Goal: Task Accomplishment & Management: Manage account settings

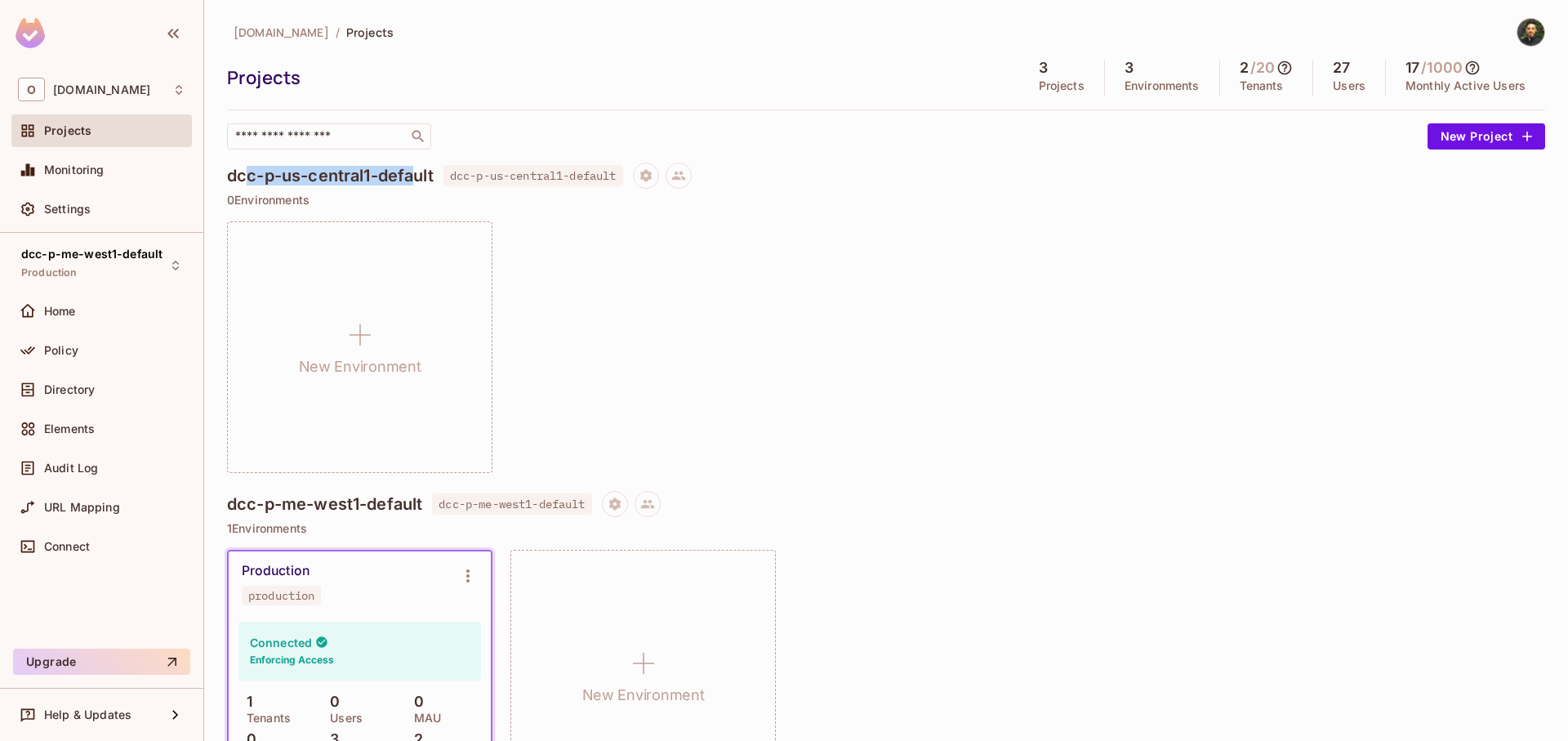
drag, startPoint x: 247, startPoint y: 175, endPoint x: 412, endPoint y: 176, distance: 165.0
click at [412, 176] on h4 "dcc-p-us-central1-default" at bounding box center [330, 176] width 206 height 20
click at [412, 177] on h4 "dcc-p-us-central1-default" at bounding box center [330, 176] width 206 height 20
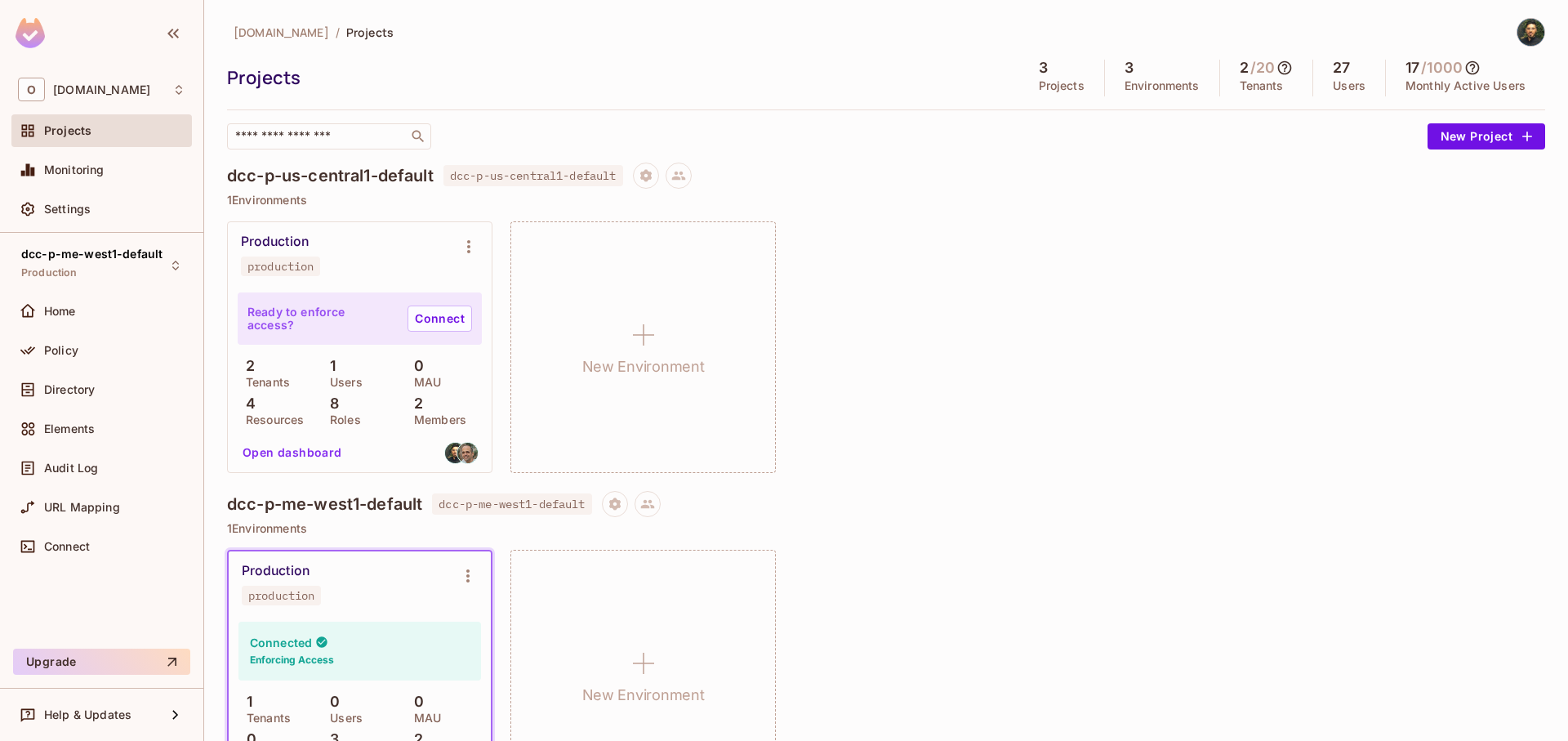
click at [289, 453] on button "Open dashboard" at bounding box center [292, 452] width 113 height 27
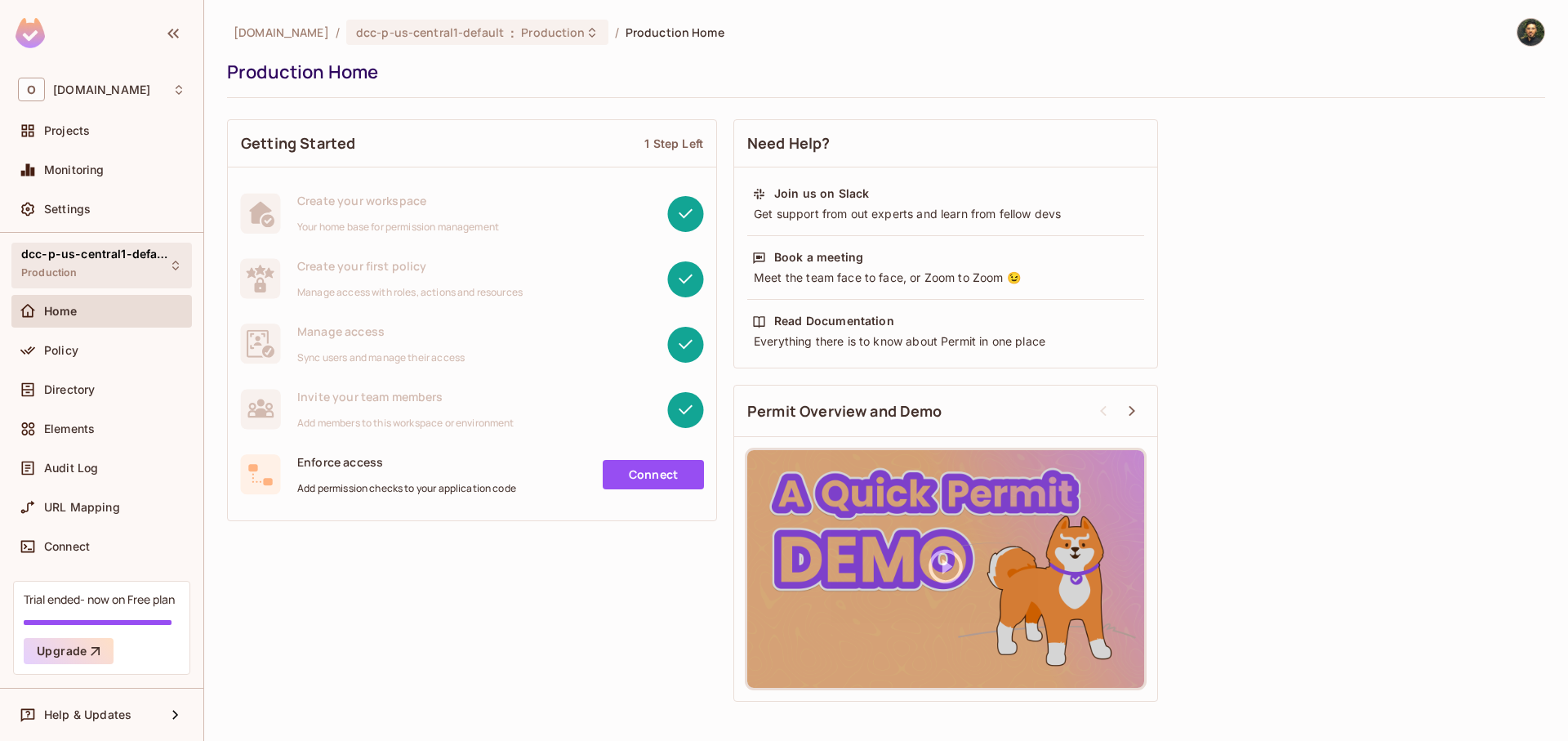
click at [103, 268] on div "dcc-p-us-central1-default Production" at bounding box center [92, 265] width 141 height 35
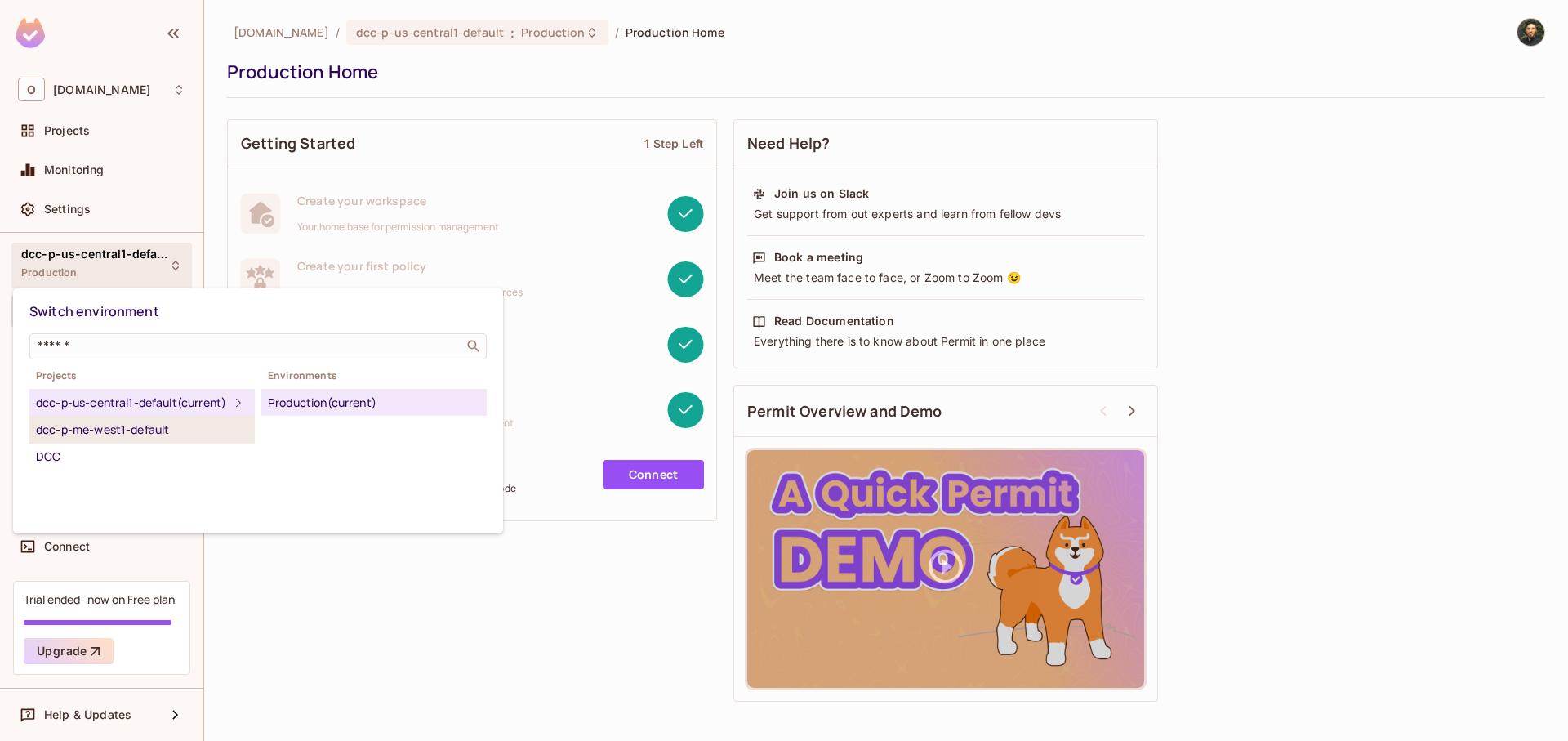
click at [120, 439] on div "dcc-p-me-west1-default" at bounding box center [142, 429] width 212 height 20
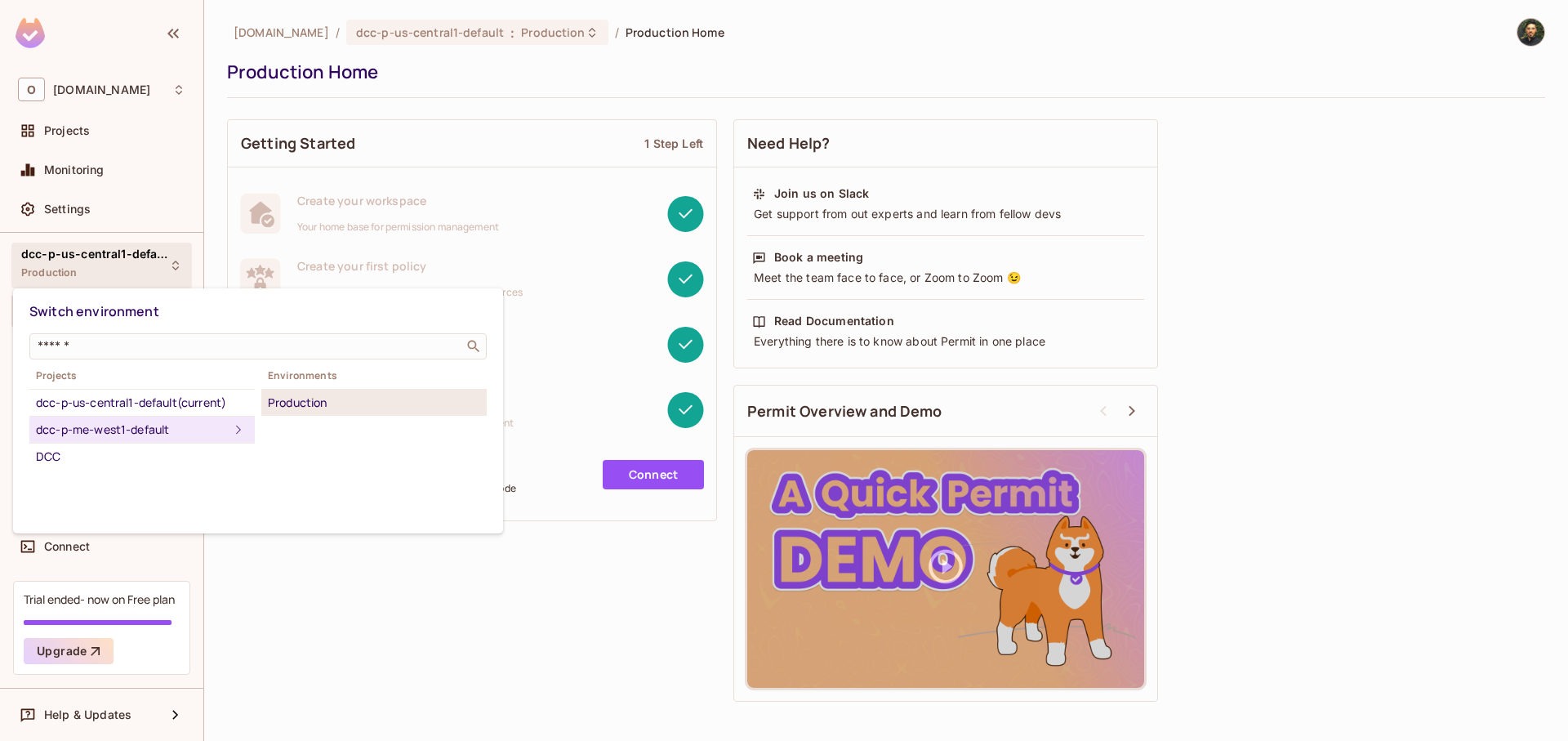
click at [335, 409] on div "Production" at bounding box center [374, 403] width 212 height 20
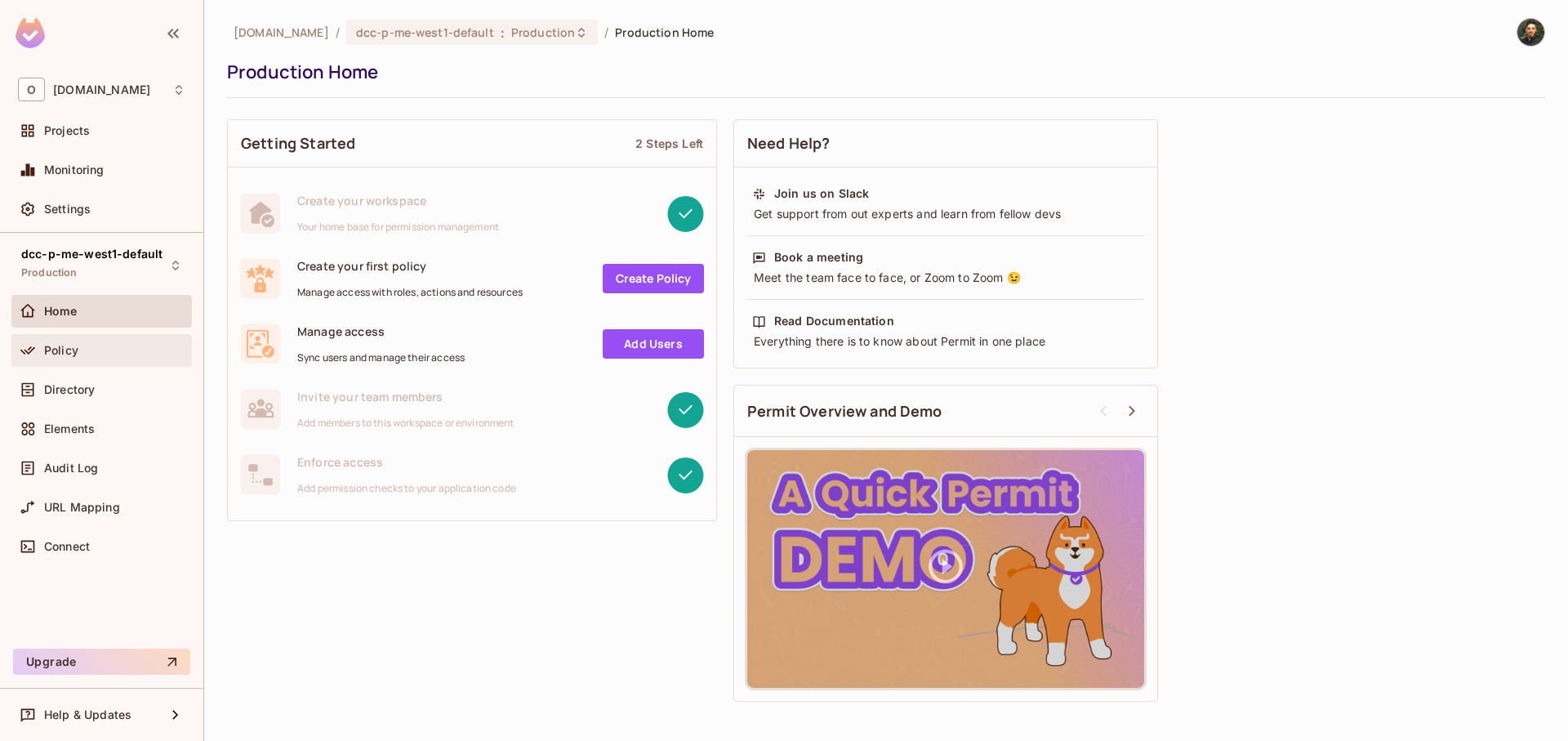
click at [77, 357] on div "Policy" at bounding box center [101, 351] width 167 height 20
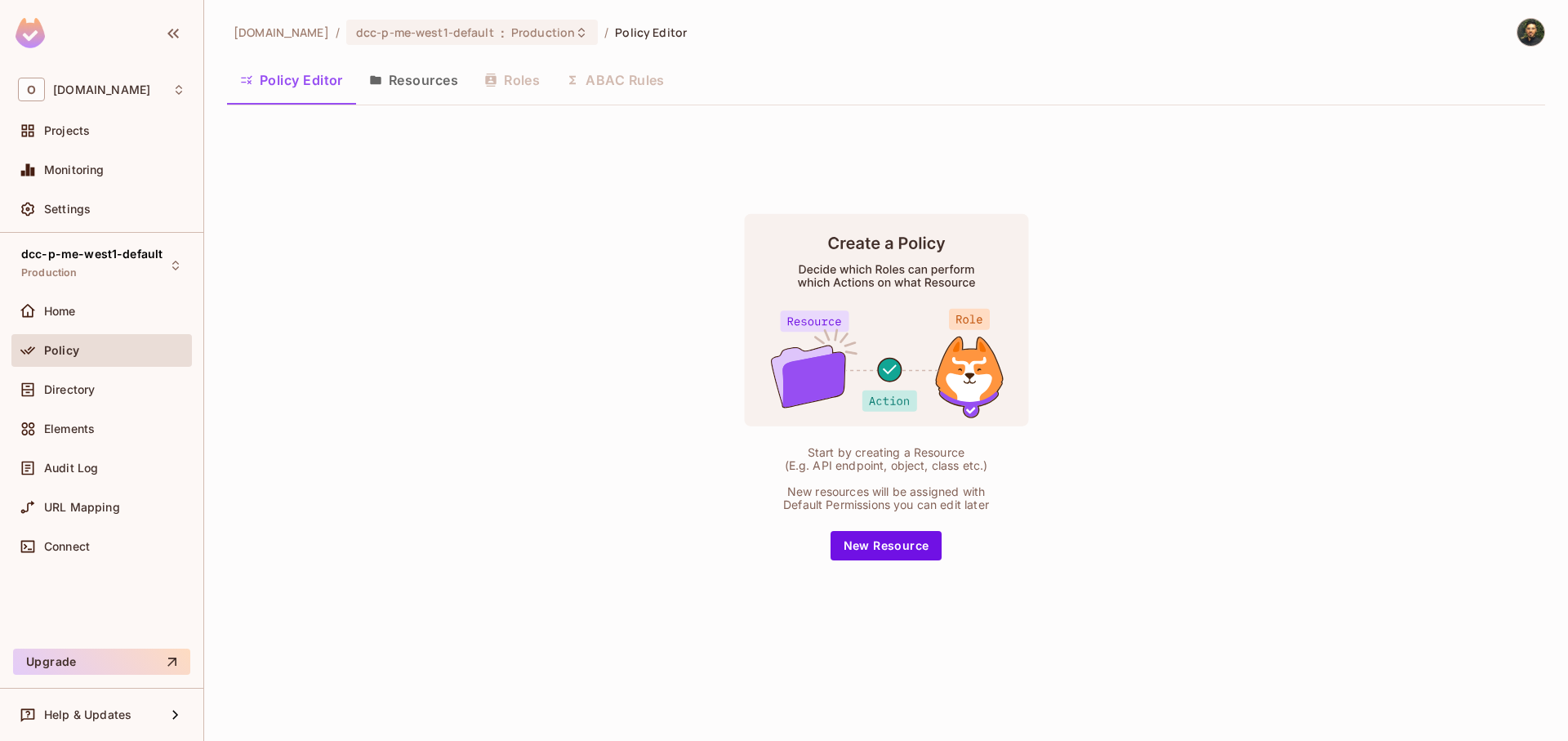
click at [408, 93] on button "Resources" at bounding box center [413, 81] width 115 height 41
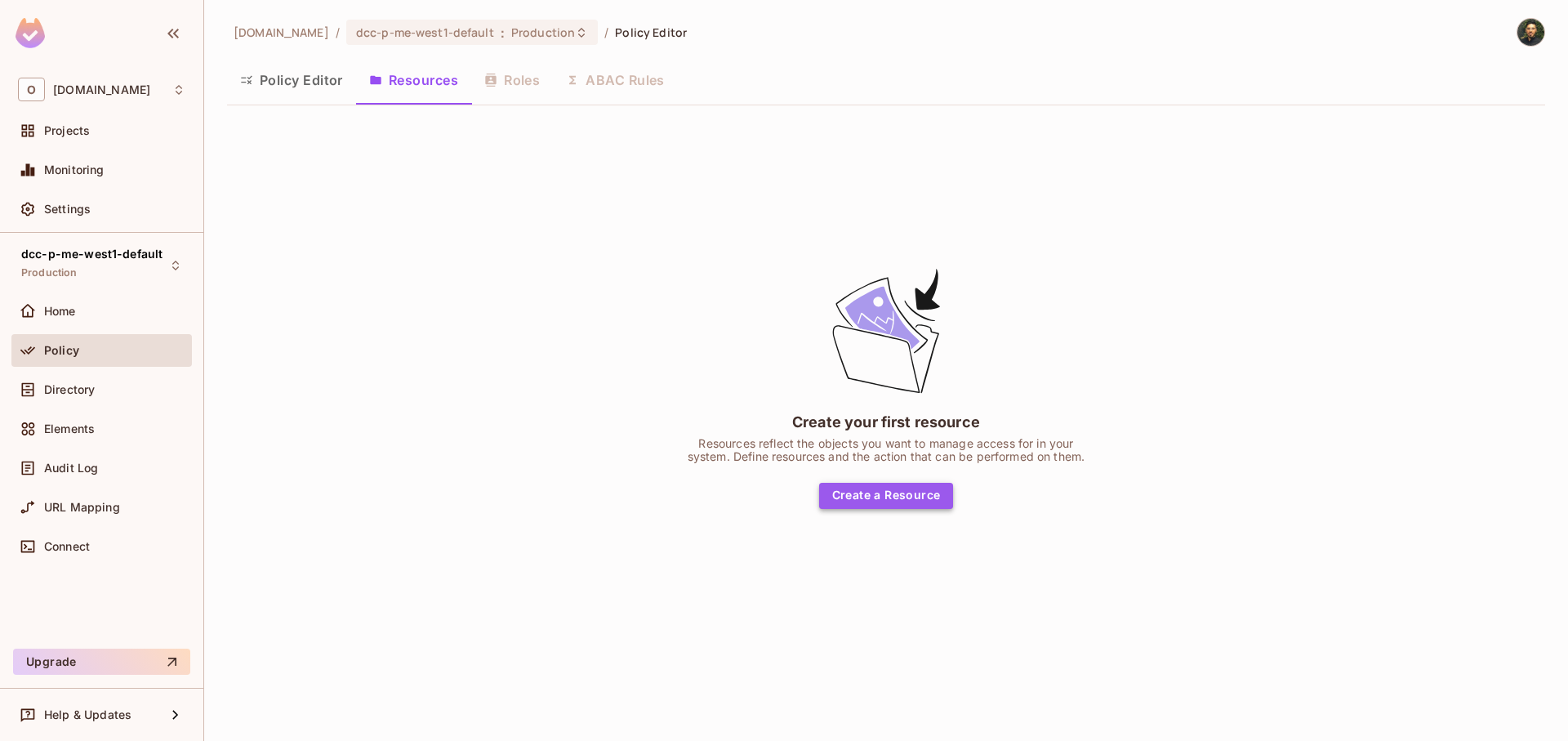
click at [888, 500] on button "Create a Resource" at bounding box center [886, 495] width 135 height 27
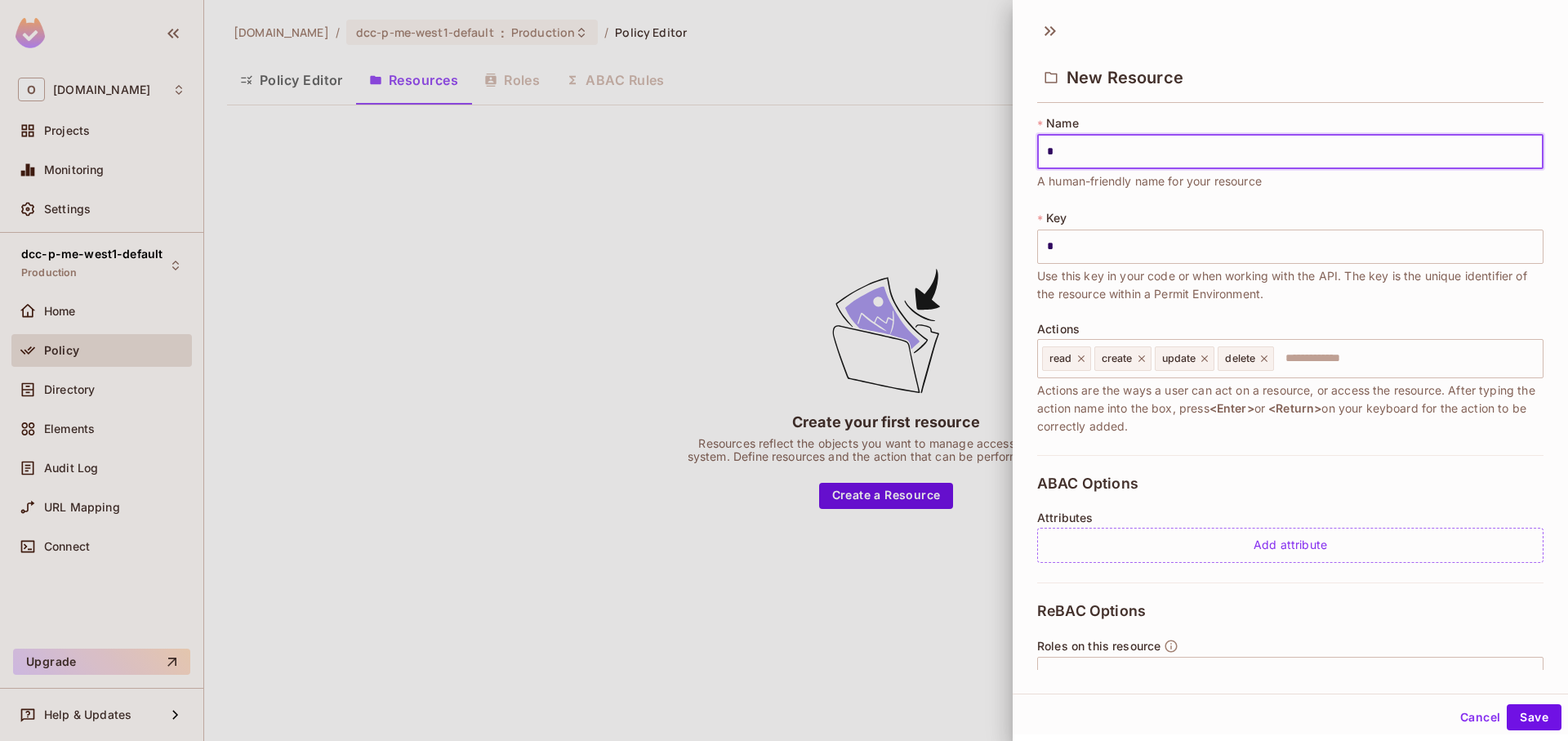
type input "*"
type input "**"
type input "***"
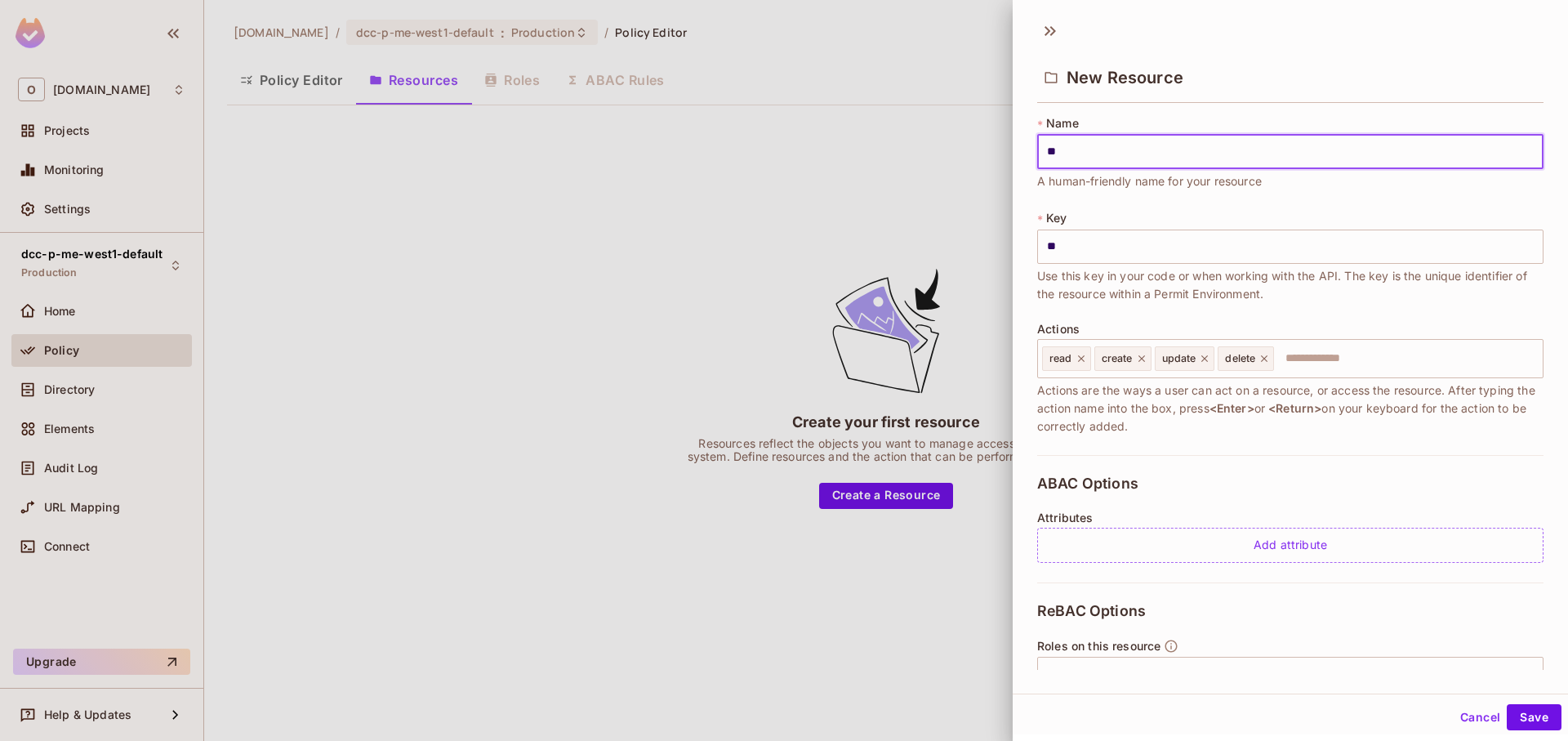
type input "***"
type input "****"
type input "*****"
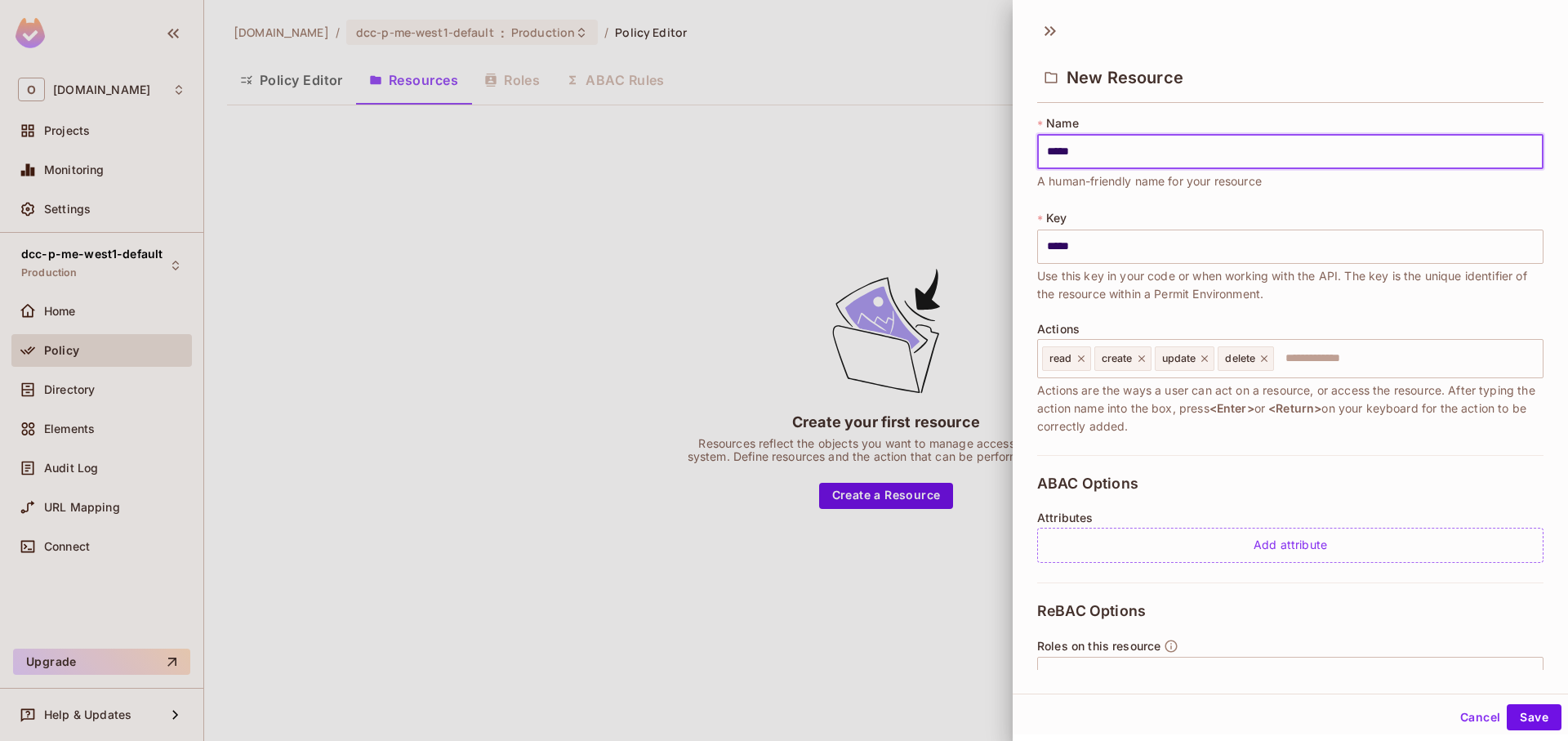
type input "******"
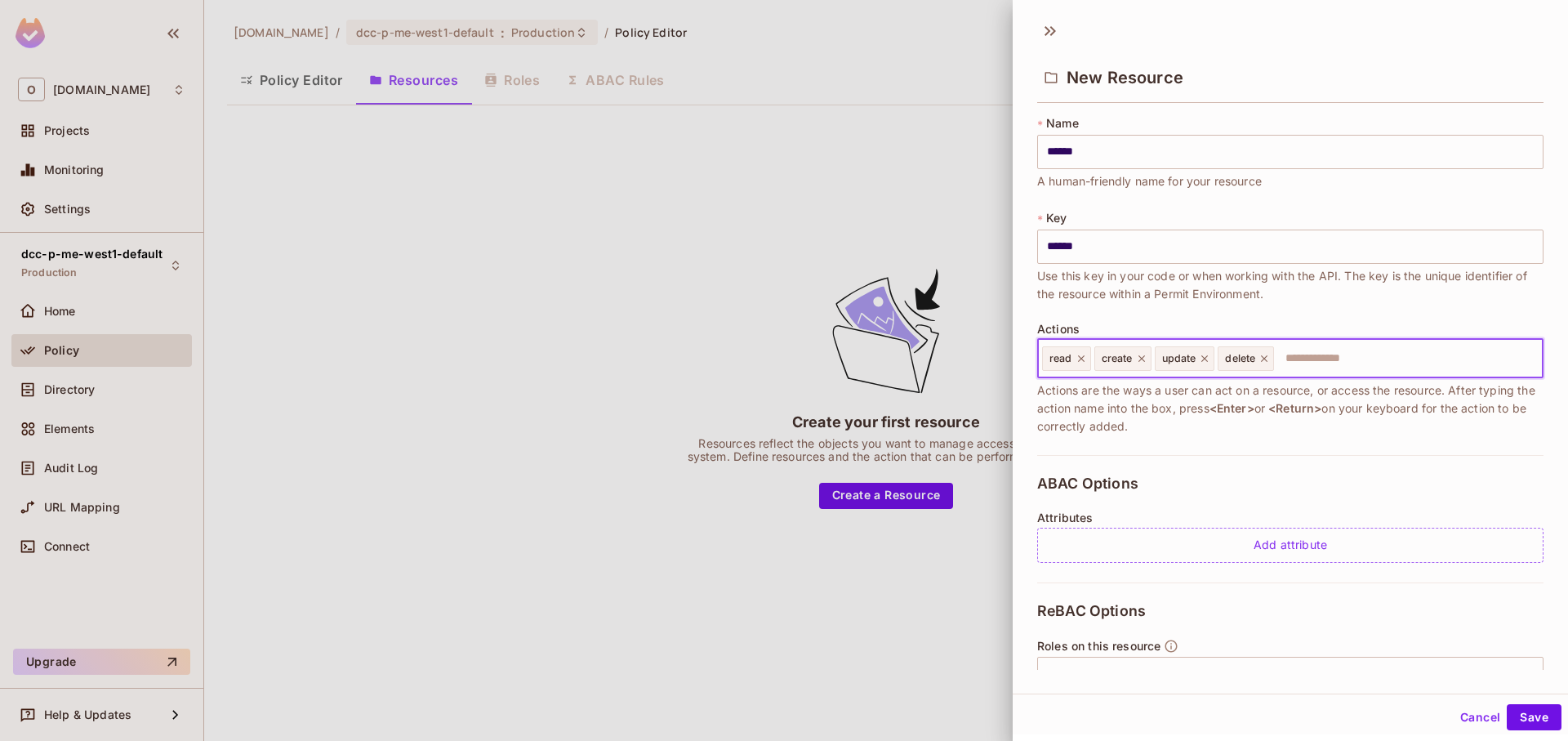
click at [1350, 356] on input "text" at bounding box center [1405, 358] width 260 height 32
type input "**********"
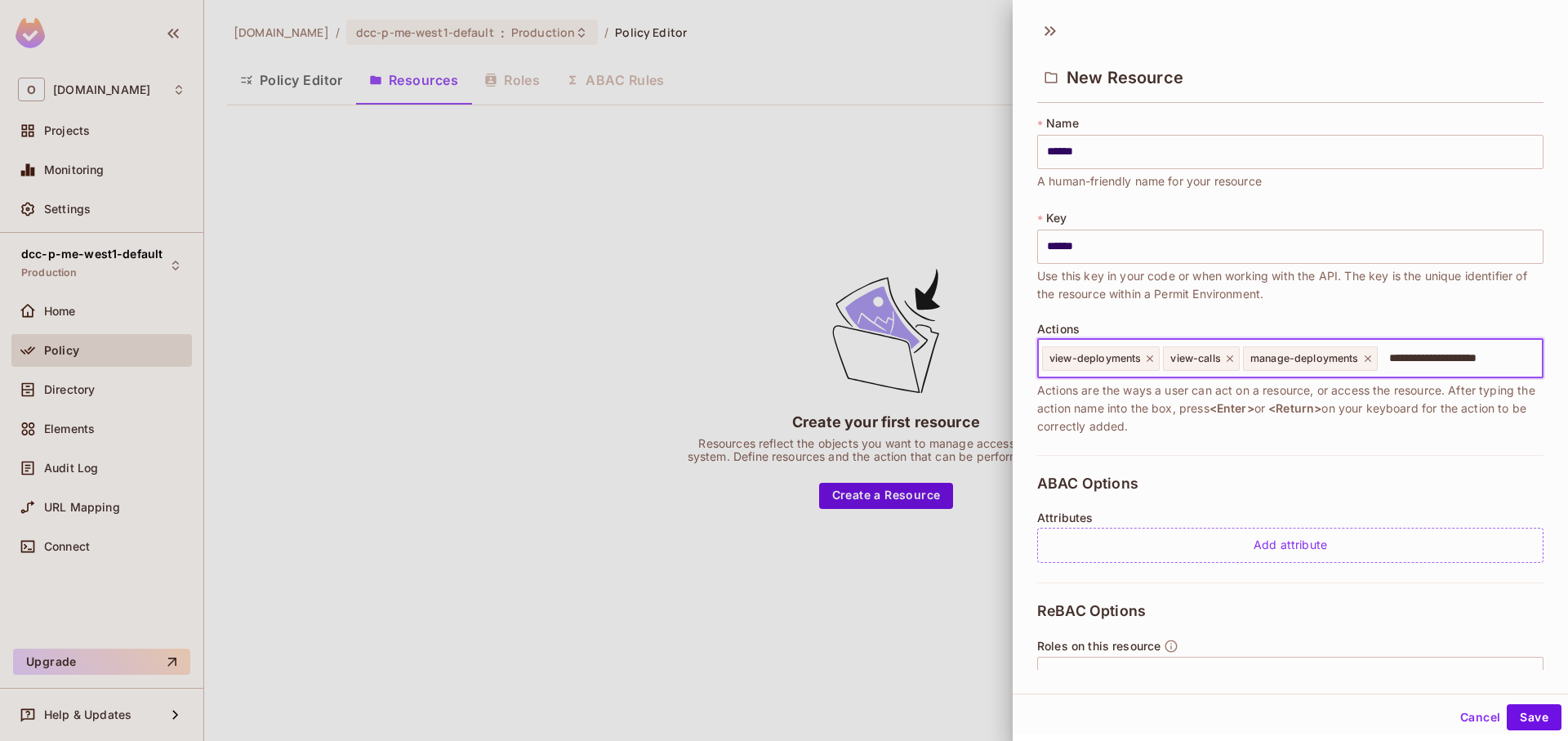
type input "**********"
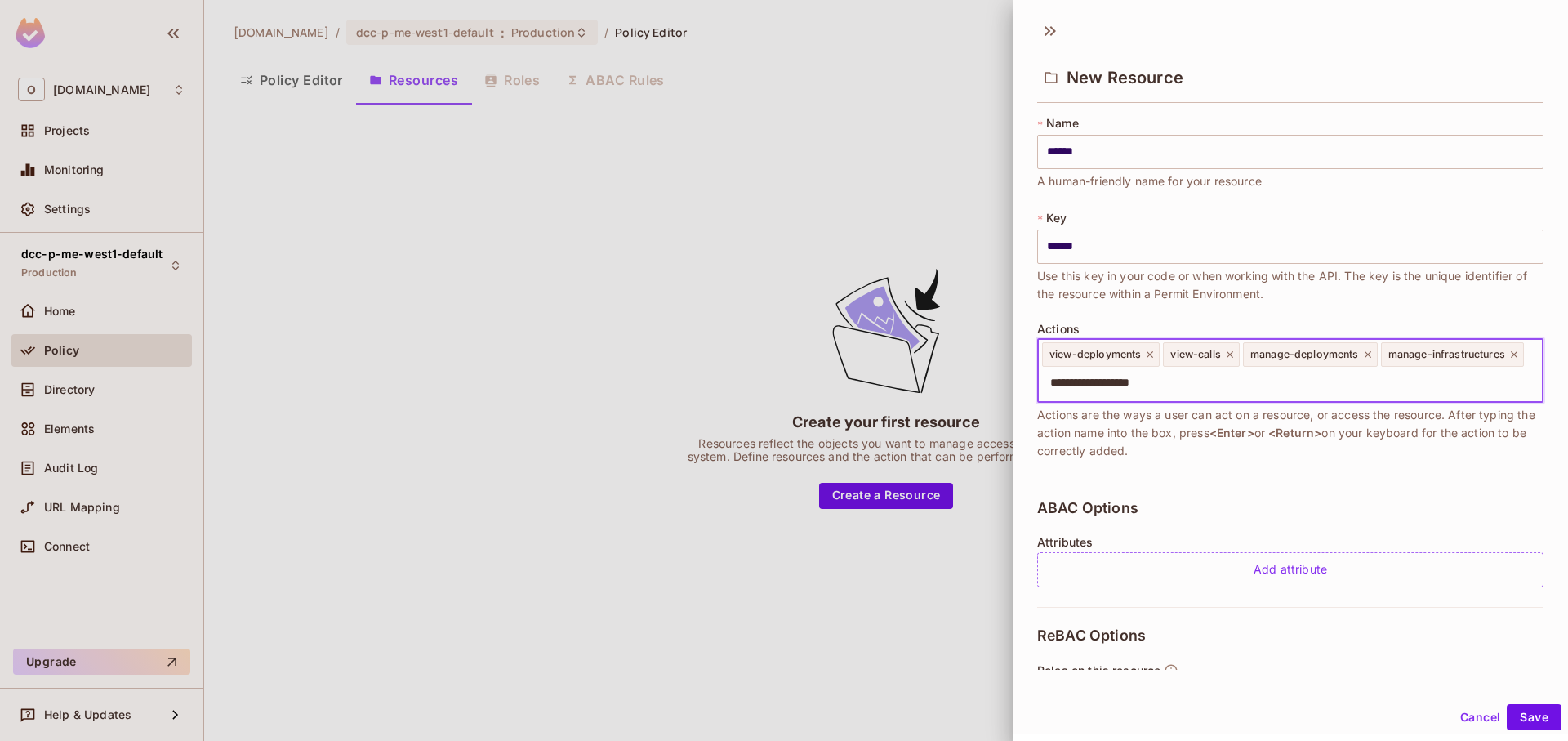
type input "**********"
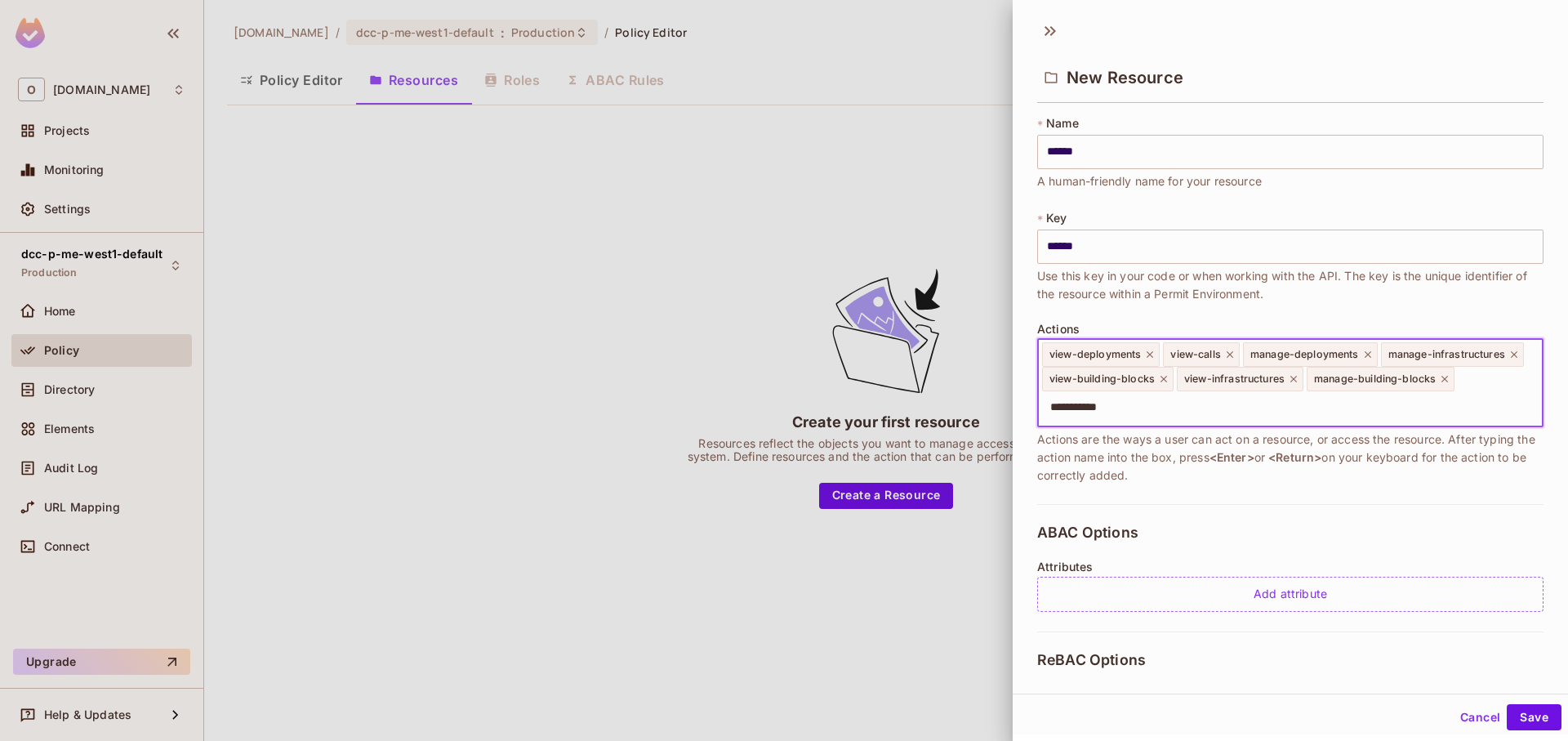
type input "**********"
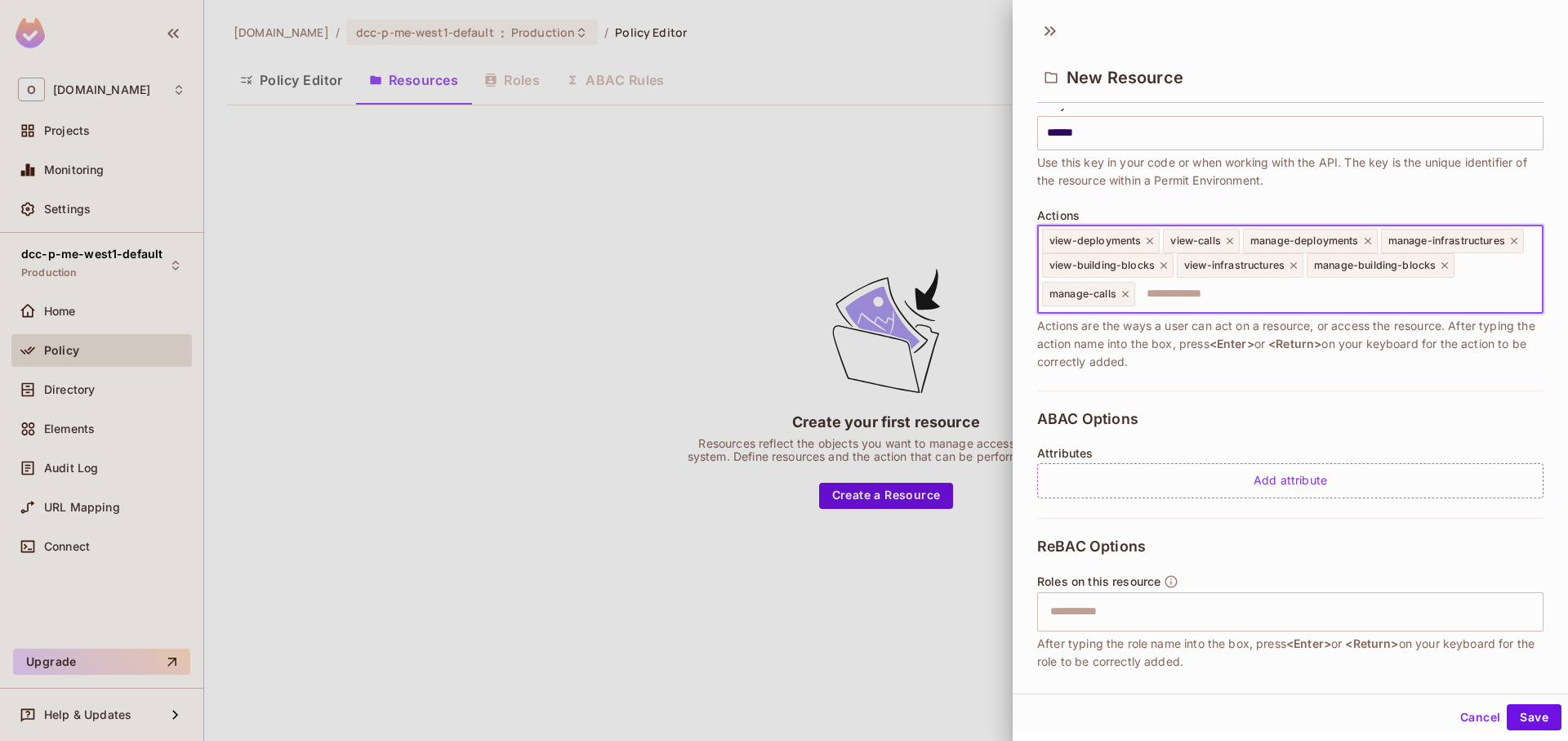
scroll to position [269, 0]
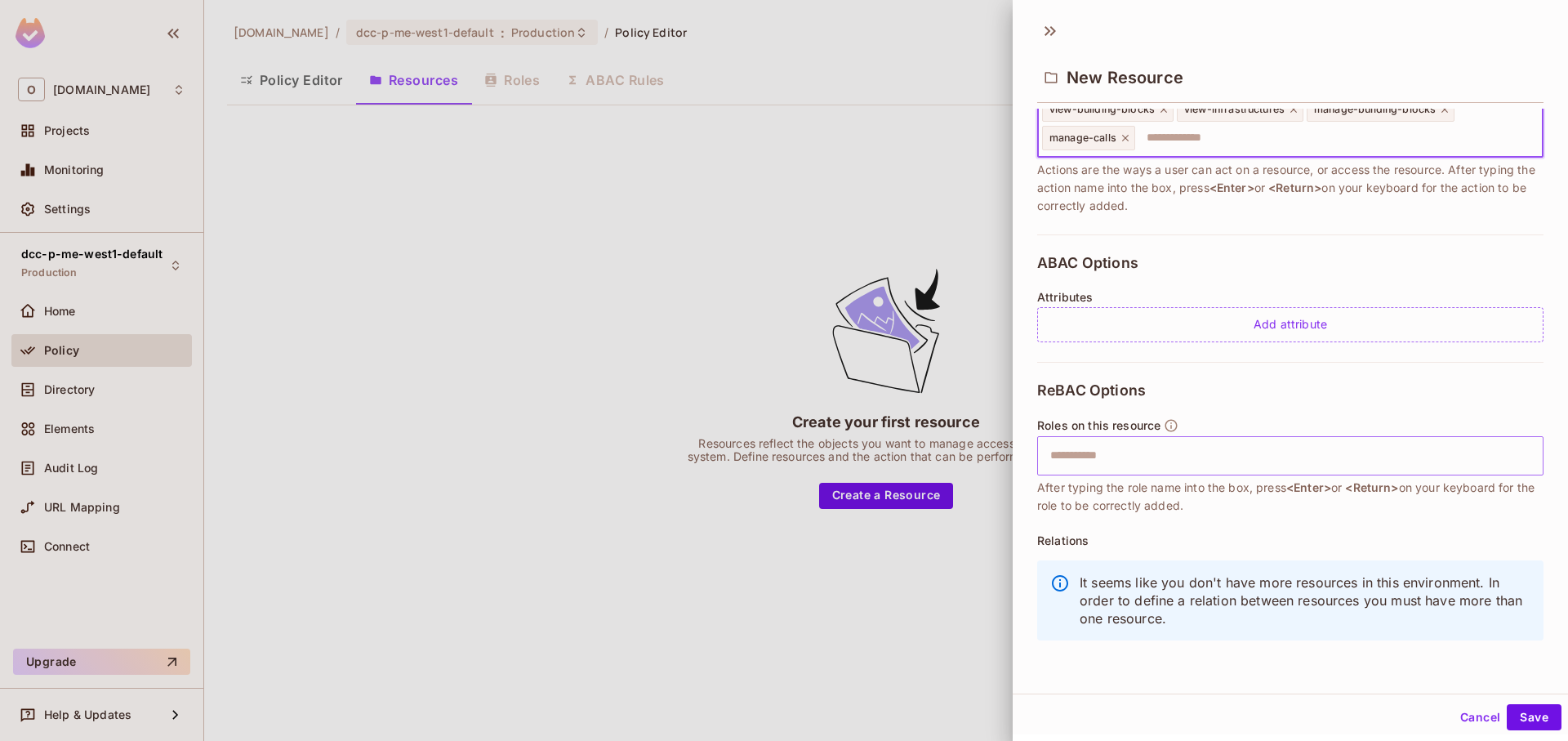
click at [1194, 472] on div "​" at bounding box center [1290, 456] width 506 height 39
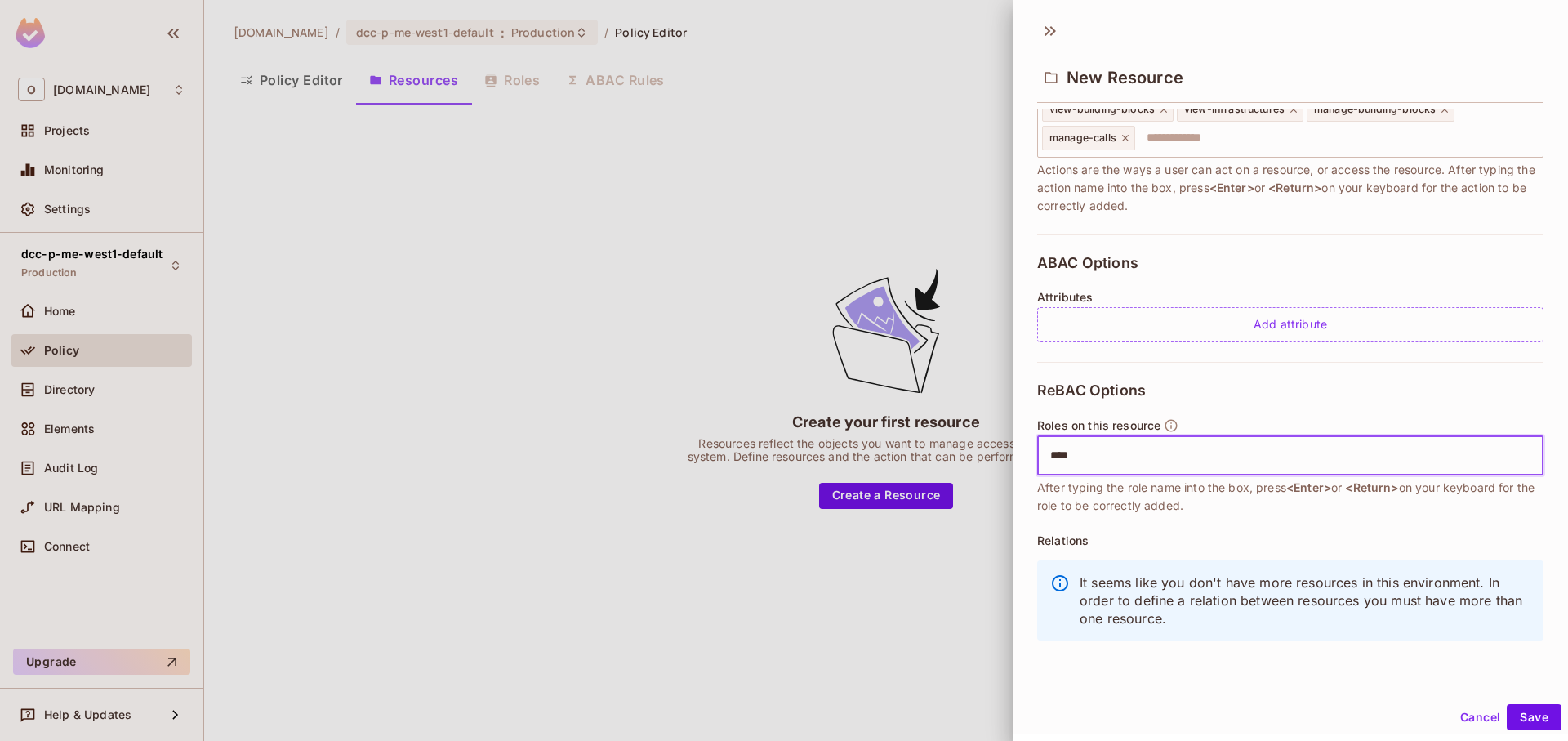
type input "*****"
type input "******"
click at [1533, 713] on button "Save" at bounding box center [1535, 714] width 55 height 27
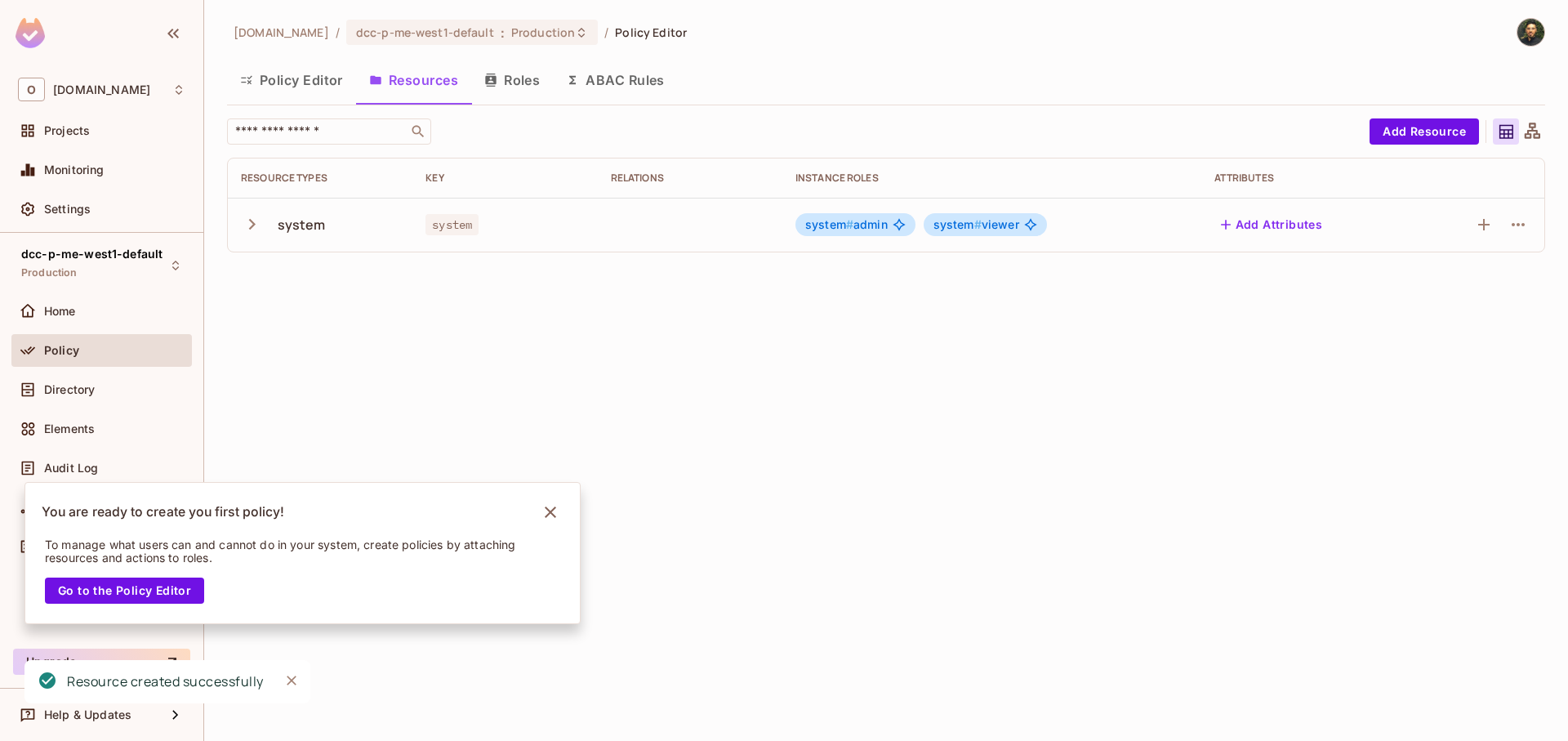
click at [246, 224] on icon "button" at bounding box center [252, 224] width 22 height 22
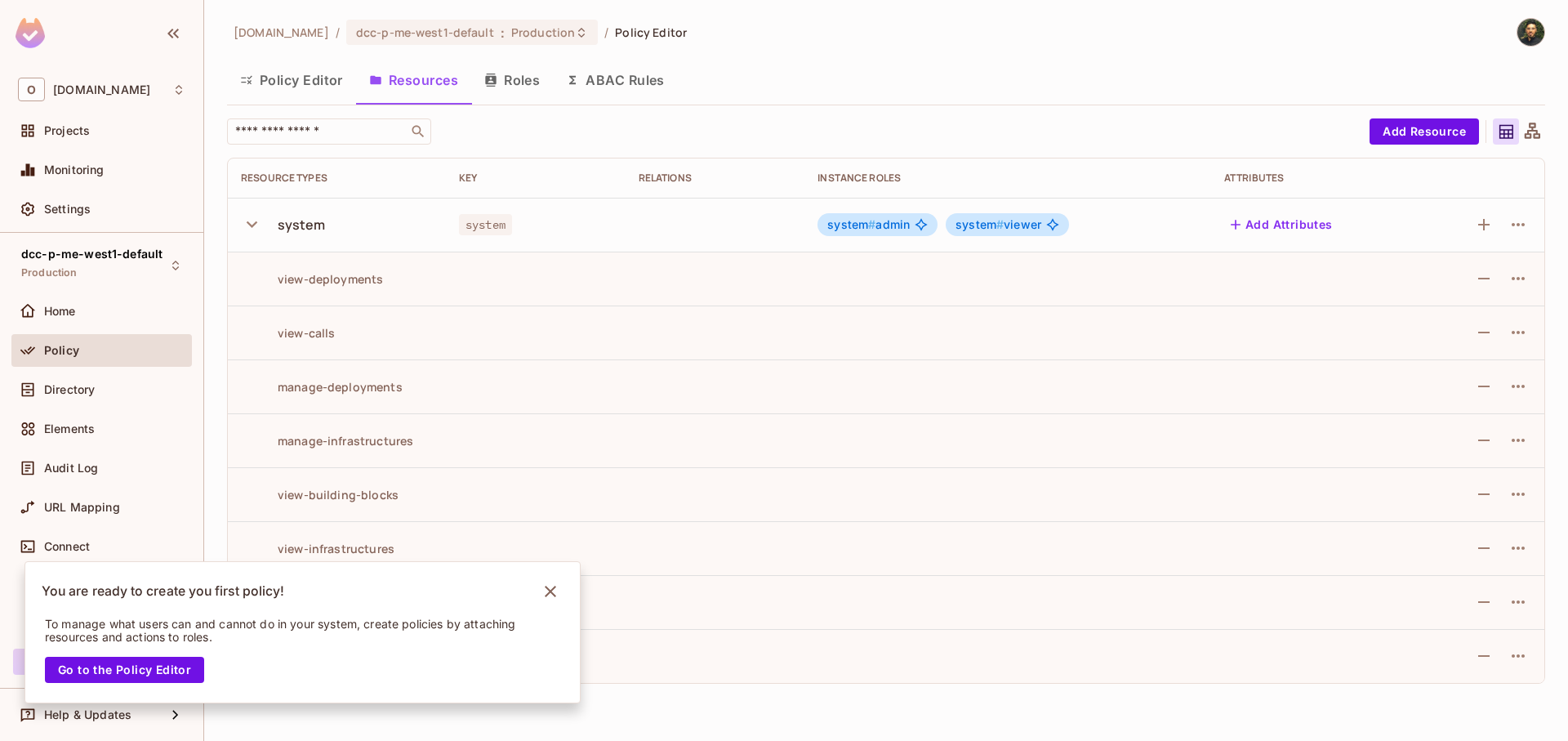
click at [656, 418] on td at bounding box center [715, 440] width 180 height 54
click at [548, 597] on icon "Notifications Alt+T" at bounding box center [550, 592] width 27 height 27
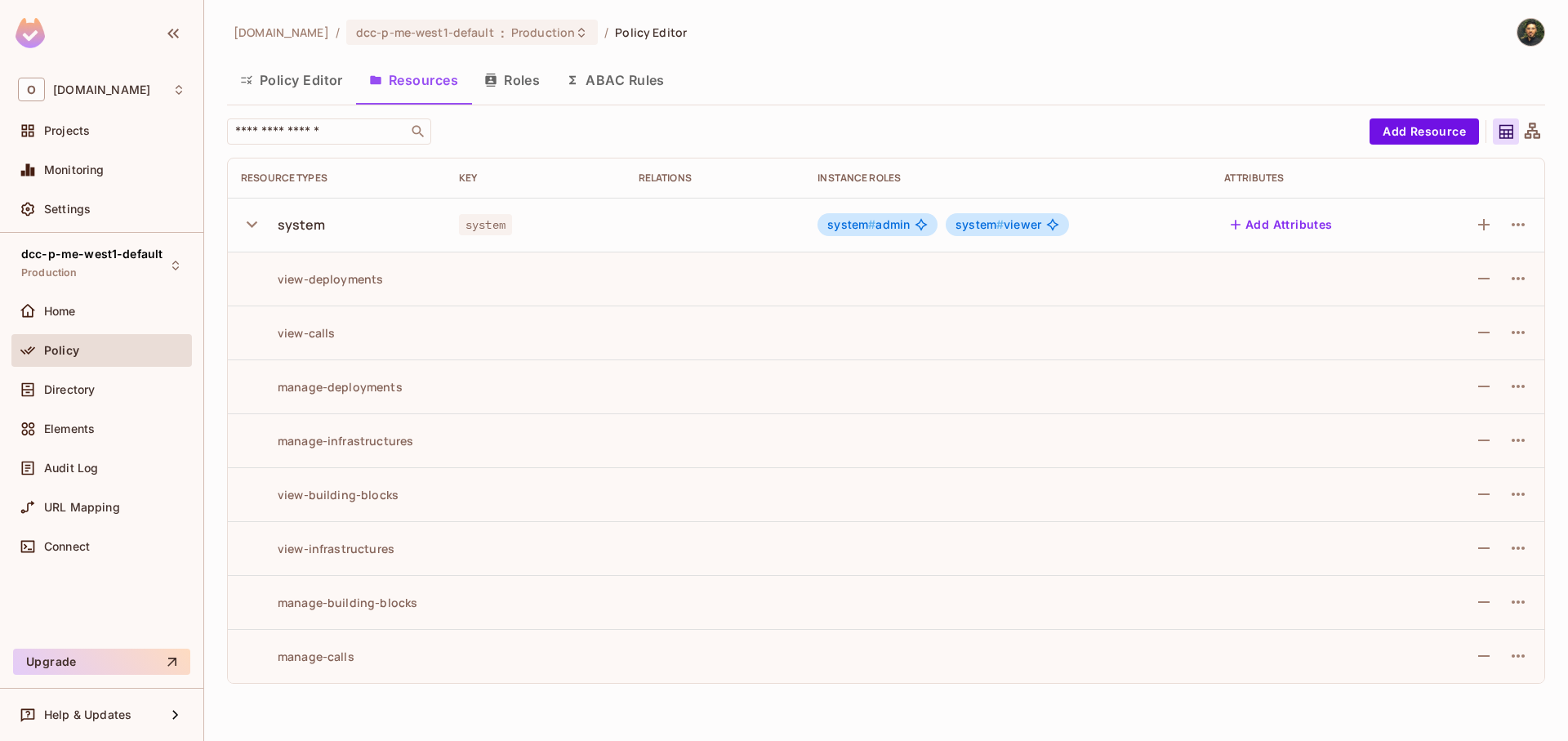
click at [396, 603] on div "manage-building-blocks" at bounding box center [329, 602] width 177 height 16
click at [436, 545] on td "view-infrastructures" at bounding box center [337, 547] width 218 height 54
click at [249, 223] on icon "button" at bounding box center [252, 224] width 11 height 7
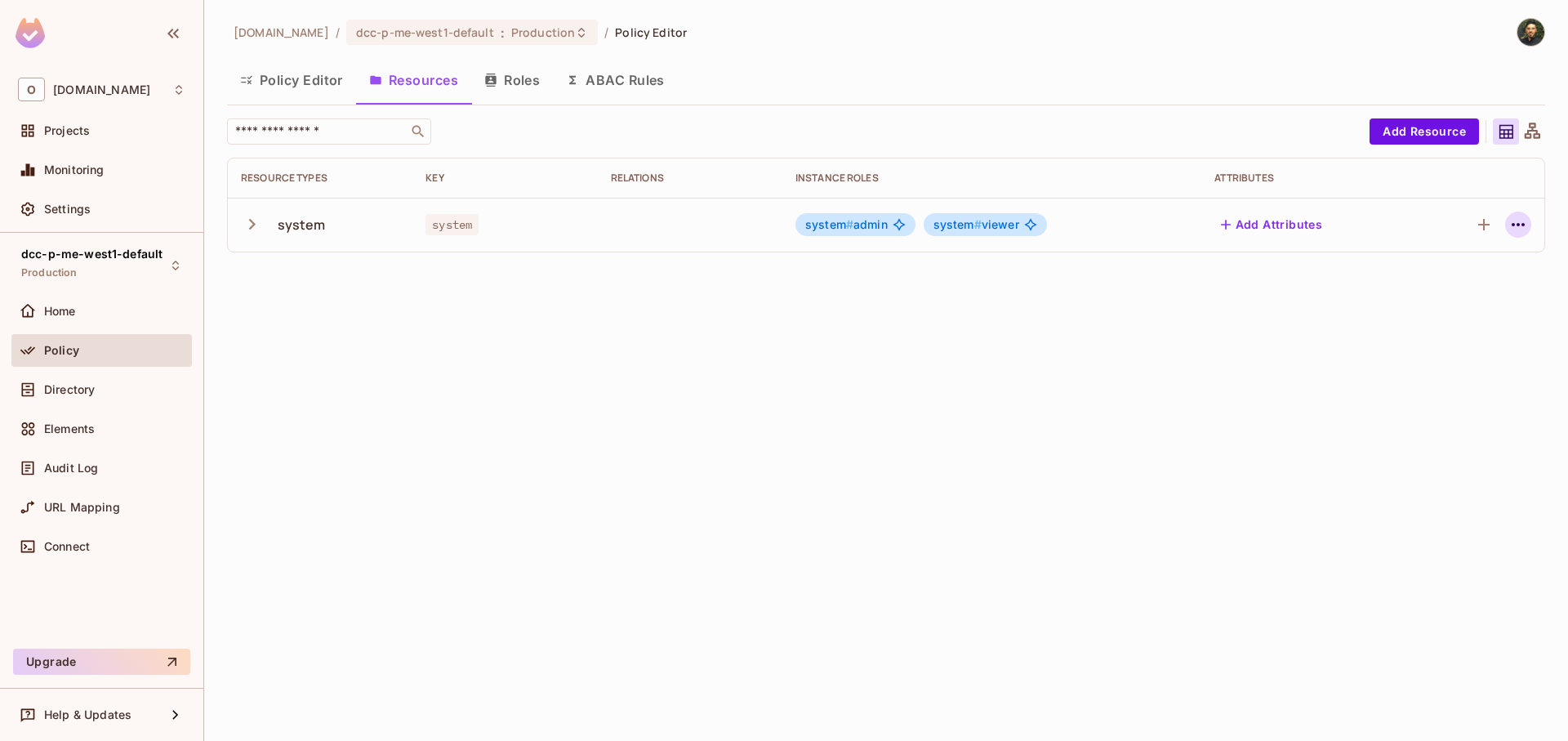
click at [1520, 225] on icon "button" at bounding box center [1518, 225] width 20 height 20
click at [1451, 133] on div at bounding box center [784, 370] width 1568 height 741
click at [1426, 134] on button "Add Resource" at bounding box center [1424, 132] width 109 height 27
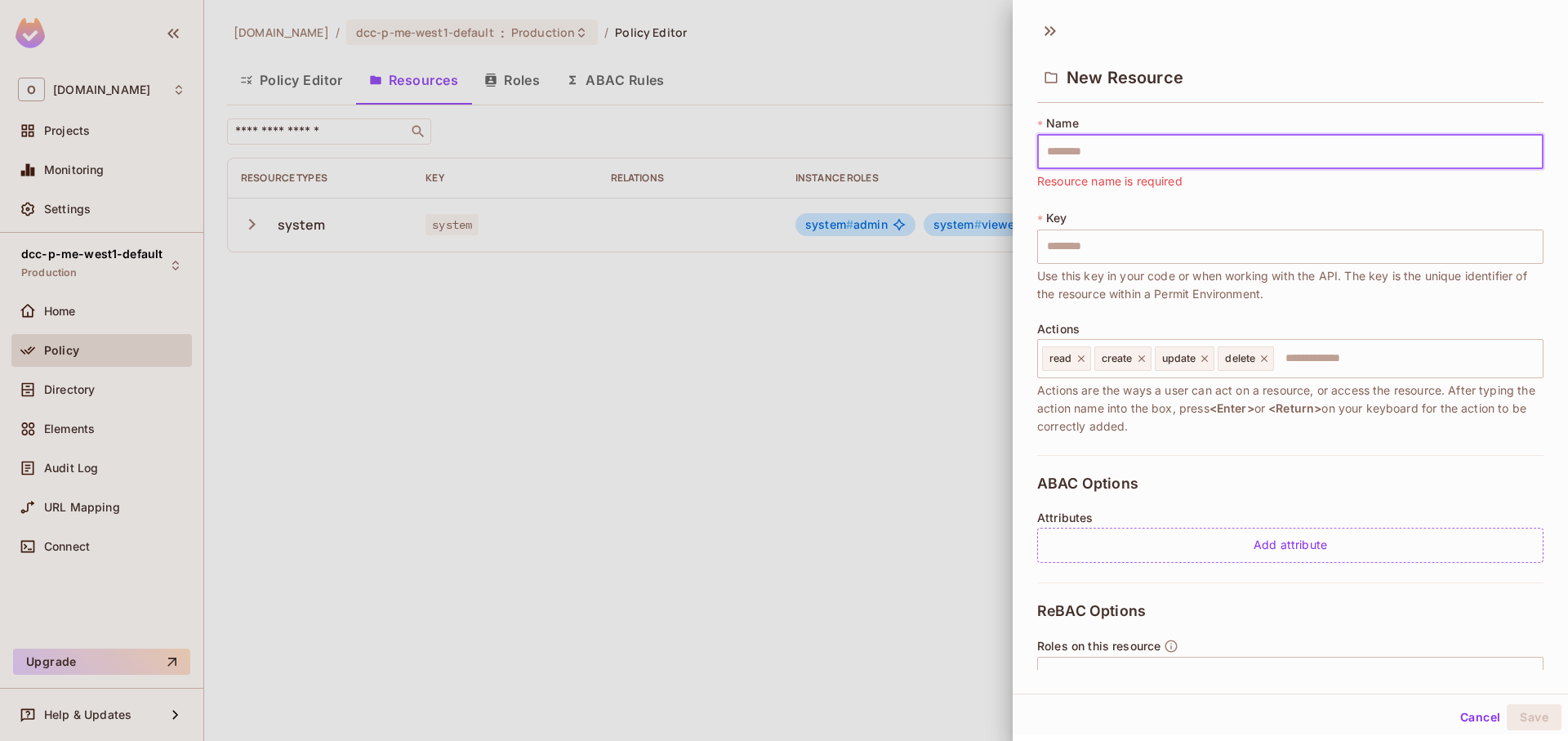
click at [1139, 149] on input "text" at bounding box center [1290, 151] width 506 height 34
type input "*"
type input "**"
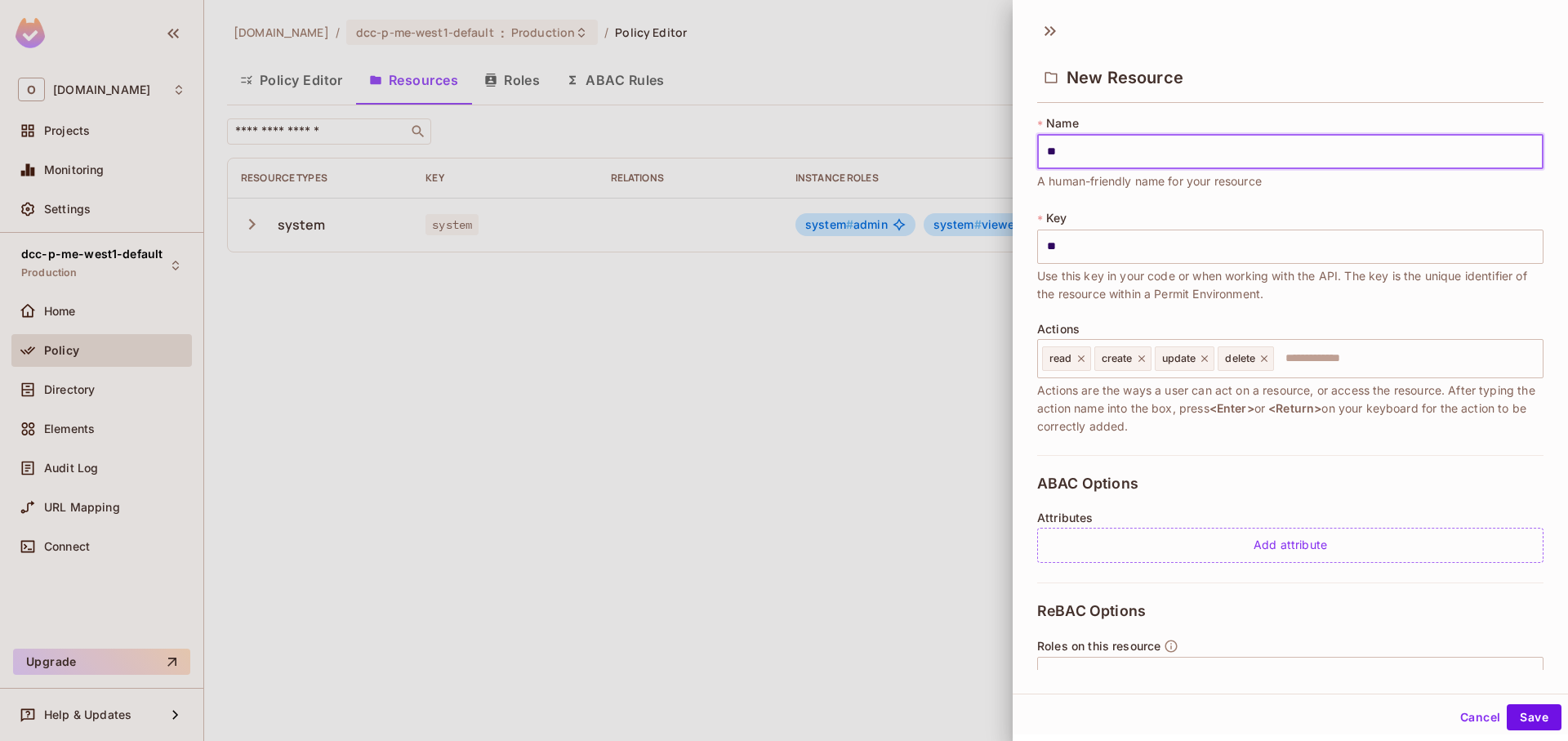
type input "**********"
click at [1360, 376] on div "read create update delete ​" at bounding box center [1290, 359] width 506 height 39
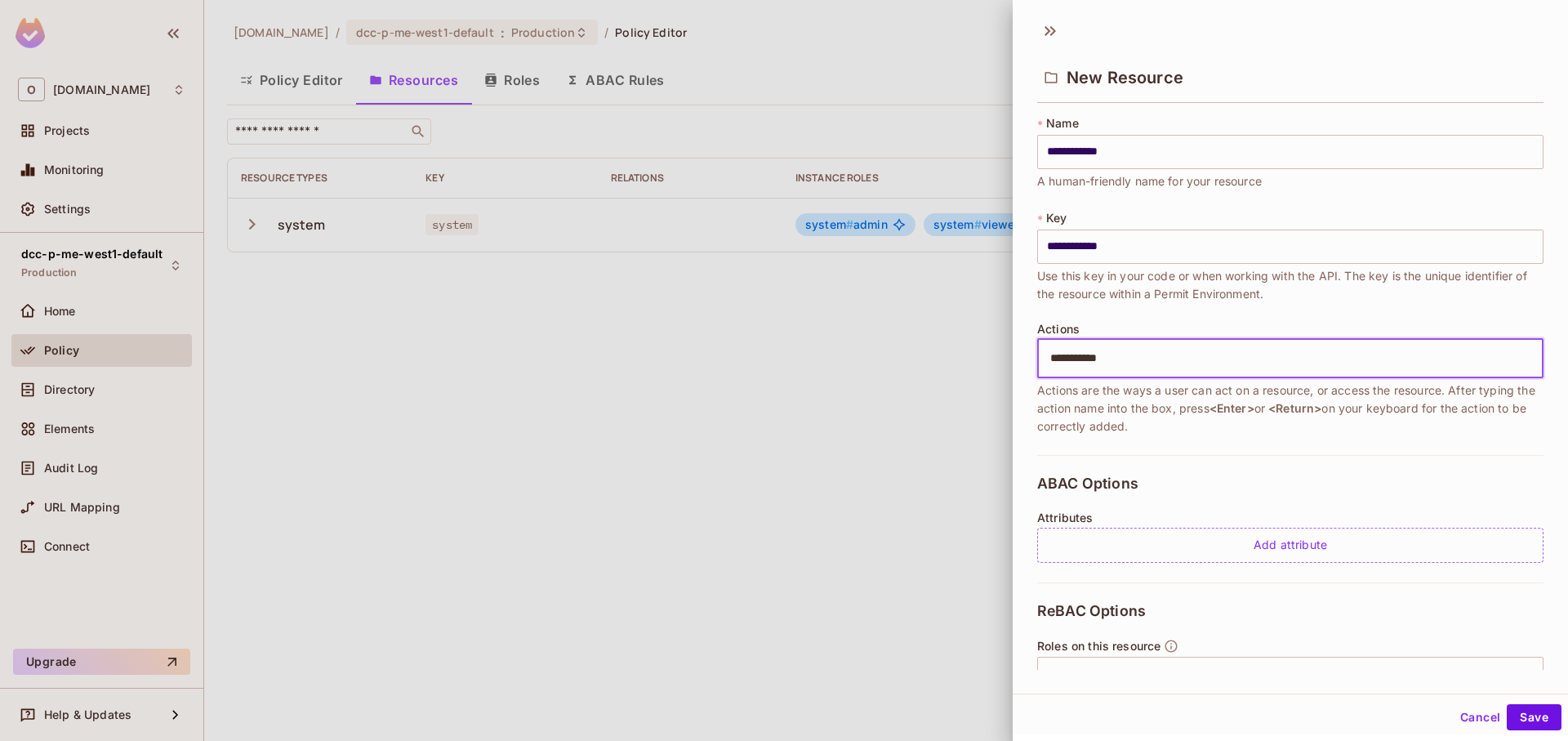
type input "**********"
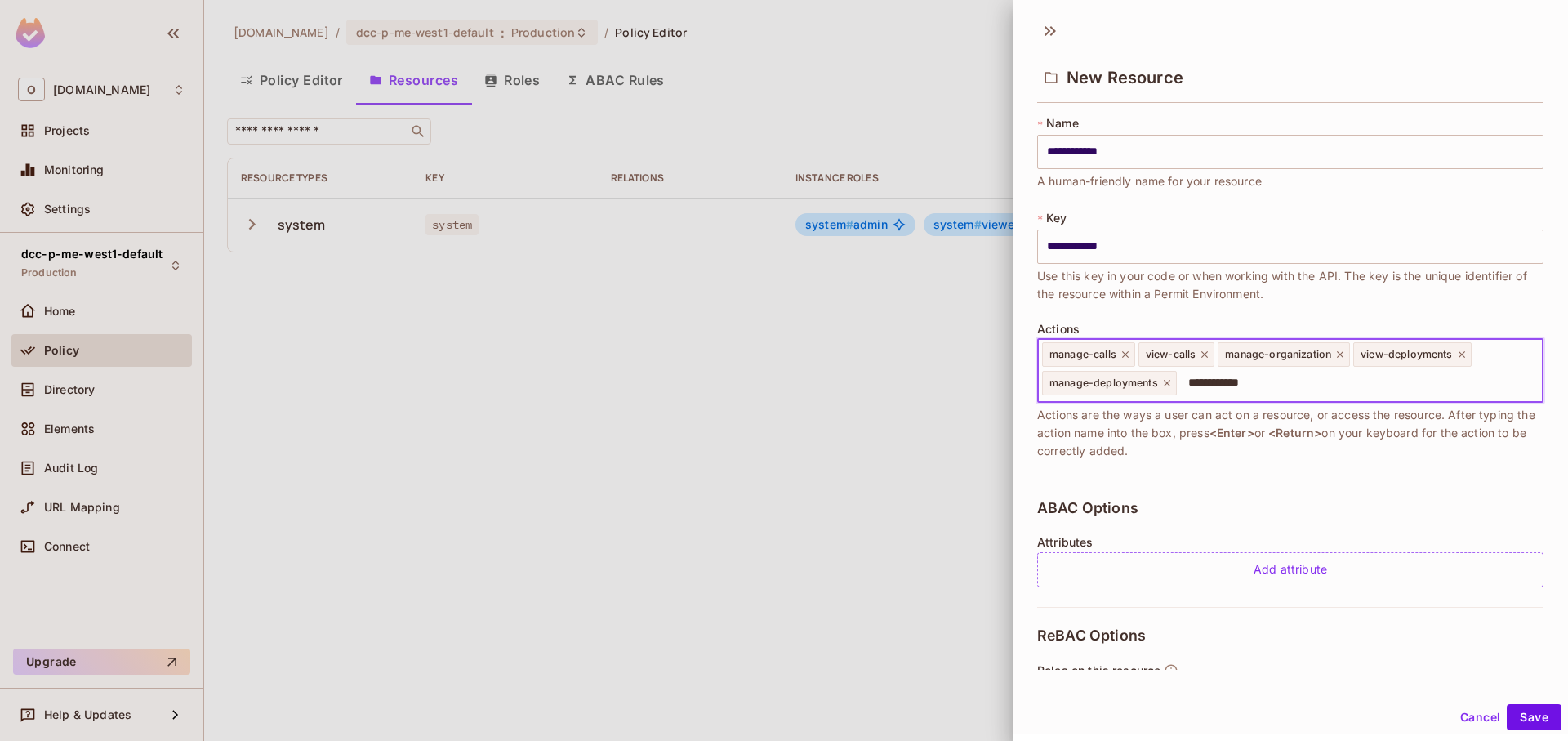
type input "**********"
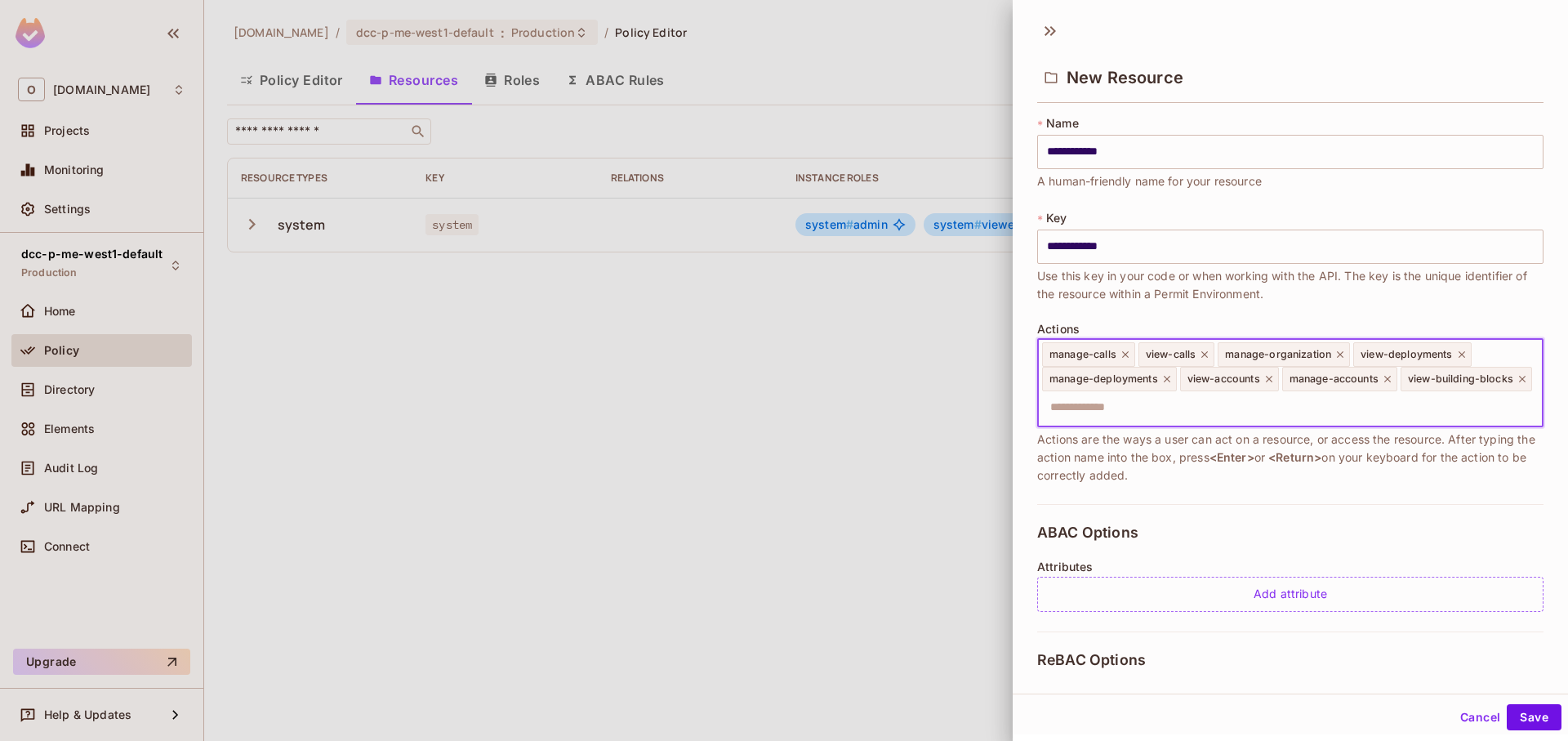
scroll to position [0, 0]
type input "**********"
type input "*"
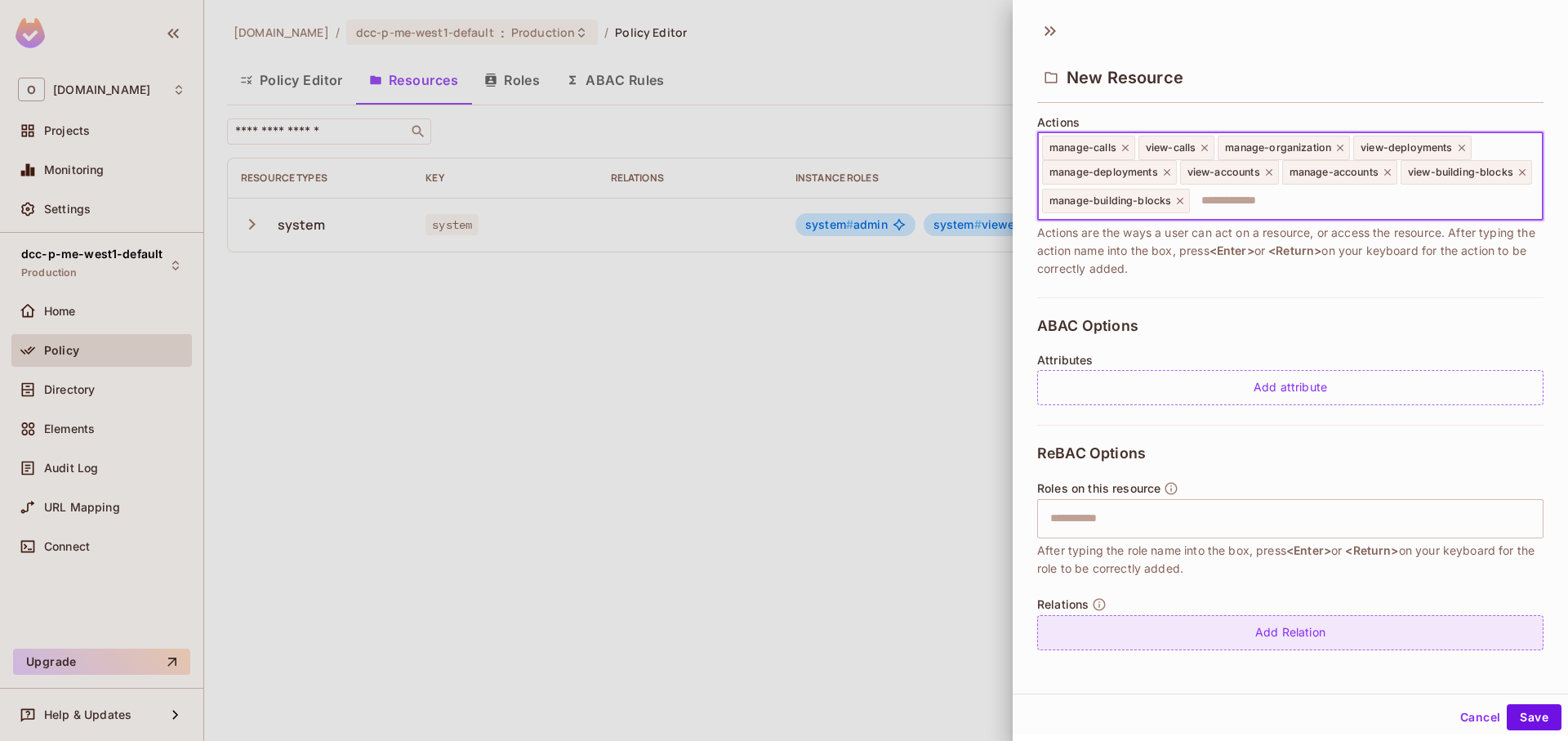
click at [1239, 628] on div "Add Relation" at bounding box center [1290, 633] width 506 height 35
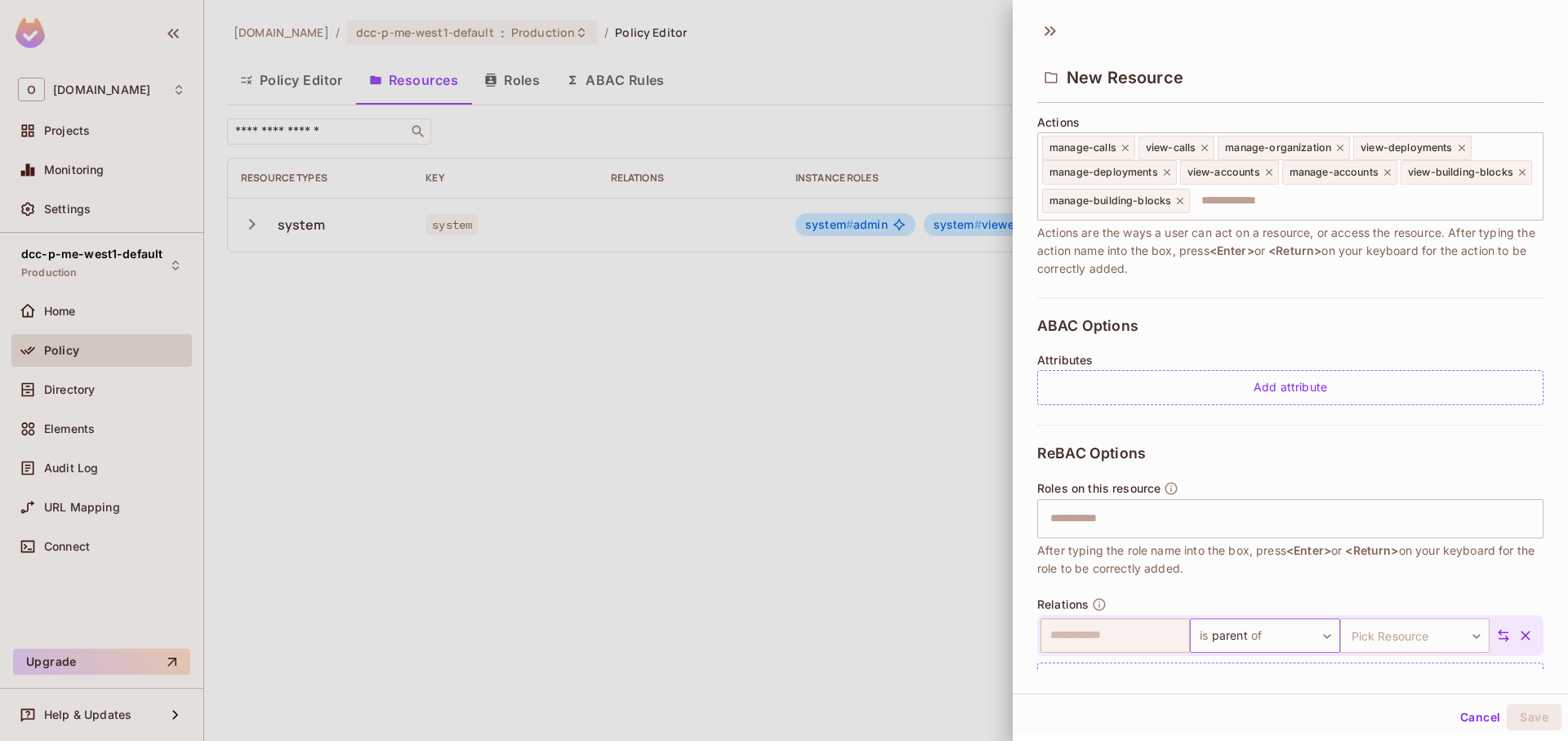
click at [1265, 635] on body "**********" at bounding box center [784, 370] width 1568 height 741
click at [1390, 588] on div at bounding box center [784, 370] width 1568 height 741
click at [1518, 636] on icon "button" at bounding box center [1526, 635] width 17 height 17
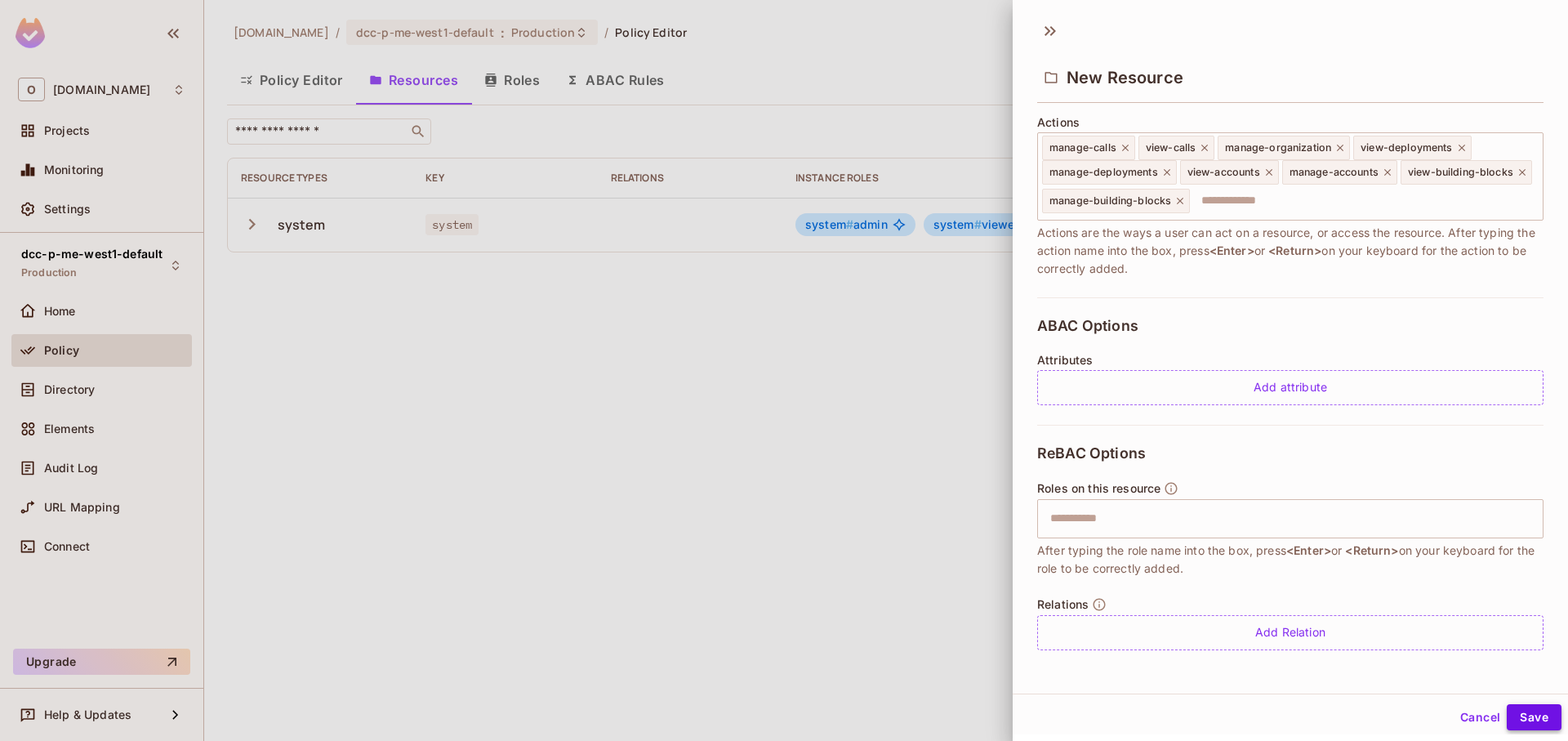
click at [1513, 708] on button "Save" at bounding box center [1535, 717] width 55 height 27
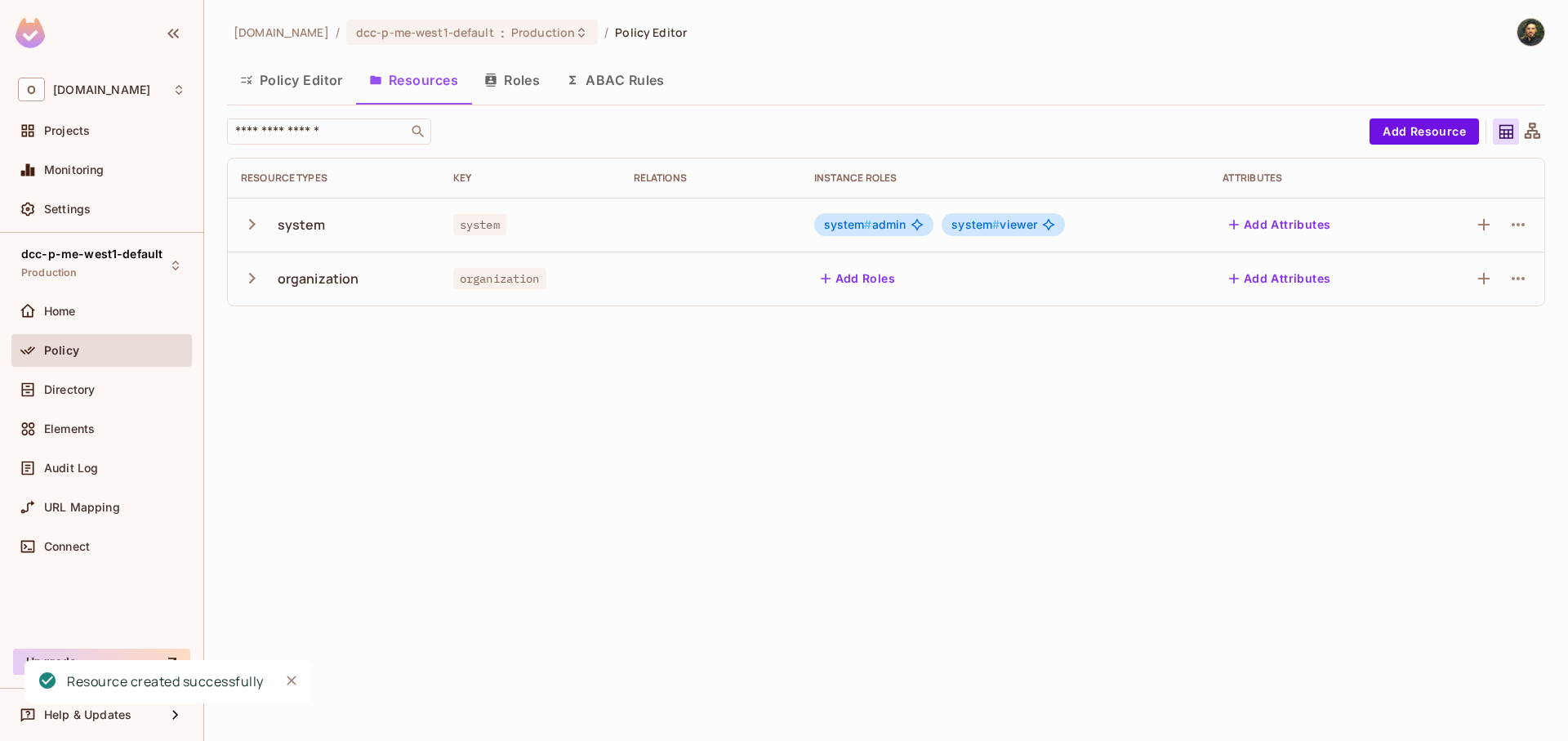
click at [875, 283] on button "Add Roles" at bounding box center [859, 278] width 88 height 27
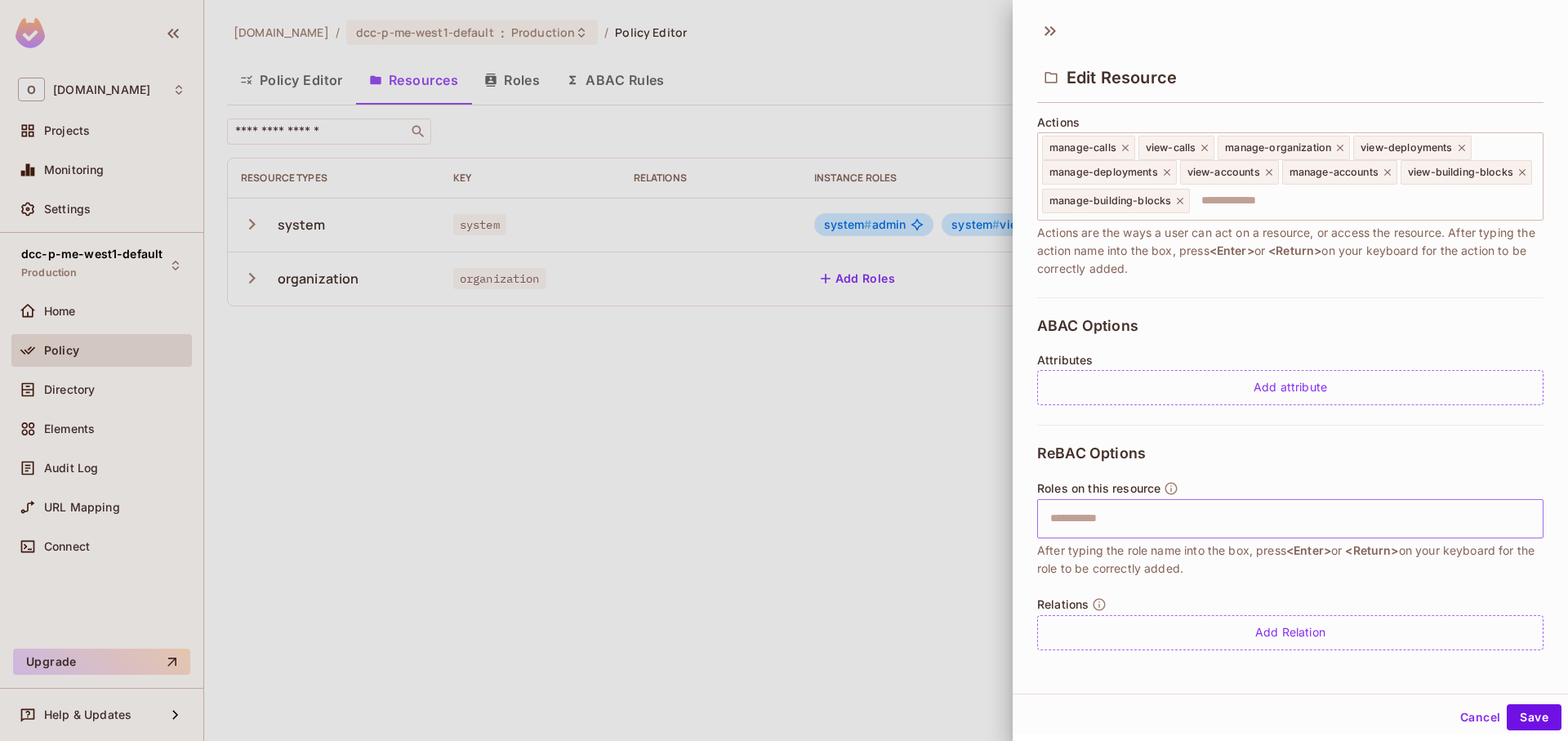
click at [1179, 533] on input "text" at bounding box center [1288, 518] width 496 height 32
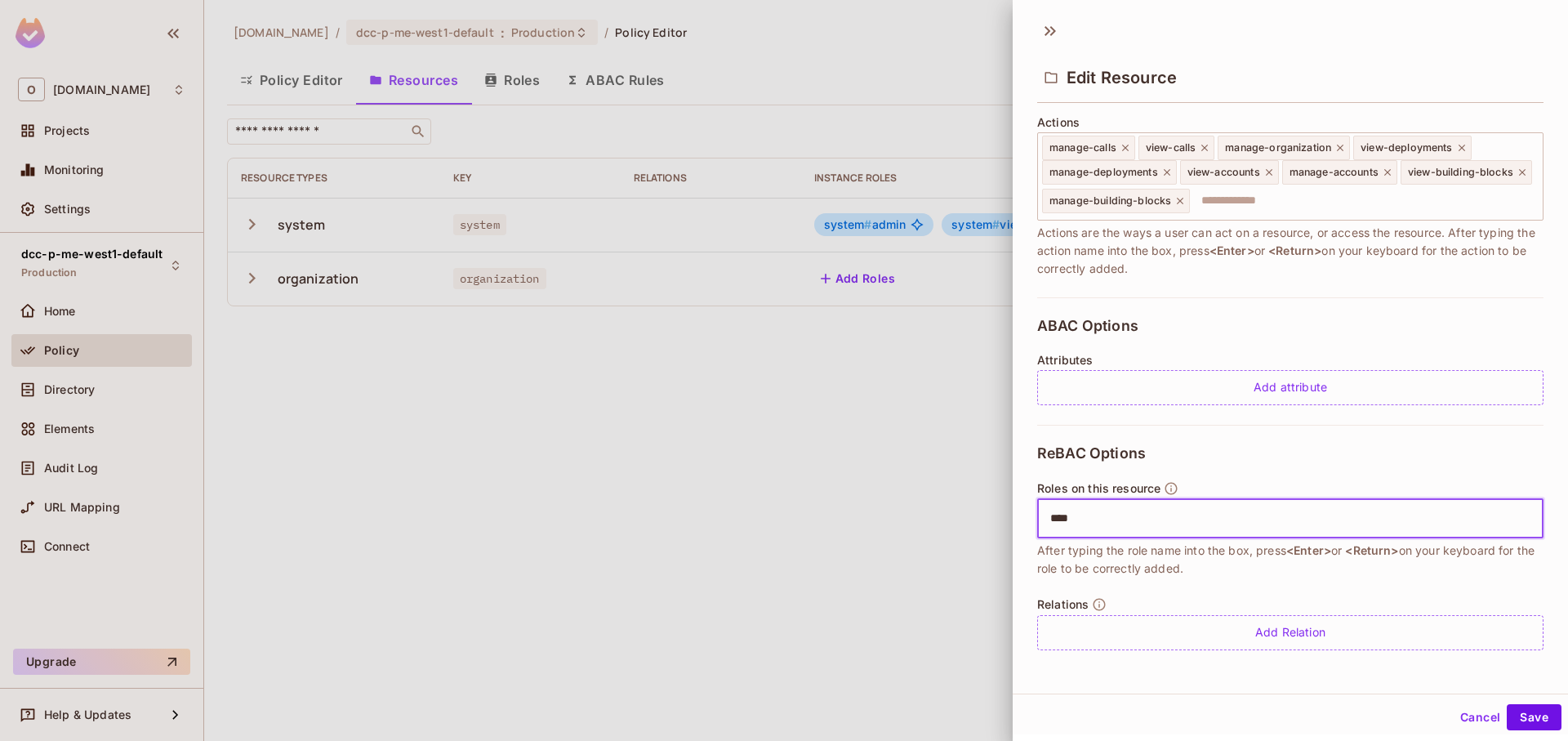
type input "*****"
type input "******"
click at [1521, 734] on div "Cancel Save" at bounding box center [1290, 717] width 555 height 39
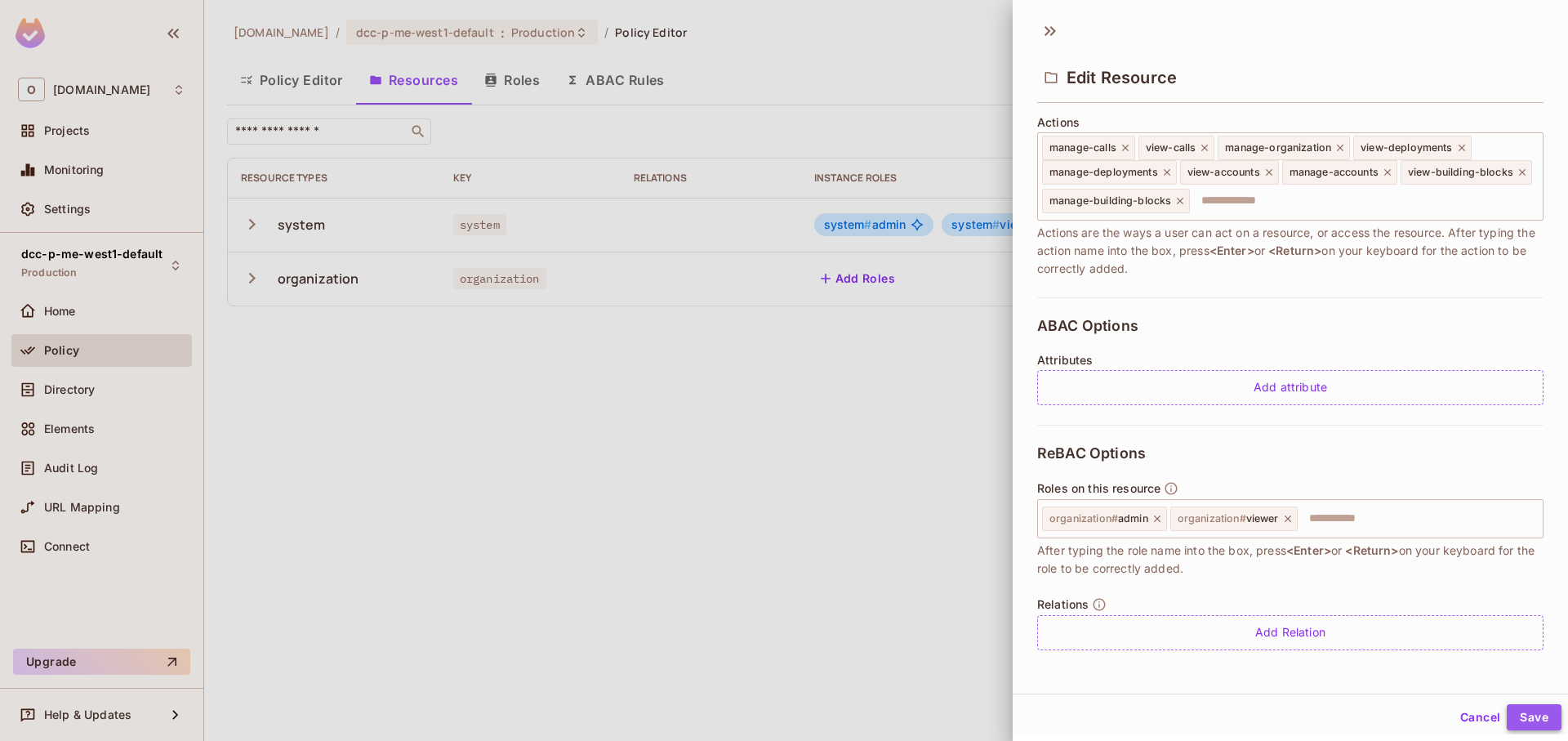
click at [1527, 720] on button "Save" at bounding box center [1535, 717] width 55 height 27
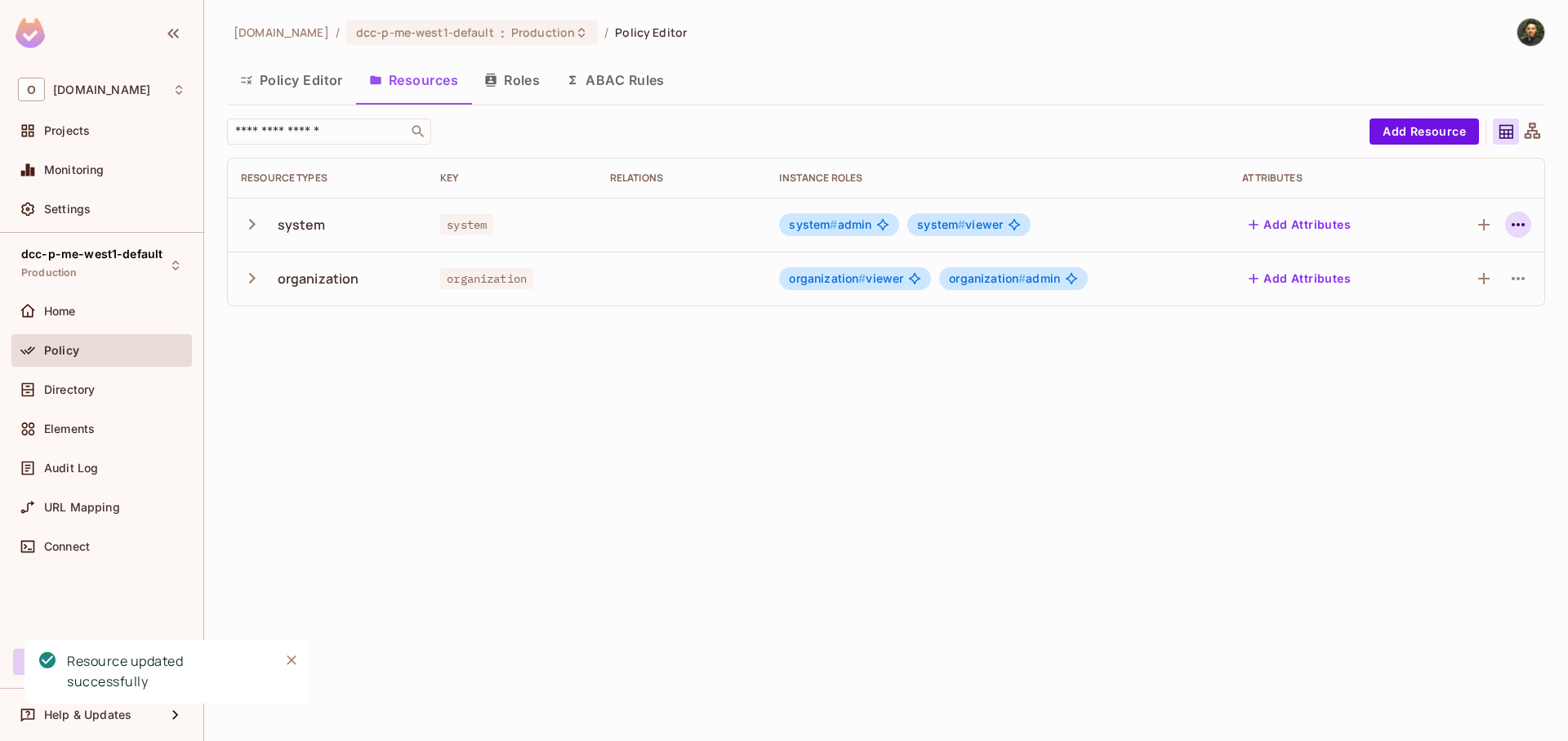
click at [1520, 225] on icon "button" at bounding box center [1518, 225] width 20 height 20
click at [1467, 295] on div "Edit Resource" at bounding box center [1447, 289] width 77 height 17
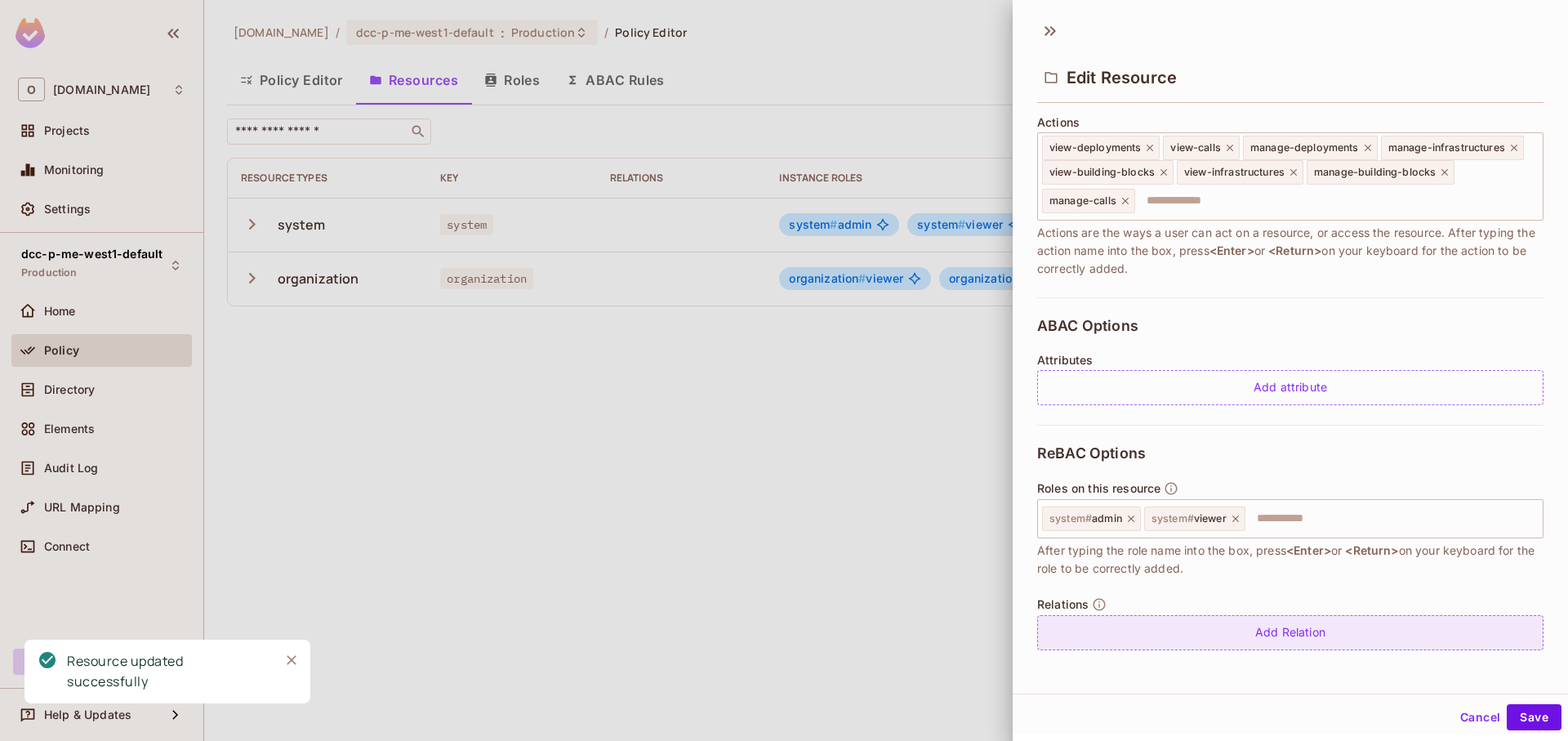
click at [1241, 621] on div "Add Relation" at bounding box center [1290, 633] width 506 height 35
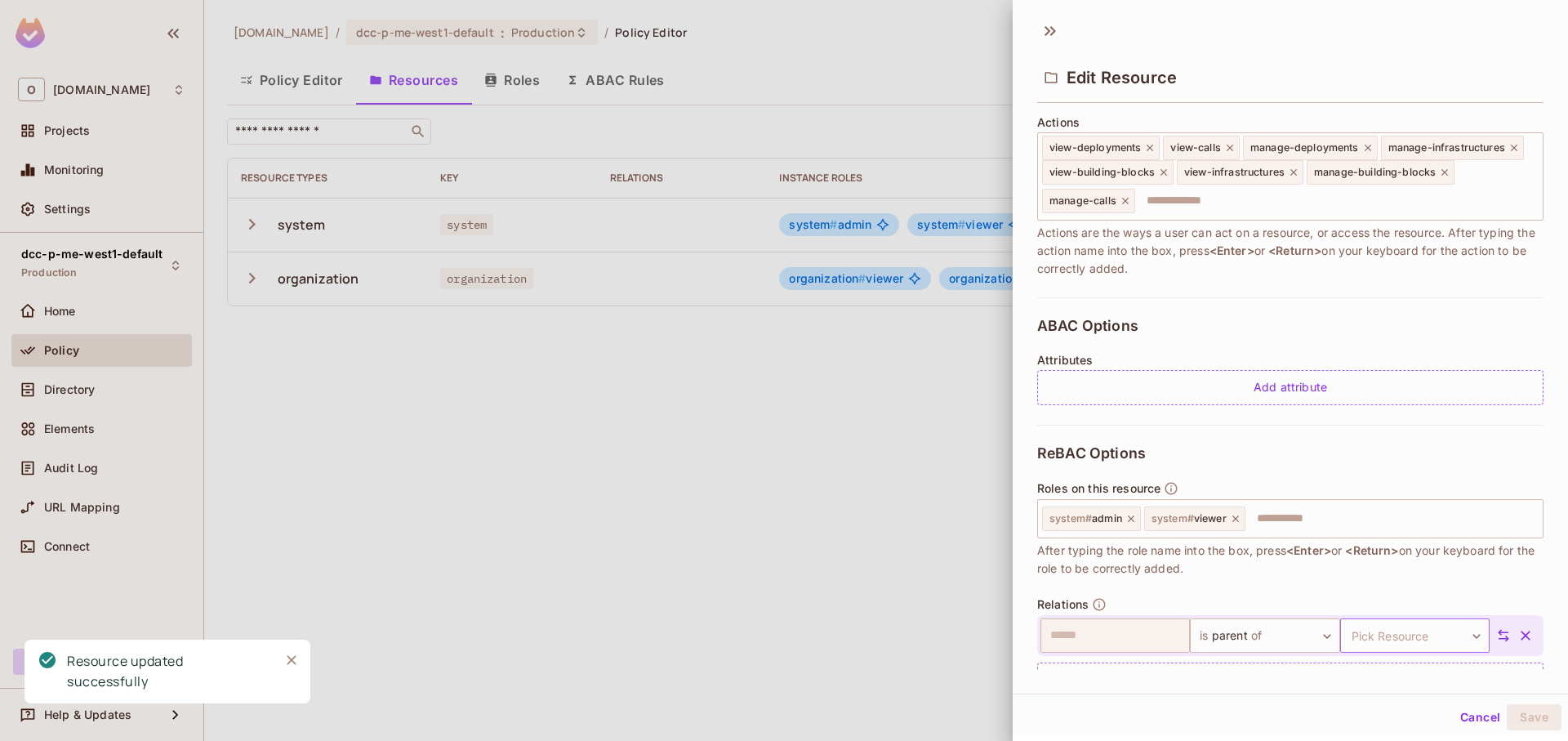
click at [1428, 637] on body "O onvego.com Projects Monitoring Settings dcc-p-me-west1-default Production Hom…" at bounding box center [784, 370] width 1568 height 741
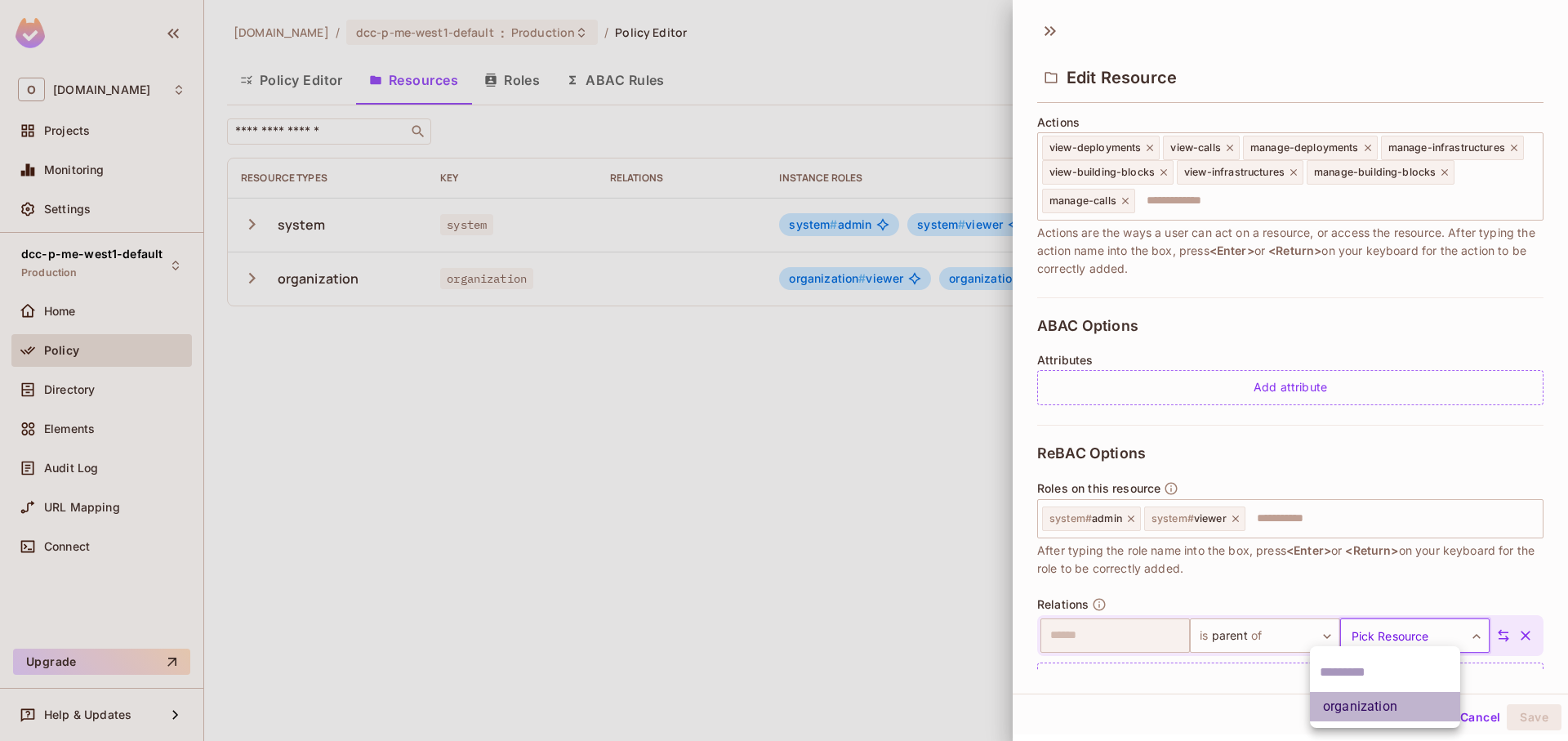
click at [1363, 694] on li "organization" at bounding box center [1384, 707] width 150 height 29
click at [1529, 706] on button "Save" at bounding box center [1535, 717] width 55 height 27
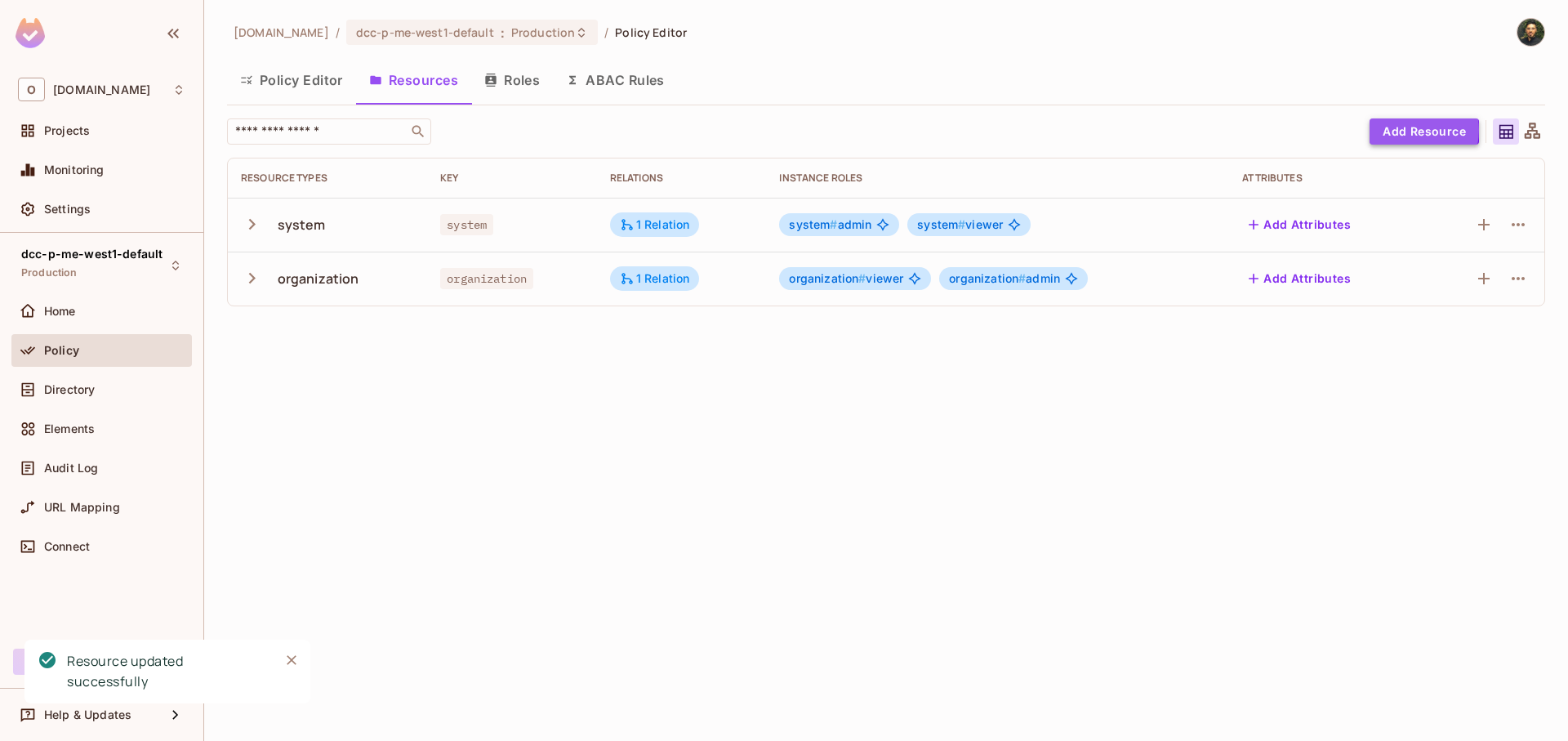
click at [1406, 130] on button "Add Resource" at bounding box center [1424, 132] width 109 height 27
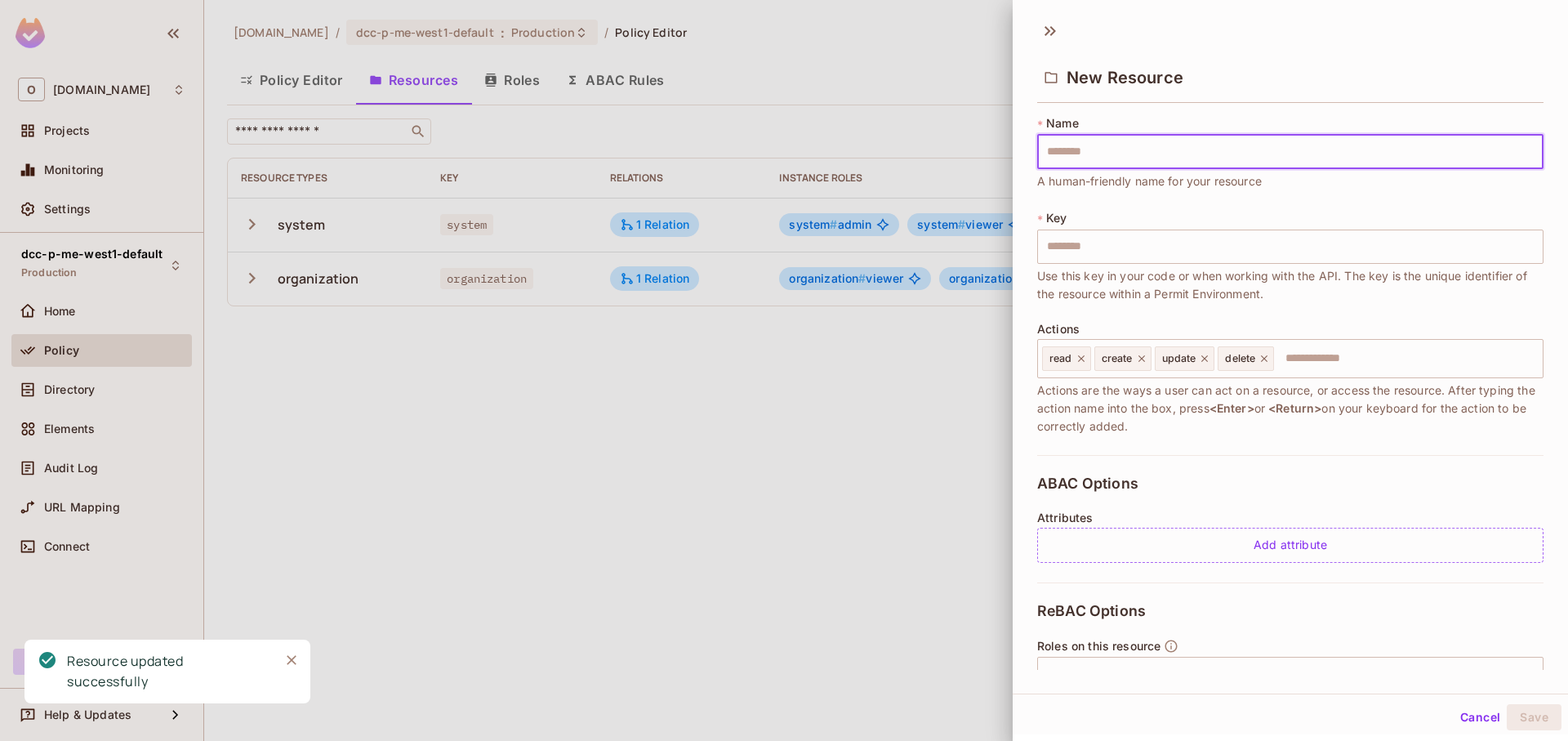
type input "*"
type input "**"
type input "***"
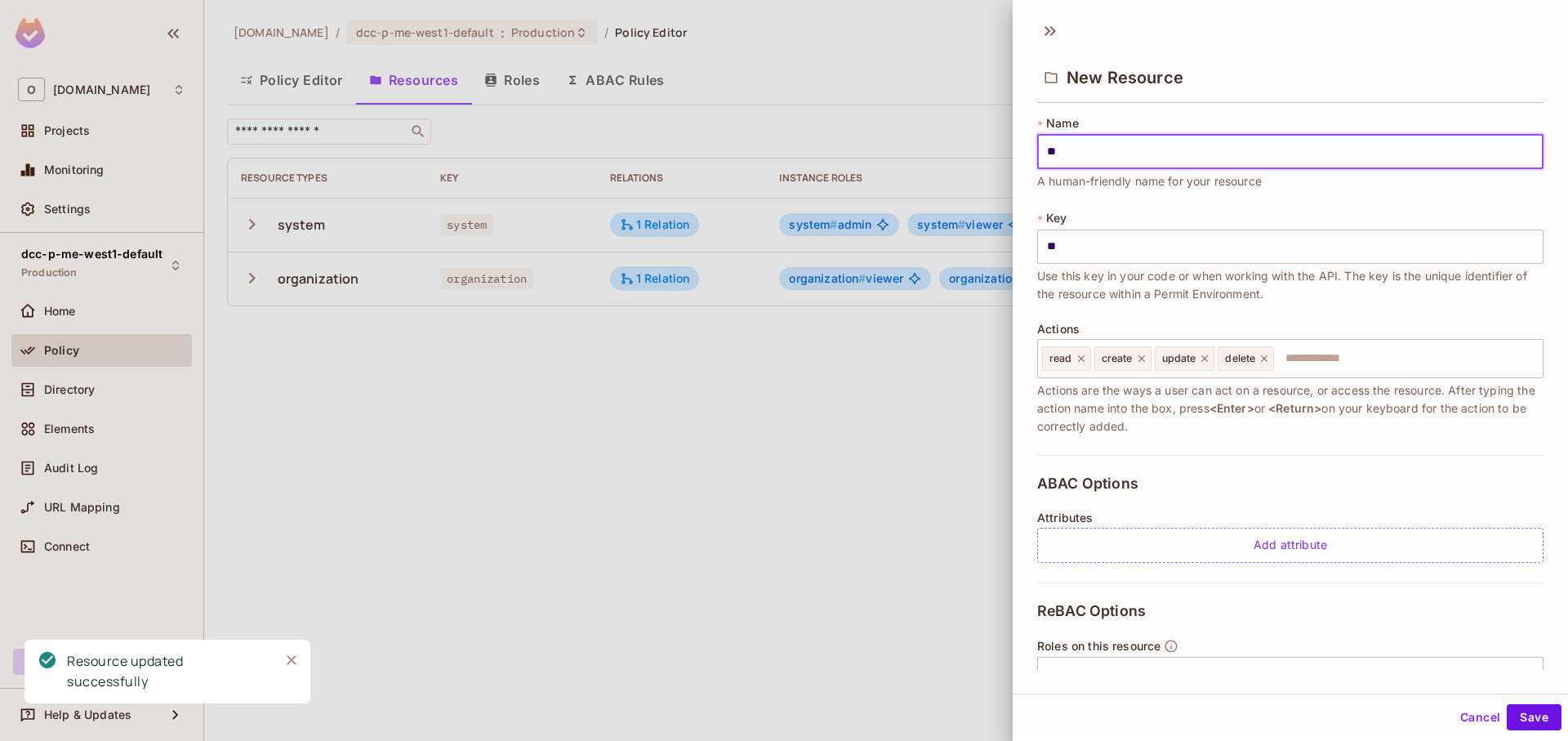
type input "***"
type input "****"
type input "*****"
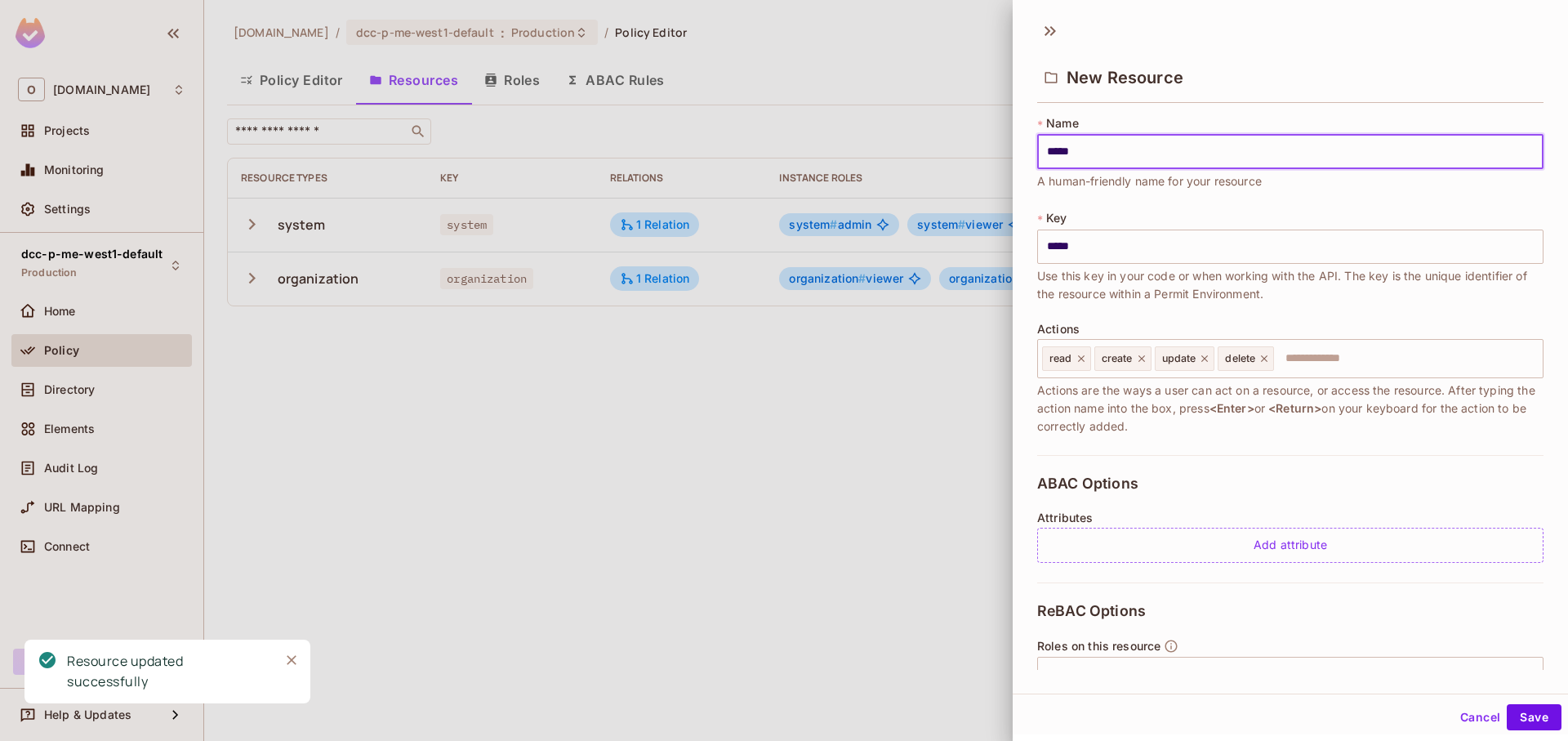
type input "******"
type input "*******"
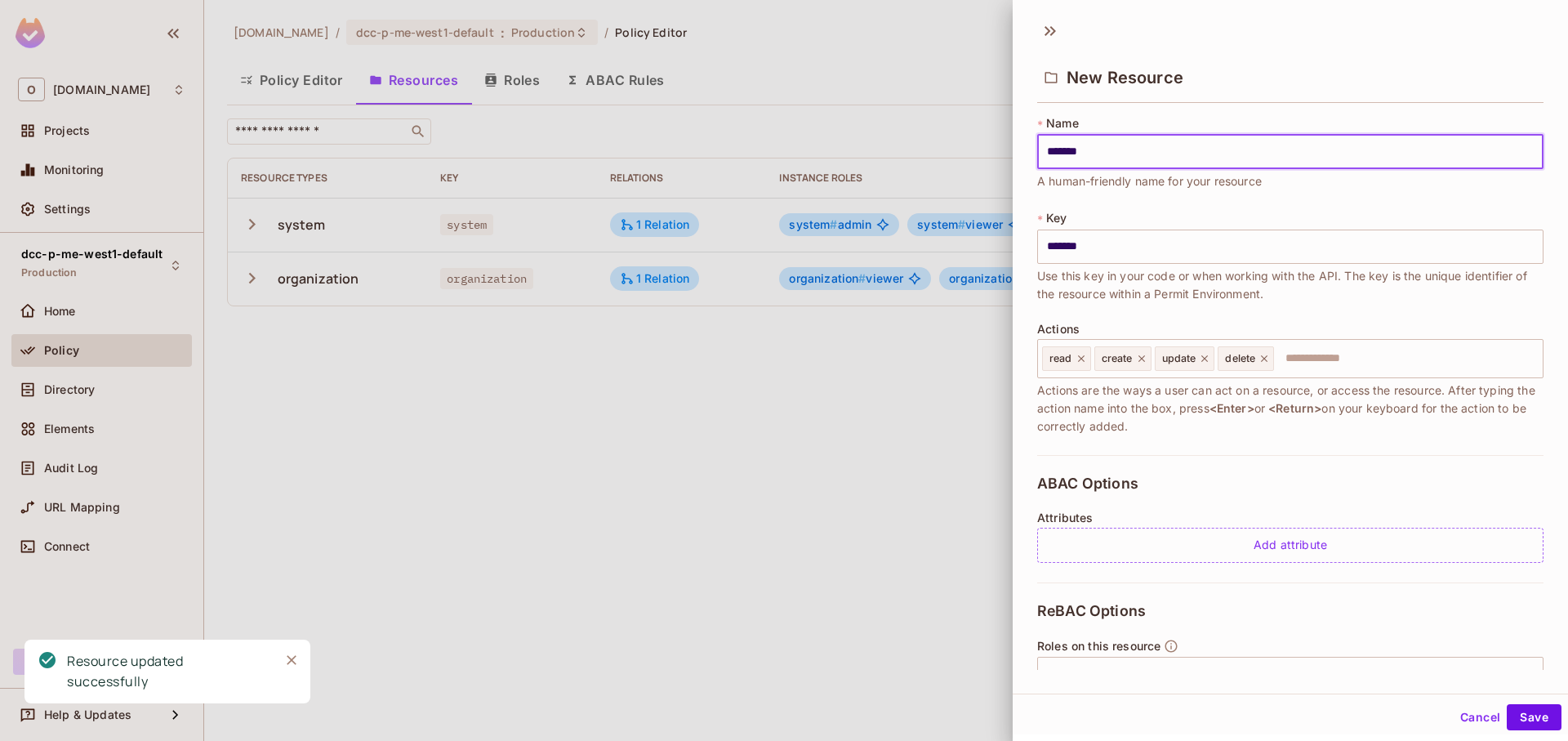
click at [1507, 705] on button "Save" at bounding box center [1535, 717] width 55 height 27
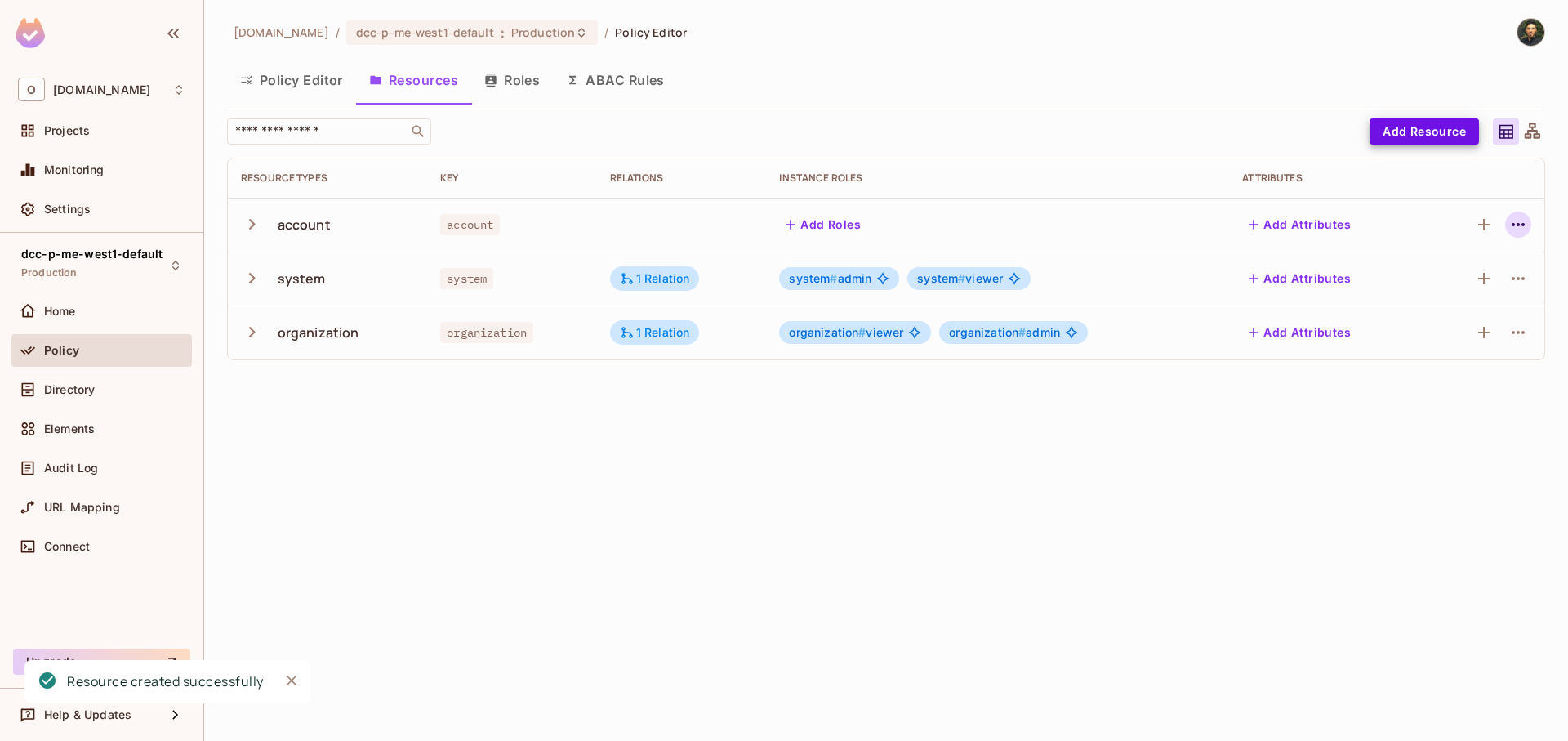
click at [1539, 230] on td at bounding box center [1484, 224] width 120 height 54
click at [1529, 230] on button "button" at bounding box center [1518, 224] width 27 height 27
click at [1475, 282] on div "Edit Resource" at bounding box center [1447, 289] width 77 height 17
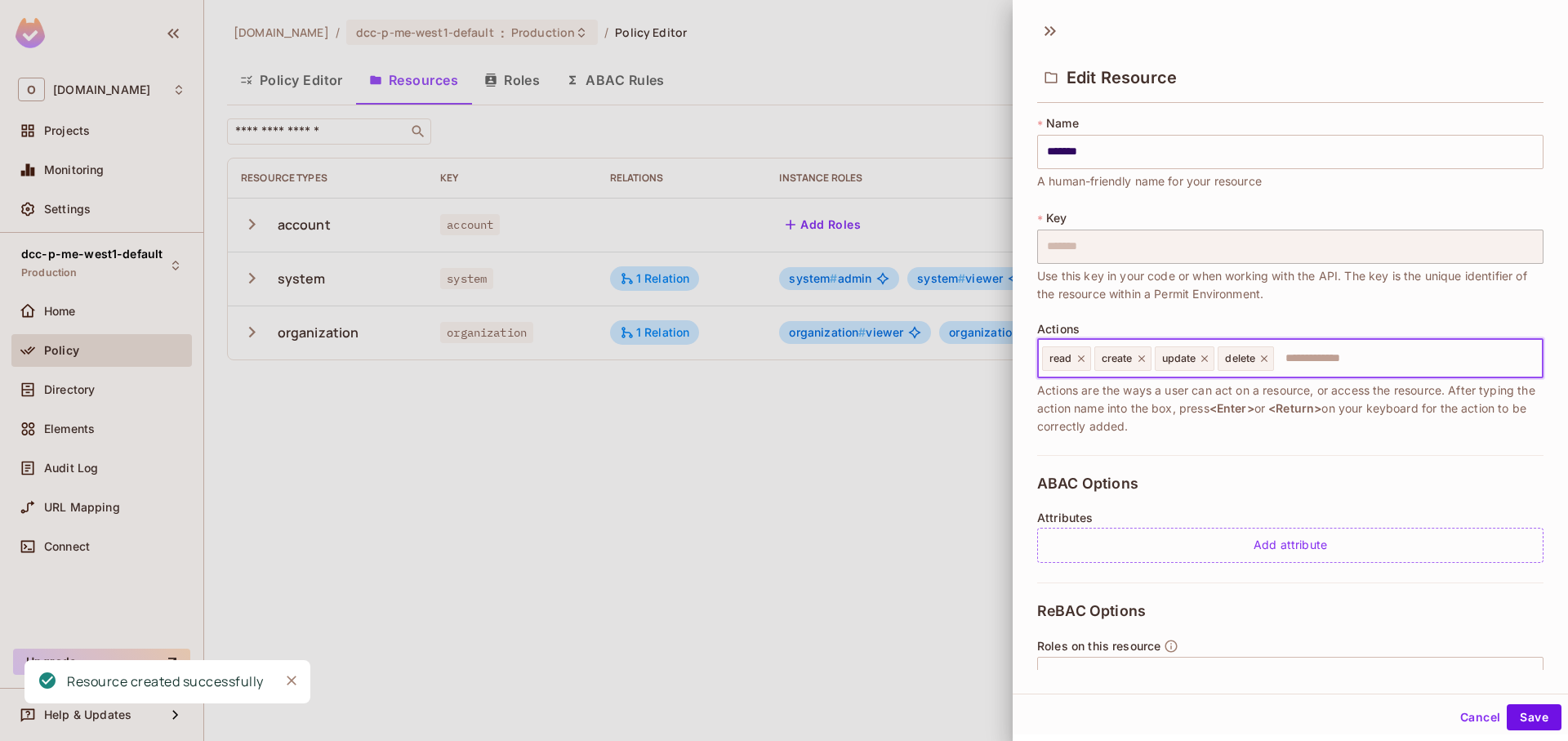
click at [1313, 359] on input "text" at bounding box center [1405, 358] width 260 height 32
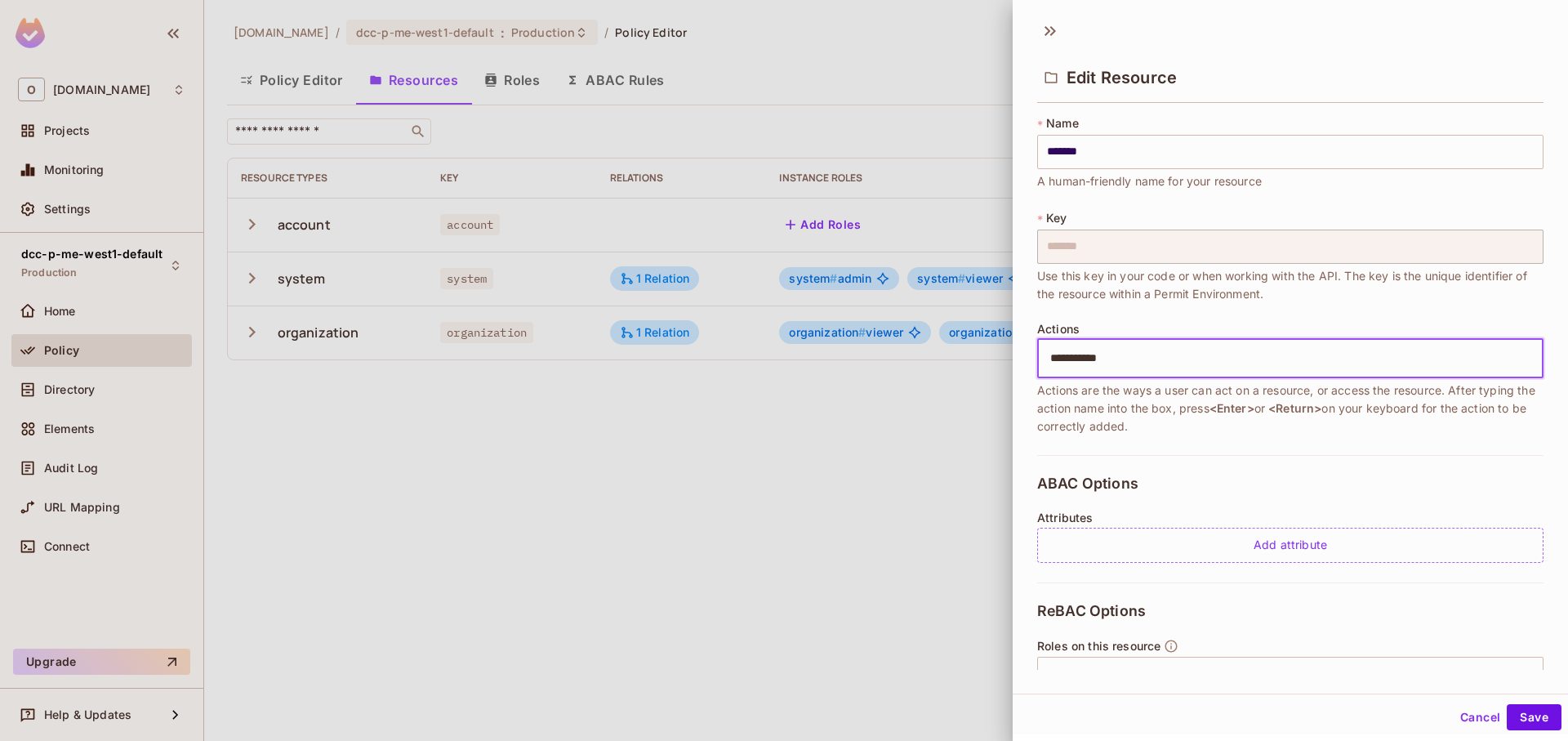
type input "**********"
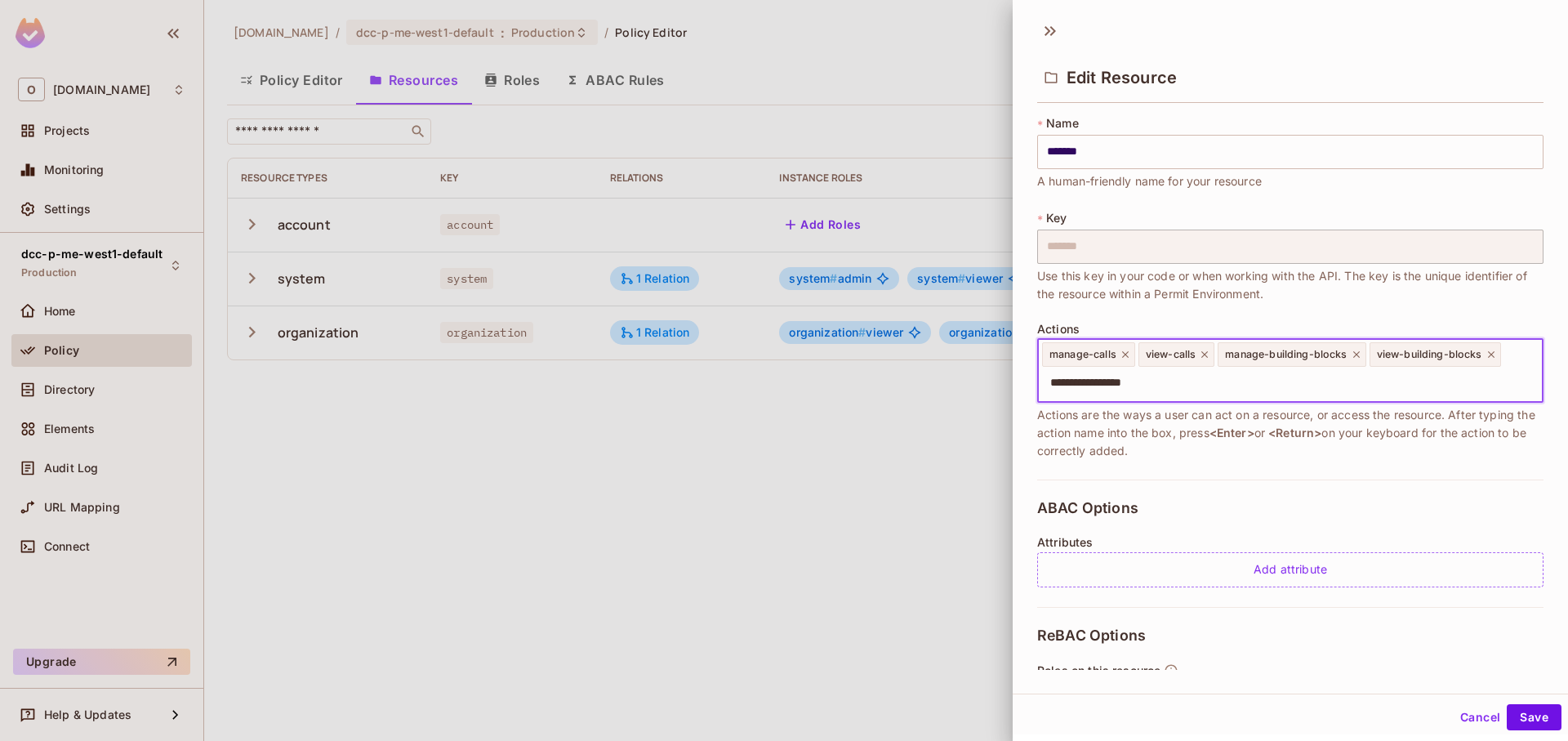
type input "**********"
click at [1390, 373] on input "text" at bounding box center [1418, 382] width 237 height 32
type input "**********"
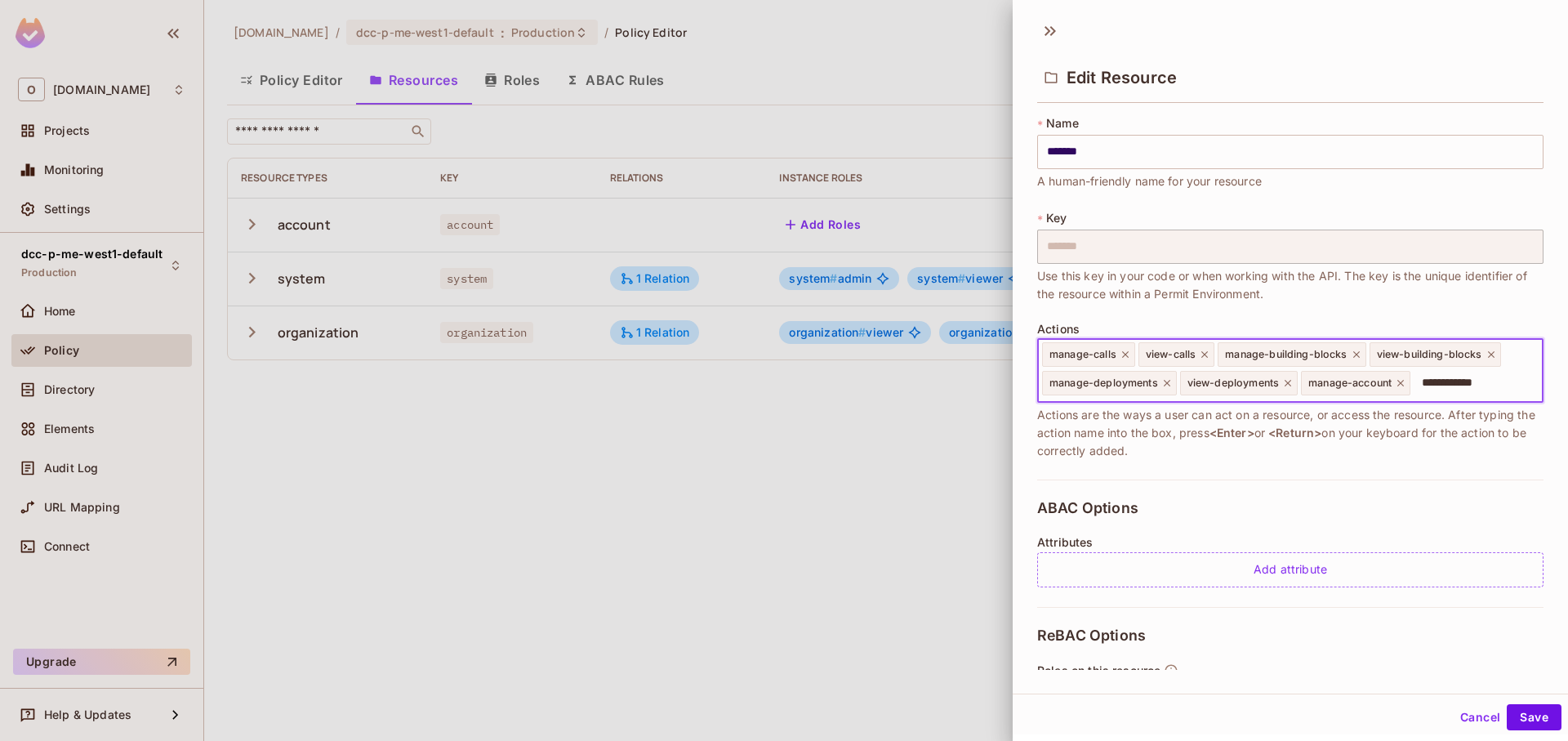
type input "**********"
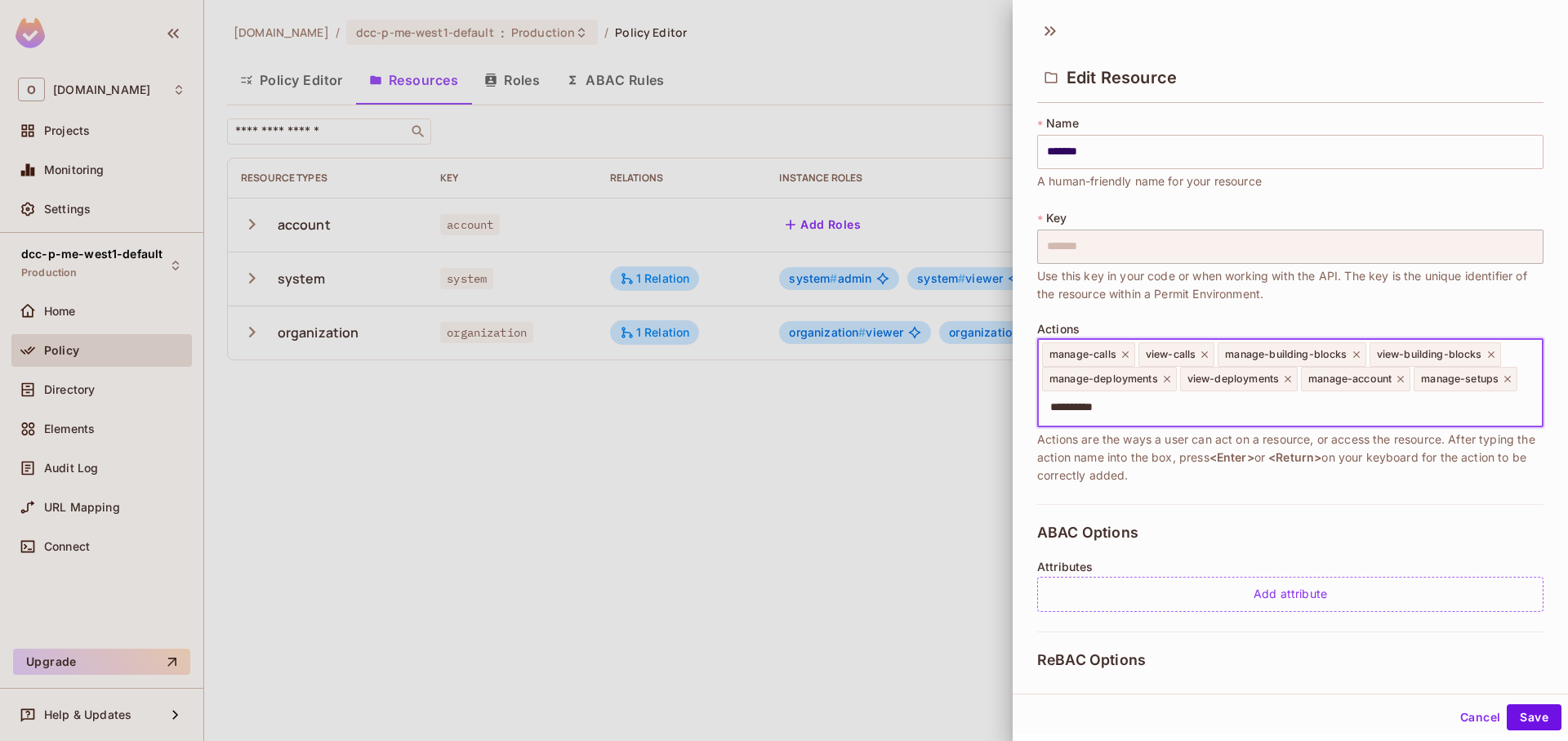
type input "**********"
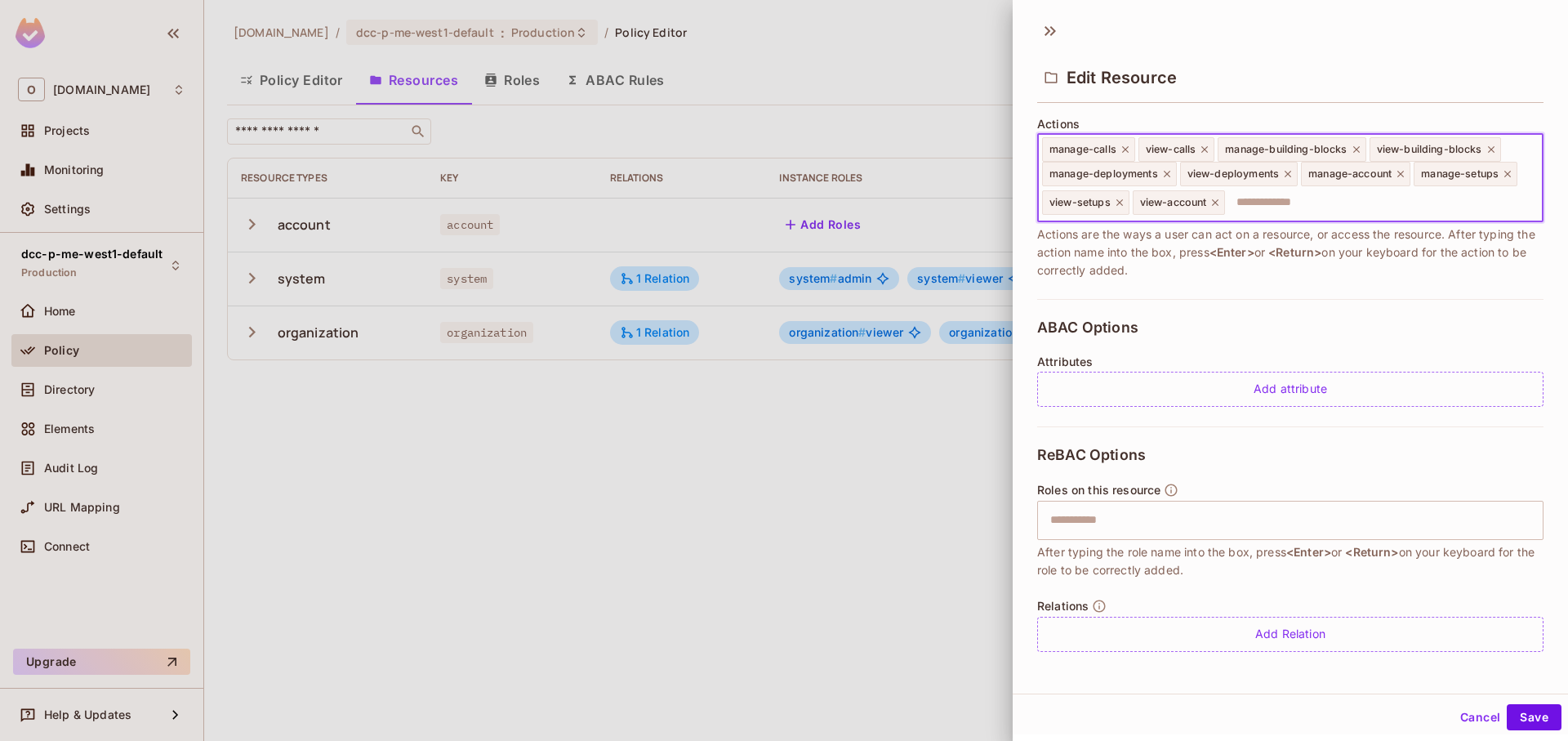
scroll to position [206, 0]
click at [1342, 513] on input "text" at bounding box center [1288, 518] width 496 height 32
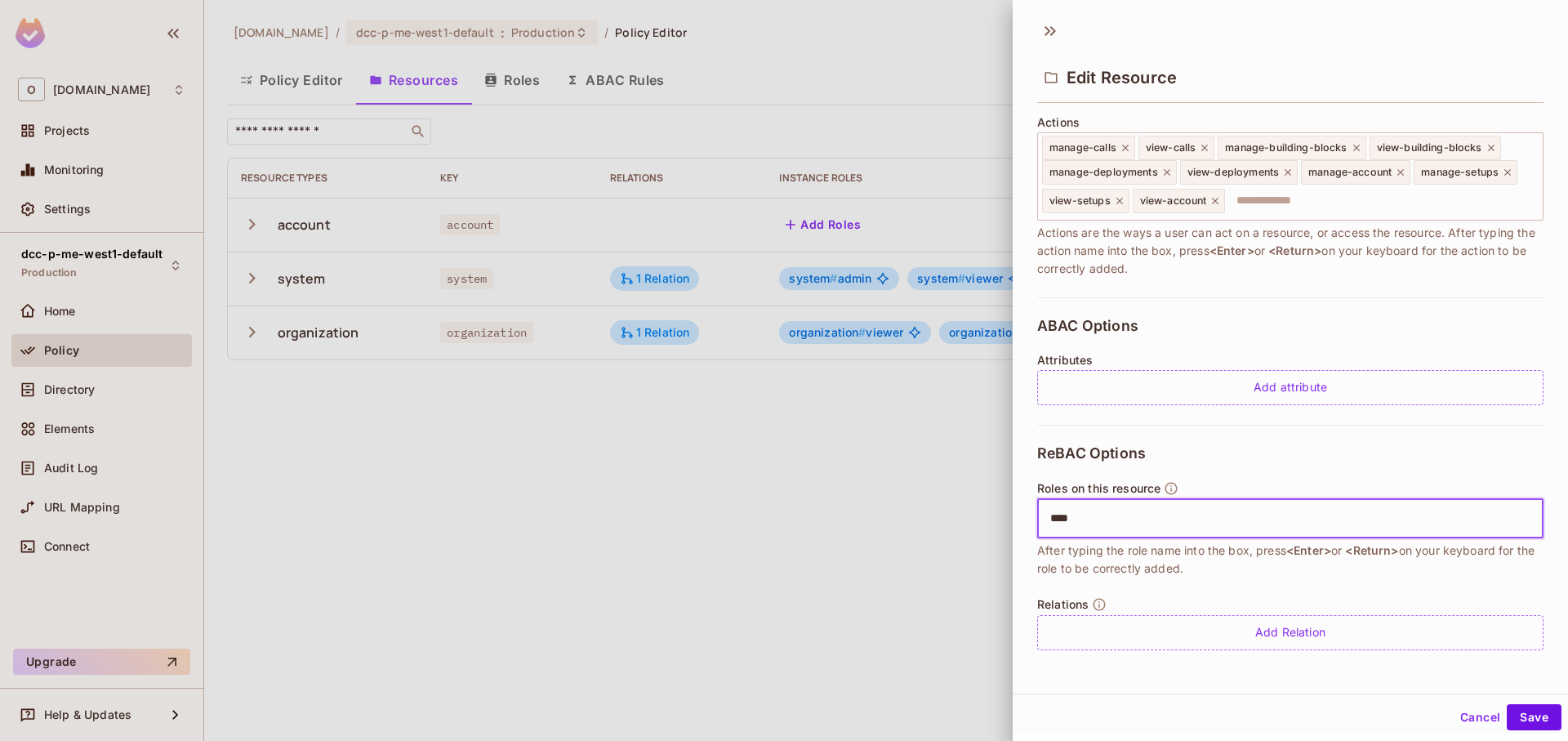
type input "*****"
type input "******"
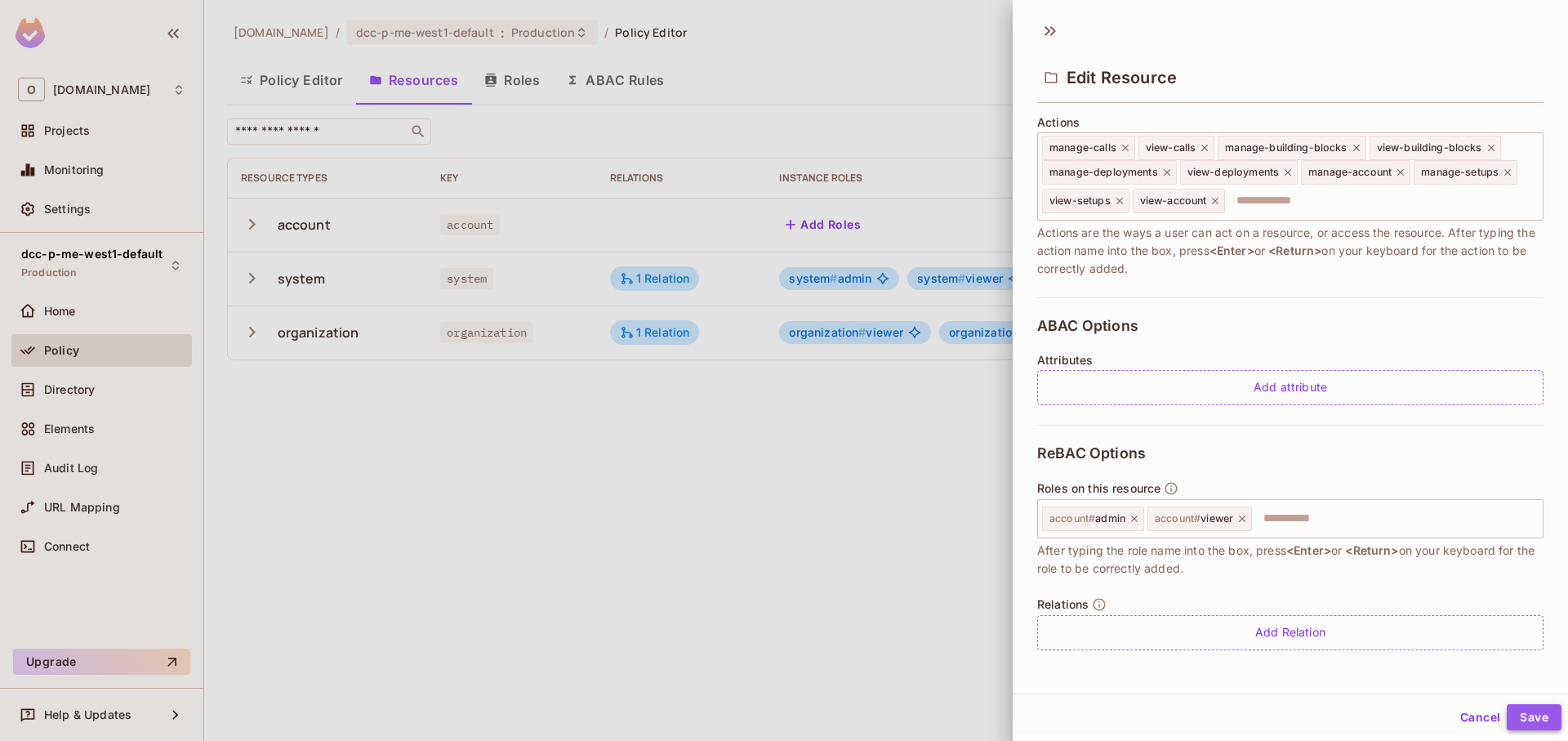
click at [1531, 729] on button "Save" at bounding box center [1535, 717] width 55 height 27
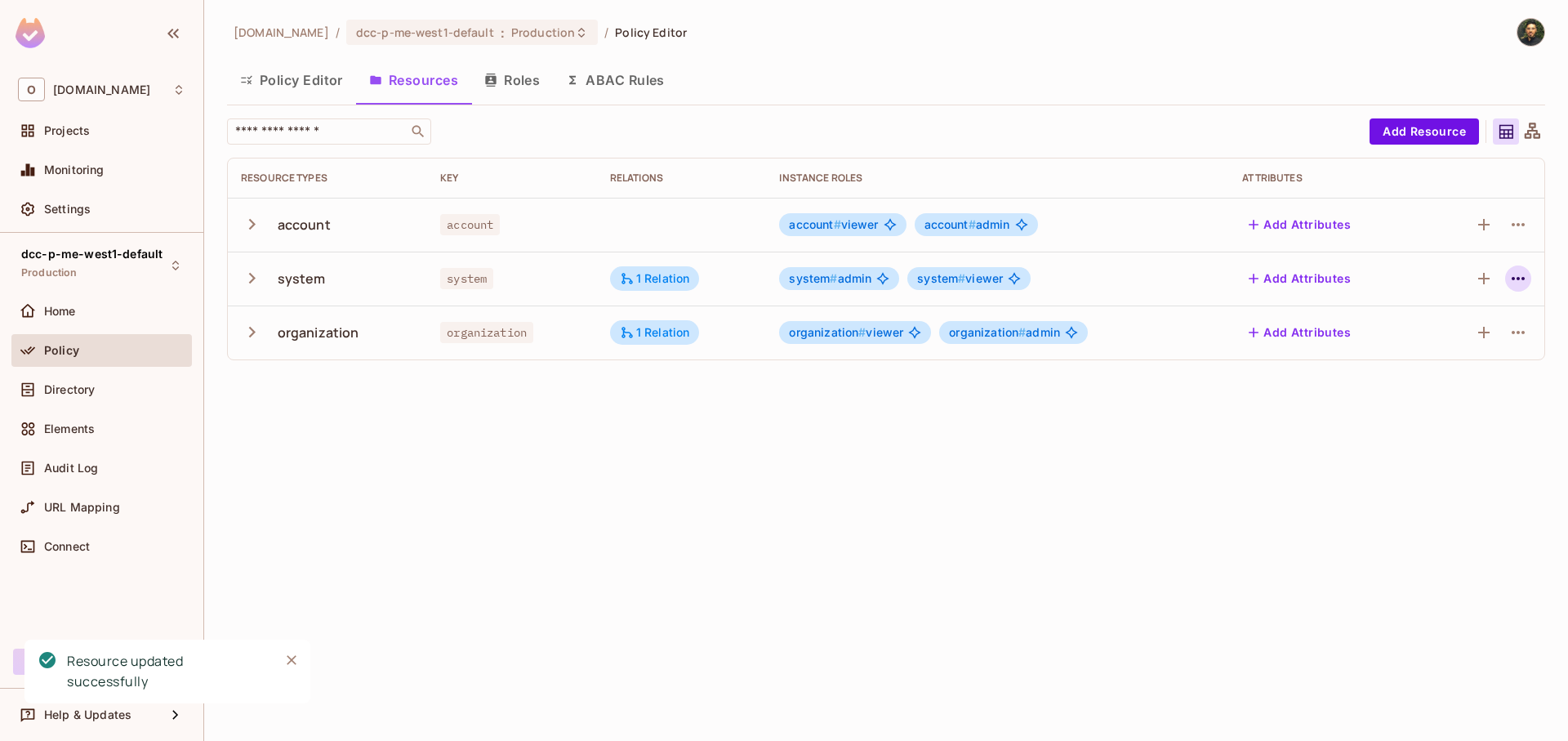
click at [1515, 278] on icon "button" at bounding box center [1518, 278] width 20 height 20
click at [1484, 330] on span "Edit Resource" at bounding box center [1447, 343] width 86 height 27
click at [1524, 275] on icon "button" at bounding box center [1518, 278] width 20 height 20
drag, startPoint x: 1293, startPoint y: 371, endPoint x: 1304, endPoint y: 372, distance: 11.0
click at [1293, 373] on div at bounding box center [784, 370] width 1568 height 741
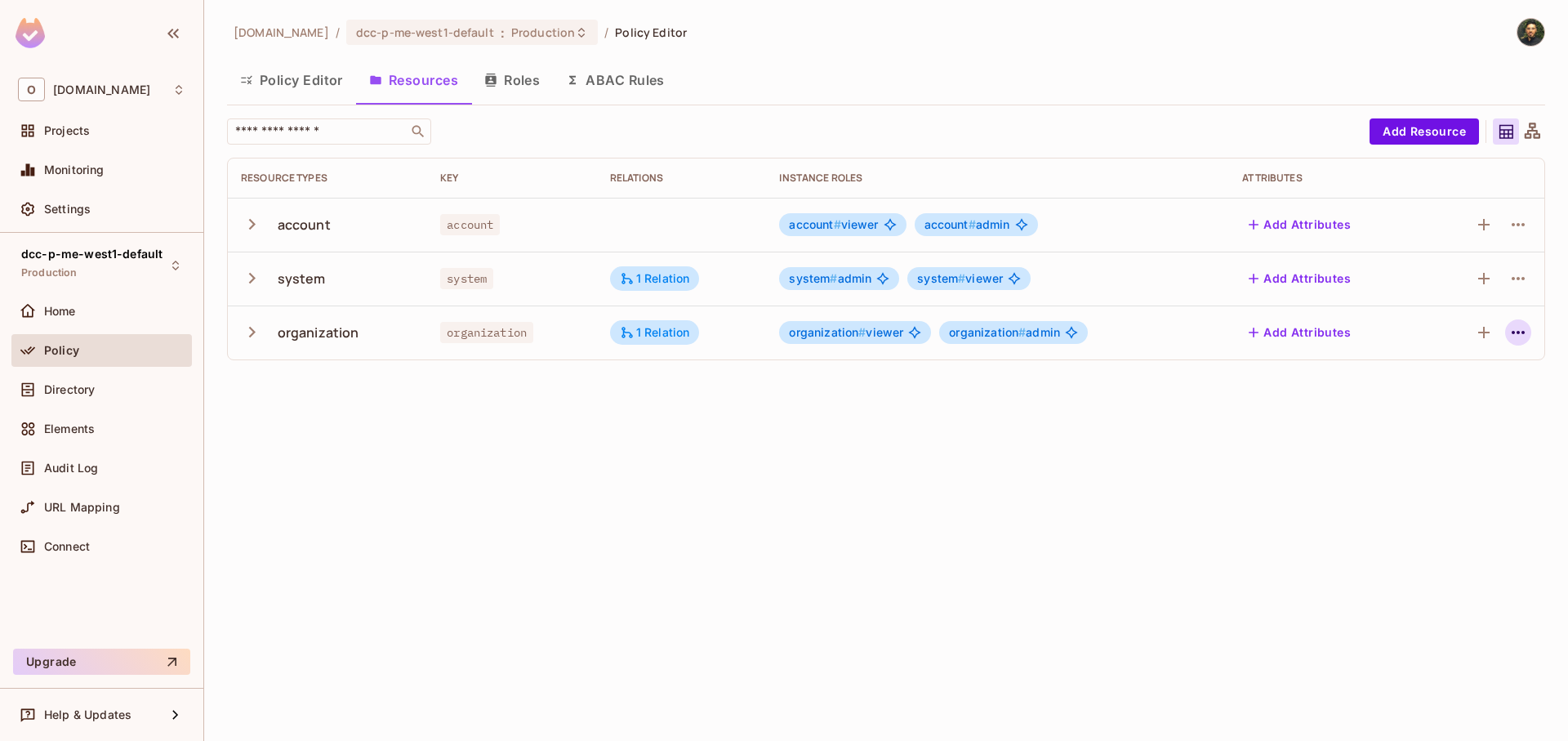
click at [1531, 333] on td at bounding box center [1484, 332] width 120 height 54
click at [1528, 332] on icon "button" at bounding box center [1518, 332] width 20 height 20
click at [1475, 384] on span "Edit Resource" at bounding box center [1447, 397] width 86 height 27
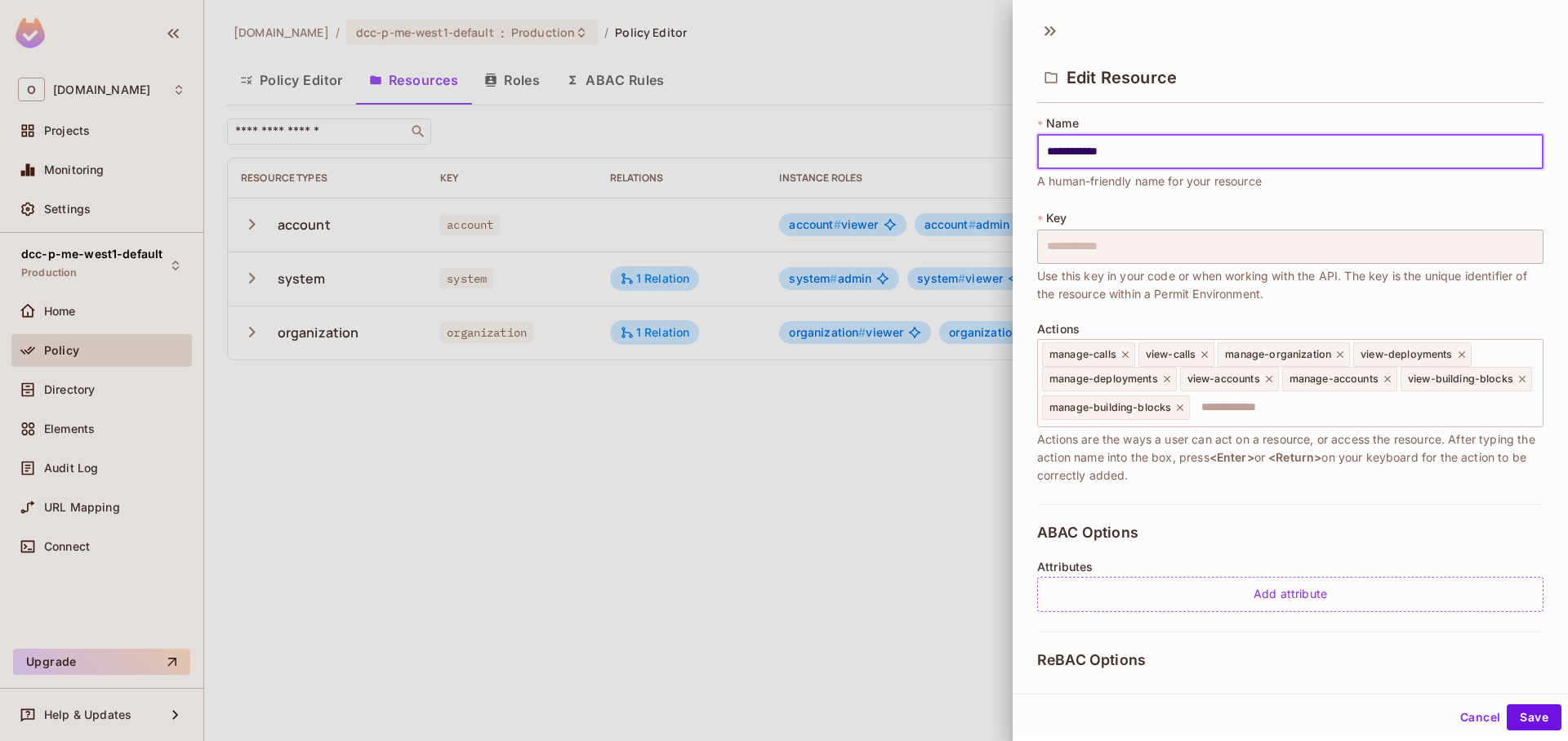
scroll to position [255, 0]
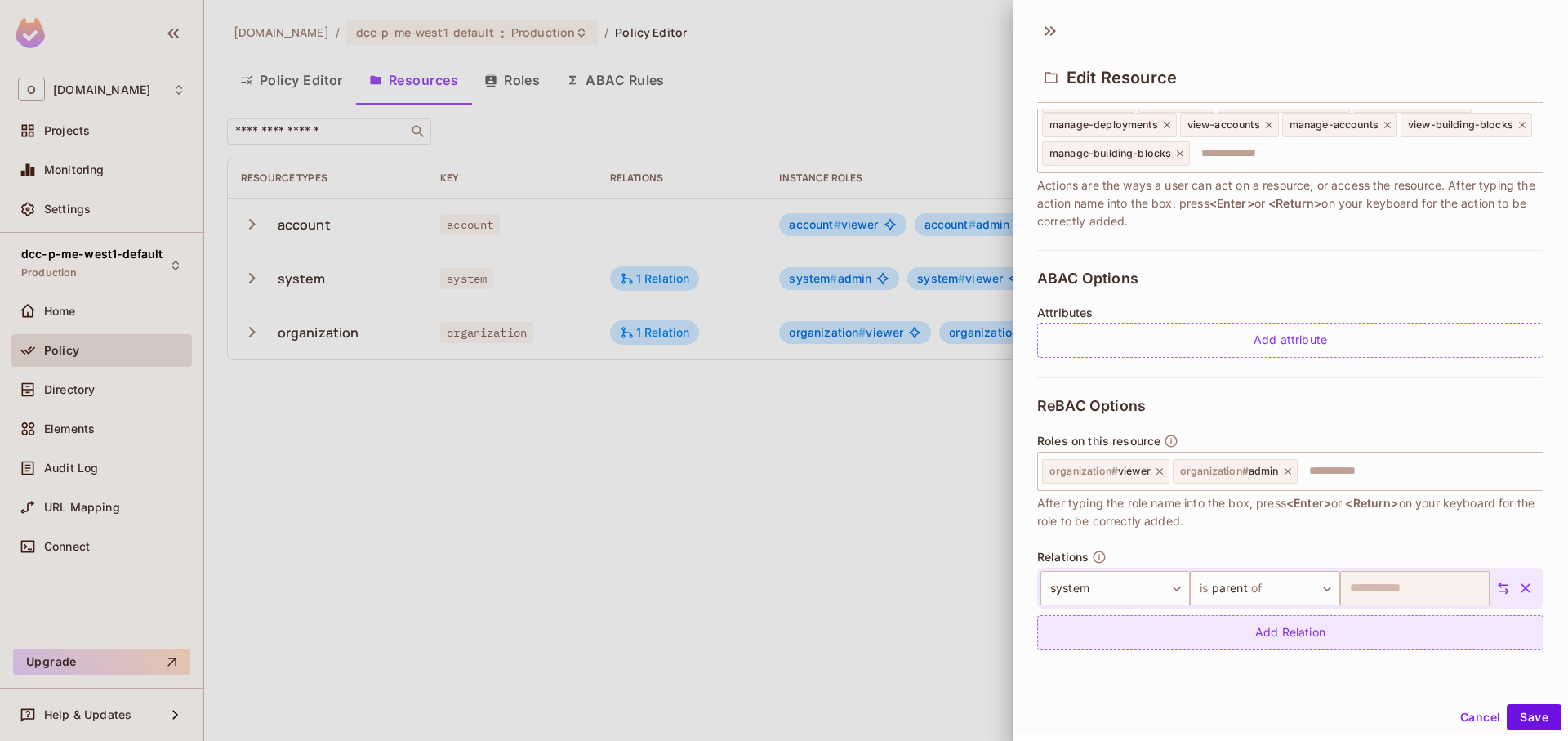
click at [1285, 627] on div "Add Relation" at bounding box center [1290, 633] width 506 height 35
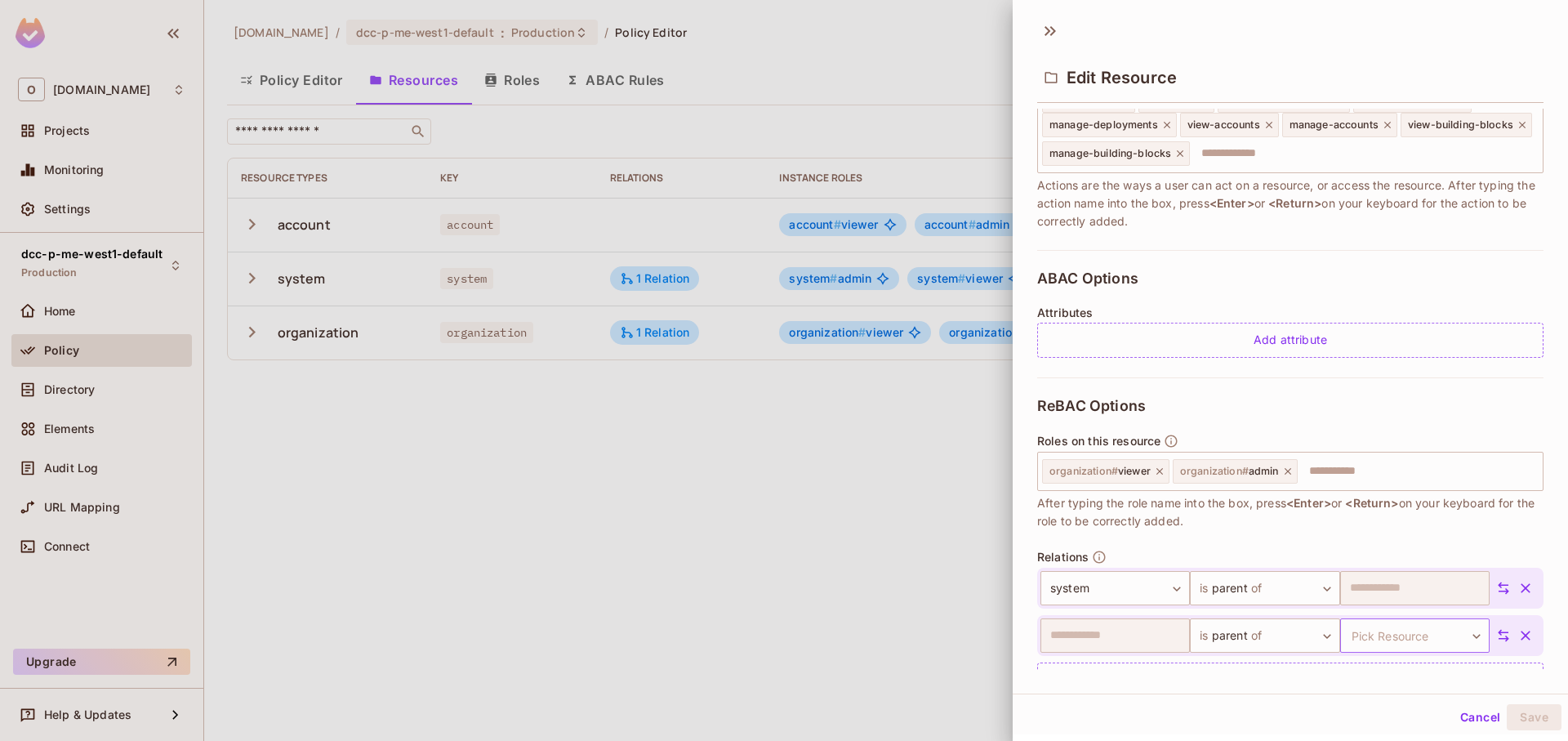
click at [1397, 647] on body "**********" at bounding box center [784, 370] width 1568 height 741
click at [1373, 685] on li "account" at bounding box center [1384, 677] width 150 height 29
click at [1513, 721] on button "Save" at bounding box center [1535, 717] width 55 height 27
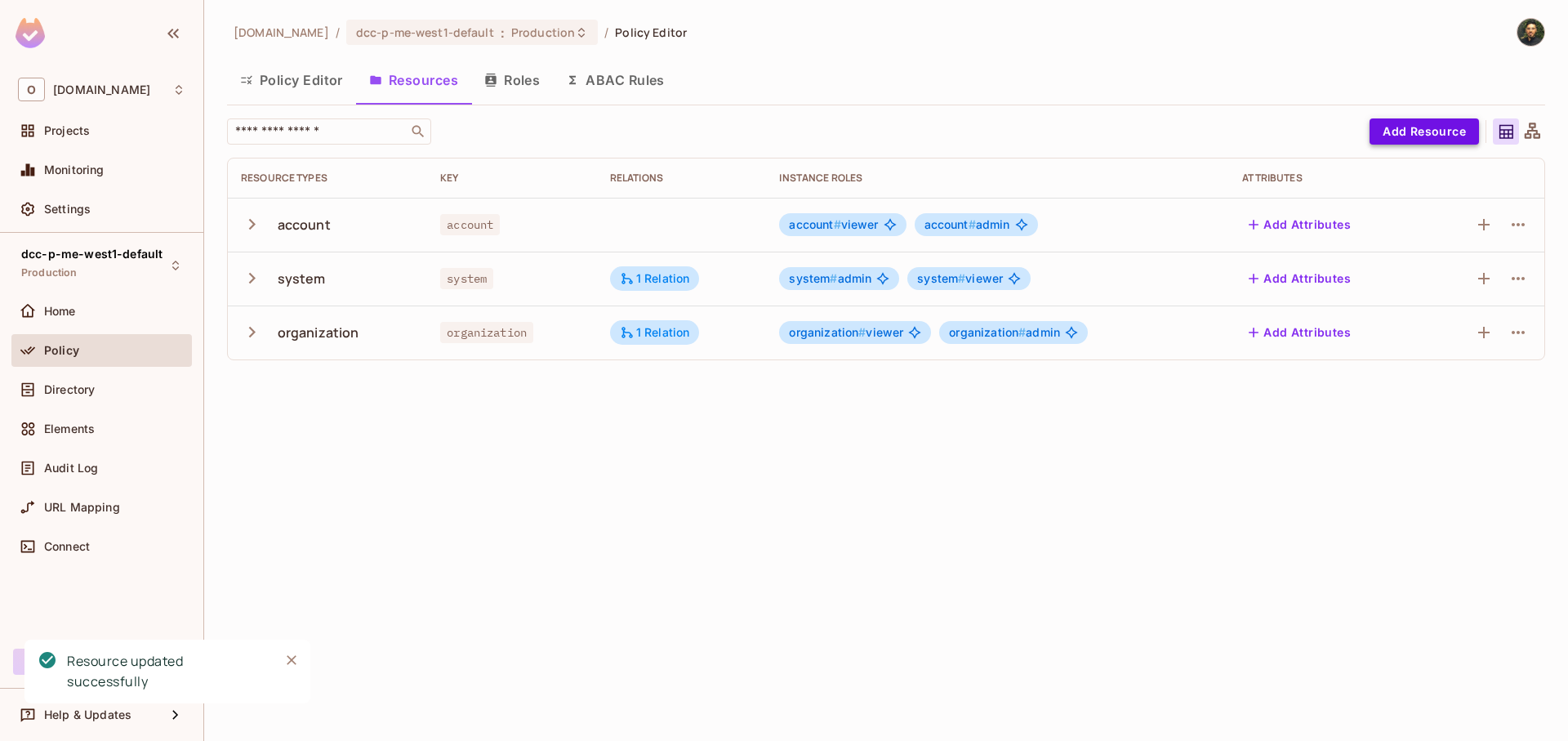
click at [1440, 135] on button "Add Resource" at bounding box center [1424, 132] width 109 height 27
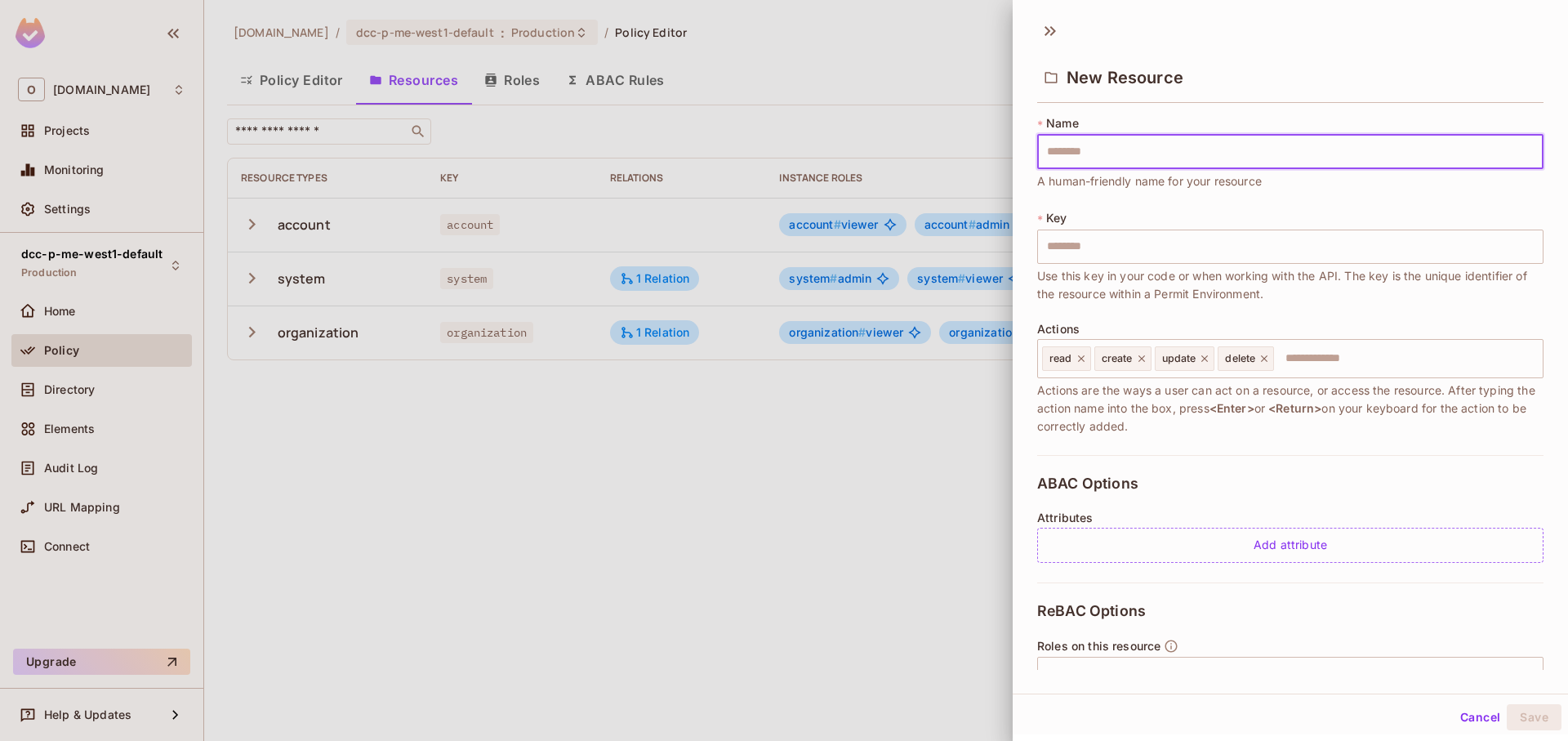
type input "*"
type input "**"
type input "***"
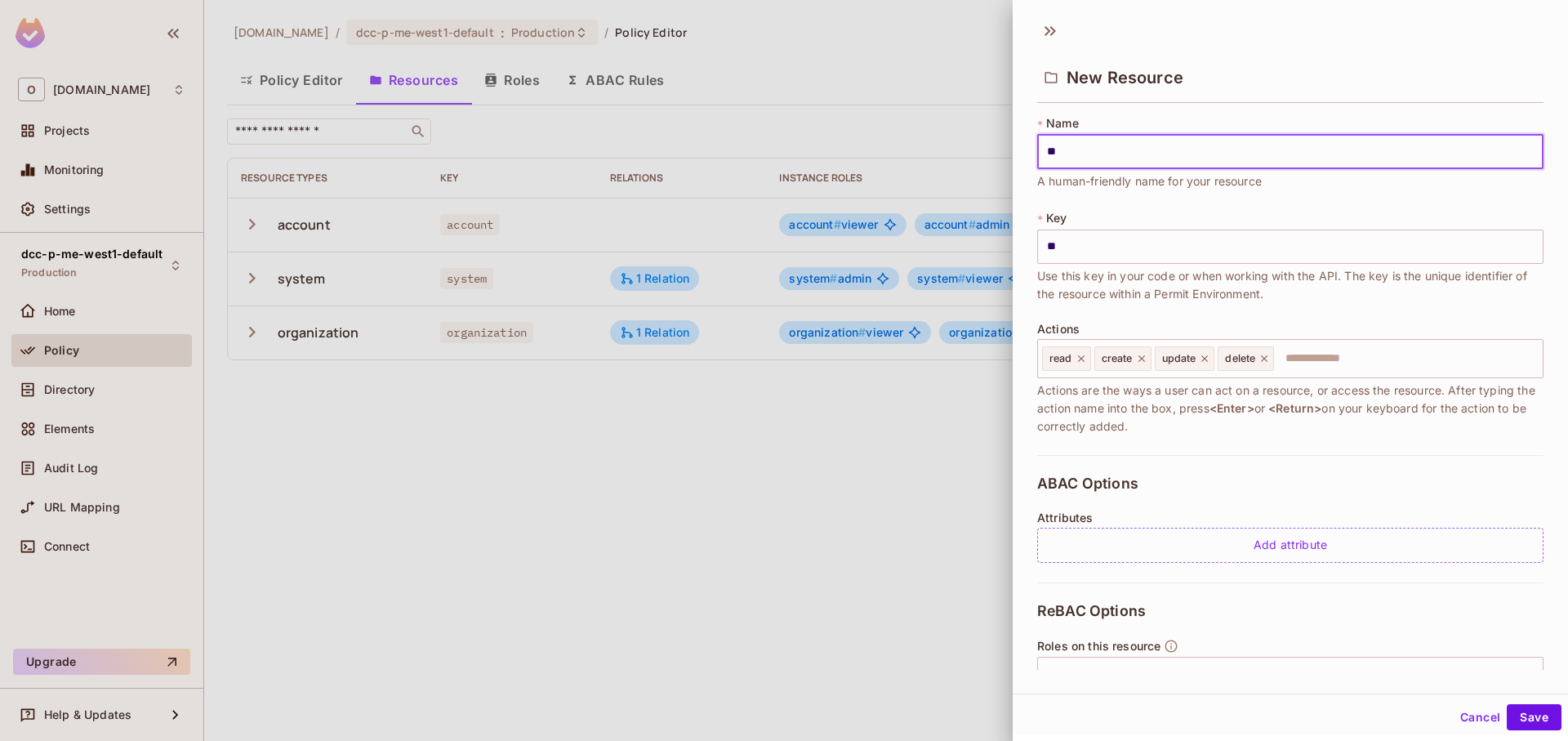
type input "***"
type input "****"
type input "*****"
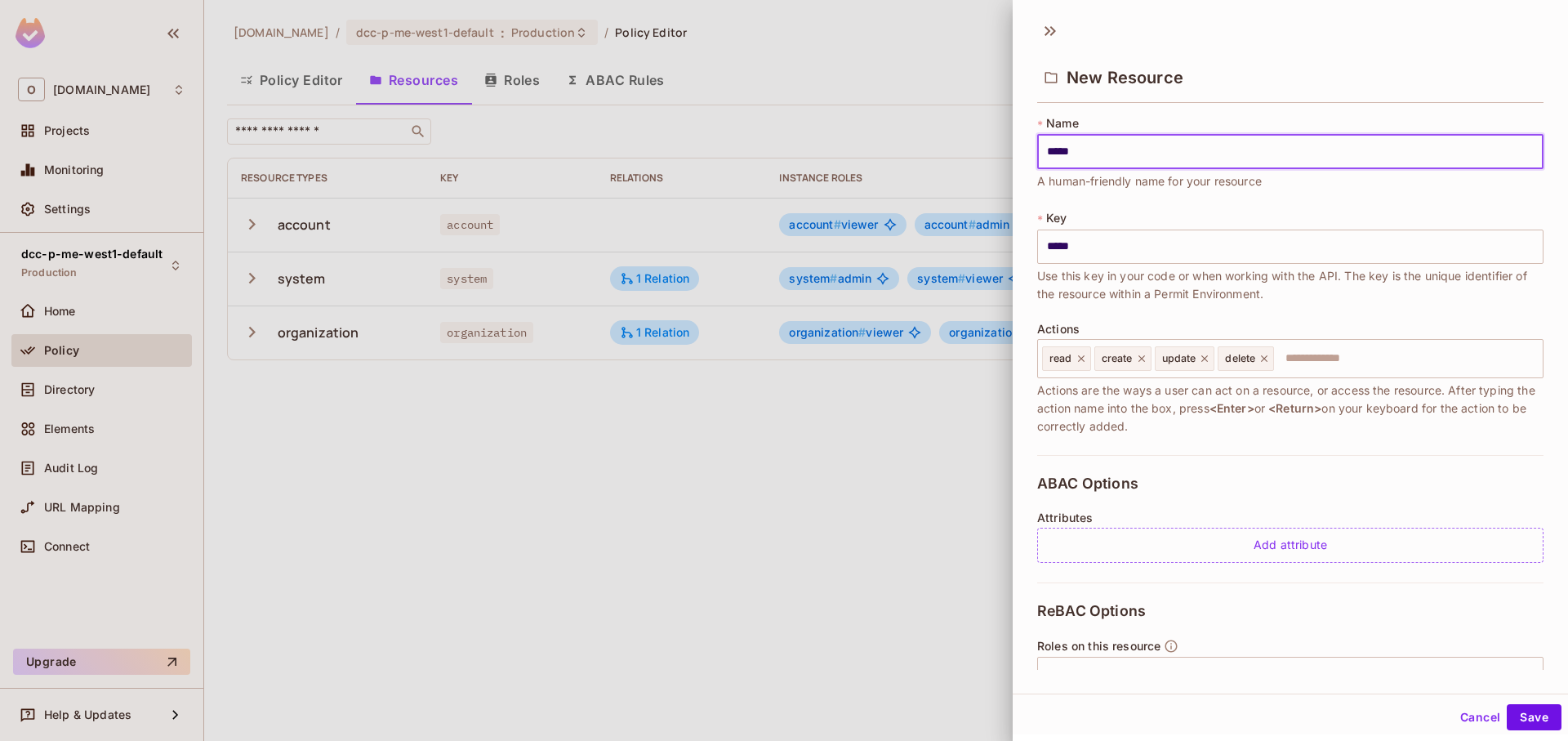
type input "*****"
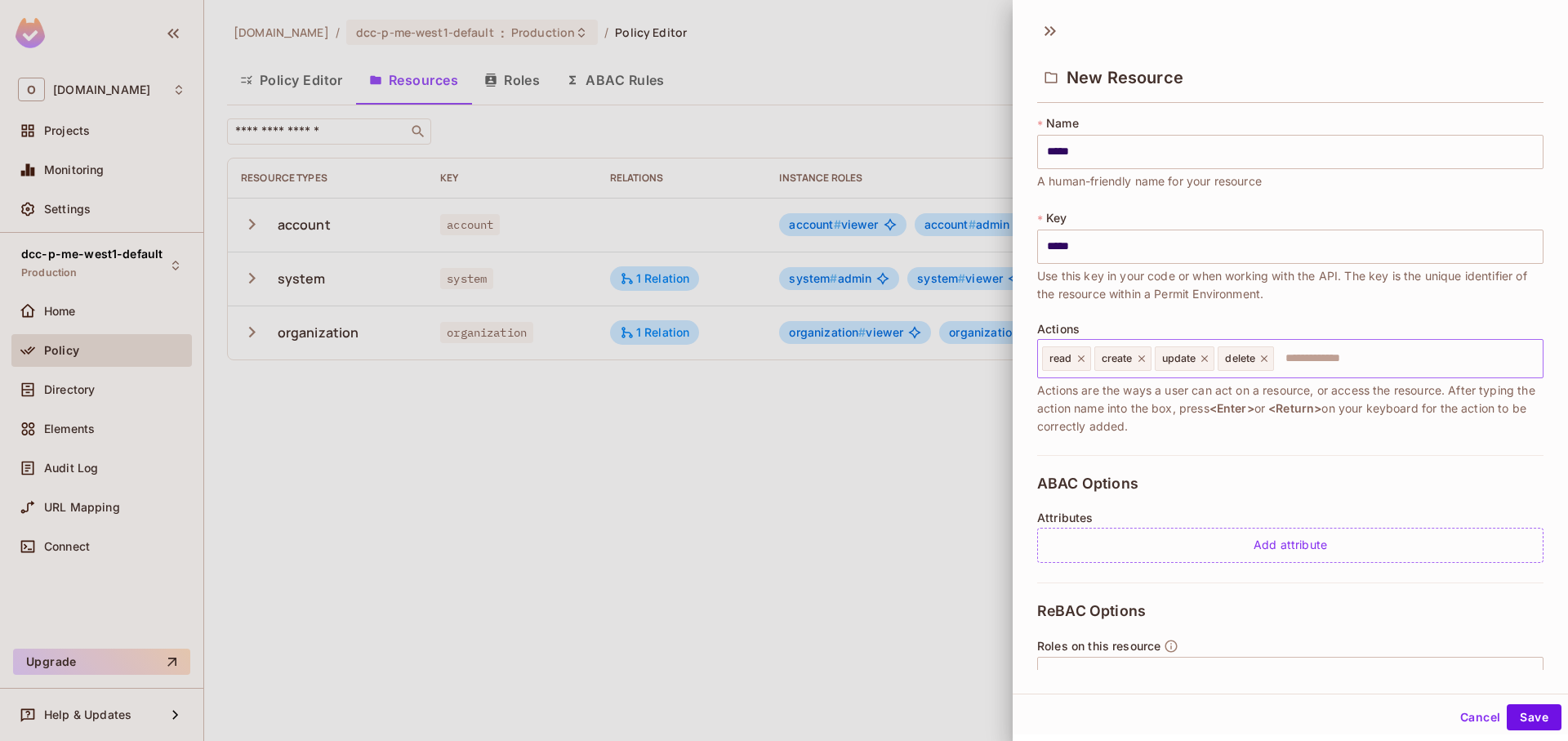
click at [1349, 356] on input "text" at bounding box center [1405, 358] width 260 height 32
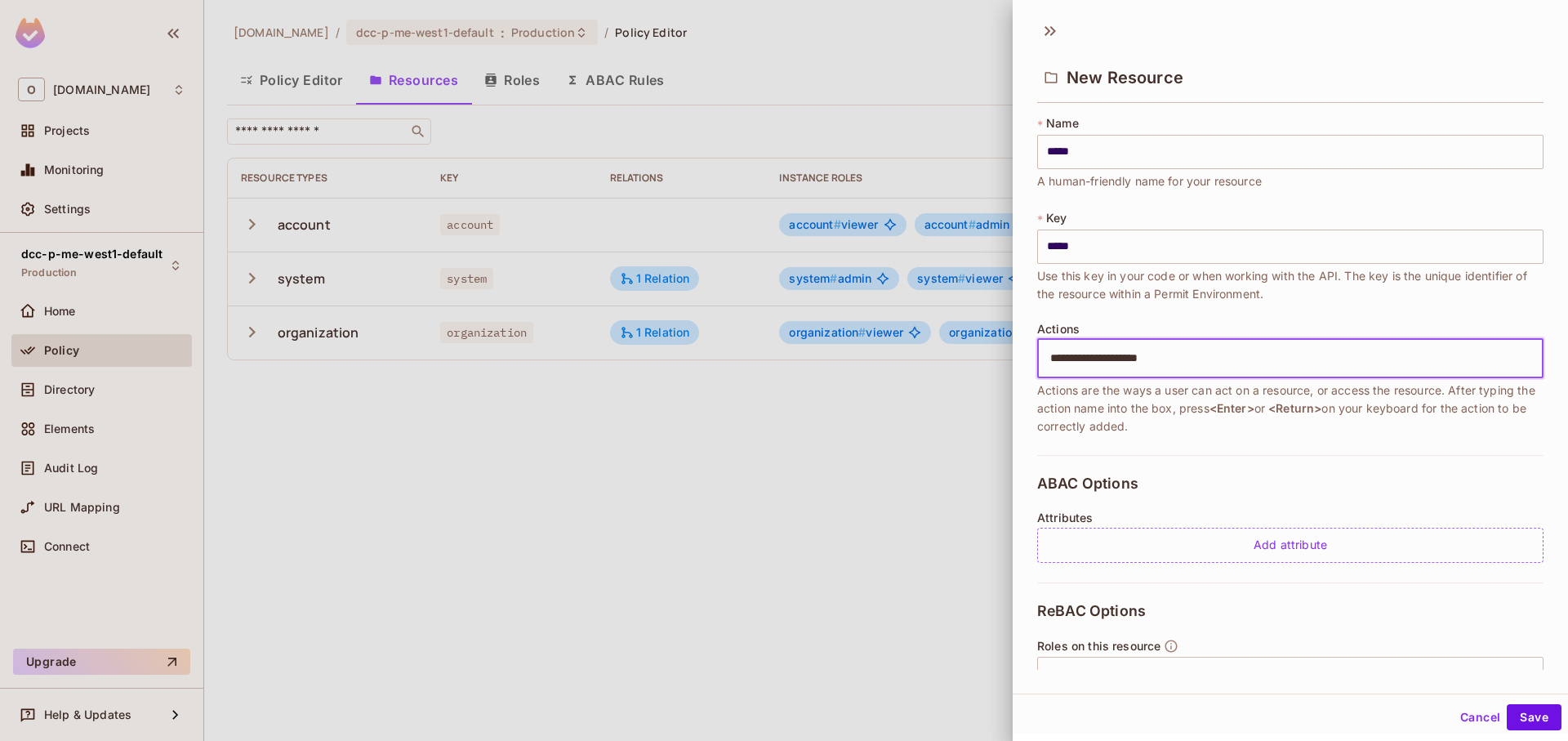
type input "**********"
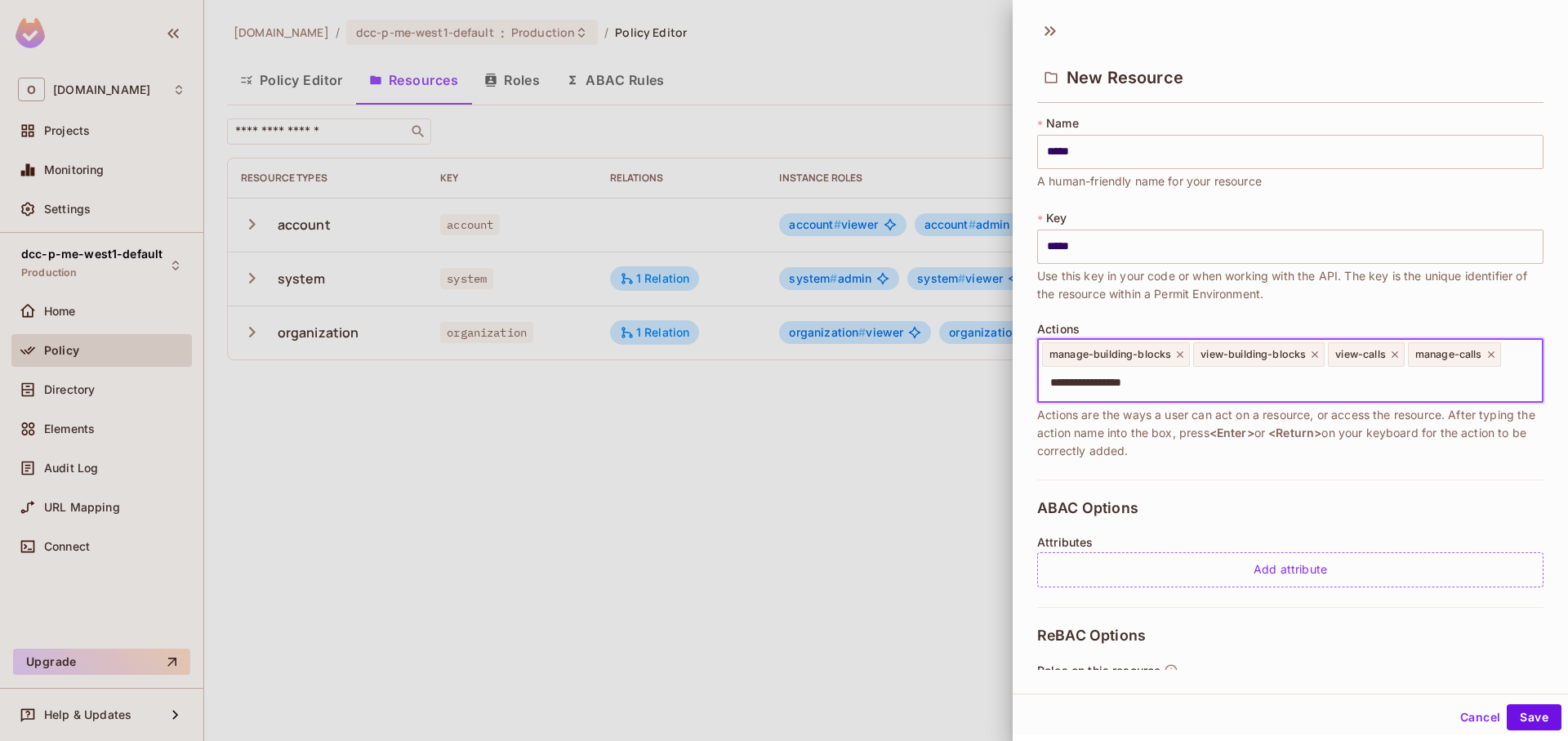
type input "**********"
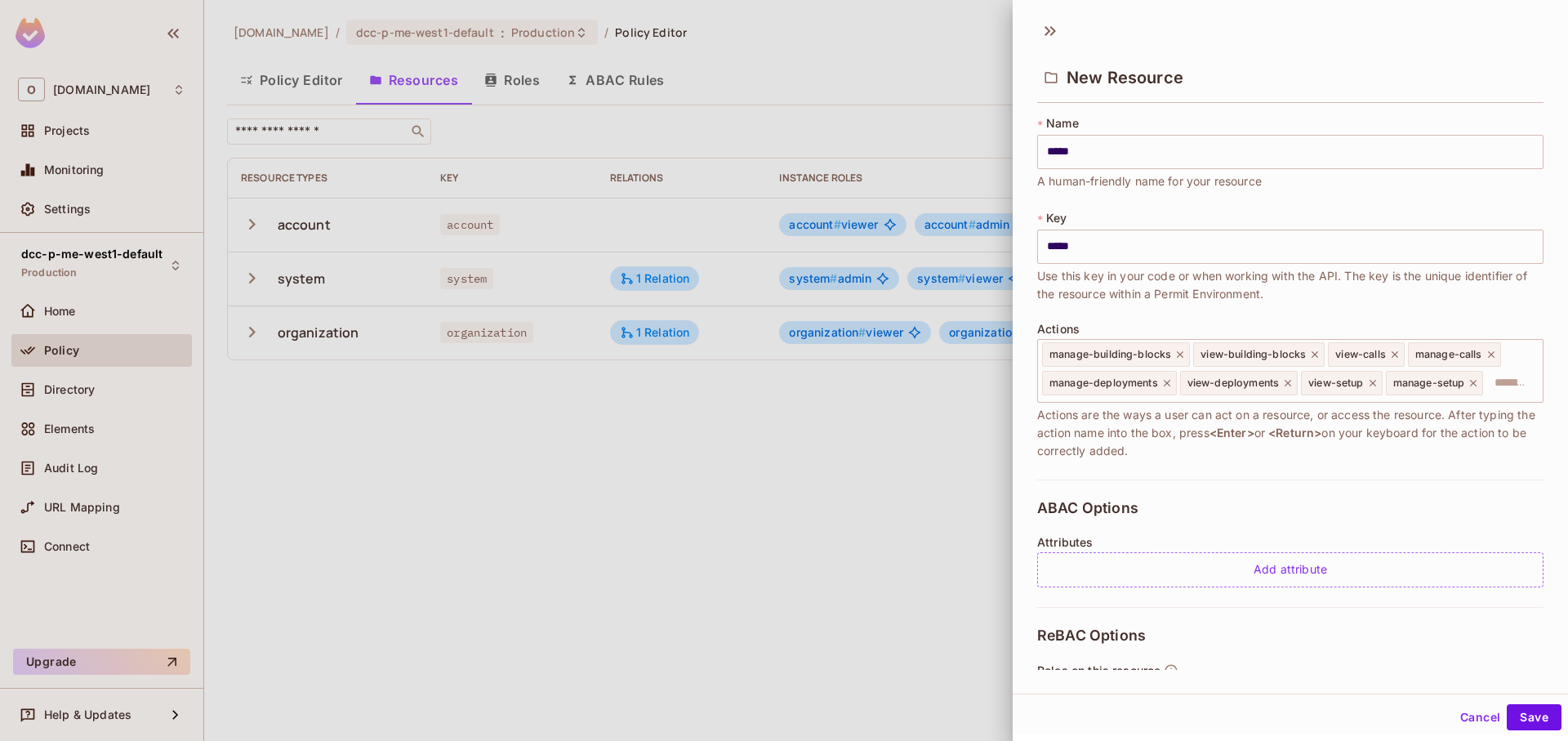
click at [1454, 460] on span "Actions are the ways a user can act on a resource, or access the resource. Afte…" at bounding box center [1290, 432] width 506 height 54
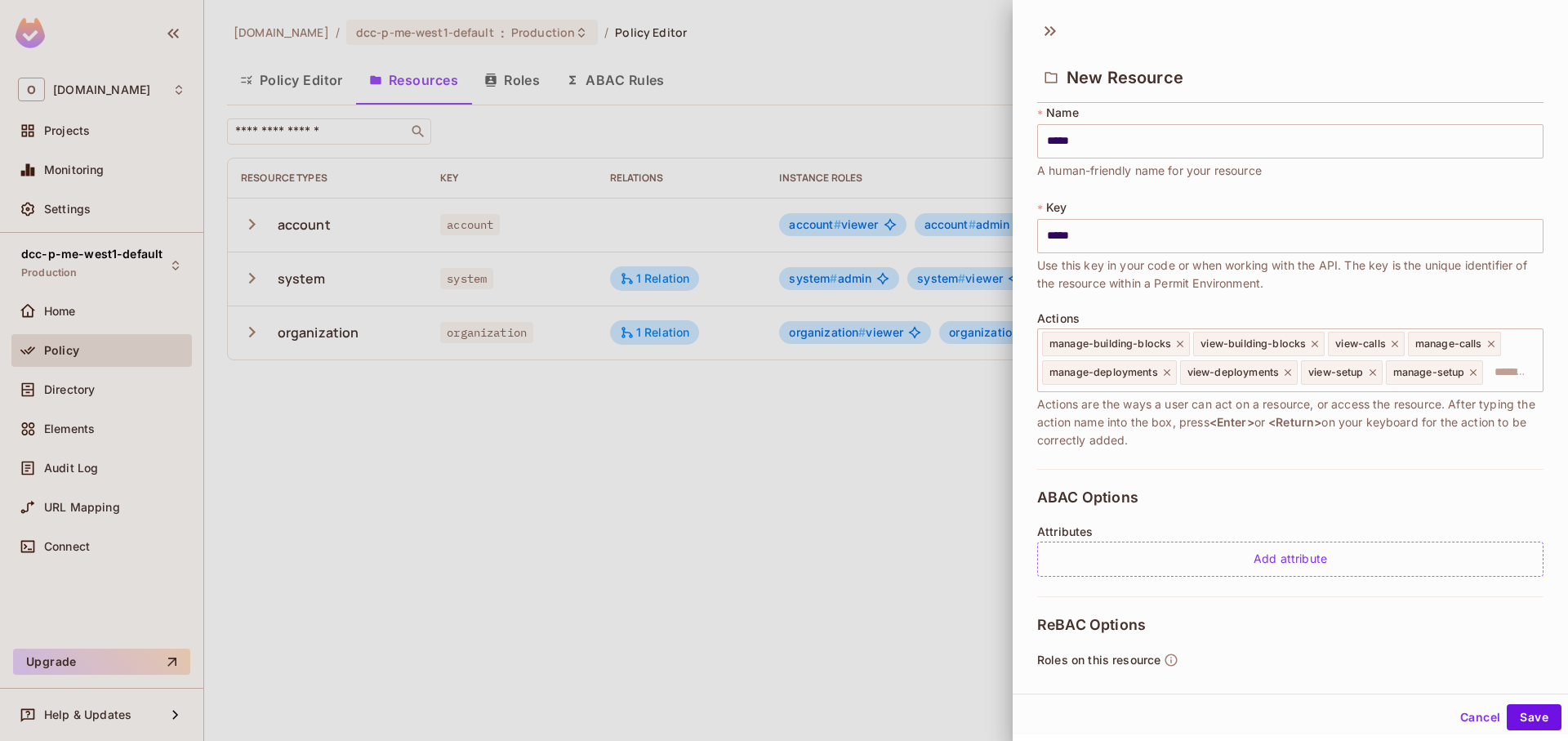
scroll to position [206, 0]
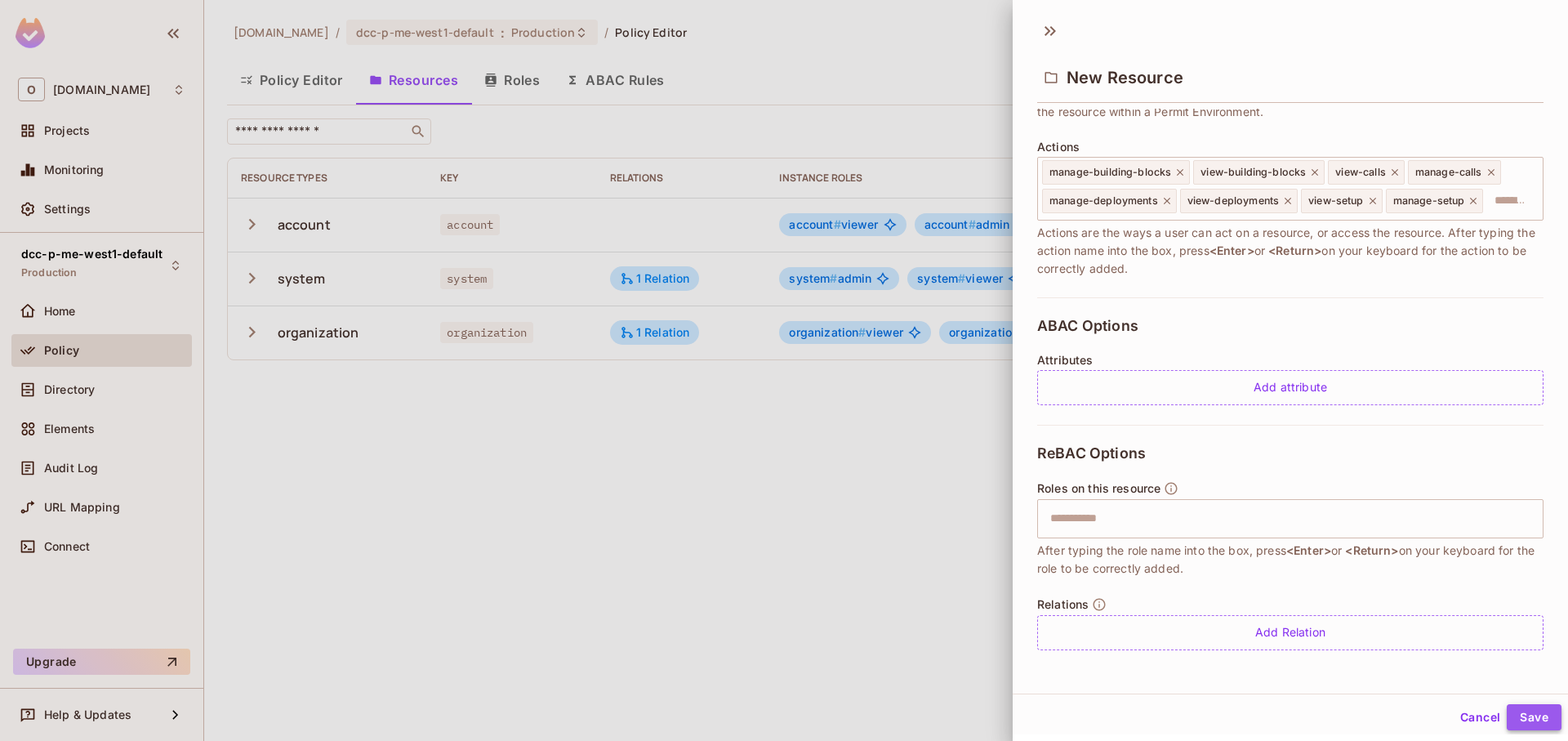
click at [1520, 714] on button "Save" at bounding box center [1535, 717] width 55 height 27
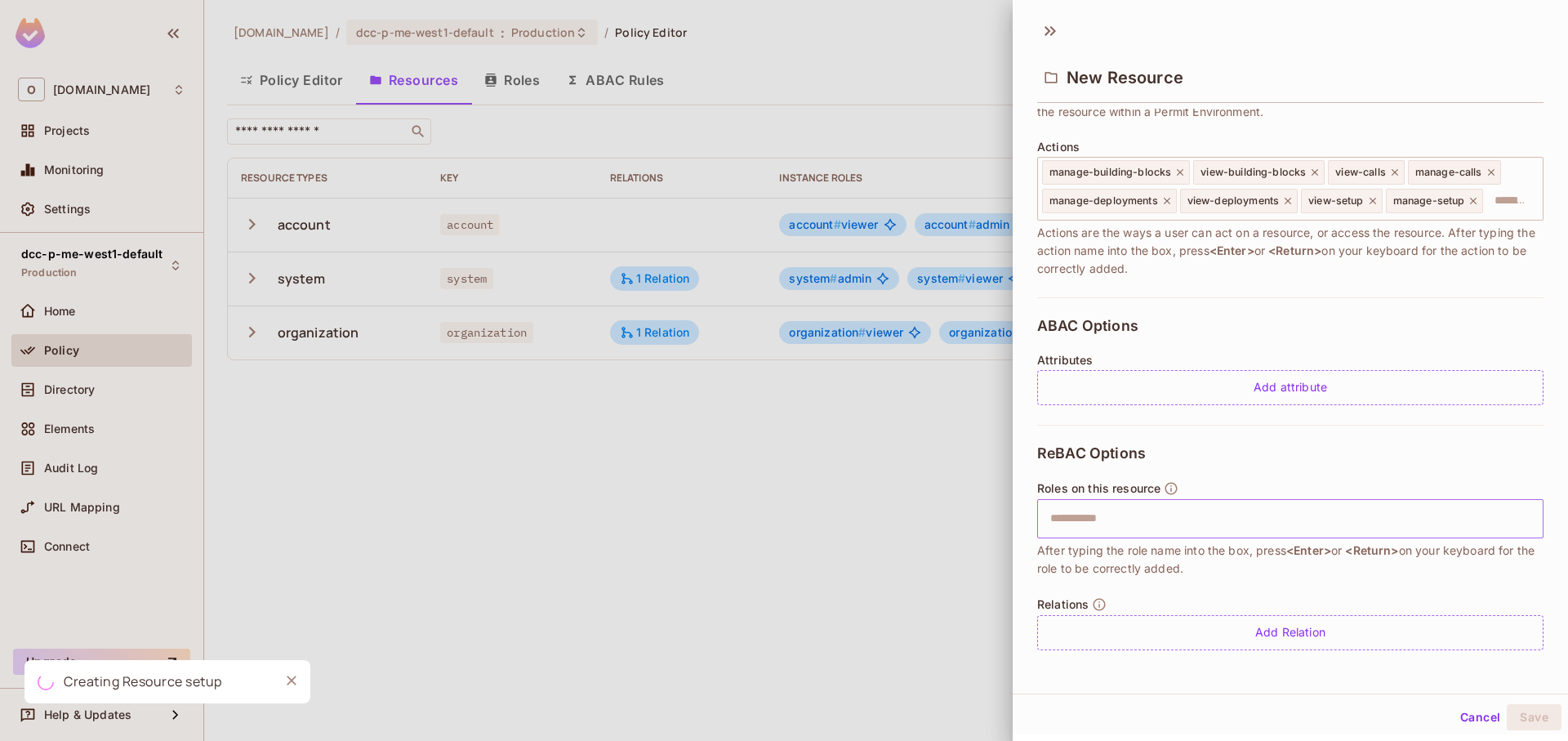
click at [1149, 509] on input "text" at bounding box center [1288, 518] width 496 height 32
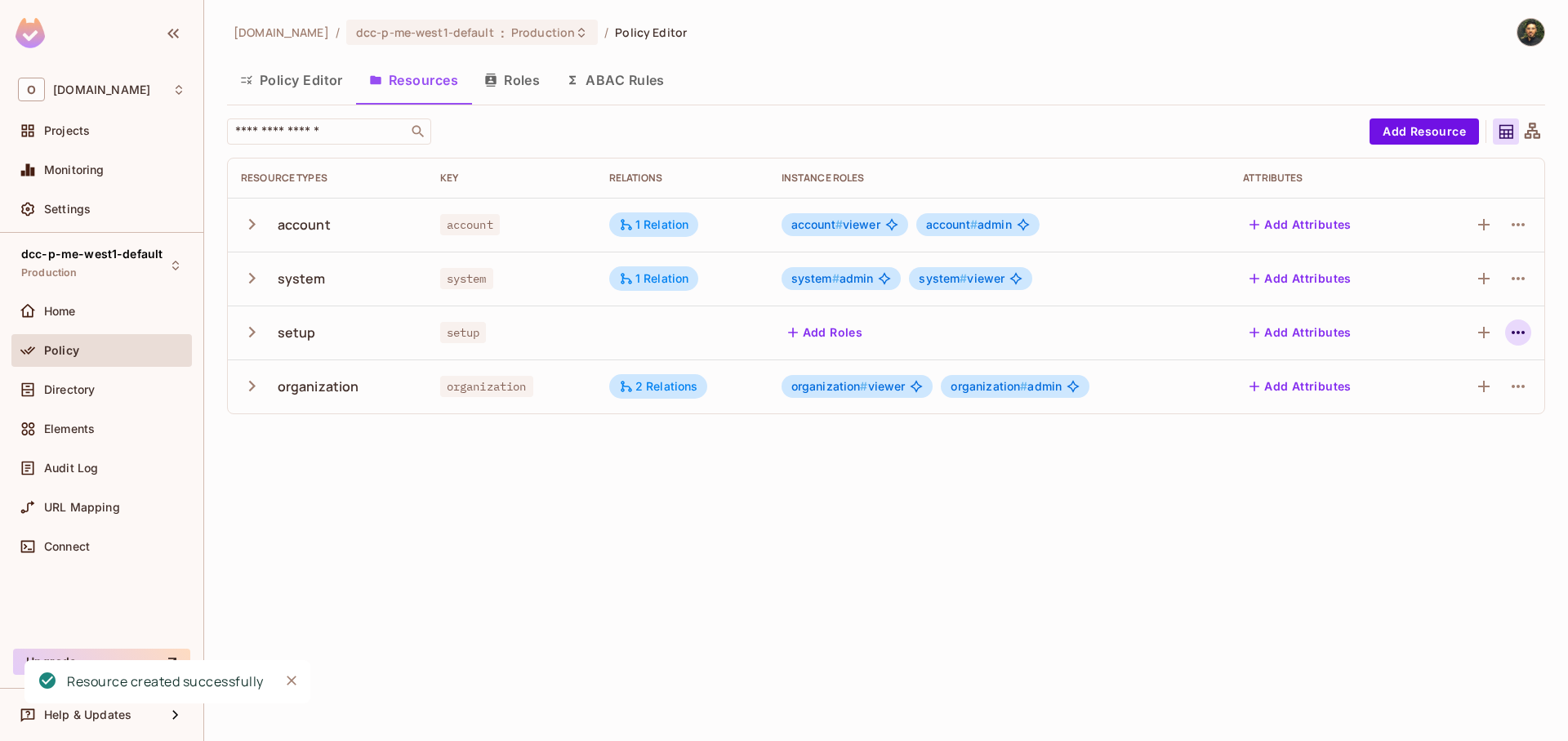
click at [1518, 330] on icon "button" at bounding box center [1518, 332] width 20 height 20
click at [1455, 386] on span "Edit Resource" at bounding box center [1447, 397] width 86 height 27
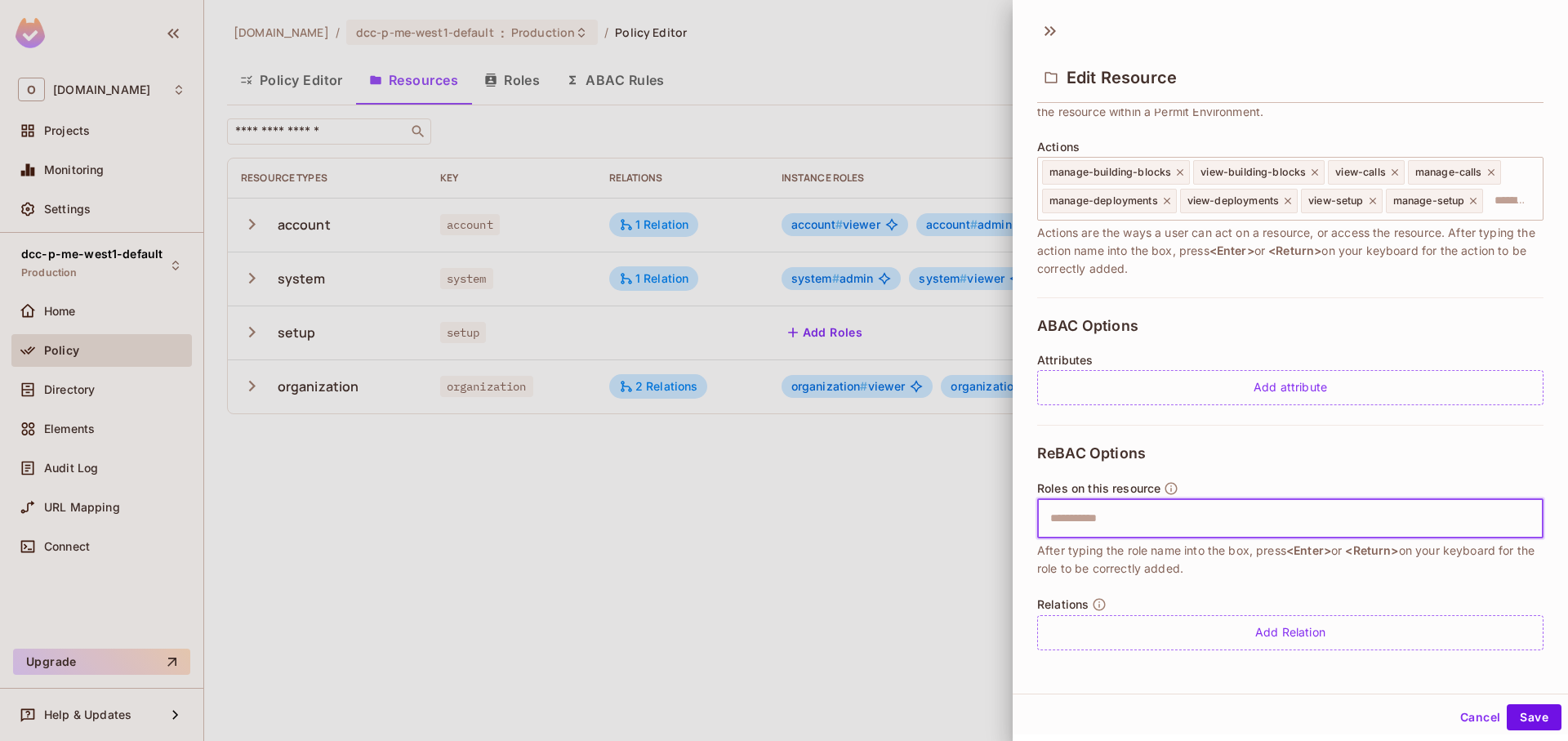
click at [1238, 535] on input "text" at bounding box center [1288, 518] width 496 height 32
type input "*****"
type input "******"
click at [1518, 724] on button "Save" at bounding box center [1535, 717] width 55 height 27
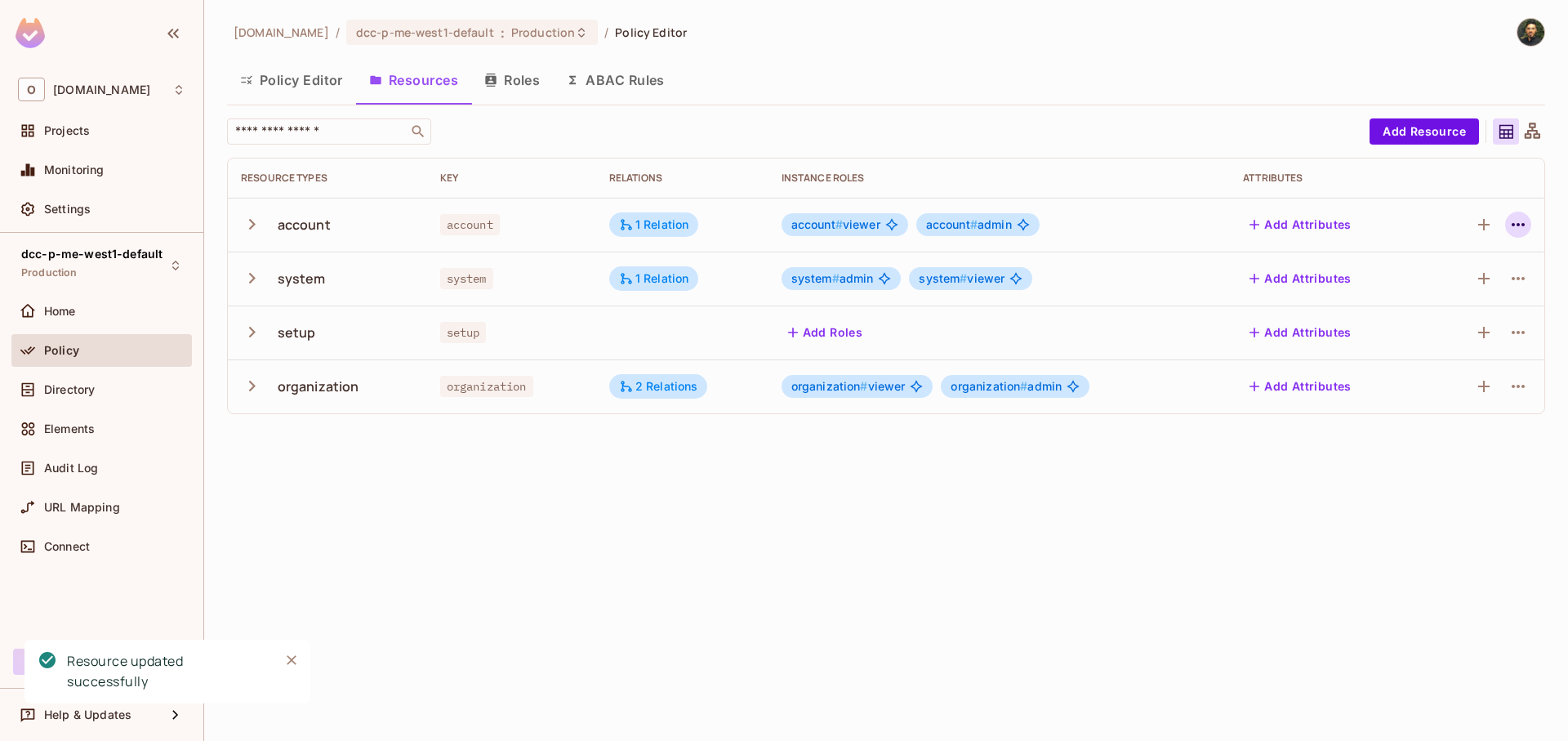
click at [1527, 228] on icon "button" at bounding box center [1518, 225] width 20 height 20
click at [1486, 291] on span "Edit Resource" at bounding box center [1447, 289] width 86 height 27
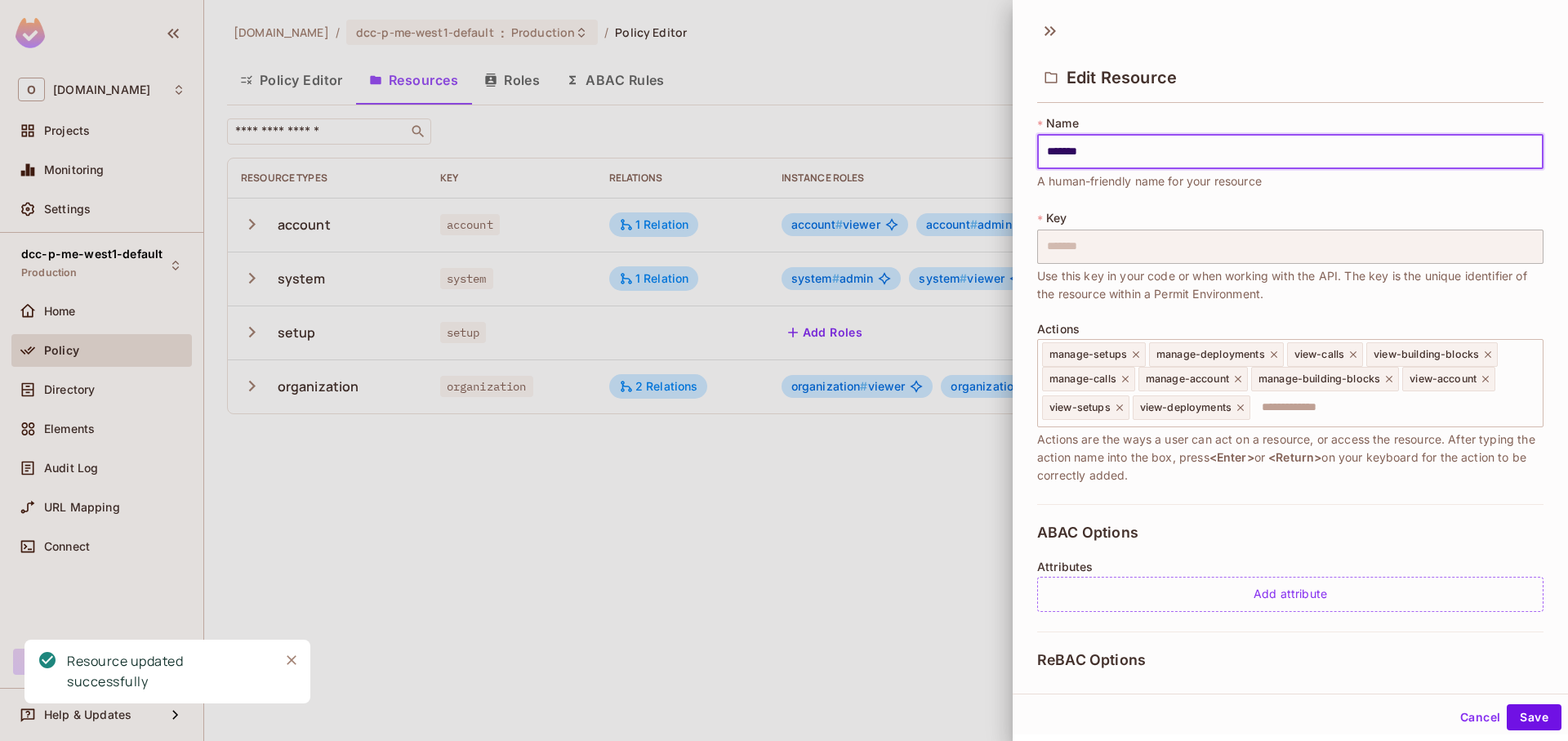
scroll to position [0, 0]
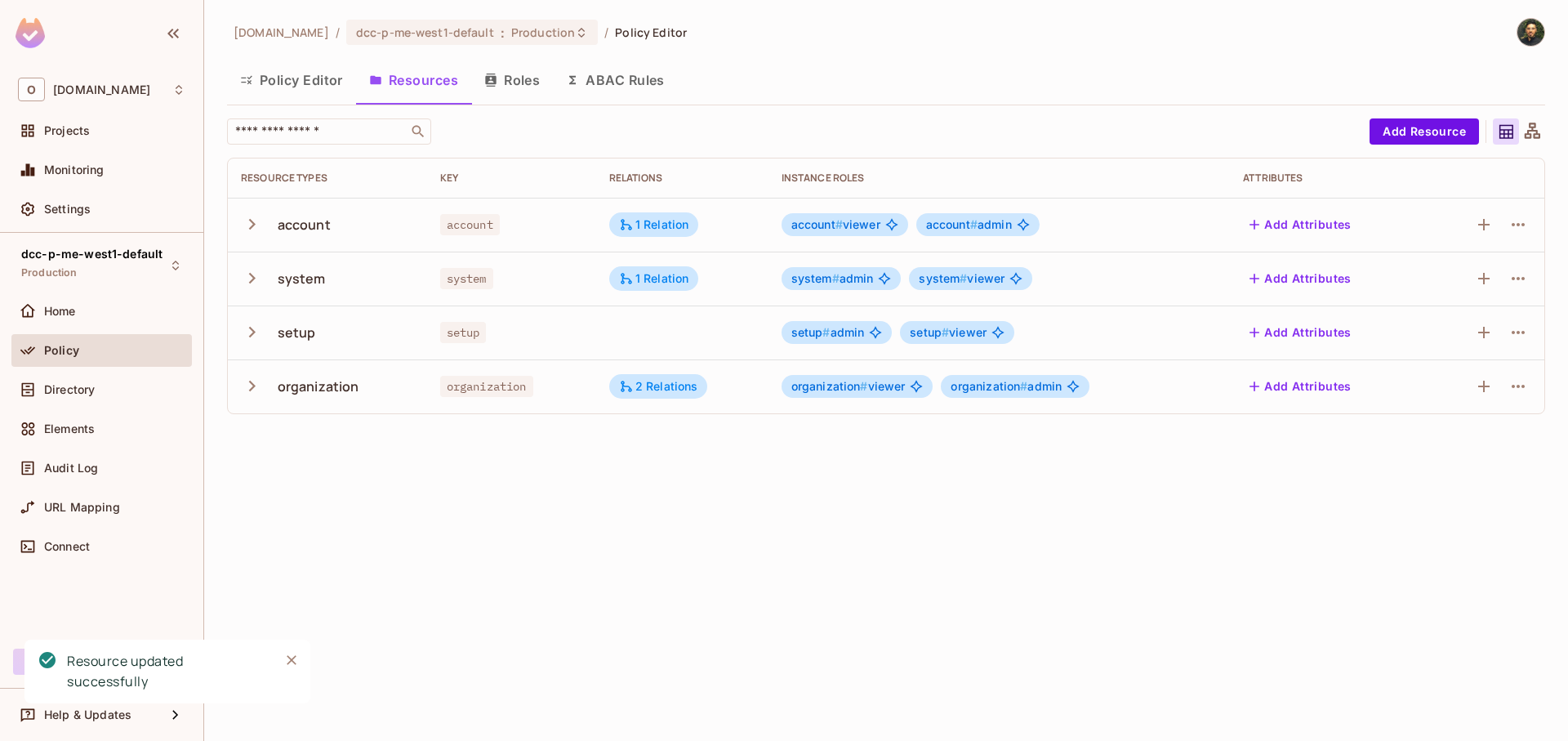
click at [1532, 226] on td at bounding box center [1484, 224] width 119 height 54
click at [1518, 229] on icon "button" at bounding box center [1518, 225] width 20 height 20
click at [1465, 285] on div "Edit Resource" at bounding box center [1447, 289] width 77 height 17
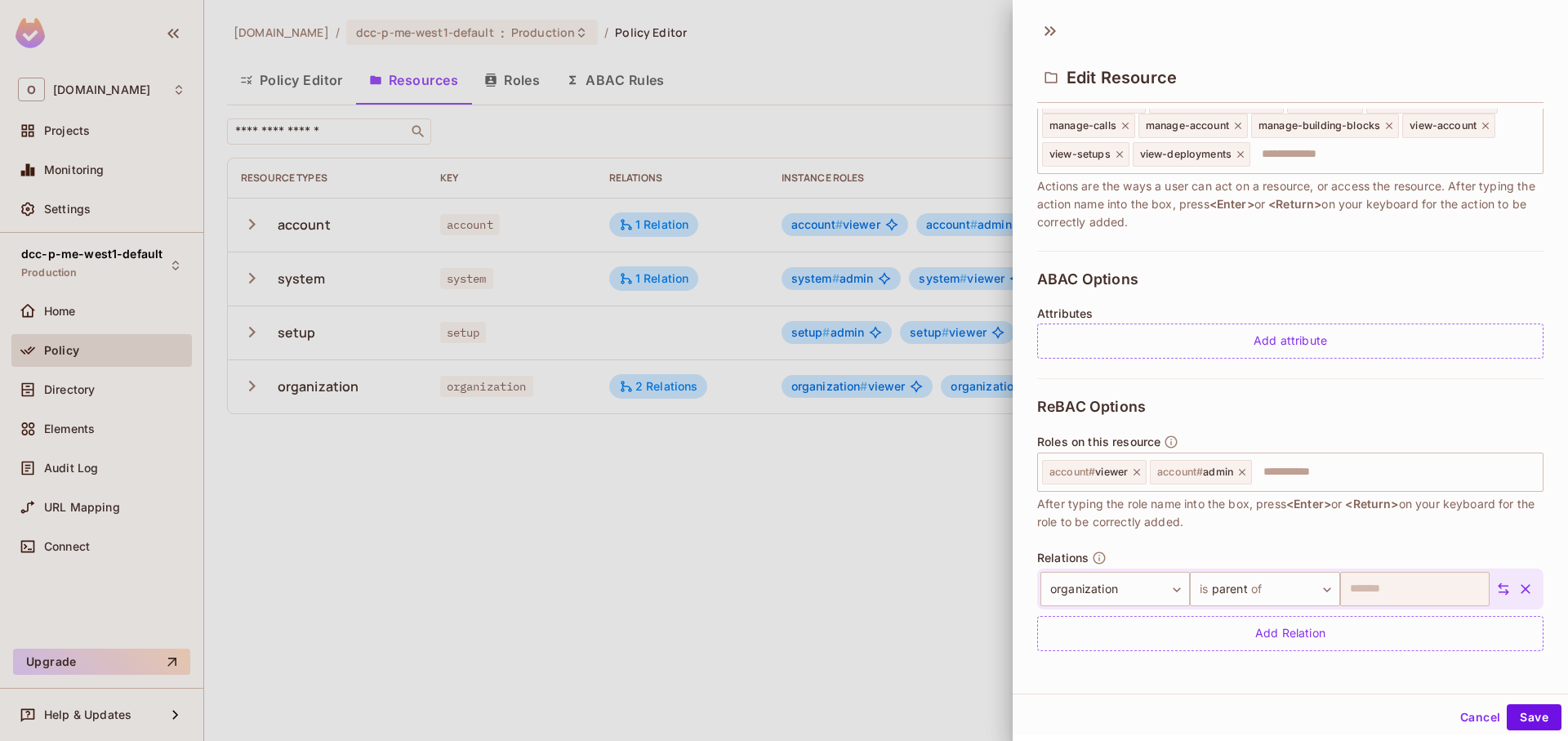
scroll to position [255, 0]
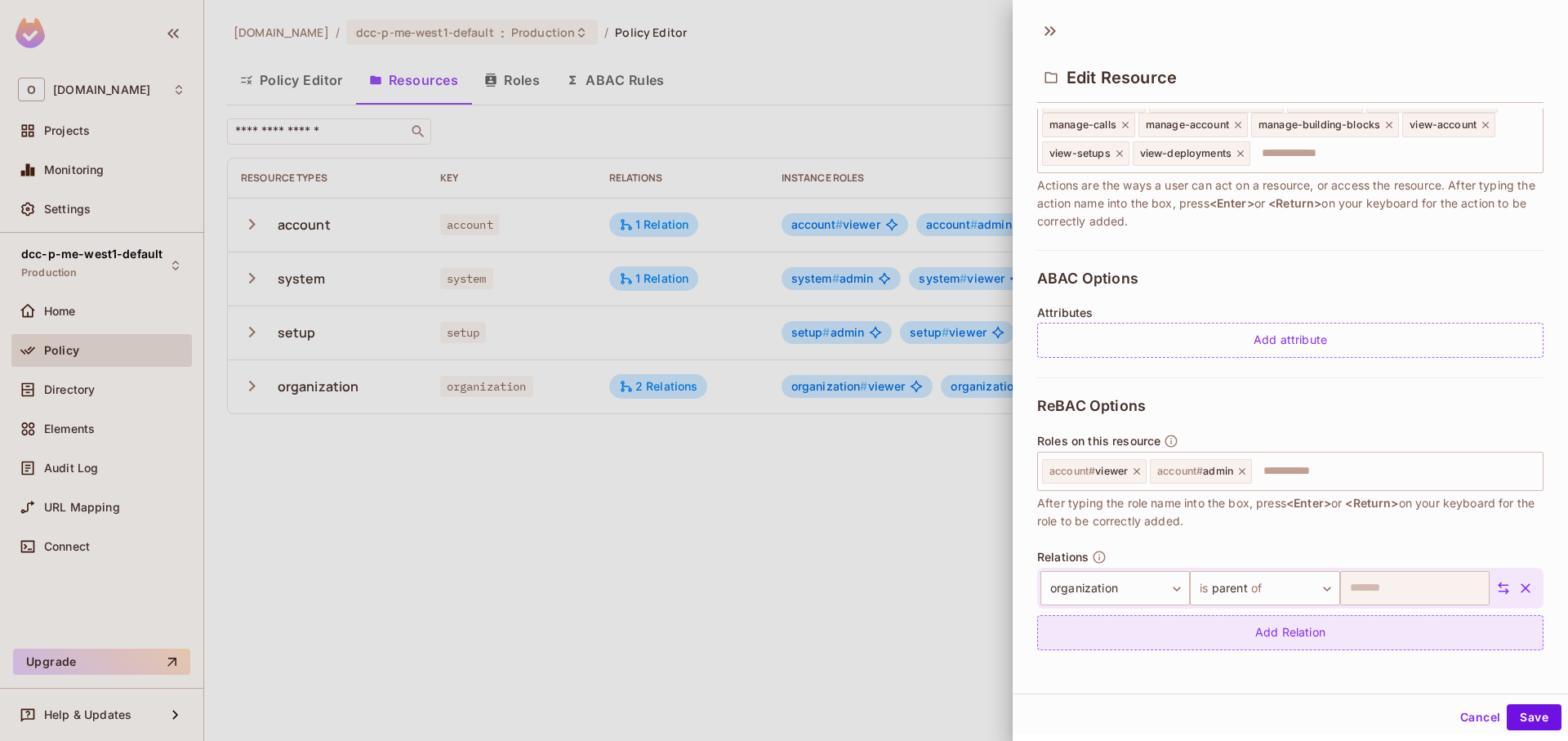
click at [1246, 631] on div "Add Relation" at bounding box center [1290, 633] width 506 height 35
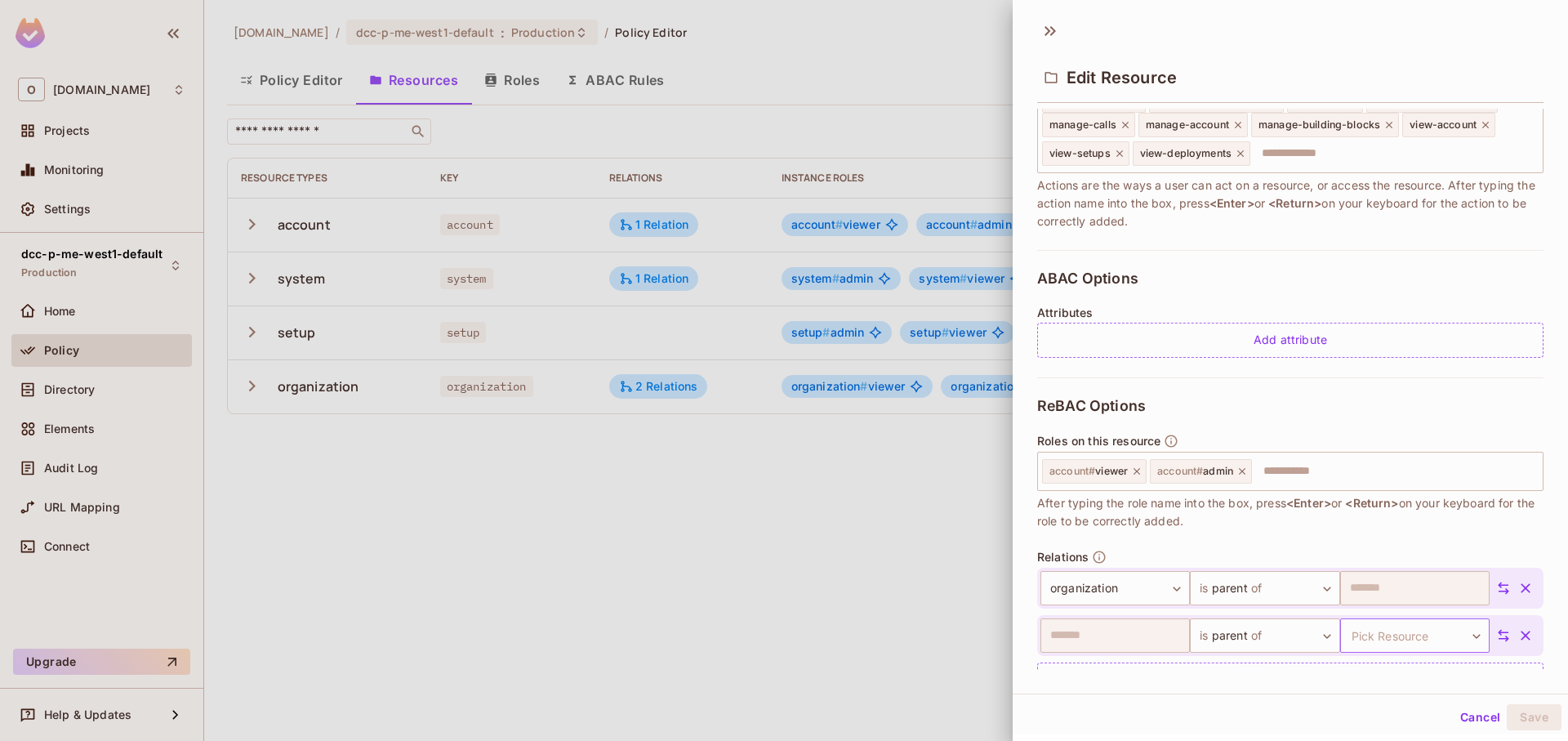
click at [1379, 629] on body "O onvego.com Projects Monitoring Settings dcc-p-me-west1-default Production Hom…" at bounding box center [784, 370] width 1568 height 741
click at [1379, 672] on li "setup" at bounding box center [1384, 677] width 150 height 29
click at [1534, 716] on button "Save" at bounding box center [1535, 717] width 55 height 27
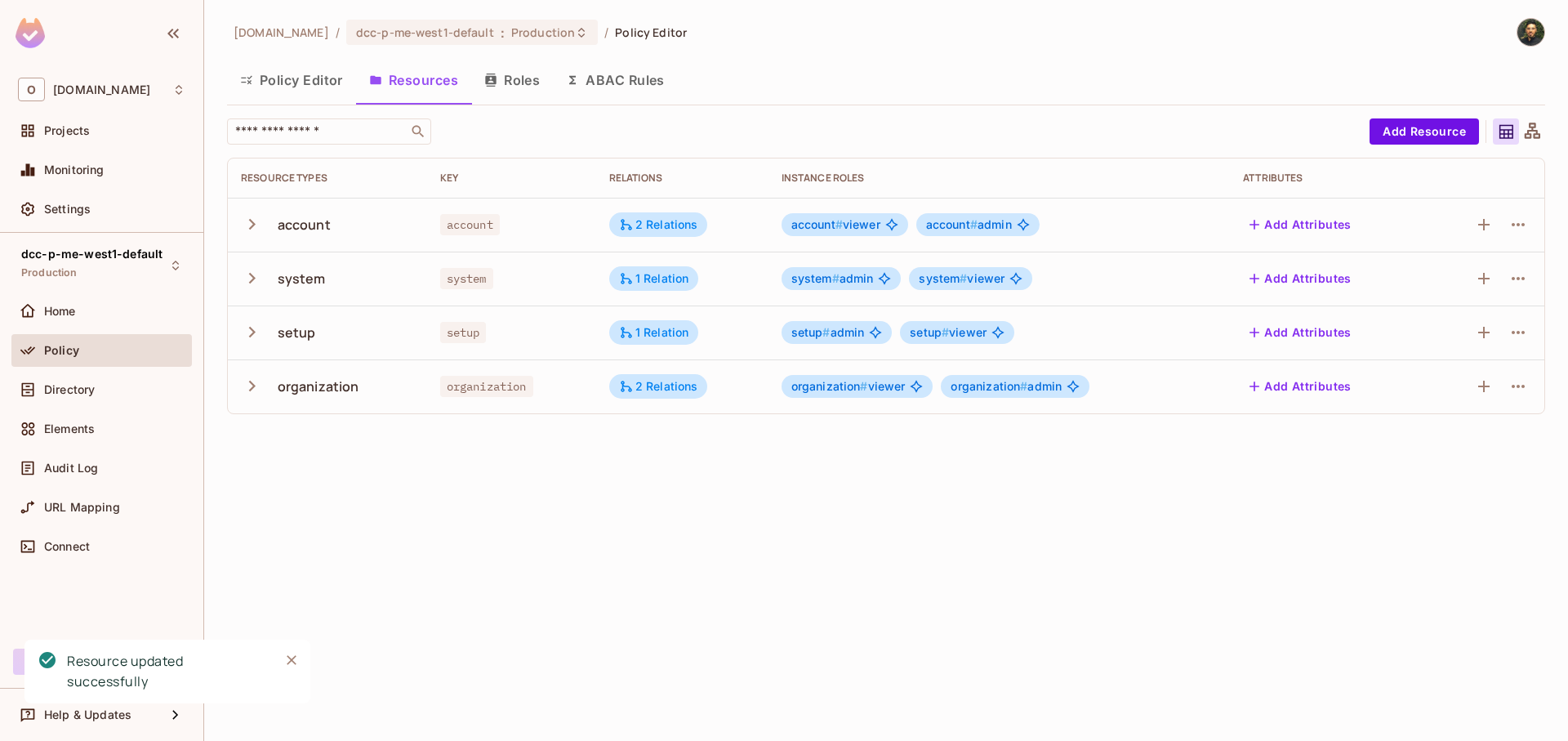
click at [303, 89] on button "Policy Editor" at bounding box center [291, 81] width 129 height 41
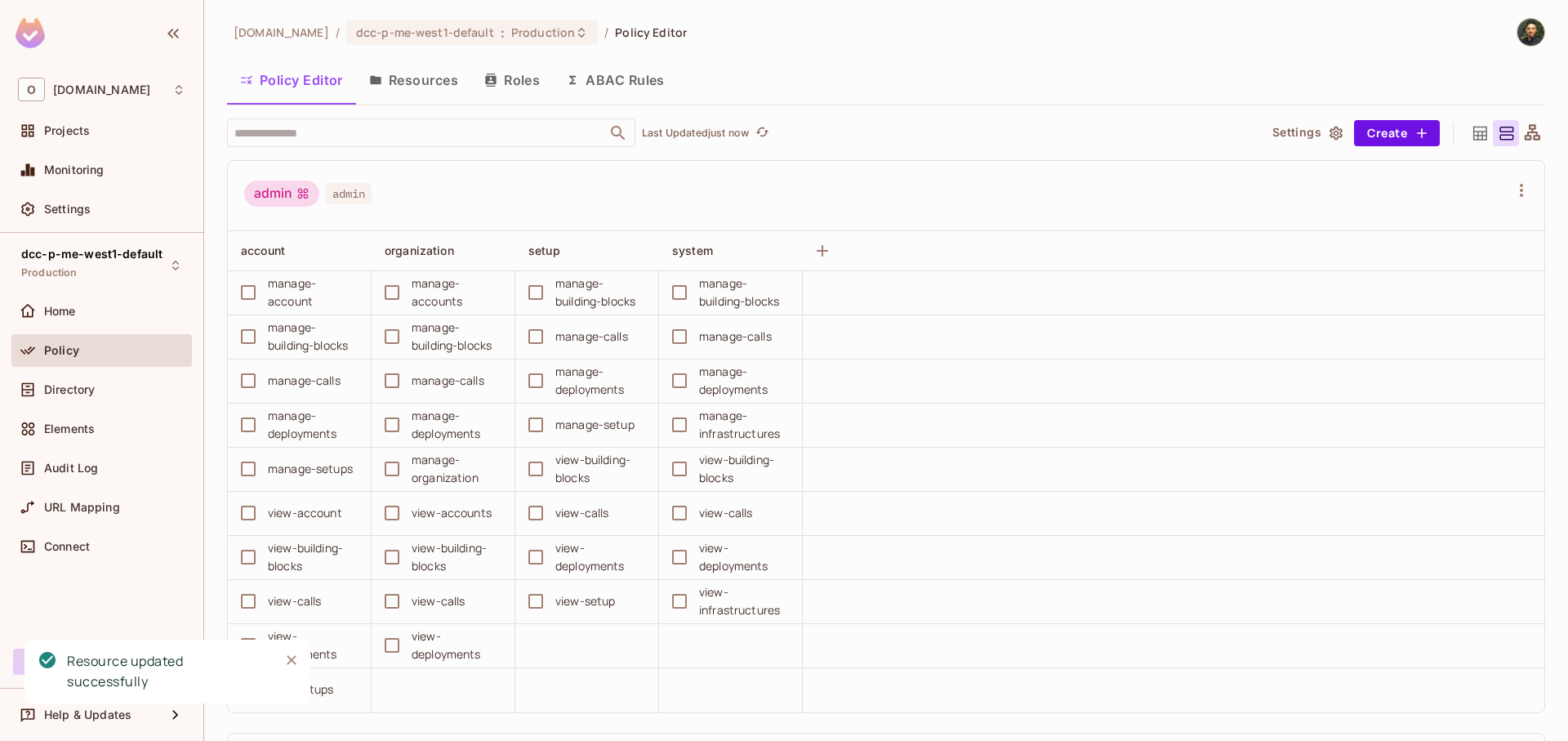
click at [534, 89] on button "Roles" at bounding box center [512, 81] width 82 height 41
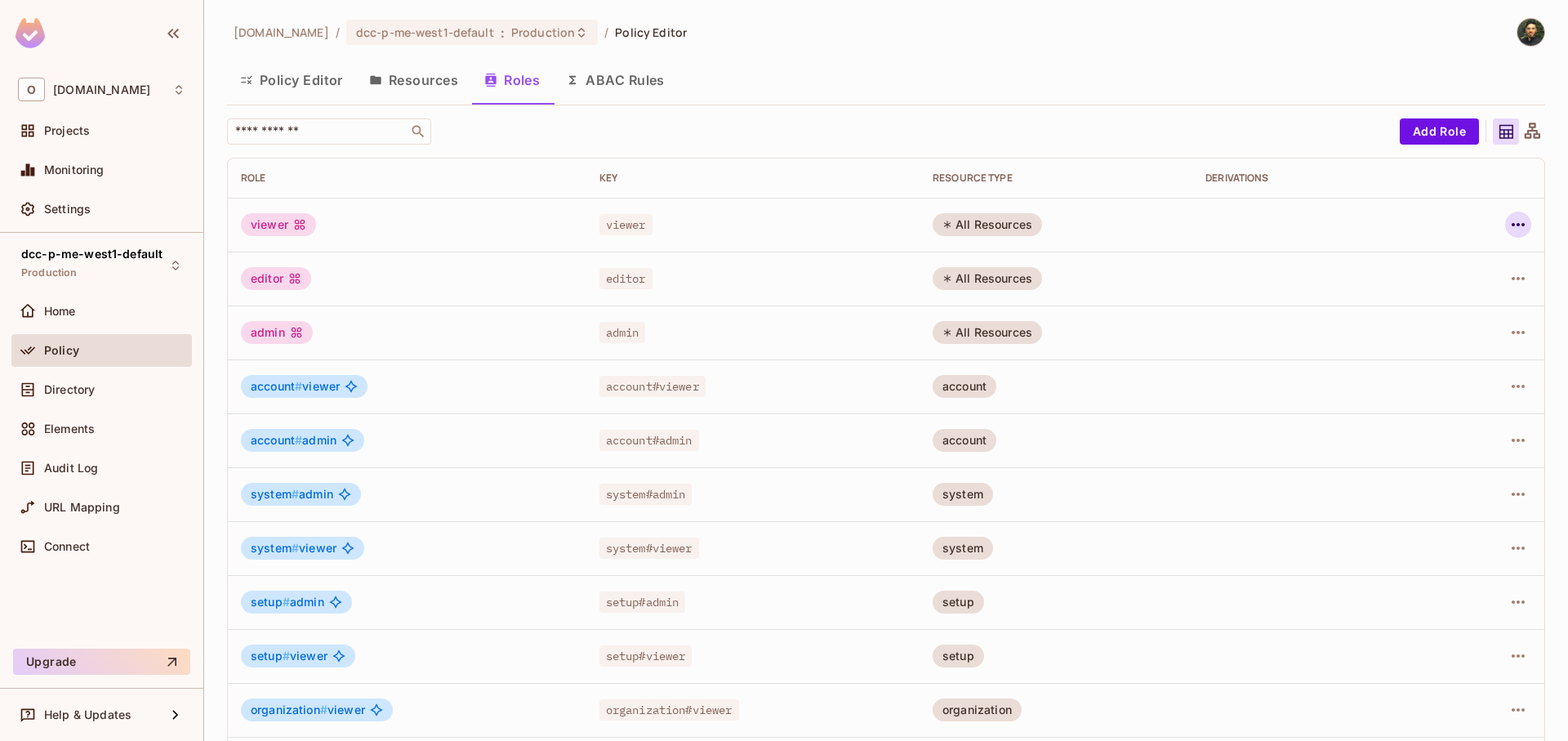
click at [1508, 229] on icon "button" at bounding box center [1518, 225] width 20 height 20
click at [1457, 335] on div "Delete Role" at bounding box center [1440, 334] width 63 height 17
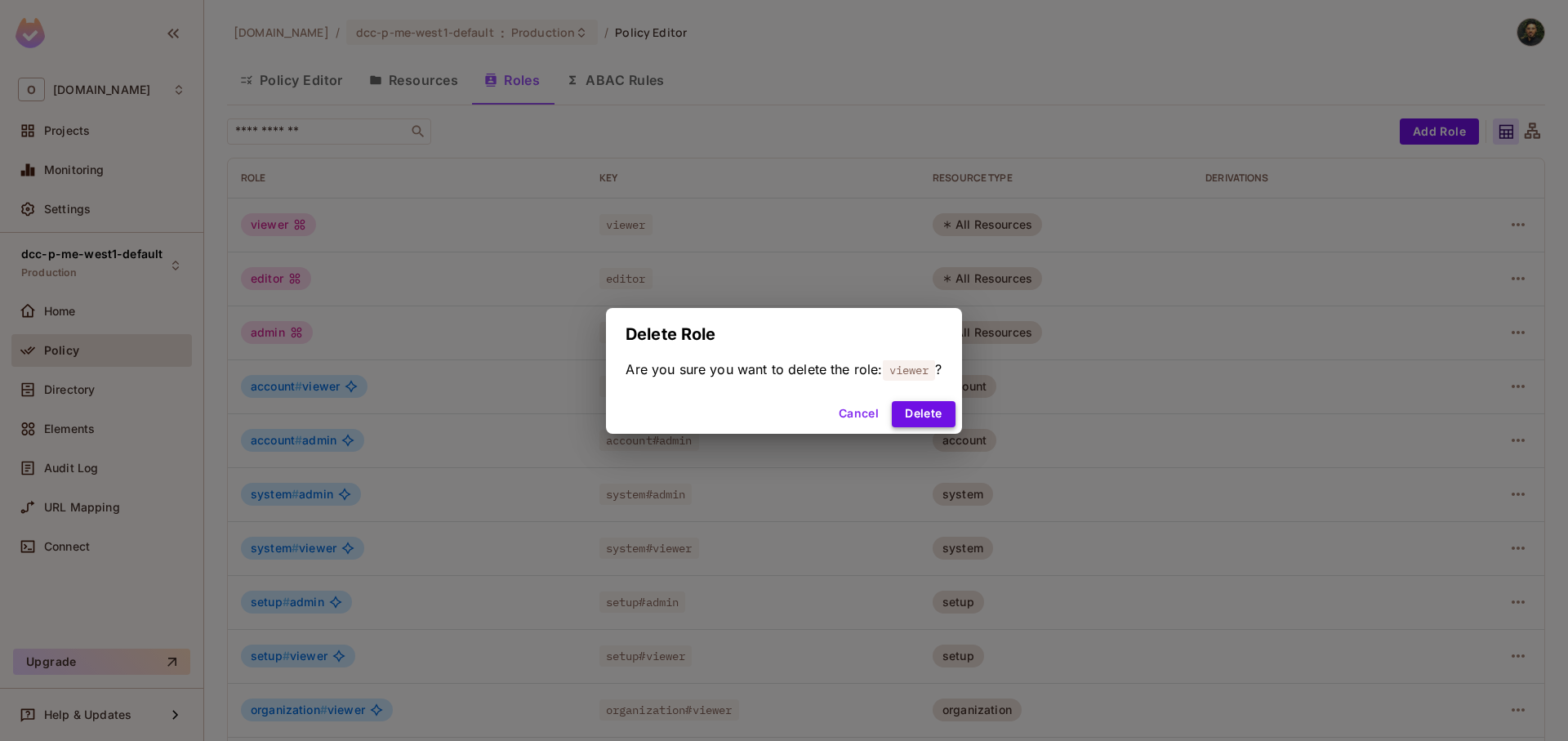
click at [901, 405] on button "Delete" at bounding box center [924, 414] width 63 height 27
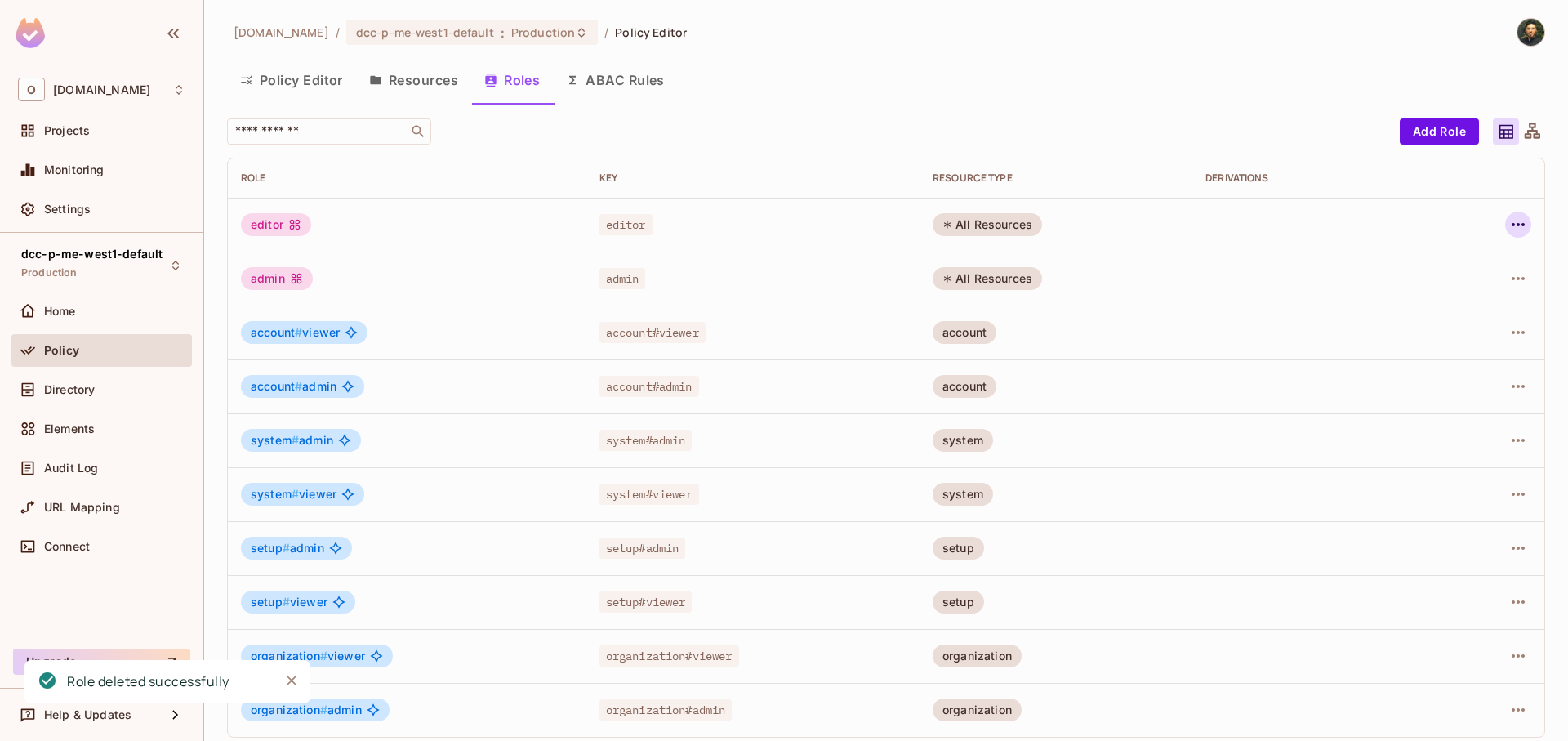
click at [1508, 230] on icon "button" at bounding box center [1518, 225] width 20 height 20
click at [1411, 335] on div "Delete Role" at bounding box center [1440, 334] width 63 height 17
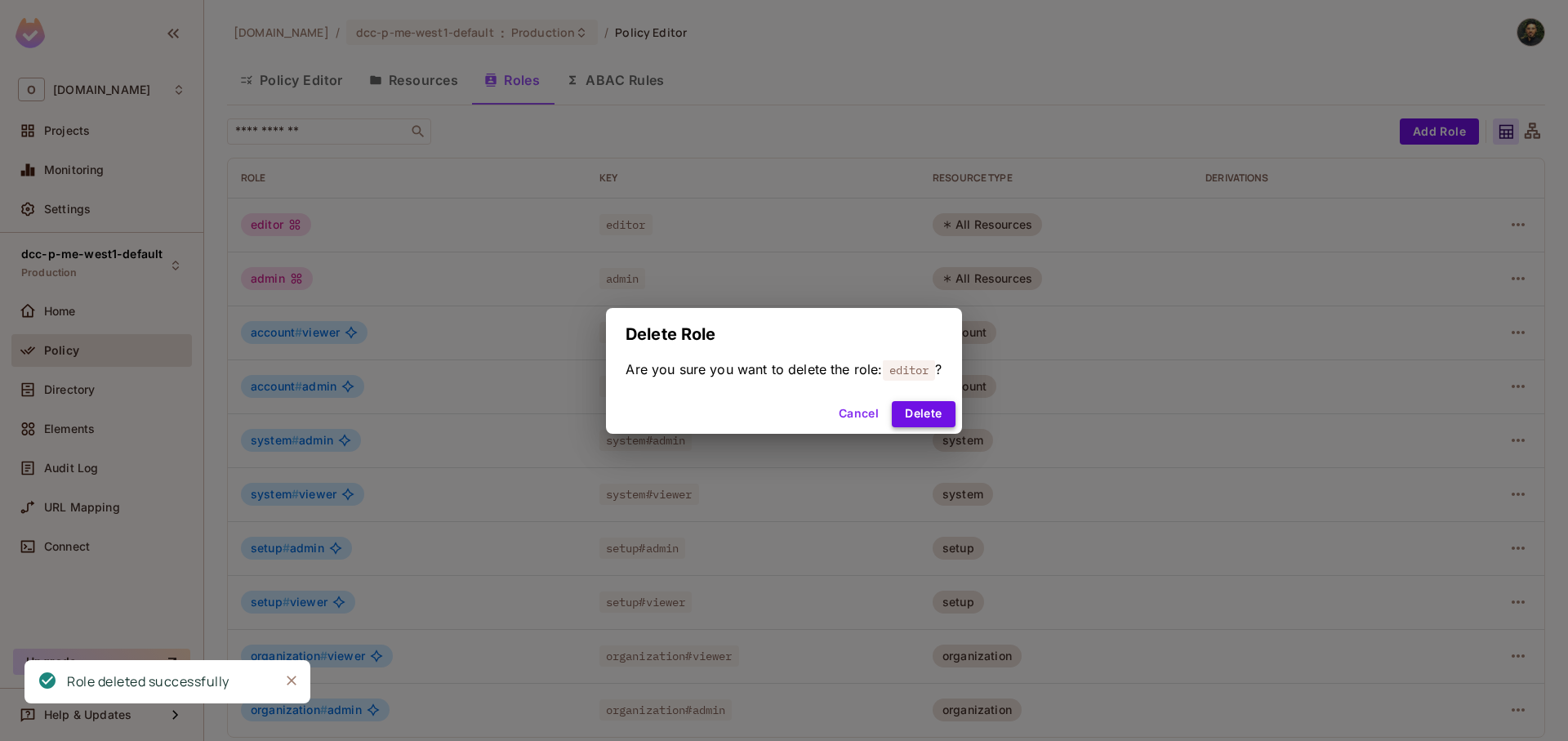
click at [922, 414] on button "Delete" at bounding box center [924, 414] width 63 height 27
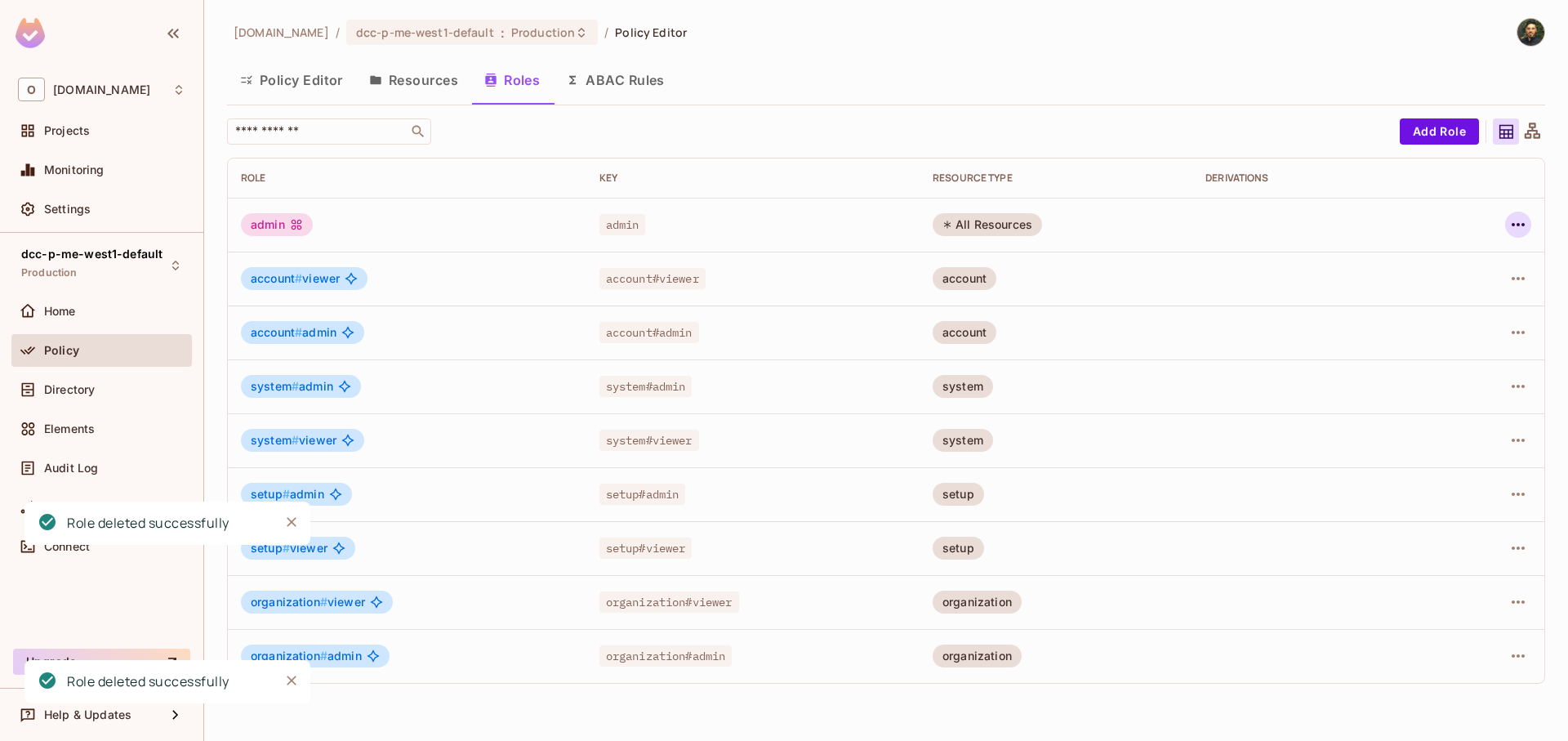
click at [1513, 222] on icon "button" at bounding box center [1518, 225] width 20 height 20
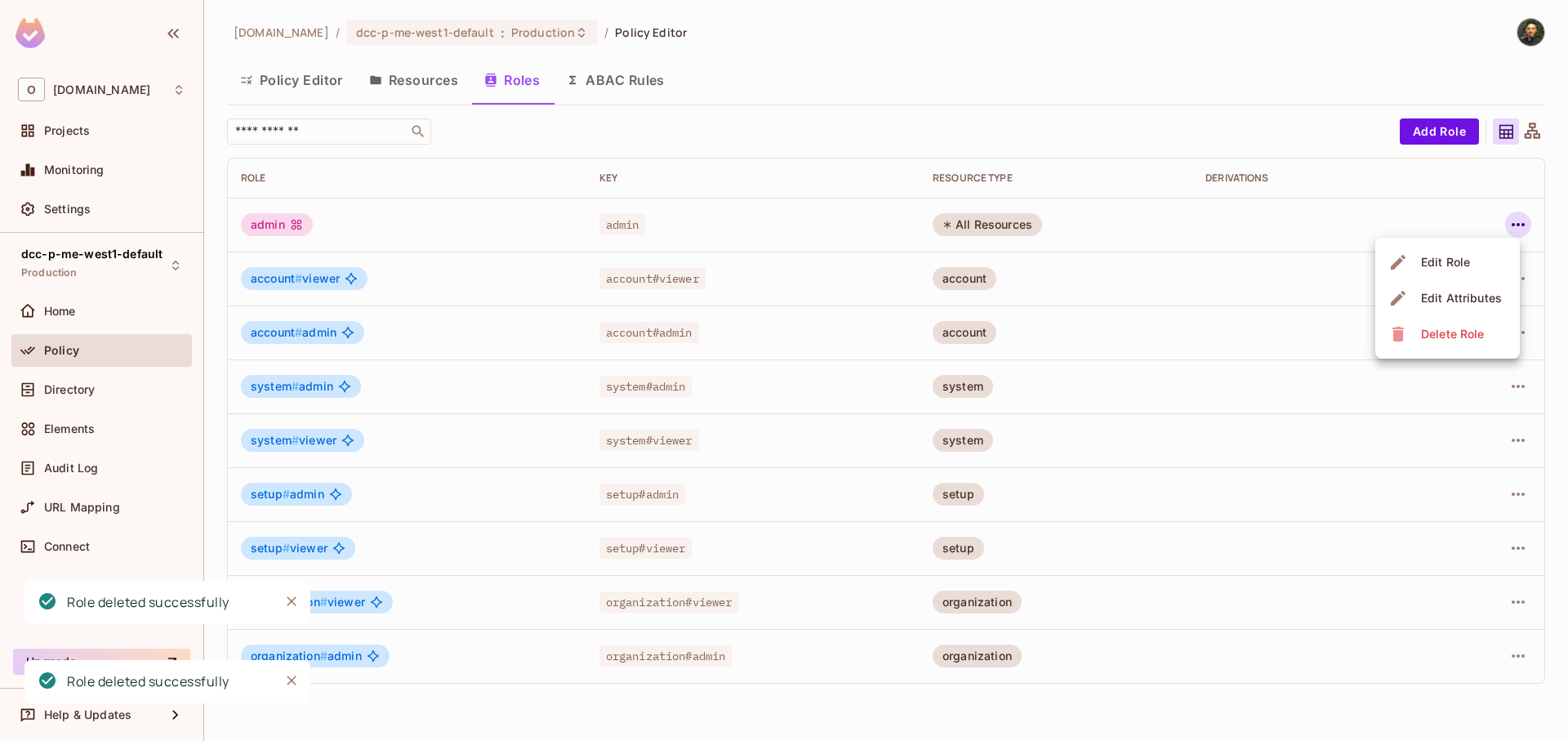
click at [1426, 336] on div "Delete Role" at bounding box center [1452, 334] width 63 height 17
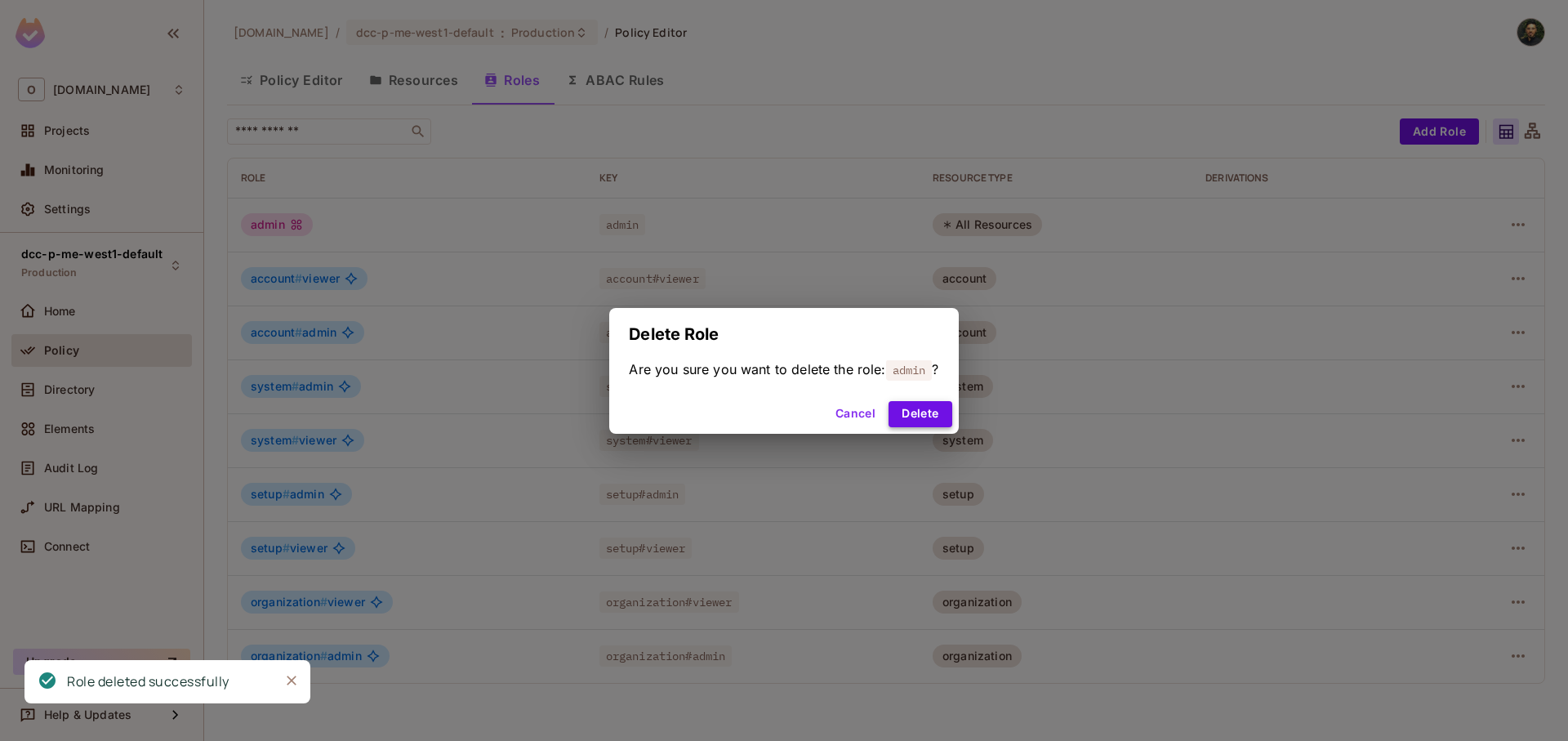
click at [940, 405] on button "Delete" at bounding box center [920, 414] width 63 height 27
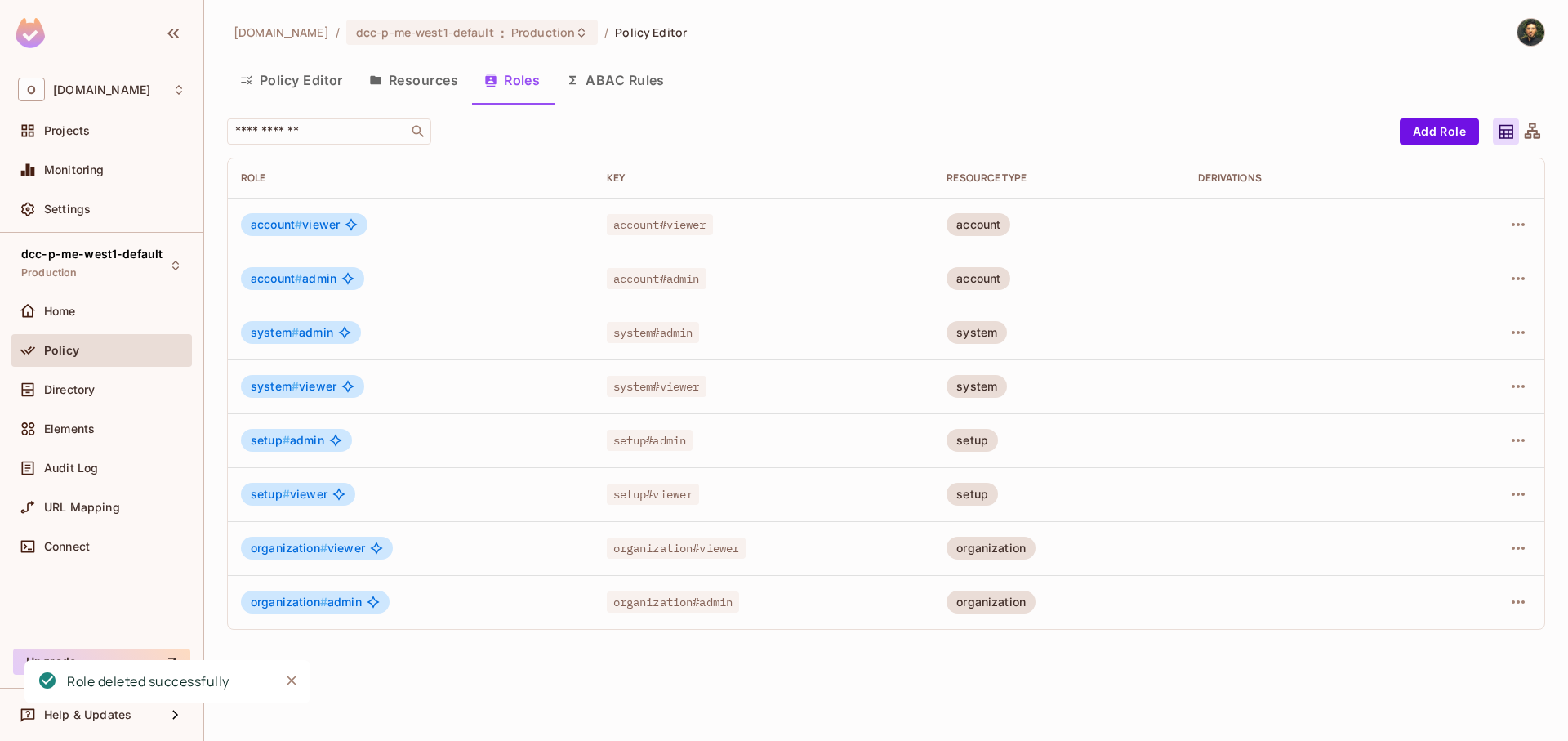
click at [332, 83] on button "Policy Editor" at bounding box center [291, 81] width 129 height 41
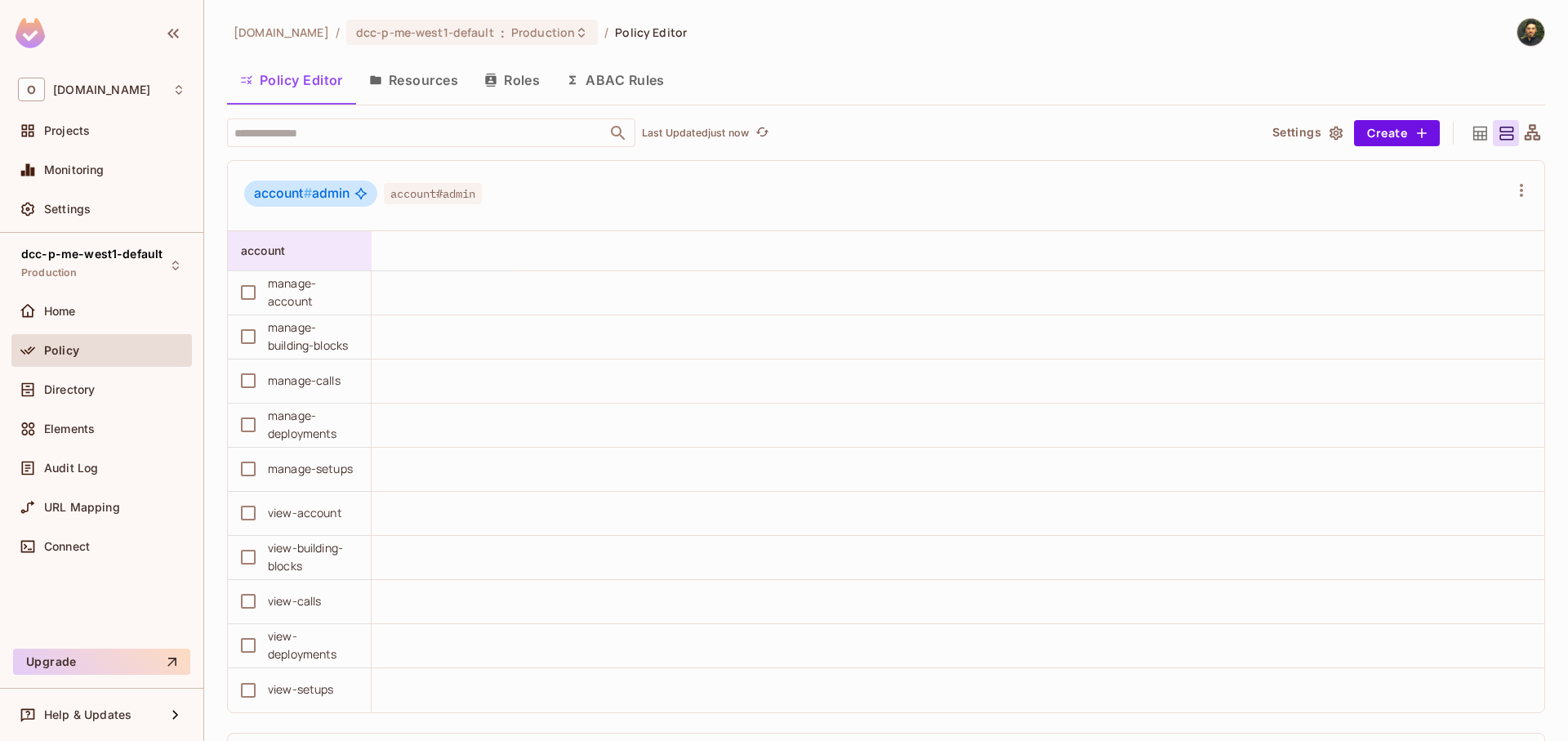
drag, startPoint x: 304, startPoint y: 249, endPoint x: 281, endPoint y: 241, distance: 24.4
click at [281, 241] on div "account" at bounding box center [305, 251] width 128 height 20
click at [283, 254] on div at bounding box center [784, 370] width 1568 height 741
click at [283, 253] on span "account" at bounding box center [262, 251] width 44 height 14
click at [293, 362] on div "Allow All" at bounding box center [298, 358] width 50 height 17
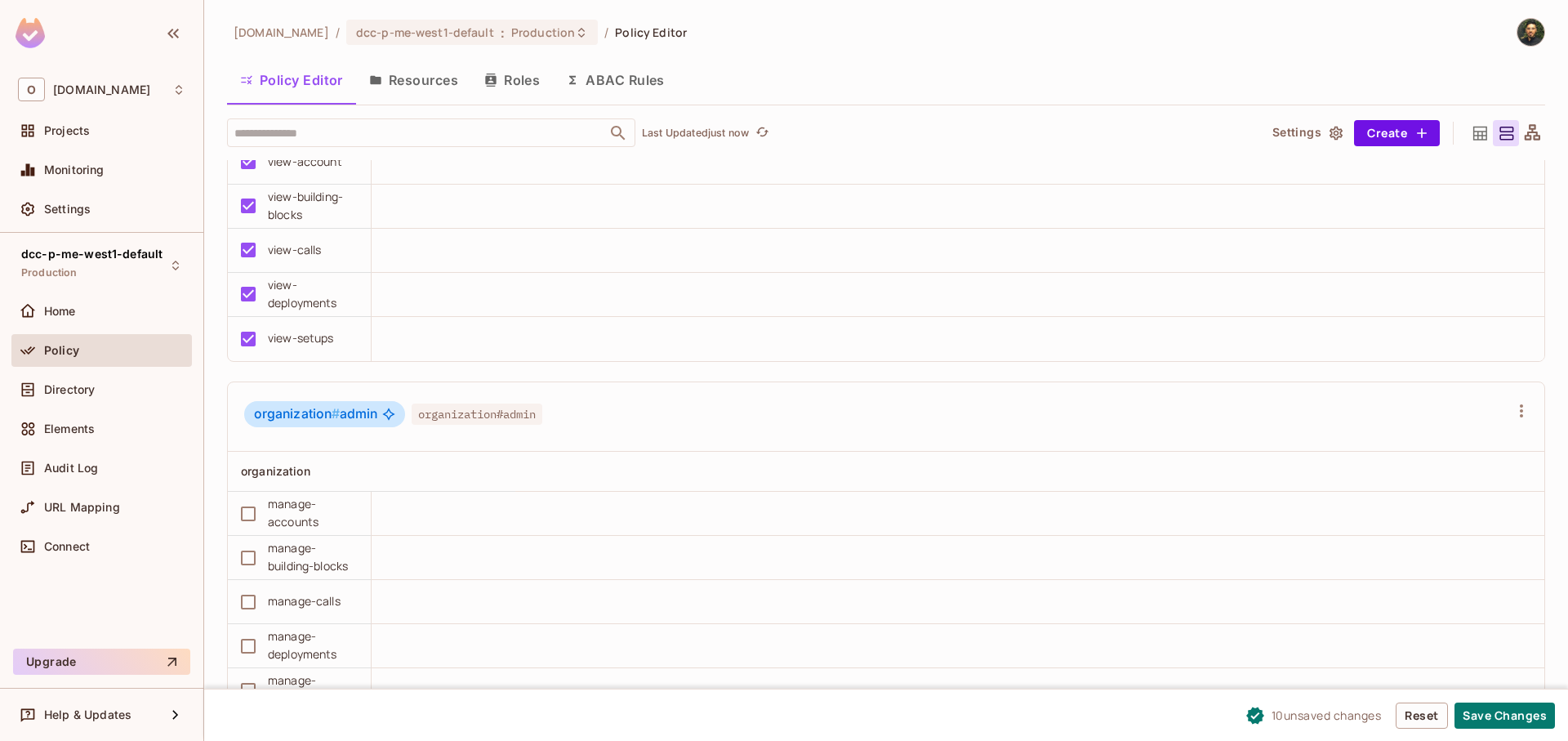
scroll to position [589, 0]
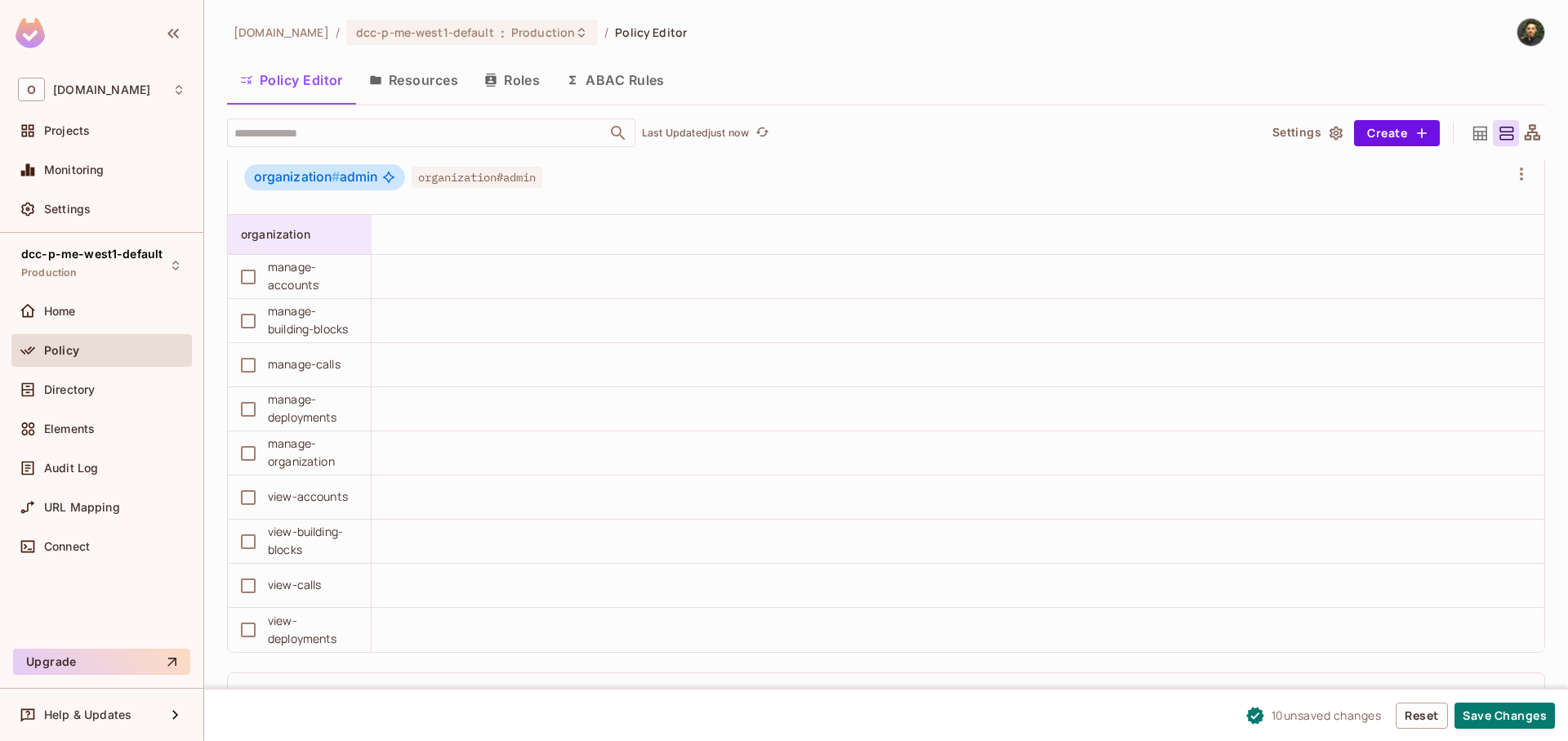
click at [332, 233] on div "organization" at bounding box center [295, 234] width 108 height 17
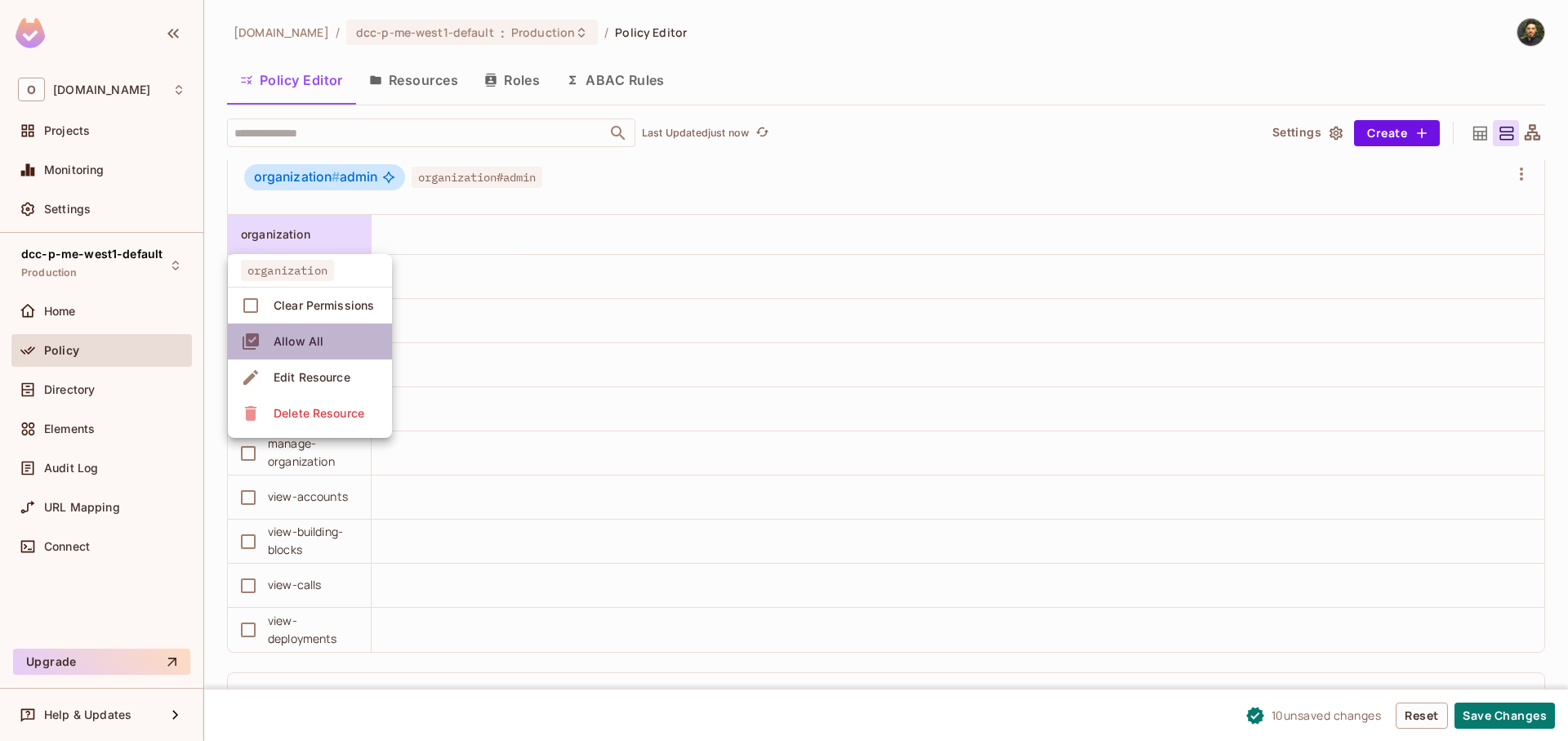
click at [329, 341] on li "Allow All" at bounding box center [309, 341] width 164 height 36
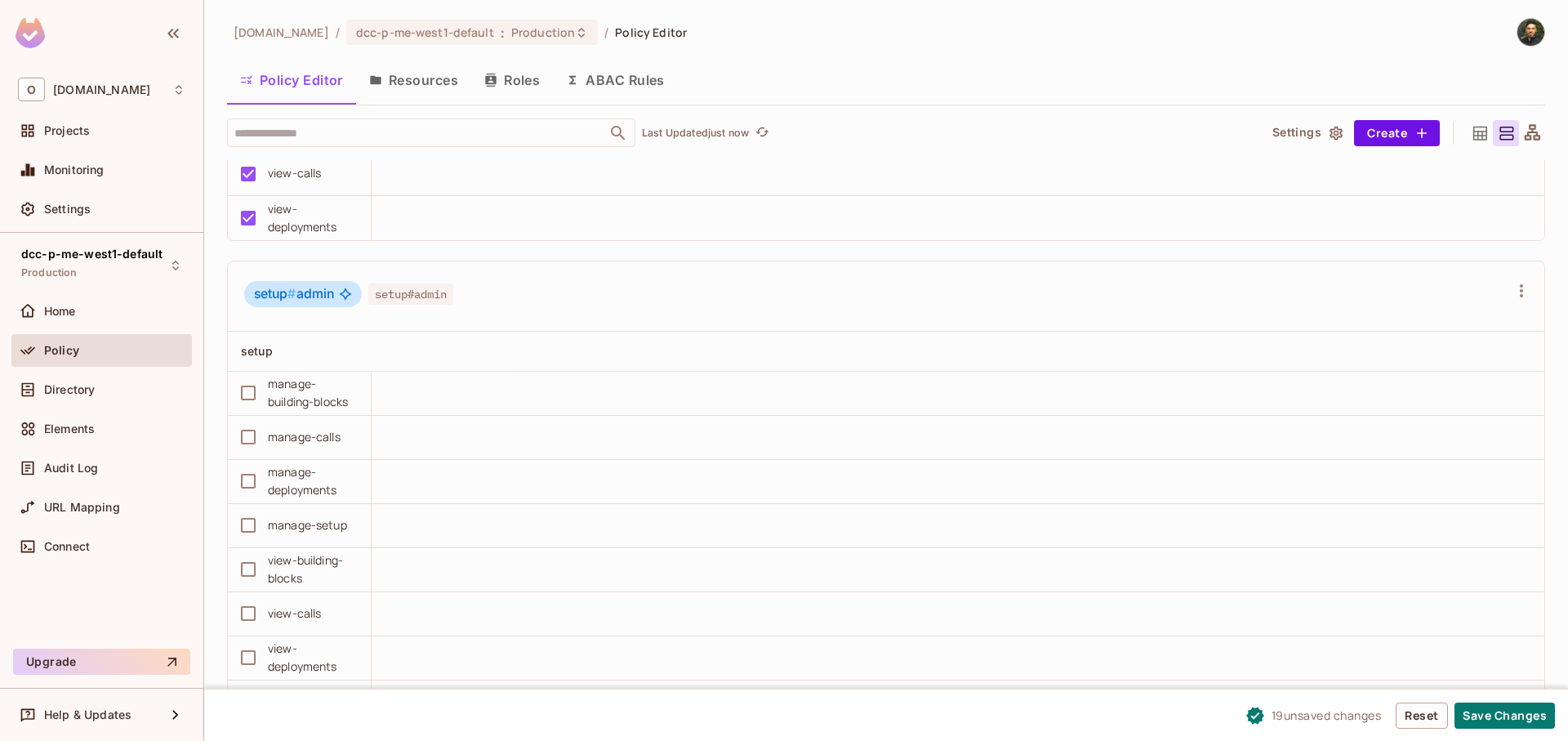
scroll to position [1078, 0]
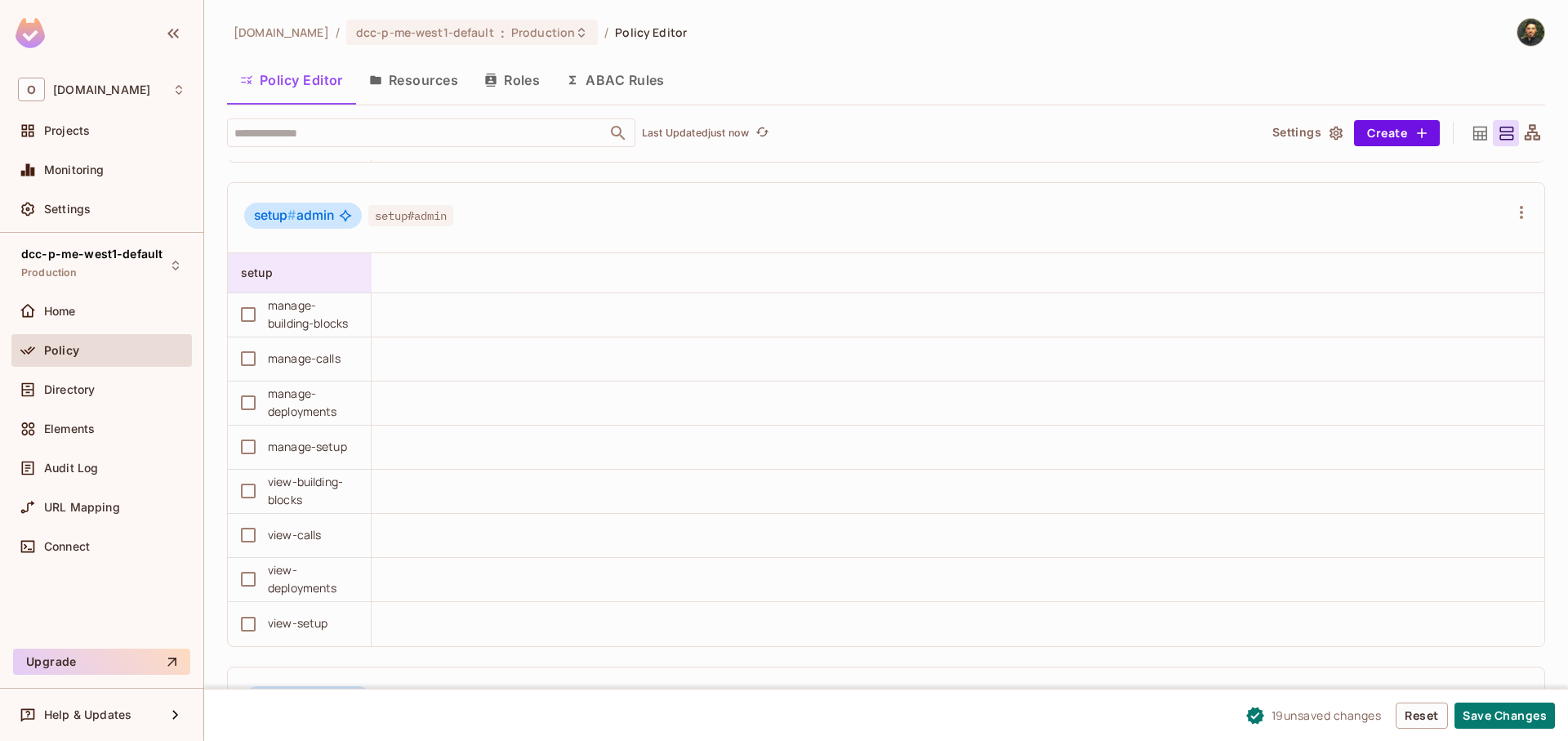
click at [307, 284] on div "setup" at bounding box center [300, 273] width 143 height 39
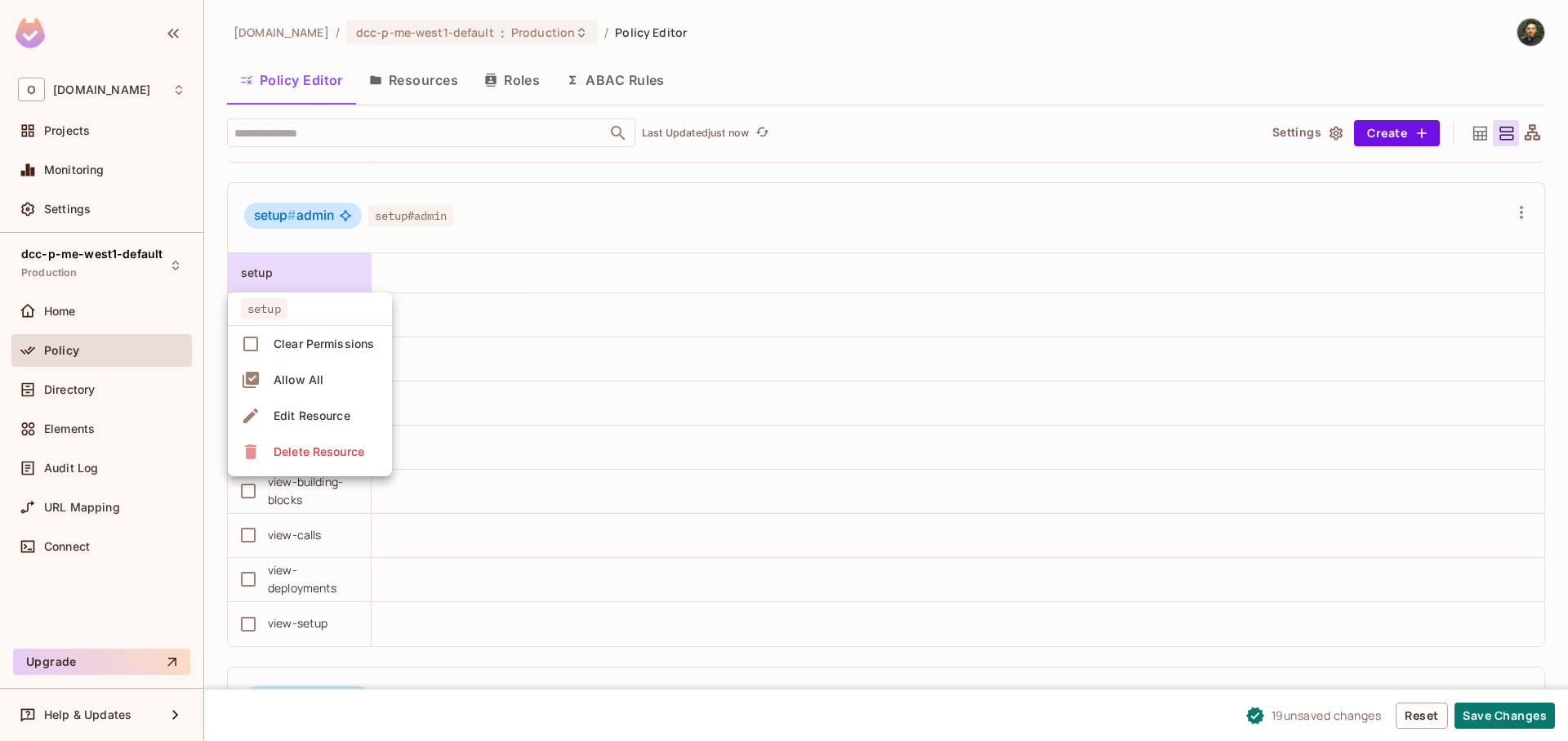
click at [308, 390] on span "Allow All" at bounding box center [298, 379] width 60 height 27
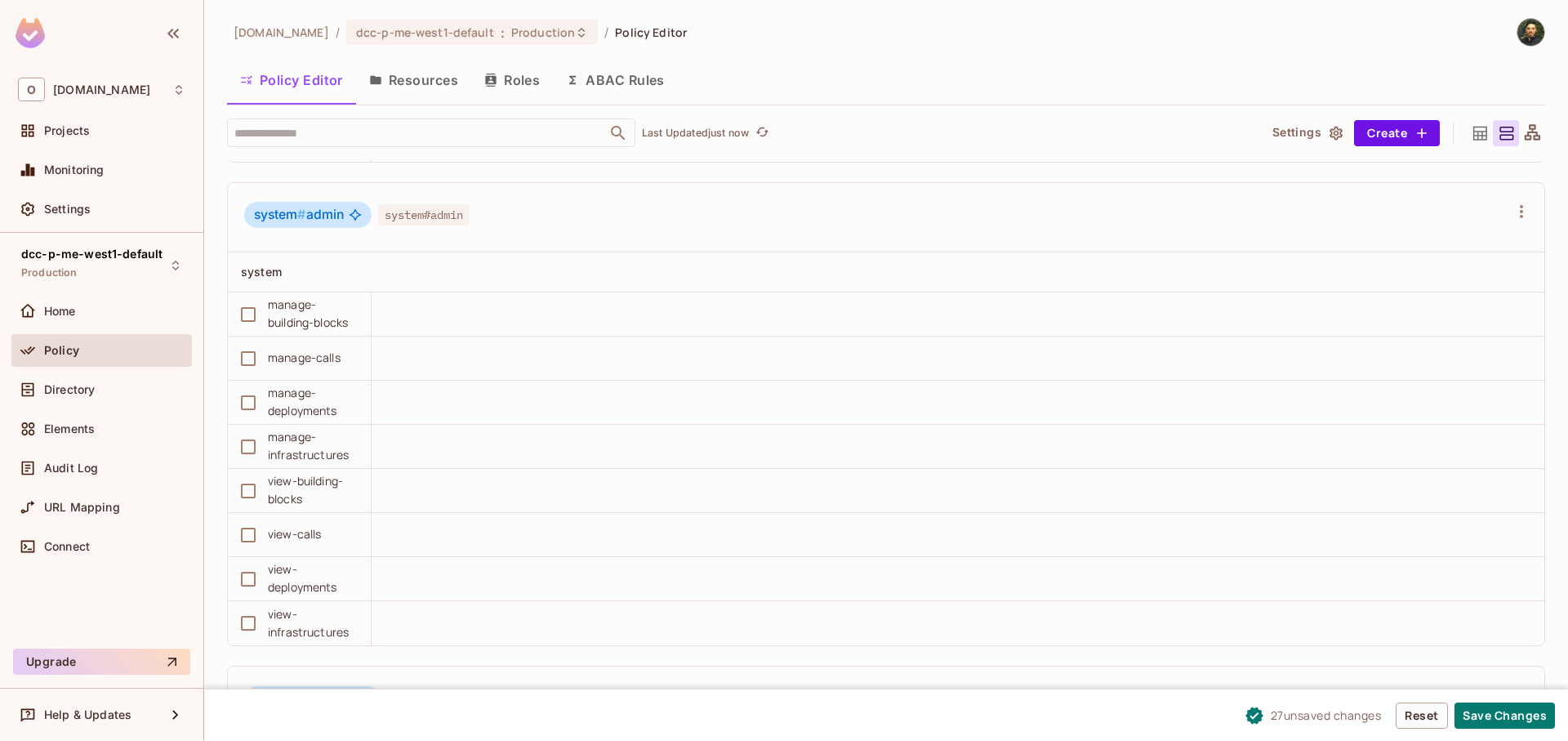
scroll to position [1568, 0]
click at [313, 268] on div "system" at bounding box center [295, 266] width 108 height 17
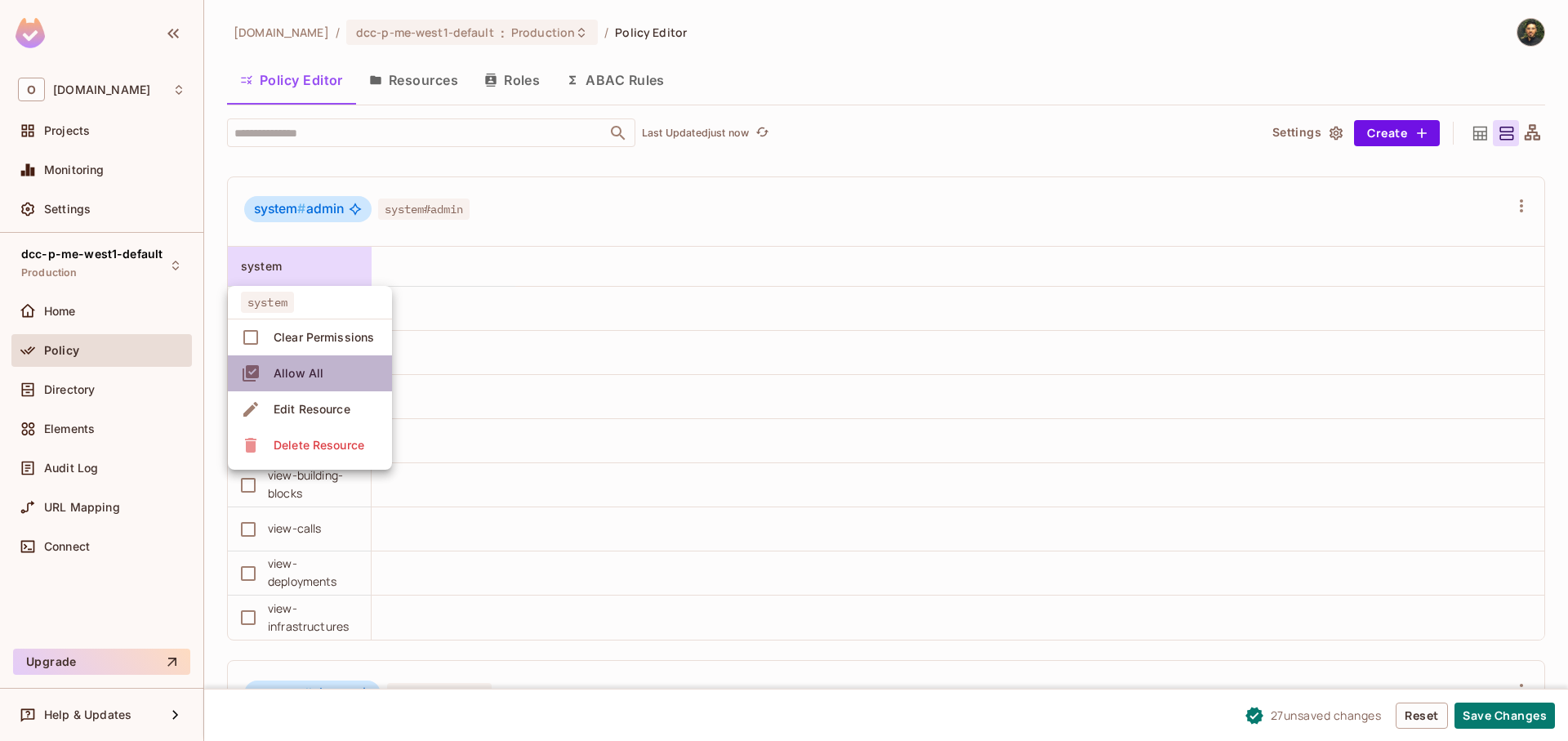
click at [335, 375] on li "Allow All" at bounding box center [309, 373] width 164 height 36
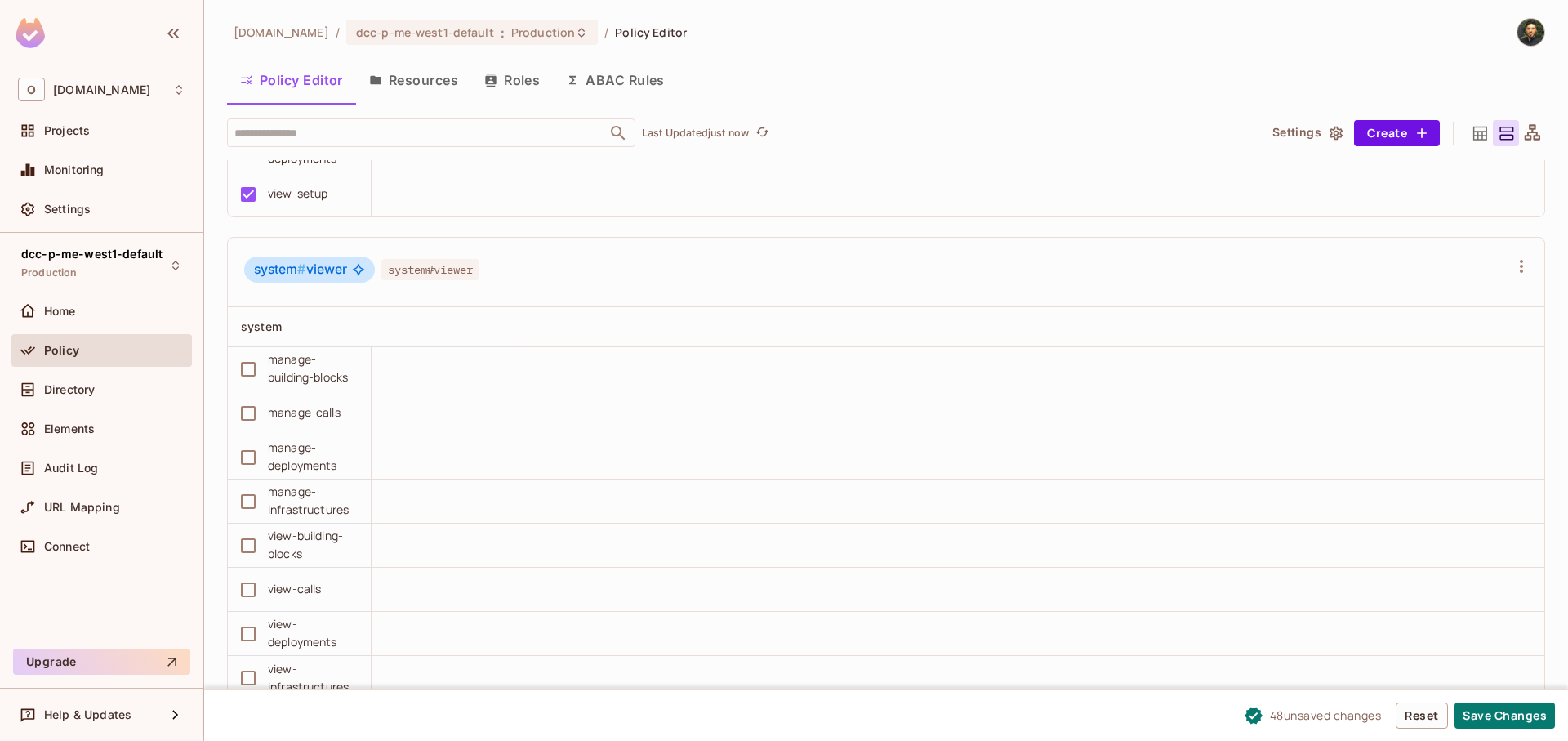
scroll to position [1, 0]
click at [1500, 720] on button "Save Changes" at bounding box center [1505, 715] width 100 height 27
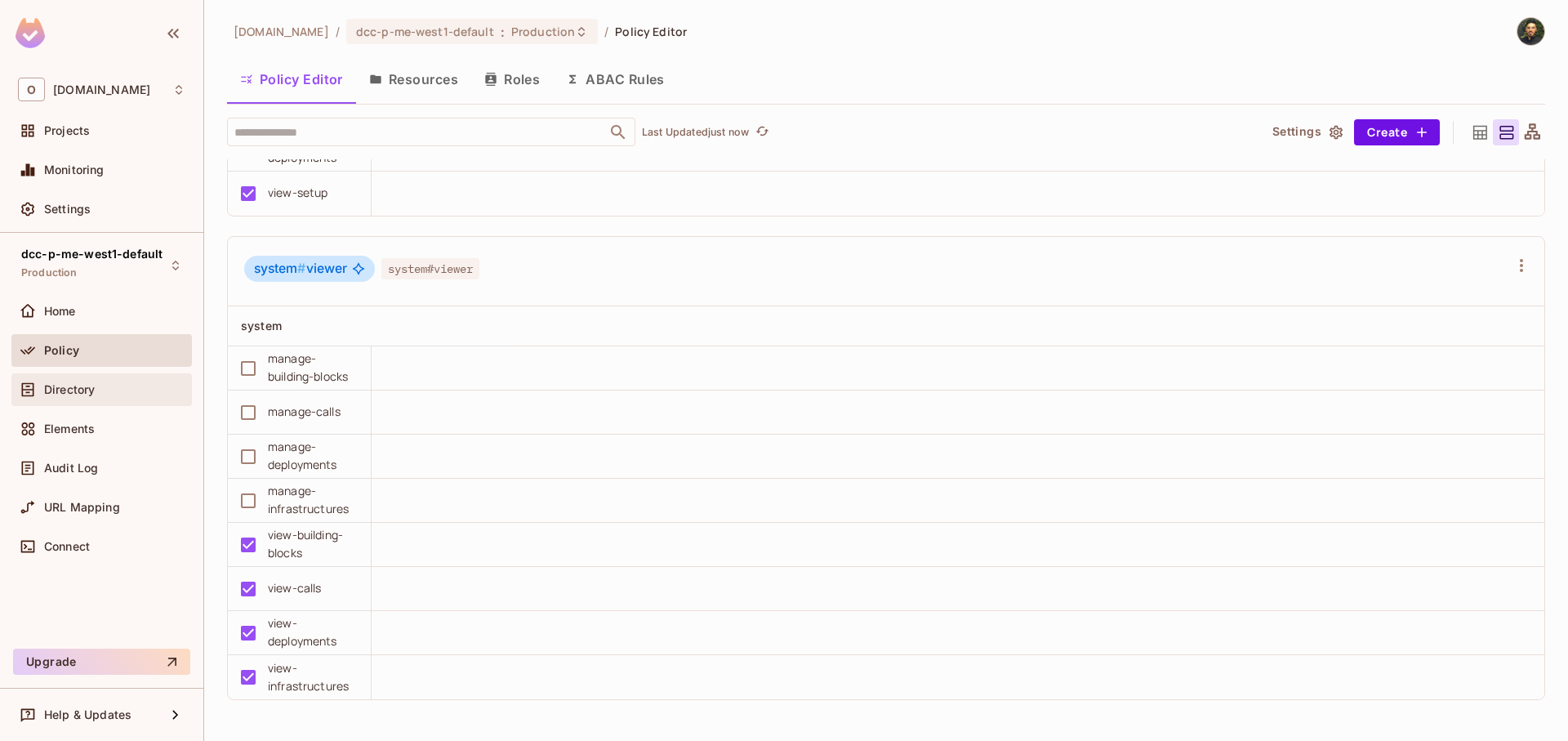
click at [91, 402] on div "Directory" at bounding box center [102, 389] width 181 height 32
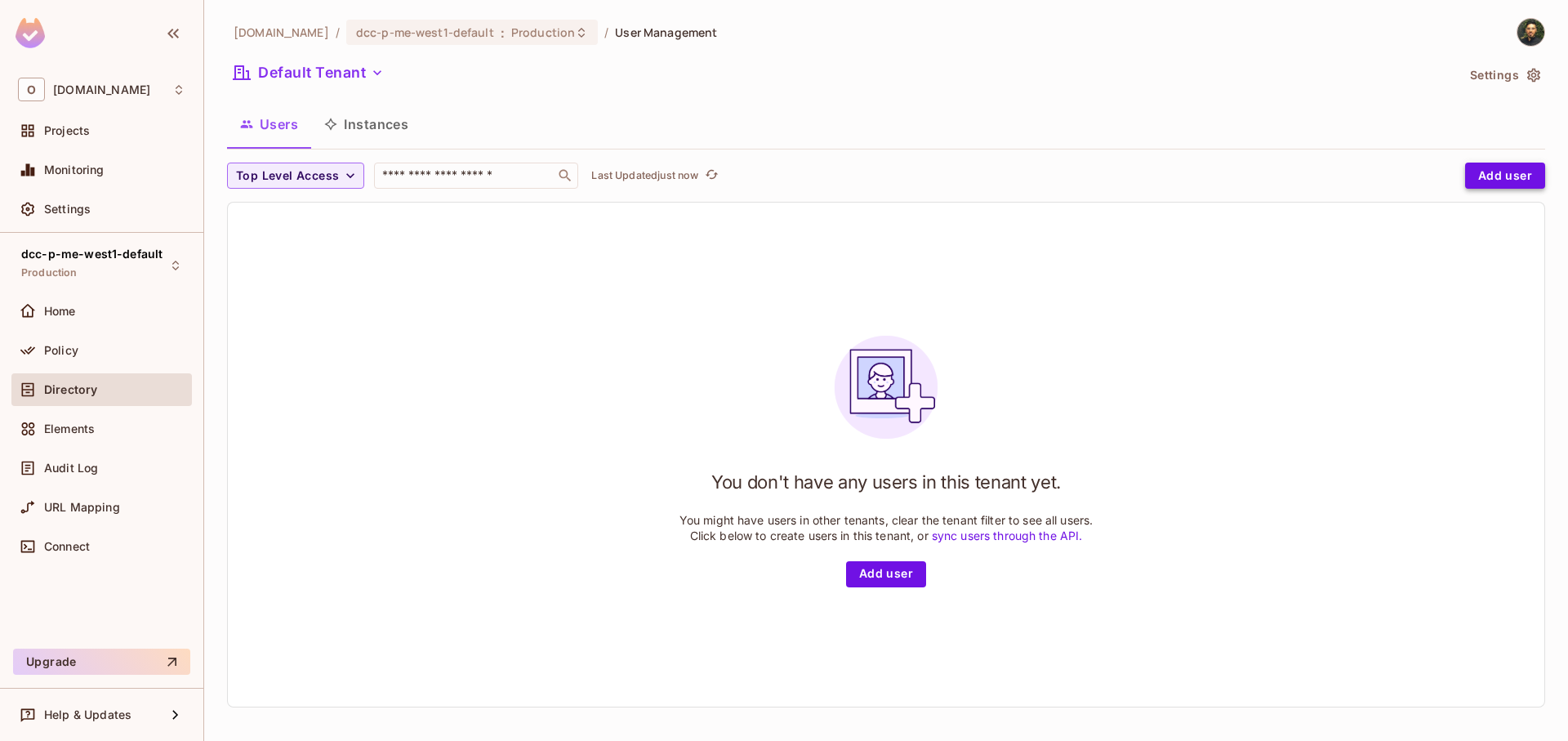
click at [1473, 181] on button "Add user" at bounding box center [1504, 175] width 80 height 27
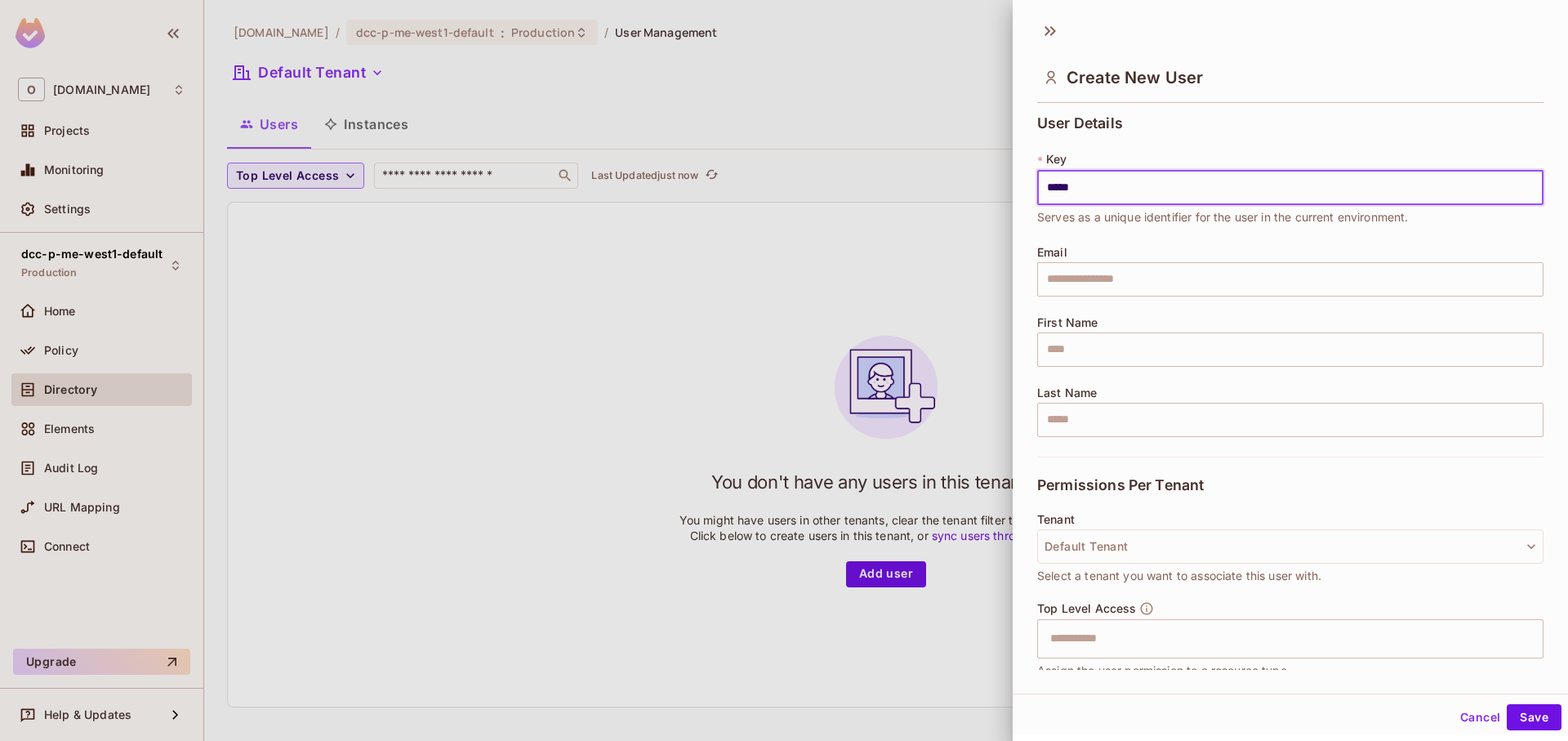
type input "**********"
click at [1130, 278] on input "text" at bounding box center [1290, 279] width 506 height 34
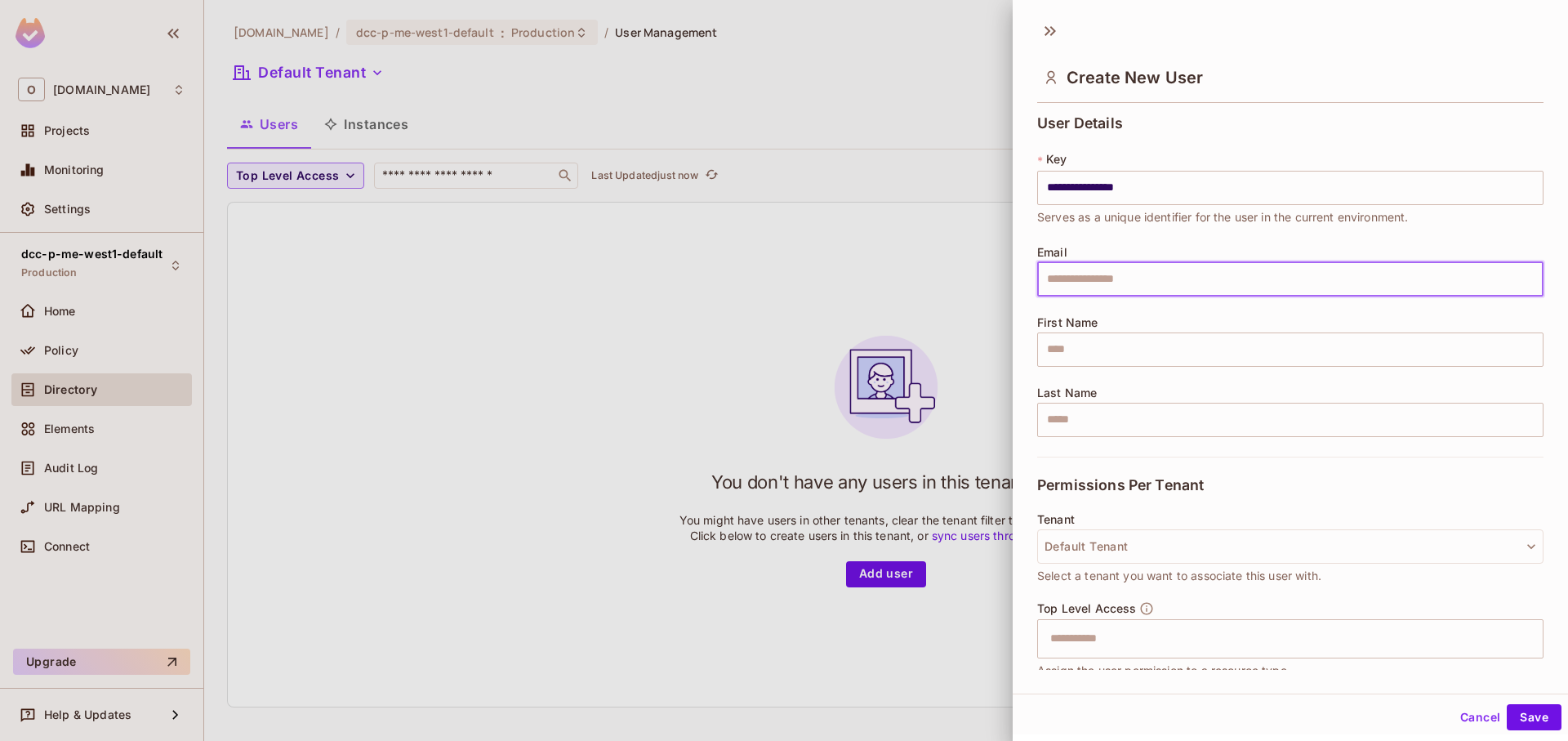
type input "**********"
type input "****"
type input "*****"
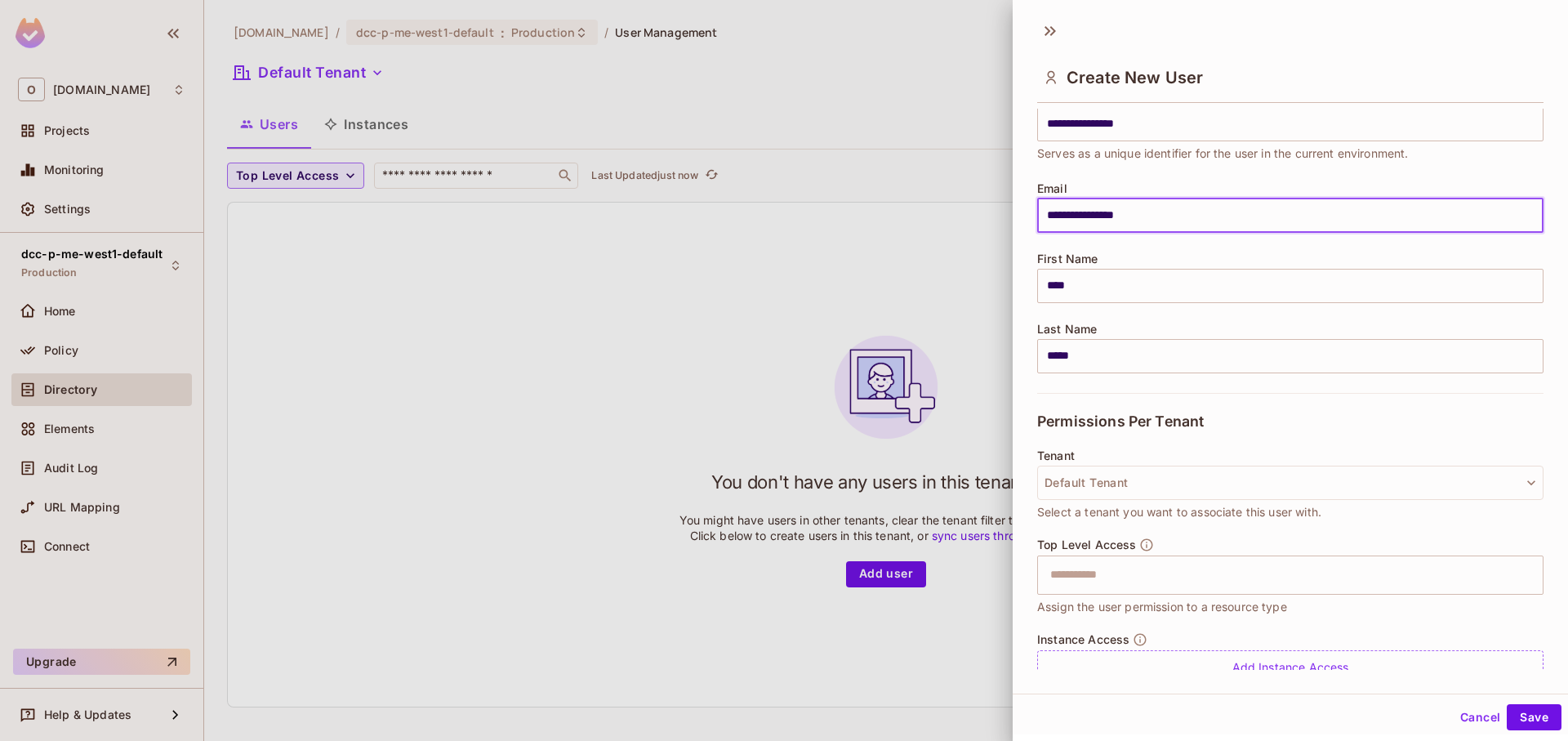
scroll to position [98, 0]
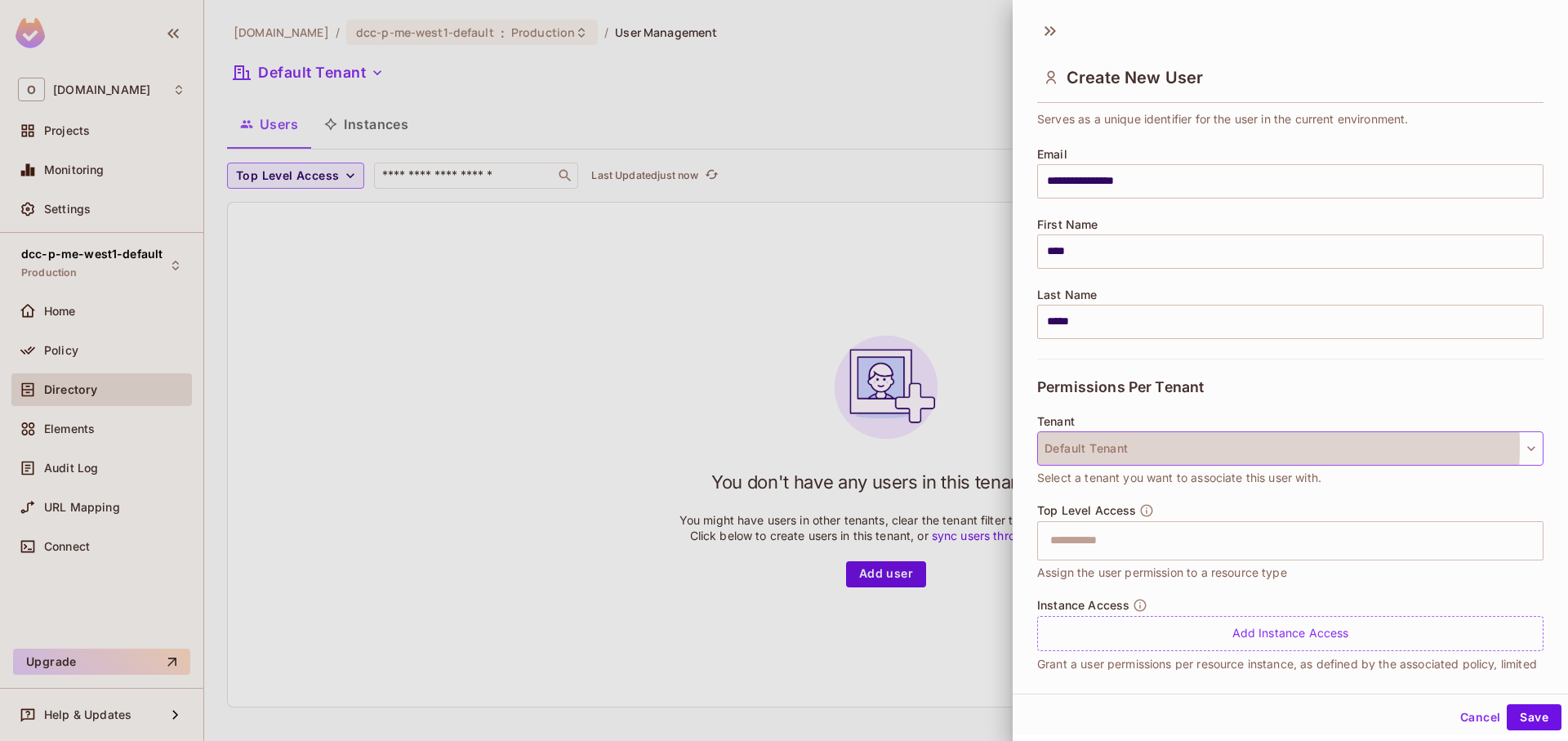
click at [1196, 447] on button "Default Tenant" at bounding box center [1290, 448] width 506 height 34
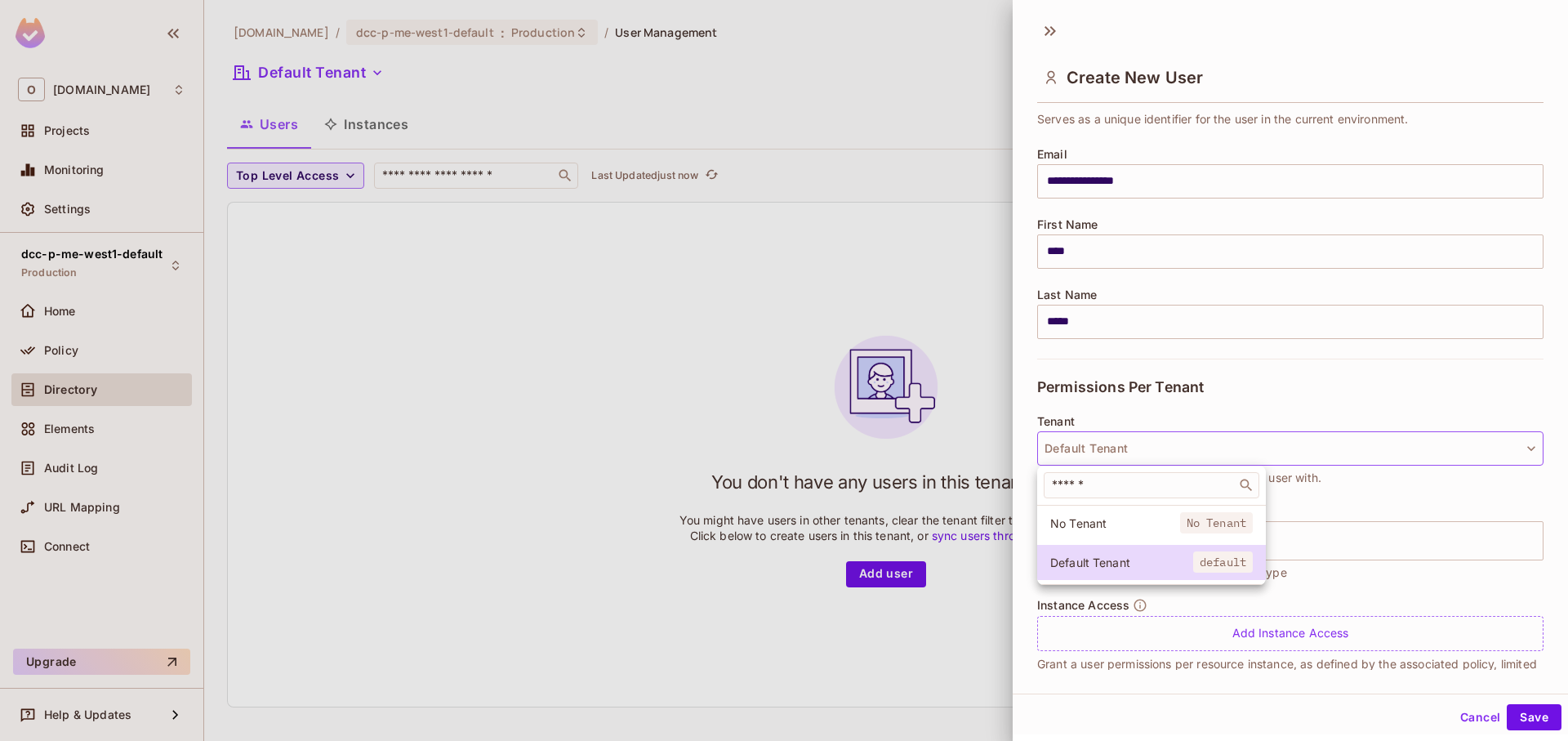
click at [1187, 410] on div at bounding box center [784, 370] width 1568 height 741
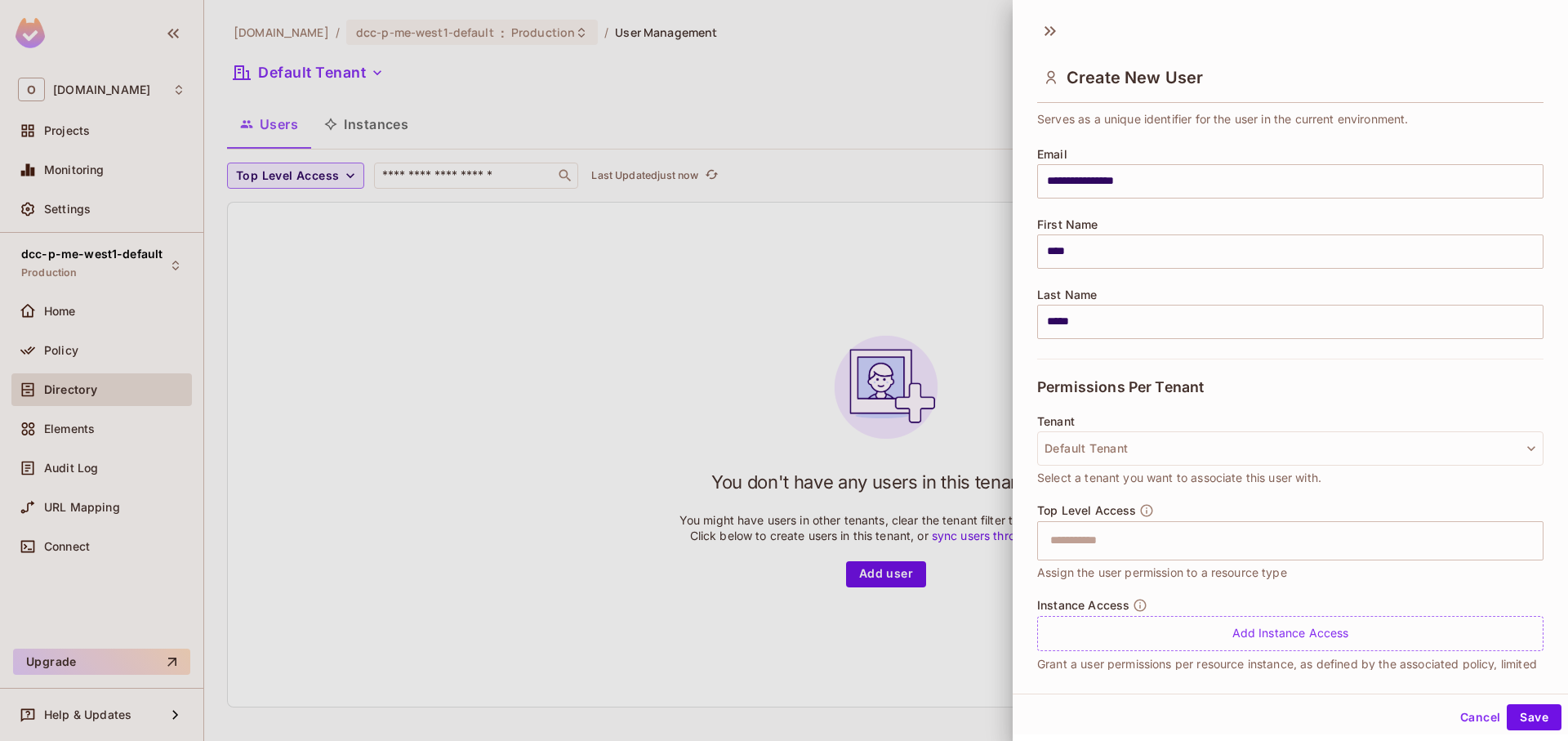
click at [1474, 725] on button "Cancel" at bounding box center [1481, 717] width 53 height 27
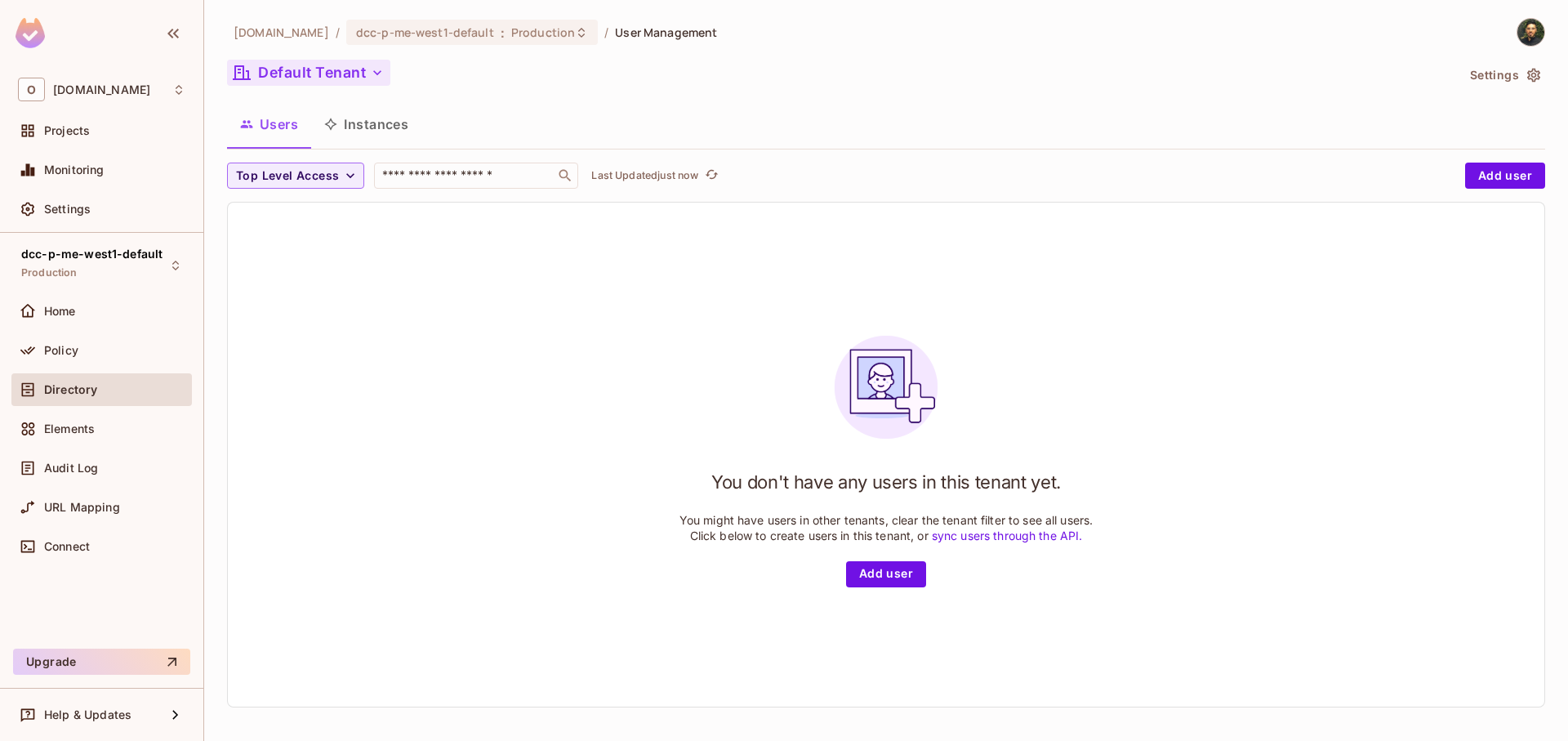
click at [325, 73] on button "Default Tenant" at bounding box center [308, 73] width 163 height 27
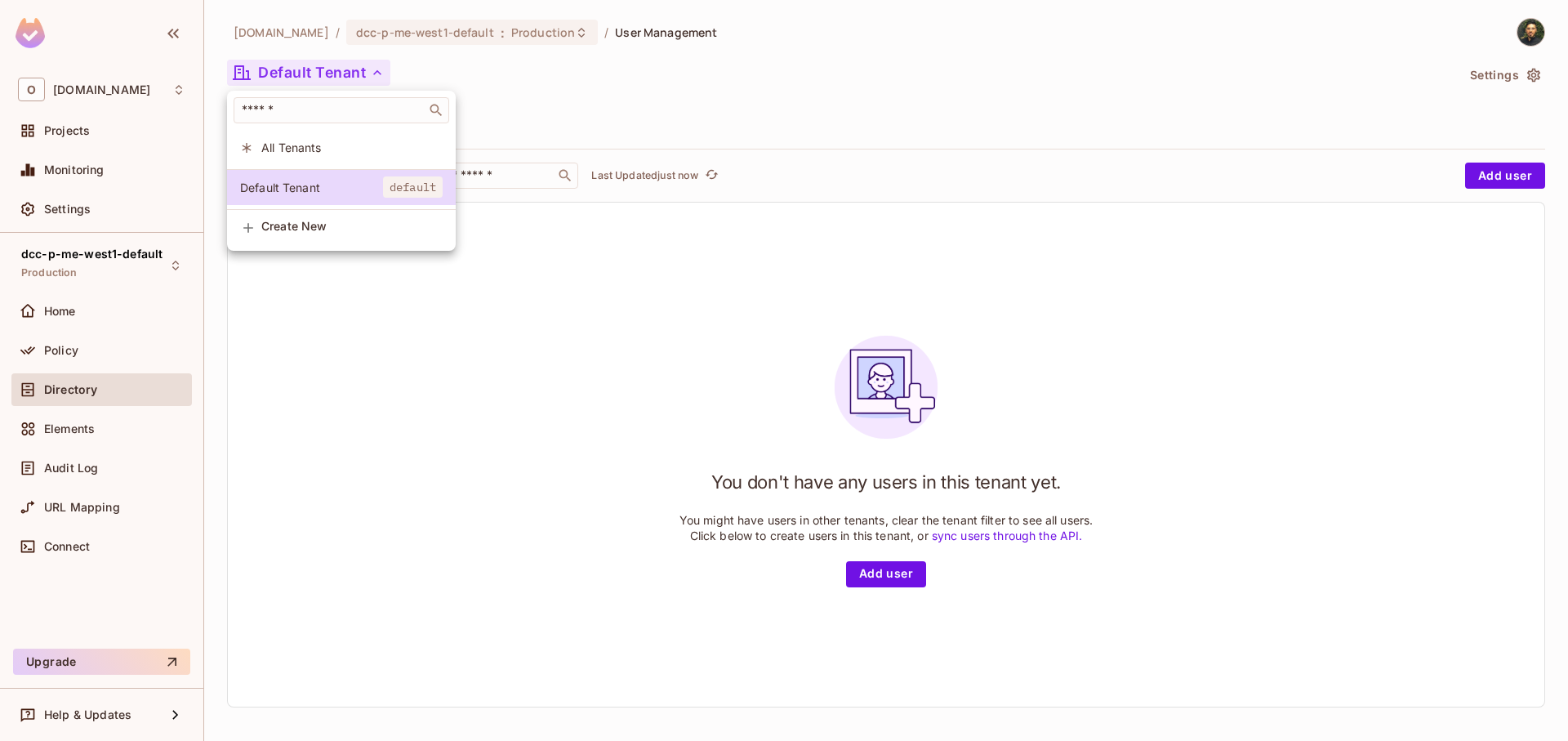
click at [354, 233] on span "Create New" at bounding box center [352, 226] width 182 height 13
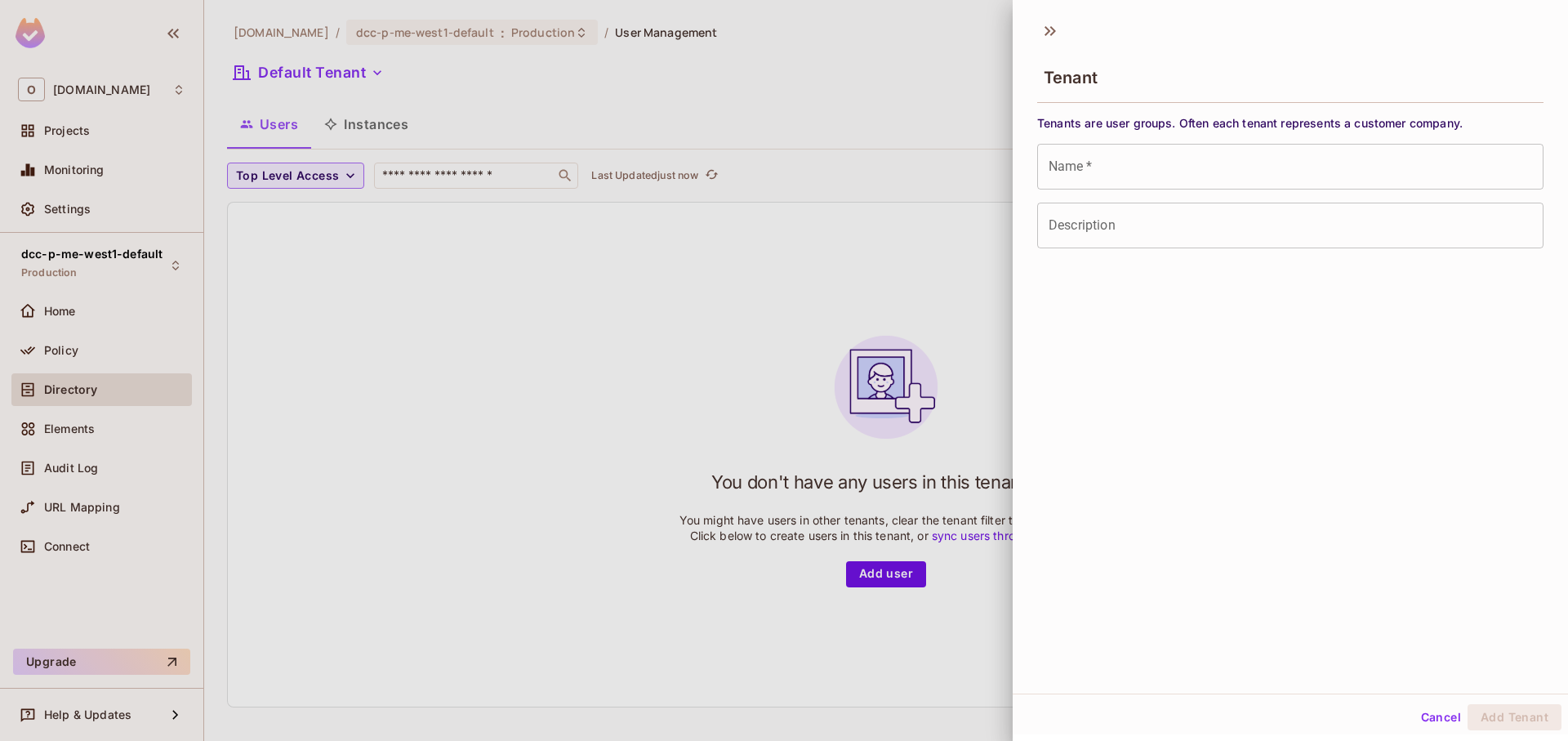
click at [1170, 172] on input "Name   *" at bounding box center [1290, 166] width 506 height 46
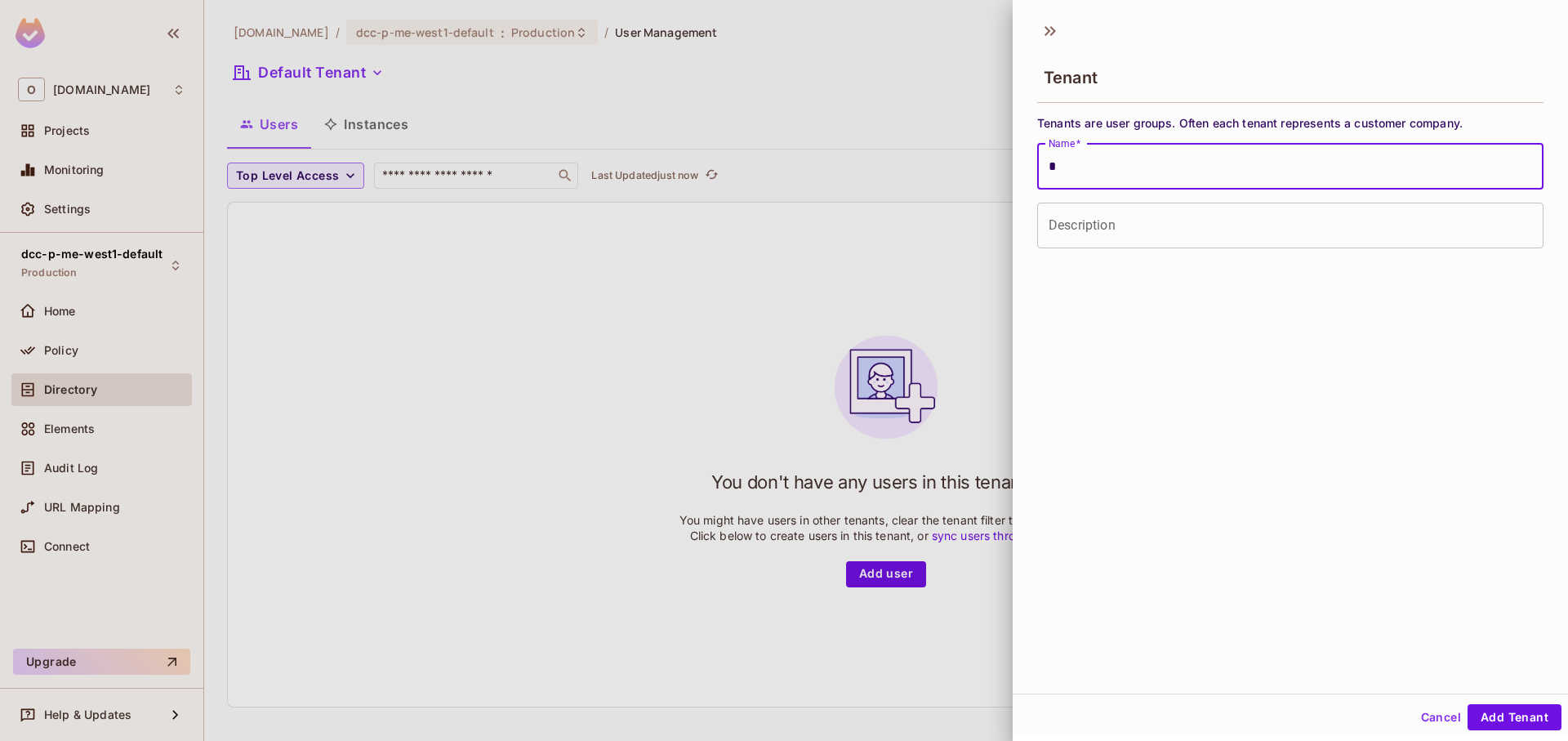
type input "******"
click at [1449, 556] on div "Tenant Tenants are user groups. Often each tenant represents a customer company…" at bounding box center [1290, 353] width 555 height 682
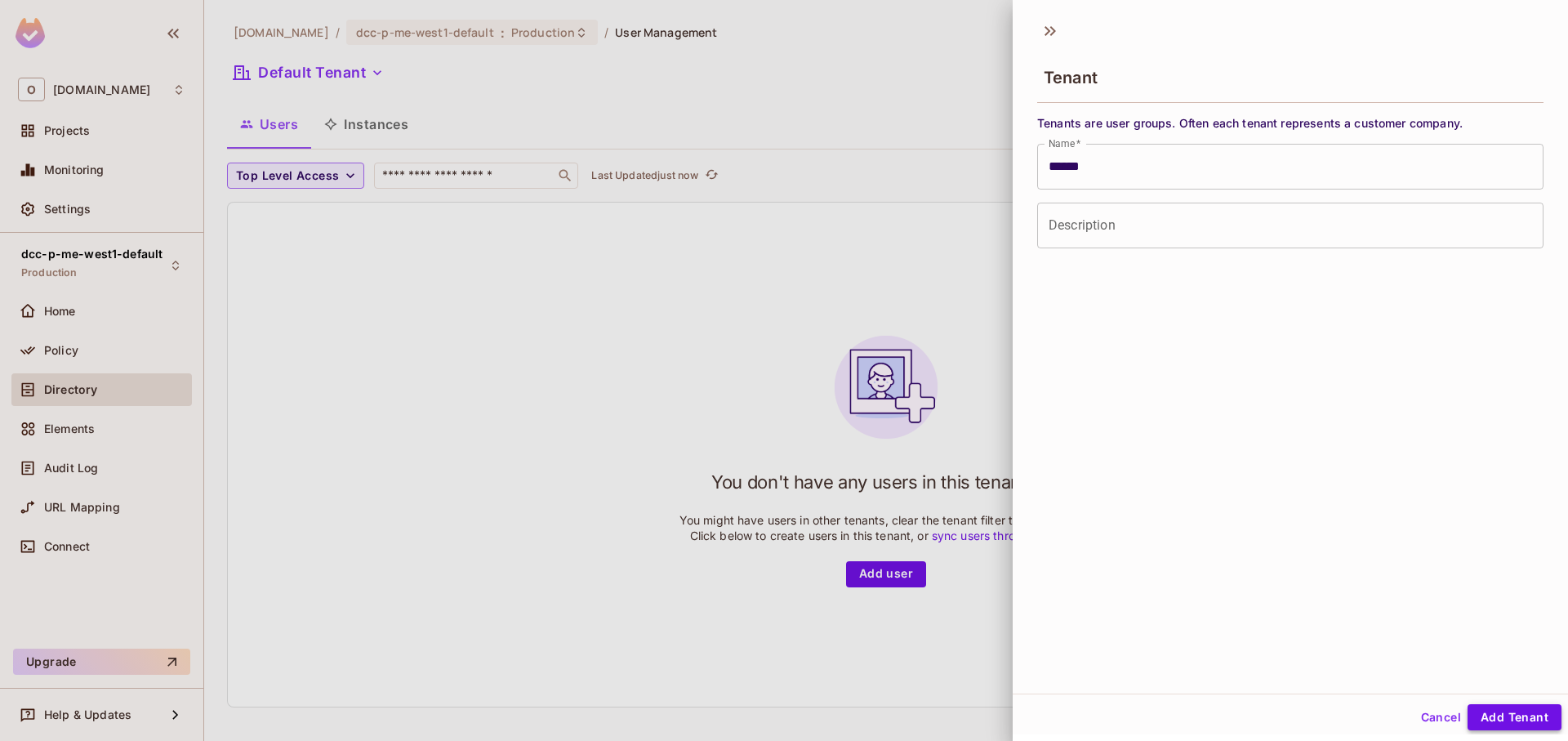
click at [1508, 719] on button "Add Tenant" at bounding box center [1515, 717] width 94 height 27
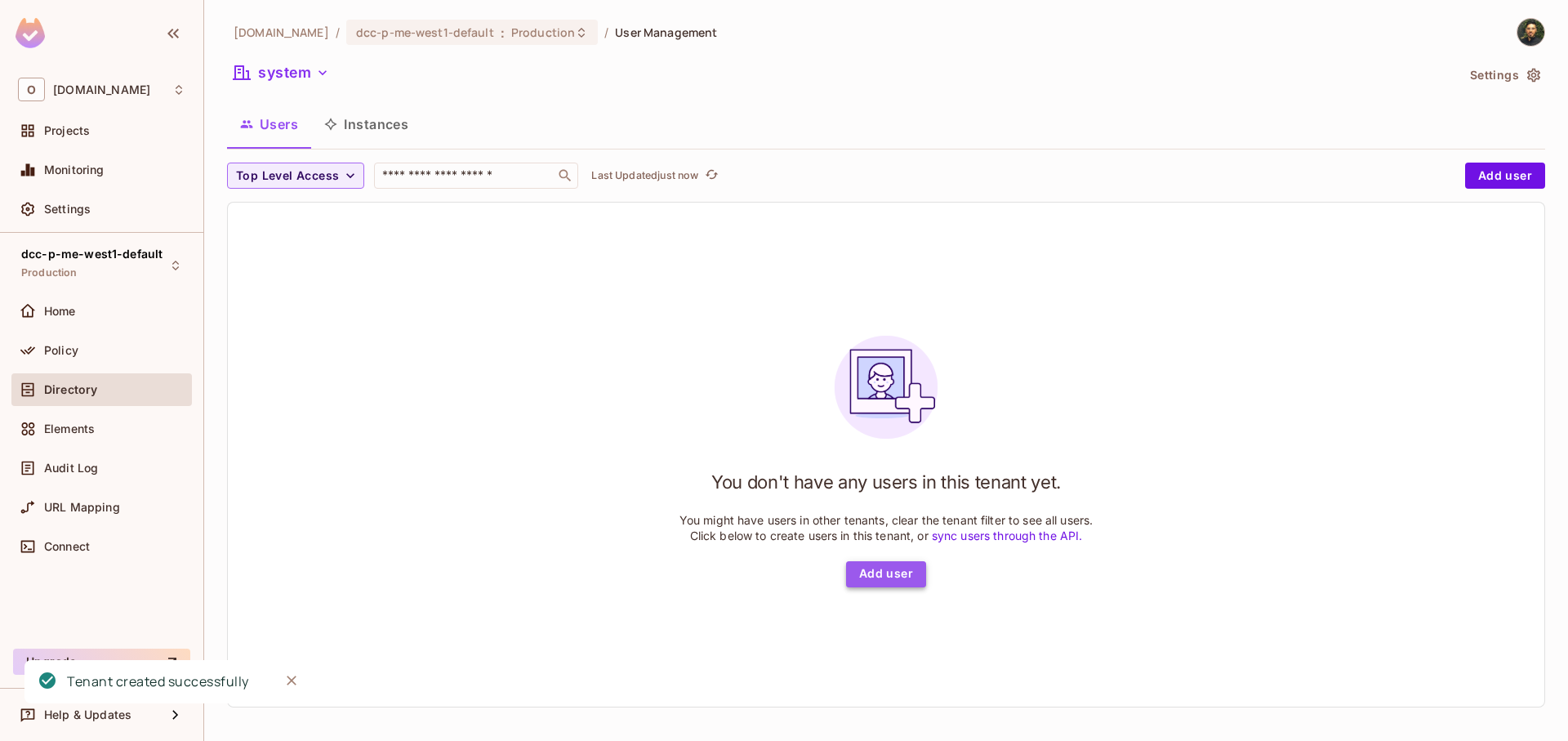
click at [896, 574] on button "Add user" at bounding box center [885, 574] width 80 height 27
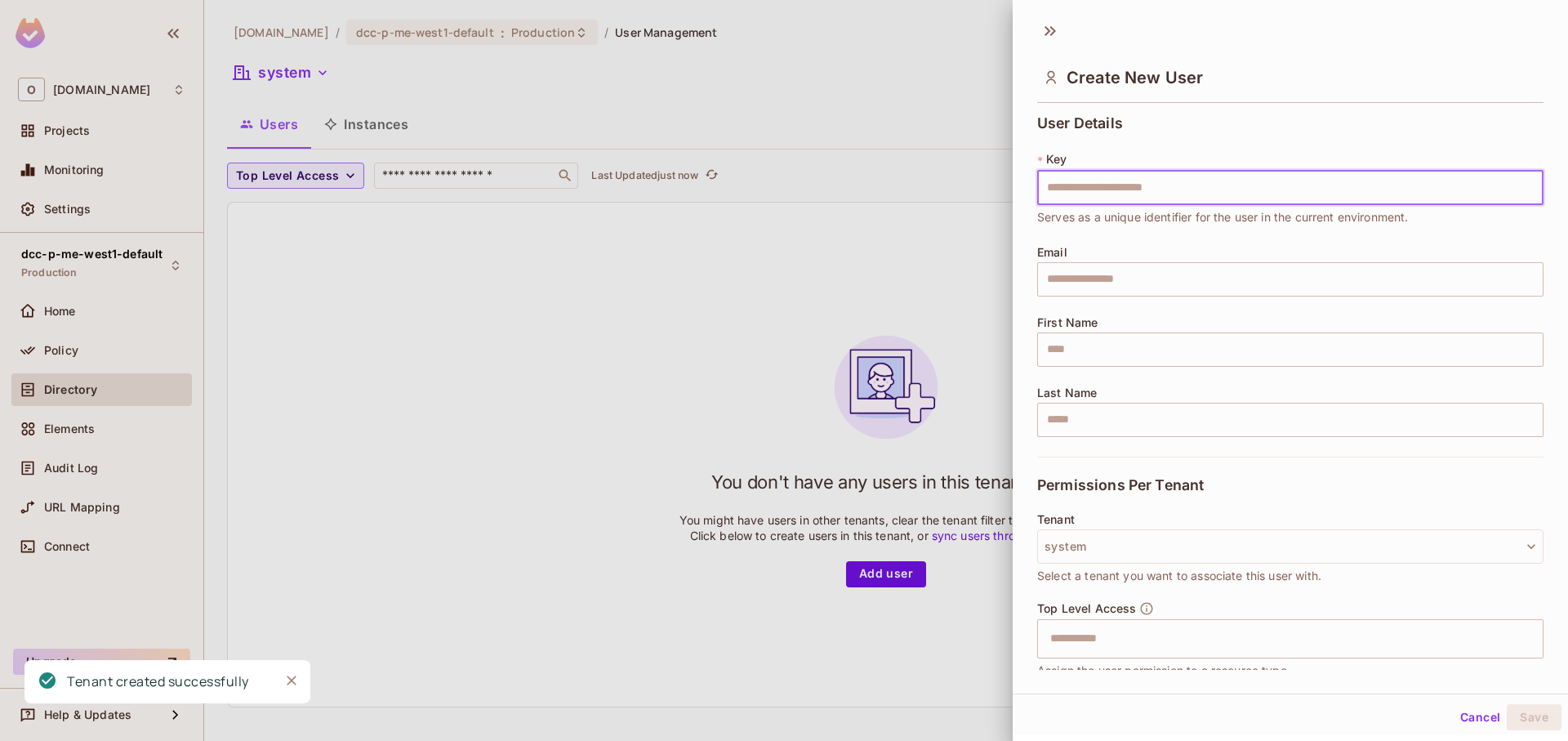
click at [1127, 187] on input "text" at bounding box center [1290, 188] width 506 height 34
type input "**********"
click at [1132, 279] on input "text" at bounding box center [1290, 279] width 506 height 34
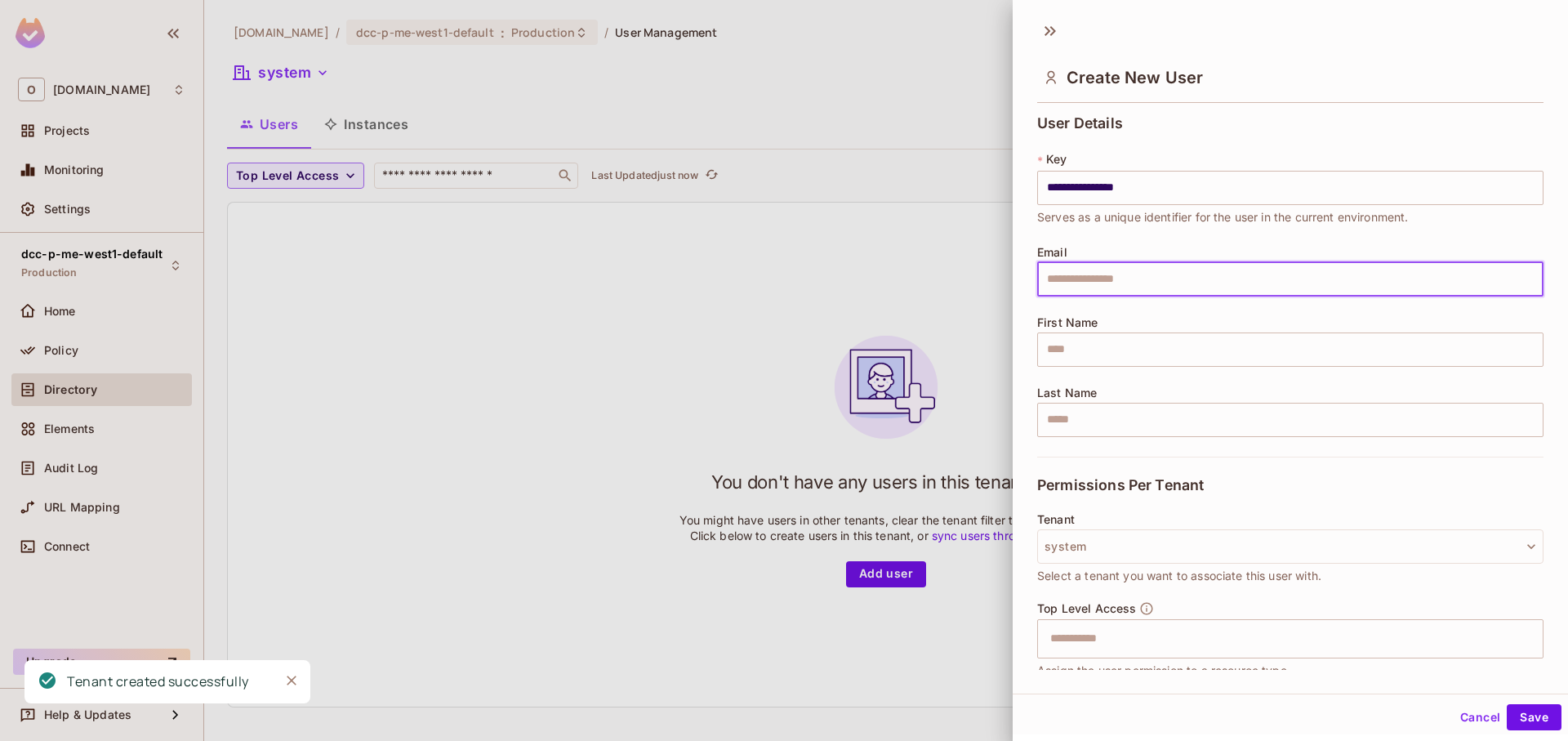
type input "**********"
type input "****"
type input "*****"
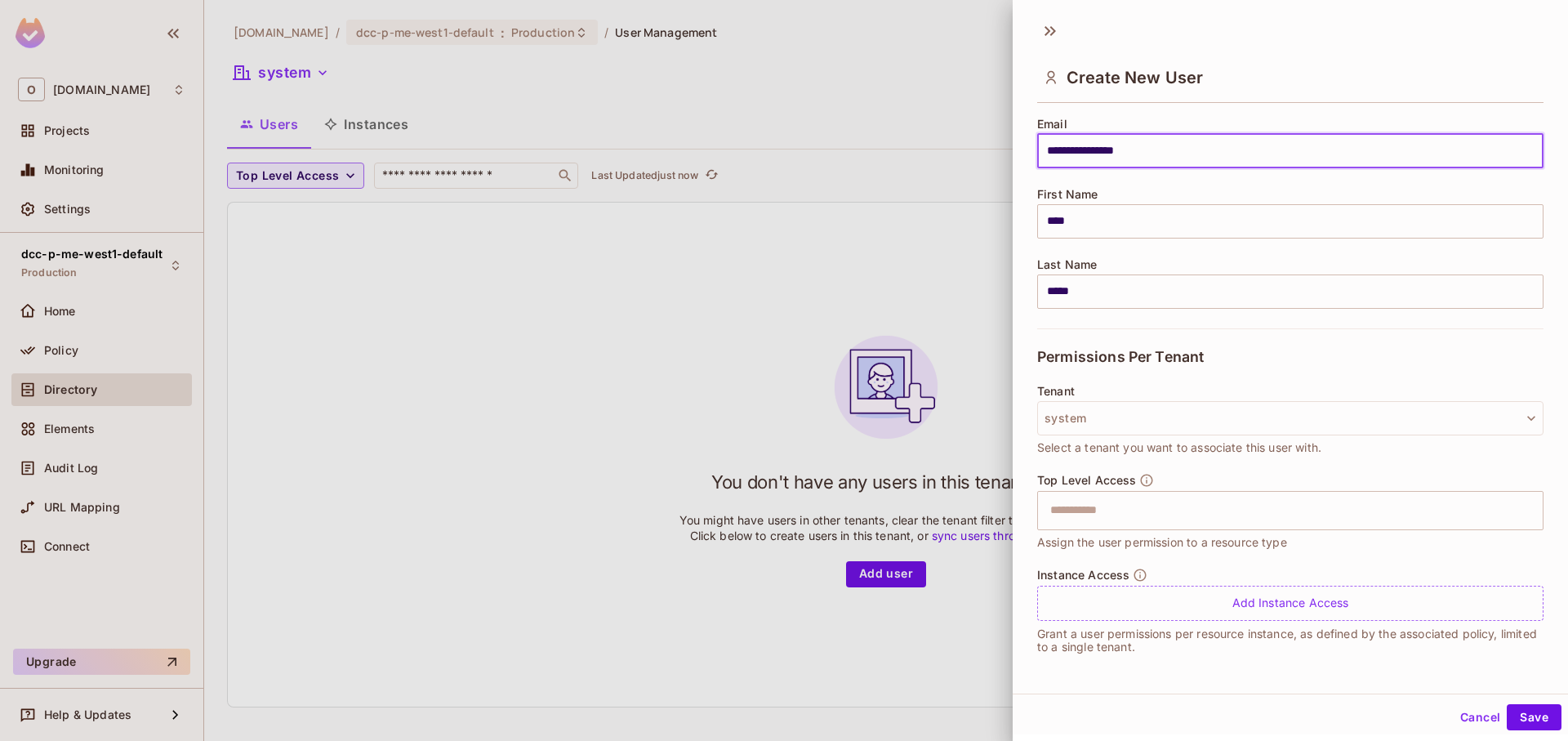
scroll to position [2, 0]
click at [1548, 717] on button "Save" at bounding box center [1535, 714] width 55 height 27
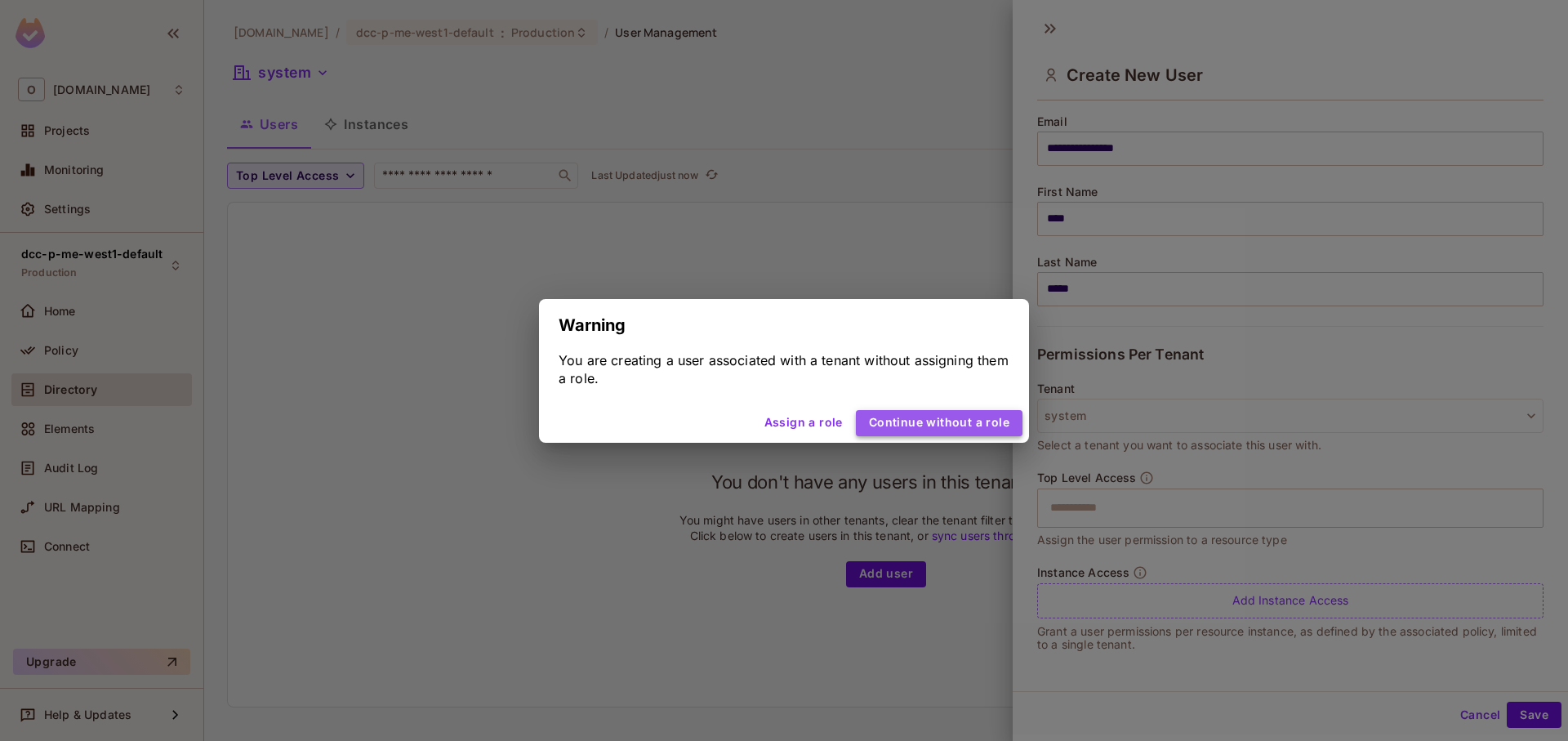
click at [980, 428] on button "Continue without a role" at bounding box center [939, 423] width 167 height 27
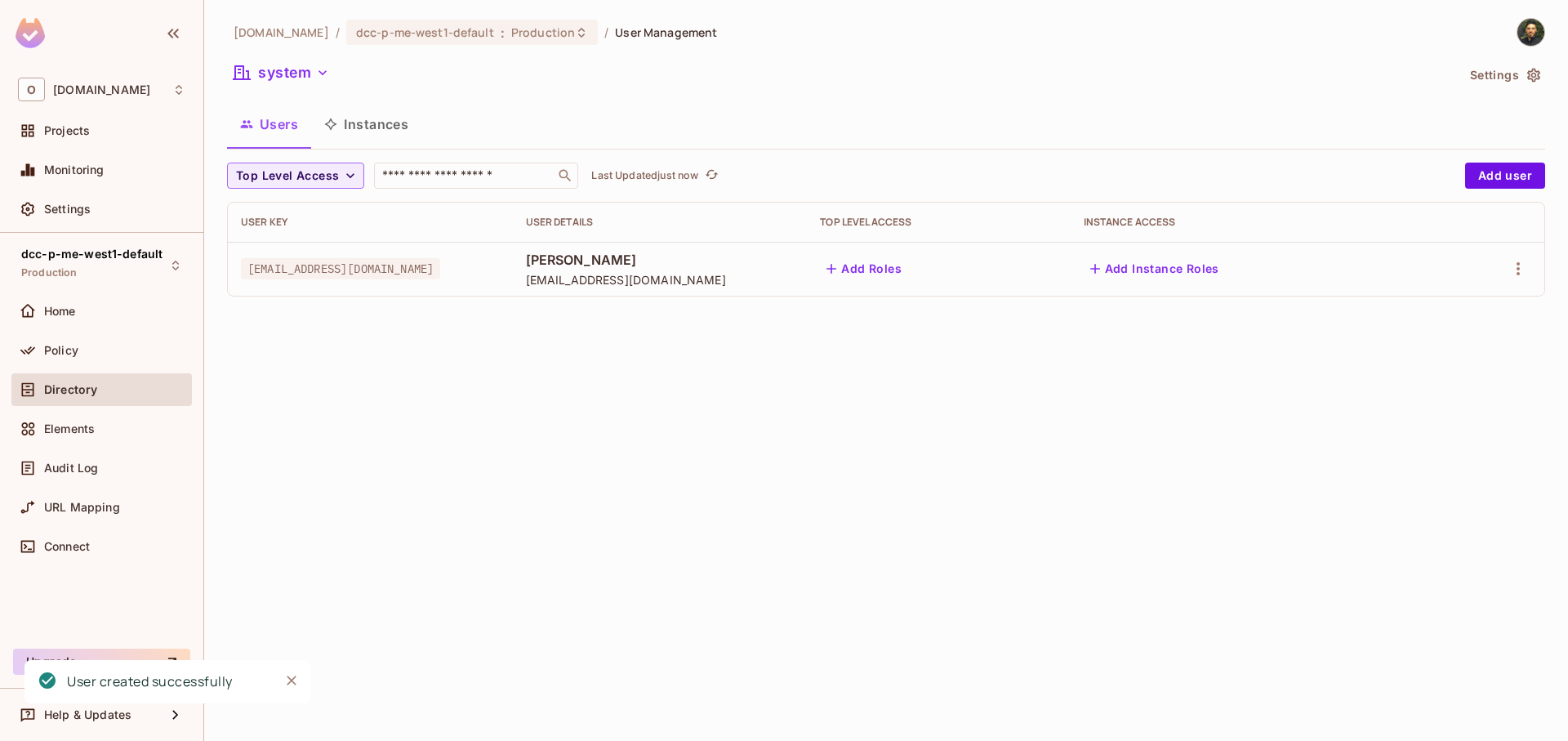
click at [387, 124] on button "Instances" at bounding box center [366, 125] width 110 height 41
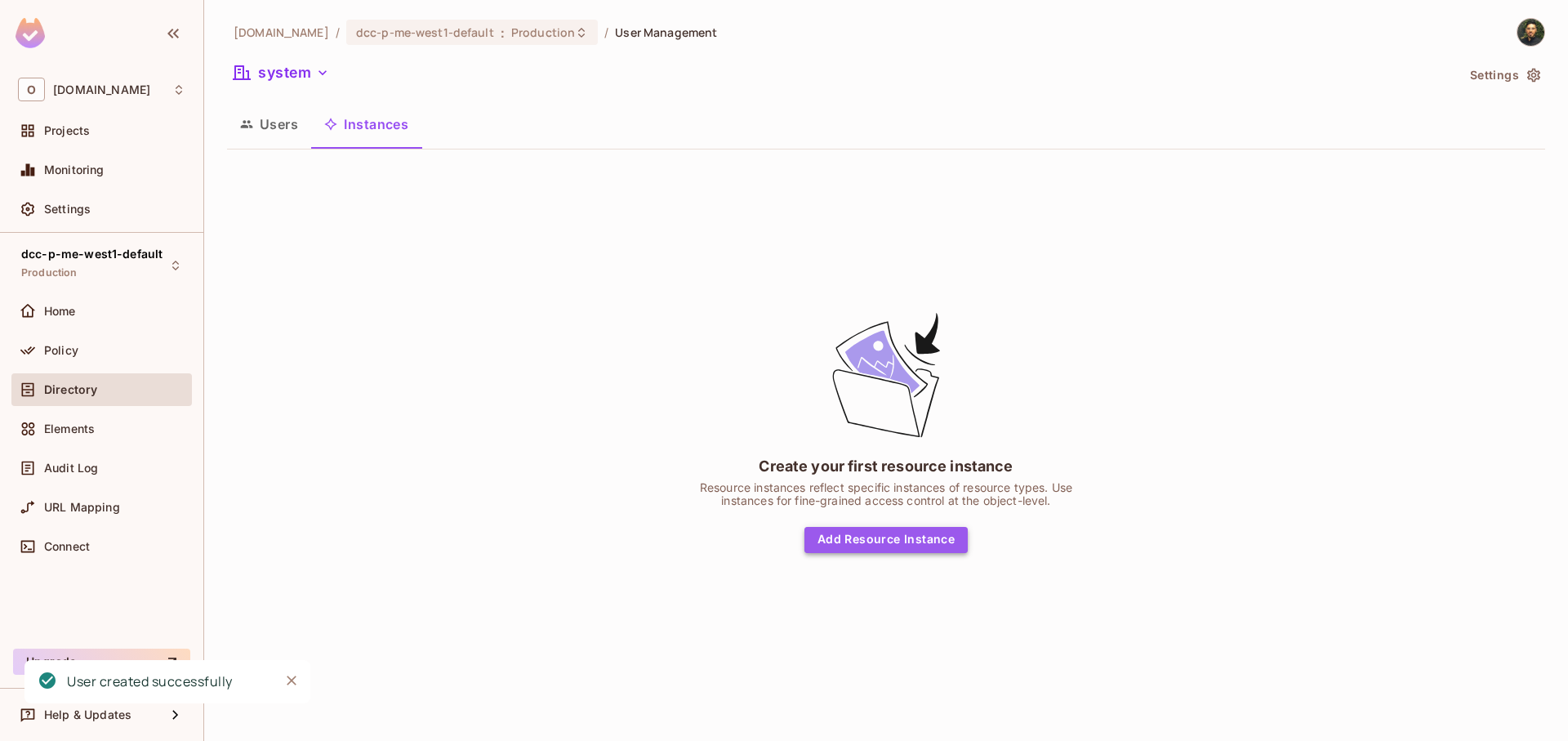
click at [895, 531] on button "Add Resource Instance" at bounding box center [886, 540] width 163 height 27
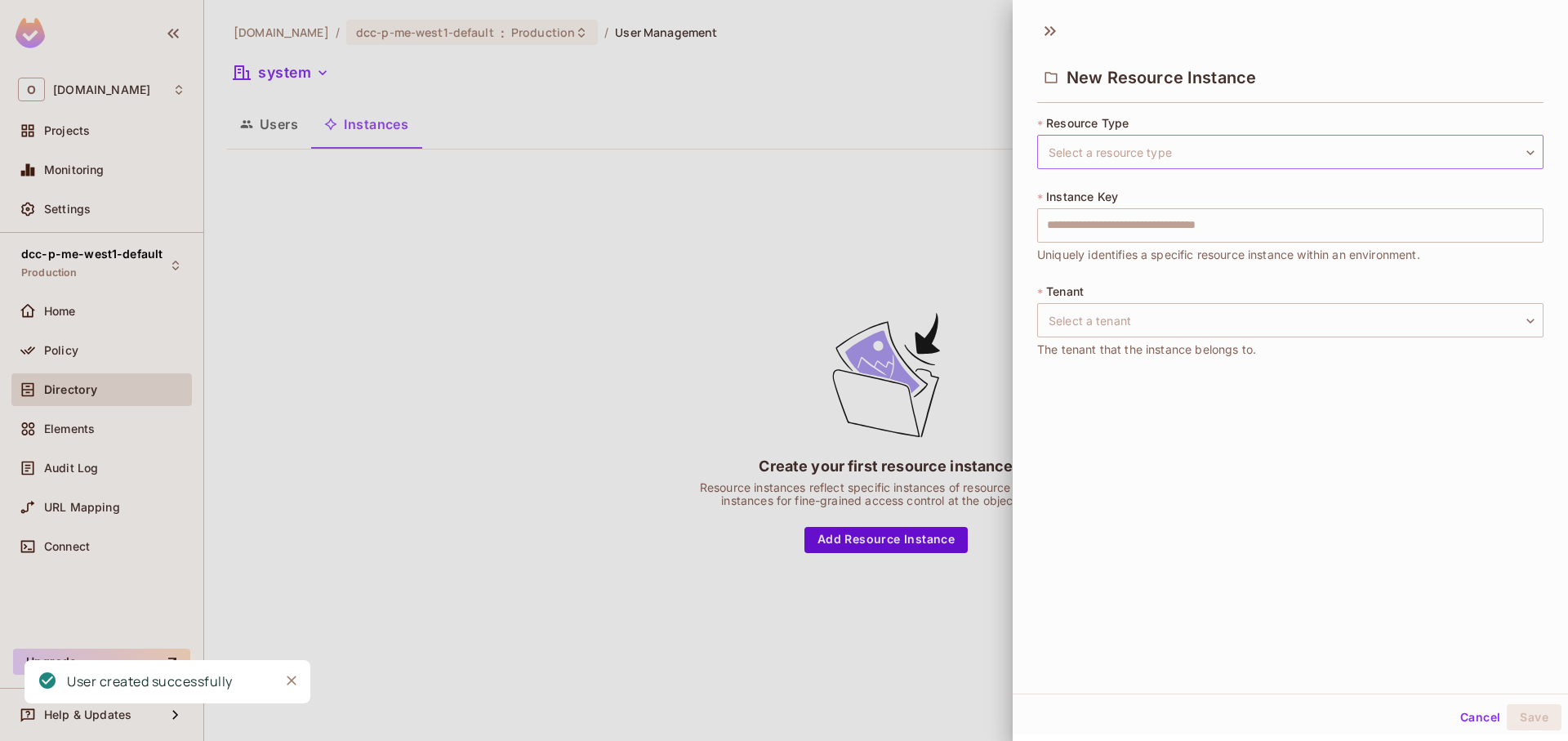
click at [1151, 155] on body "O onvego.com Projects Monitoring Settings dcc-p-me-west1-default Production Hom…" at bounding box center [784, 370] width 1568 height 741
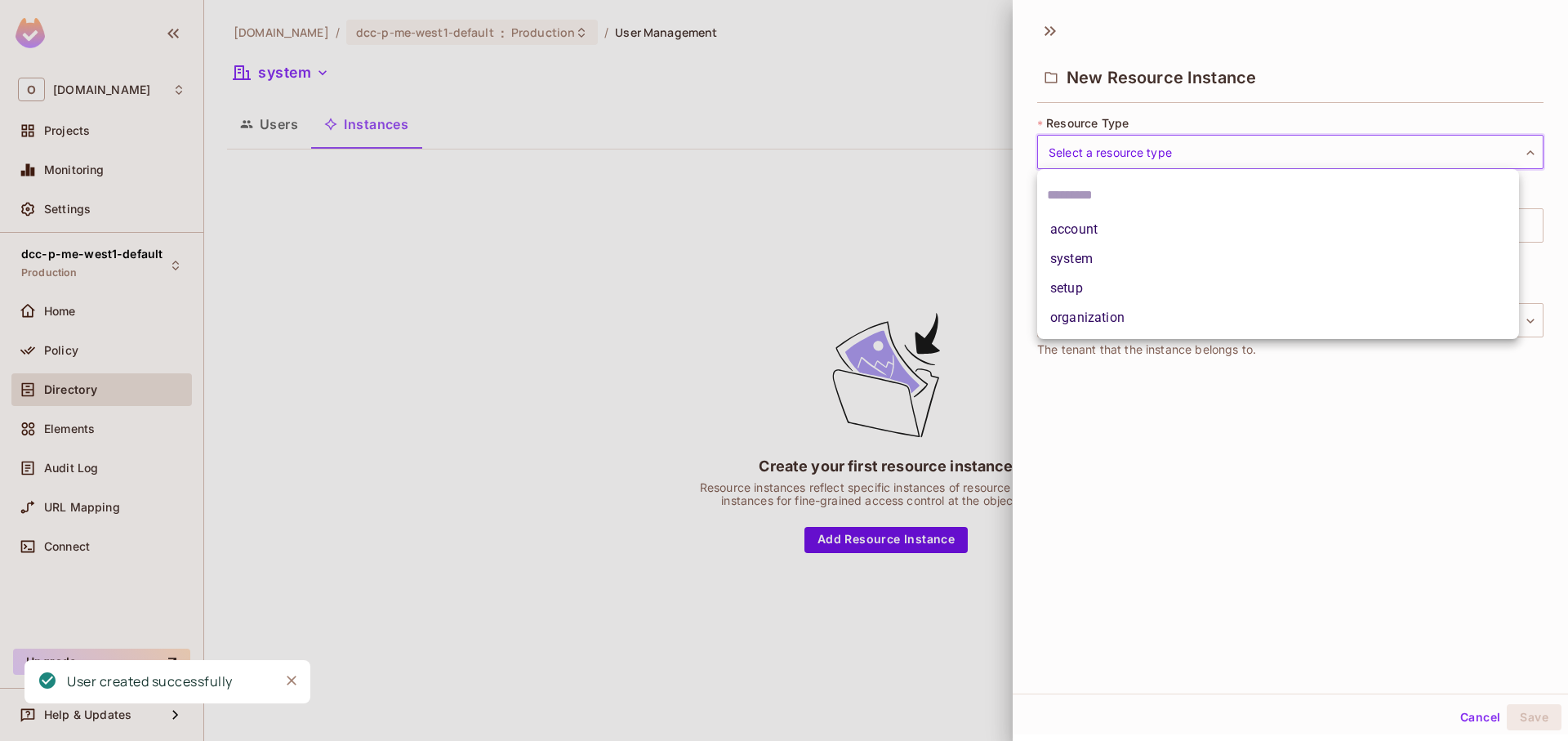
click at [1128, 262] on li "system" at bounding box center [1278, 259] width 481 height 29
type input "******"
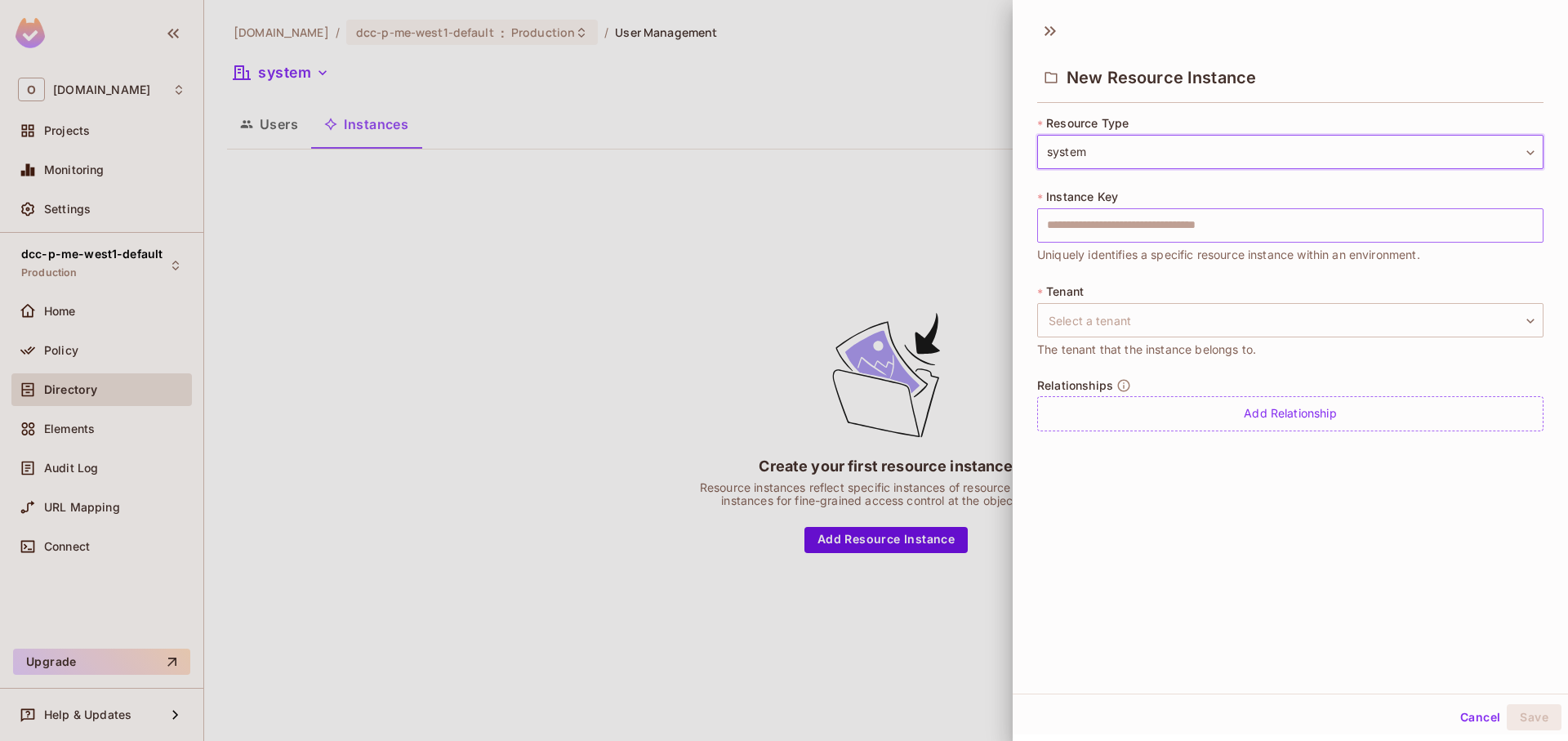
click at [1122, 222] on input "text" at bounding box center [1290, 225] width 506 height 34
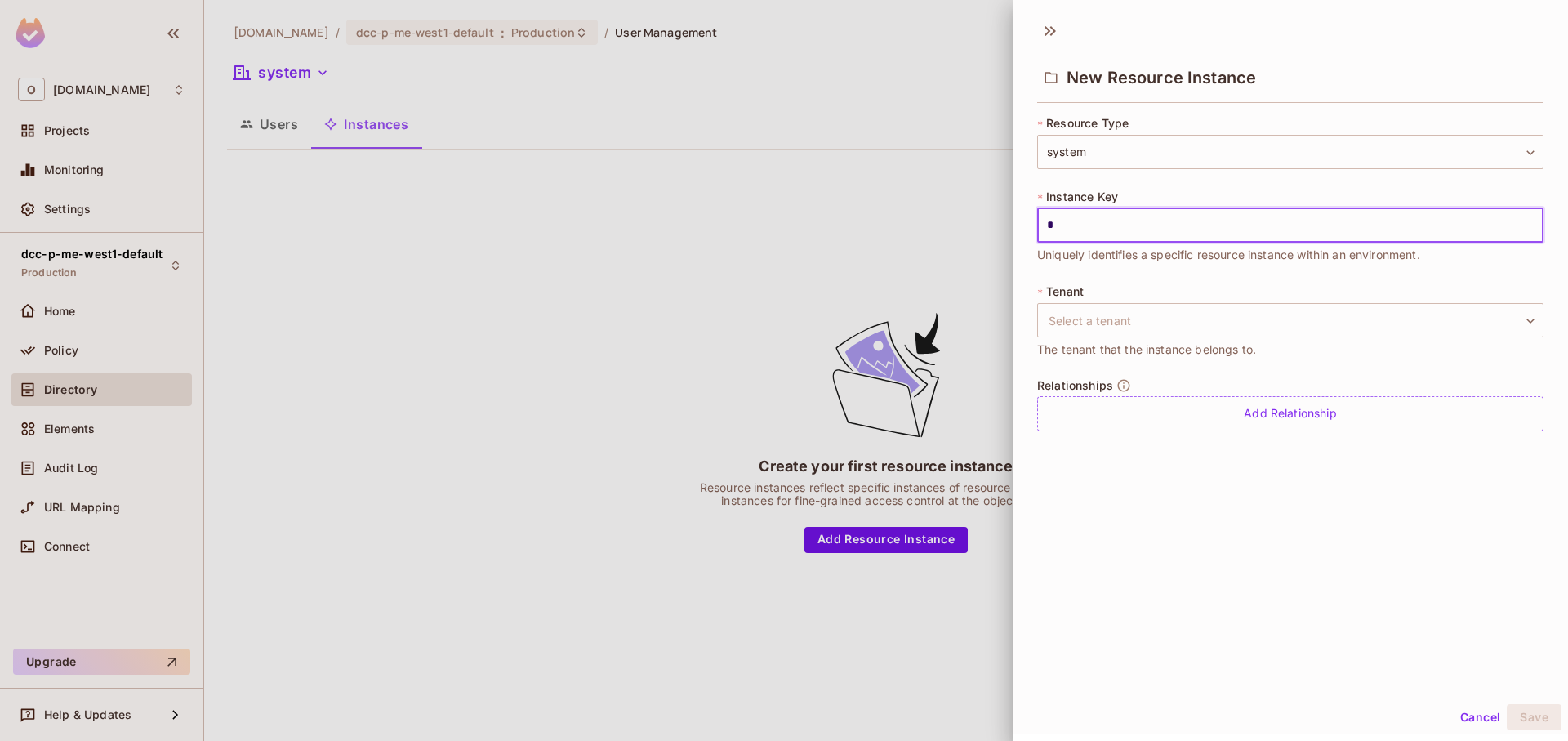
type input "******"
click at [1120, 313] on body "O onvego.com Projects Monitoring Settings dcc-p-me-west1-default Production Hom…" at bounding box center [784, 370] width 1568 height 741
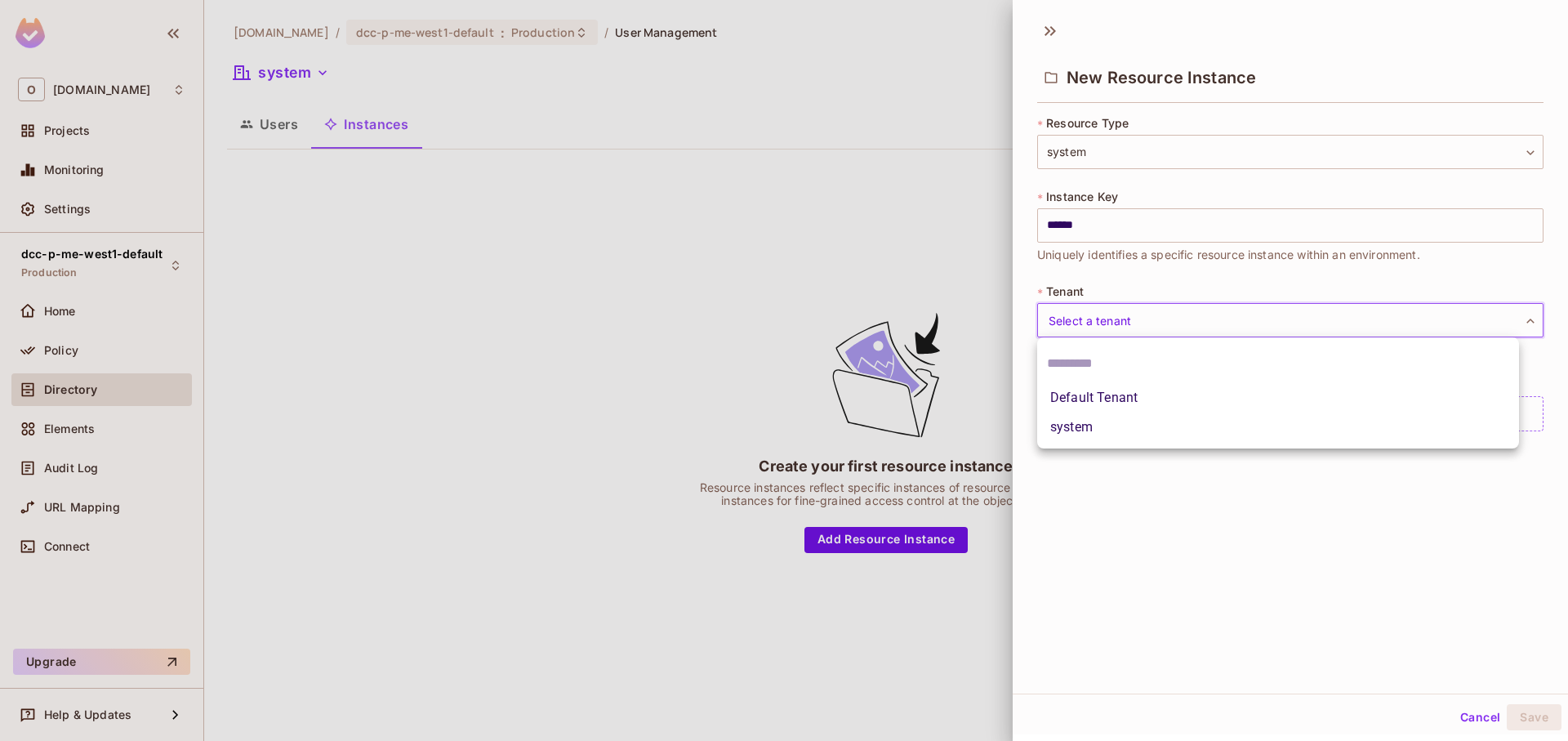
click at [1112, 429] on li "system" at bounding box center [1278, 428] width 481 height 29
type input "******"
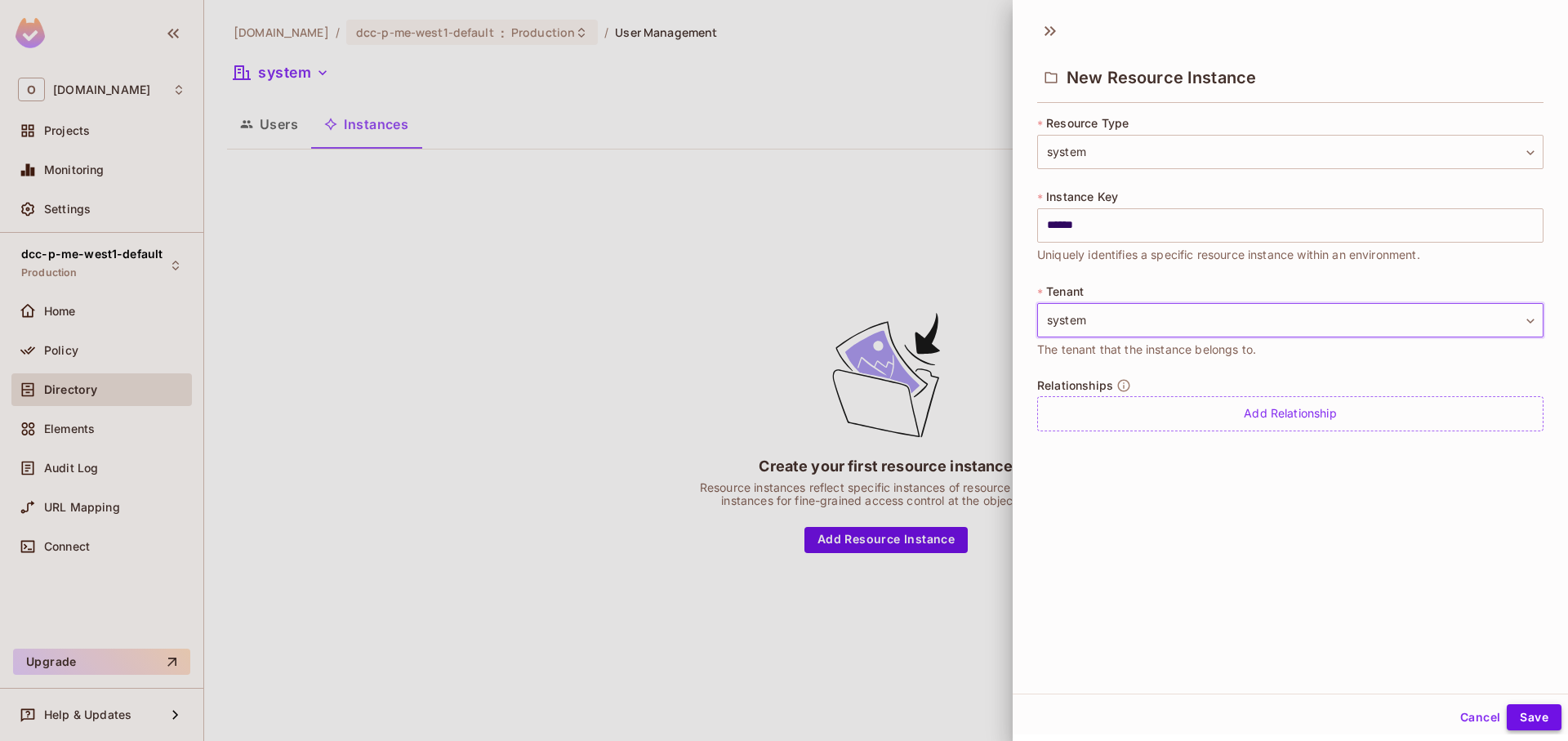
click at [1524, 713] on button "Save" at bounding box center [1535, 717] width 55 height 27
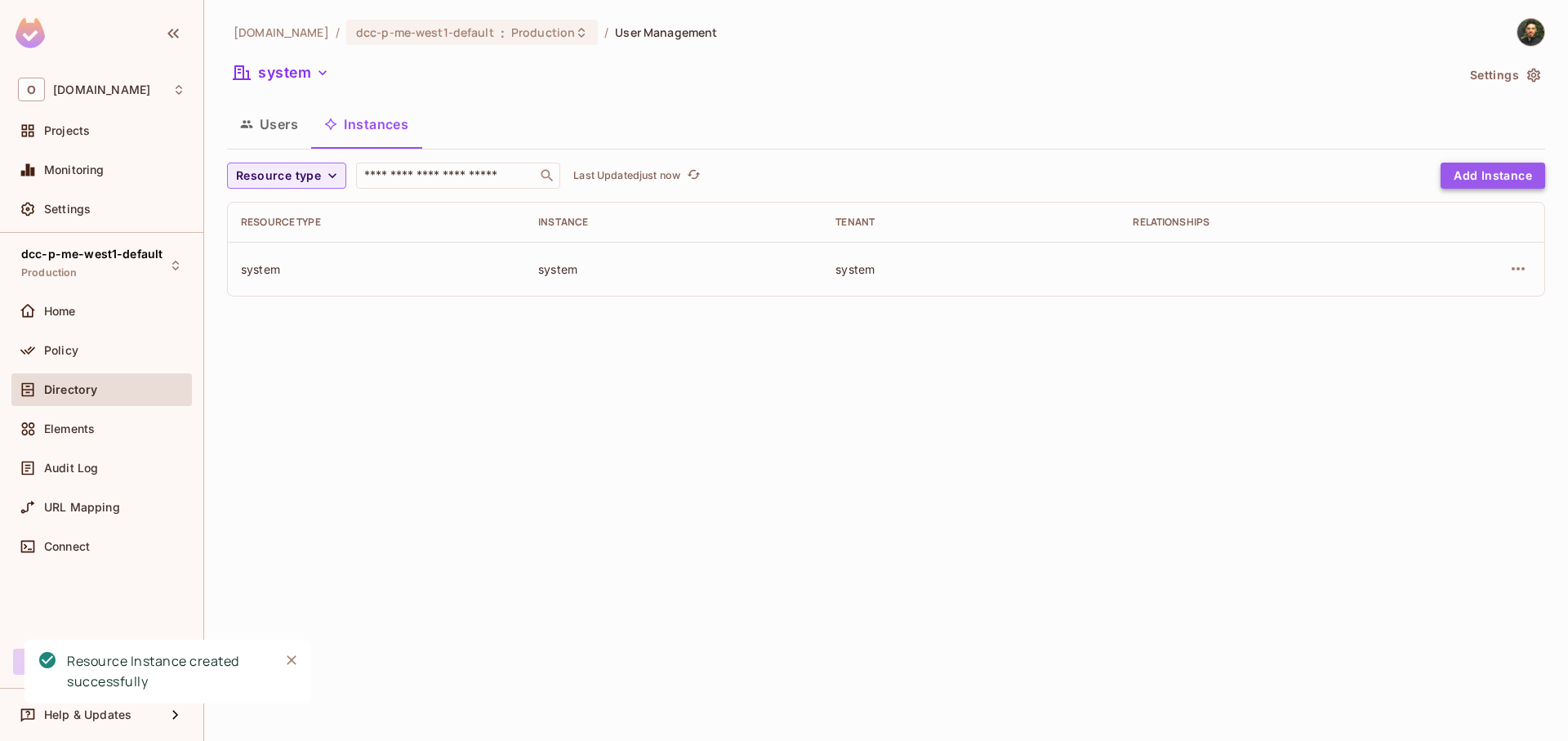
click at [1454, 170] on button "Add Instance" at bounding box center [1492, 175] width 104 height 27
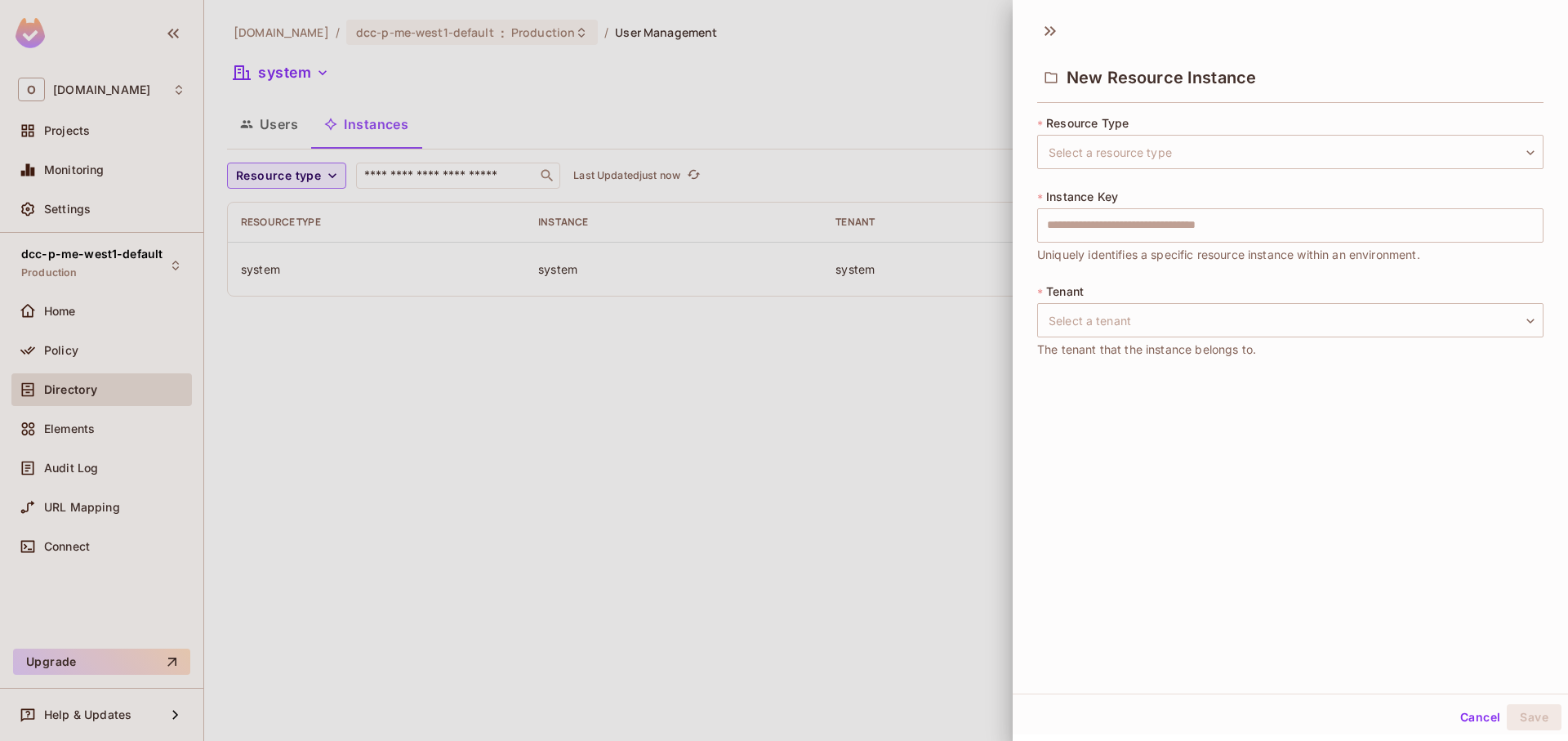
click at [921, 419] on div at bounding box center [784, 370] width 1568 height 741
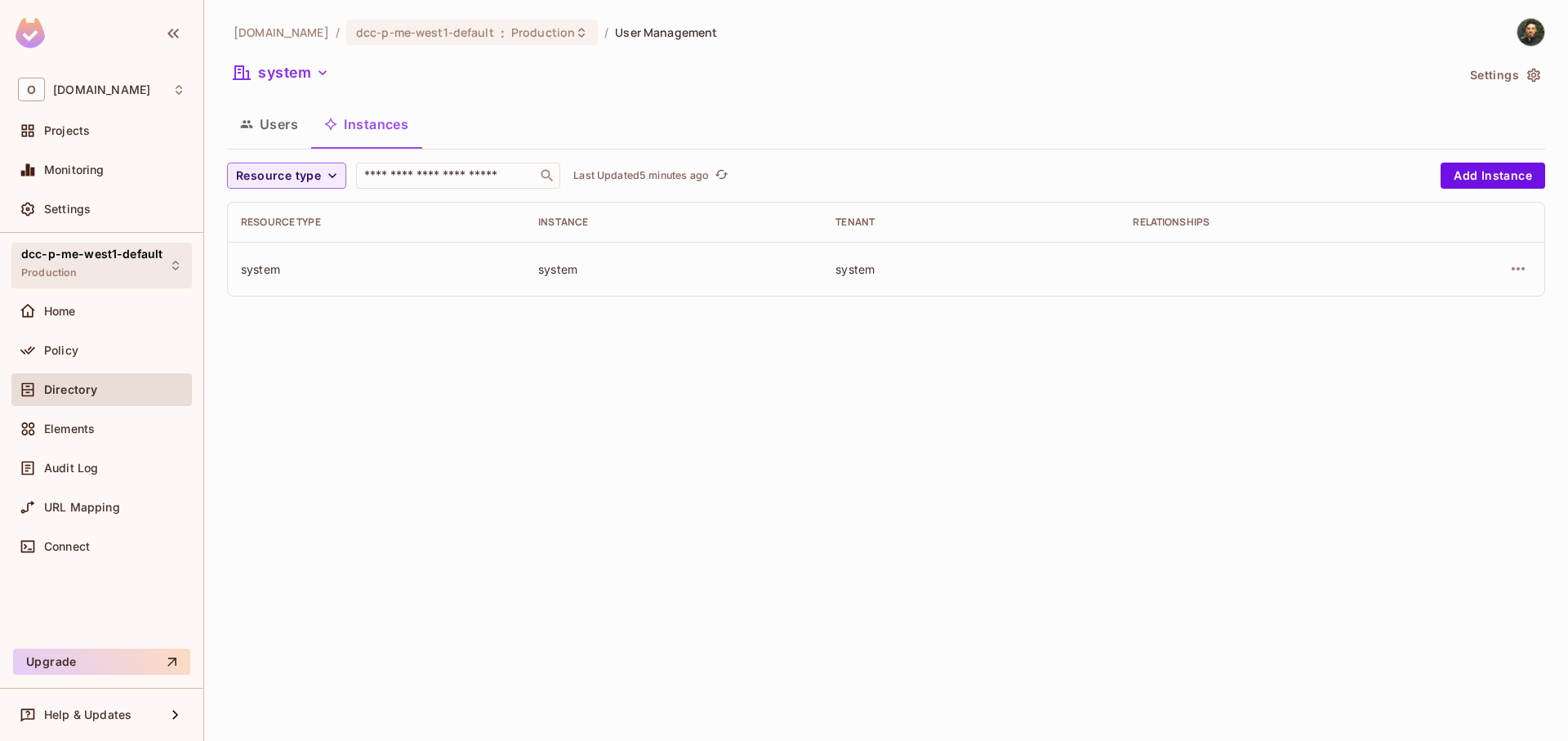
click at [84, 258] on span "dcc-p-me-west1-default" at bounding box center [92, 254] width 141 height 13
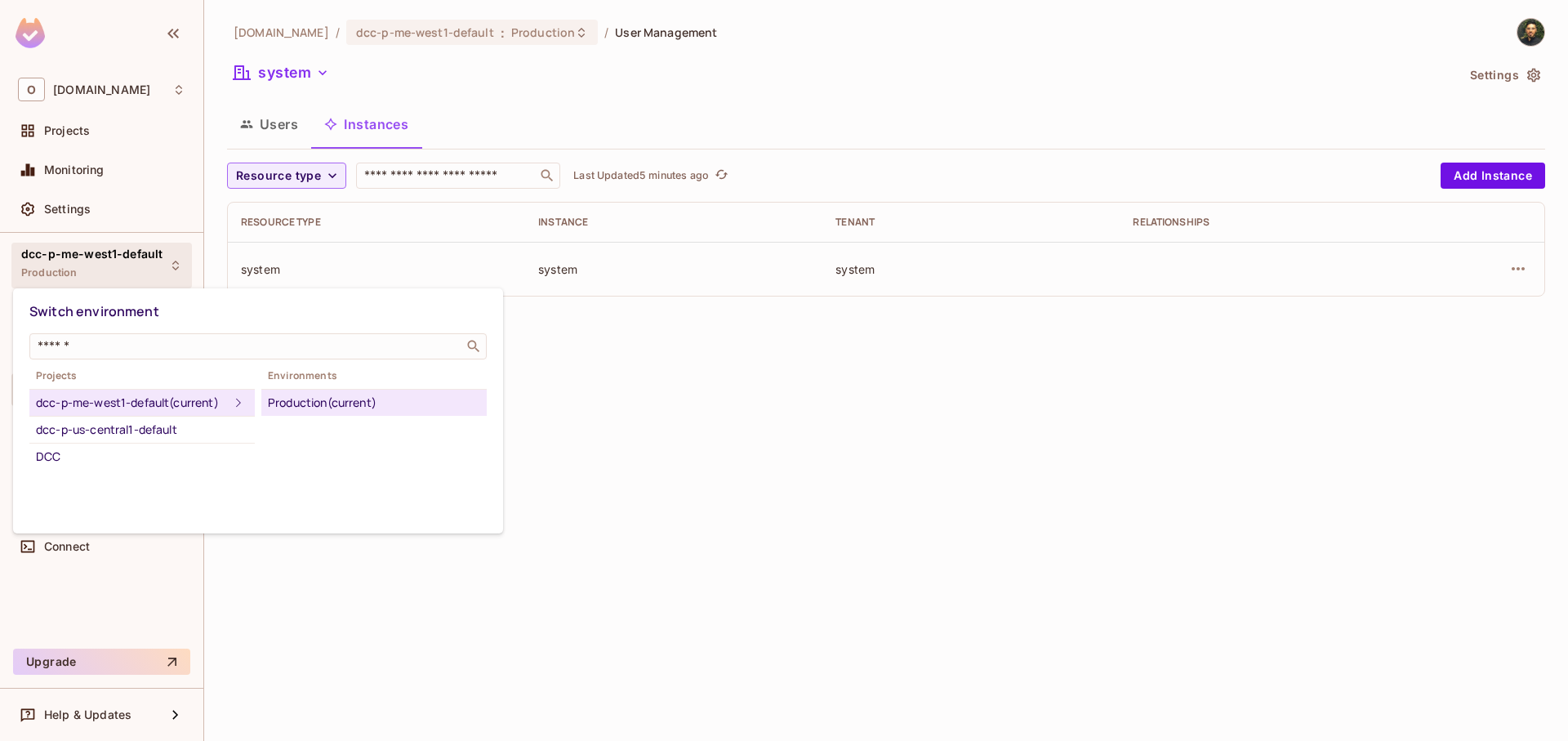
click at [356, 410] on div "Production (current)" at bounding box center [374, 403] width 212 height 20
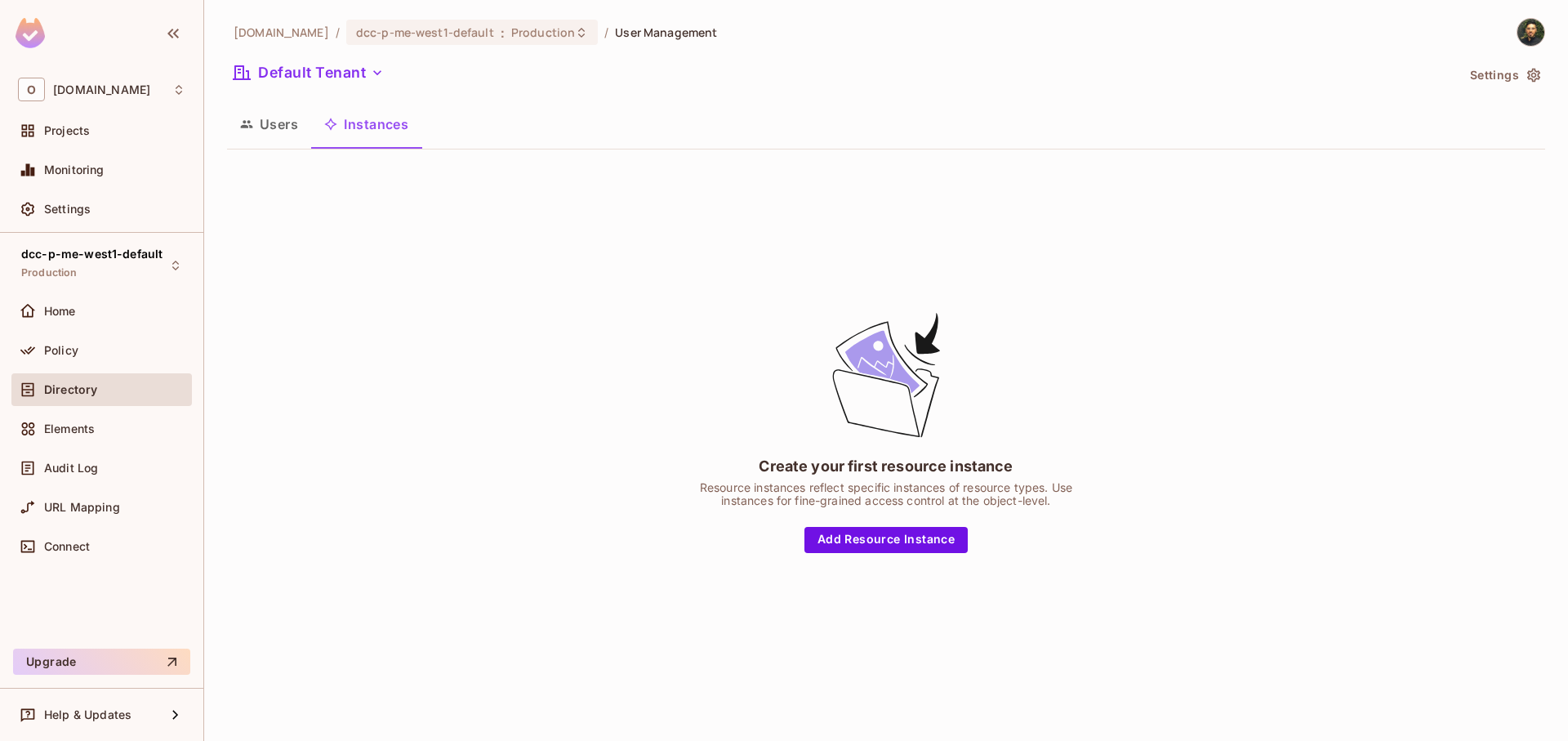
click at [277, 133] on button "Users" at bounding box center [269, 125] width 84 height 41
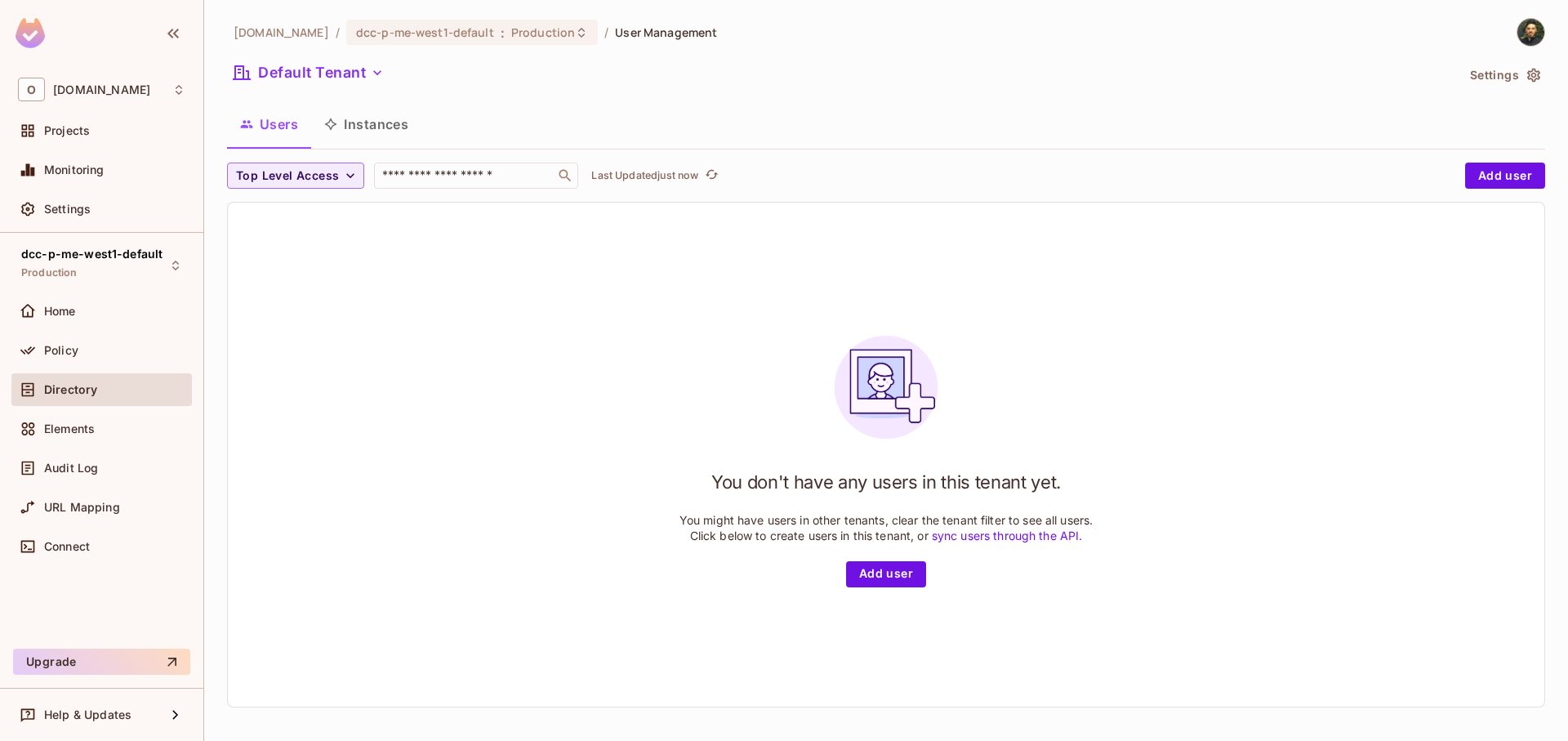
click at [385, 136] on button "Instances" at bounding box center [366, 125] width 110 height 41
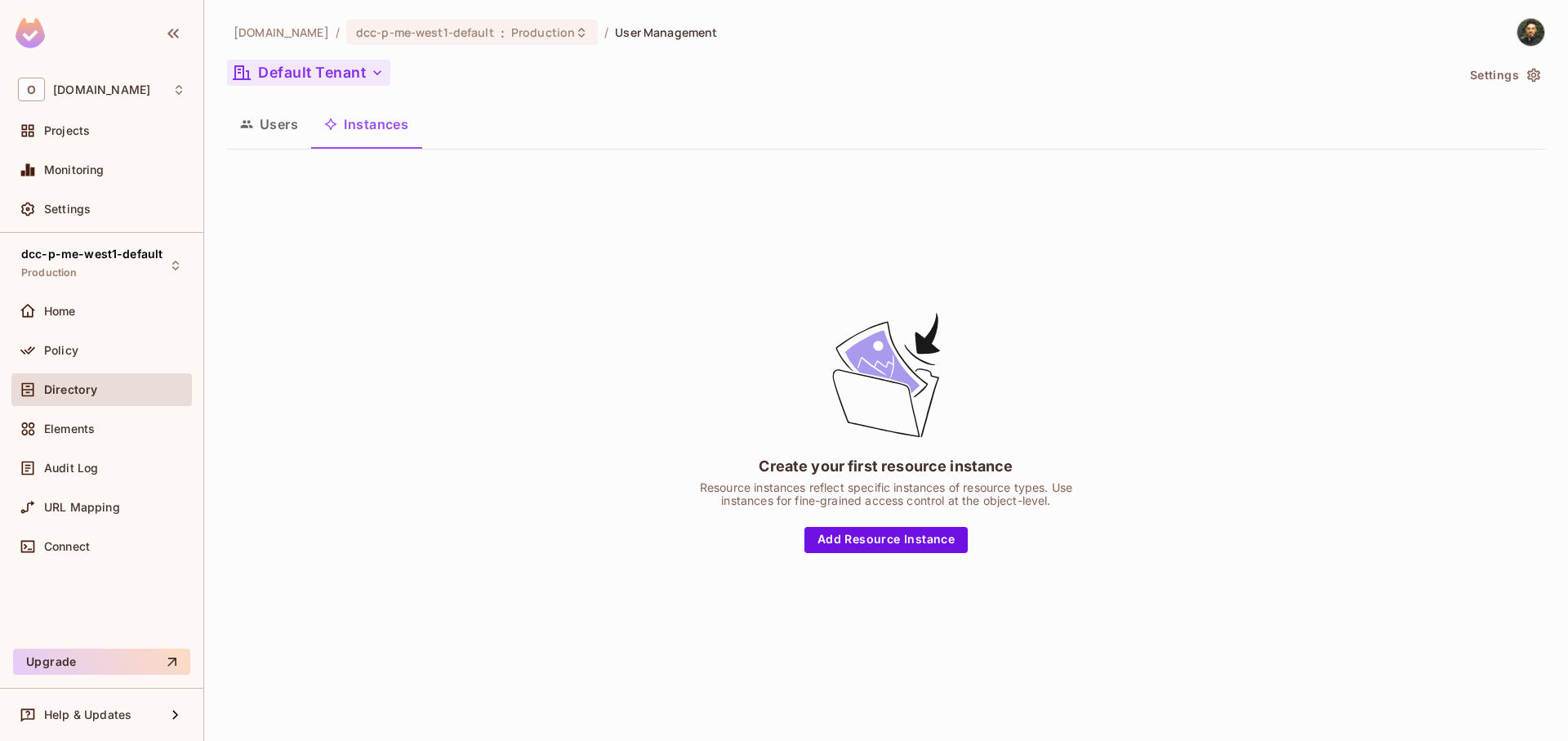
click at [352, 70] on button "Default Tenant" at bounding box center [308, 73] width 163 height 27
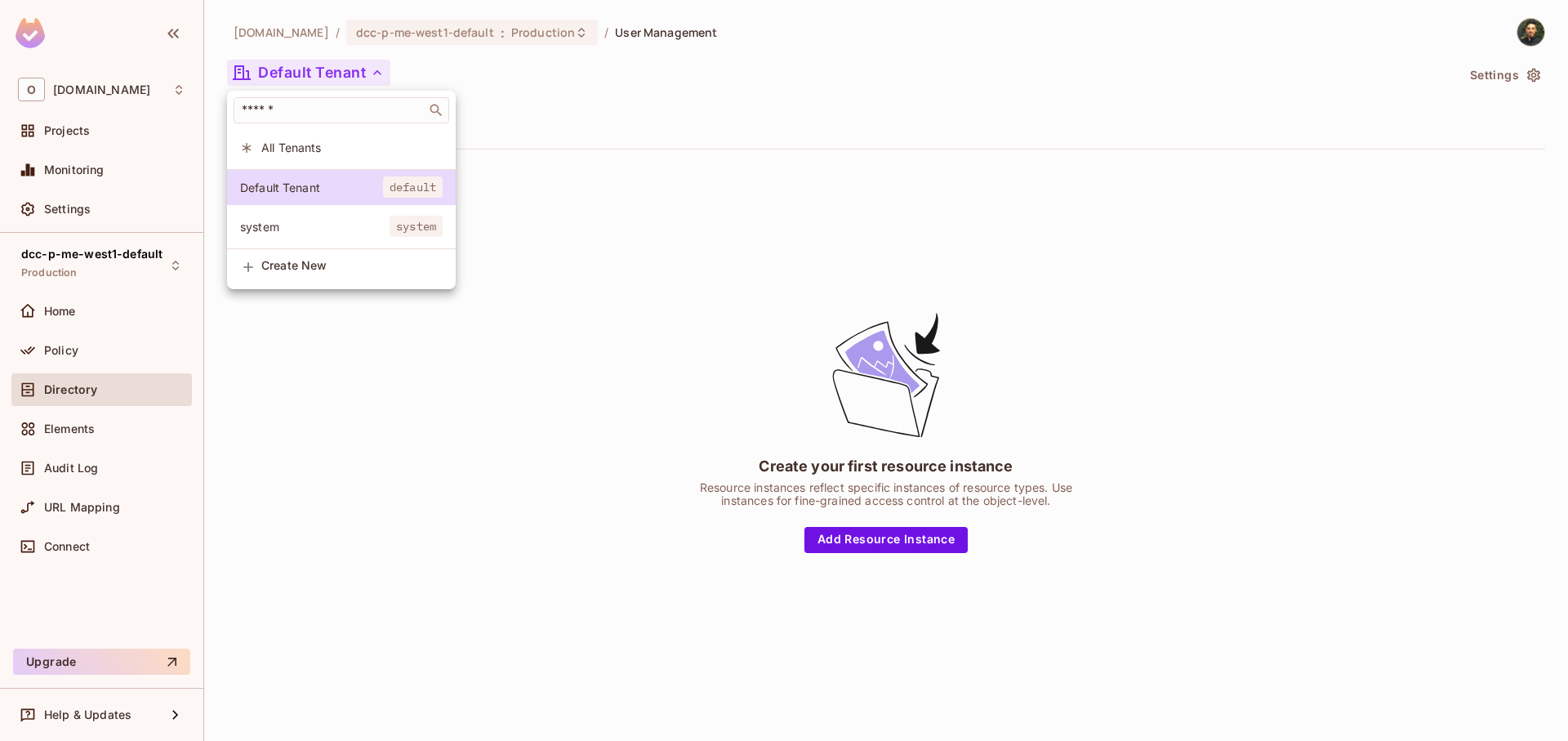
click at [348, 226] on span "system" at bounding box center [314, 227] width 149 height 16
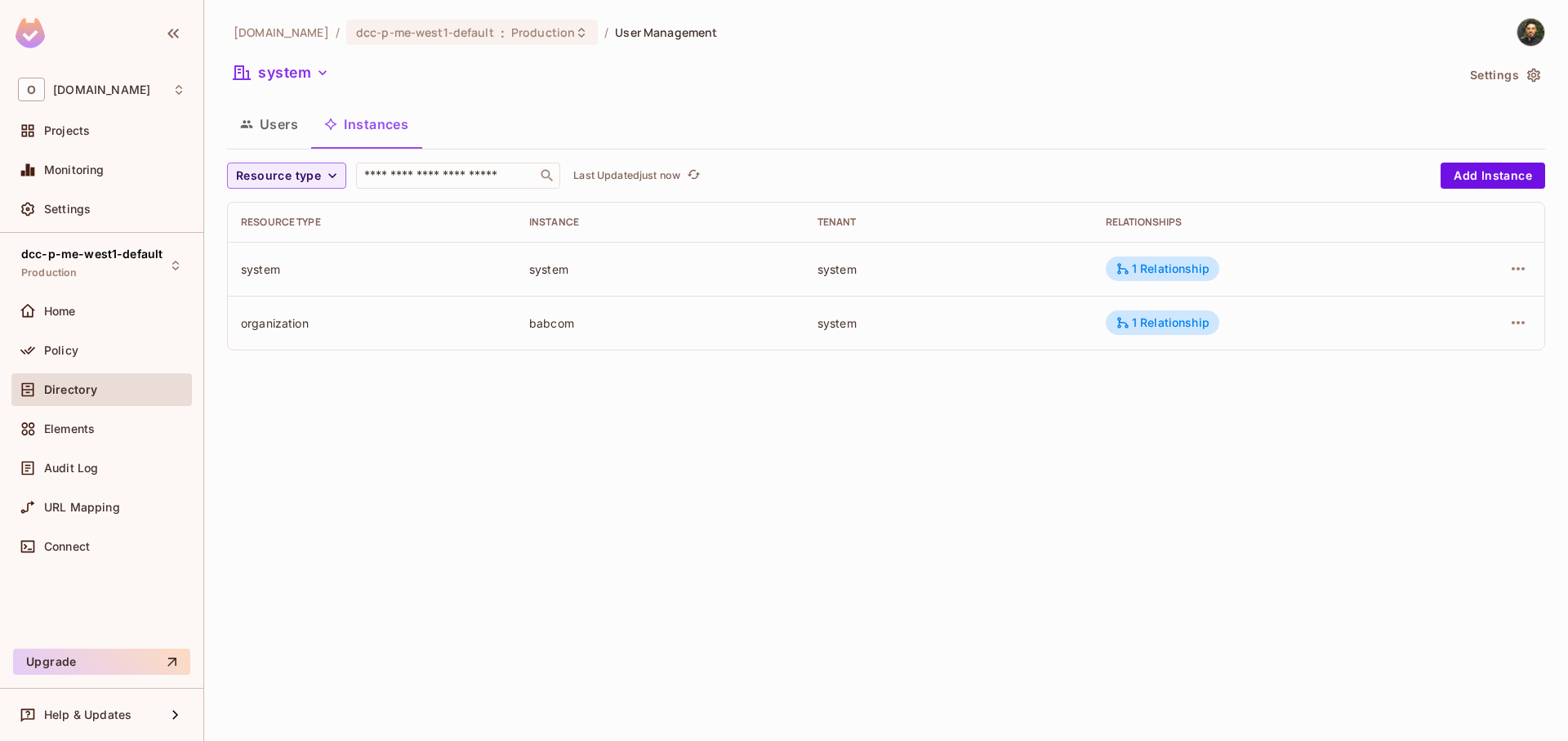
click at [274, 135] on button "Users" at bounding box center [269, 125] width 84 height 41
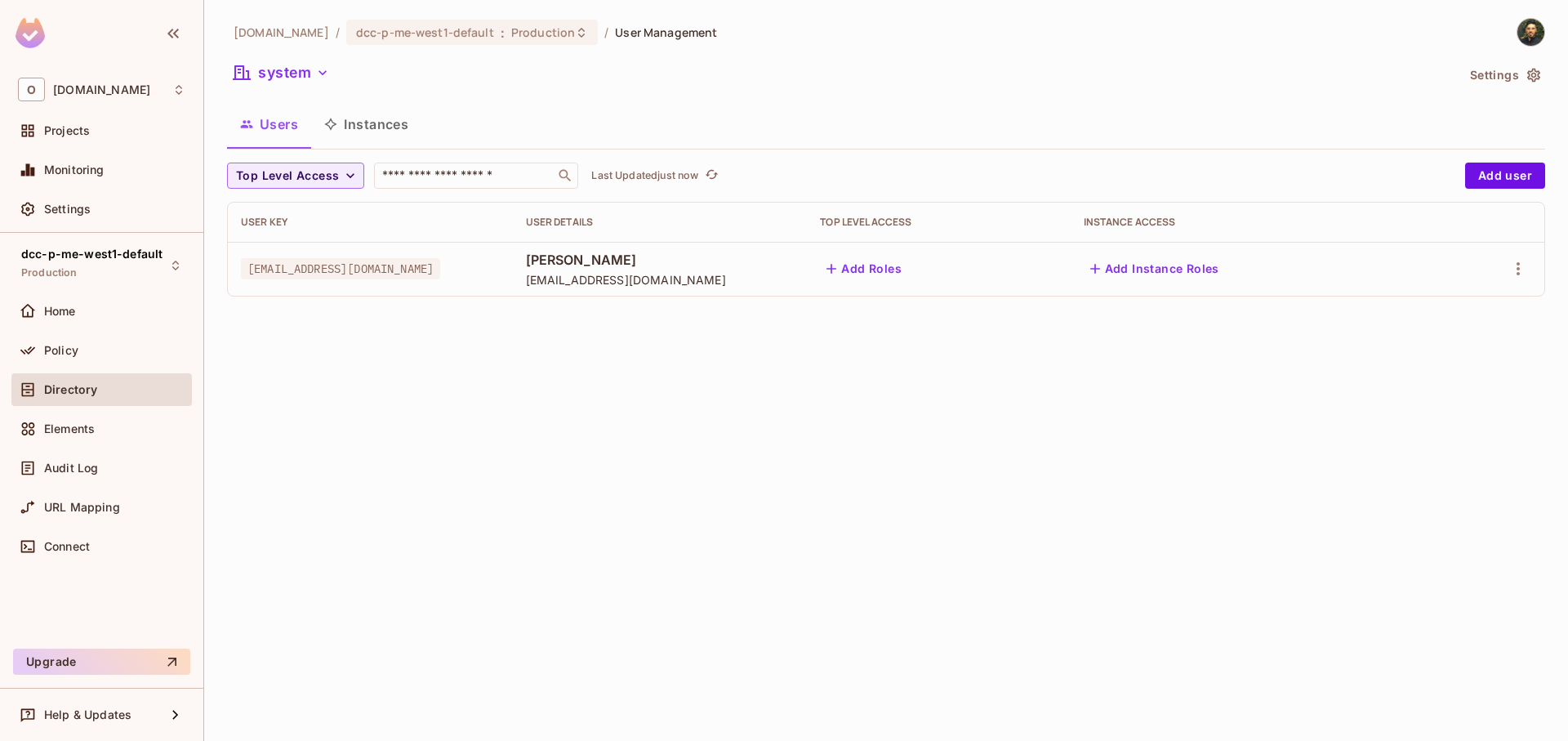
click at [384, 136] on button "Instances" at bounding box center [366, 125] width 110 height 41
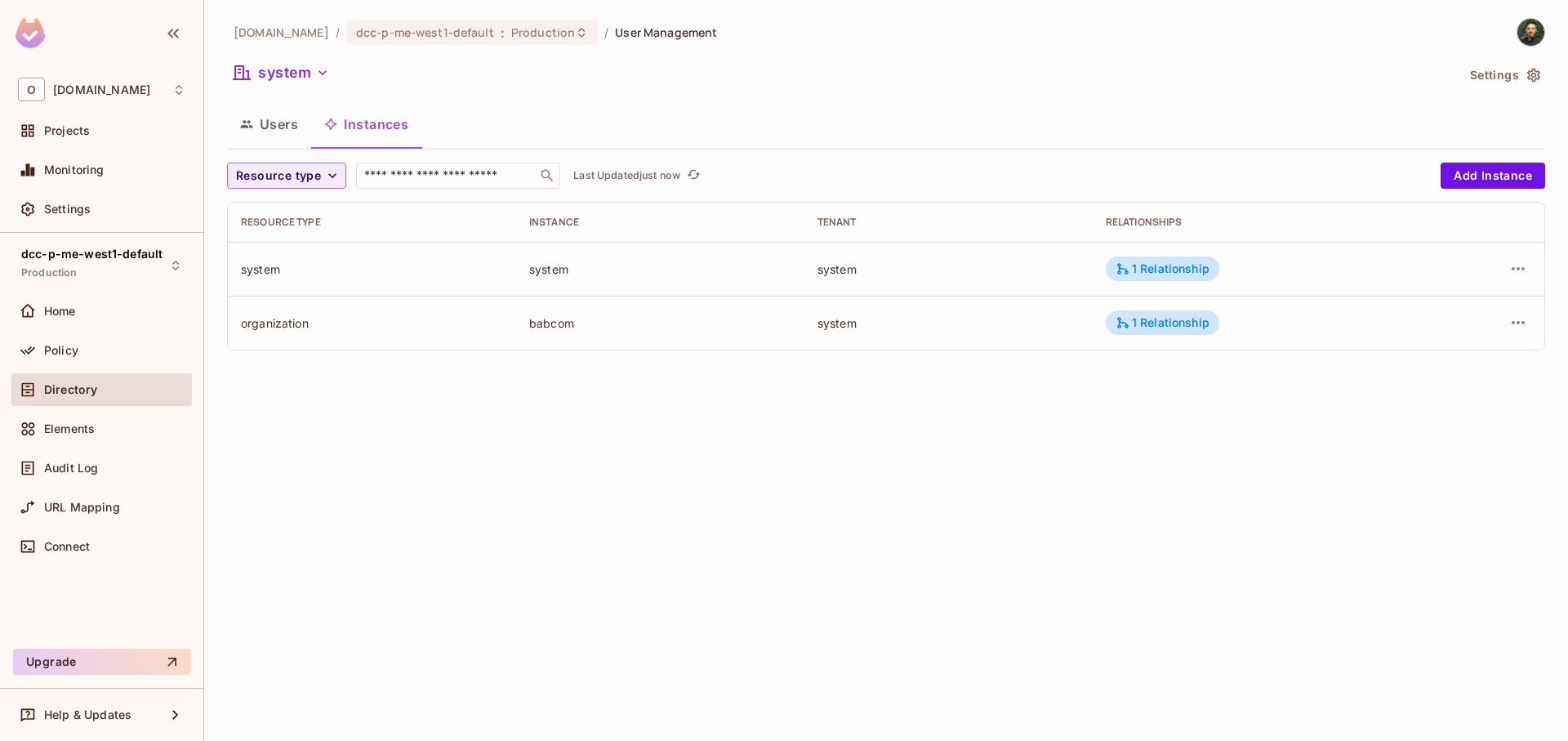
click at [1172, 338] on td "1 Relationship" at bounding box center [1257, 322] width 329 height 54
click at [1174, 328] on div "1 Relationship" at bounding box center [1163, 322] width 94 height 15
click at [1019, 478] on div at bounding box center [784, 370] width 1568 height 741
click at [1522, 327] on icon "button" at bounding box center [1518, 322] width 20 height 20
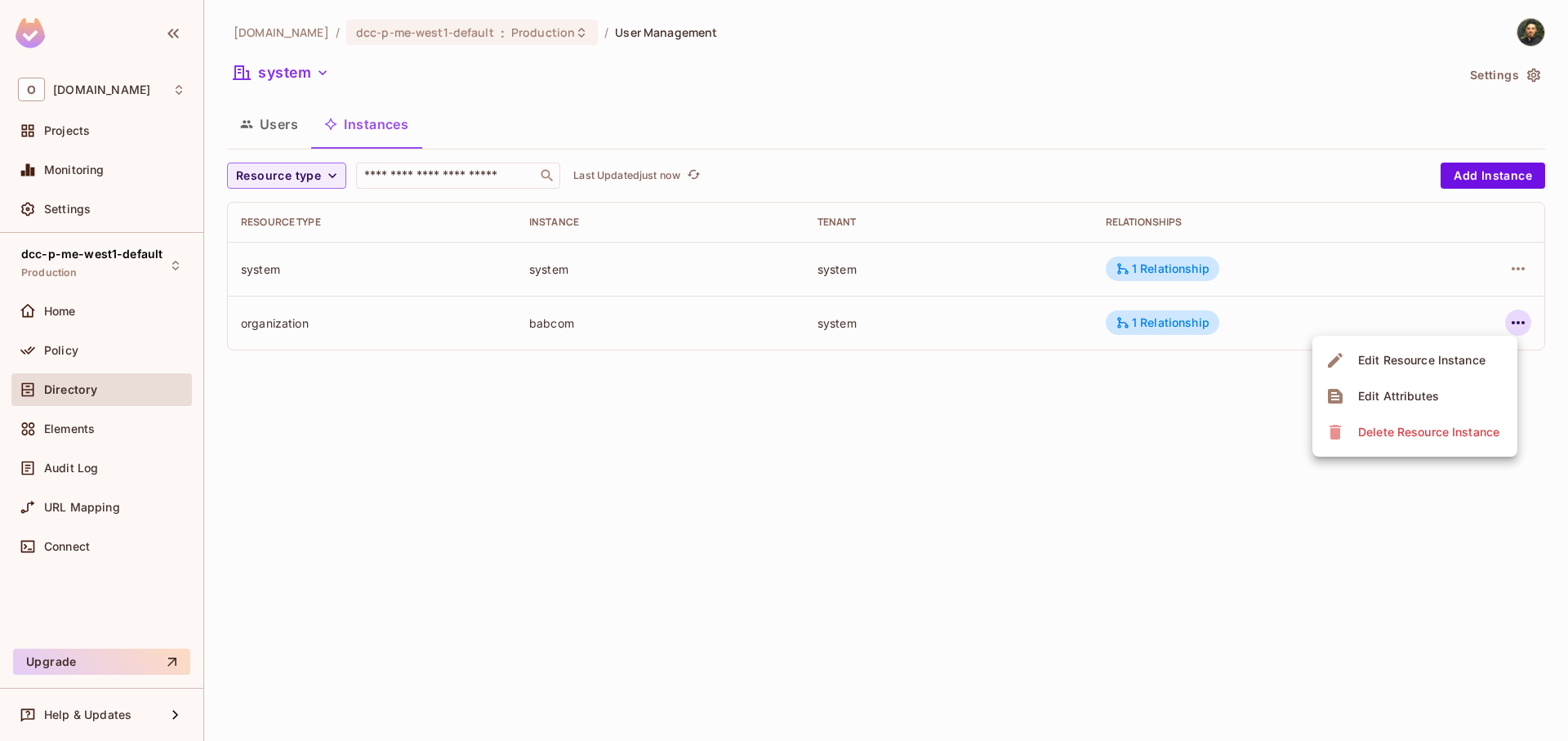
click at [1438, 429] on div "Delete Resource Instance" at bounding box center [1428, 431] width 141 height 17
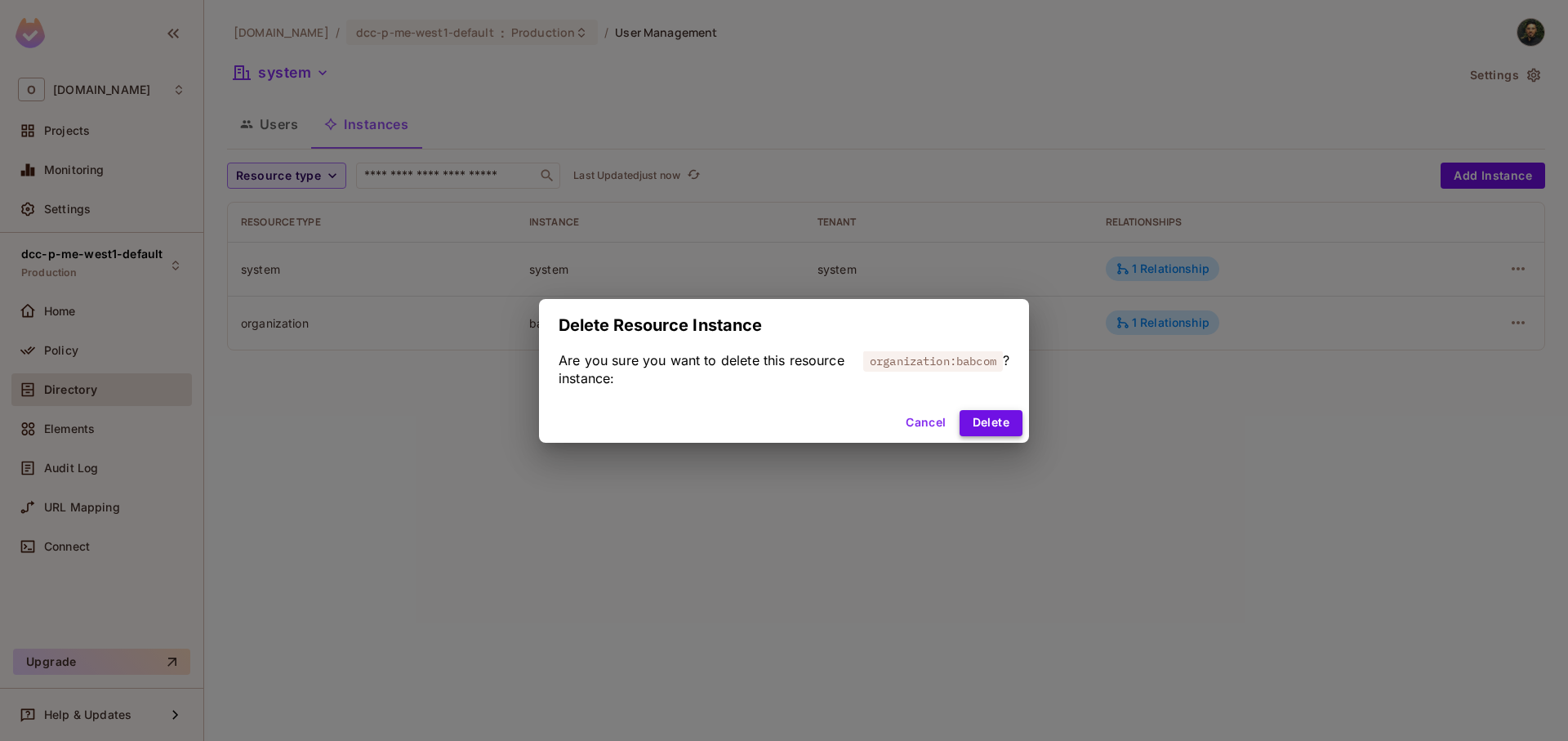
click at [1005, 422] on button "Delete" at bounding box center [991, 423] width 63 height 27
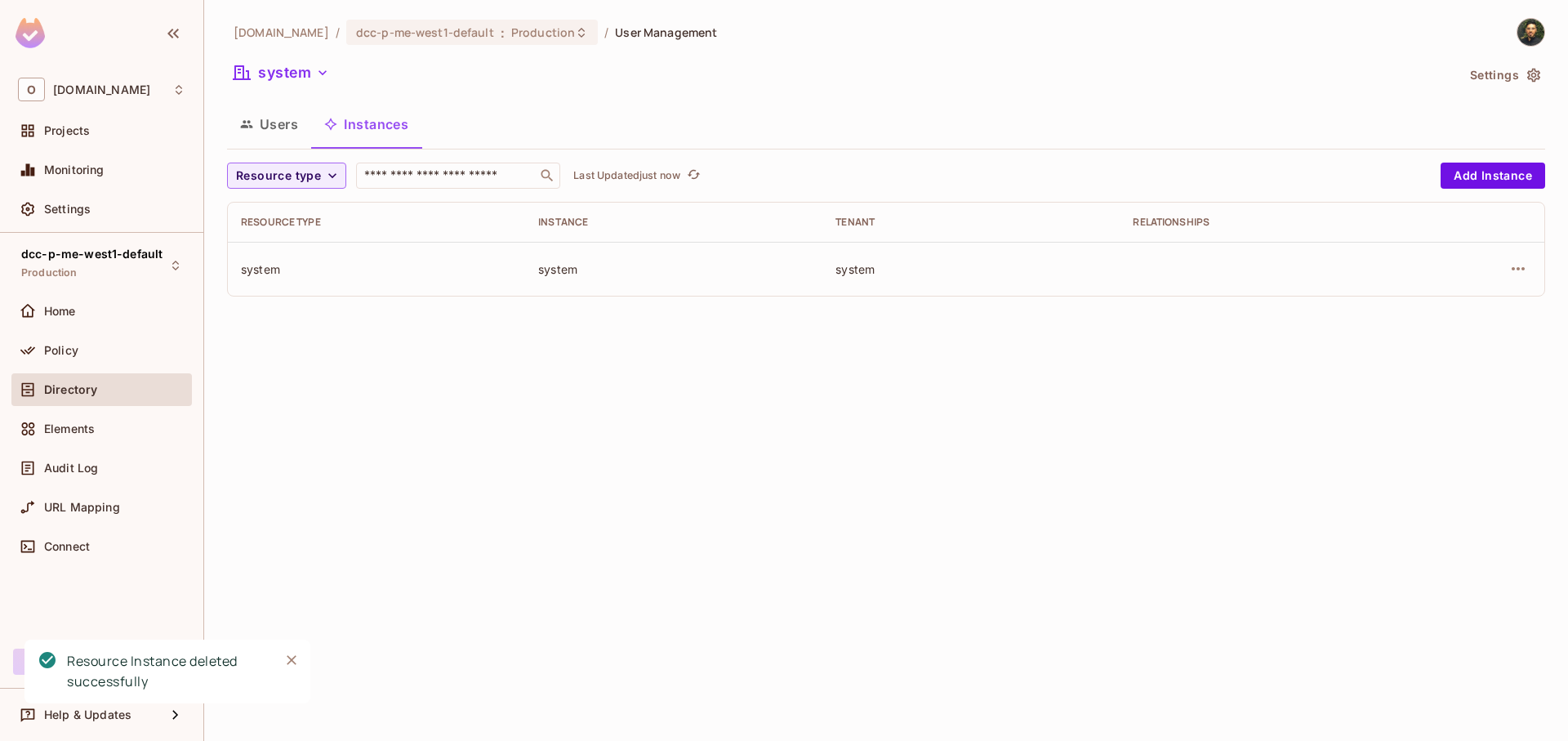
click at [279, 117] on button "Users" at bounding box center [269, 125] width 84 height 41
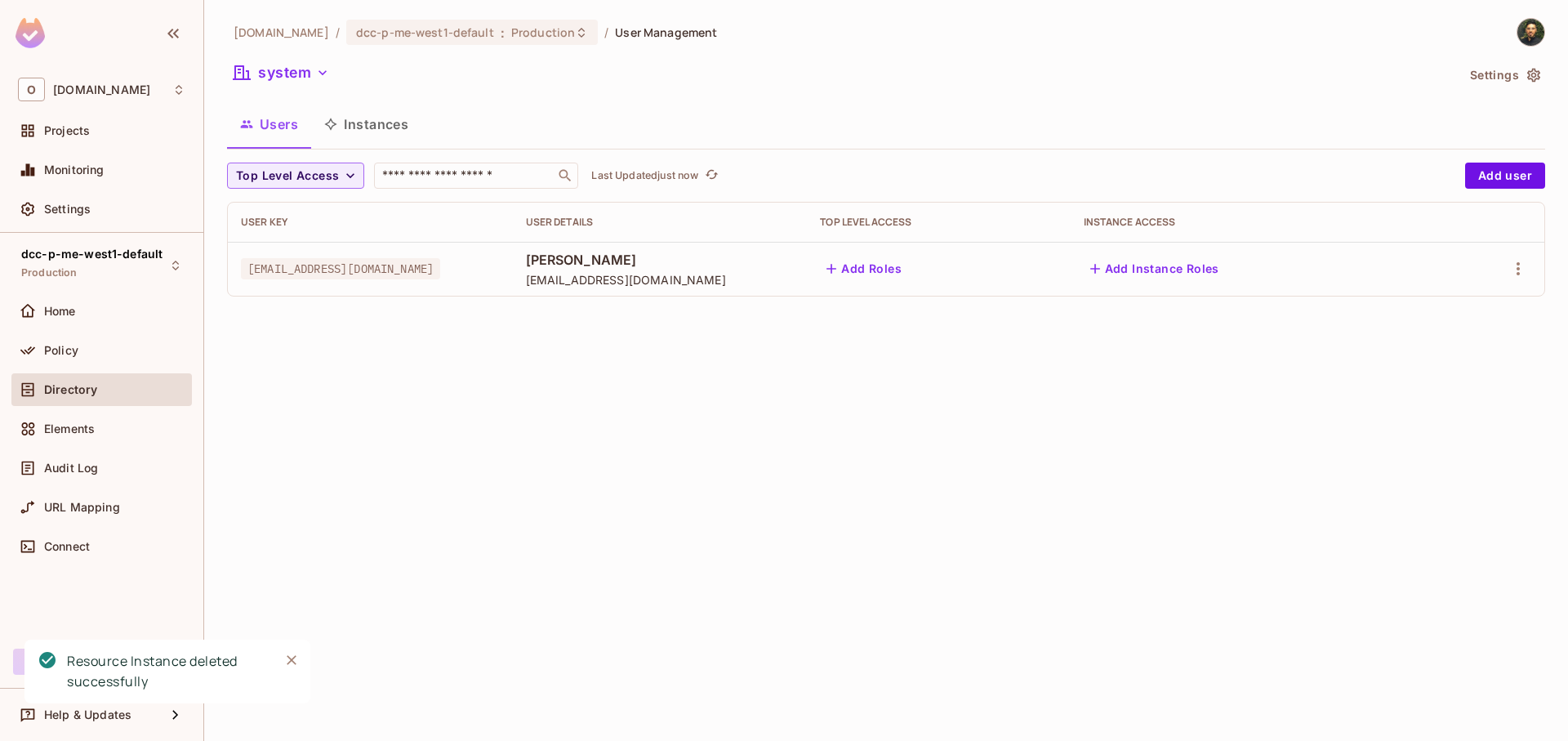
click at [1187, 268] on button "Add Instance Roles" at bounding box center [1154, 268] width 142 height 27
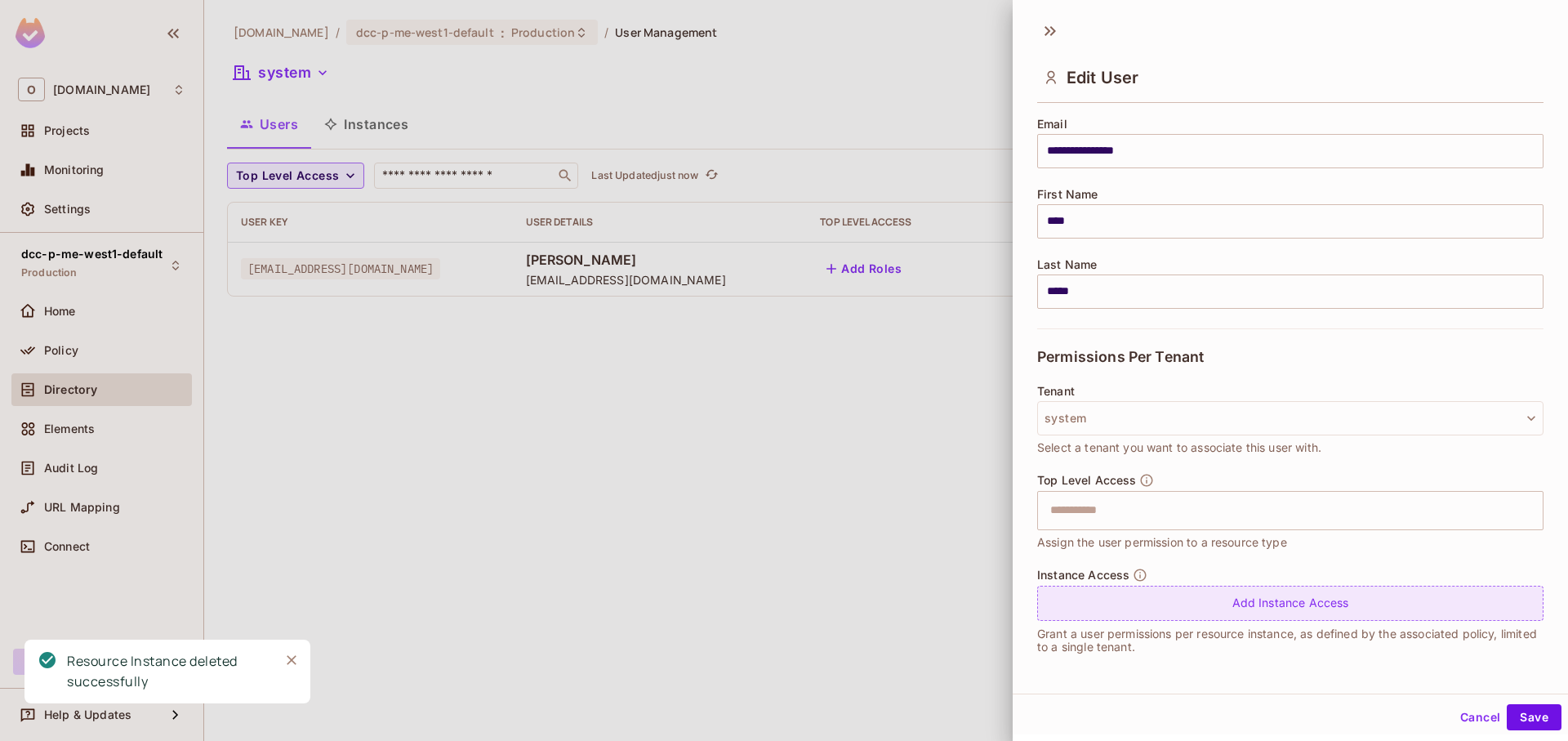
scroll to position [2, 0]
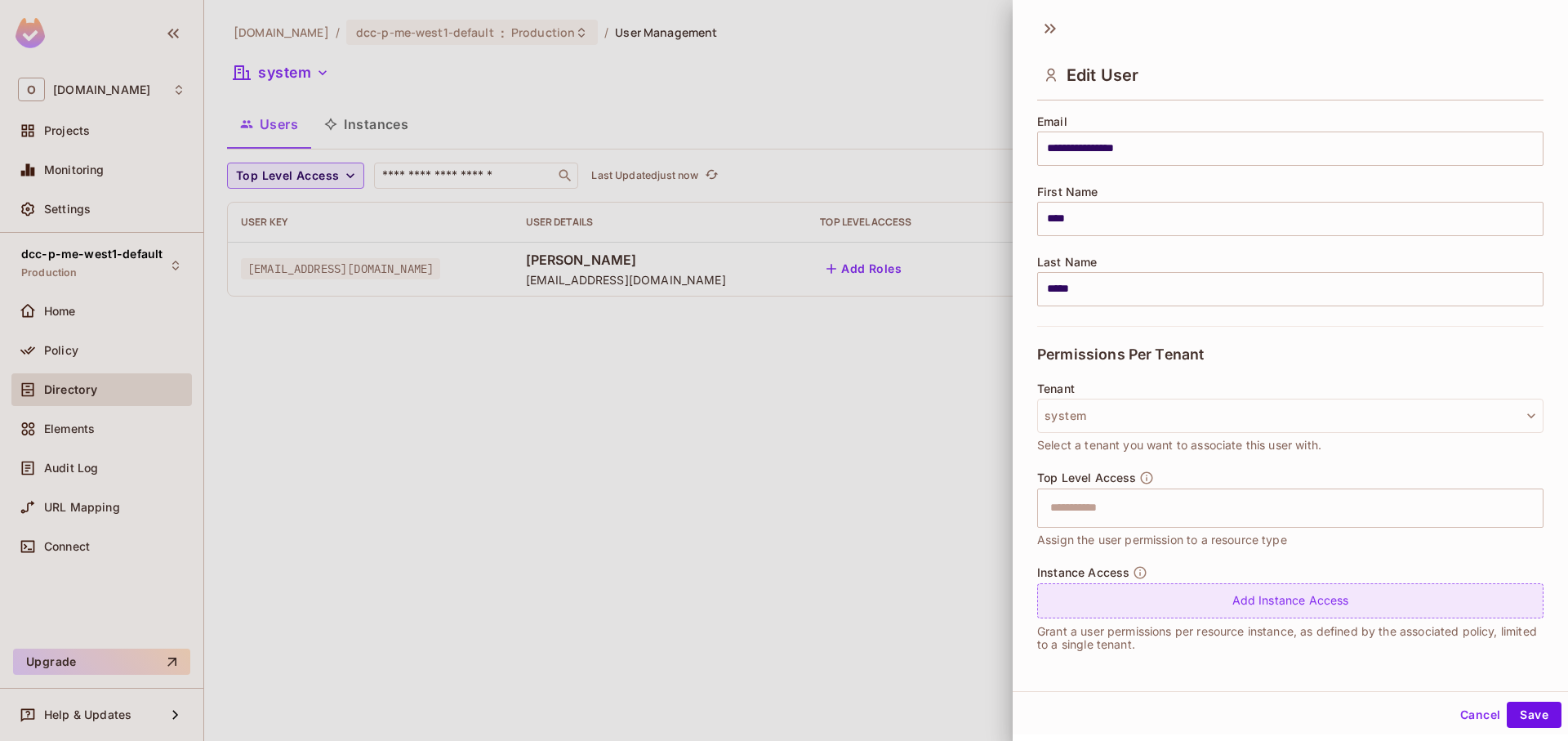
click at [1254, 601] on div "Add Instance Access" at bounding box center [1290, 601] width 506 height 35
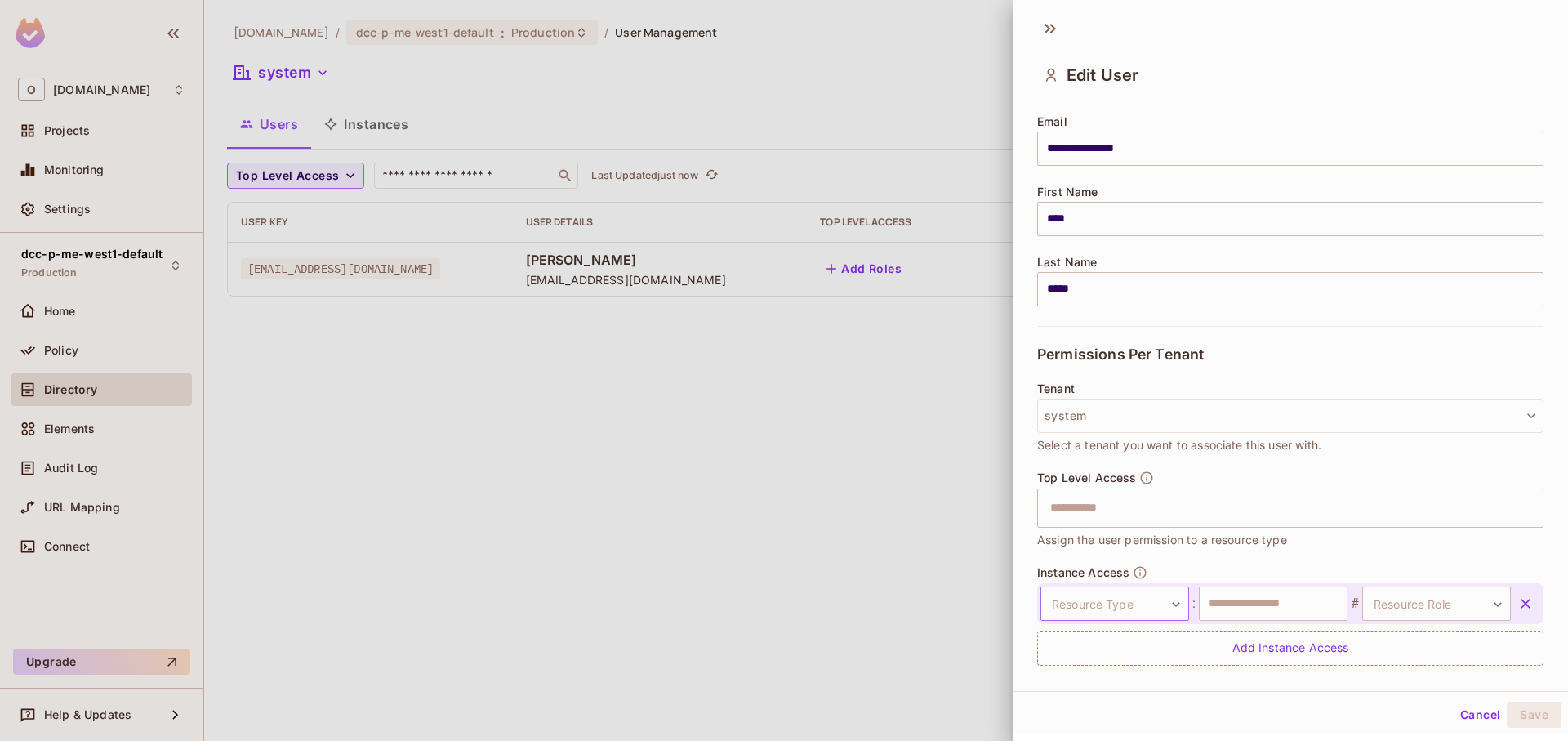
click at [1150, 616] on body "**********" at bounding box center [784, 370] width 1568 height 741
click at [1124, 647] on li "system" at bounding box center [1100, 648] width 150 height 29
click at [1228, 608] on input "text" at bounding box center [1272, 603] width 148 height 34
type input "******"
click at [1354, 596] on body "**********" at bounding box center [784, 370] width 1568 height 741
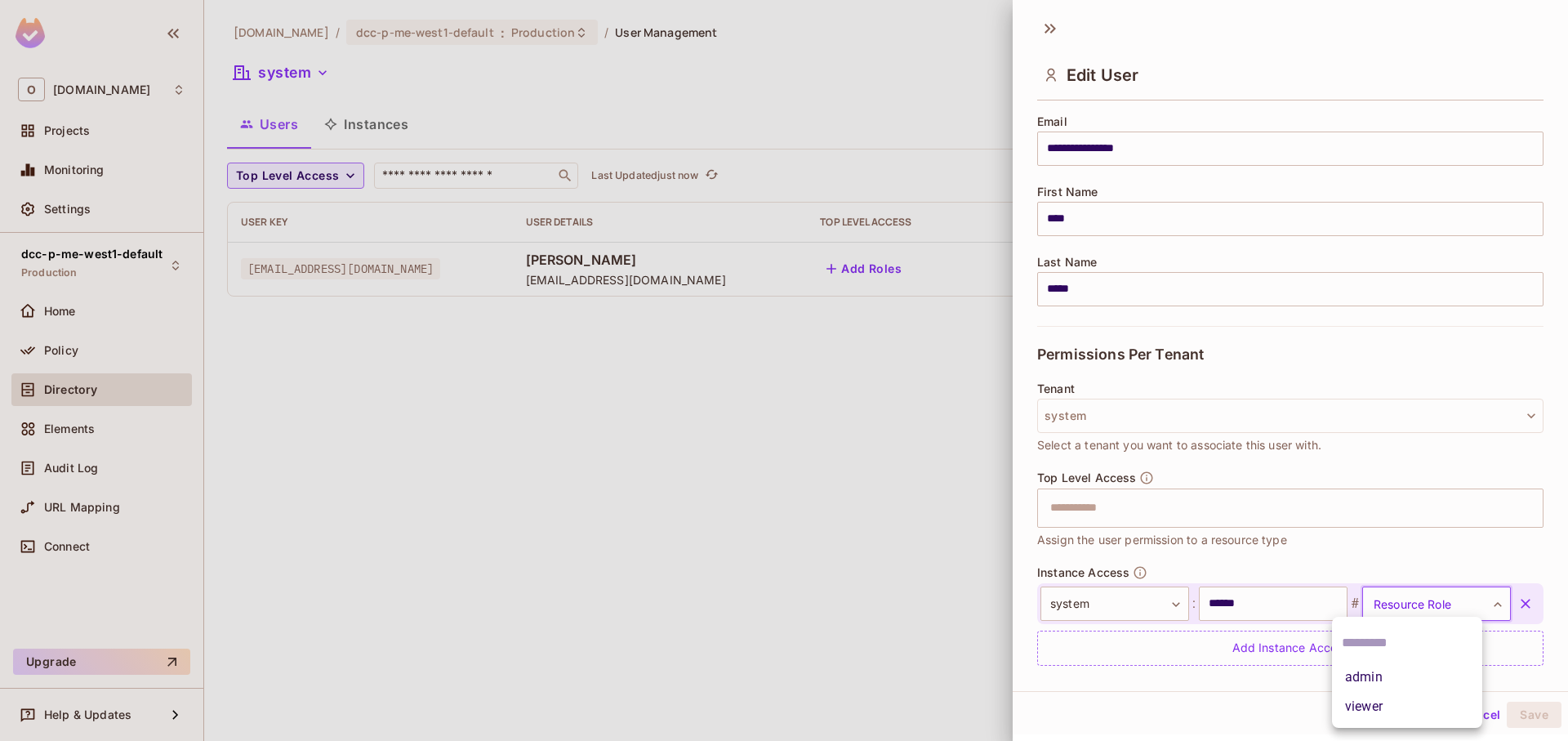
click at [1401, 676] on li "admin" at bounding box center [1407, 677] width 150 height 29
click at [1528, 714] on button "Save" at bounding box center [1535, 714] width 55 height 27
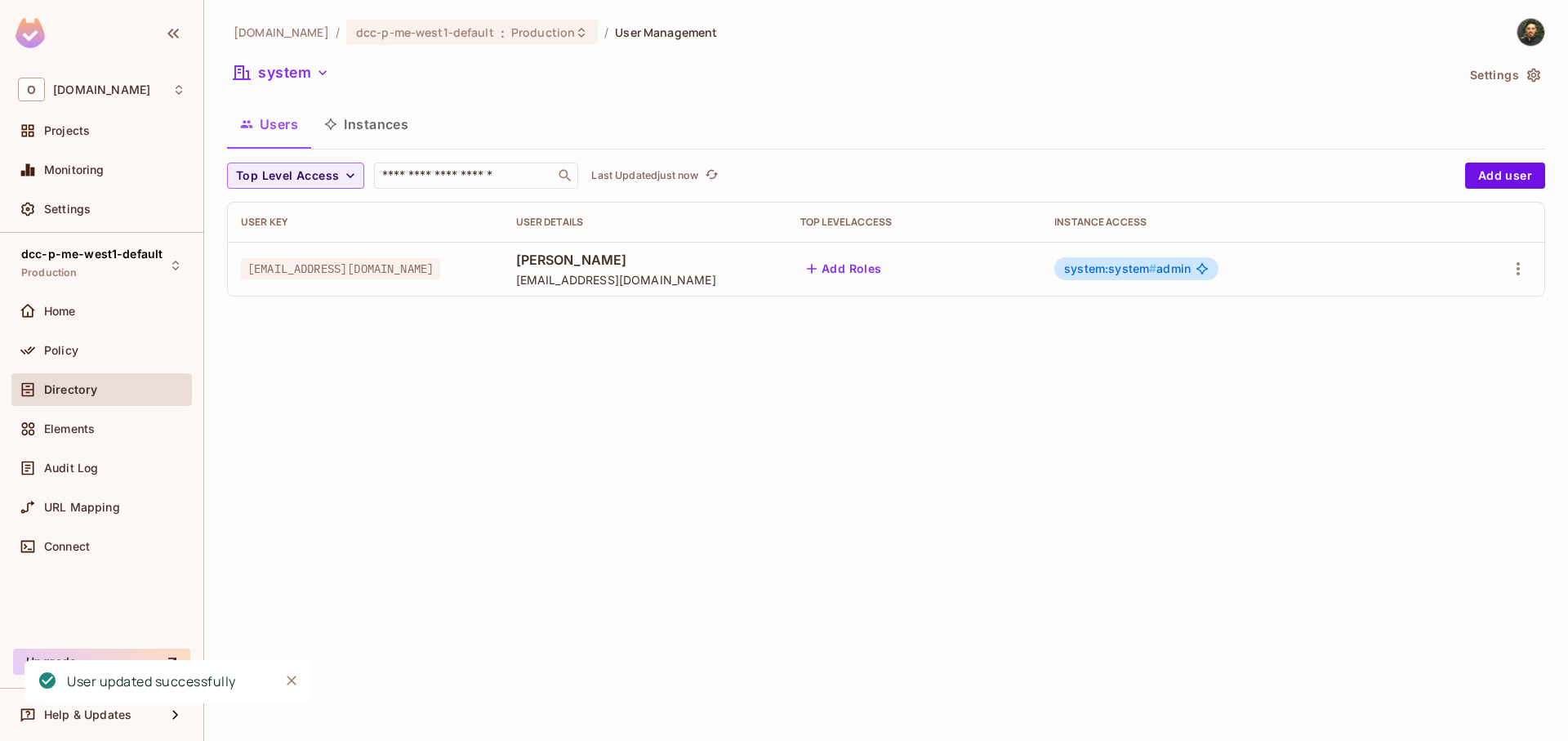
click at [683, 398] on div "onvego.com / dcc-p-me-west1-default : Production / User Management system Setti…" at bounding box center [886, 370] width 1364 height 741
click at [365, 122] on button "Instances" at bounding box center [366, 125] width 110 height 41
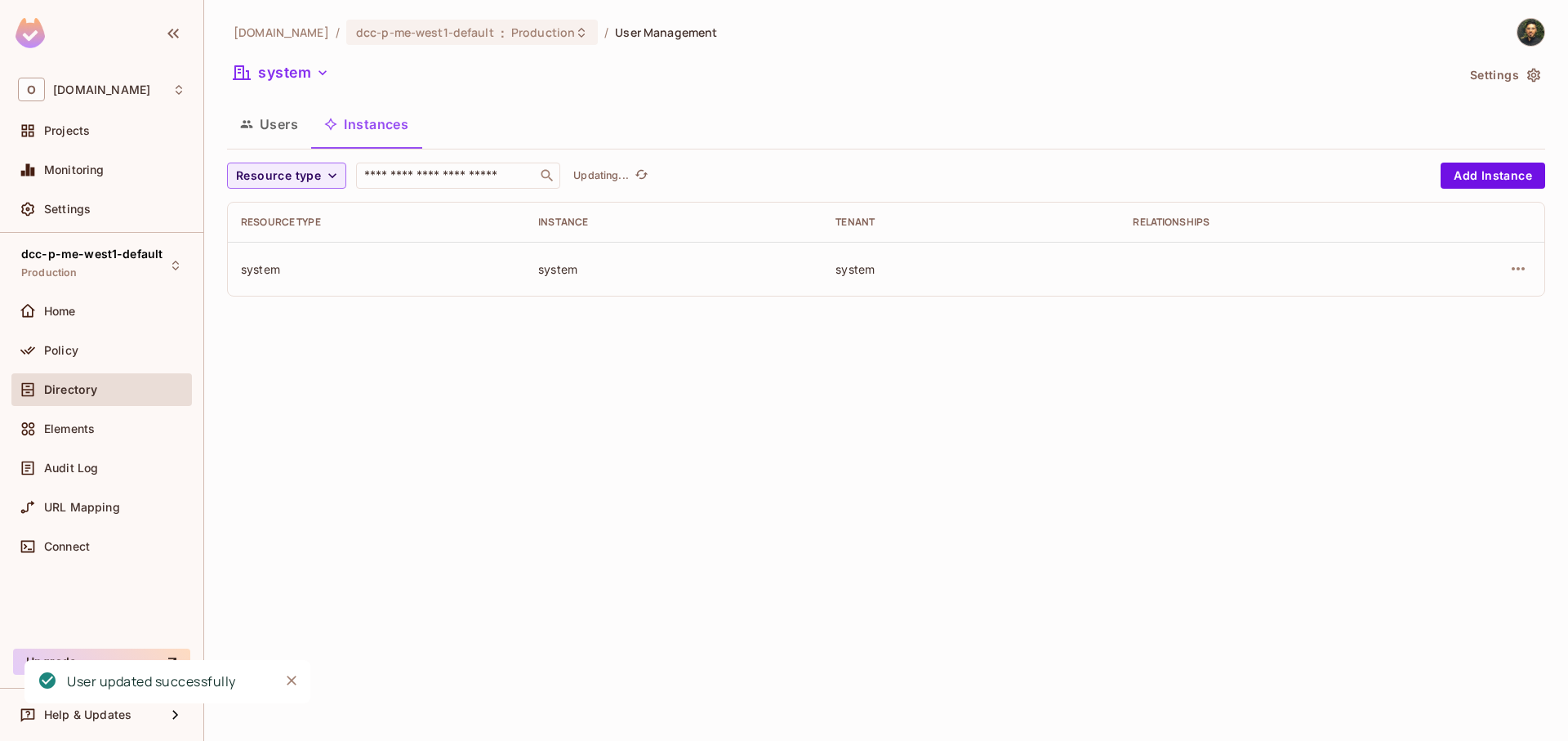
click at [604, 395] on div "onvego.com / dcc-p-me-west1-default : Production / User Management system Setti…" at bounding box center [886, 370] width 1364 height 741
click at [100, 261] on div "dcc-p-me-west1-default Production" at bounding box center [92, 265] width 141 height 35
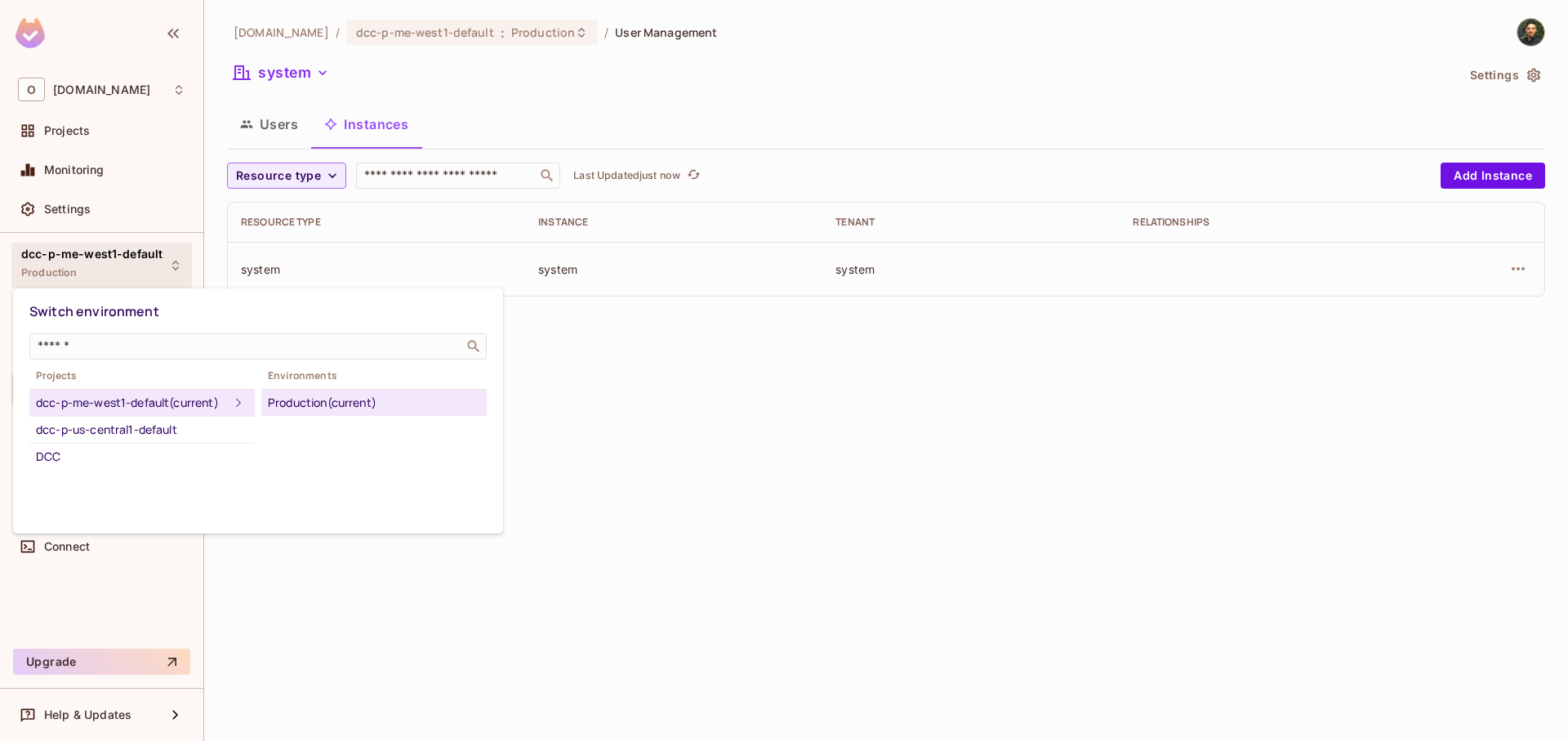
click at [109, 133] on div at bounding box center [784, 370] width 1568 height 741
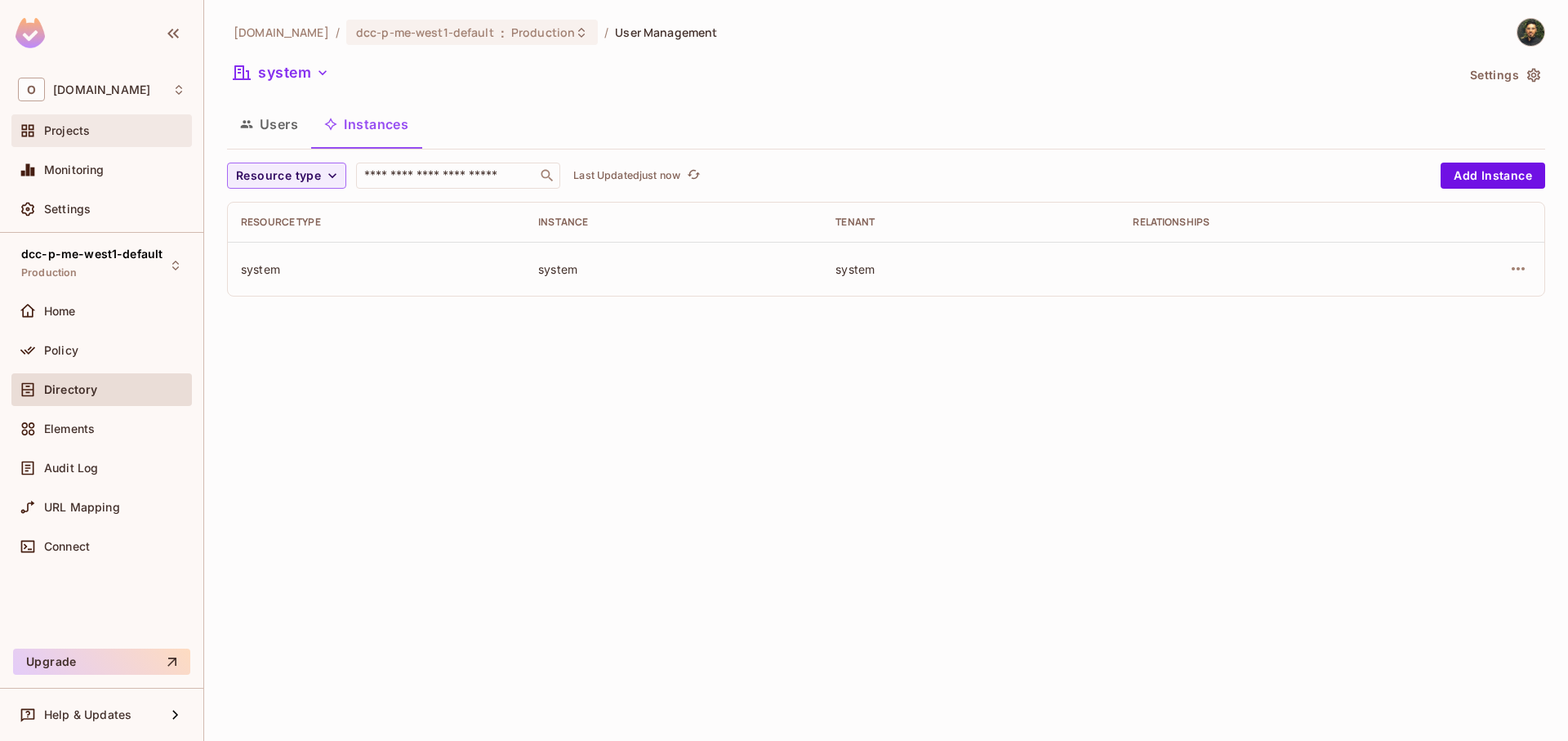
click at [99, 133] on div "Projects" at bounding box center [115, 130] width 141 height 13
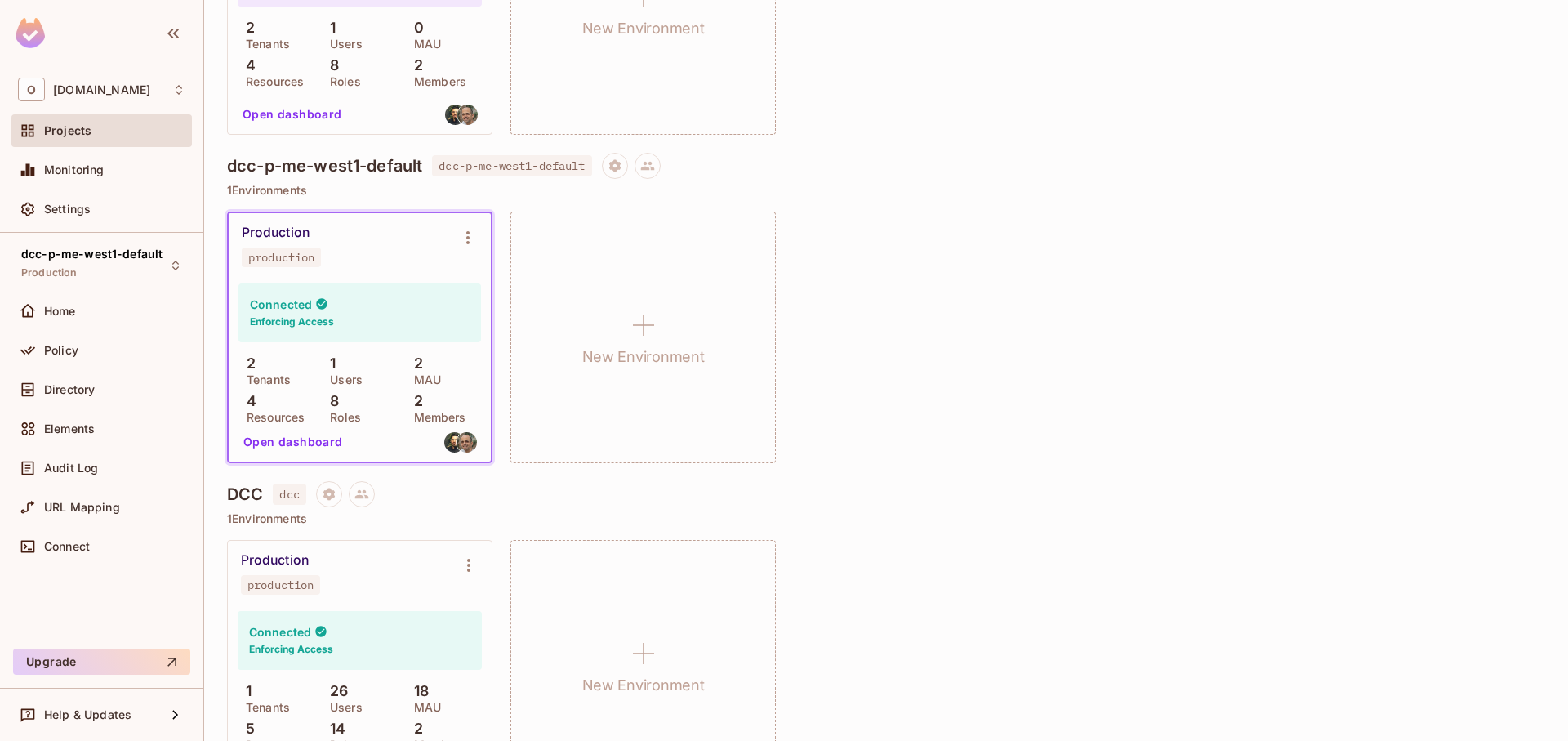
scroll to position [197, 0]
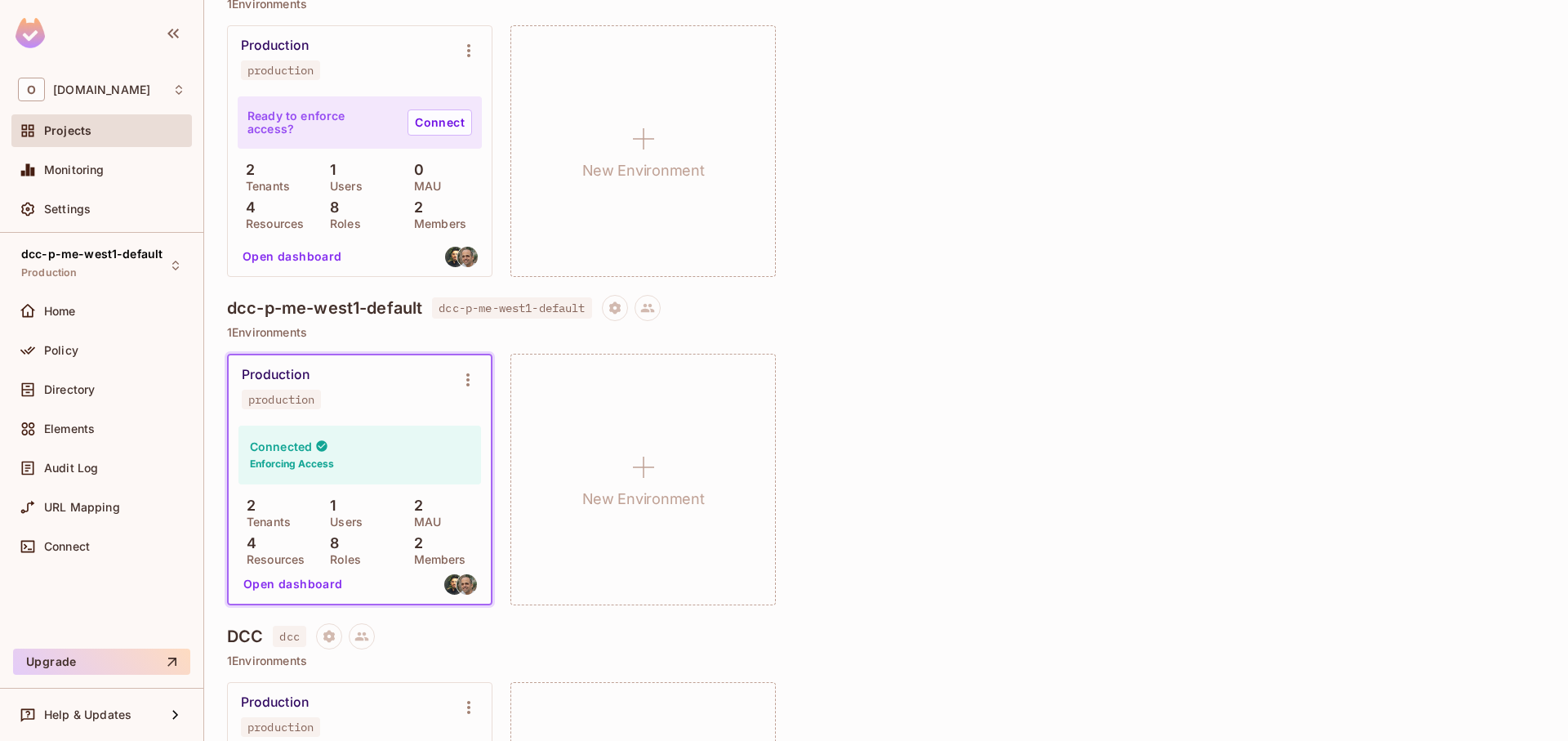
click at [299, 584] on button "Open dashboard" at bounding box center [293, 584] width 113 height 27
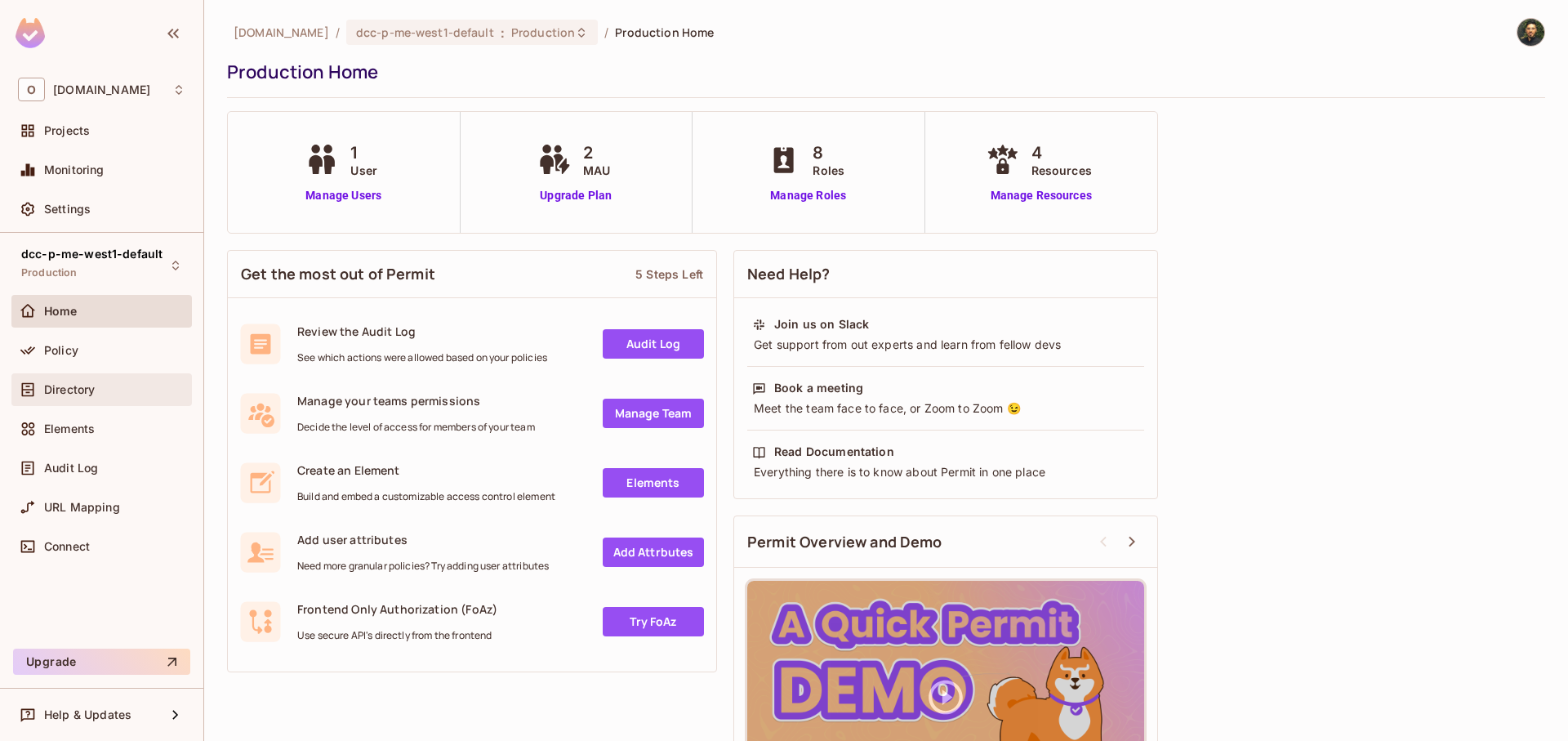
click at [114, 394] on div "Directory" at bounding box center [115, 389] width 141 height 13
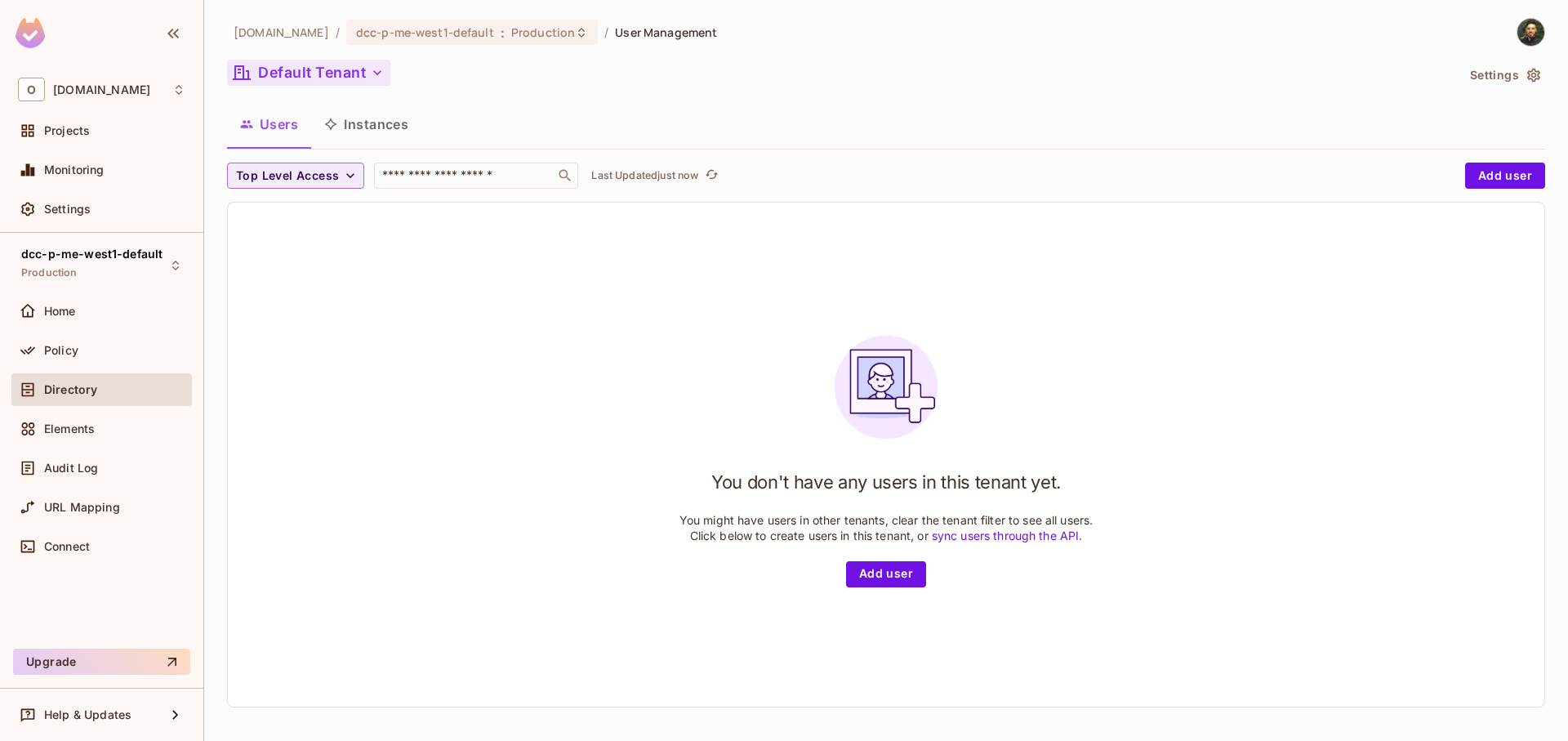
click at [288, 72] on button "Default Tenant" at bounding box center [308, 73] width 163 height 27
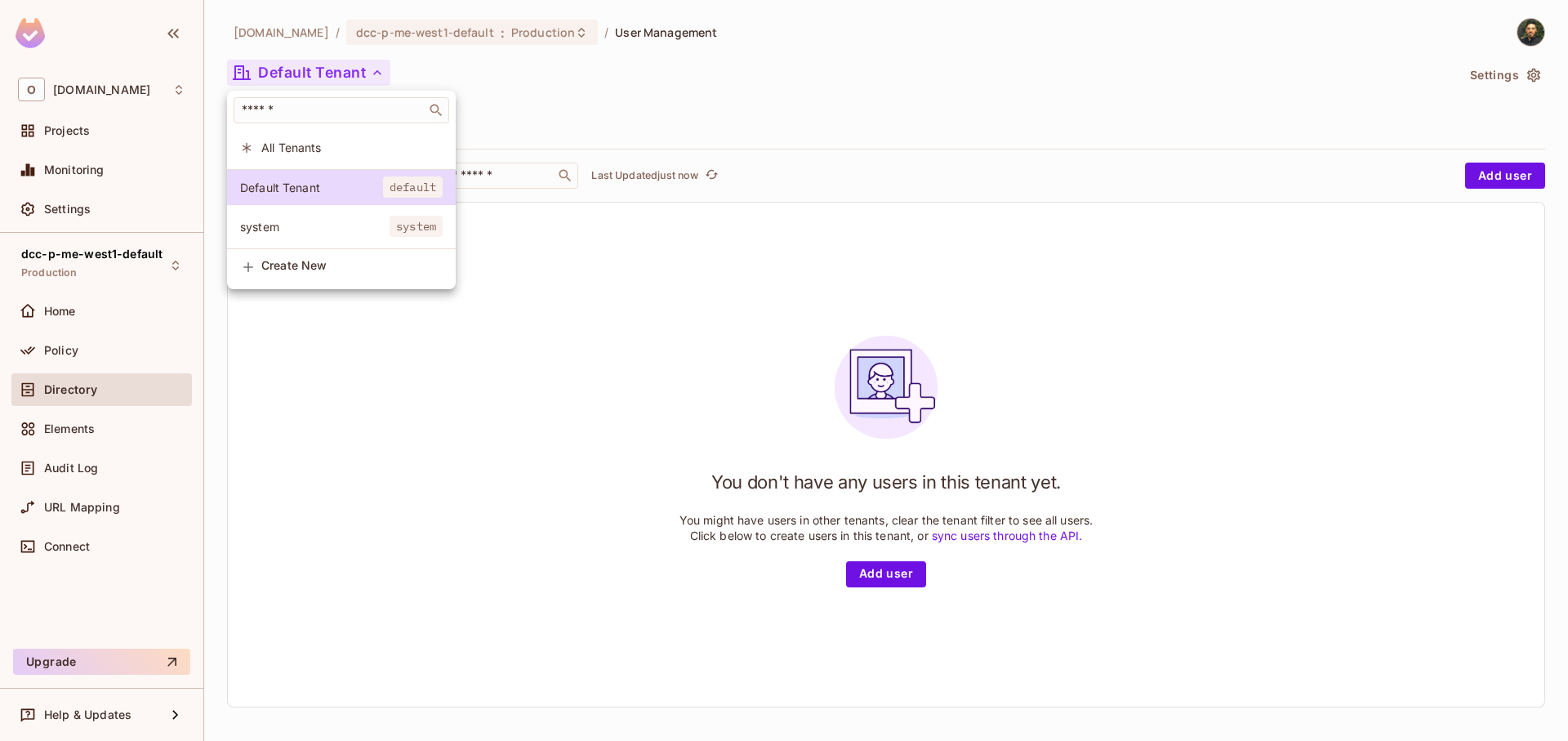
click at [346, 229] on span "system" at bounding box center [314, 227] width 149 height 16
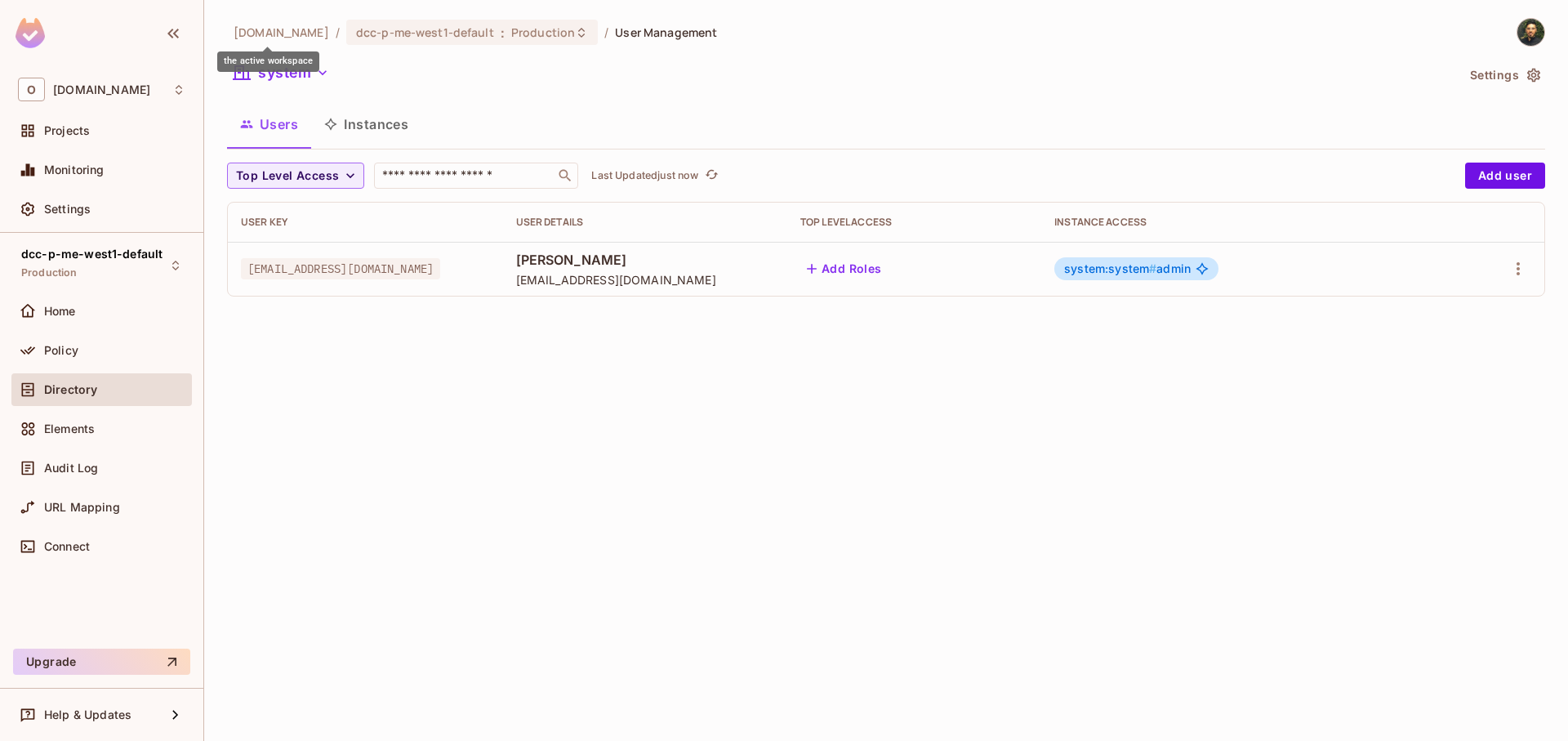
click at [286, 39] on span "[DOMAIN_NAME]" at bounding box center [281, 32] width 95 height 16
click at [296, 66] on div "the active workspace" at bounding box center [268, 61] width 102 height 21
click at [324, 75] on icon "button" at bounding box center [322, 73] width 17 height 17
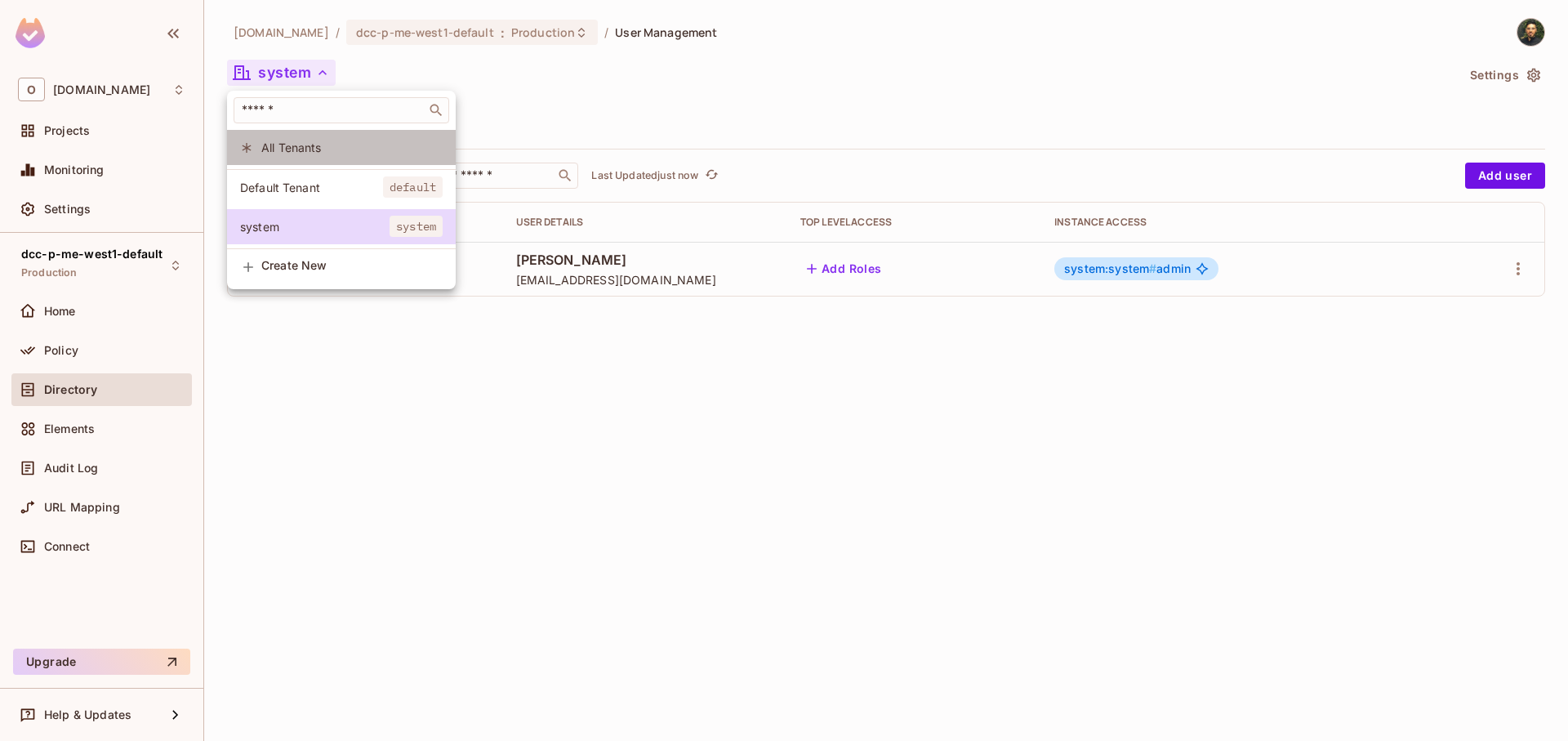
click at [334, 145] on span "All Tenants" at bounding box center [352, 147] width 182 height 16
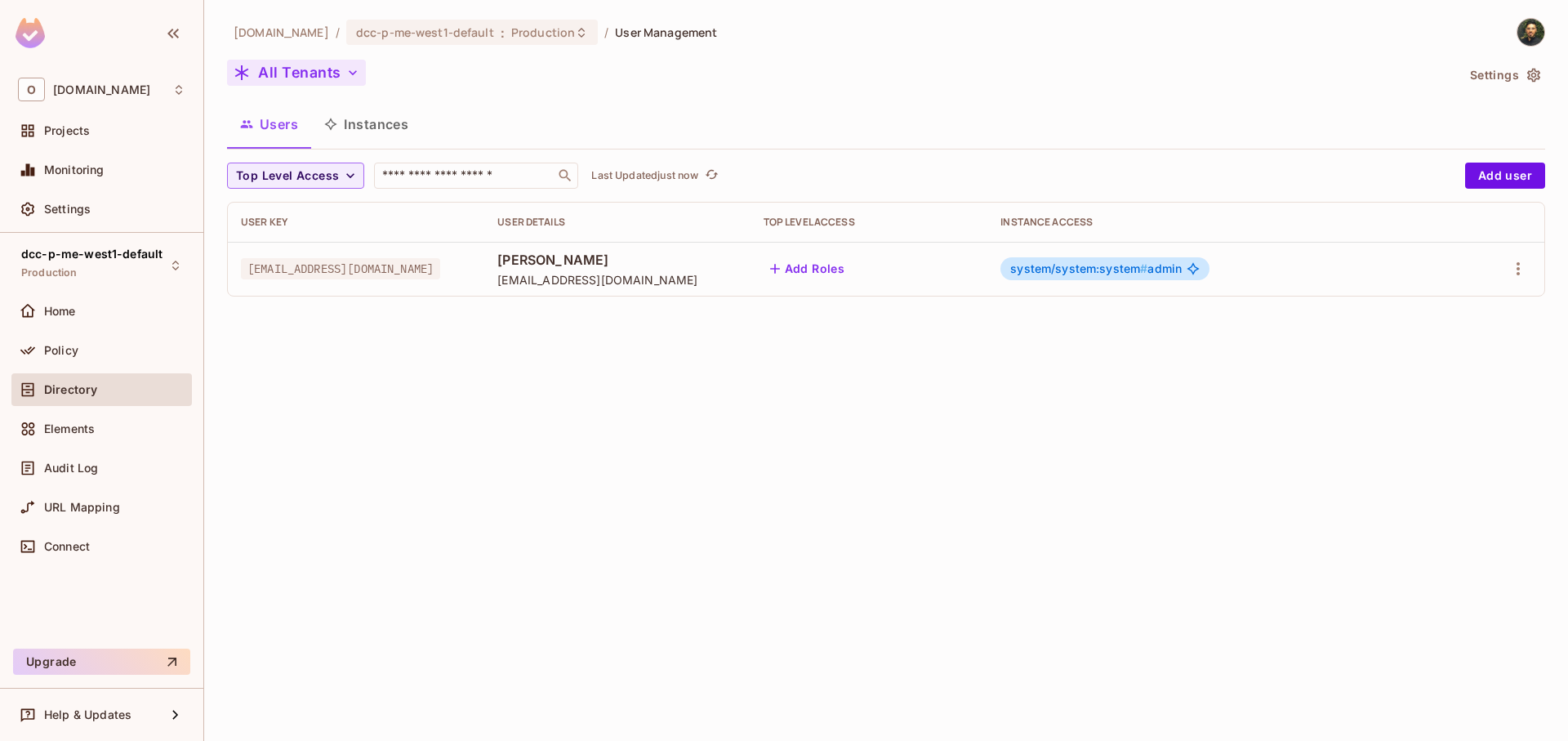
click at [606, 104] on div "Users Instances" at bounding box center [886, 125] width 1318 height 41
click at [320, 71] on button "All Tenants" at bounding box center [296, 73] width 139 height 27
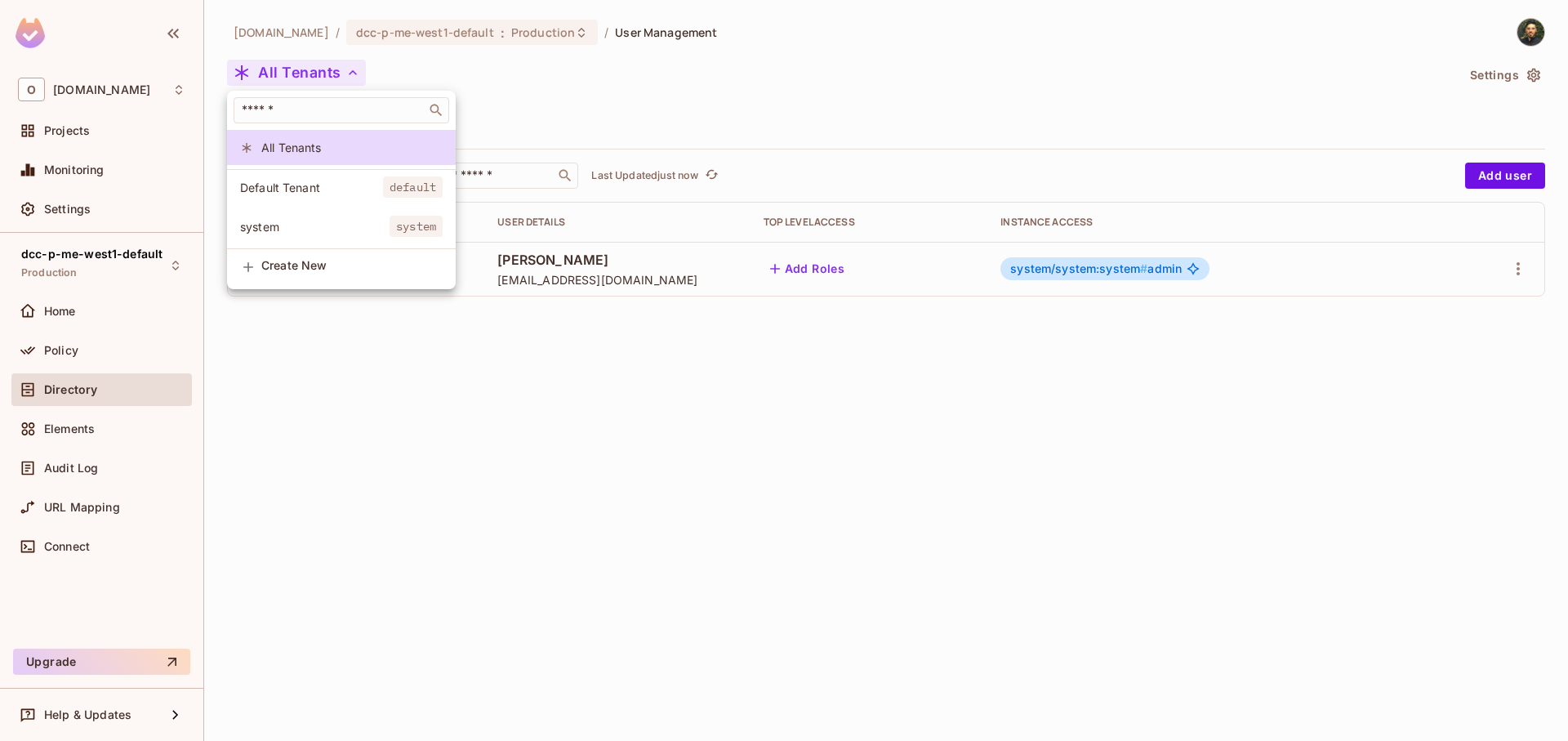
click at [348, 243] on li "system system" at bounding box center [341, 227] width 229 height 35
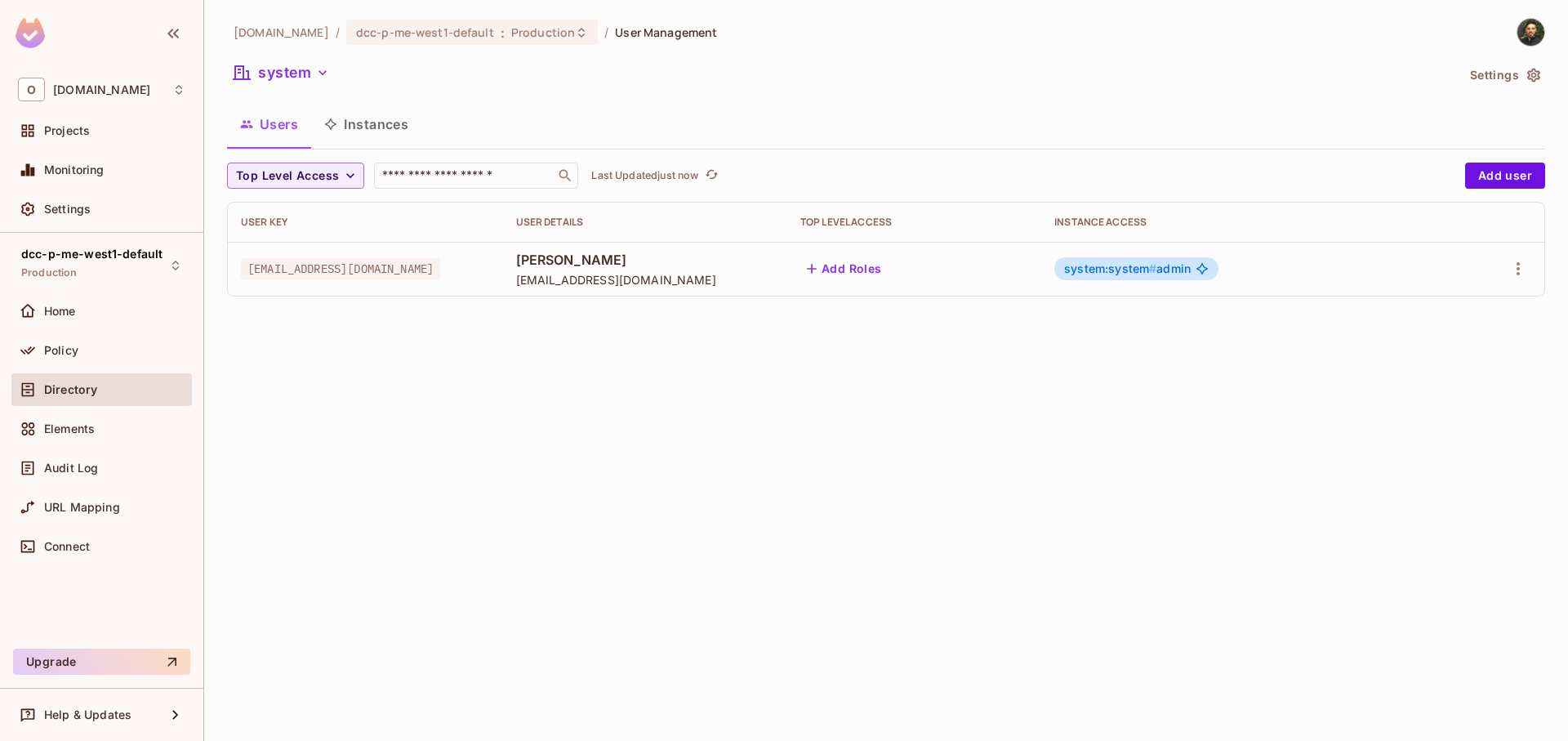
click at [898, 344] on div "onvego.com / dcc-p-me-west1-default : Production / User Management system Setti…" at bounding box center [886, 370] width 1364 height 741
click at [360, 127] on button "Instances" at bounding box center [366, 125] width 110 height 41
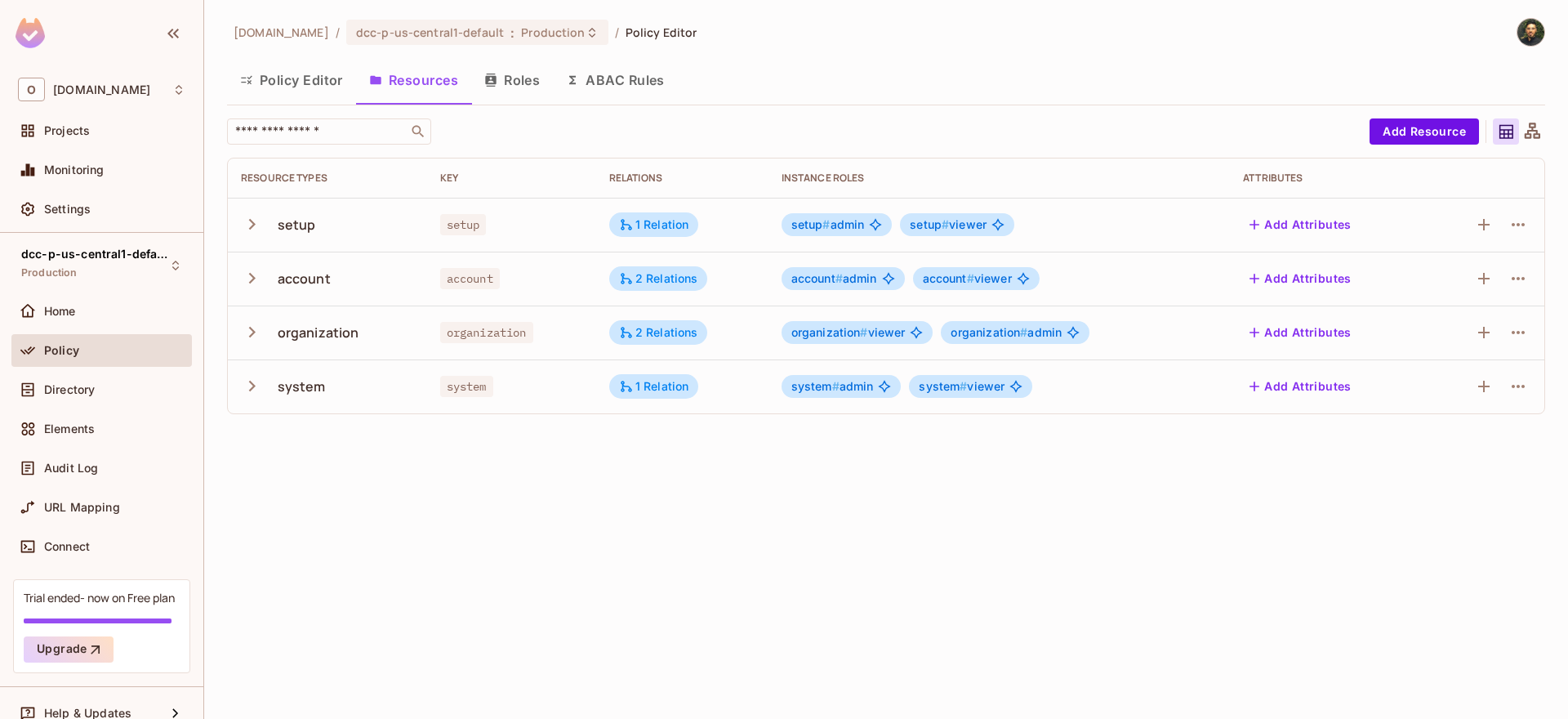
click at [245, 225] on icon "button" at bounding box center [252, 224] width 22 height 22
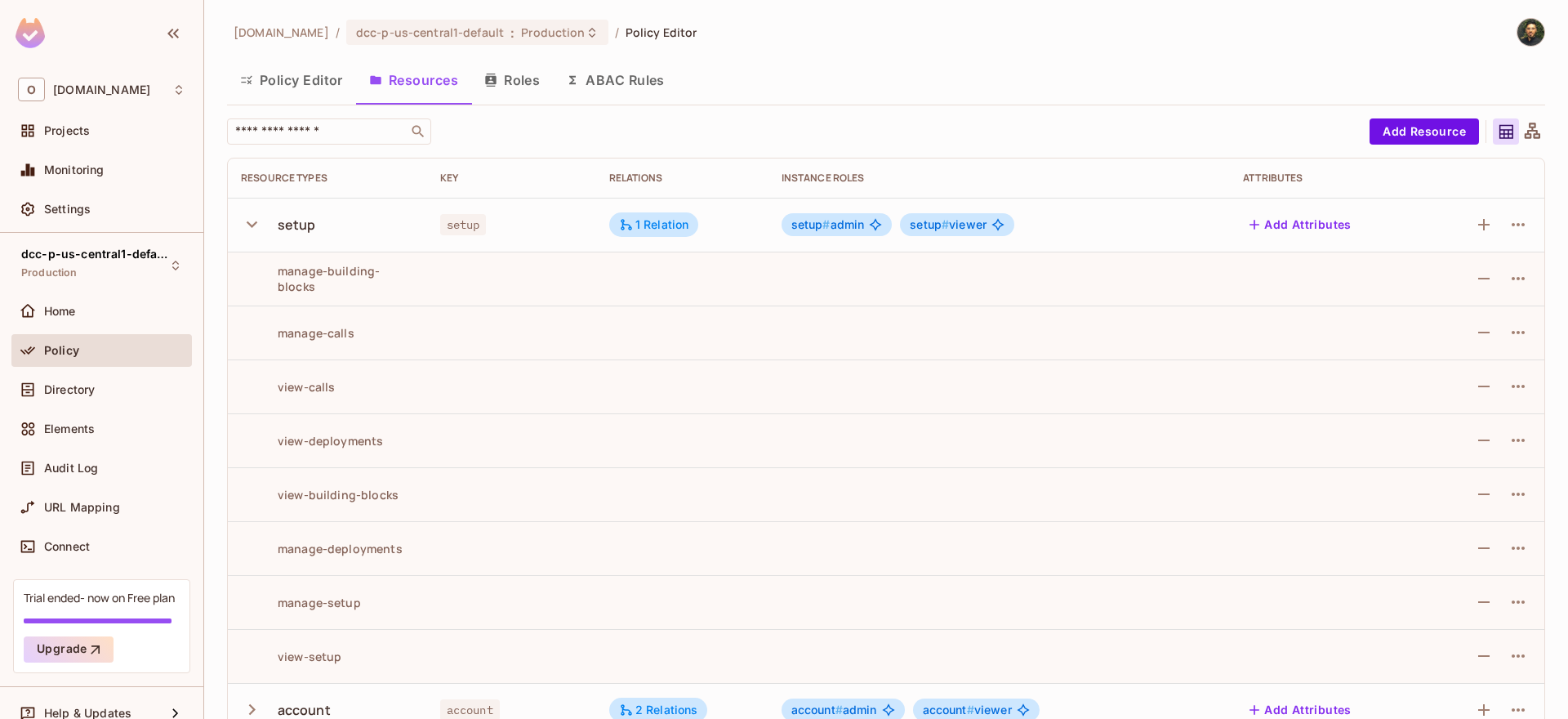
click at [257, 229] on icon "button" at bounding box center [252, 224] width 22 height 22
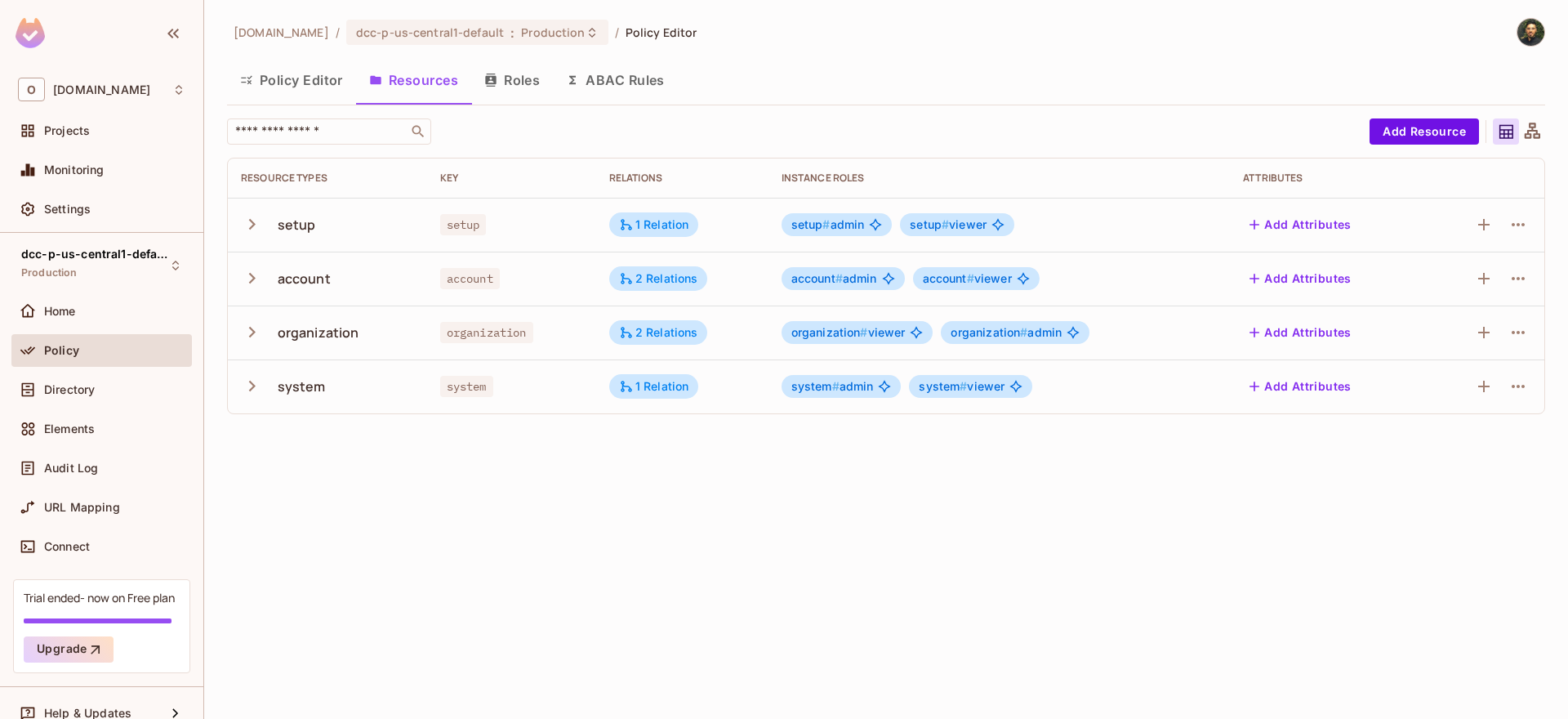
click at [250, 392] on icon "button" at bounding box center [252, 386] width 22 height 22
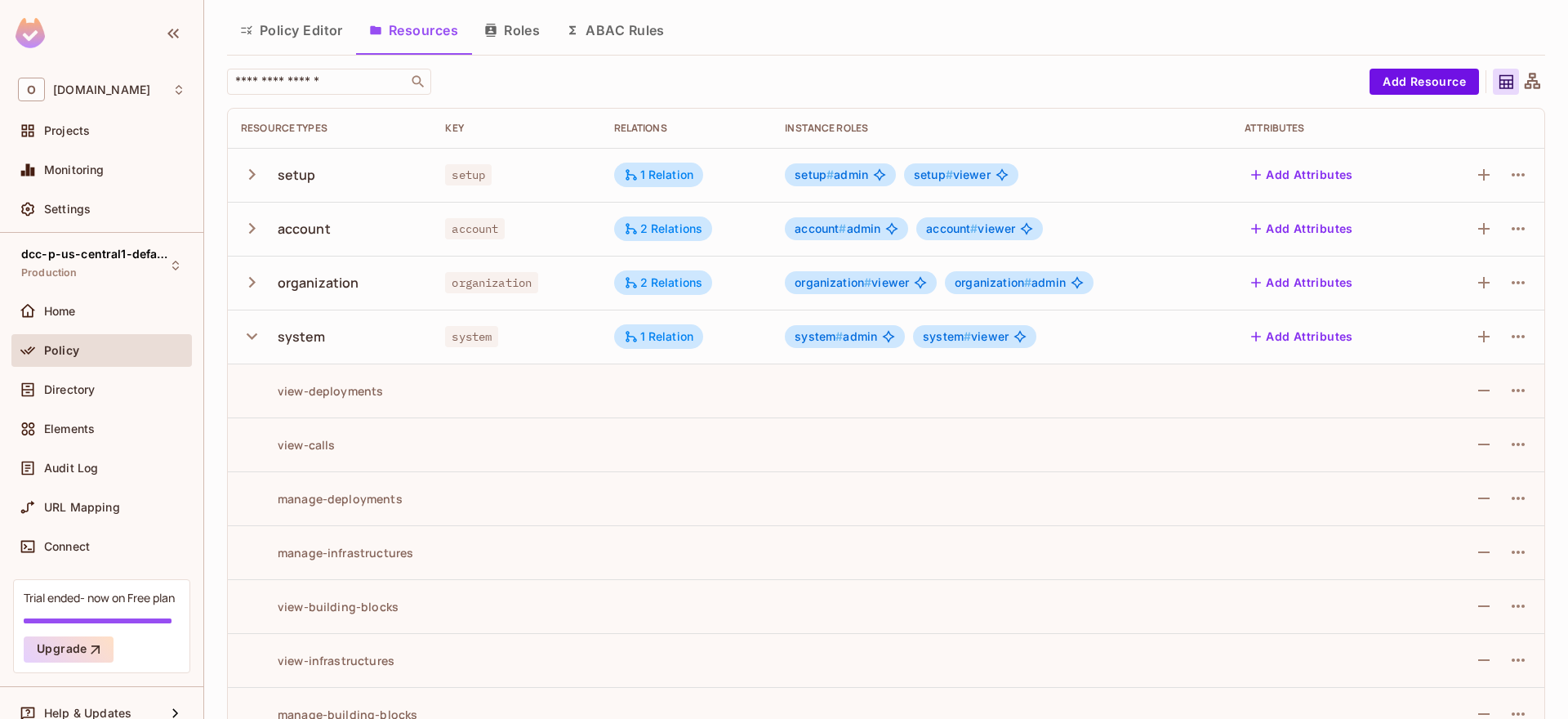
scroll to position [98, 0]
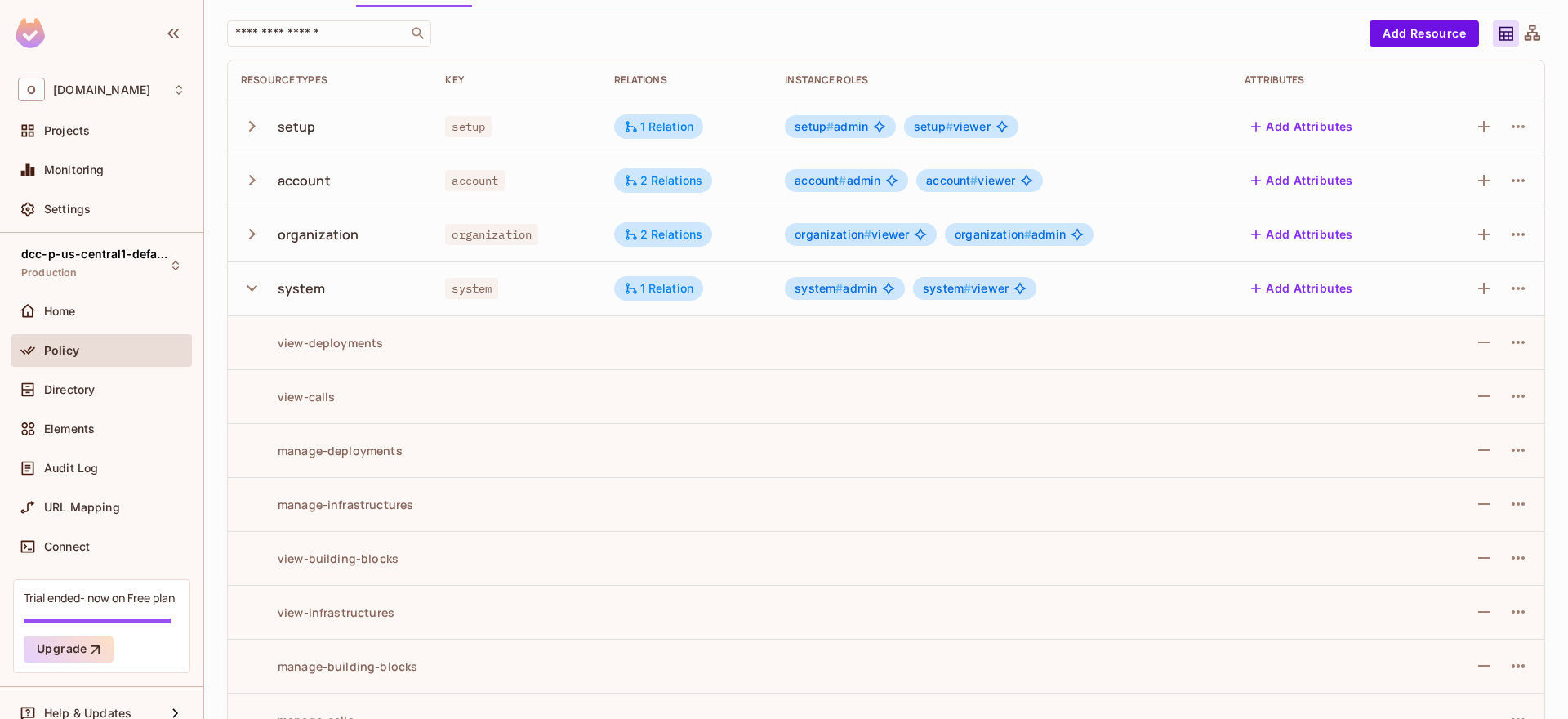
click at [257, 296] on icon "button" at bounding box center [252, 288] width 22 height 22
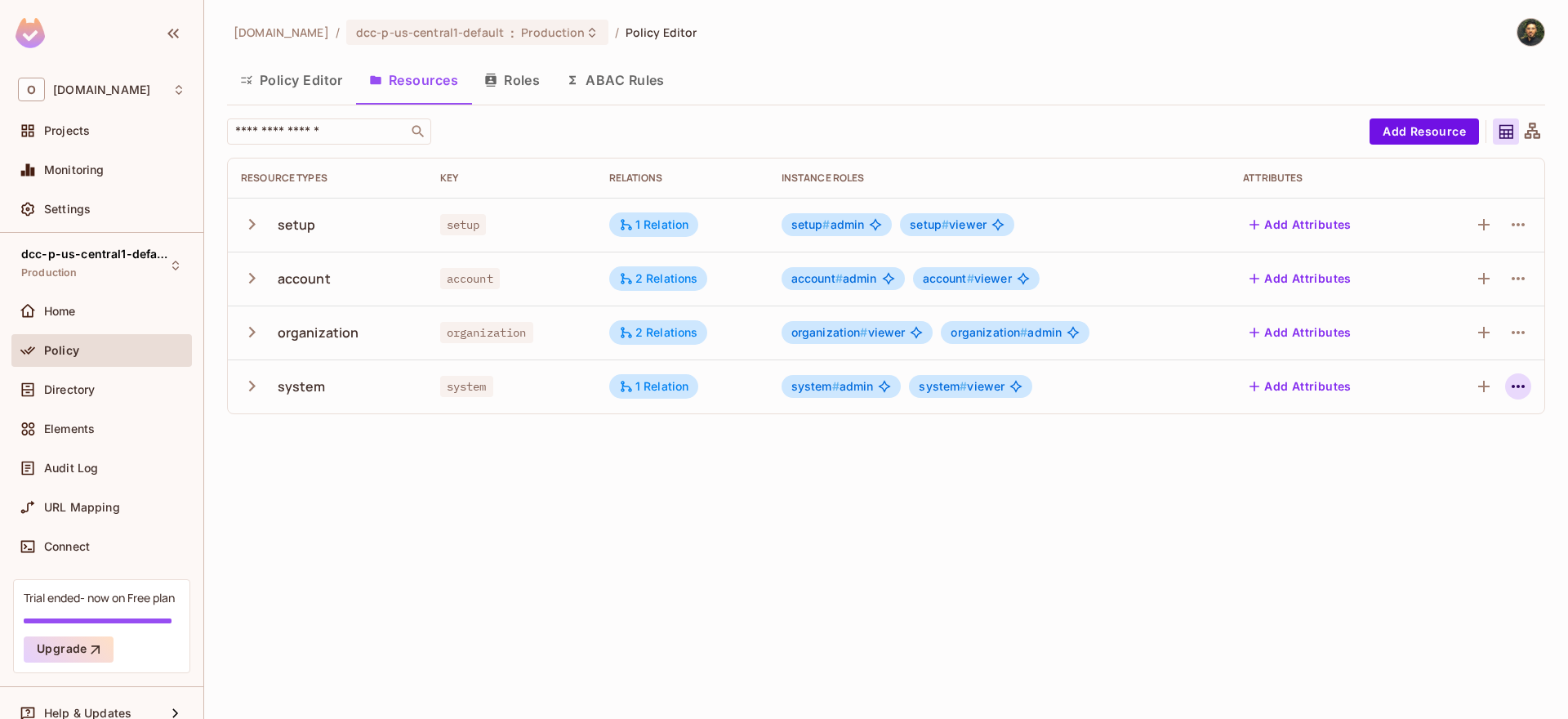
click at [1517, 385] on icon "button" at bounding box center [1518, 386] width 20 height 20
click at [1417, 451] on div "Edit Resource" at bounding box center [1447, 451] width 77 height 17
click at [1334, 414] on div "​ Add Resource Resource Types Key Relations Instance roles Attributes setup set…" at bounding box center [886, 273] width 1318 height 308
click at [1515, 387] on icon "button" at bounding box center [1518, 386] width 20 height 20
click at [1448, 458] on div "Edit Resource" at bounding box center [1447, 451] width 77 height 17
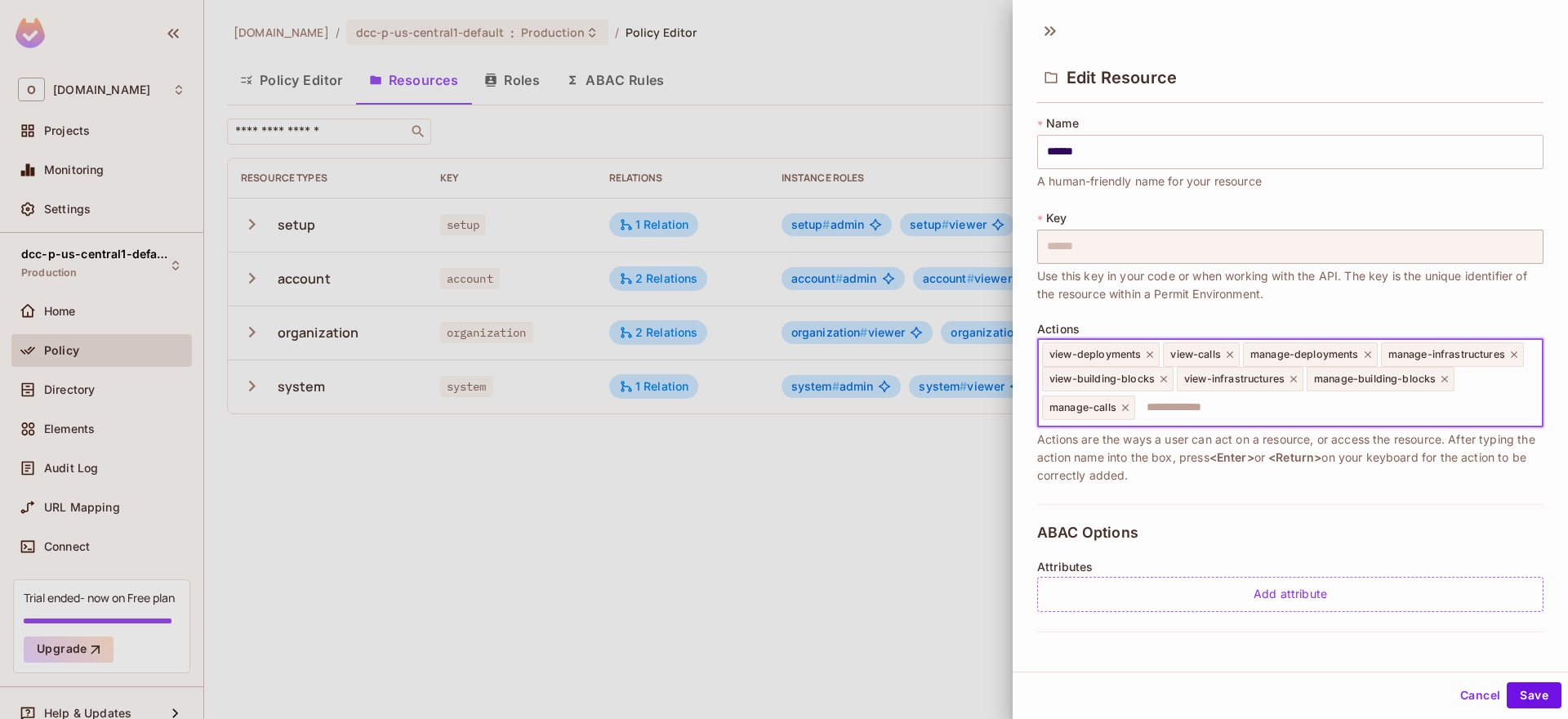
drag, startPoint x: 1303, startPoint y: 411, endPoint x: 980, endPoint y: 359, distance: 327.2
click at [980, 359] on div "**********" at bounding box center [784, 360] width 1568 height 719
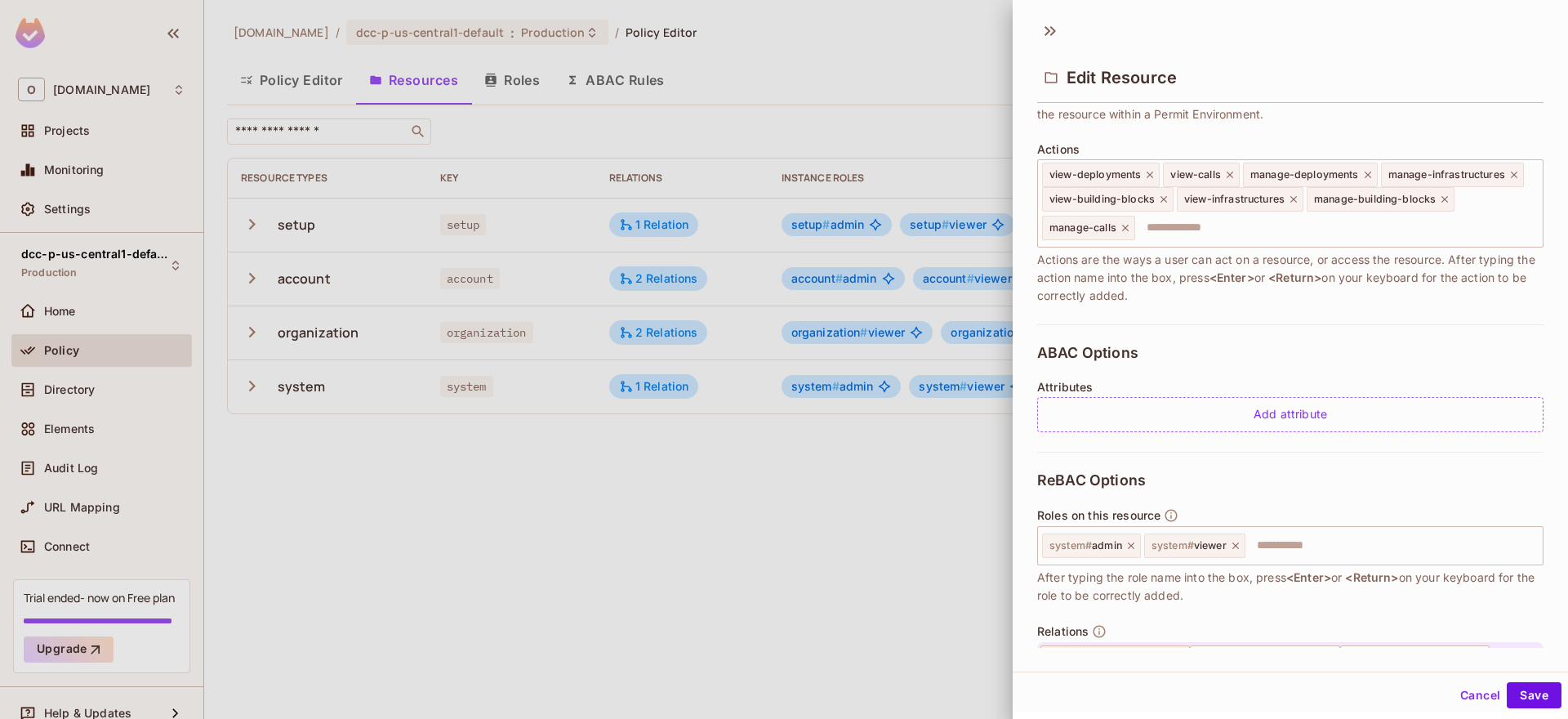
scroll to position [276, 0]
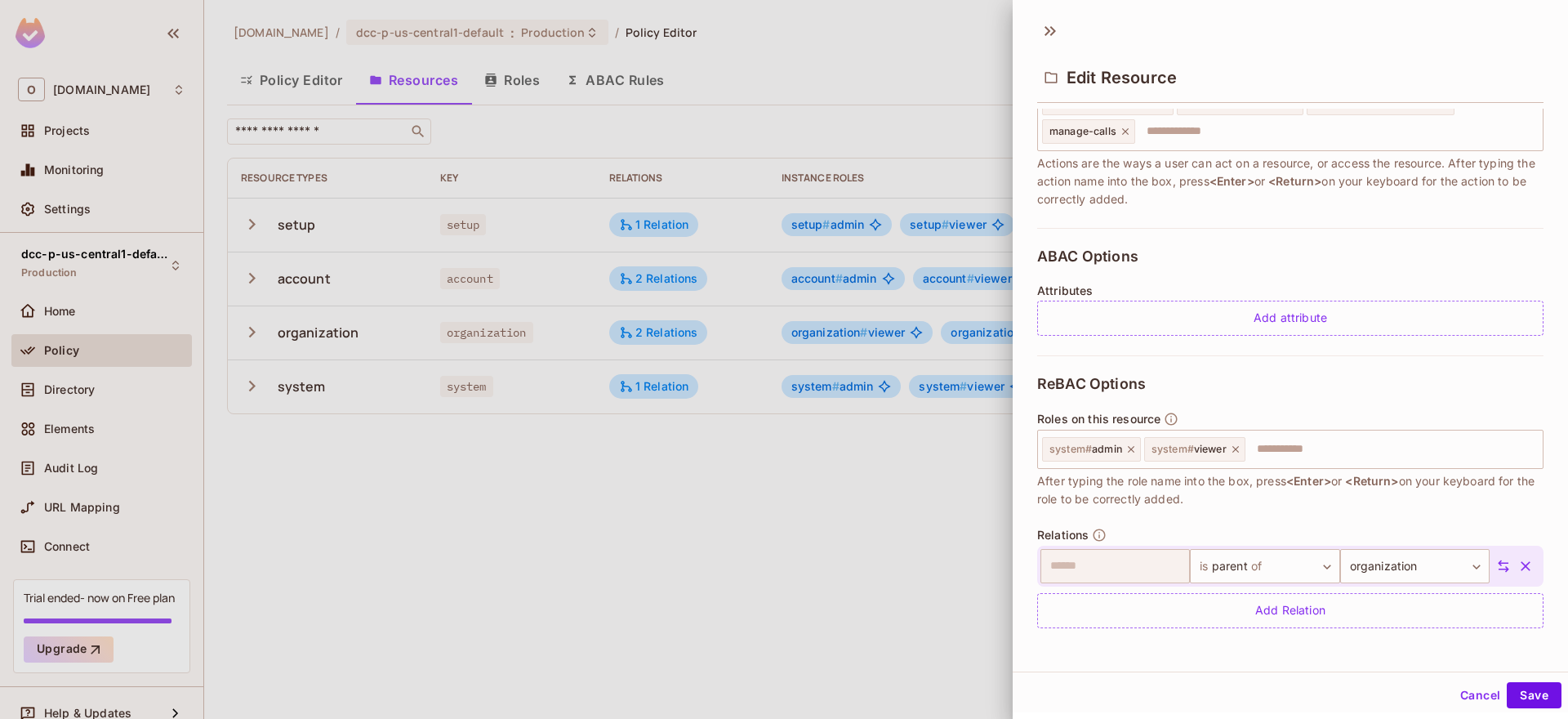
click at [607, 511] on div at bounding box center [784, 360] width 1568 height 719
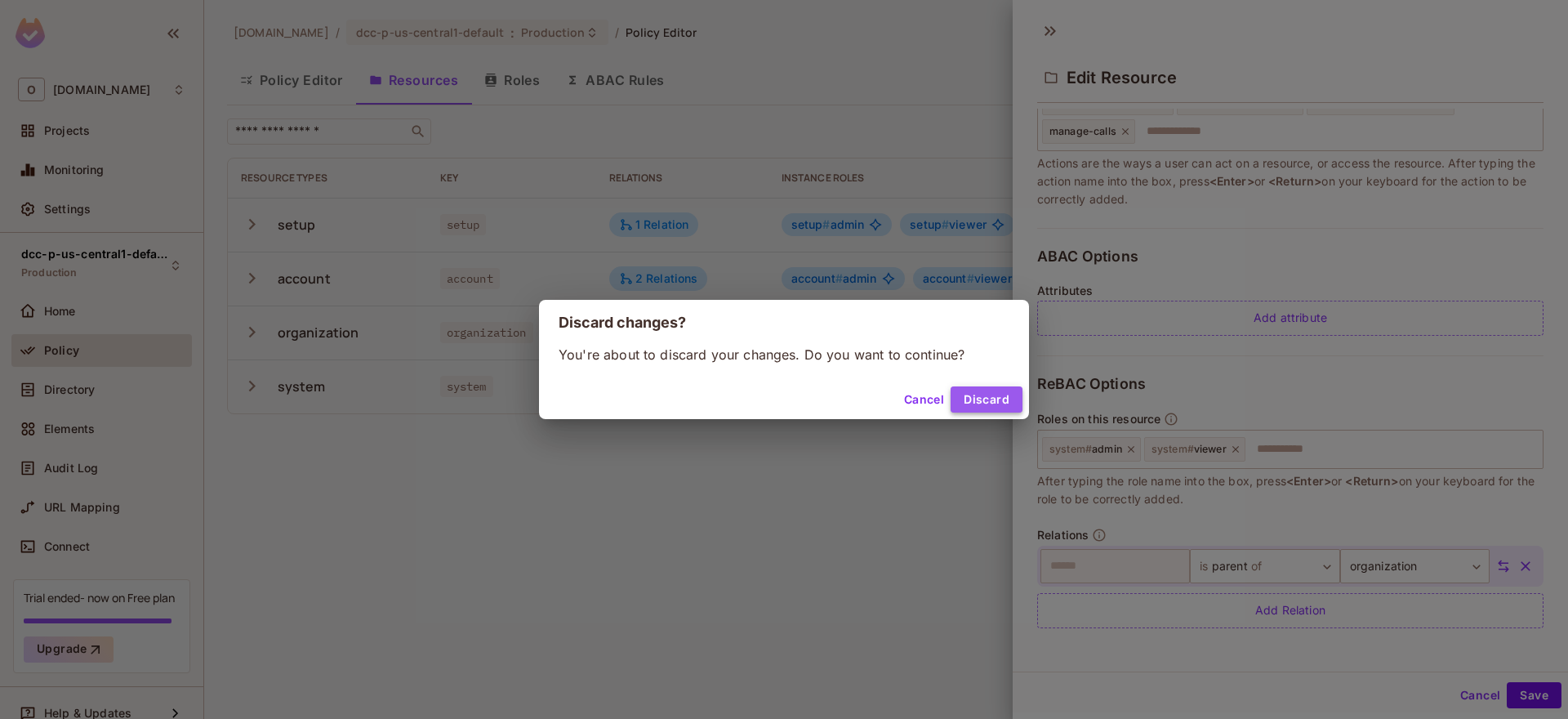
click at [966, 403] on button "Discard" at bounding box center [986, 399] width 72 height 27
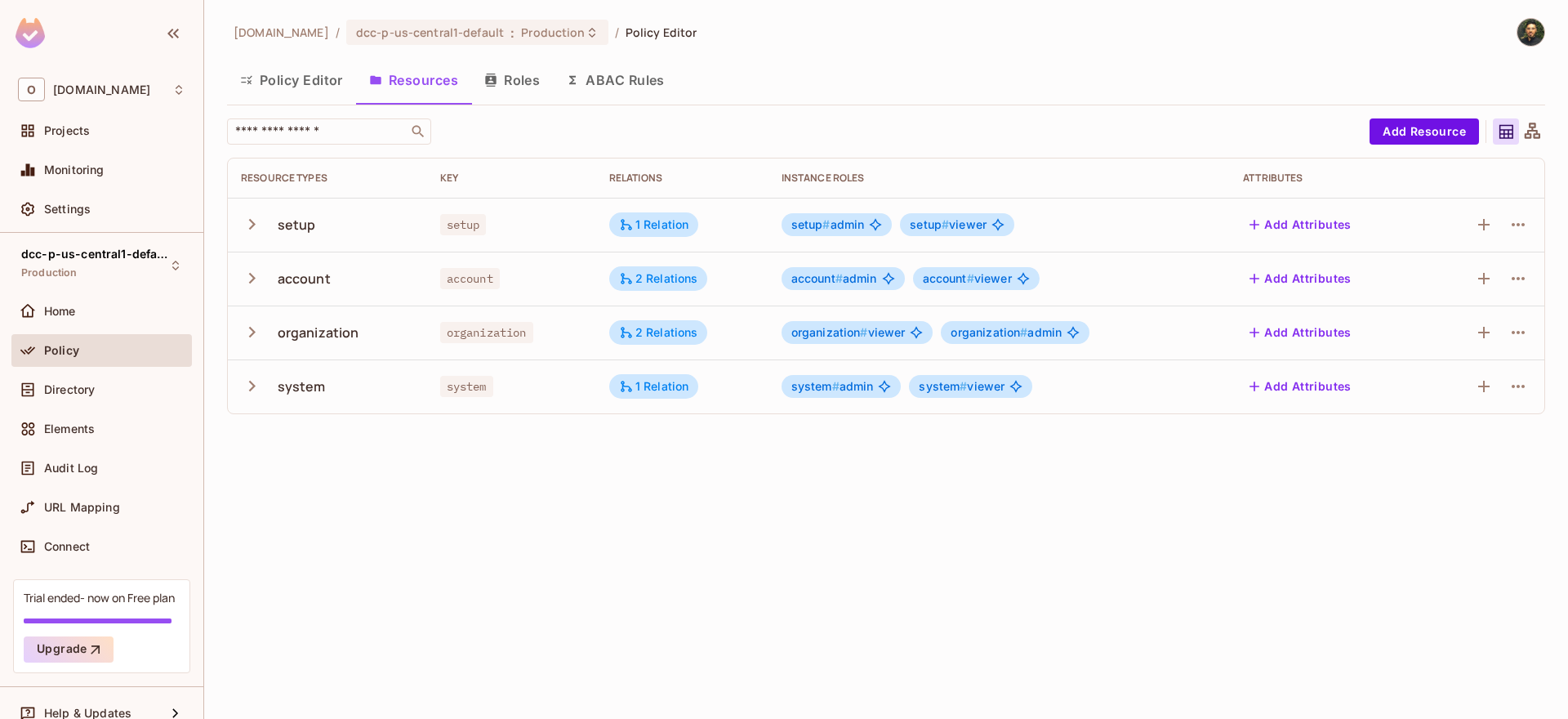
click at [243, 392] on icon "button" at bounding box center [252, 386] width 22 height 22
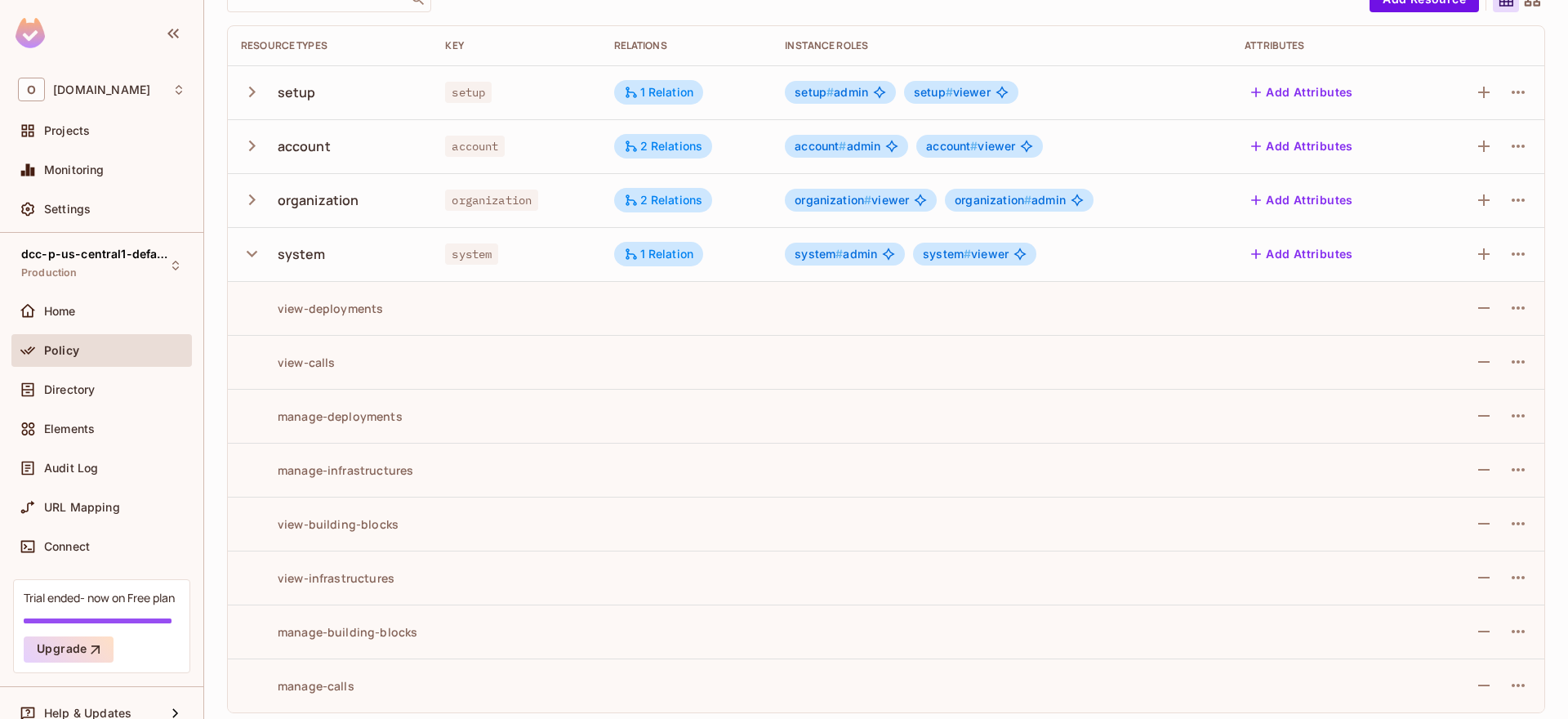
scroll to position [139, 0]
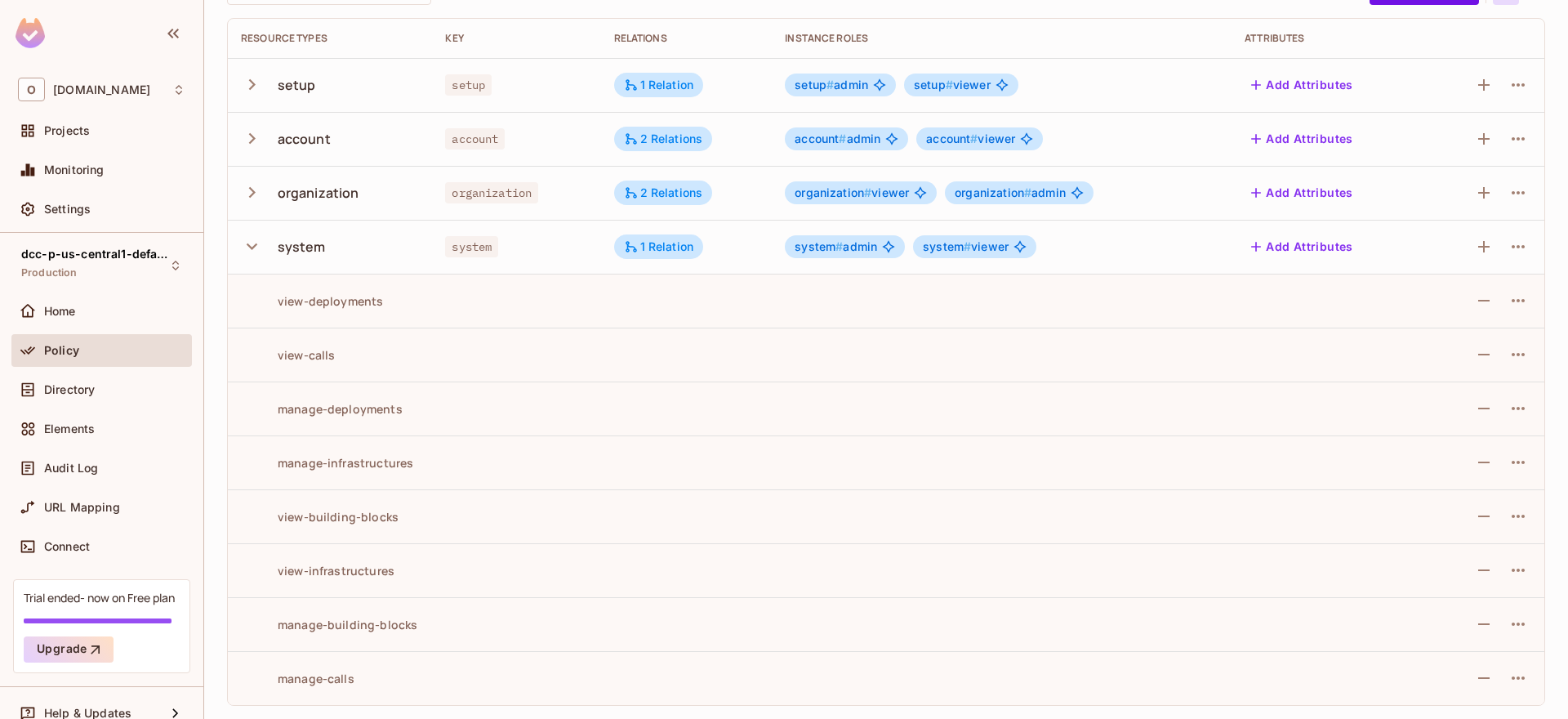
click at [253, 192] on icon "button" at bounding box center [252, 192] width 7 height 11
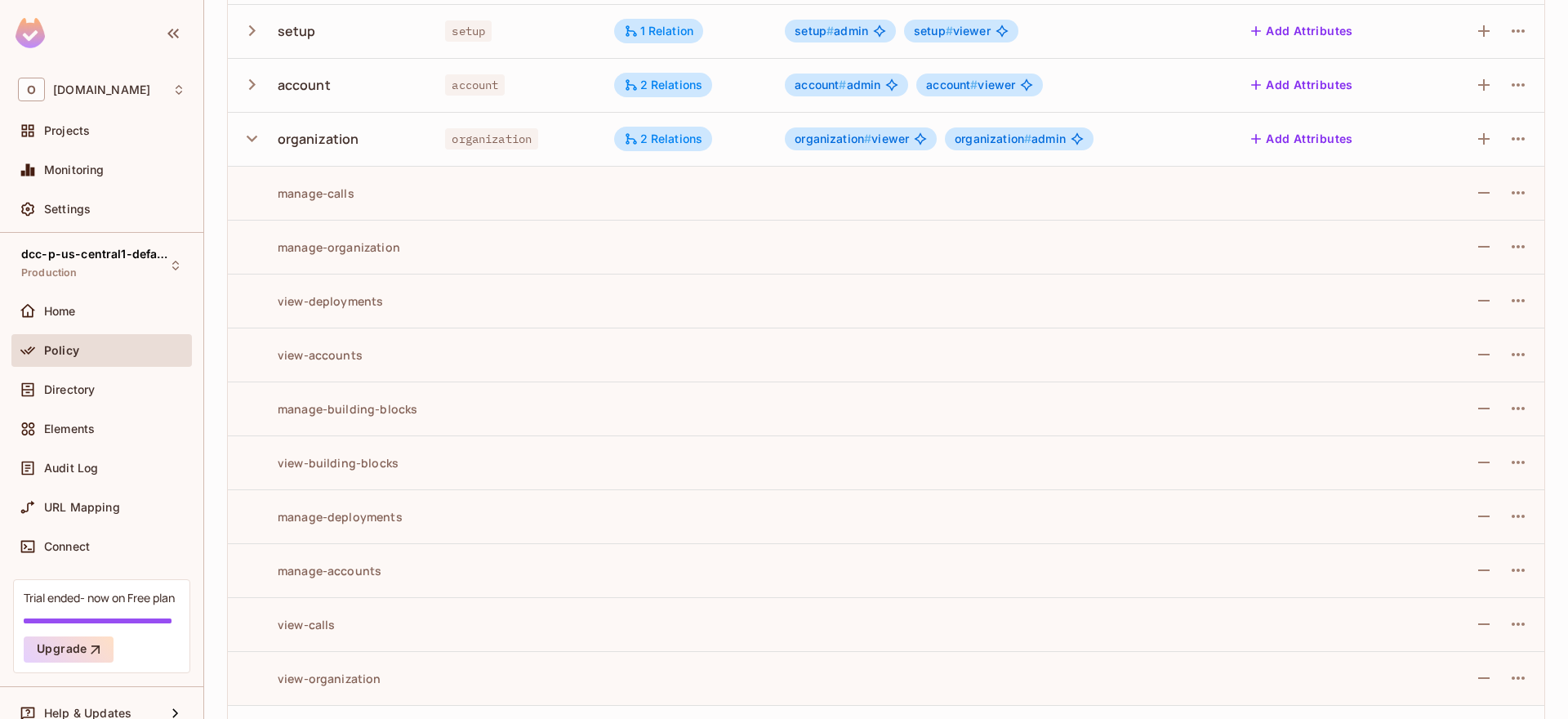
scroll to position [238, 0]
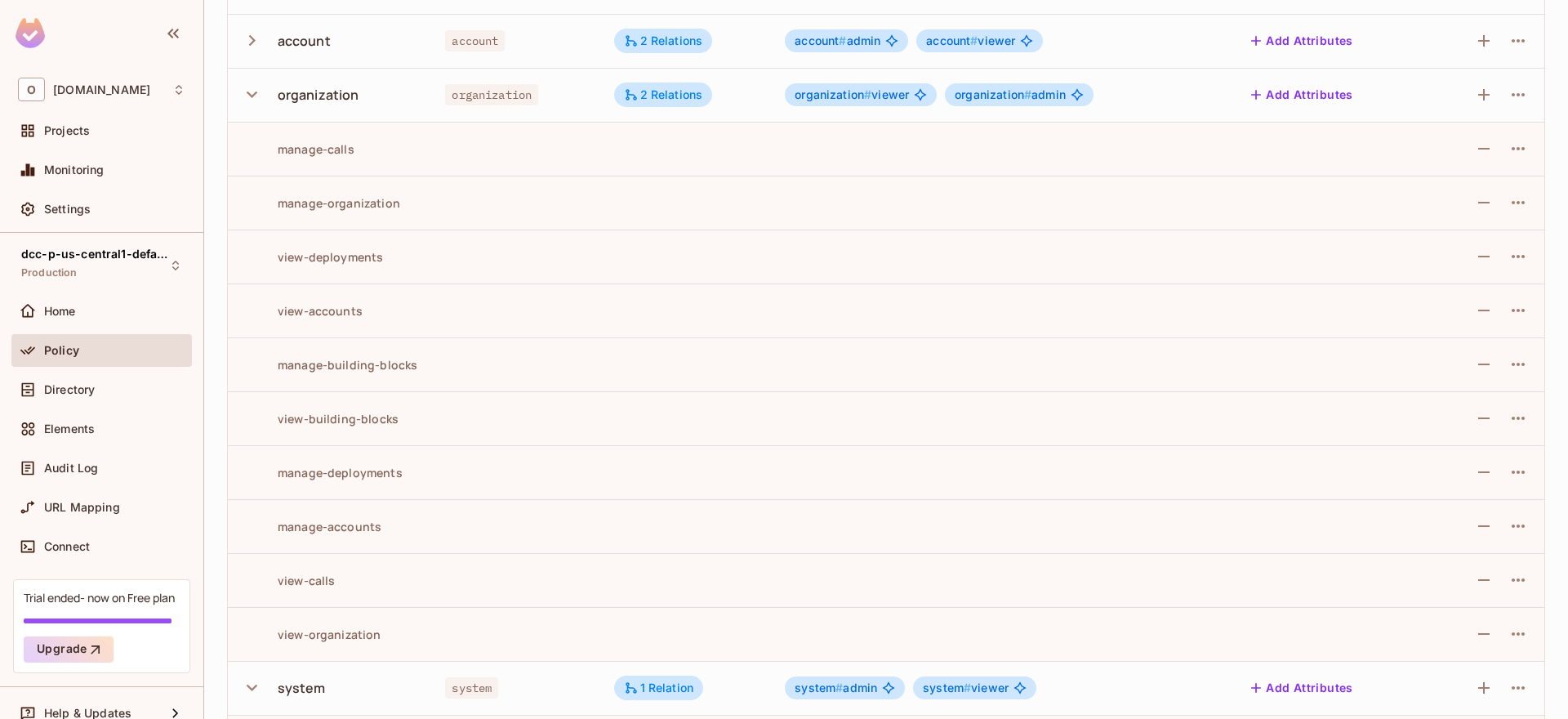
click at [250, 47] on icon "button" at bounding box center [252, 40] width 22 height 22
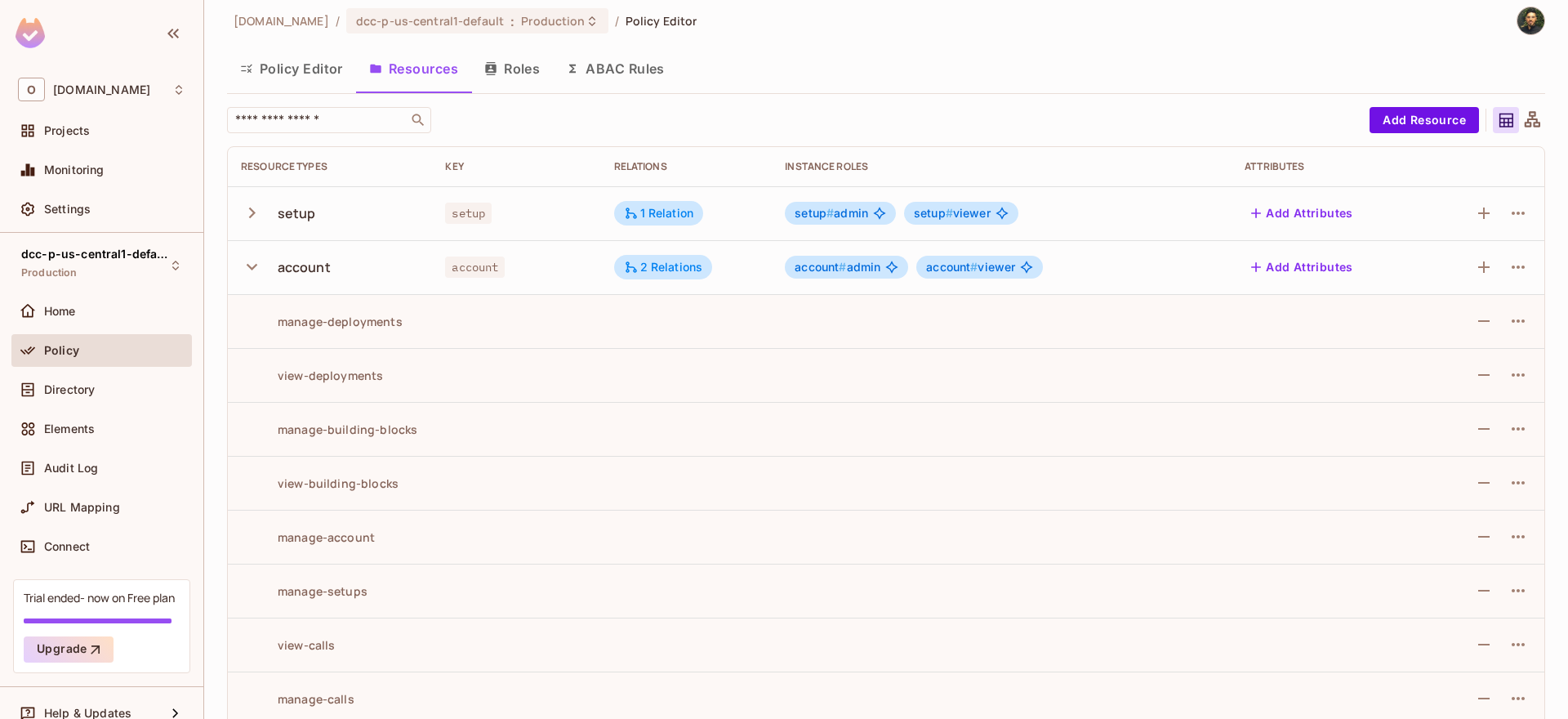
scroll to position [0, 0]
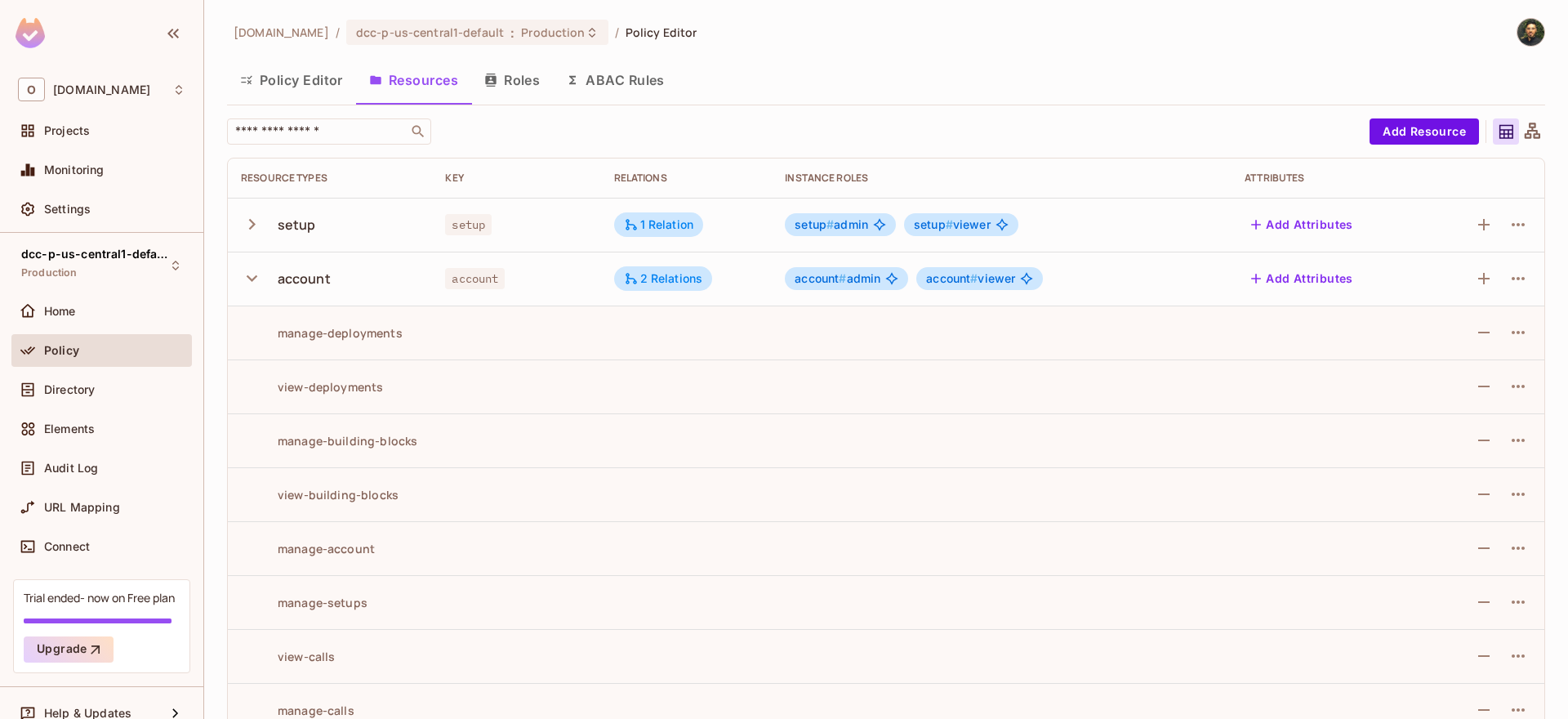
click at [250, 282] on icon "button" at bounding box center [252, 278] width 22 height 22
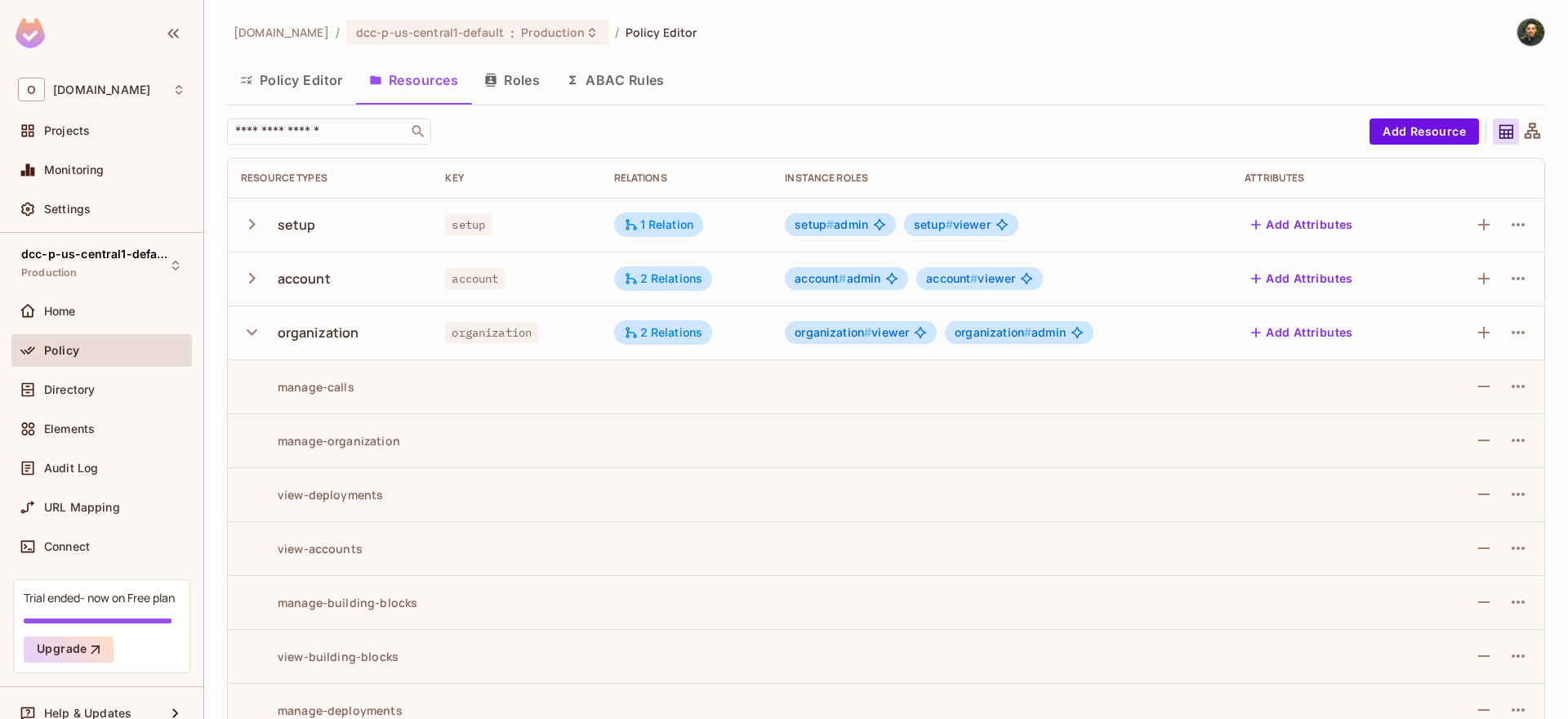
click at [257, 214] on icon "button" at bounding box center [252, 224] width 22 height 22
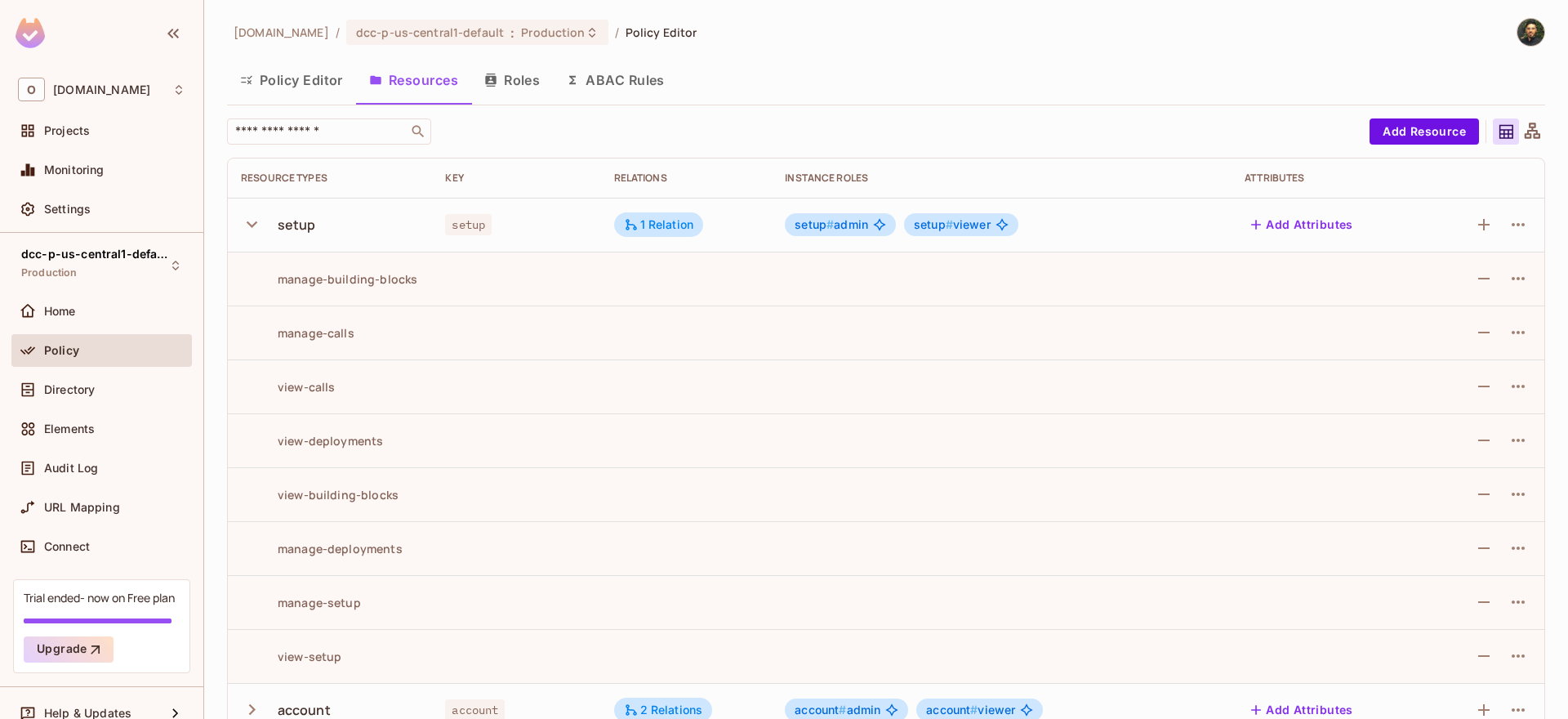
scroll to position [98, 0]
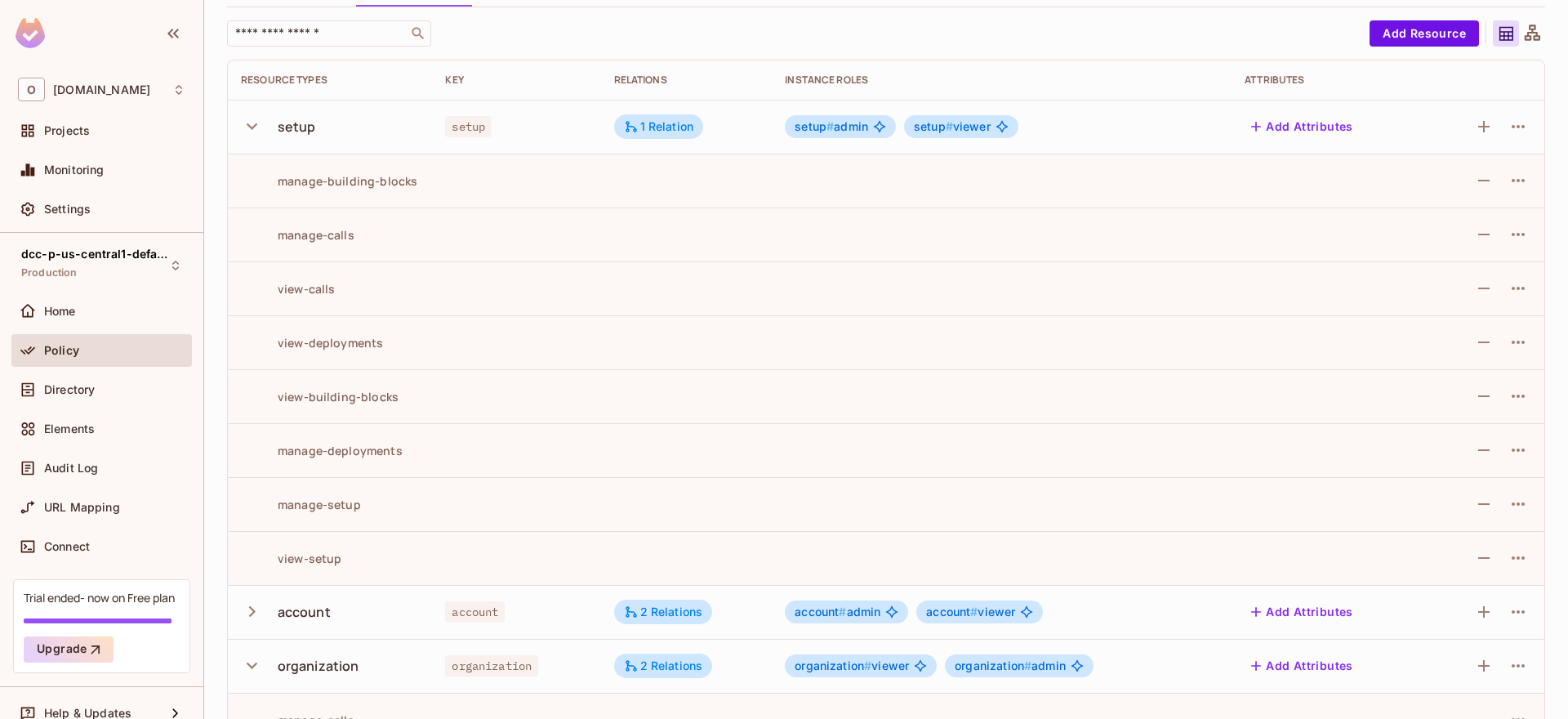
click at [236, 126] on td "setup" at bounding box center [330, 126] width 204 height 54
click at [248, 124] on icon "button" at bounding box center [252, 126] width 22 height 22
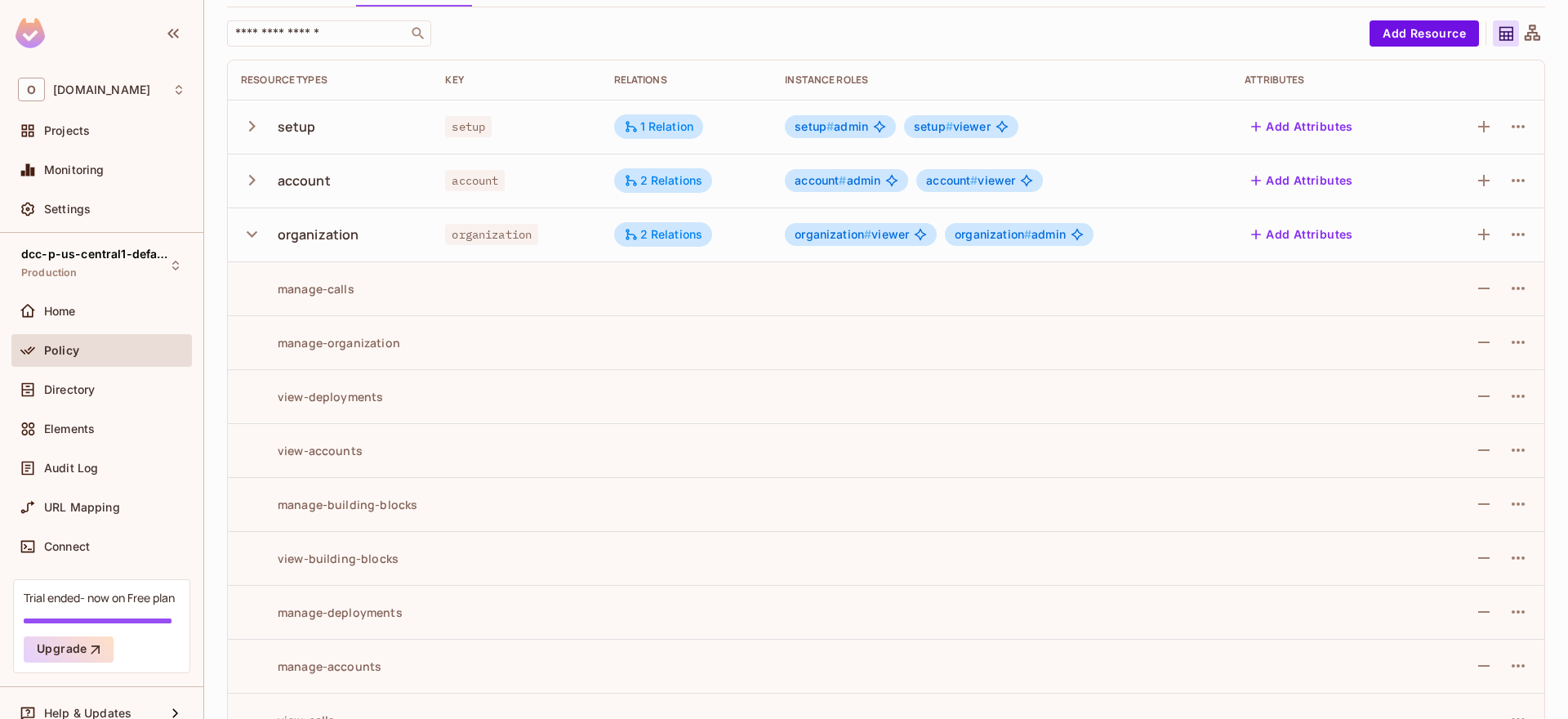
click at [260, 232] on icon "button" at bounding box center [252, 234] width 22 height 22
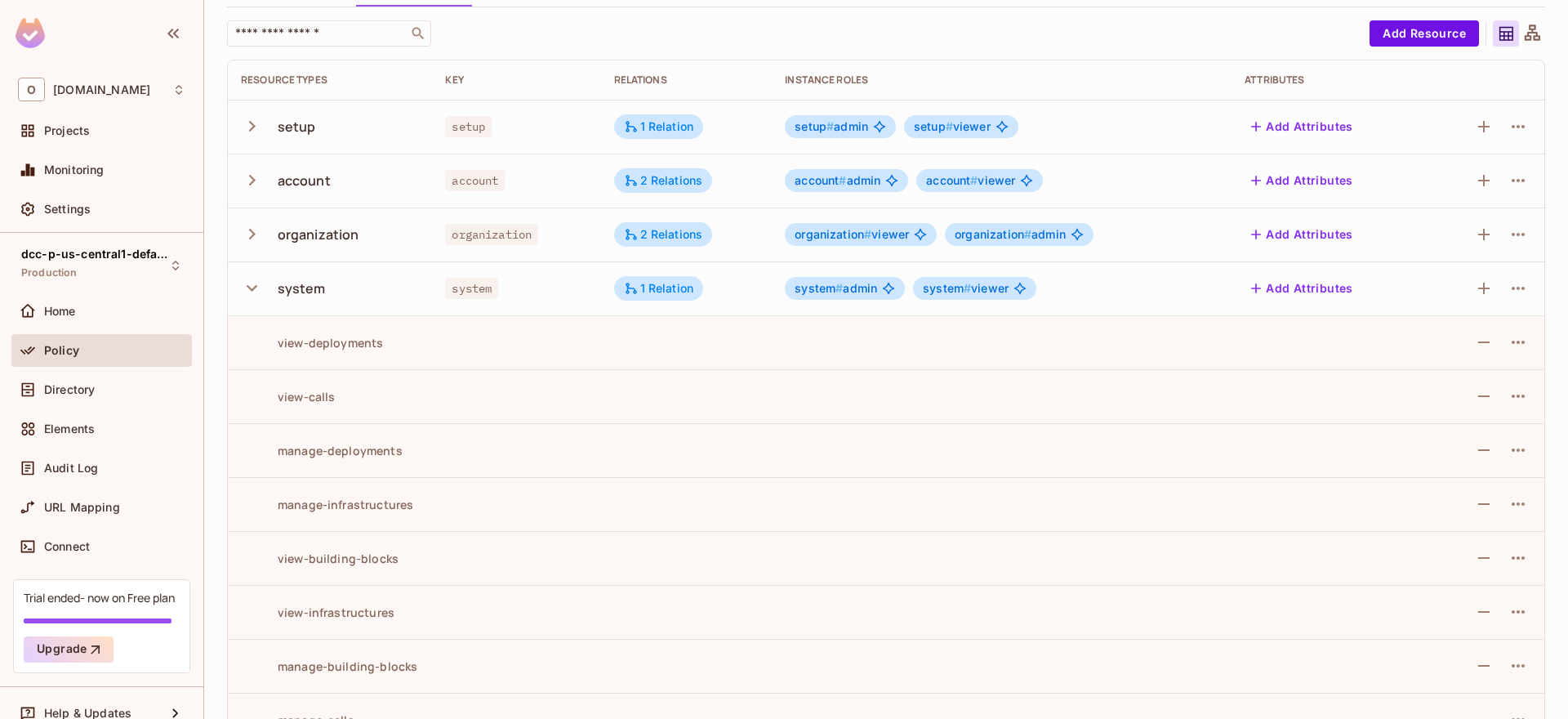
click at [254, 293] on icon "button" at bounding box center [252, 288] width 22 height 22
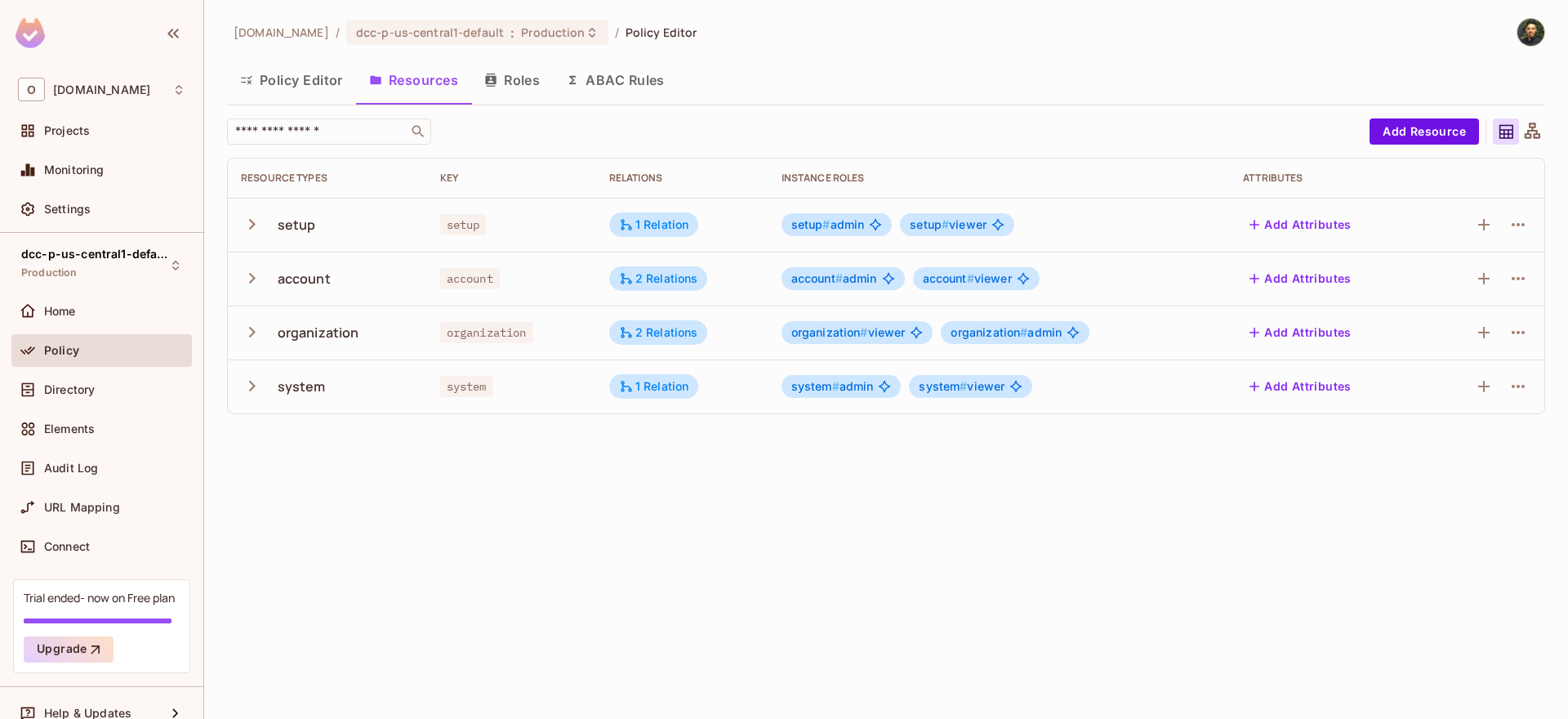
click at [311, 70] on button "Policy Editor" at bounding box center [291, 81] width 129 height 41
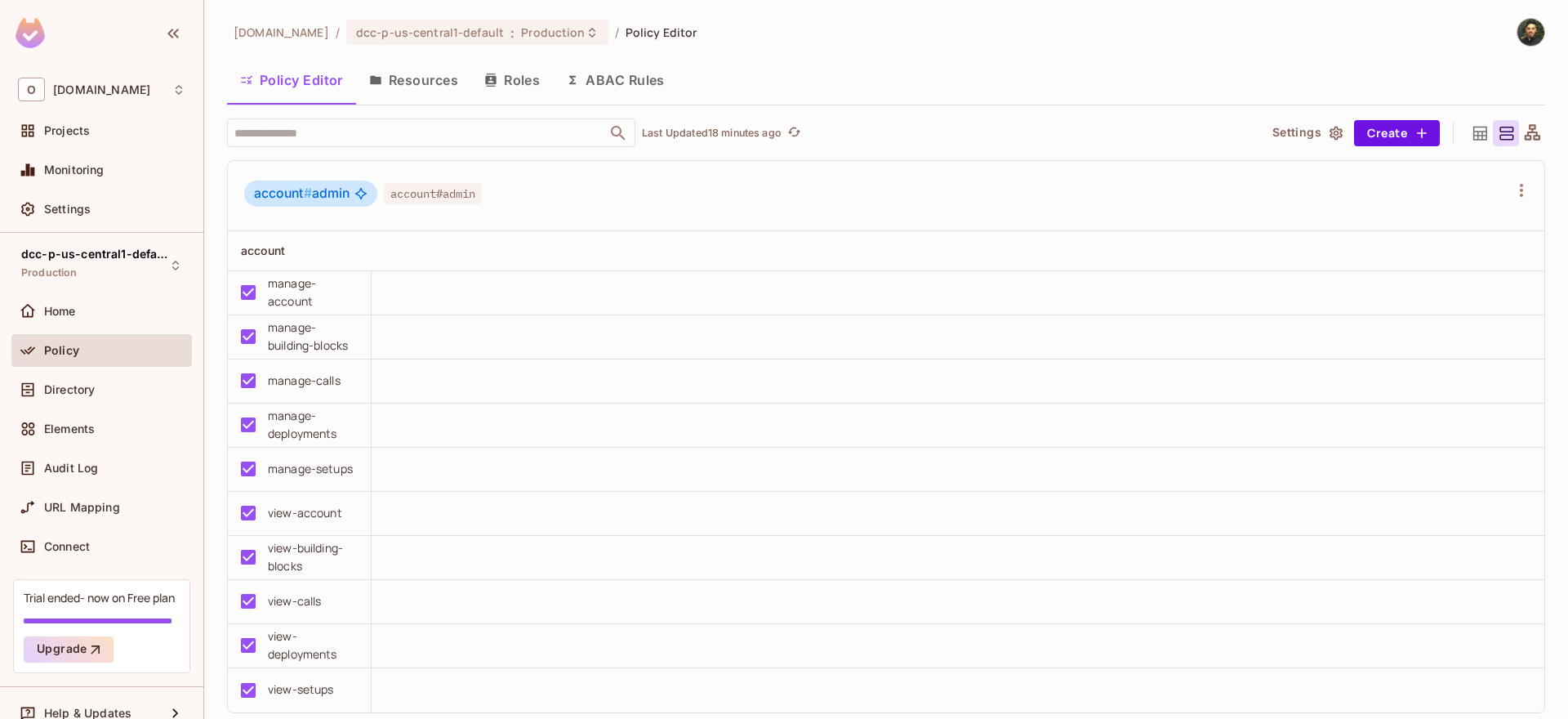
click at [436, 83] on button "Resources" at bounding box center [413, 81] width 115 height 41
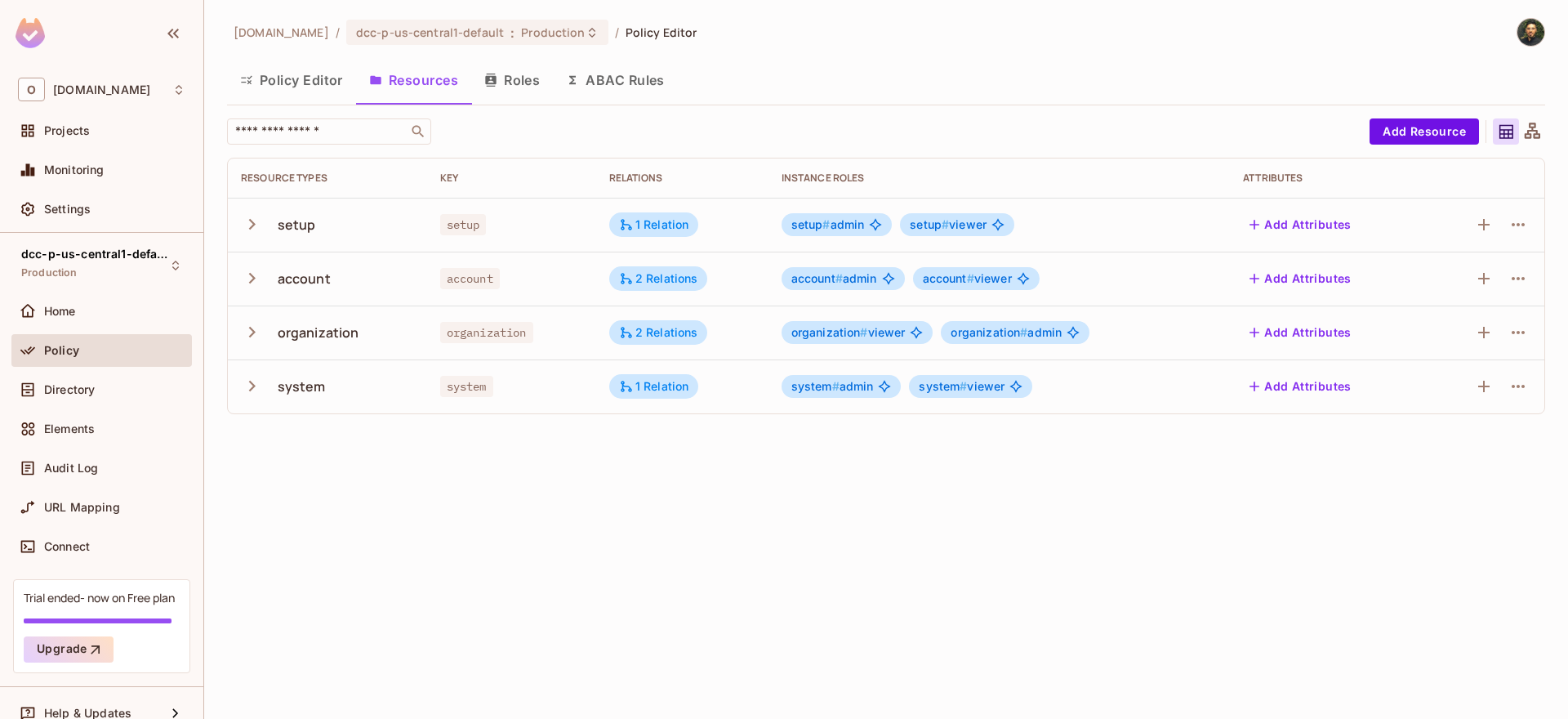
click at [252, 390] on icon "button" at bounding box center [252, 385] width 7 height 11
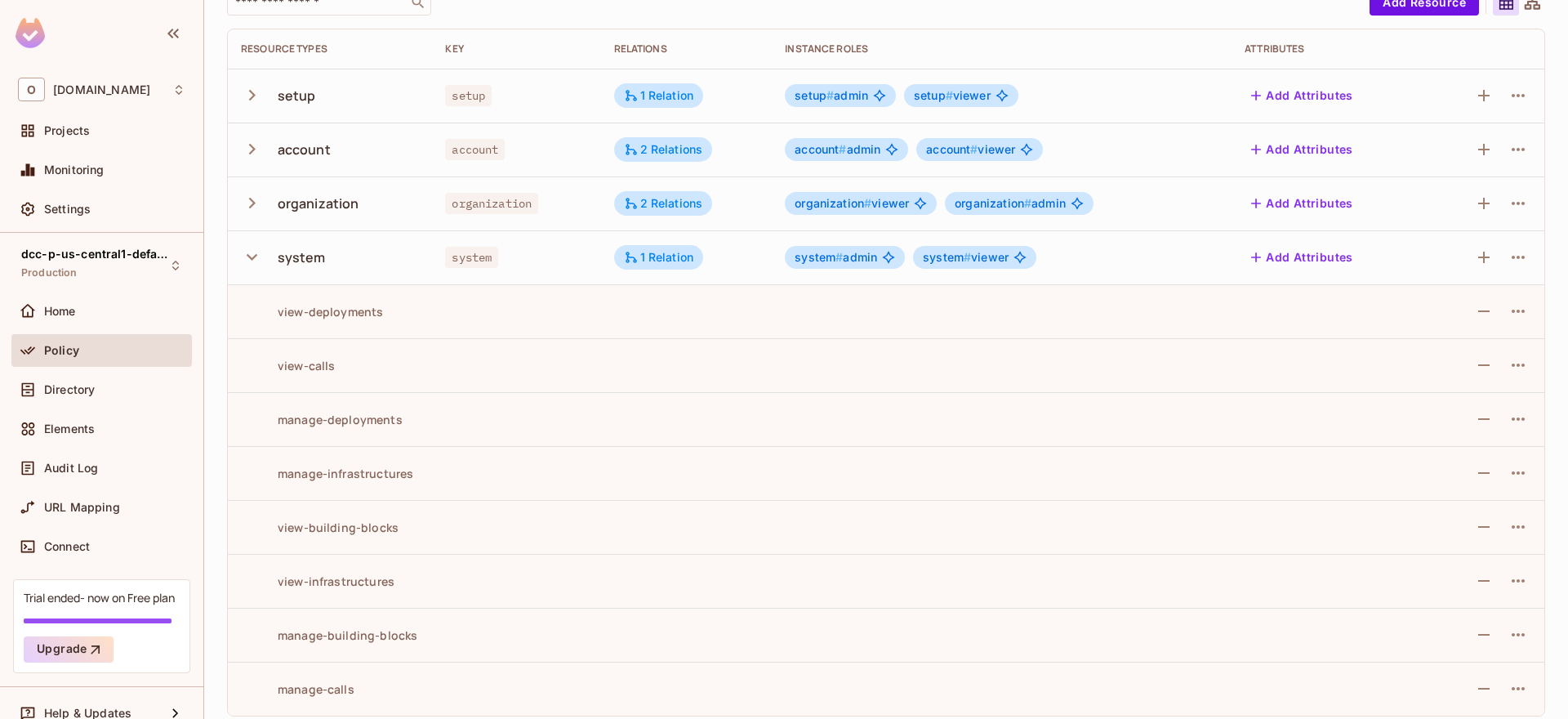
scroll to position [139, 0]
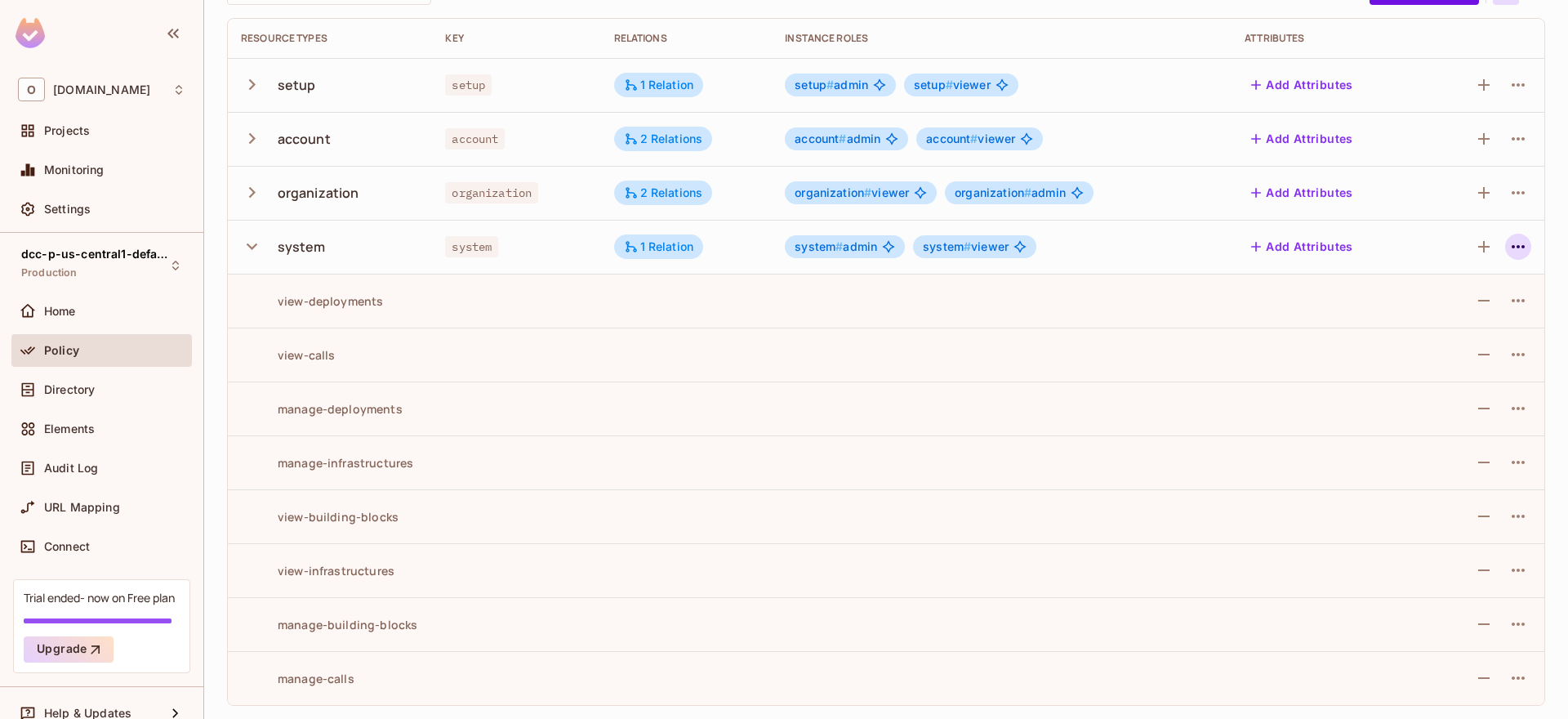
click at [1512, 247] on icon "button" at bounding box center [1518, 246] width 13 height 3
click at [1510, 247] on div at bounding box center [784, 360] width 1568 height 719
click at [1479, 244] on icon "button" at bounding box center [1484, 247] width 12 height 12
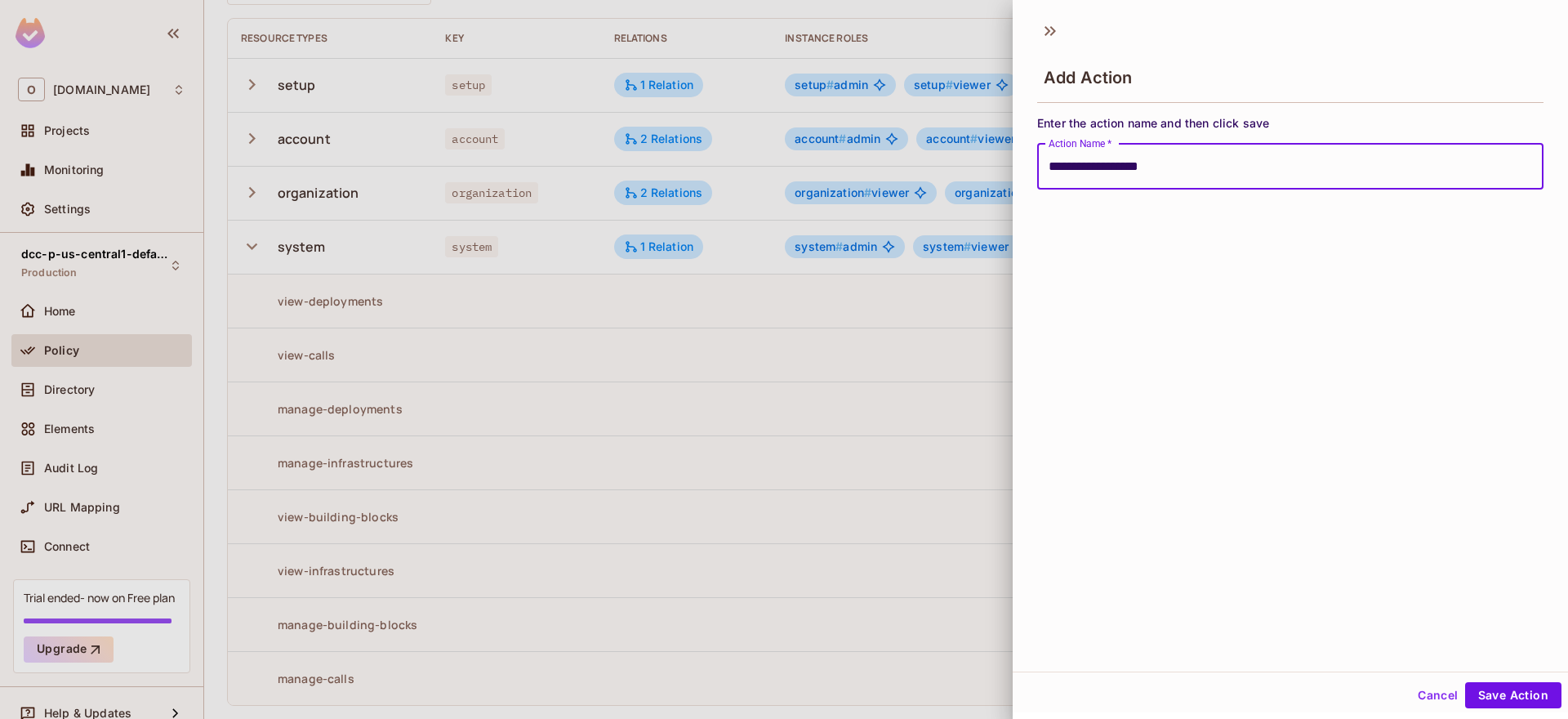
type input "**********"
click at [1465, 682] on button "Save Action" at bounding box center [1513, 694] width 96 height 27
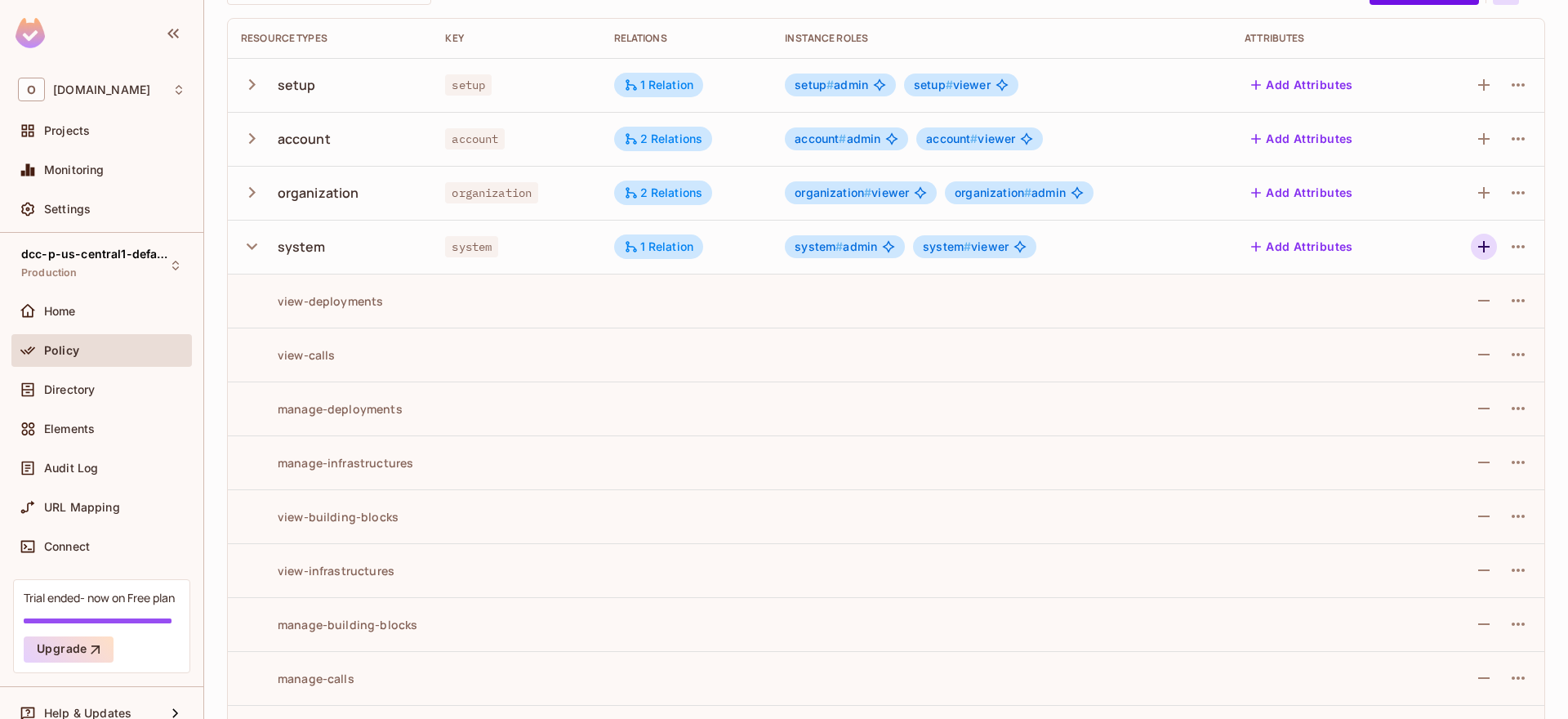
click at [1475, 243] on icon "button" at bounding box center [1484, 247] width 20 height 20
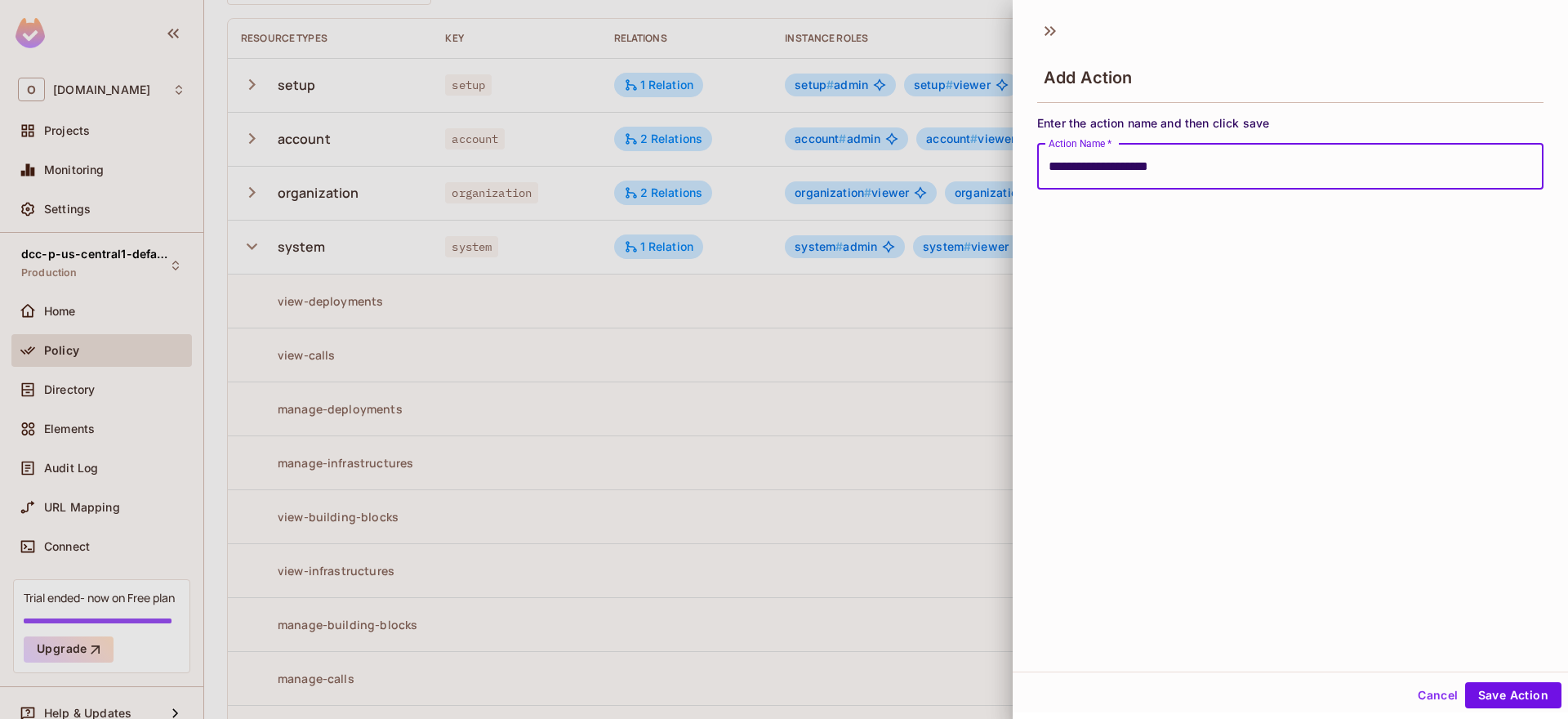
type input "**********"
click at [1465, 682] on button "Save Action" at bounding box center [1513, 694] width 96 height 27
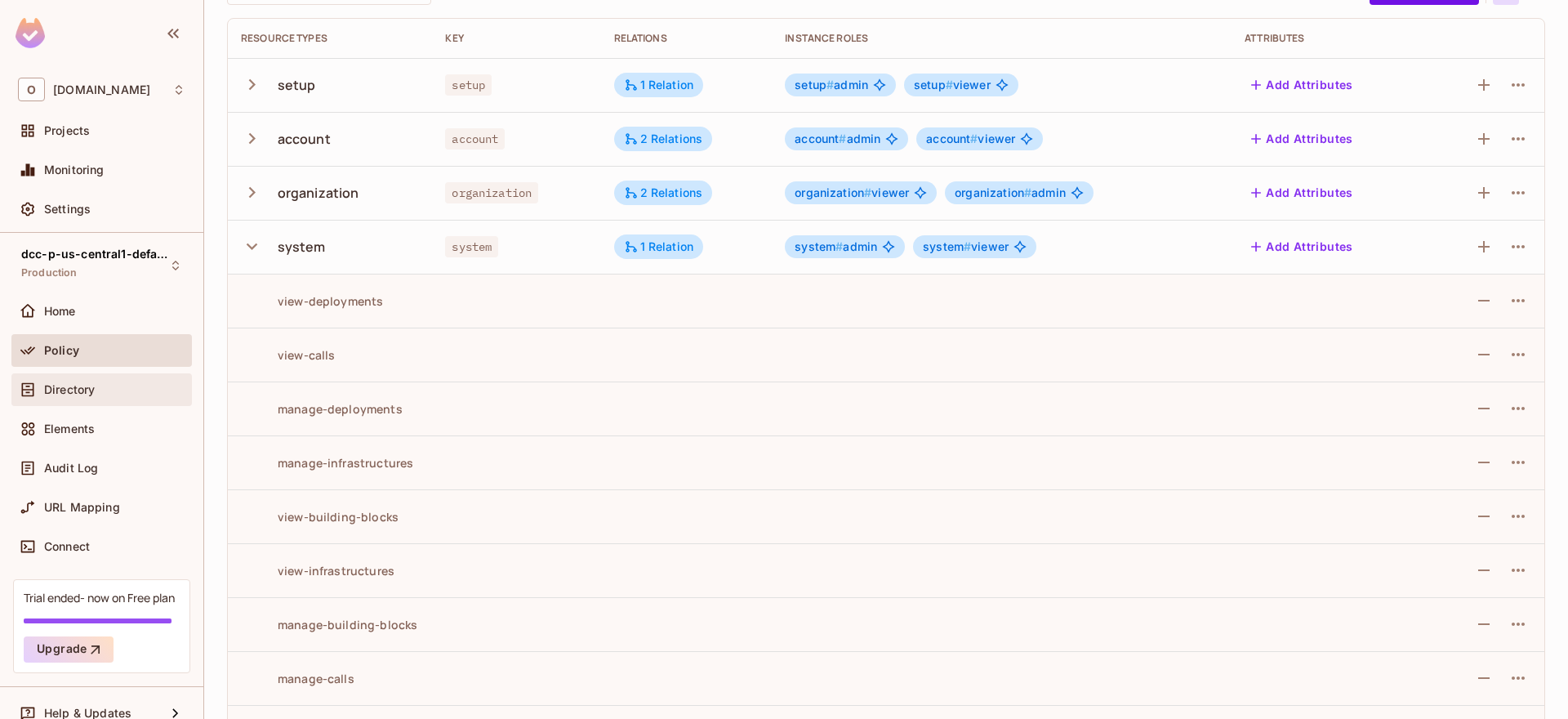
click at [84, 396] on div "Directory" at bounding box center [101, 390] width 167 height 20
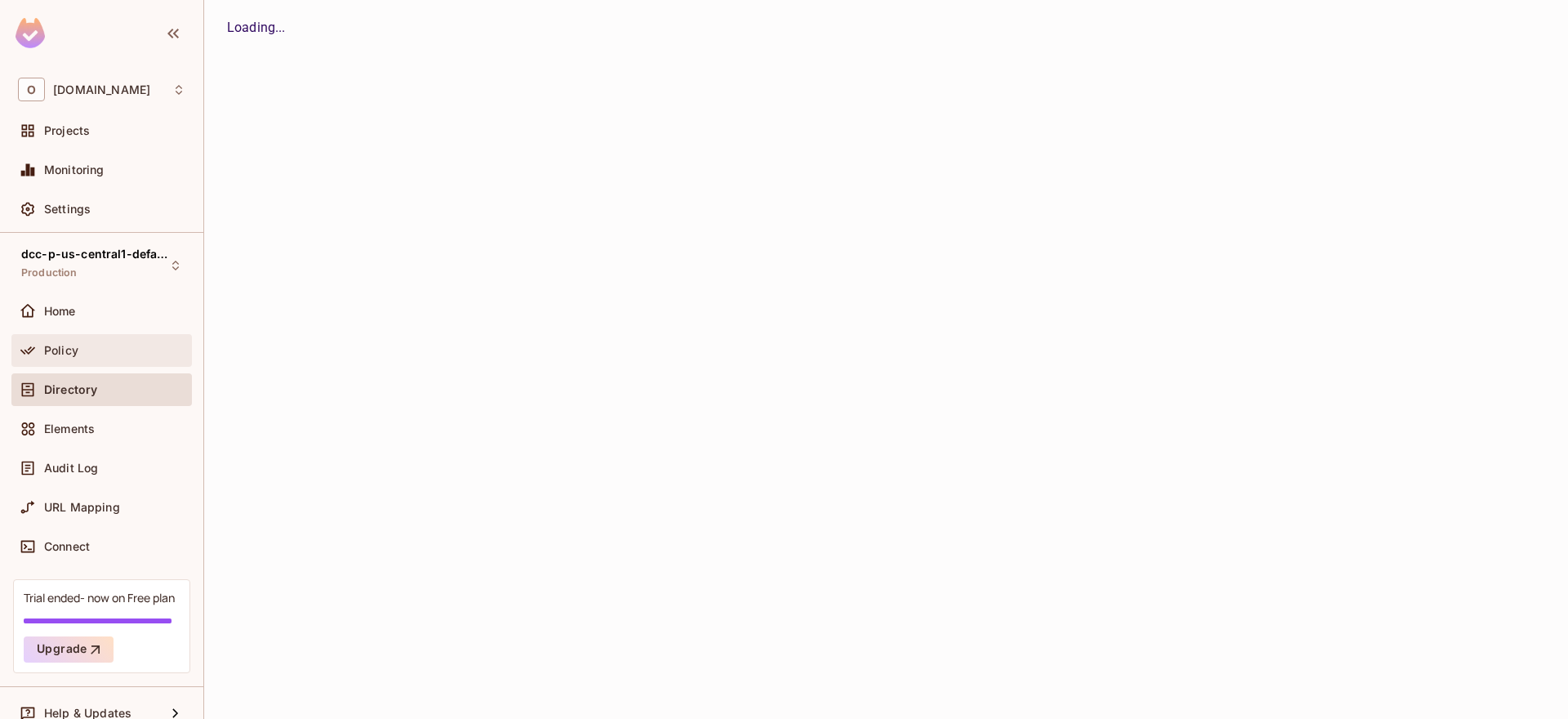
click at [83, 350] on div "Policy" at bounding box center [115, 350] width 141 height 13
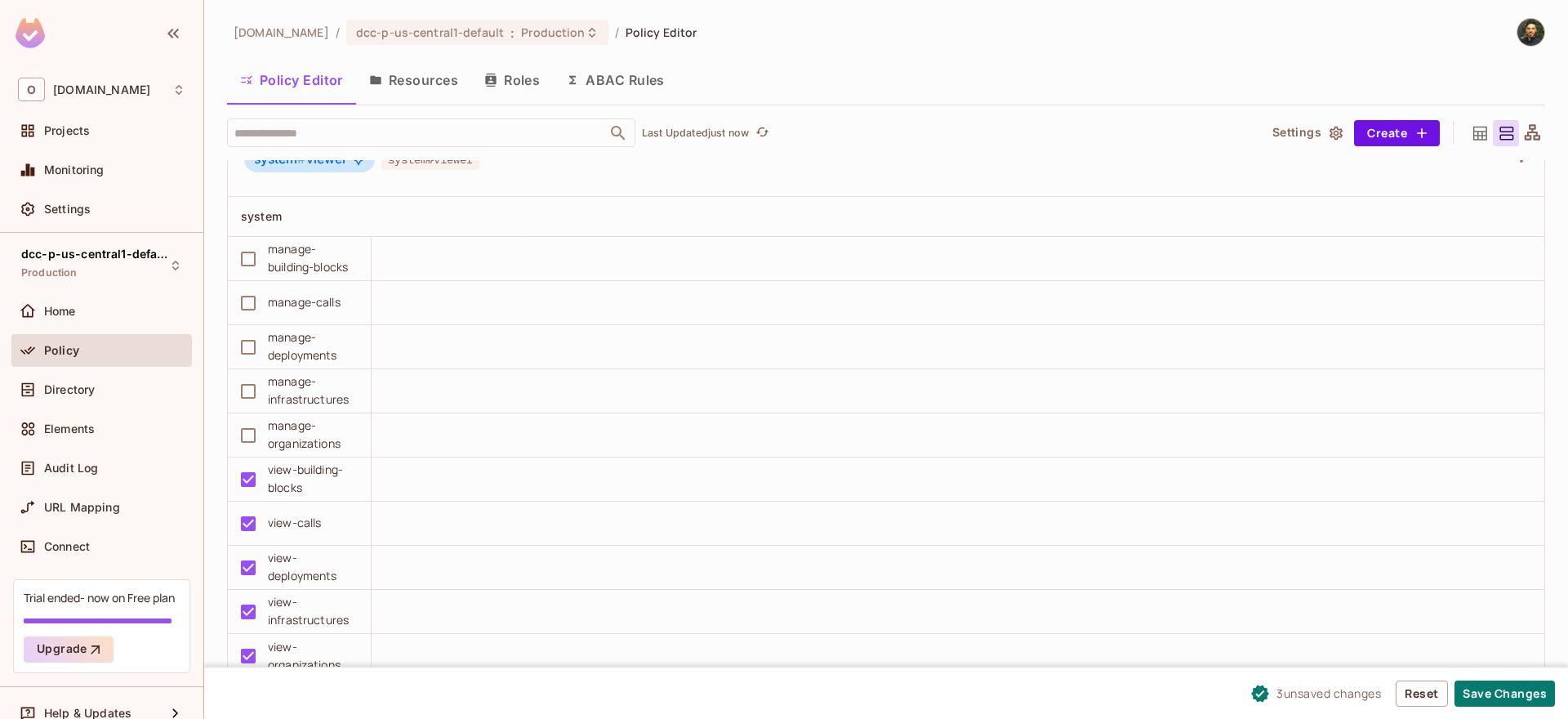
scroll to position [1, 0]
click at [1536, 695] on button "Save Changes" at bounding box center [1505, 692] width 100 height 27
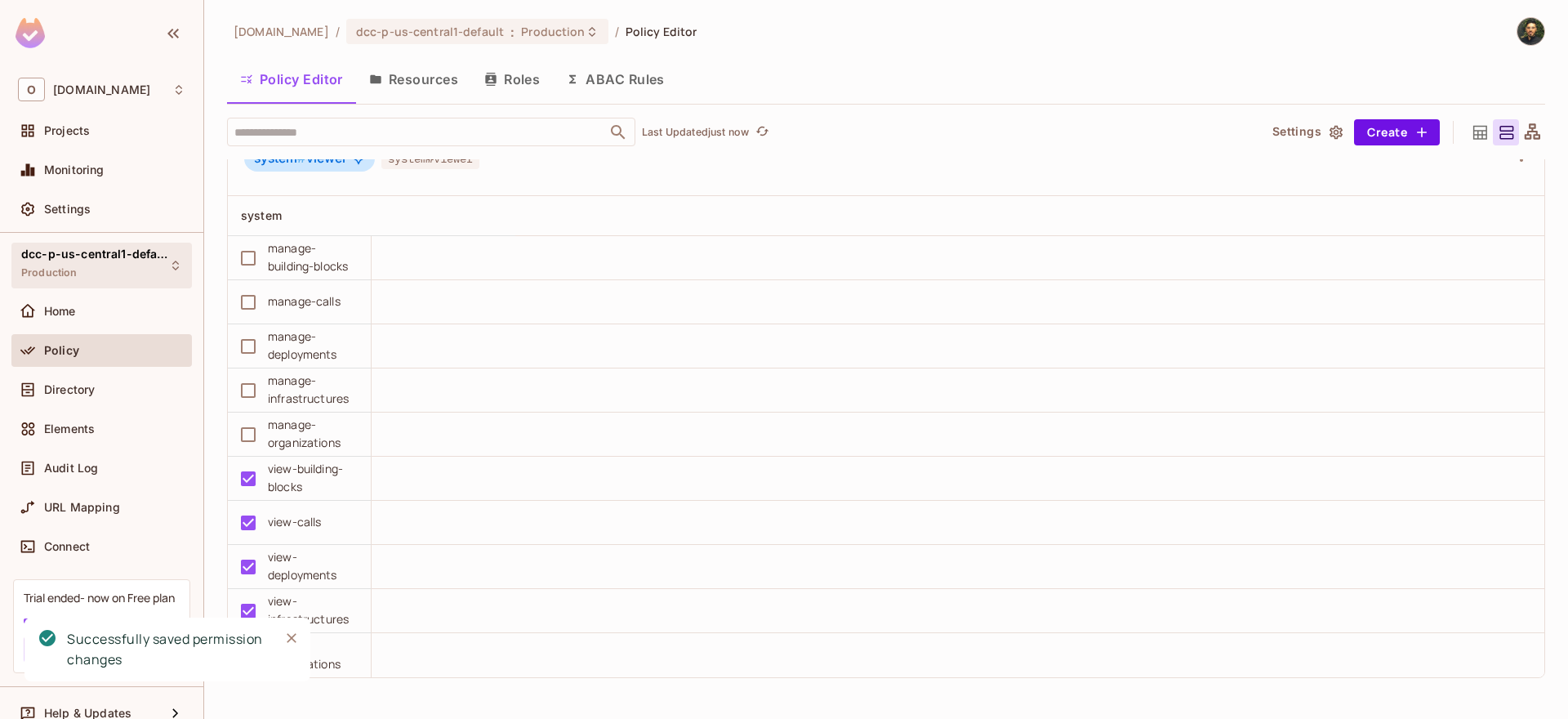
click at [121, 254] on span "dcc-p-us-central1-default" at bounding box center [95, 253] width 147 height 13
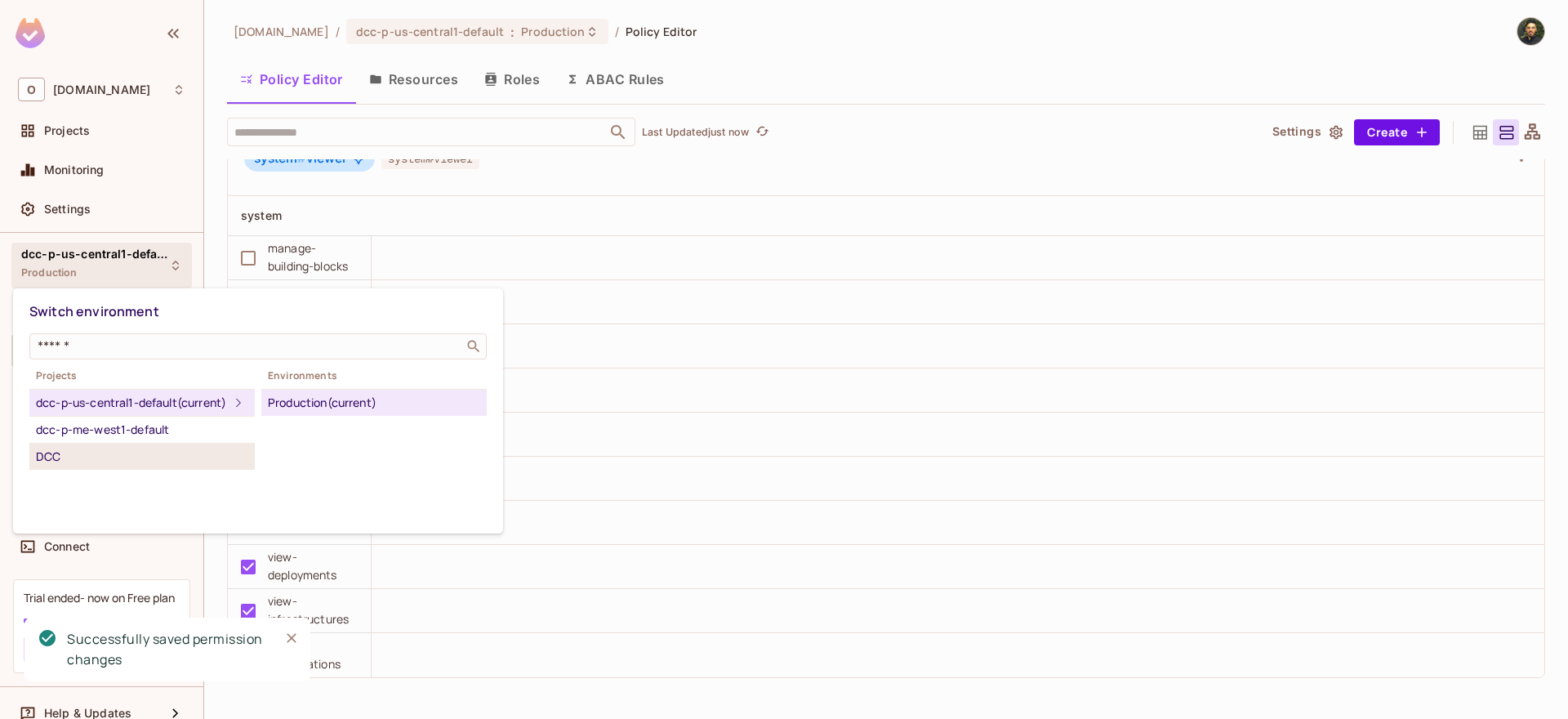
click at [129, 439] on div "dcc-p-me-west1-default" at bounding box center [142, 429] width 212 height 20
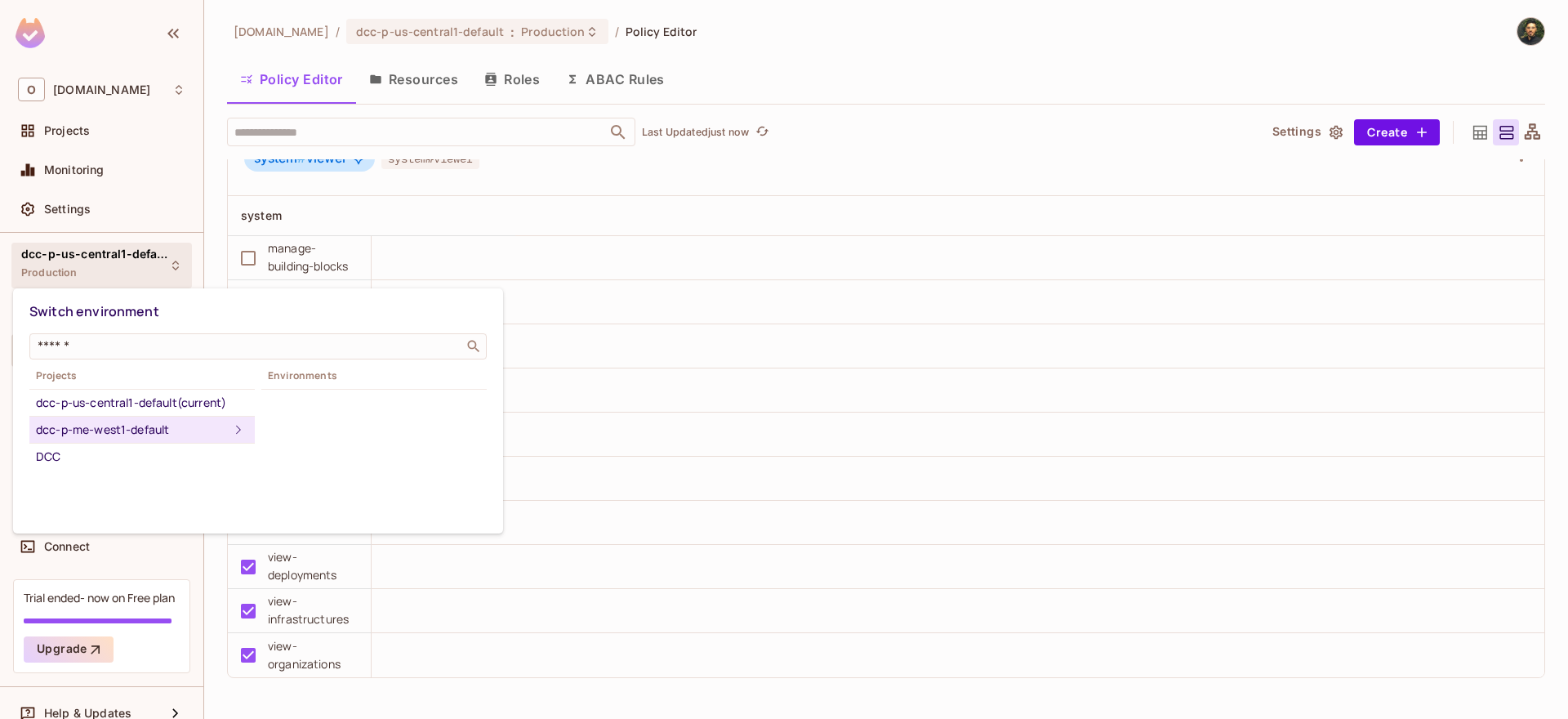
click at [306, 404] on div "Projects dcc-p-us-central1-default (current) dcc-p-me-west1-default DCC Environ…" at bounding box center [258, 417] width 458 height 104
click at [182, 423] on div "dcc-p-me-west1-default" at bounding box center [133, 429] width 193 height 20
click at [294, 404] on div "Production" at bounding box center [374, 403] width 212 height 20
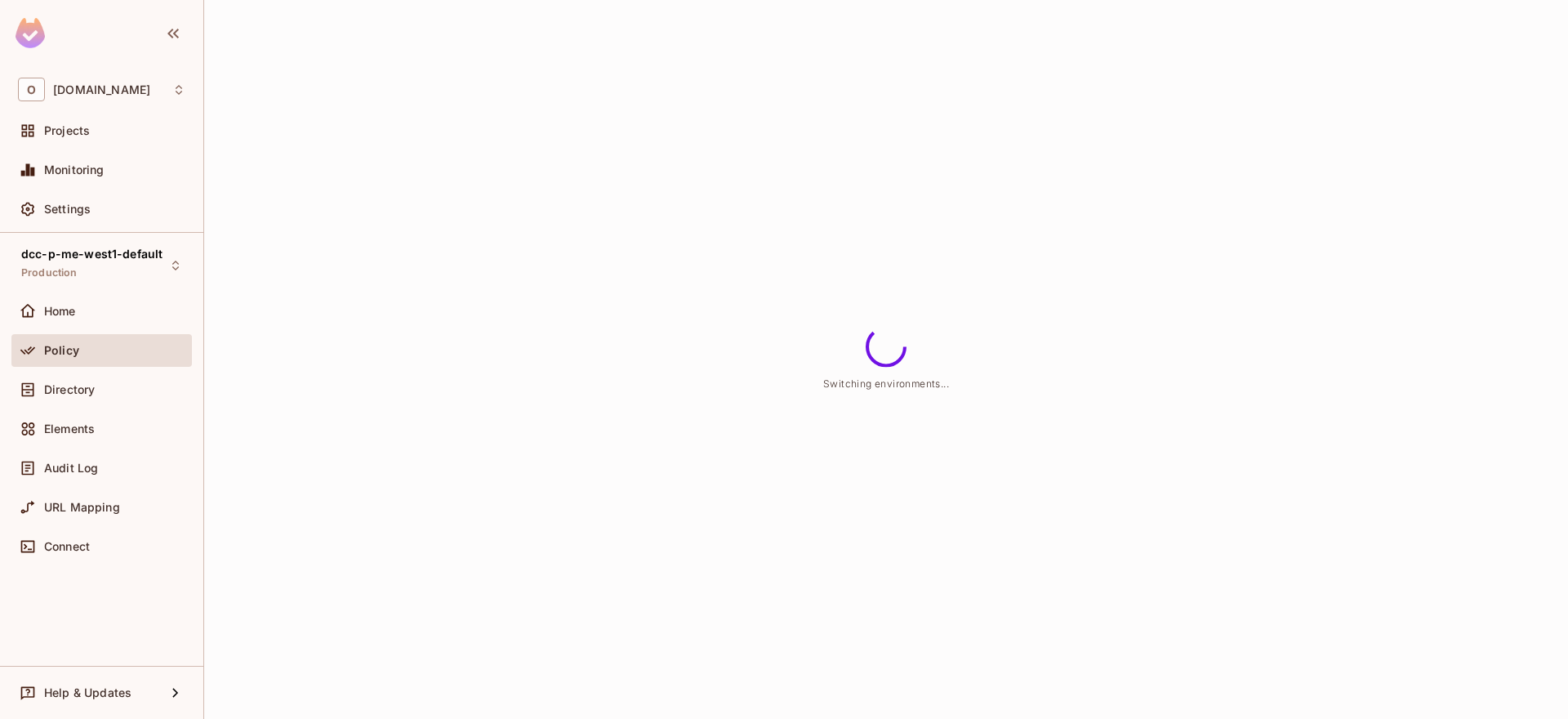
scroll to position [0, 0]
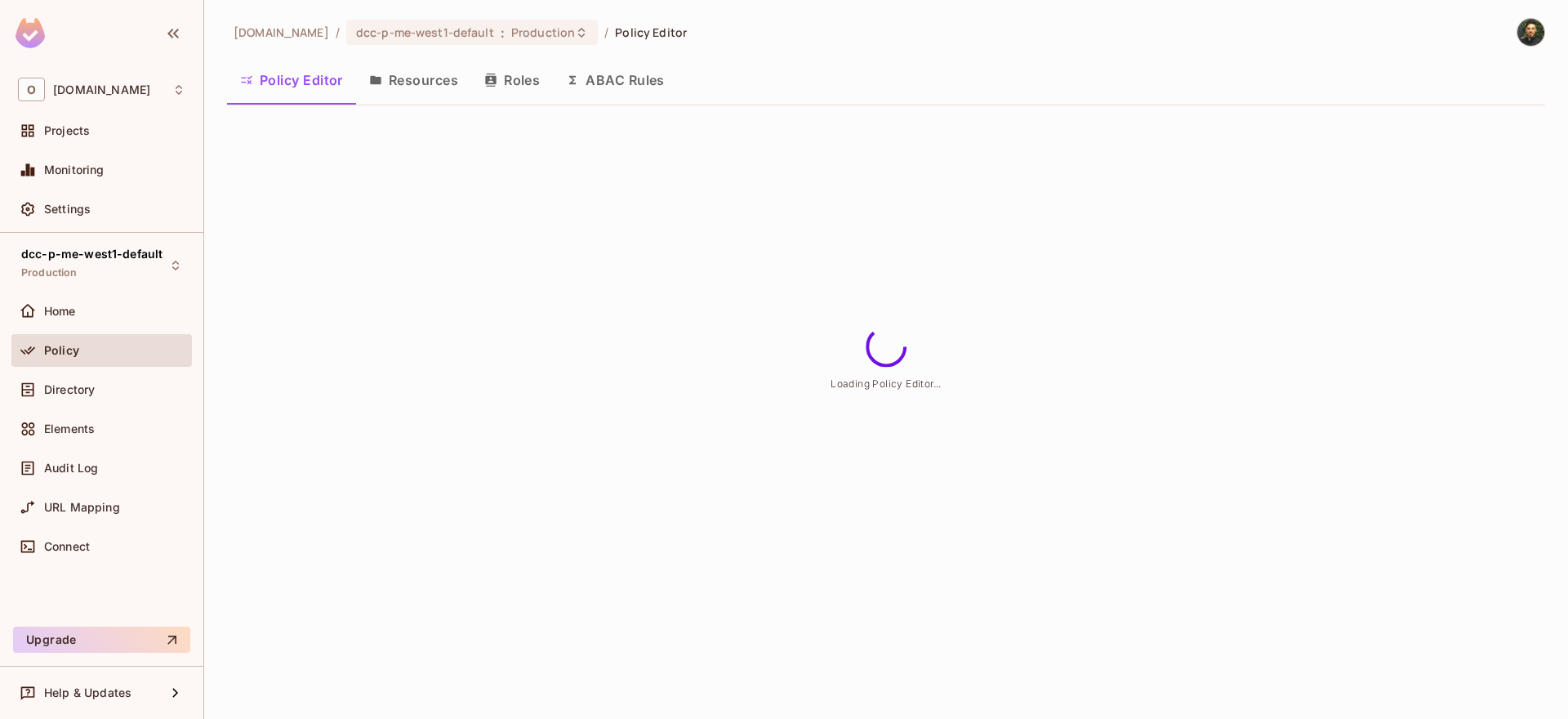
click at [419, 89] on button "Resources" at bounding box center [413, 81] width 115 height 41
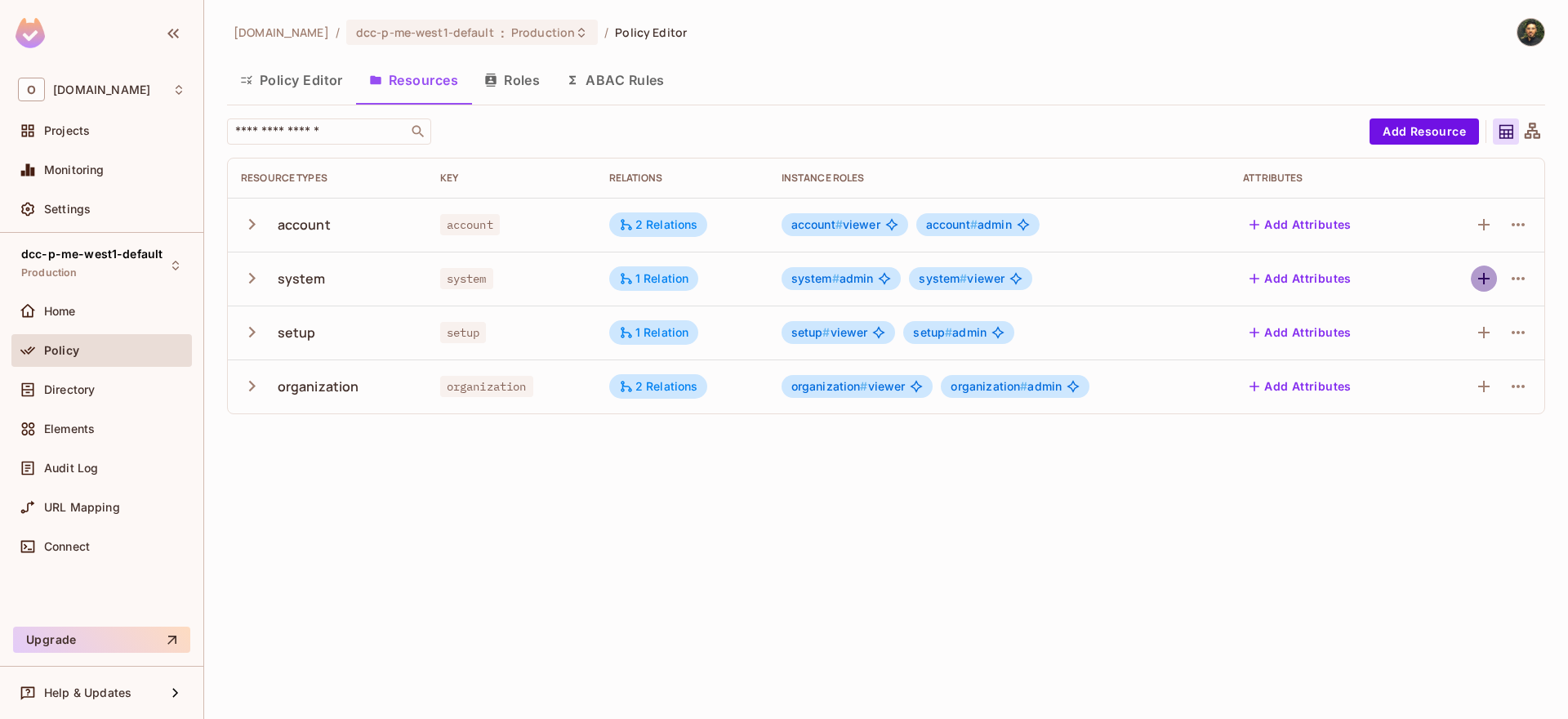
click at [1483, 278] on icon "button" at bounding box center [1484, 279] width 12 height 12
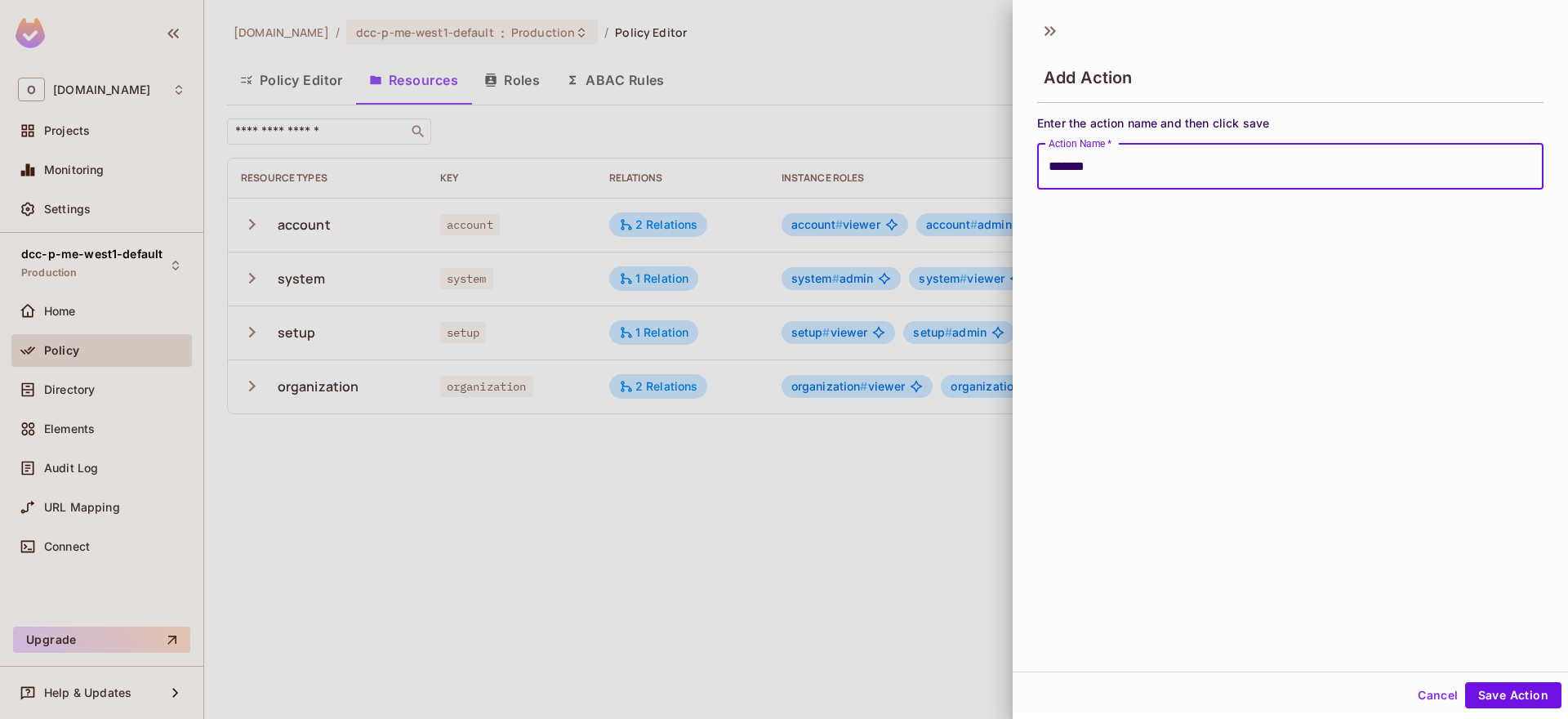
type input "**********"
click at [1465, 682] on button "Save Action" at bounding box center [1513, 694] width 96 height 27
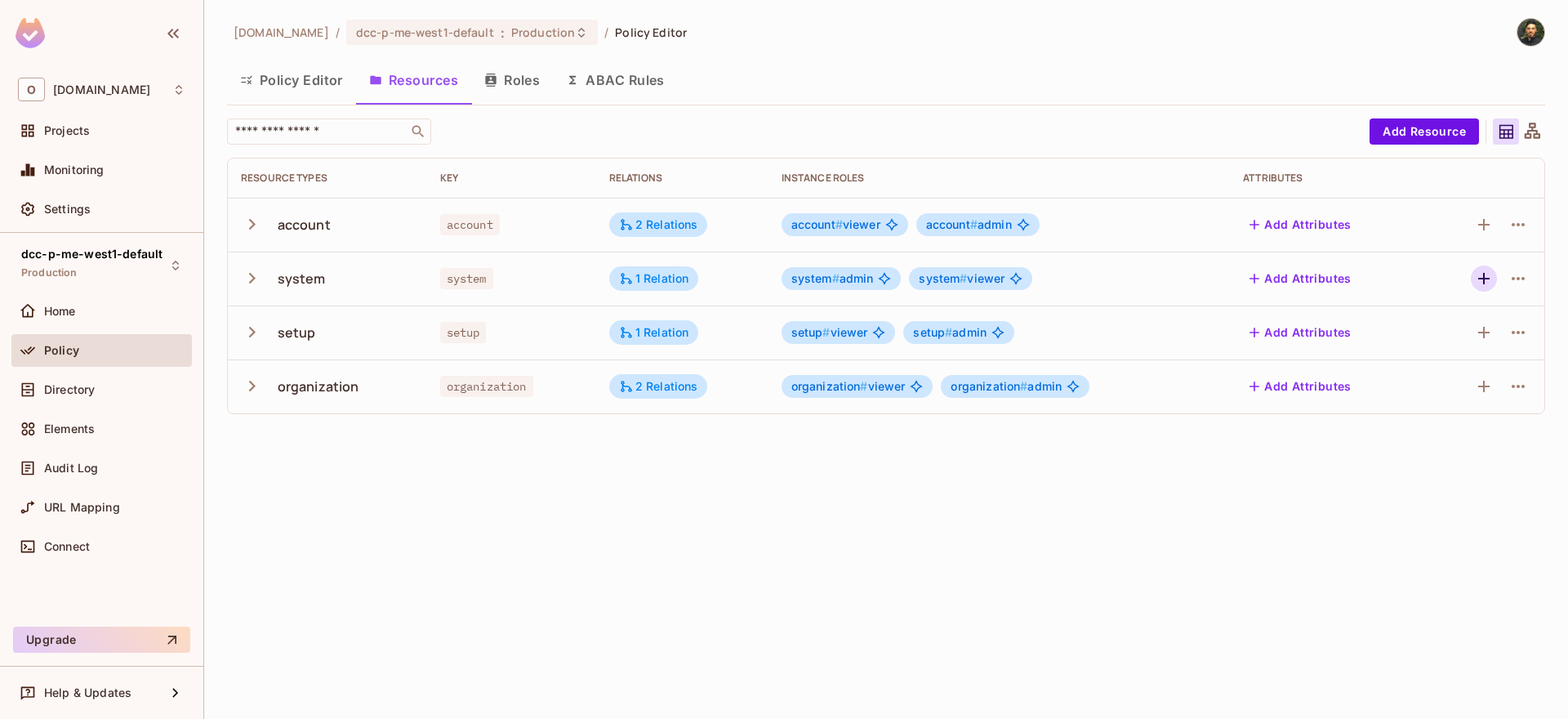
click at [1482, 276] on icon "button" at bounding box center [1484, 278] width 20 height 20
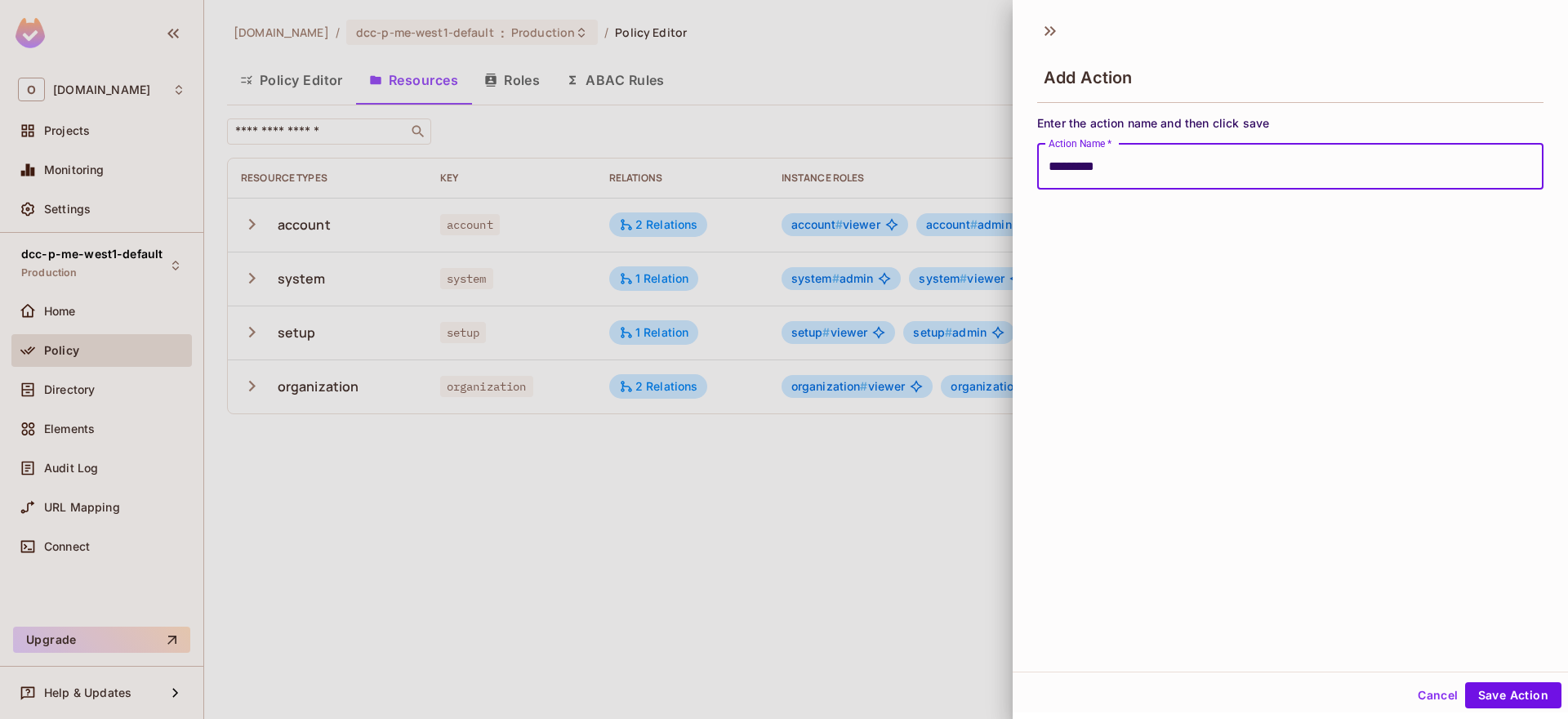
type input "**********"
click at [1465, 682] on button "Save Action" at bounding box center [1513, 694] width 96 height 27
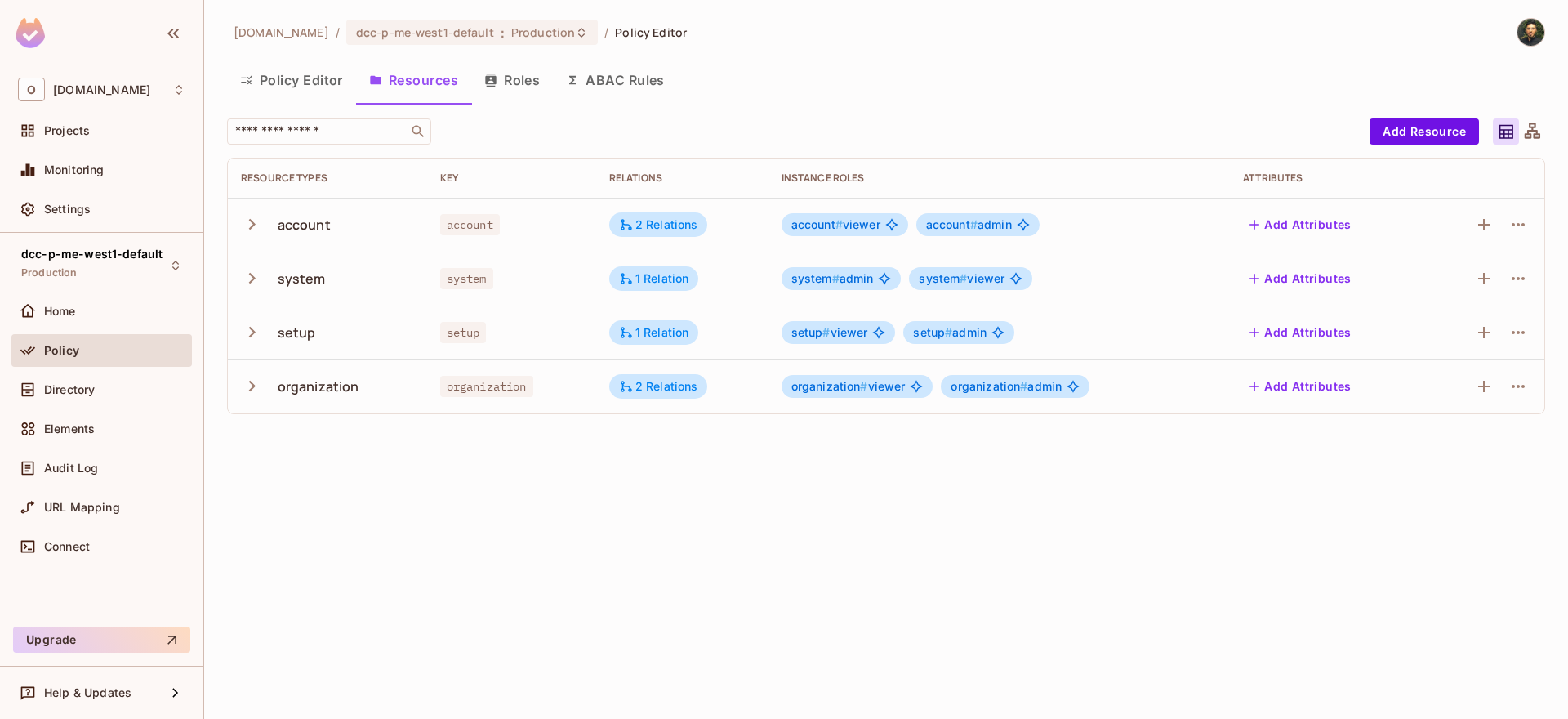
click at [283, 104] on div "Policy Editor Resources Roles ABAC Rules" at bounding box center [886, 83] width 1318 height 45
click at [288, 83] on button "Policy Editor" at bounding box center [291, 81] width 129 height 41
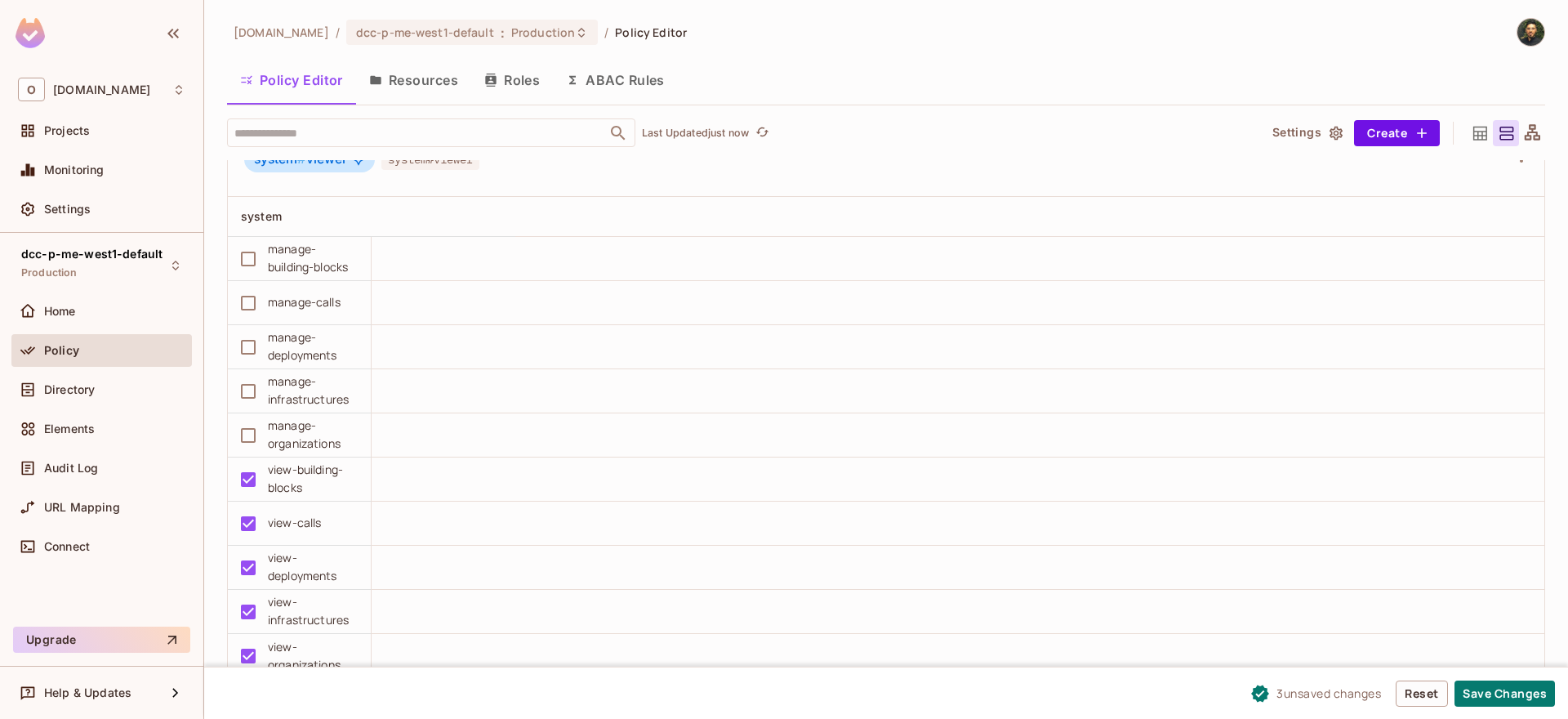
scroll to position [1, 0]
click at [1510, 694] on button "Save Changes" at bounding box center [1505, 692] width 100 height 27
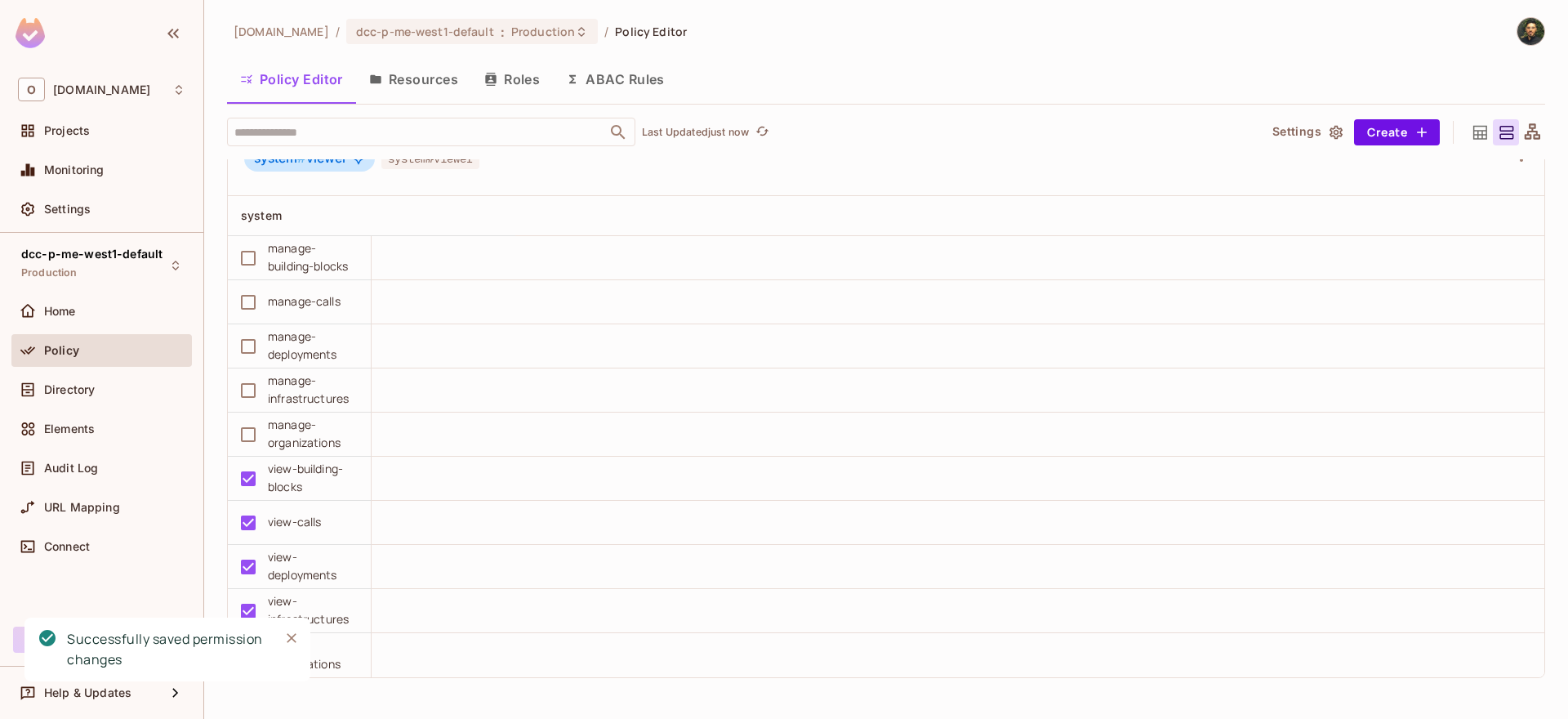
click at [526, 194] on div "system # viewer system#viewer" at bounding box center [886, 161] width 1316 height 70
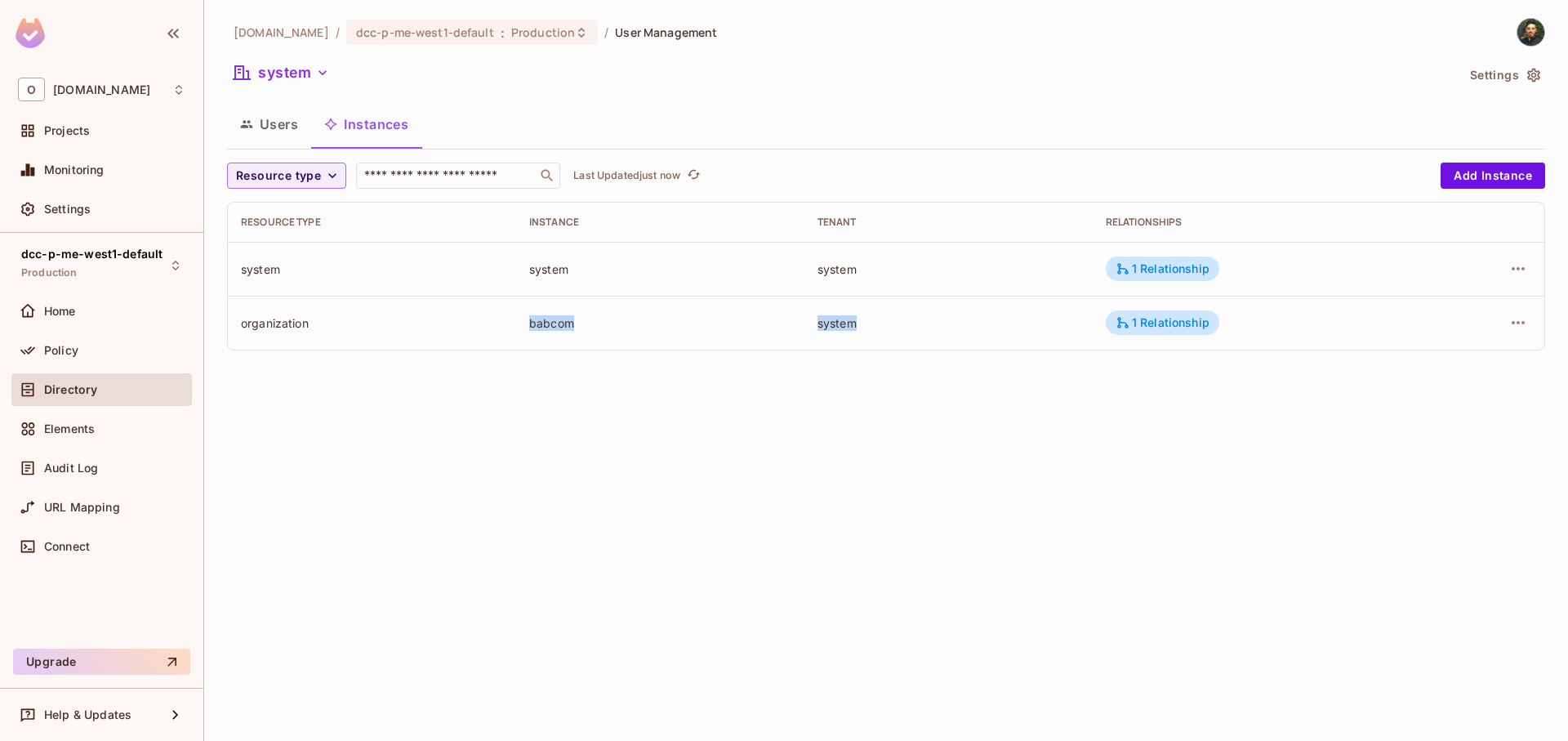
drag, startPoint x: 544, startPoint y: 335, endPoint x: 973, endPoint y: 341, distance: 429.0
click at [973, 341] on tr "organization babcom system 1 Relationship" at bounding box center [886, 322] width 1316 height 54
click at [973, 341] on td "system" at bounding box center [948, 322] width 288 height 54
click at [1189, 323] on div "1 Relationship" at bounding box center [1163, 322] width 94 height 15
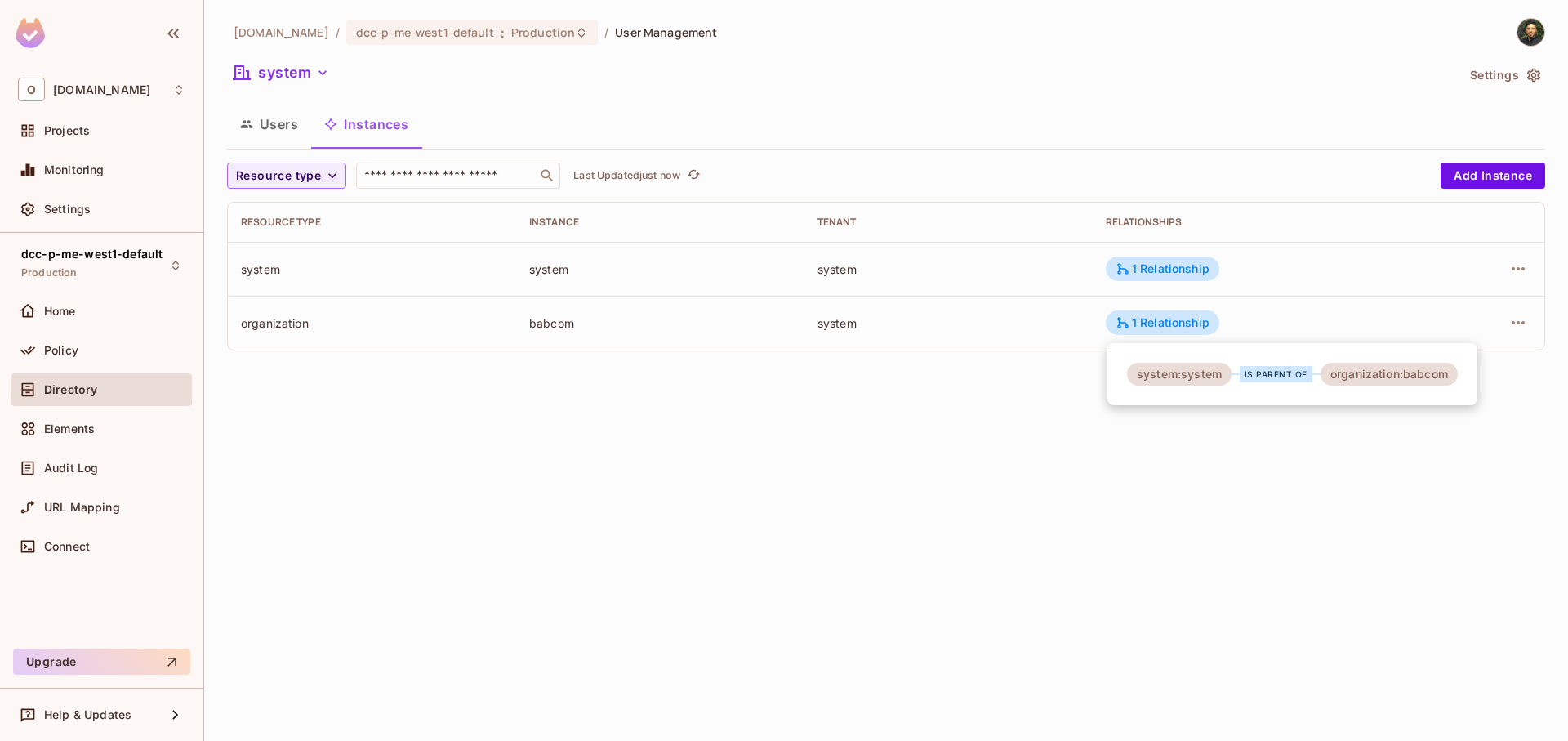
click at [1005, 438] on div at bounding box center [784, 370] width 1568 height 741
click at [1518, 329] on icon "button" at bounding box center [1518, 322] width 20 height 20
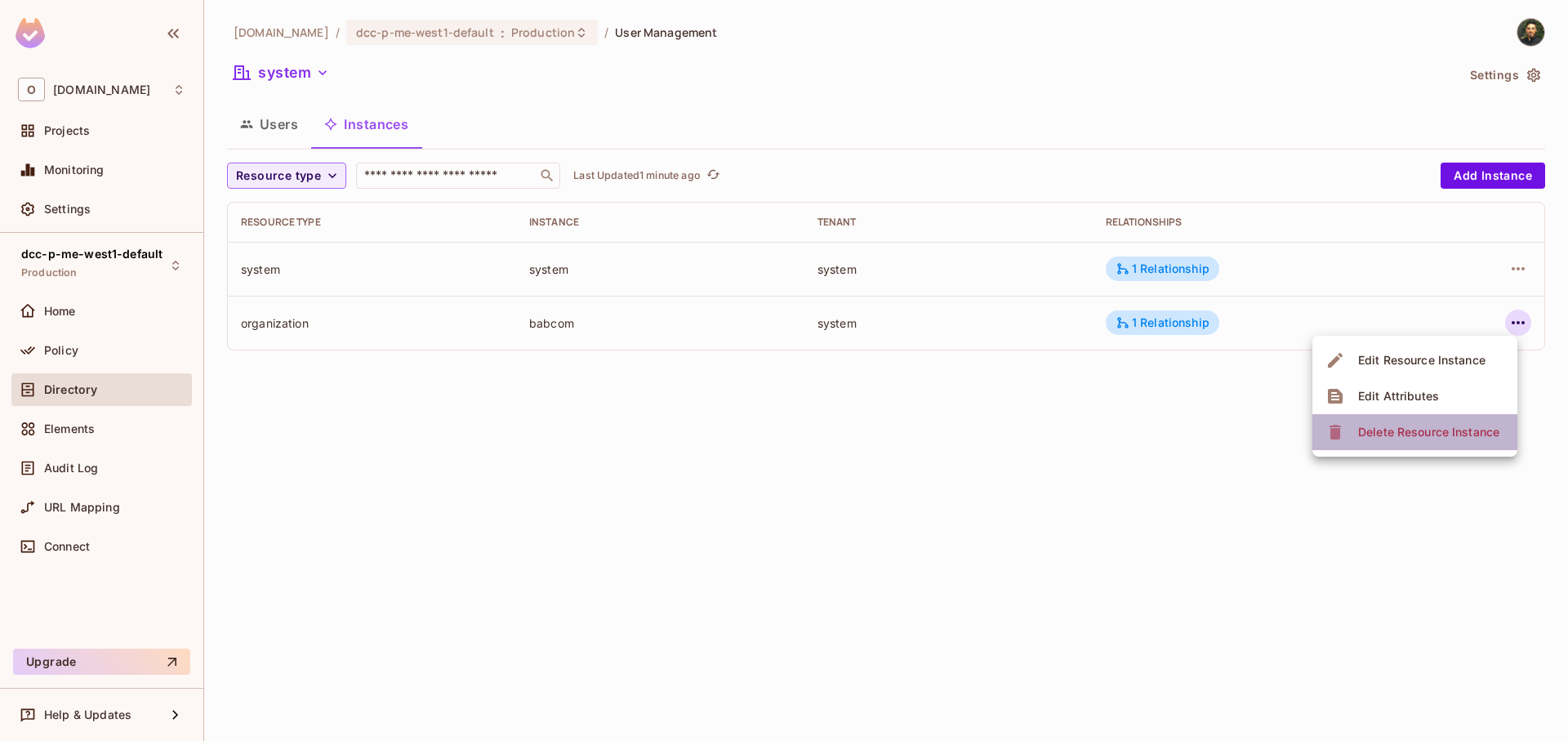
click at [1455, 435] on div "Delete Resource Instance" at bounding box center [1428, 431] width 141 height 17
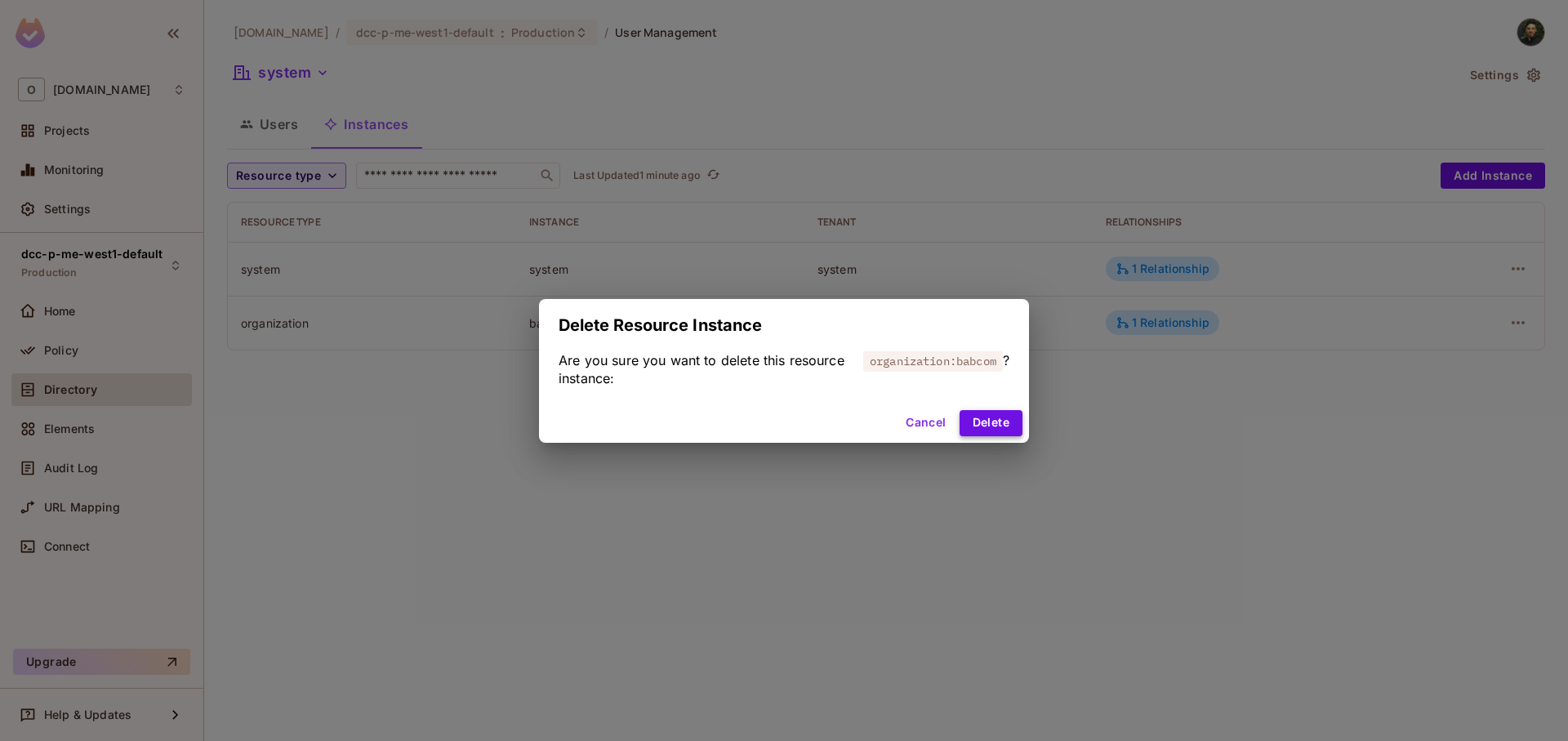
click at [1005, 423] on button "Delete" at bounding box center [991, 423] width 63 height 27
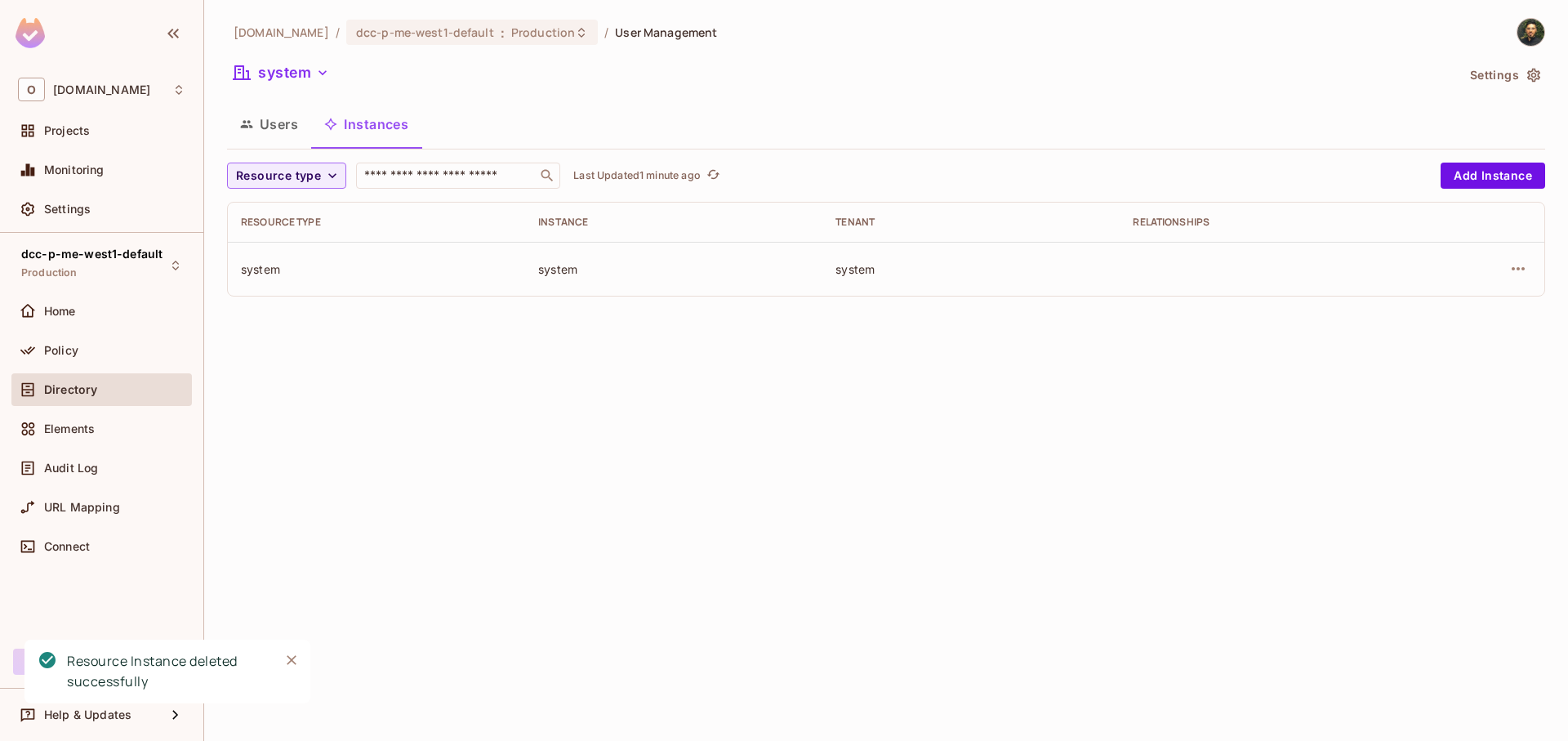
click at [616, 361] on div "[DOMAIN_NAME] / dcc-p-me-west1-default : Production / User Management system Se…" at bounding box center [886, 370] width 1364 height 741
click at [811, 414] on div "[DOMAIN_NAME] / dcc-p-me-west1-default : Production / User Management system Se…" at bounding box center [886, 370] width 1364 height 741
click at [289, 126] on button "Users" at bounding box center [269, 125] width 84 height 41
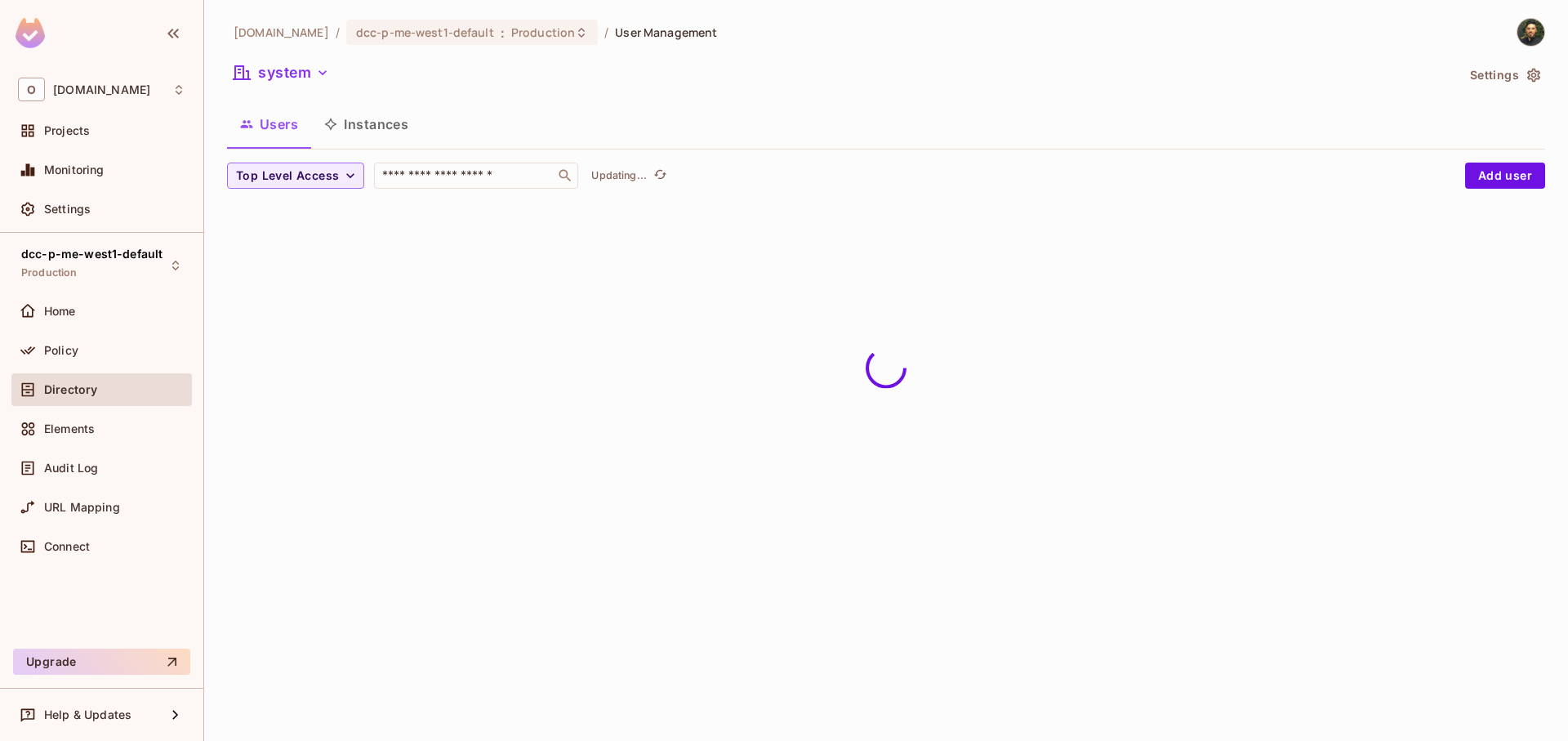
click at [369, 133] on button "Instances" at bounding box center [366, 125] width 110 height 41
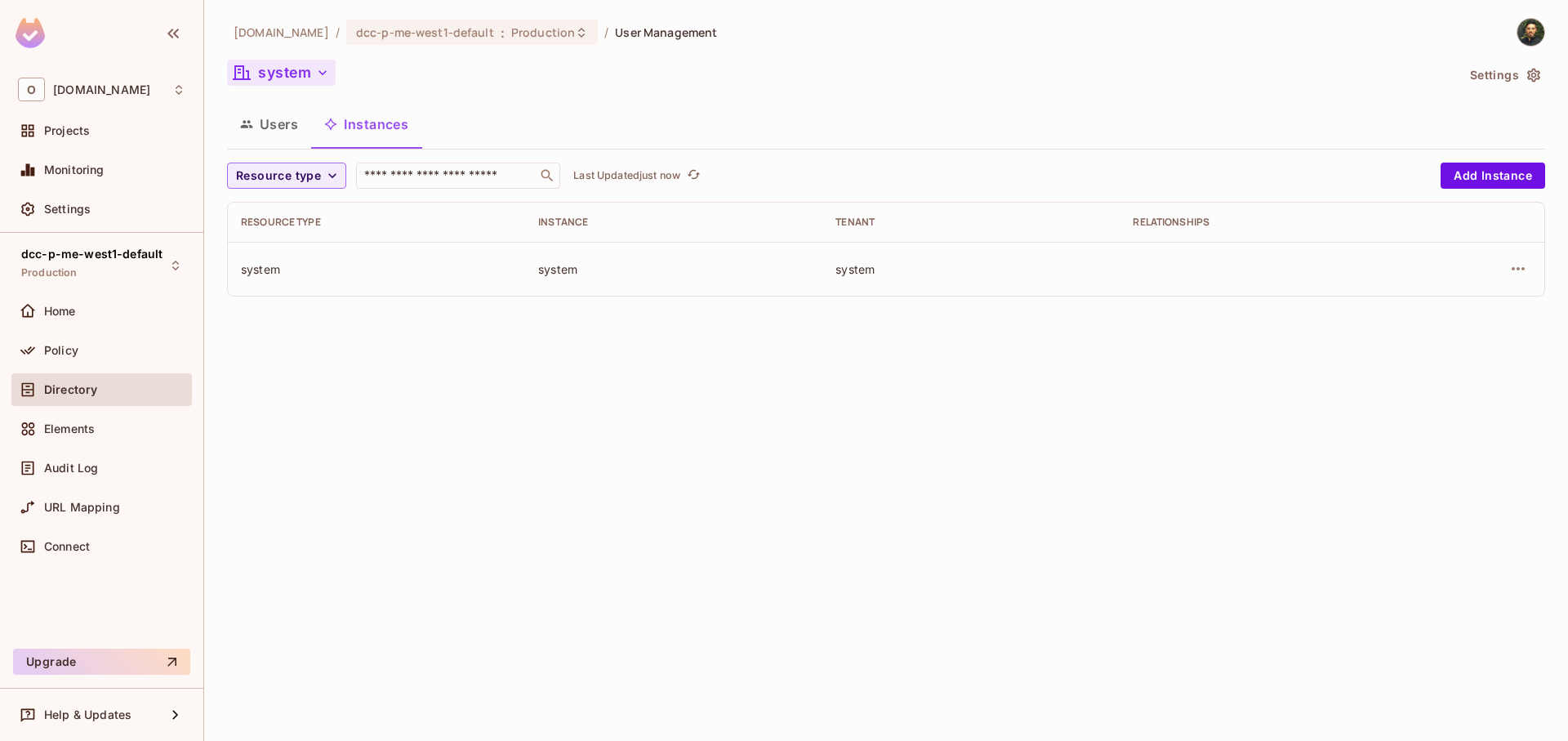
click at [300, 80] on button "system" at bounding box center [281, 73] width 109 height 27
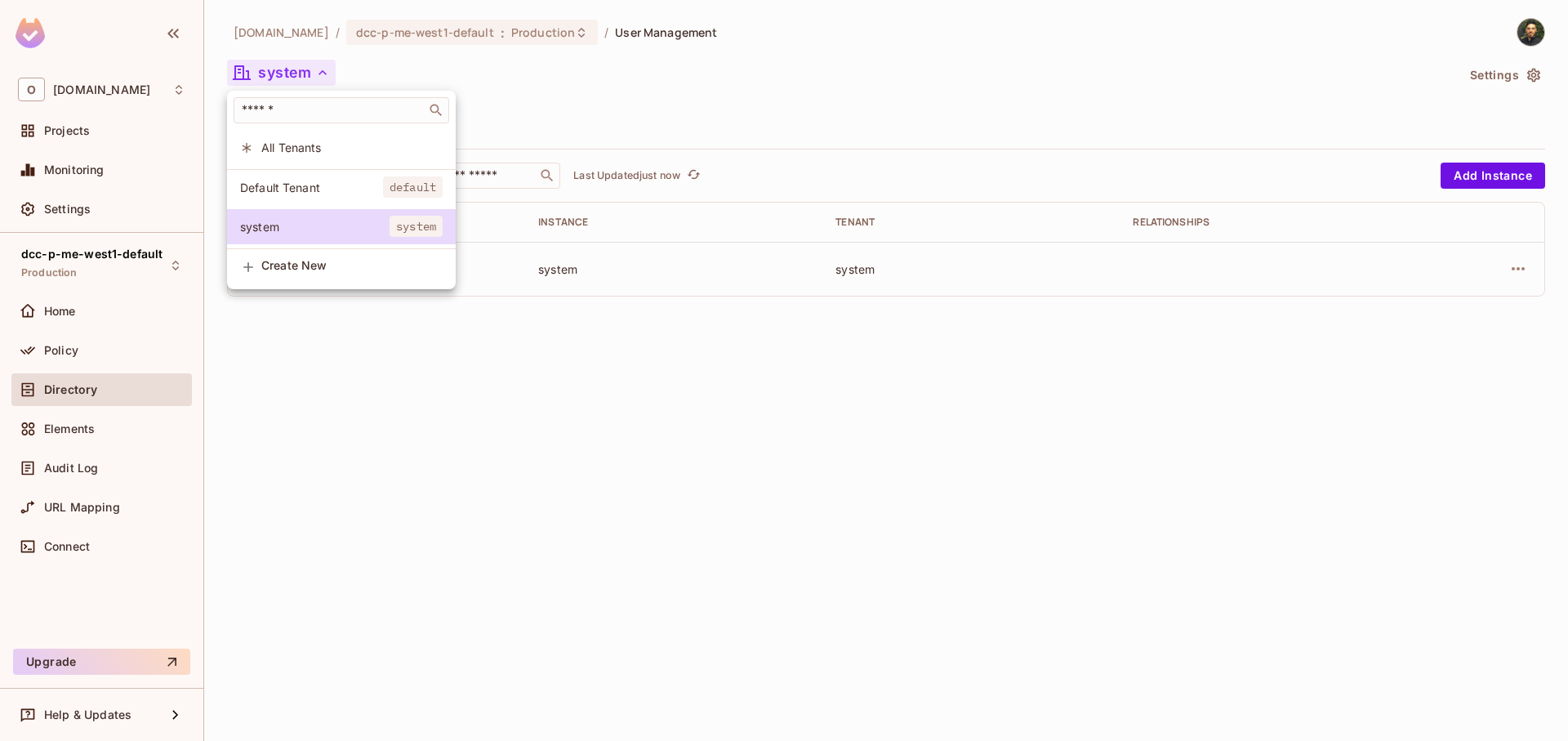
click at [330, 245] on div "Default Tenant default system system" at bounding box center [341, 208] width 229 height 80
click at [332, 238] on li "system system" at bounding box center [341, 227] width 229 height 35
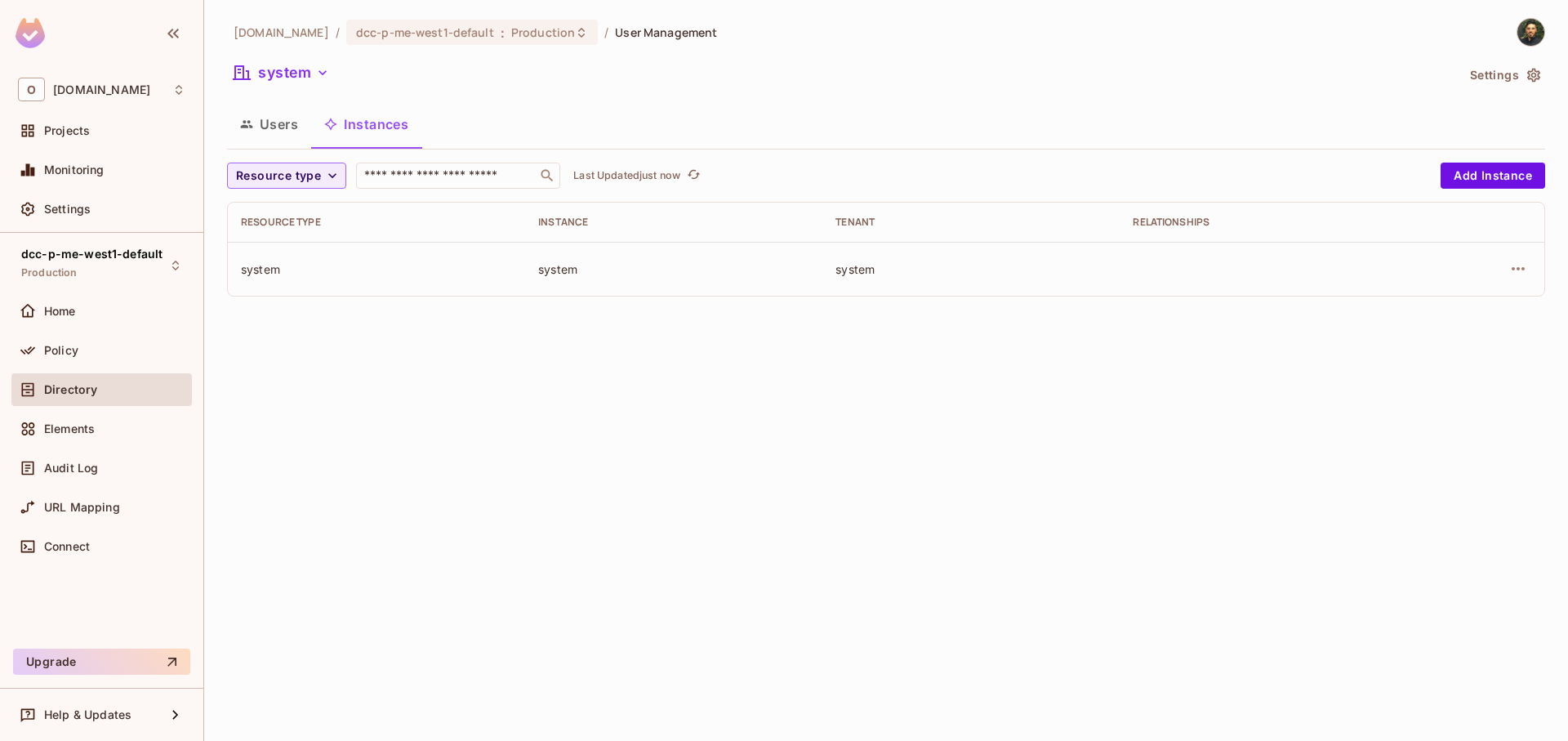
click at [398, 343] on div "[DOMAIN_NAME] / dcc-p-me-west1-default : Production / User Management system Se…" at bounding box center [886, 370] width 1364 height 741
click at [700, 172] on icon "refresh" at bounding box center [694, 174] width 14 height 14
click at [1147, 323] on div "1 Relationship" at bounding box center [1163, 322] width 94 height 15
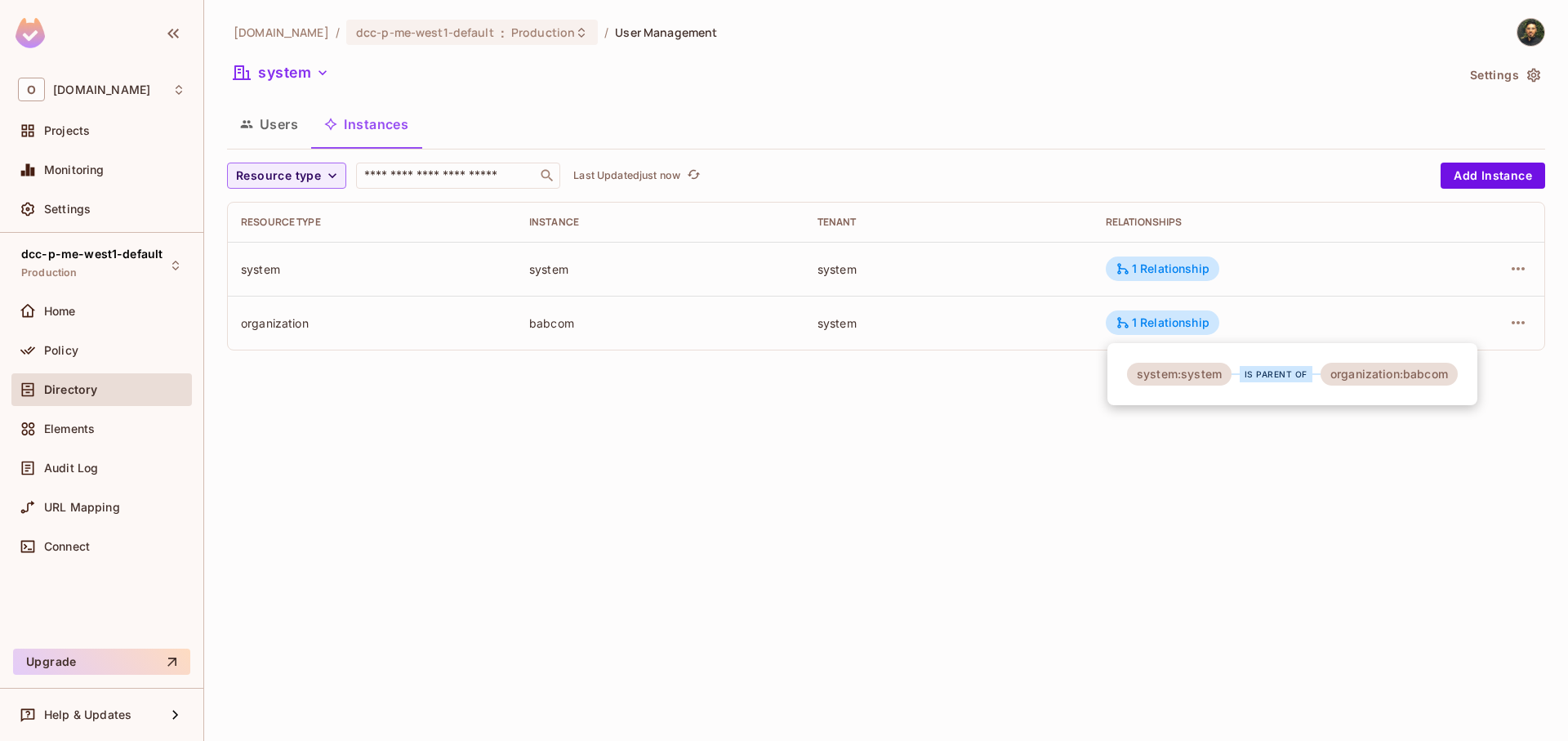
click at [753, 461] on div at bounding box center [784, 370] width 1568 height 741
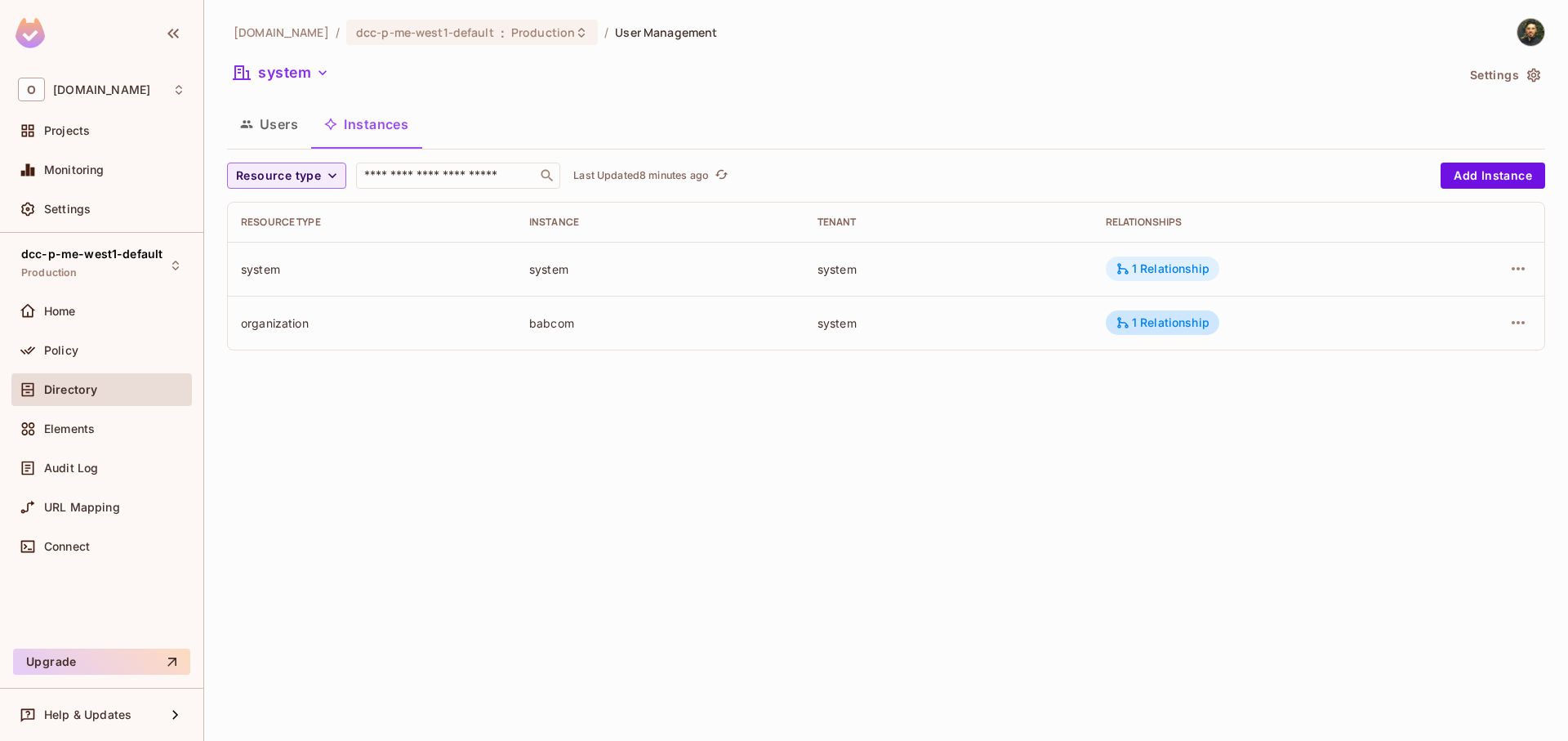
click at [1187, 272] on div "1 Relationship" at bounding box center [1163, 268] width 94 height 15
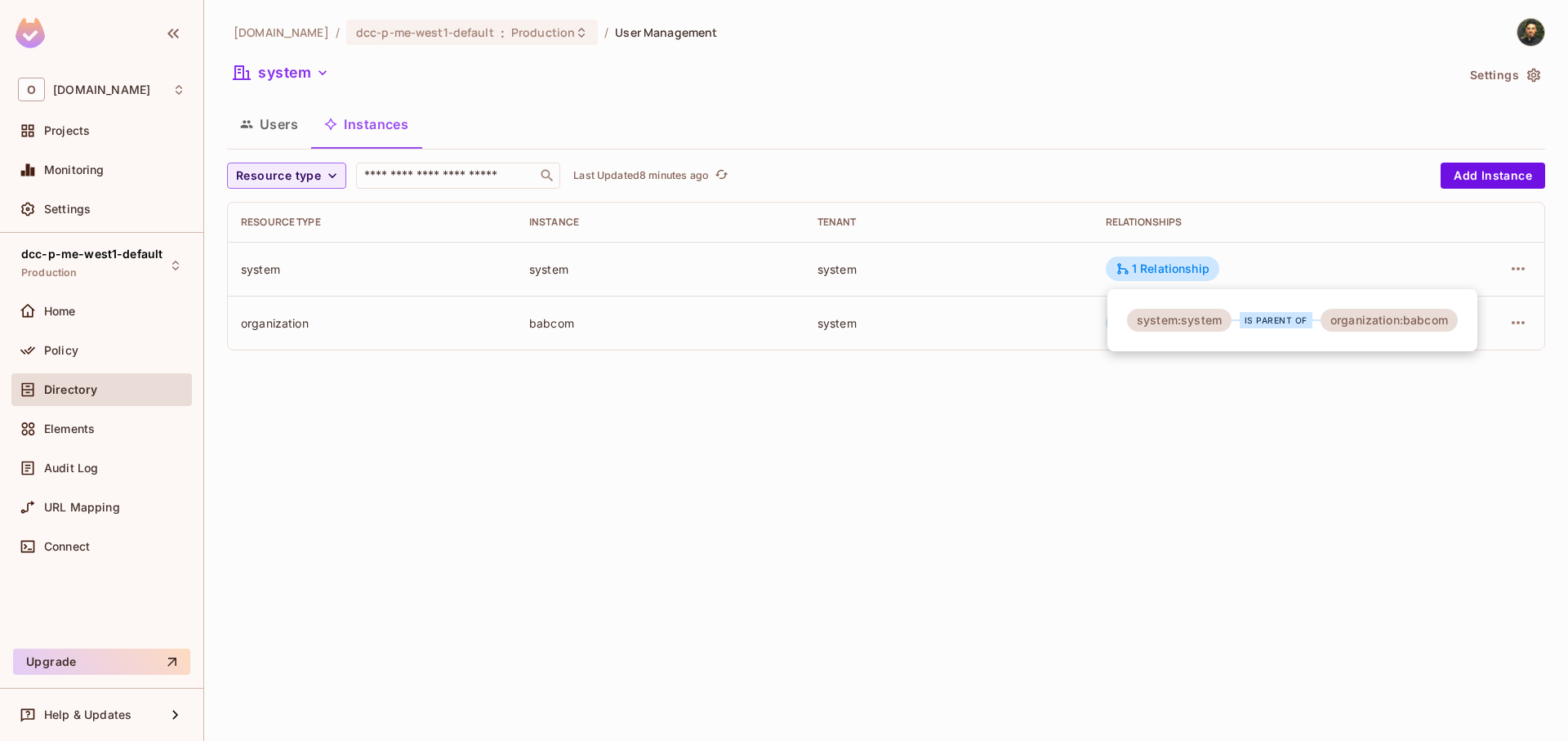
click at [695, 380] on div at bounding box center [784, 370] width 1568 height 741
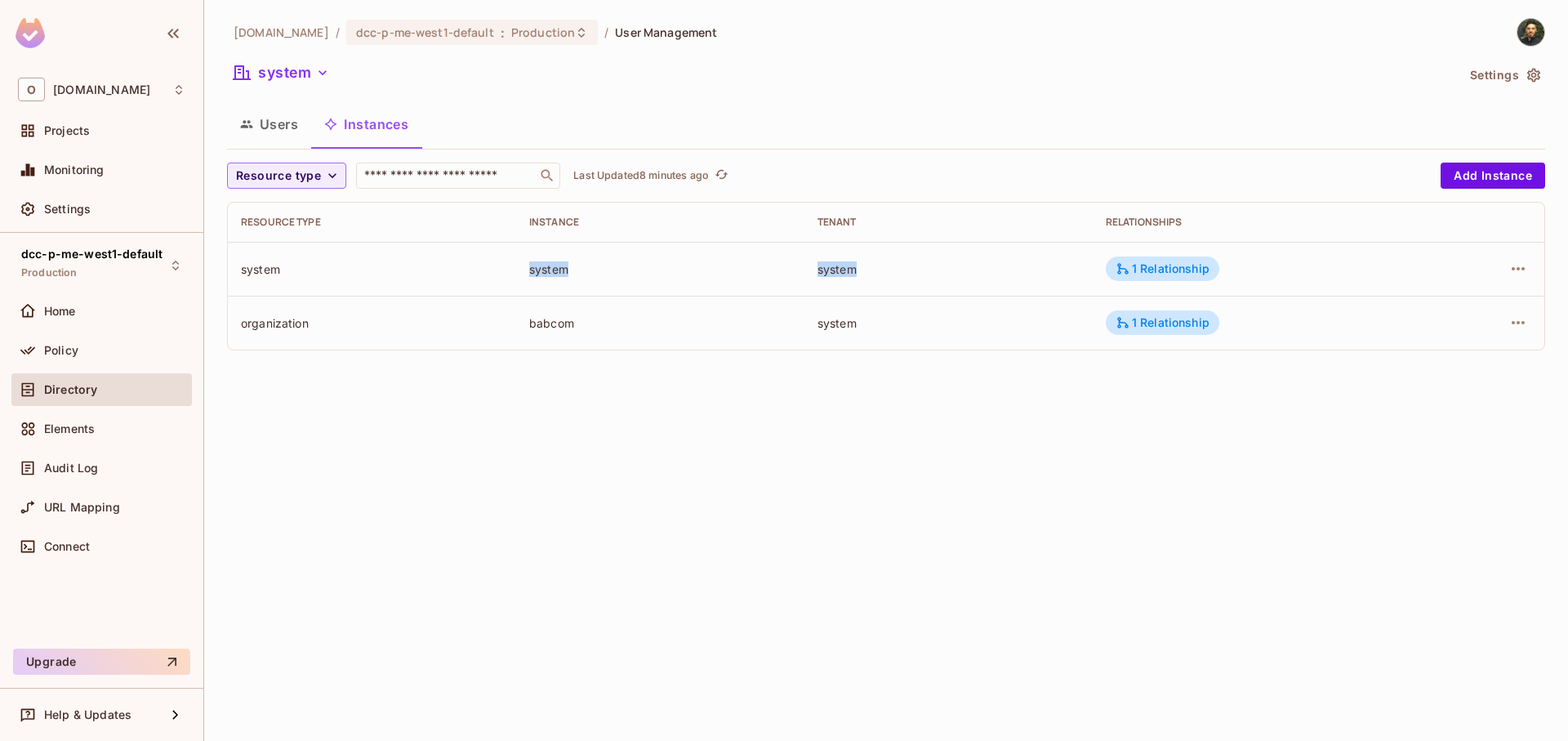
drag, startPoint x: 521, startPoint y: 270, endPoint x: 996, endPoint y: 273, distance: 475.0
click at [996, 273] on tr "system system system 1 Relationship" at bounding box center [886, 268] width 1316 height 54
click at [937, 270] on div "system" at bounding box center [948, 269] width 262 height 16
click at [305, 133] on button "Users" at bounding box center [269, 125] width 84 height 41
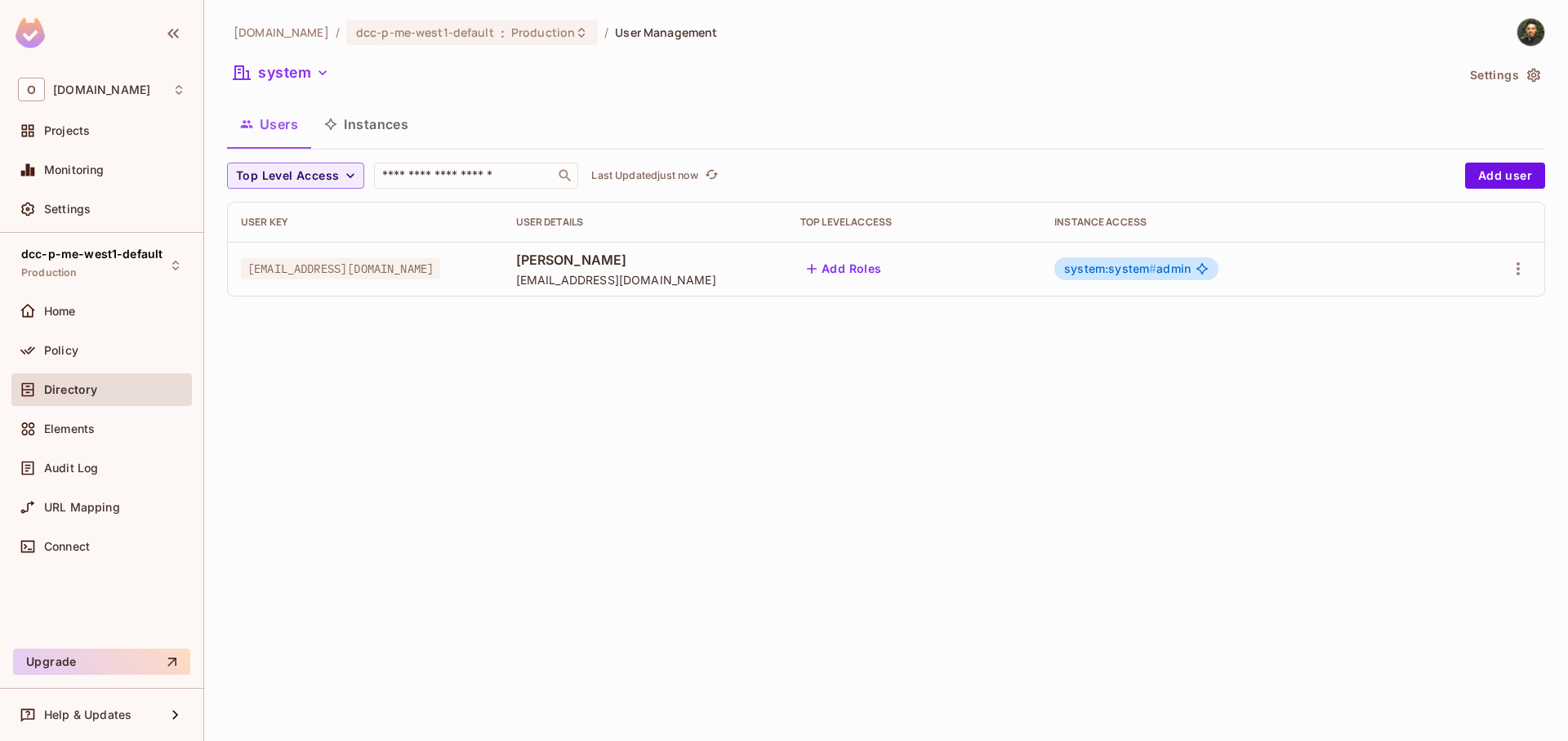
click at [1156, 272] on span "#" at bounding box center [1152, 268] width 7 height 14
click at [1156, 271] on span "#" at bounding box center [1152, 268] width 7 height 14
click at [1156, 272] on span "#" at bounding box center [1152, 268] width 7 height 14
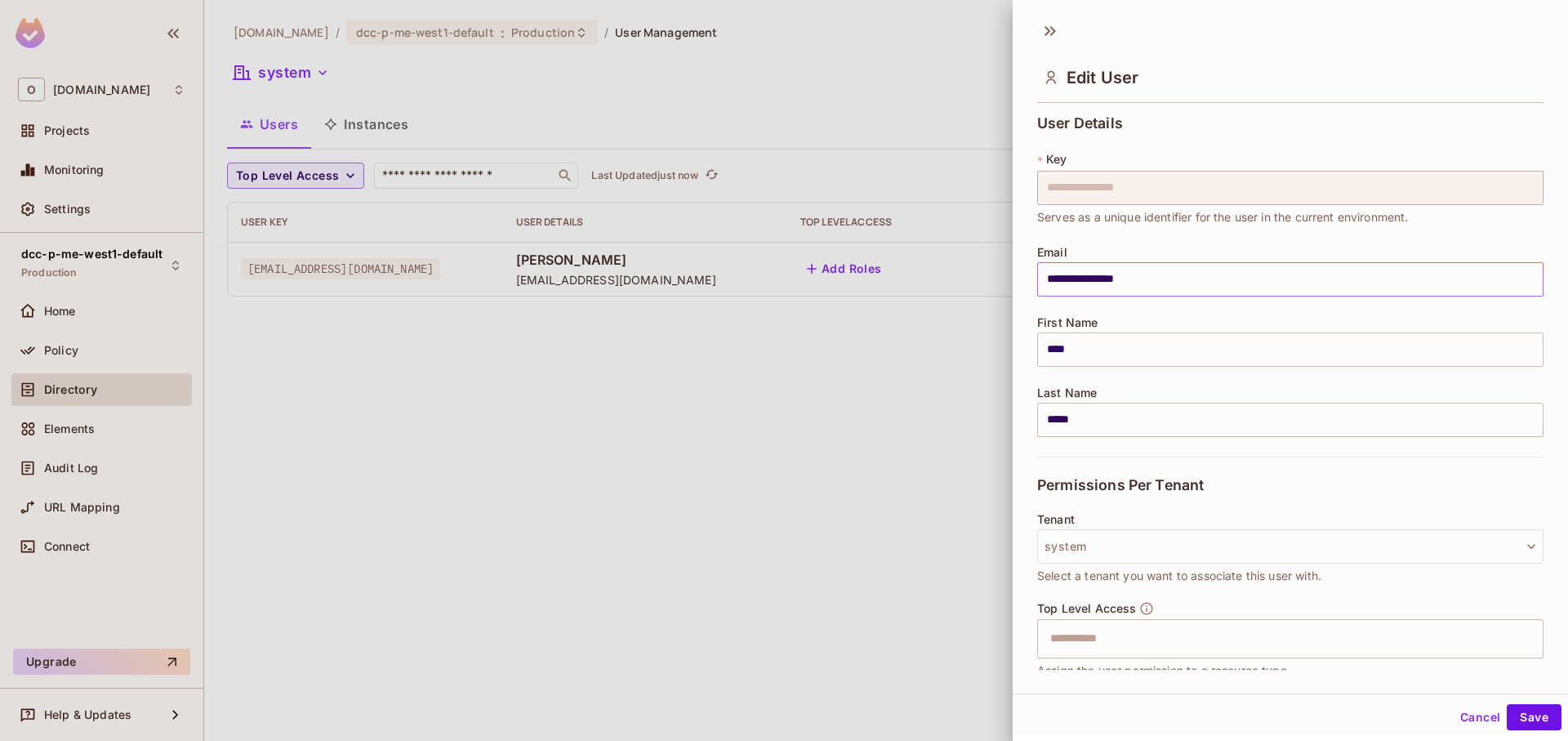
click at [1174, 272] on input "**********" at bounding box center [1290, 279] width 506 height 34
click at [1190, 279] on input "**********" at bounding box center [1290, 279] width 506 height 34
click at [1198, 243] on div "**********" at bounding box center [1290, 285] width 506 height 341
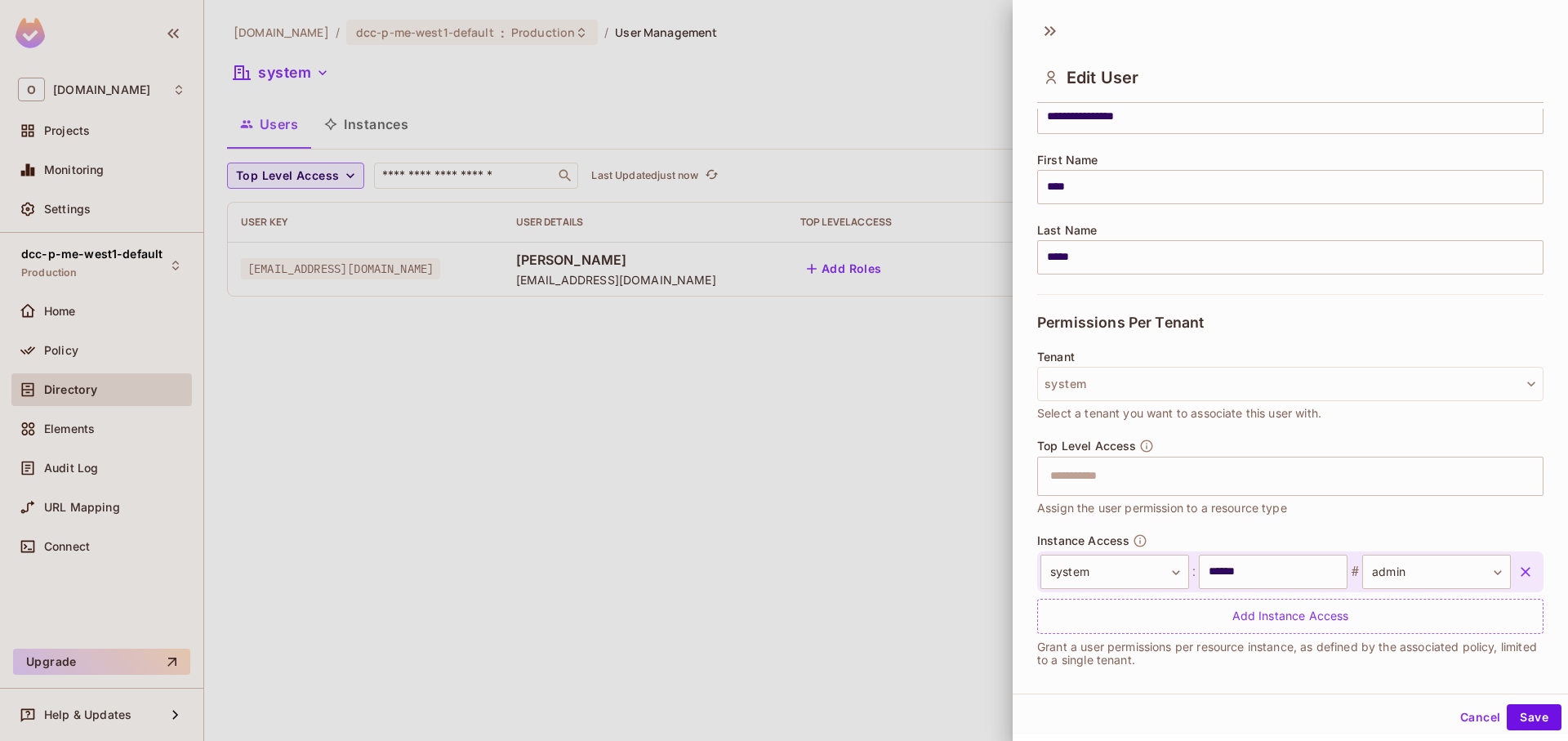
scroll to position [176, 0]
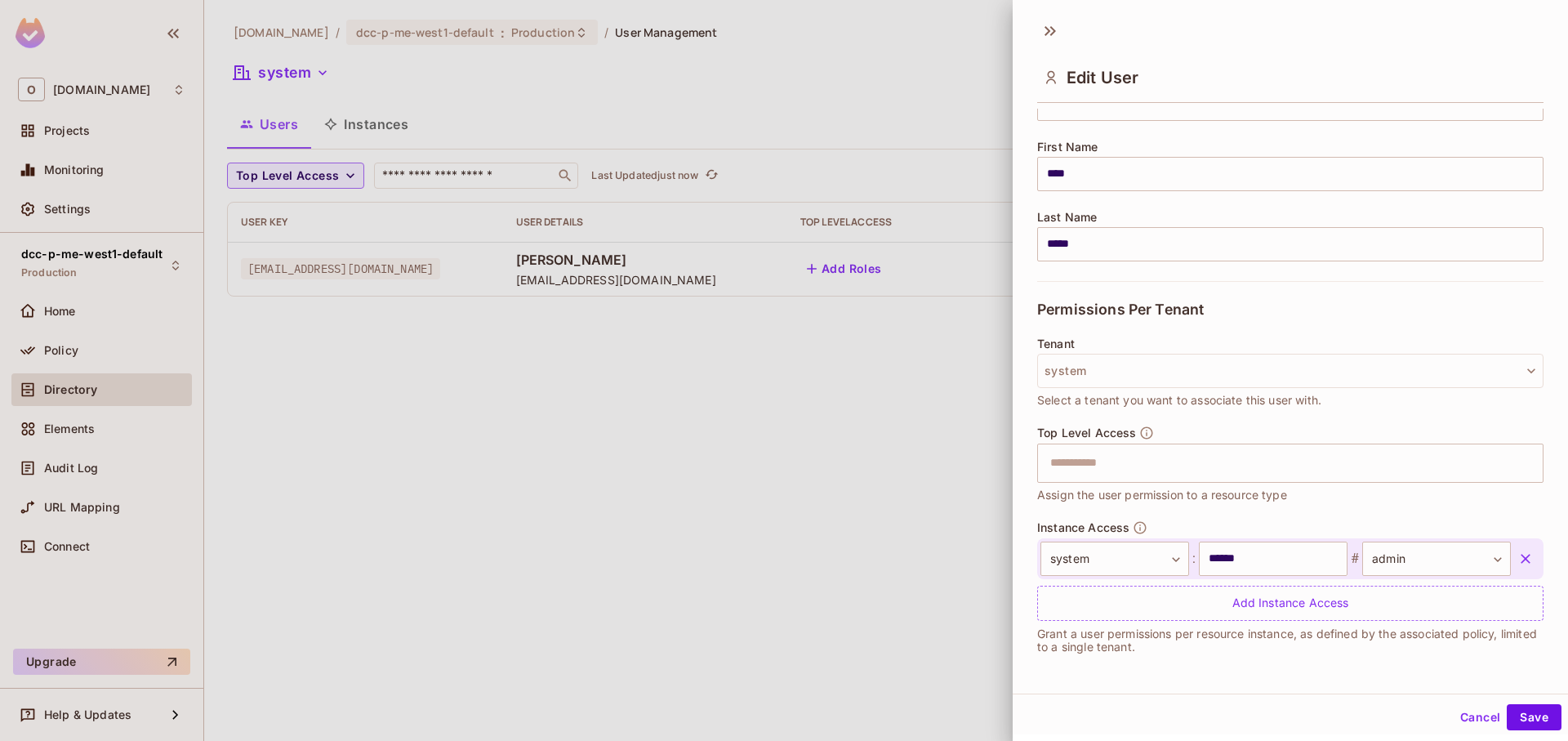
click at [739, 535] on div at bounding box center [784, 370] width 1568 height 741
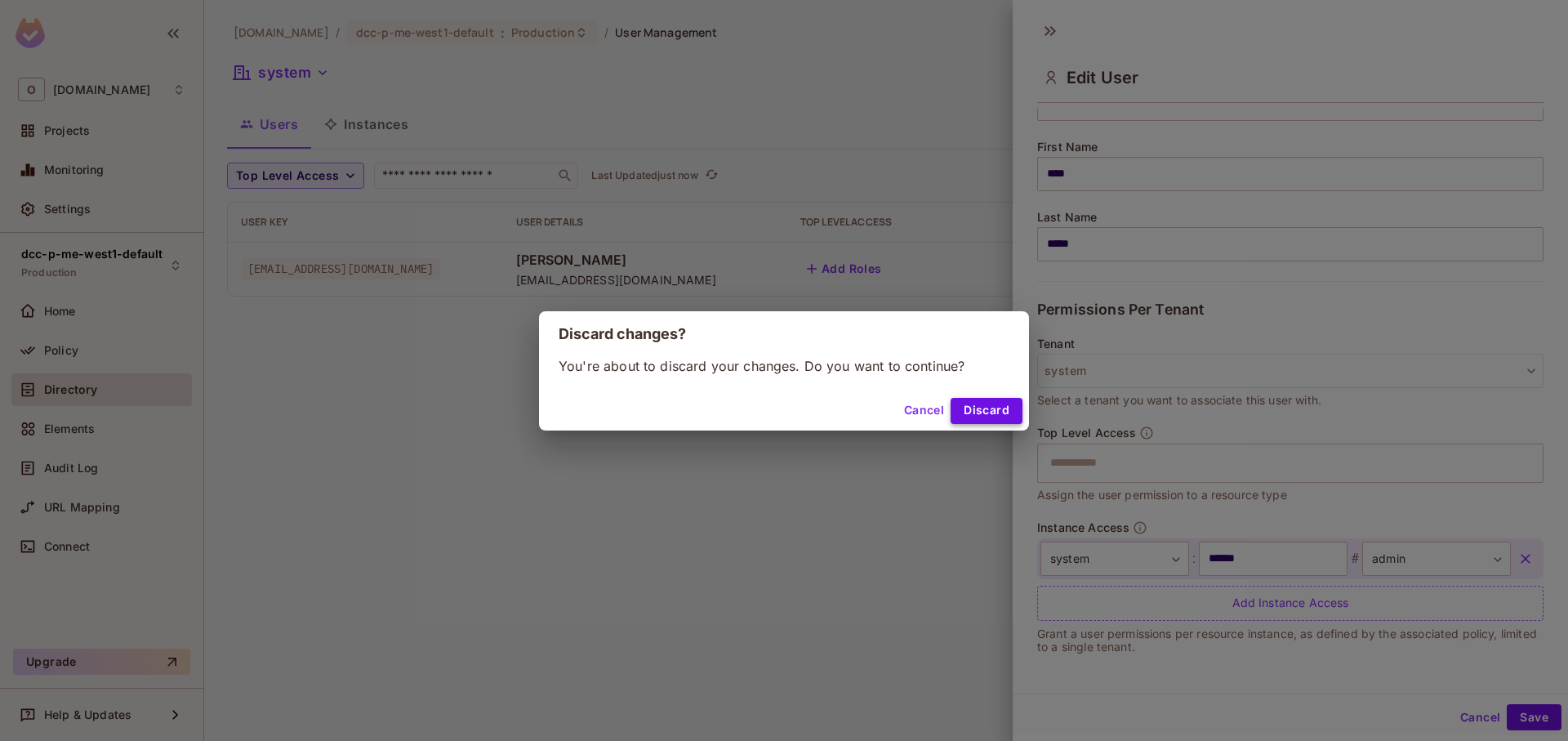
click at [971, 416] on button "Discard" at bounding box center [986, 411] width 72 height 27
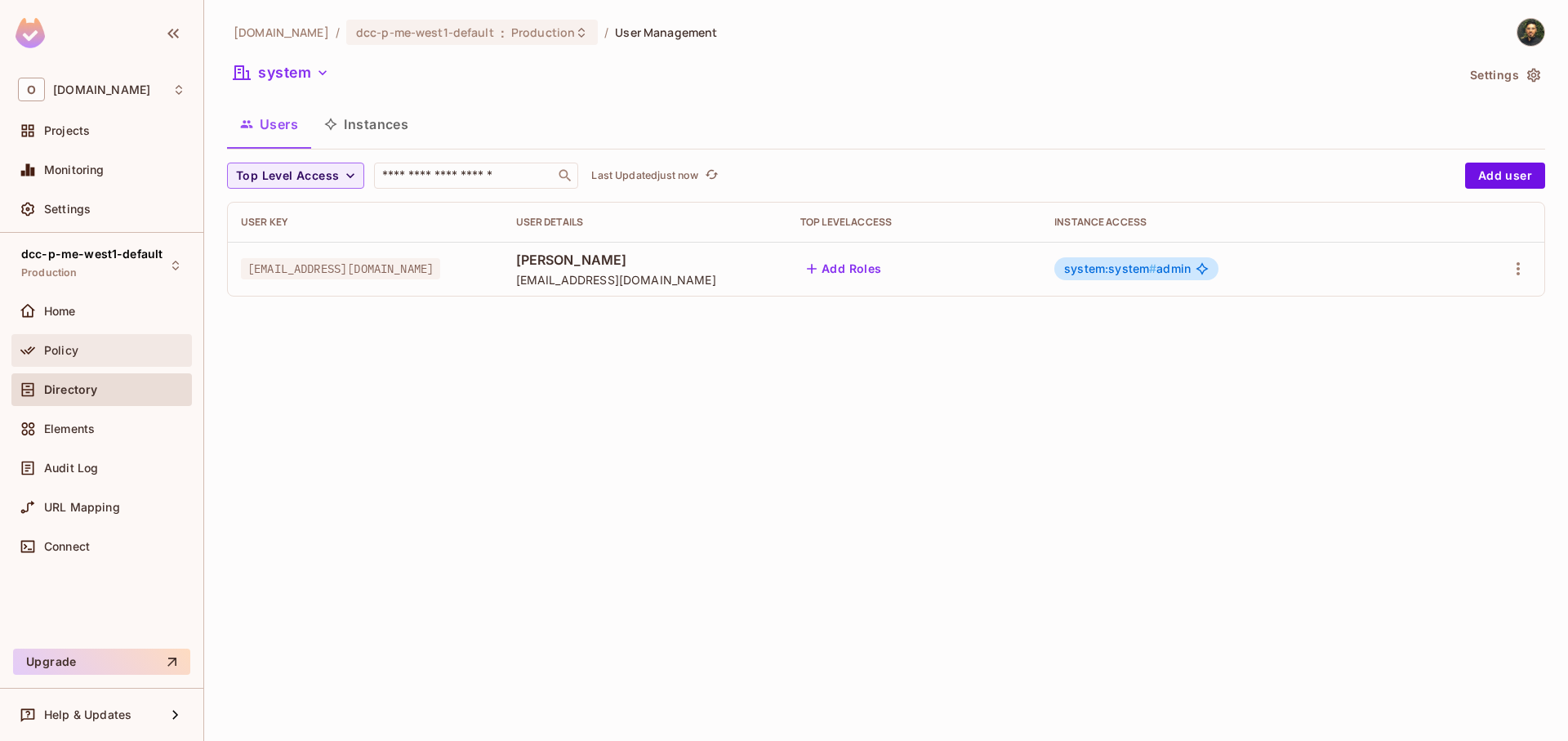
click at [92, 362] on div "Policy" at bounding box center [102, 350] width 181 height 32
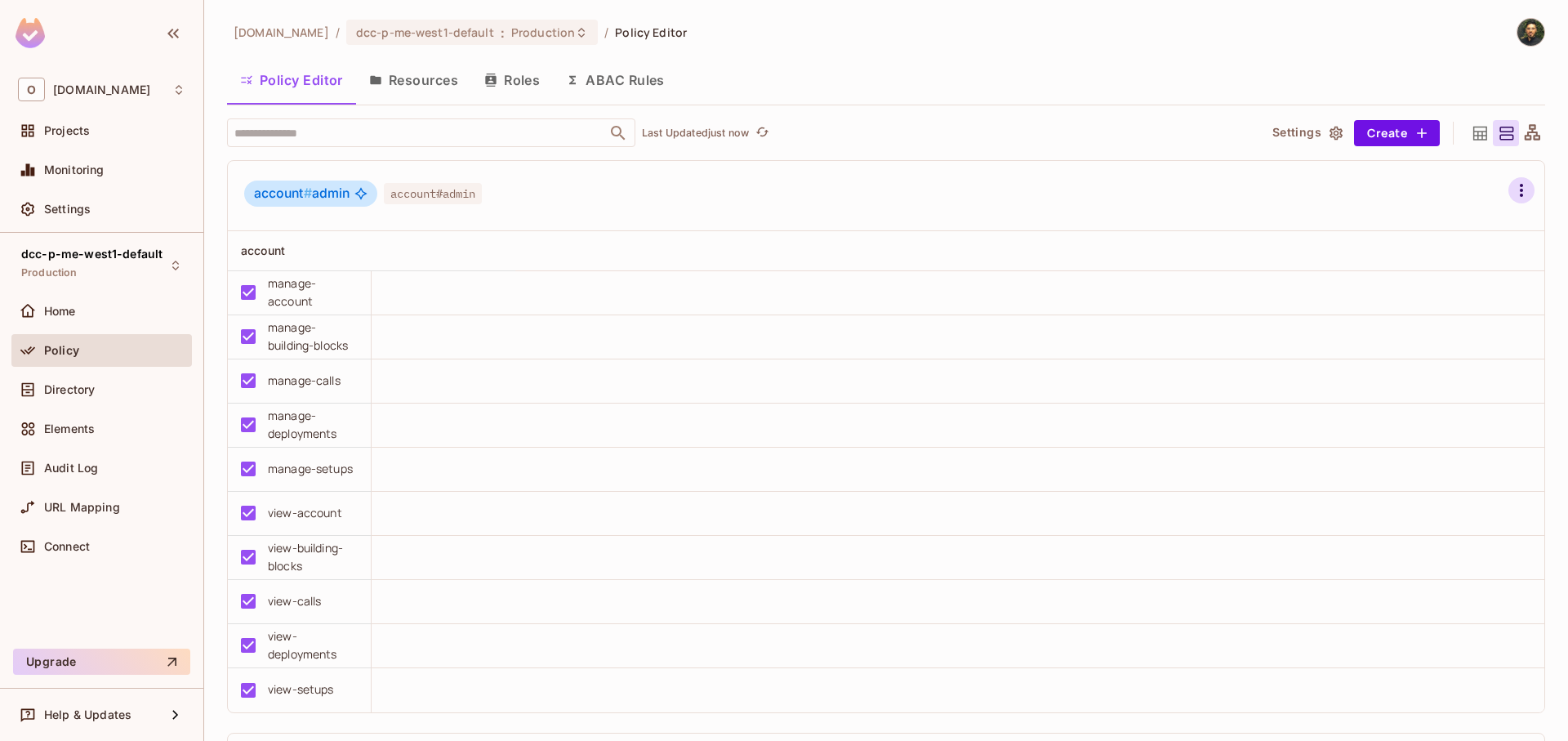
click at [1520, 189] on icon "button" at bounding box center [1521, 190] width 3 height 13
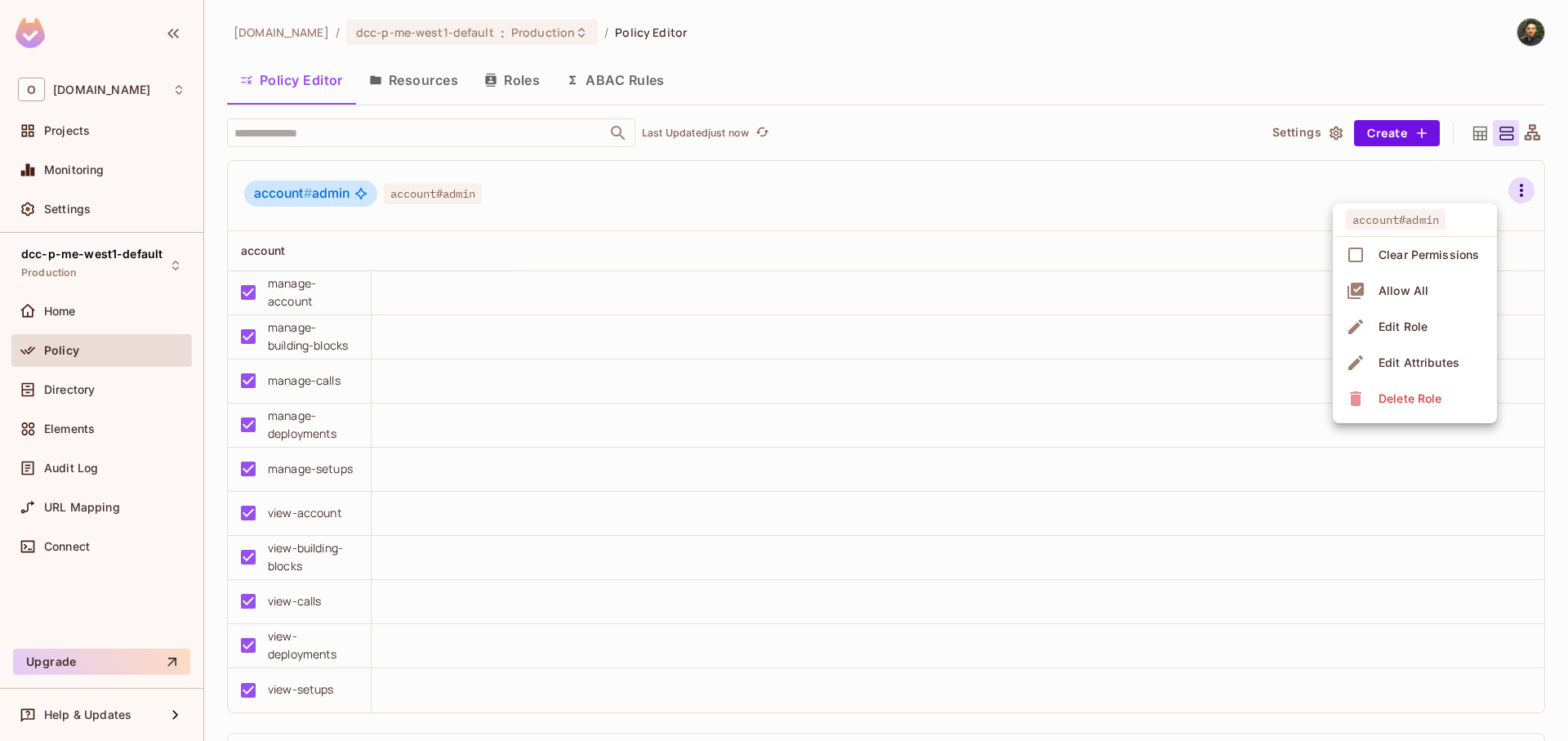
click at [1113, 214] on div at bounding box center [784, 370] width 1568 height 741
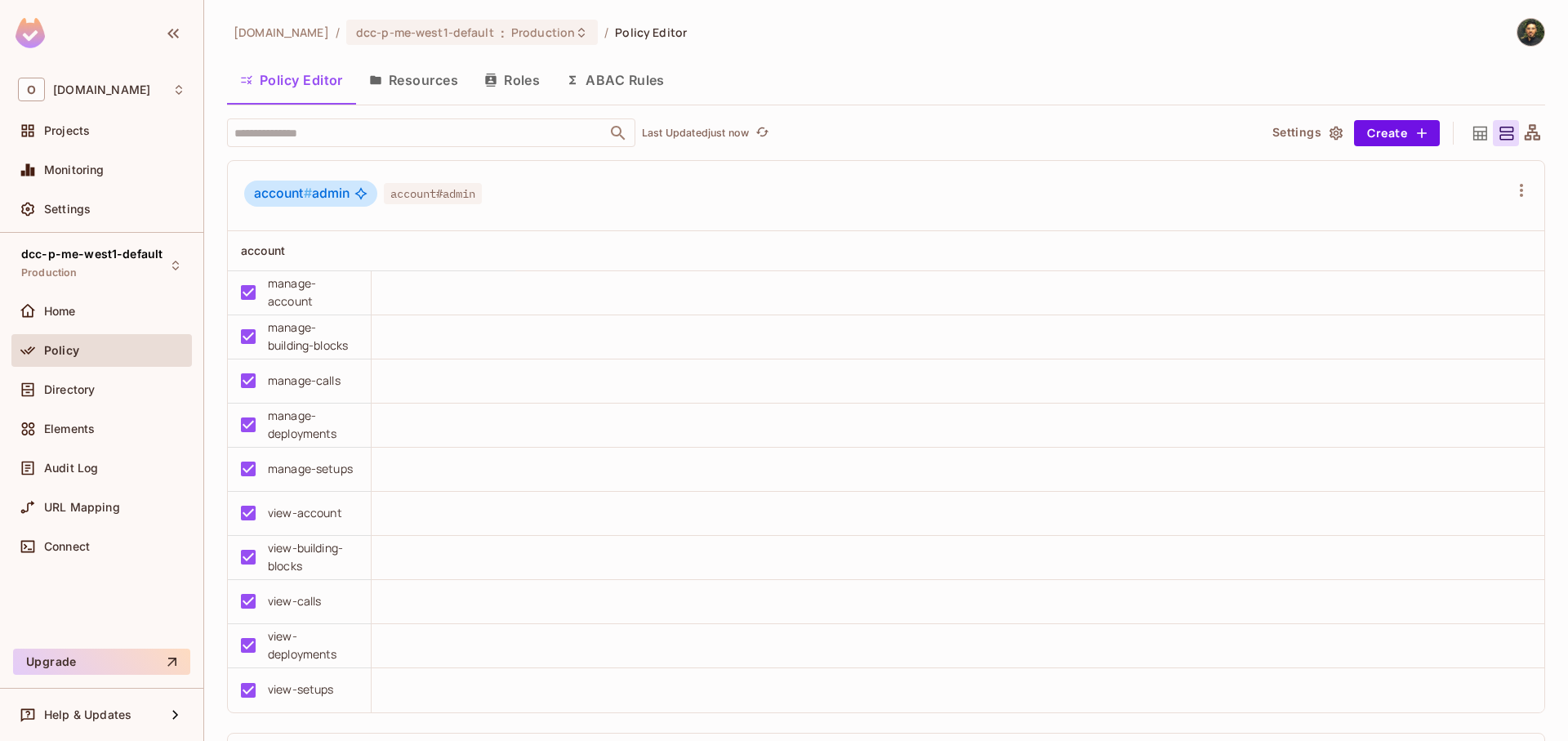
click at [1470, 134] on icon at bounding box center [1480, 134] width 21 height 21
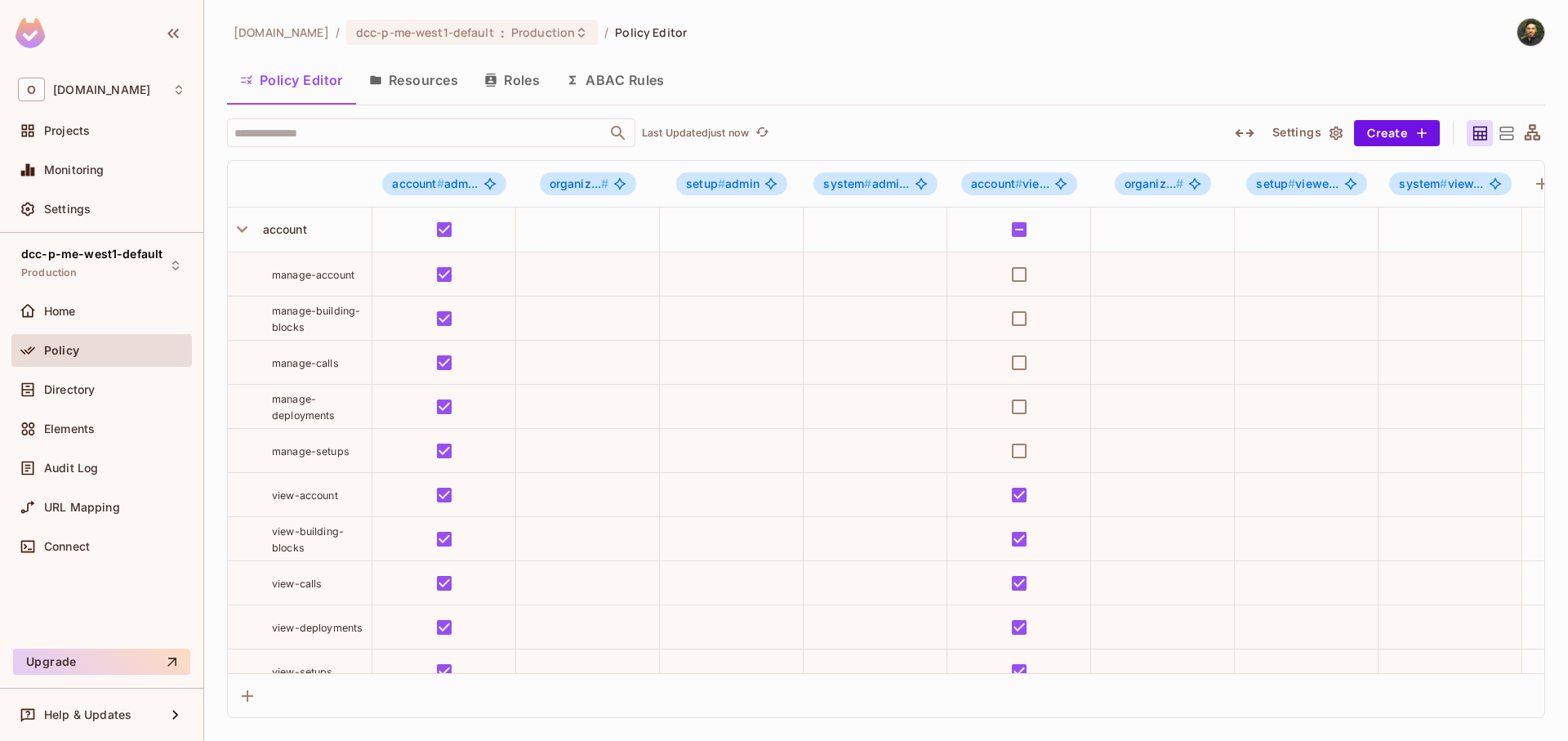
click at [1519, 135] on div at bounding box center [1506, 133] width 79 height 27
click at [1527, 134] on icon at bounding box center [1533, 134] width 21 height 21
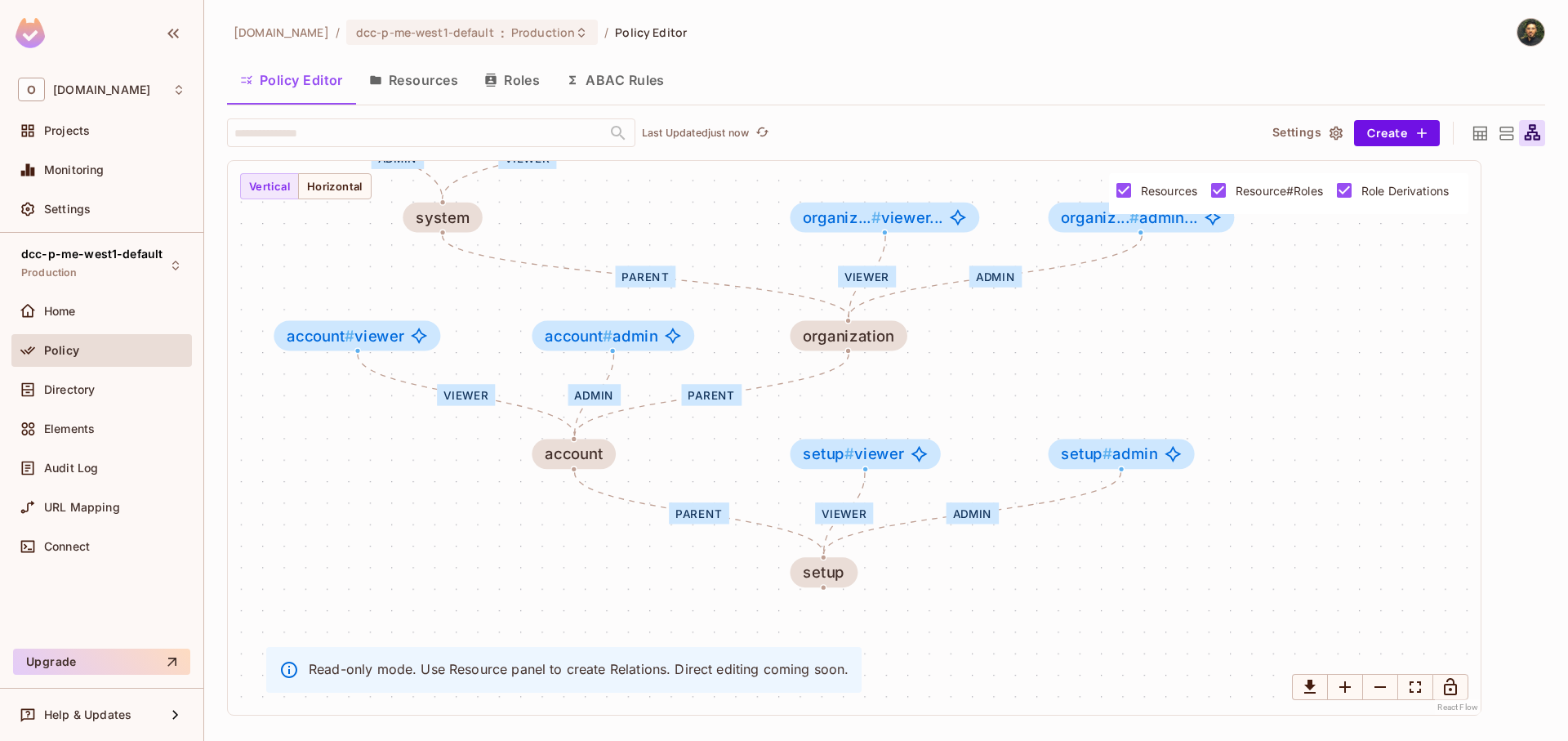
drag, startPoint x: 619, startPoint y: 481, endPoint x: 583, endPoint y: 456, distance: 43.8
click at [579, 439] on div "viewer admin parent parent admin viewer parent viewer admin viewer admin accoun…" at bounding box center [854, 438] width 1253 height 554
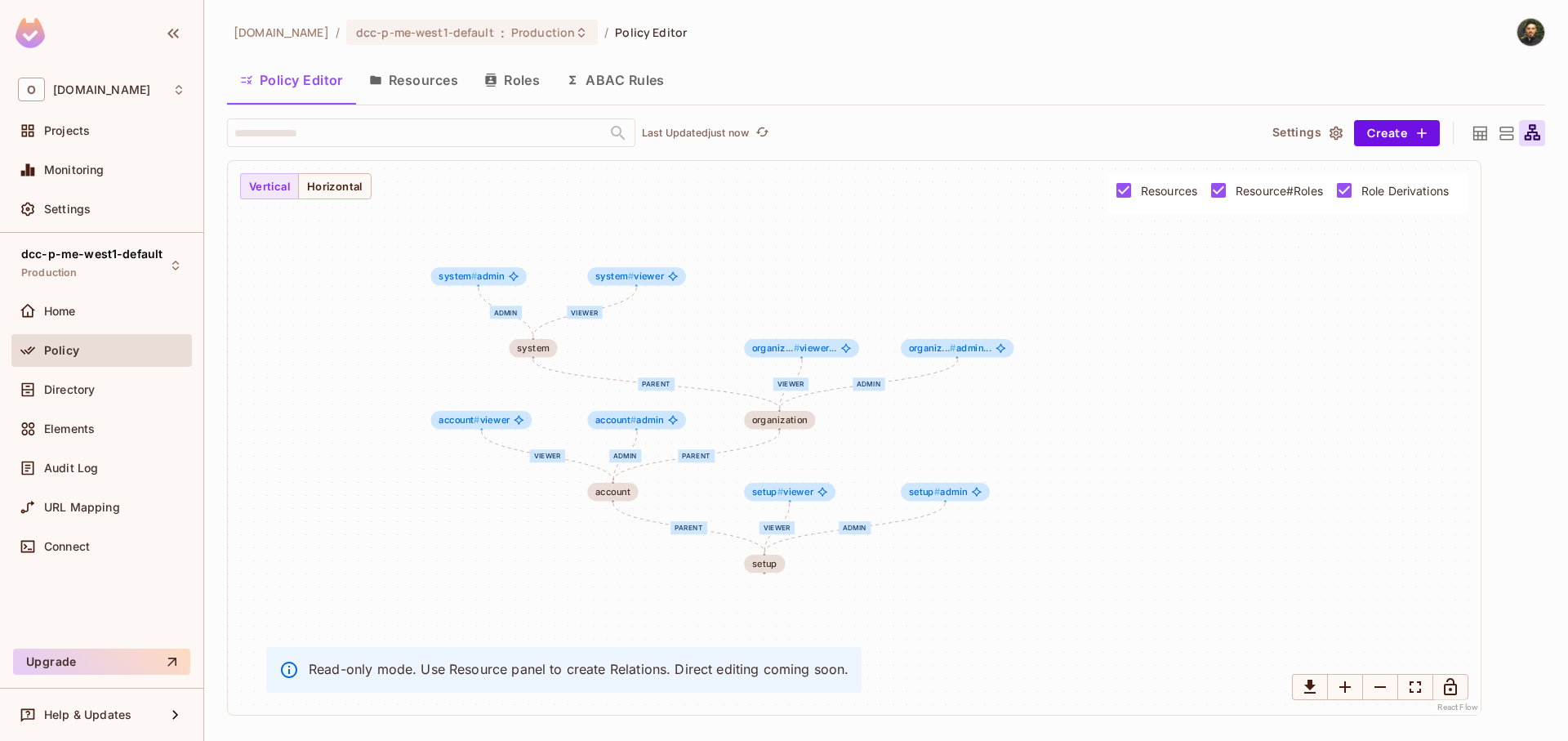
drag, startPoint x: 582, startPoint y: 466, endPoint x: 554, endPoint y: 442, distance: 36.9
click at [555, 442] on div "viewer admin parent parent admin viewer parent viewer admin viewer admin accoun…" at bounding box center [854, 438] width 1253 height 554
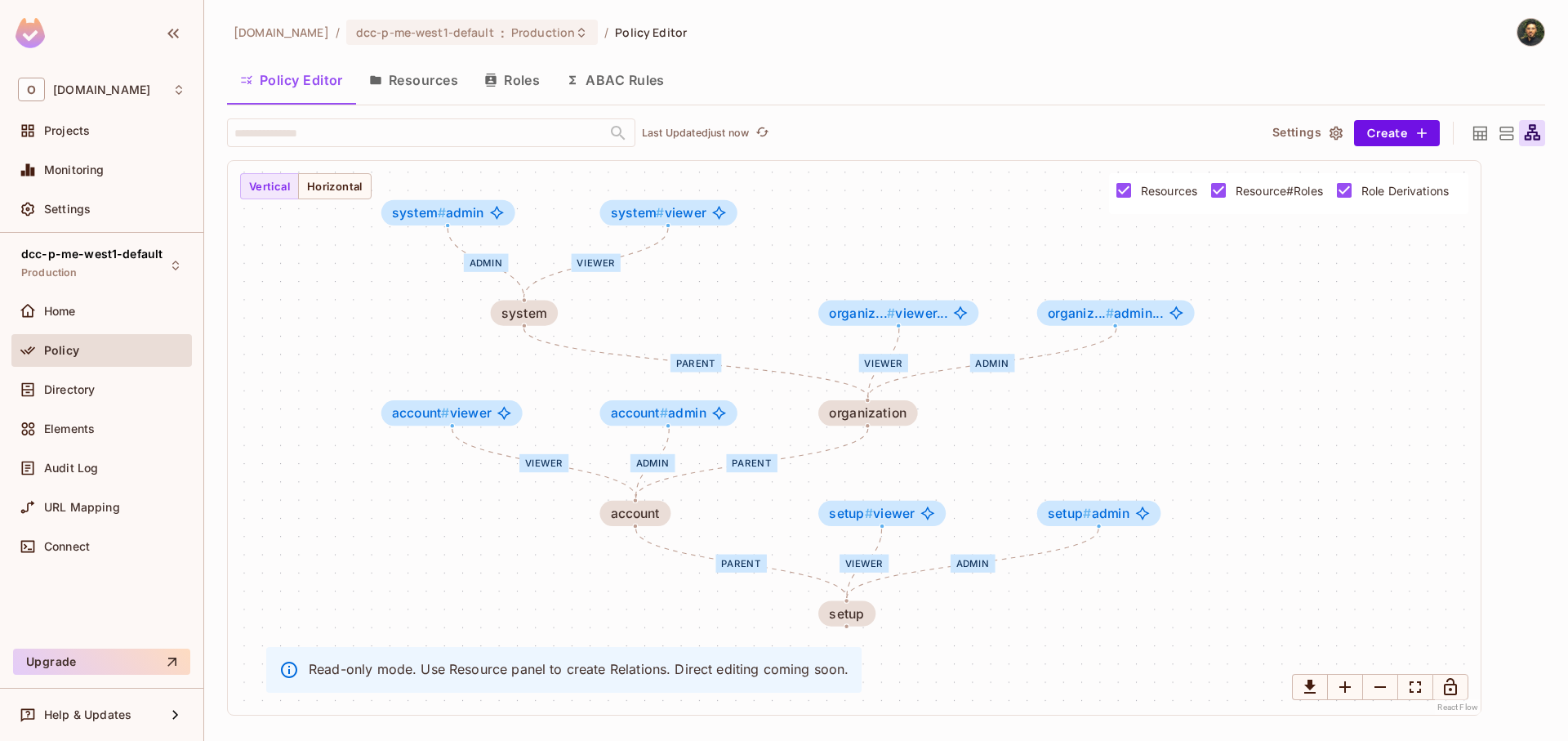
click at [476, 418] on span "account # viewer" at bounding box center [441, 413] width 99 height 15
click at [556, 462] on div "viewer" at bounding box center [544, 463] width 49 height 18
click at [332, 181] on button "Horizontal" at bounding box center [334, 186] width 74 height 27
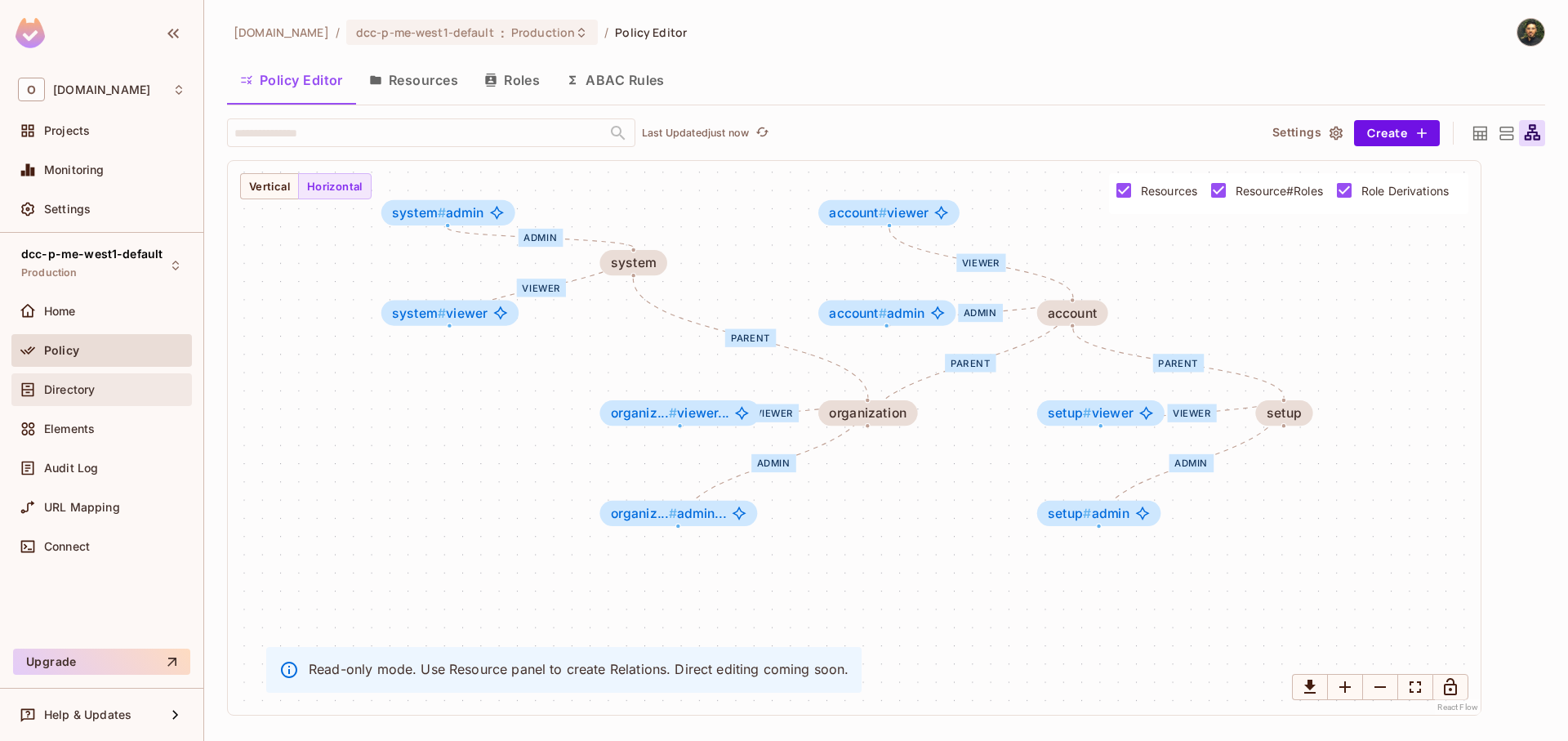
click at [61, 384] on div "Directory" at bounding box center [101, 390] width 167 height 20
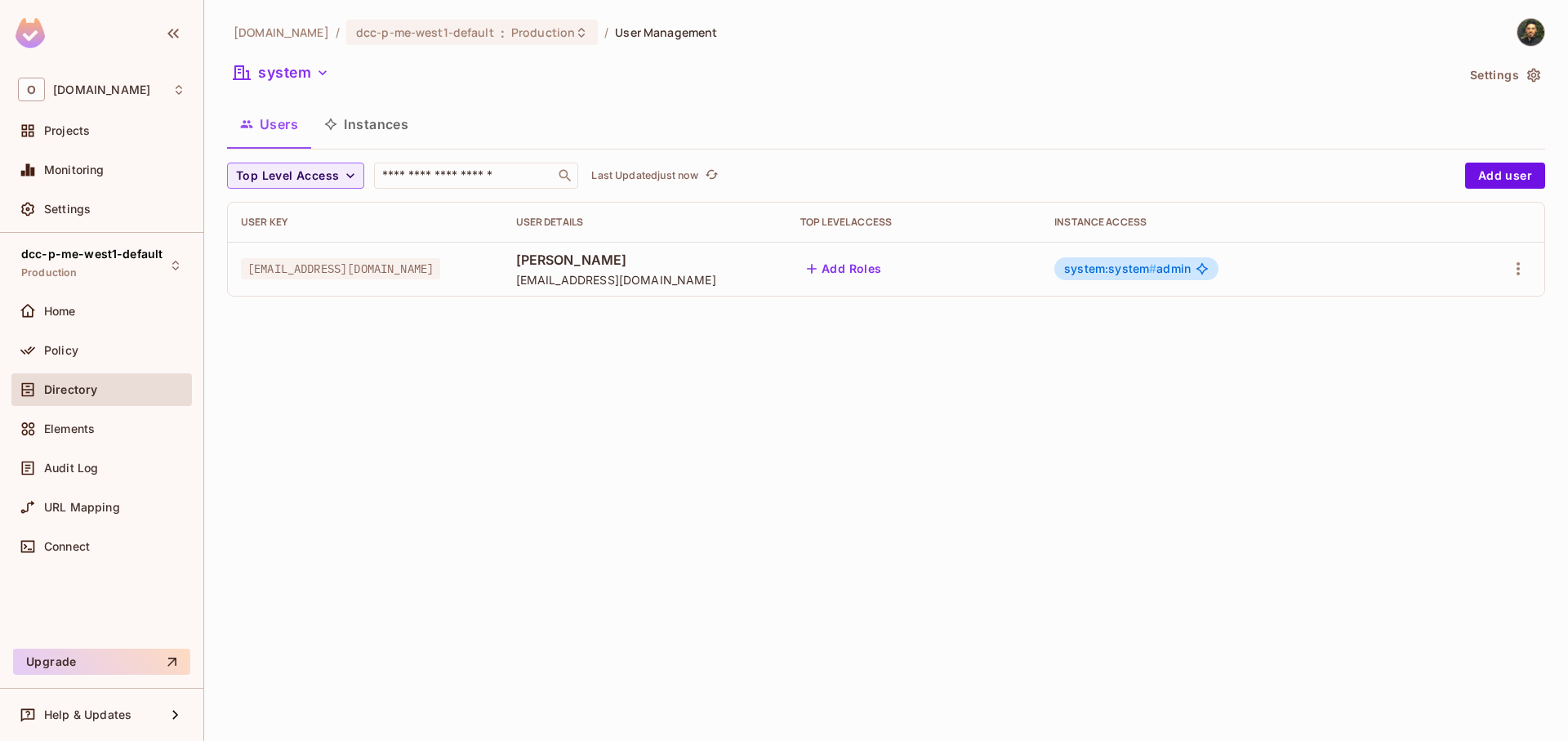
click at [377, 129] on button "Instances" at bounding box center [366, 125] width 110 height 41
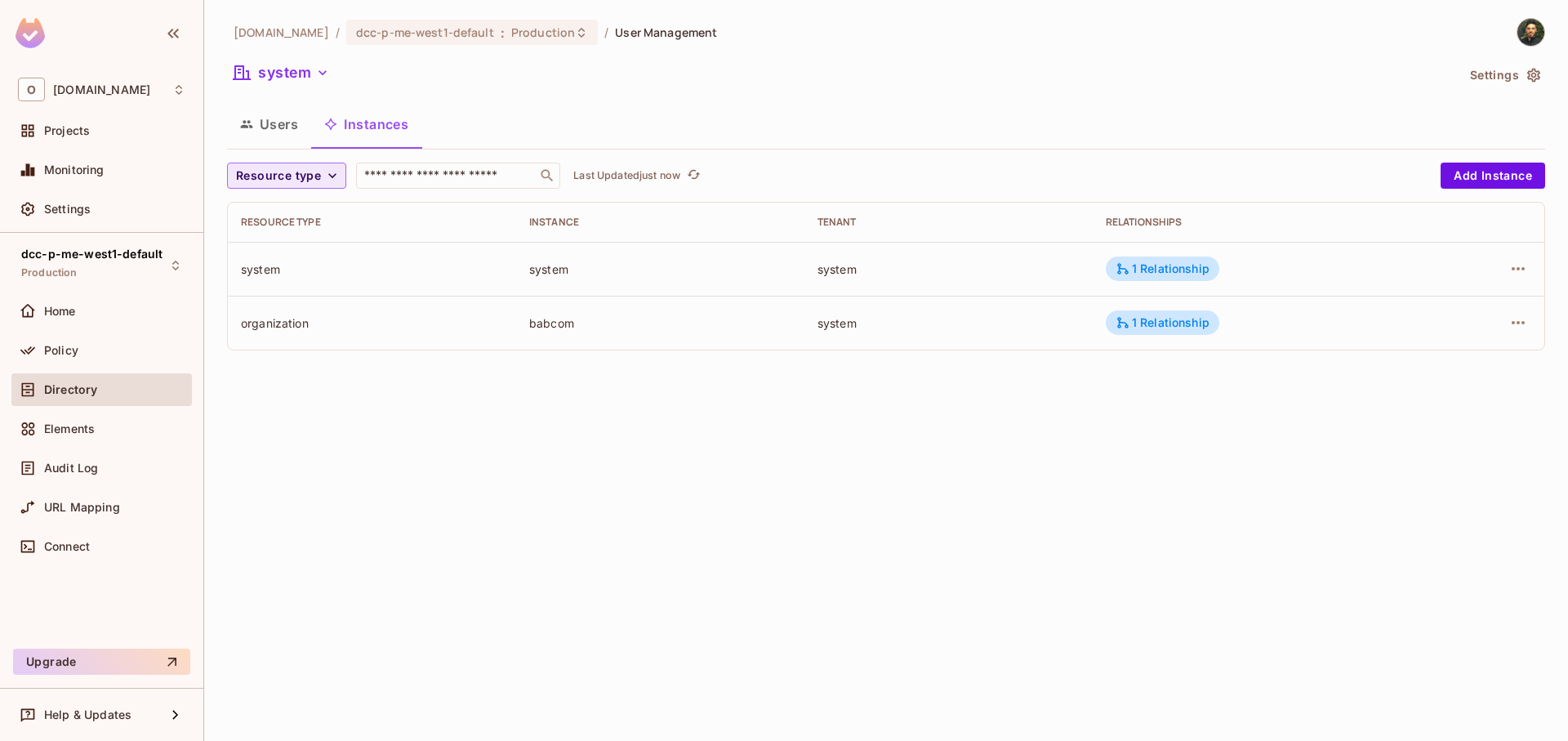
click at [308, 167] on span "Resource type" at bounding box center [278, 176] width 84 height 21
click at [312, 169] on div at bounding box center [784, 370] width 1568 height 741
click at [1470, 438] on div "onvego.com / dcc-p-me-west1-default : Production / User Management system Setti…" at bounding box center [886, 370] width 1364 height 741
click at [1518, 273] on icon "button" at bounding box center [1518, 269] width 20 height 20
click at [1141, 444] on div at bounding box center [784, 370] width 1568 height 741
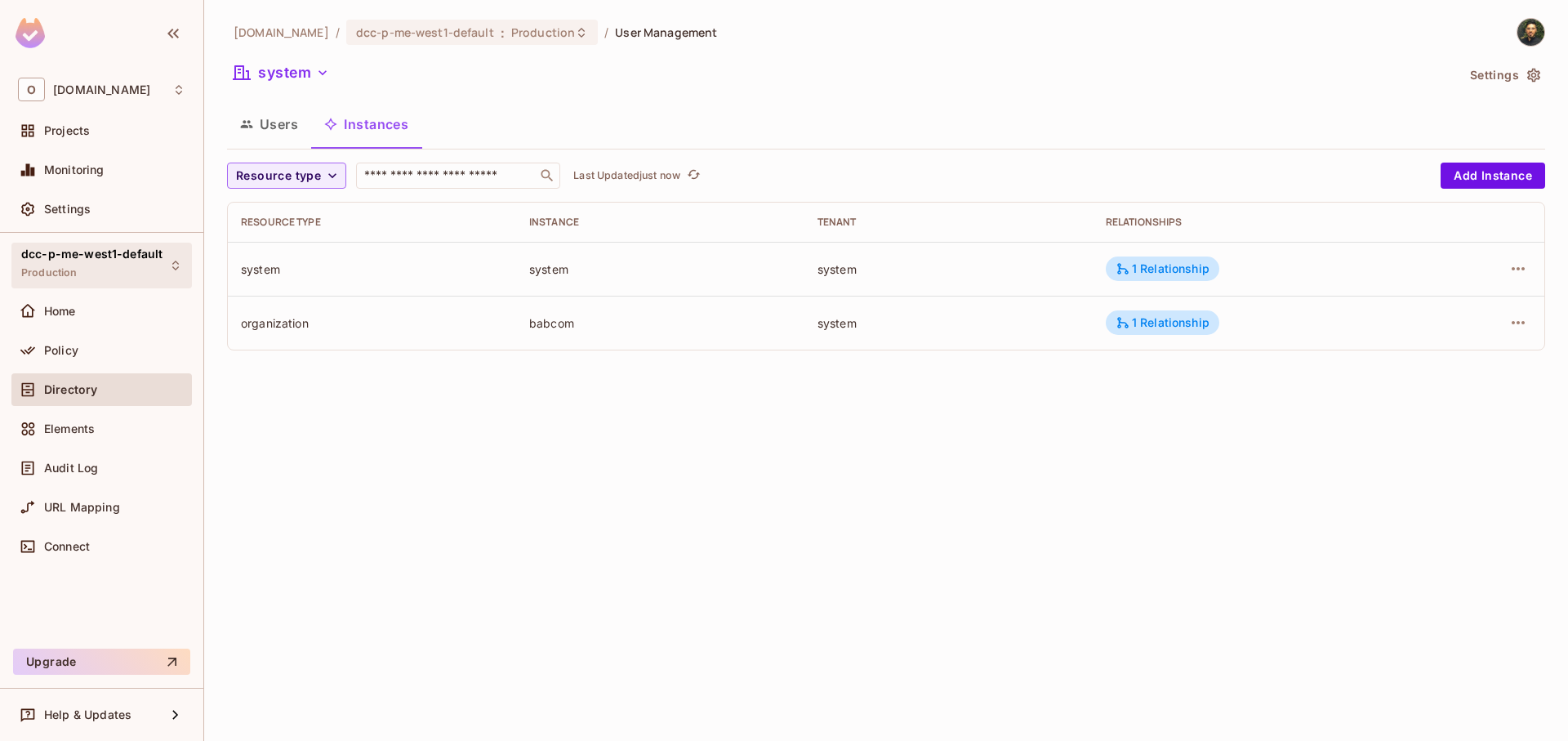
click at [116, 267] on div "dcc-p-me-west1-default Production" at bounding box center [92, 265] width 141 height 35
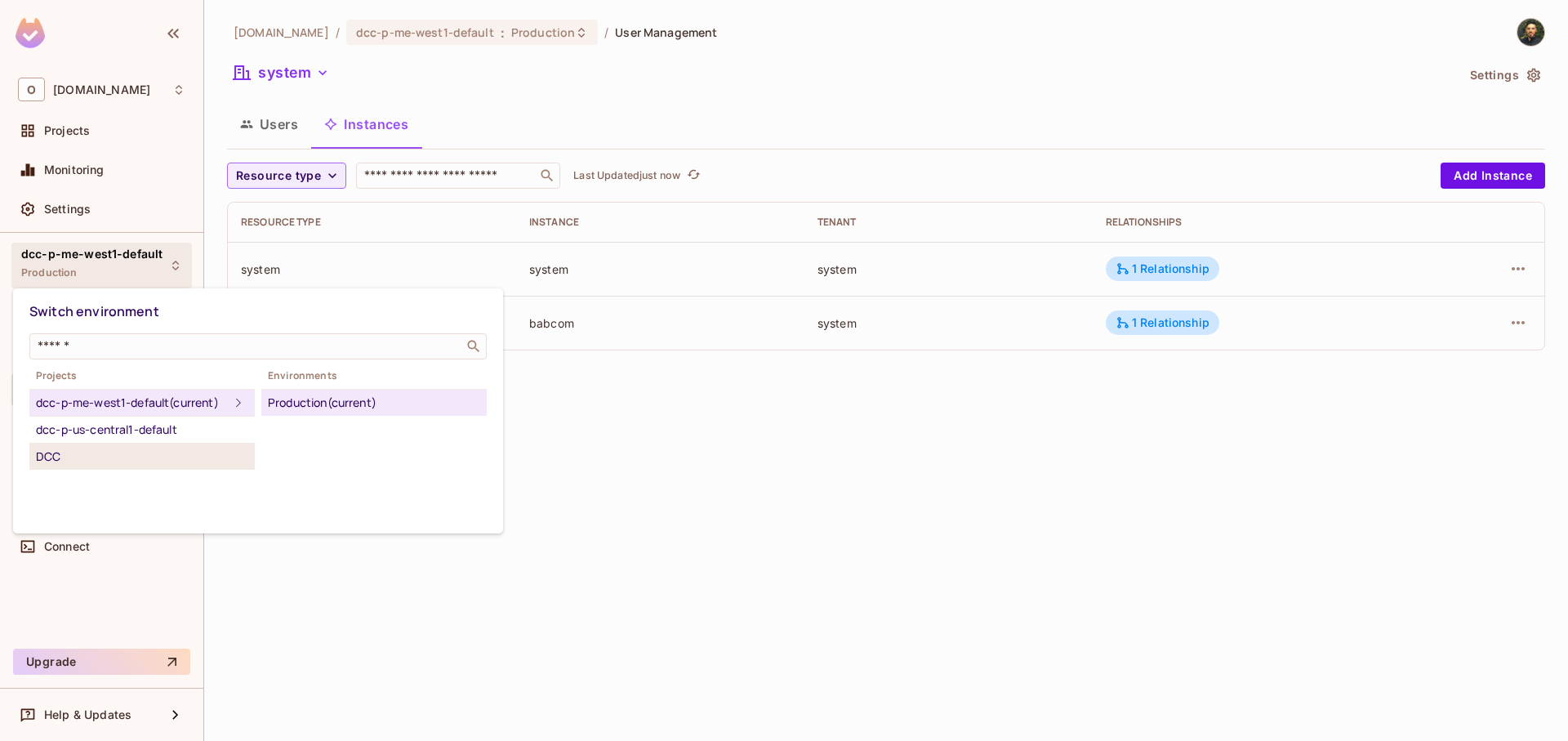
click at [140, 467] on div "DCC" at bounding box center [142, 457] width 212 height 20
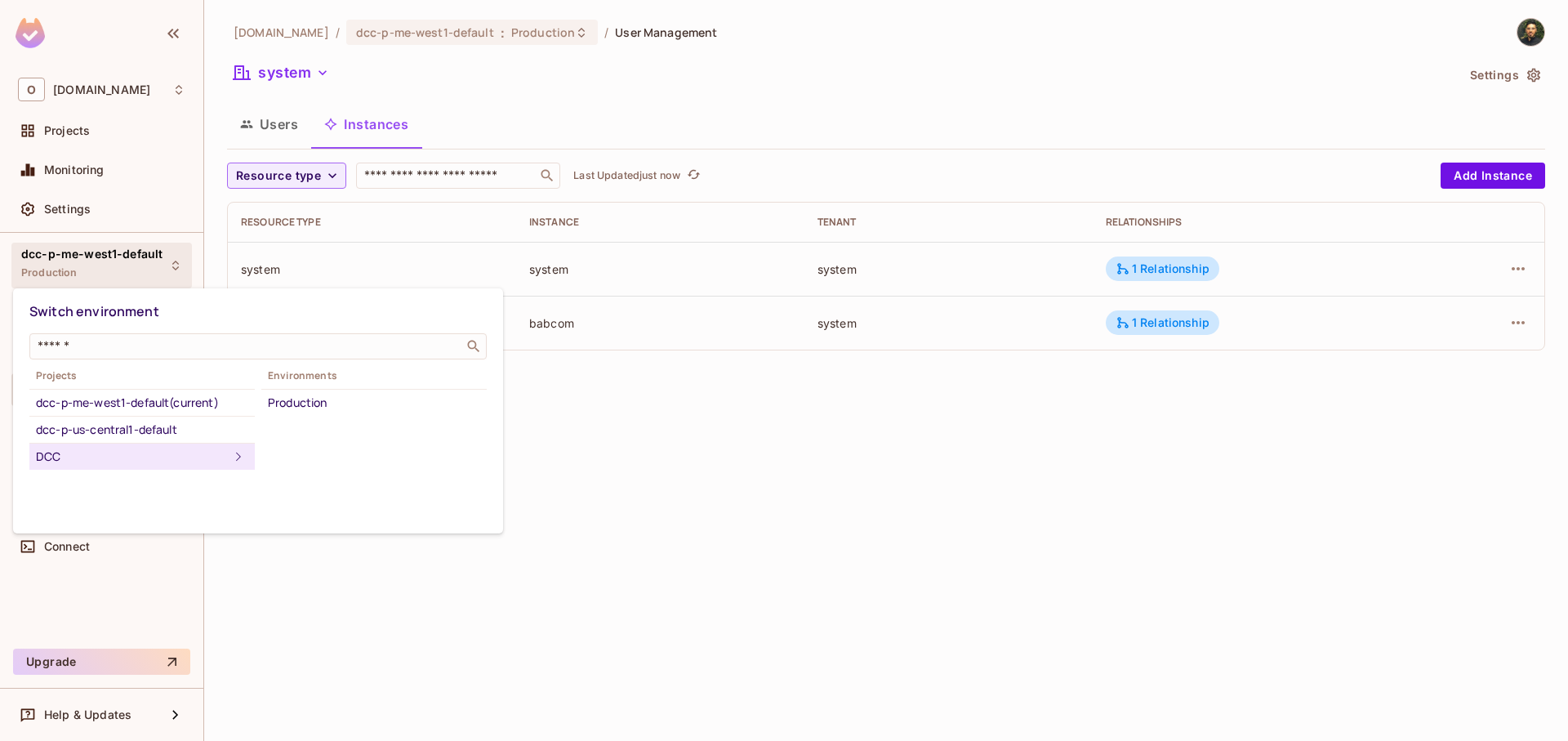
click at [351, 403] on div "Production" at bounding box center [374, 403] width 212 height 20
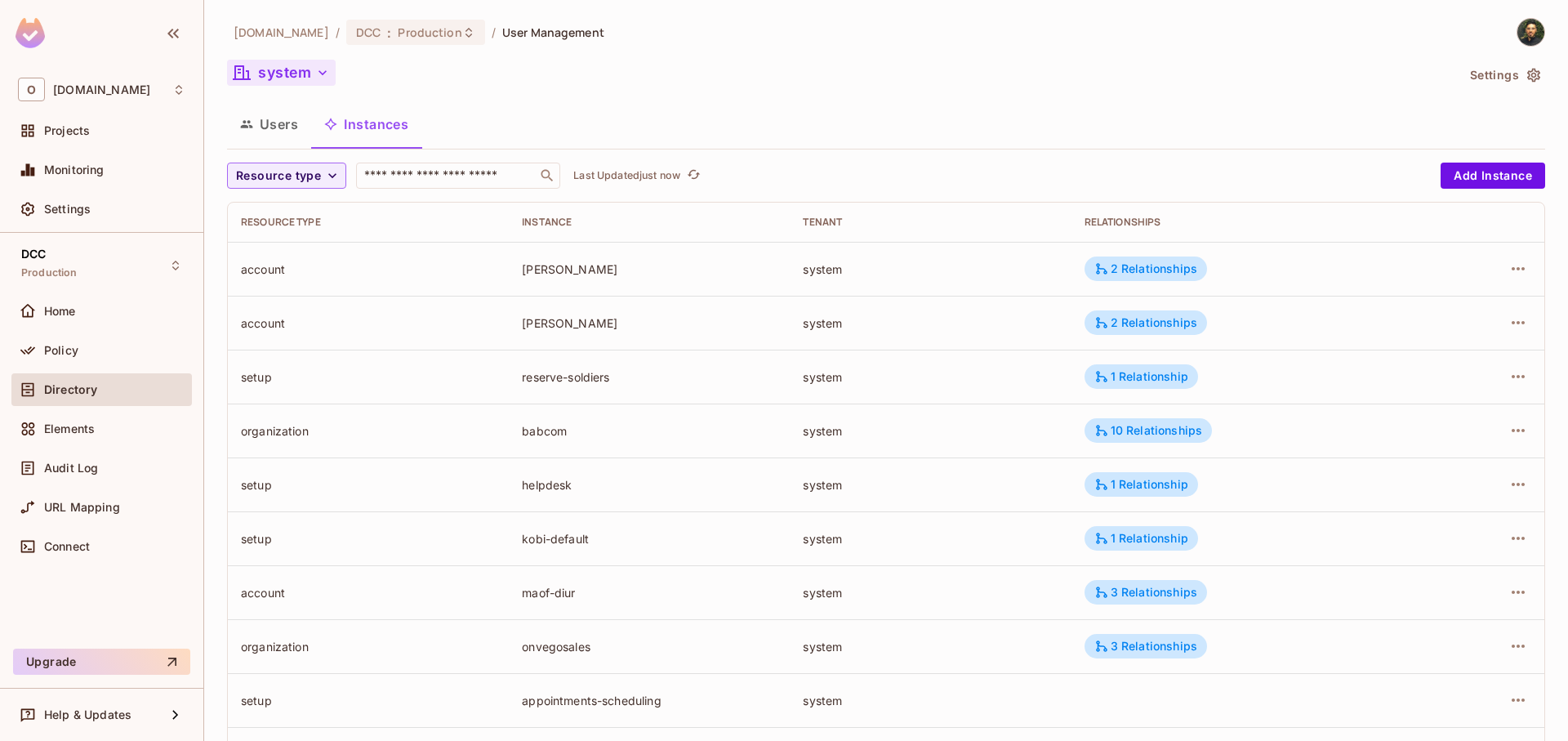
click at [281, 80] on button "system" at bounding box center [281, 73] width 109 height 27
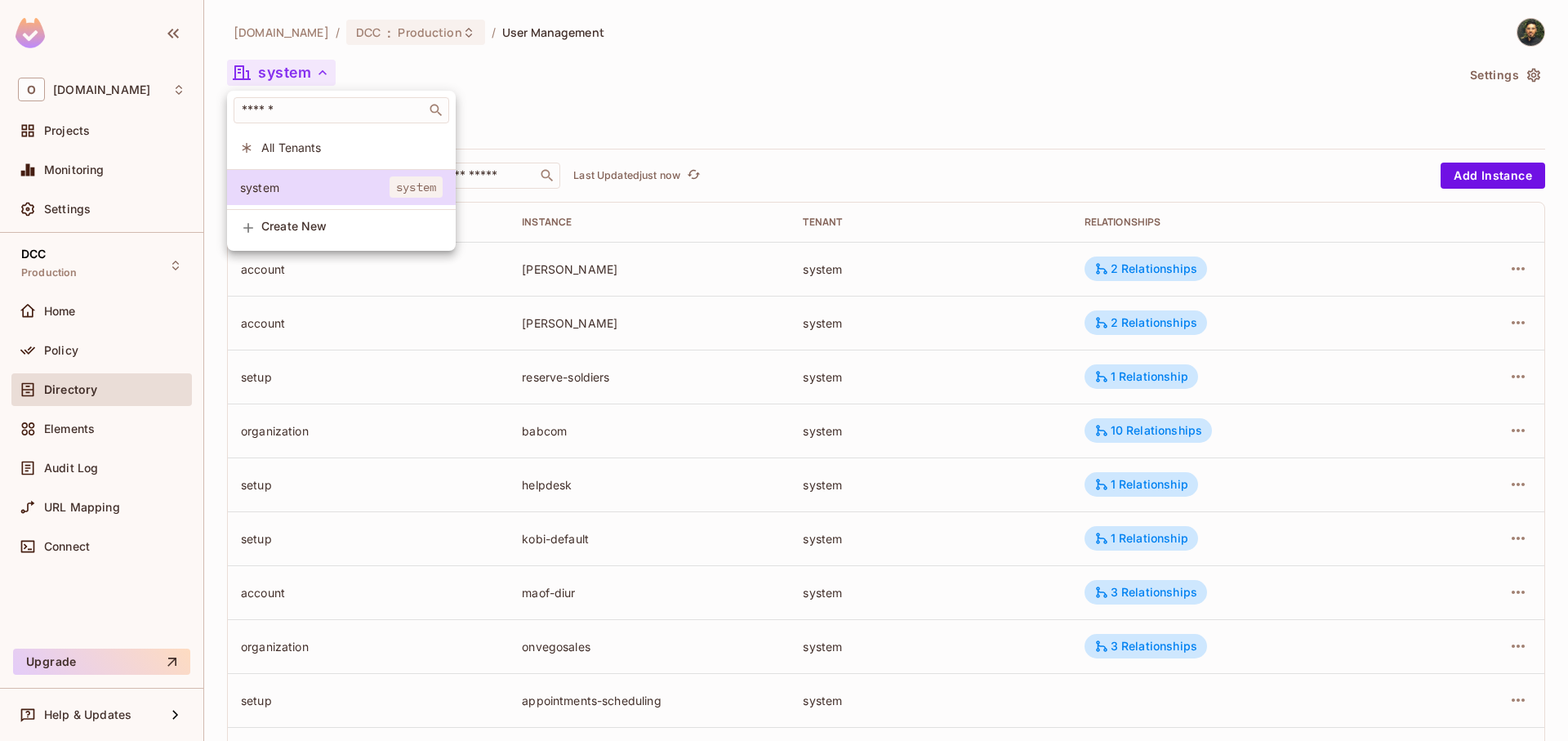
click at [535, 95] on div at bounding box center [784, 370] width 1568 height 741
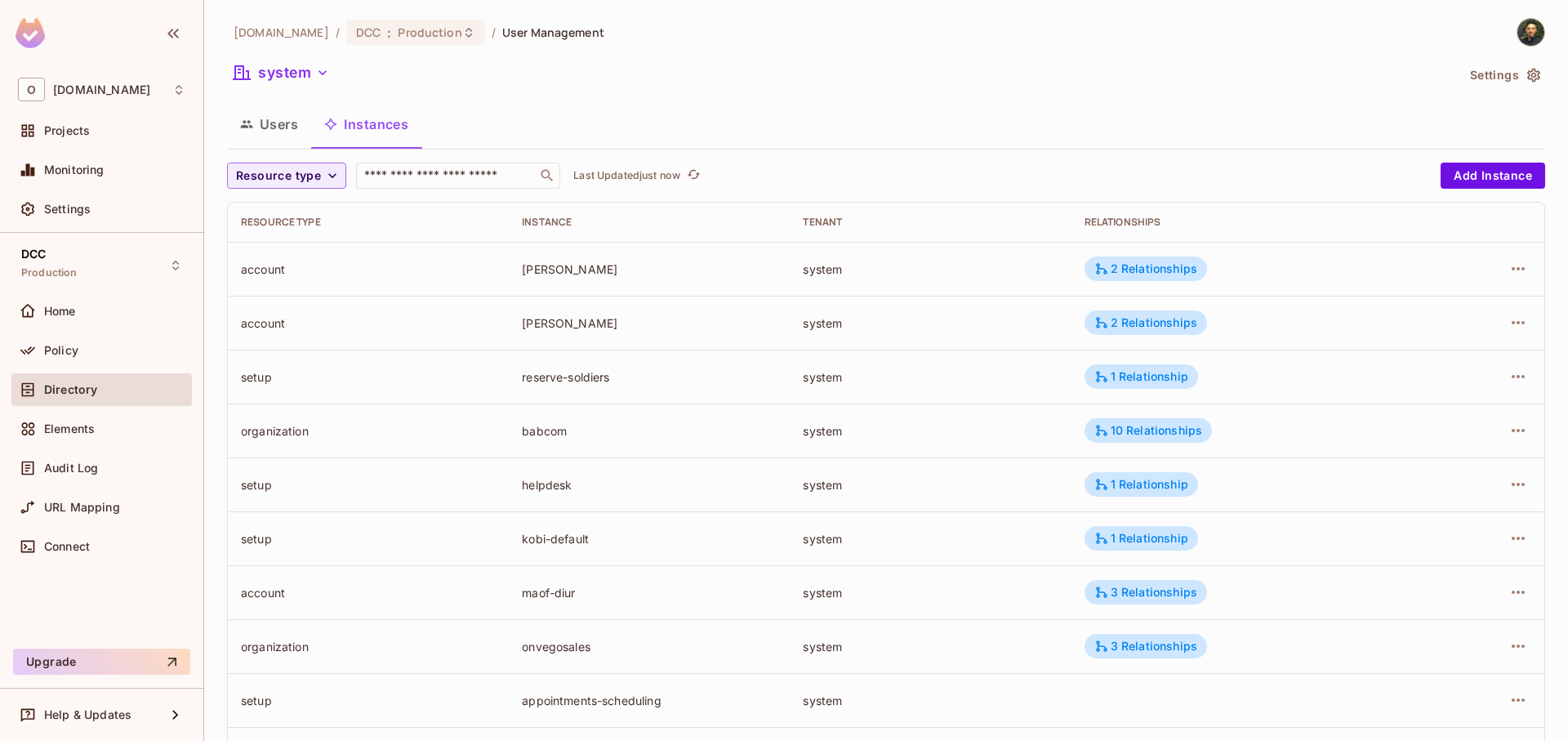
click at [317, 89] on div "system" at bounding box center [841, 76] width 1228 height 31
click at [312, 81] on button "system" at bounding box center [281, 73] width 109 height 27
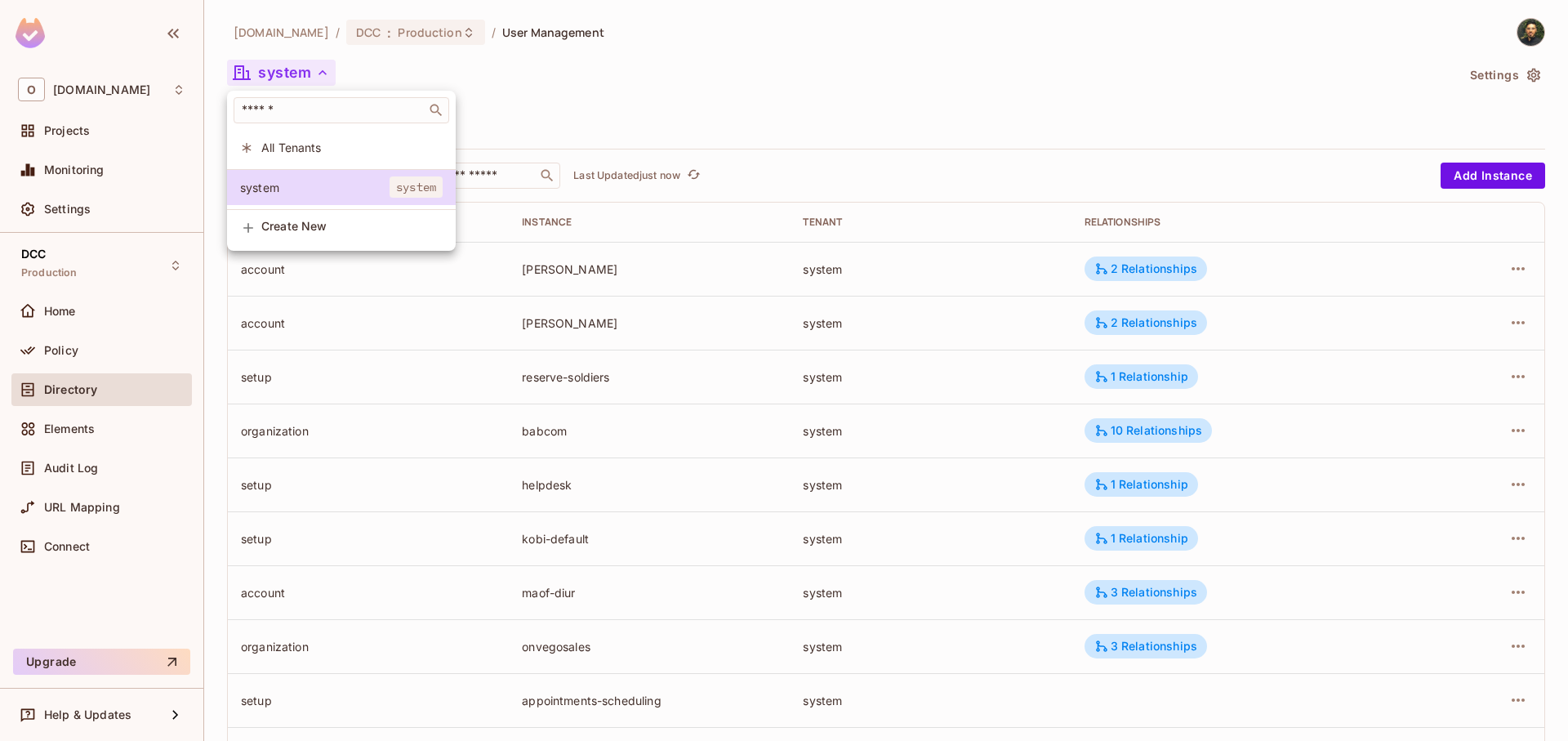
click at [519, 70] on div at bounding box center [784, 370] width 1568 height 741
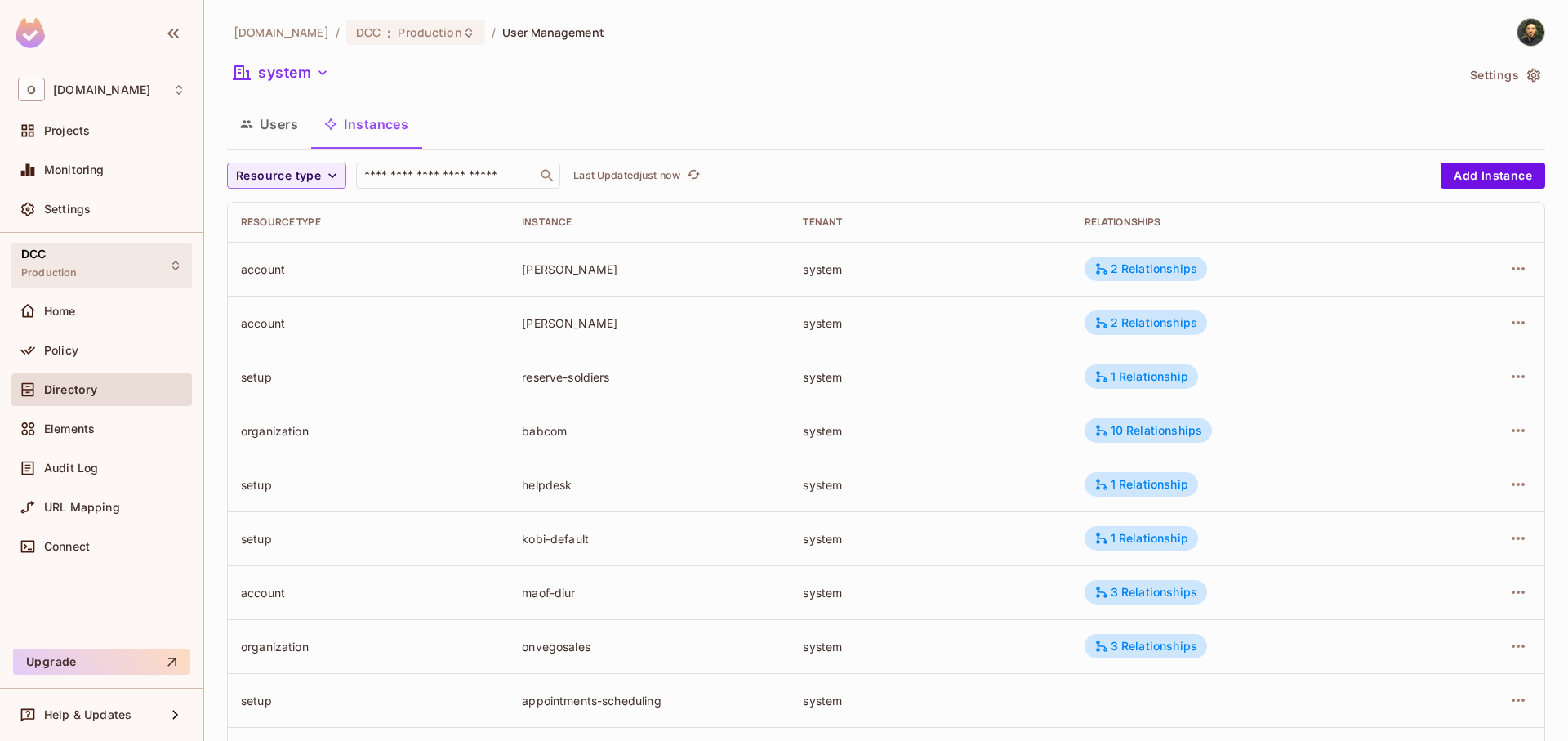
click at [98, 277] on div "DCC Production" at bounding box center [102, 265] width 181 height 45
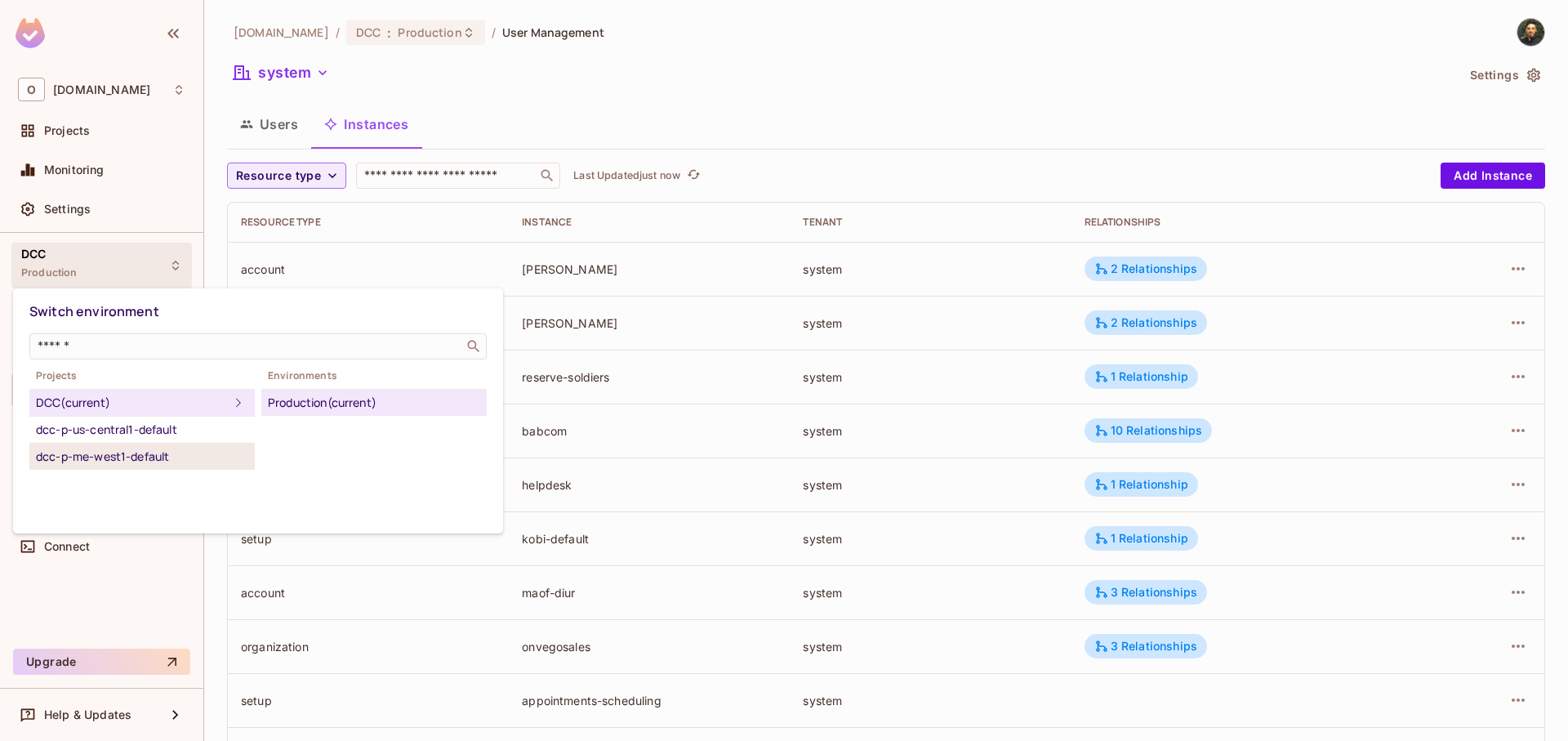
click at [119, 462] on div "dcc-p-me-west1-default" at bounding box center [142, 457] width 212 height 20
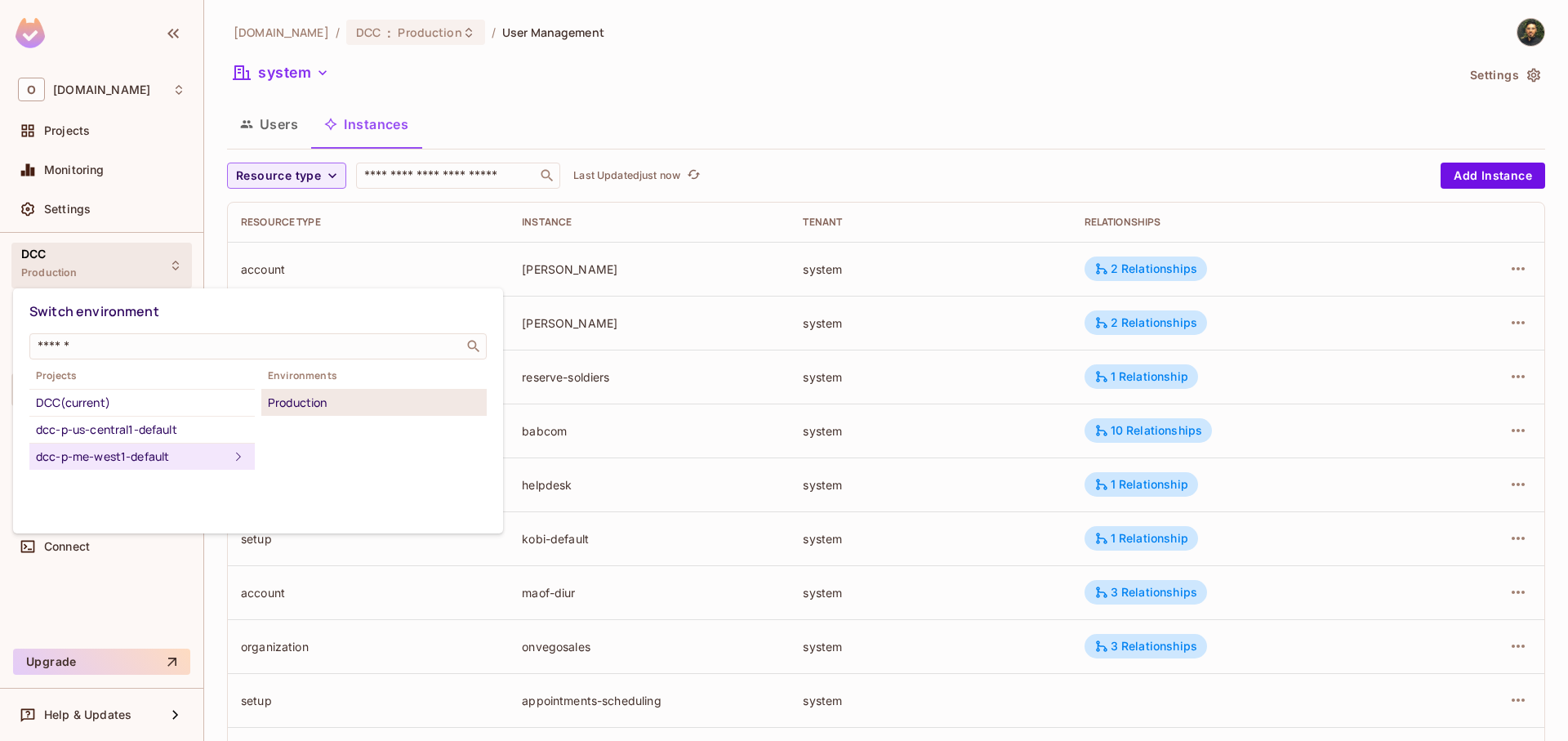
click at [332, 409] on div "Production" at bounding box center [374, 403] width 212 height 20
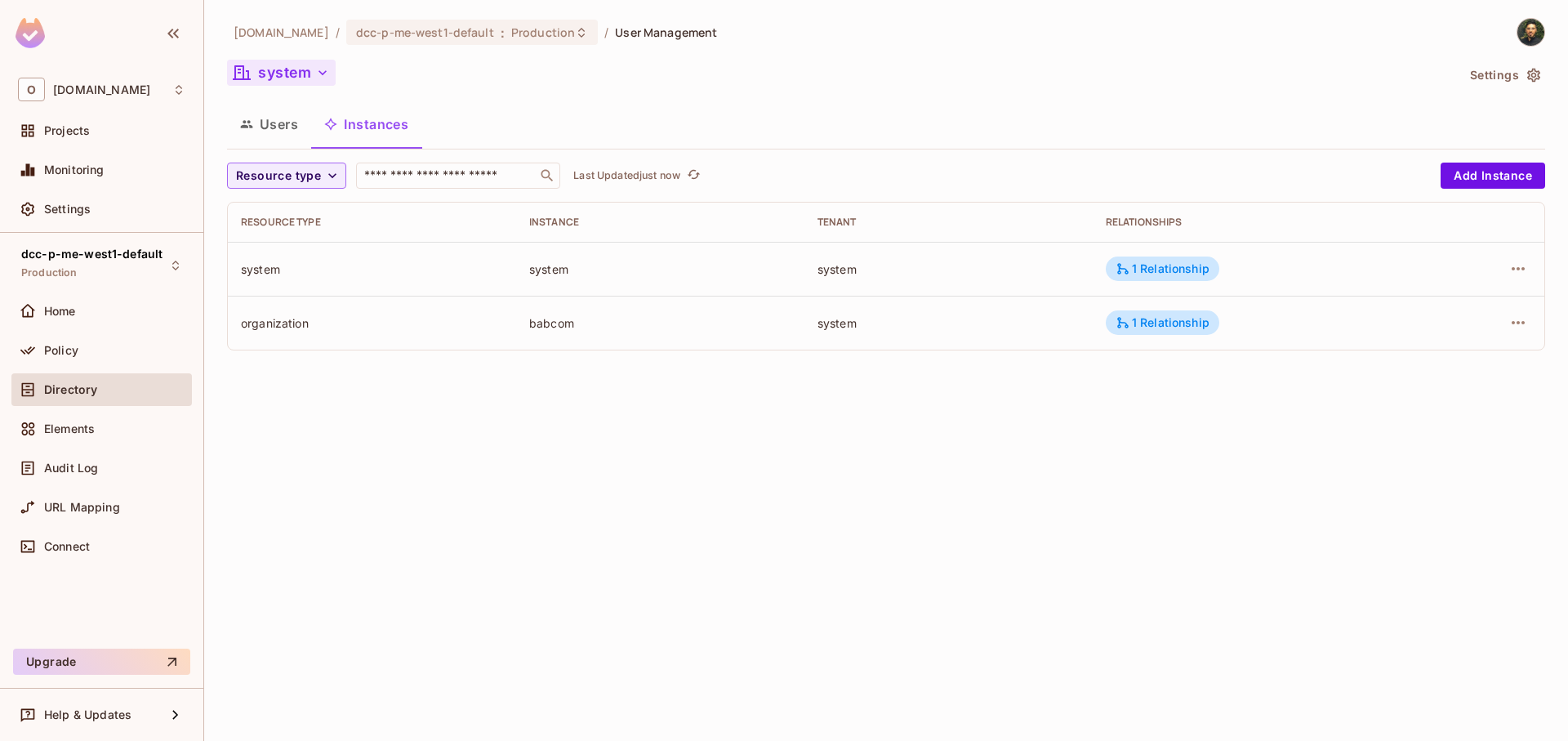
click at [283, 81] on button "system" at bounding box center [281, 73] width 109 height 27
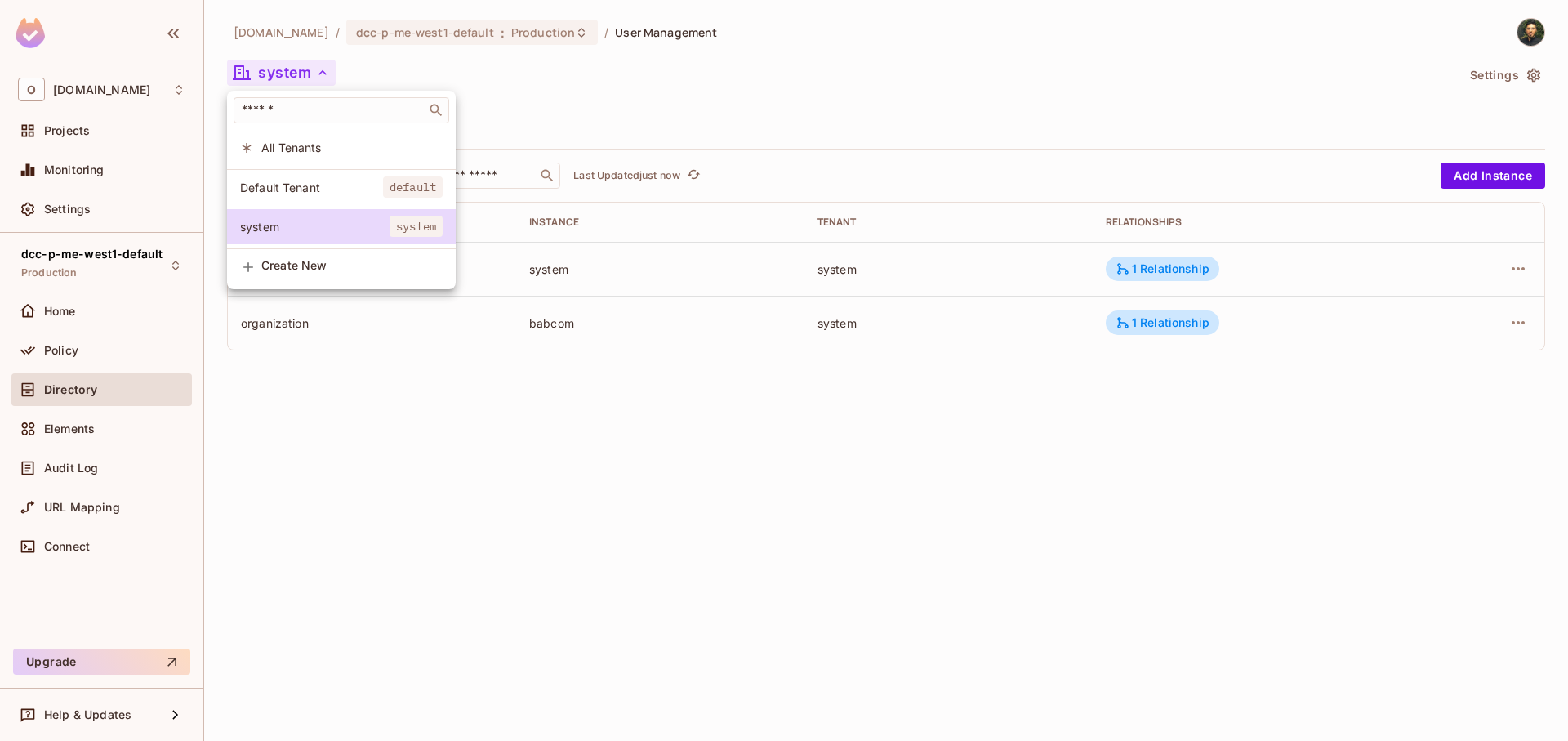
click at [322, 156] on li "All Tenants" at bounding box center [341, 147] width 229 height 35
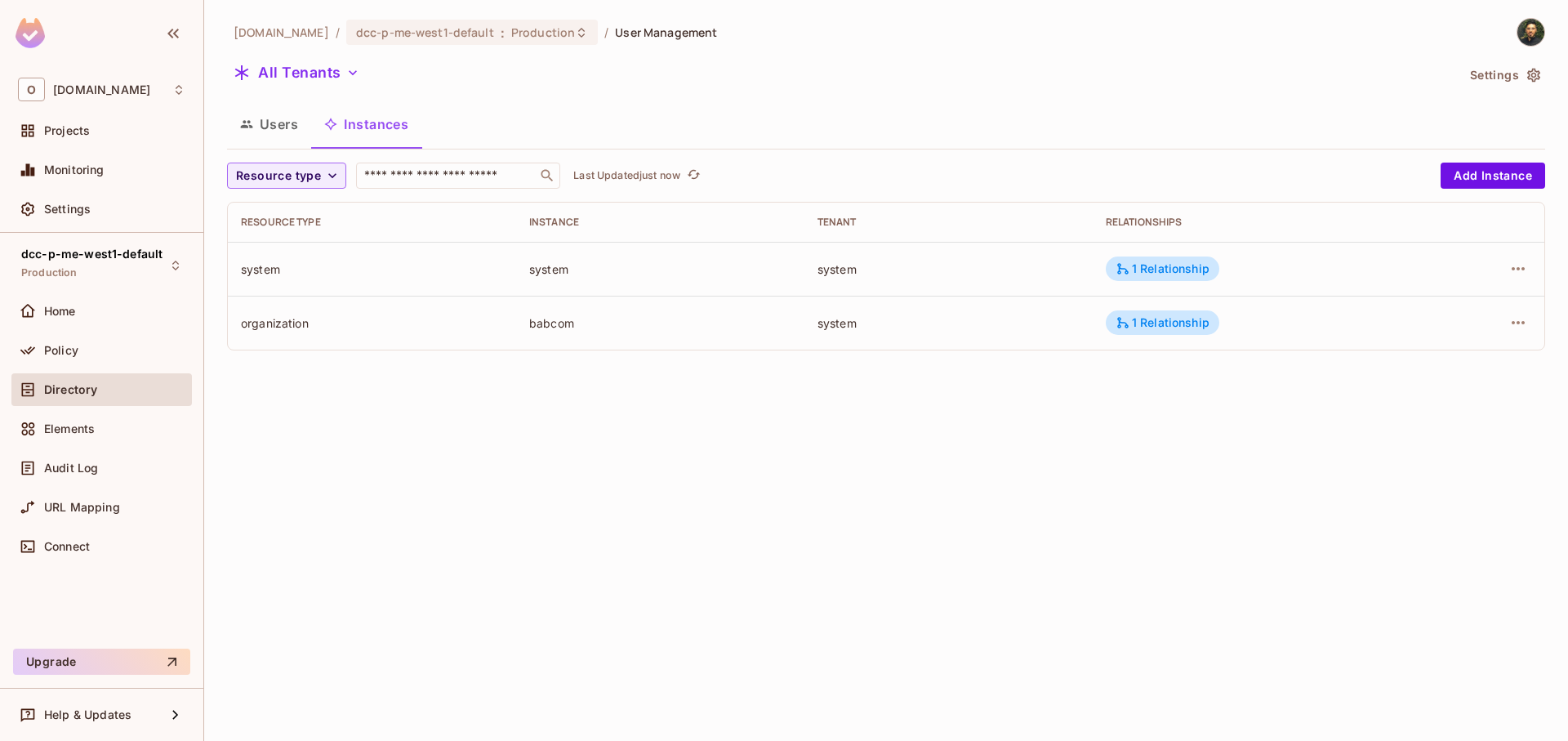
click at [1521, 86] on button "Settings" at bounding box center [1504, 75] width 82 height 27
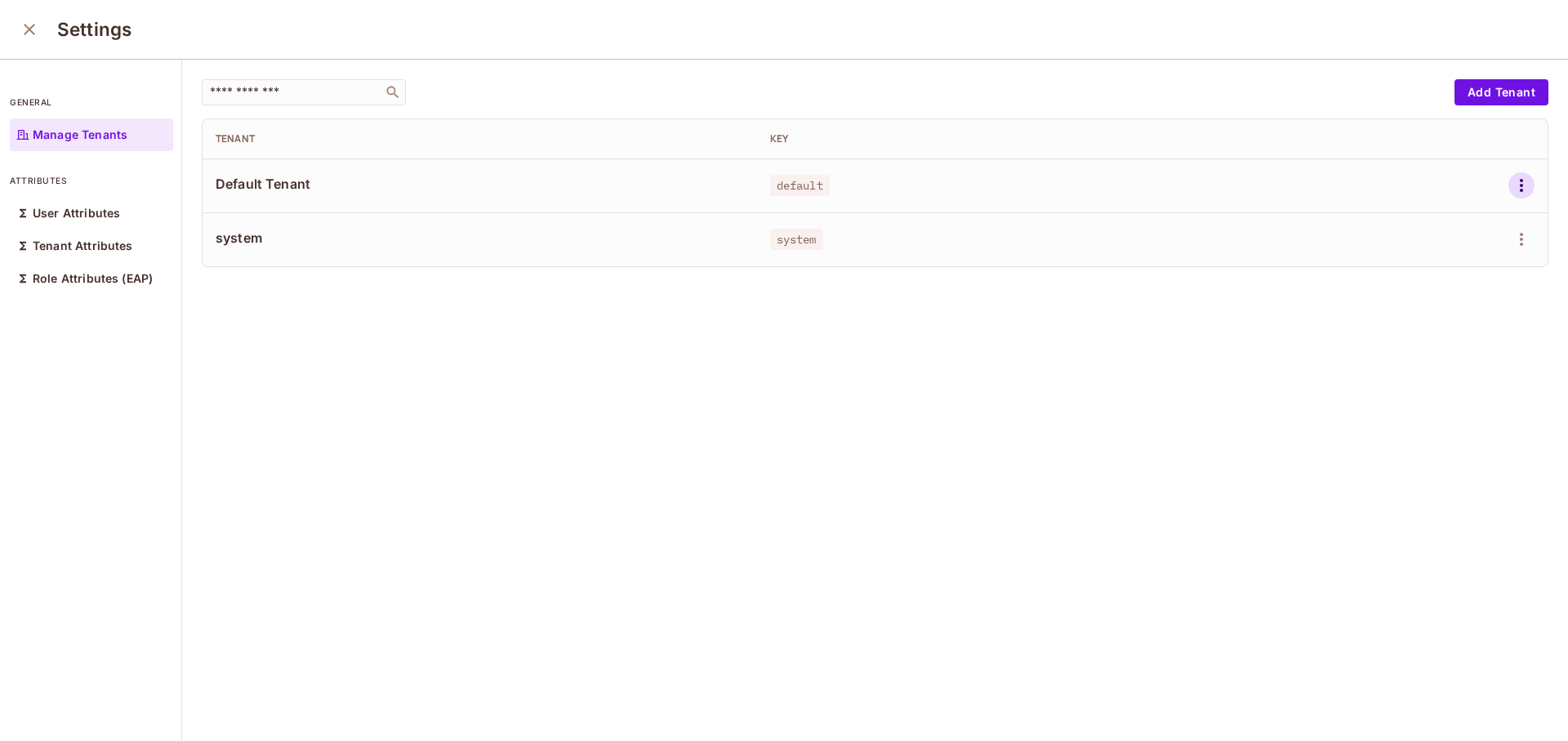
click at [1512, 188] on icon "button" at bounding box center [1522, 186] width 20 height 20
click at [1425, 292] on div "Delete Tenant" at bounding box center [1438, 295] width 77 height 17
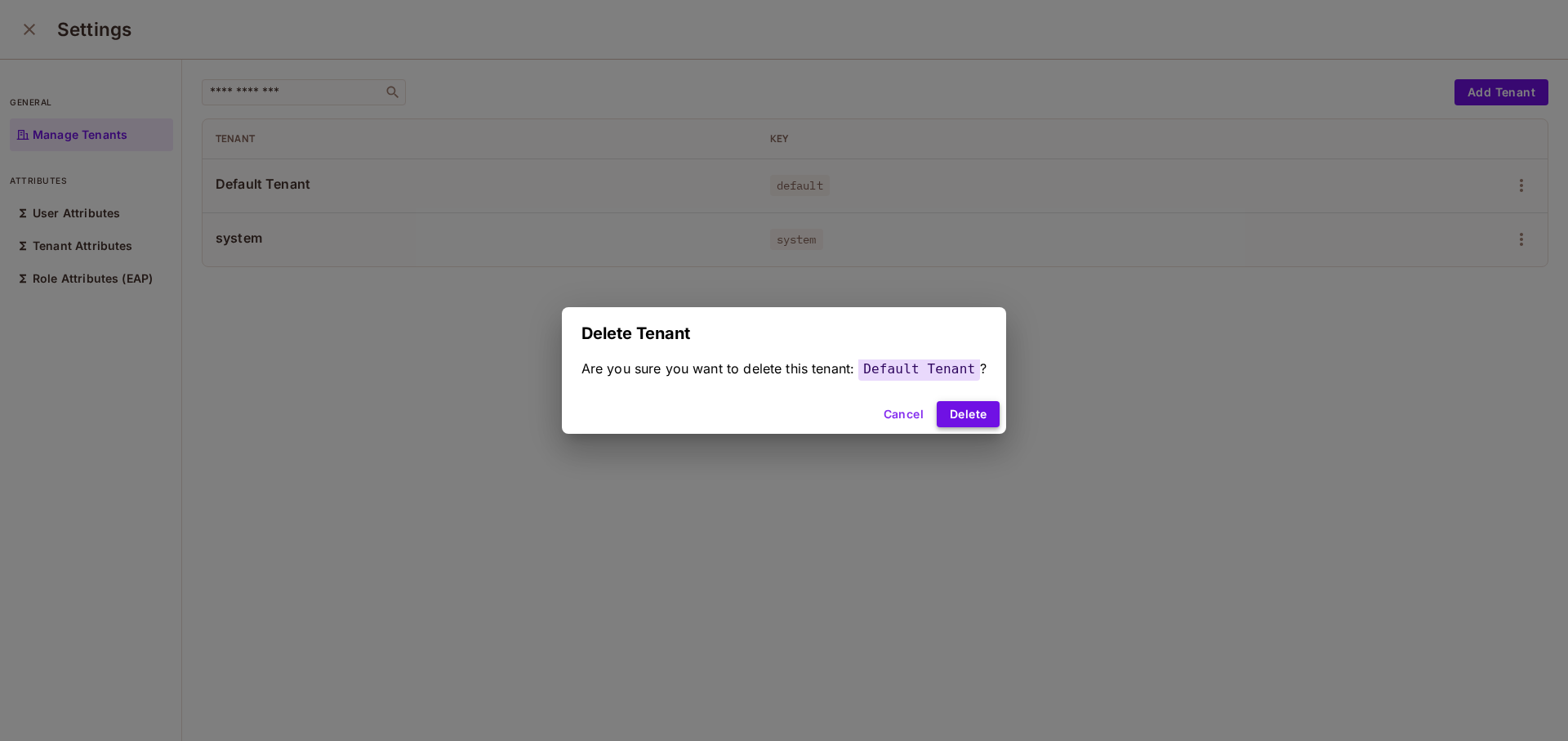
click at [959, 407] on button "Delete" at bounding box center [969, 414] width 63 height 27
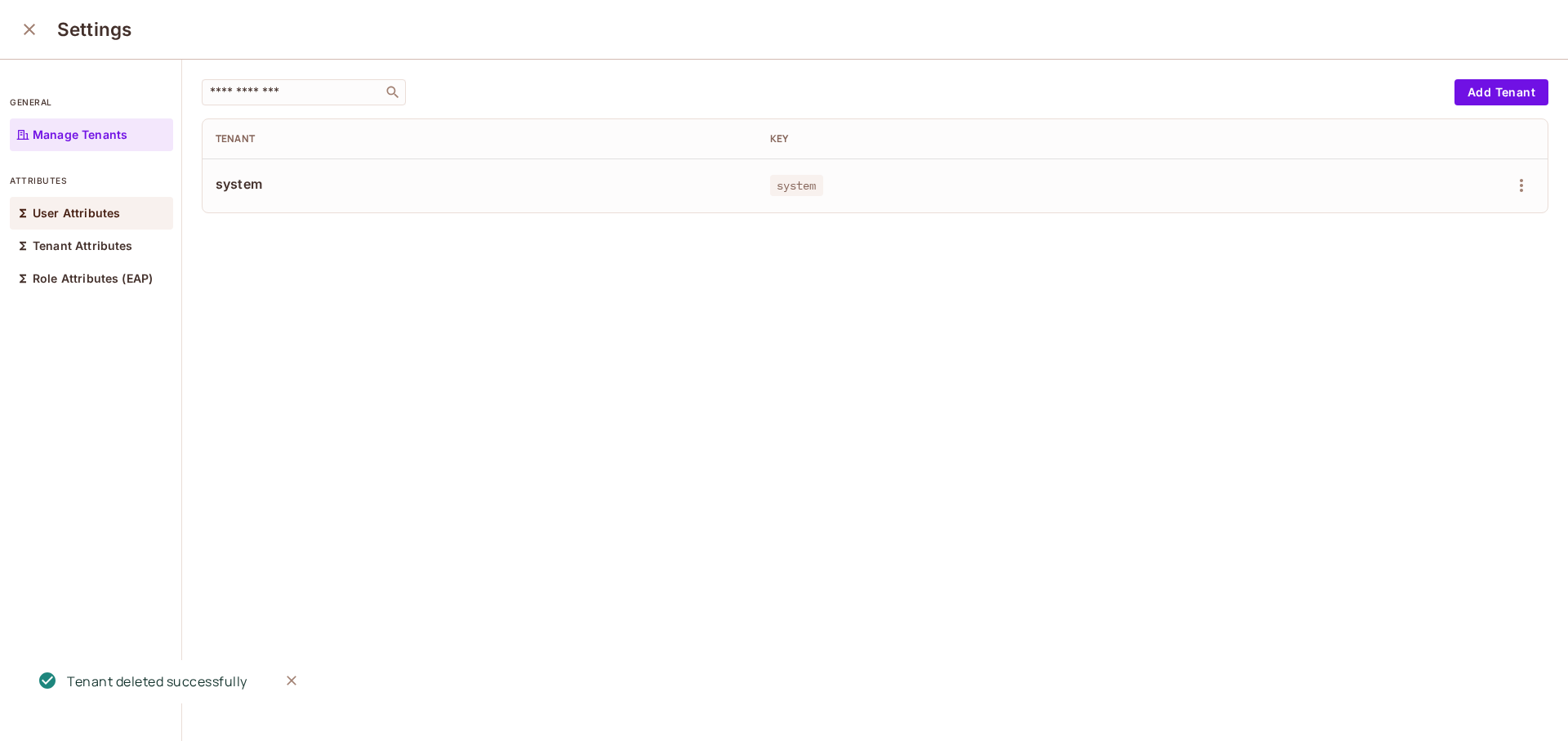
click at [73, 217] on p "User Attributes" at bounding box center [76, 212] width 87 height 13
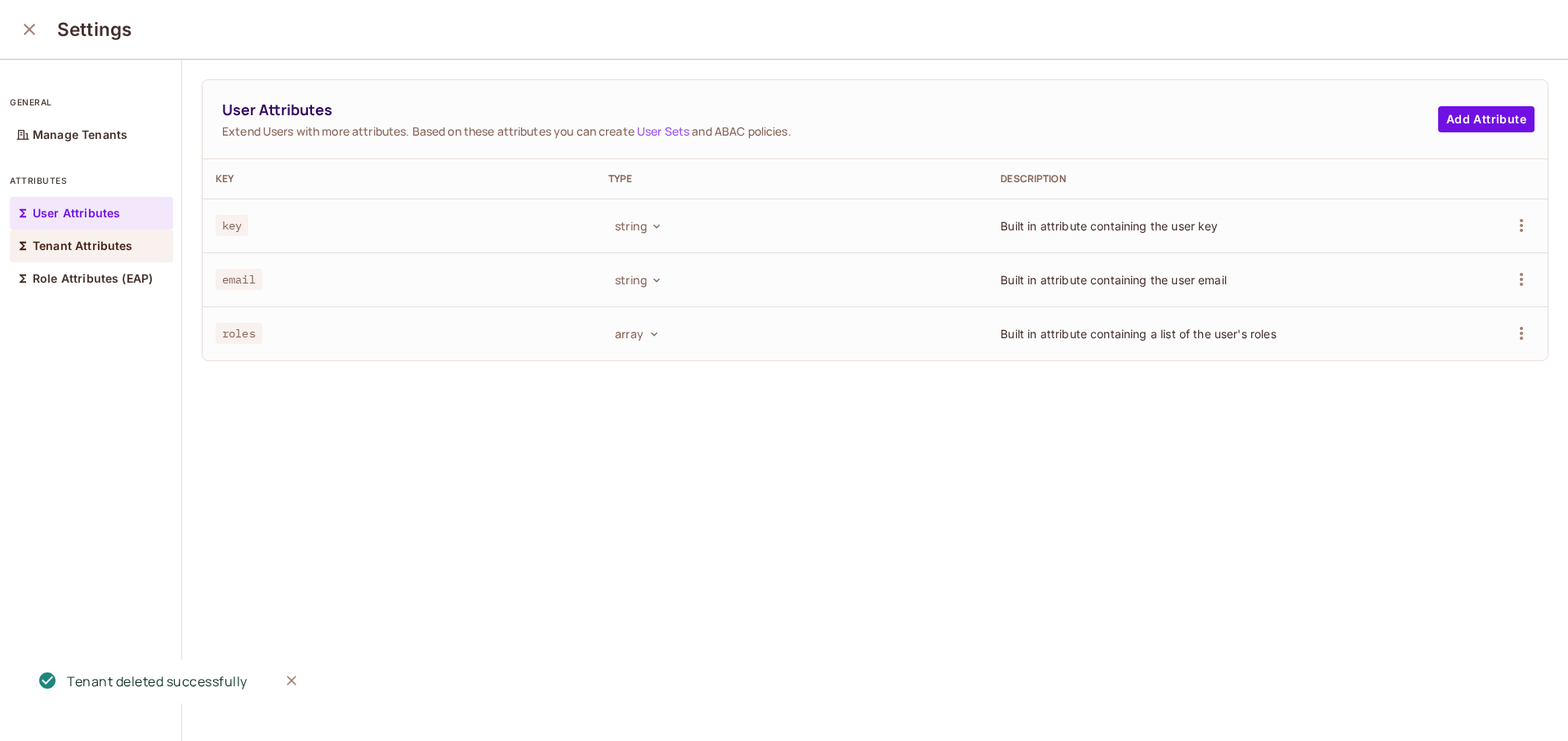
click at [105, 238] on div "Tenant Attributes" at bounding box center [91, 246] width 163 height 32
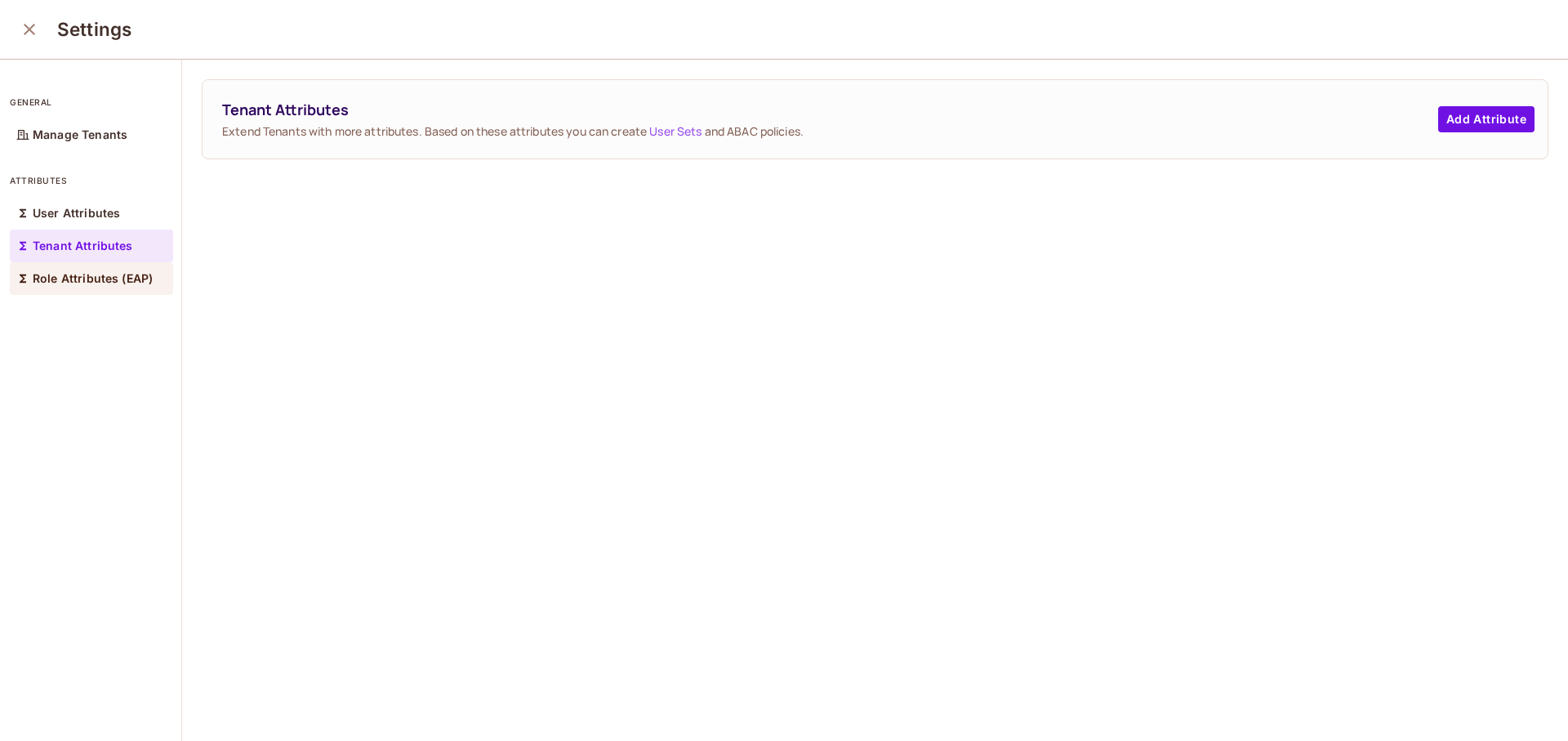
click at [79, 284] on p "Role Attributes (EAP)" at bounding box center [92, 278] width 120 height 13
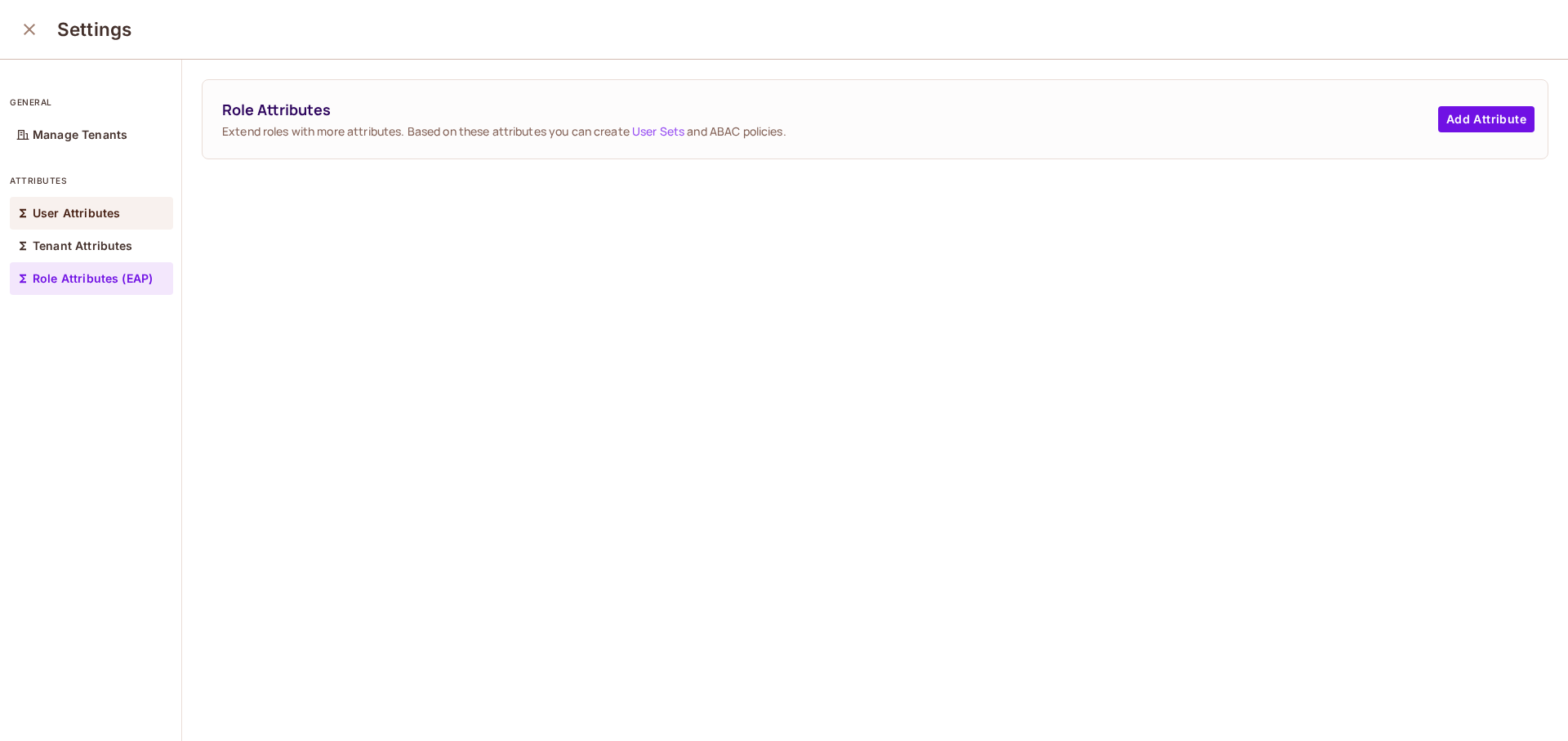
click at [96, 215] on p "User Attributes" at bounding box center [76, 212] width 87 height 13
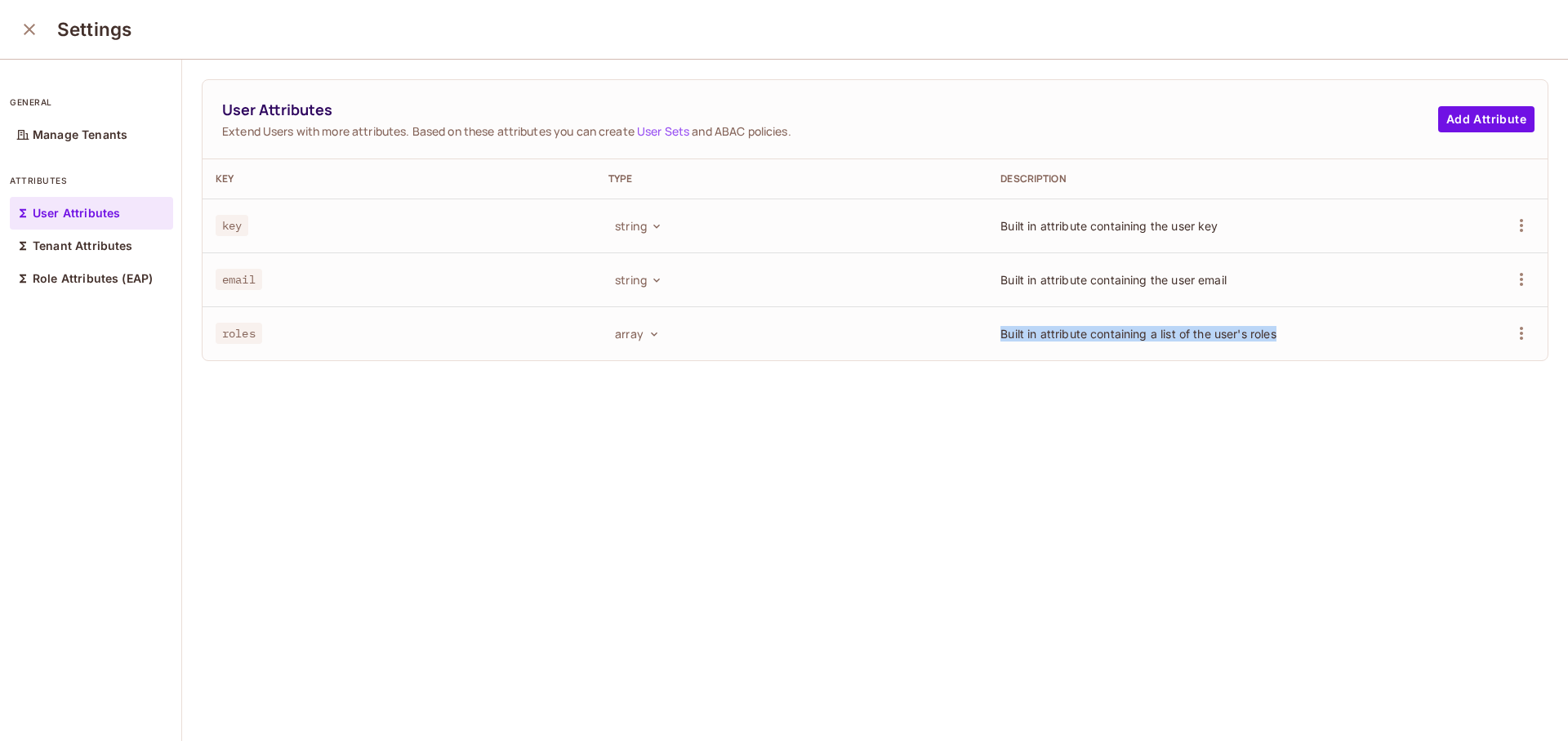
drag, startPoint x: 1088, startPoint y: 339, endPoint x: 1295, endPoint y: 341, distance: 207.0
click at [1295, 341] on tr "roles array Built in attribute containing a list of the user's roles" at bounding box center [874, 333] width 1345 height 54
click at [1295, 342] on td "Built in attribute containing a list of the user's roles" at bounding box center [1184, 333] width 393 height 54
drag, startPoint x: 1005, startPoint y: 223, endPoint x: 1213, endPoint y: 227, distance: 208.0
click at [1213, 227] on td "Built in attribute containing the user key" at bounding box center [1184, 225] width 393 height 54
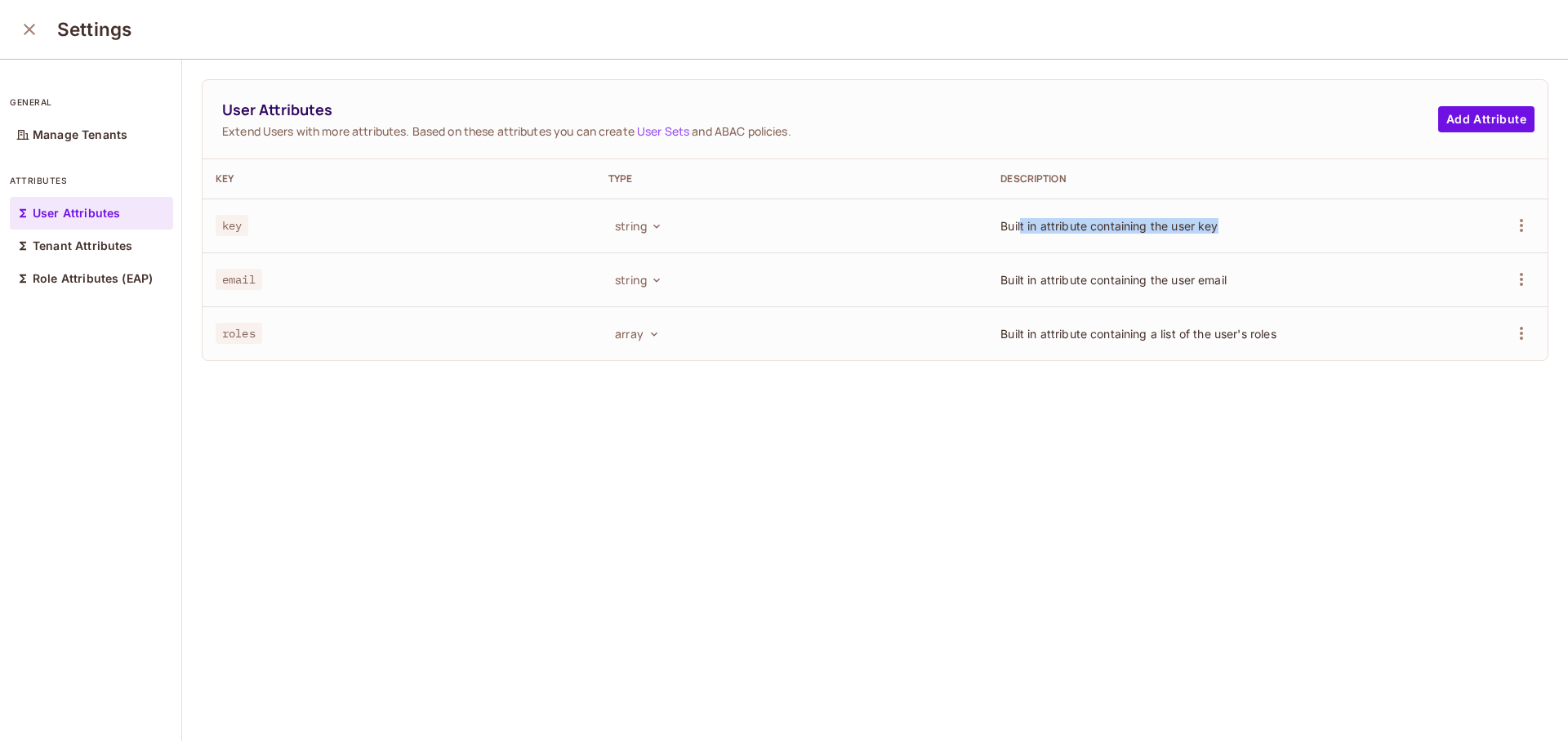
click at [1213, 227] on td "Built in attribute containing the user key" at bounding box center [1184, 225] width 393 height 54
click at [101, 131] on p "Manage Tenants" at bounding box center [80, 135] width 94 height 13
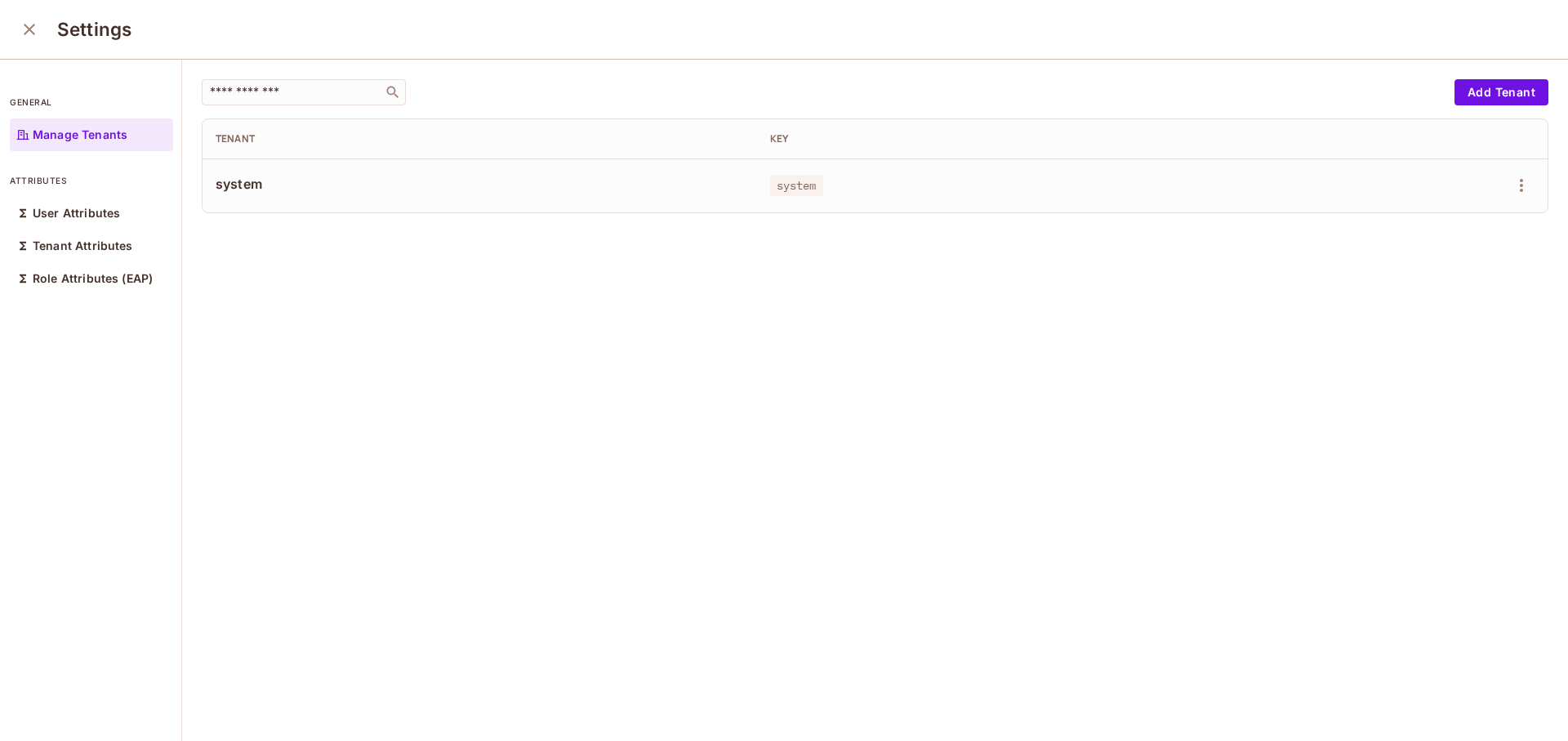
click at [393, 176] on span "system" at bounding box center [479, 184] width 529 height 18
click at [1508, 197] on button "button" at bounding box center [1521, 185] width 27 height 27
click at [780, 298] on div at bounding box center [784, 370] width 1568 height 741
click at [1512, 185] on icon "button" at bounding box center [1522, 186] width 20 height 20
click at [1438, 263] on div "Edit Attributes" at bounding box center [1440, 258] width 81 height 17
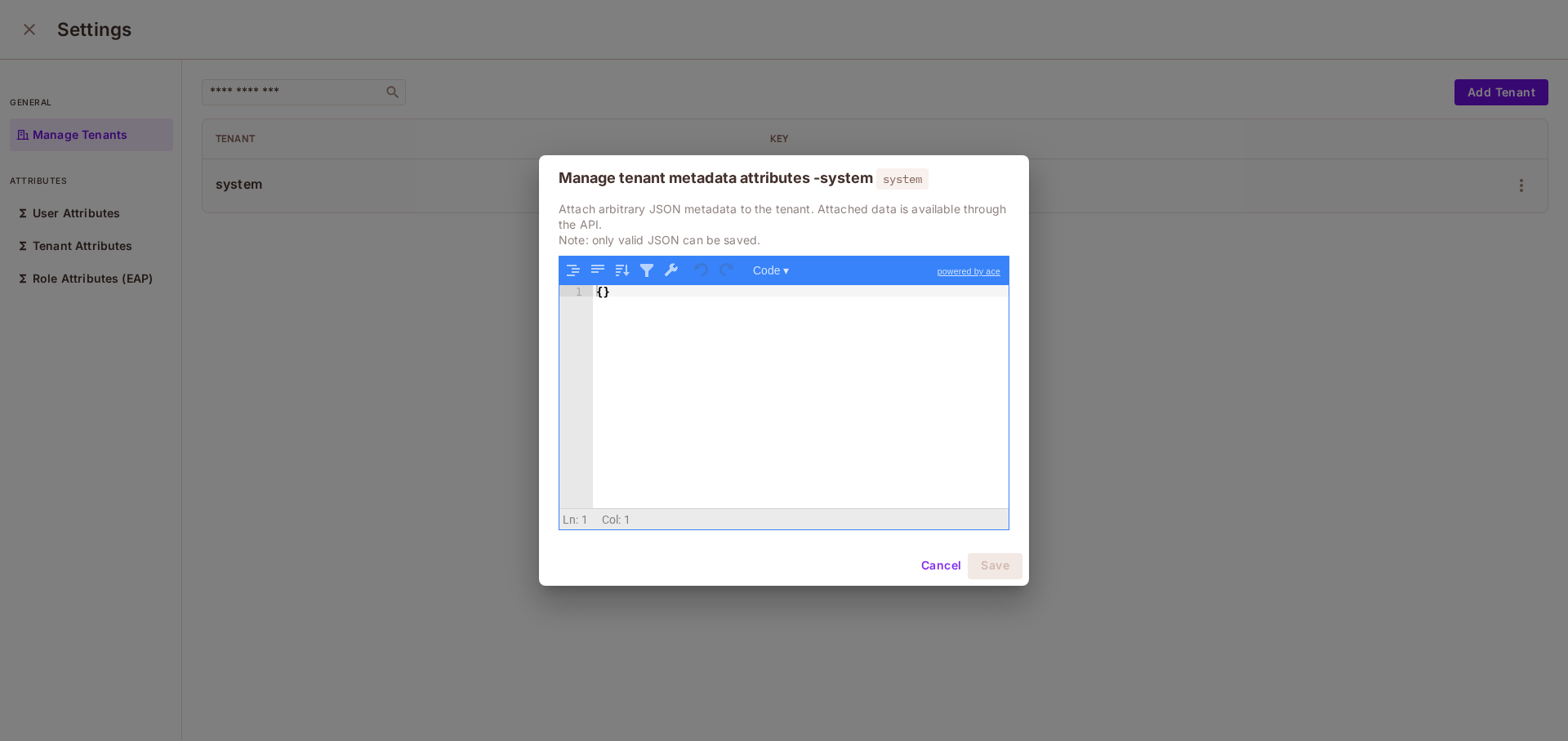
click at [966, 576] on button "Cancel" at bounding box center [941, 566] width 53 height 27
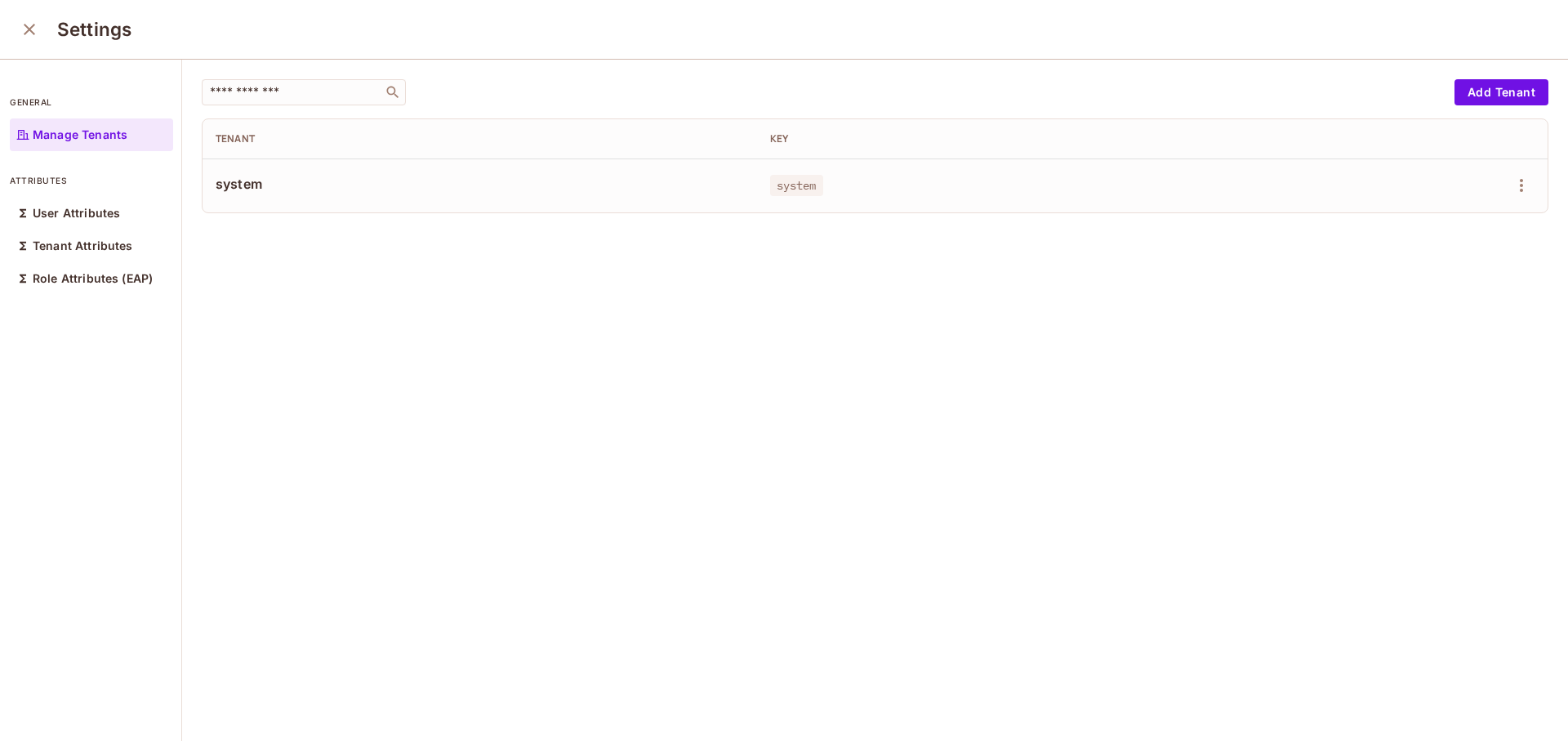
click at [36, 28] on icon "close" at bounding box center [29, 29] width 20 height 20
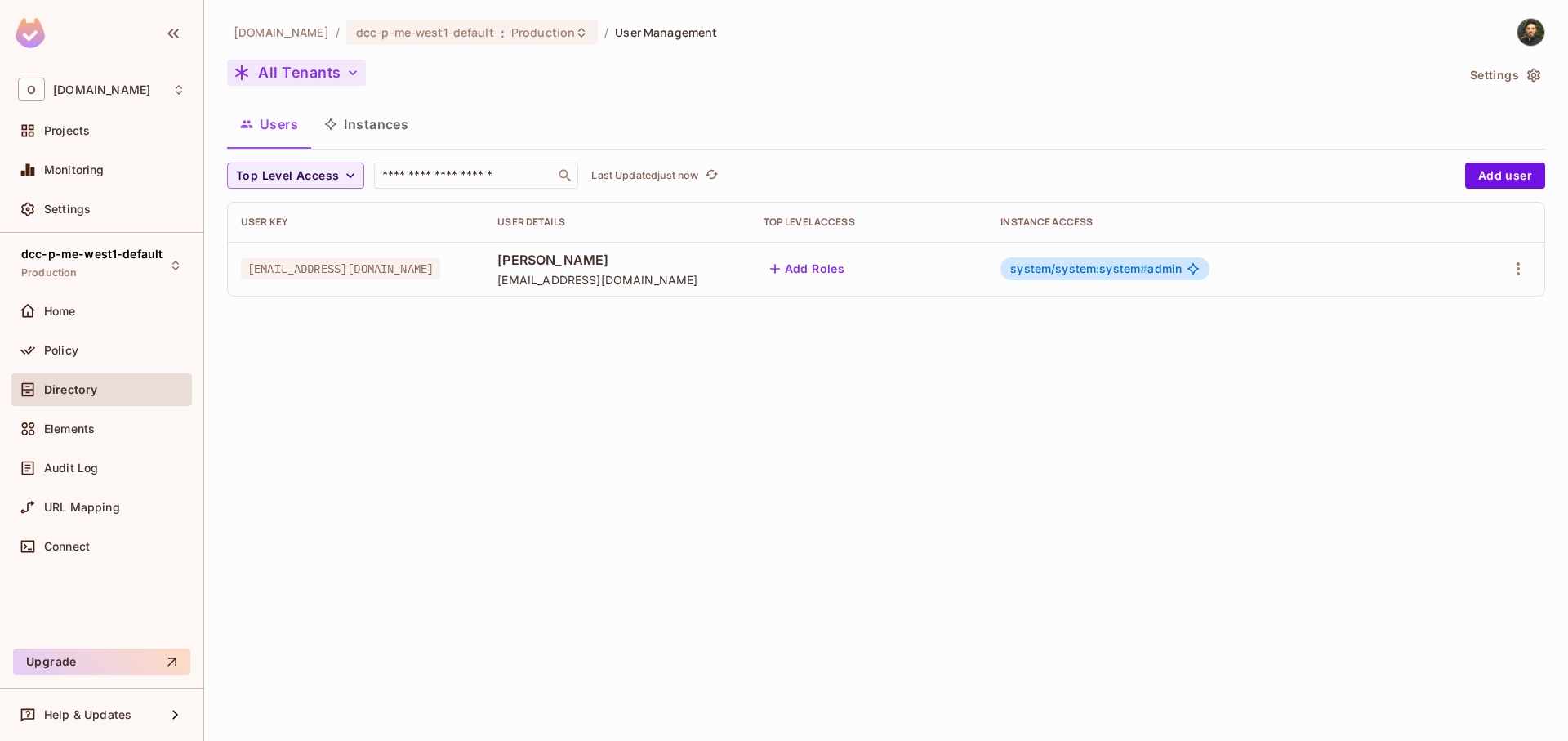
click at [325, 70] on button "All Tenants" at bounding box center [296, 73] width 139 height 27
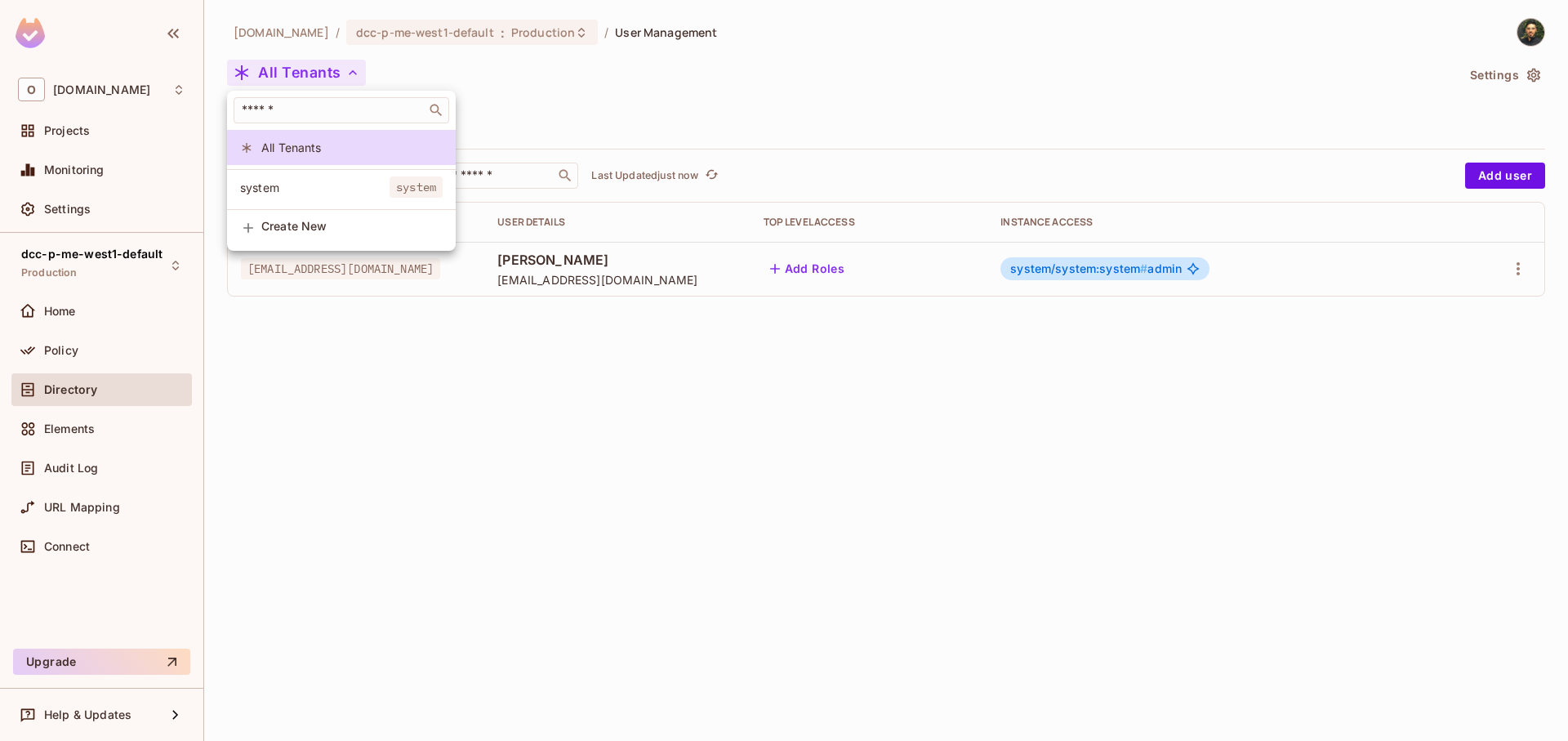
click at [345, 177] on li "system system" at bounding box center [341, 188] width 229 height 35
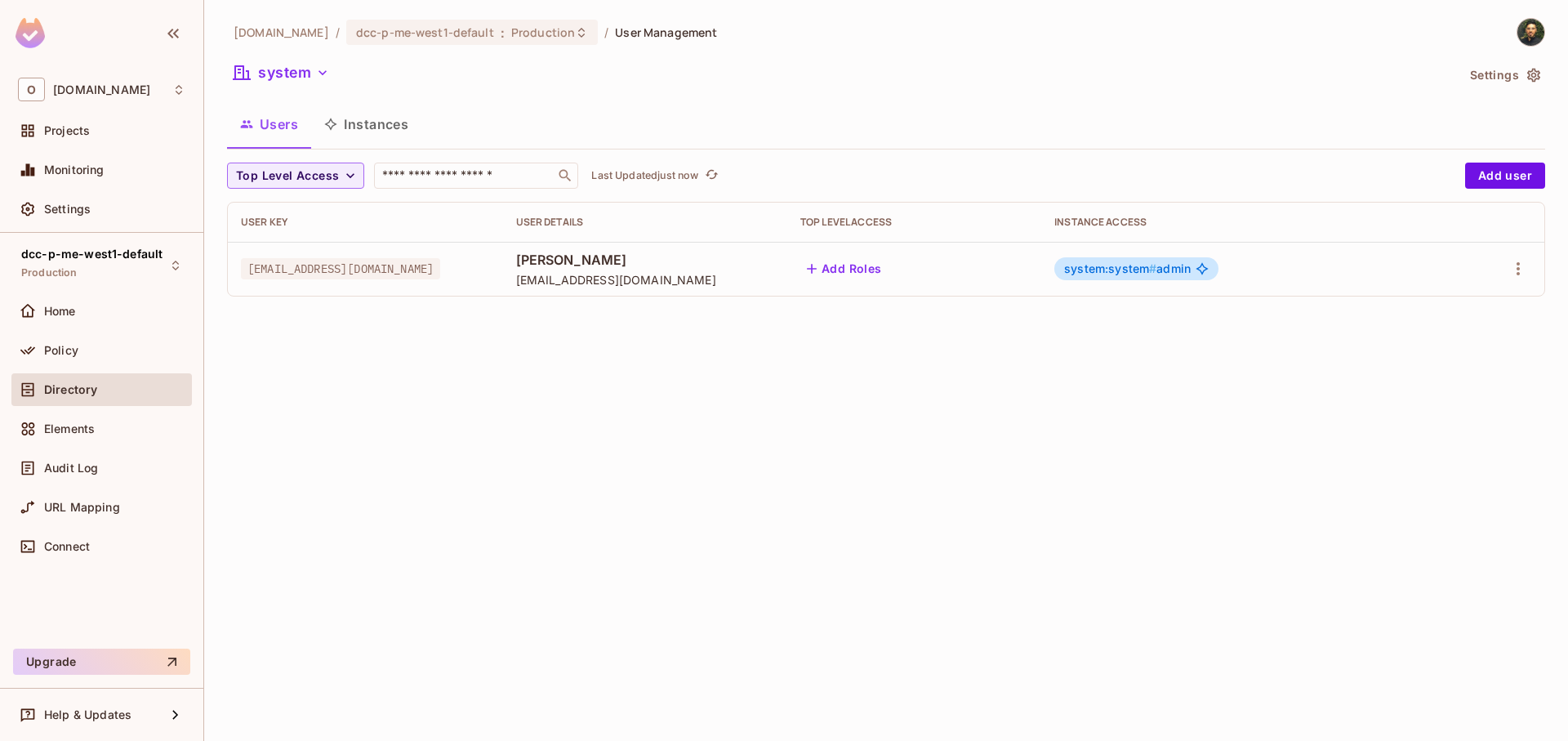
click at [810, 399] on div "onvego.com / dcc-p-me-west1-default : Production / User Management system Setti…" at bounding box center [886, 370] width 1364 height 741
click at [762, 387] on div "onvego.com / dcc-p-me-west1-default : Production / User Management system Setti…" at bounding box center [886, 370] width 1364 height 741
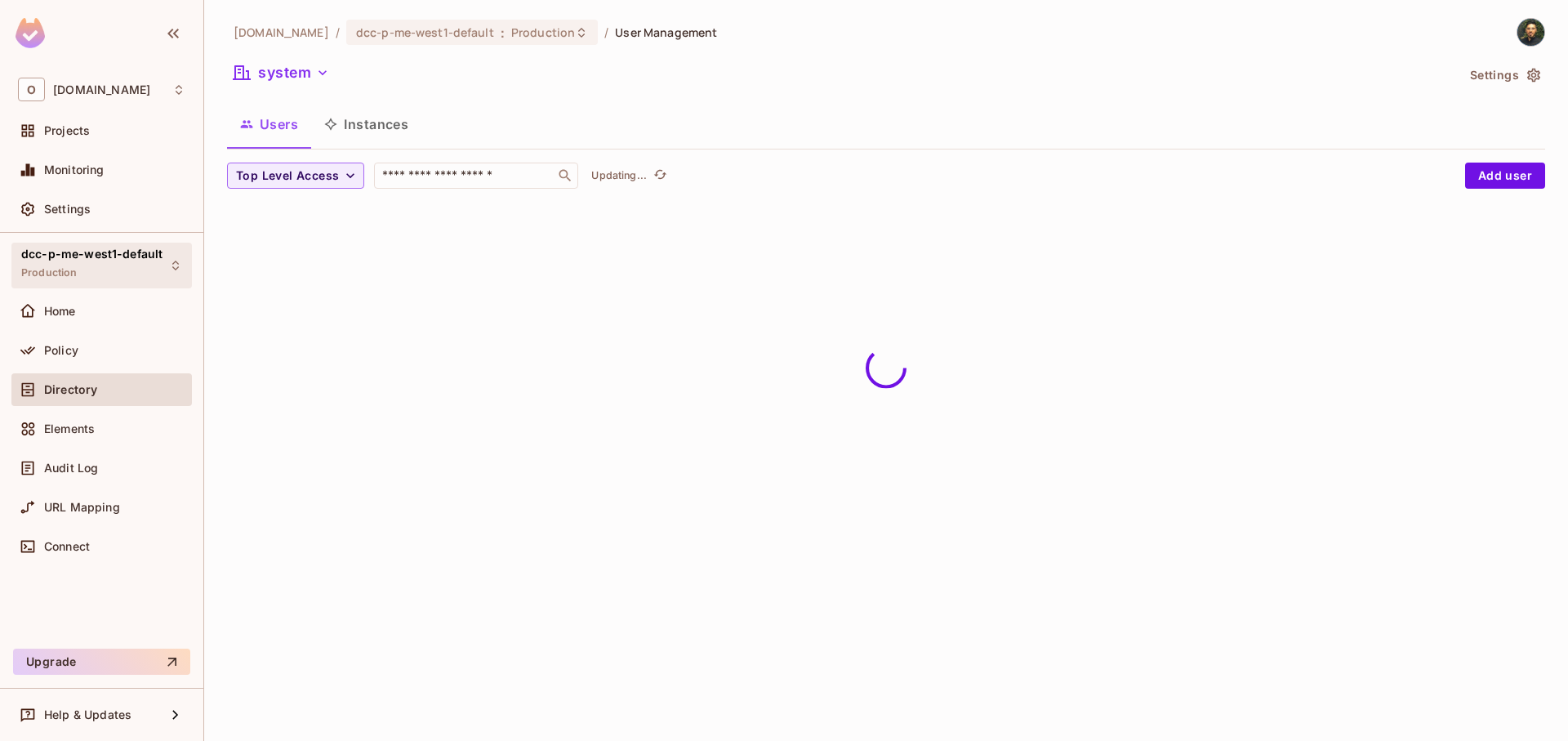
click at [41, 255] on span "dcc-p-me-west1-default" at bounding box center [92, 254] width 141 height 13
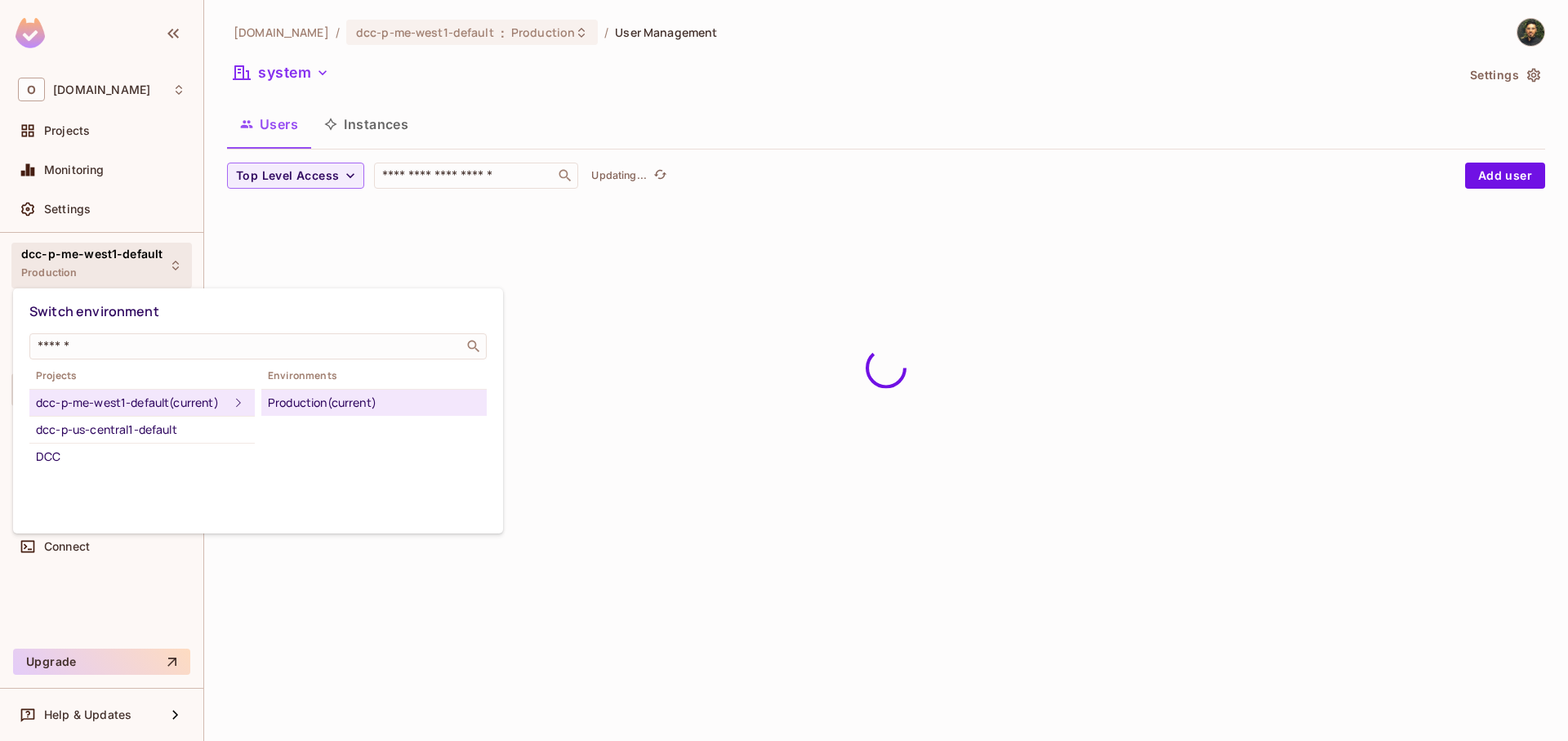
click at [797, 354] on div at bounding box center [784, 370] width 1568 height 741
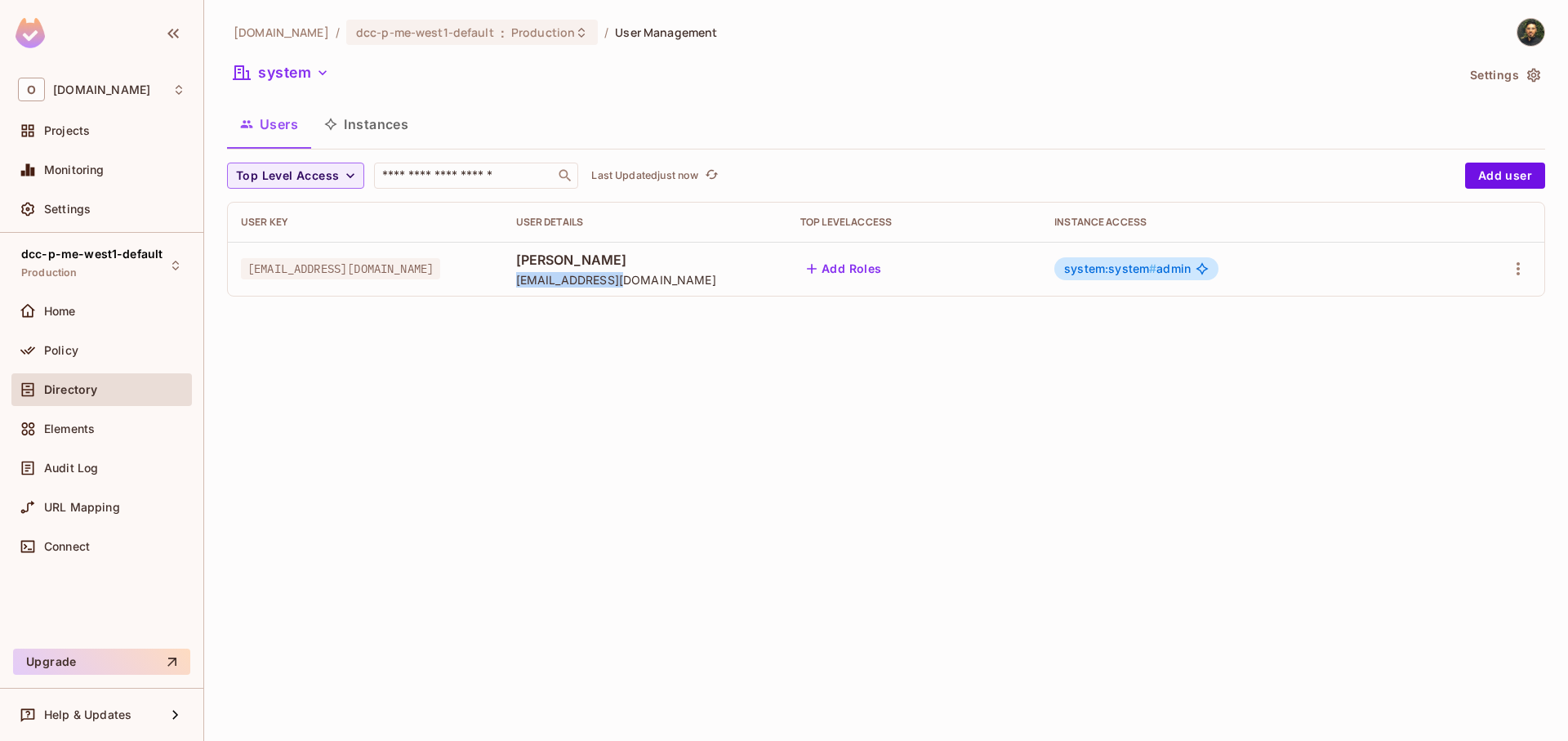
drag, startPoint x: 542, startPoint y: 276, endPoint x: 667, endPoint y: 278, distance: 125.0
click at [667, 278] on td "[PERSON_NAME] [EMAIL_ADDRESS][DOMAIN_NAME]" at bounding box center [644, 268] width 284 height 54
click at [305, 272] on span "[EMAIL_ADDRESS][DOMAIN_NAME]" at bounding box center [340, 269] width 199 height 22
click at [305, 273] on span "[EMAIL_ADDRESS][DOMAIN_NAME]" at bounding box center [340, 269] width 199 height 22
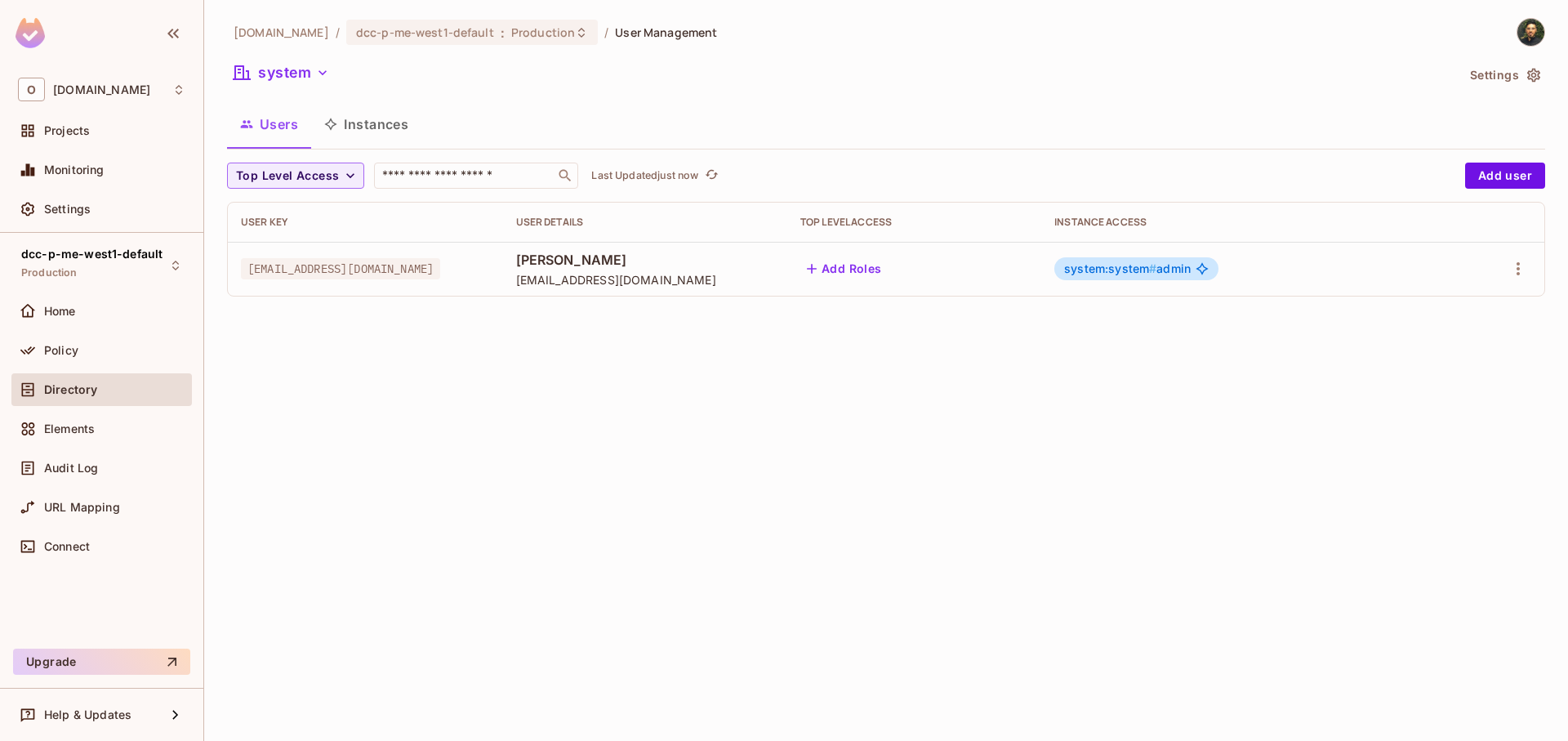
click at [621, 372] on div "[DOMAIN_NAME] / dcc-p-me-west1-default : Production / User Management system Se…" at bounding box center [886, 370] width 1364 height 741
click at [98, 264] on div "dcc-p-me-west1-default Production" at bounding box center [92, 265] width 141 height 35
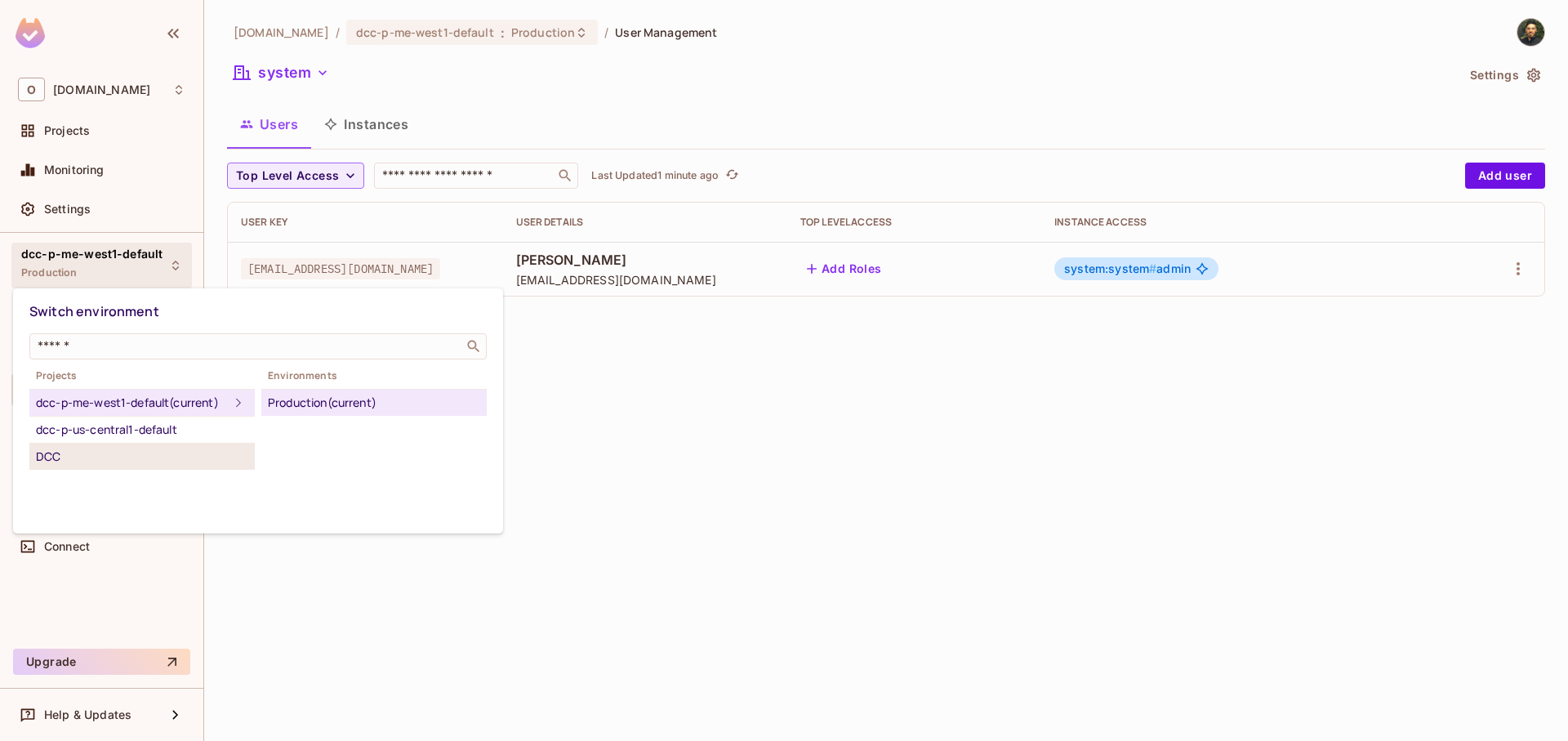
click at [151, 467] on div "DCC" at bounding box center [142, 457] width 212 height 20
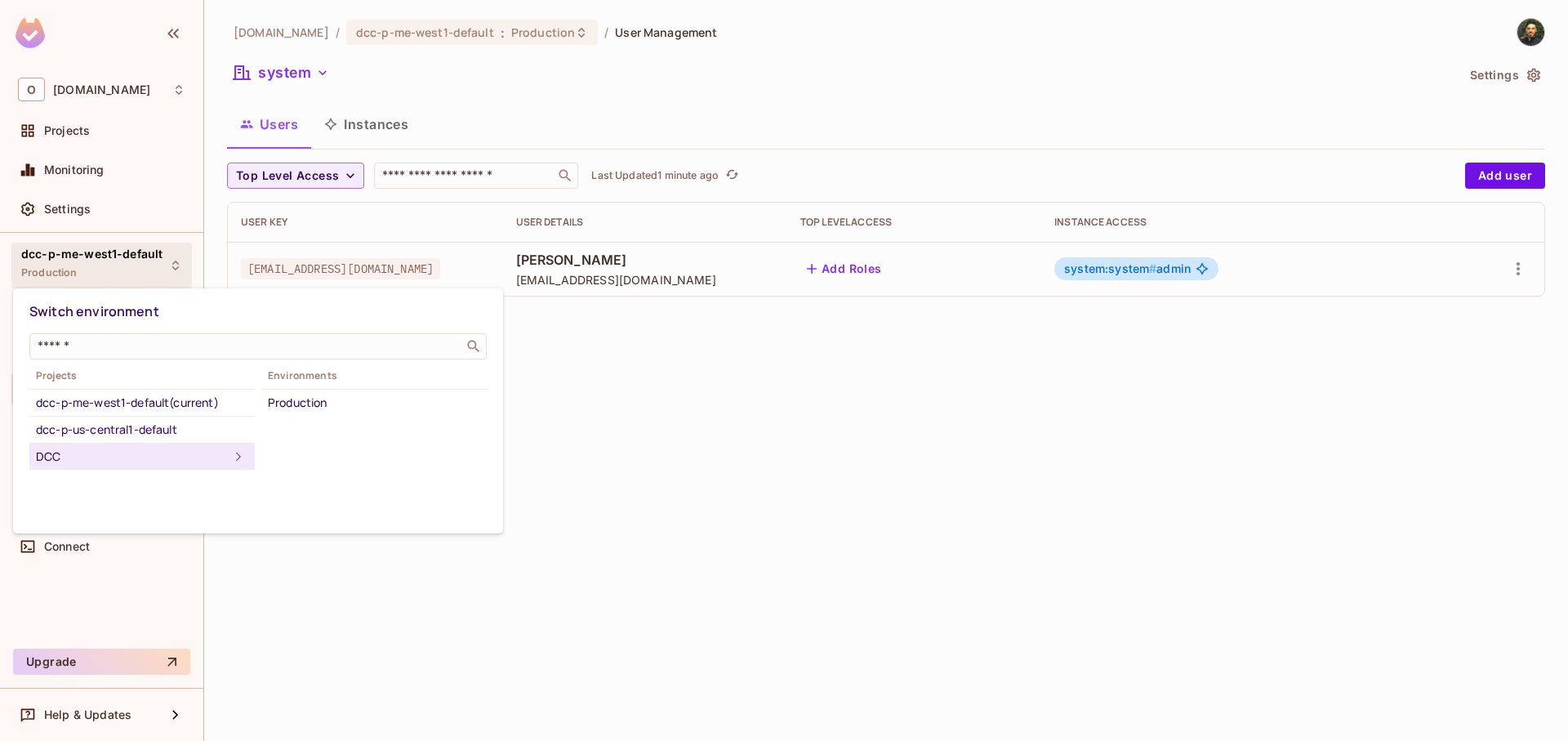
click at [331, 401] on div "Production" at bounding box center [374, 403] width 212 height 20
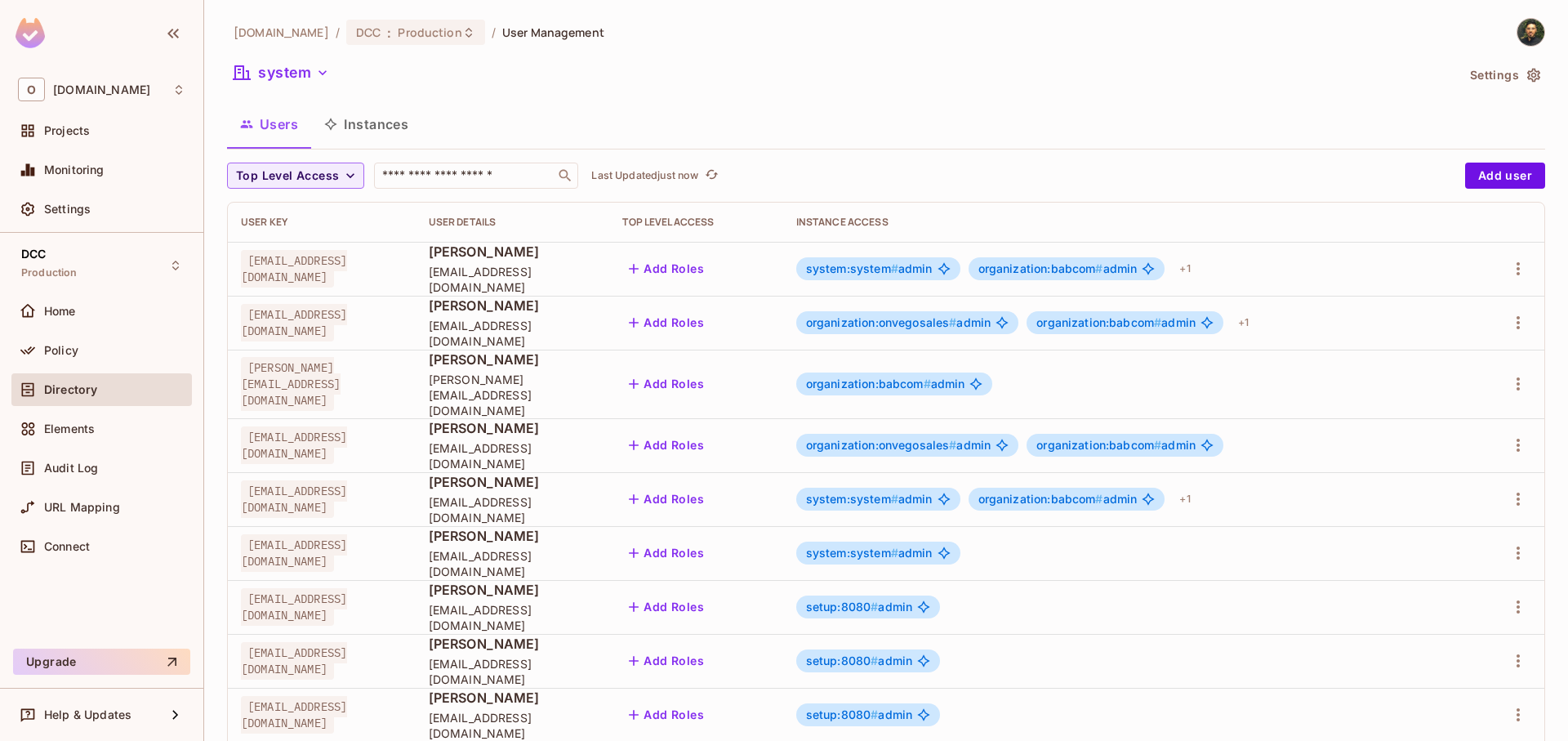
click at [898, 271] on span "system:system #" at bounding box center [852, 268] width 92 height 14
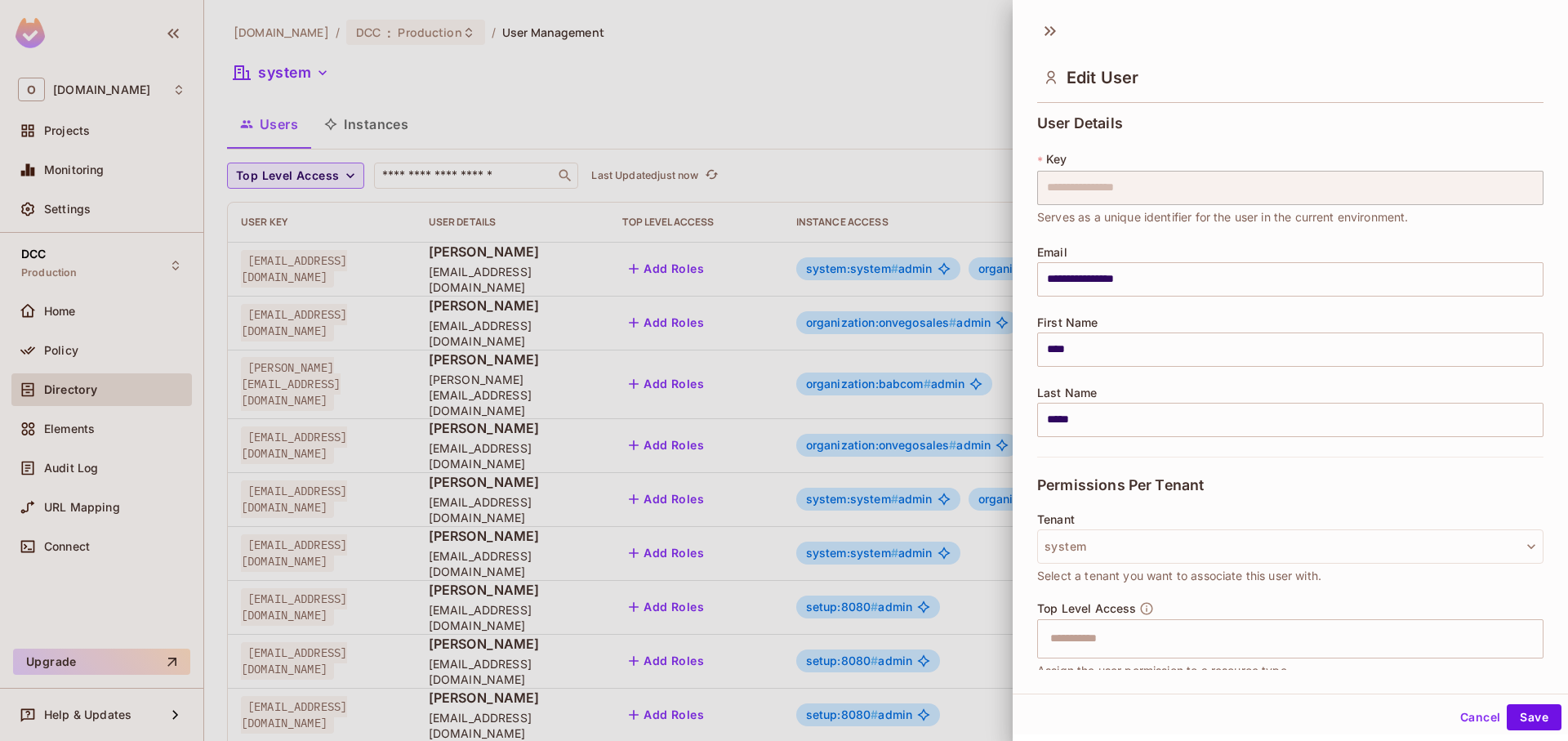
click at [386, 122] on div at bounding box center [784, 370] width 1568 height 741
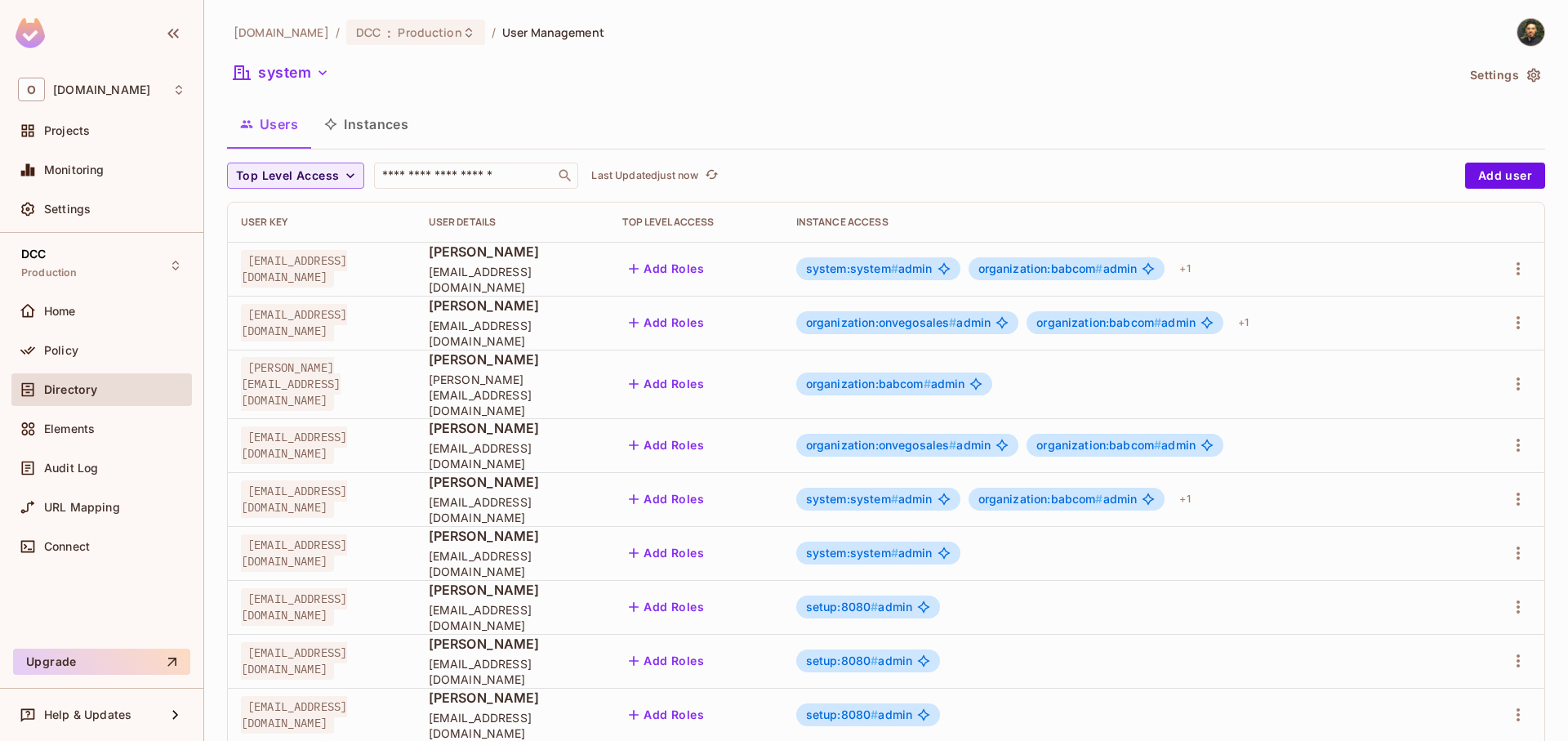
click at [386, 122] on button "Instances" at bounding box center [366, 125] width 110 height 41
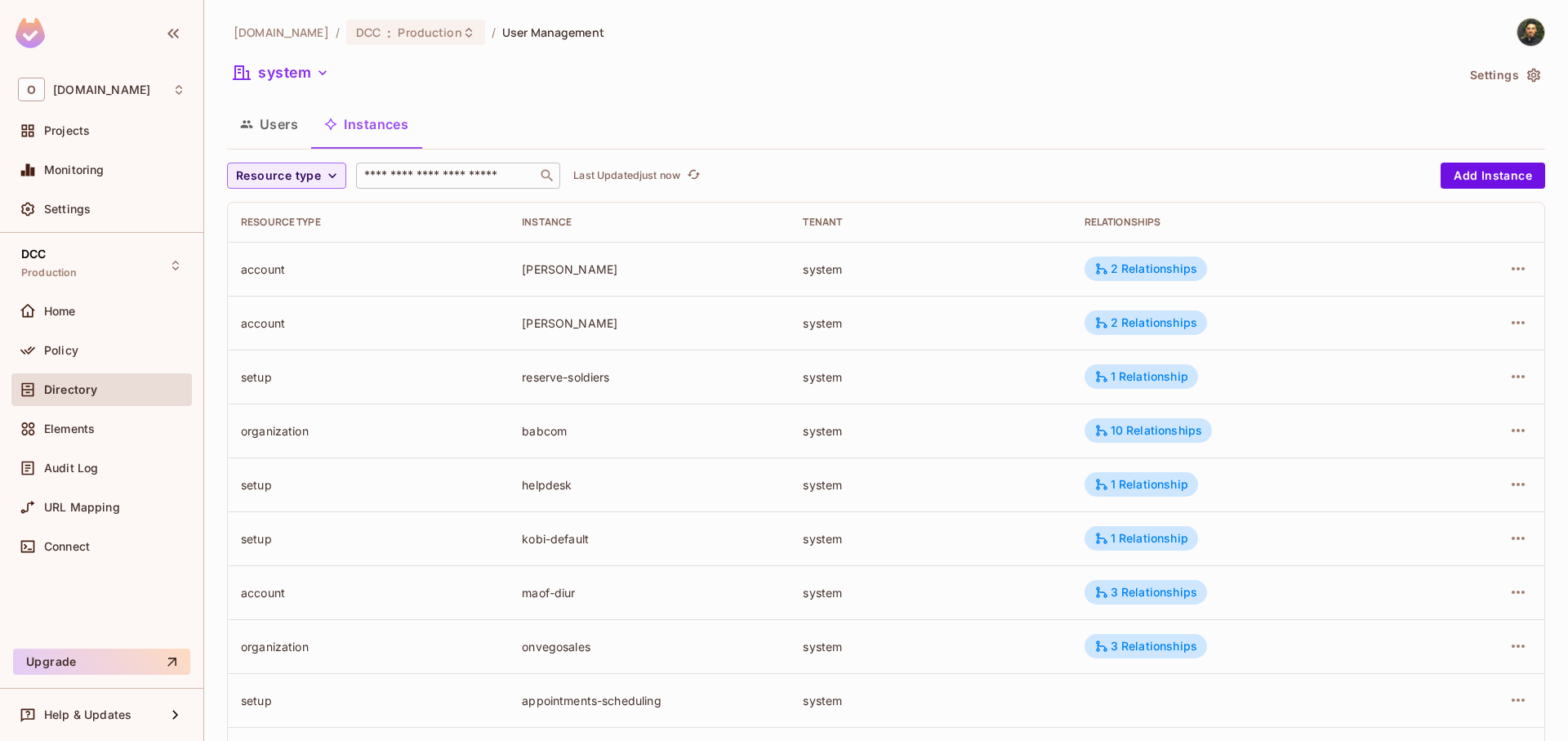
click at [385, 184] on input "text" at bounding box center [446, 175] width 172 height 17
type input "*"
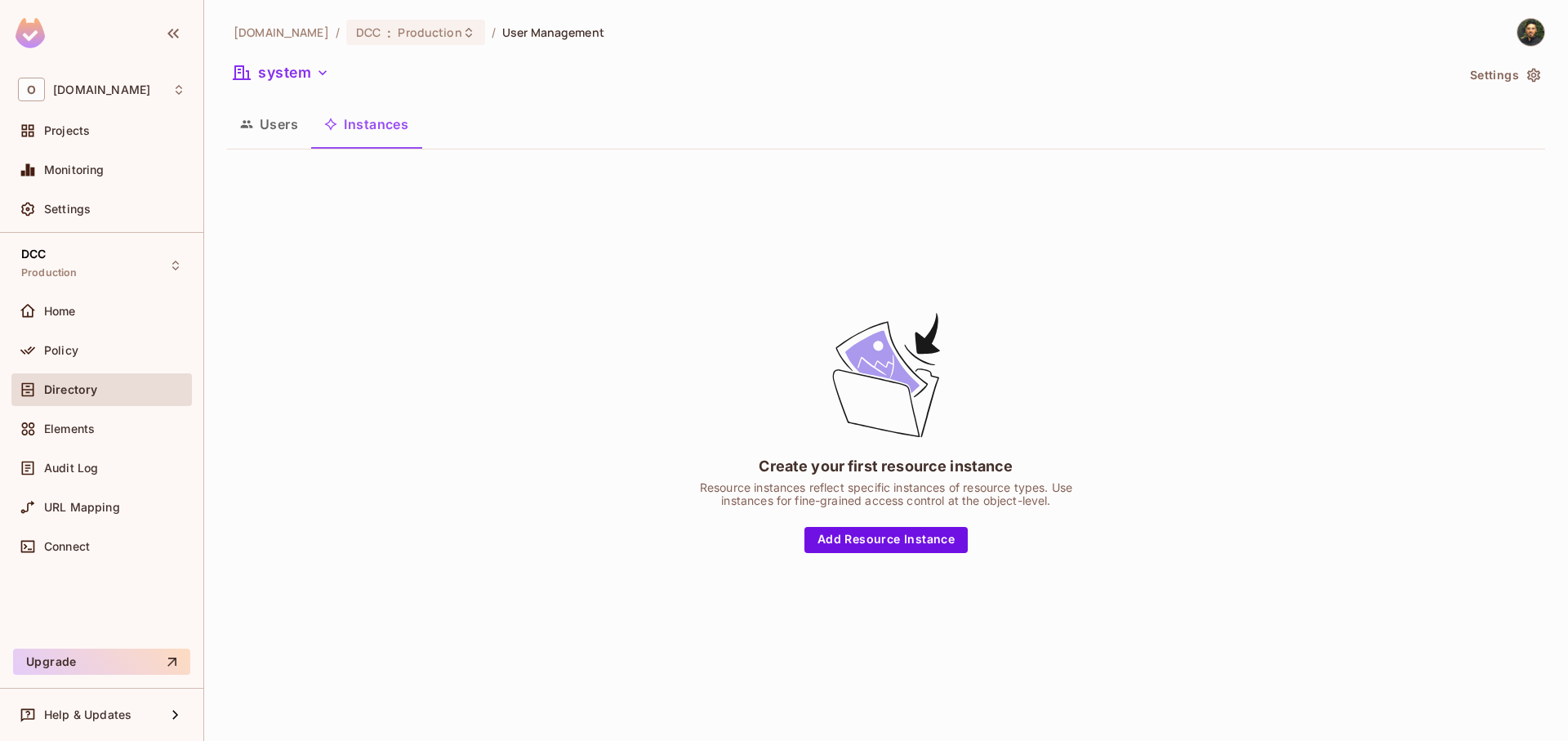
click at [364, 143] on button "Instances" at bounding box center [366, 125] width 110 height 41
drag, startPoint x: 278, startPoint y: 126, endPoint x: 289, endPoint y: 125, distance: 11.0
click at [279, 126] on button "Users" at bounding box center [269, 125] width 84 height 41
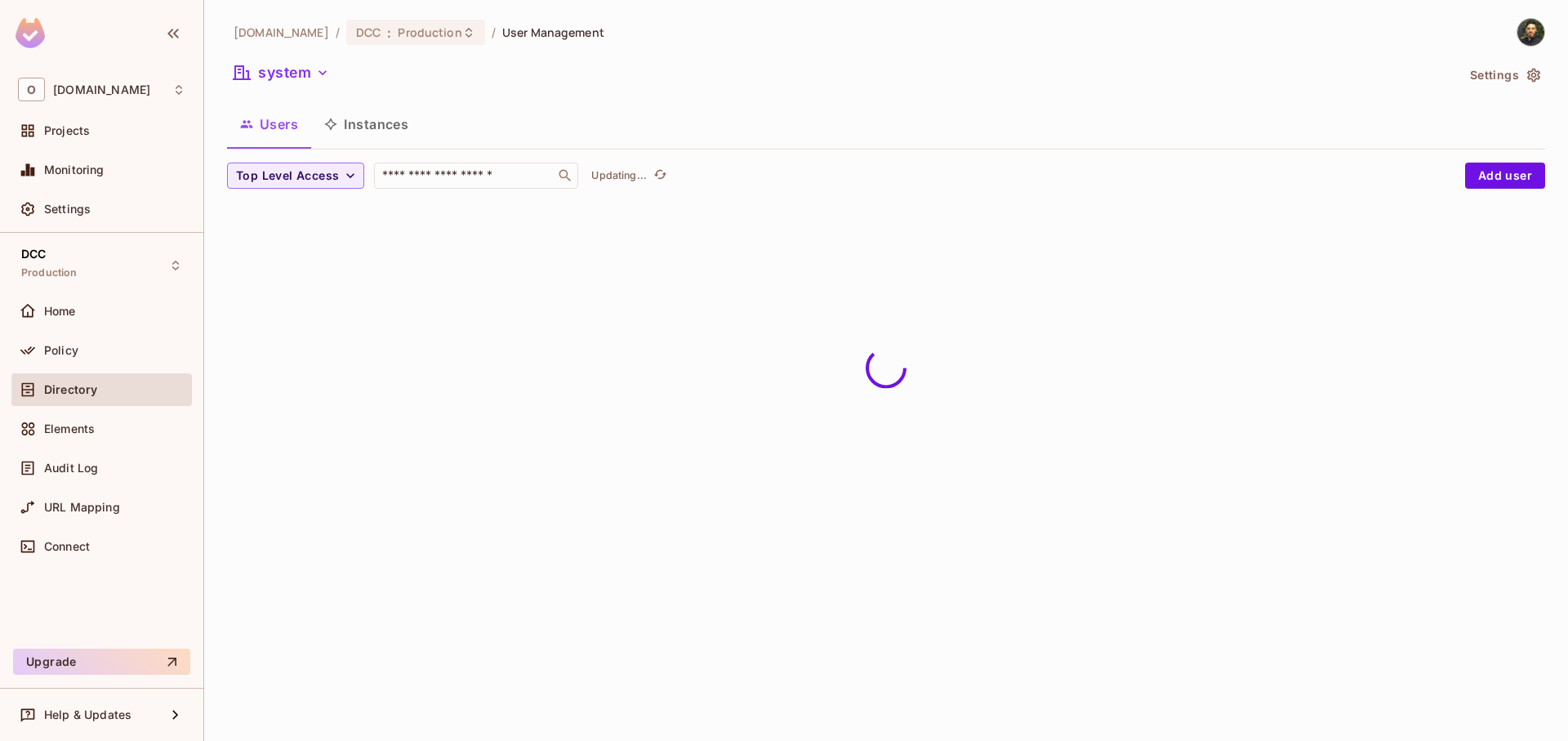
click at [376, 129] on button "Instances" at bounding box center [366, 125] width 110 height 41
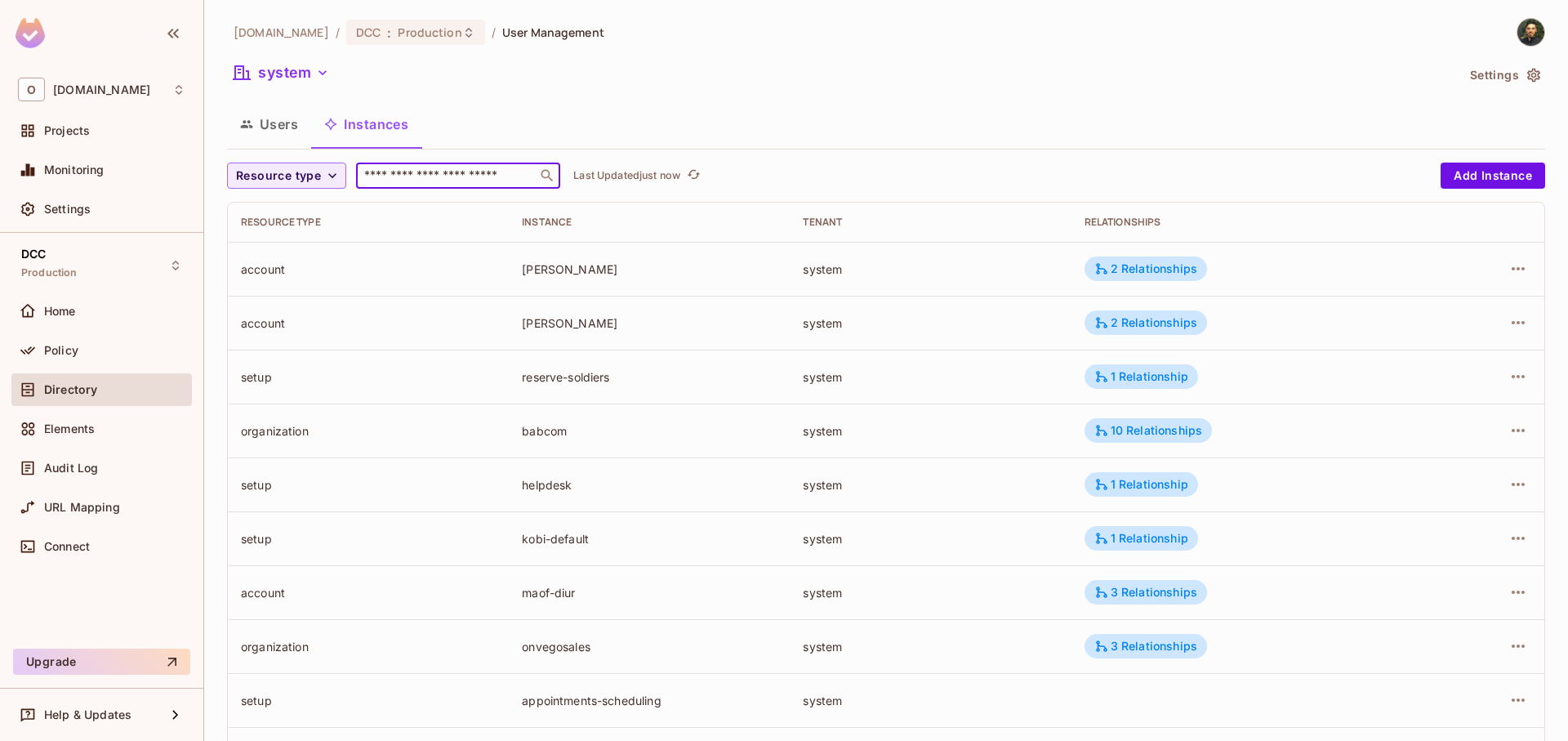
click at [398, 173] on input "text" at bounding box center [446, 175] width 172 height 17
type input "**"
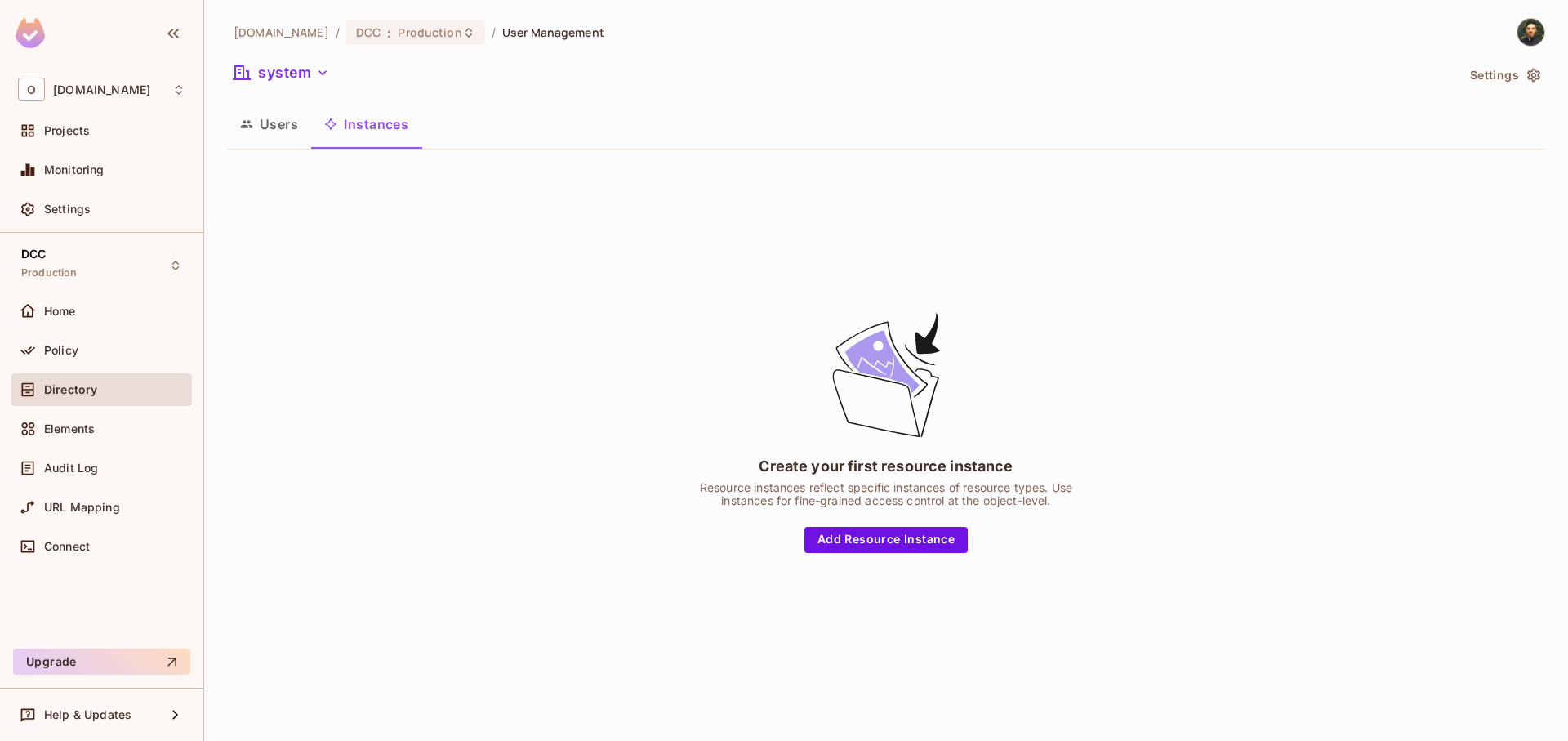
click at [285, 134] on button "Users" at bounding box center [269, 125] width 84 height 41
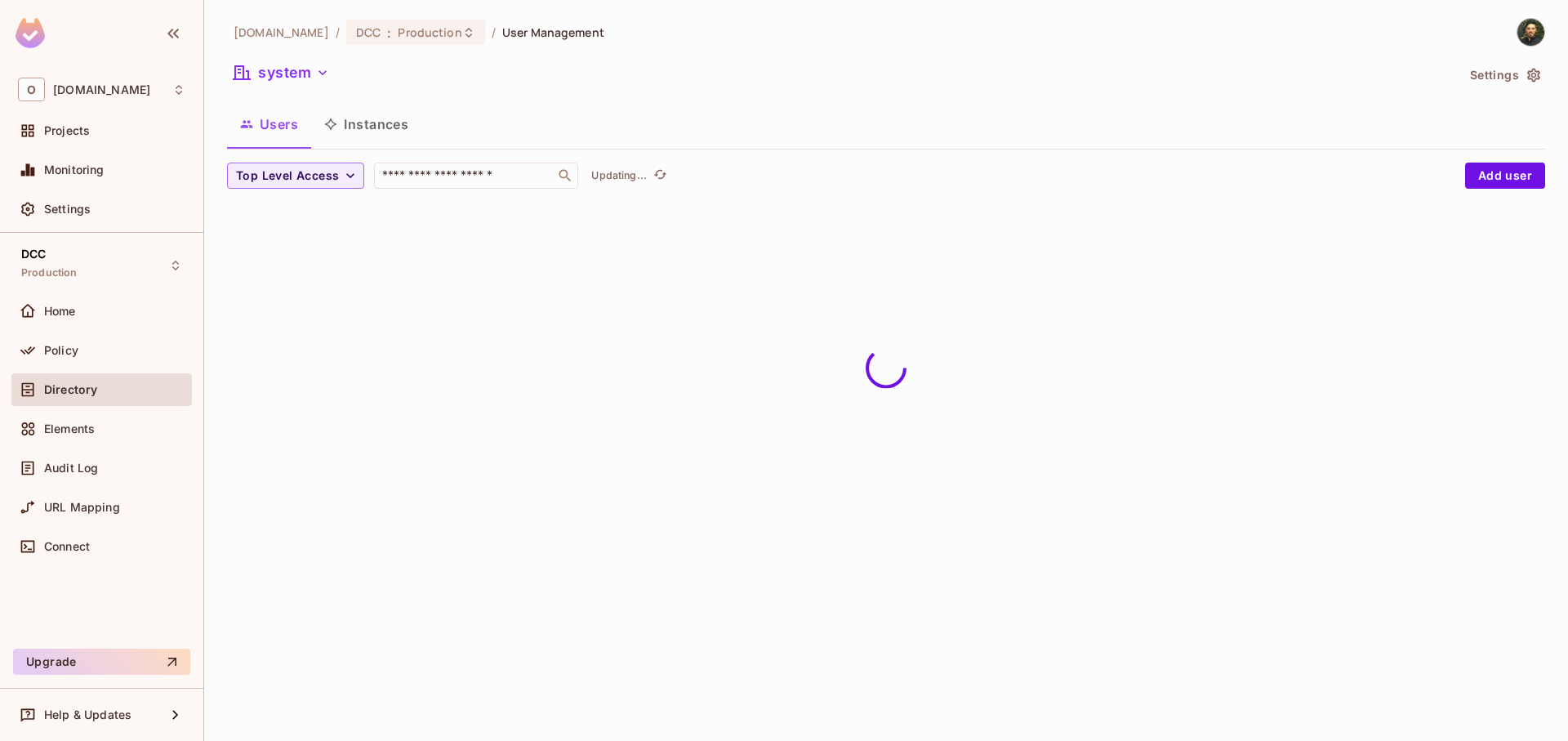
click at [380, 136] on button "Instances" at bounding box center [366, 125] width 110 height 41
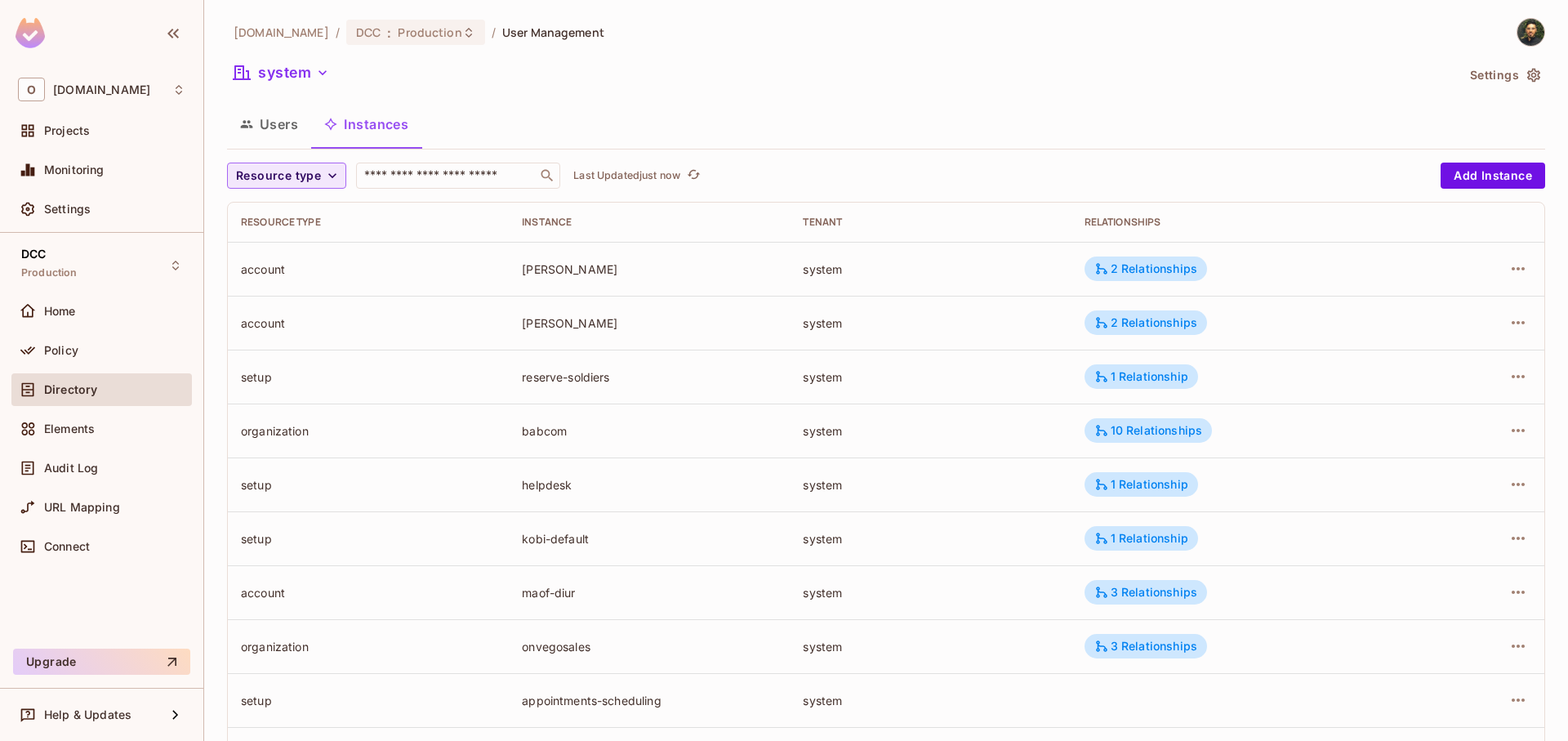
click at [317, 176] on span "Resource type" at bounding box center [278, 176] width 84 height 21
click at [296, 347] on span "system" at bounding box center [277, 354] width 75 height 16
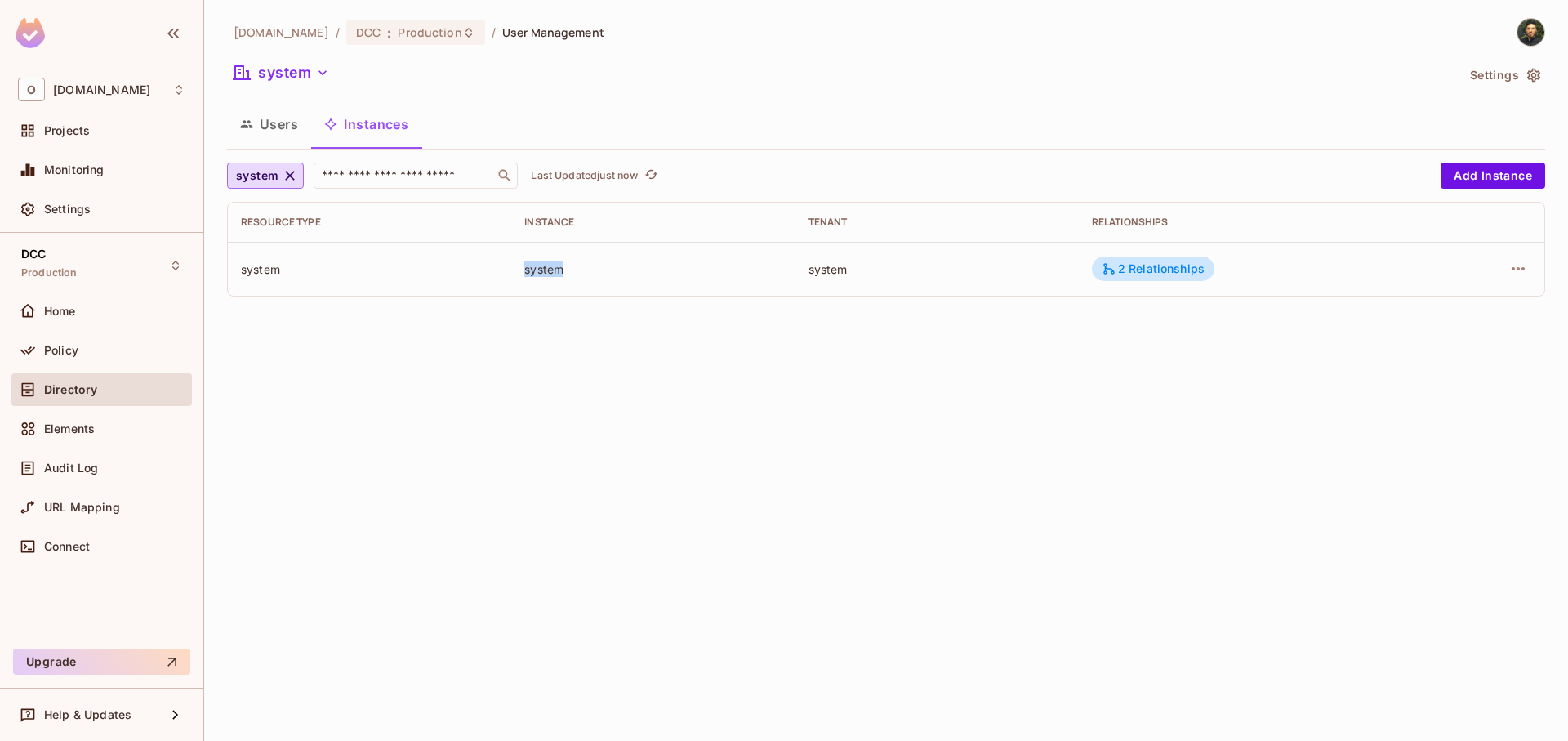
drag, startPoint x: 559, startPoint y: 264, endPoint x: 908, endPoint y: 256, distance: 349.1
click at [882, 256] on tr "system system system 2 Relationships" at bounding box center [886, 268] width 1316 height 54
click at [1136, 265] on div "2 Relationships" at bounding box center [1152, 268] width 103 height 15
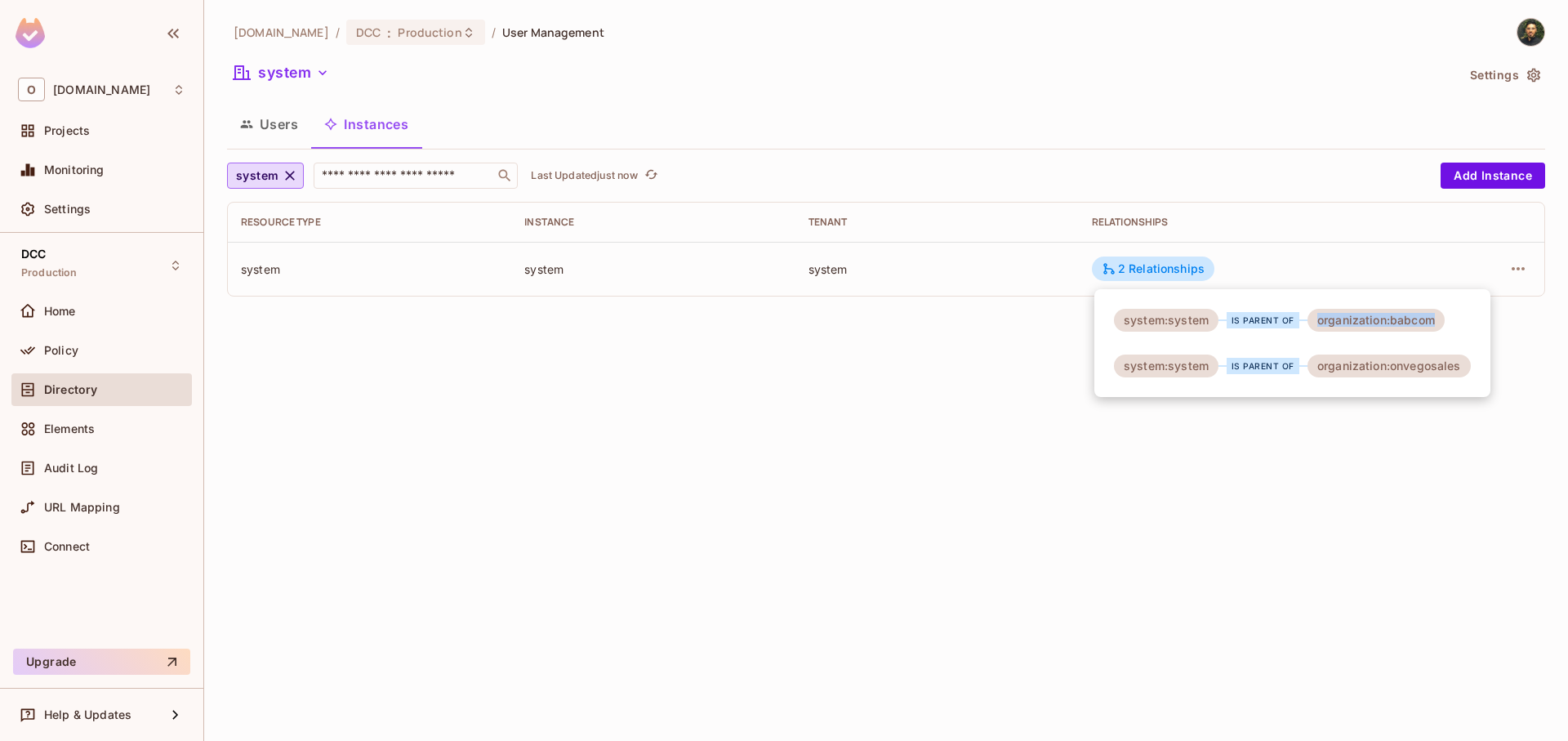
drag, startPoint x: 1318, startPoint y: 320, endPoint x: 1458, endPoint y: 318, distance: 140.0
click at [1458, 318] on div "system:system is parent of organization:babcom system:system is parent of organ…" at bounding box center [1292, 343] width 396 height 108
drag, startPoint x: 1310, startPoint y: 367, endPoint x: 1527, endPoint y: 366, distance: 217.0
click at [1527, 366] on div "system:system is parent of organization:babcom system:system is parent of organ…" at bounding box center [784, 370] width 1568 height 741
click at [1229, 417] on div at bounding box center [784, 370] width 1568 height 741
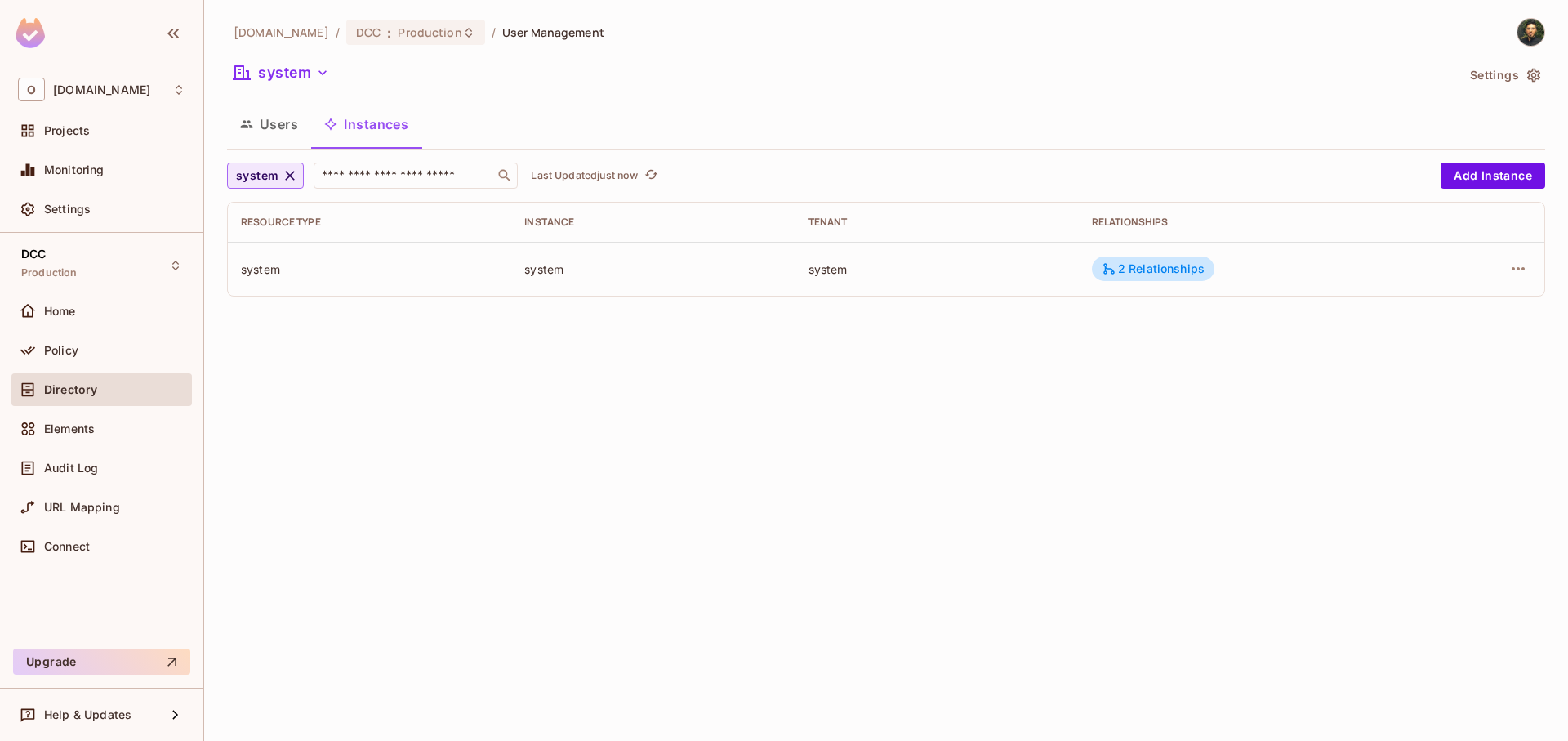
click at [297, 175] on icon "button" at bounding box center [290, 175] width 17 height 17
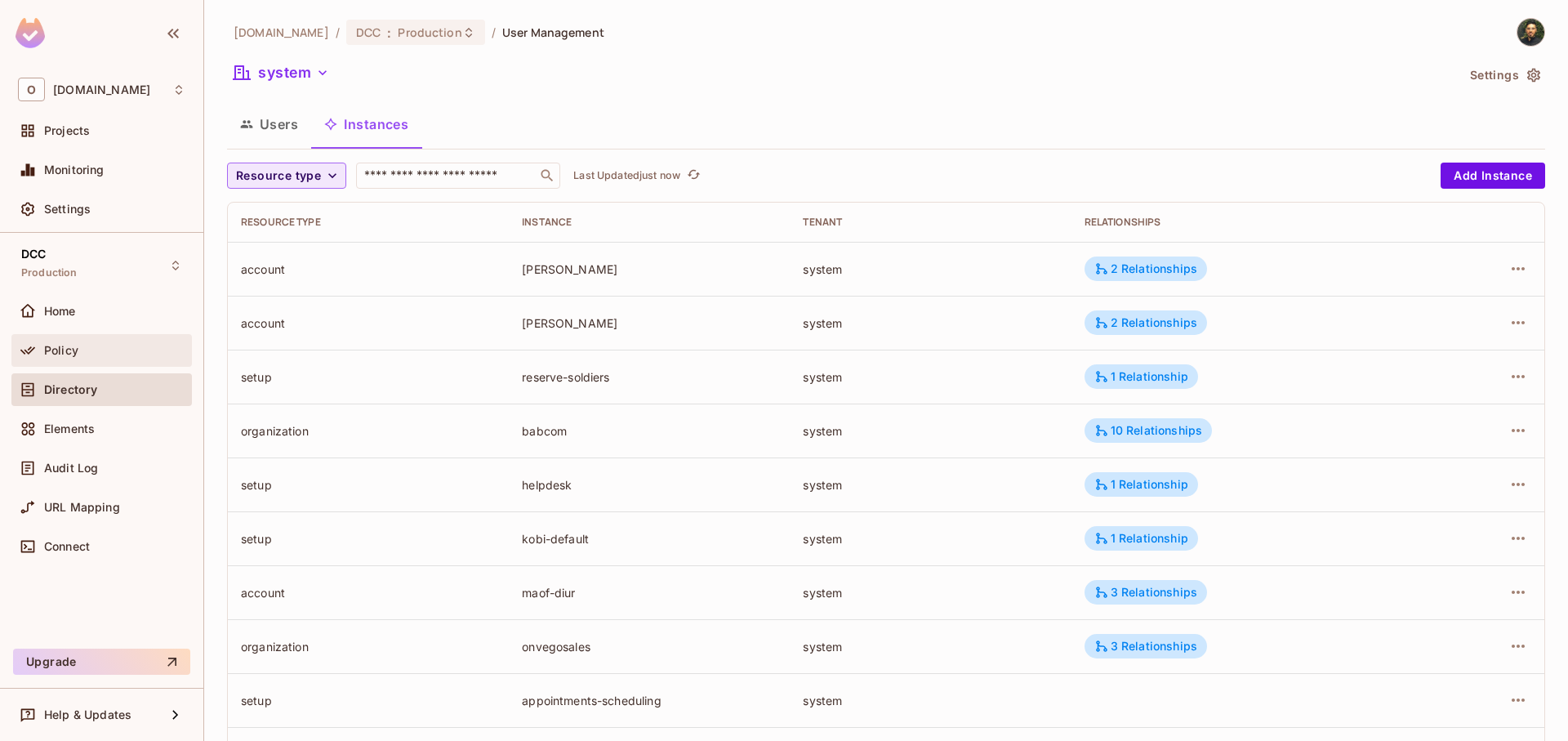
click at [69, 359] on div "Policy" at bounding box center [101, 351] width 167 height 20
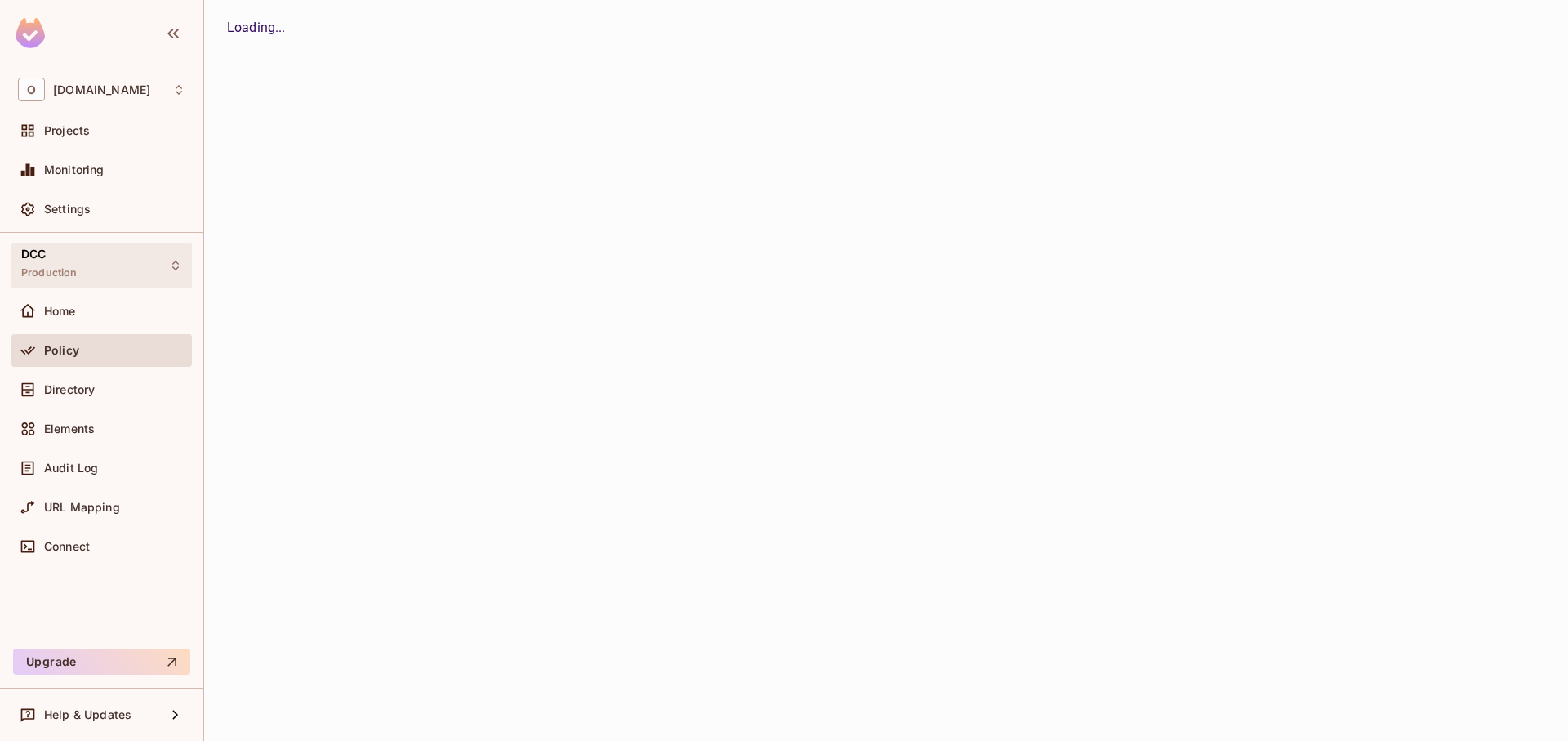
click at [92, 258] on div "DCC Production" at bounding box center [102, 265] width 181 height 45
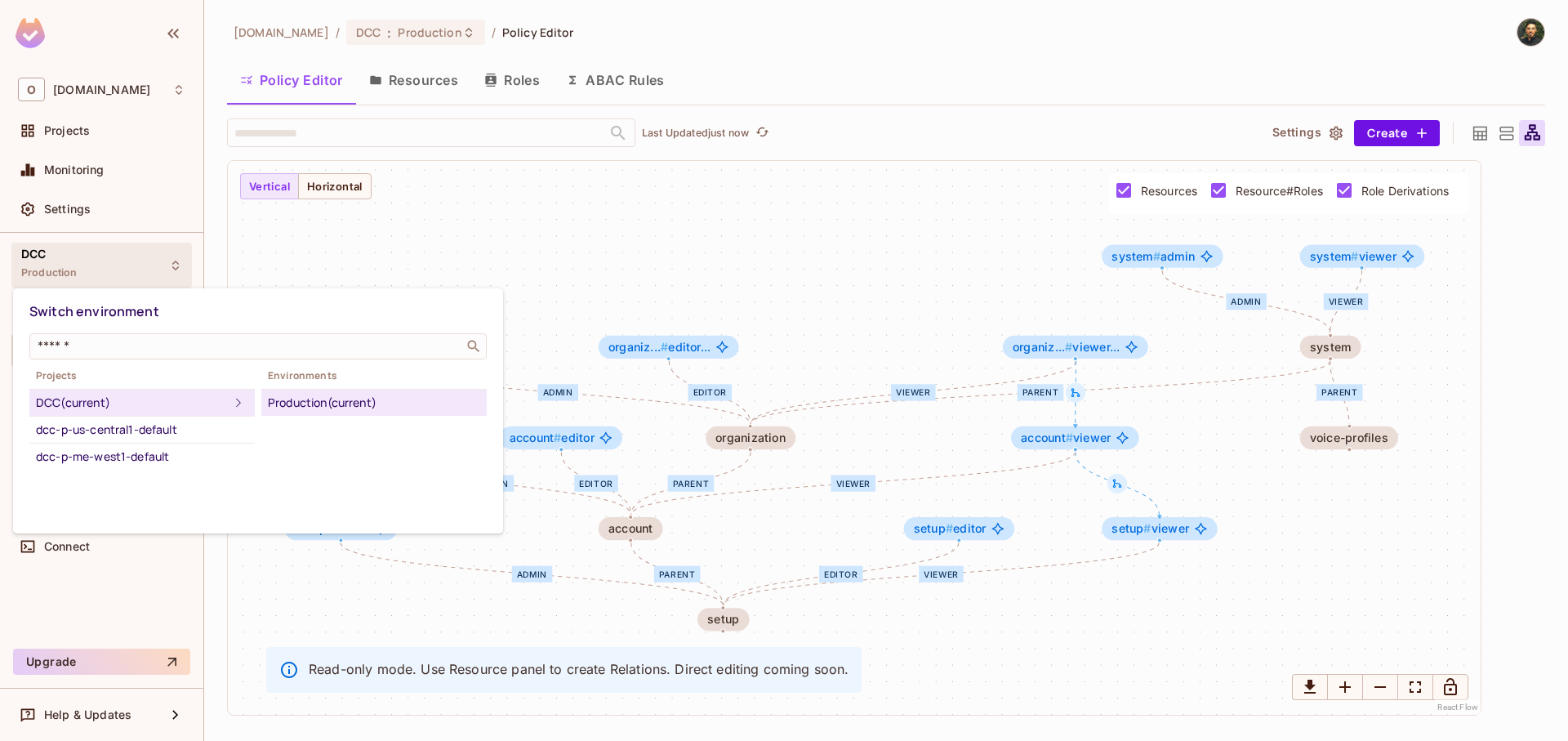
click at [469, 120] on div at bounding box center [784, 370] width 1568 height 741
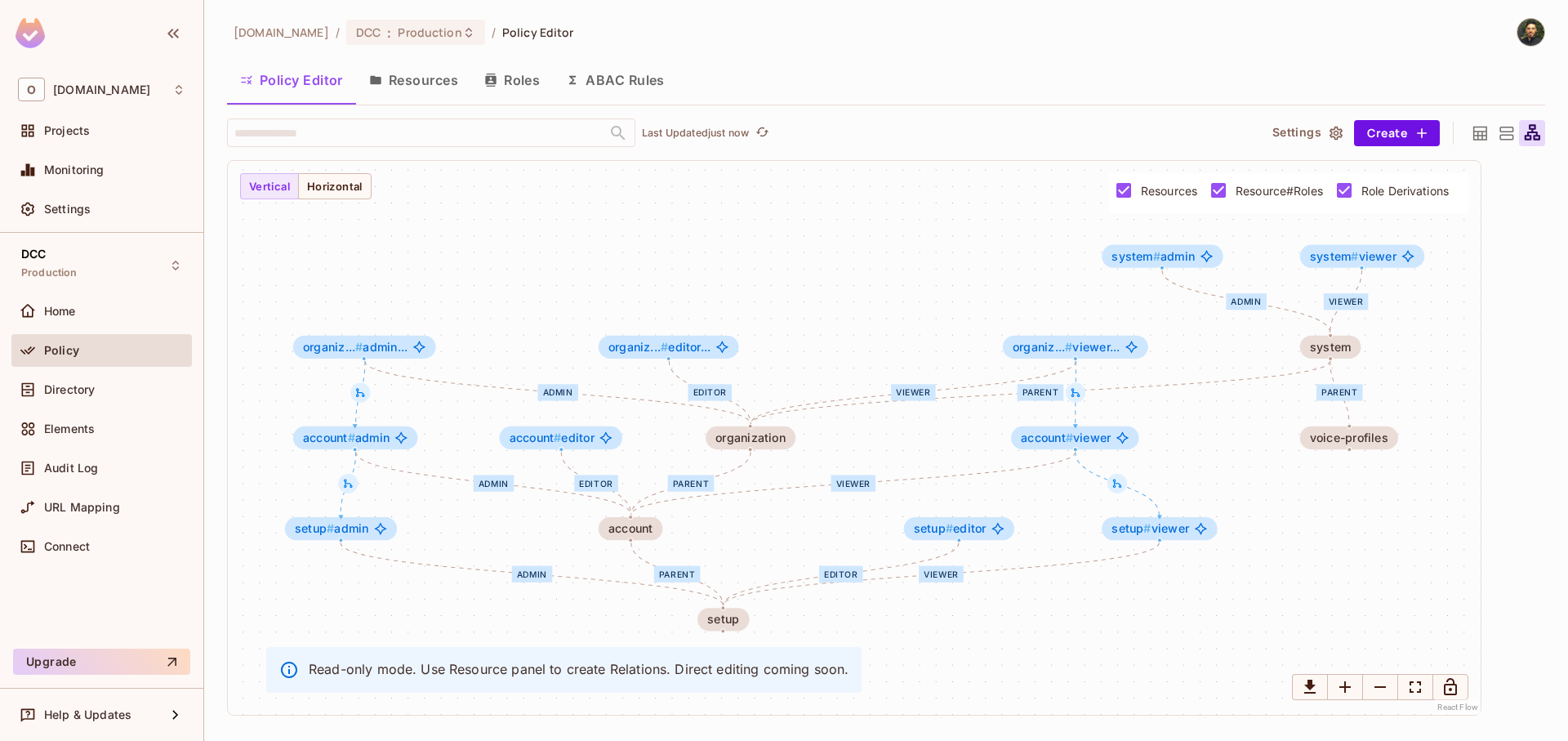
drag, startPoint x: 1470, startPoint y: 142, endPoint x: 1477, endPoint y: 136, distance: 9.2
click at [1470, 142] on div at bounding box center [1480, 133] width 27 height 27
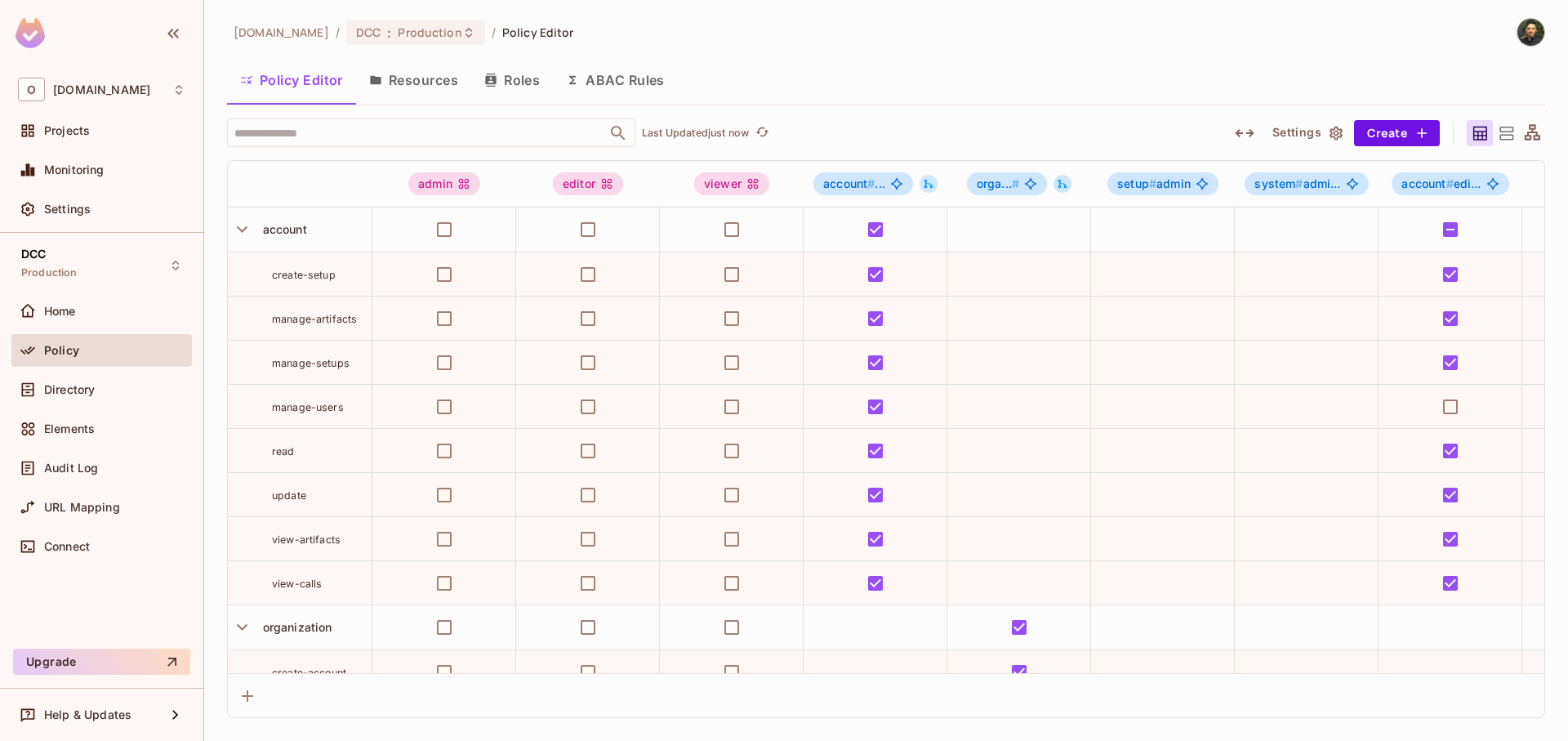
click at [1509, 138] on icon at bounding box center [1506, 134] width 21 height 21
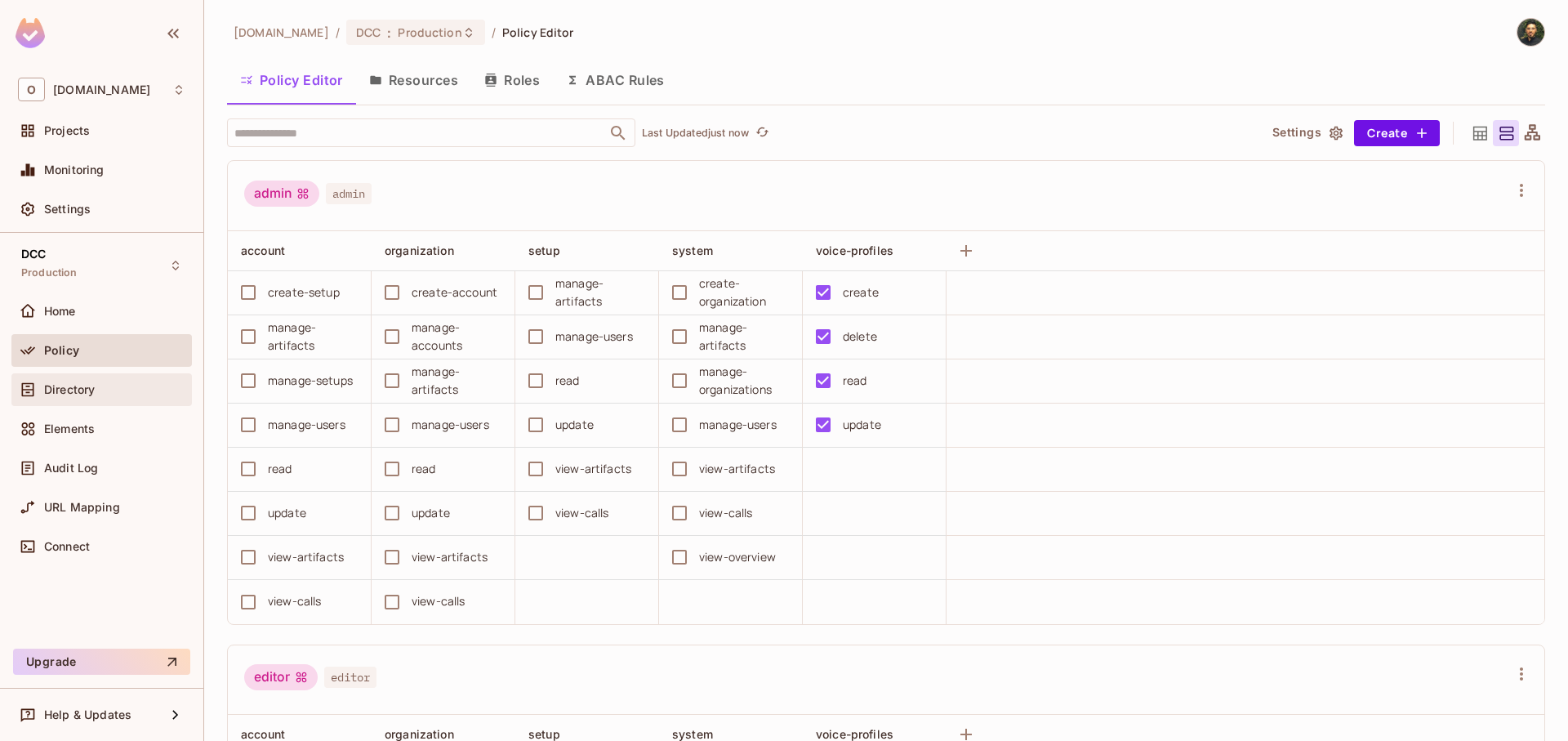
click at [99, 390] on div "Directory" at bounding box center [115, 389] width 141 height 13
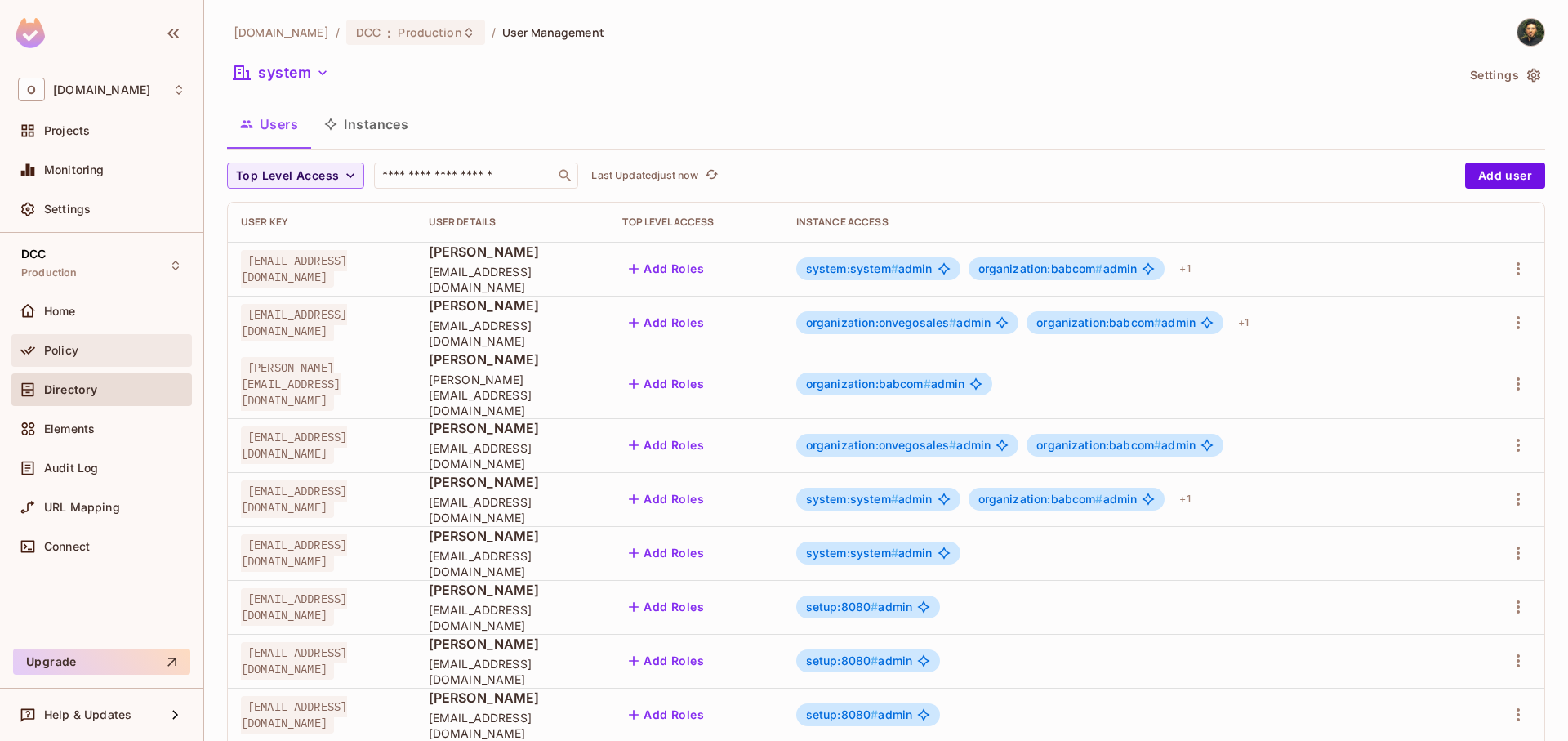
click at [61, 356] on span "Policy" at bounding box center [61, 350] width 34 height 13
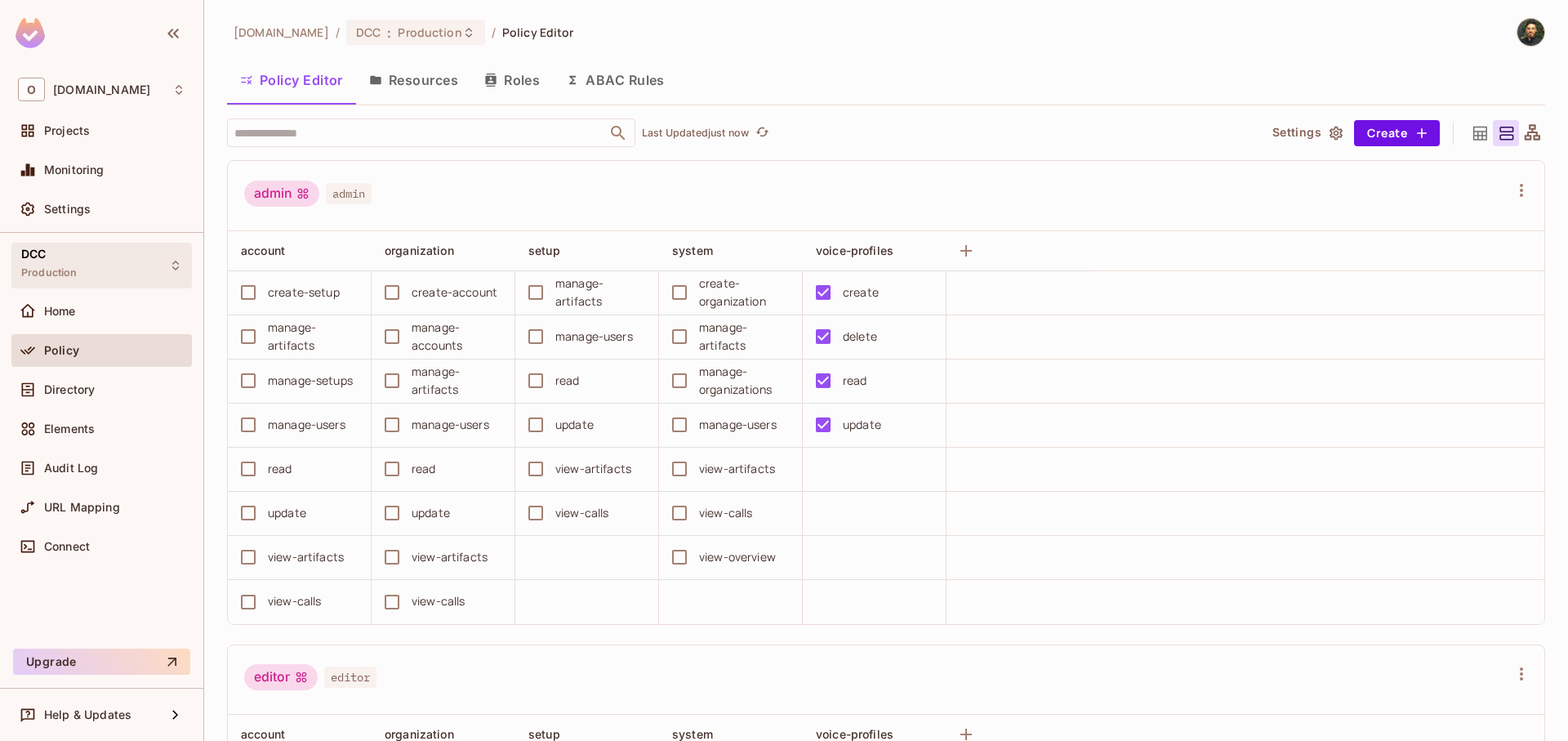
click at [101, 269] on div "DCC Production" at bounding box center [102, 265] width 181 height 45
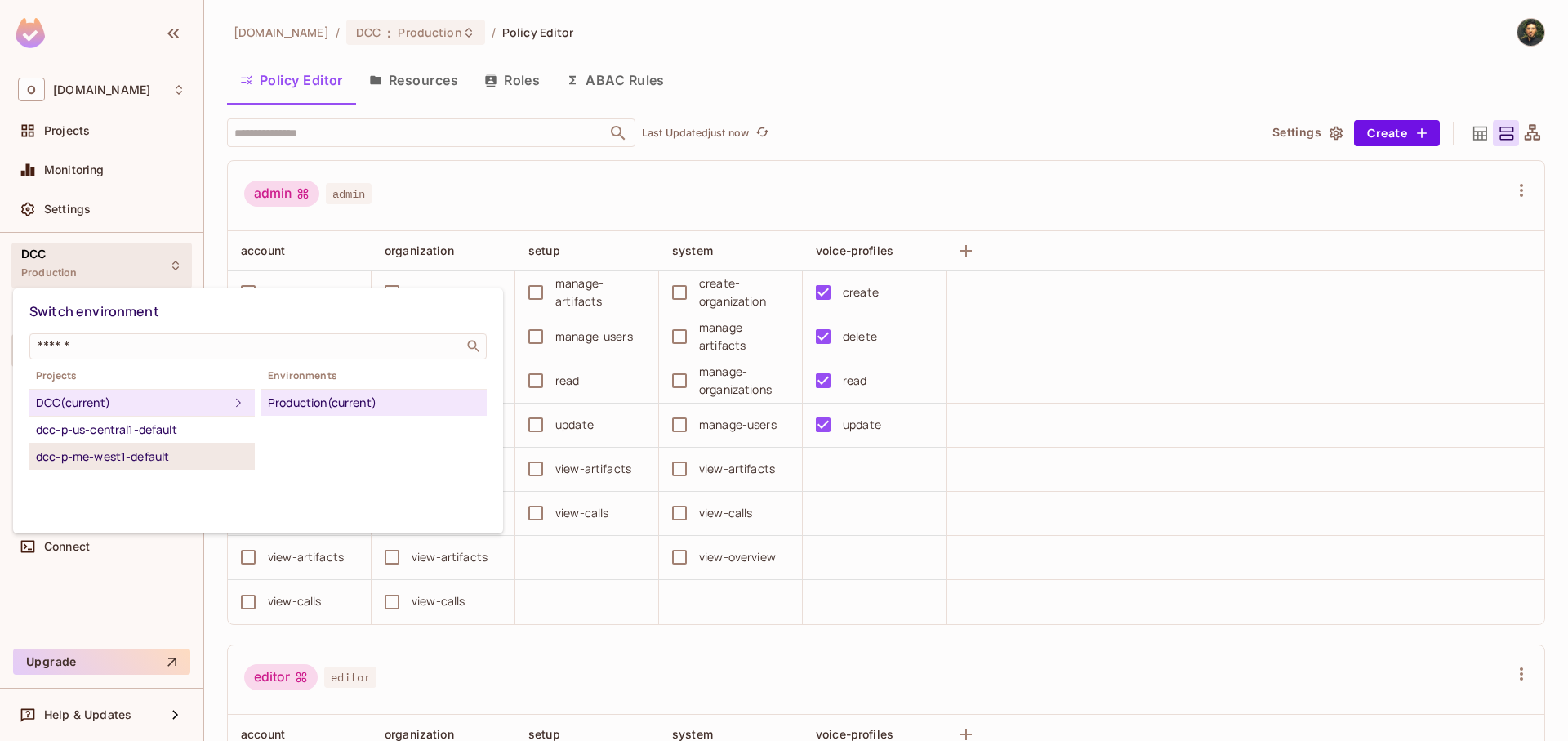
click at [123, 453] on div "dcc-p-me-west1-default" at bounding box center [142, 457] width 212 height 20
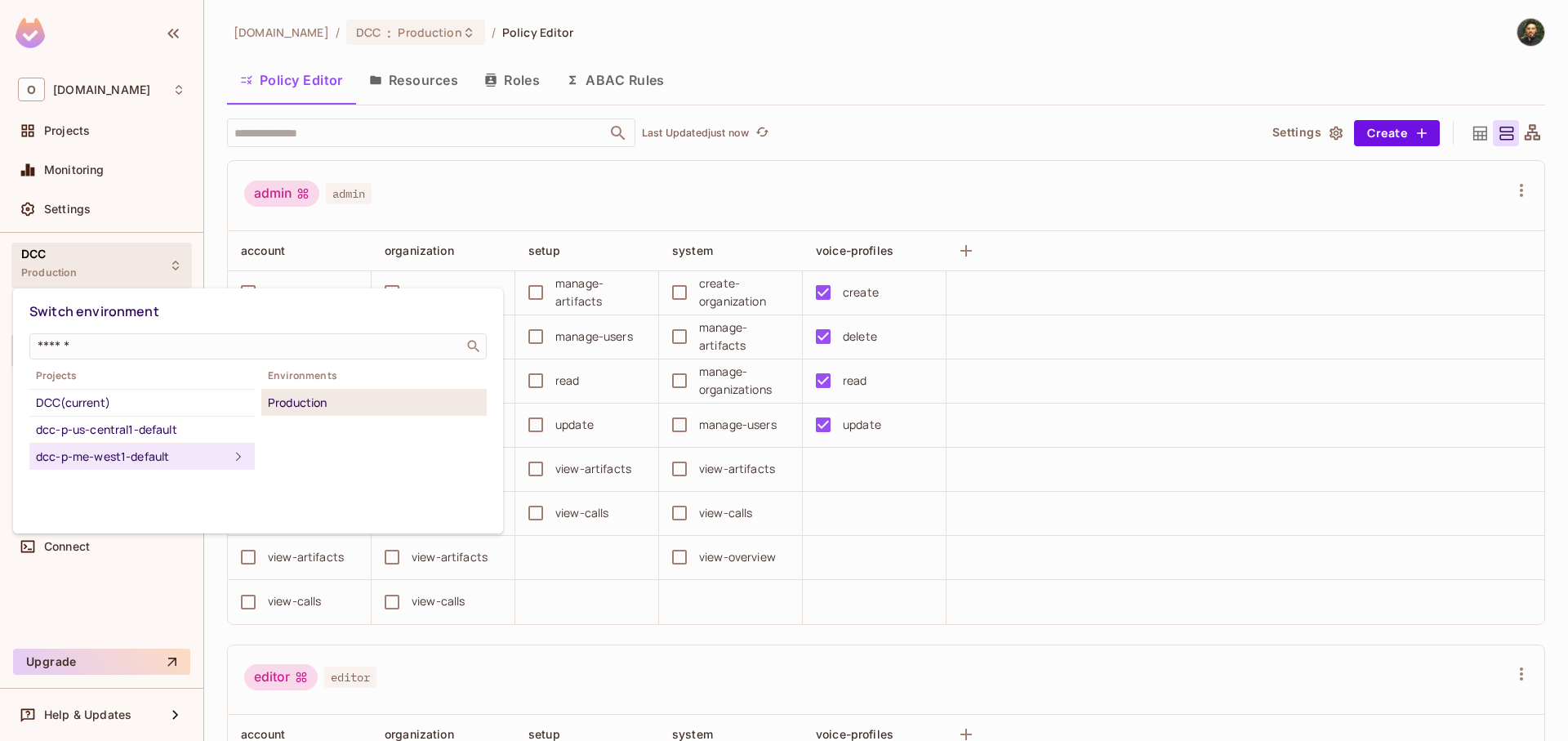
click at [331, 400] on div "Production" at bounding box center [374, 403] width 212 height 20
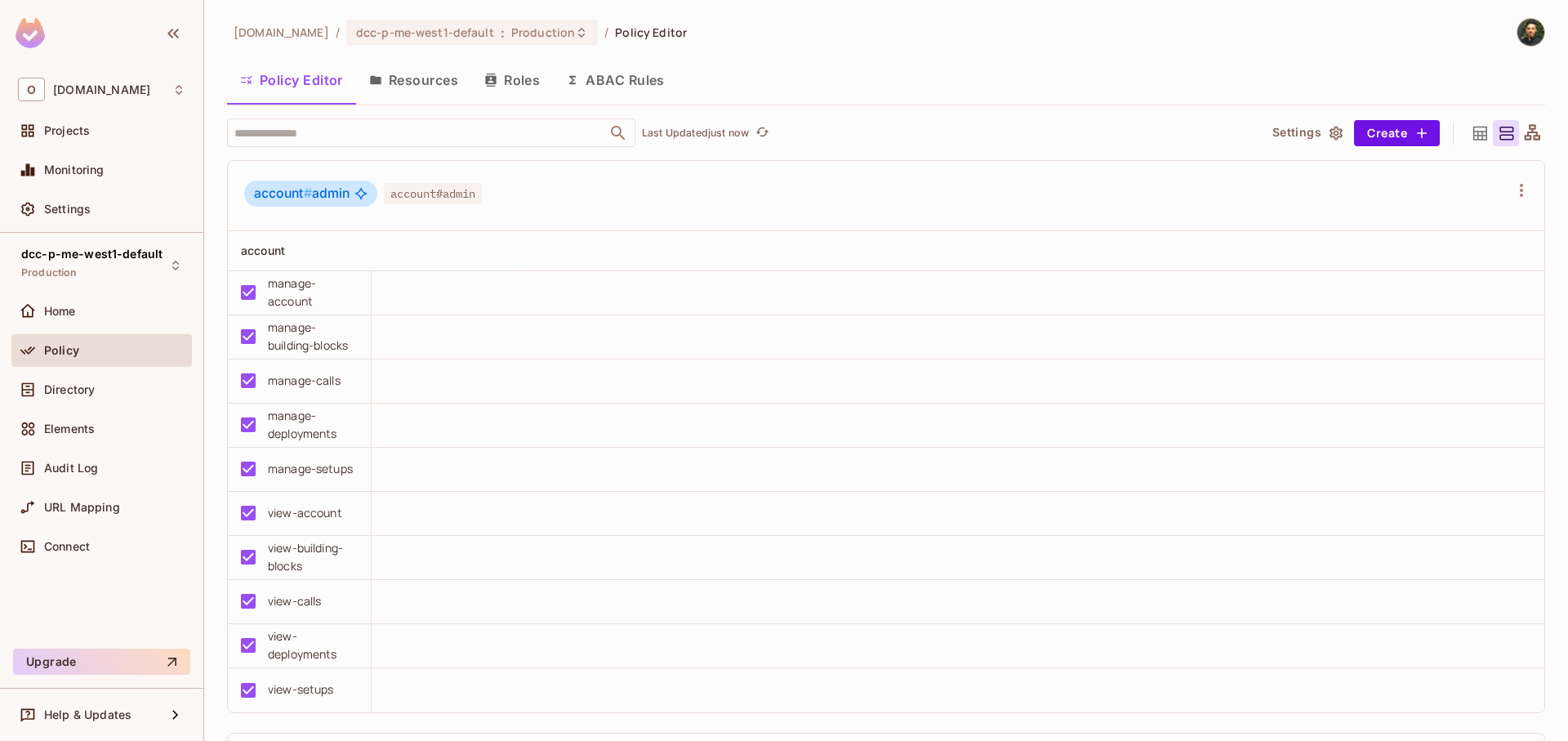
click at [537, 74] on button "Roles" at bounding box center [512, 81] width 82 height 41
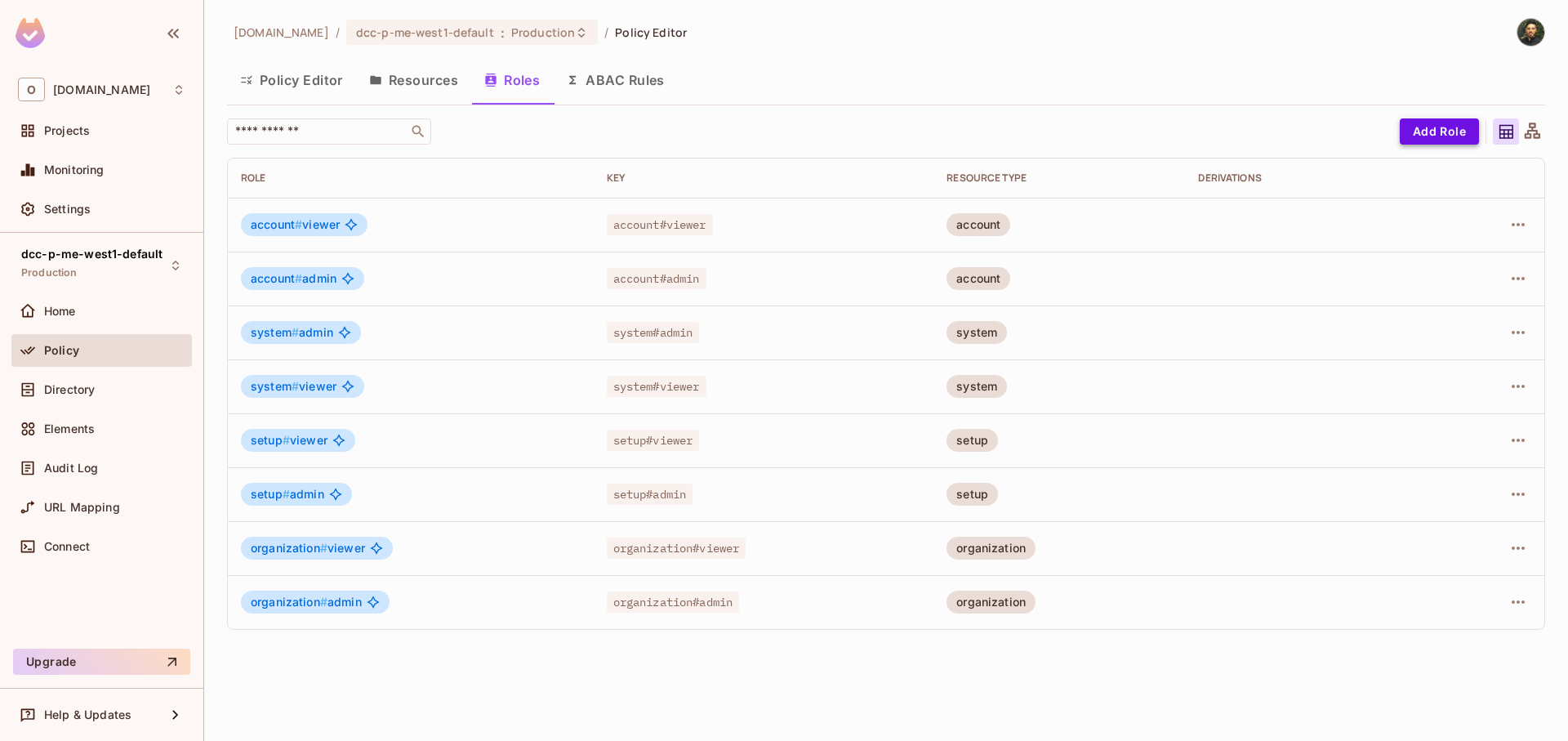
click at [1422, 134] on button "Add Role" at bounding box center [1439, 132] width 80 height 27
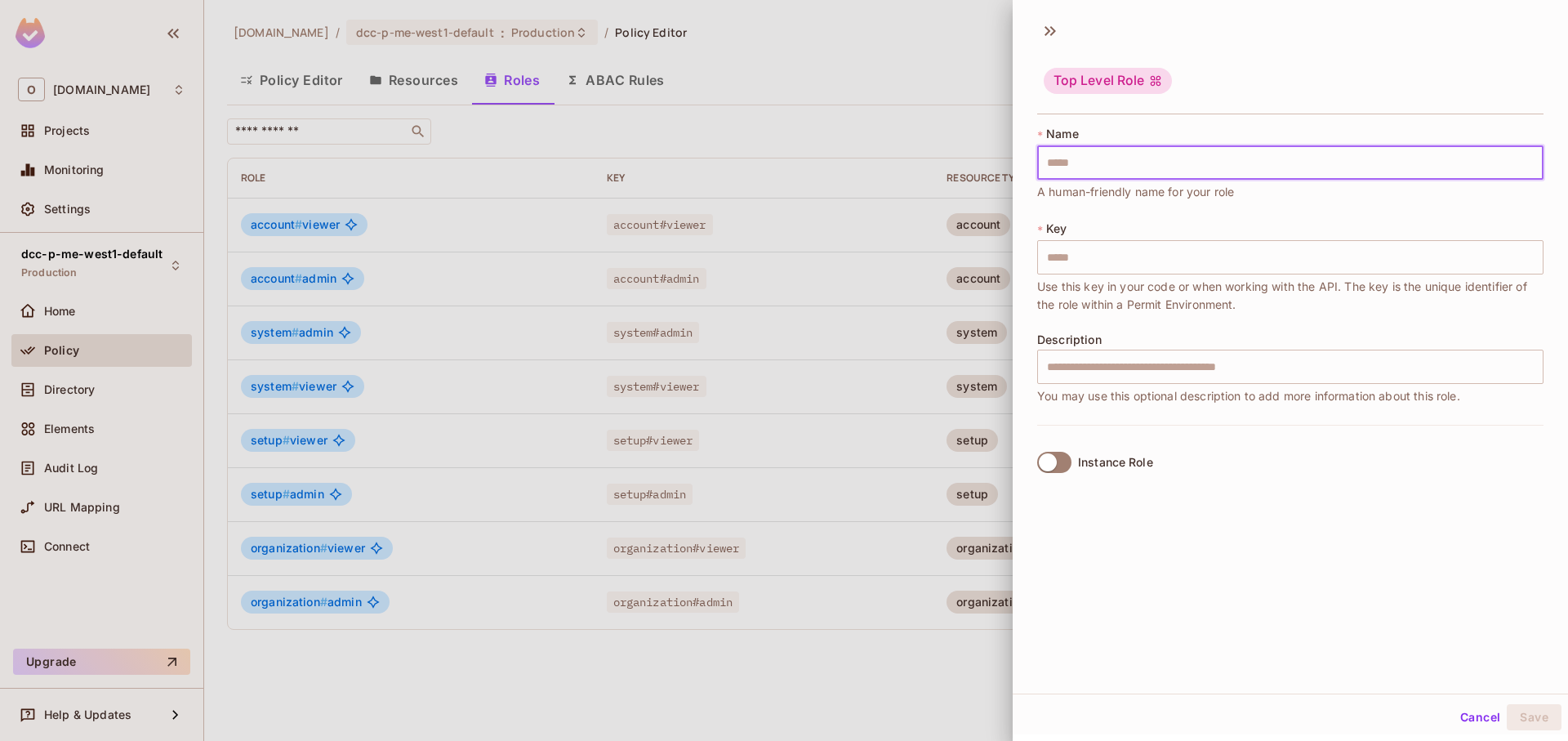
click at [1124, 167] on input "text" at bounding box center [1290, 162] width 506 height 34
type input "*"
type input "**"
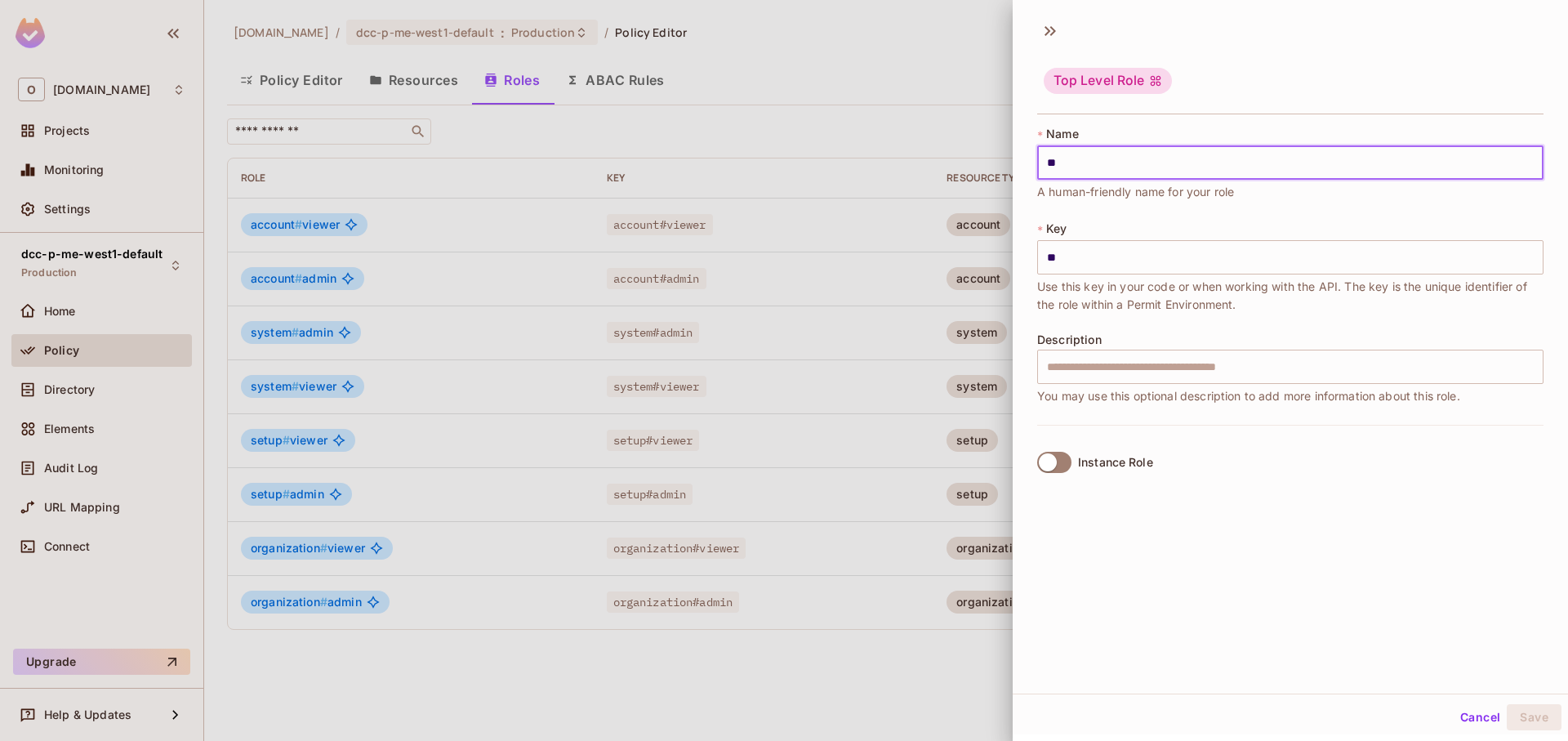
type input "***"
type input "****"
type input "*****"
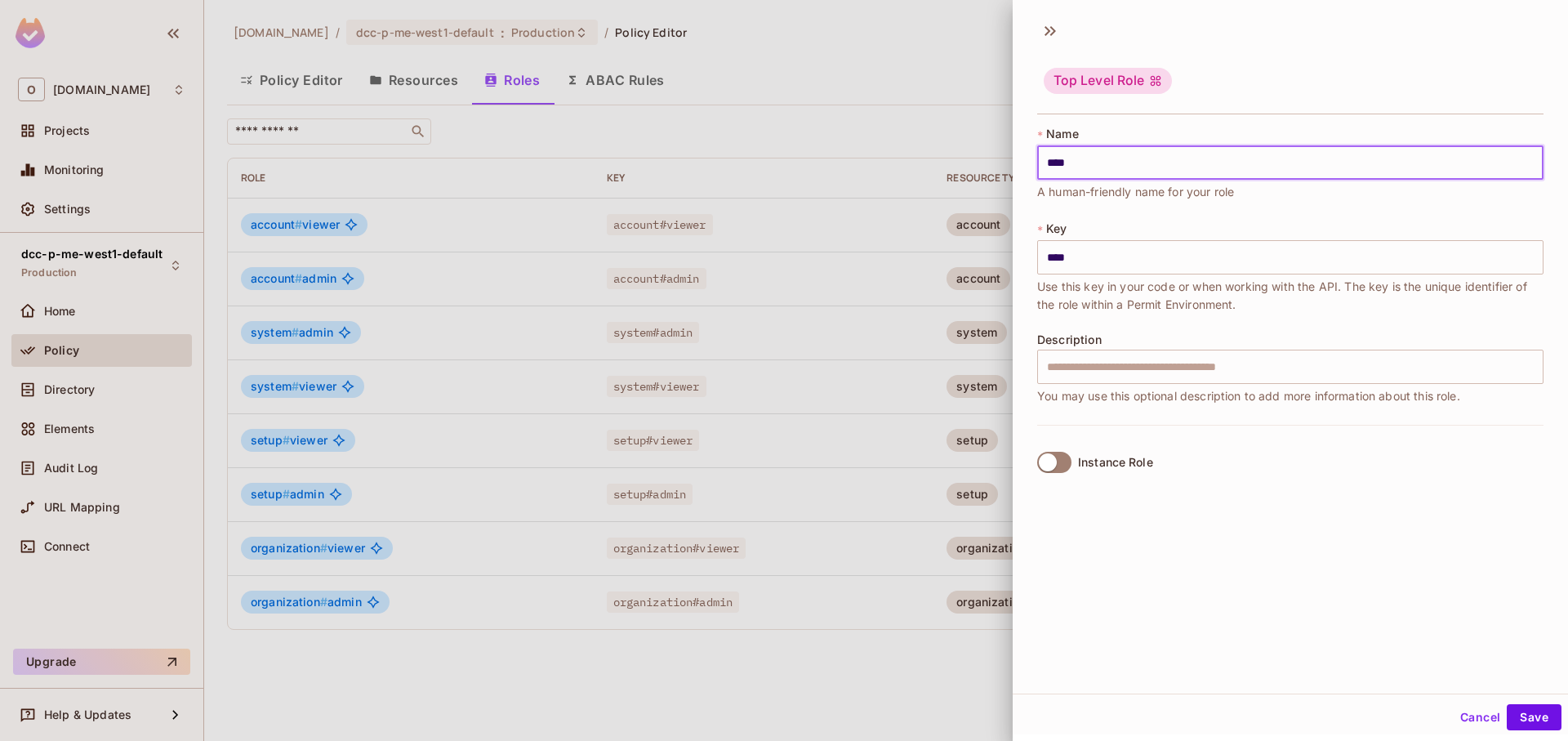
type input "*****"
click at [1340, 503] on div "Top Level Role * Name ***** ​ A human-friendly name for your role * Key ***** ​…" at bounding box center [1290, 353] width 555 height 682
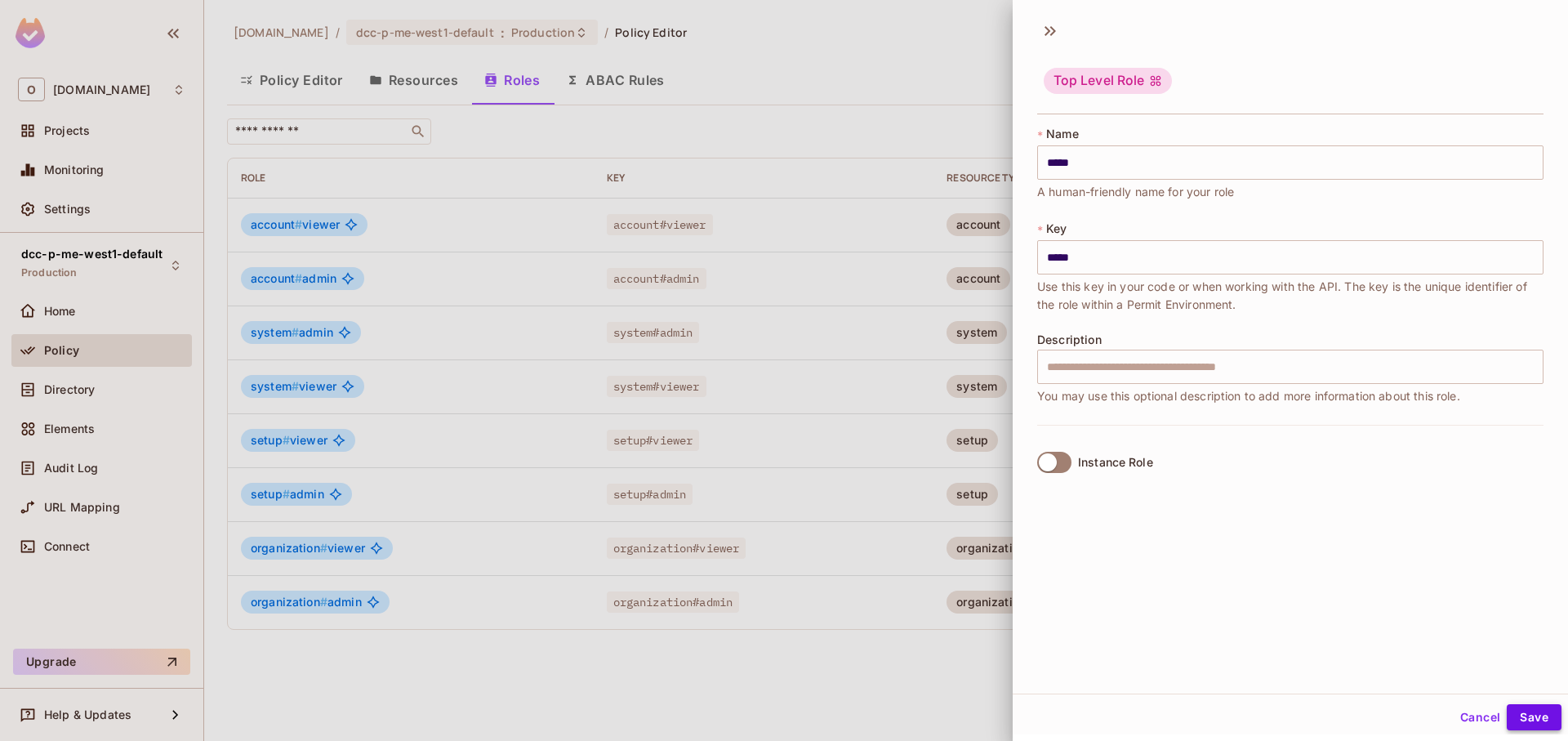
click at [1528, 716] on button "Save" at bounding box center [1535, 717] width 55 height 27
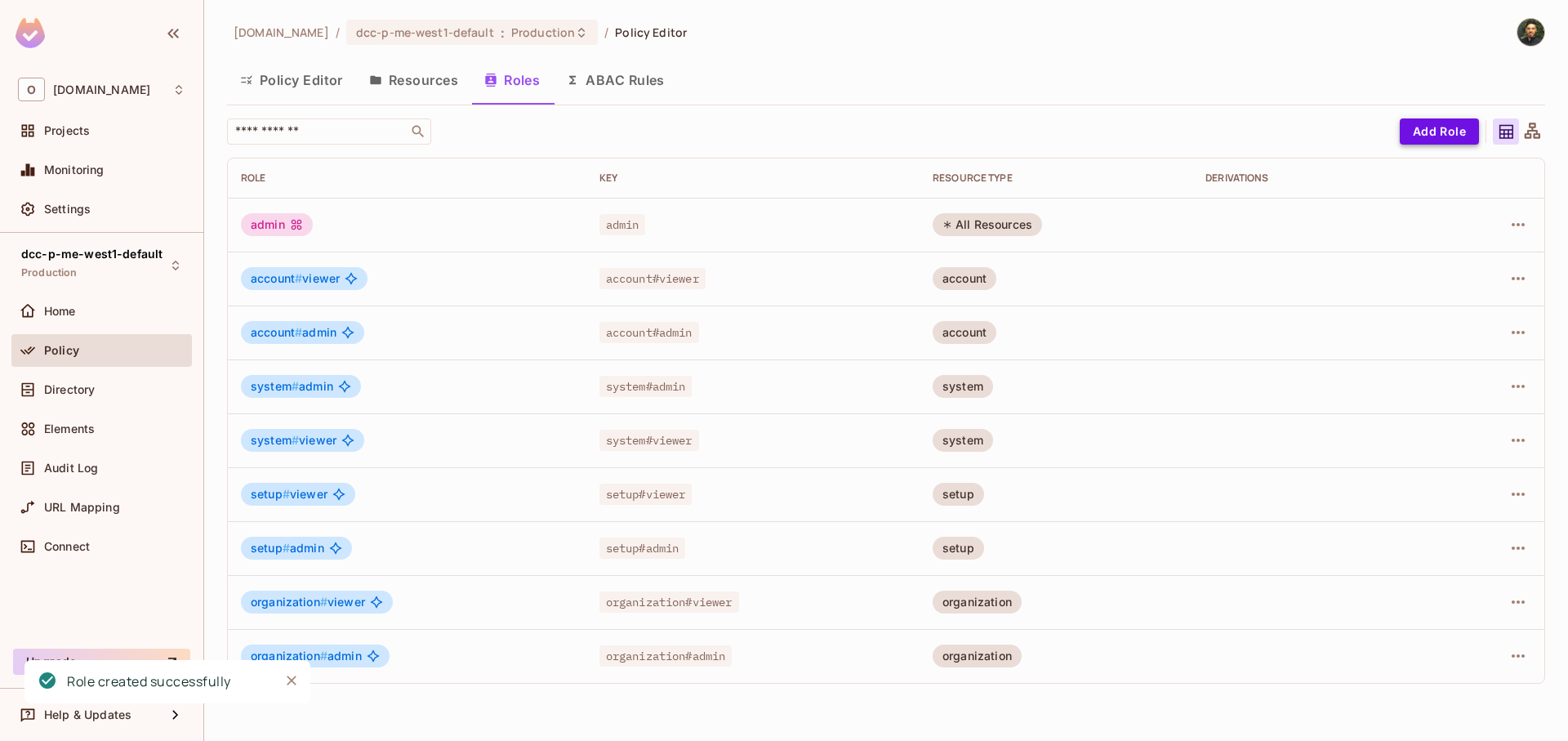
click at [1451, 134] on button "Add Role" at bounding box center [1439, 132] width 80 height 27
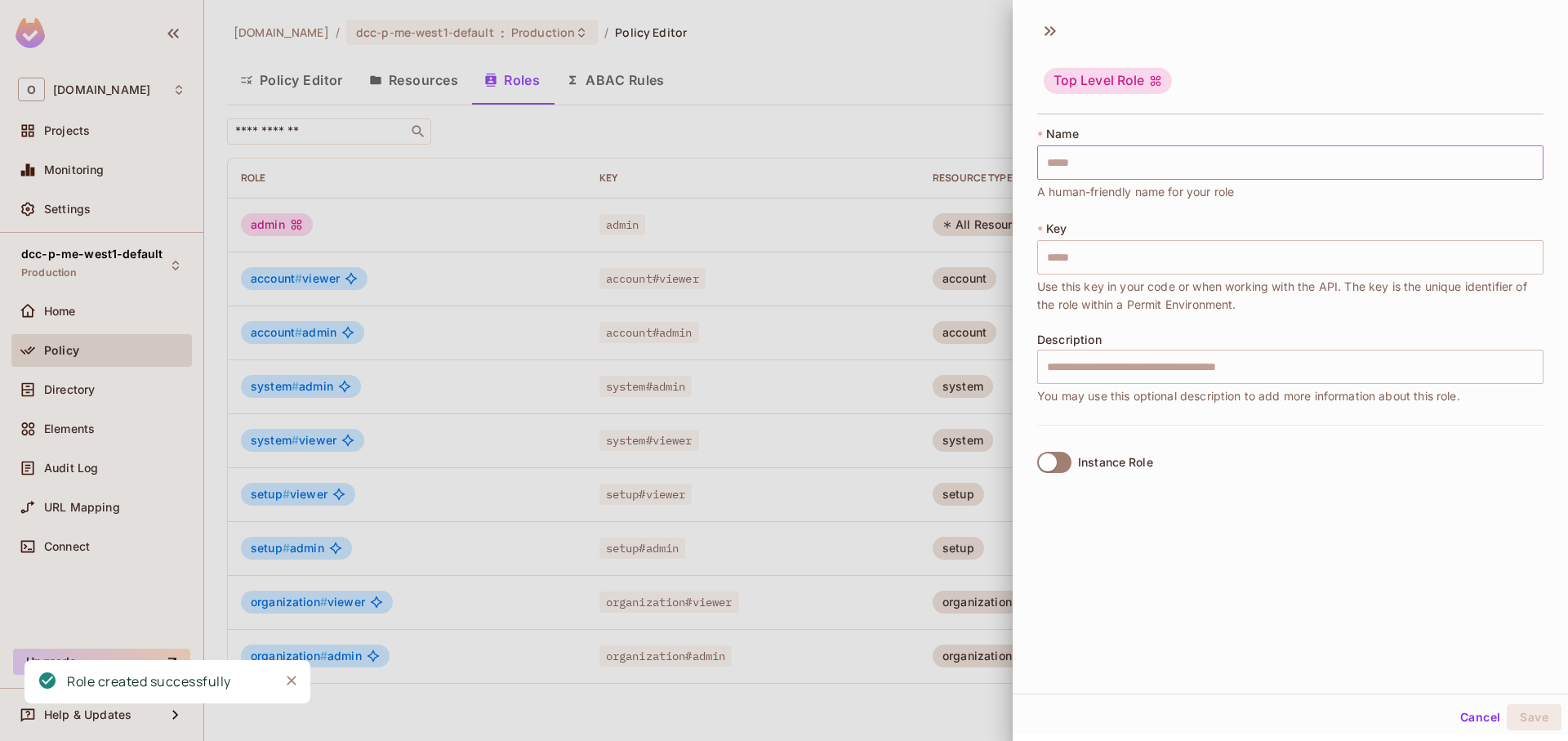
click at [1228, 173] on input "text" at bounding box center [1290, 162] width 506 height 34
type input "*"
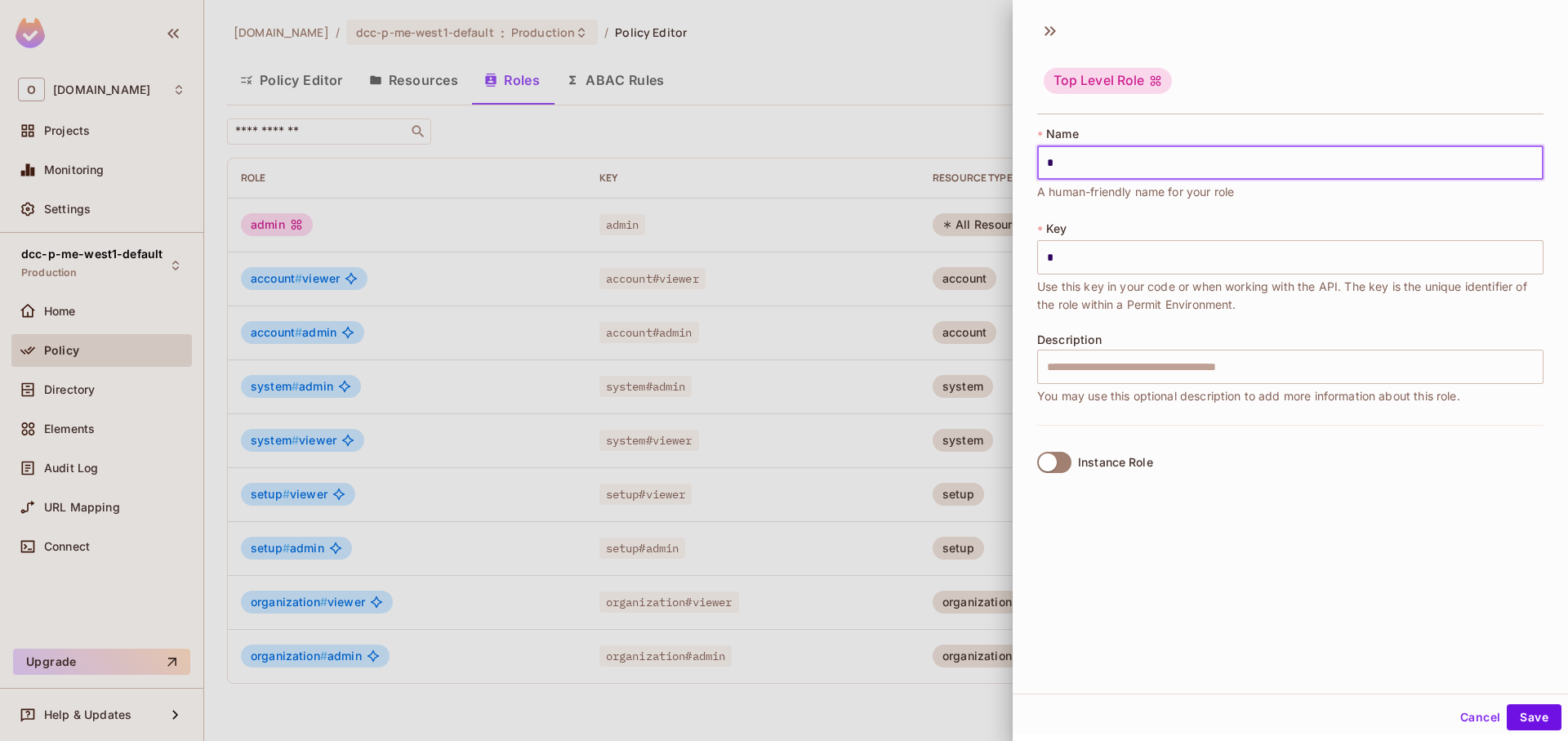
type input "**"
type input "*"
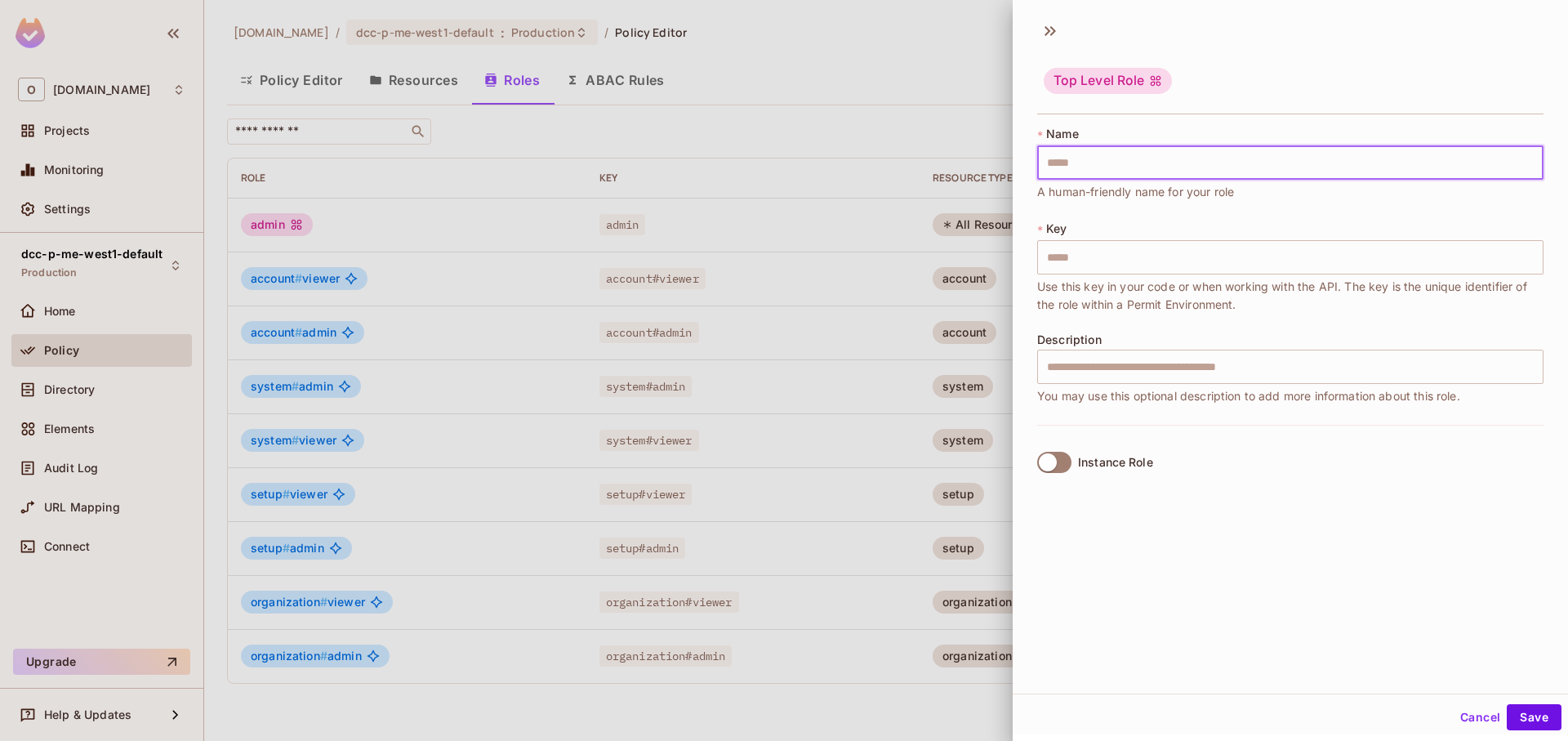
type input "*"
type input "**"
type input "***"
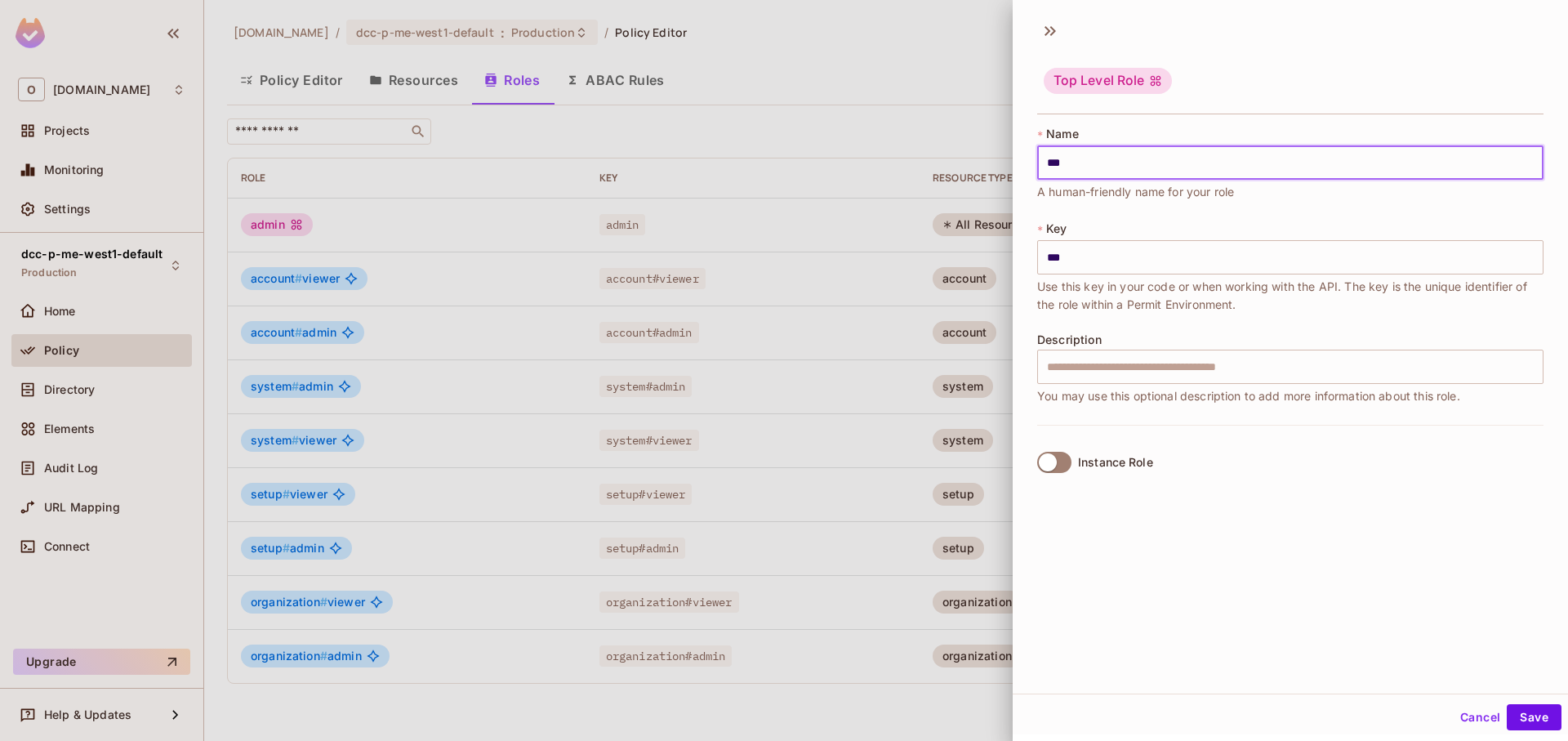
type input "****"
type input "*****"
type input "******"
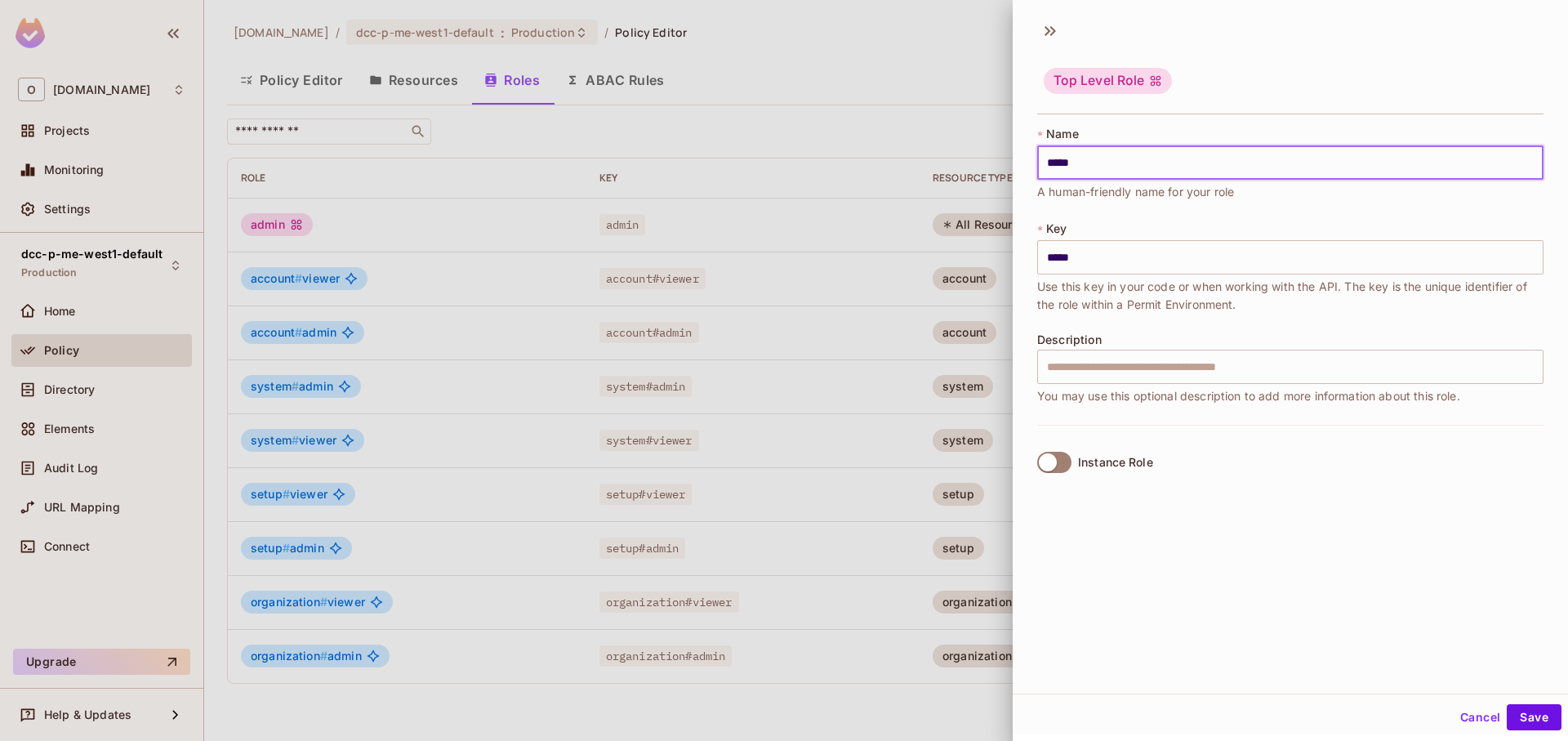
type input "******"
click at [1507, 705] on button "Save" at bounding box center [1535, 717] width 55 height 27
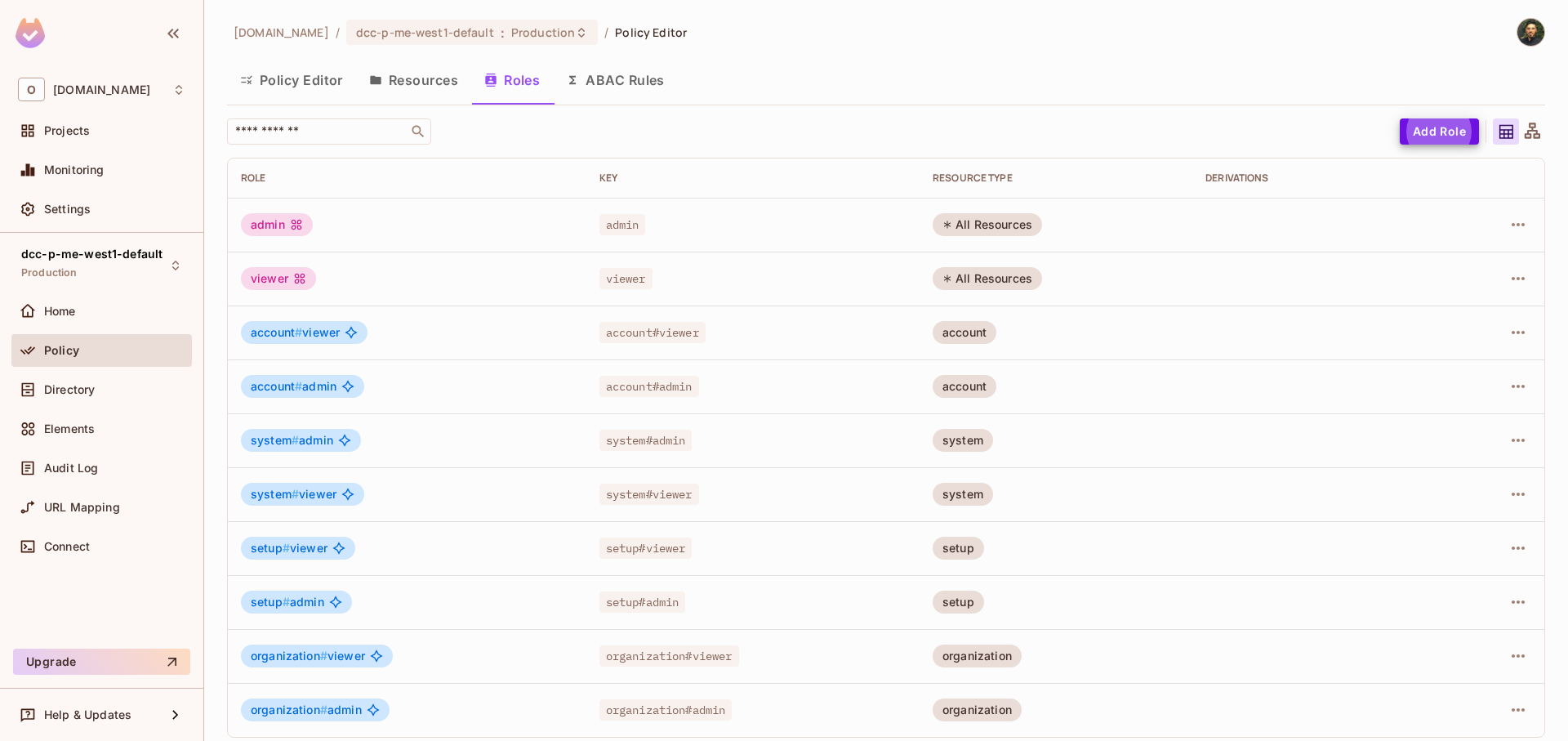
click at [1518, 36] on img at bounding box center [1531, 31] width 27 height 27
click at [1448, 130] on span "Copy Environment Key" at bounding box center [1479, 130] width 121 height 16
click at [100, 374] on div "Directory" at bounding box center [102, 389] width 181 height 32
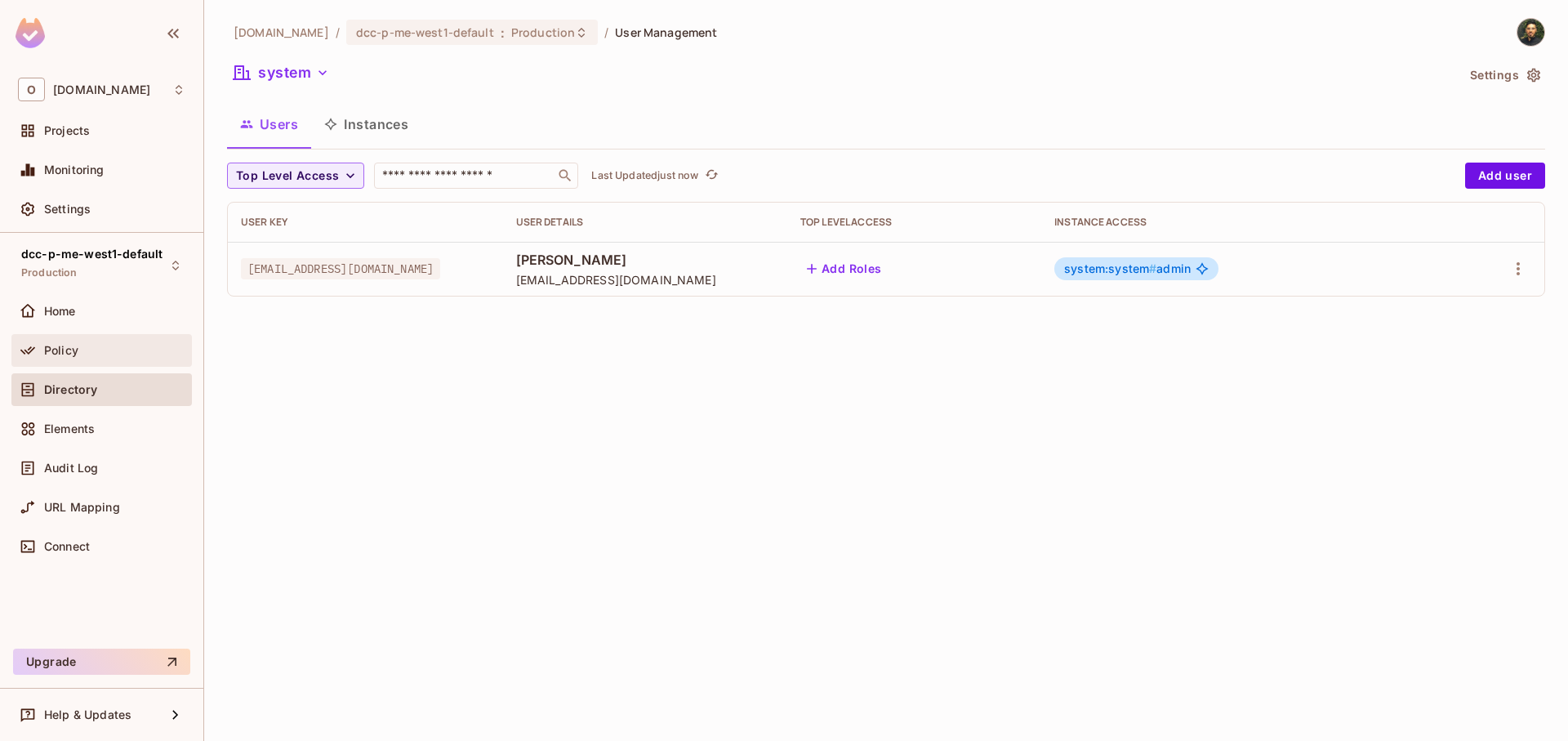
click at [135, 358] on div "Policy" at bounding box center [101, 351] width 167 height 20
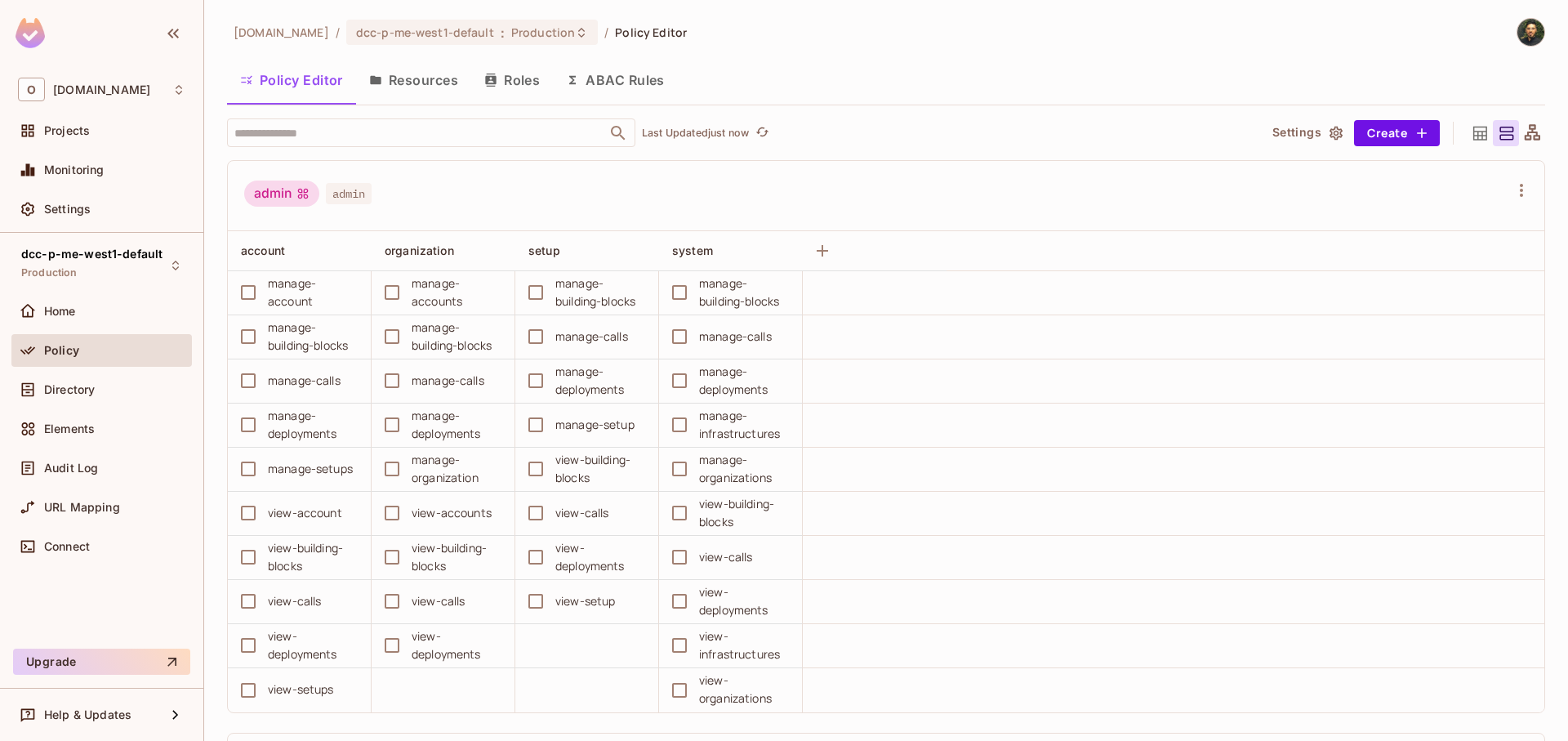
click at [409, 89] on button "Resources" at bounding box center [413, 81] width 115 height 41
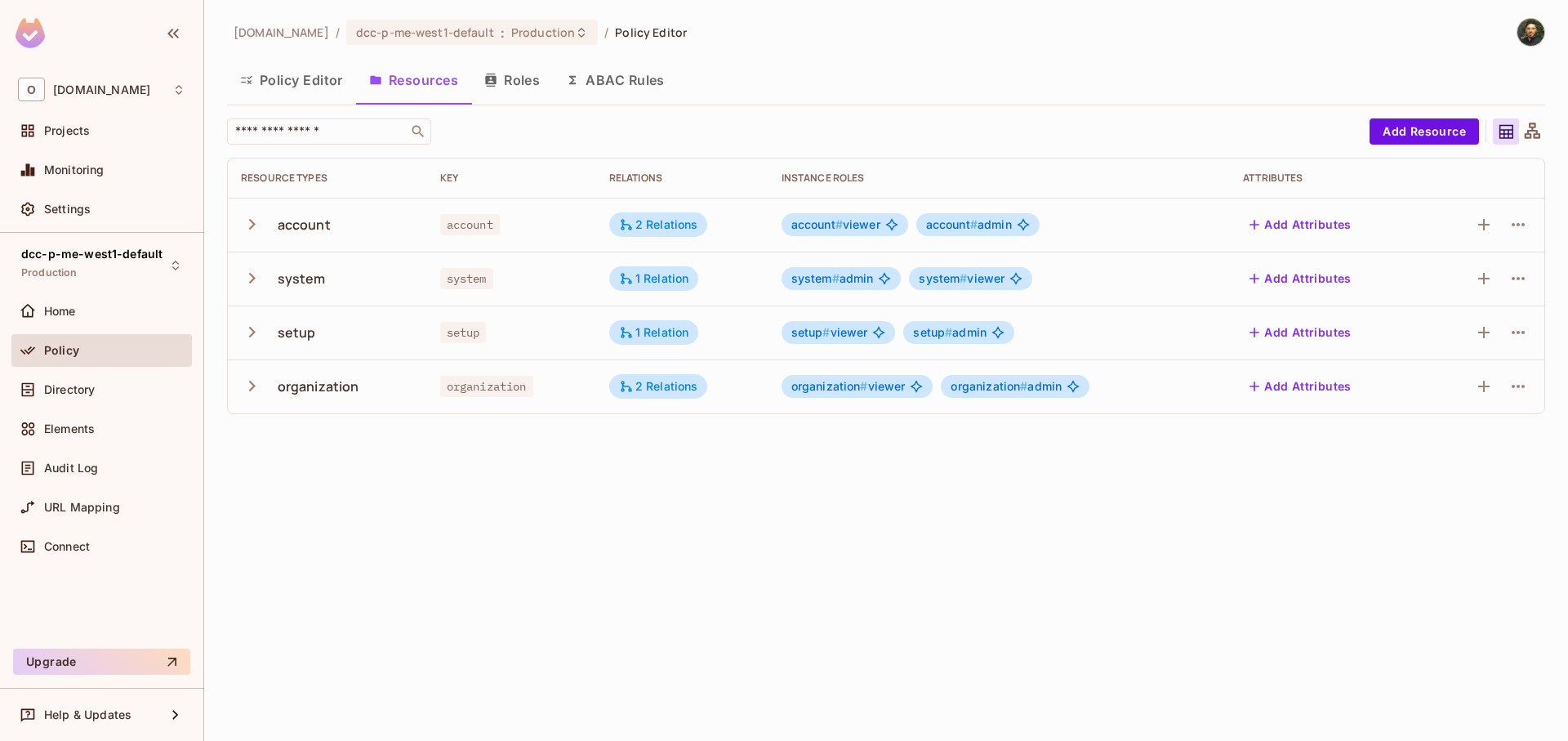
click at [254, 278] on icon "button" at bounding box center [252, 278] width 22 height 22
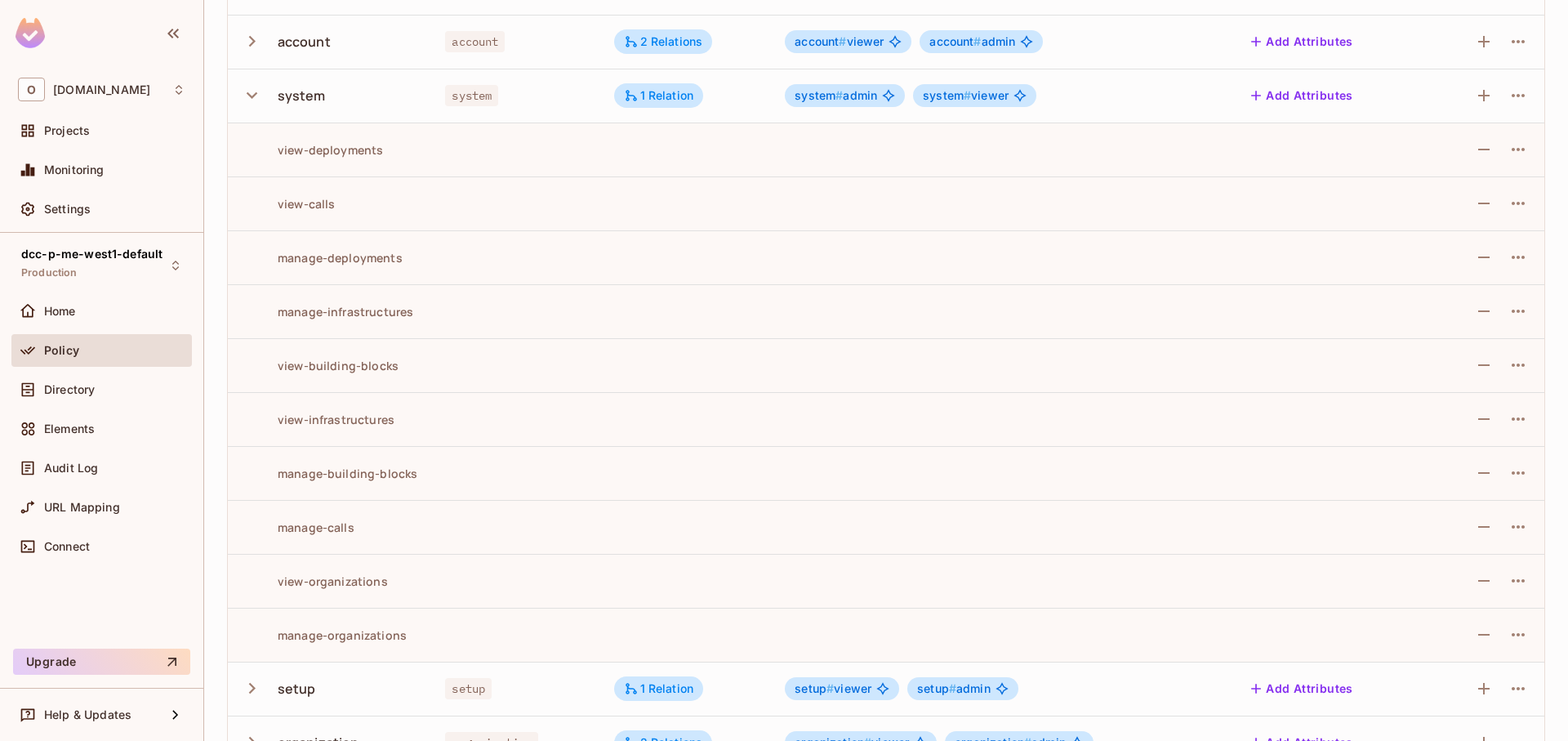
scroll to position [197, 0]
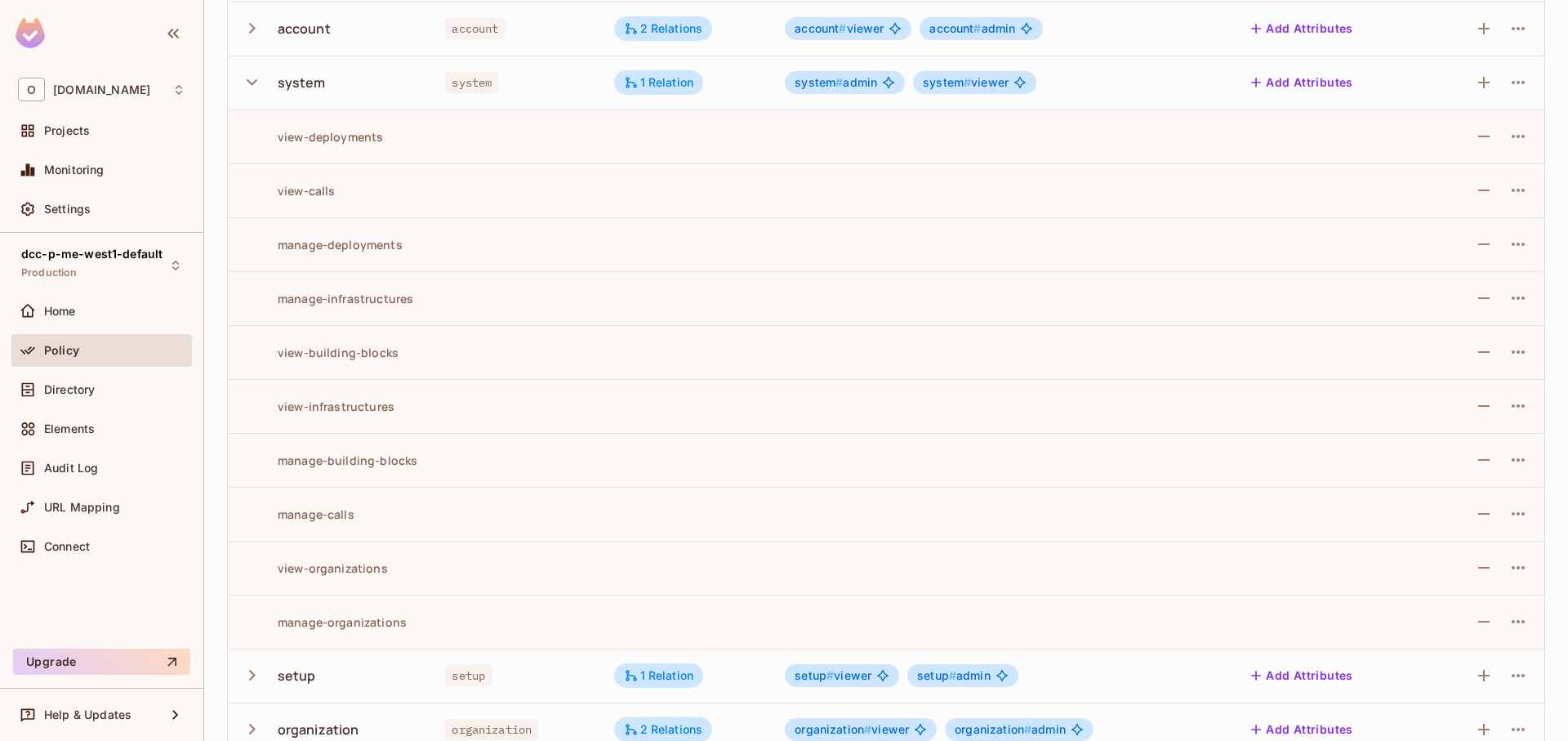
click at [257, 95] on button "button" at bounding box center [254, 83] width 28 height 35
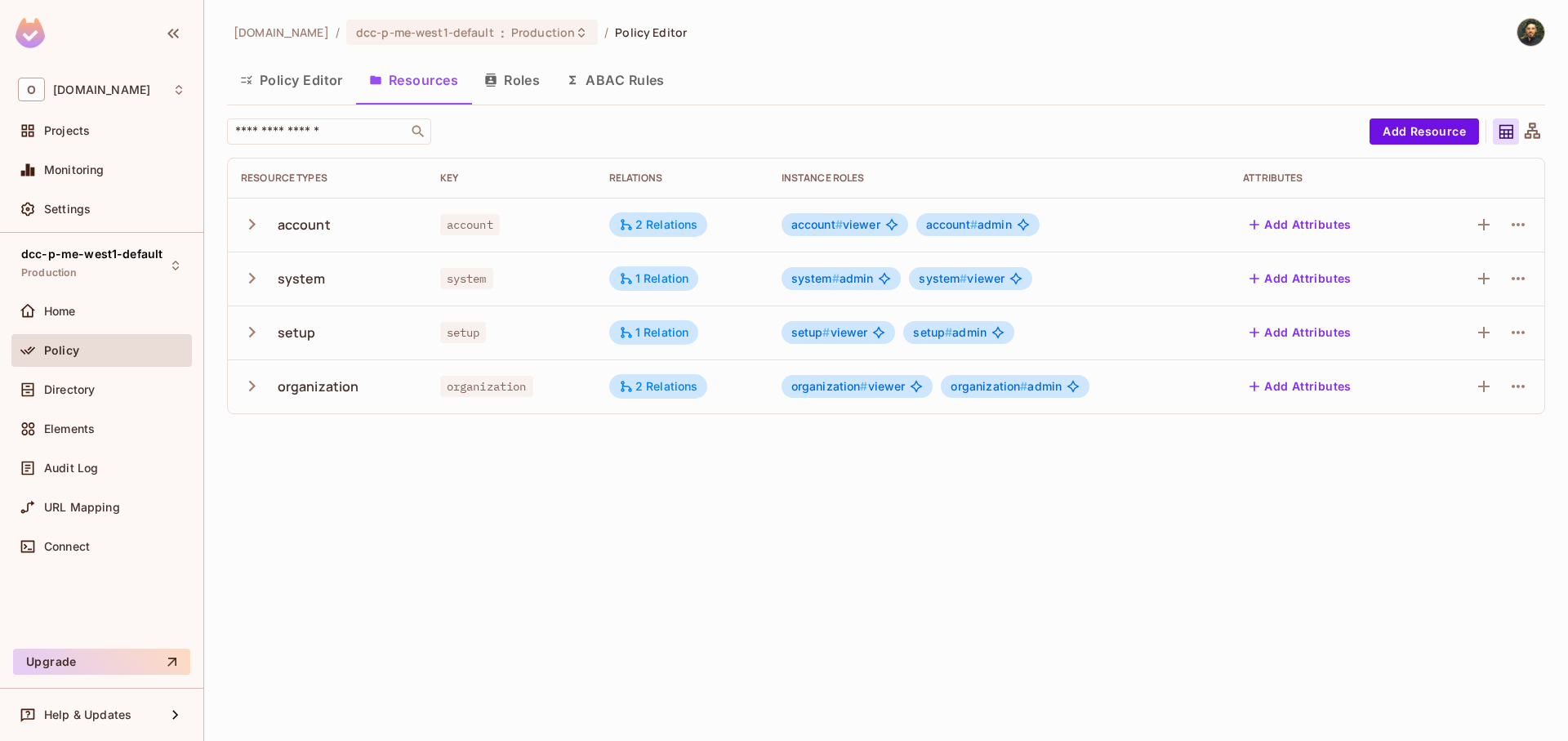
scroll to position [0, 0]
click at [248, 388] on icon "button" at bounding box center [252, 386] width 22 height 22
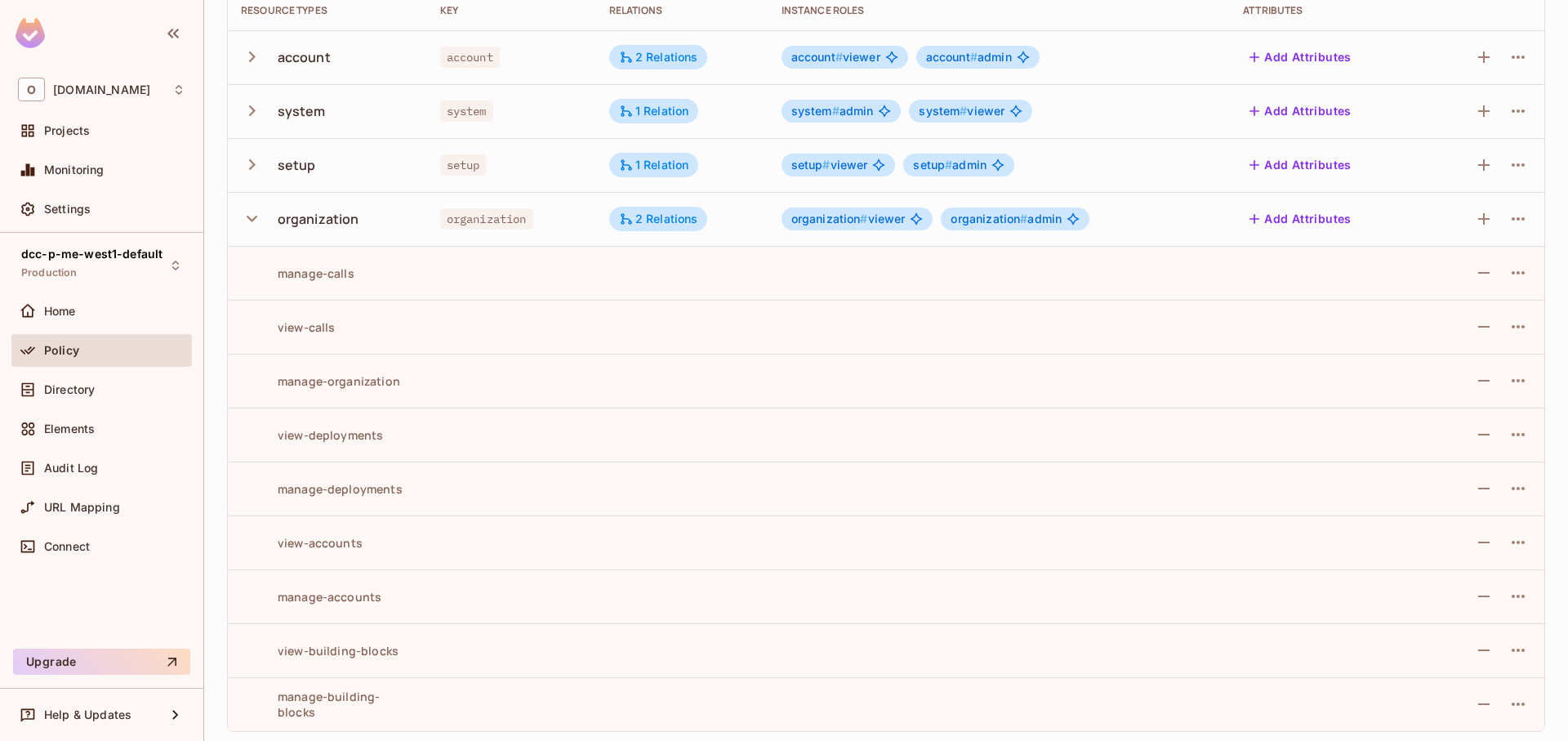
scroll to position [172, 0]
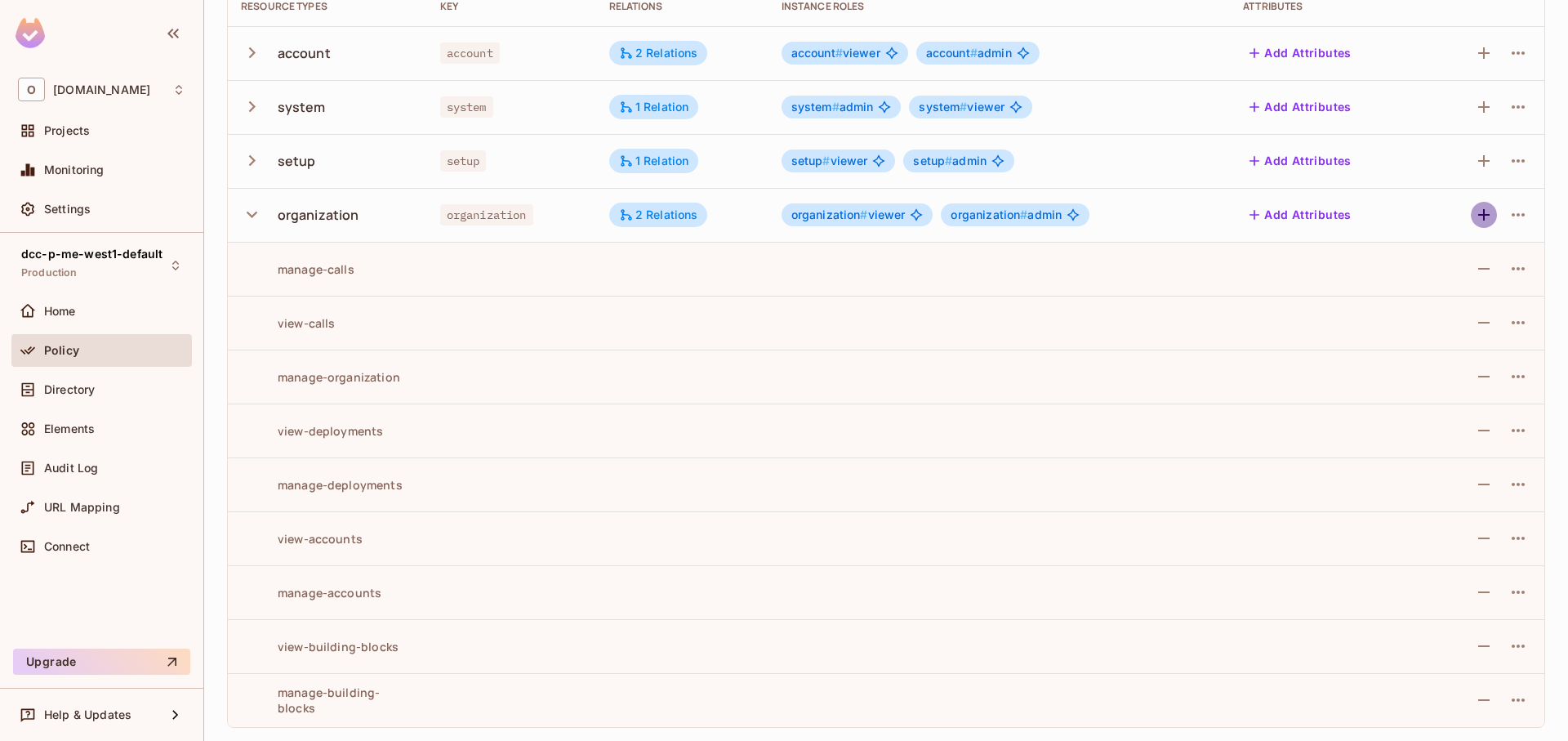
click at [1475, 212] on icon "button" at bounding box center [1484, 215] width 20 height 20
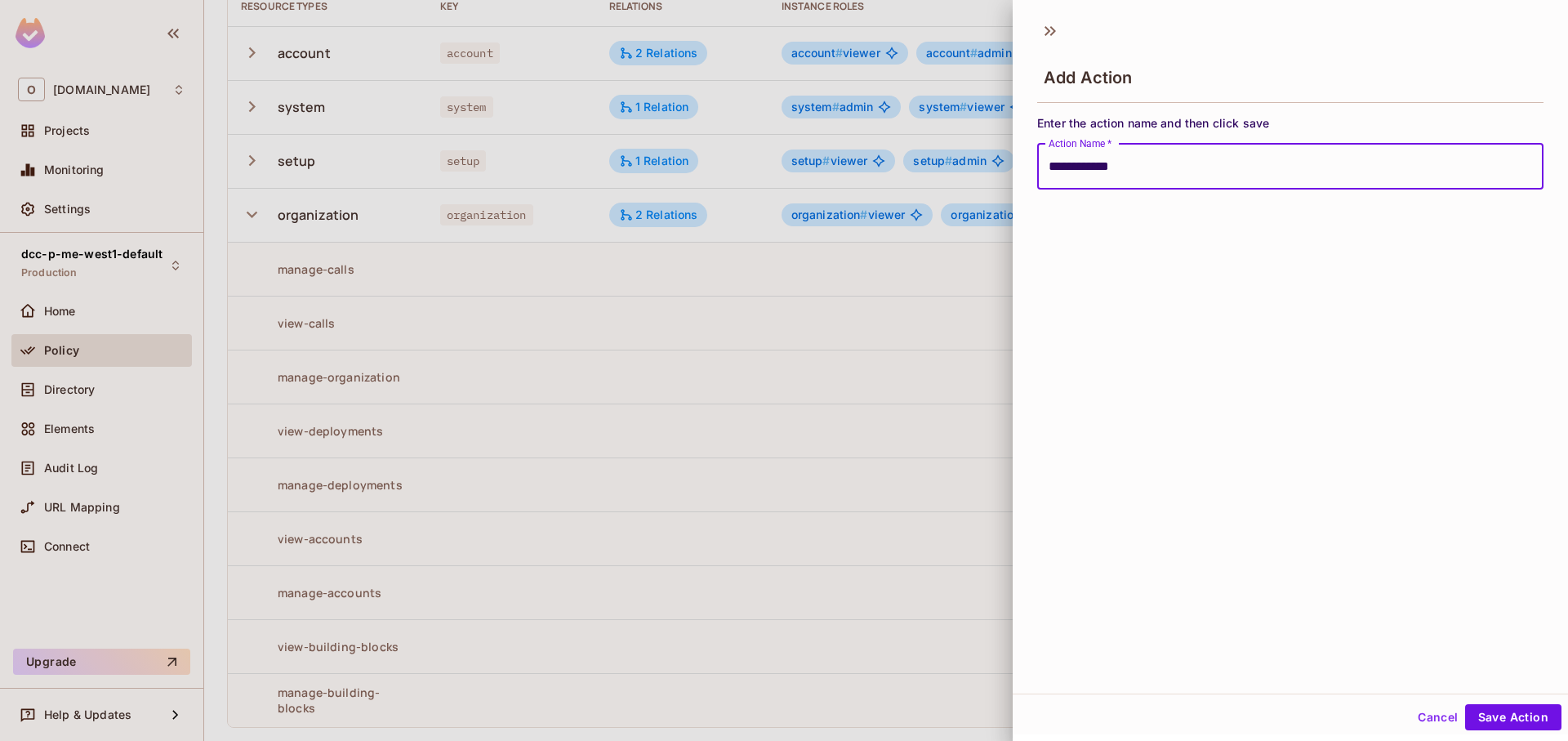
type input "**********"
click at [1522, 719] on button "Save Action" at bounding box center [1513, 717] width 96 height 27
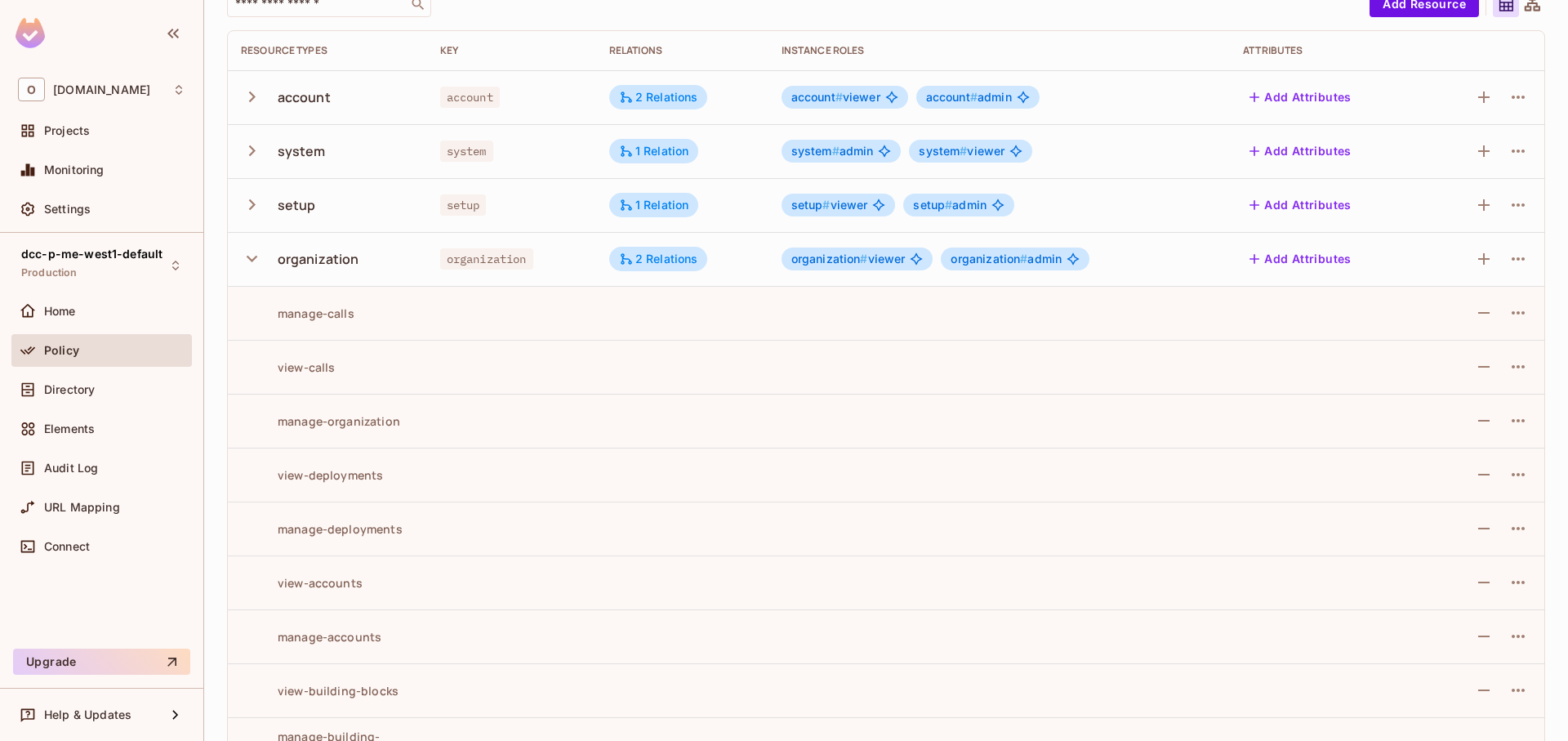
scroll to position [0, 0]
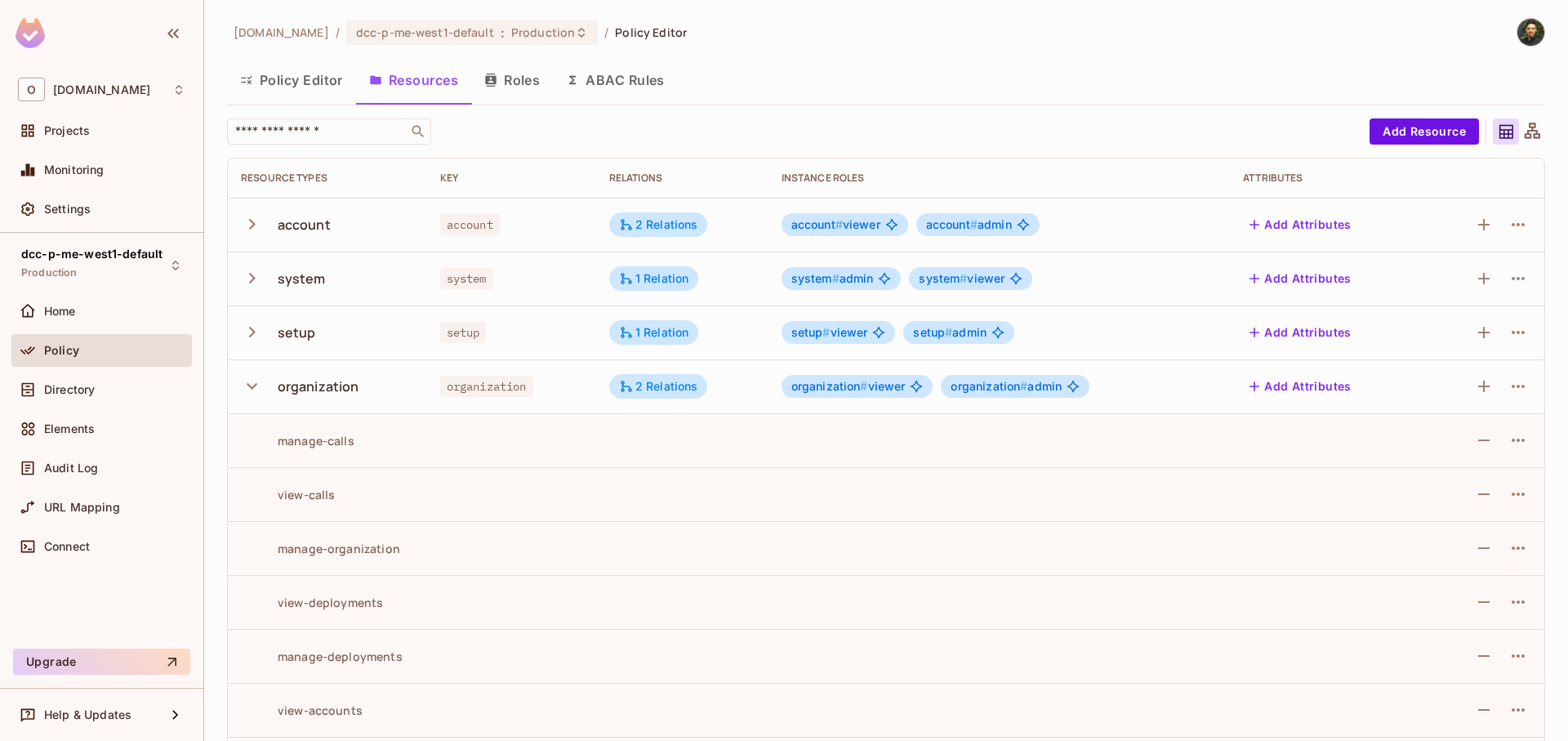
click at [248, 389] on icon "button" at bounding box center [252, 386] width 22 height 22
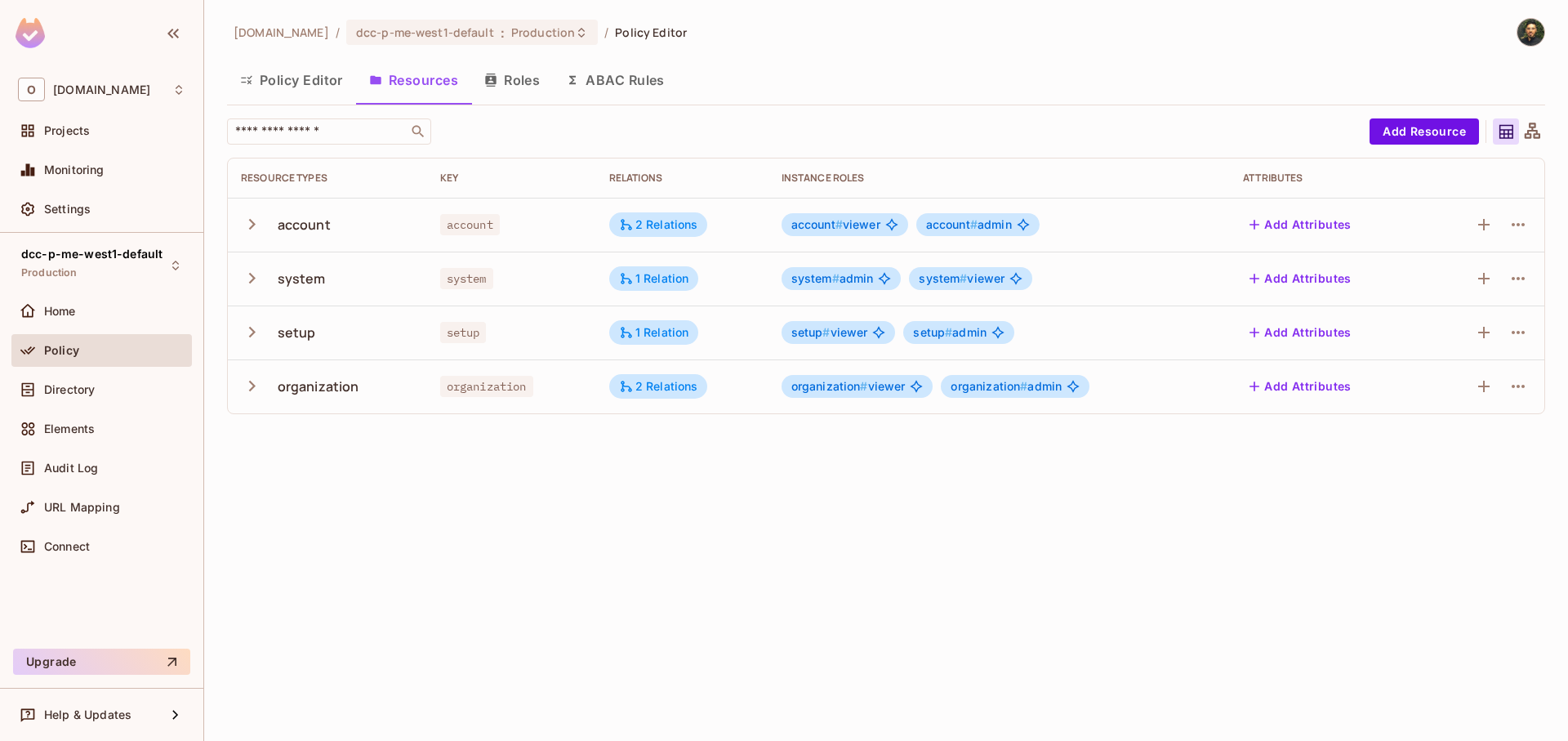
click at [254, 336] on icon "button" at bounding box center [252, 332] width 22 height 22
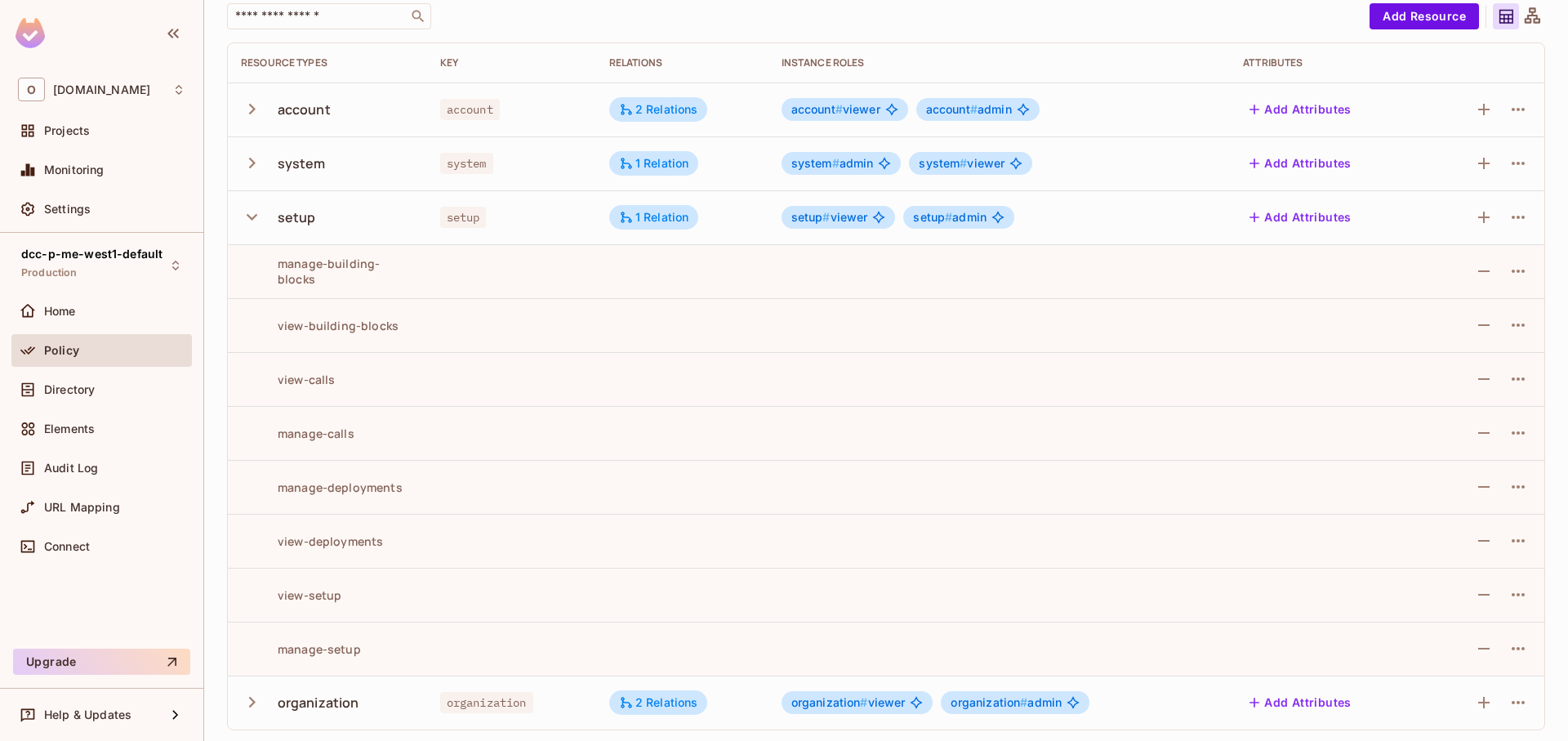
scroll to position [118, 0]
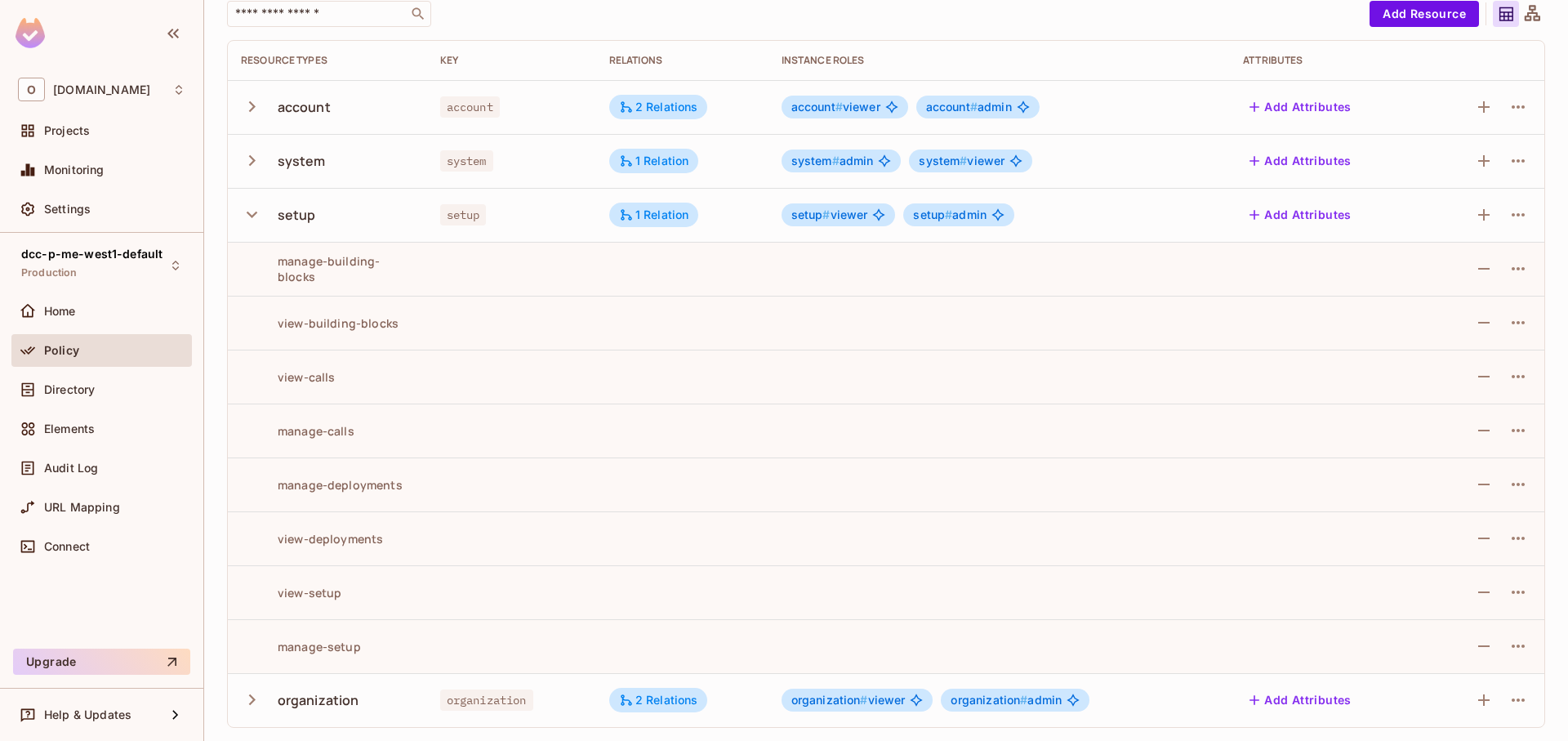
click at [249, 212] on icon "button" at bounding box center [252, 214] width 11 height 7
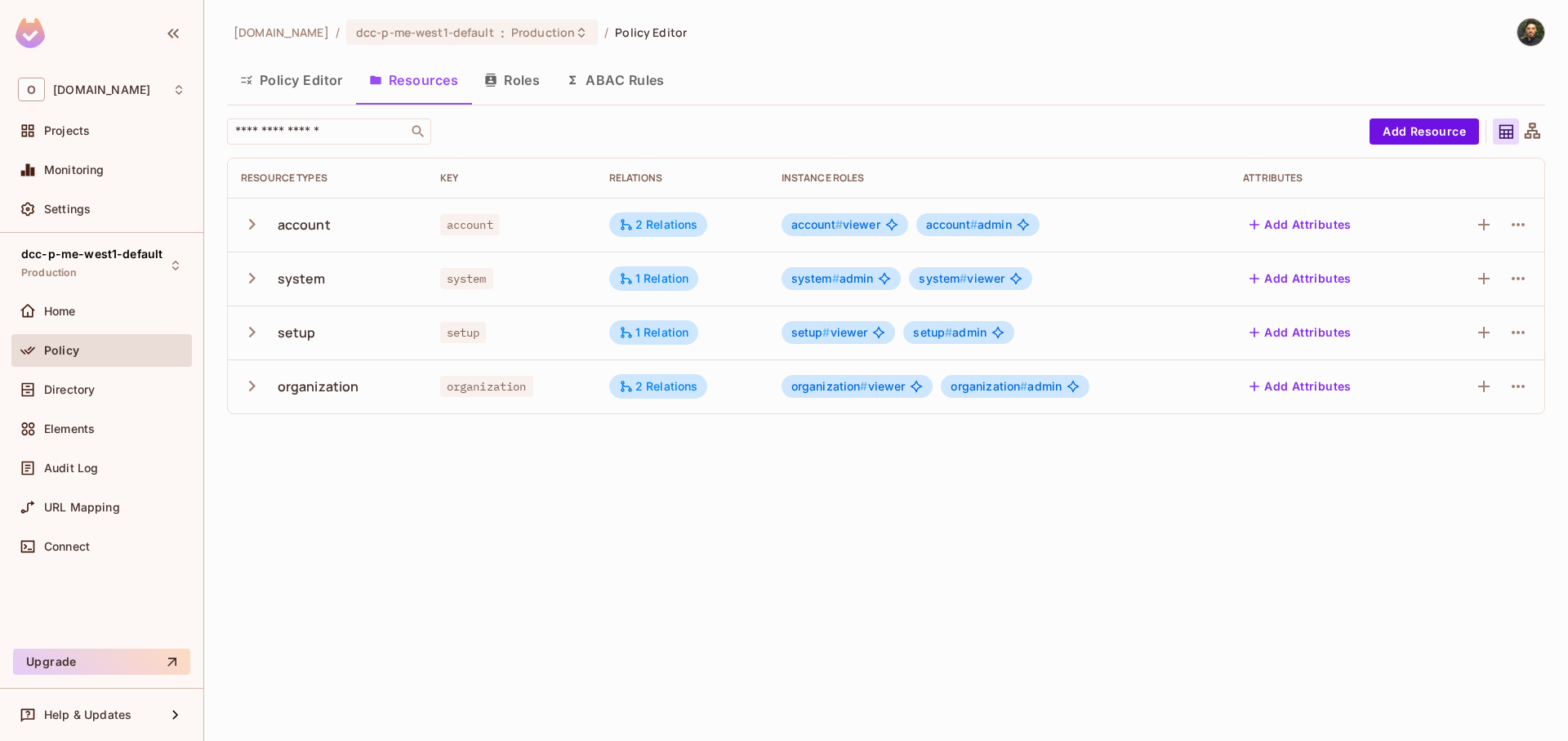
scroll to position [0, 0]
click at [252, 161] on th "Resource Types" at bounding box center [327, 178] width 199 height 39
click at [254, 268] on icon "button" at bounding box center [252, 278] width 22 height 22
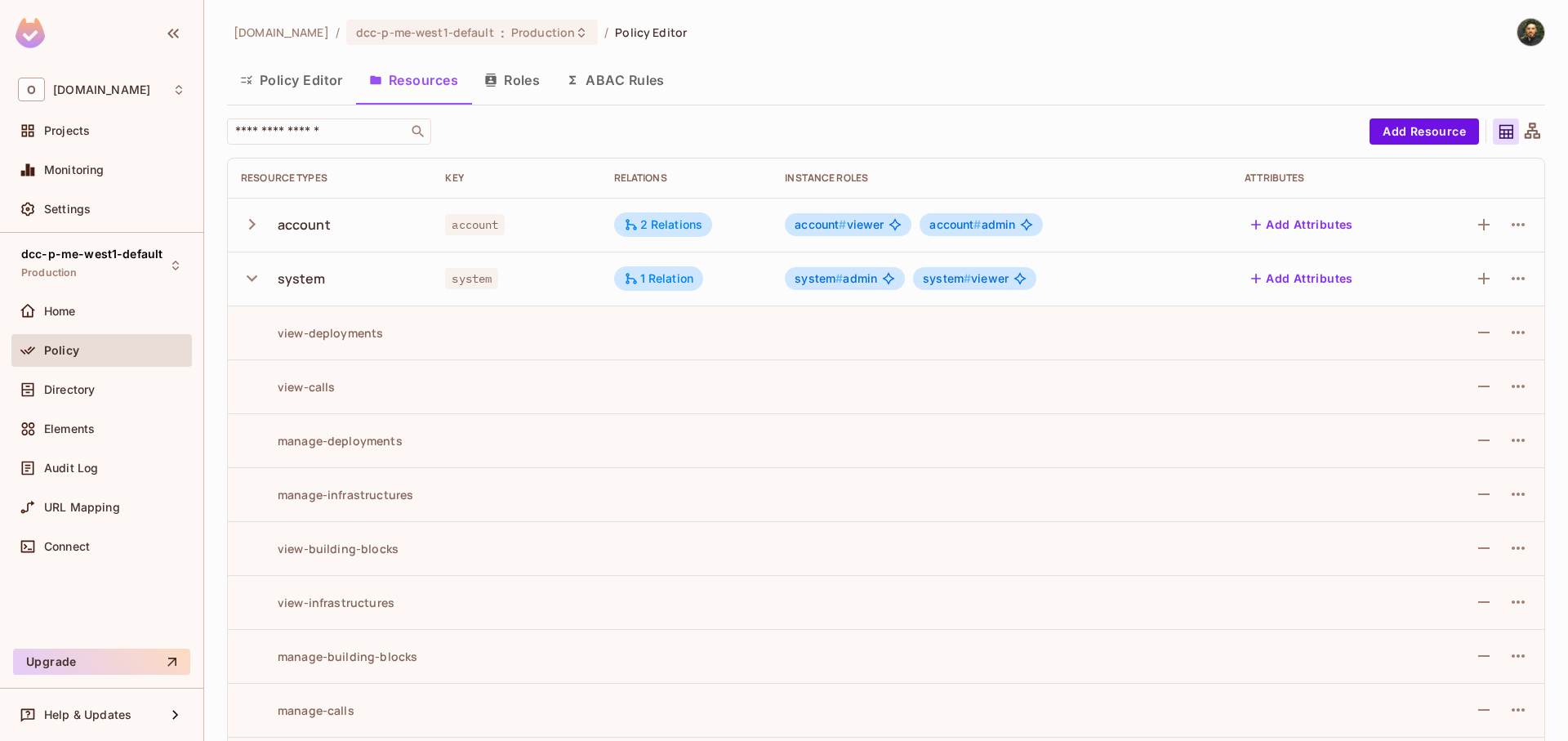
click at [253, 221] on icon "button" at bounding box center [252, 224] width 22 height 22
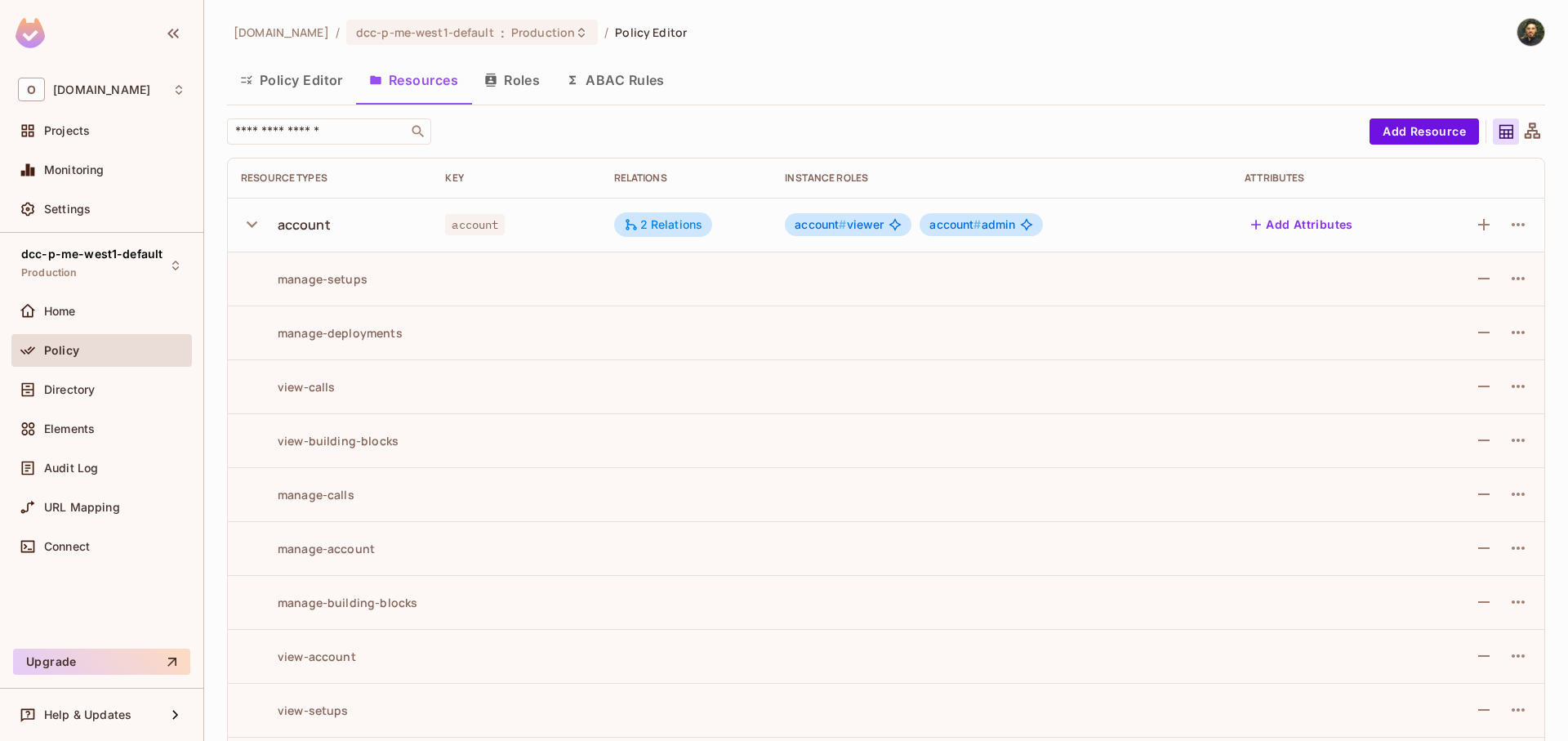
click at [288, 100] on div "Policy Editor Resources Roles ABAC Rules" at bounding box center [886, 83] width 1318 height 45
click at [291, 90] on button "Policy Editor" at bounding box center [291, 81] width 129 height 41
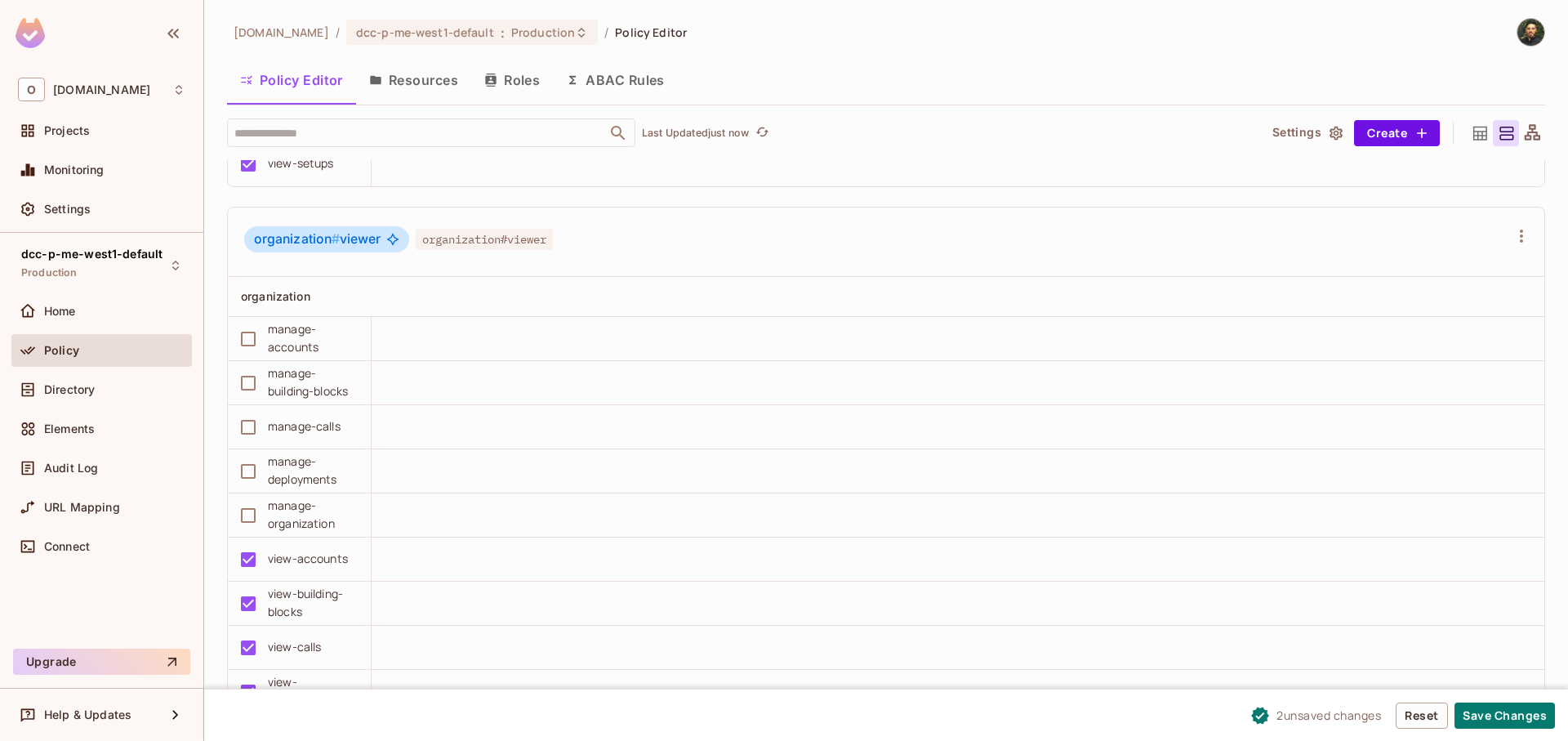
scroll to position [3824, 0]
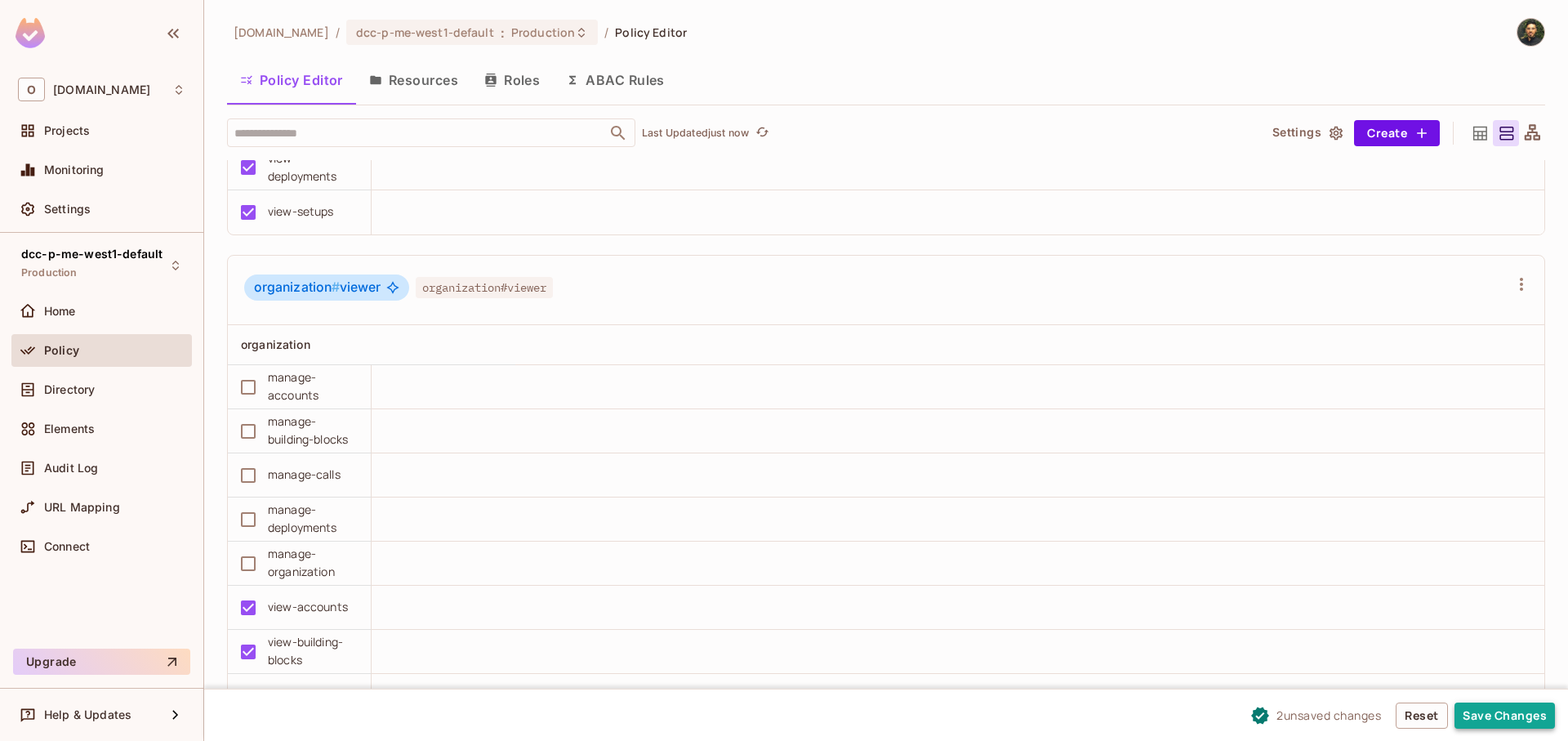
click at [1518, 714] on button "Save Changes" at bounding box center [1505, 715] width 100 height 27
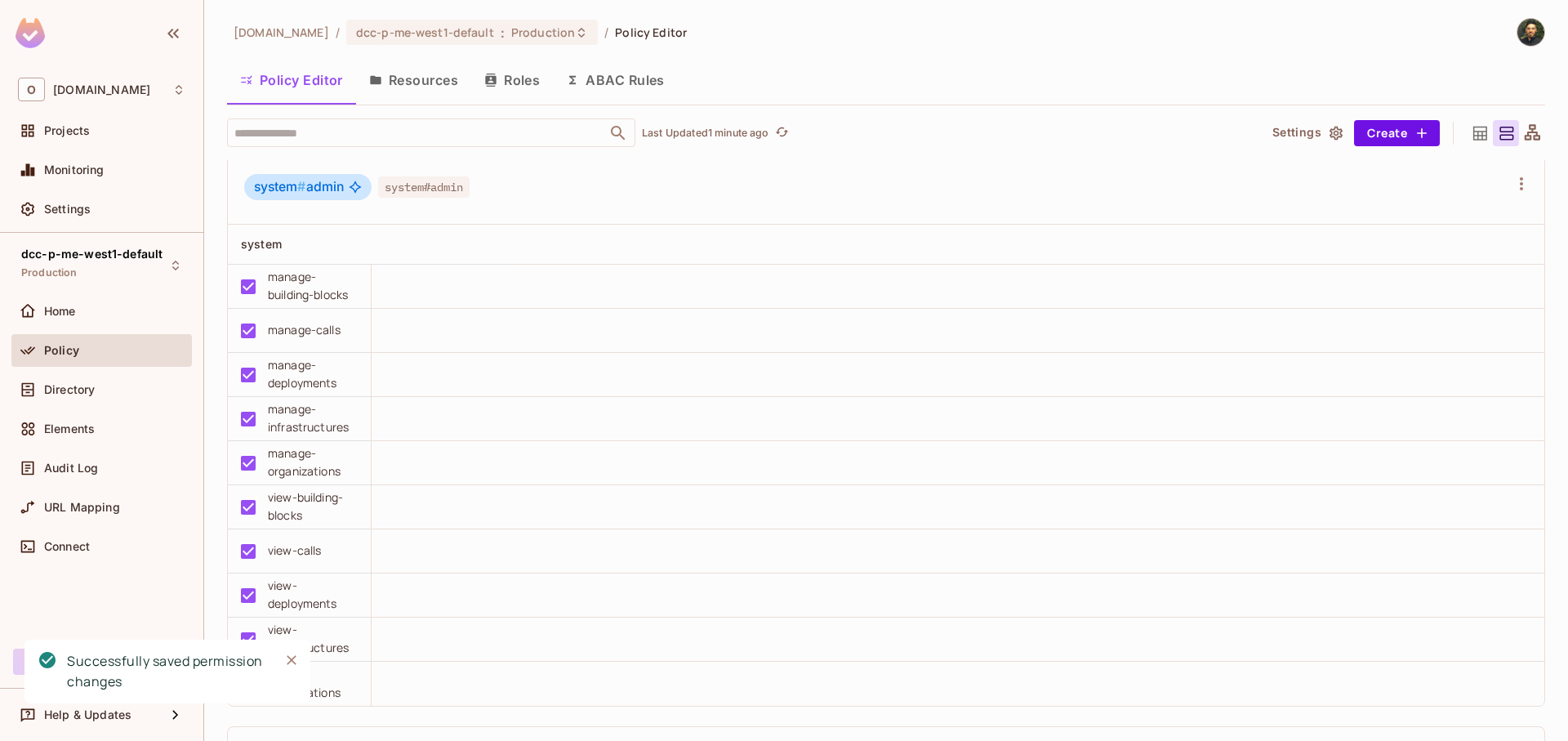
scroll to position [2745, 0]
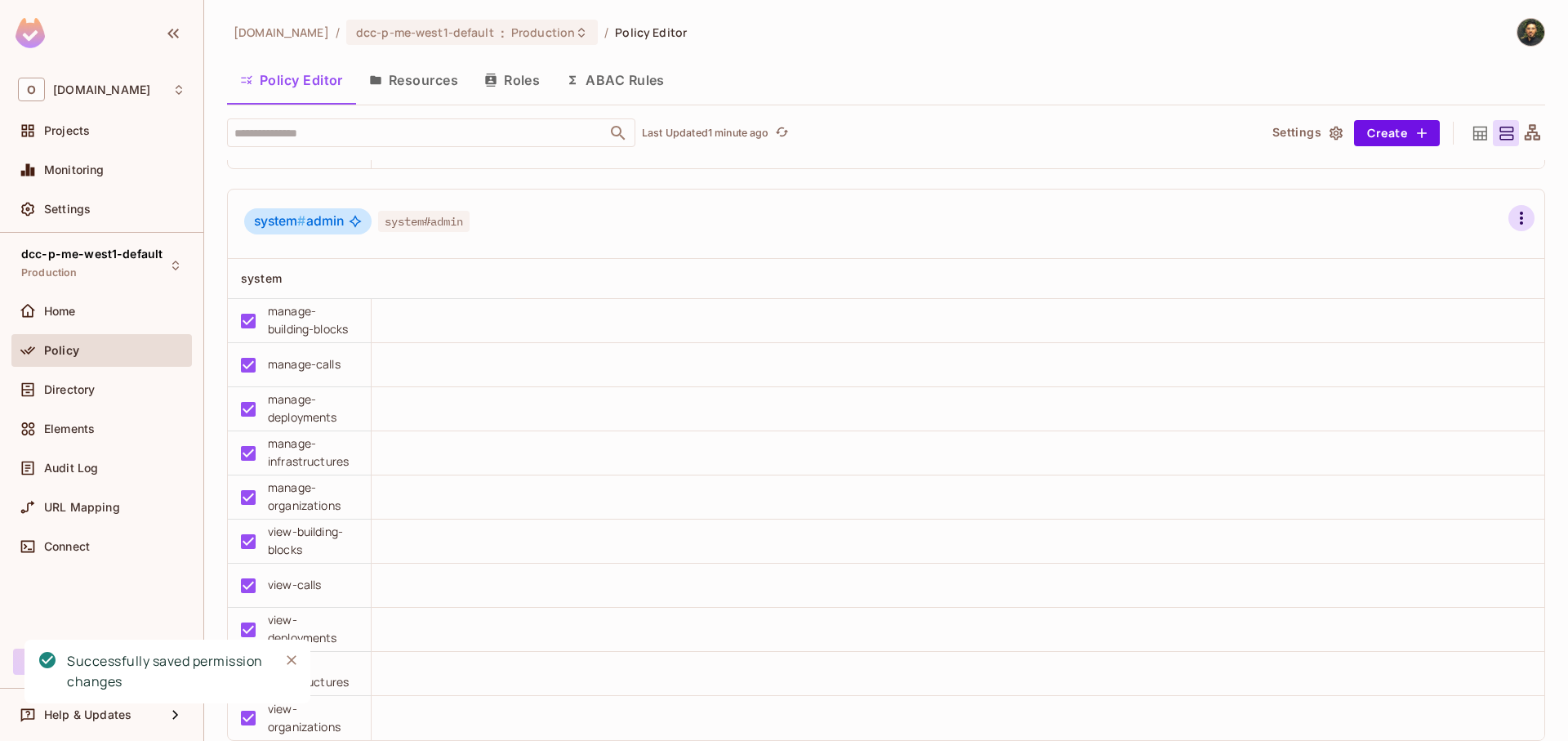
click at [1512, 228] on icon "button" at bounding box center [1522, 218] width 20 height 20
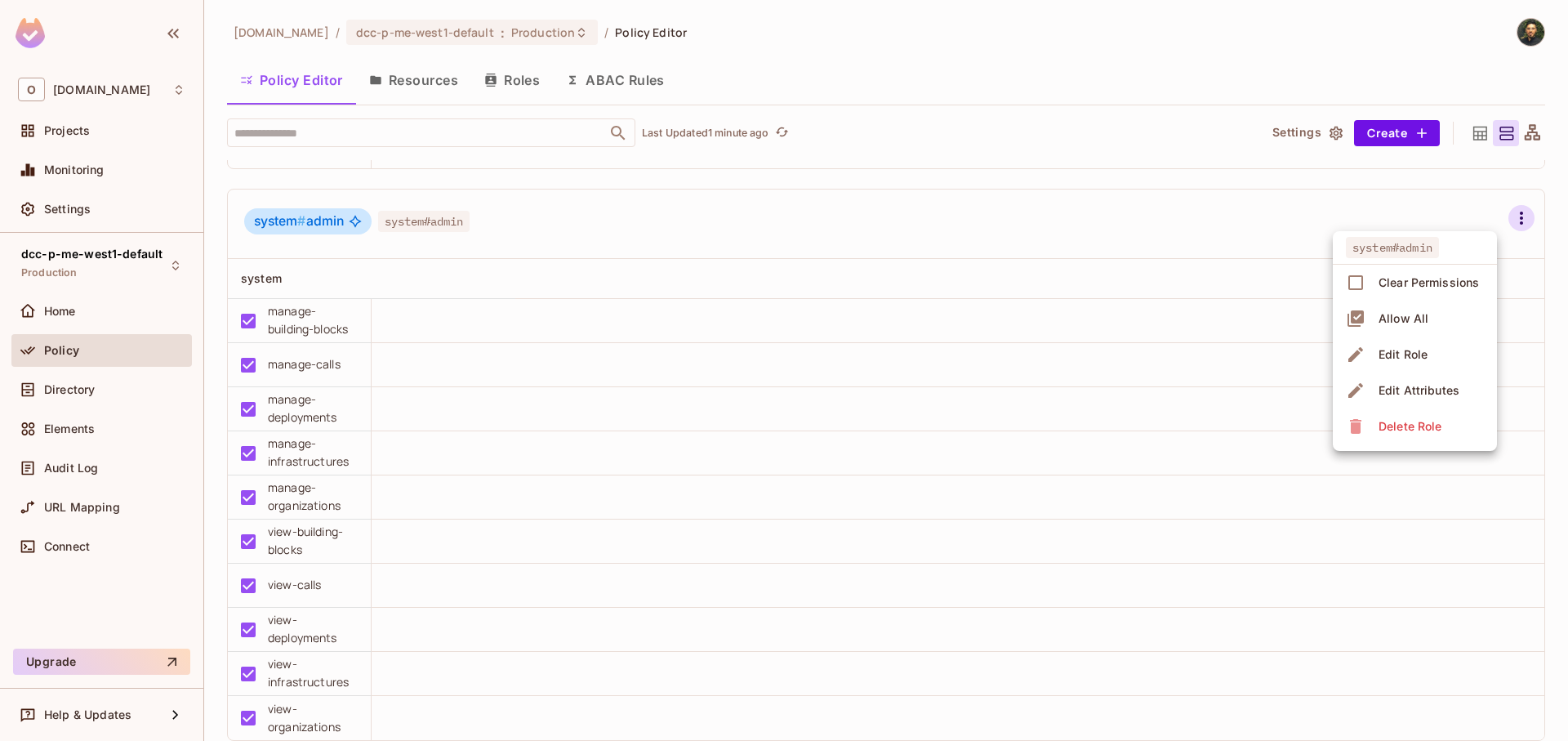
click at [1114, 220] on div at bounding box center [784, 370] width 1568 height 741
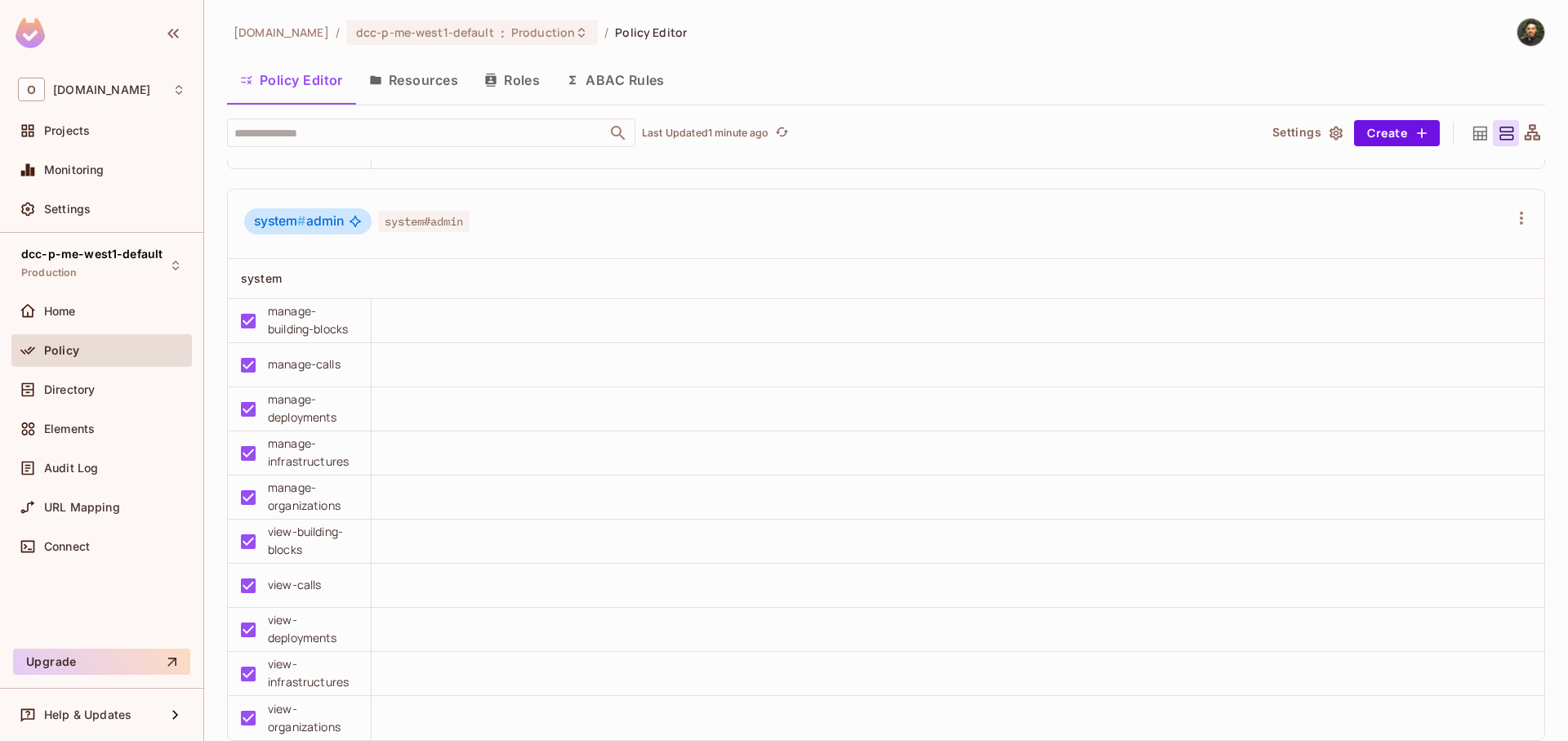
click at [427, 77] on button "Resources" at bounding box center [413, 81] width 115 height 41
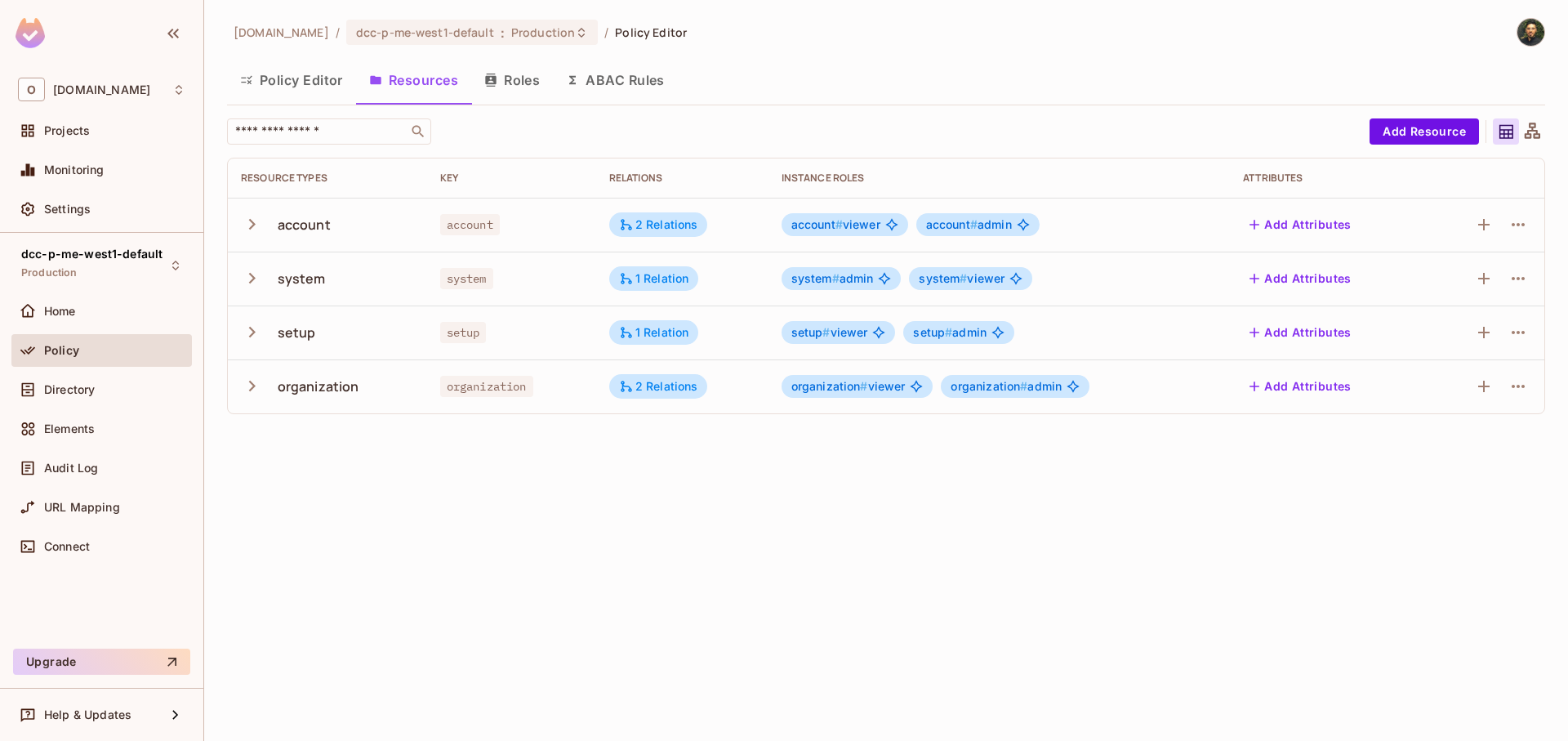
click at [250, 278] on icon "button" at bounding box center [252, 278] width 22 height 22
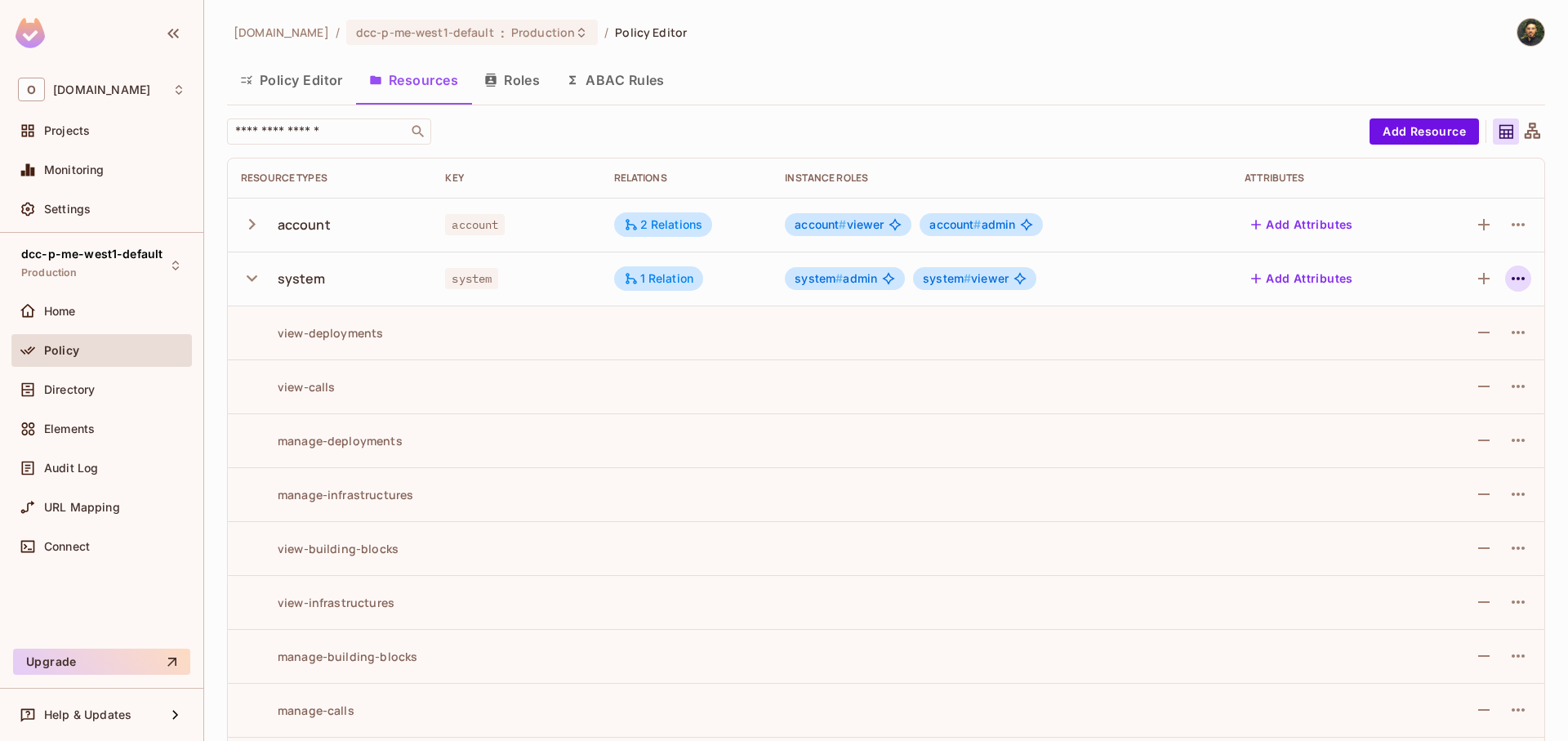
click at [1512, 279] on icon "button" at bounding box center [1518, 278] width 13 height 3
click at [1449, 339] on div "Edit Resource" at bounding box center [1435, 343] width 77 height 17
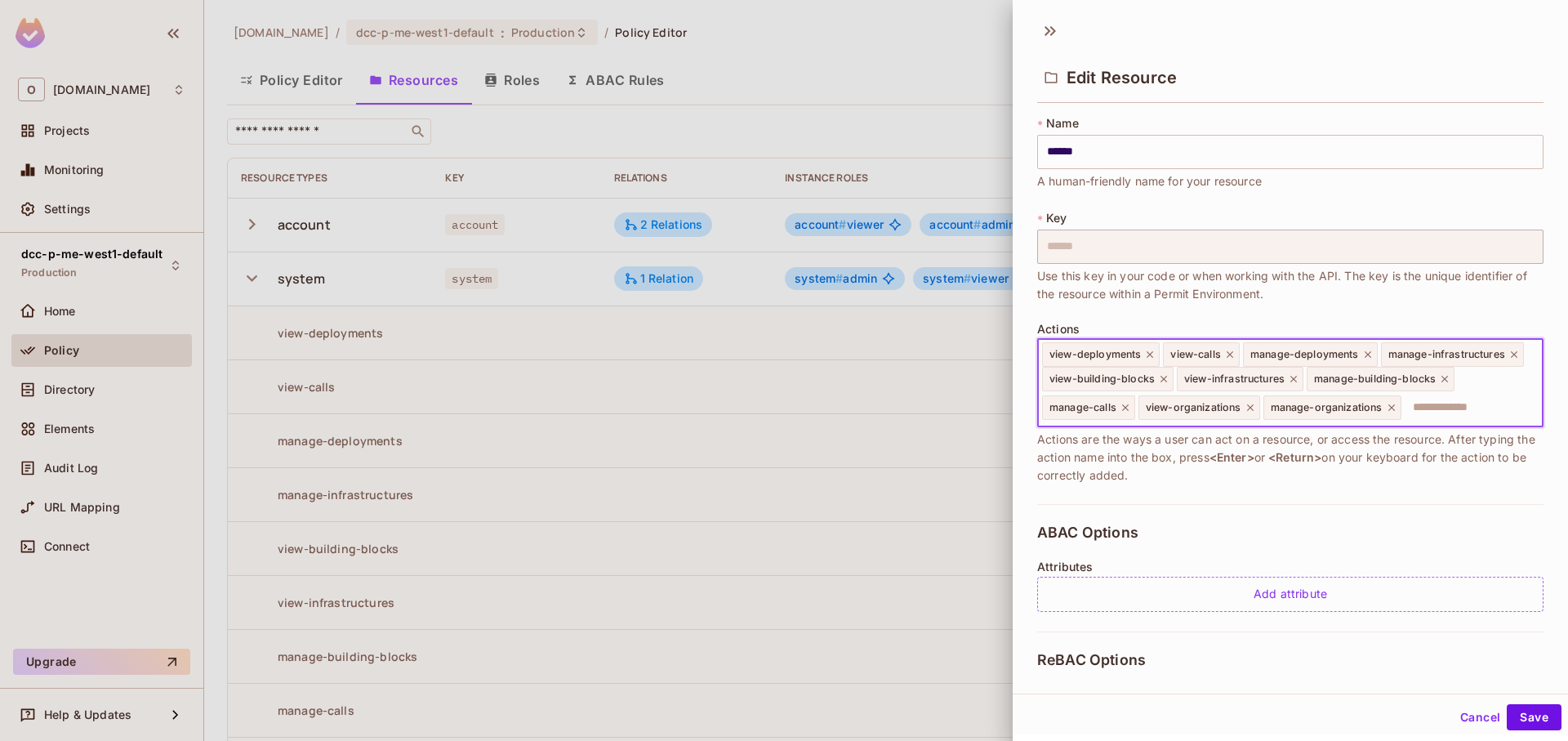
click at [1403, 424] on input "text" at bounding box center [1470, 407] width 134 height 32
type input "**********"
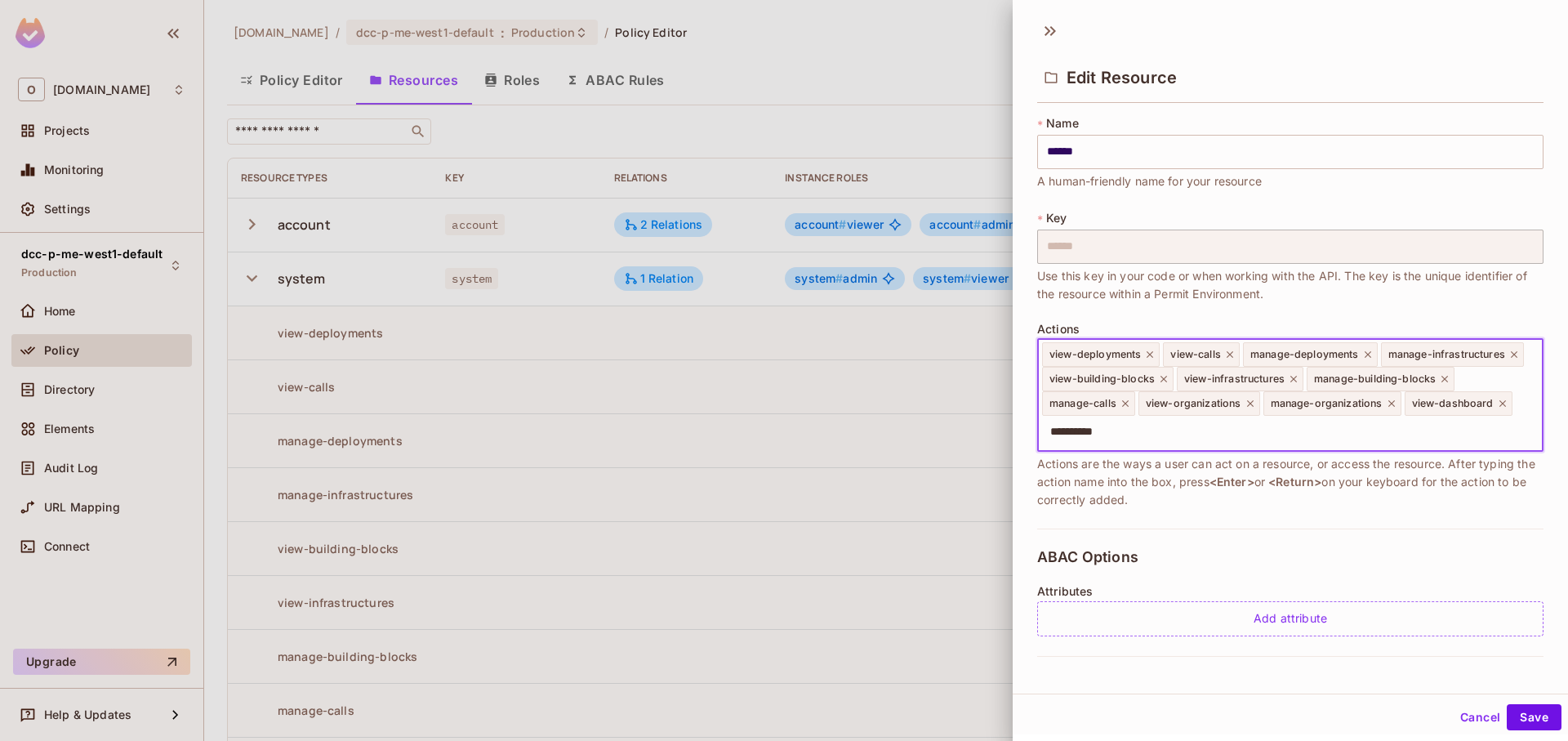
type input "**********"
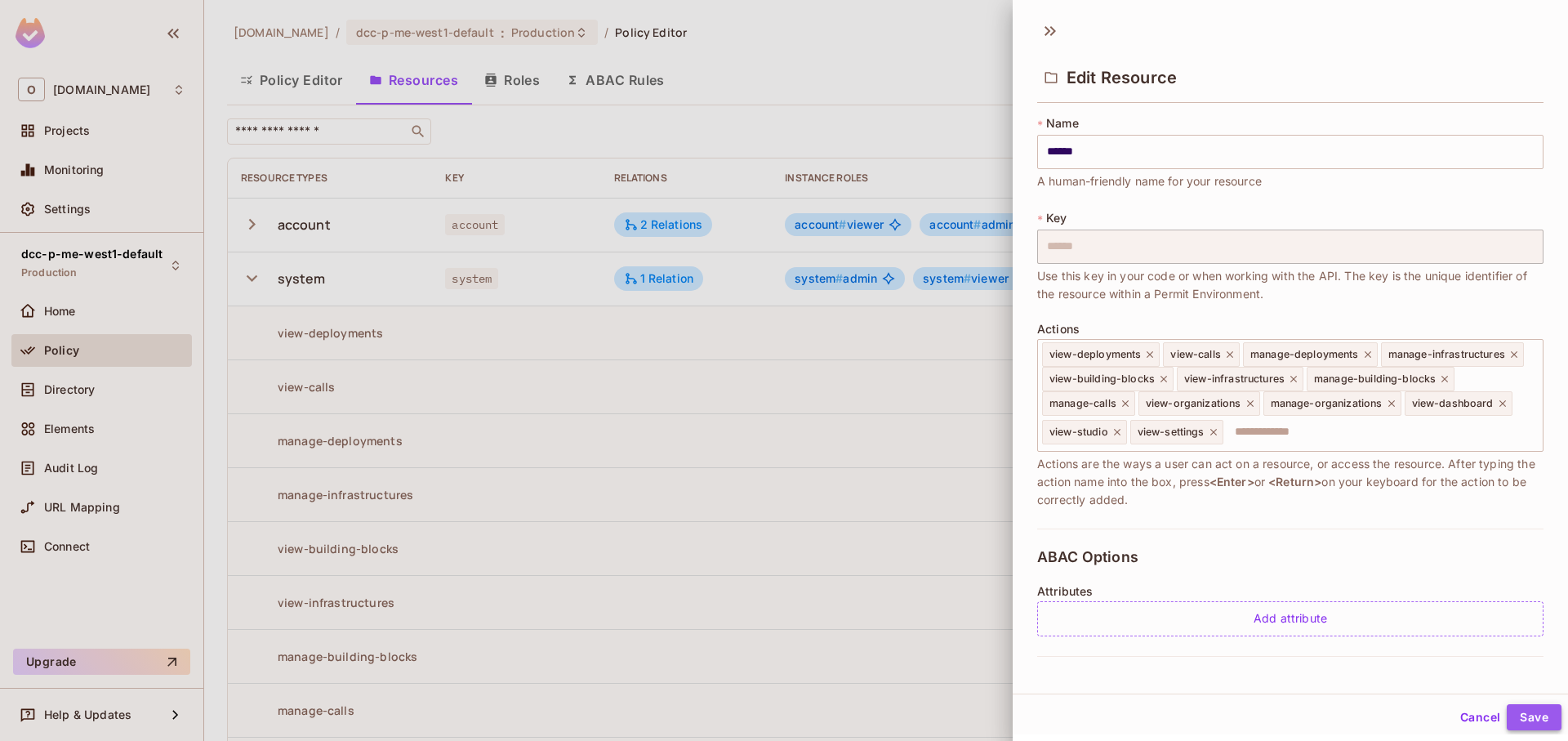
click at [1522, 725] on button "Save" at bounding box center [1535, 717] width 55 height 27
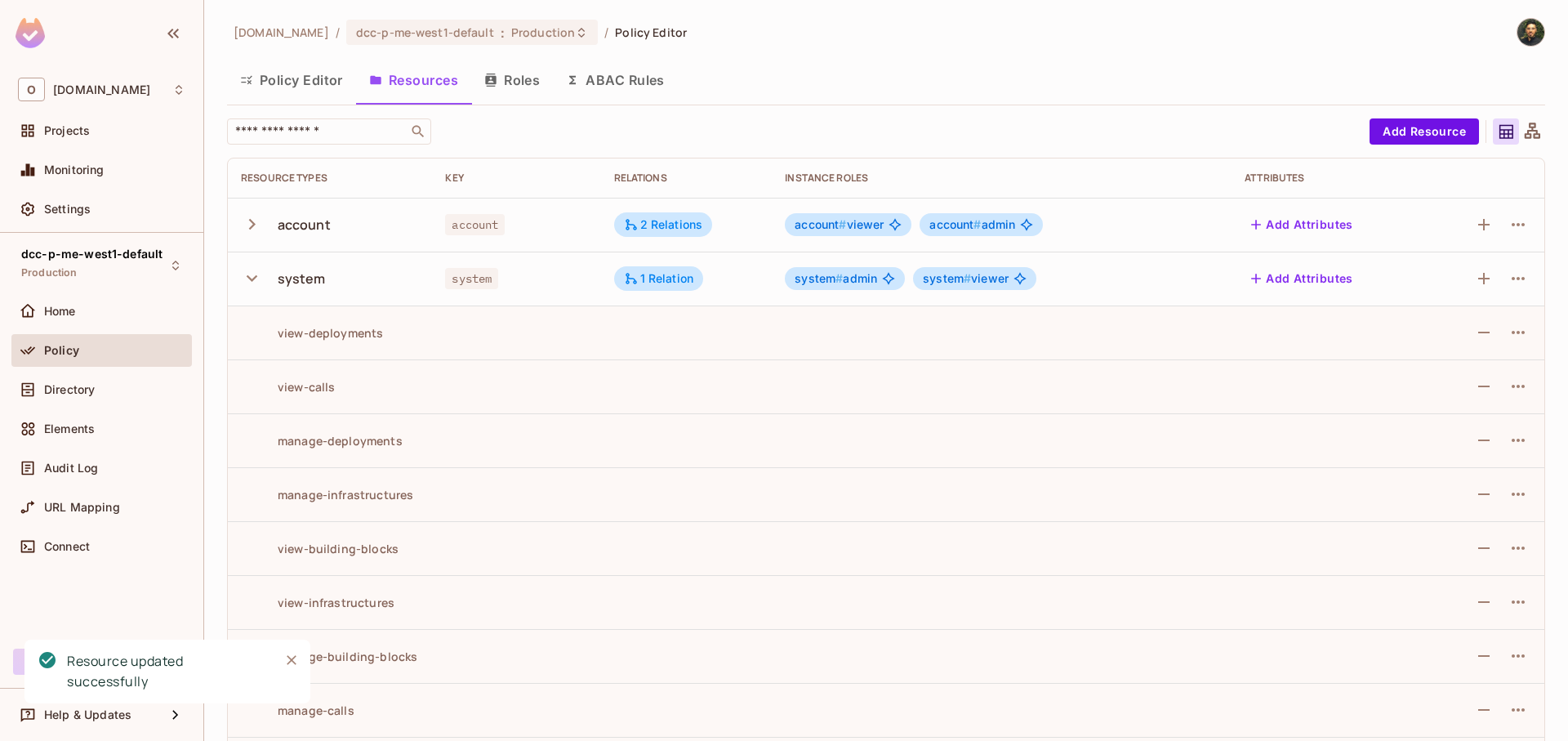
click at [251, 273] on icon "button" at bounding box center [252, 278] width 22 height 22
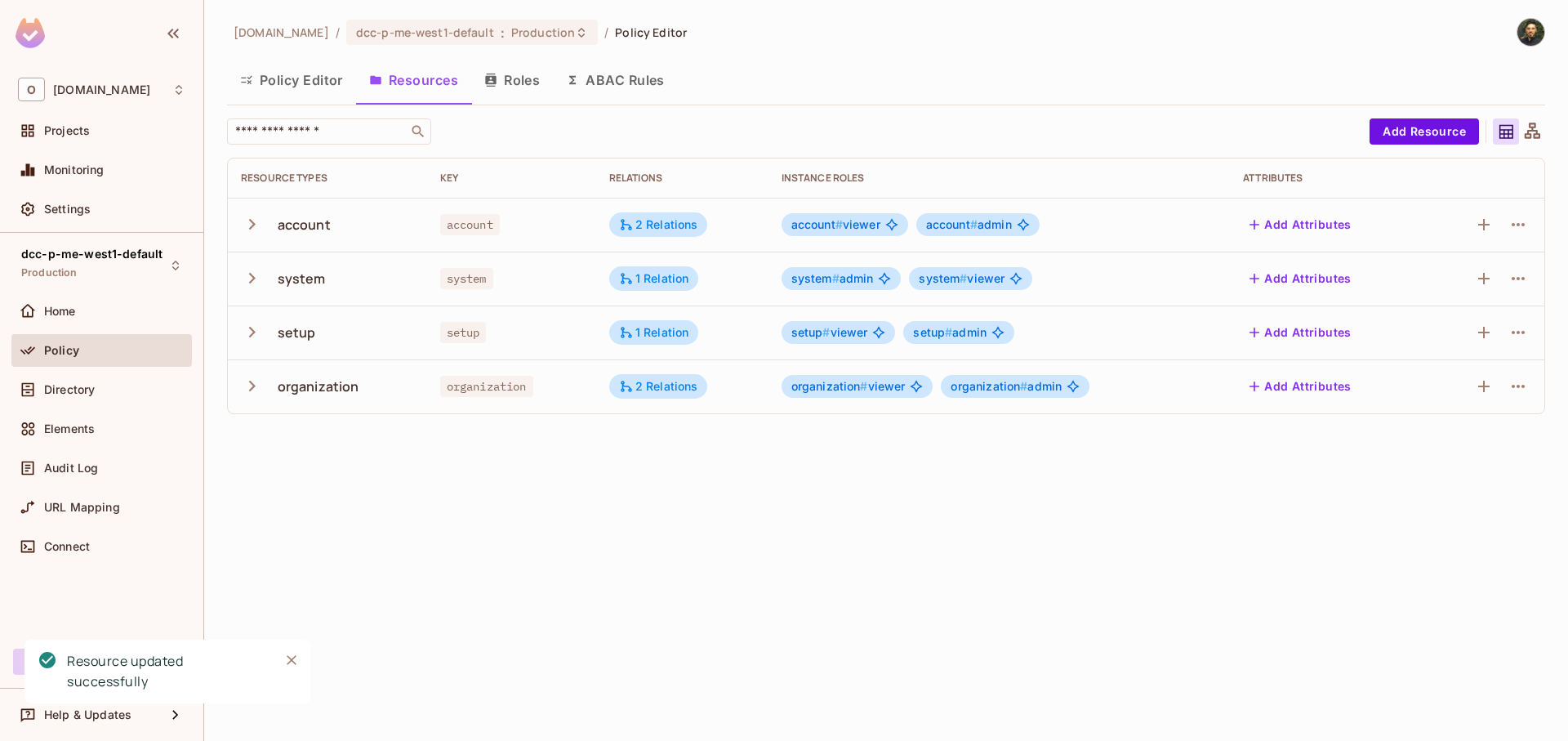
click at [285, 89] on button "Policy Editor" at bounding box center [291, 81] width 129 height 41
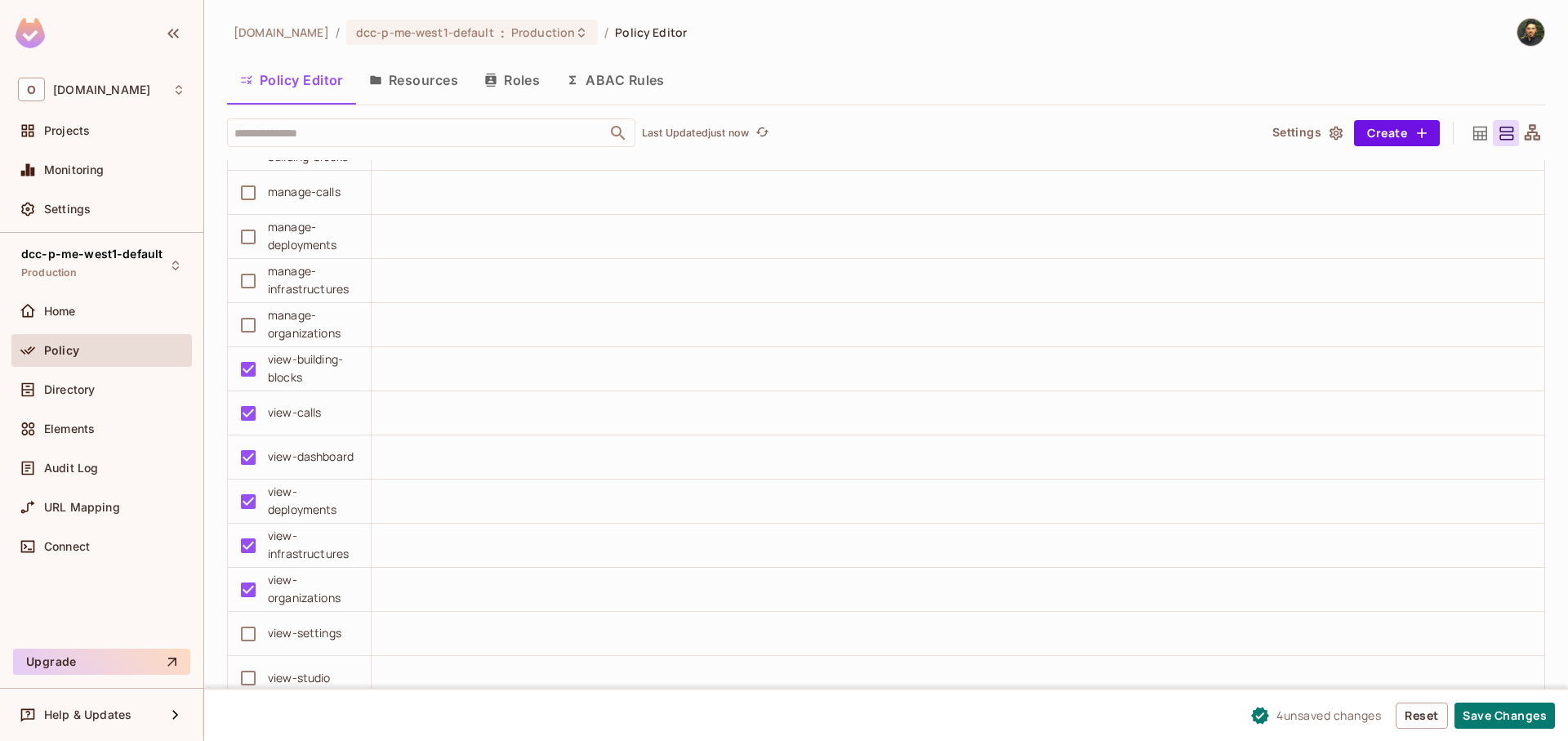
scroll to position [1, 0]
click at [1504, 716] on button "Save Changes" at bounding box center [1505, 715] width 100 height 27
click at [458, 80] on button "Resources" at bounding box center [413, 80] width 115 height 41
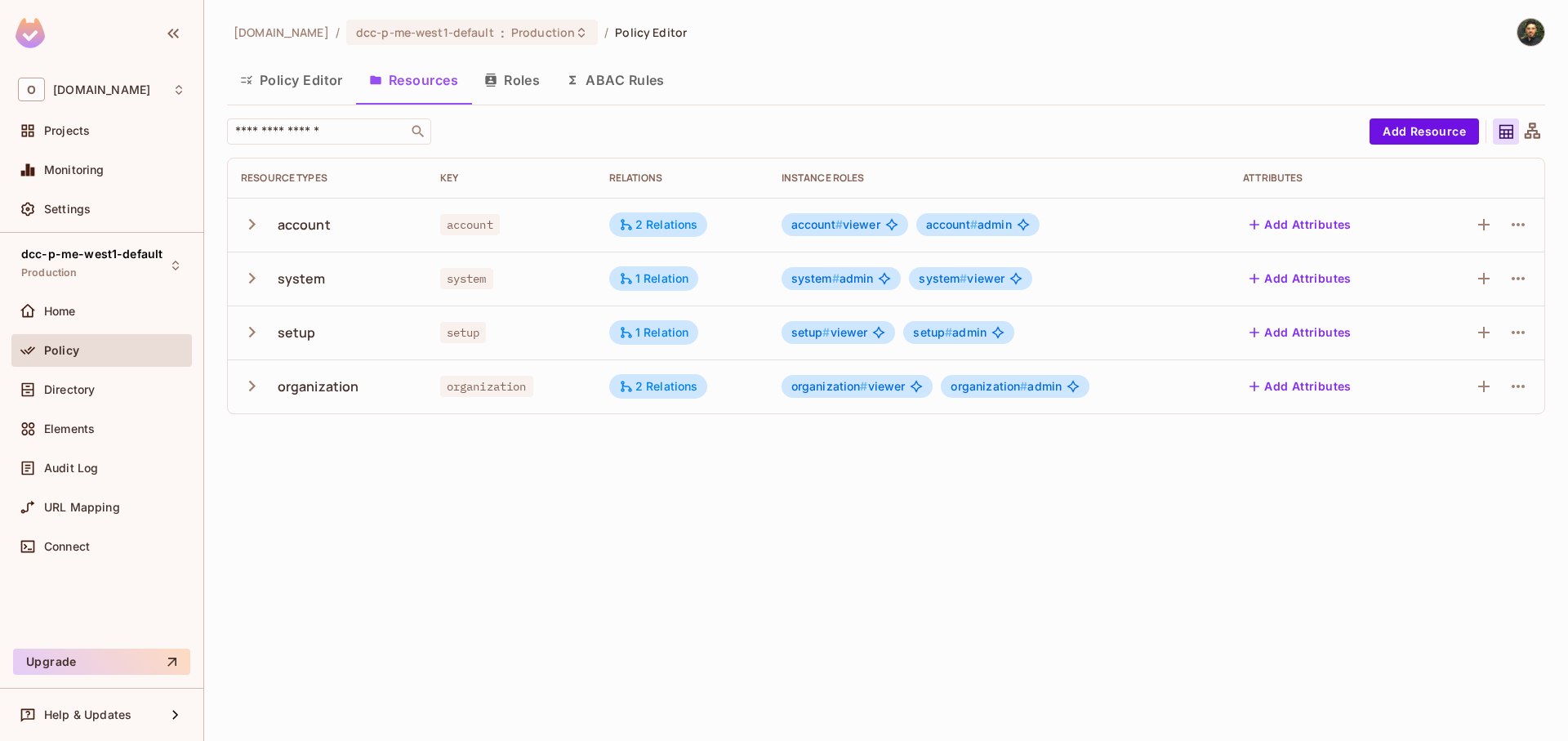
click at [249, 382] on icon "button" at bounding box center [252, 386] width 22 height 22
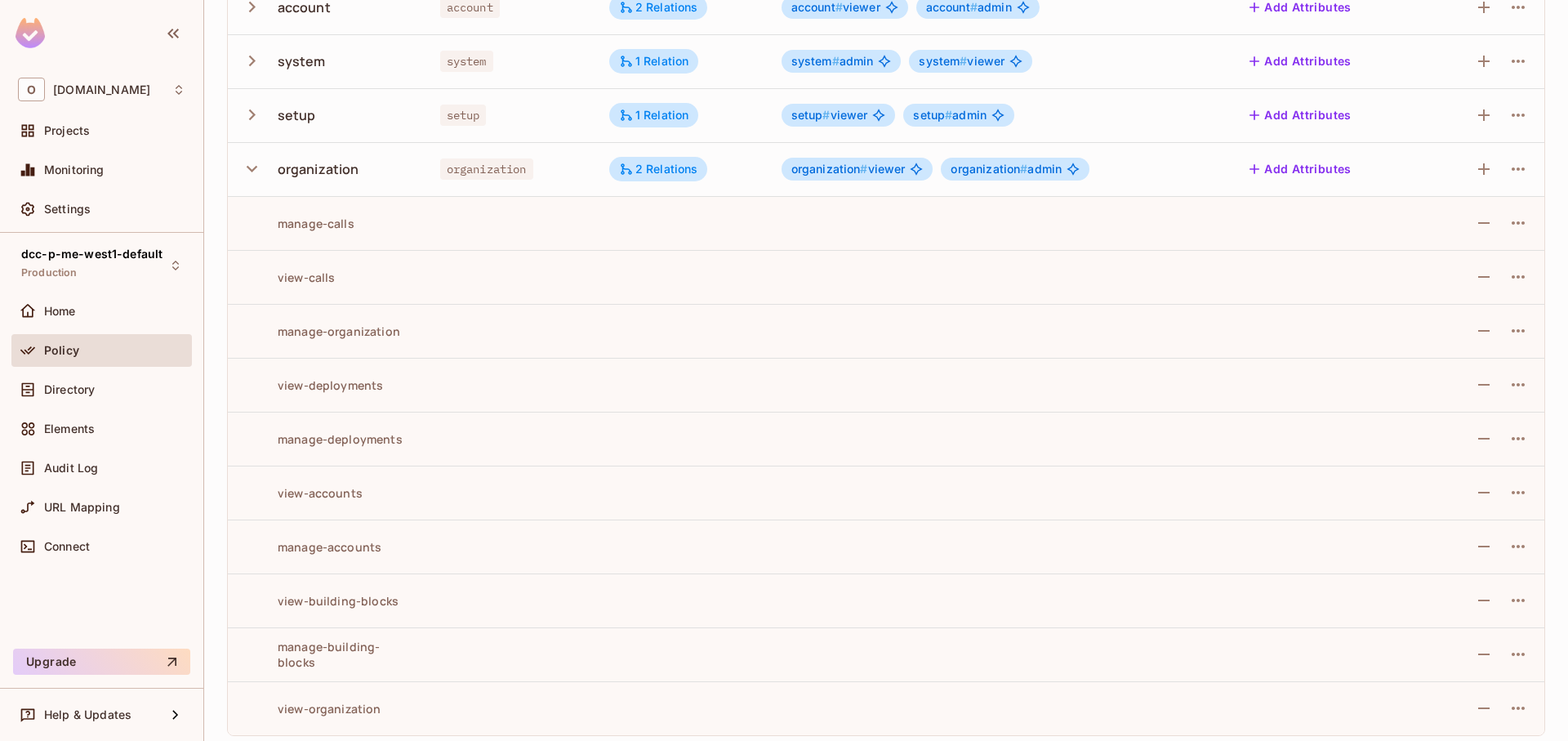
scroll to position [225, 0]
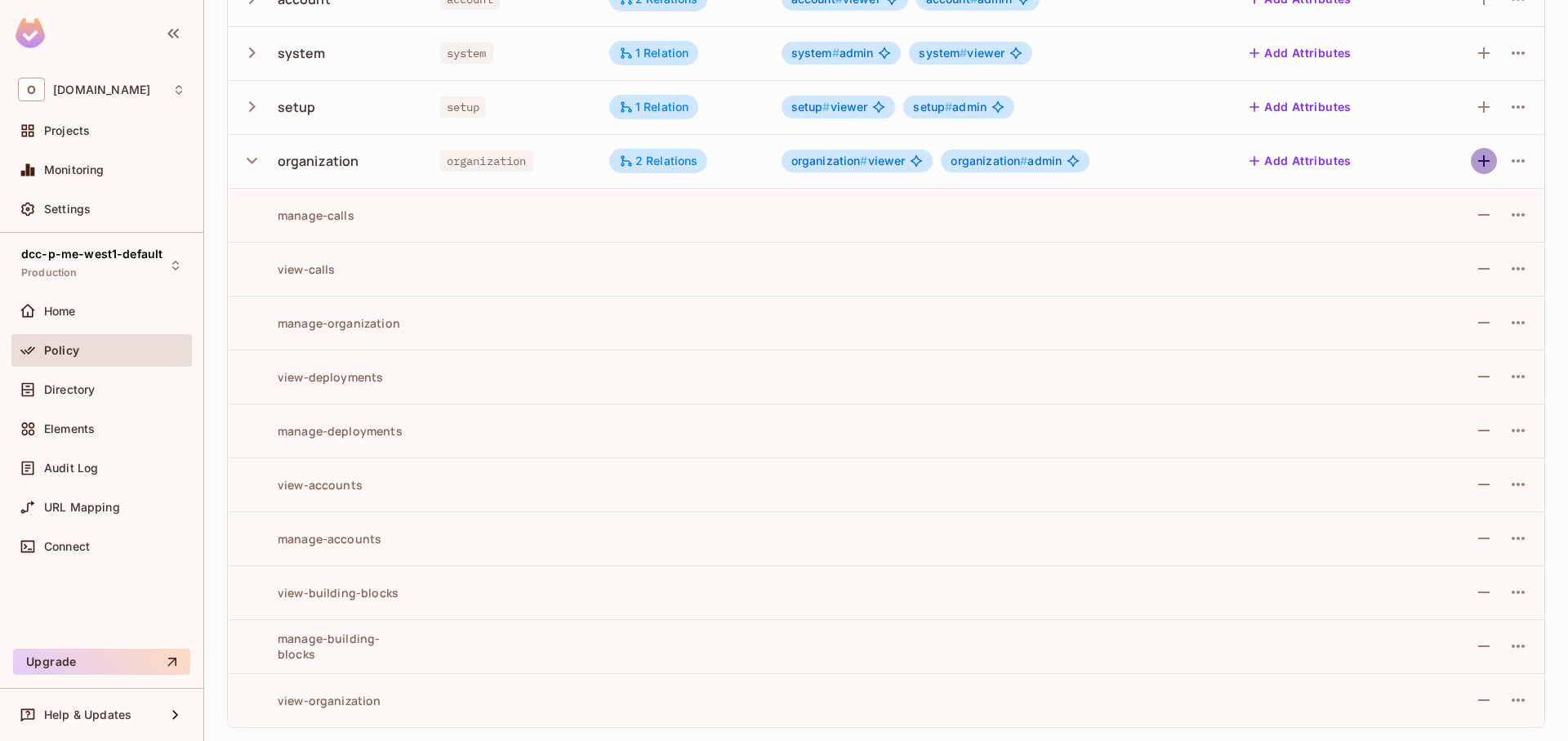
click at [1475, 164] on icon "button" at bounding box center [1484, 161] width 20 height 20
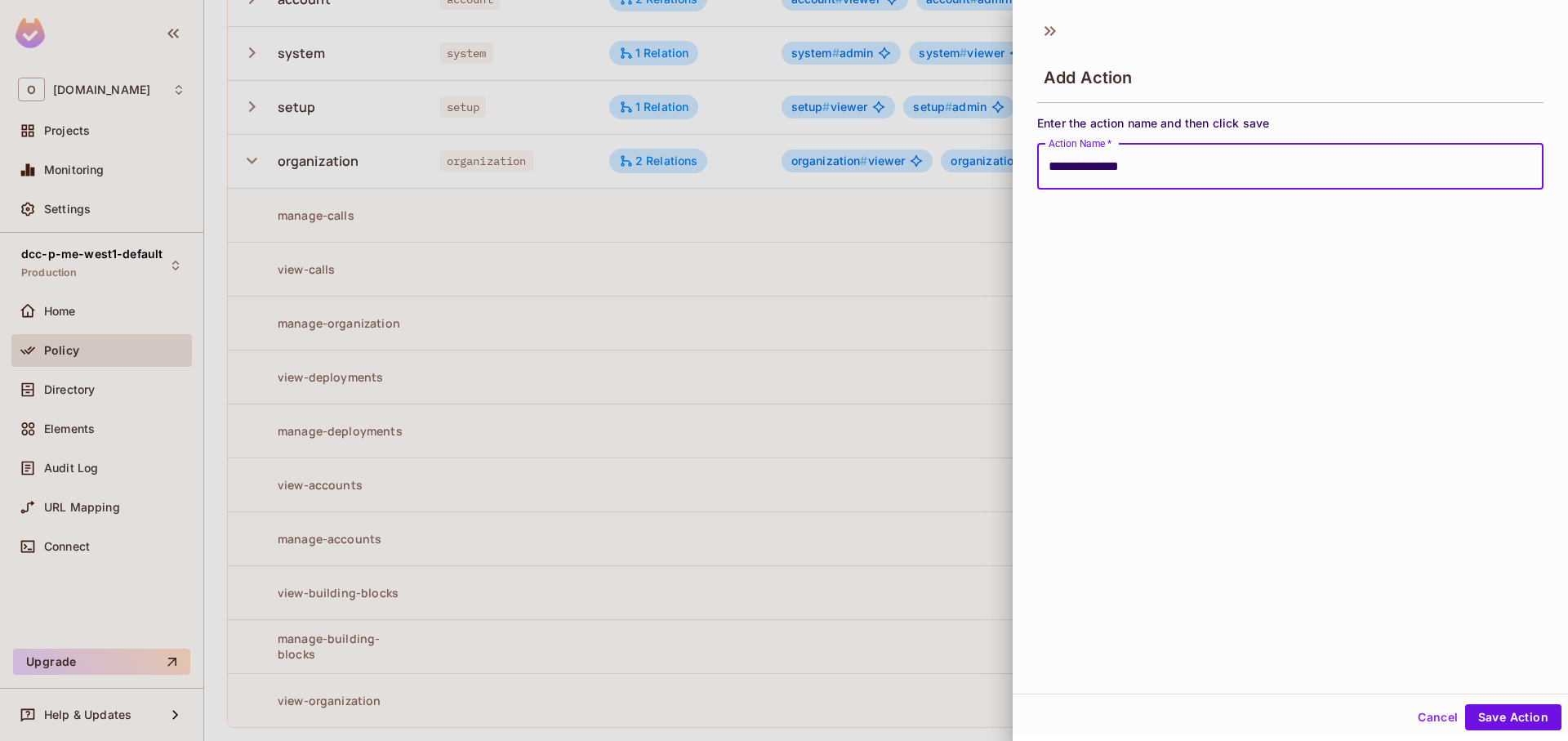
type input "**********"
click at [1465, 705] on button "Save Action" at bounding box center [1513, 717] width 96 height 27
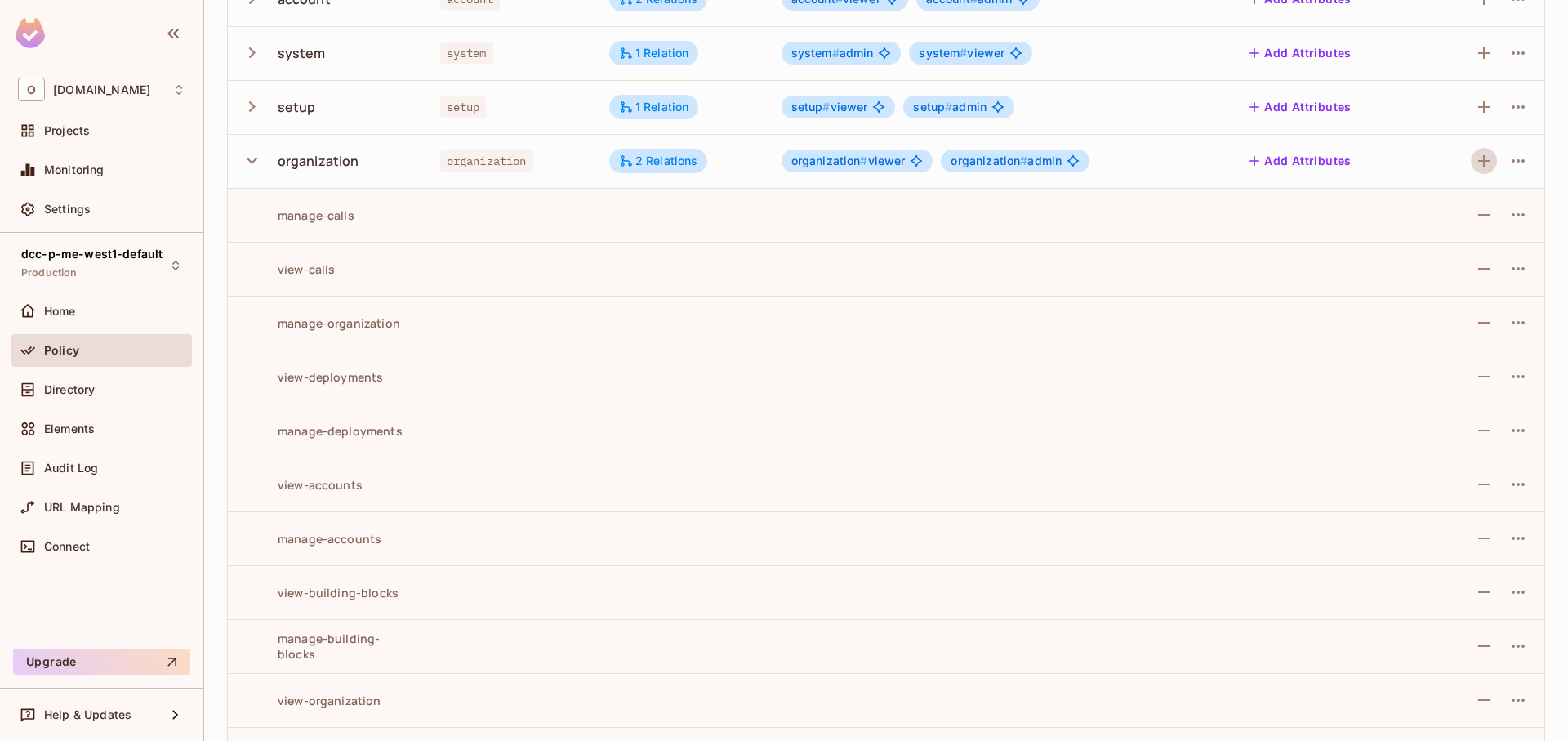
click at [1475, 164] on icon "button" at bounding box center [1484, 161] width 20 height 20
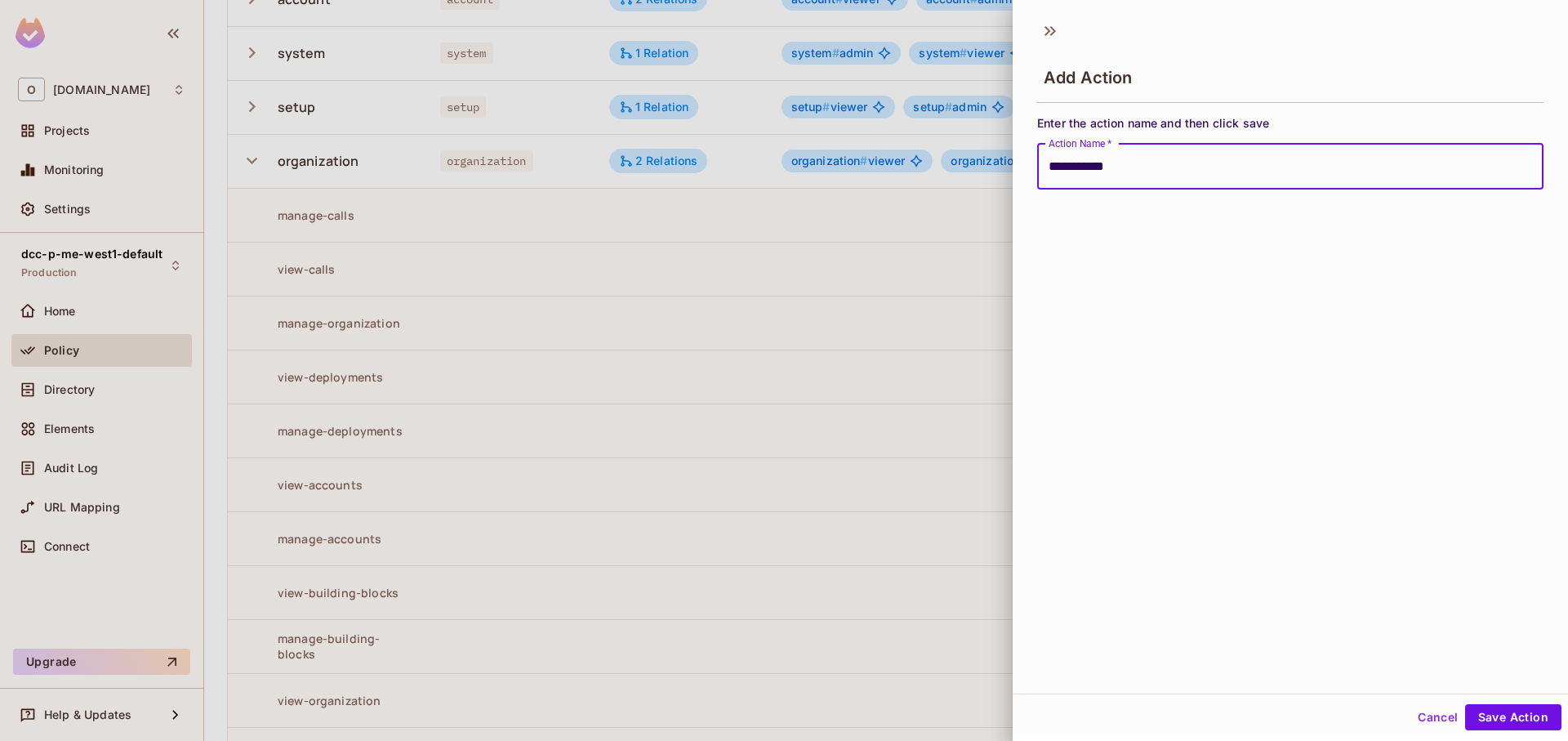
type input "**********"
click at [1465, 705] on button "Save Action" at bounding box center [1513, 717] width 96 height 27
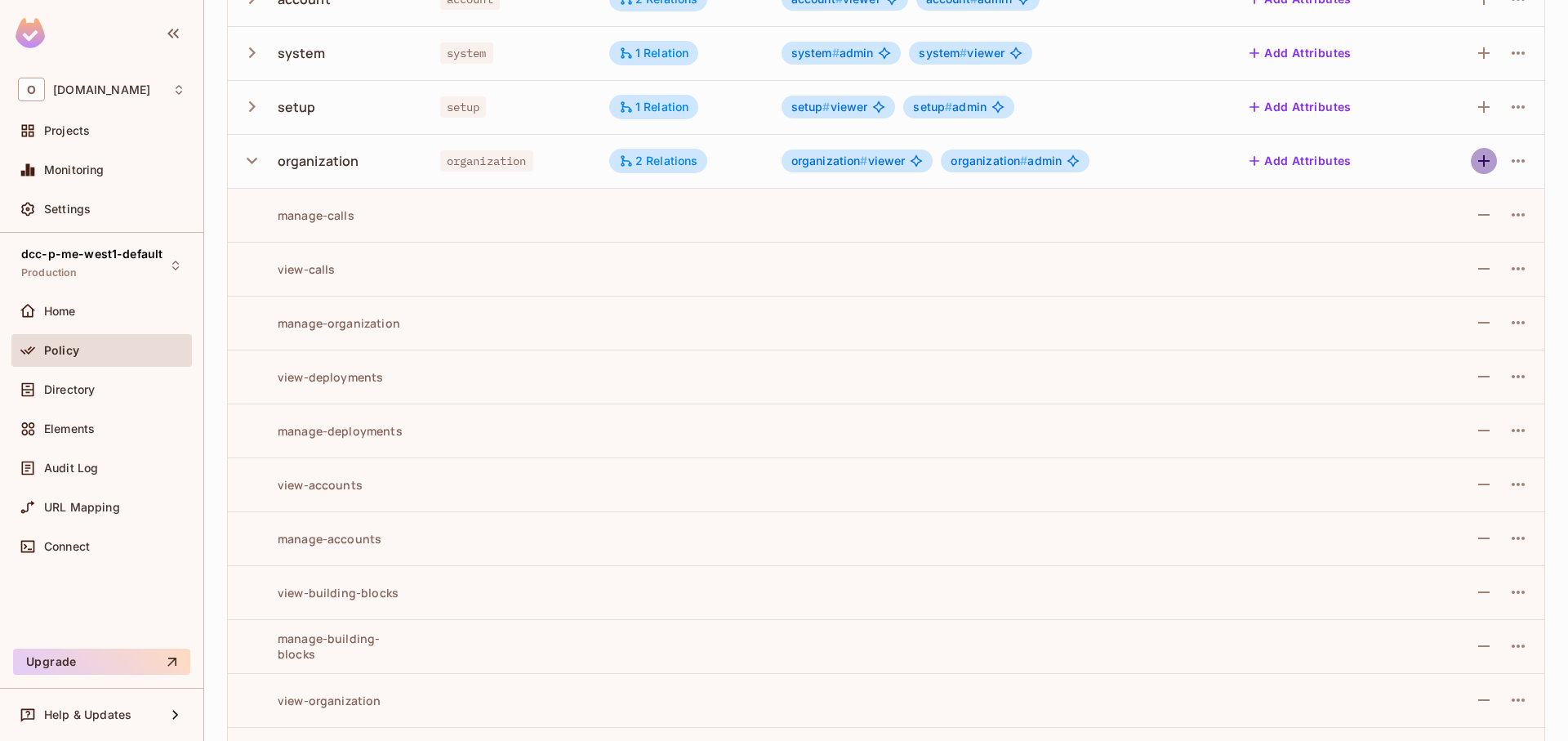
click at [1475, 159] on icon "button" at bounding box center [1484, 161] width 20 height 20
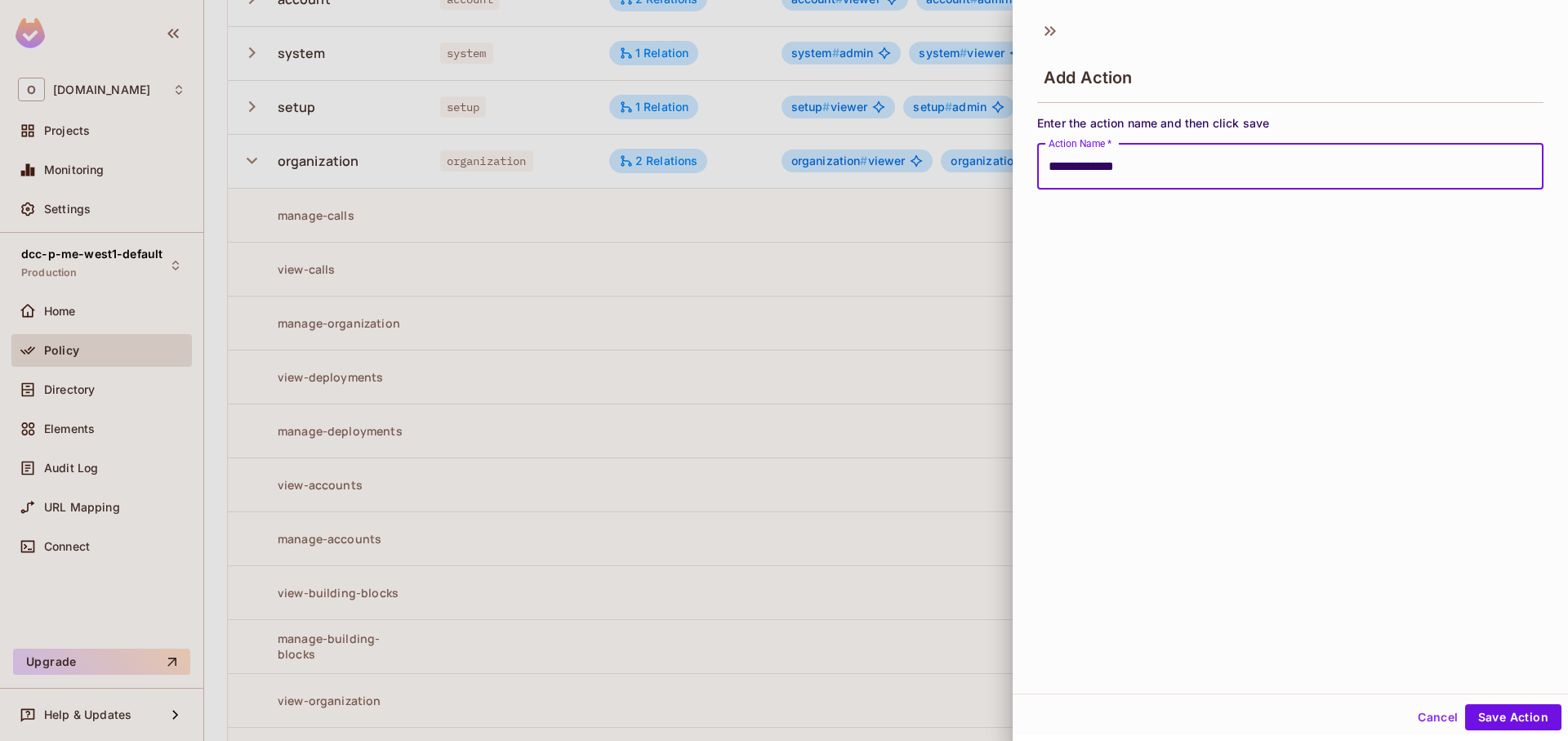
type input "**********"
click at [1465, 705] on button "Save Action" at bounding box center [1513, 717] width 96 height 27
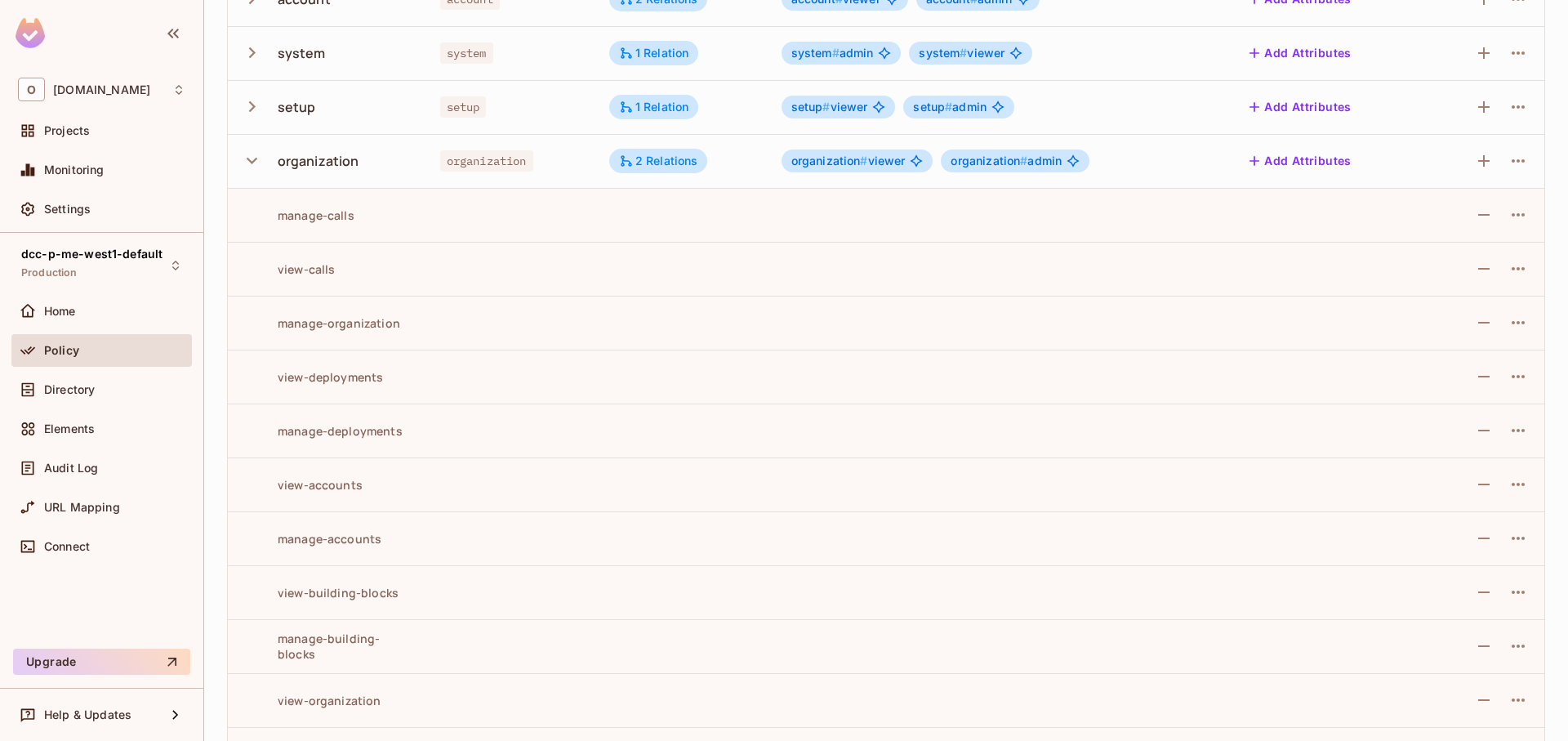
click at [251, 107] on icon "button" at bounding box center [252, 106] width 22 height 22
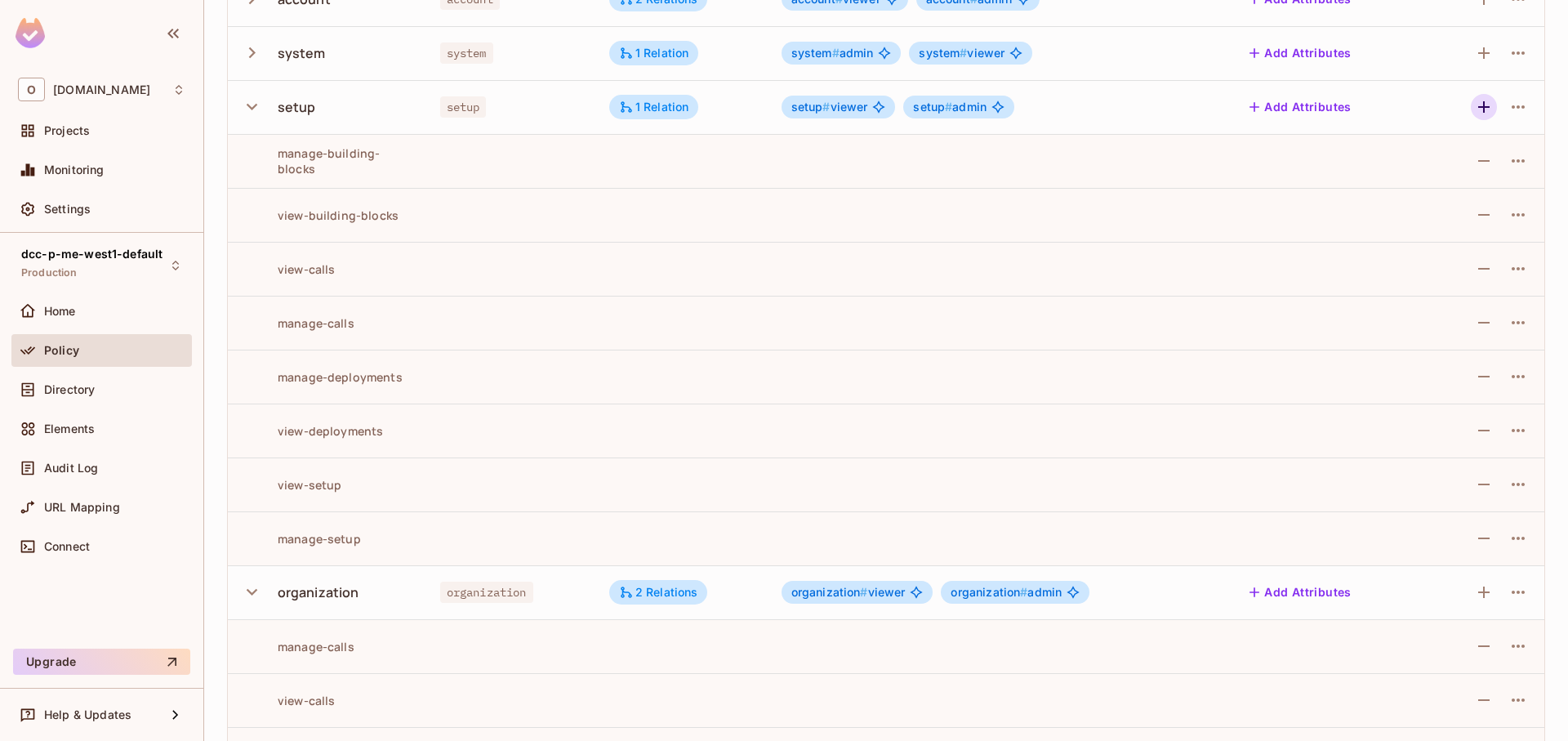
click at [1475, 110] on icon "button" at bounding box center [1484, 107] width 20 height 20
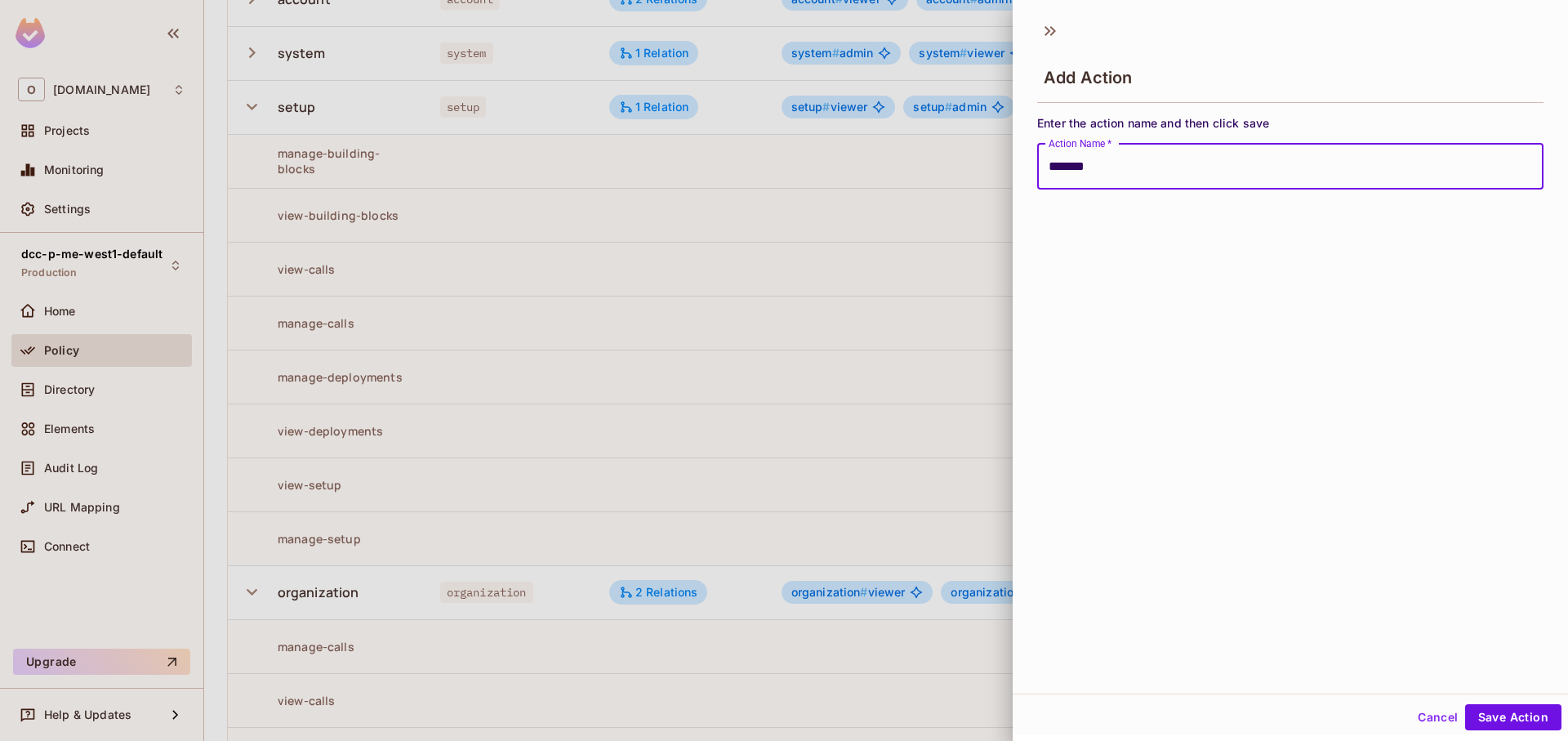
type input "**********"
click at [1465, 705] on button "Save Action" at bounding box center [1513, 717] width 96 height 27
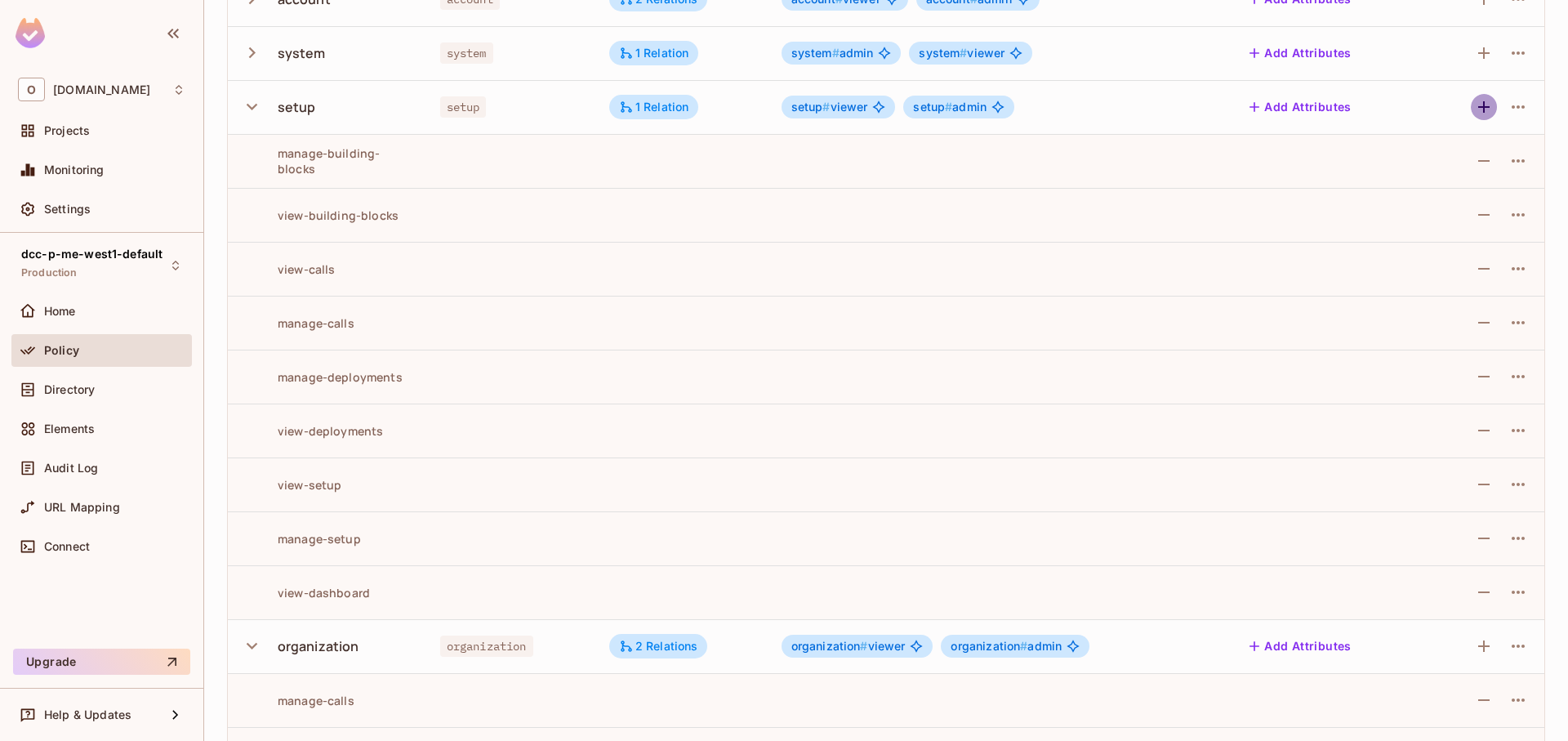
click at [1475, 105] on icon "button" at bounding box center [1484, 107] width 20 height 20
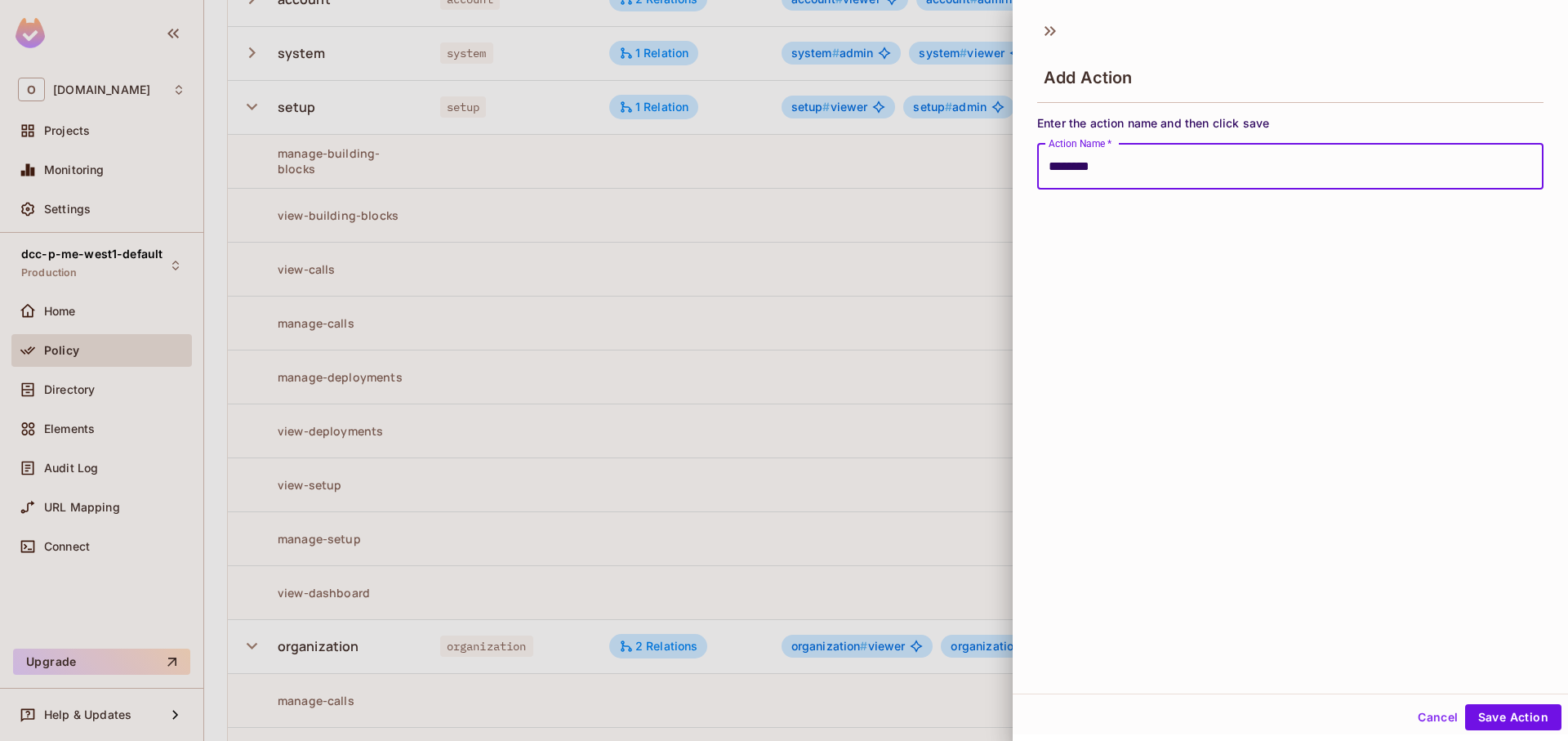
type input "**********"
click at [1465, 705] on button "Save Action" at bounding box center [1513, 717] width 96 height 27
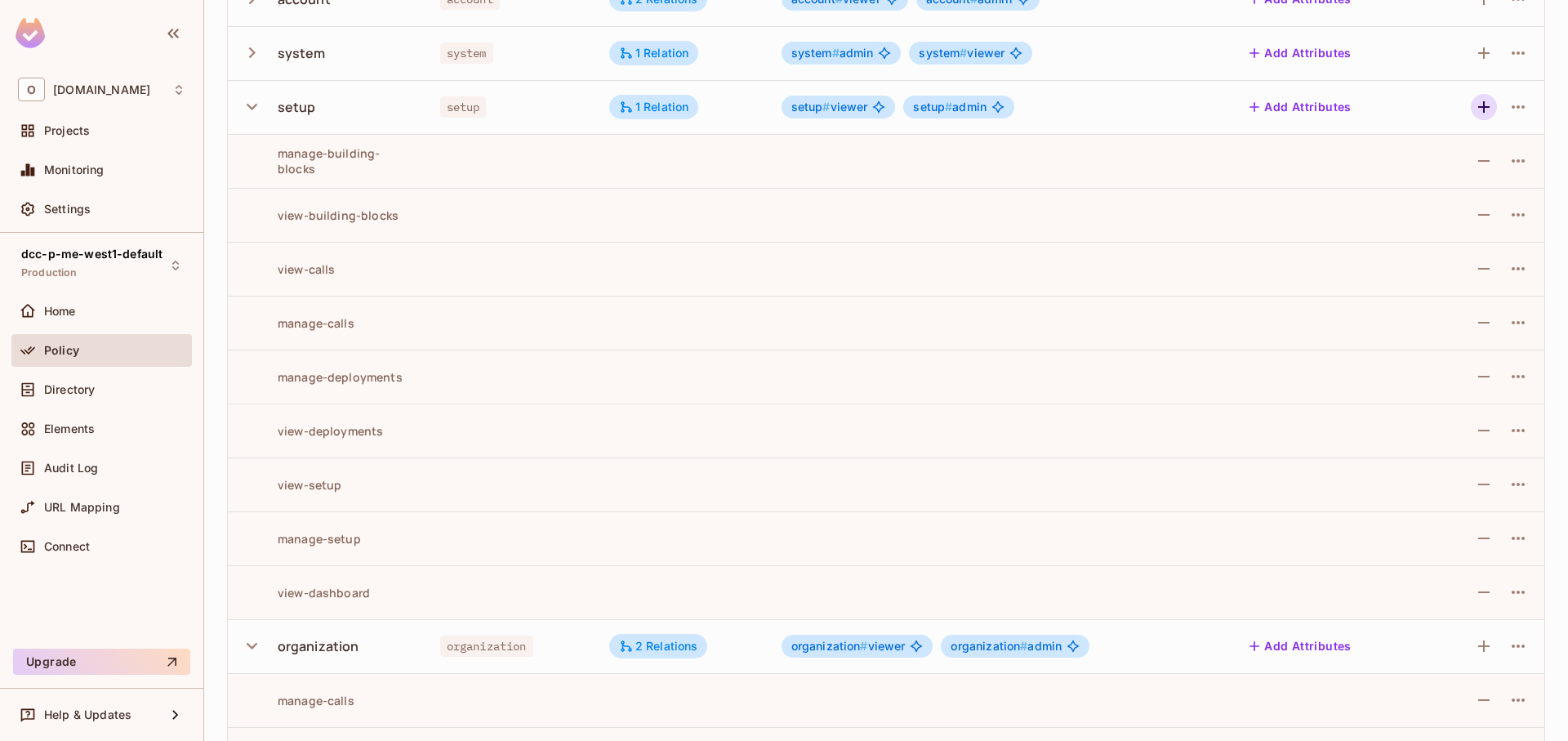
click at [1475, 116] on icon "button" at bounding box center [1484, 107] width 20 height 20
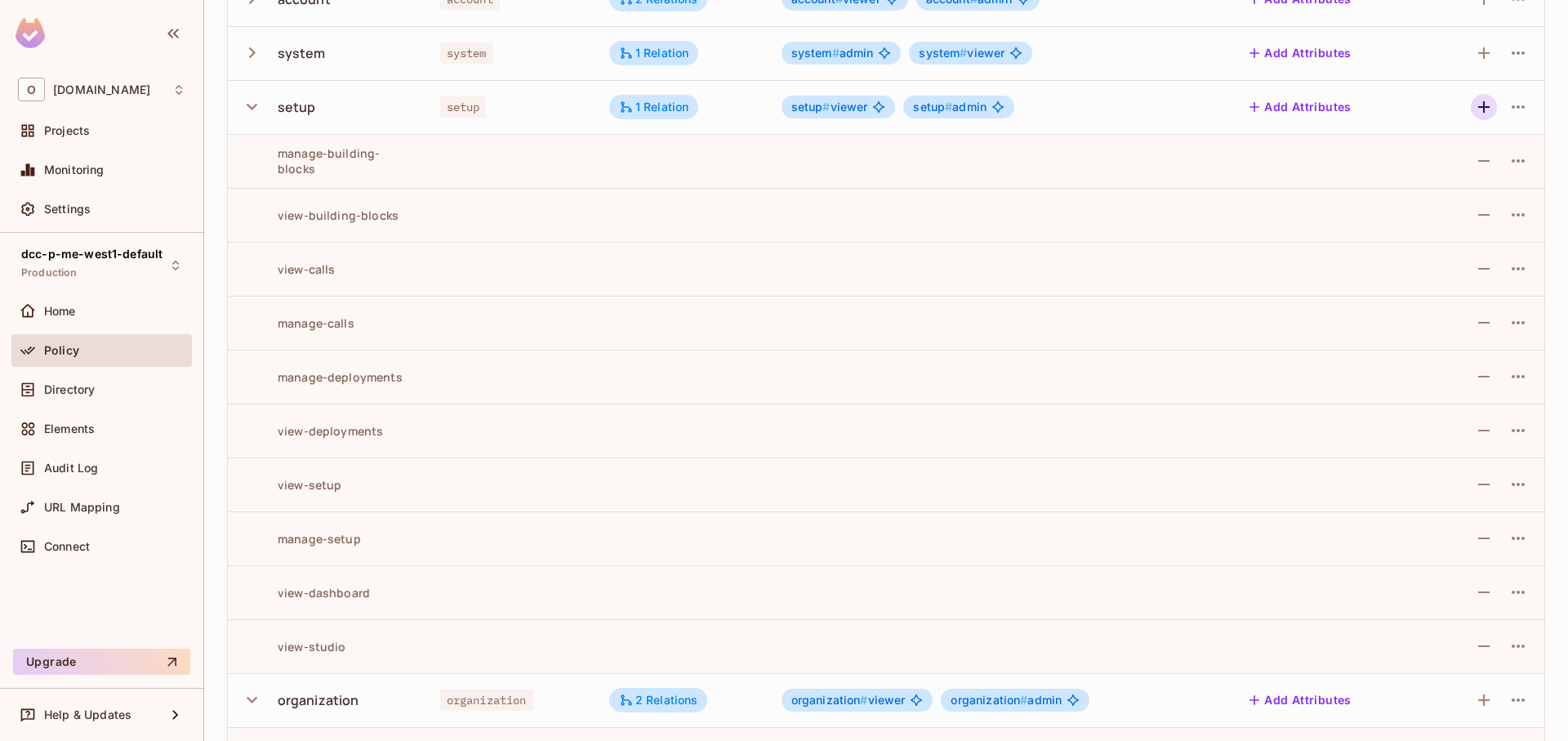
click at [1475, 103] on icon "button" at bounding box center [1484, 107] width 20 height 20
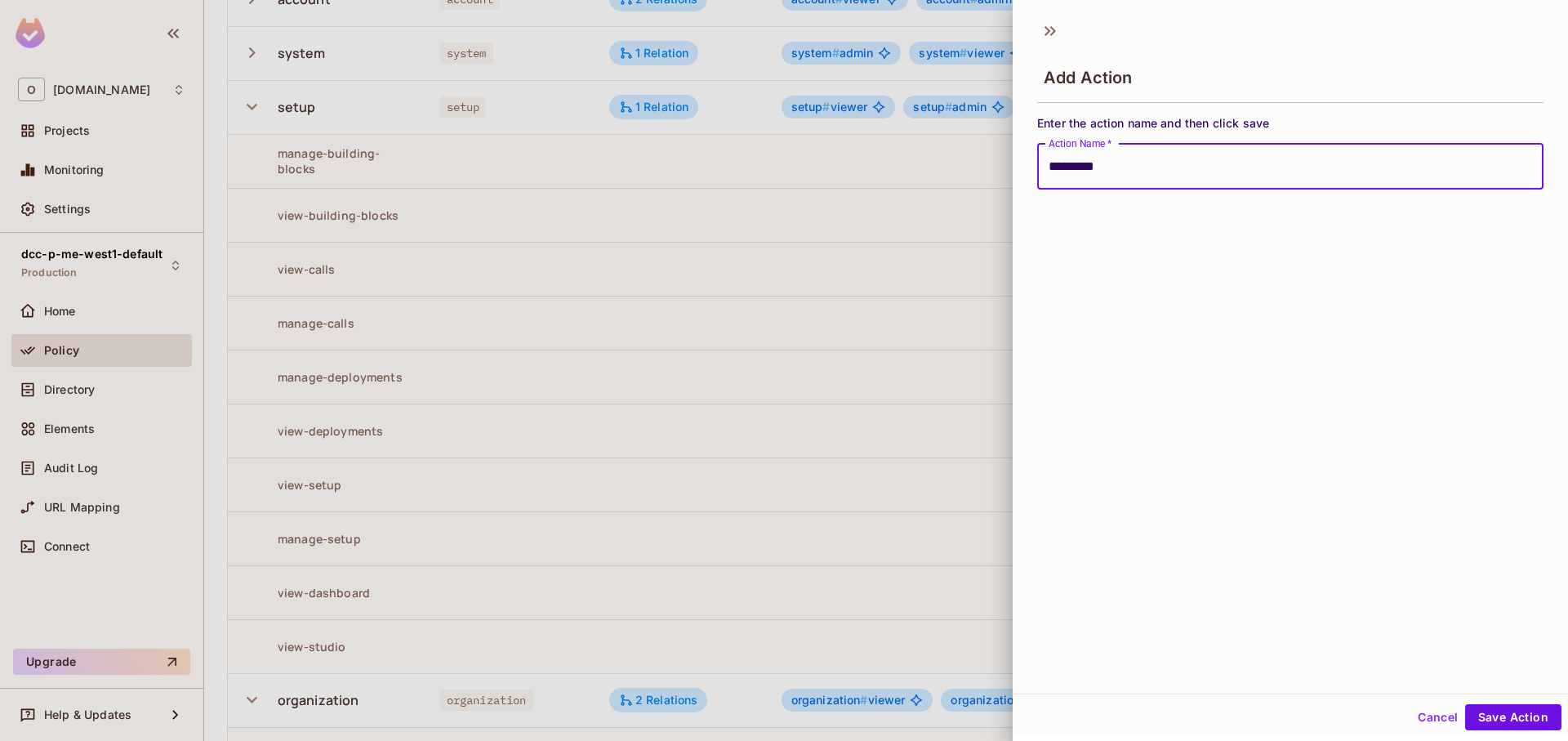
type input "**********"
click at [1465, 705] on button "Save Action" at bounding box center [1513, 717] width 96 height 27
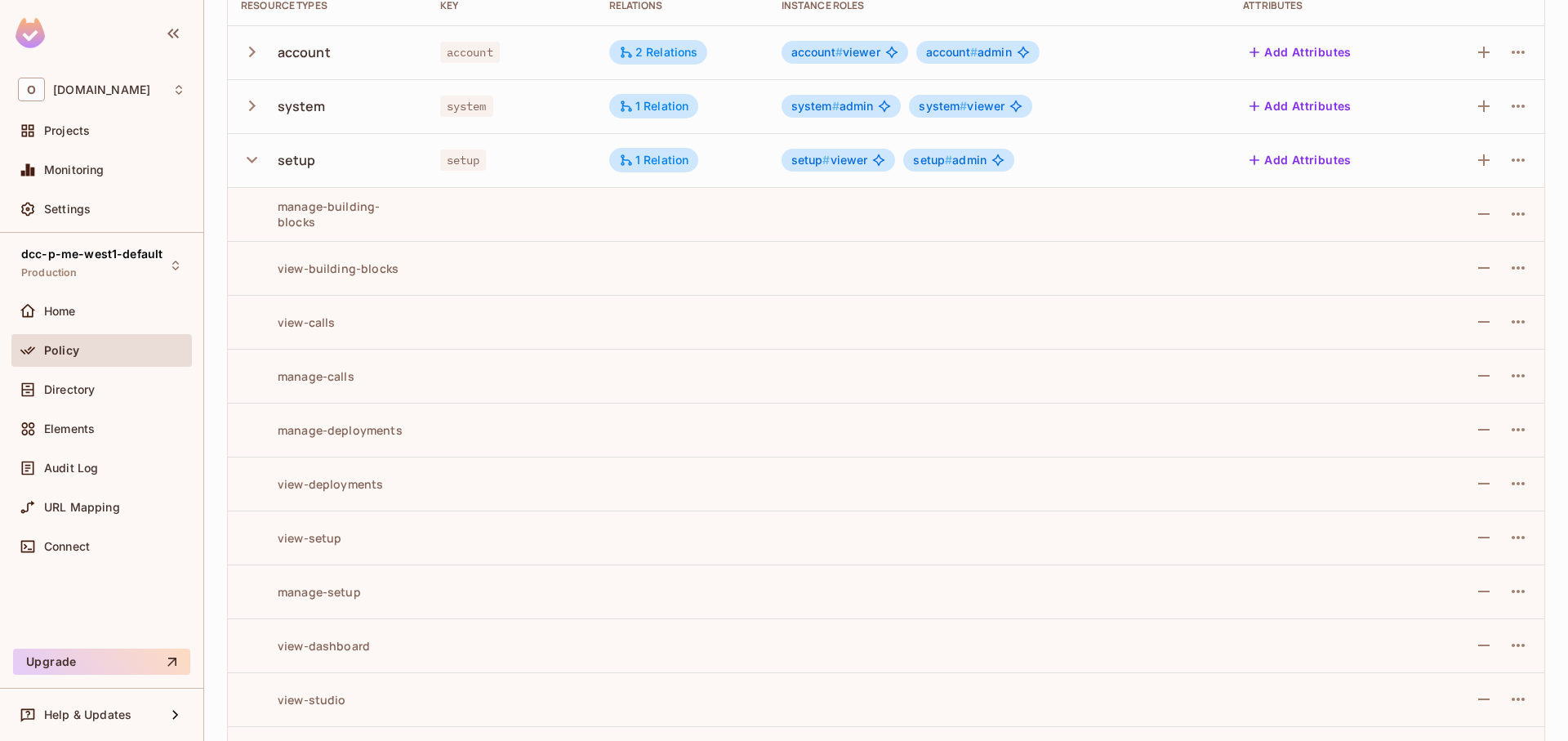
scroll to position [128, 0]
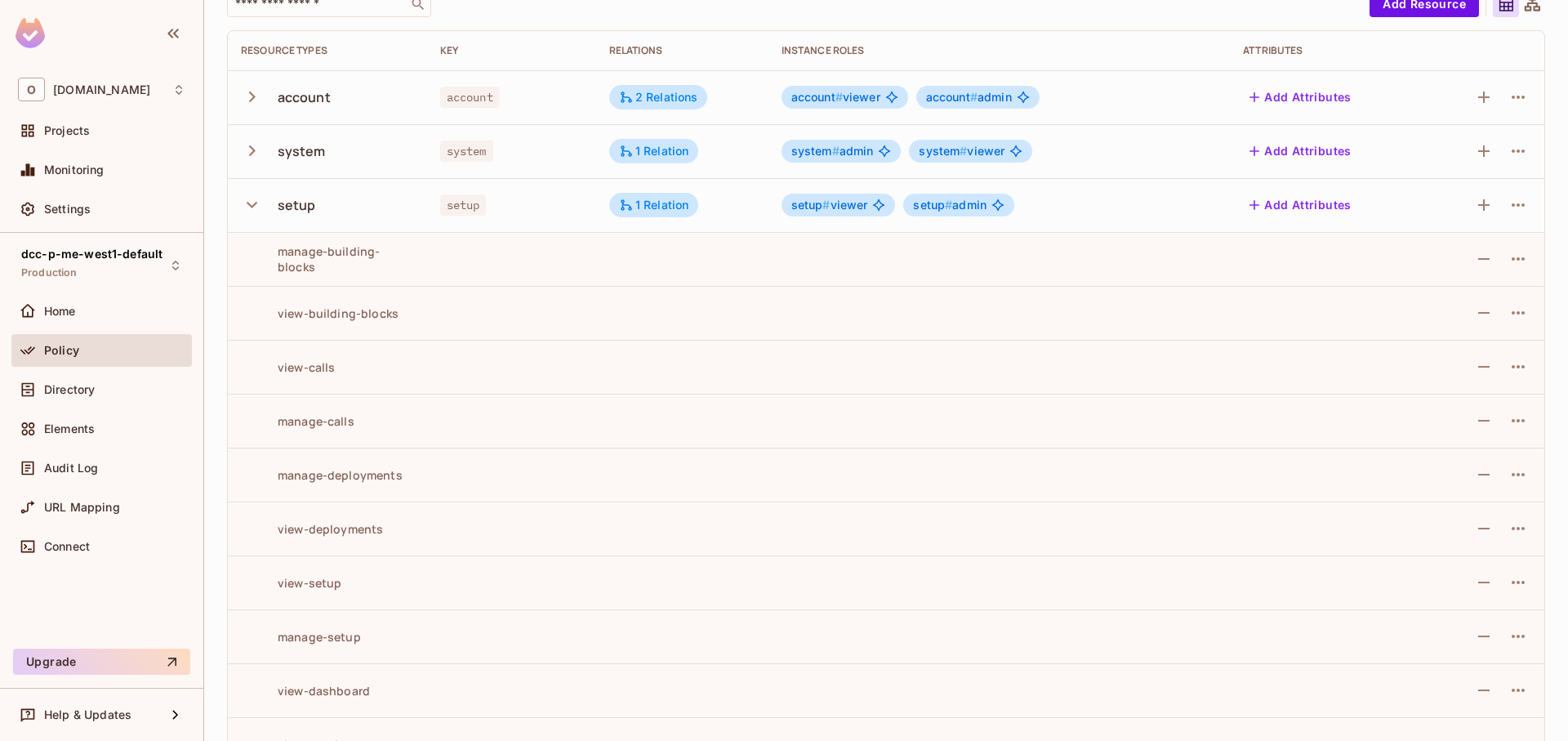
click at [240, 154] on td "system" at bounding box center [327, 150] width 199 height 54
click at [248, 150] on icon "button" at bounding box center [252, 150] width 22 height 22
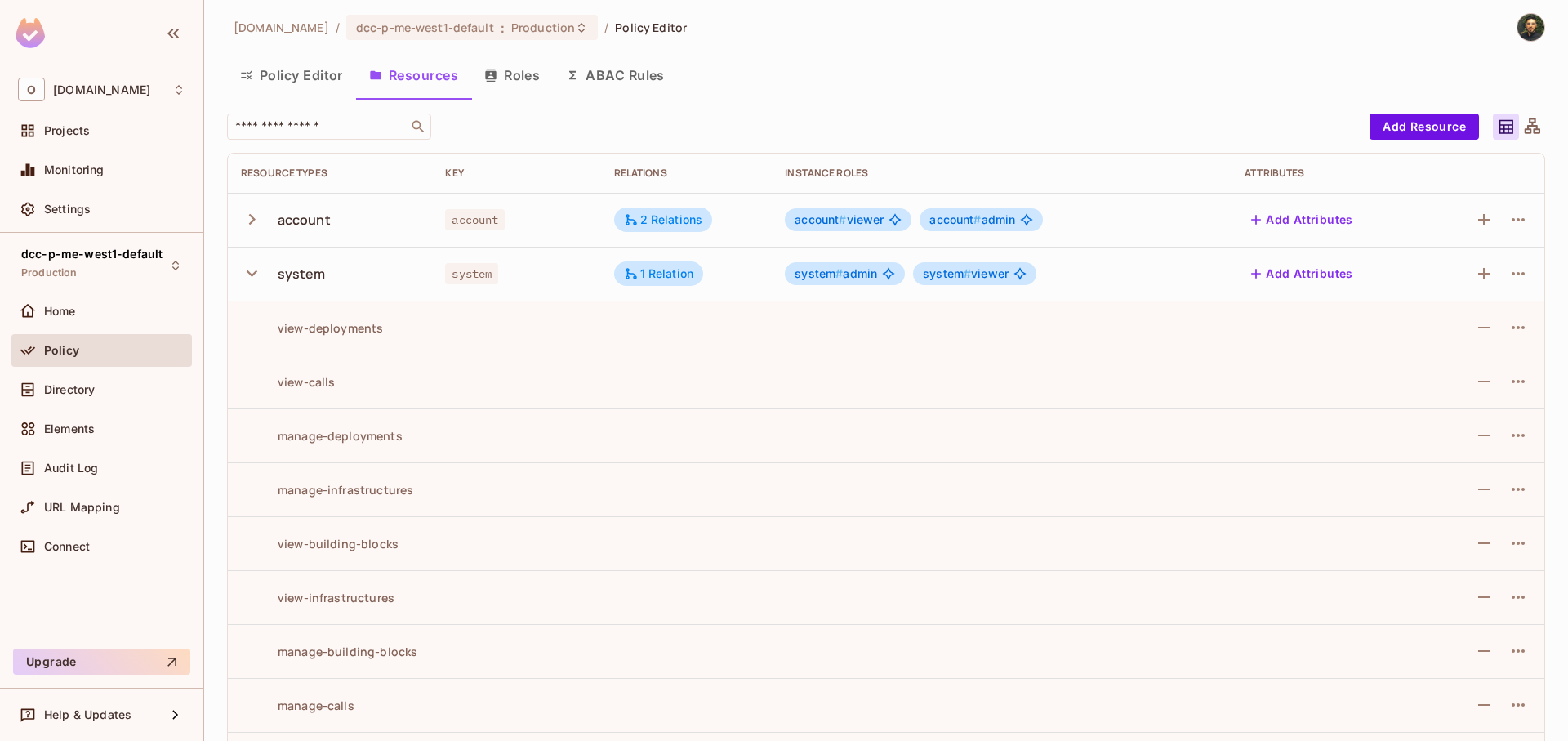
scroll to position [0, 0]
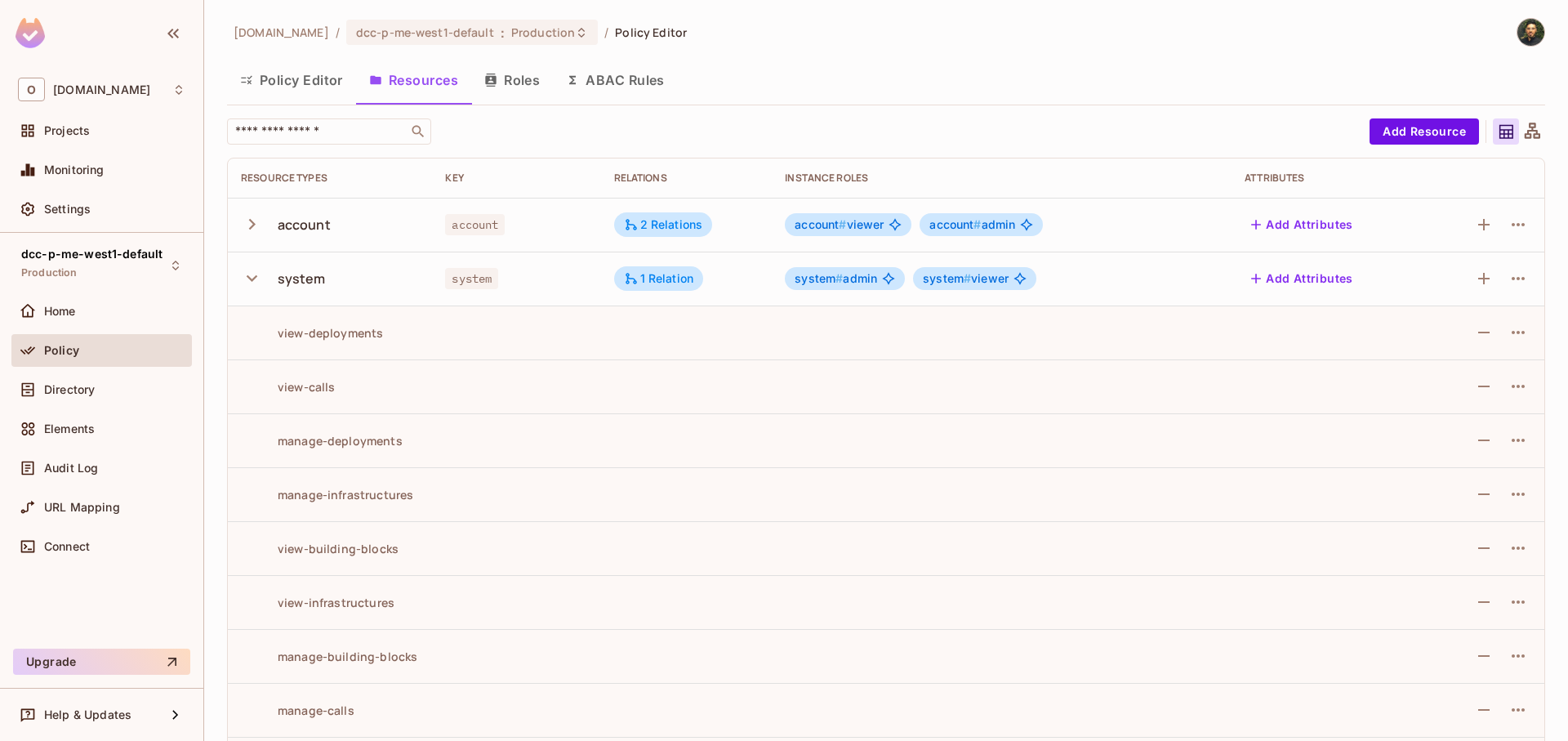
click at [252, 216] on icon "button" at bounding box center [252, 224] width 22 height 22
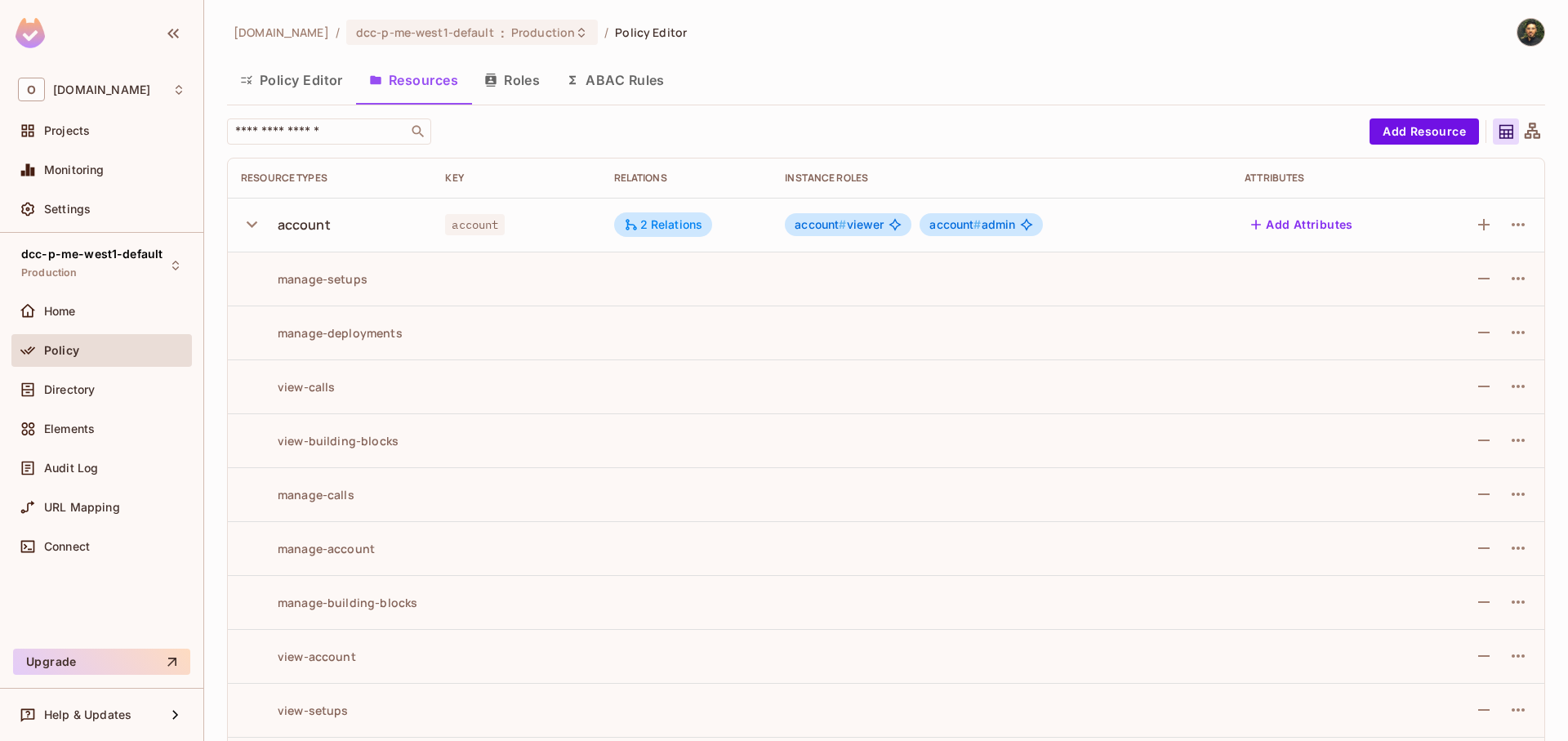
click at [1450, 220] on div at bounding box center [1484, 224] width 93 height 27
click at [1475, 223] on icon "button" at bounding box center [1484, 225] width 20 height 20
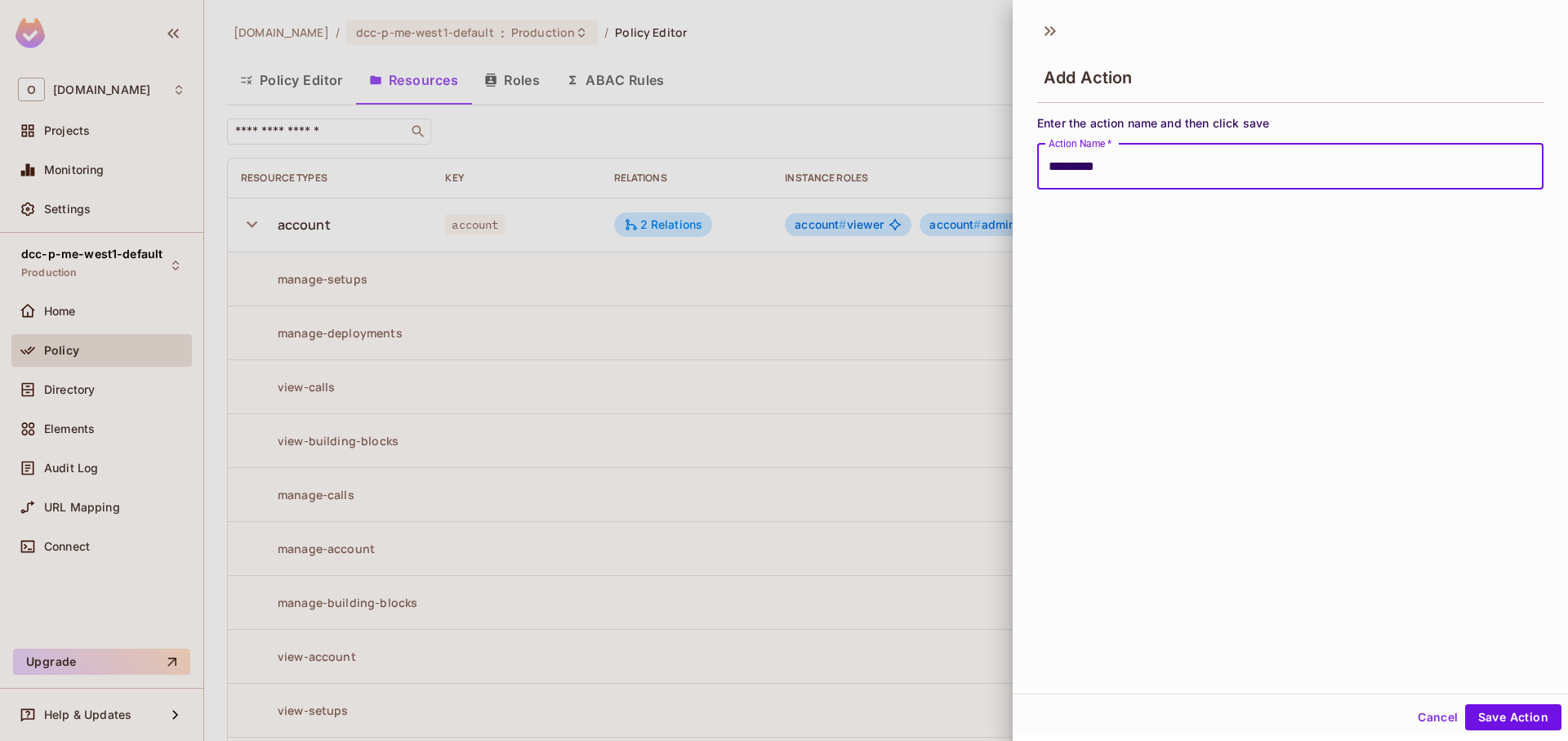
type input "**********"
click at [1465, 705] on button "Save Action" at bounding box center [1513, 717] width 96 height 27
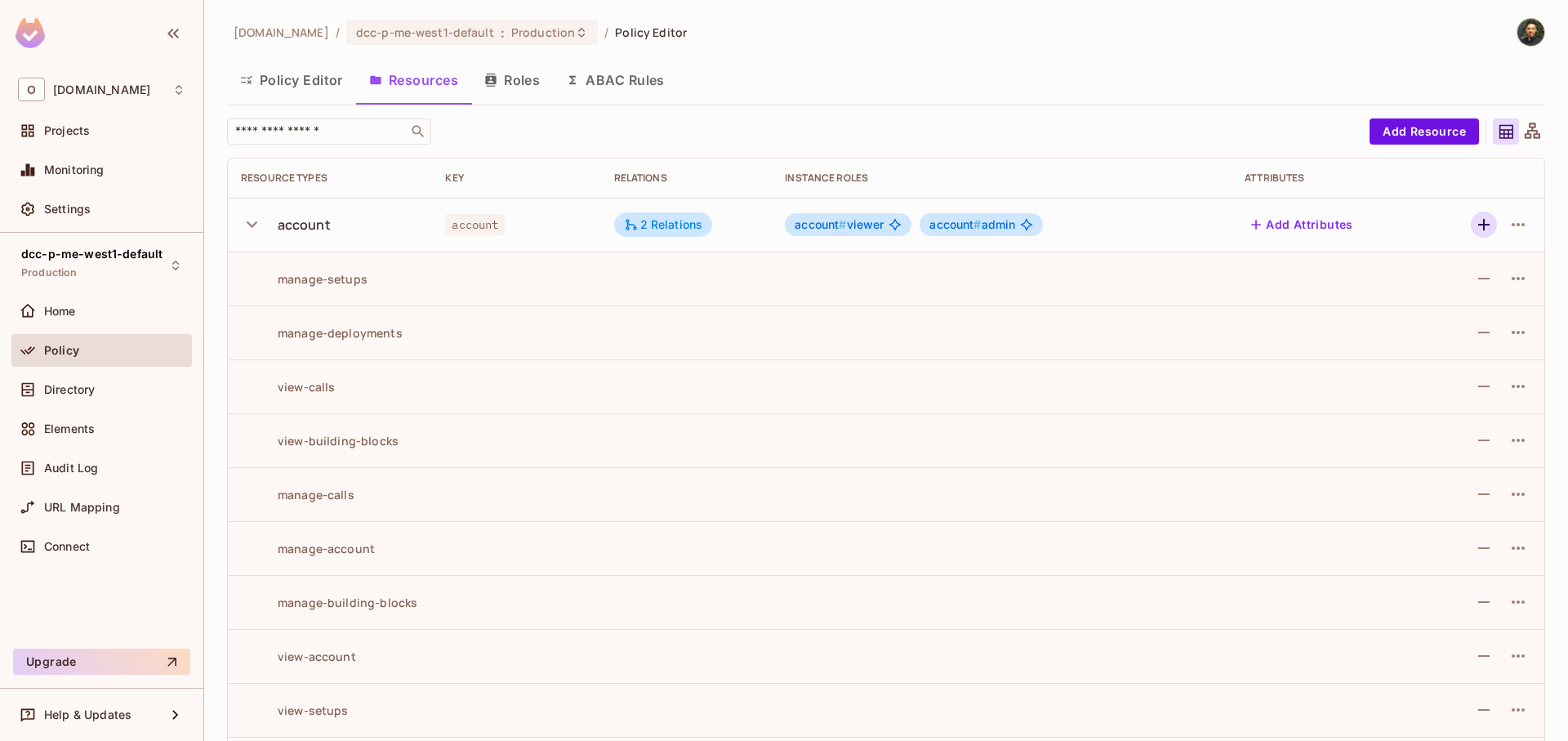
click at [1475, 221] on icon "button" at bounding box center [1484, 225] width 20 height 20
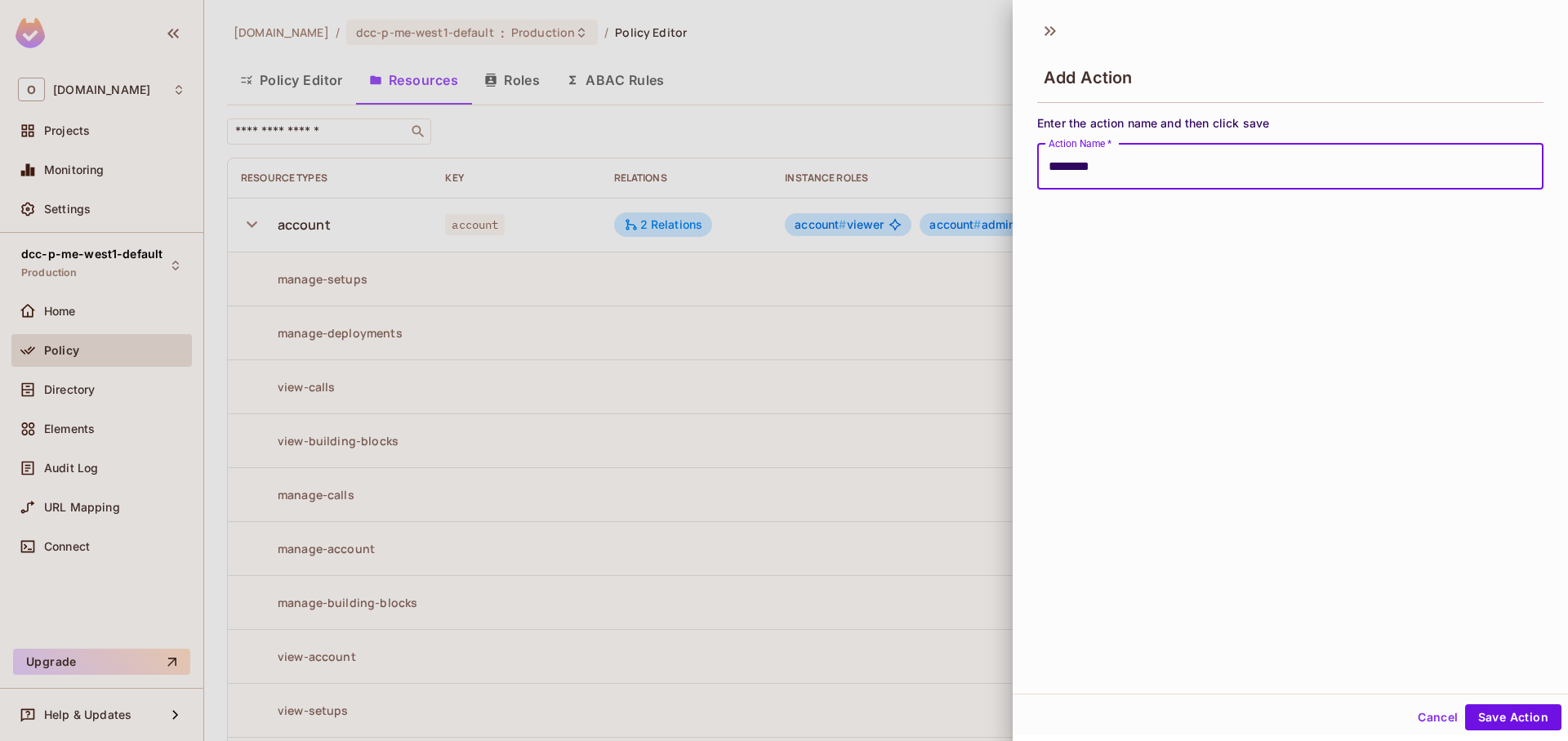
type input "**********"
click at [1465, 705] on button "Save Action" at bounding box center [1513, 717] width 96 height 27
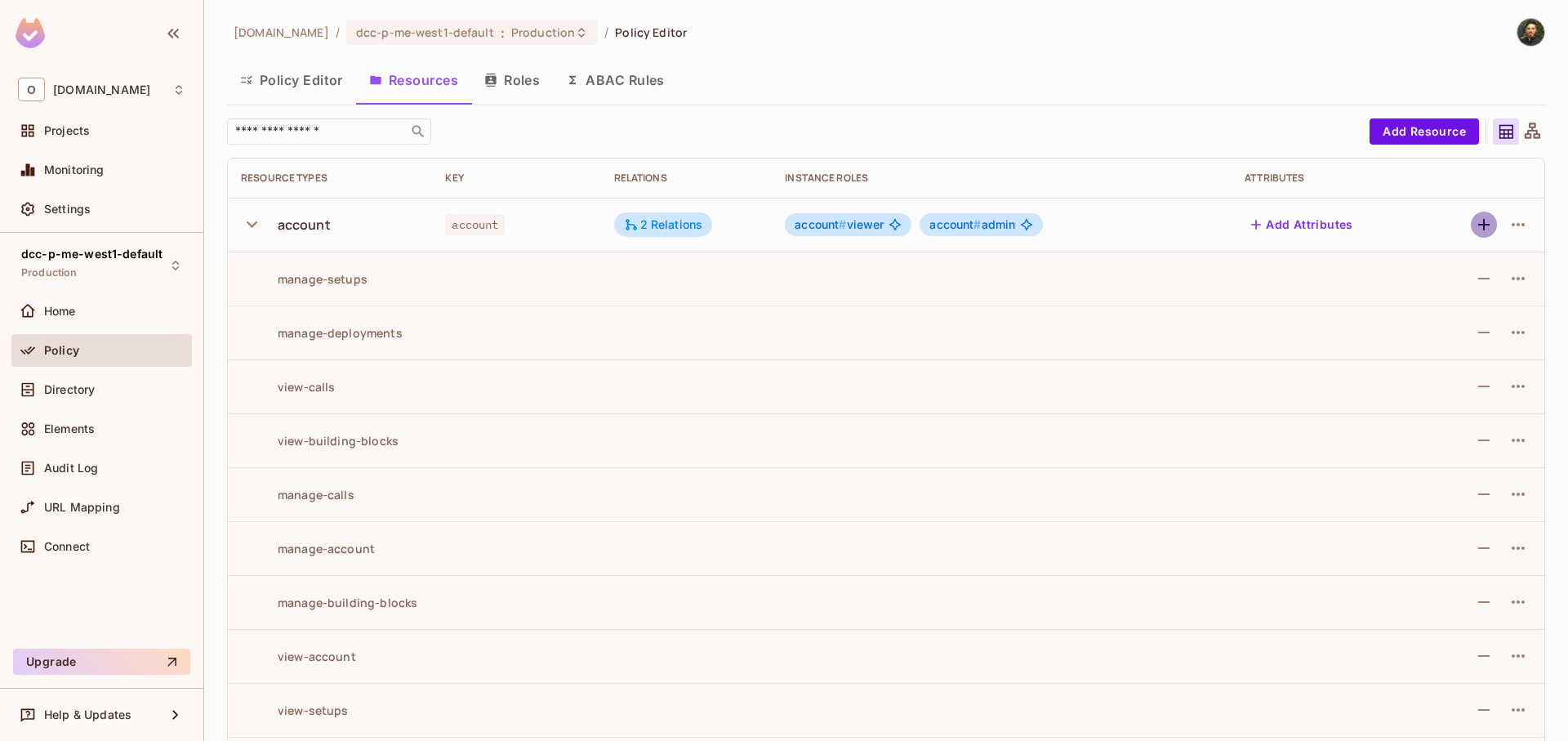
click at [1479, 223] on icon "button" at bounding box center [1484, 225] width 12 height 12
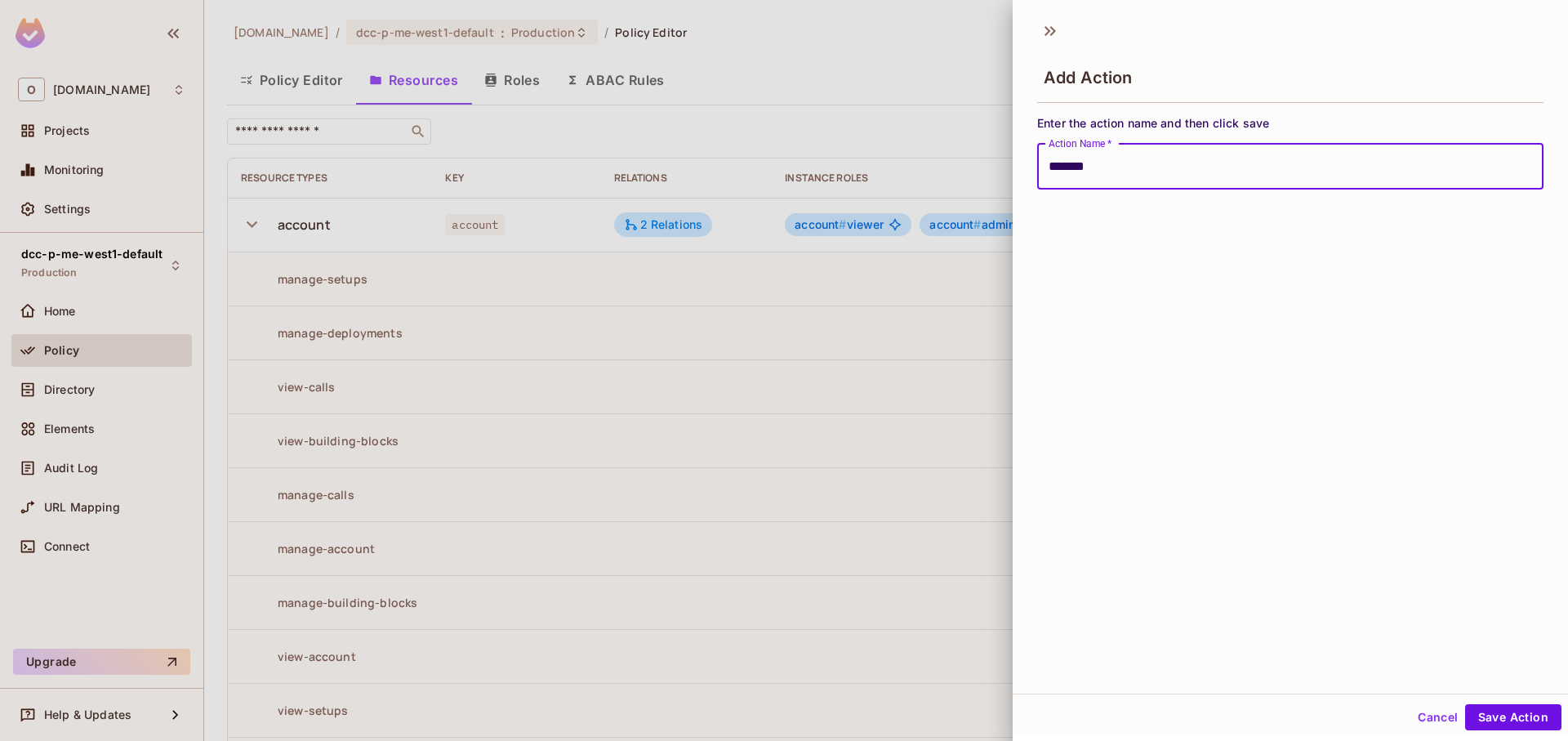
type input "********"
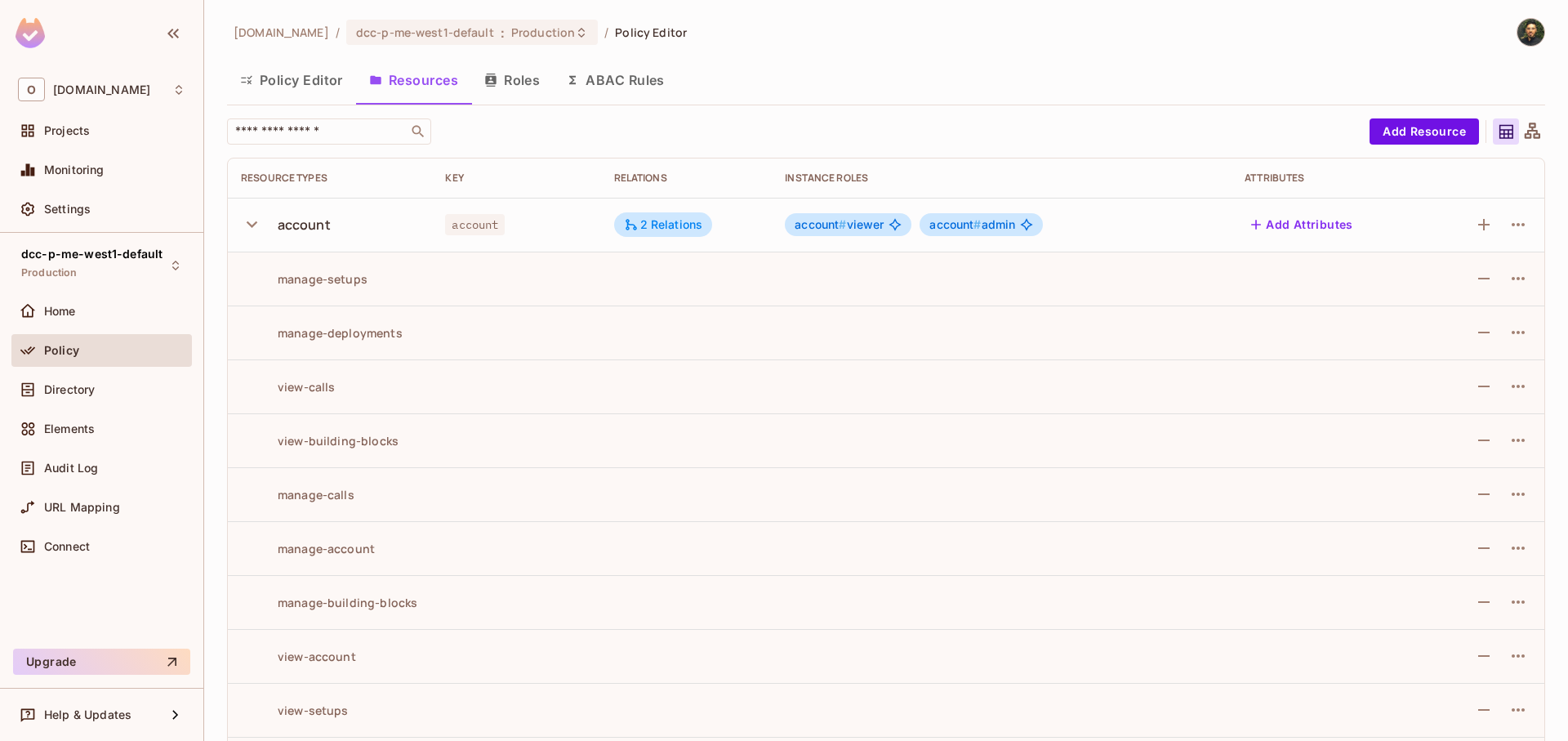
click at [1460, 235] on div at bounding box center [1484, 224] width 93 height 27
click at [1475, 227] on icon "button" at bounding box center [1484, 225] width 20 height 20
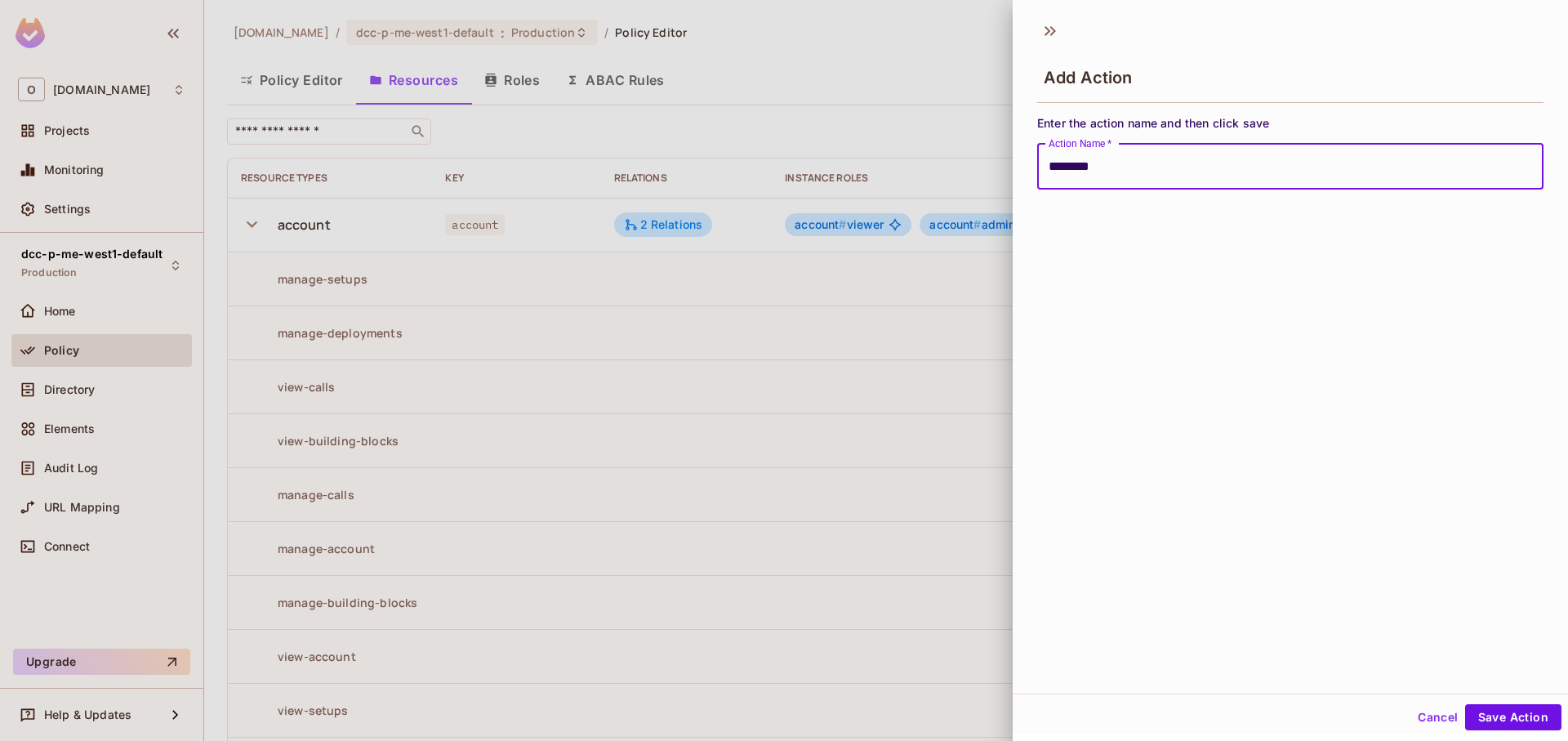
type input "**********"
click at [1465, 705] on button "Save Action" at bounding box center [1513, 717] width 96 height 27
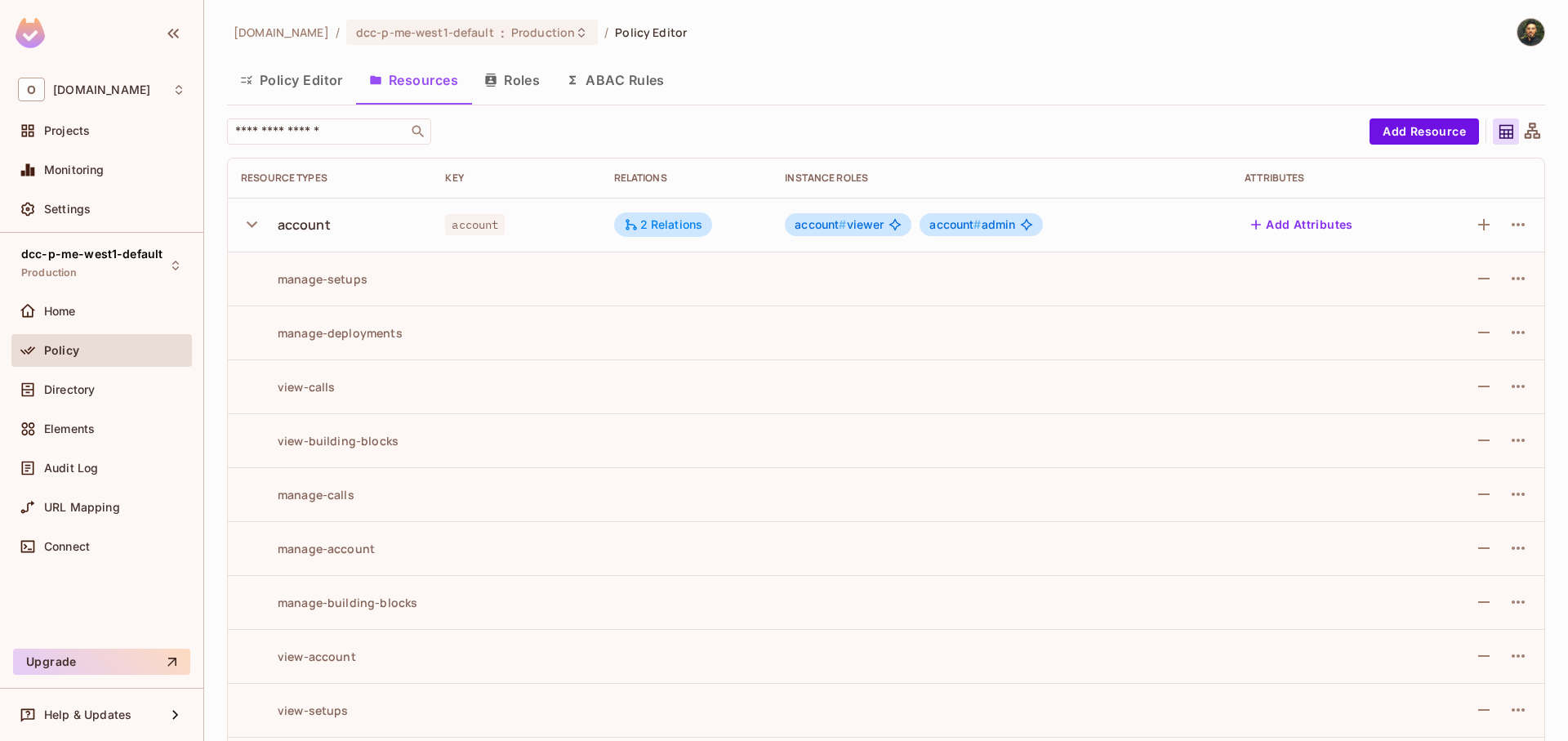
click at [297, 103] on div "Policy Editor Resources Roles ABAC Rules" at bounding box center [886, 83] width 1318 height 45
click at [308, 84] on button "Policy Editor" at bounding box center [291, 81] width 129 height 41
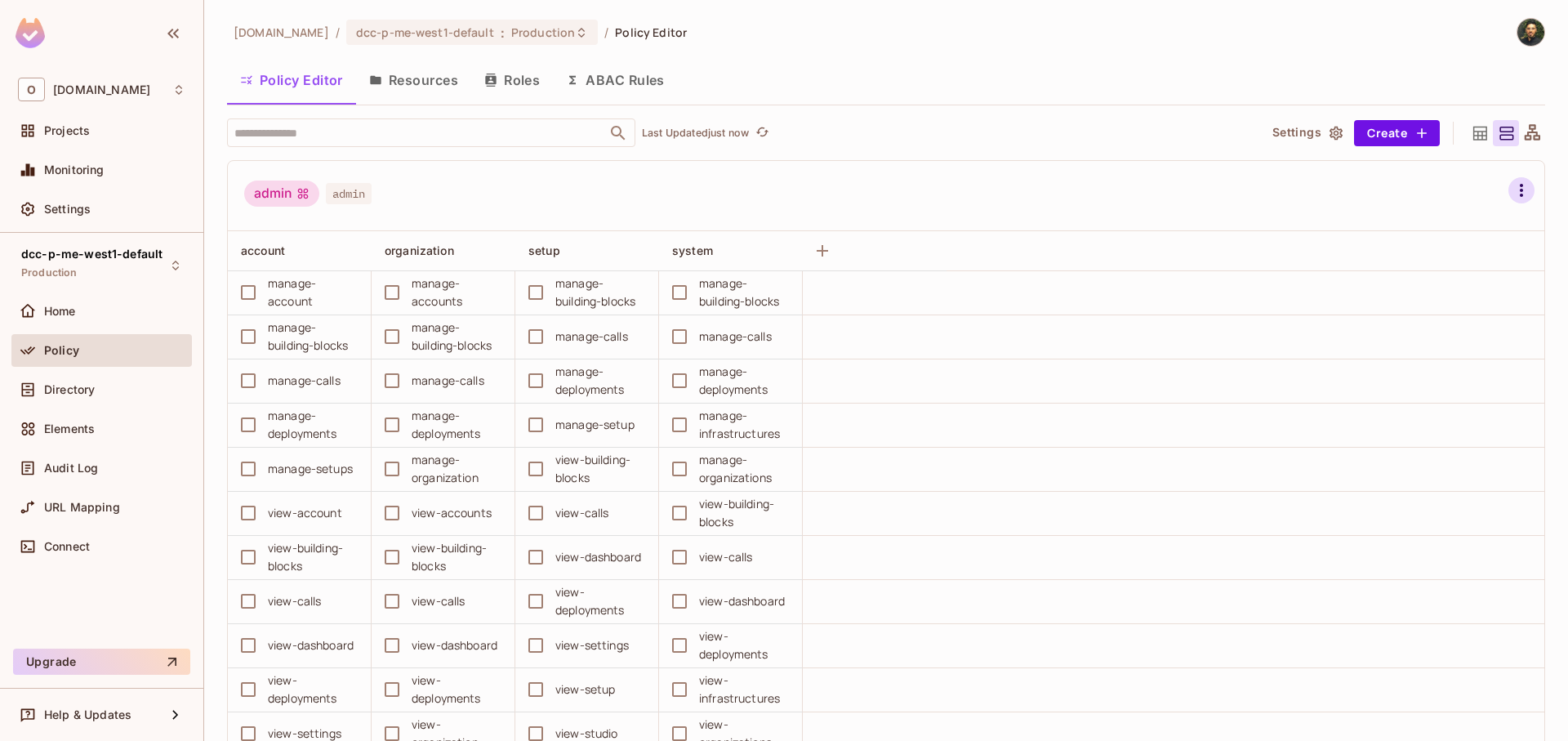
click at [1512, 187] on icon "button" at bounding box center [1522, 191] width 20 height 20
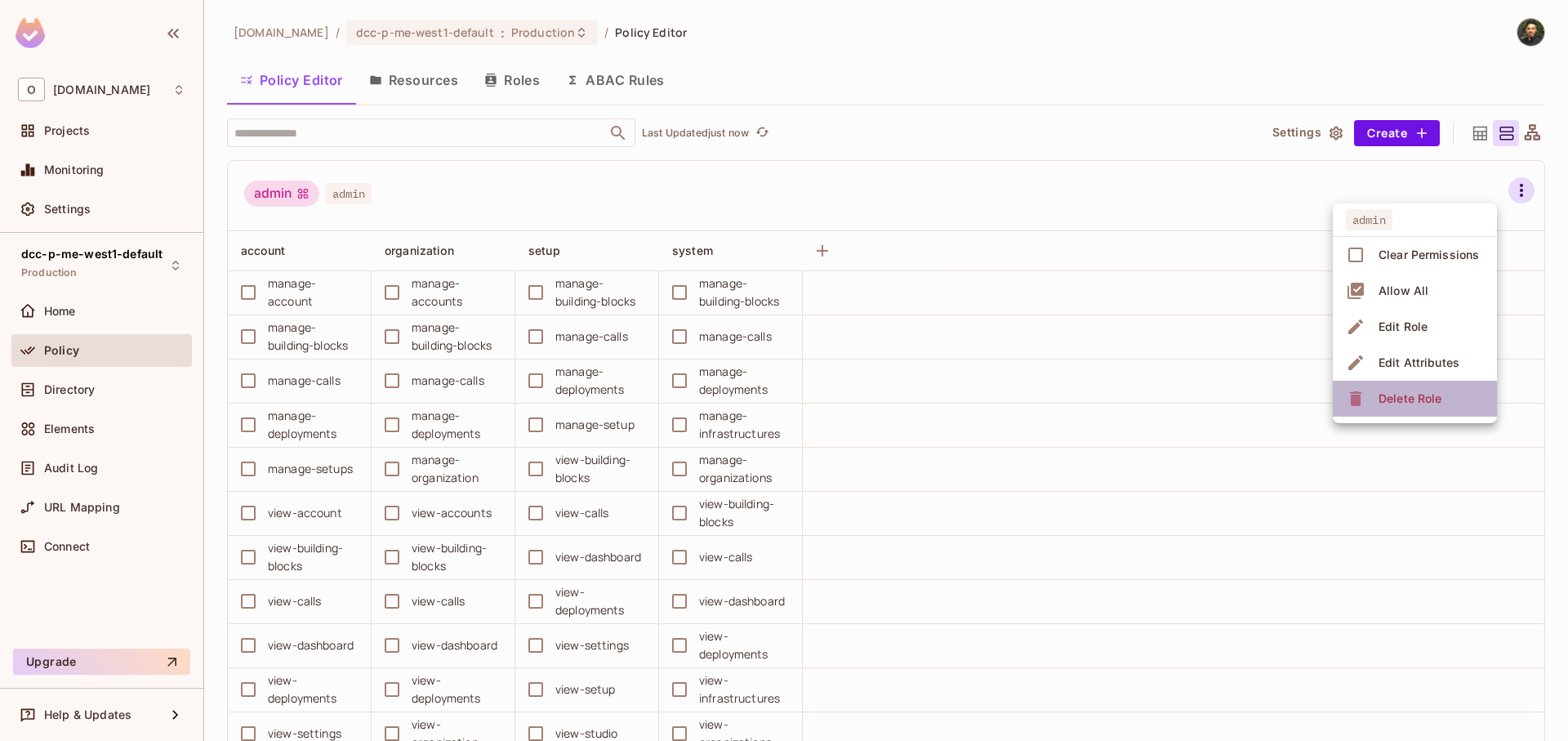
click at [1429, 400] on div "Delete Role" at bounding box center [1410, 398] width 63 height 17
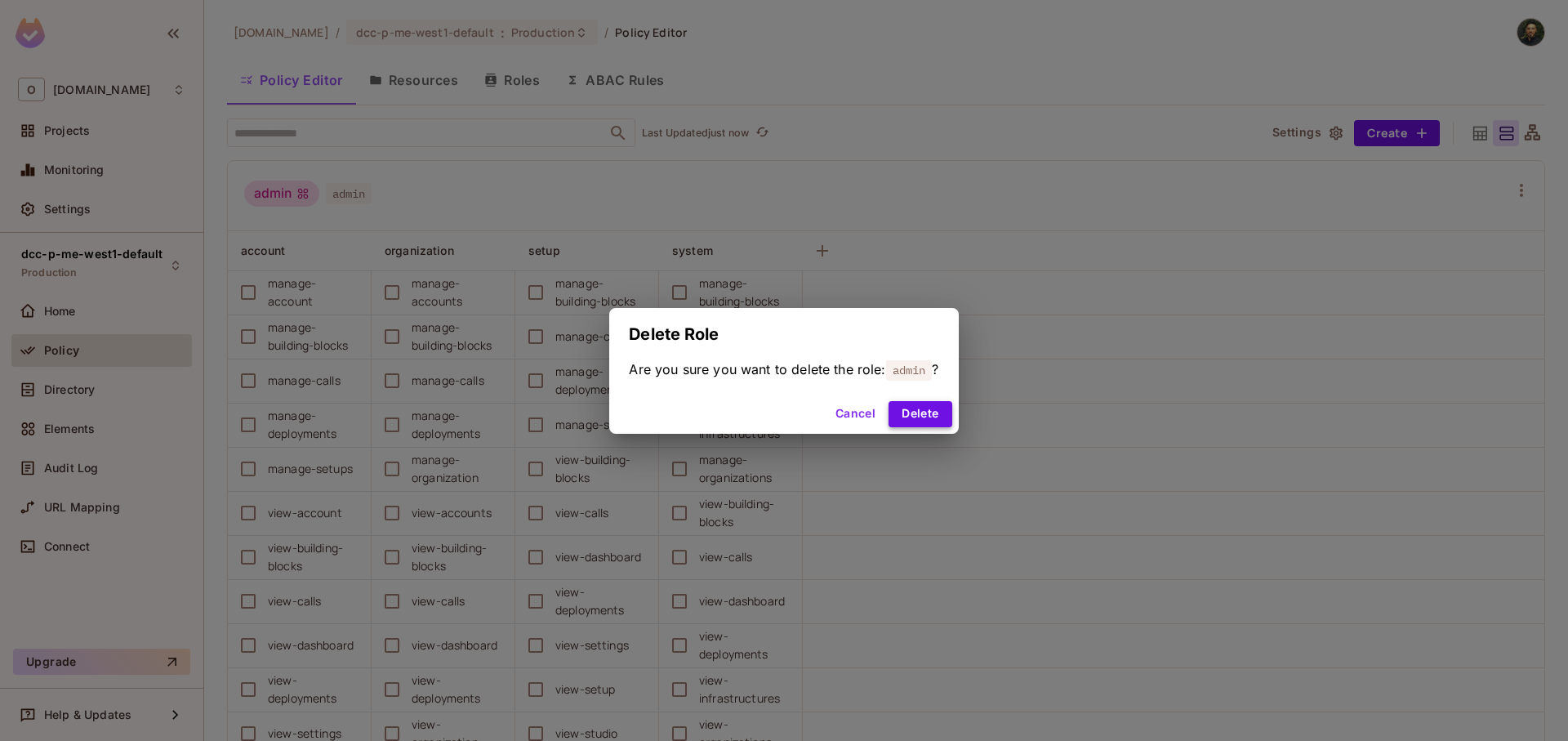
click at [922, 418] on button "Delete" at bounding box center [920, 414] width 63 height 27
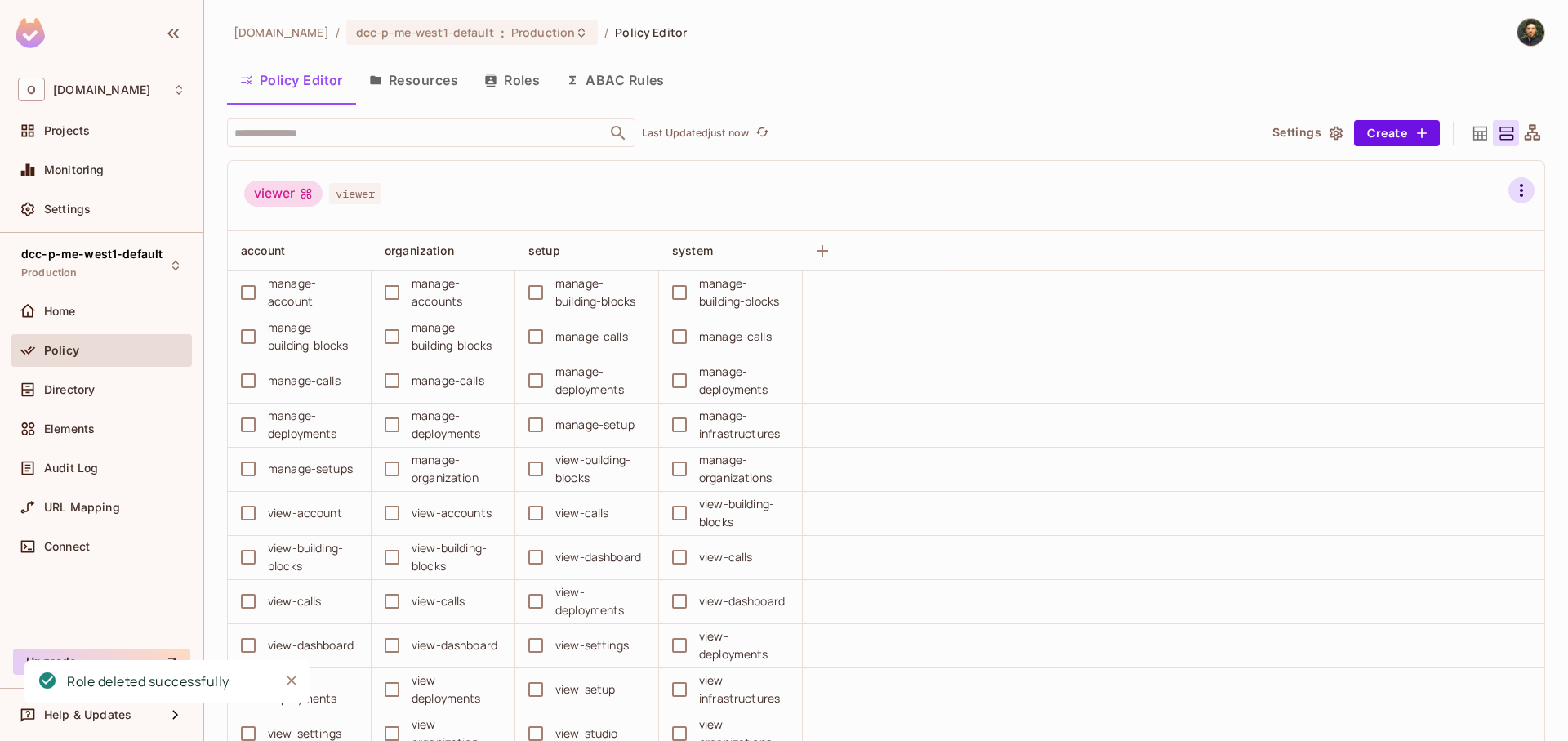
click at [1512, 183] on icon "button" at bounding box center [1522, 191] width 20 height 20
click at [1404, 402] on div "Delete Role" at bounding box center [1410, 398] width 63 height 17
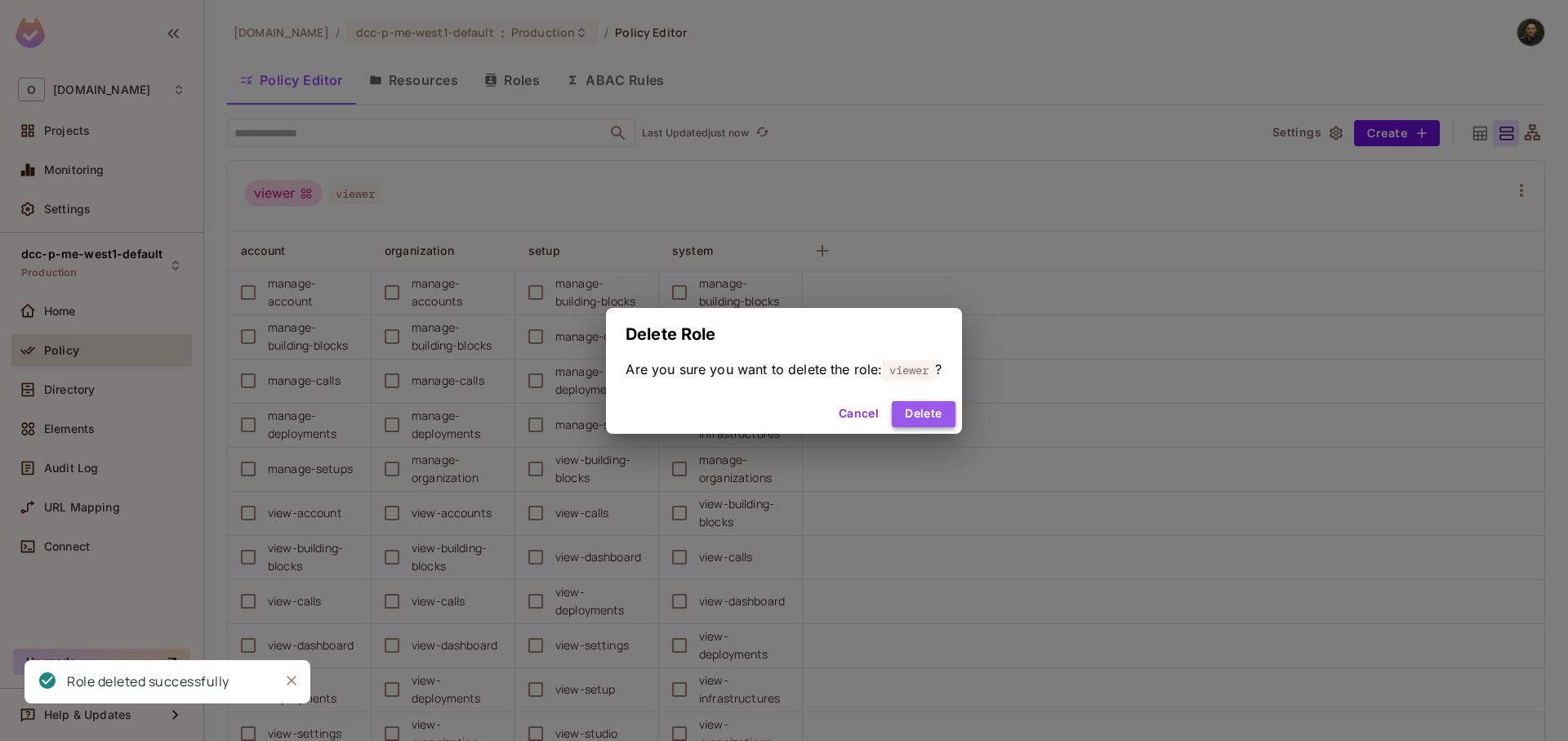
click at [915, 418] on button "Delete" at bounding box center [924, 414] width 63 height 27
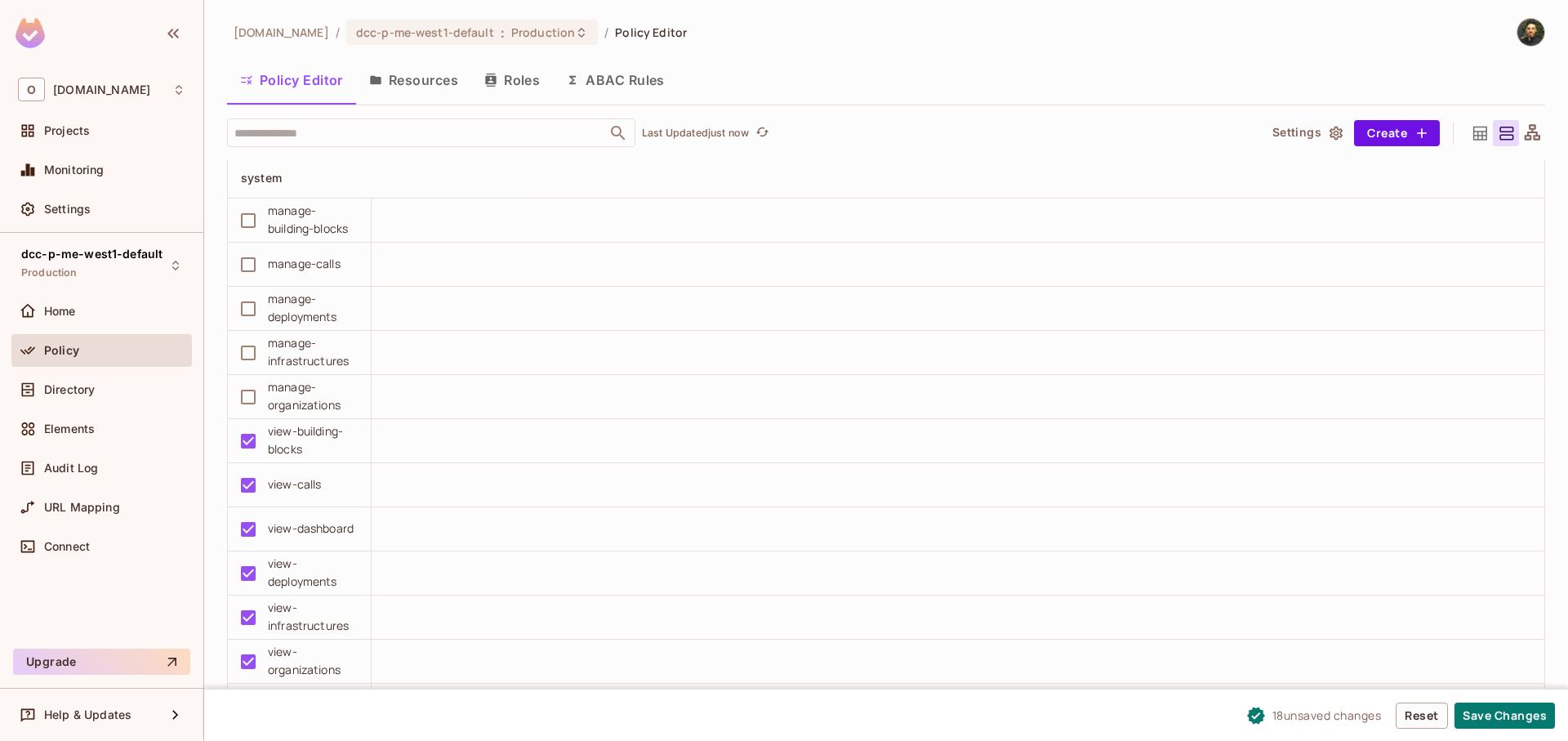
scroll to position [4900, 0]
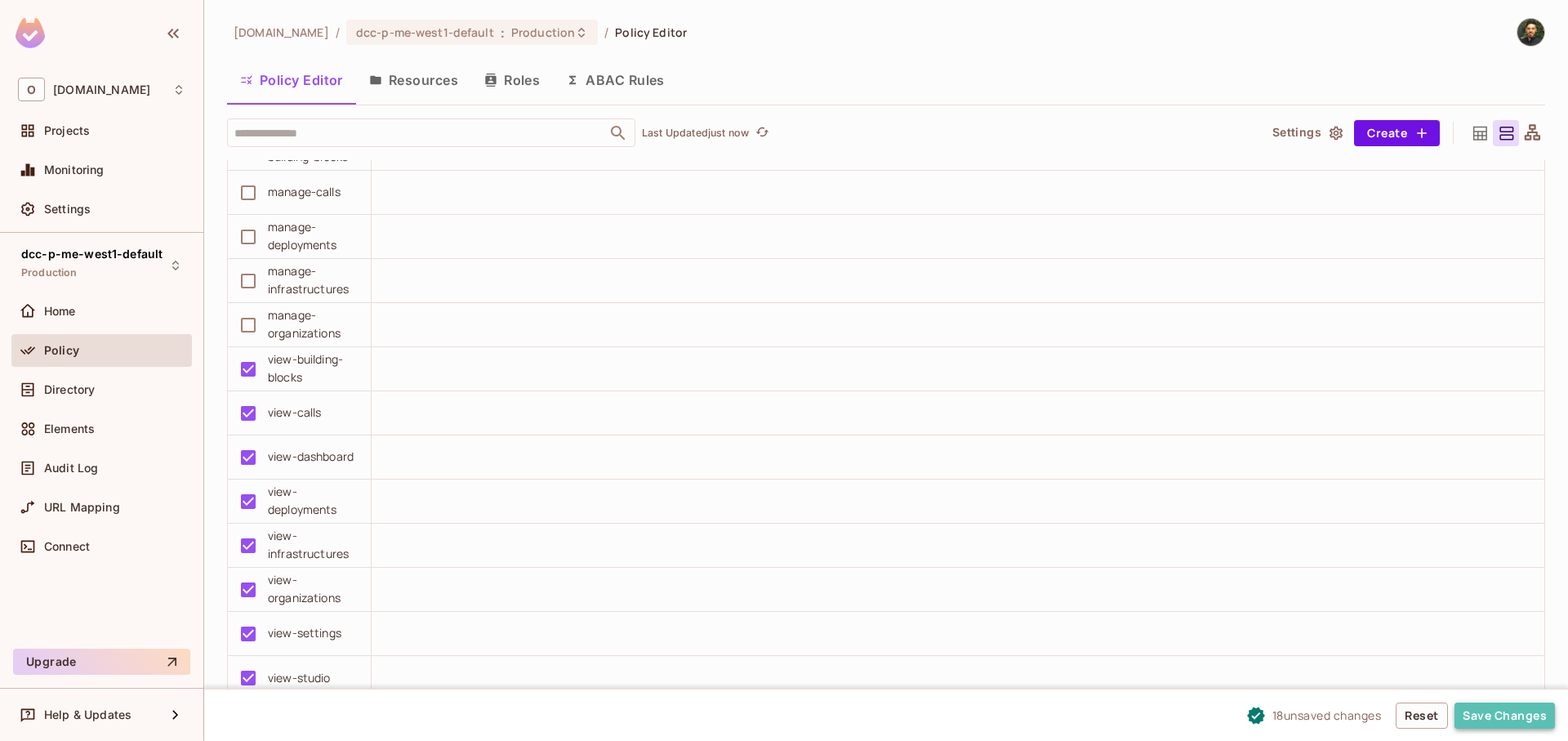
click at [1527, 710] on button "Save Changes" at bounding box center [1505, 715] width 100 height 27
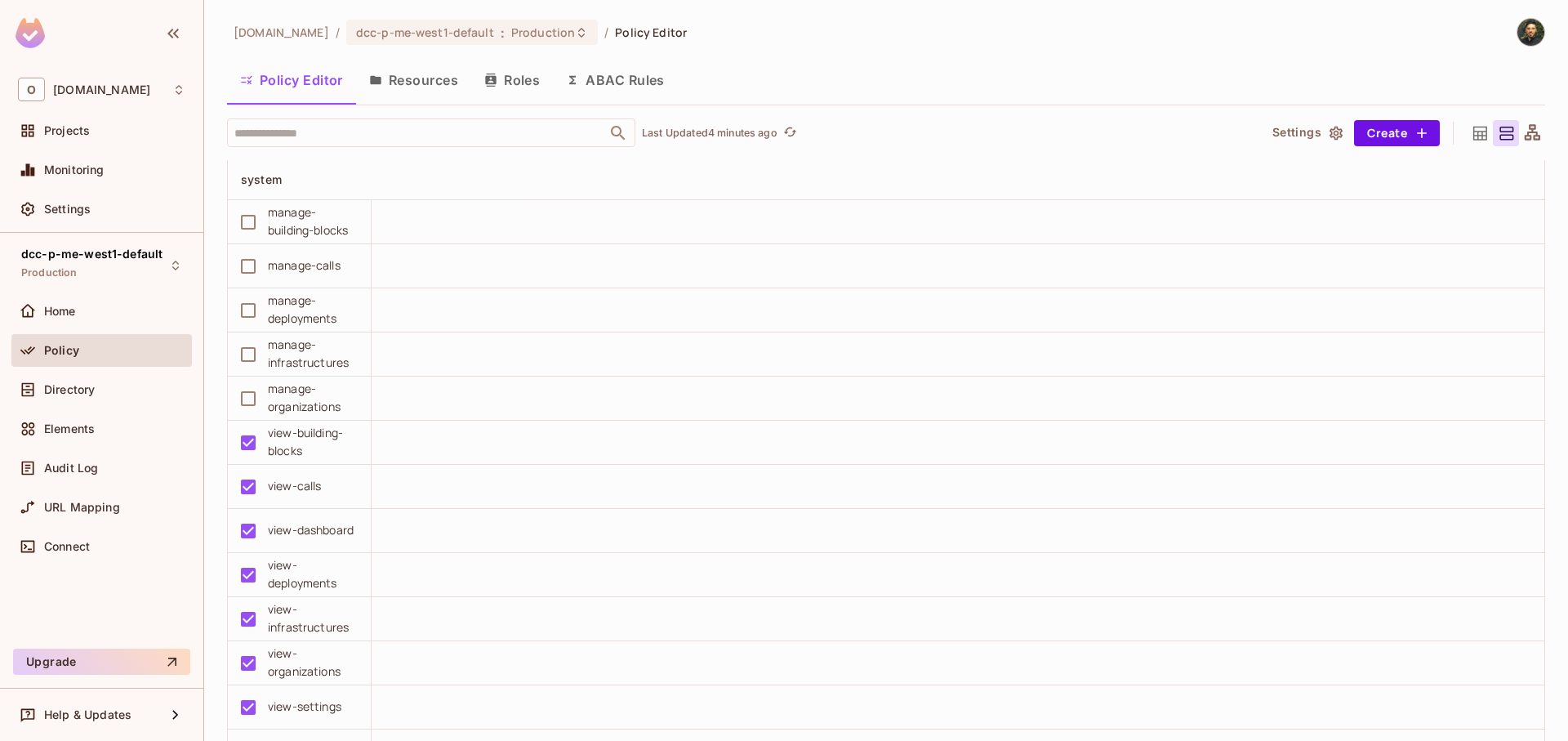
scroll to position [4704, 0]
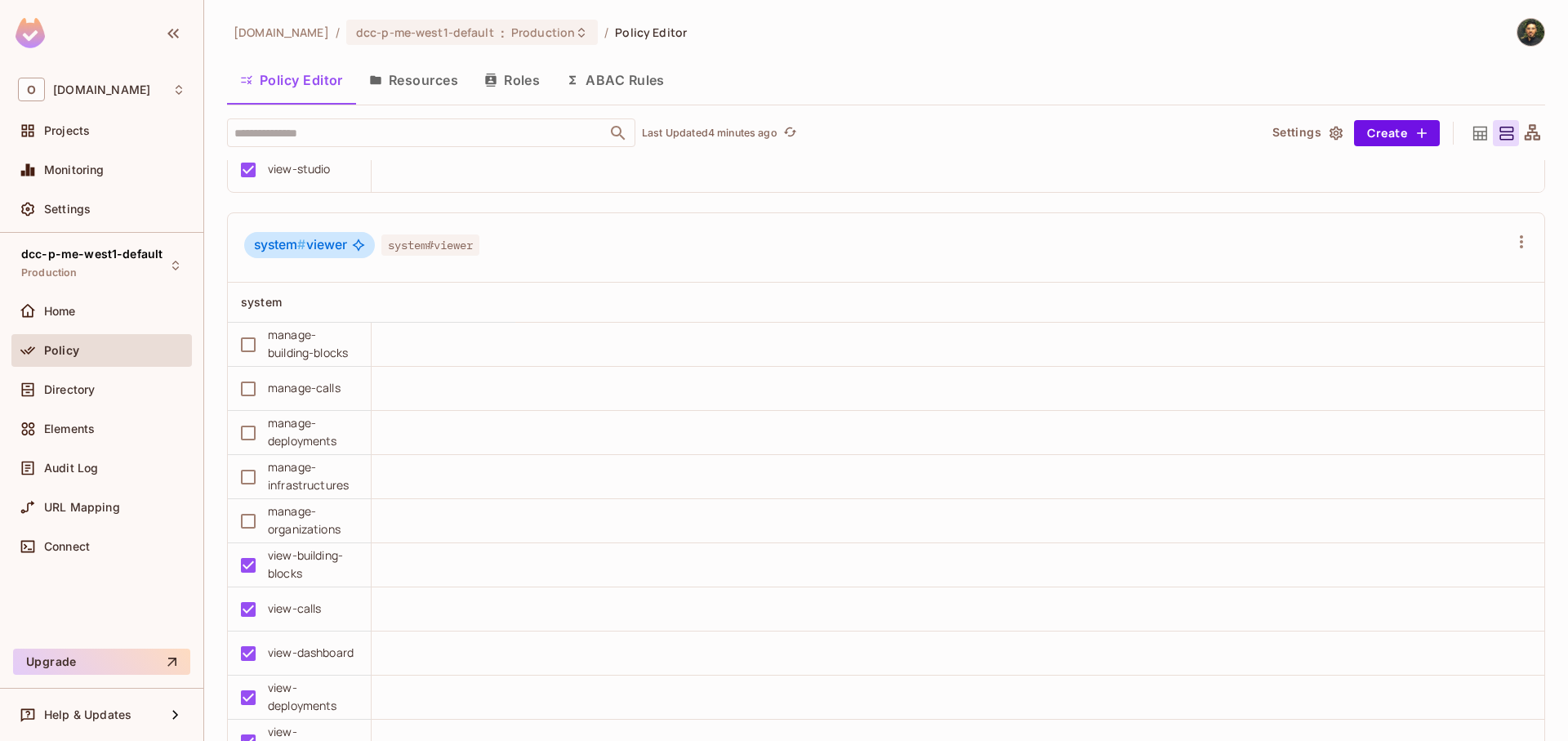
click at [94, 367] on div "Policy" at bounding box center [102, 354] width 181 height 39
click at [102, 351] on div "Policy" at bounding box center [115, 350] width 141 height 13
click at [102, 388] on div "Directory" at bounding box center [115, 389] width 141 height 13
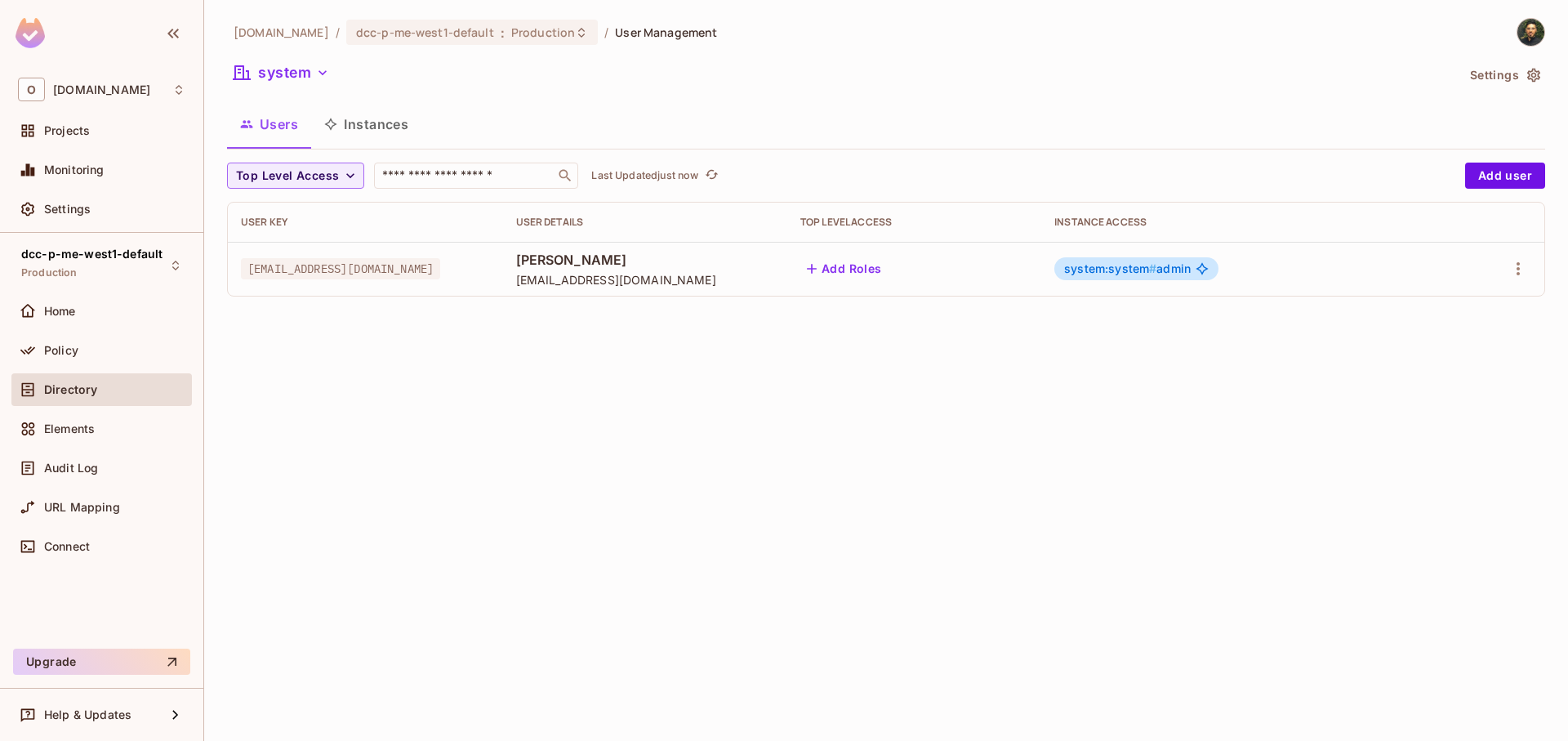
click at [362, 142] on button "Instances" at bounding box center [366, 125] width 110 height 41
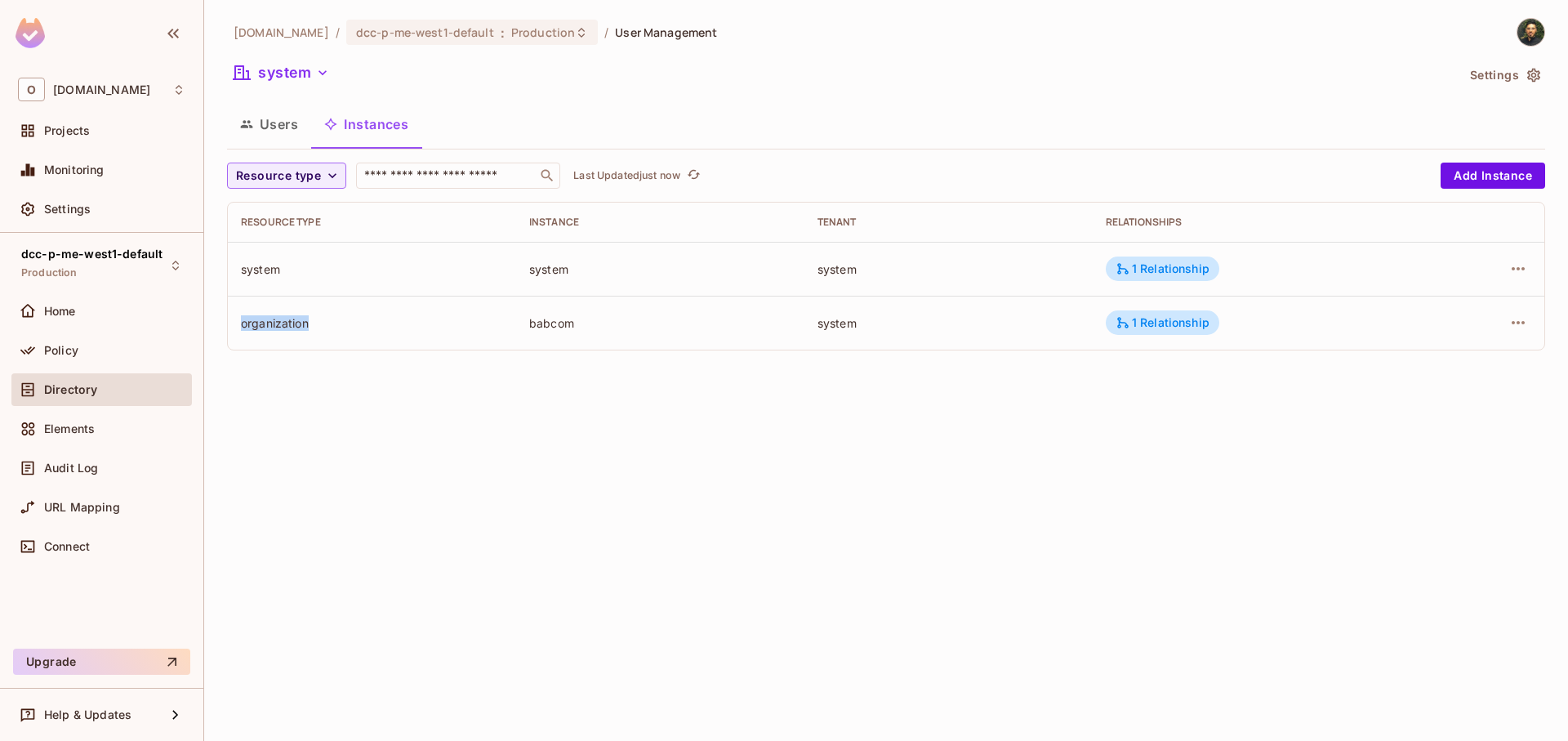
drag, startPoint x: 238, startPoint y: 327, endPoint x: 357, endPoint y: 327, distance: 119.0
click at [359, 328] on td "organization" at bounding box center [371, 322] width 288 height 54
click at [357, 327] on div "organization" at bounding box center [371, 323] width 262 height 16
drag, startPoint x: 558, startPoint y: 329, endPoint x: 819, endPoint y: 338, distance: 261.2
click at [810, 341] on tr "organization babcom system 1 Relationship" at bounding box center [886, 322] width 1316 height 54
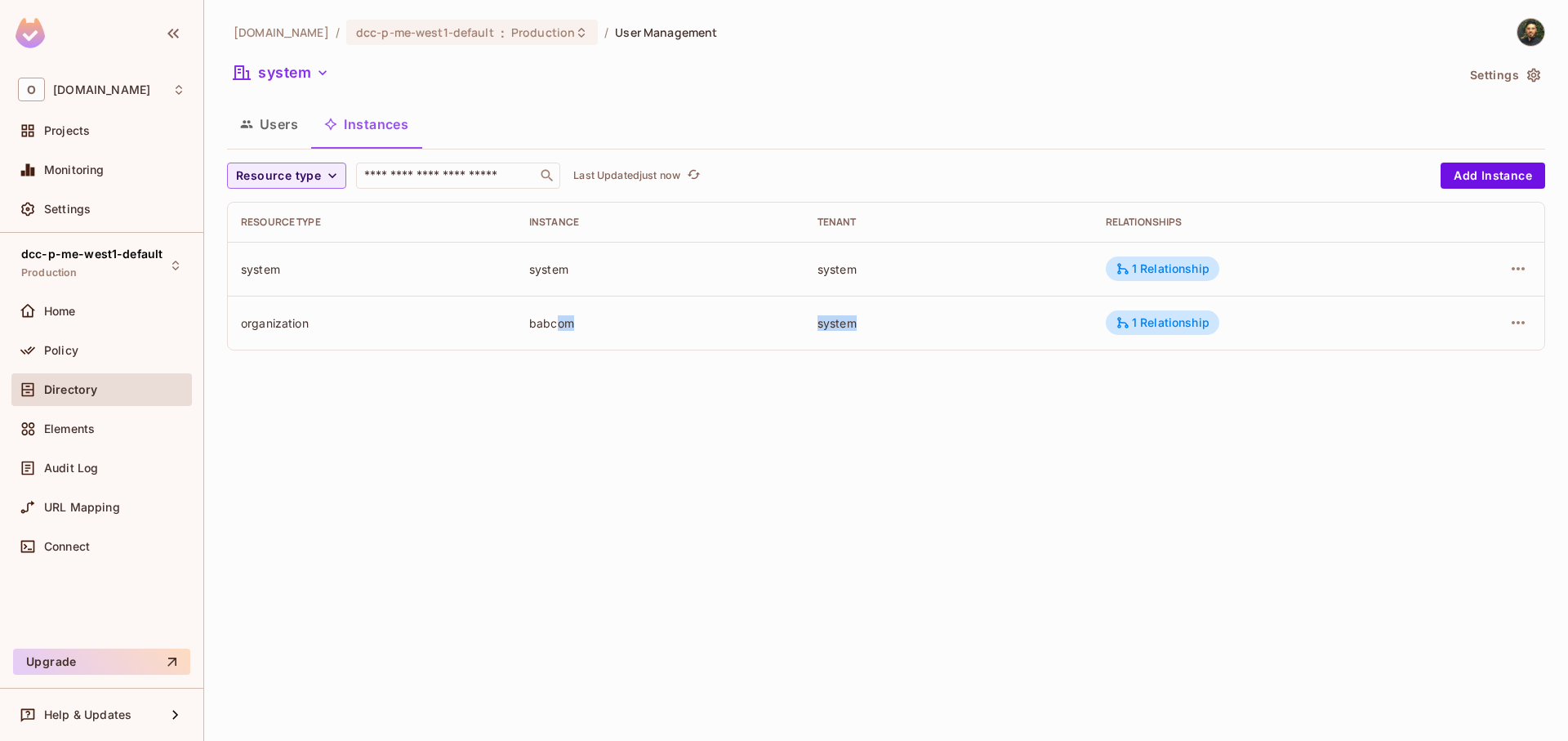
click at [1014, 320] on div "system" at bounding box center [948, 323] width 262 height 16
click at [1180, 317] on div "1 Relationship" at bounding box center [1163, 322] width 94 height 15
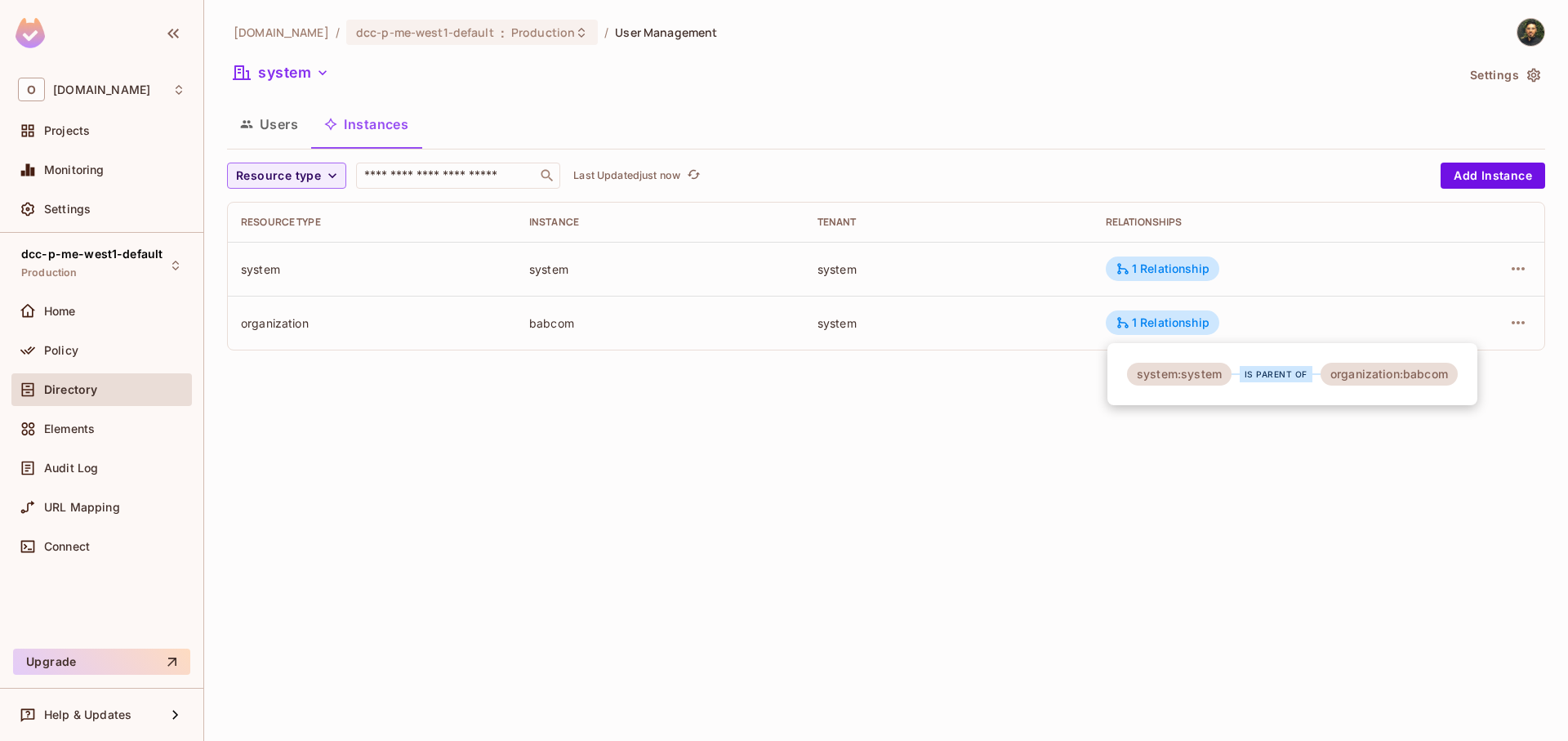
drag, startPoint x: 866, startPoint y: 376, endPoint x: 898, endPoint y: 372, distance: 32.2
click at [869, 376] on div at bounding box center [784, 370] width 1568 height 741
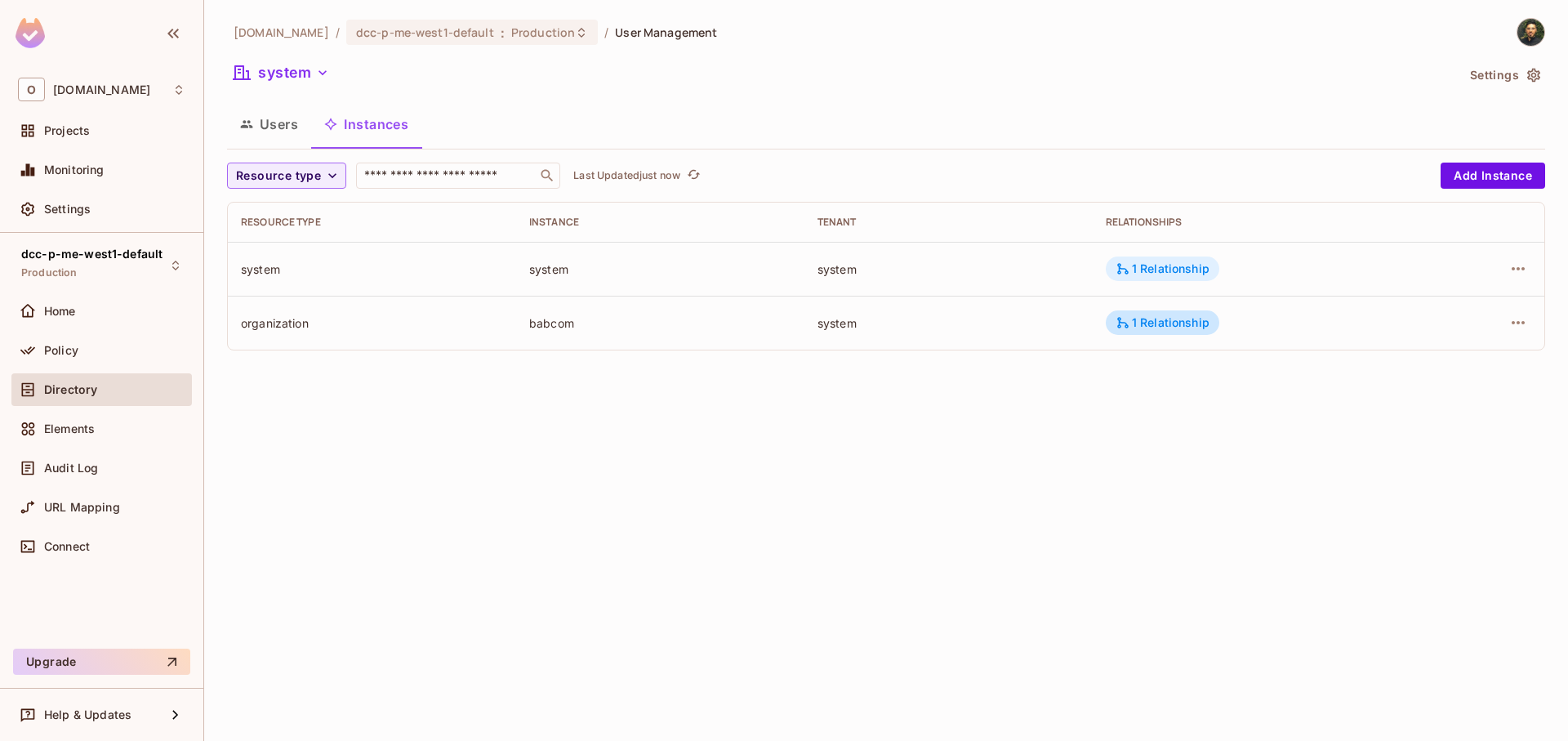
click at [1172, 264] on div "1 Relationship" at bounding box center [1163, 268] width 94 height 15
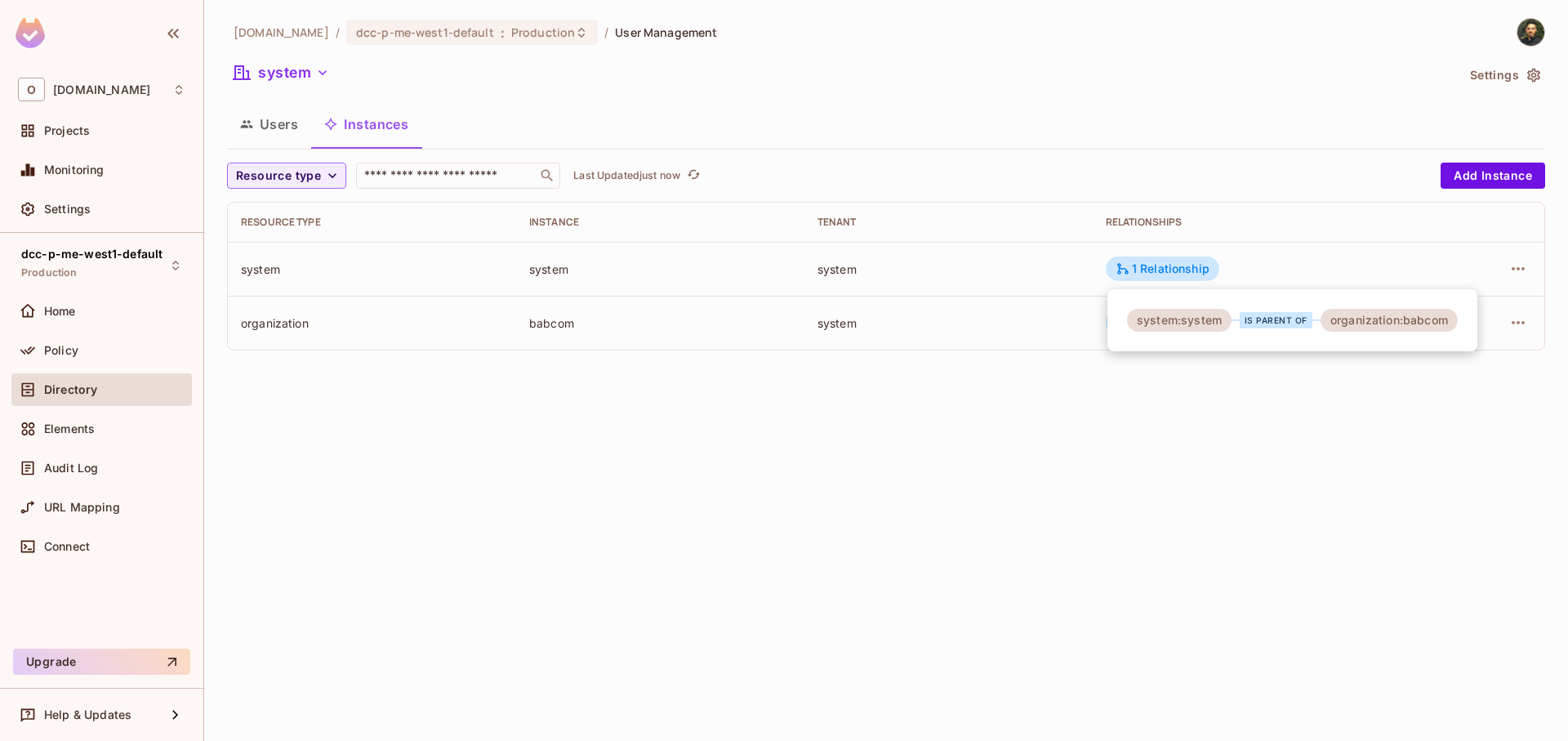
click at [767, 401] on div at bounding box center [784, 370] width 1568 height 741
click at [245, 254] on td "system" at bounding box center [371, 268] width 288 height 54
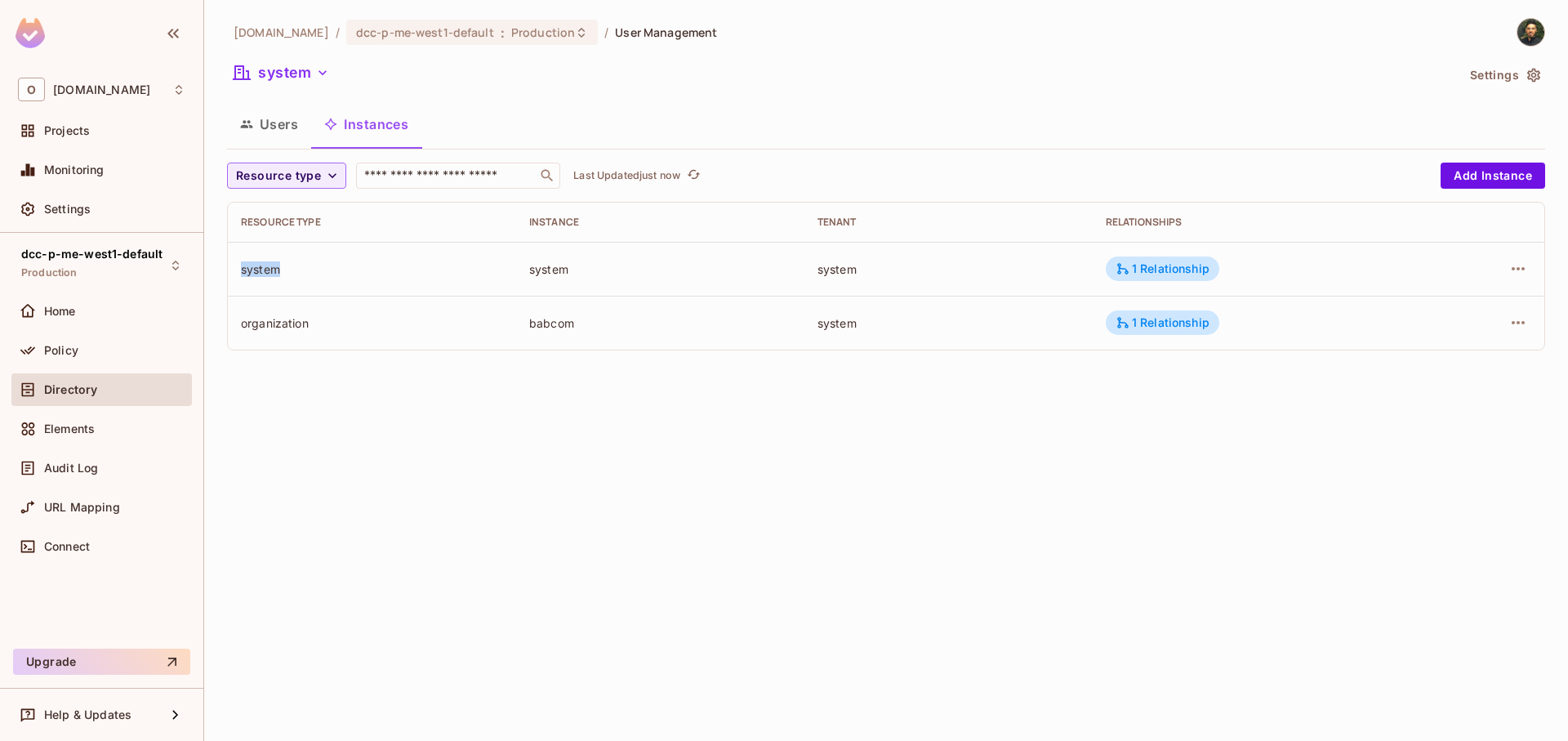
click at [245, 254] on td "system" at bounding box center [371, 268] width 288 height 54
click at [382, 261] on div "system" at bounding box center [371, 269] width 262 height 16
click at [80, 424] on span "Elements" at bounding box center [70, 428] width 51 height 13
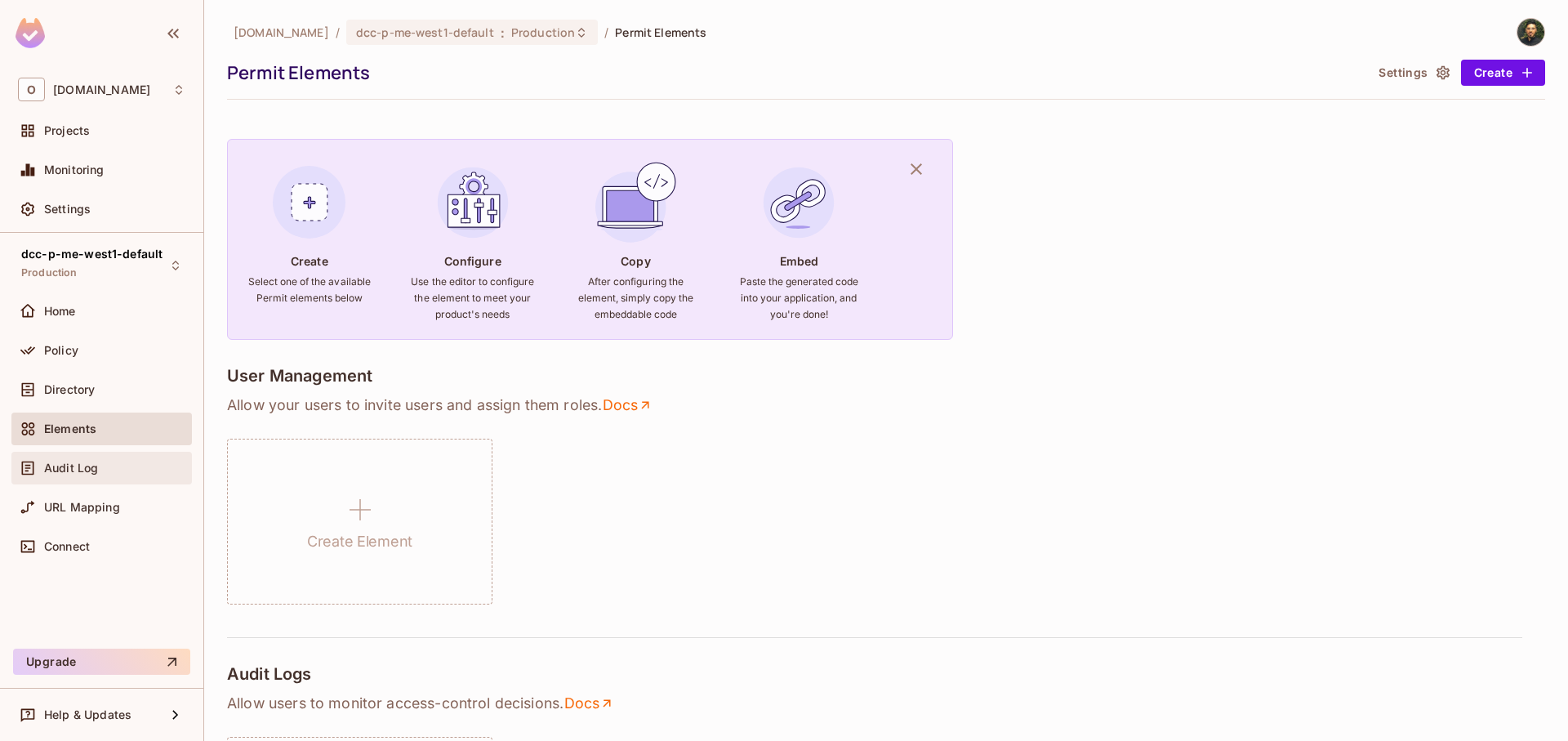
click at [93, 471] on span "Audit Log" at bounding box center [71, 468] width 54 height 13
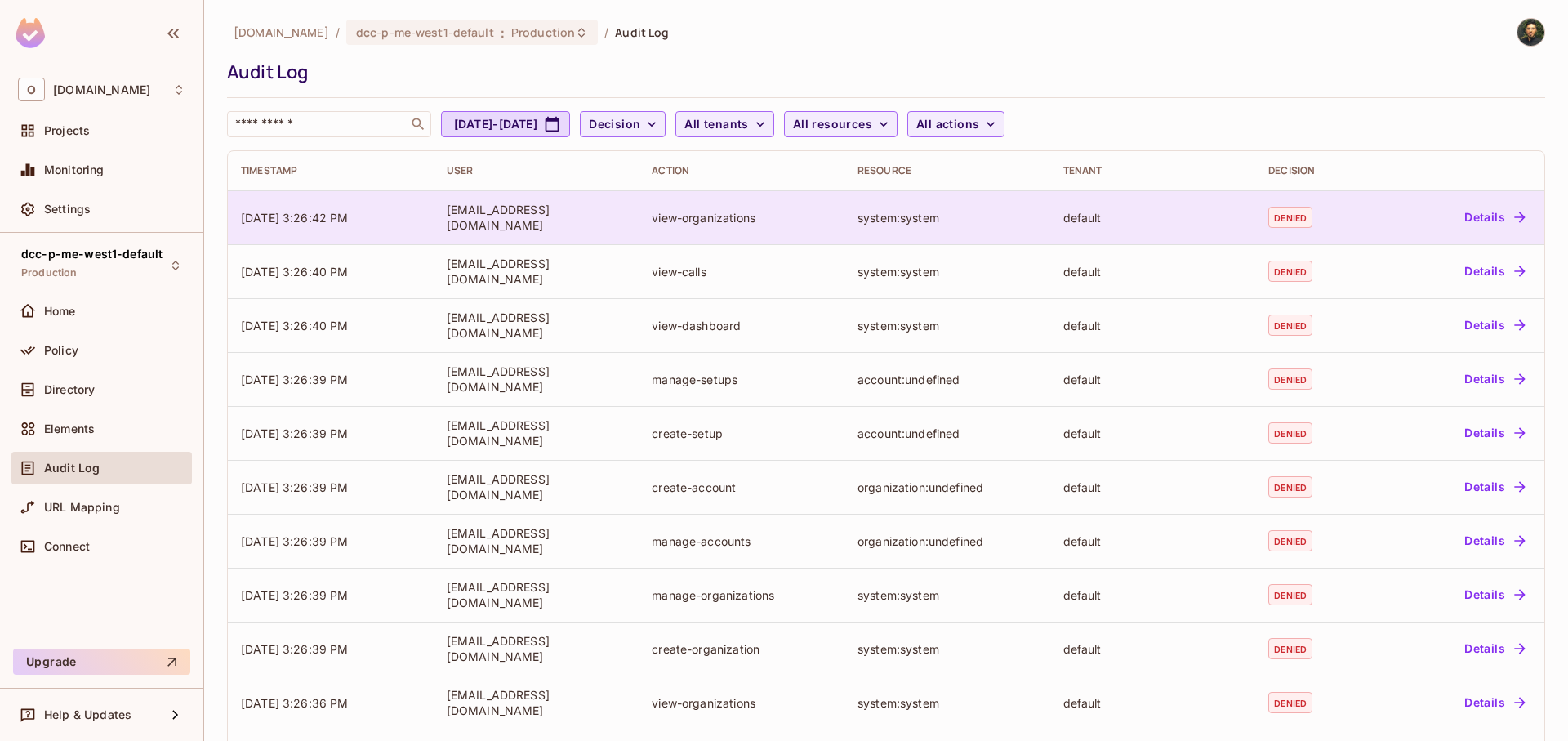
click at [1478, 220] on button "Details" at bounding box center [1494, 217] width 74 height 27
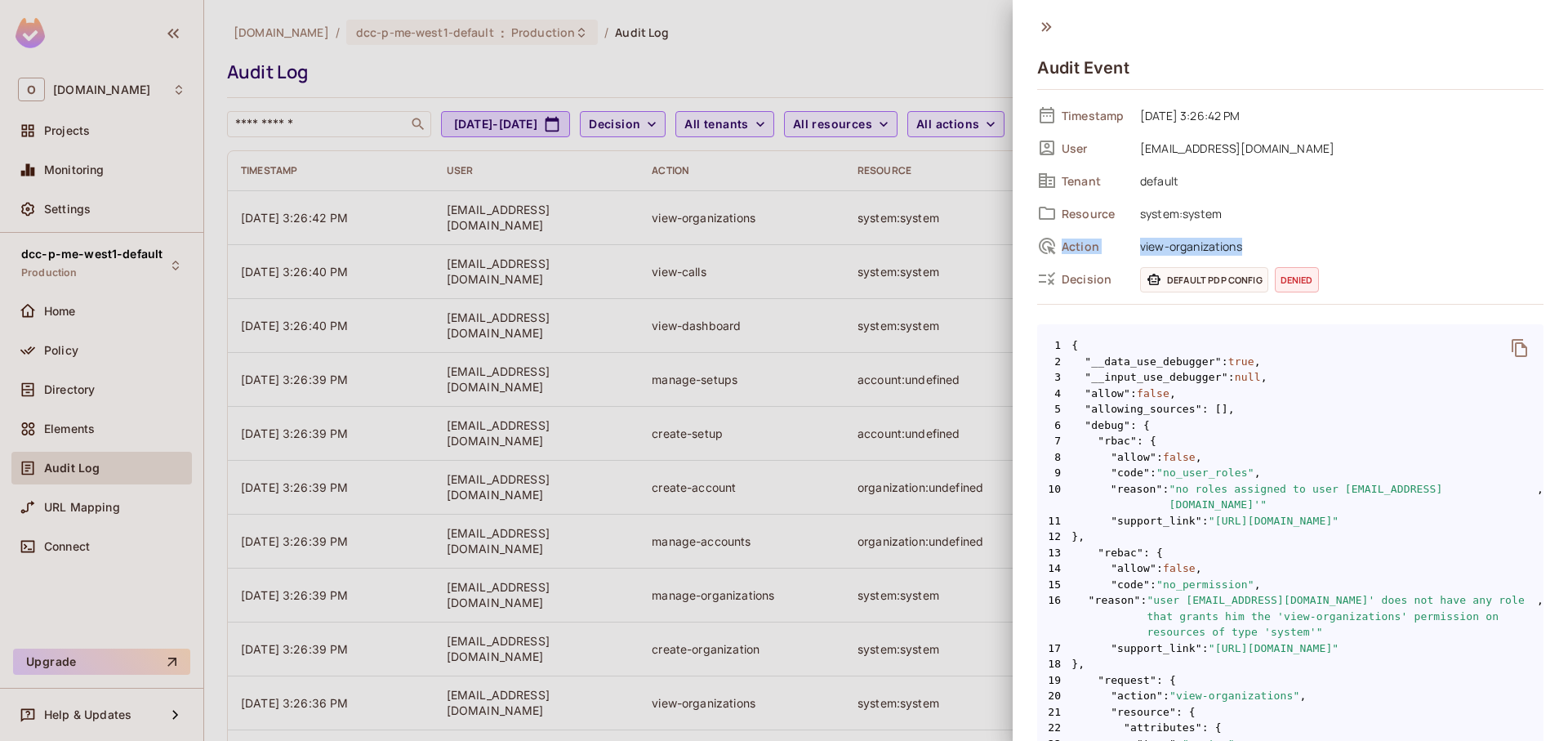
drag, startPoint x: 1071, startPoint y: 248, endPoint x: 1266, endPoint y: 238, distance: 195.3
click at [1266, 238] on div "Action view-organizations" at bounding box center [1290, 246] width 506 height 25
click at [1148, 188] on span "default" at bounding box center [1337, 181] width 412 height 20
click at [1157, 190] on span "default" at bounding box center [1337, 181] width 412 height 20
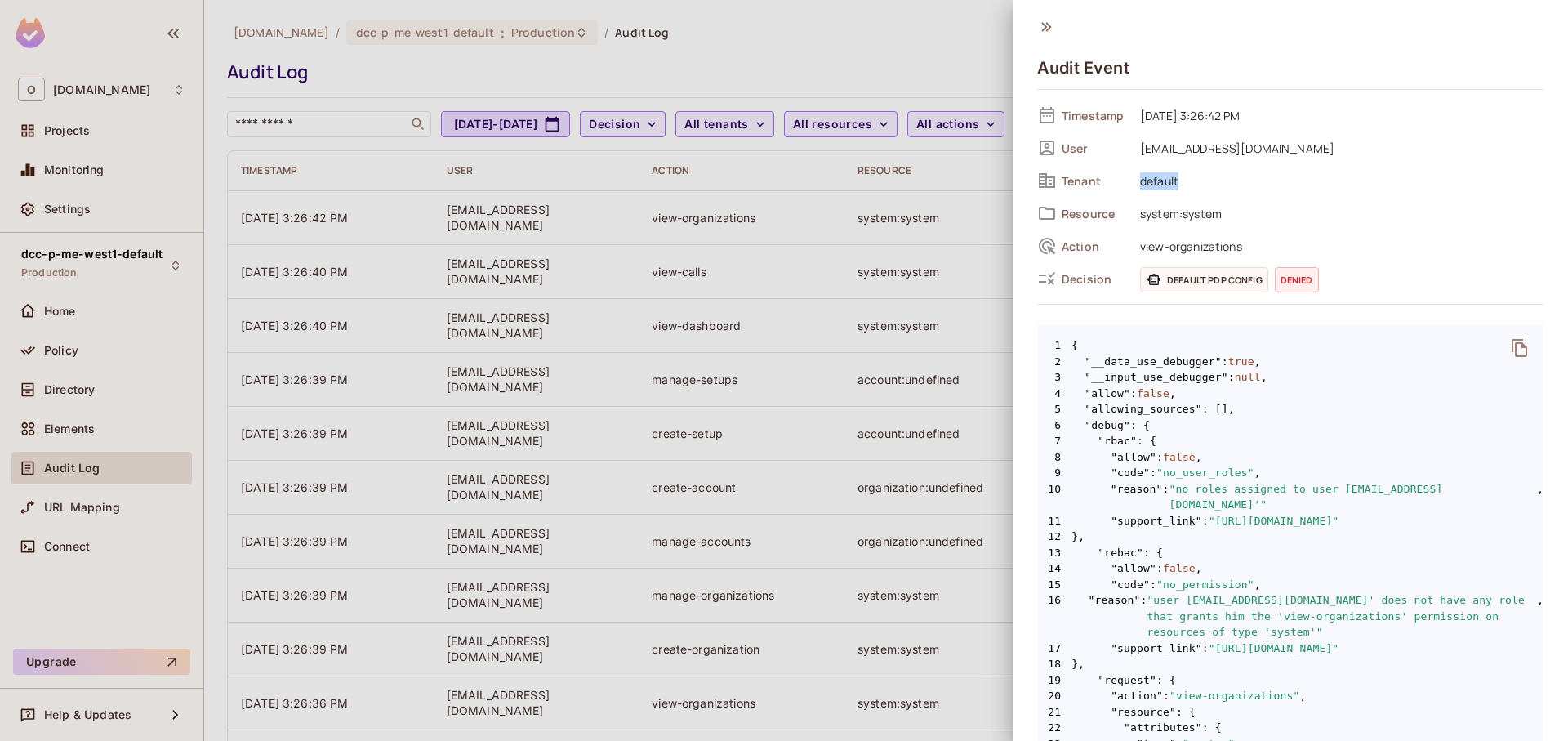
click at [1157, 190] on span "default" at bounding box center [1337, 181] width 412 height 20
click at [1137, 188] on span "default" at bounding box center [1337, 181] width 412 height 20
drag, startPoint x: 1159, startPoint y: 182, endPoint x: 1199, endPoint y: 180, distance: 40.0
click at [1199, 180] on span "default" at bounding box center [1337, 181] width 412 height 20
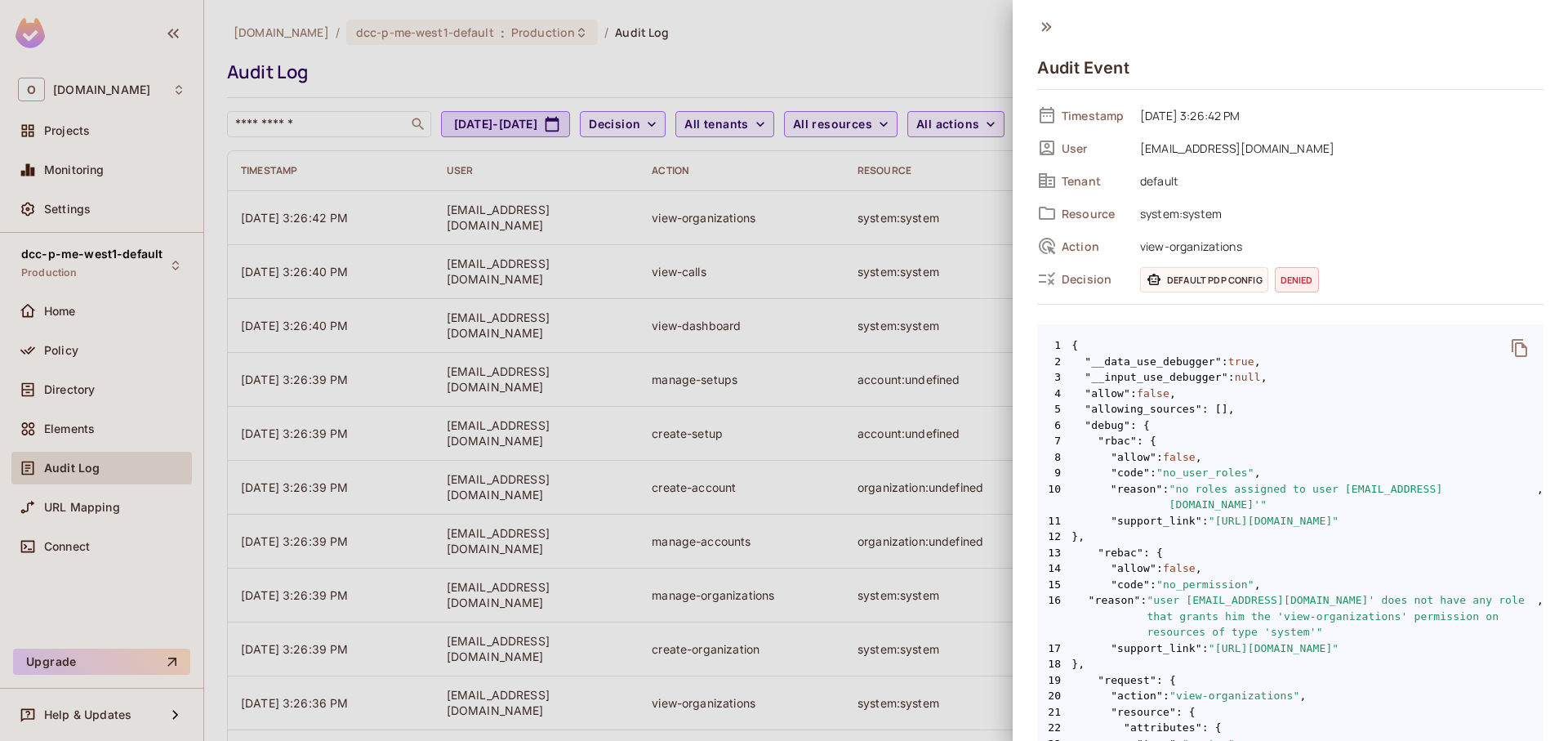
click at [1199, 180] on span "default" at bounding box center [1337, 181] width 412 height 20
click at [1160, 177] on span "default" at bounding box center [1337, 181] width 412 height 20
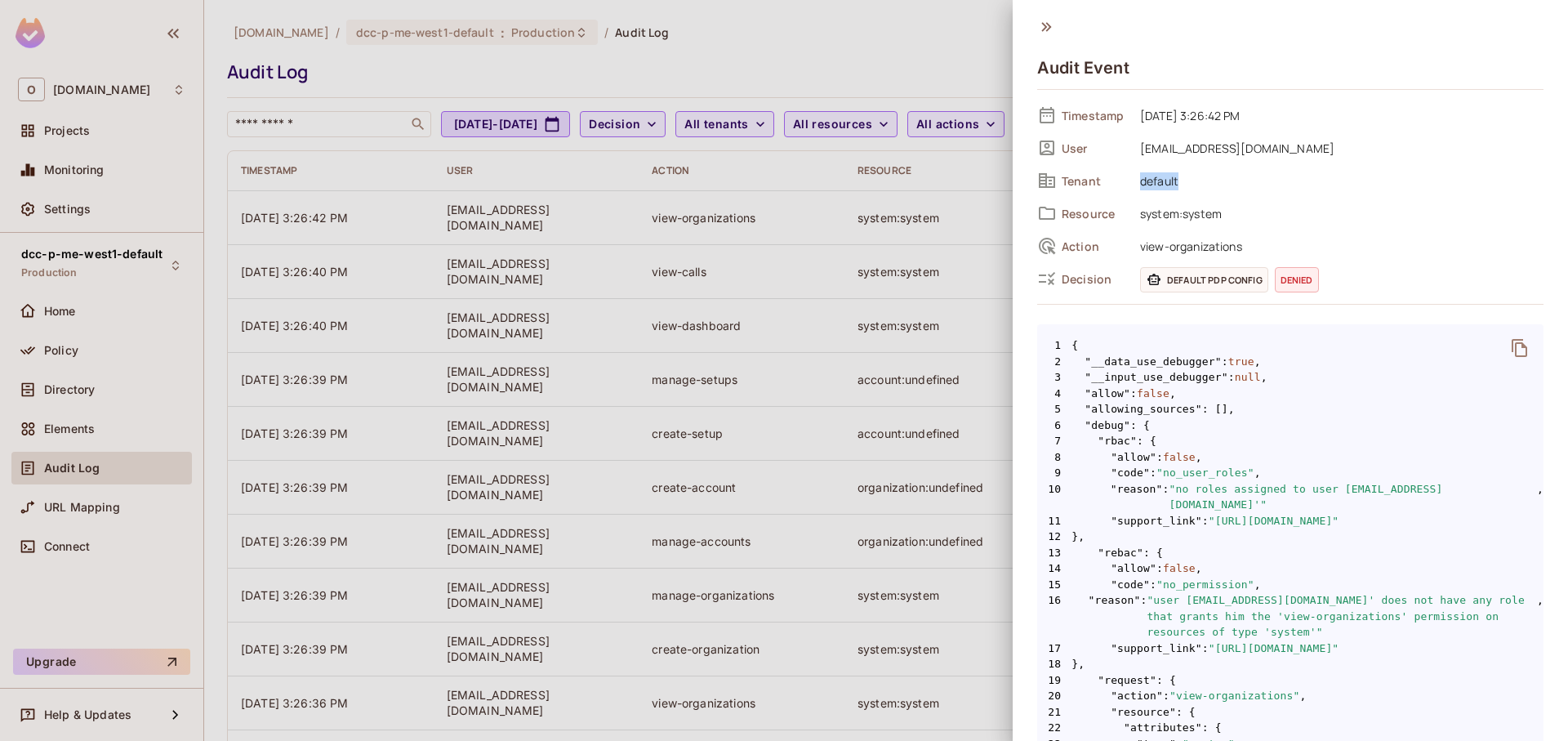
click at [1160, 177] on span "default" at bounding box center [1337, 181] width 412 height 20
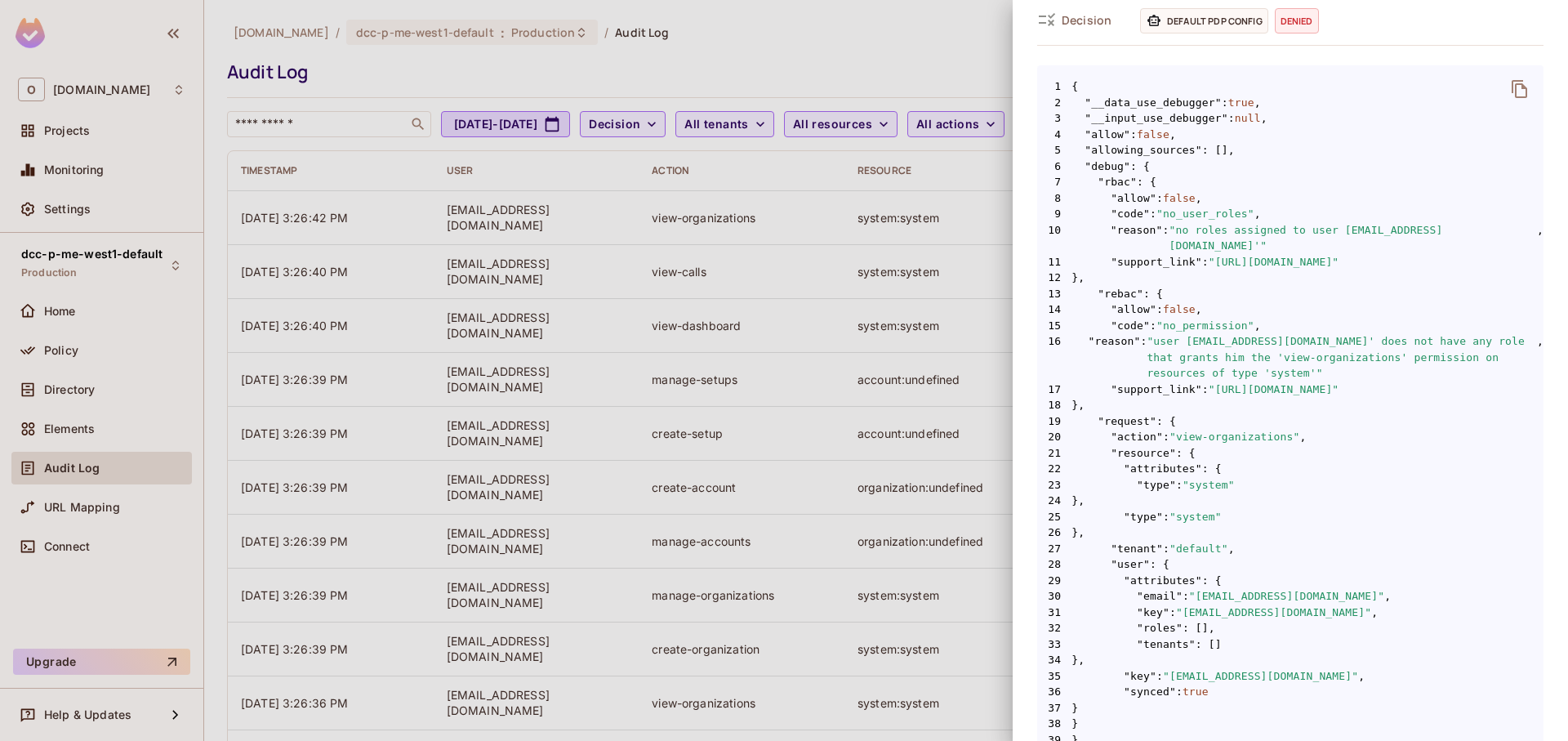
scroll to position [293, 0]
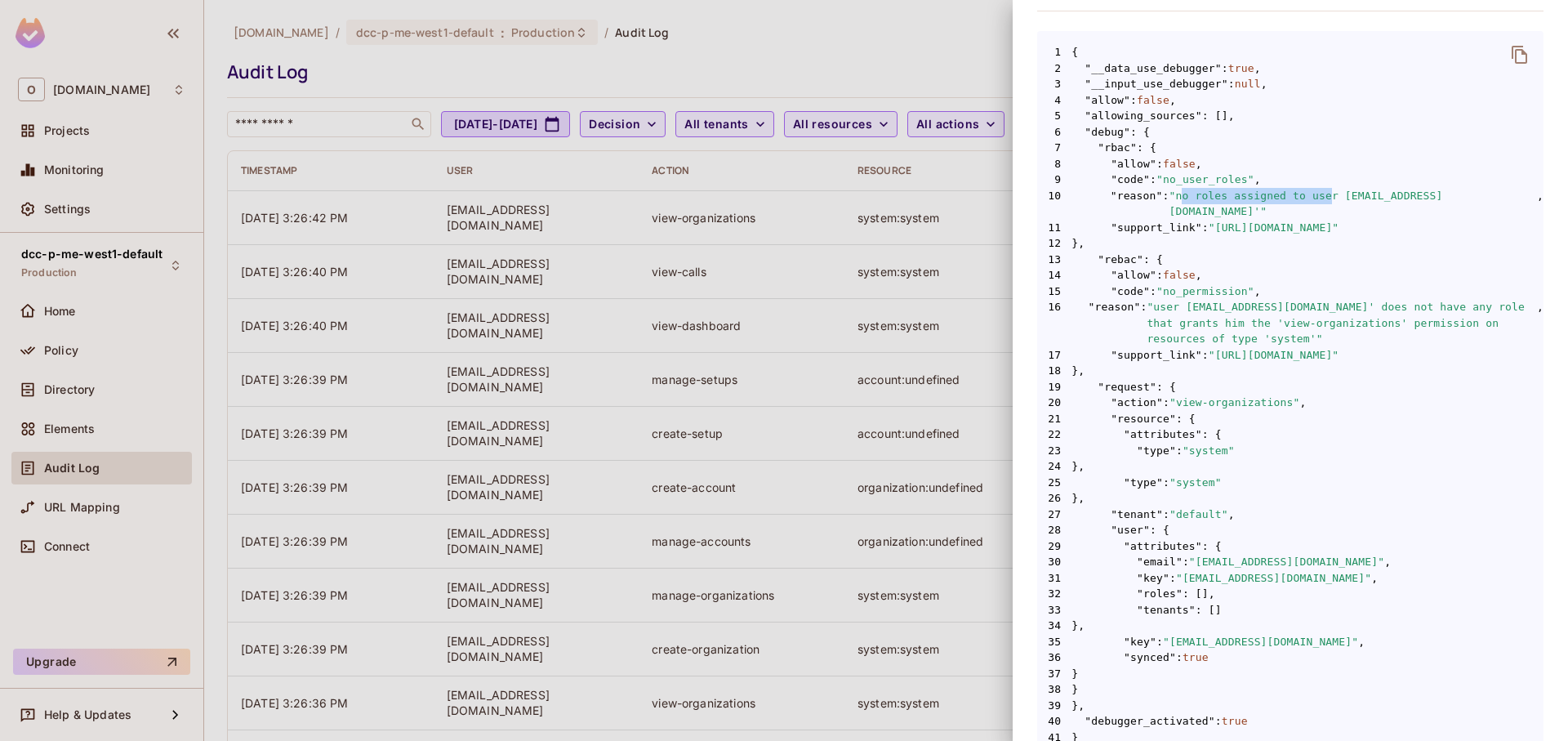
drag, startPoint x: 1167, startPoint y: 199, endPoint x: 1297, endPoint y: 201, distance: 130.0
click at [1297, 201] on span ""no roles assigned to user 'kobim@onvego.com'"" at bounding box center [1353, 203] width 368 height 31
drag, startPoint x: 1154, startPoint y: 182, endPoint x: 1234, endPoint y: 182, distance: 80.0
click at [1234, 182] on span "9 "code" : "no_user_roles" ," at bounding box center [1290, 180] width 506 height 17
drag, startPoint x: 1290, startPoint y: 292, endPoint x: 1492, endPoint y: 292, distance: 202.0
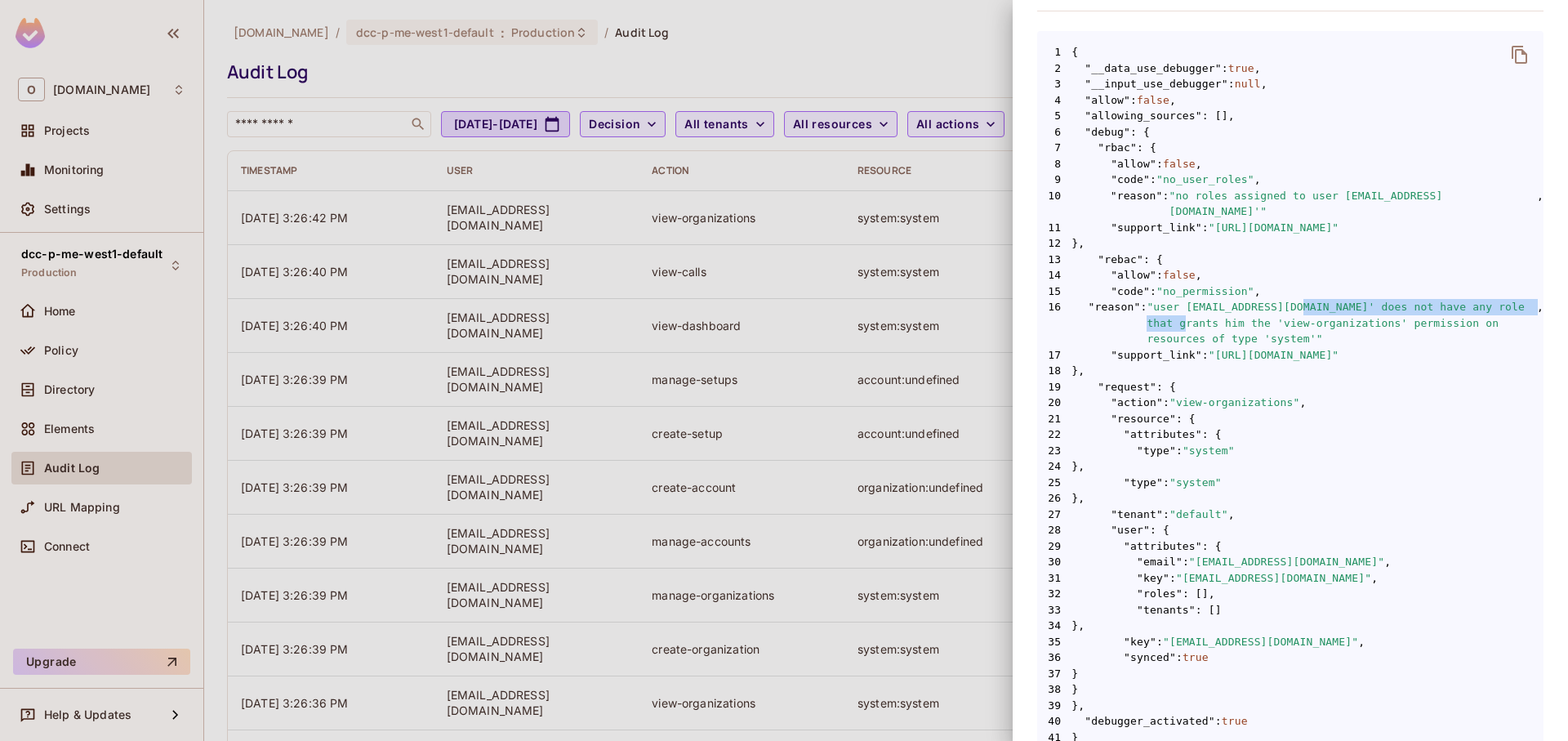
click at [1492, 299] on span ""user 'kobim@onvego.com' does not have any role that grants him the 'view-organ…" at bounding box center [1341, 322] width 390 height 48
drag, startPoint x: 1269, startPoint y: 308, endPoint x: 1430, endPoint y: 308, distance: 161.0
click at [1427, 308] on span ""user 'kobim@onvego.com' does not have any role that grants him the 'view-organ…" at bounding box center [1341, 322] width 390 height 48
click at [1430, 308] on span ""user 'kobim@onvego.com' does not have any role that grants him the 'view-organ…" at bounding box center [1341, 322] width 390 height 48
click at [792, 94] on div at bounding box center [784, 370] width 1568 height 741
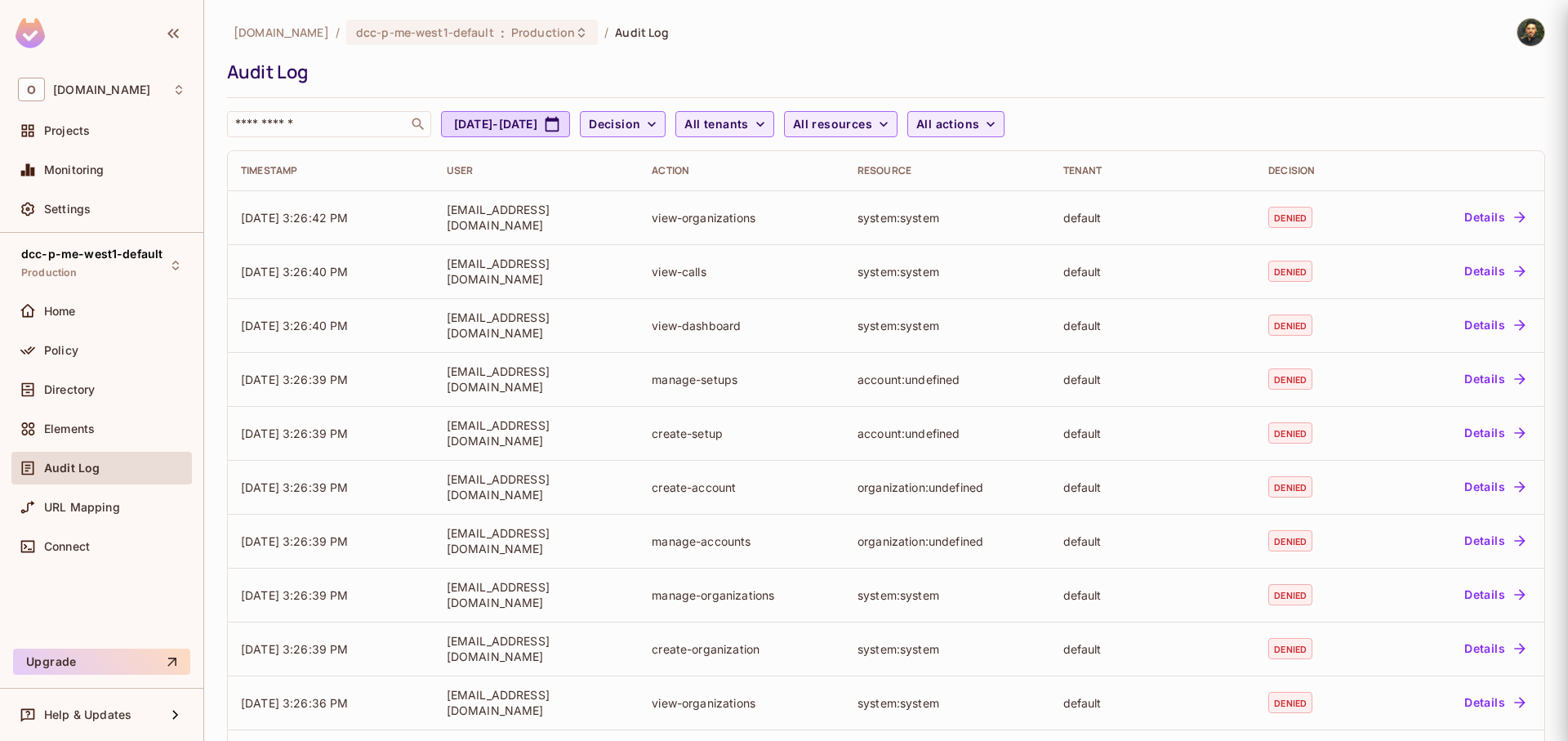
scroll to position [0, 0]
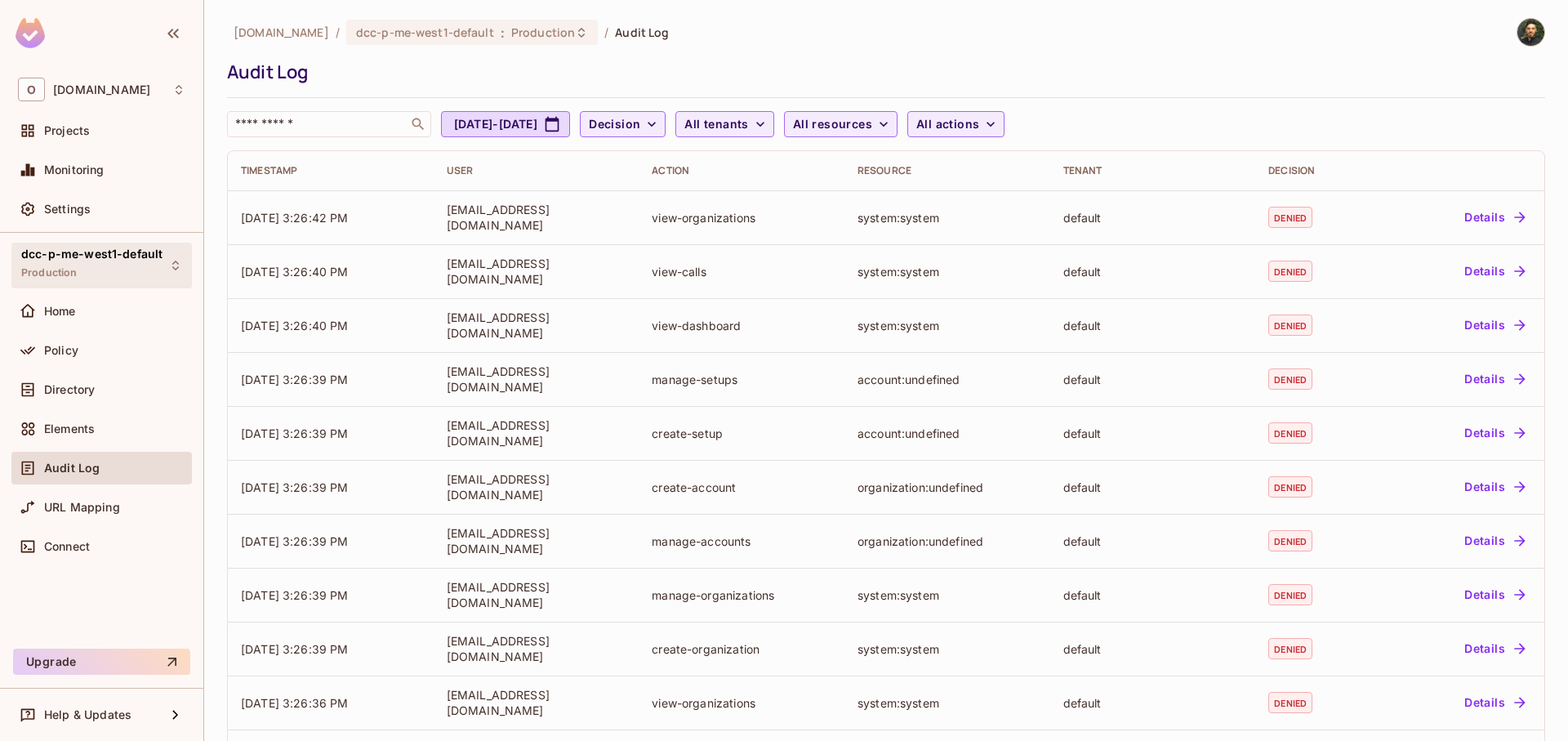
click at [106, 267] on div "dcc-p-me-west1-default Production" at bounding box center [92, 265] width 141 height 35
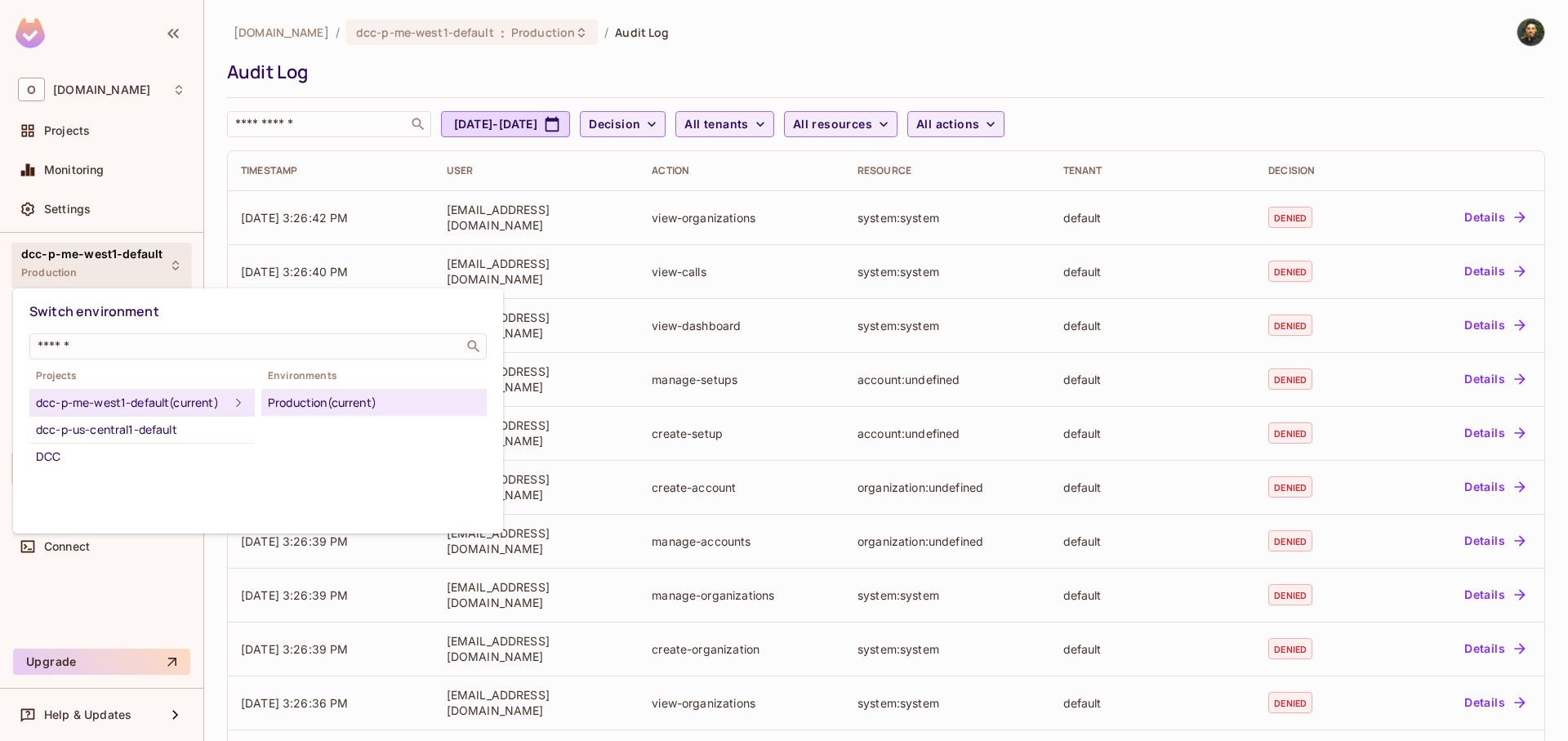
click at [361, 84] on div at bounding box center [784, 370] width 1568 height 741
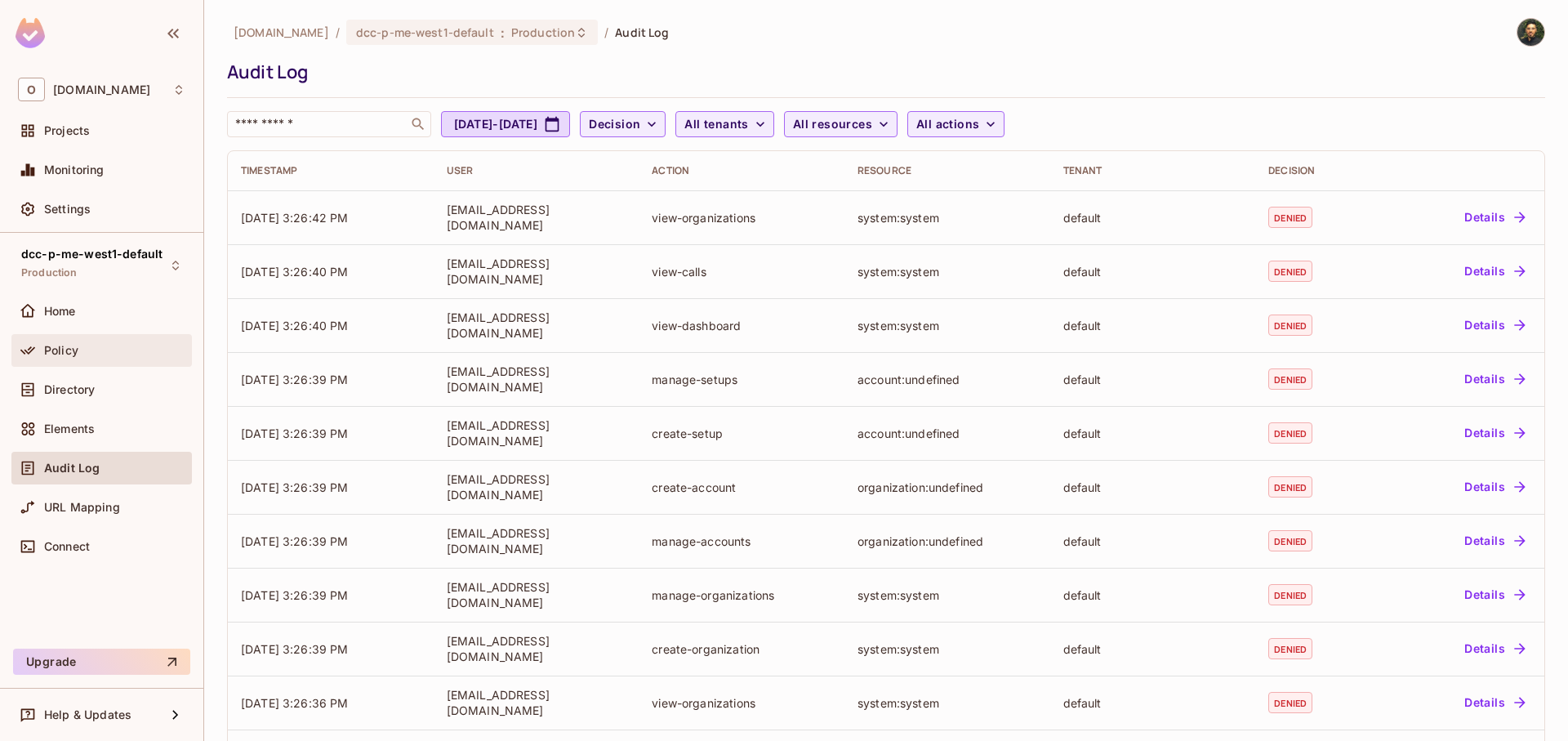
click at [85, 358] on div "Policy" at bounding box center [101, 351] width 167 height 20
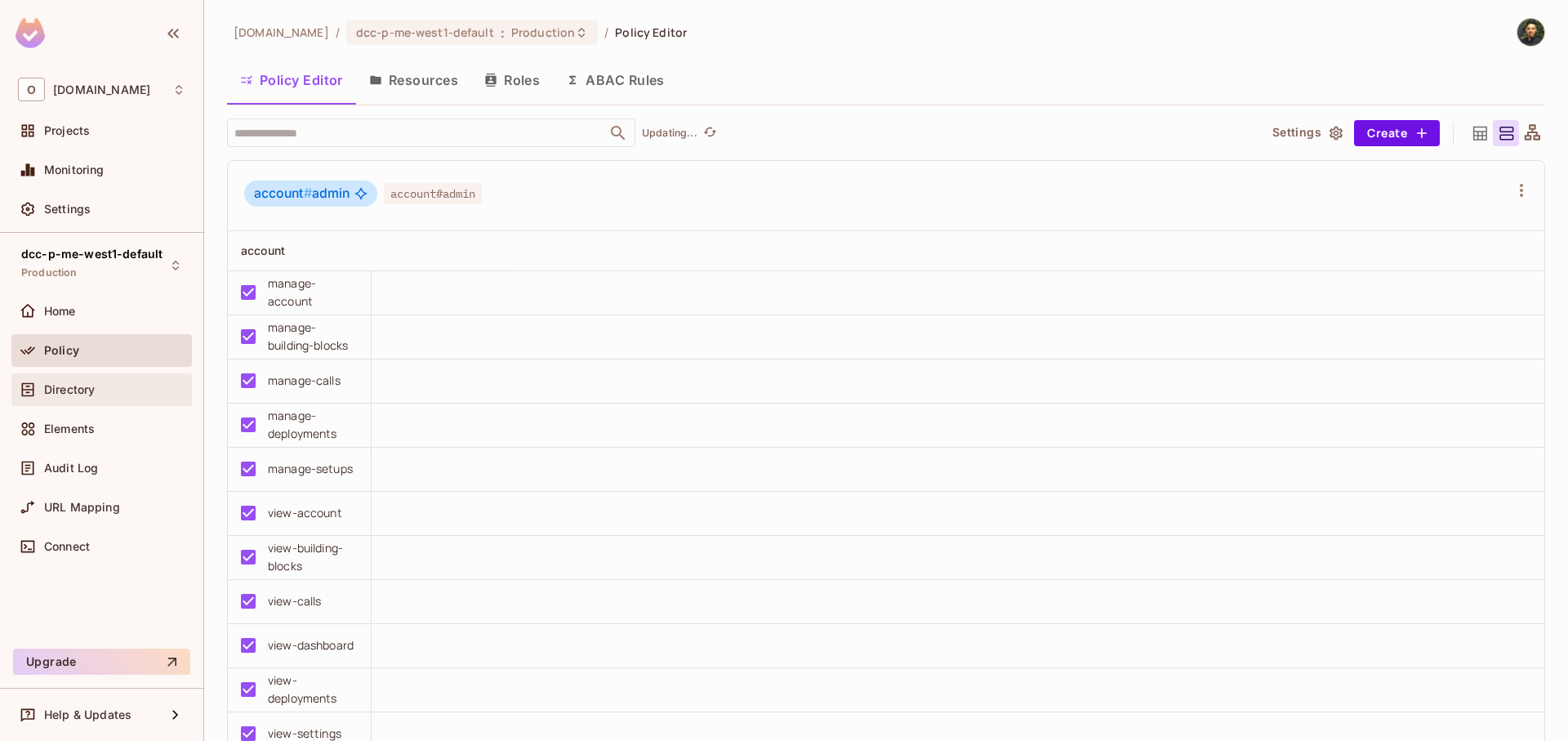
click at [91, 380] on div "Directory" at bounding box center [101, 390] width 167 height 20
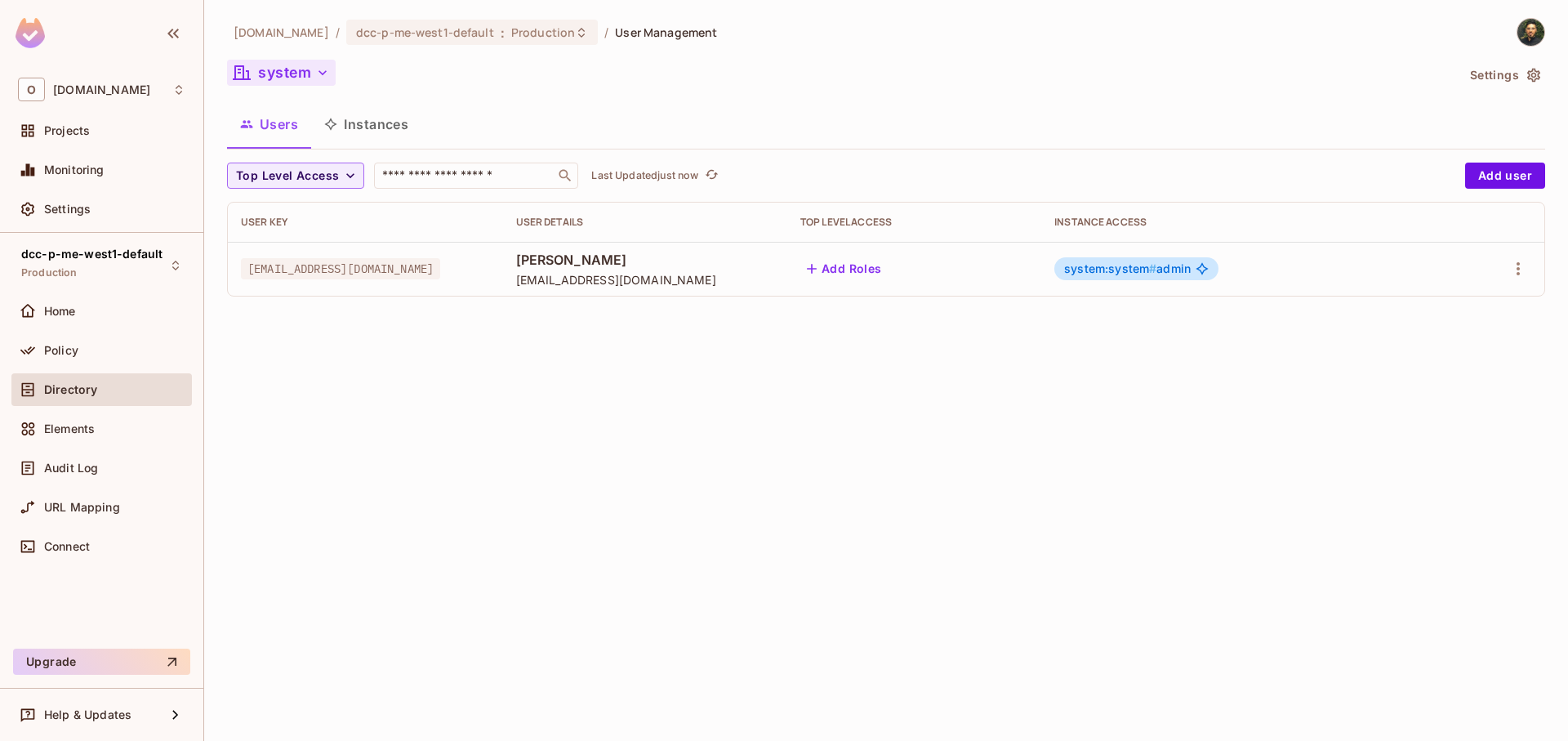
click at [312, 71] on button "system" at bounding box center [281, 73] width 109 height 27
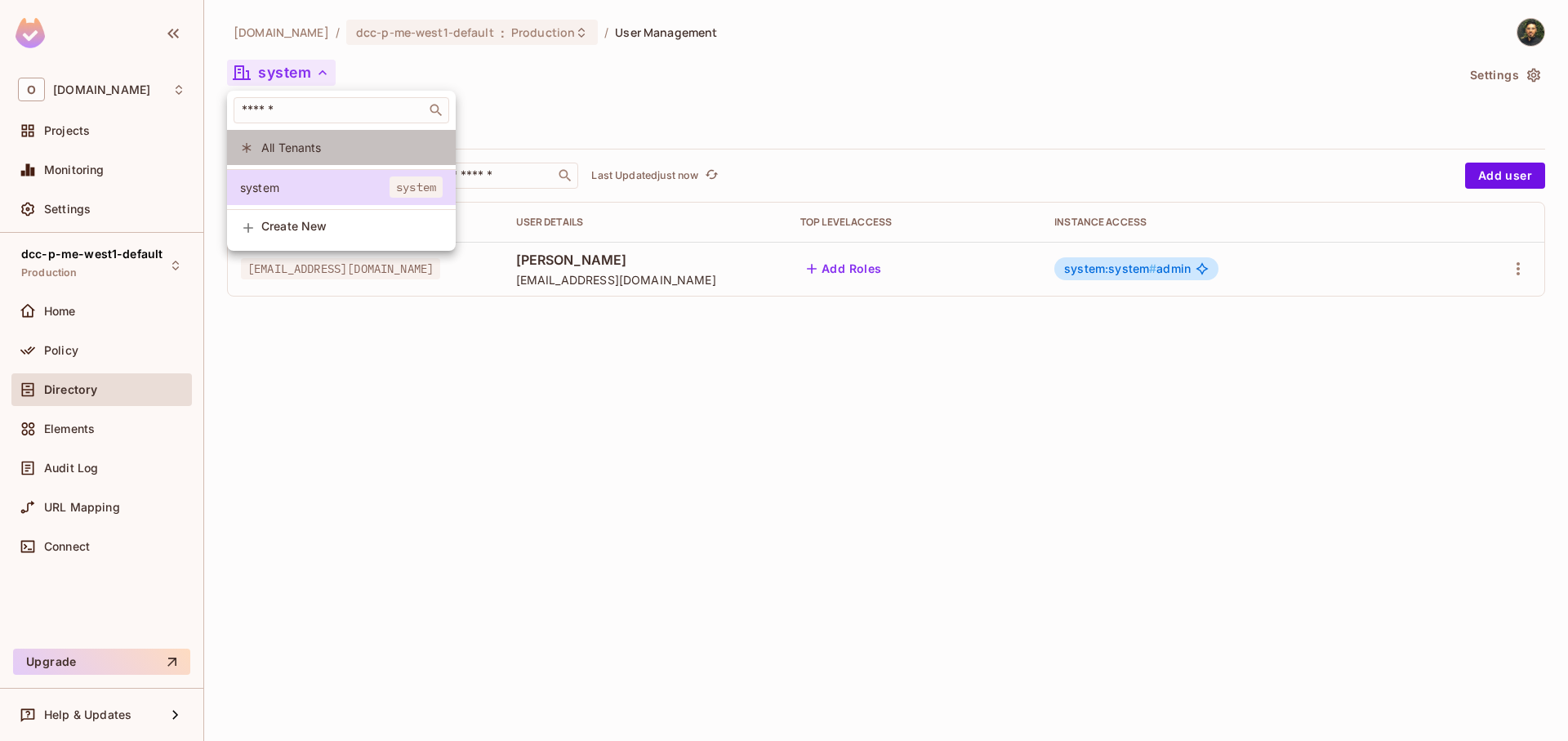
click at [320, 155] on li "All Tenants" at bounding box center [341, 147] width 229 height 35
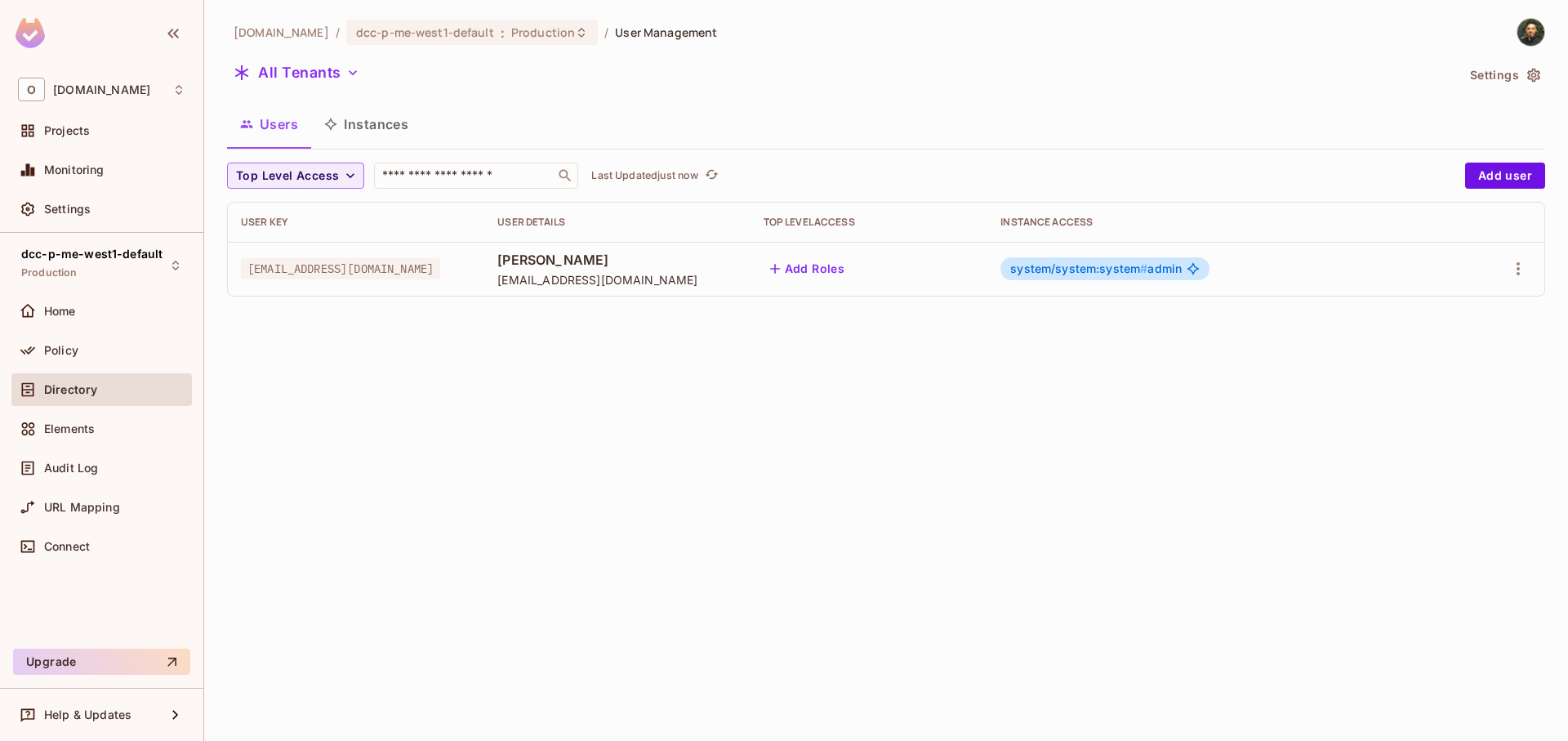
click at [1497, 51] on div "onvego.com / dcc-p-me-west1-default : Production / User Management All Tenants …" at bounding box center [886, 163] width 1318 height 292
click at [1486, 81] on button "Settings" at bounding box center [1504, 75] width 82 height 27
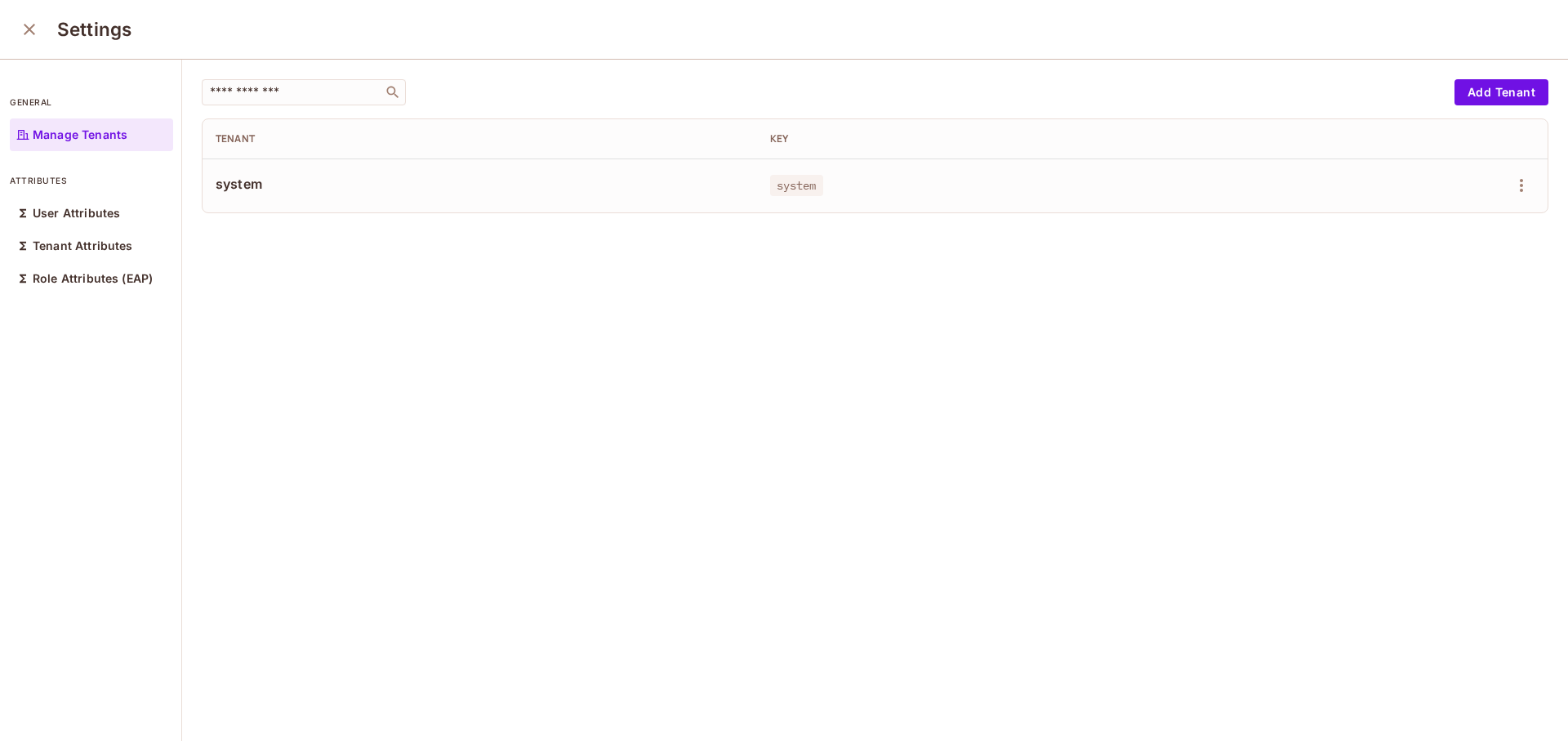
click at [462, 183] on span "system" at bounding box center [479, 184] width 529 height 18
click at [1512, 188] on icon "button" at bounding box center [1522, 186] width 20 height 20
click at [354, 291] on div at bounding box center [784, 370] width 1568 height 741
click at [70, 211] on p "User Attributes" at bounding box center [76, 212] width 87 height 13
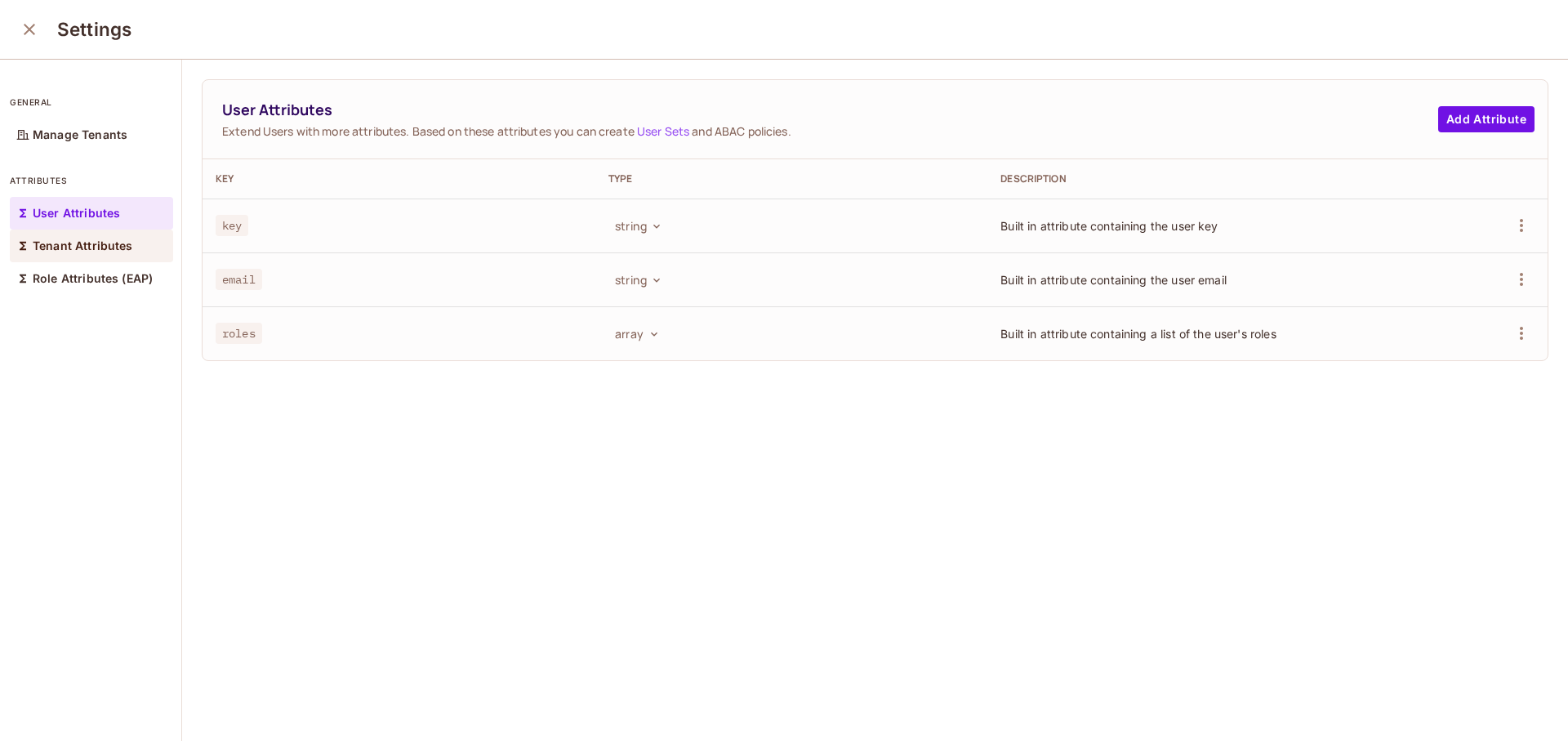
click at [78, 245] on p "Tenant Attributes" at bounding box center [83, 246] width 100 height 13
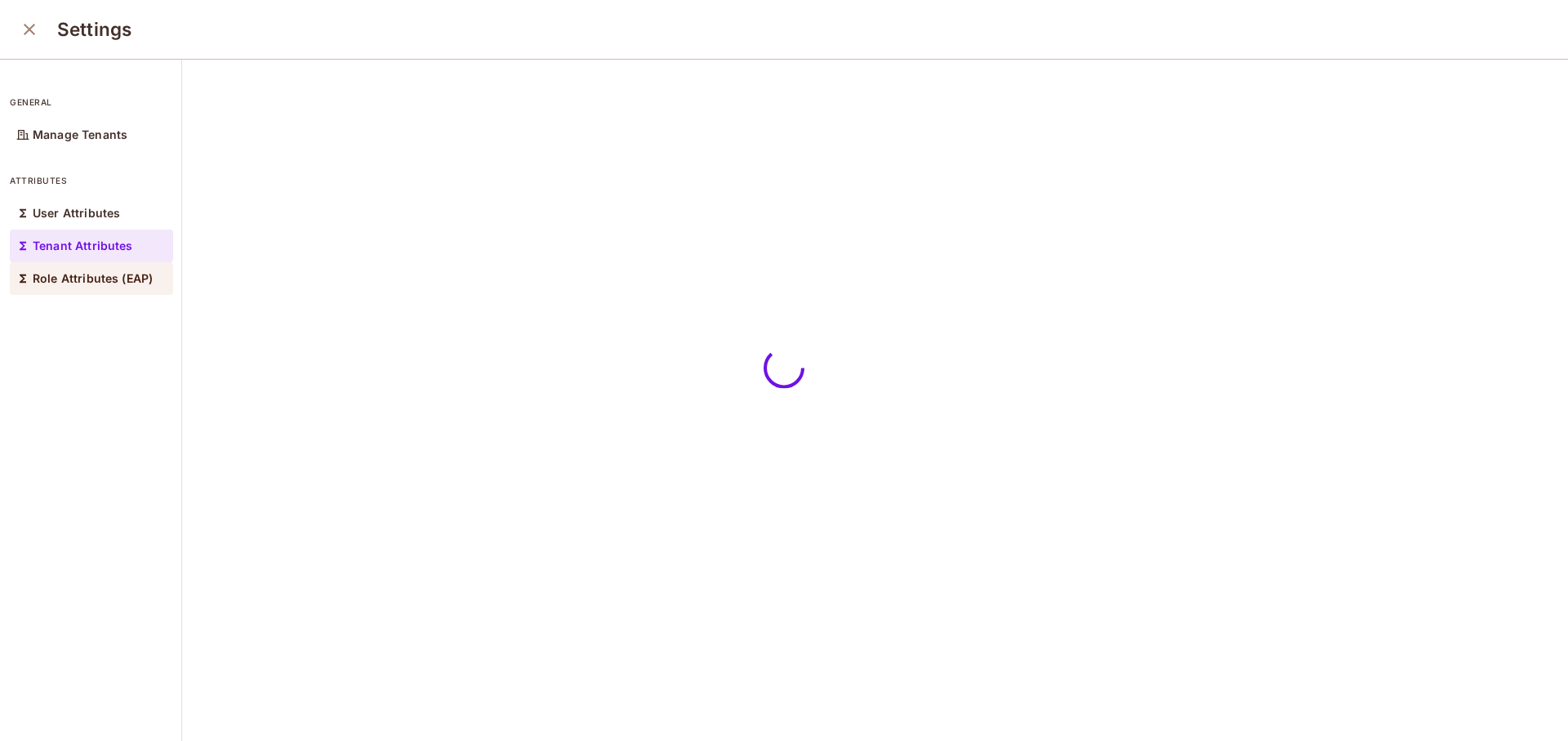
click at [88, 275] on p "Role Attributes (EAP)" at bounding box center [92, 278] width 120 height 13
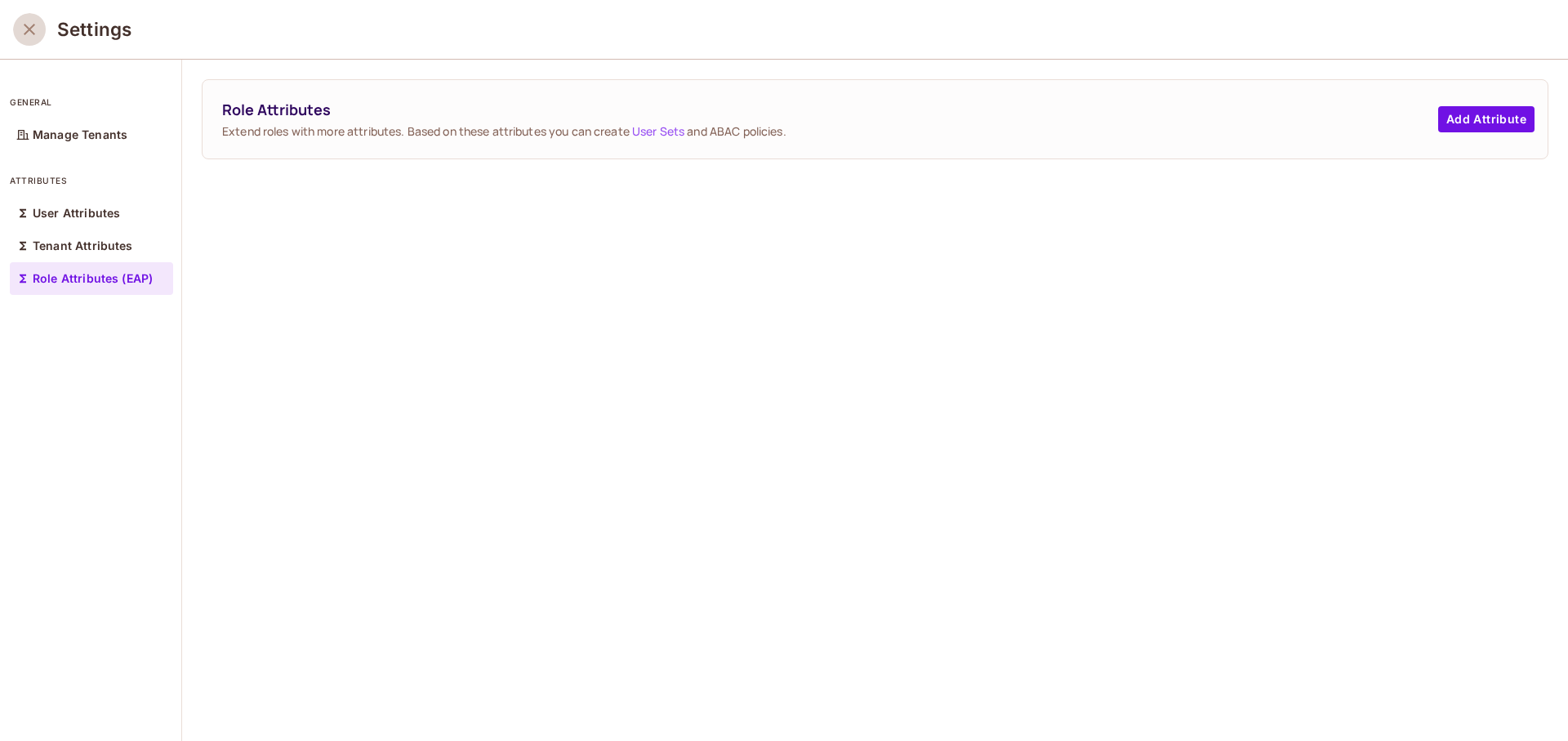
click at [37, 31] on icon "close" at bounding box center [29, 29] width 20 height 20
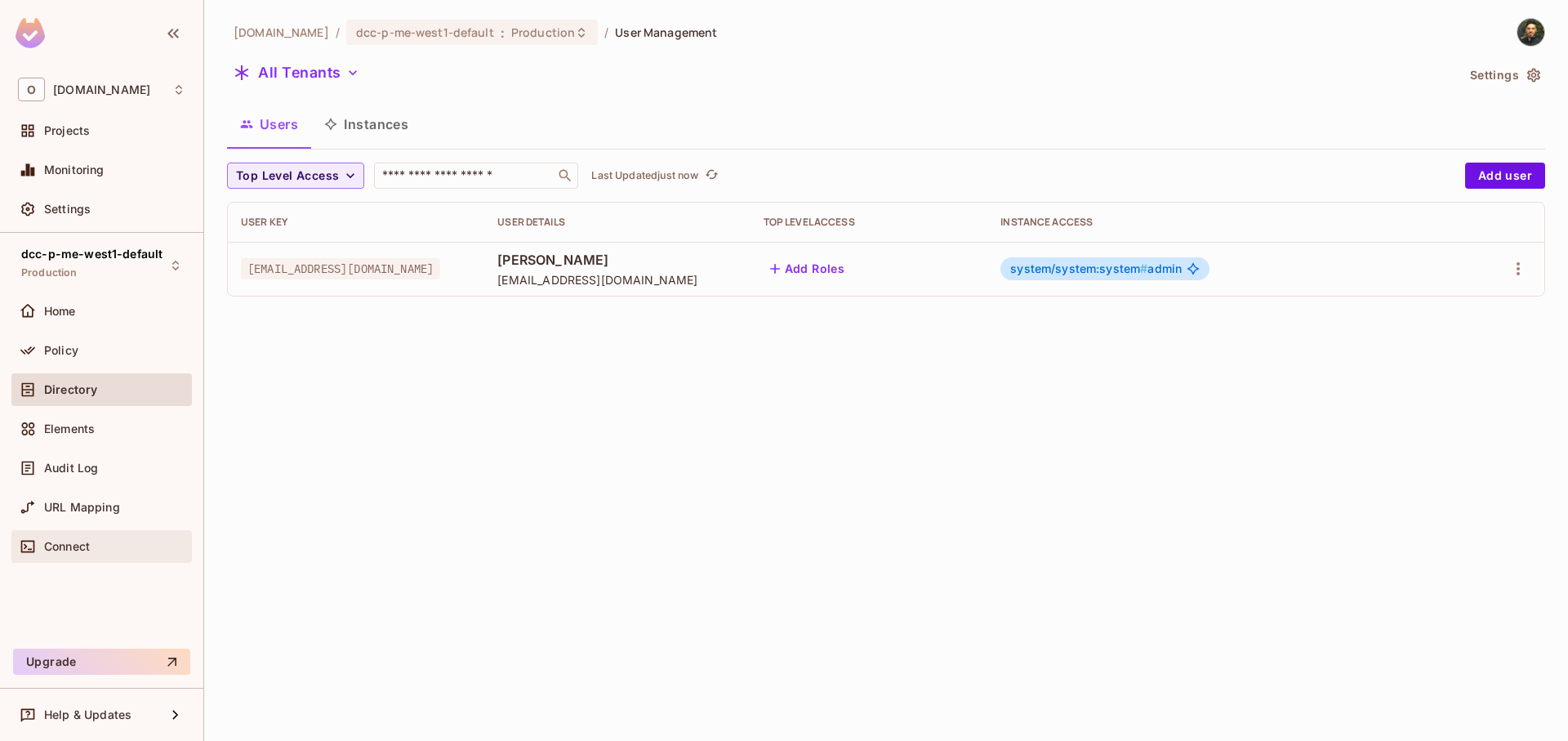
click at [94, 559] on div "Connect" at bounding box center [102, 546] width 181 height 32
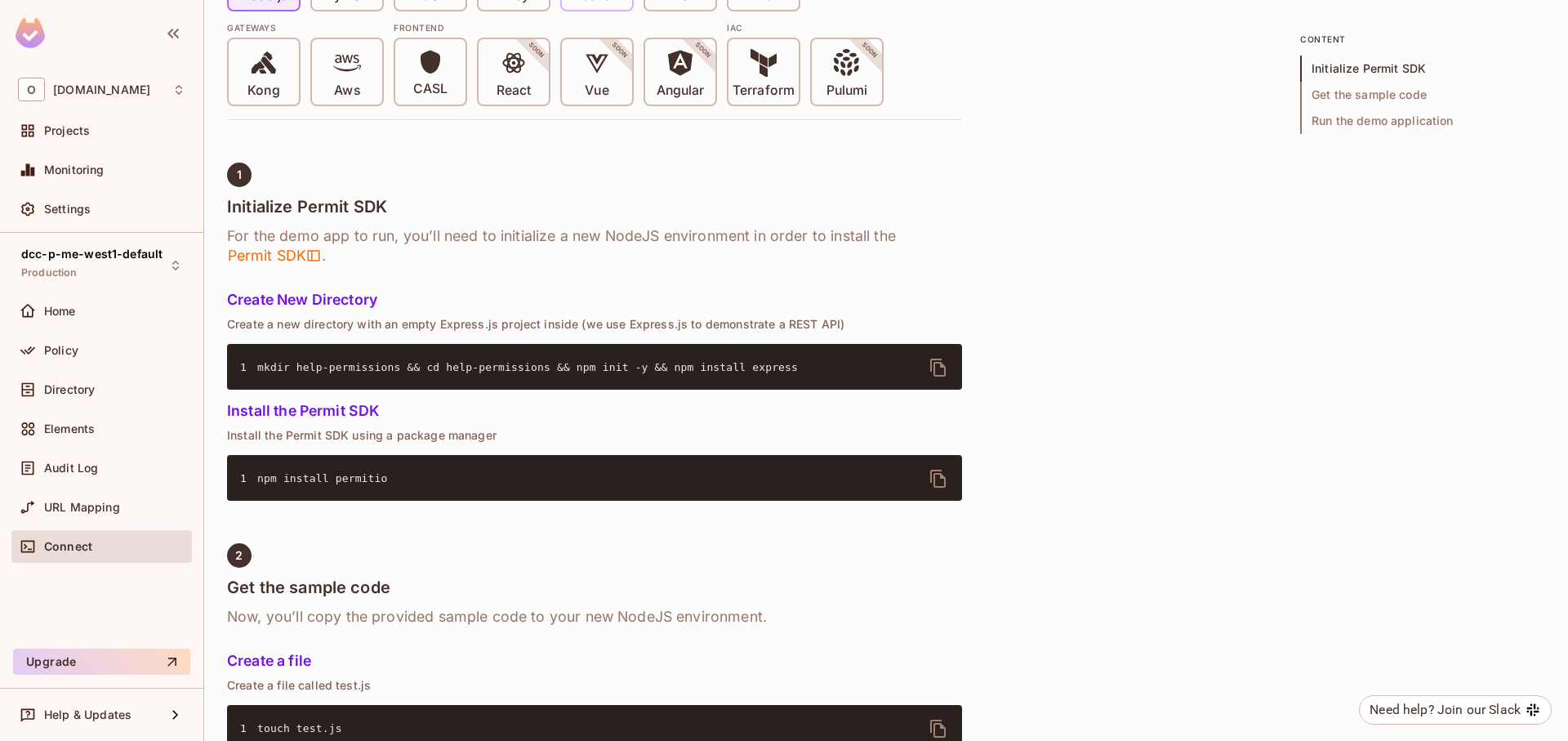
scroll to position [1176, 0]
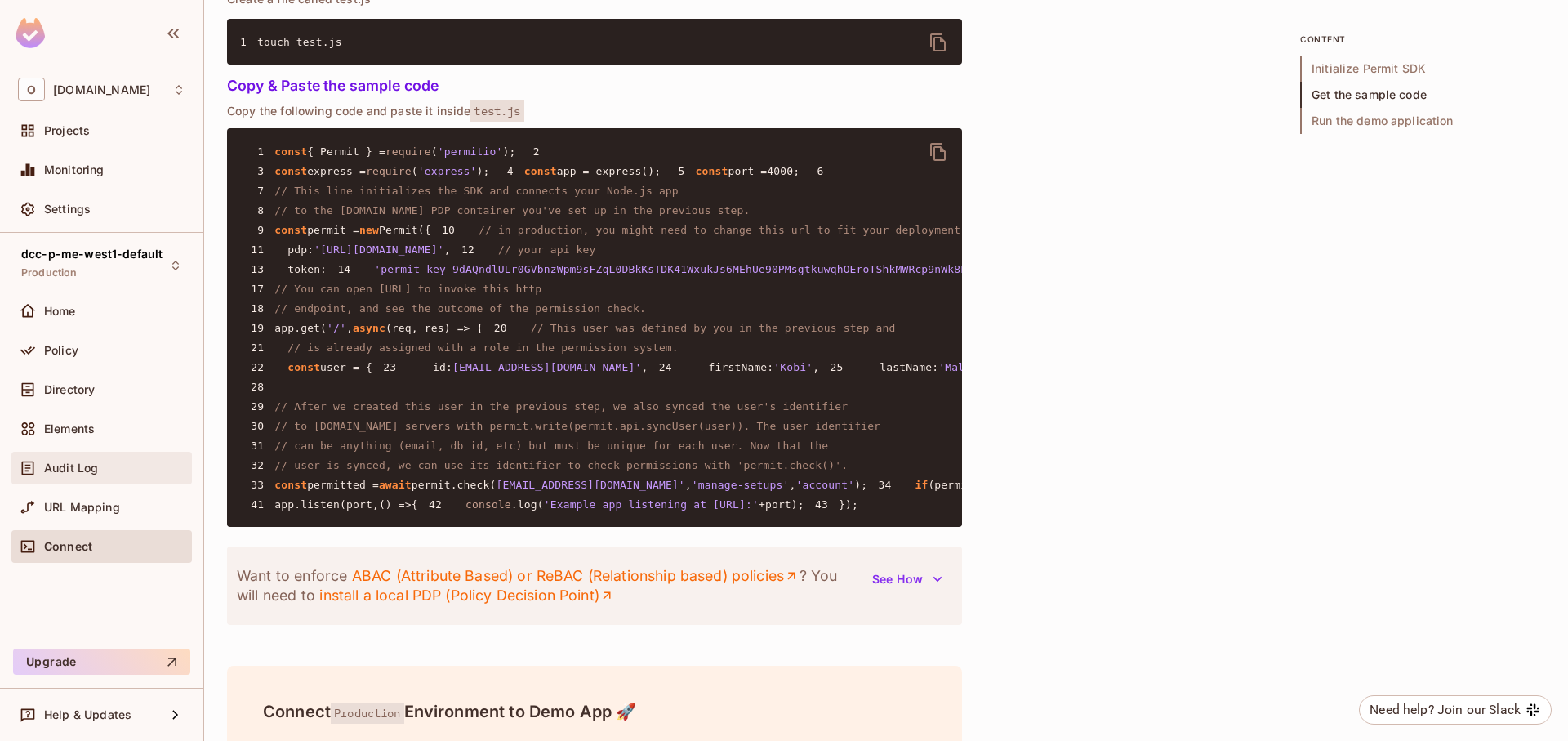
click at [80, 476] on div "Audit Log" at bounding box center [101, 468] width 167 height 20
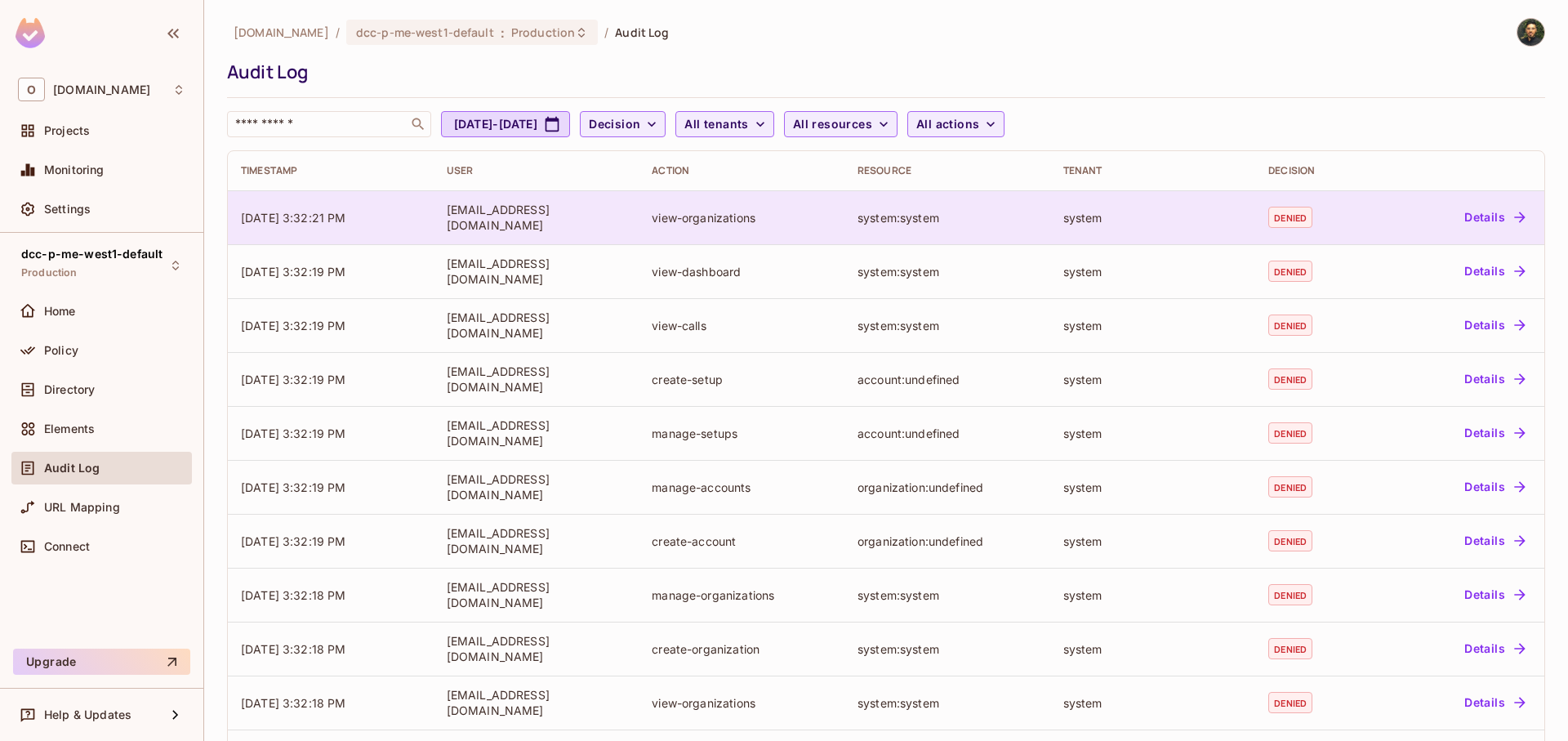
click at [1470, 215] on button "Details" at bounding box center [1494, 217] width 74 height 27
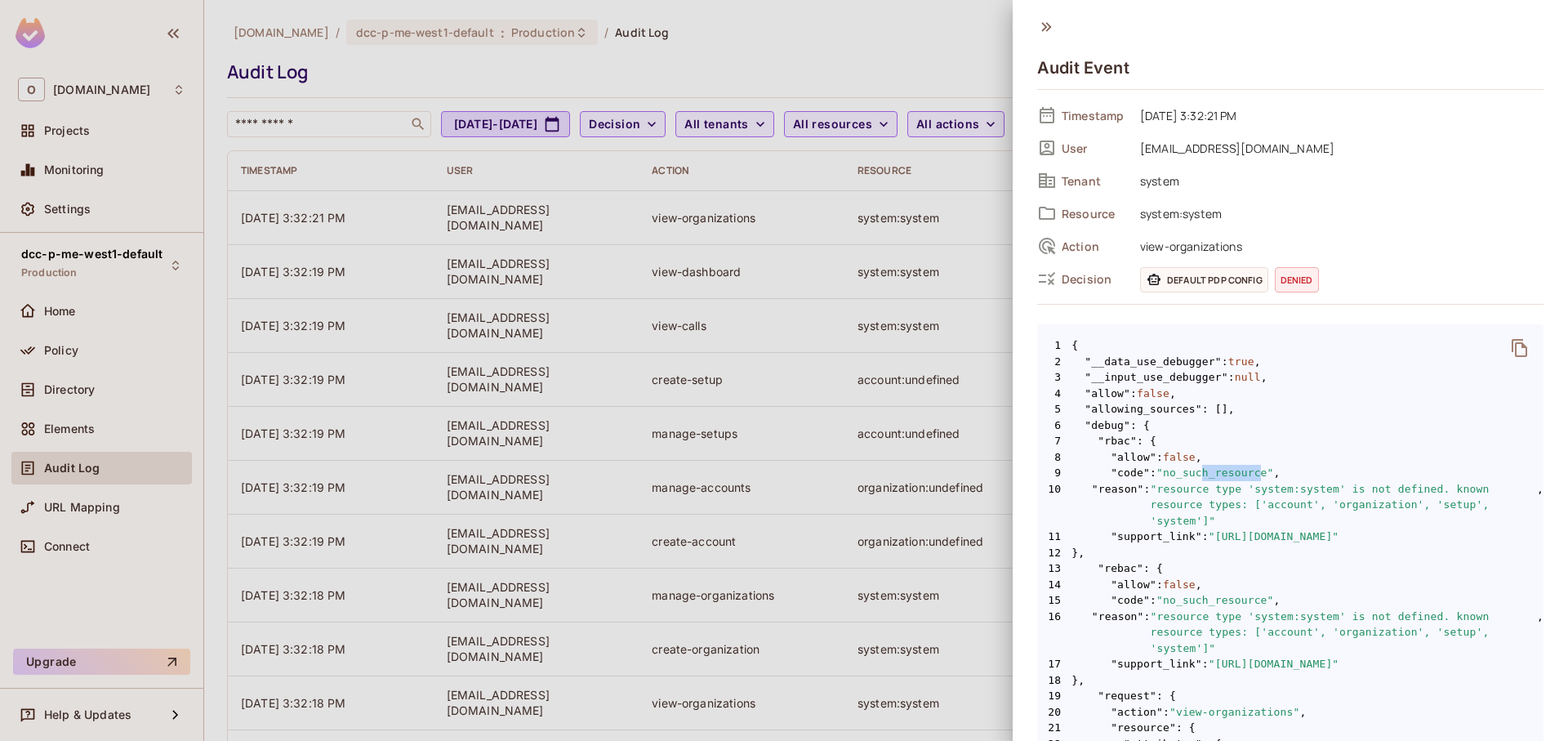
drag, startPoint x: 1184, startPoint y: 475, endPoint x: 1233, endPoint y: 477, distance: 49.0
click at [1233, 477] on span ""no_such_resource"" at bounding box center [1215, 473] width 118 height 17
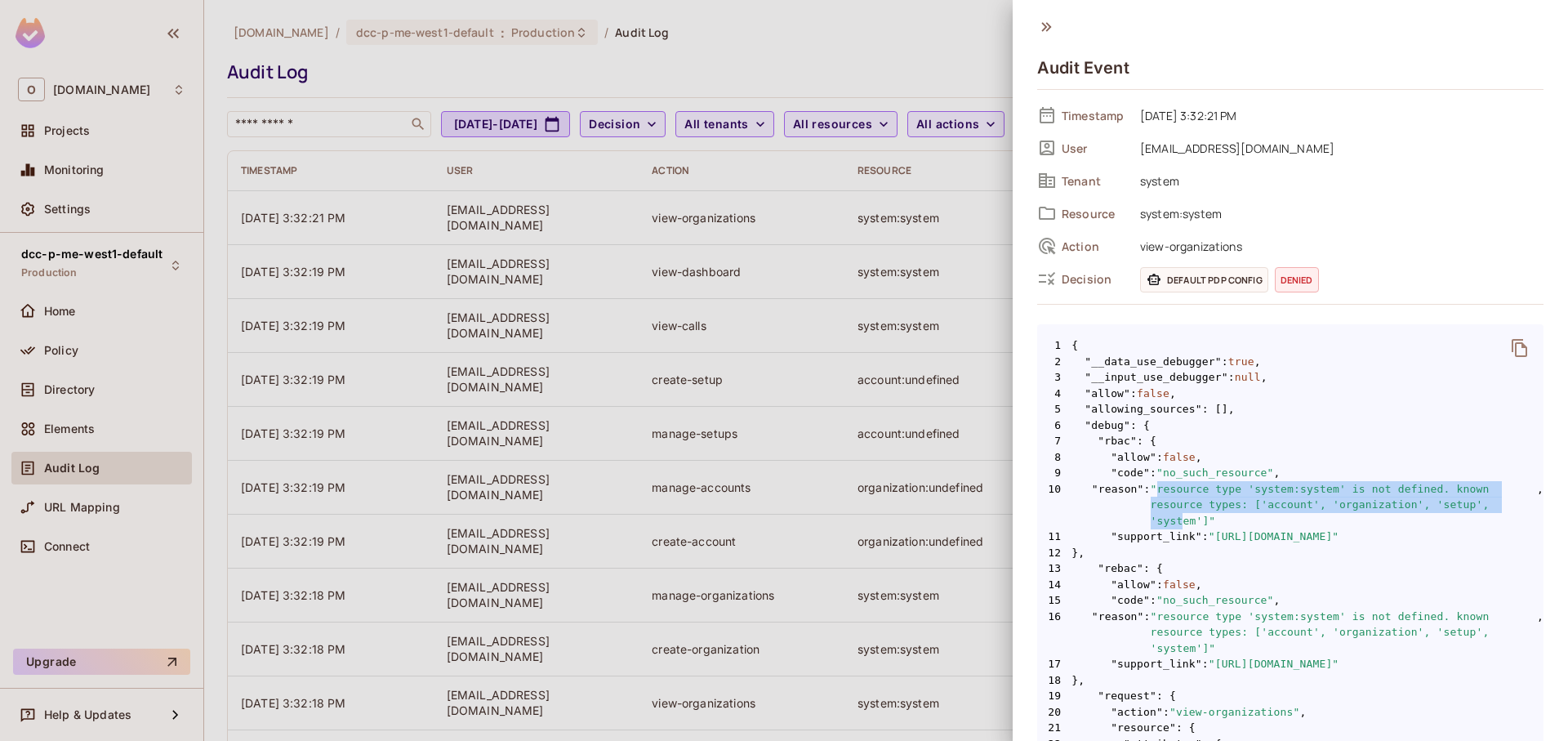
drag, startPoint x: 1149, startPoint y: 491, endPoint x: 1368, endPoint y: 507, distance: 219.6
click at [1368, 507] on span ""resource type 'system:system' is not defined. known resource types: ['account'…" at bounding box center [1343, 505] width 386 height 48
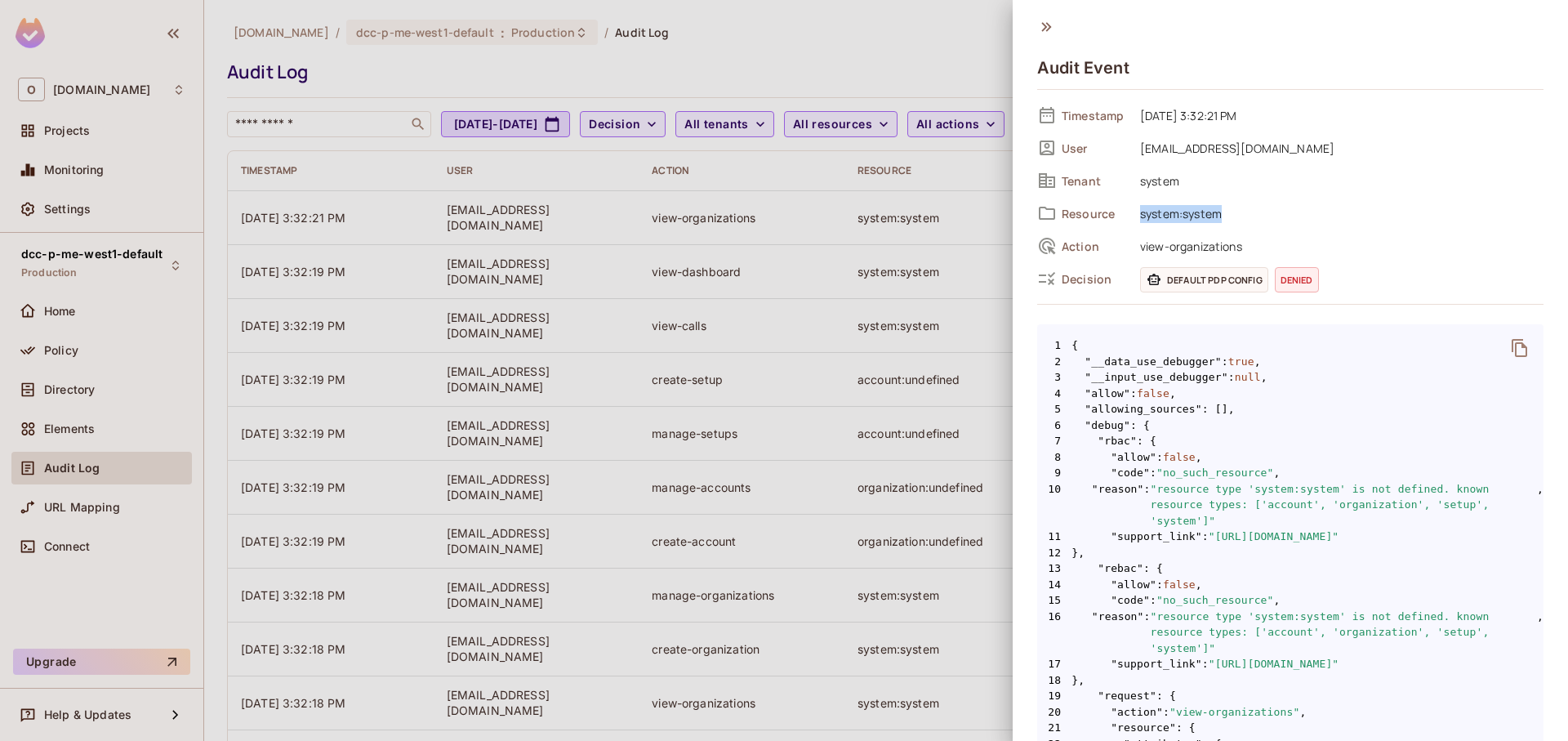
drag, startPoint x: 1141, startPoint y: 215, endPoint x: 1252, endPoint y: 211, distance: 111.1
click at [1252, 211] on span "system:system" at bounding box center [1337, 213] width 412 height 20
click at [1253, 213] on span "system:system" at bounding box center [1337, 213] width 412 height 20
drag, startPoint x: 1230, startPoint y: 213, endPoint x: 1147, endPoint y: 210, distance: 83.1
click at [1147, 210] on span "system:system" at bounding box center [1337, 213] width 412 height 20
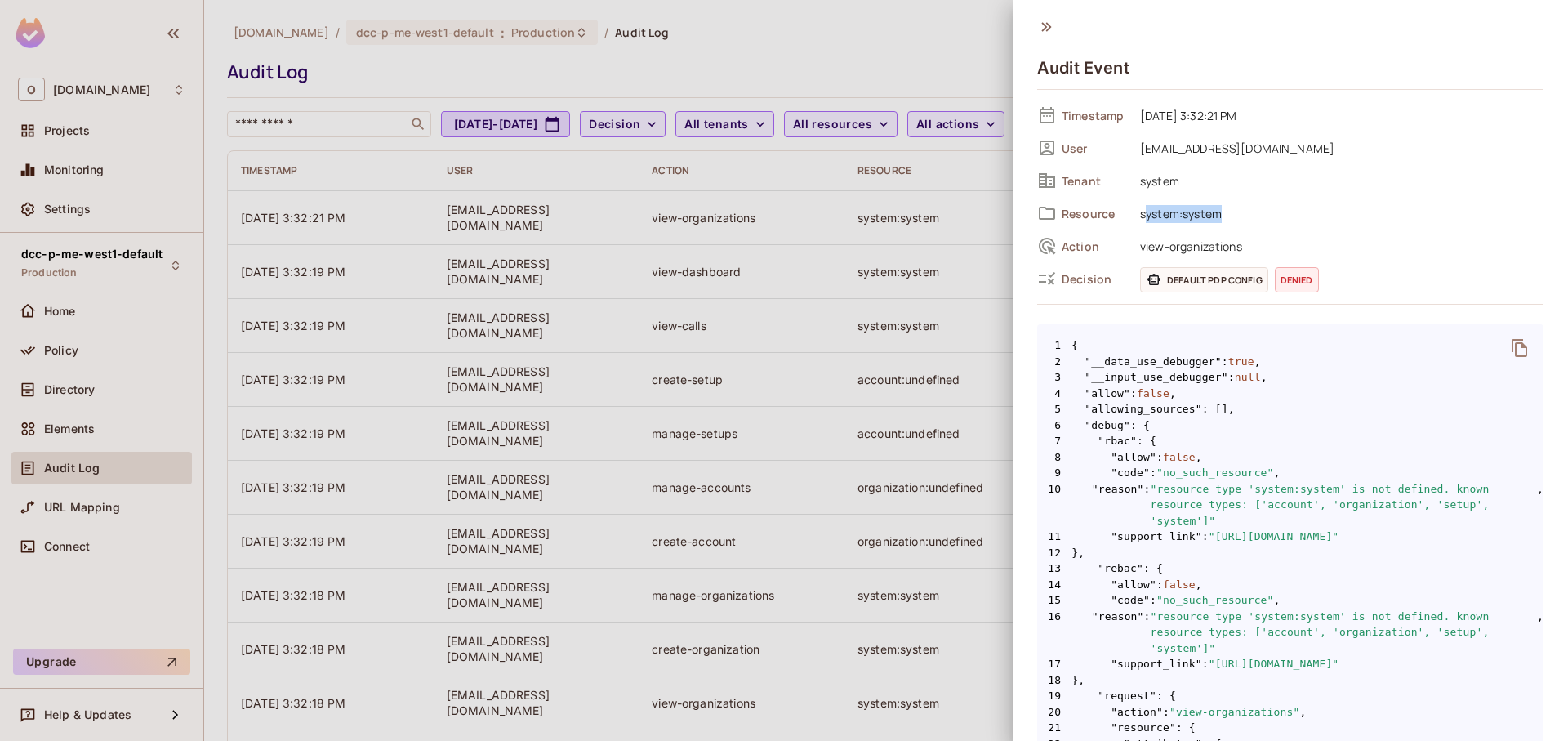
click at [1147, 210] on span "system:system" at bounding box center [1337, 213] width 412 height 20
drag, startPoint x: 1204, startPoint y: 279, endPoint x: 1248, endPoint y: 279, distance: 44.0
click at [1248, 279] on span "Default PDP config" at bounding box center [1204, 280] width 129 height 26
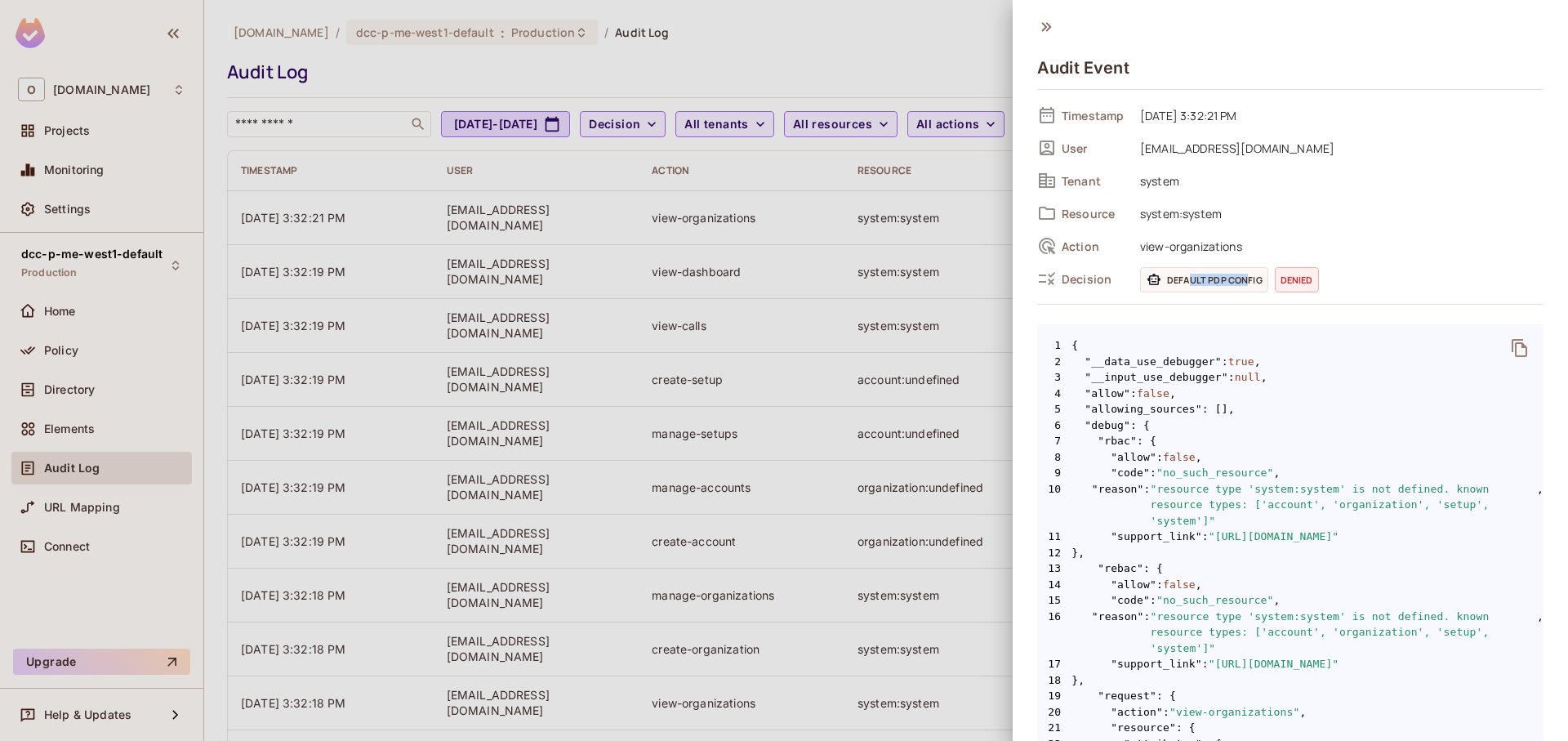
click at [1248, 279] on span "Default PDP config" at bounding box center [1204, 280] width 129 height 26
click at [1278, 246] on span "view-organizations" at bounding box center [1337, 246] width 412 height 20
click at [878, 78] on div at bounding box center [784, 370] width 1568 height 741
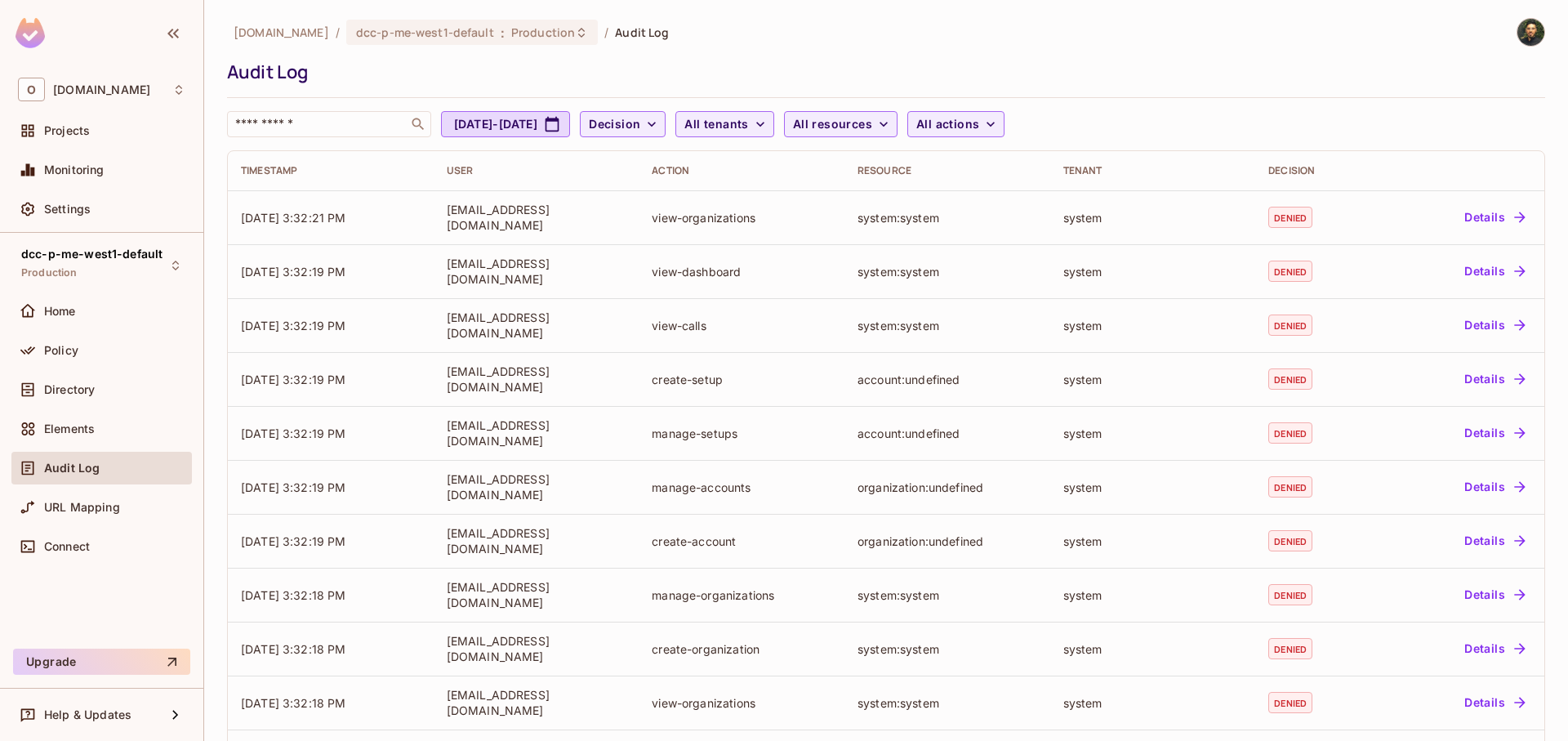
click at [99, 477] on div "Audit Log" at bounding box center [101, 468] width 167 height 20
click at [99, 478] on div "Audit Log" at bounding box center [102, 468] width 181 height 32
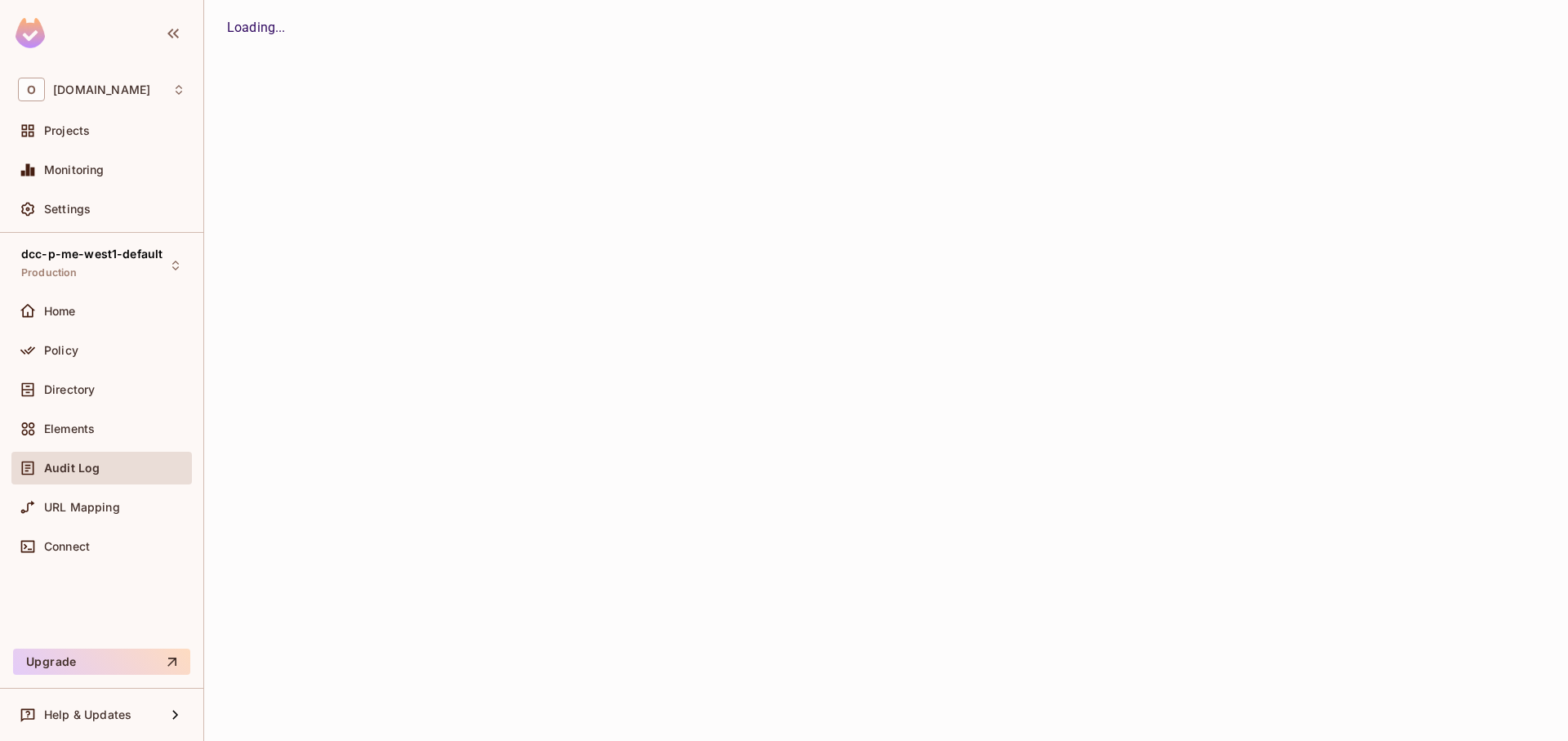
click at [99, 478] on div "Audit Log" at bounding box center [102, 468] width 181 height 32
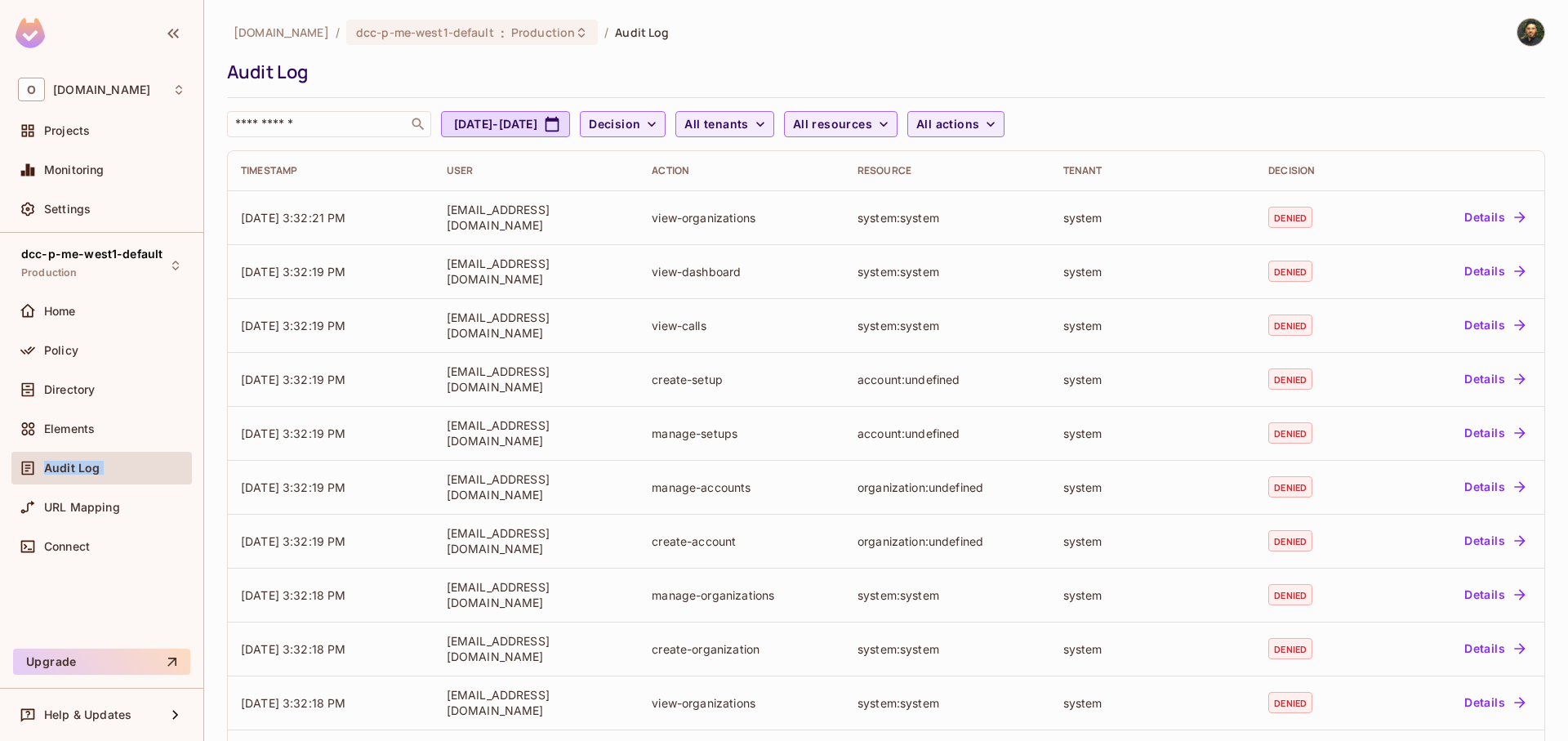
click at [99, 478] on div "Audit Log" at bounding box center [102, 468] width 181 height 32
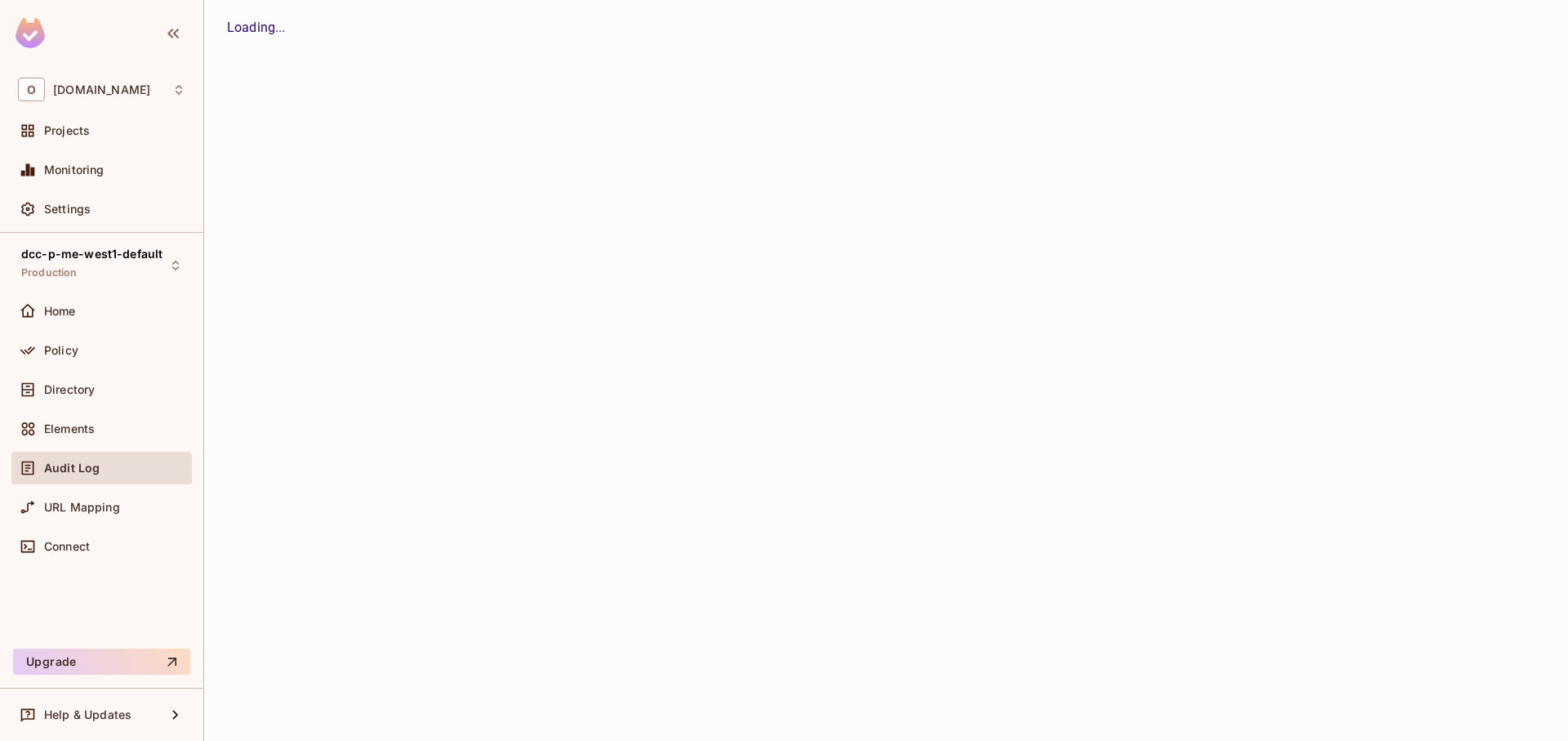
click at [99, 478] on div "Audit Log" at bounding box center [102, 468] width 181 height 32
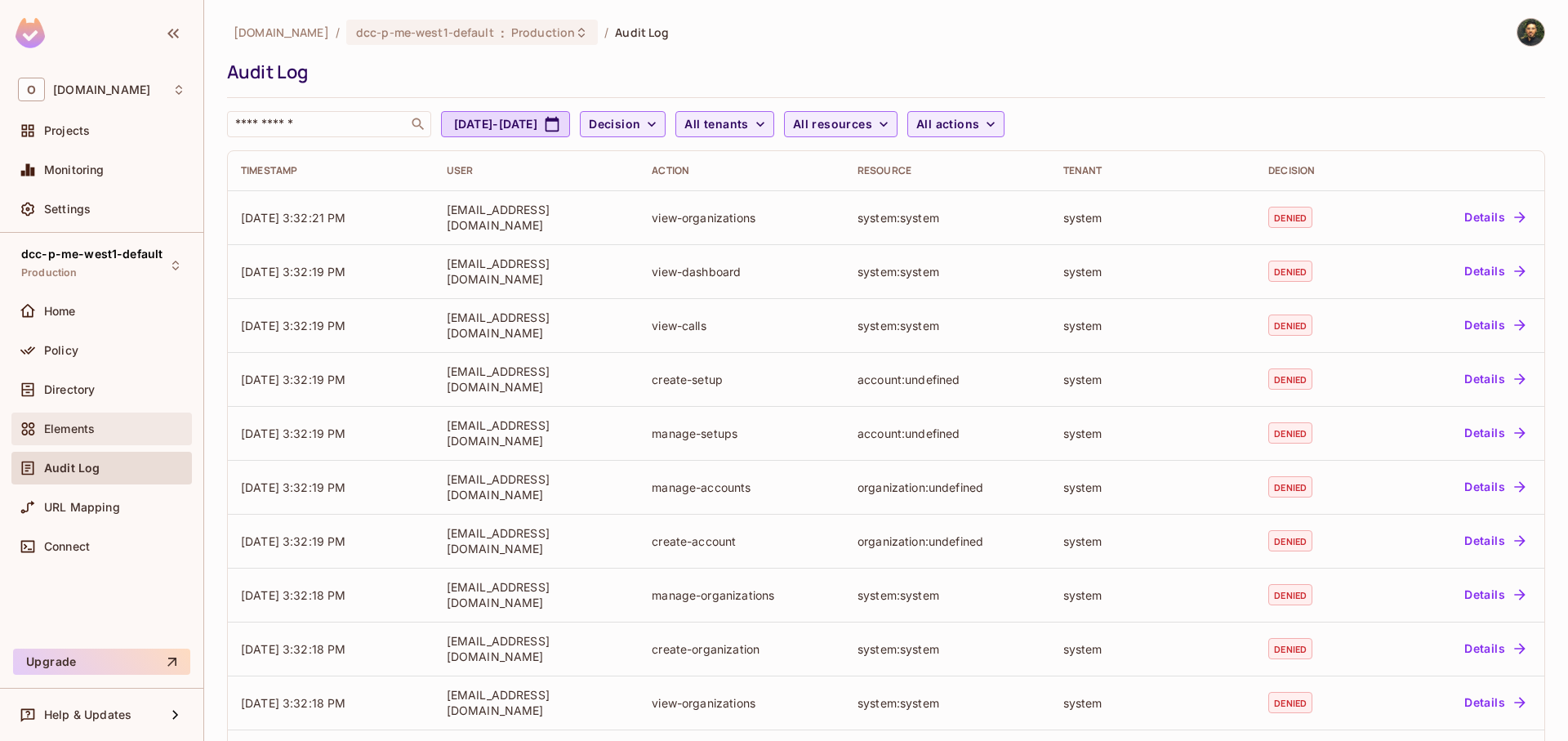
click at [96, 443] on div "Elements" at bounding box center [102, 428] width 181 height 32
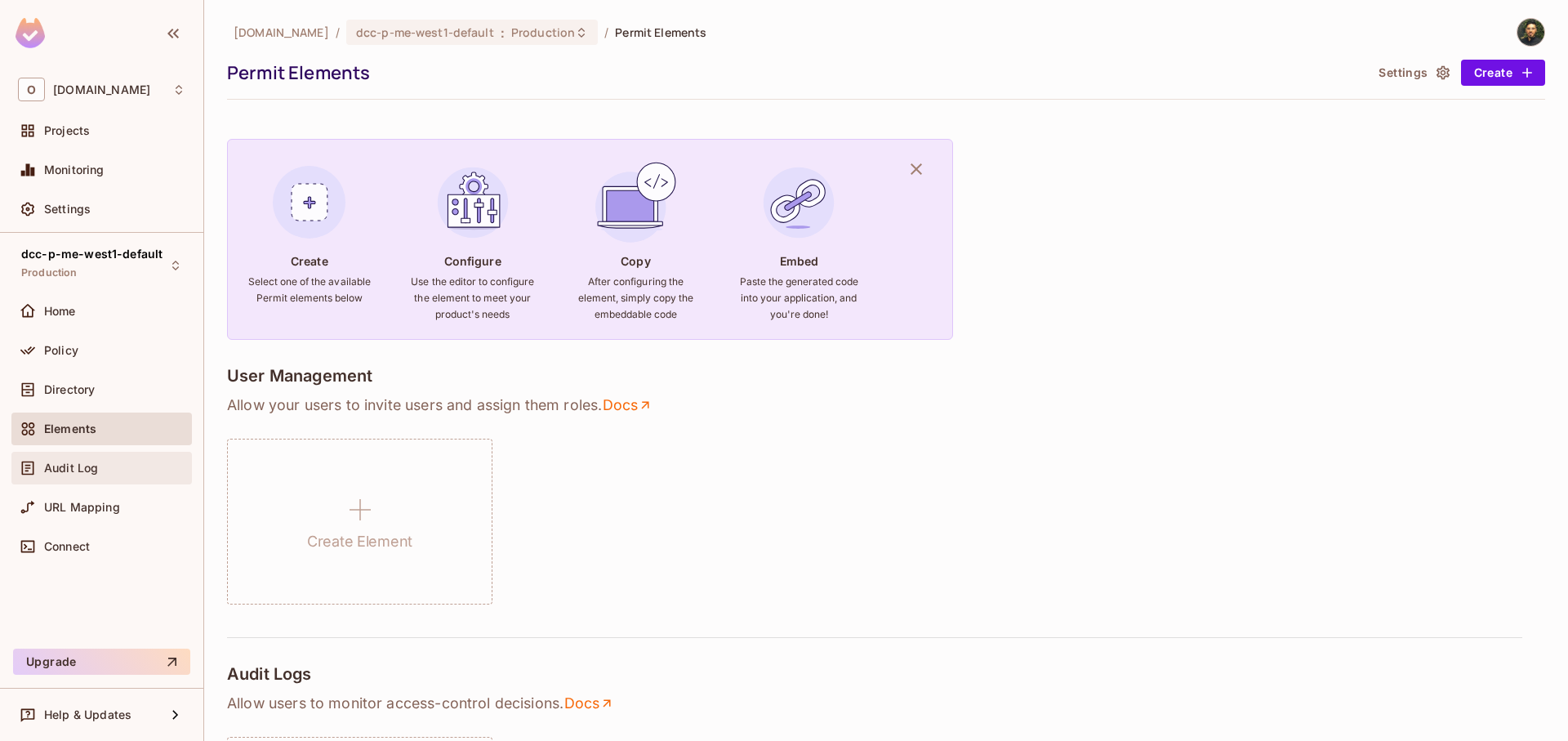
click at [102, 471] on div "Audit Log" at bounding box center [115, 468] width 141 height 13
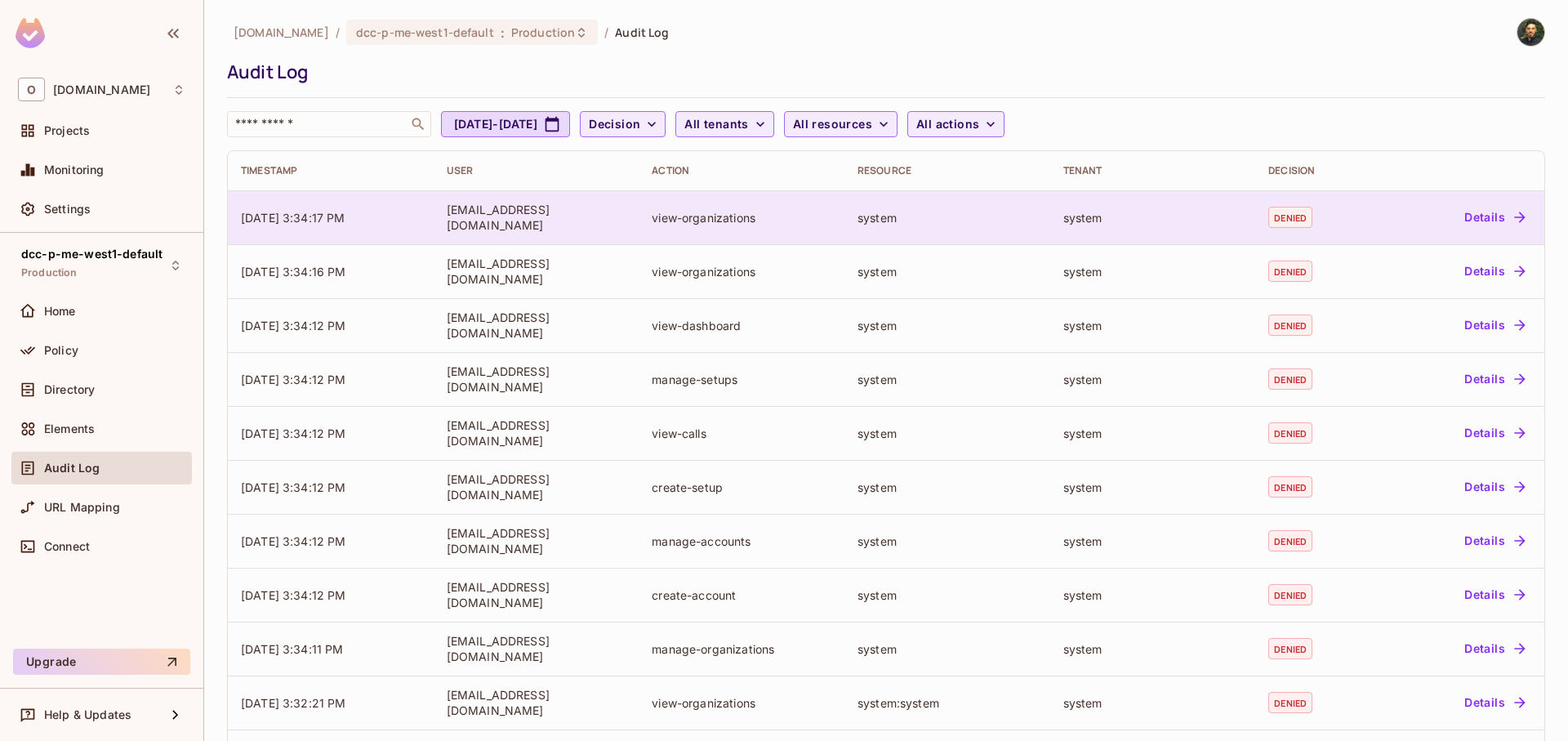
click at [1107, 225] on div "system" at bounding box center [1152, 218] width 180 height 16
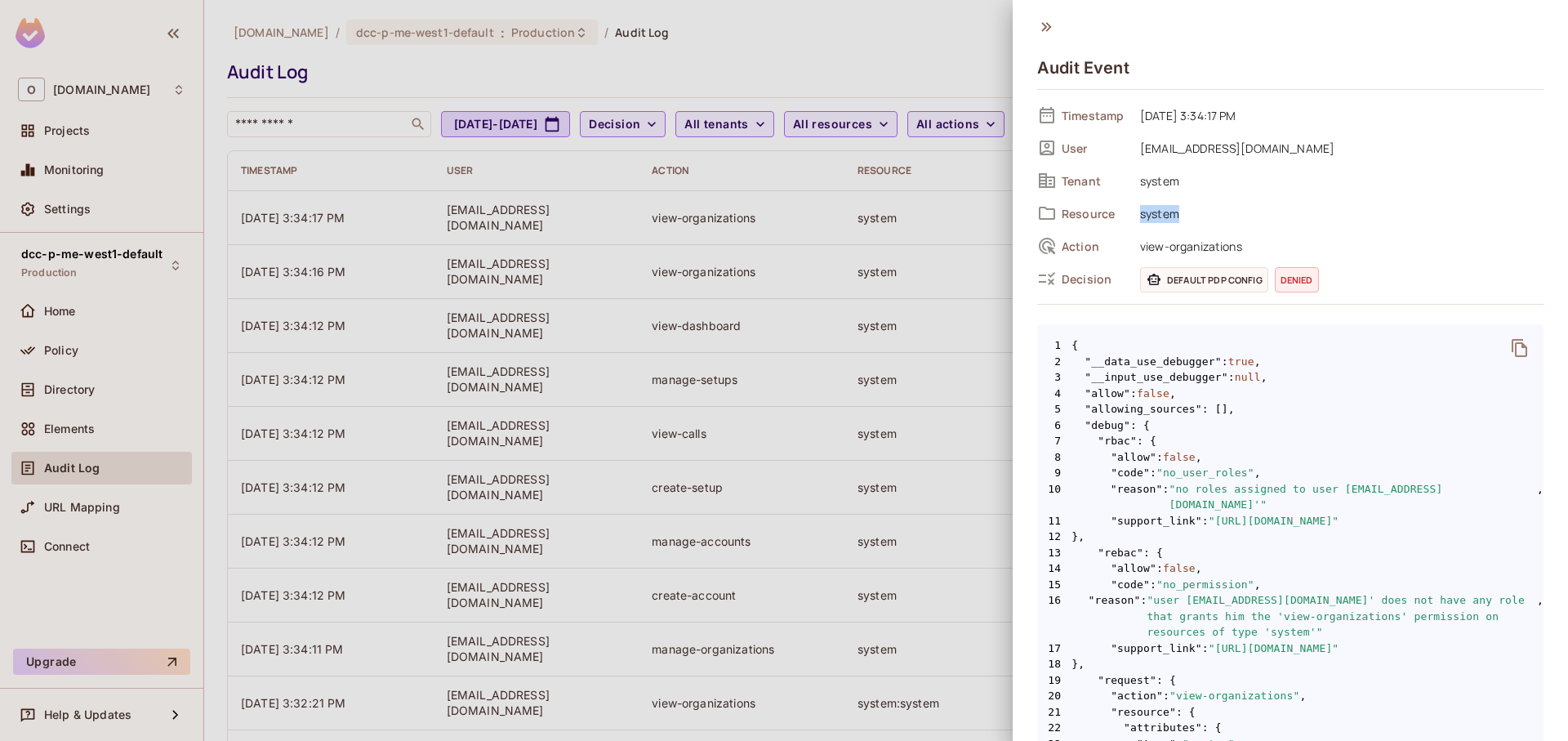
drag, startPoint x: 1140, startPoint y: 214, endPoint x: 1202, endPoint y: 217, distance: 62.1
click at [1202, 217] on span "system" at bounding box center [1337, 213] width 412 height 20
drag, startPoint x: 1200, startPoint y: 181, endPoint x: 1217, endPoint y: 180, distance: 17.0
click at [1217, 180] on span "system" at bounding box center [1337, 181] width 412 height 20
drag, startPoint x: 1217, startPoint y: 491, endPoint x: 1397, endPoint y: 488, distance: 180.0
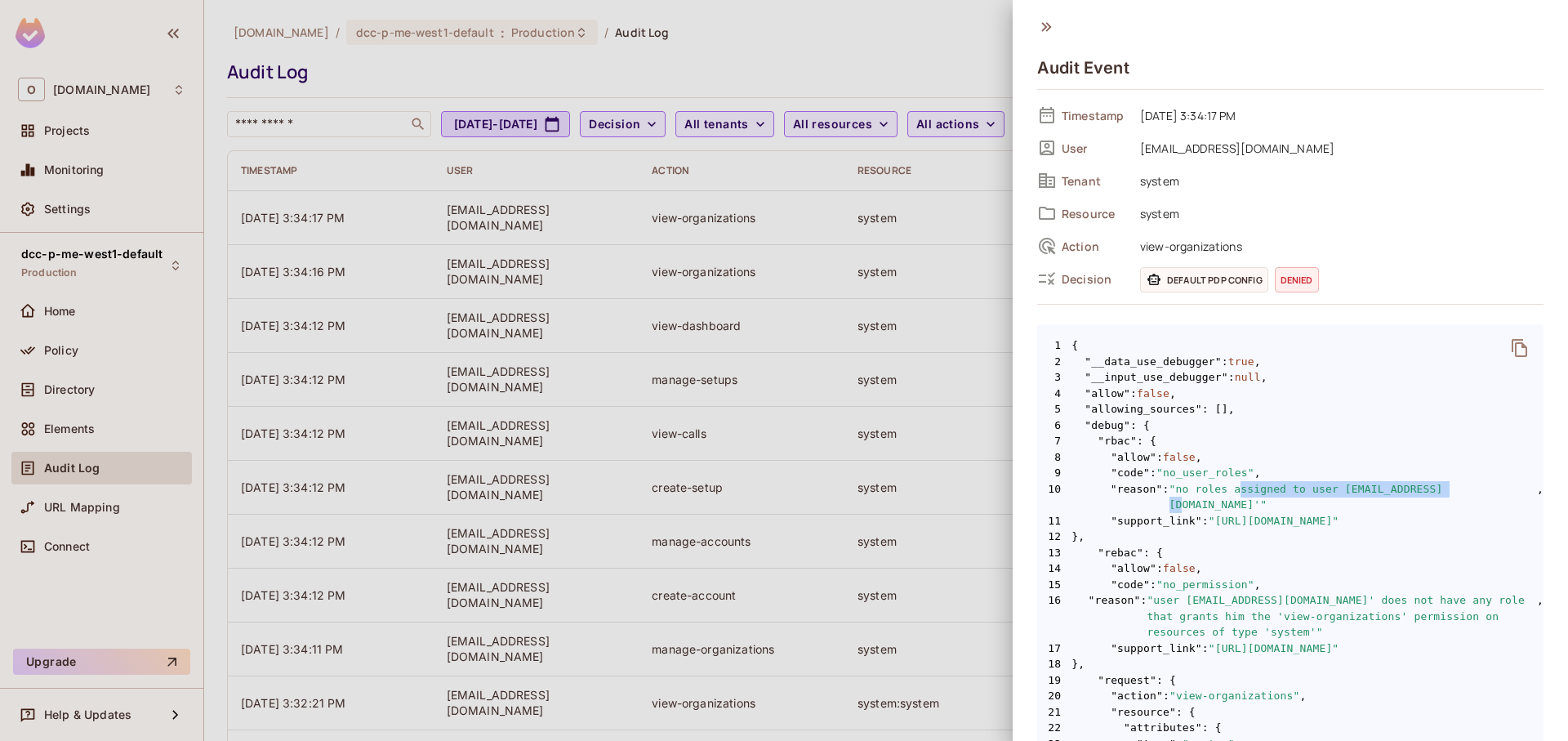
click at [1397, 488] on span ""no roles assigned to user 'kobim@onvego.com'"" at bounding box center [1353, 497] width 368 height 31
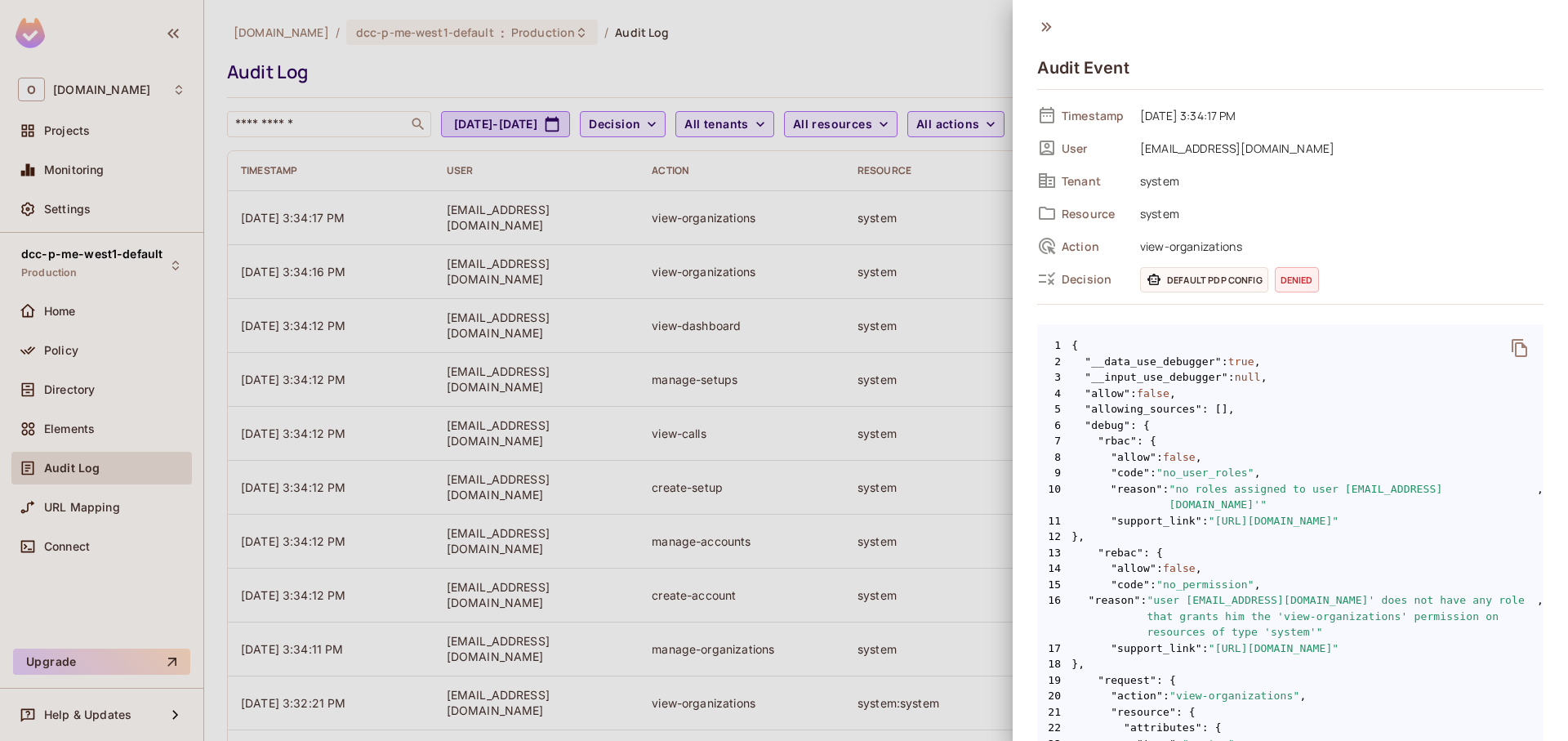
click at [1339, 513] on span ""https://docs.permit.io/errors/no_user_roles"" at bounding box center [1273, 521] width 131 height 17
drag, startPoint x: 1276, startPoint y: 585, endPoint x: 1432, endPoint y: 589, distance: 156.1
click at [1432, 593] on span ""user 'kobim@onvego.com' does not have any role that grants him the 'view-organ…" at bounding box center [1341, 616] width 390 height 48
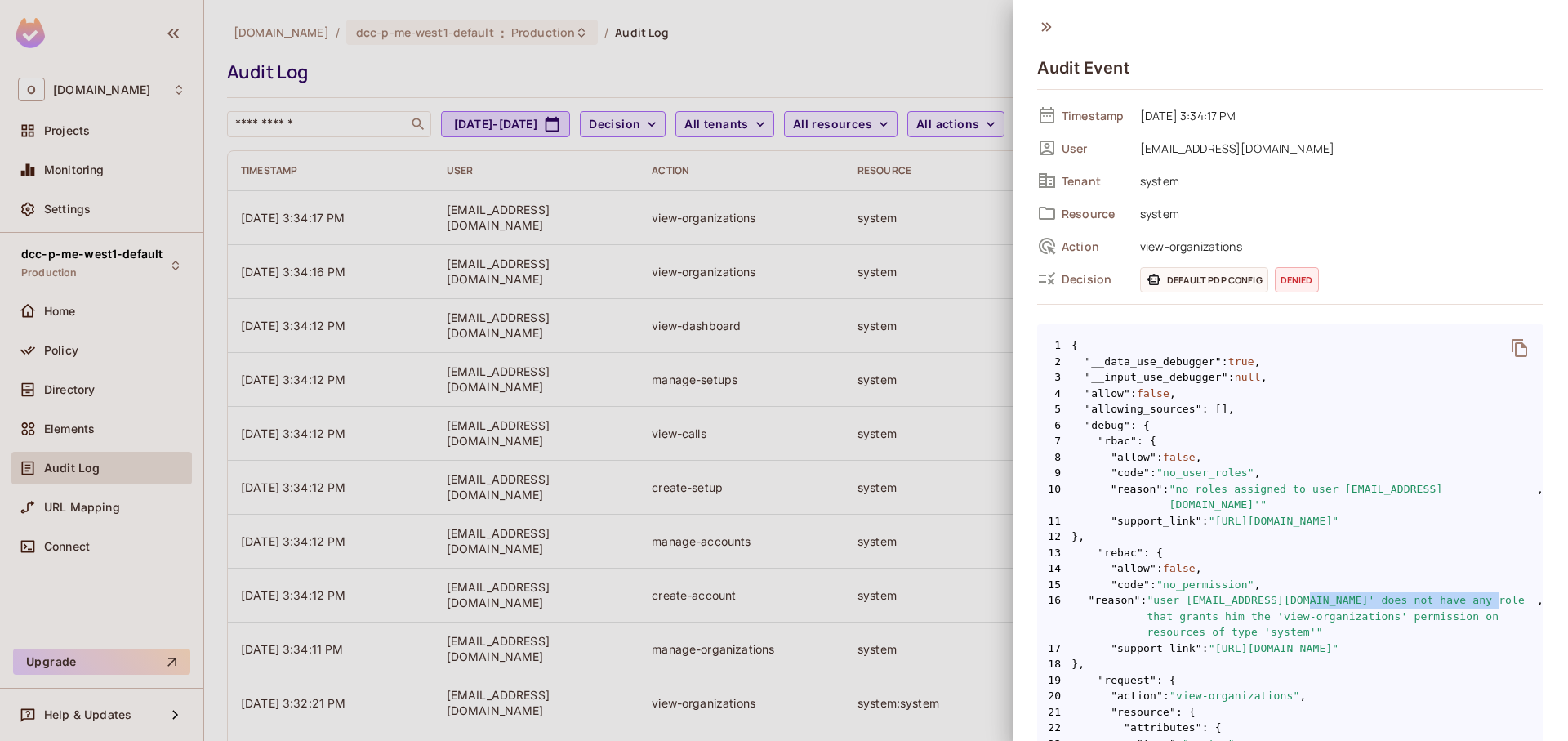
click at [1432, 593] on span ""user 'kobim@onvego.com' does not have any role that grants him the 'view-organ…" at bounding box center [1341, 616] width 390 height 48
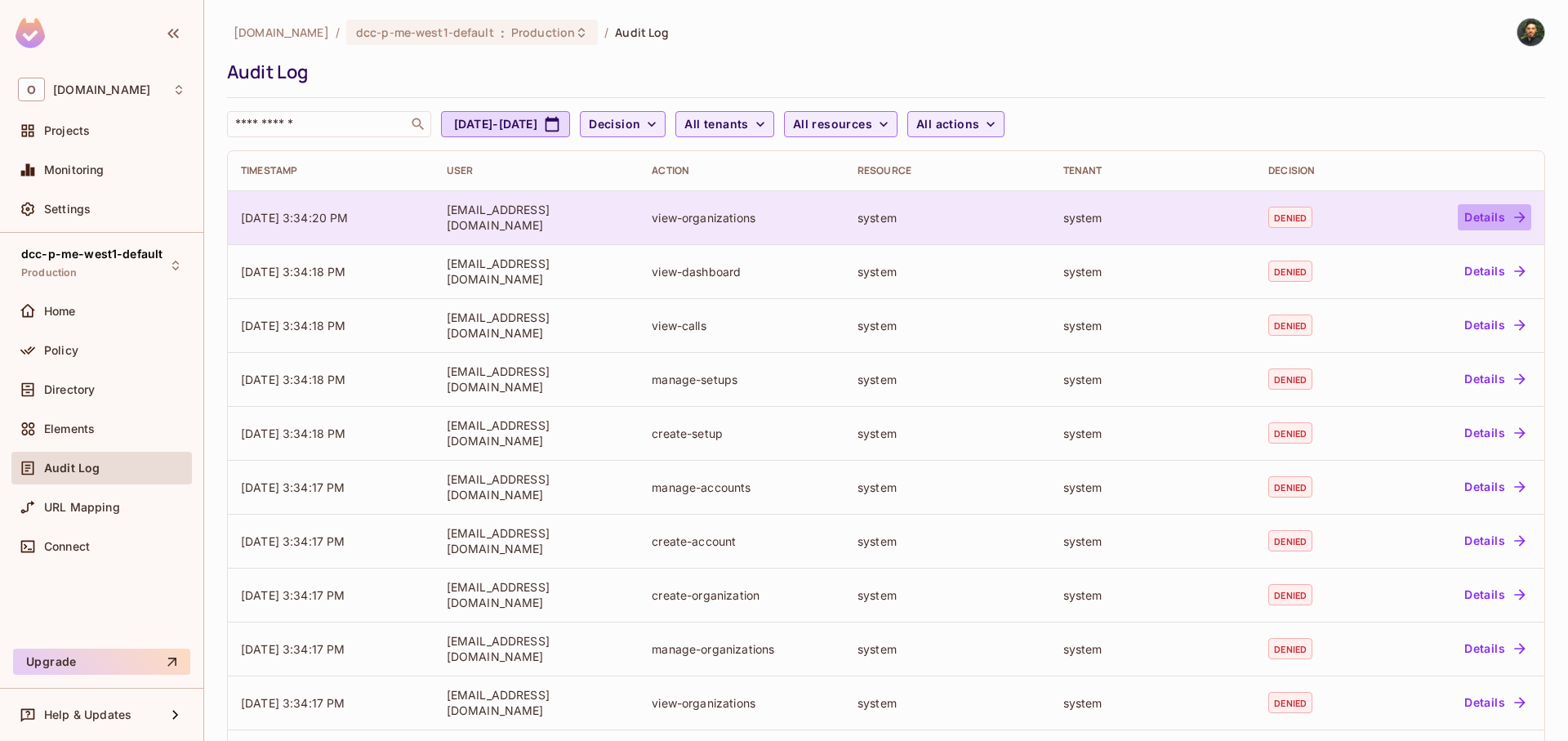
click at [1493, 212] on button "Details" at bounding box center [1494, 217] width 74 height 27
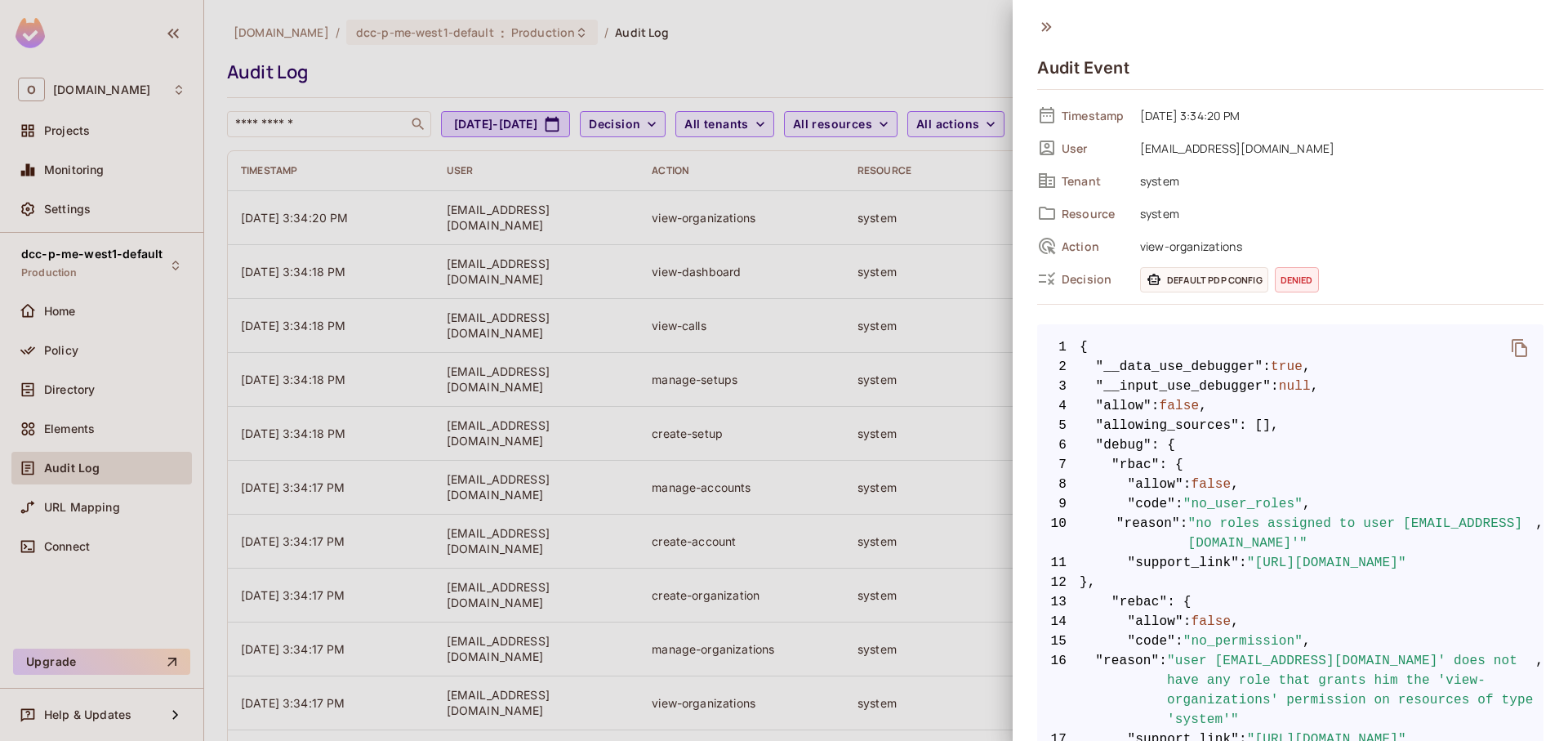
click at [877, 263] on div at bounding box center [784, 370] width 1568 height 741
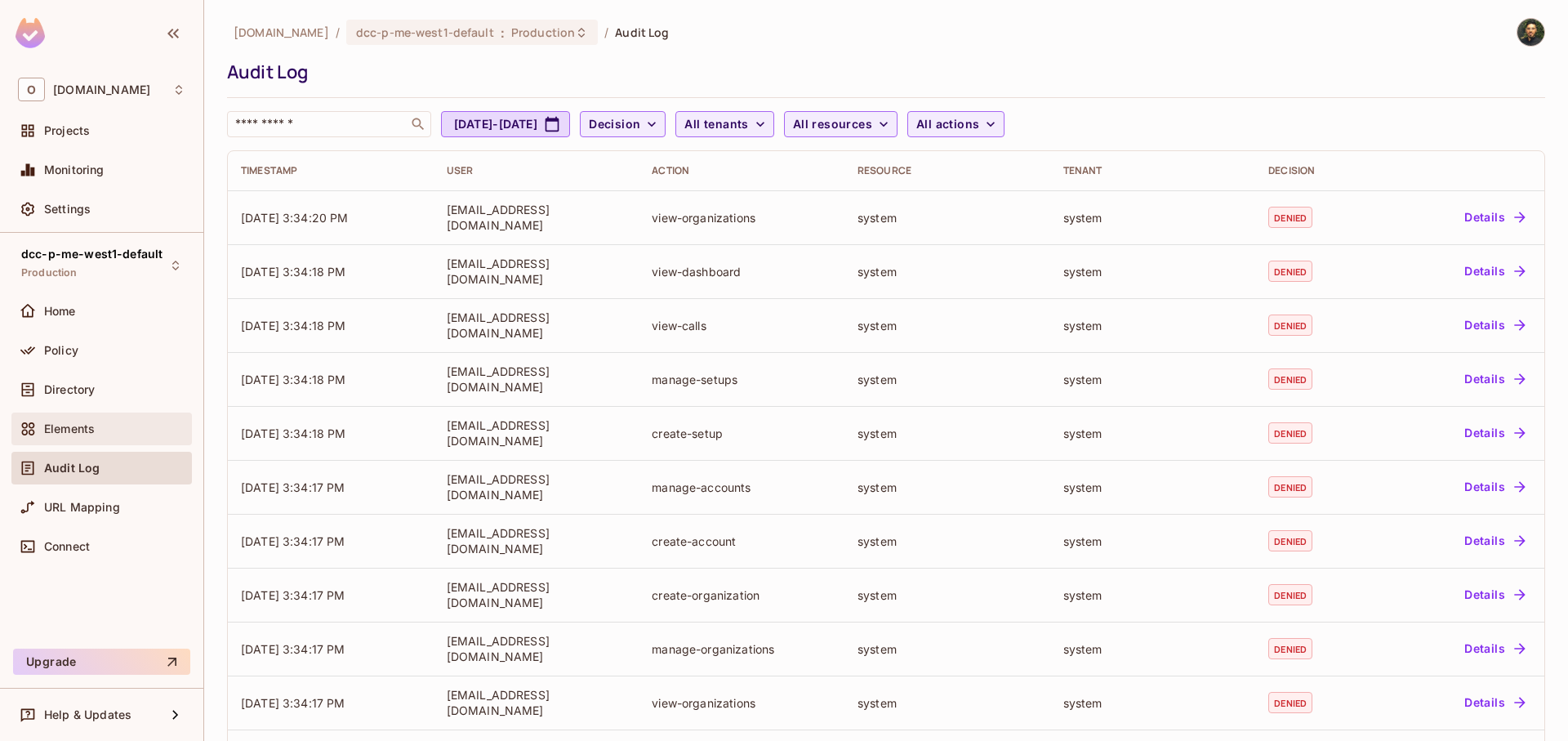
click at [103, 428] on div "Elements" at bounding box center [115, 428] width 141 height 13
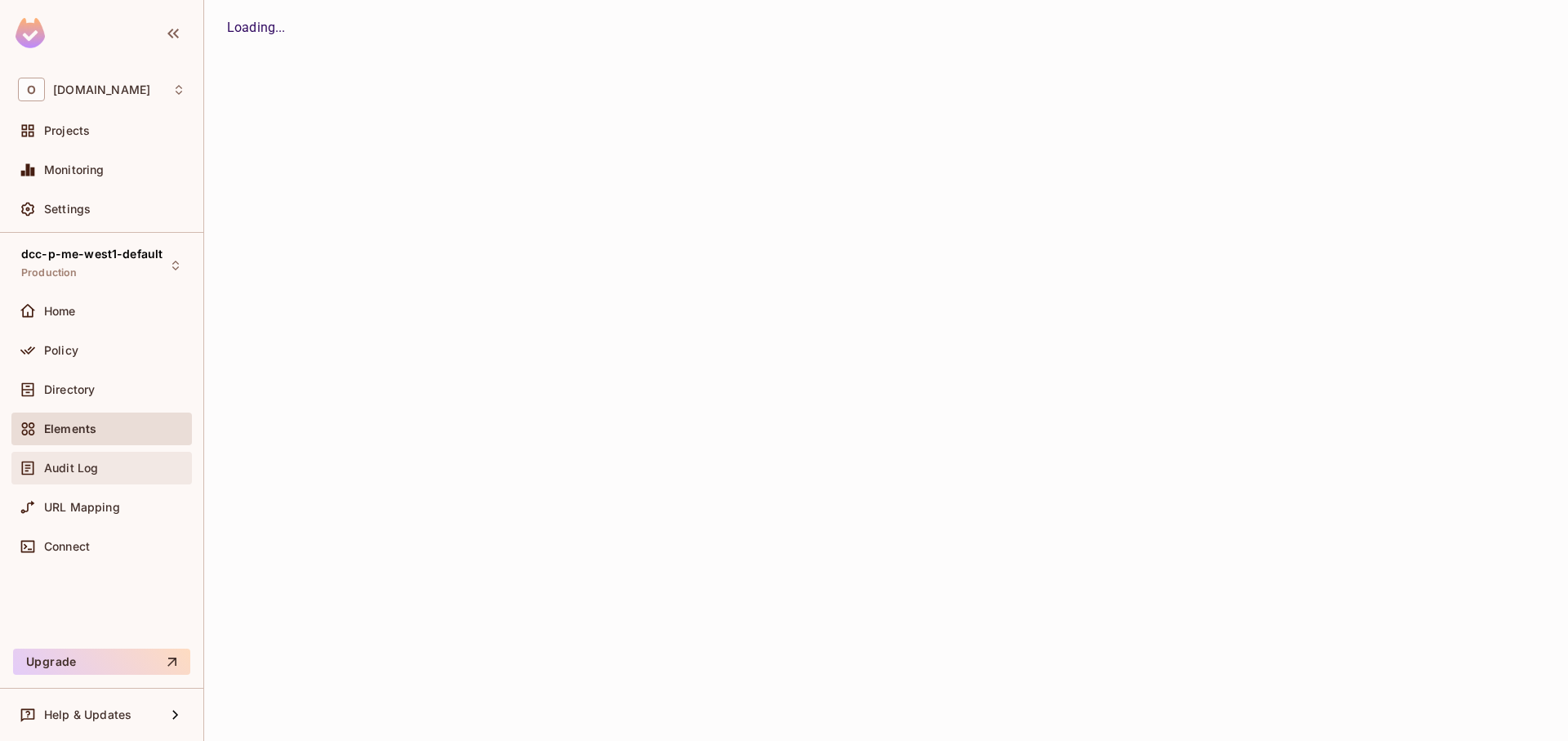
click at [89, 463] on span "Audit Log" at bounding box center [71, 468] width 54 height 13
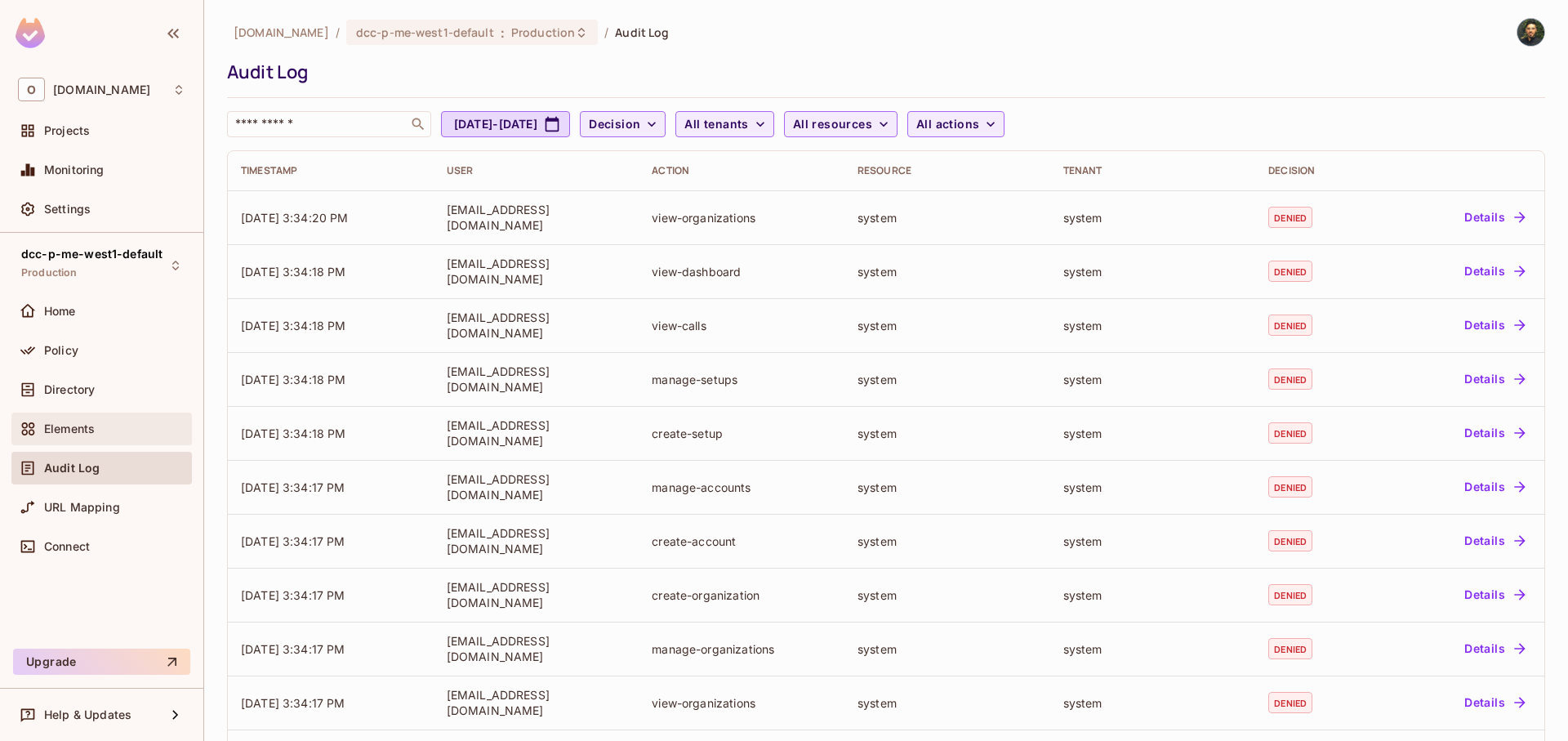
click at [88, 435] on div "Elements" at bounding box center [101, 428] width 167 height 20
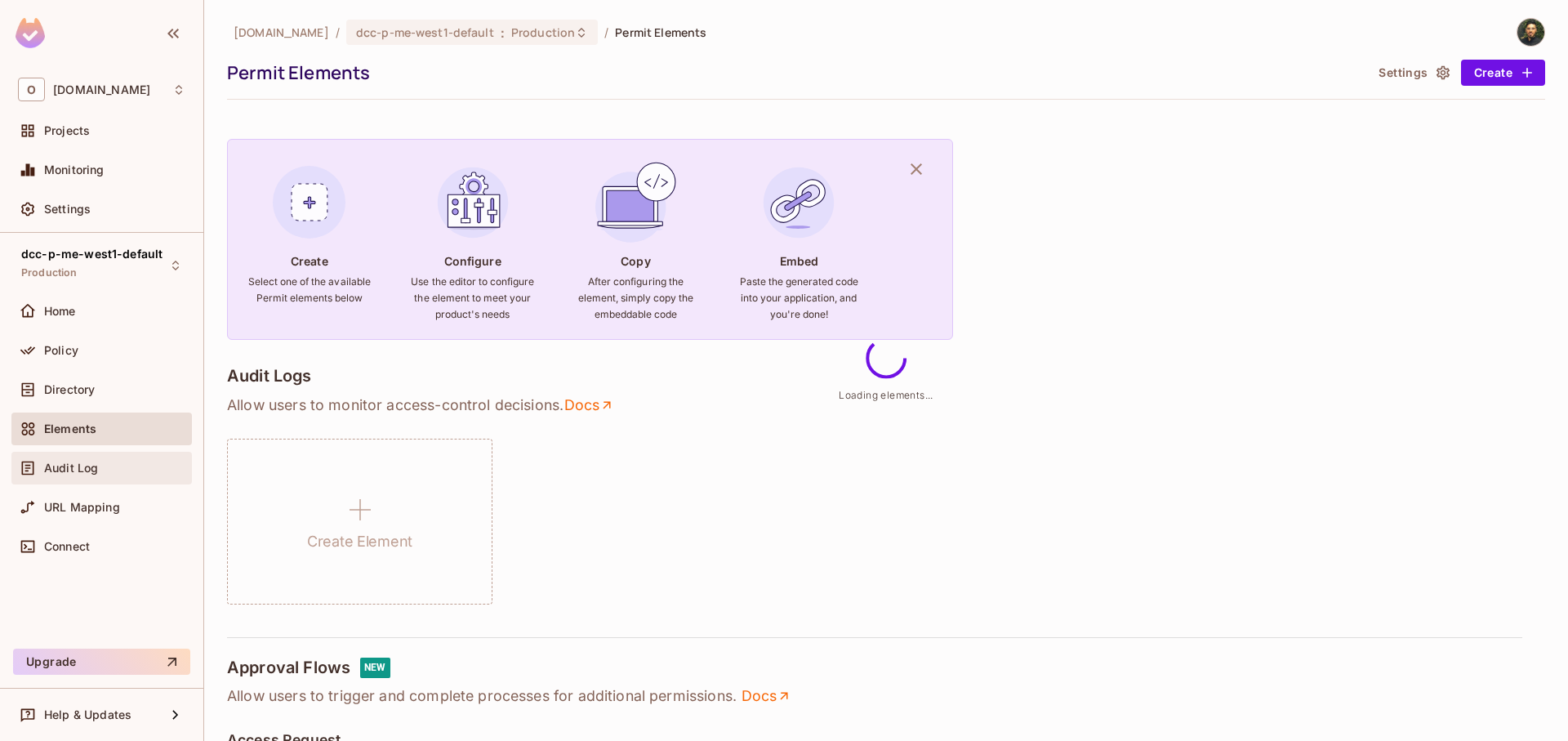
click at [91, 463] on span "Audit Log" at bounding box center [71, 468] width 54 height 13
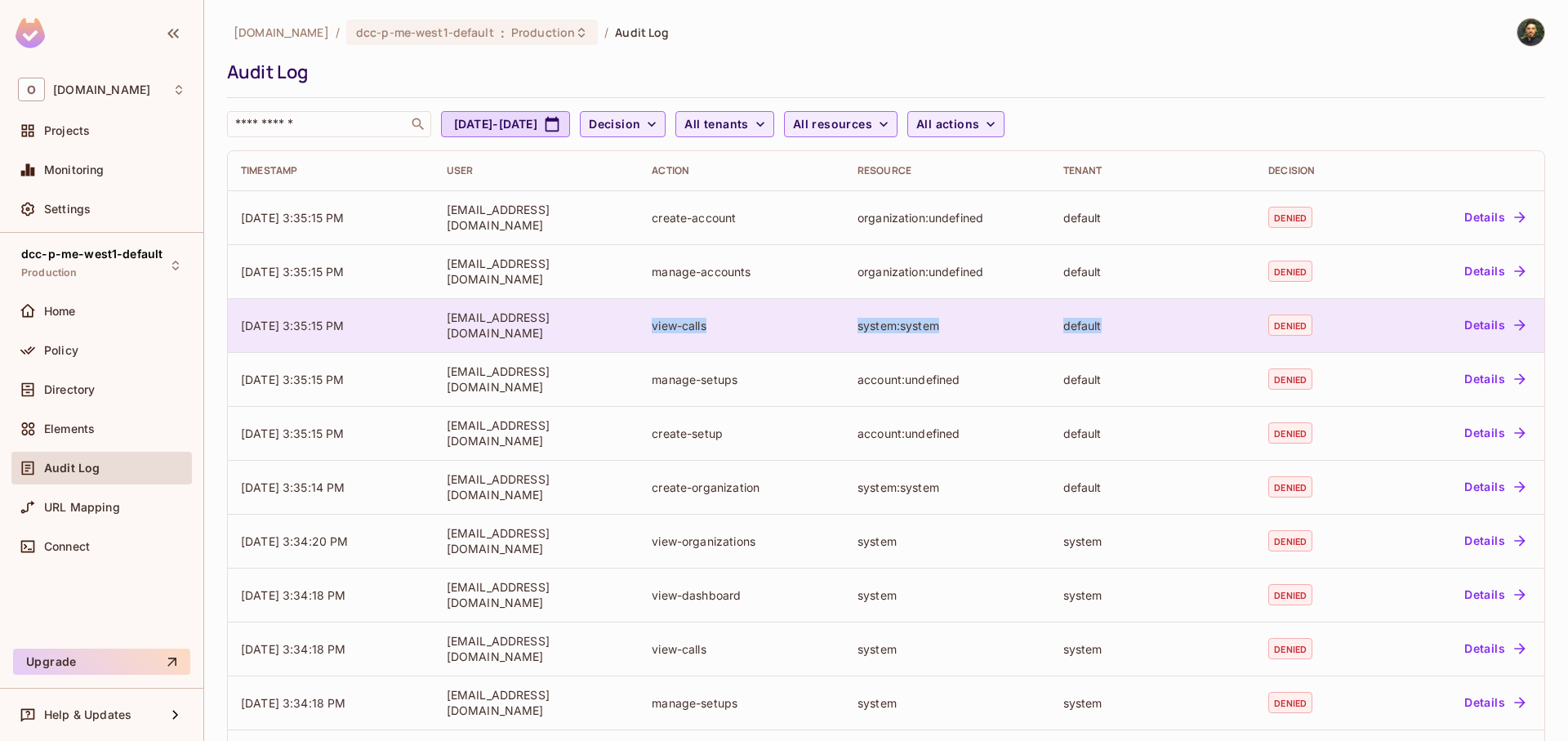
drag, startPoint x: 646, startPoint y: 328, endPoint x: 1139, endPoint y: 329, distance: 493.0
click at [1139, 329] on tr "[DATE] 3:35:15 PM [EMAIL_ADDRESS][DOMAIN_NAME] view-calls system:system default…" at bounding box center [886, 324] width 1316 height 54
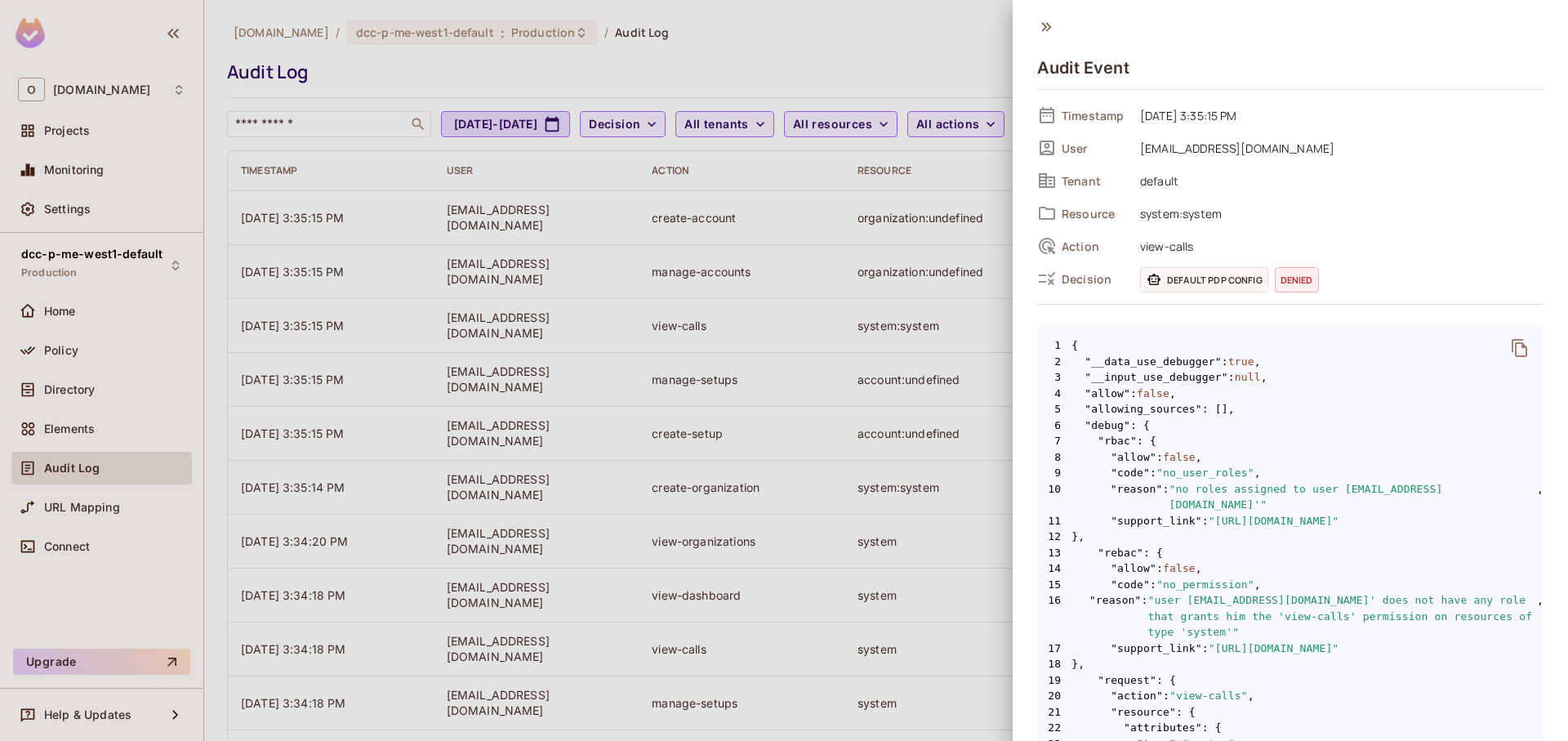
click at [982, 332] on div at bounding box center [784, 370] width 1568 height 741
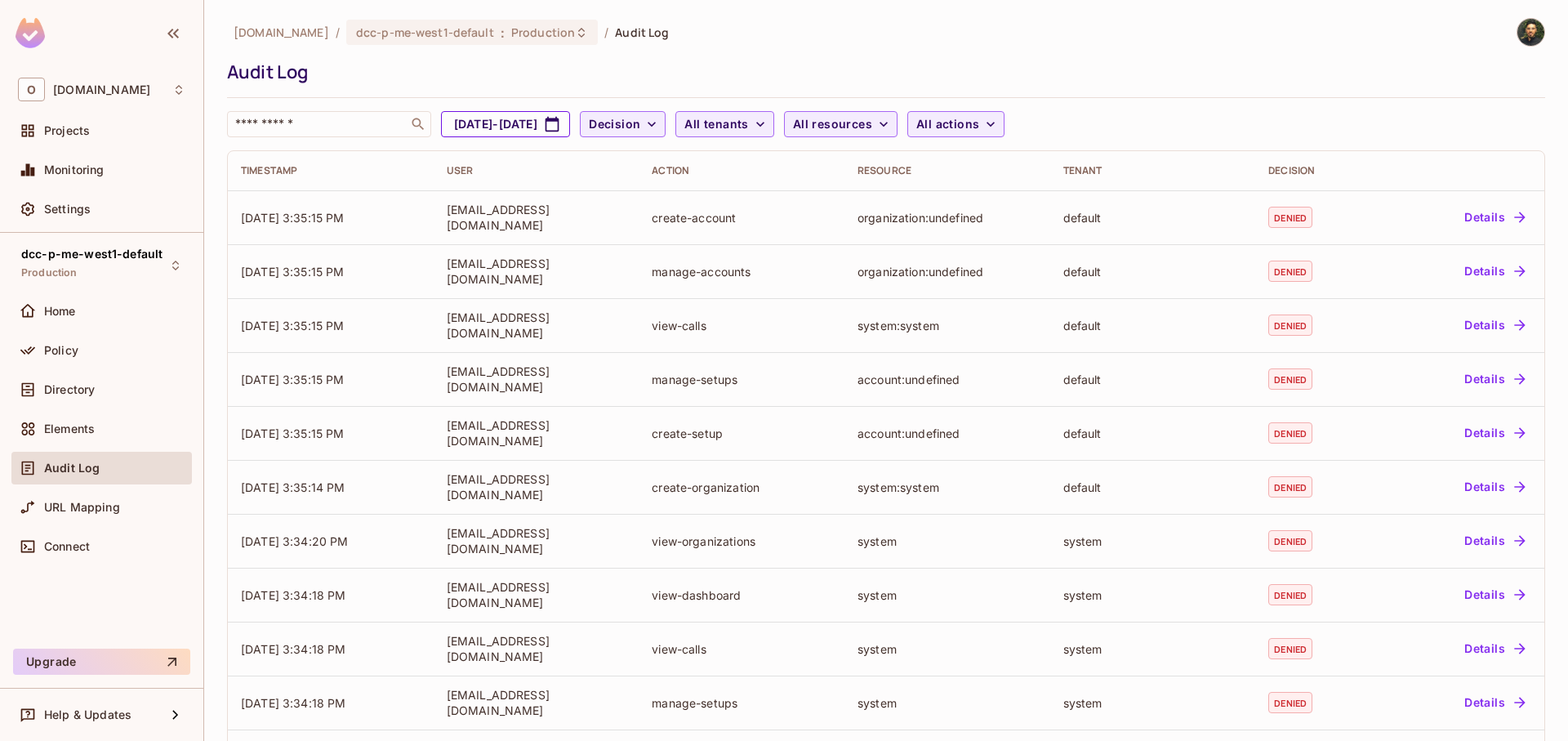
click at [564, 131] on button "[DATE] - [DATE]" at bounding box center [505, 124] width 129 height 27
select select "*"
select select "****"
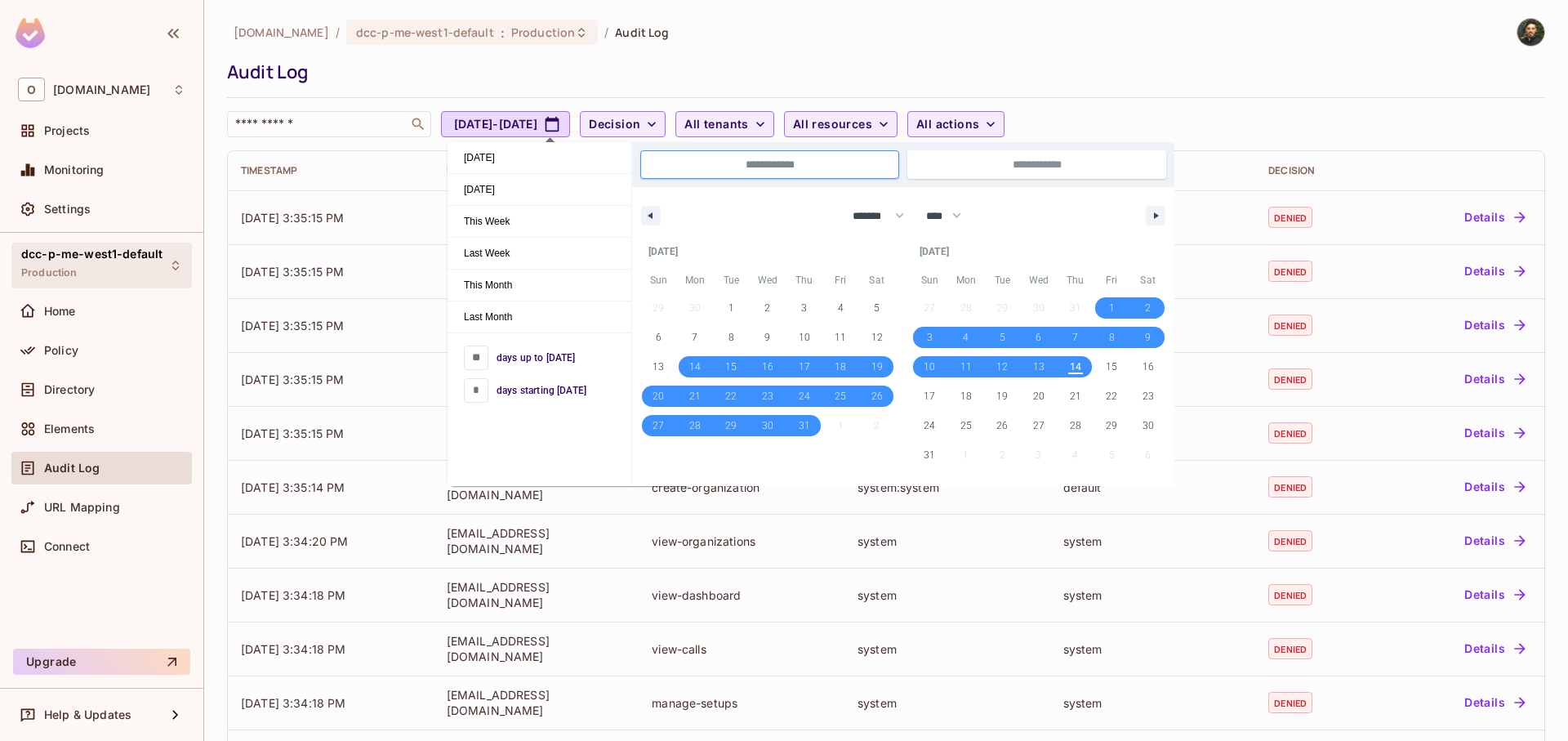
click at [53, 266] on span "Production" at bounding box center [49, 272] width 56 height 13
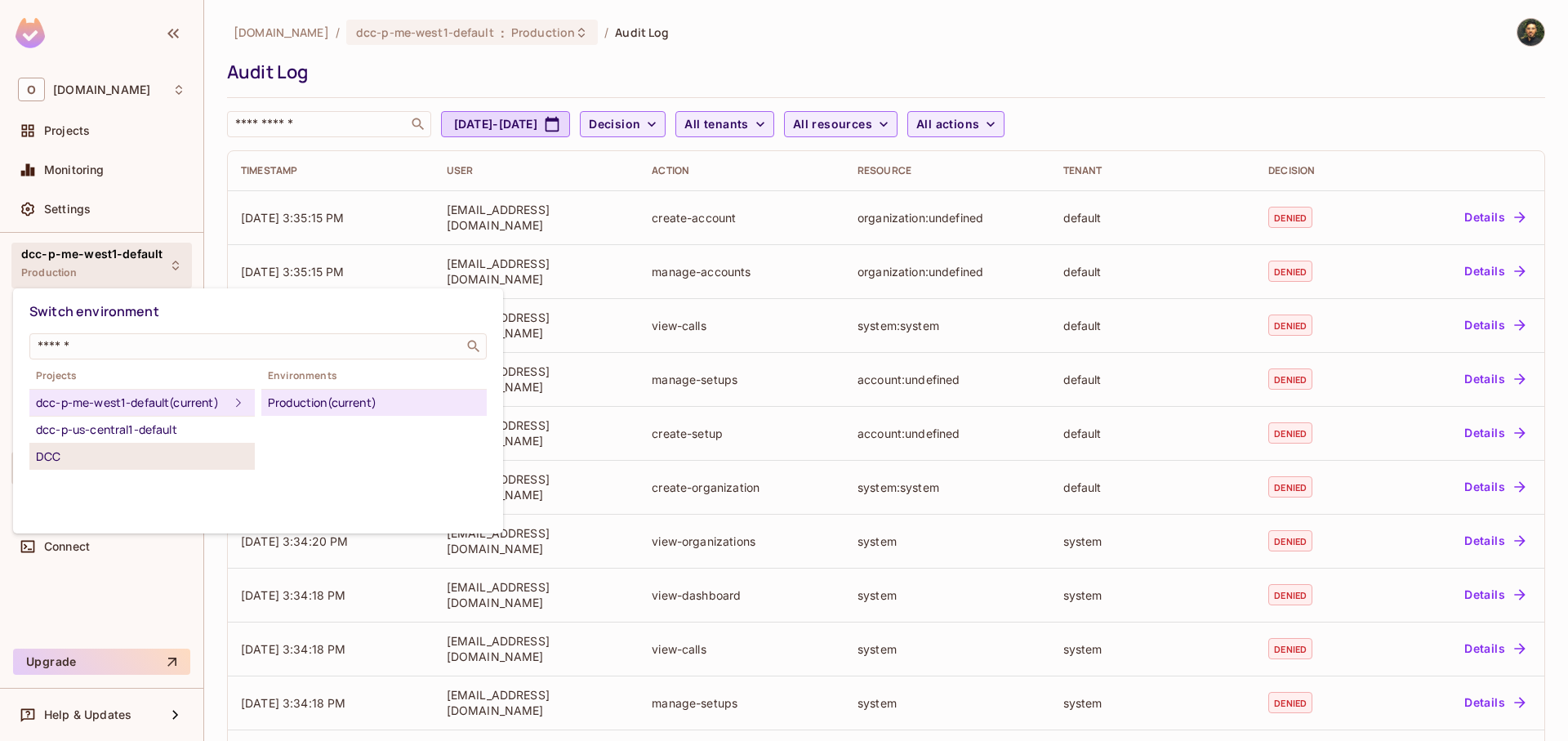
click at [129, 467] on div "DCC" at bounding box center [142, 457] width 212 height 20
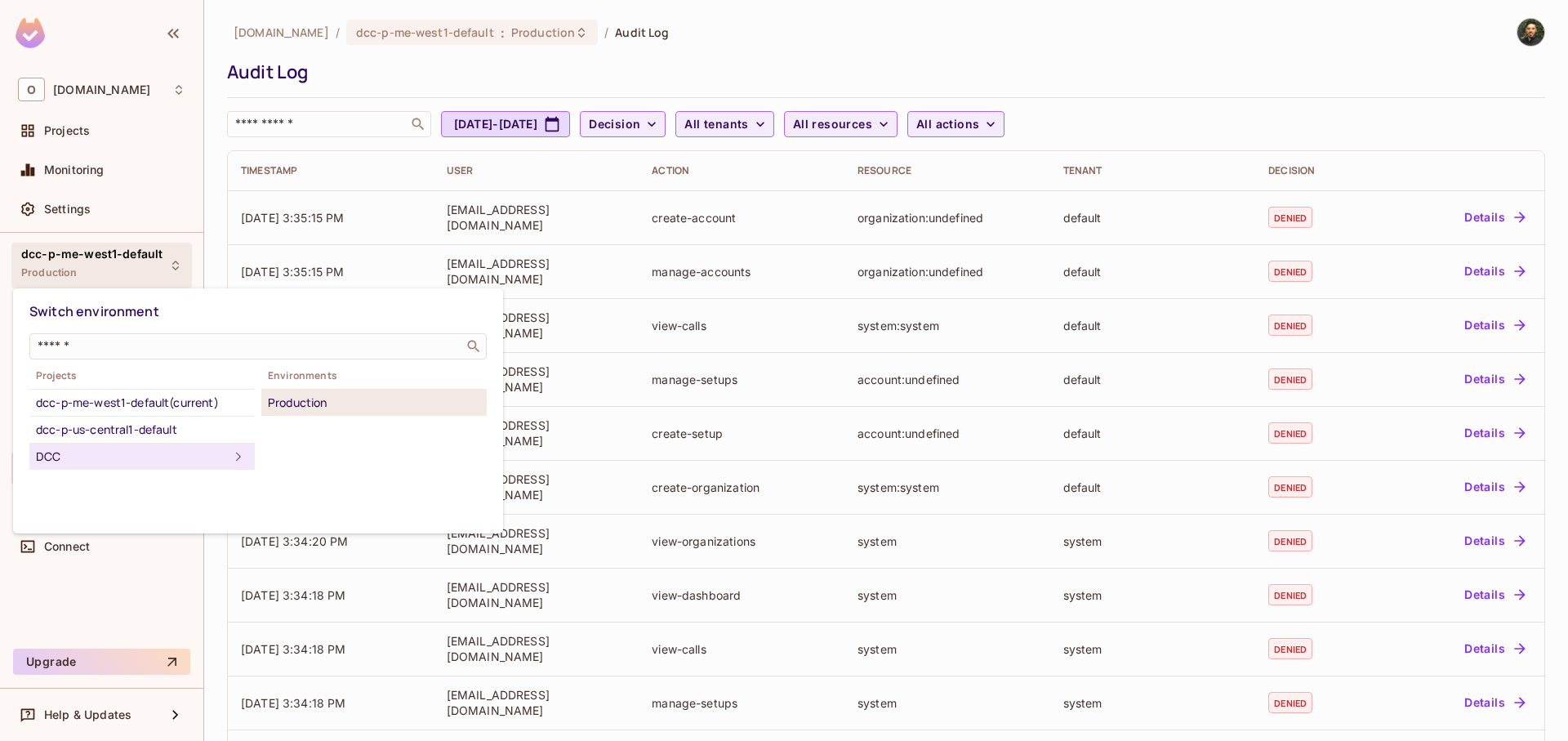
click at [344, 396] on div "Production" at bounding box center [374, 403] width 212 height 20
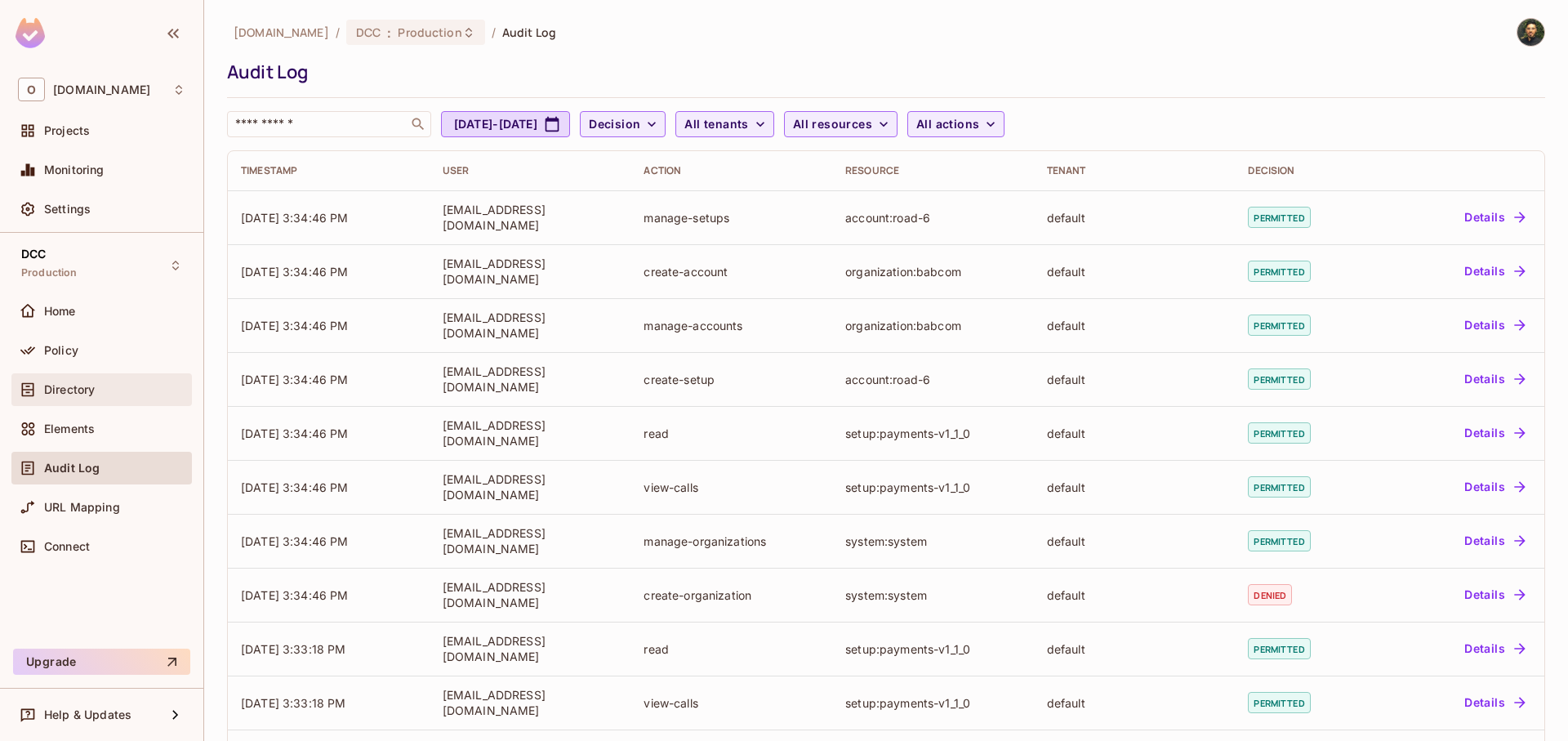
click at [108, 381] on div "Directory" at bounding box center [101, 390] width 167 height 20
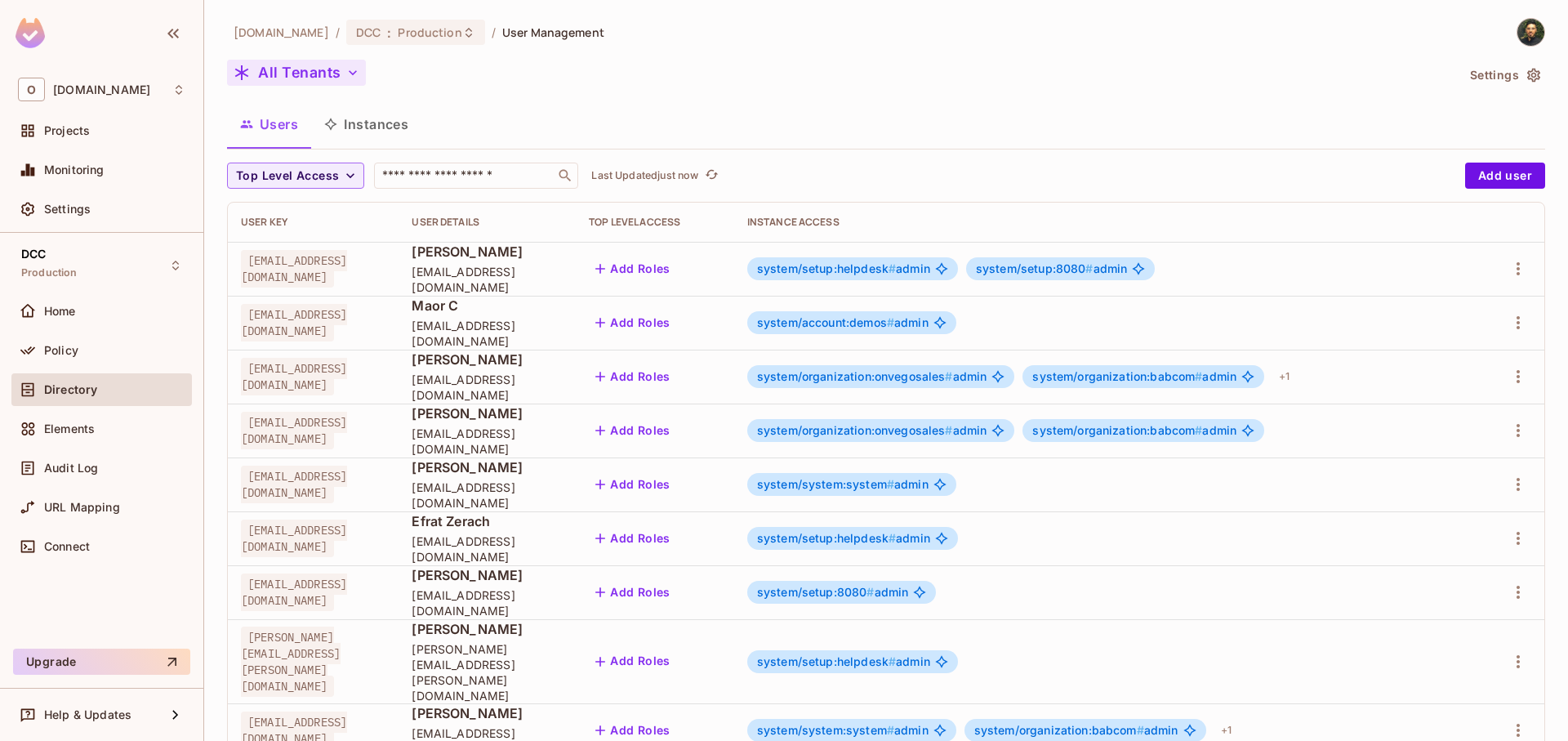
click at [324, 67] on button "All Tenants" at bounding box center [296, 73] width 139 height 27
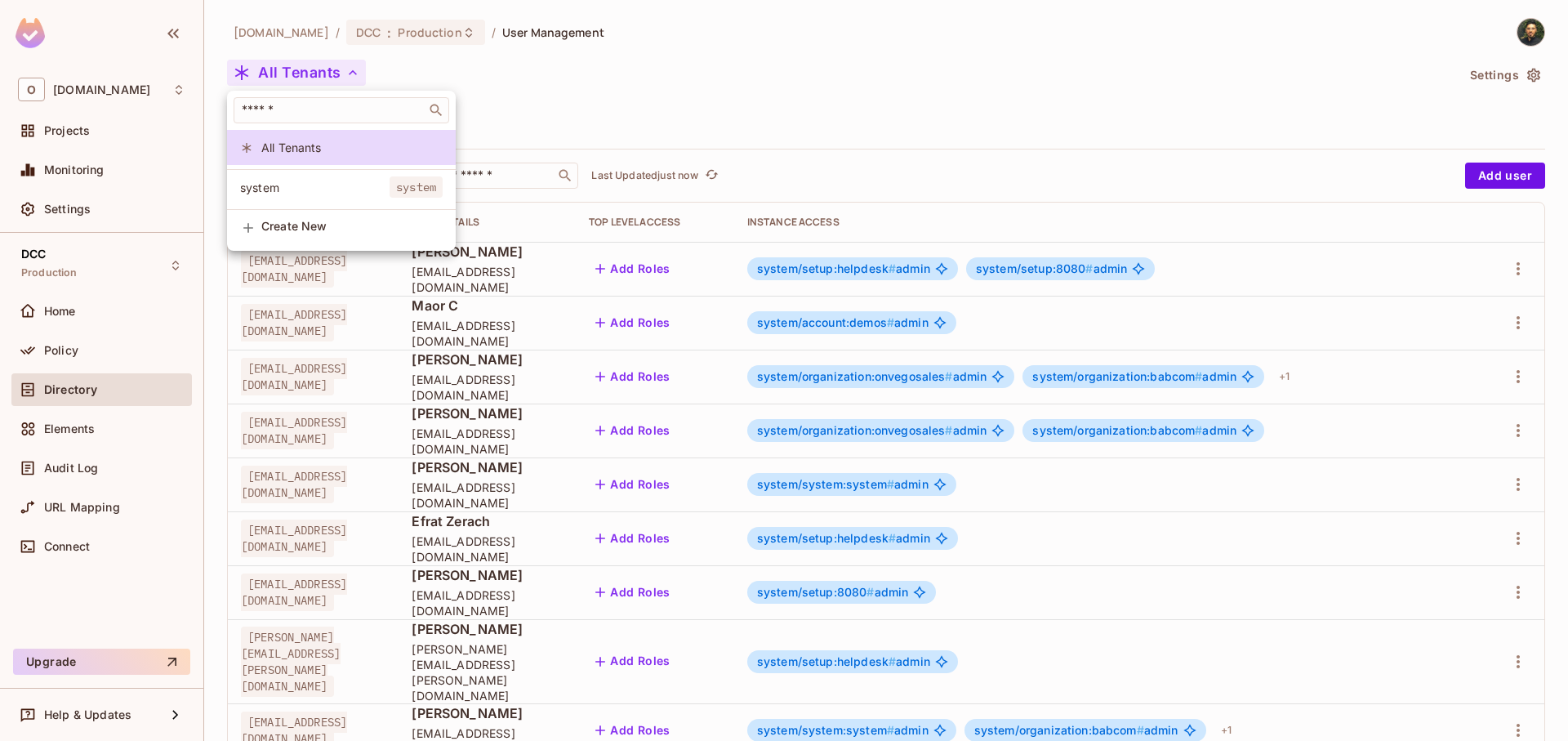
click at [827, 142] on div at bounding box center [784, 370] width 1568 height 741
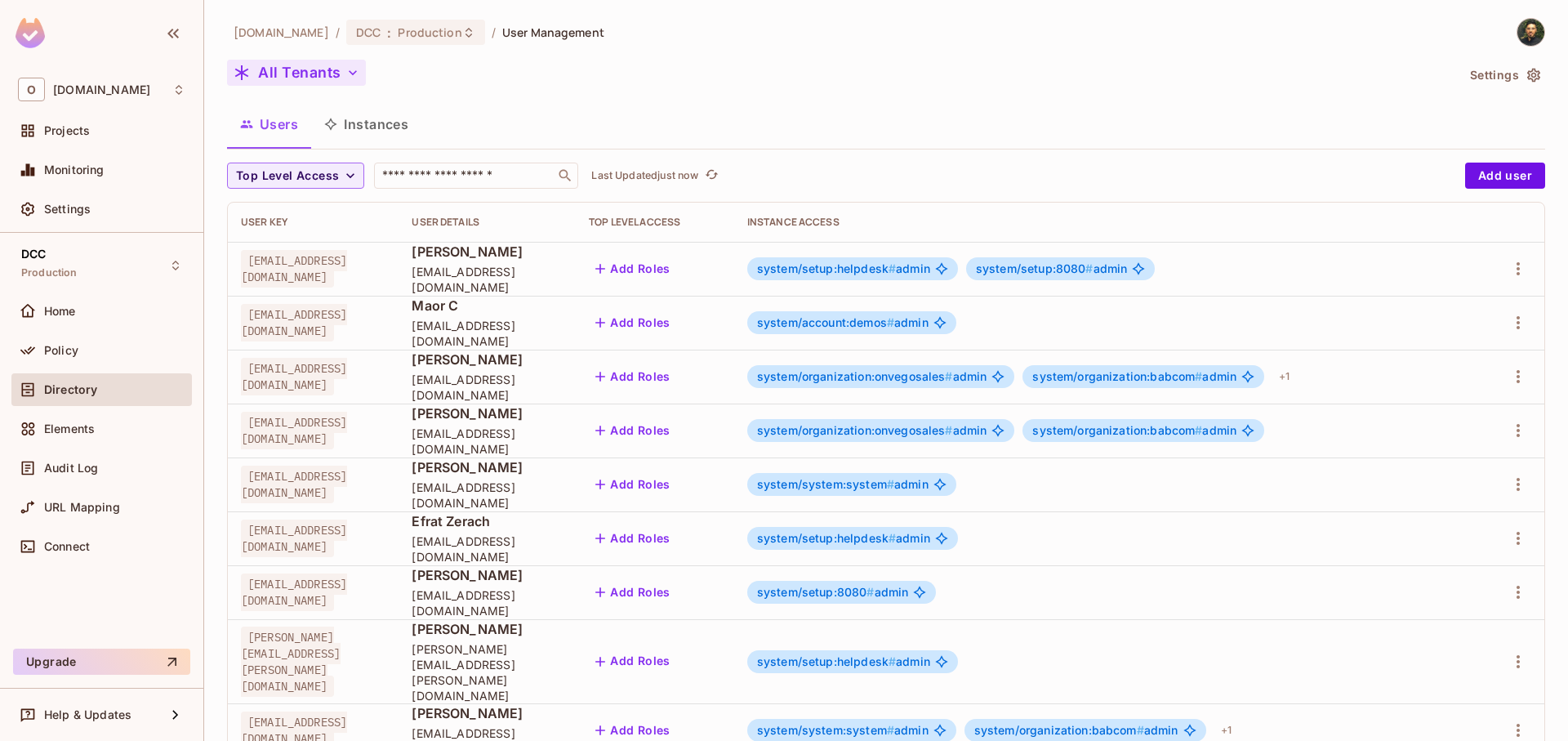
click at [293, 75] on button "All Tenants" at bounding box center [296, 73] width 139 height 27
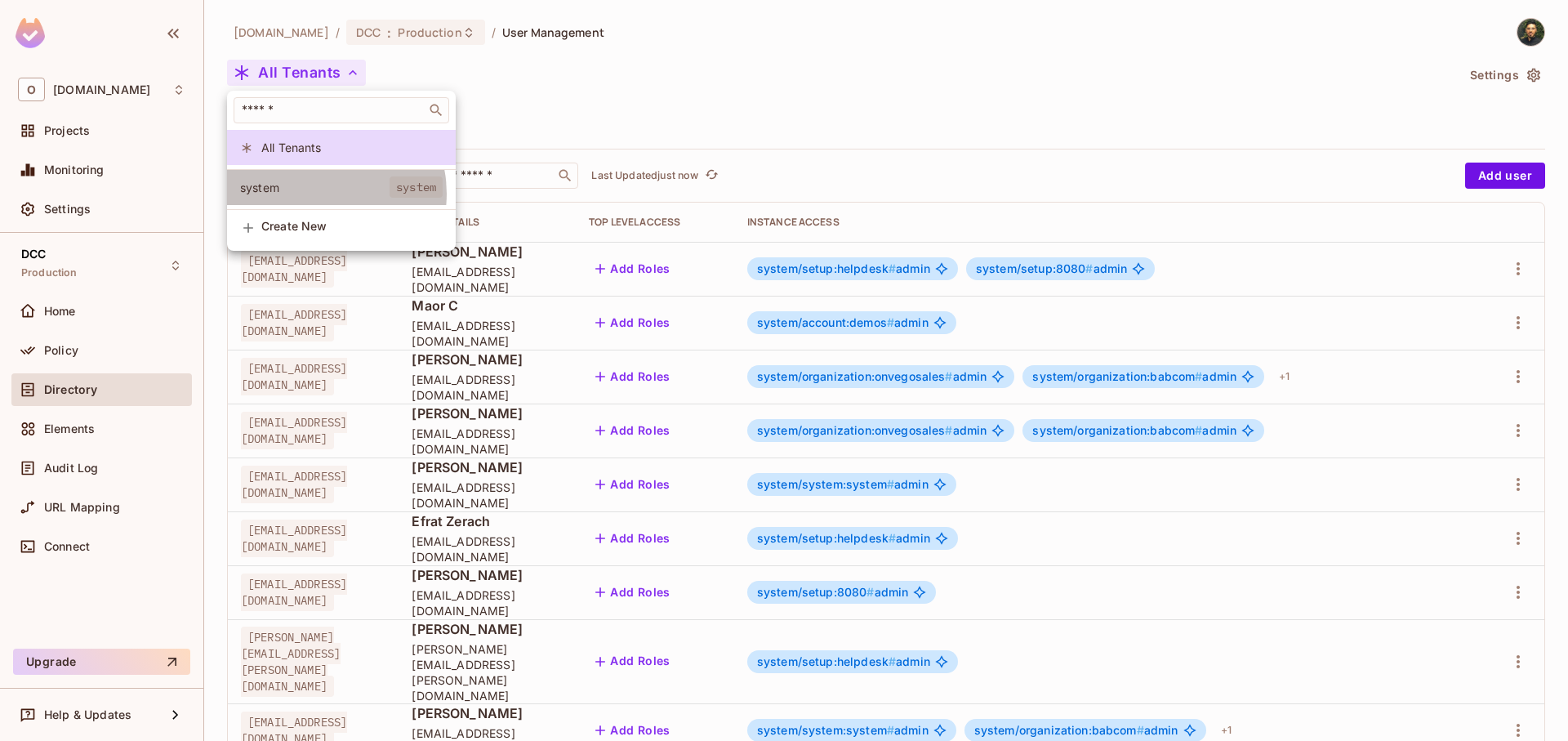
click at [321, 194] on span "system" at bounding box center [314, 188] width 149 height 16
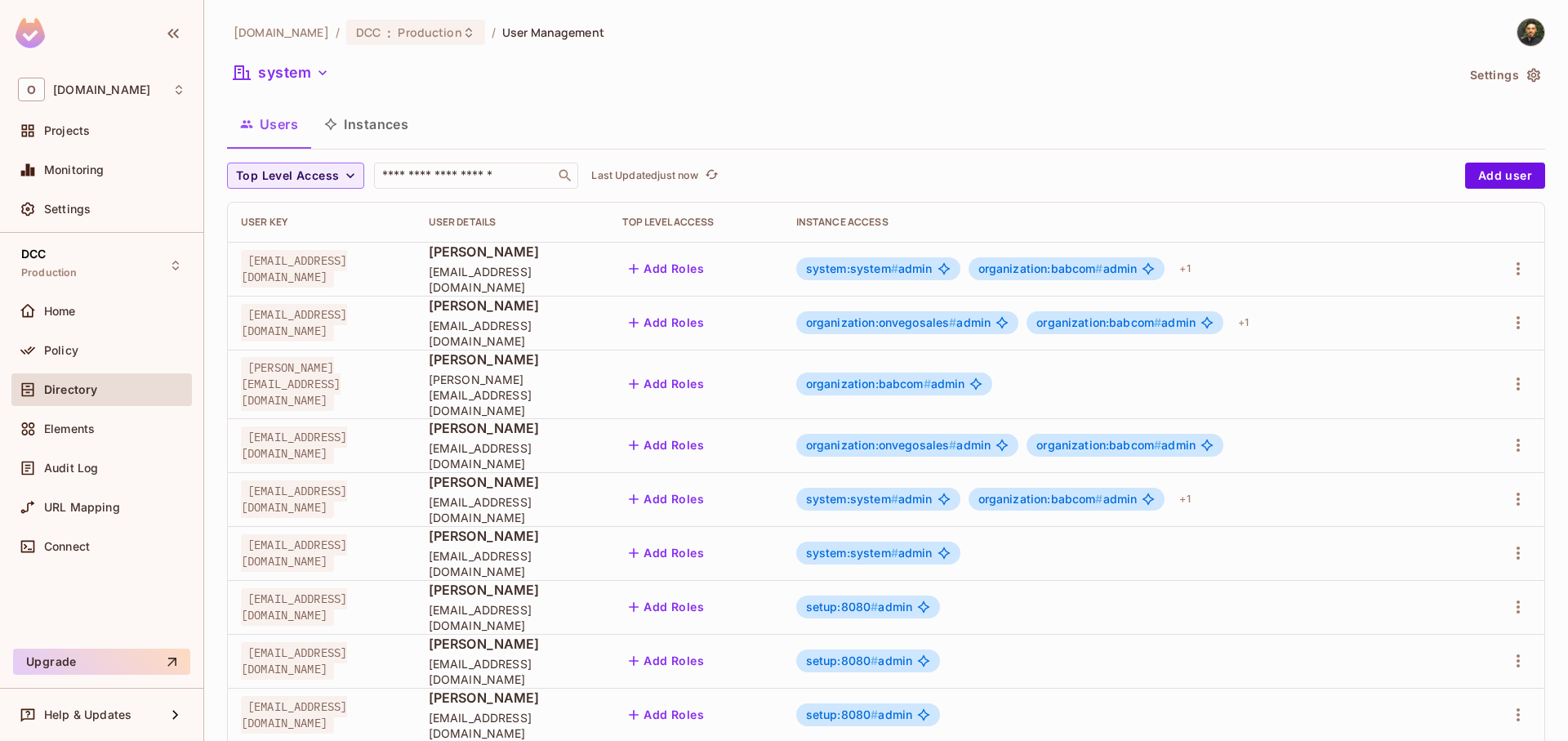
click at [898, 267] on span "#" at bounding box center [894, 268] width 7 height 14
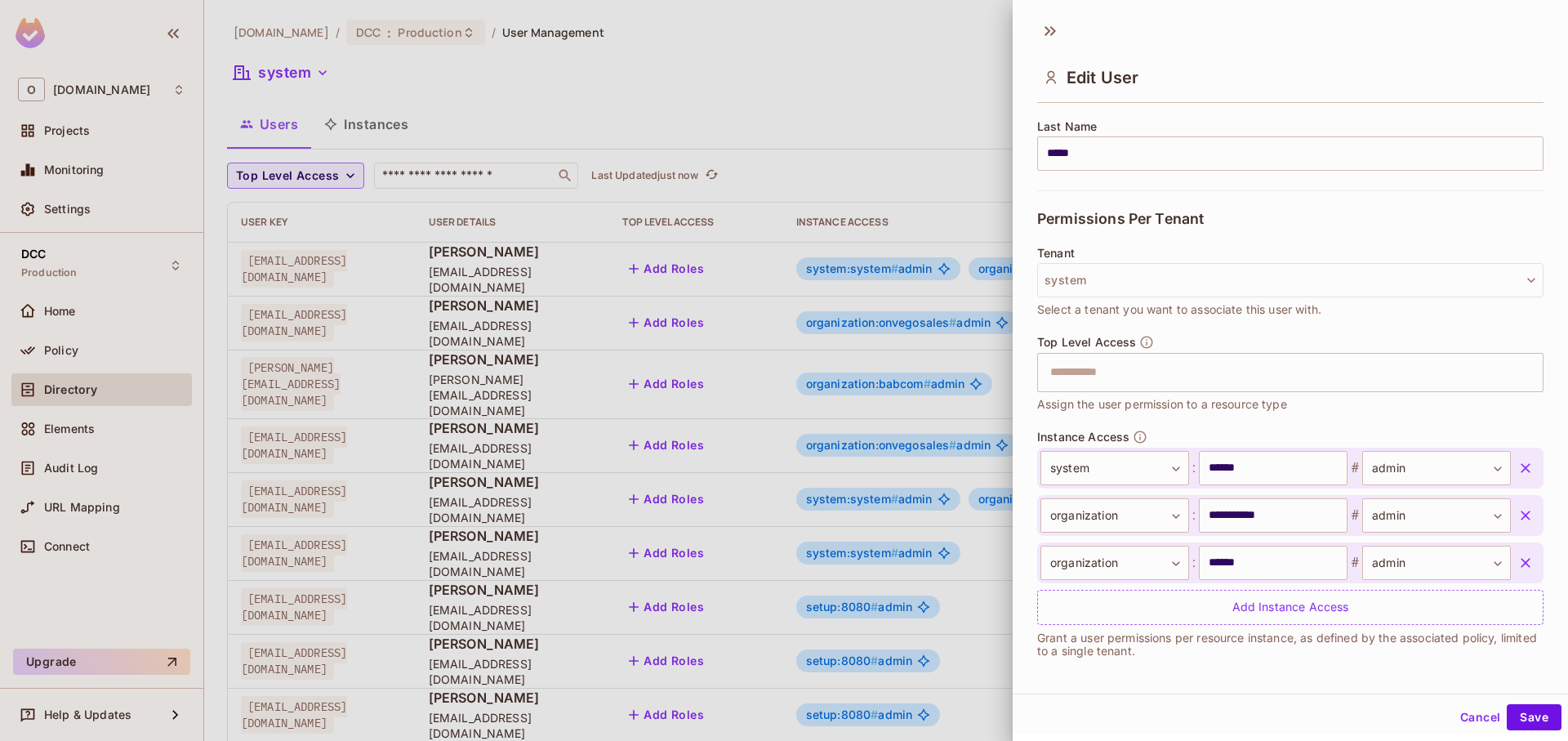
scroll to position [270, 0]
click at [1043, 28] on icon at bounding box center [1050, 30] width 27 height 27
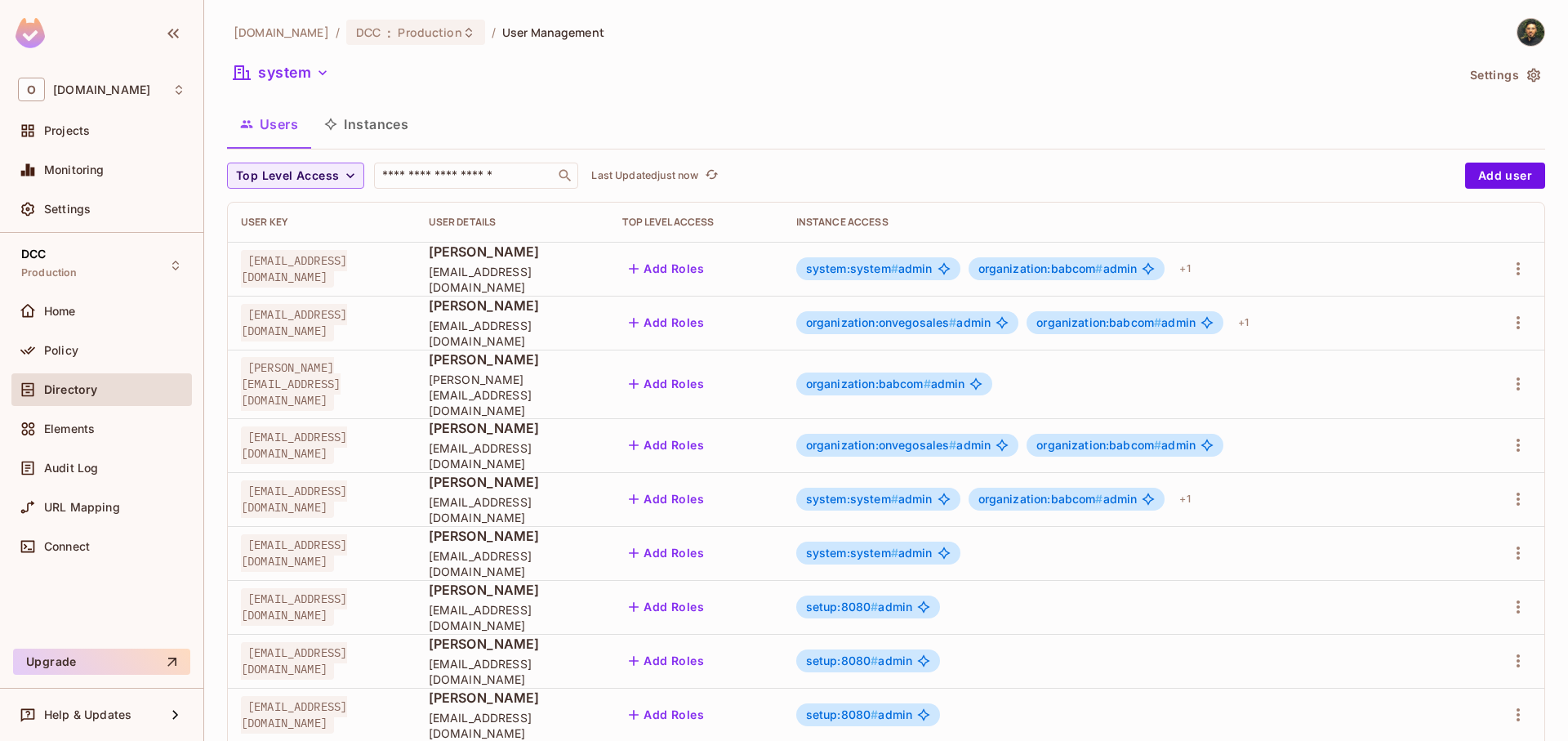
click at [337, 124] on icon "button" at bounding box center [330, 124] width 13 height 13
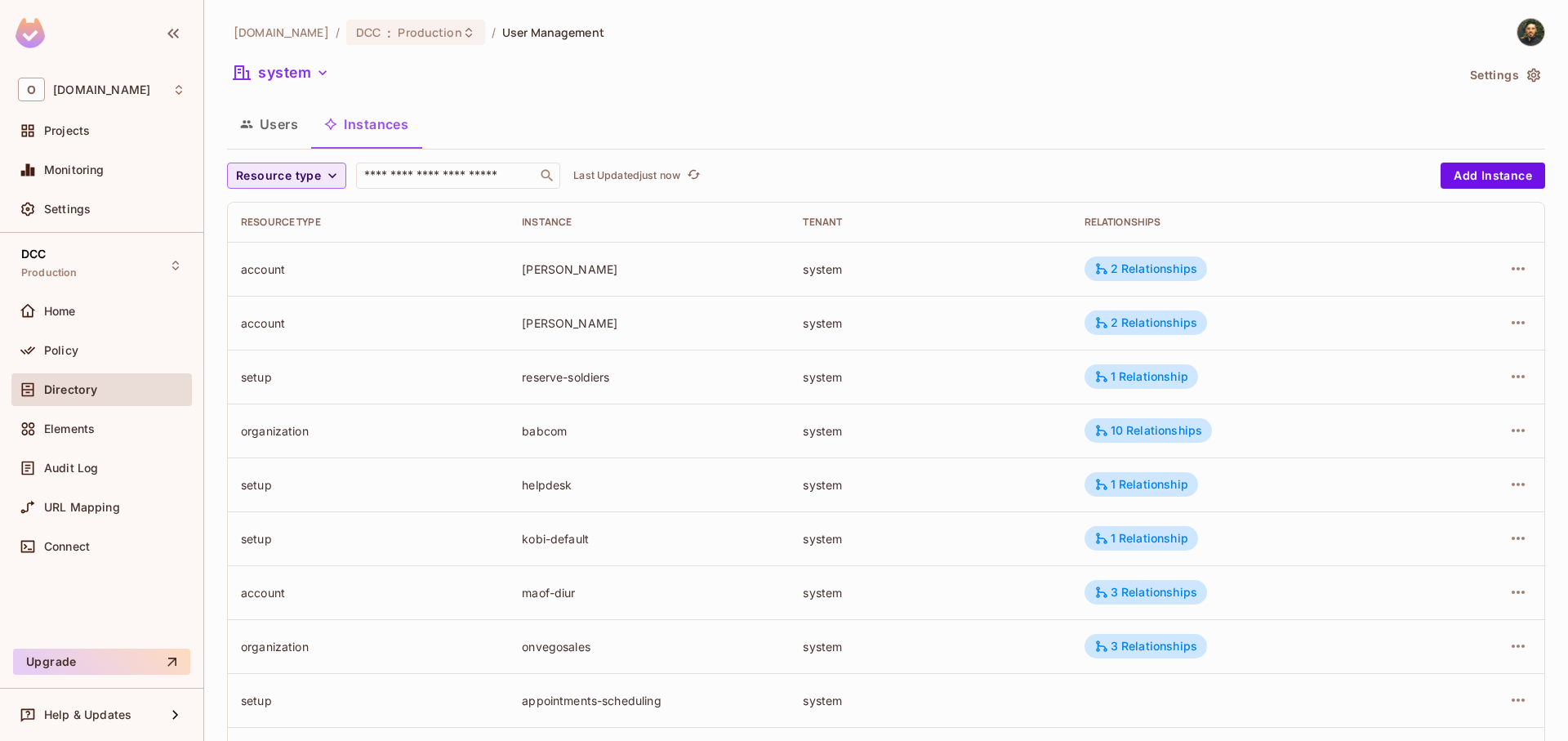
click at [267, 171] on span "Resource type" at bounding box center [278, 176] width 84 height 21
click at [293, 346] on span "system" at bounding box center [277, 354] width 75 height 16
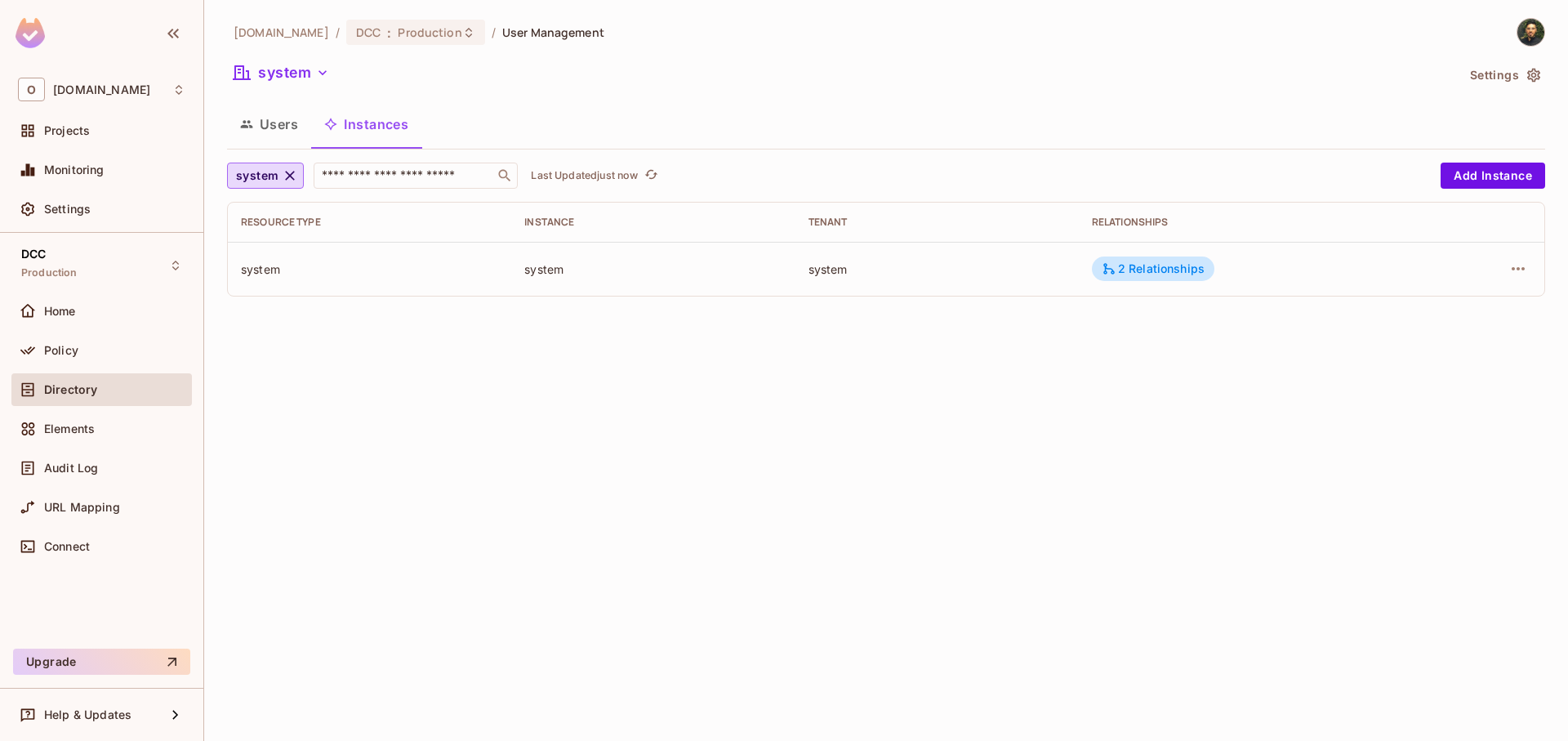
click at [1534, 270] on td at bounding box center [1484, 268] width 121 height 54
click at [1522, 271] on icon "button" at bounding box center [1518, 269] width 20 height 20
click at [1455, 314] on div "Edit Resource Instance" at bounding box center [1422, 306] width 128 height 17
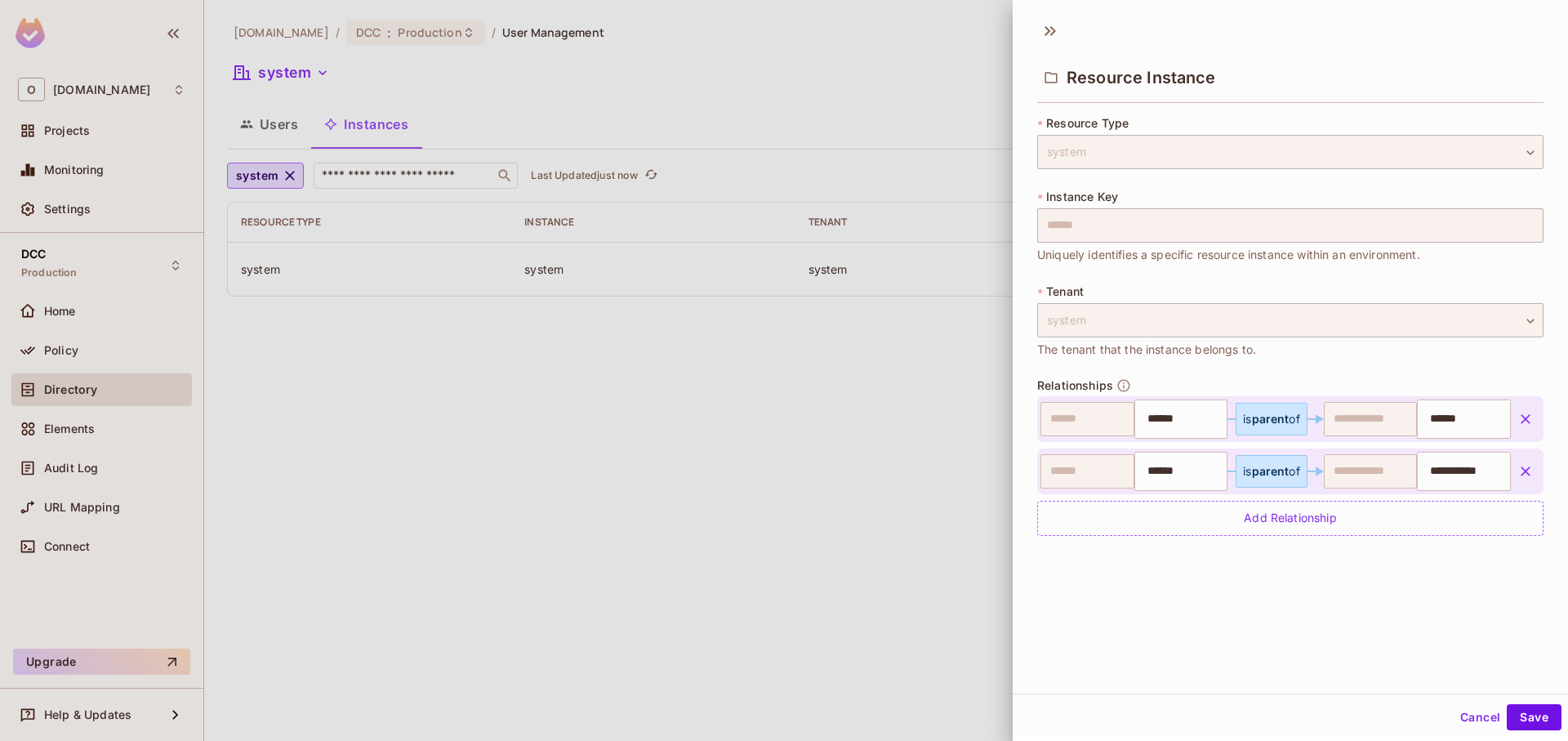
click at [817, 325] on div at bounding box center [784, 370] width 1568 height 741
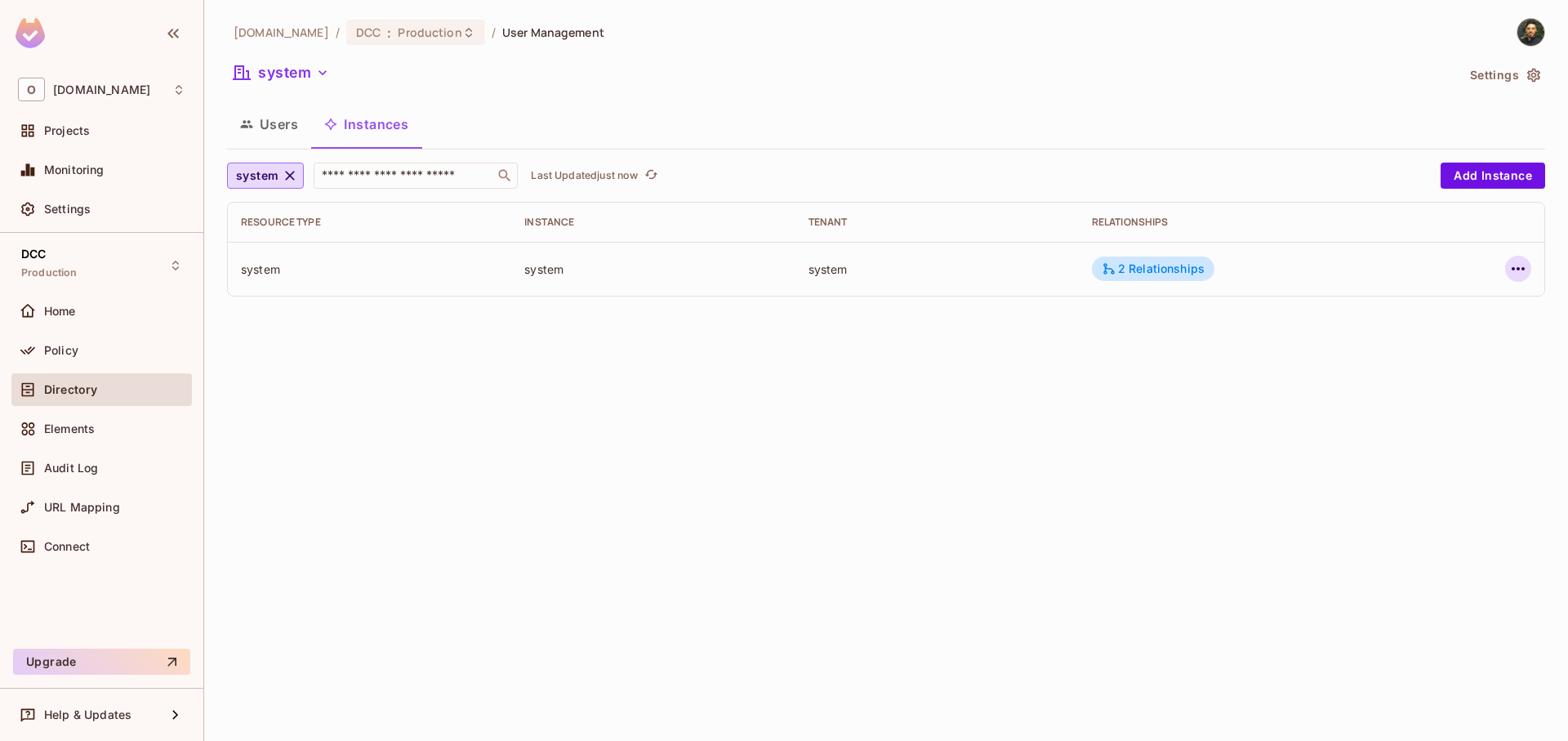
click at [1513, 266] on icon "button" at bounding box center [1518, 269] width 20 height 20
click at [1416, 333] on span "Edit Attributes" at bounding box center [1398, 342] width 90 height 27
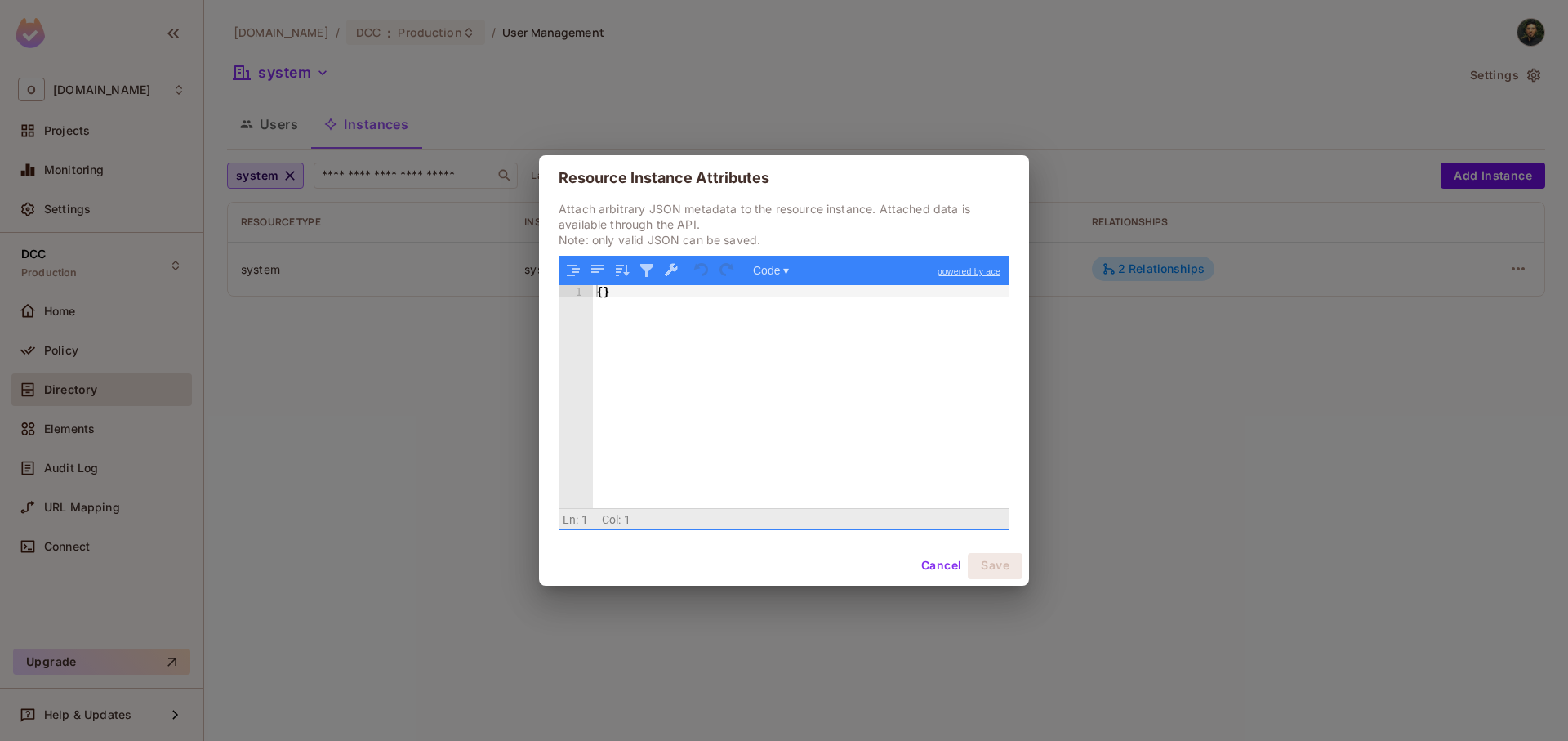
click at [1168, 357] on div "Resource Instance Attributes Attach arbitrary JSON metadata to the resource ins…" at bounding box center [784, 370] width 1568 height 741
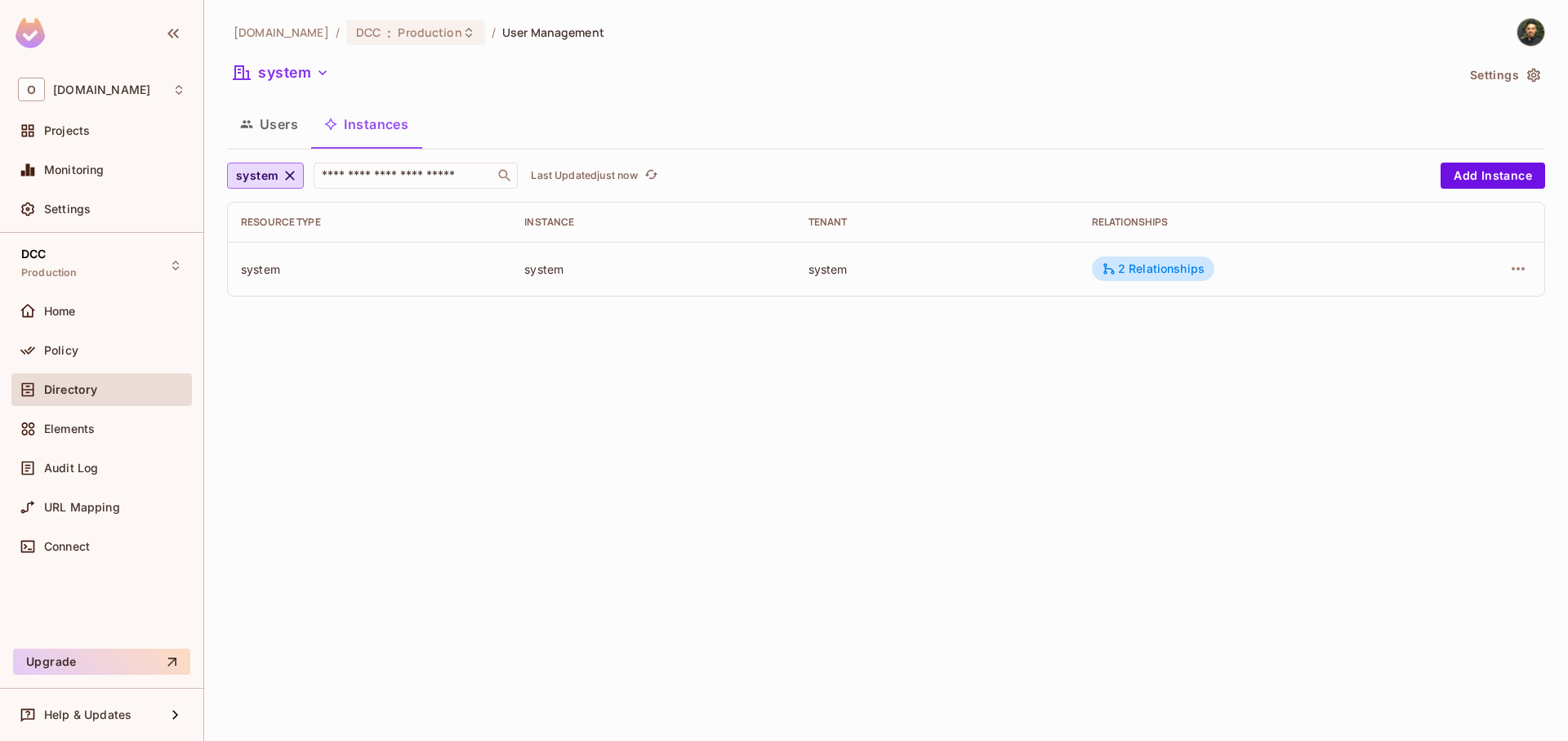
click at [622, 277] on td "system" at bounding box center [652, 268] width 283 height 54
click at [343, 287] on td "system" at bounding box center [369, 268] width 283 height 54
drag, startPoint x: 343, startPoint y: 287, endPoint x: 554, endPoint y: 257, distance: 213.1
click at [346, 287] on td "system" at bounding box center [369, 268] width 283 height 54
drag, startPoint x: 972, startPoint y: 285, endPoint x: 1042, endPoint y: 297, distance: 71.0
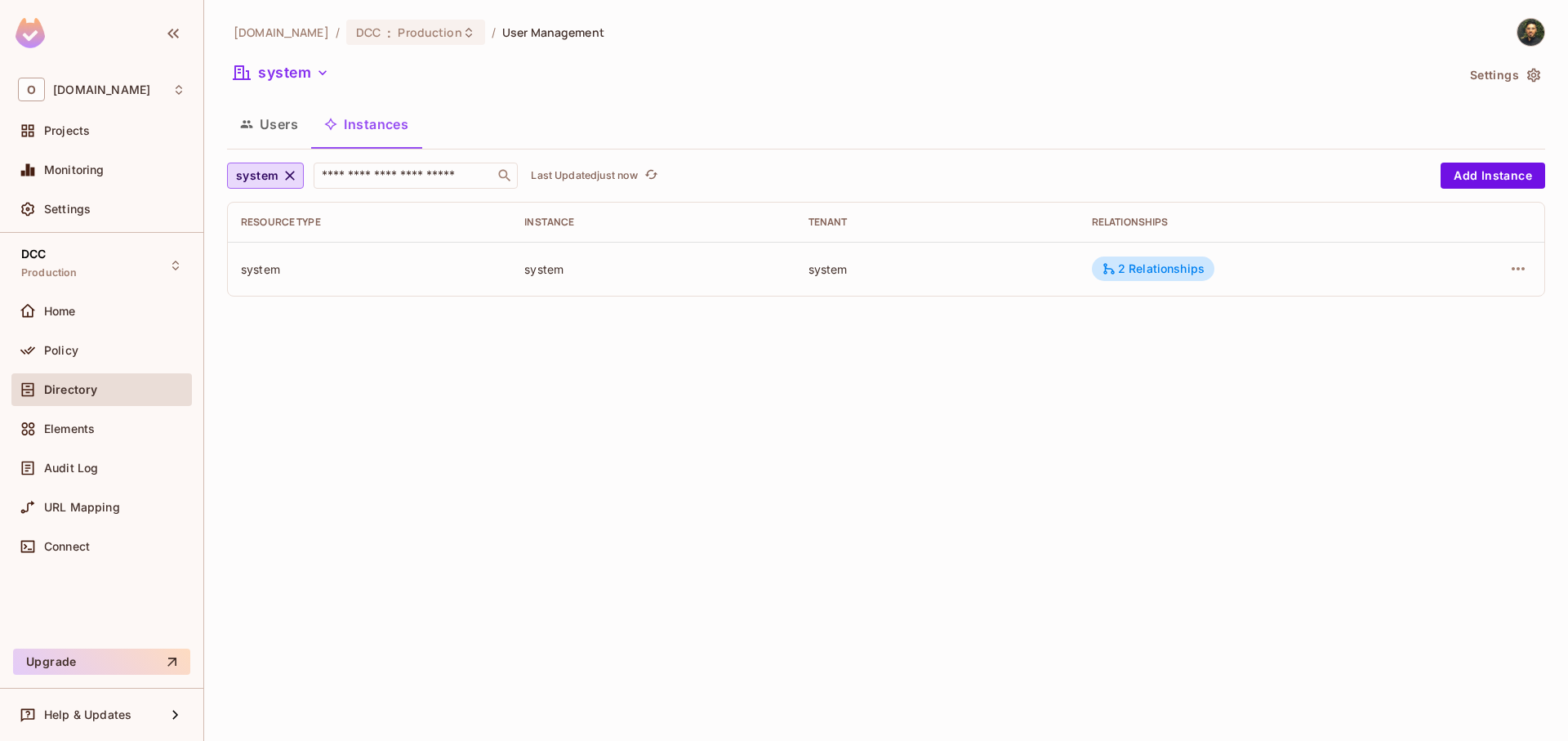
click at [1029, 297] on div "Resource type Instance Tenant Relationships system system system 2 Relationships" at bounding box center [886, 249] width 1318 height 94
drag, startPoint x: 1138, startPoint y: 286, endPoint x: 1097, endPoint y: 276, distance: 42.2
click at [1137, 286] on td "2 Relationships" at bounding box center [1251, 268] width 345 height 54
click at [1078, 271] on td "system" at bounding box center [937, 268] width 283 height 54
click at [1132, 266] on div "2 Relationships" at bounding box center [1152, 268] width 103 height 15
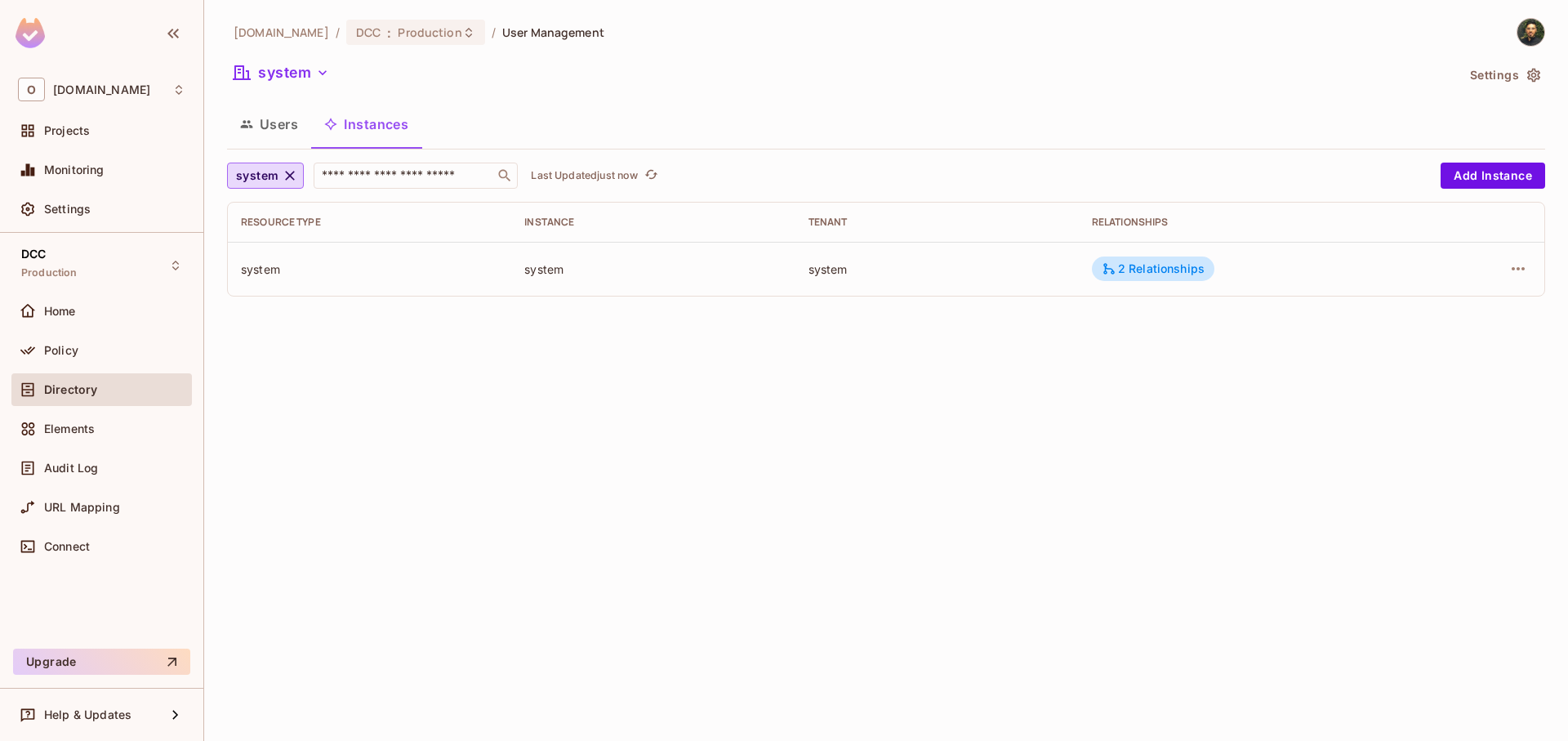
click at [1090, 266] on td "2 Relationships" at bounding box center [1251, 268] width 345 height 54
click at [1107, 264] on icon at bounding box center [1109, 270] width 12 height 12
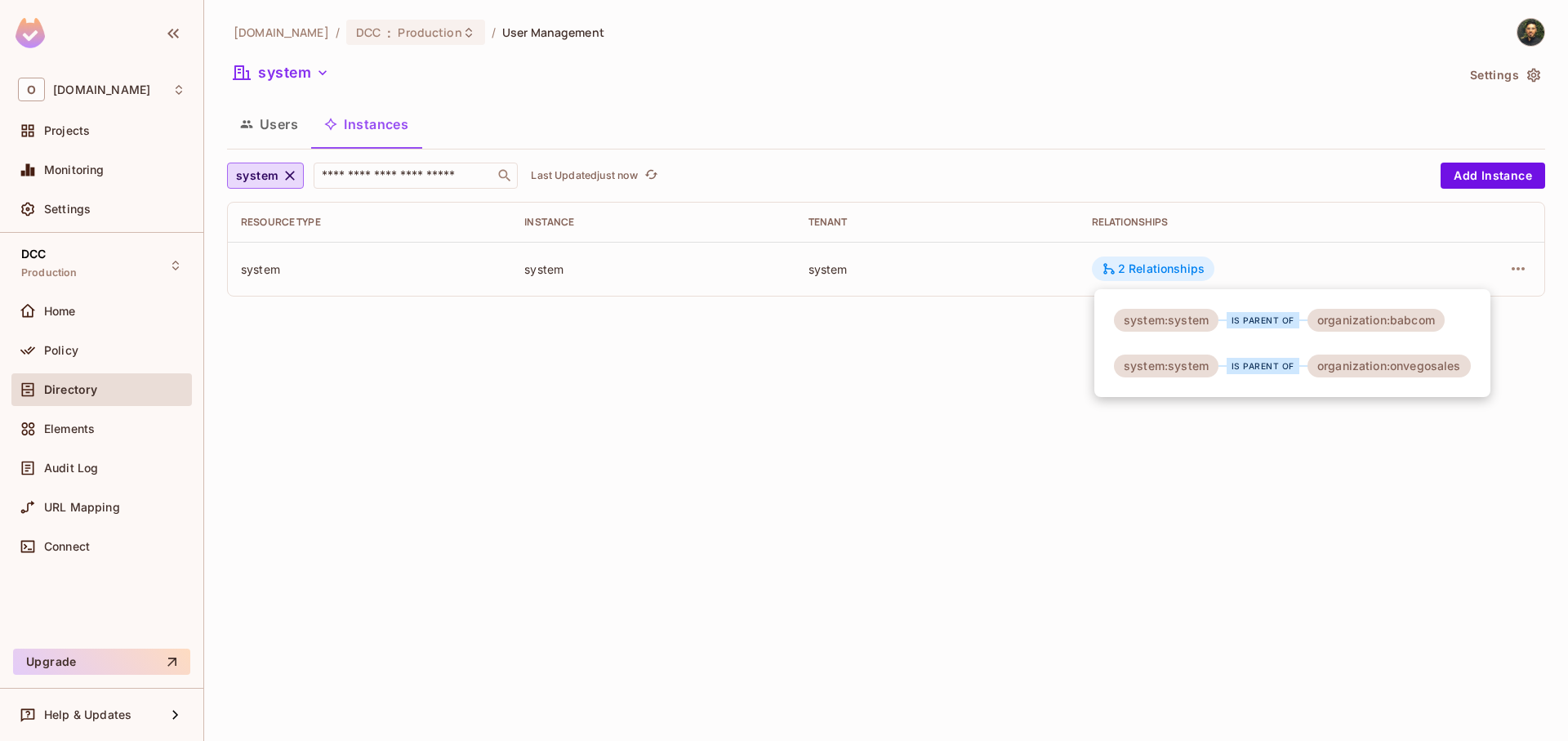
click at [1107, 264] on div at bounding box center [784, 370] width 1568 height 741
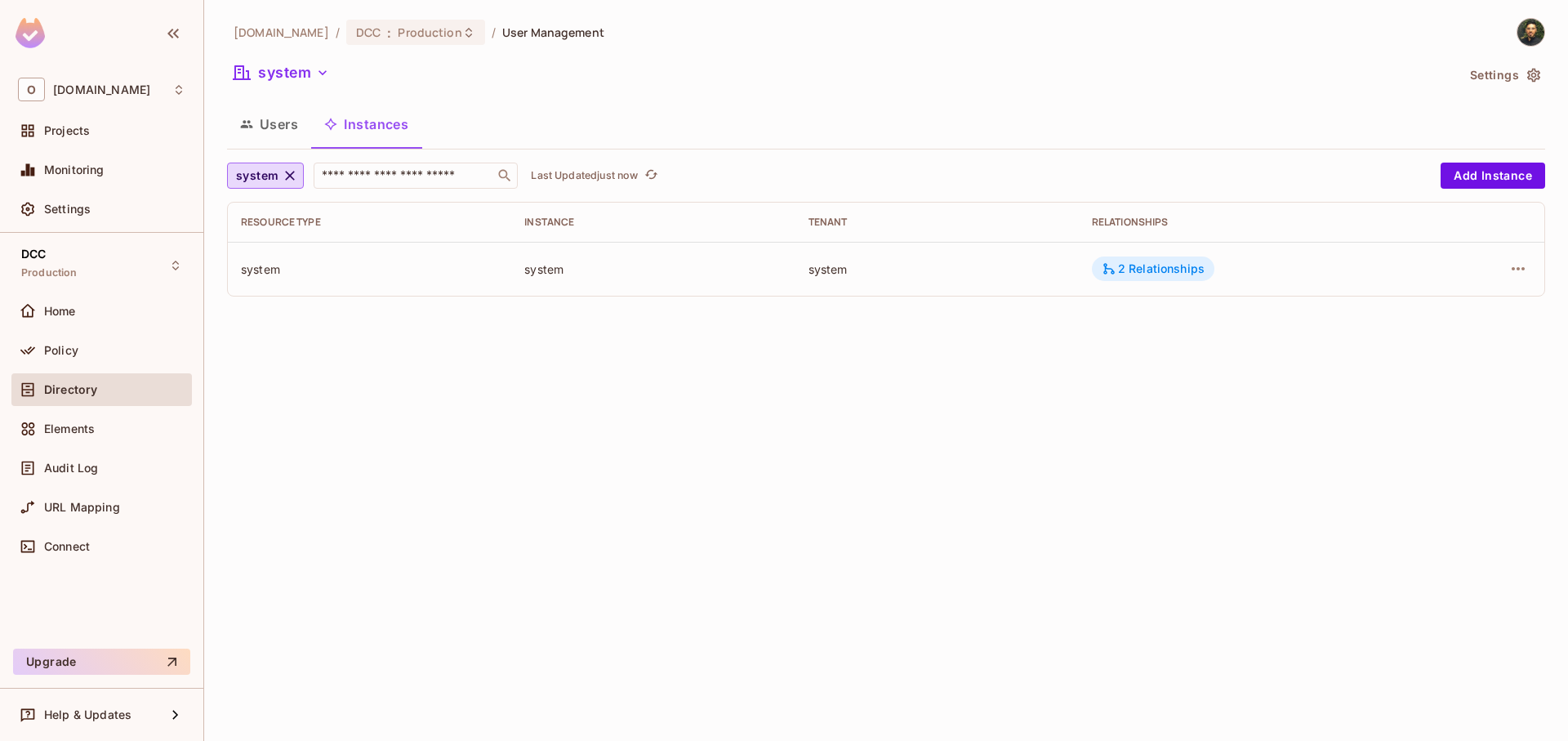
click at [1107, 264] on div "system:system is parent of organization:babcom system:system is parent of organ…" at bounding box center [784, 370] width 1568 height 741
click at [1107, 264] on icon at bounding box center [1109, 270] width 12 height 12
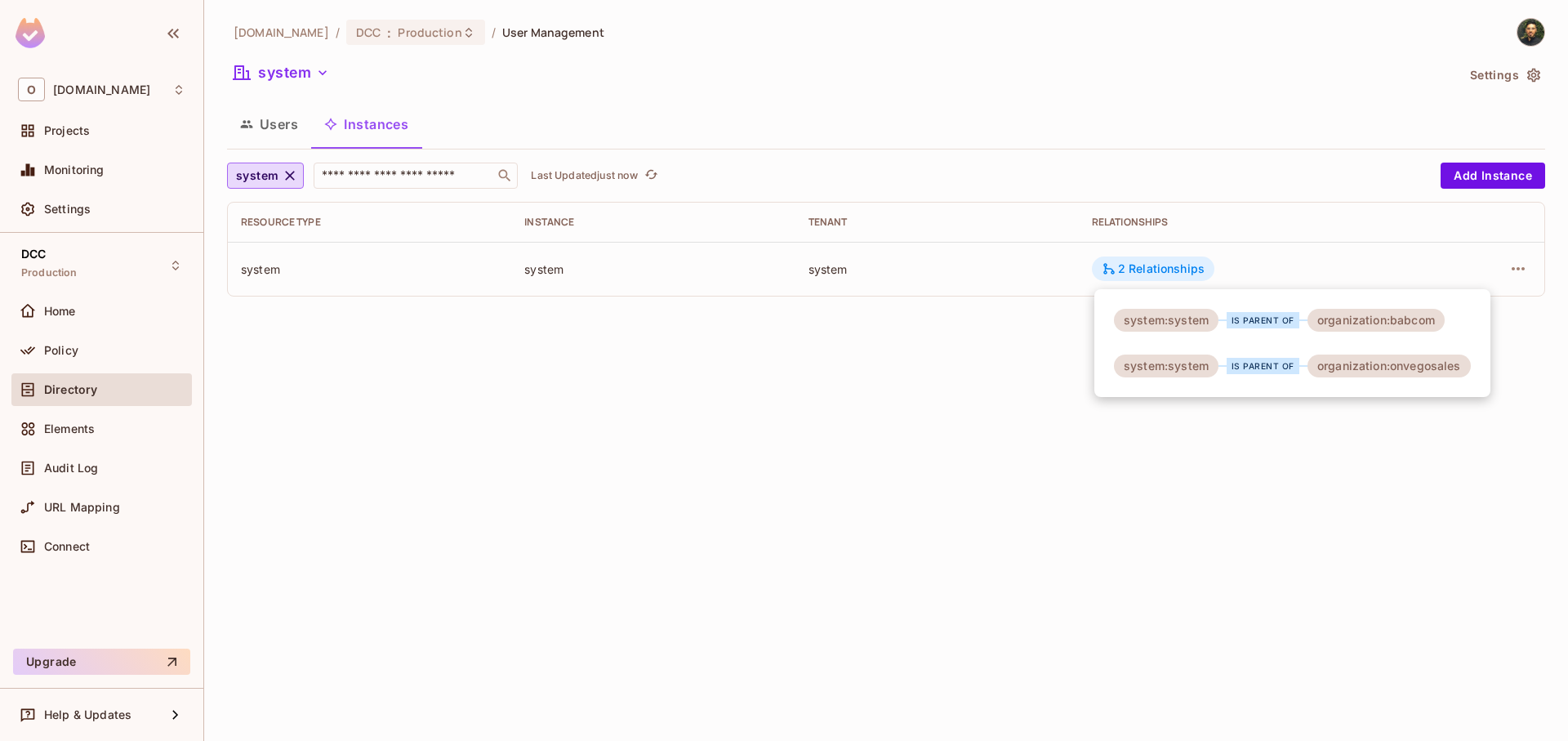
click at [1107, 264] on div at bounding box center [784, 370] width 1568 height 741
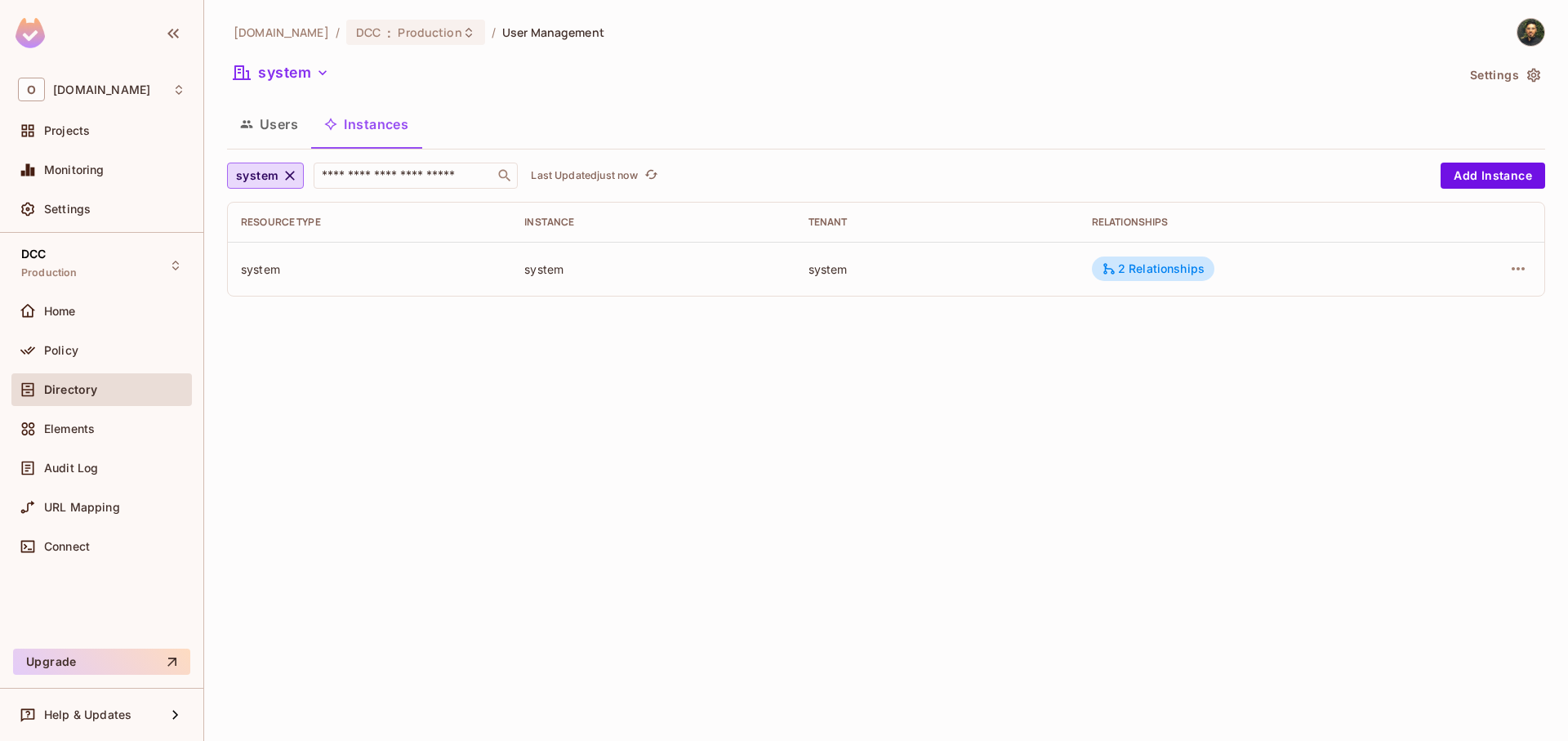
drag, startPoint x: 1261, startPoint y: 273, endPoint x: 866, endPoint y: 272, distance: 395.0
click at [1241, 276] on td "2 Relationships" at bounding box center [1251, 268] width 345 height 54
drag, startPoint x: 866, startPoint y: 272, endPoint x: 787, endPoint y: 269, distance: 79.1
click at [812, 273] on div "system" at bounding box center [937, 269] width 257 height 16
drag, startPoint x: 787, startPoint y: 269, endPoint x: 777, endPoint y: 270, distance: 10.0
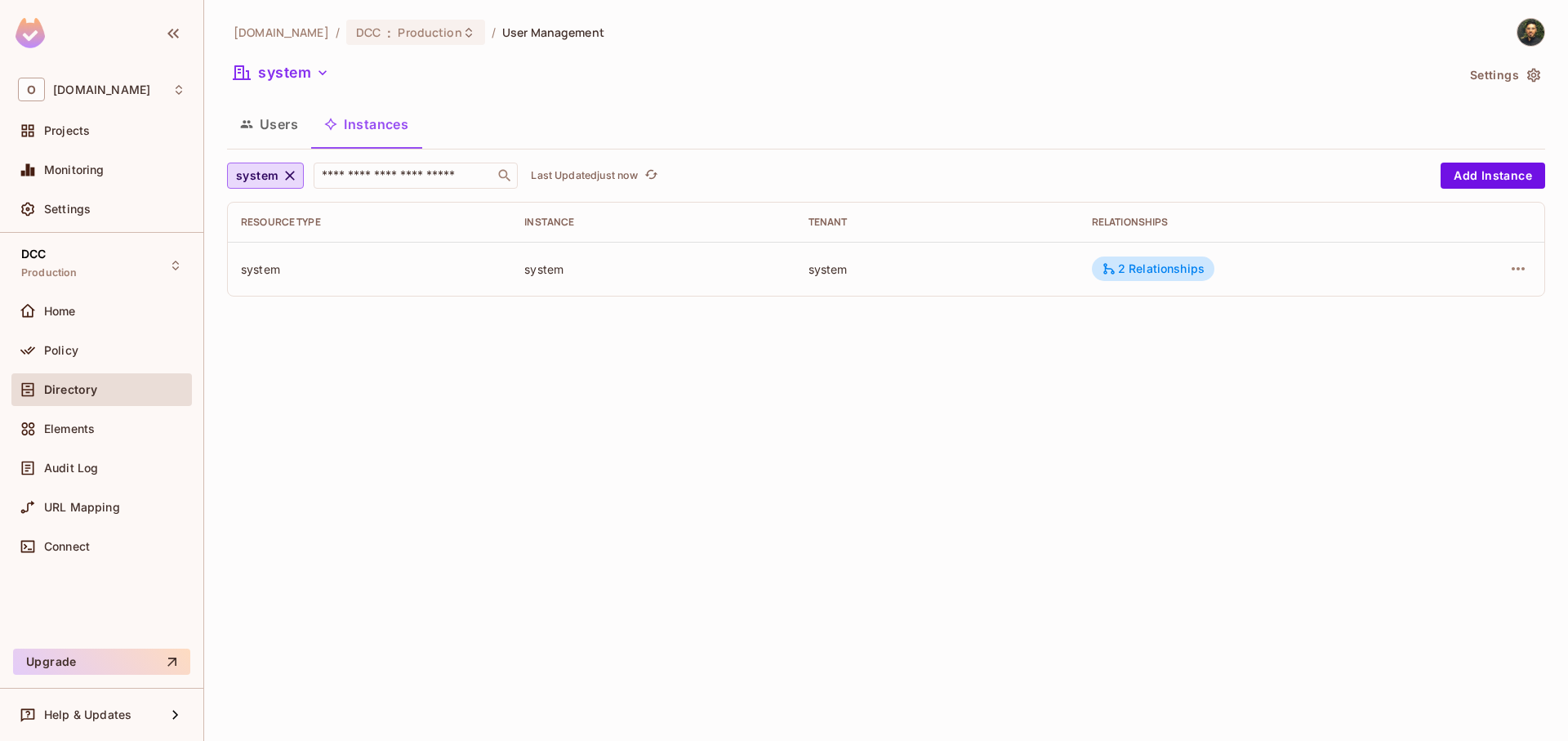
click at [782, 269] on td "system" at bounding box center [652, 268] width 283 height 54
drag, startPoint x: 734, startPoint y: 268, endPoint x: 560, endPoint y: 268, distance: 174.0
click at [684, 273] on div "system" at bounding box center [653, 269] width 257 height 16
drag, startPoint x: 560, startPoint y: 268, endPoint x: 488, endPoint y: 271, distance: 72.1
click at [497, 271] on tr "system system system 2 Relationships" at bounding box center [886, 268] width 1316 height 54
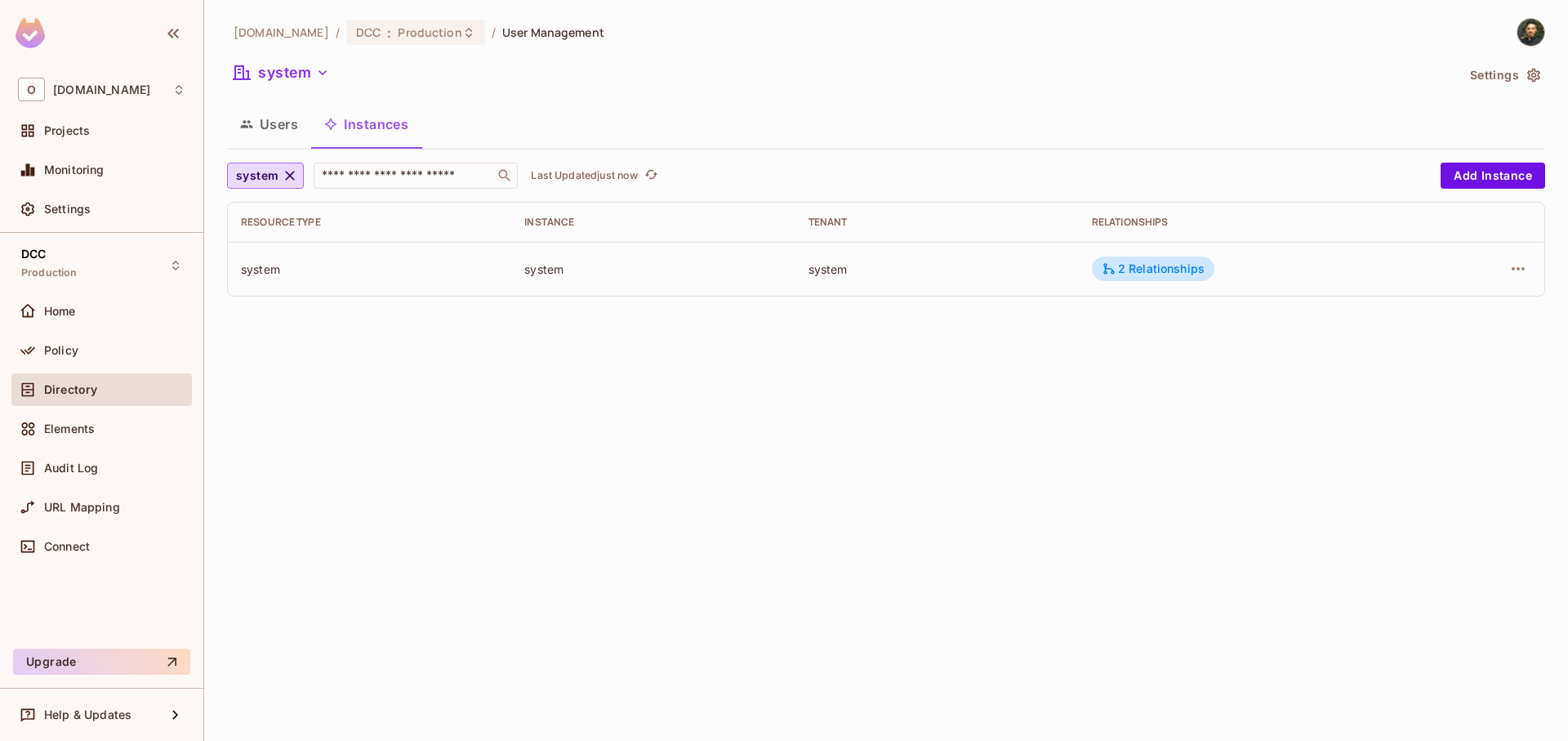
drag, startPoint x: 261, startPoint y: 270, endPoint x: 262, endPoint y: 258, distance: 12.0
click at [261, 270] on div "system" at bounding box center [369, 269] width 257 height 16
click at [262, 258] on td "system" at bounding box center [369, 268] width 283 height 54
click at [259, 280] on td "system" at bounding box center [369, 268] width 283 height 54
click at [277, 274] on div "system" at bounding box center [369, 269] width 257 height 16
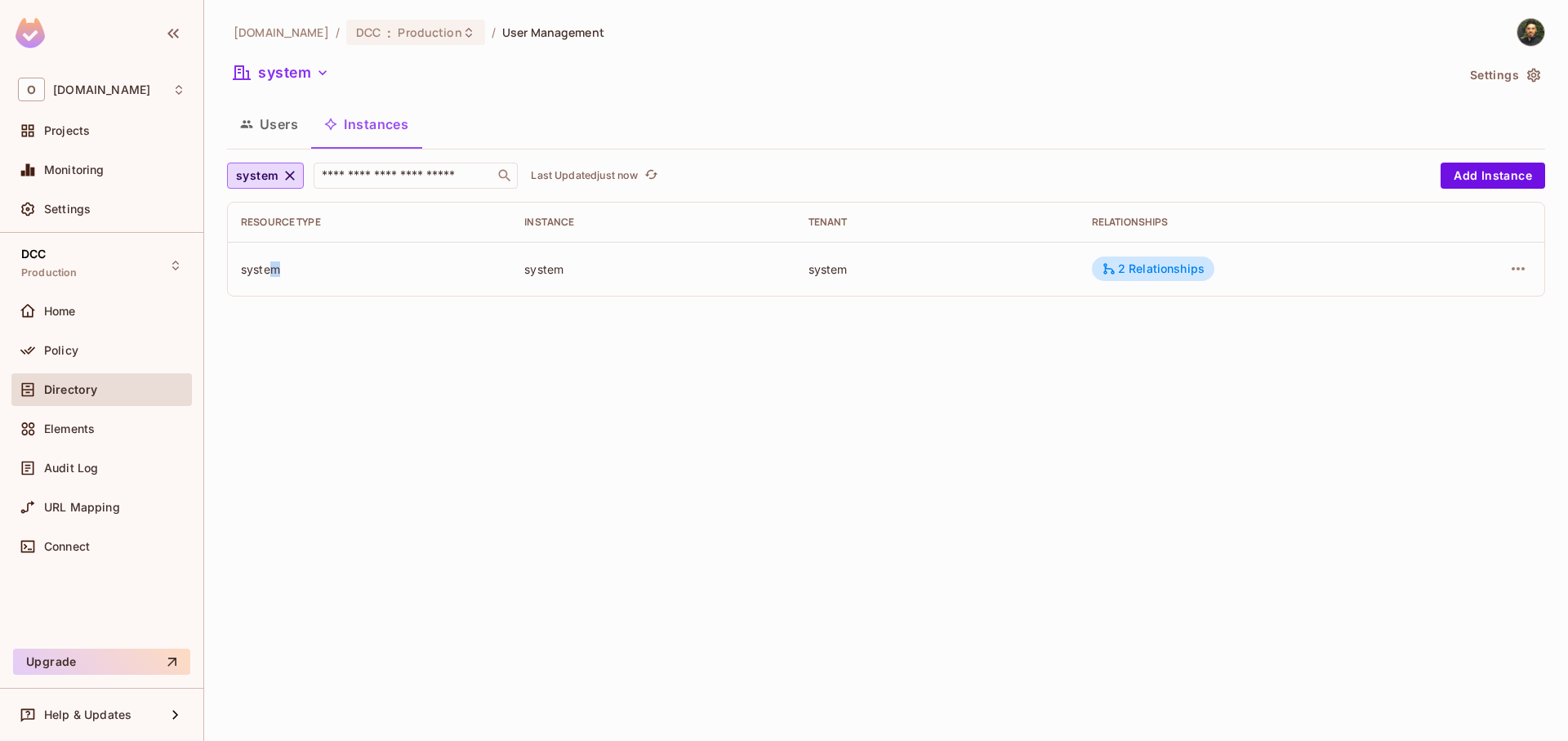
click at [277, 274] on div "system" at bounding box center [369, 269] width 257 height 16
click at [277, 275] on div "system" at bounding box center [369, 269] width 257 height 16
click at [656, 293] on td "system" at bounding box center [652, 268] width 283 height 54
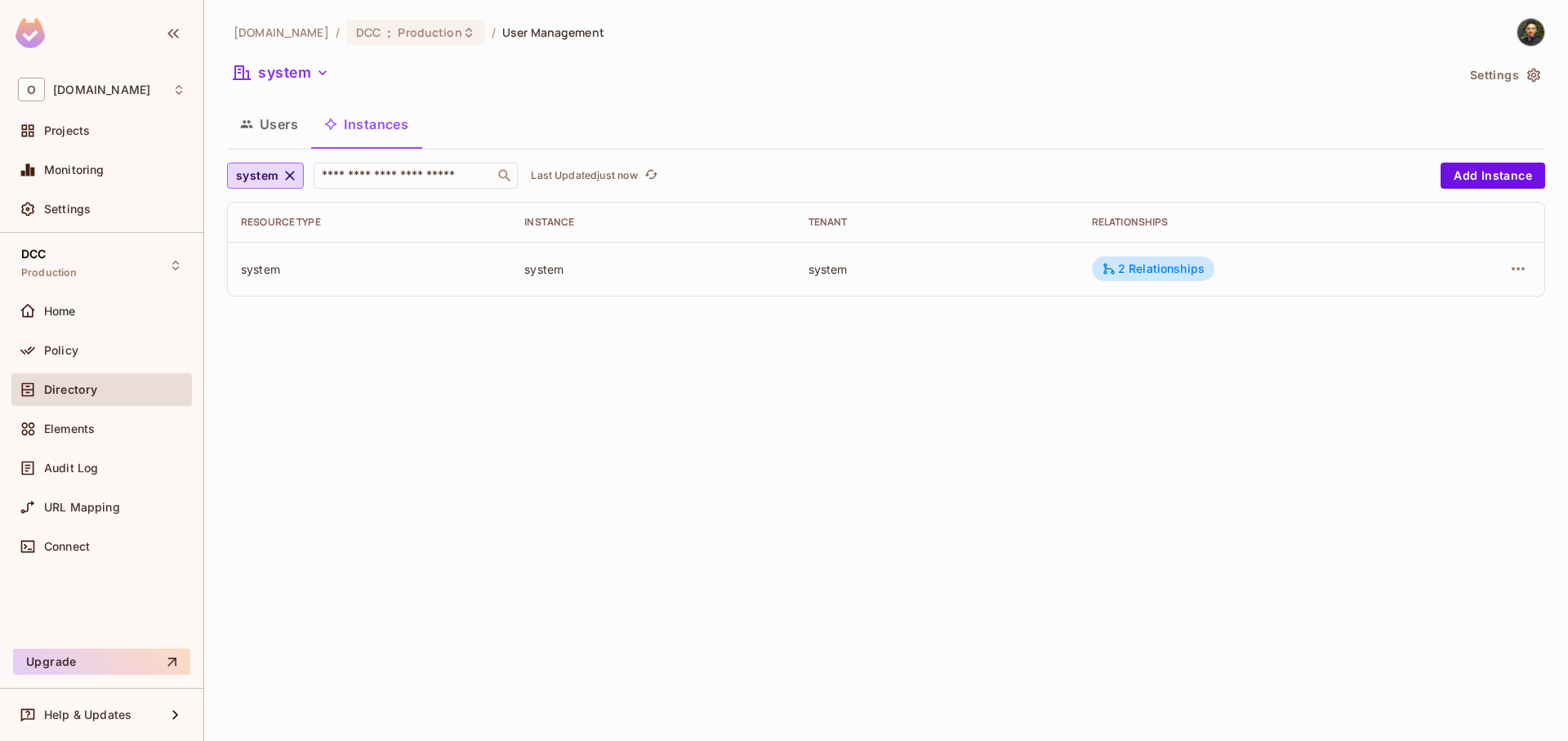
drag, startPoint x: 695, startPoint y: 268, endPoint x: 703, endPoint y: 273, distance: 9.4
click at [697, 268] on div "system" at bounding box center [653, 269] width 257 height 16
drag, startPoint x: 977, startPoint y: 285, endPoint x: 1231, endPoint y: 278, distance: 254.1
click at [1115, 293] on tr "system system system 2 Relationships" at bounding box center [886, 268] width 1316 height 54
click at [1505, 275] on div at bounding box center [1484, 268] width 94 height 27
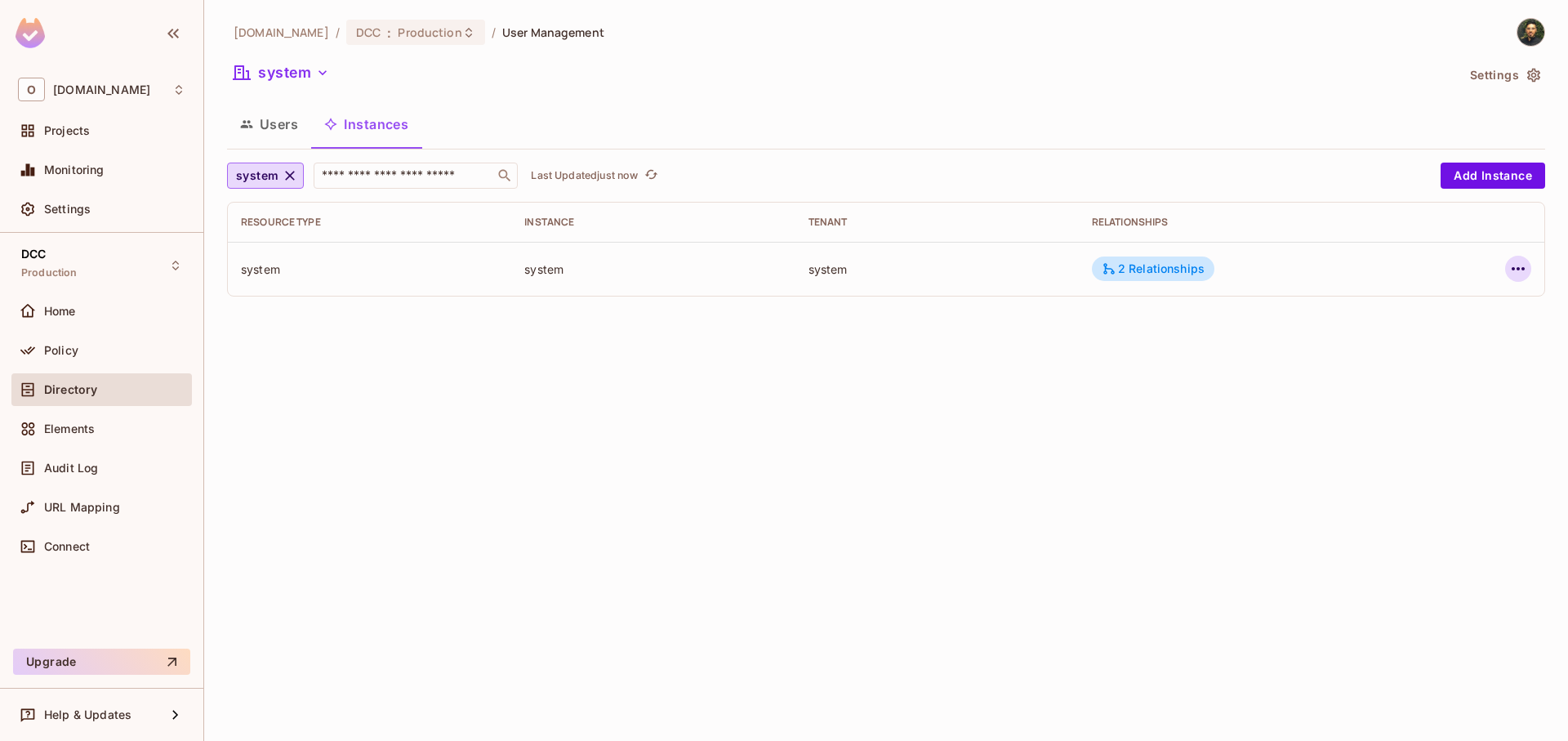
click at [1517, 273] on icon "button" at bounding box center [1518, 269] width 20 height 20
click at [1439, 306] on div "Edit Resource Instance" at bounding box center [1422, 306] width 128 height 17
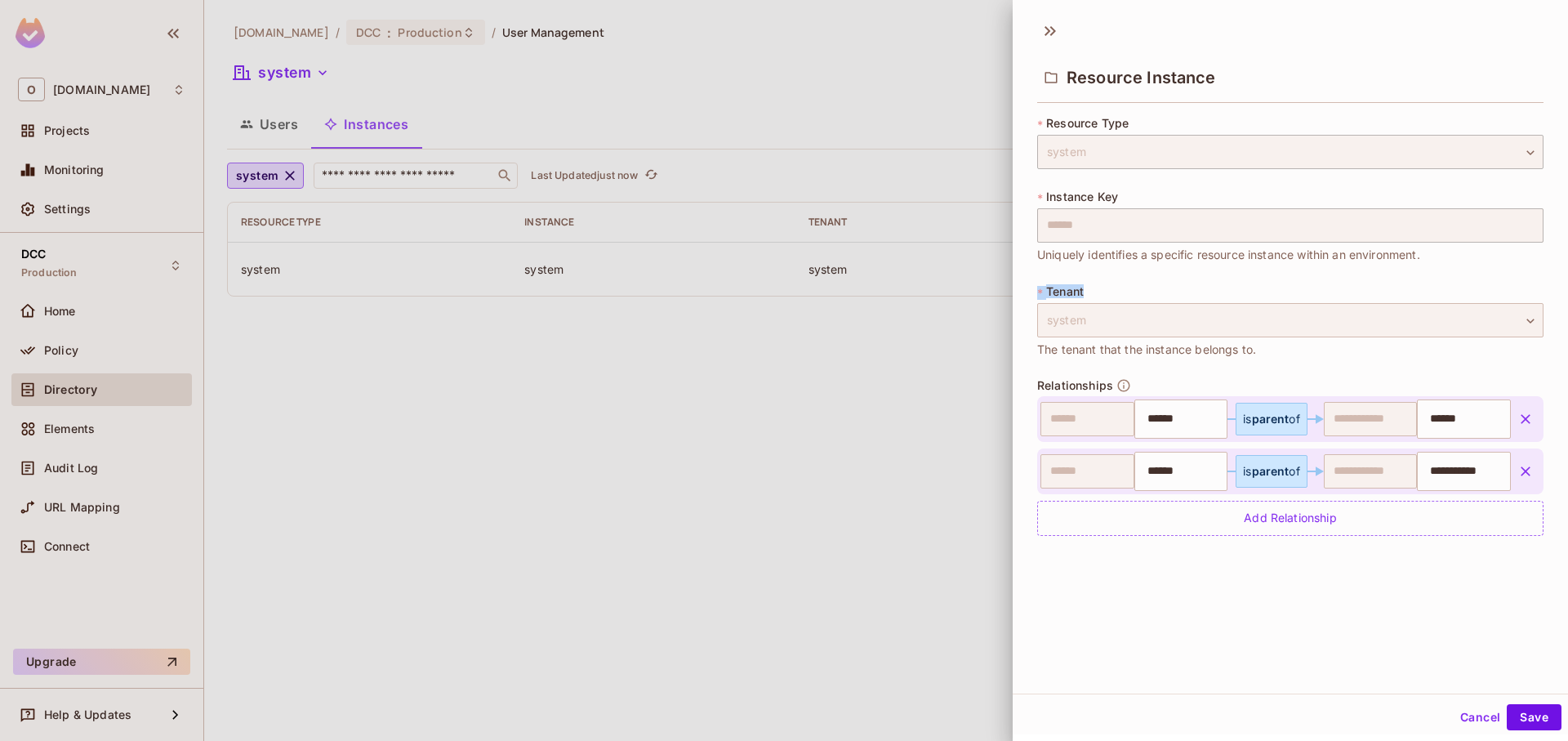
drag, startPoint x: 1037, startPoint y: 293, endPoint x: 1107, endPoint y: 303, distance: 70.7
click at [1107, 303] on div "* Tenant system ****** ​ The tenant that the instance belongs to." at bounding box center [1290, 320] width 506 height 75
click at [1105, 298] on div "* Tenant system ****** ​ The tenant that the instance belongs to." at bounding box center [1290, 320] width 506 height 75
click at [582, 456] on div at bounding box center [784, 370] width 1568 height 741
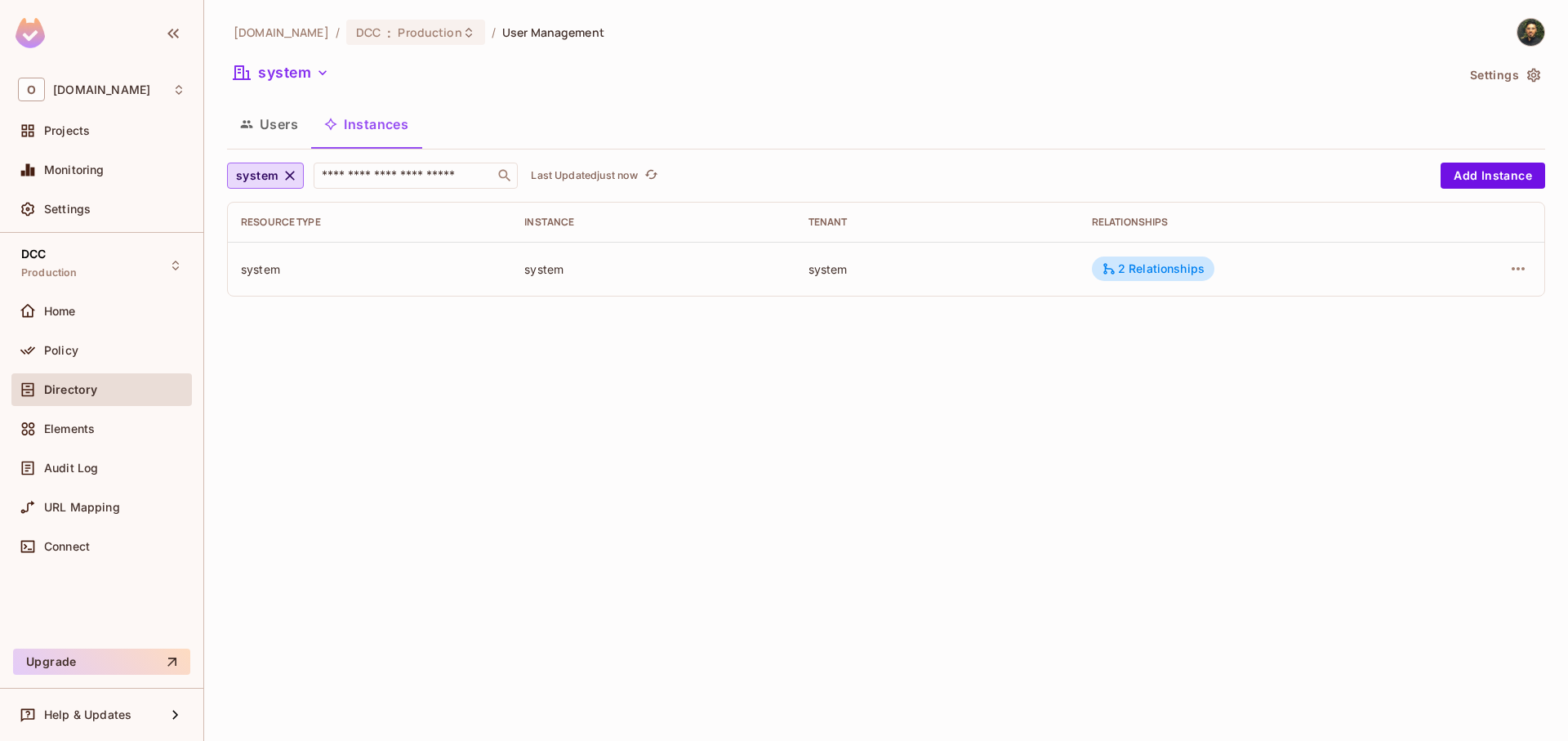
click at [89, 485] on div "Audit Log" at bounding box center [102, 472] width 181 height 39
click at [94, 474] on span "Audit Log" at bounding box center [71, 468] width 54 height 13
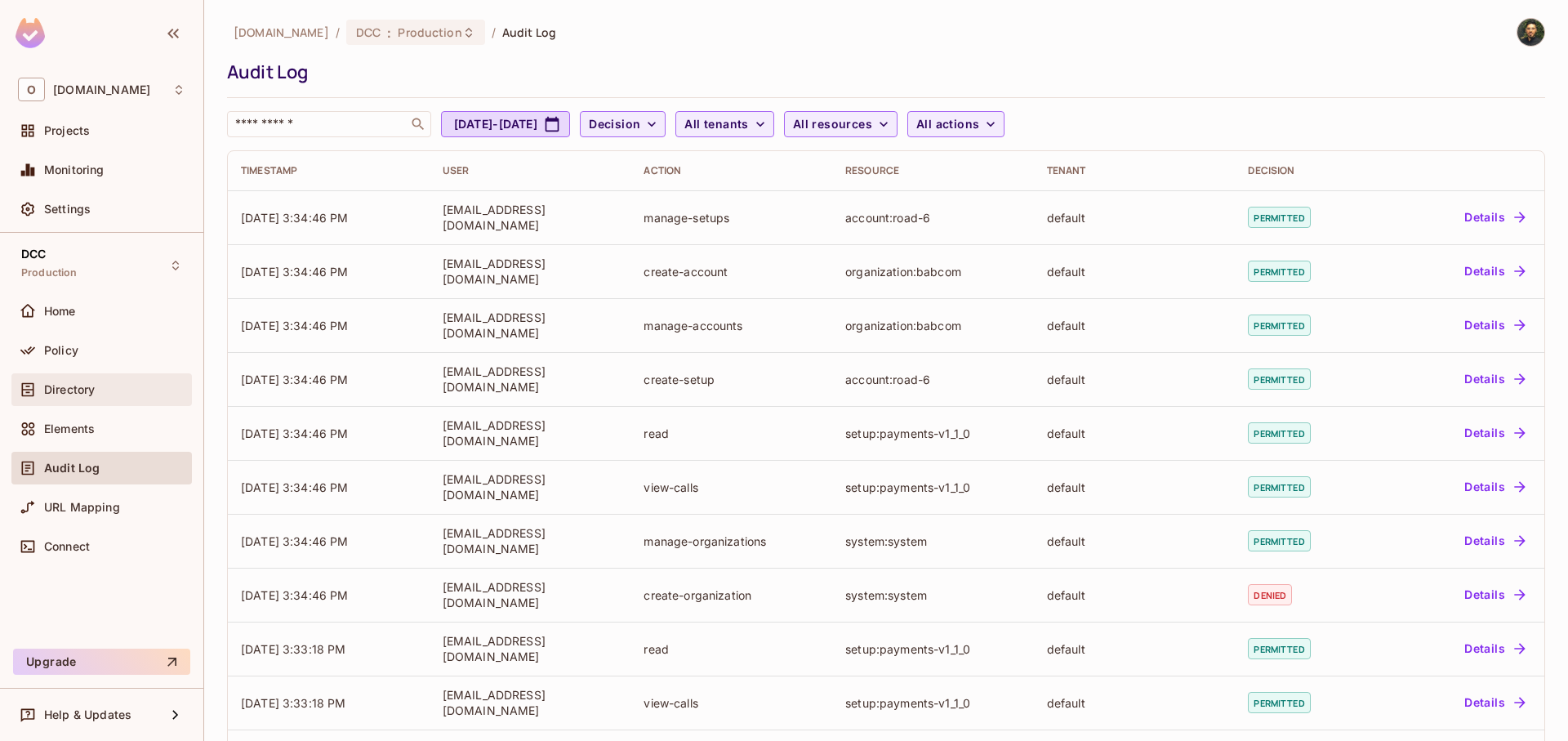
click at [109, 397] on div "Directory" at bounding box center [101, 390] width 167 height 20
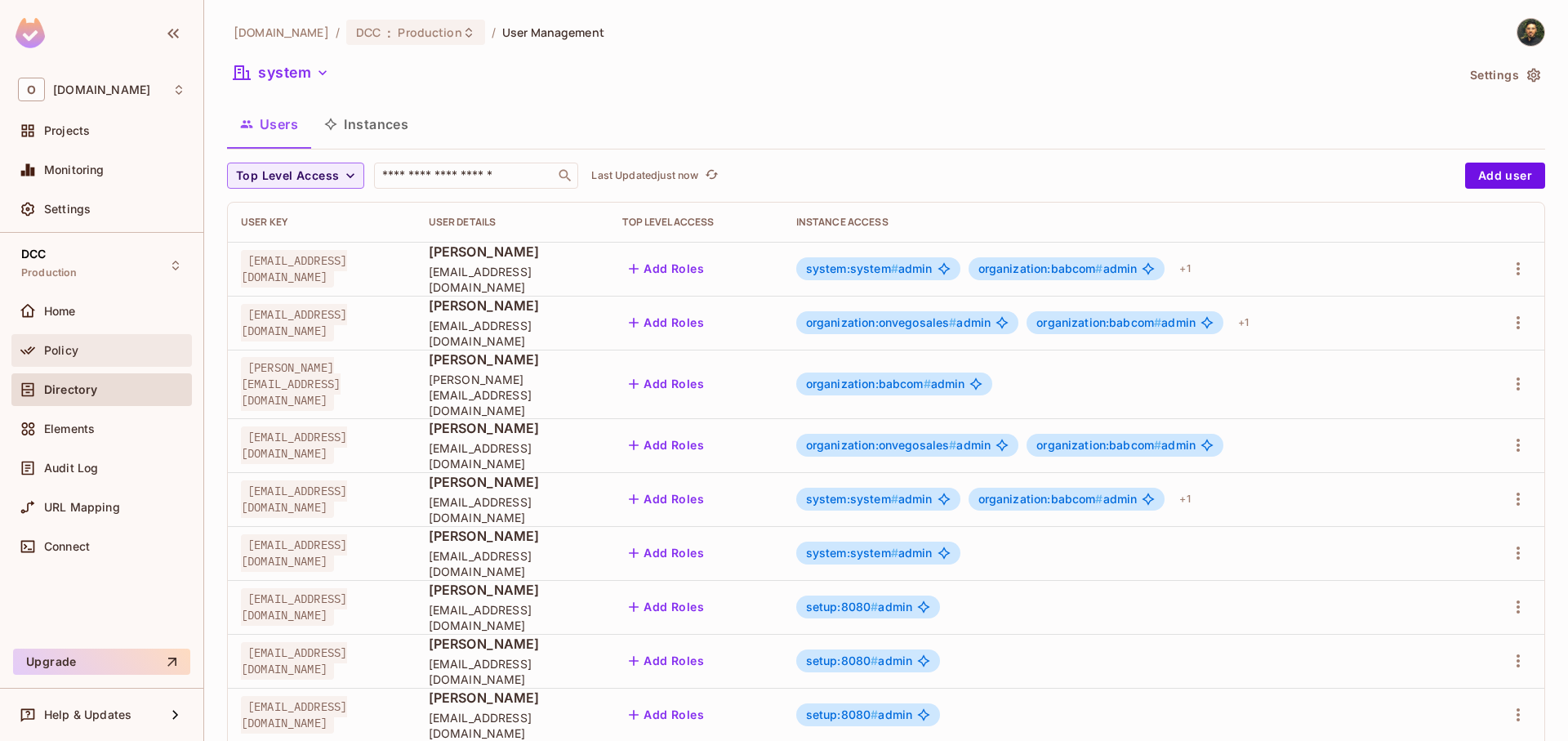
click at [100, 360] on div "Policy" at bounding box center [101, 351] width 167 height 20
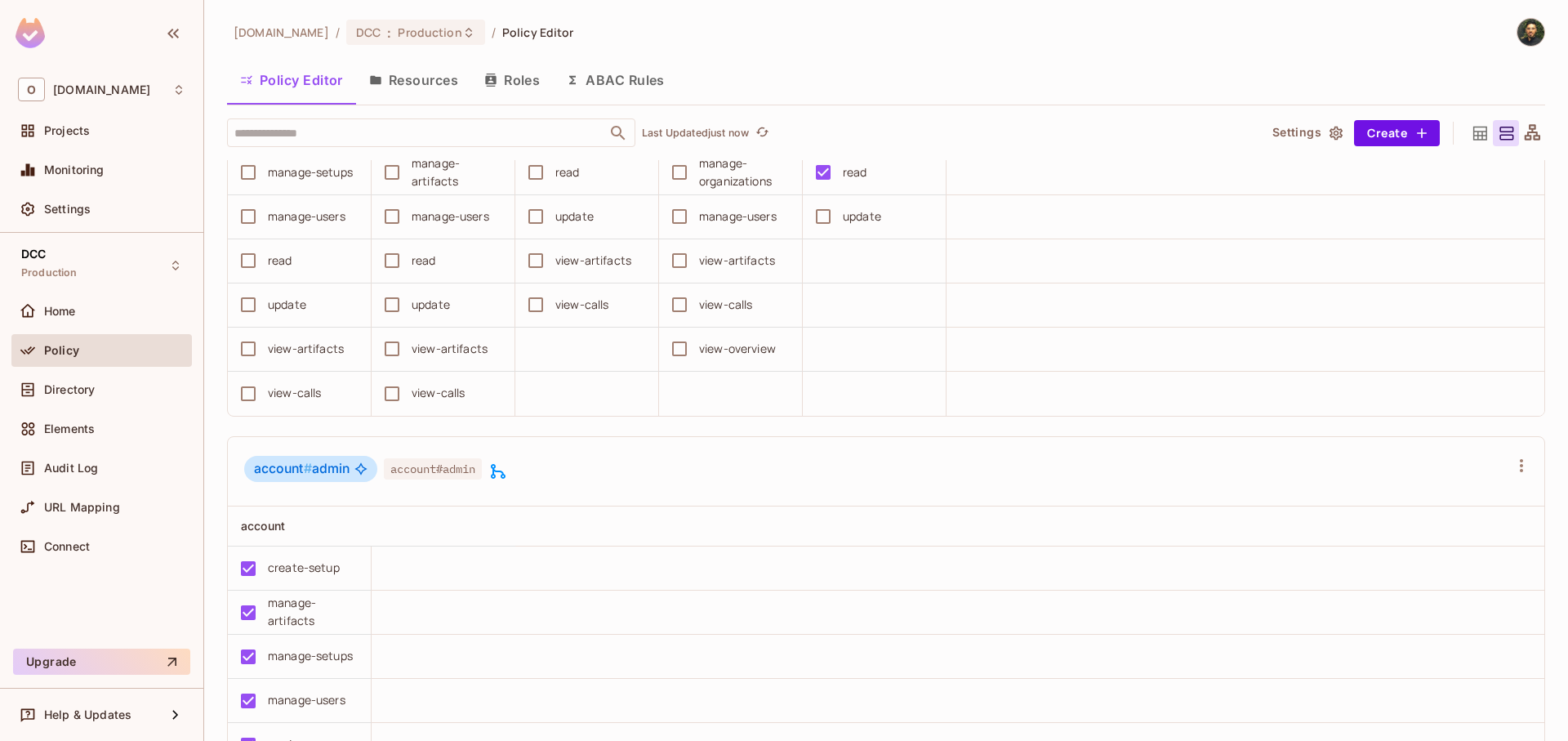
scroll to position [1568, 0]
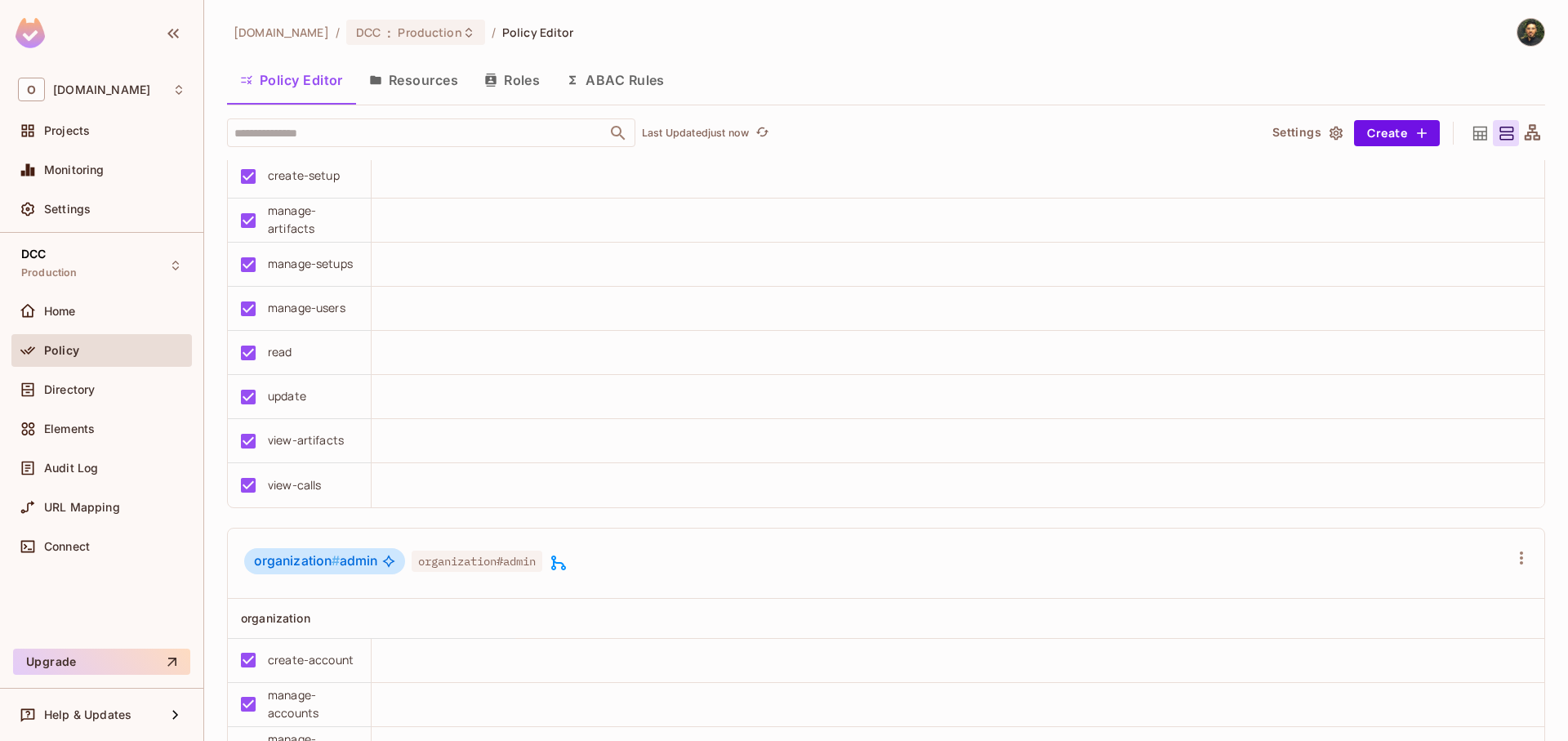
click at [506, 564] on span "organization#admin" at bounding box center [476, 561] width 131 height 22
click at [506, 562] on span "organization#admin" at bounding box center [476, 561] width 131 height 22
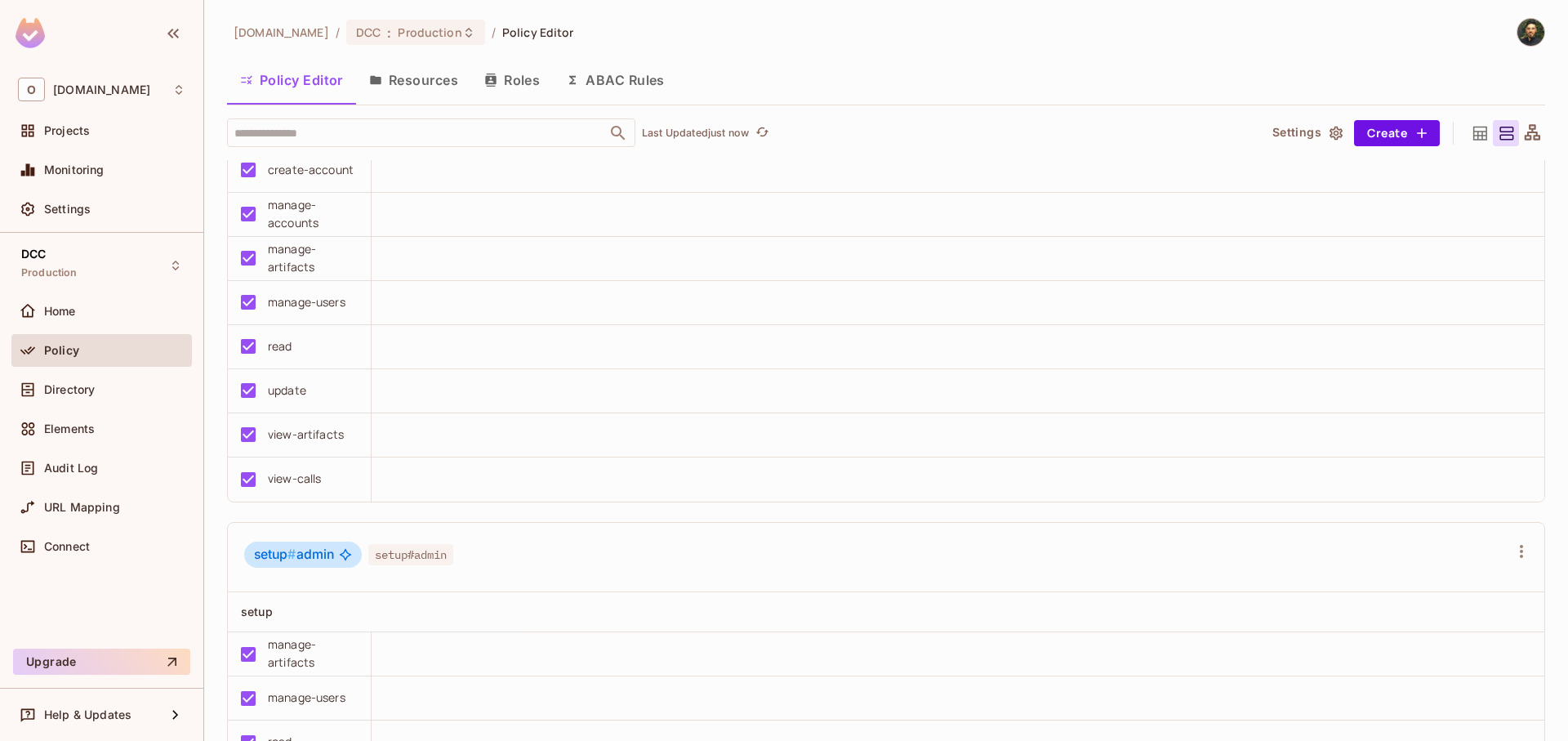
click at [611, 86] on button "ABAC Rules" at bounding box center [615, 81] width 125 height 41
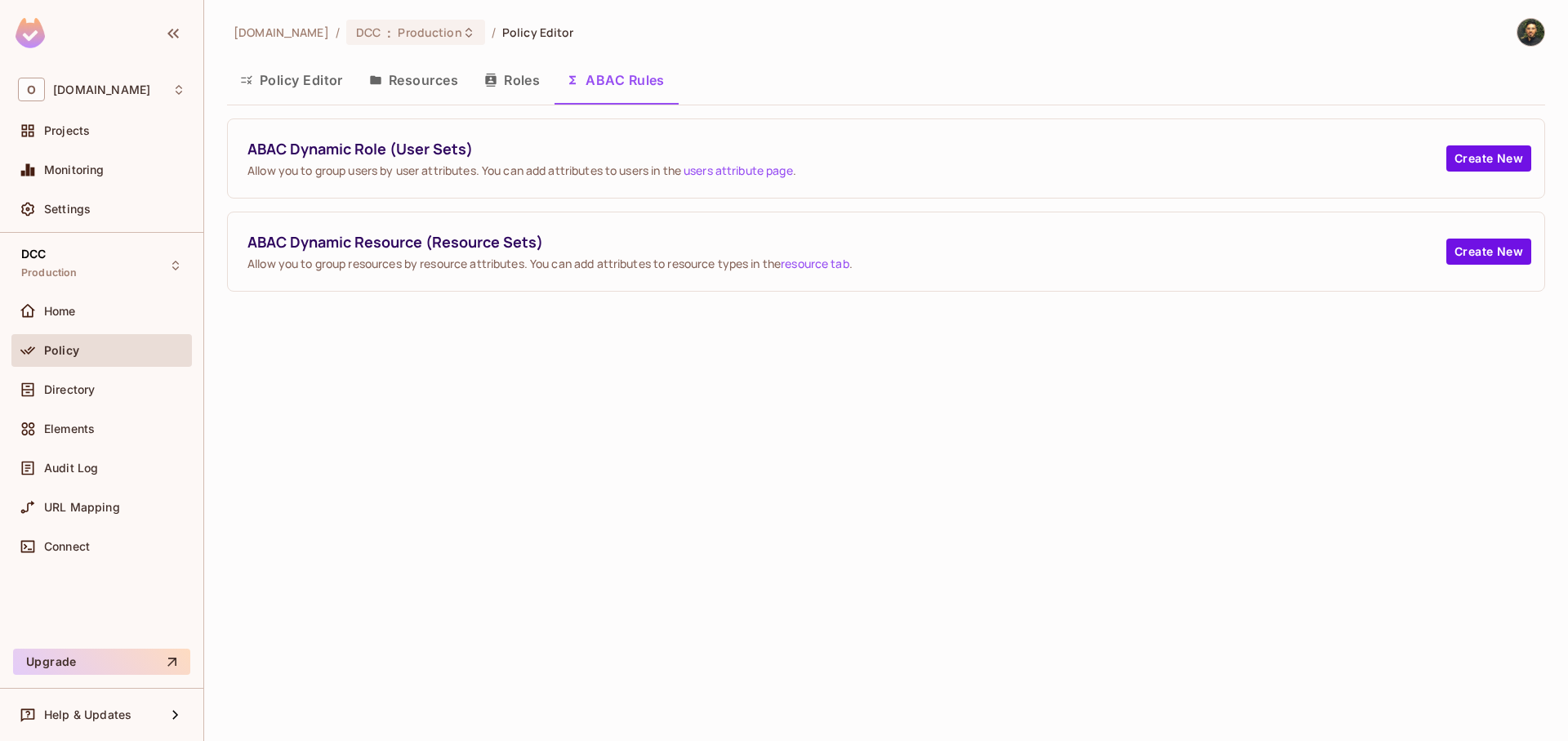
click at [504, 82] on button "Roles" at bounding box center [512, 81] width 82 height 41
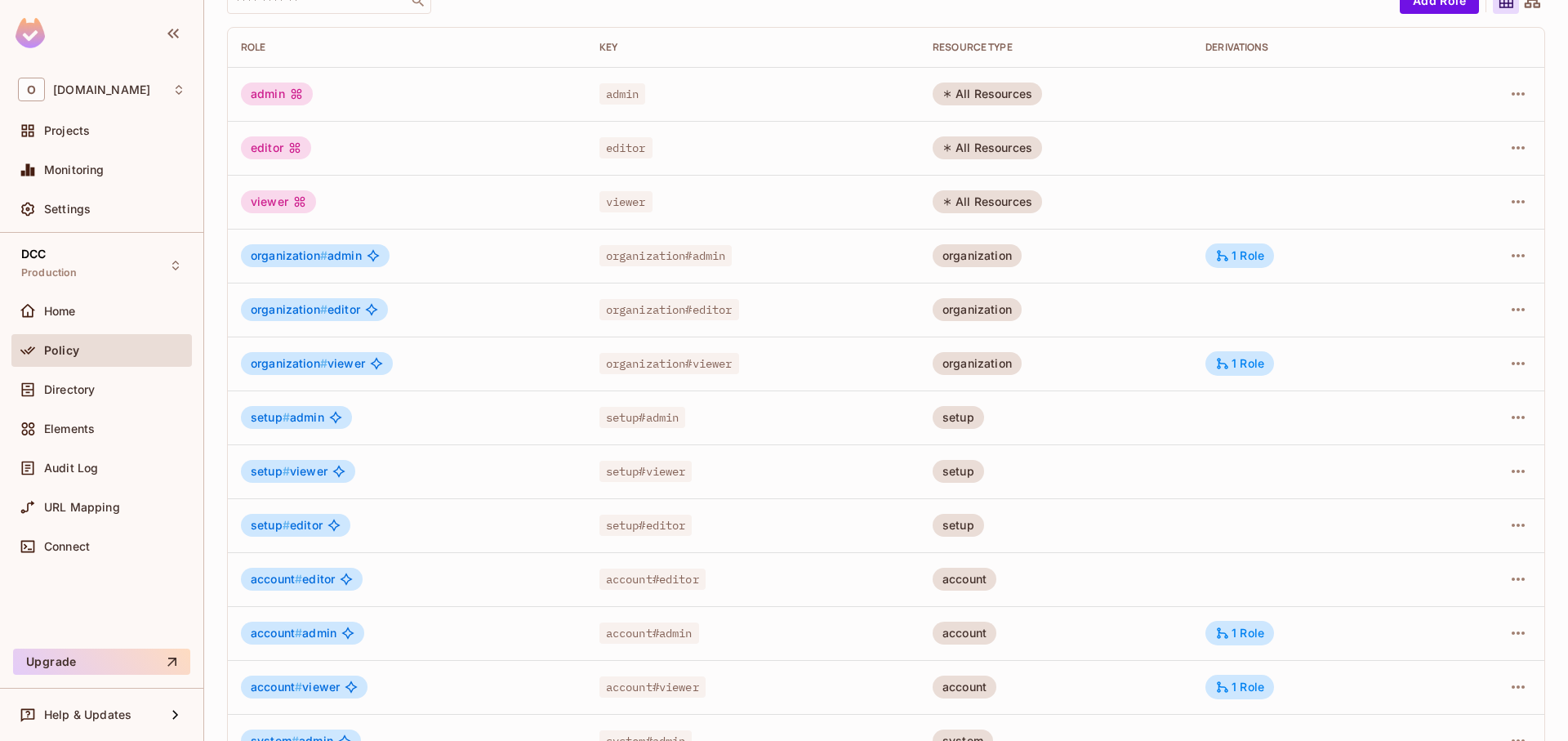
scroll to position [225, 0]
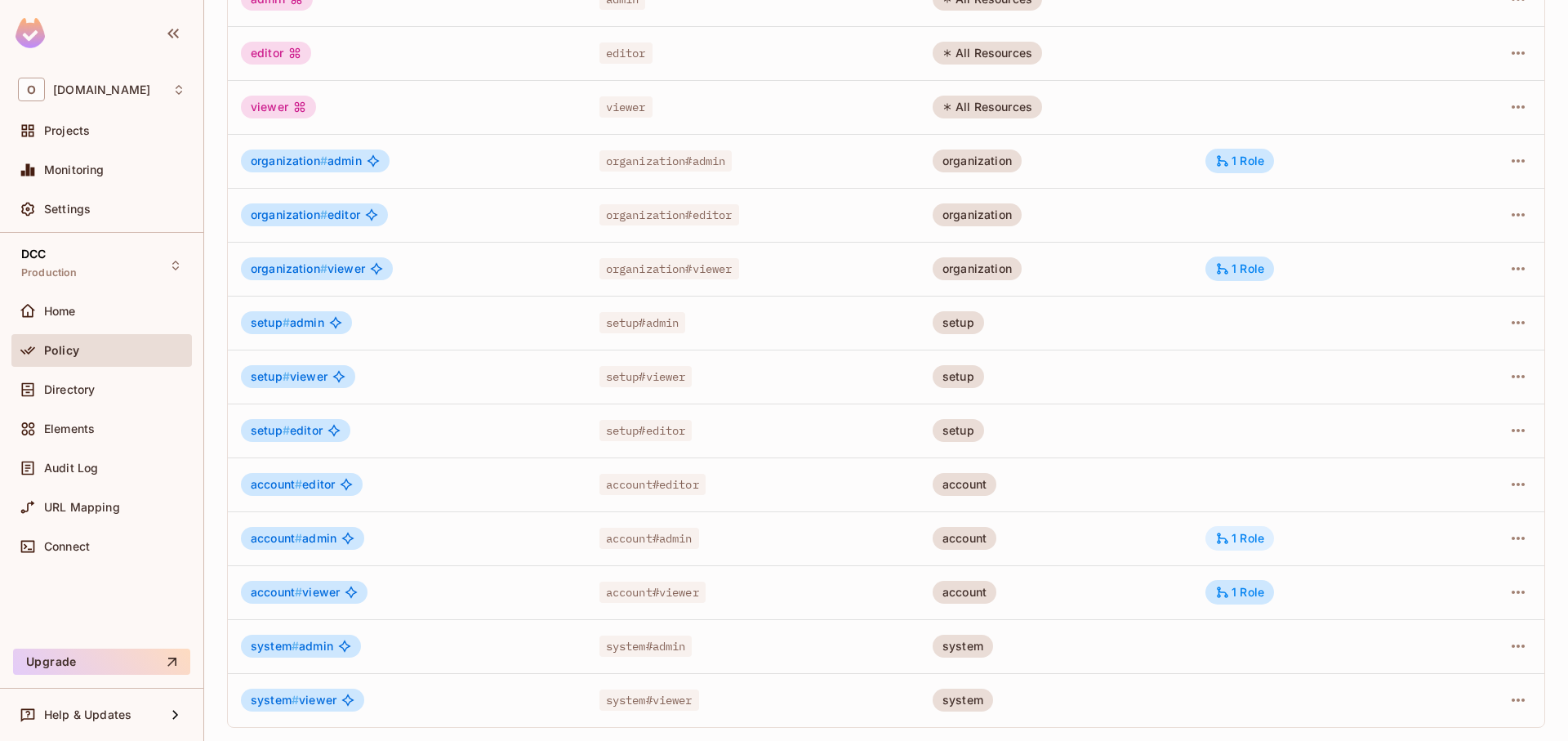
click at [1228, 535] on div "1 Role" at bounding box center [1240, 538] width 49 height 15
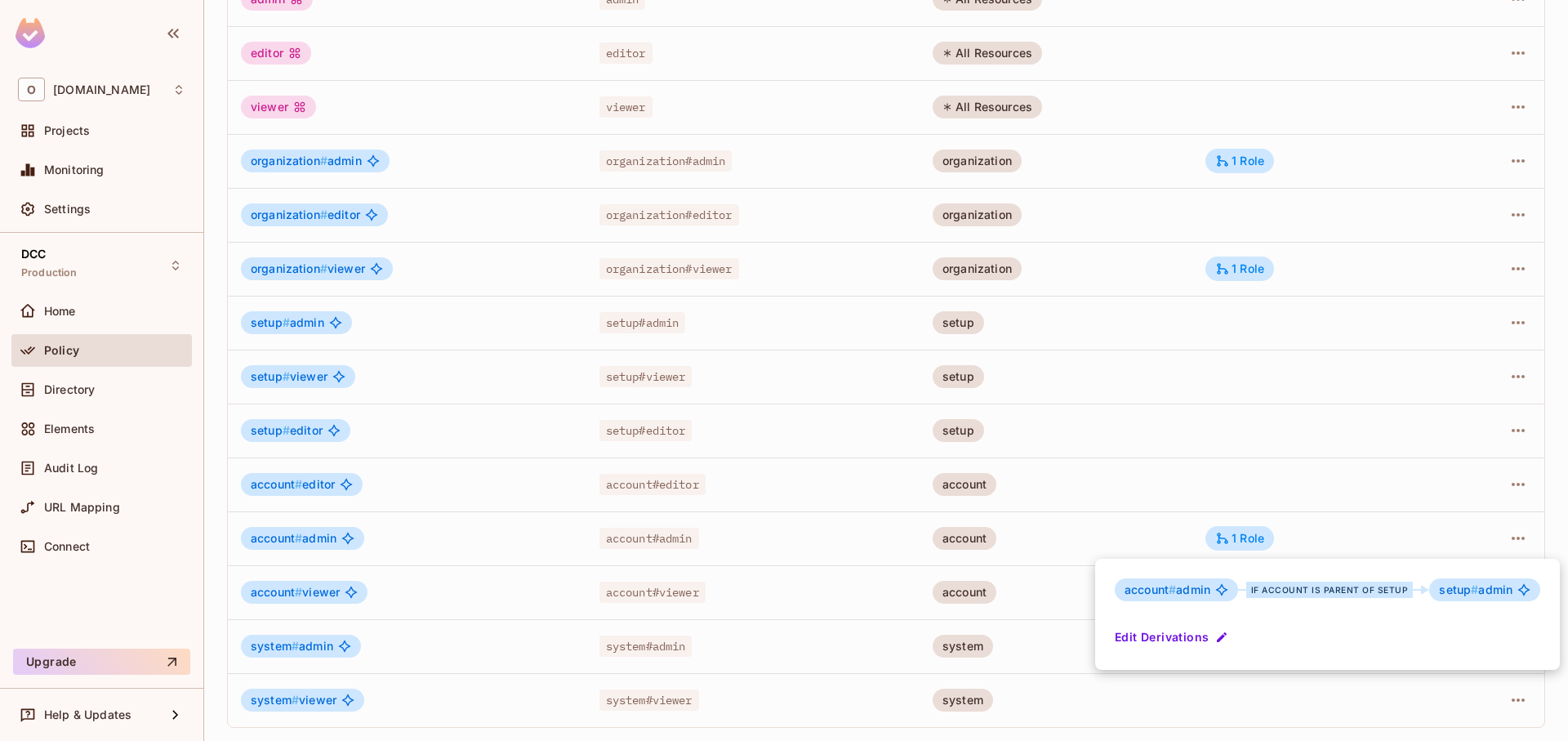
click at [1207, 427] on div at bounding box center [784, 370] width 1568 height 741
click at [1242, 593] on div "1 Role" at bounding box center [1240, 592] width 49 height 15
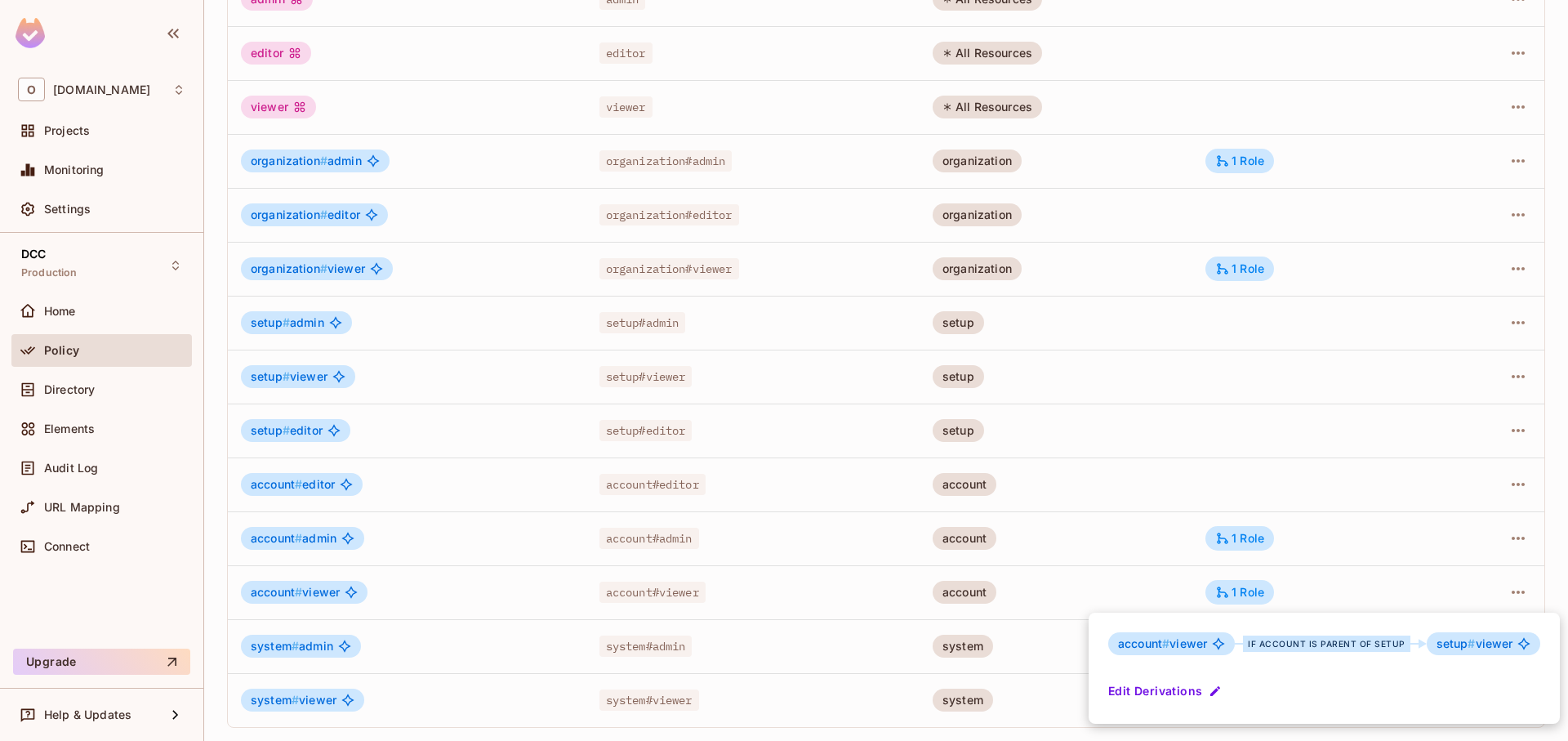
click at [1454, 582] on div at bounding box center [784, 370] width 1568 height 741
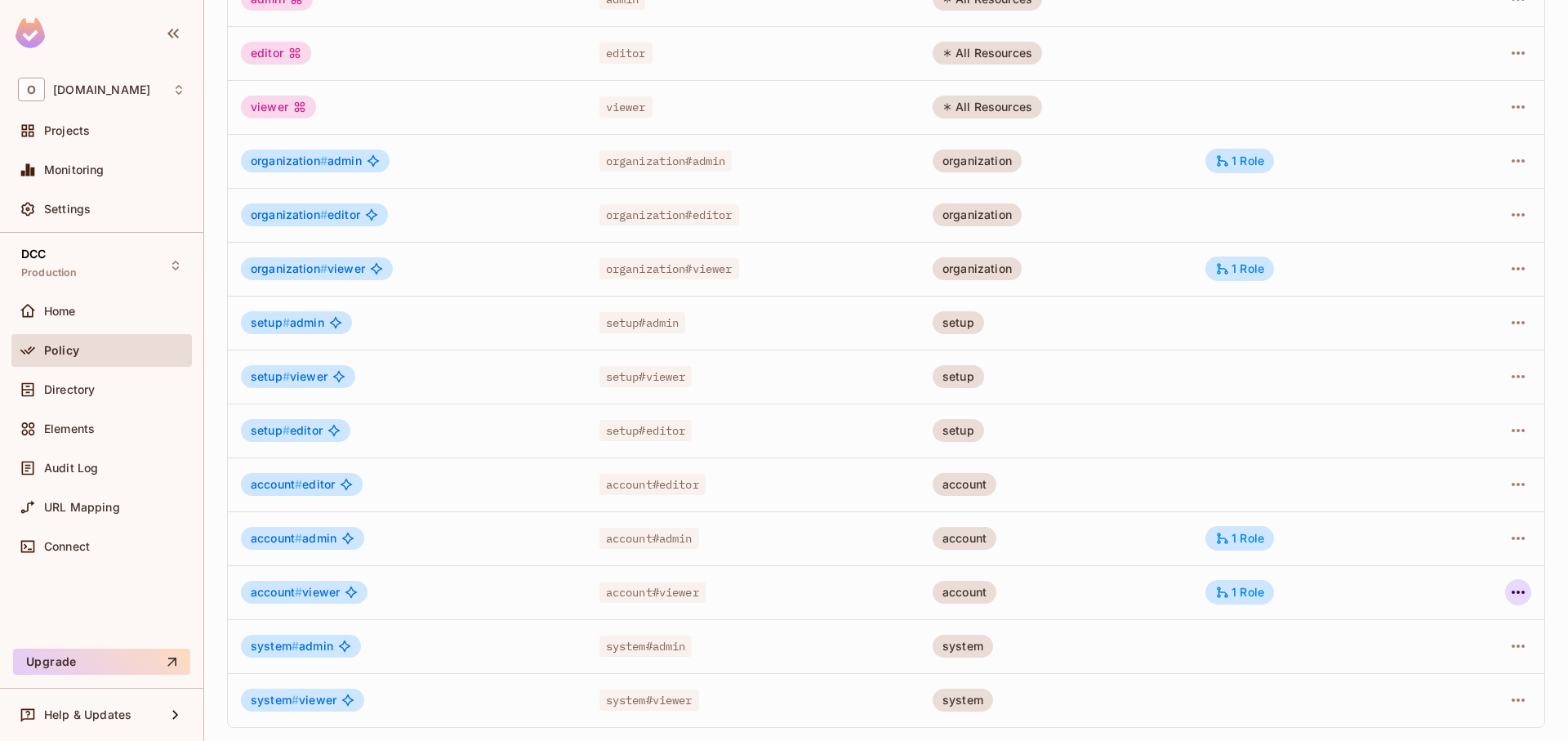
click at [1508, 599] on icon "button" at bounding box center [1518, 593] width 20 height 20
click at [1464, 629] on li "Edit Role" at bounding box center [1434, 630] width 144 height 36
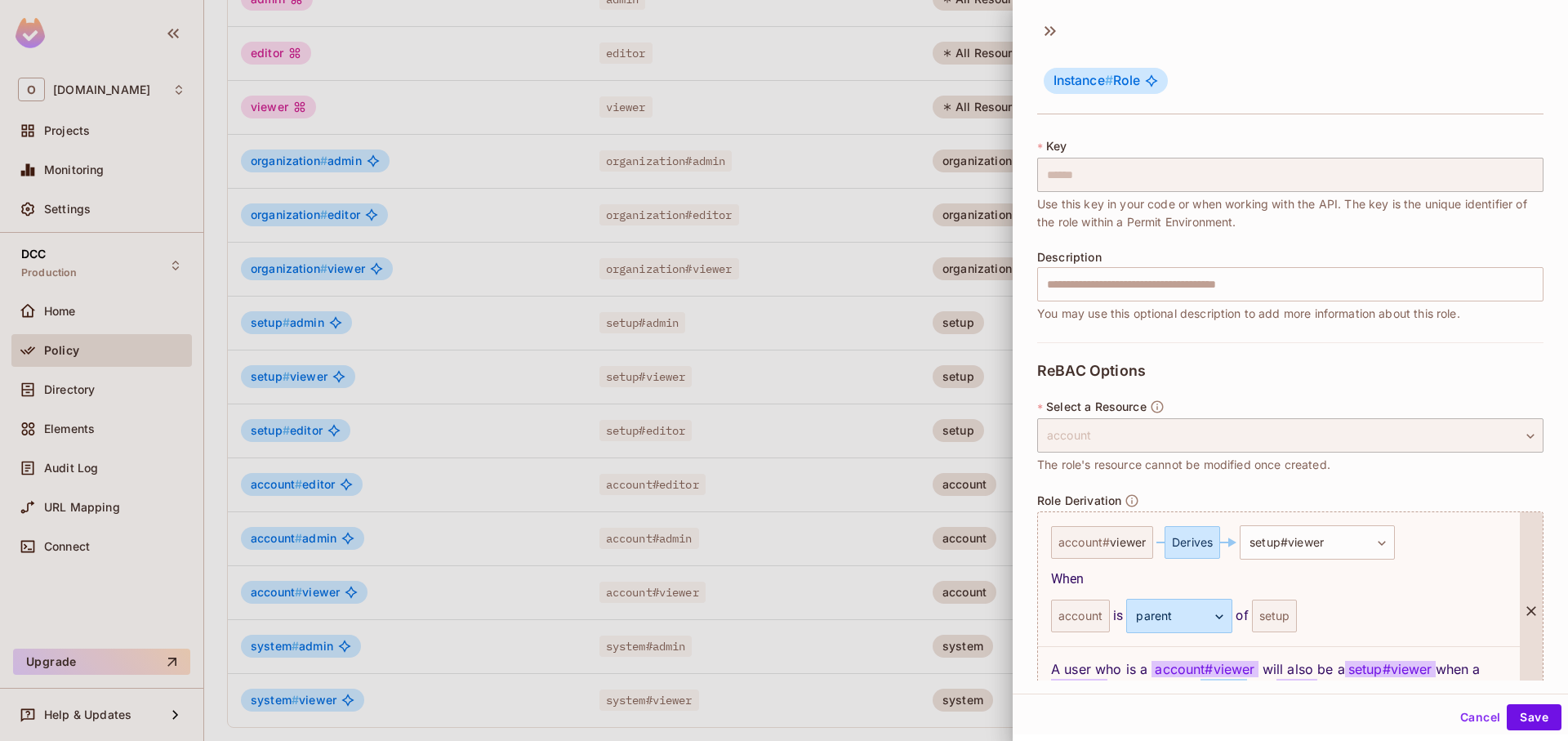
scroll to position [173, 0]
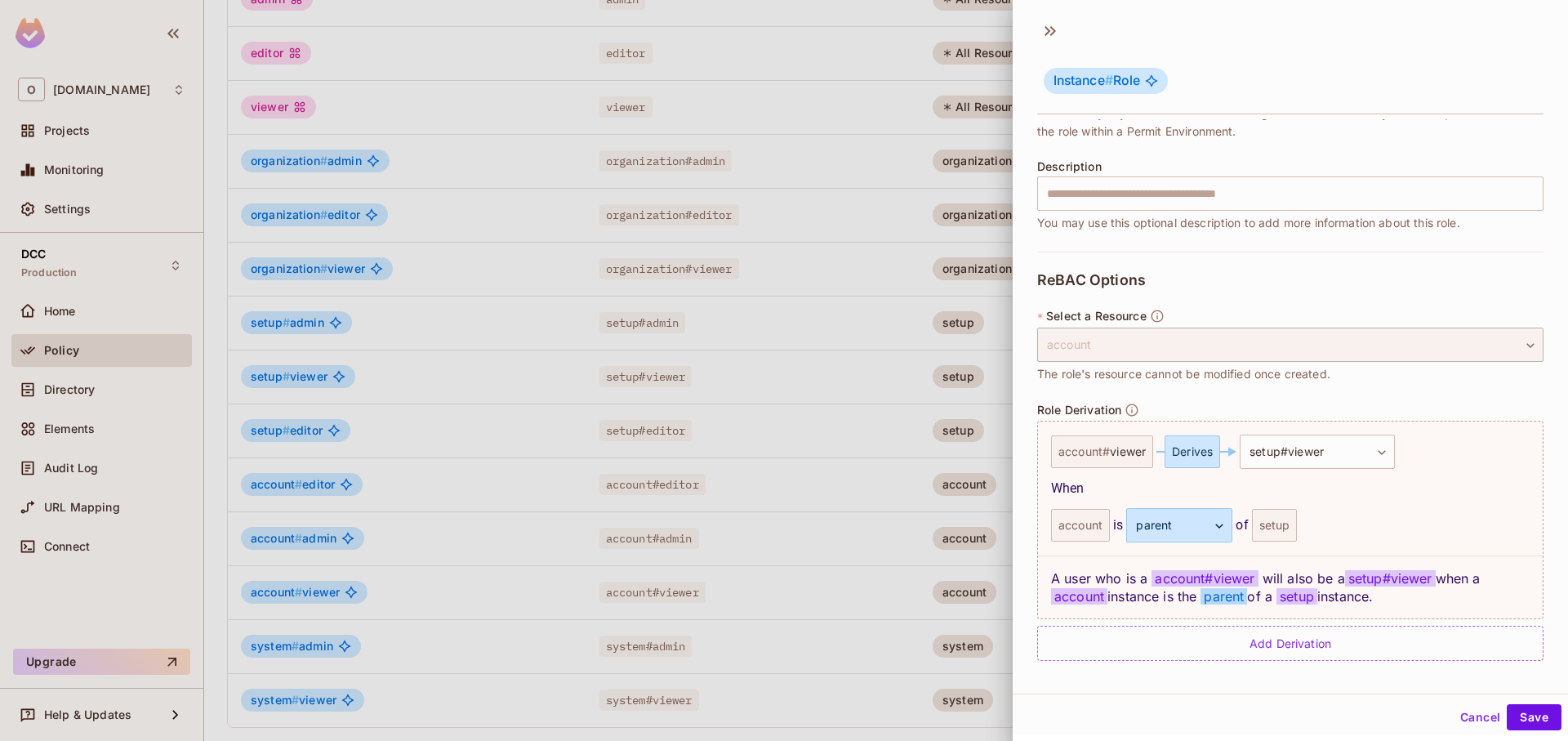
click at [1454, 713] on button "Cancel" at bounding box center [1481, 717] width 53 height 27
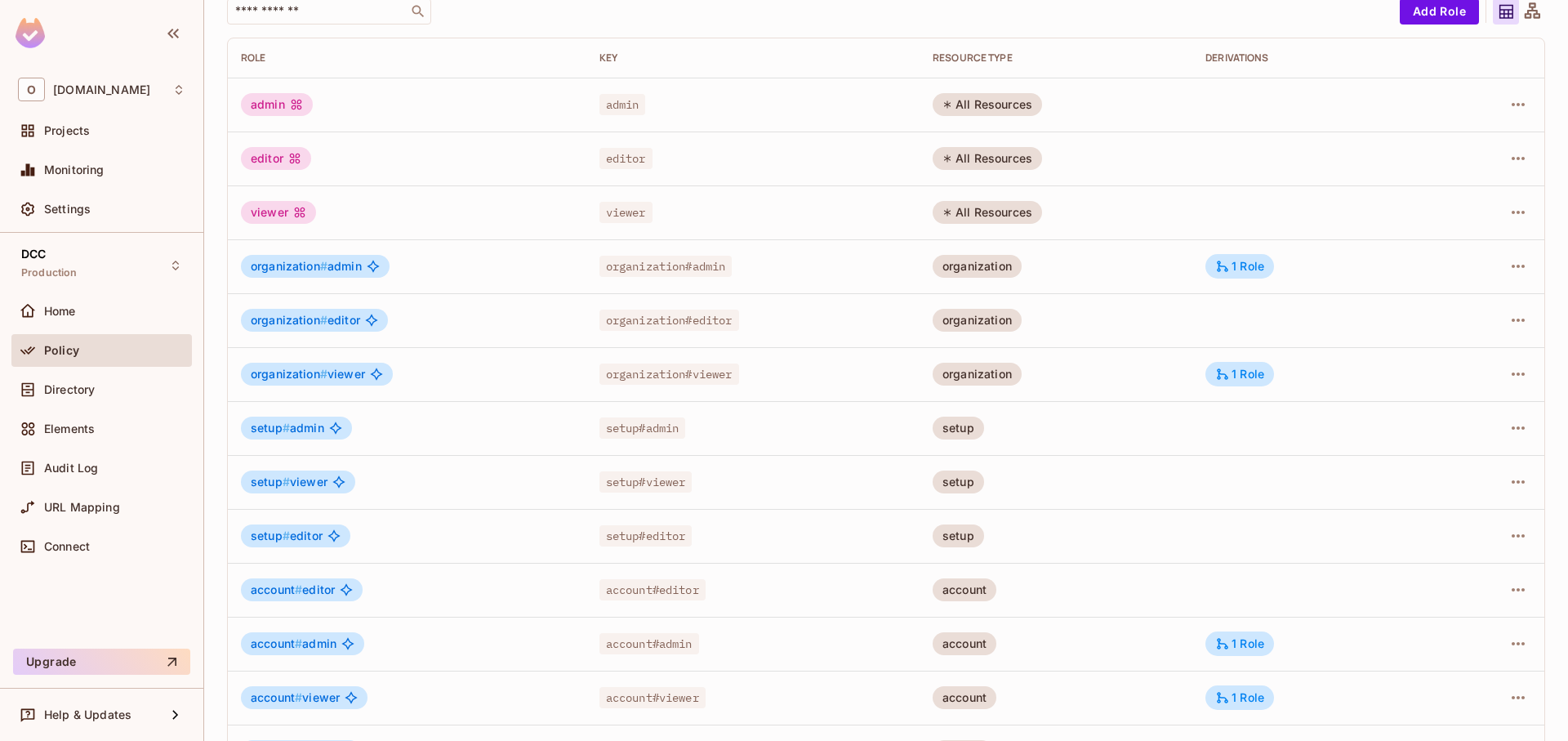
scroll to position [0, 0]
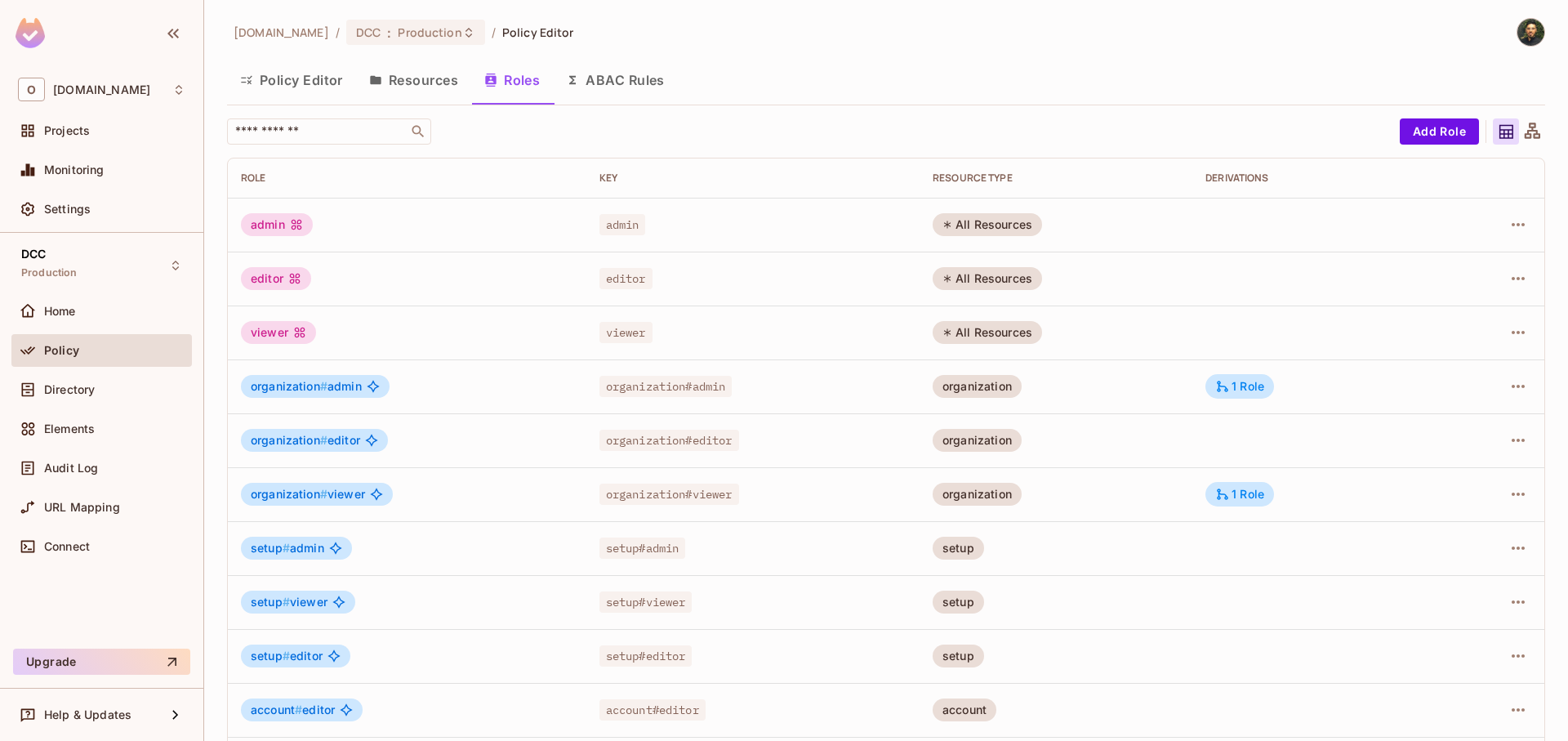
click at [426, 86] on button "Resources" at bounding box center [413, 81] width 115 height 41
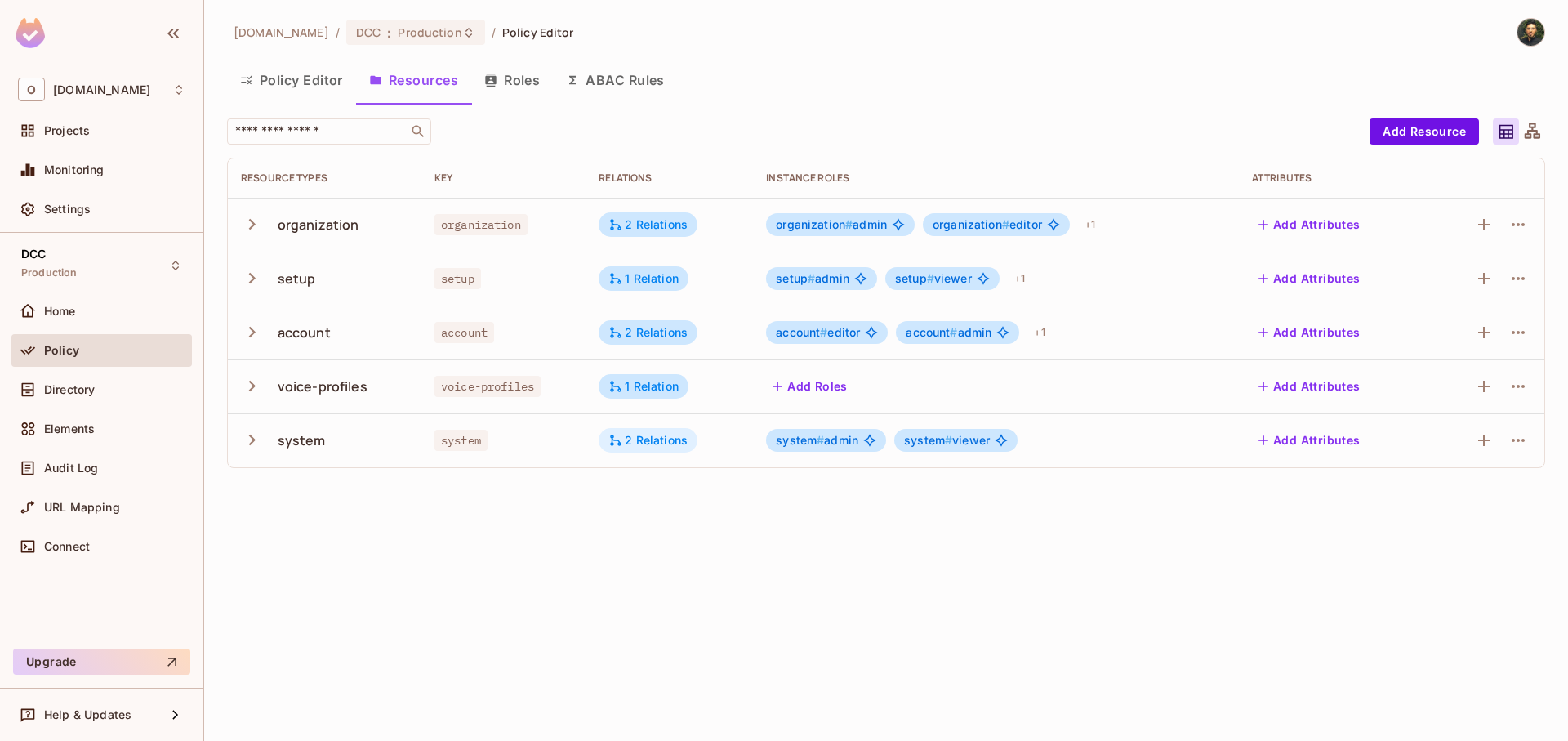
click at [669, 448] on div "2 Relations" at bounding box center [647, 440] width 80 height 15
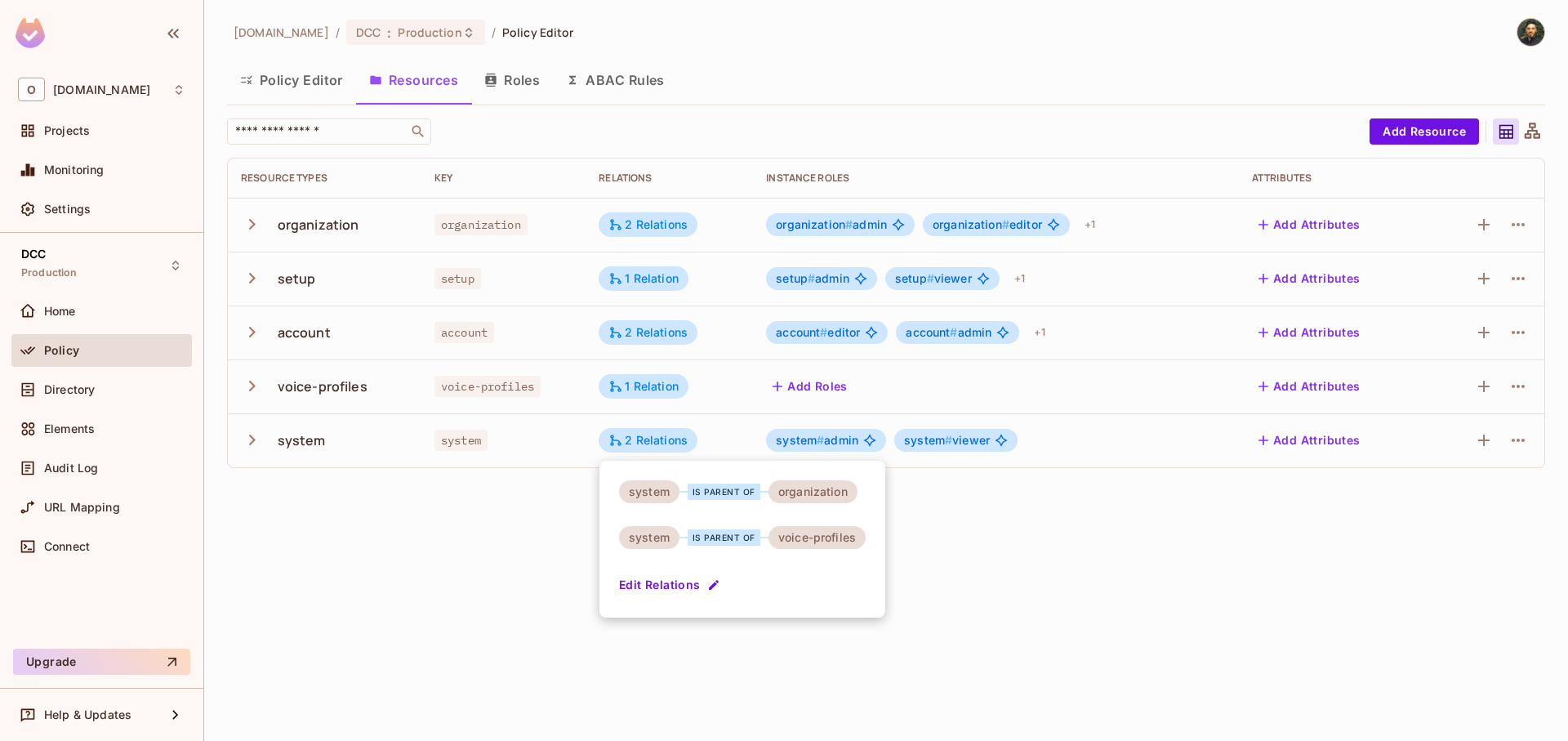
click at [527, 542] on div at bounding box center [784, 370] width 1568 height 741
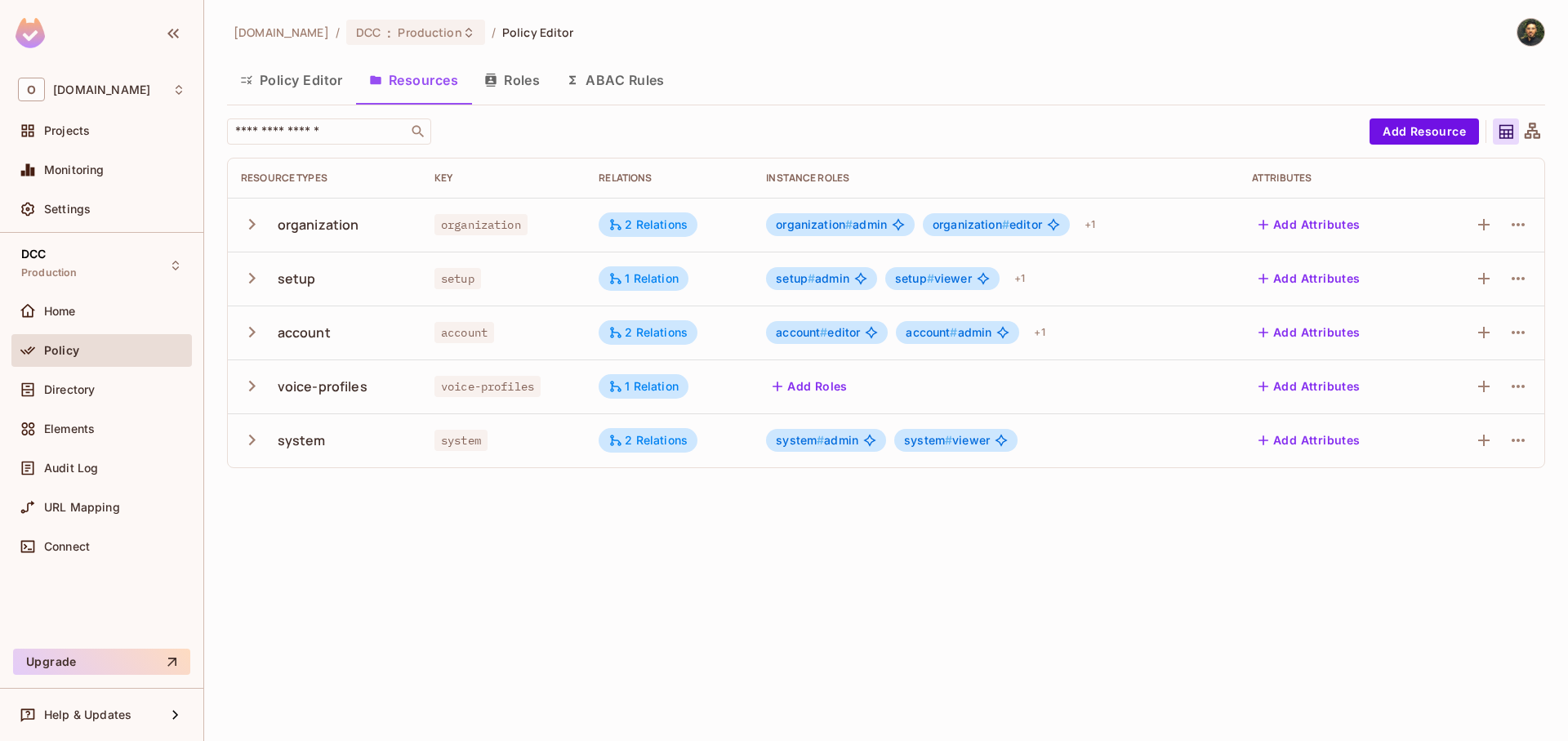
click at [296, 74] on button "Policy Editor" at bounding box center [291, 81] width 129 height 41
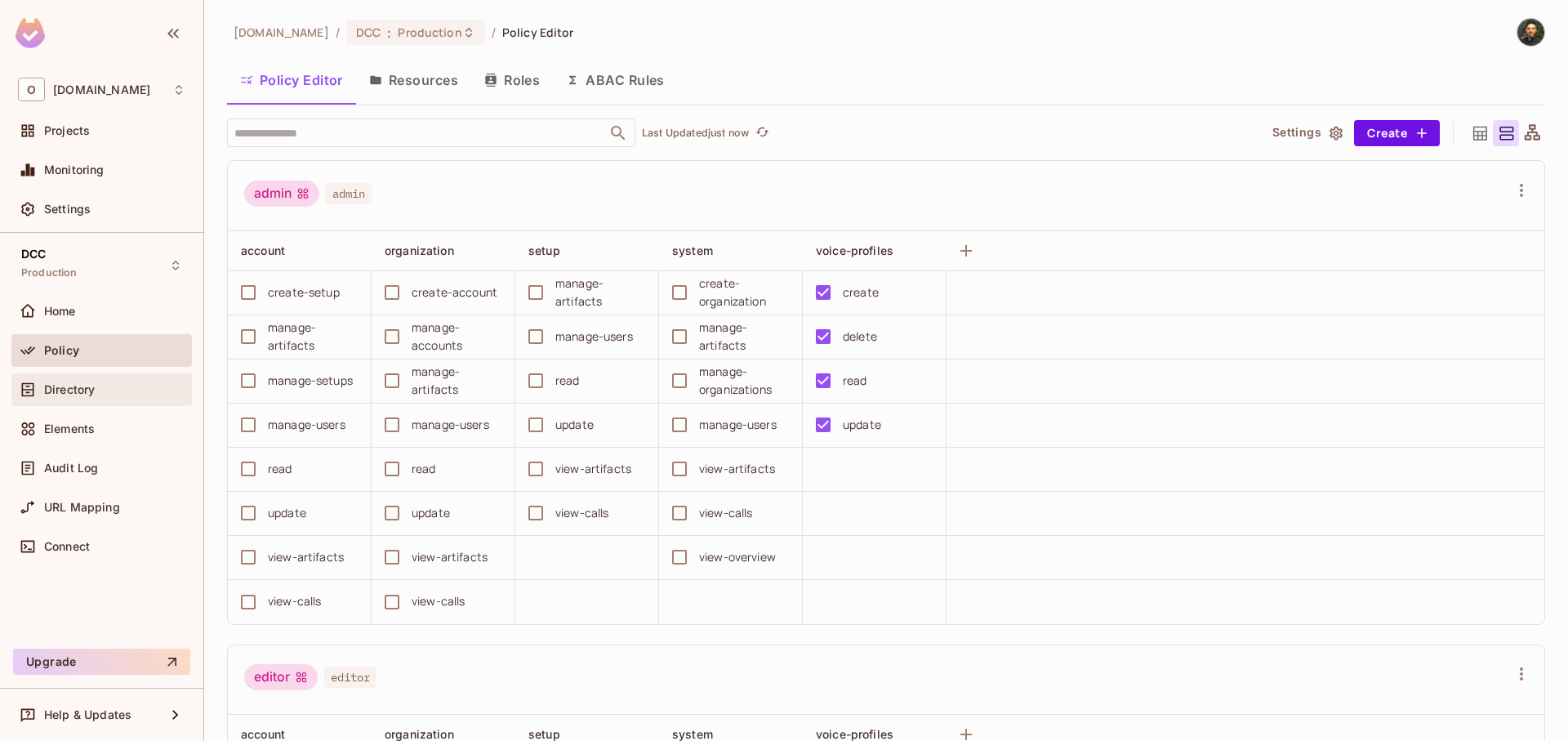
click at [80, 391] on span "Directory" at bounding box center [70, 389] width 51 height 13
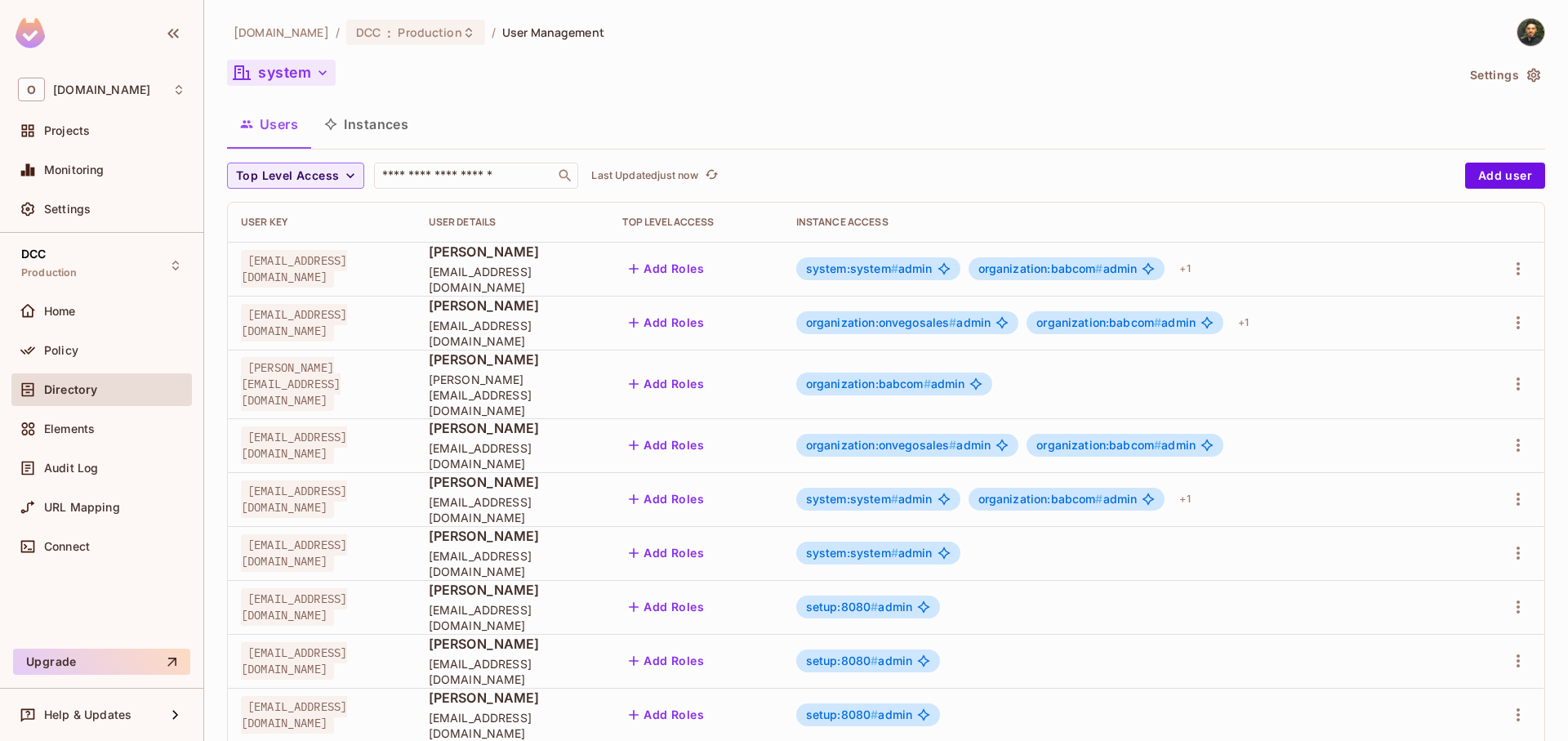
click at [308, 64] on button "system" at bounding box center [281, 73] width 109 height 27
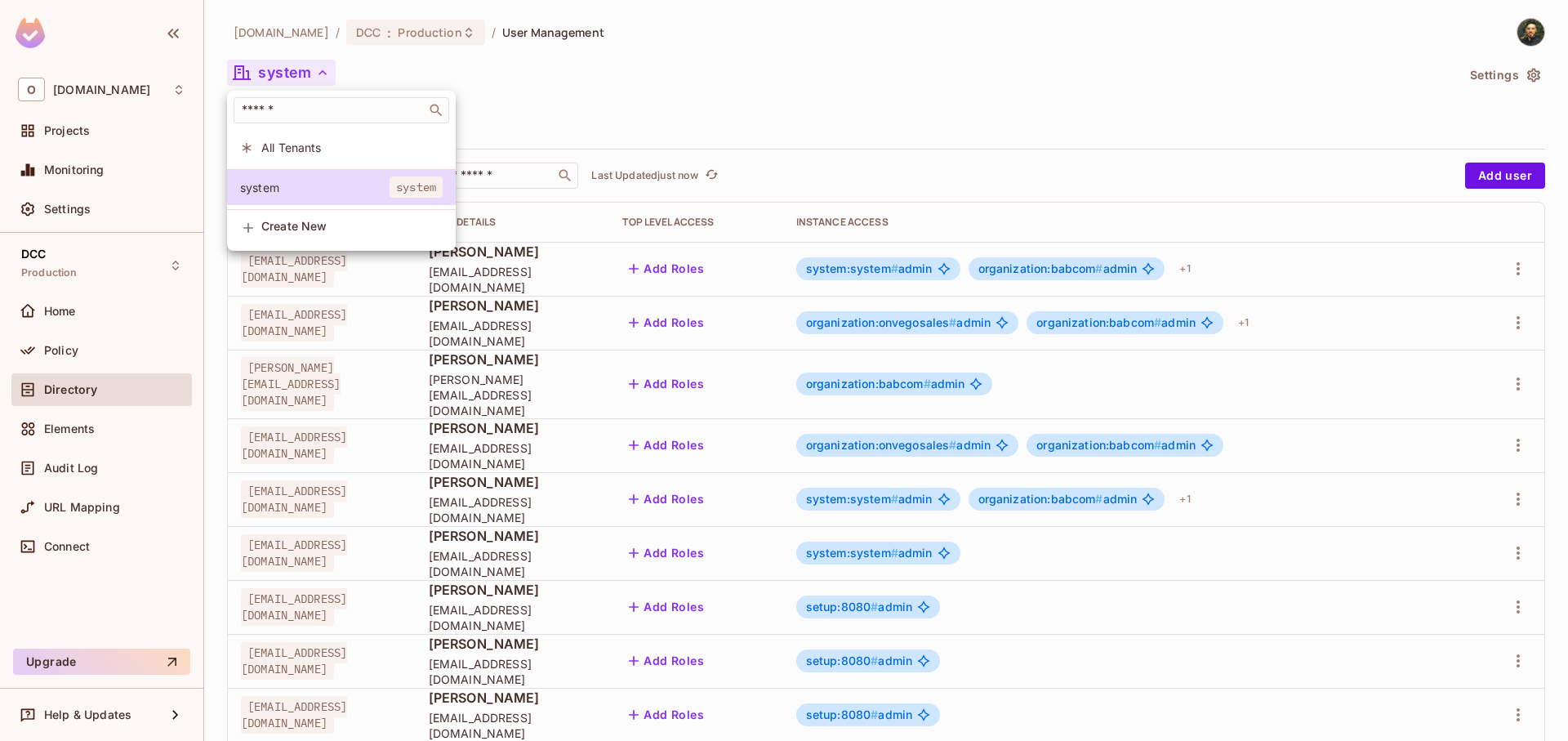
click at [652, 78] on div at bounding box center [784, 370] width 1568 height 741
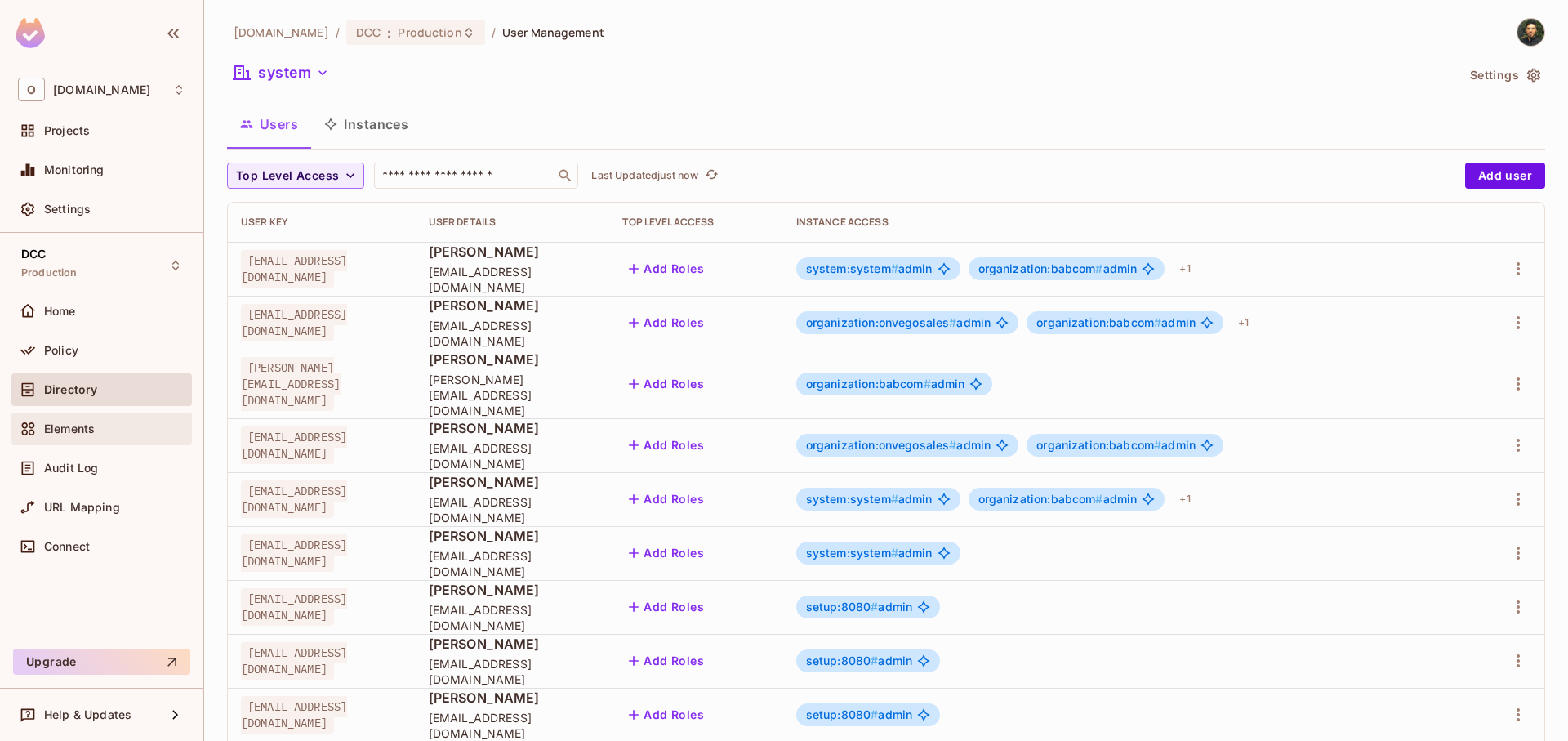
click at [89, 433] on span "Elements" at bounding box center [70, 428] width 51 height 13
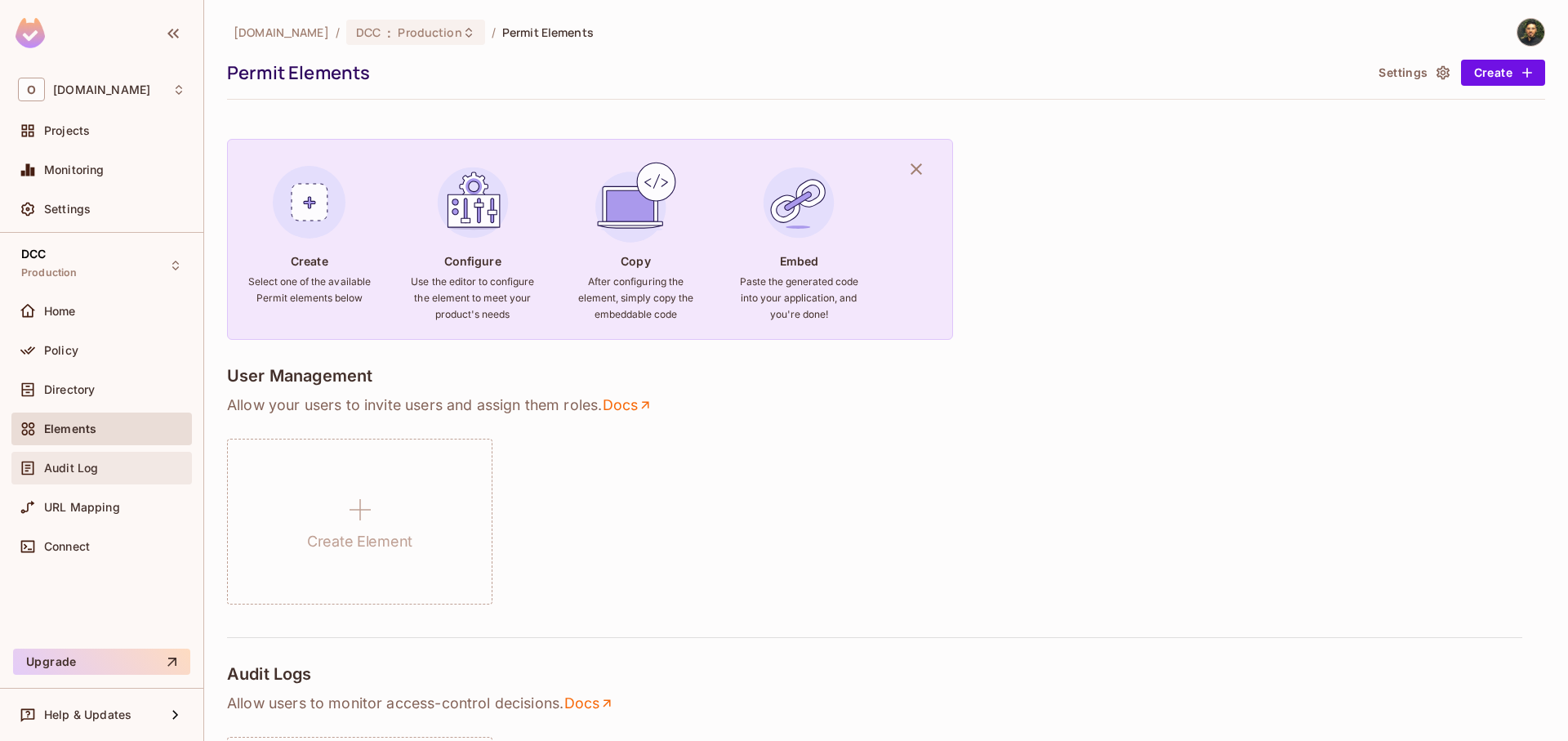
click at [80, 478] on div "Audit Log" at bounding box center [102, 468] width 181 height 32
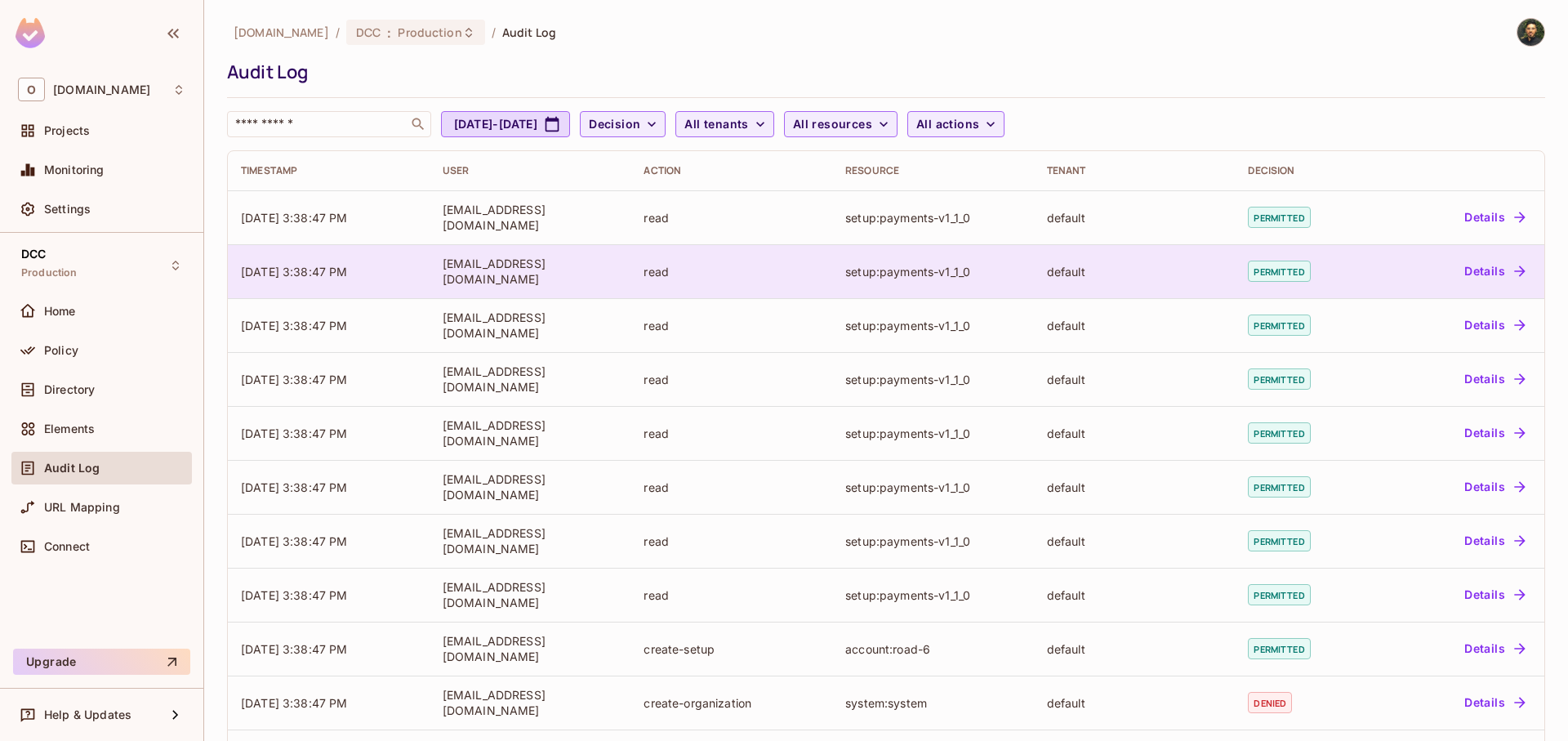
click at [1307, 265] on td "permitted" at bounding box center [1308, 271] width 145 height 54
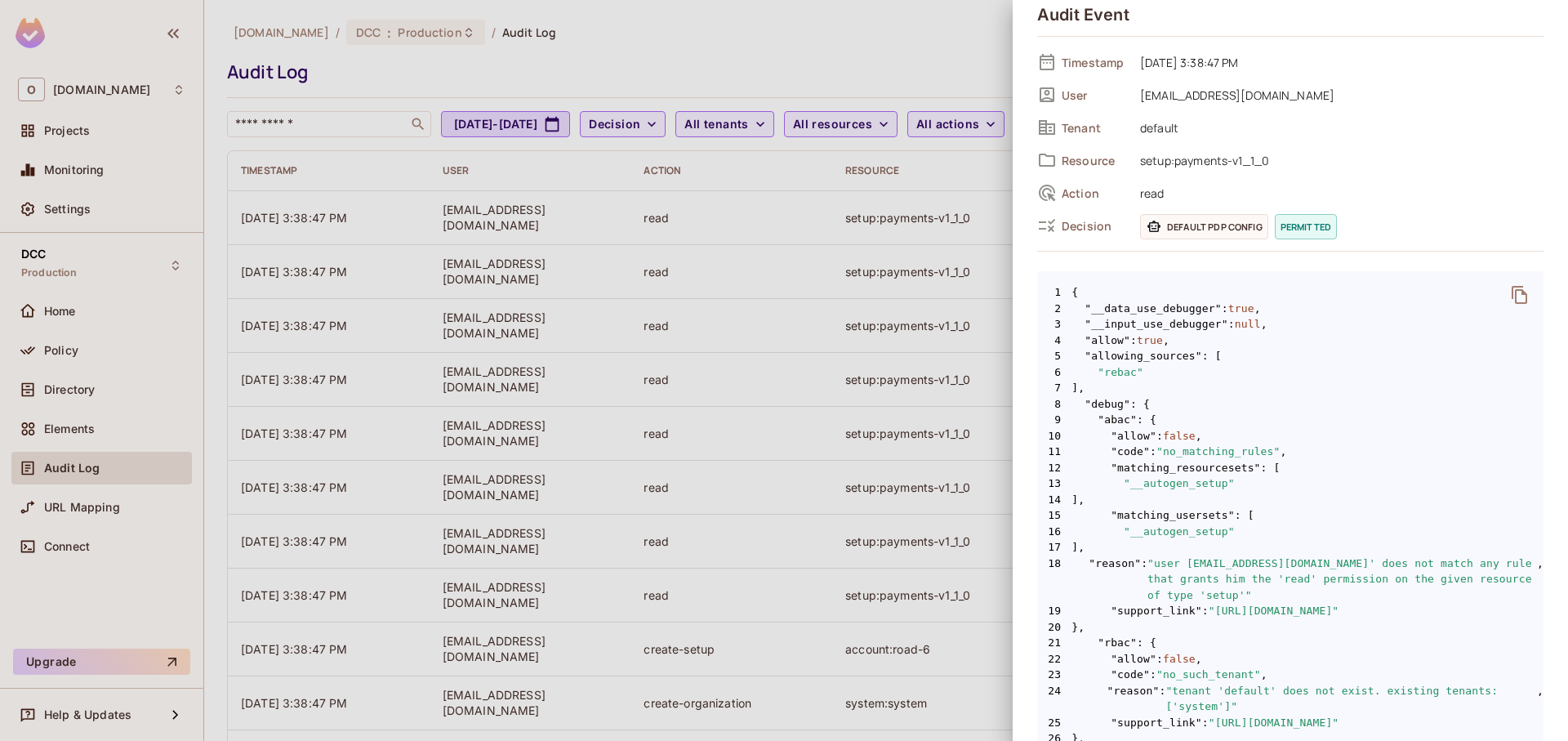
scroll to position [98, 0]
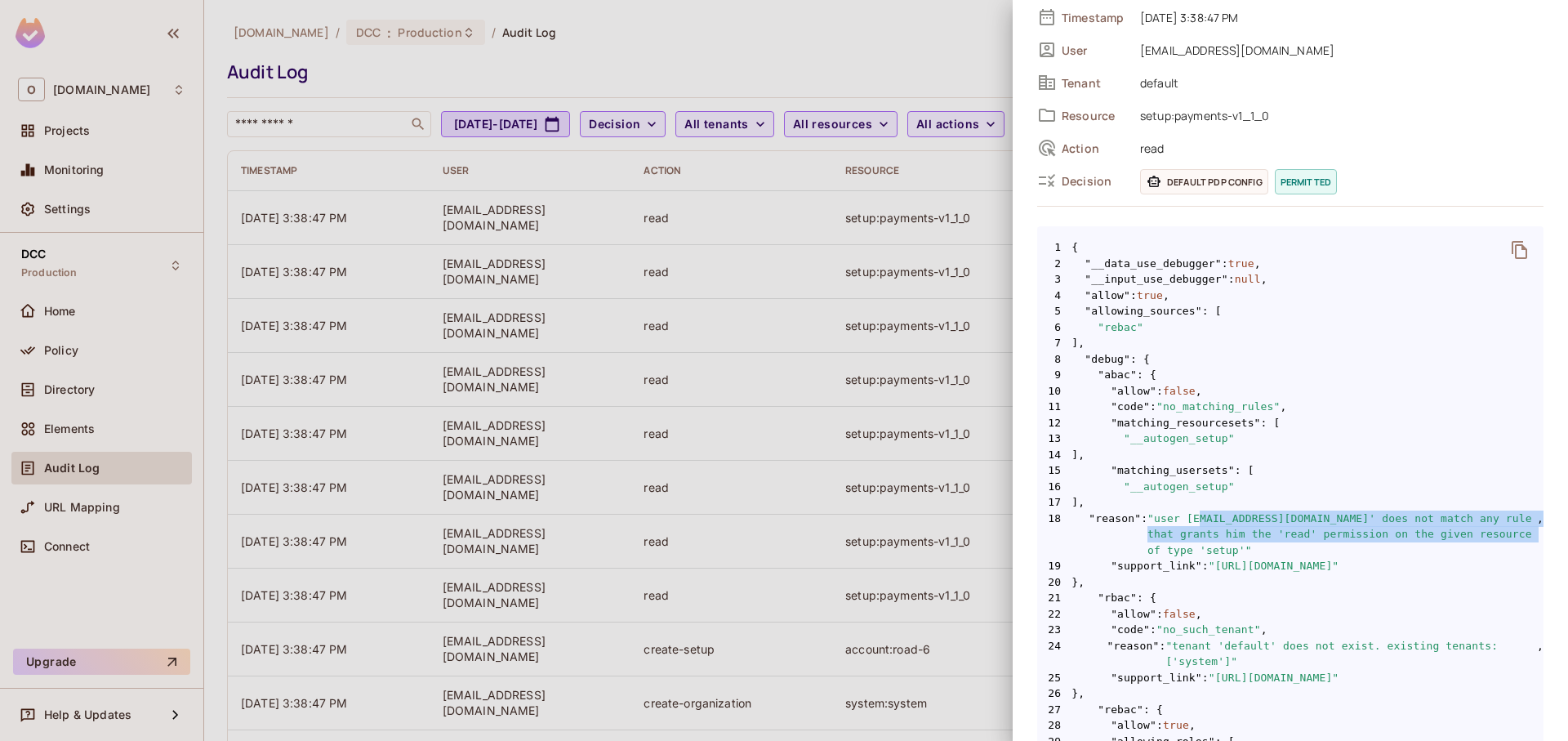
drag, startPoint x: 1187, startPoint y: 522, endPoint x: 1415, endPoint y: 537, distance: 228.5
click at [1415, 537] on span ""user [EMAIL_ADDRESS][DOMAIN_NAME]' does not match any rule that grants him the…" at bounding box center [1342, 535] width 390 height 48
click at [1319, 539] on span ""user [EMAIL_ADDRESS][DOMAIN_NAME]' does not match any rule that grants him the…" at bounding box center [1342, 535] width 390 height 48
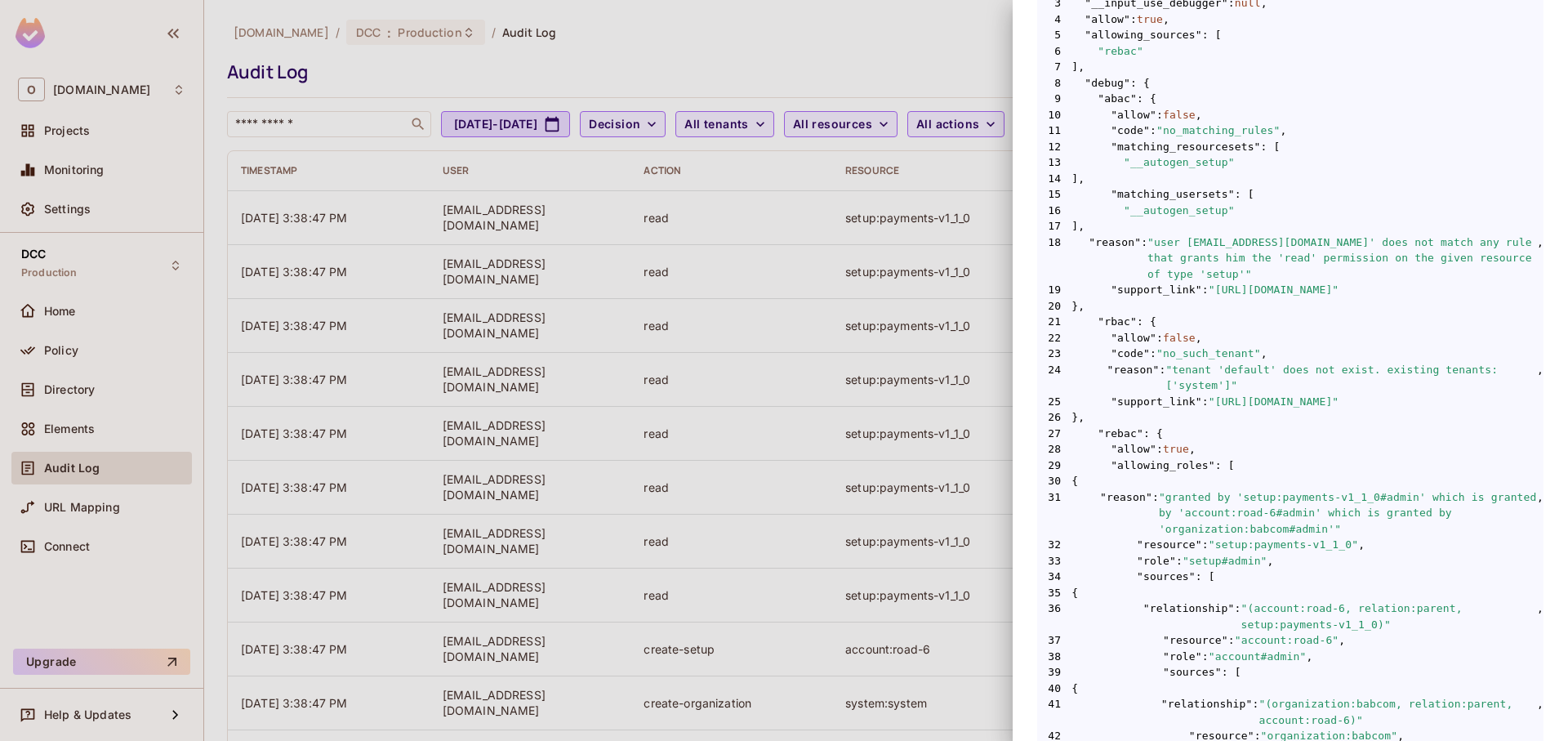
scroll to position [392, 0]
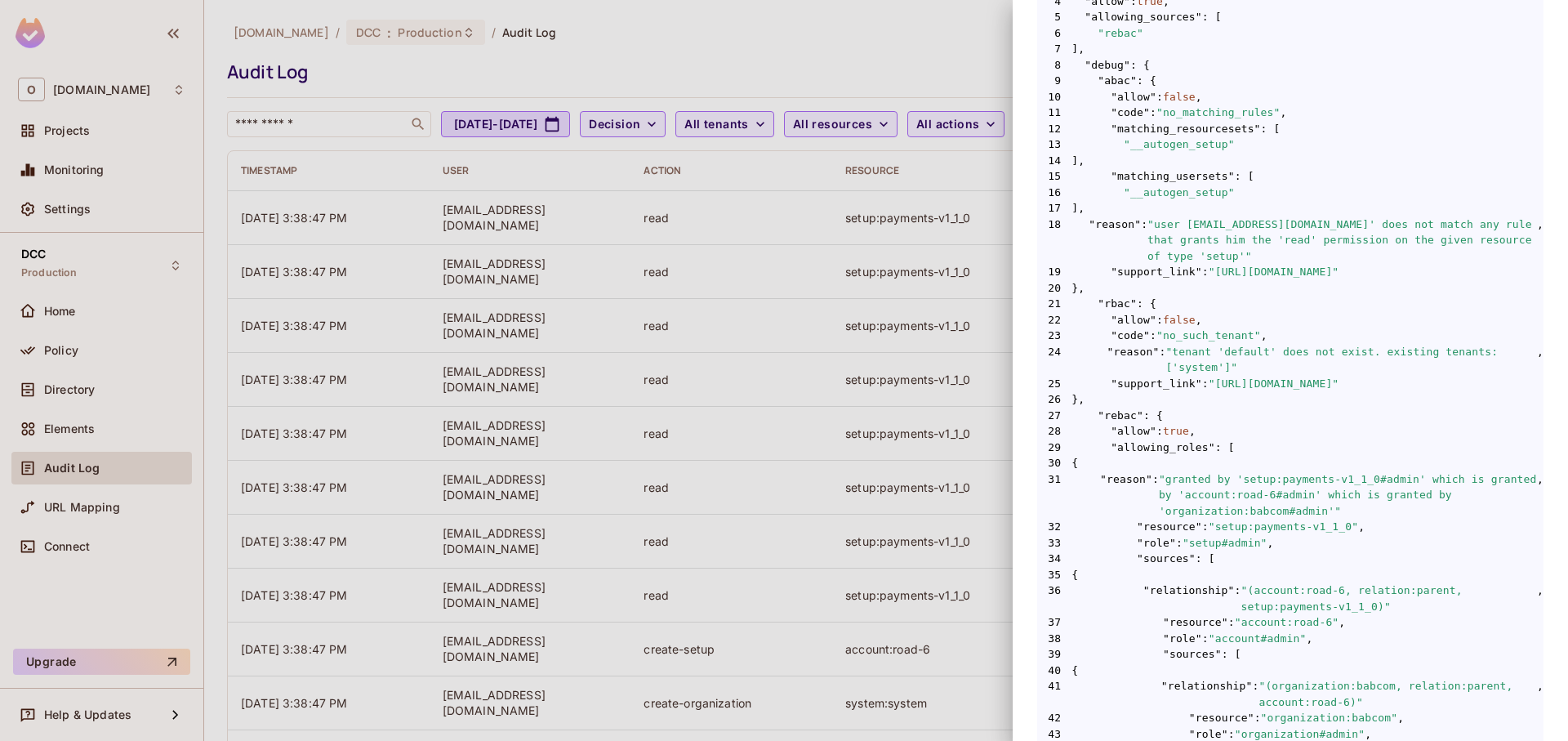
click at [602, 86] on div at bounding box center [784, 370] width 1568 height 741
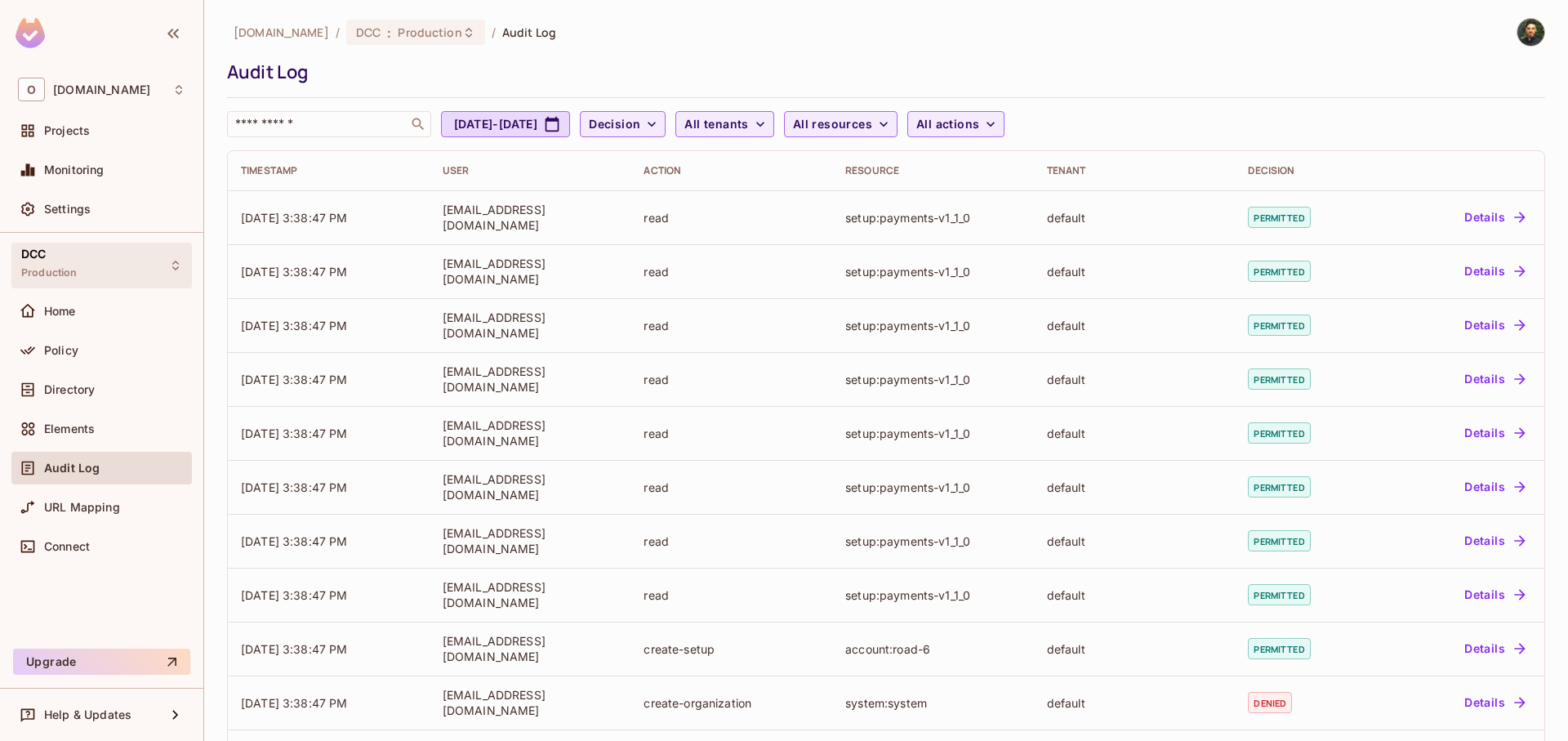
click at [136, 268] on div "DCC Production" at bounding box center [102, 265] width 181 height 45
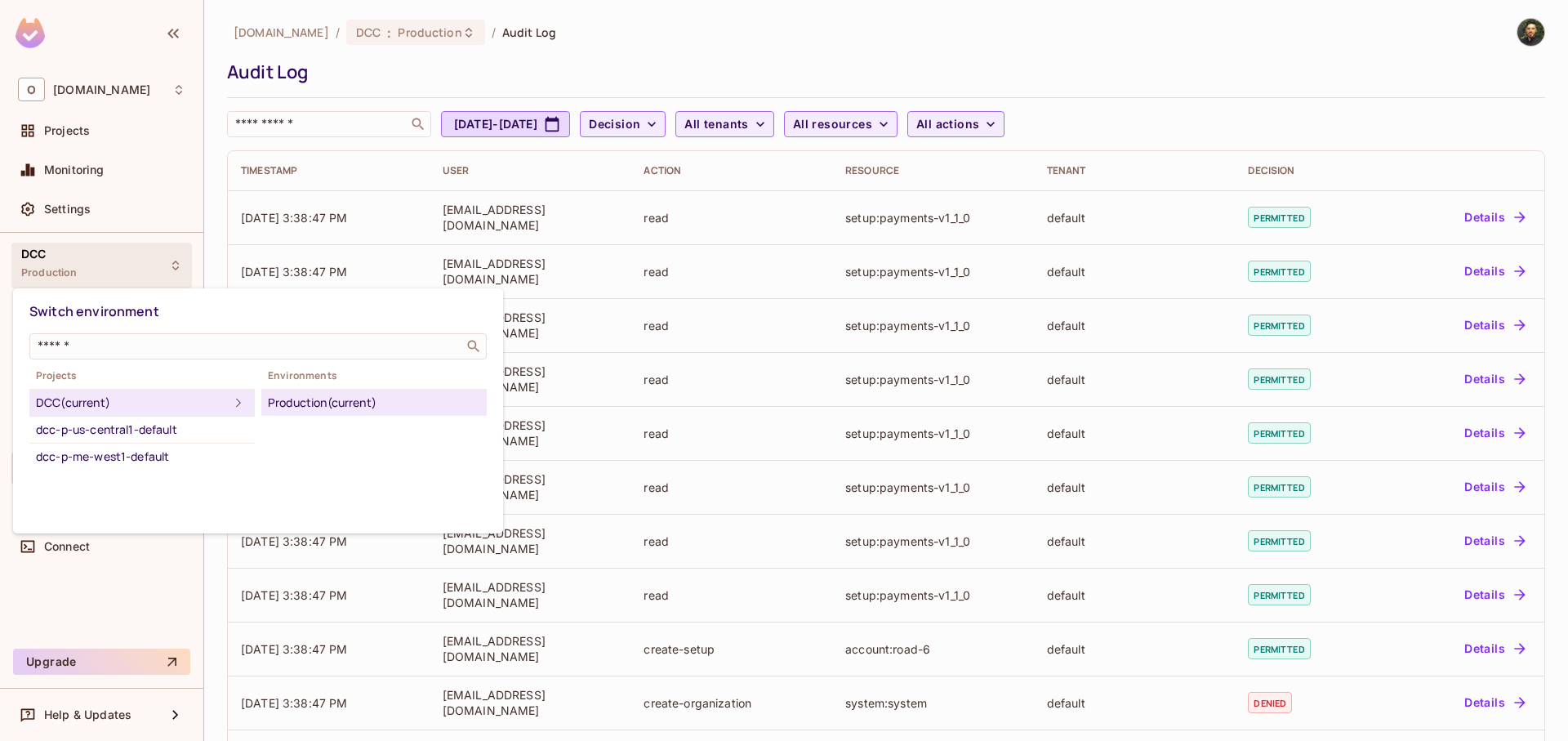
click at [328, 94] on div at bounding box center [784, 370] width 1568 height 741
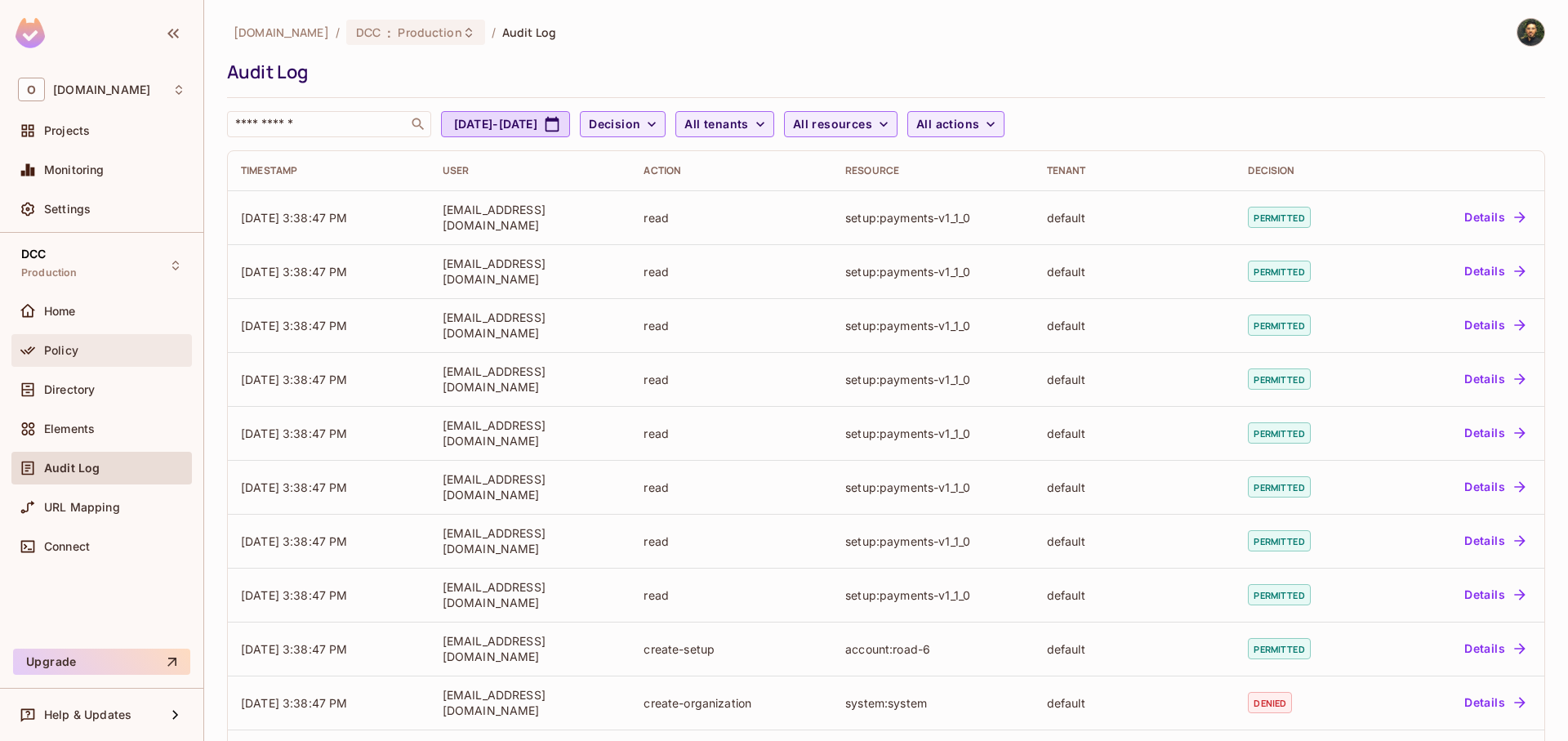
click at [95, 366] on div "Policy" at bounding box center [102, 350] width 181 height 32
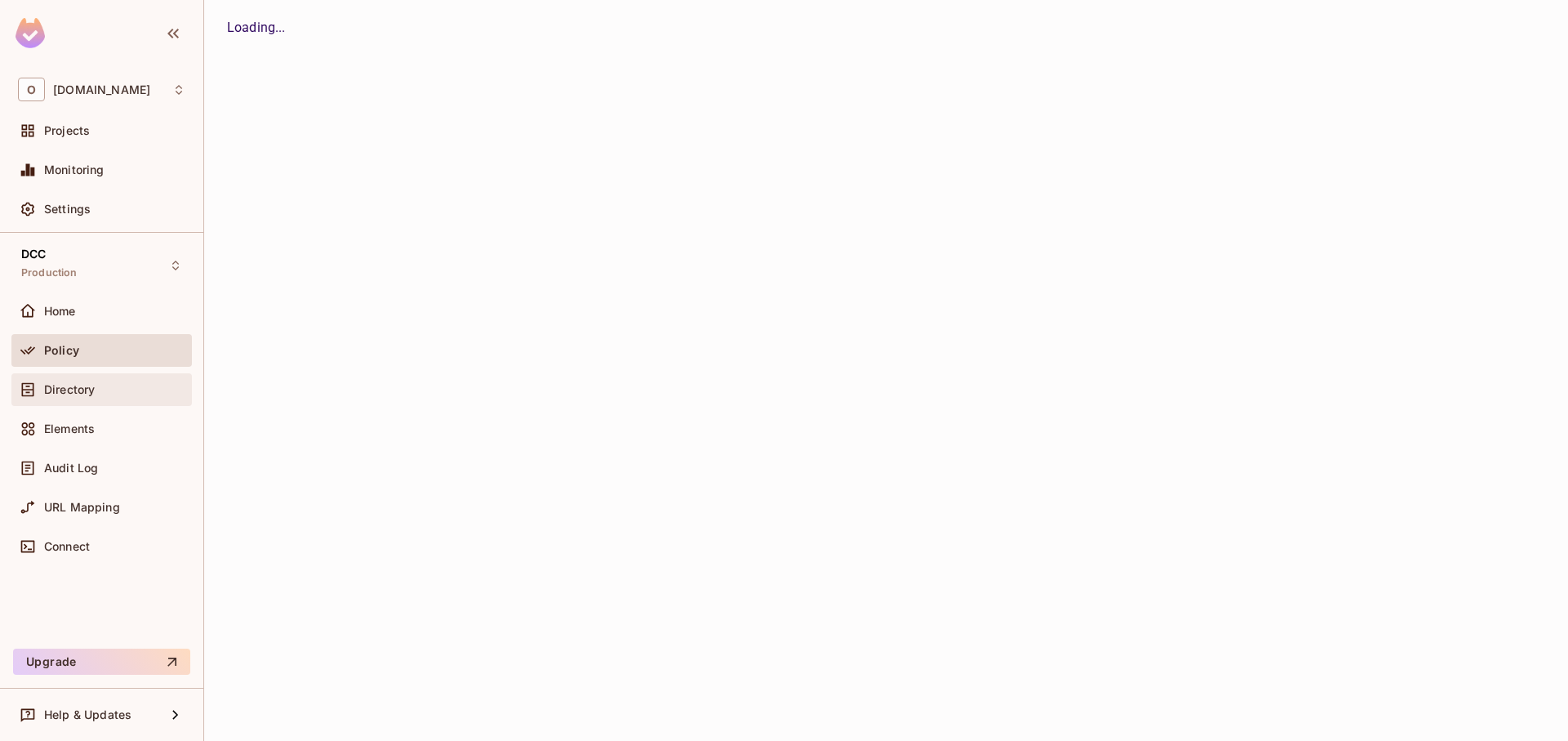
click at [101, 393] on div "Directory" at bounding box center [115, 389] width 141 height 13
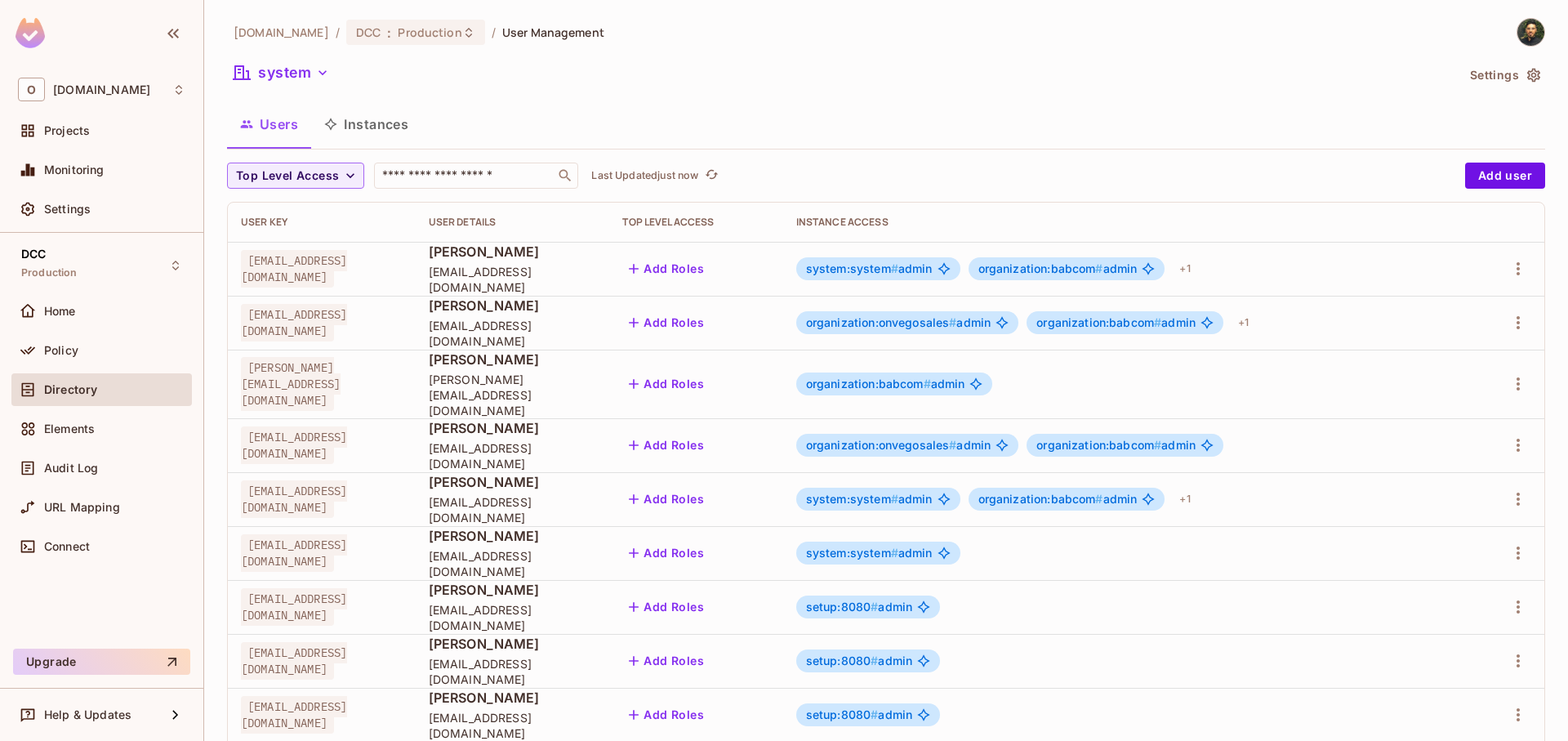
click at [386, 124] on button "Instances" at bounding box center [366, 125] width 110 height 41
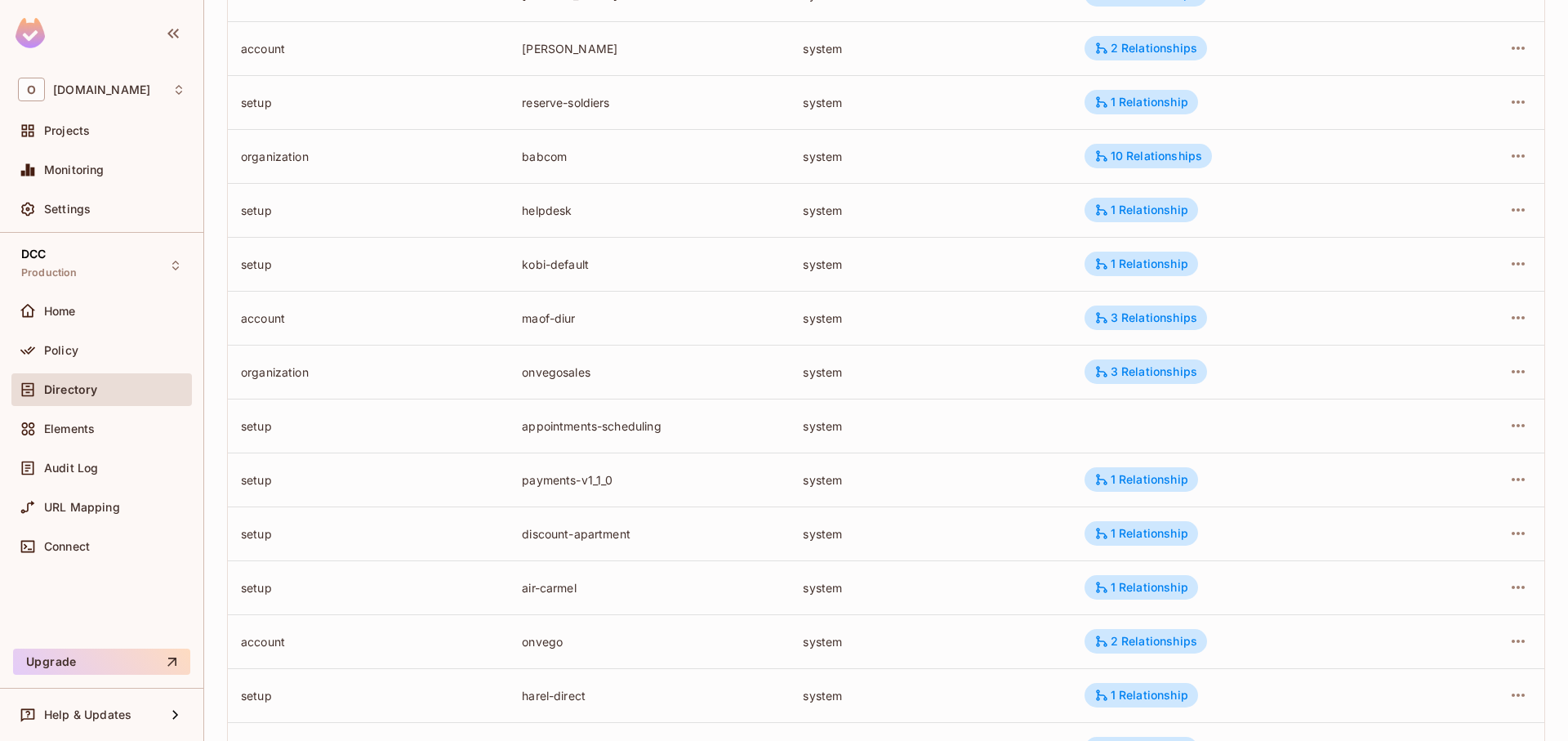
scroll to position [400, 0]
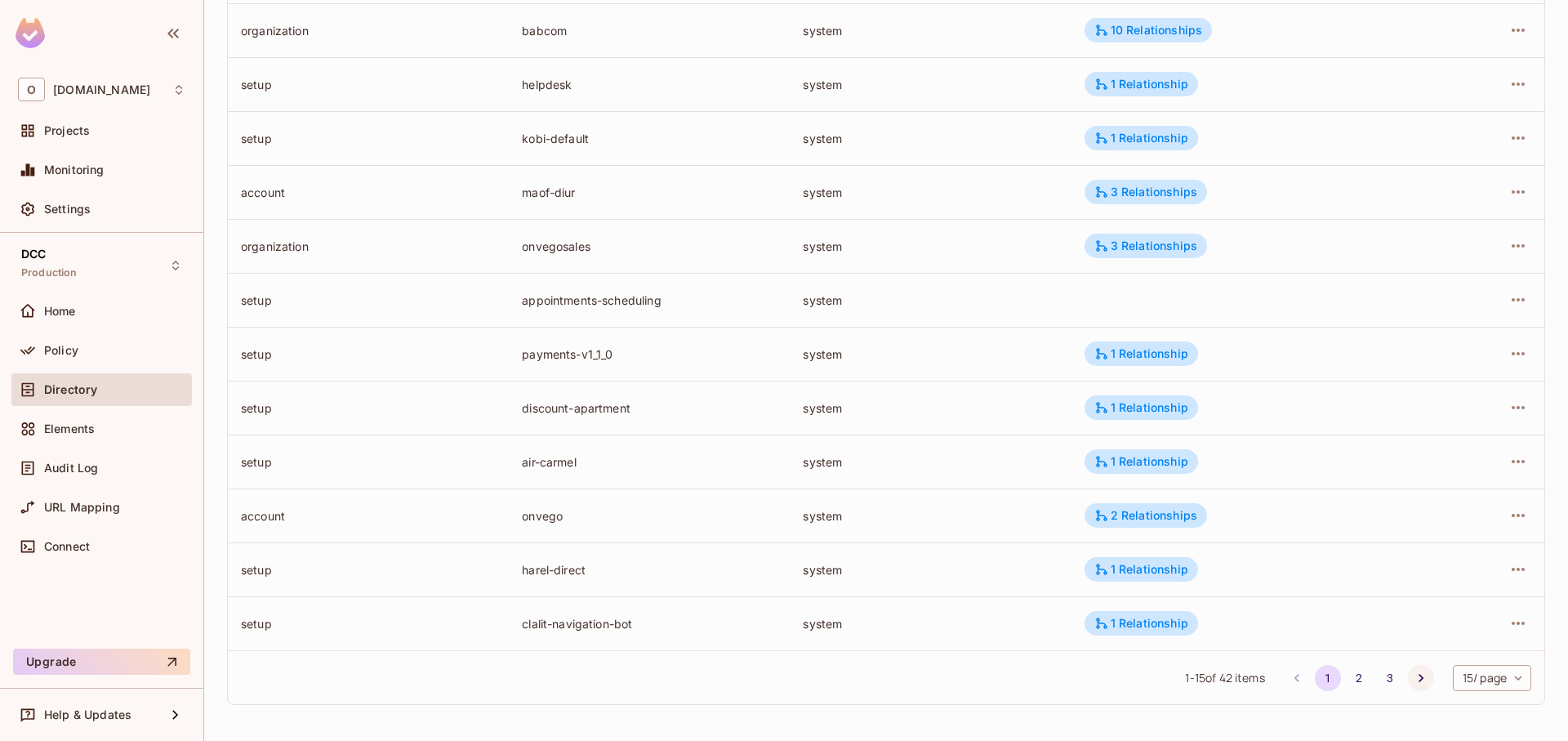
click at [1413, 677] on icon "Go to next page" at bounding box center [1421, 678] width 17 height 17
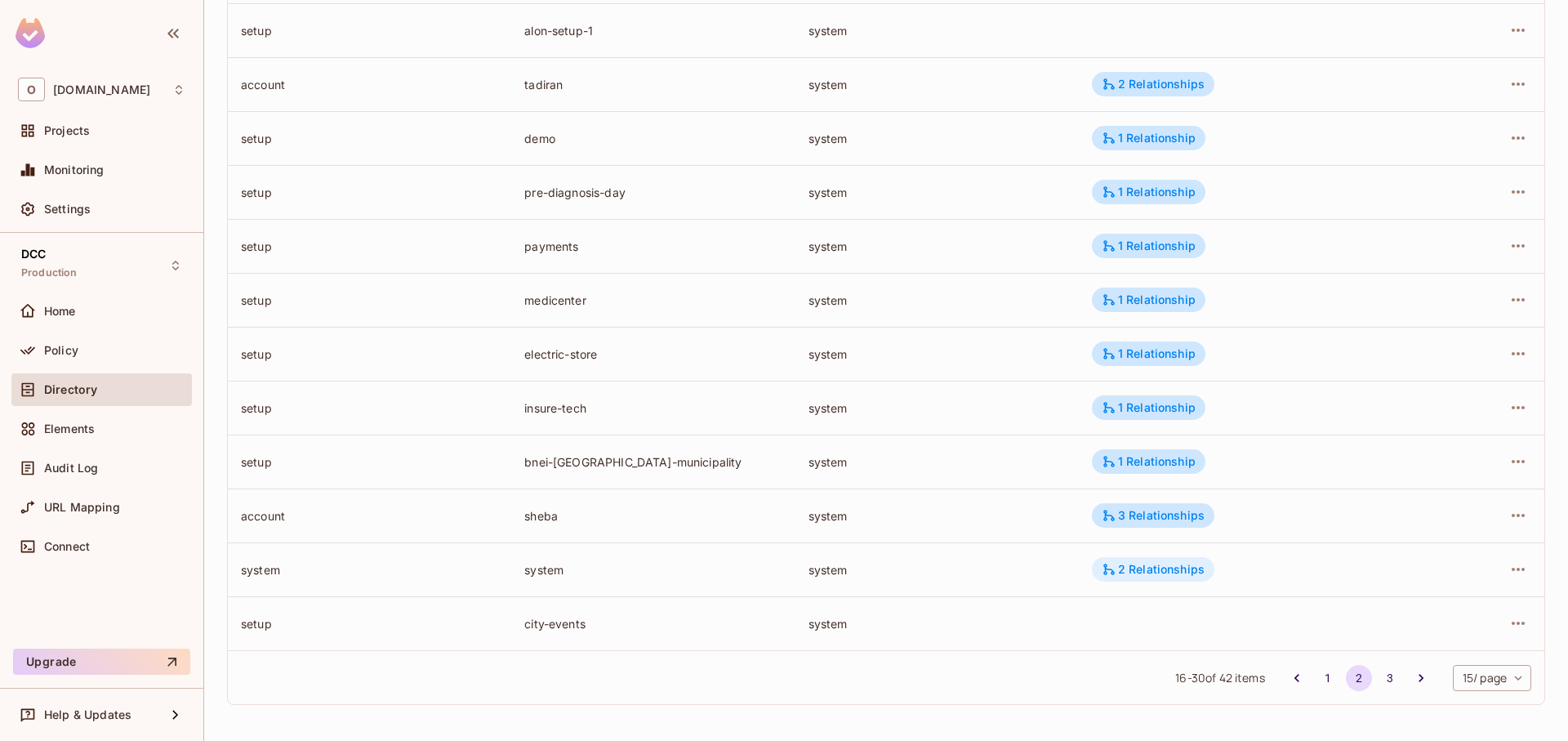
click at [1116, 563] on div "2 Relationships" at bounding box center [1152, 569] width 103 height 15
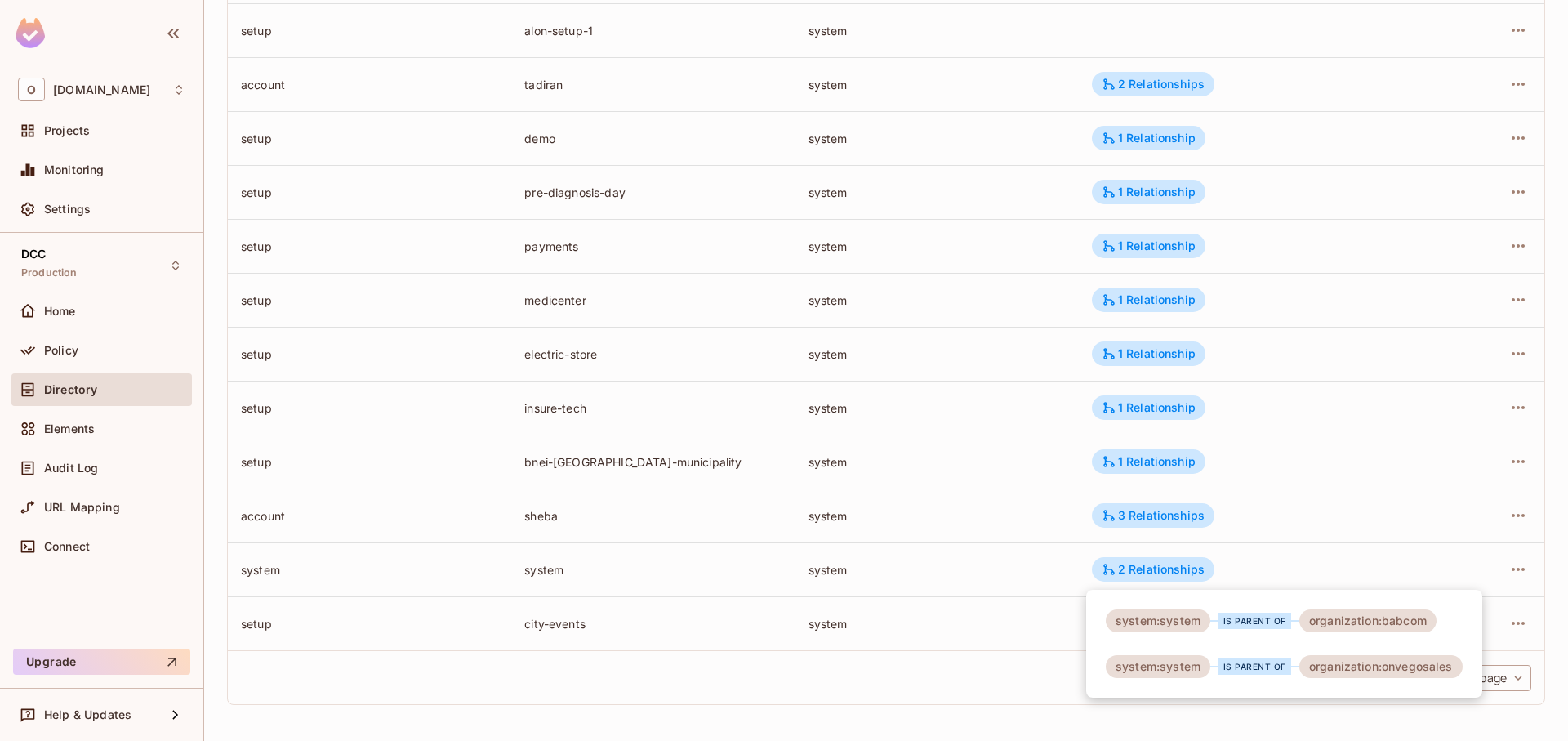
click at [1502, 564] on div at bounding box center [784, 370] width 1568 height 741
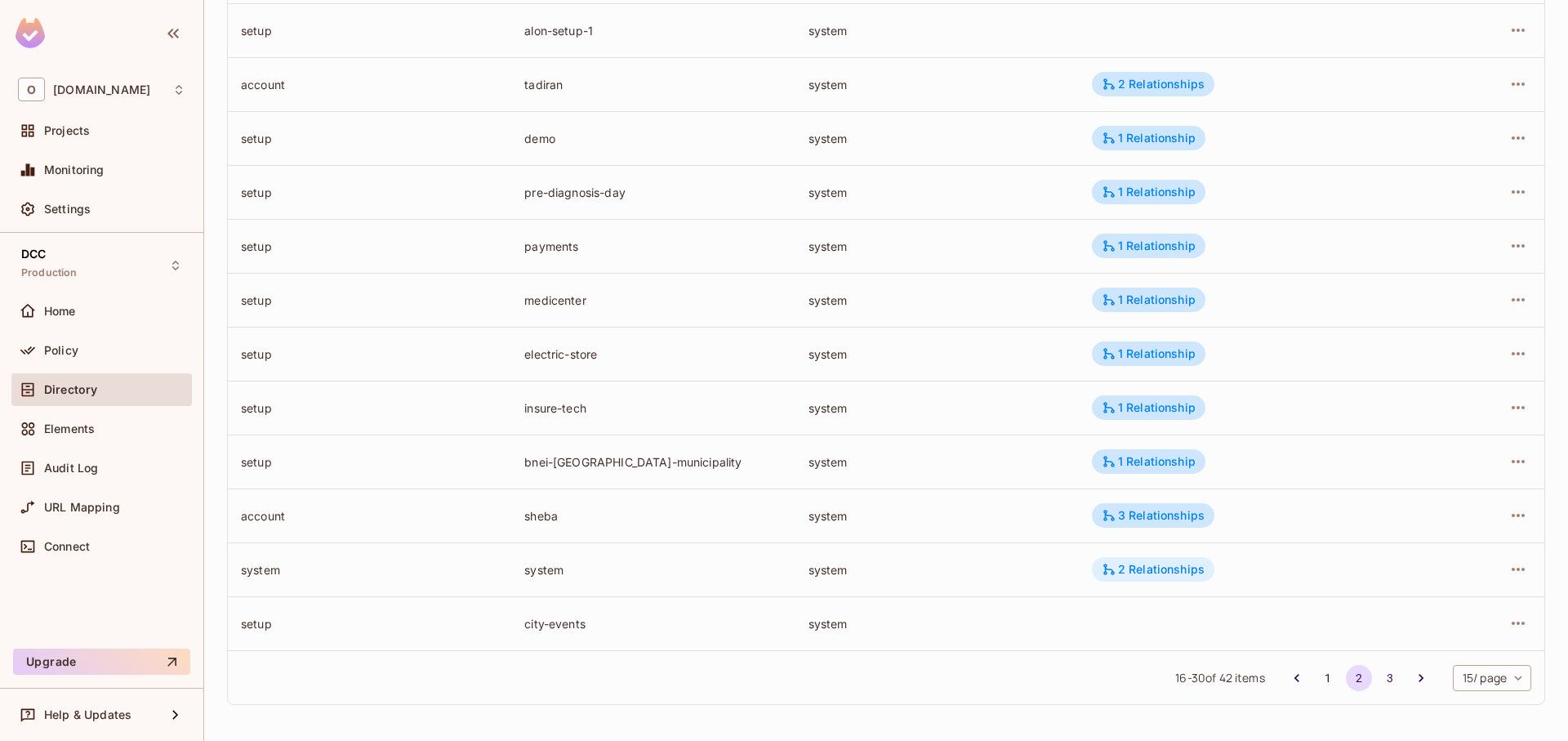
click at [1155, 573] on div "2 Relationships" at bounding box center [1152, 569] width 103 height 15
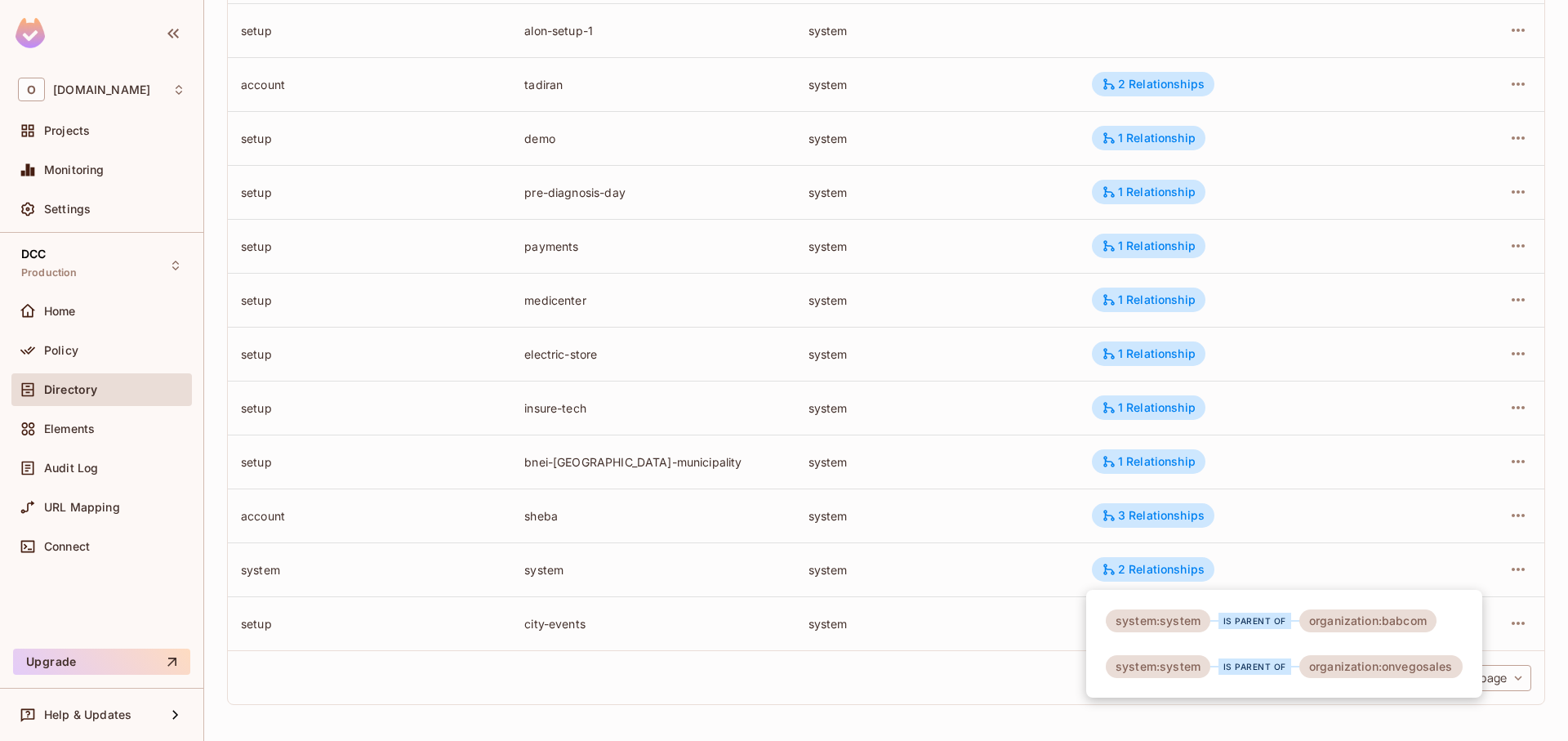
click at [1521, 575] on div at bounding box center [784, 370] width 1568 height 741
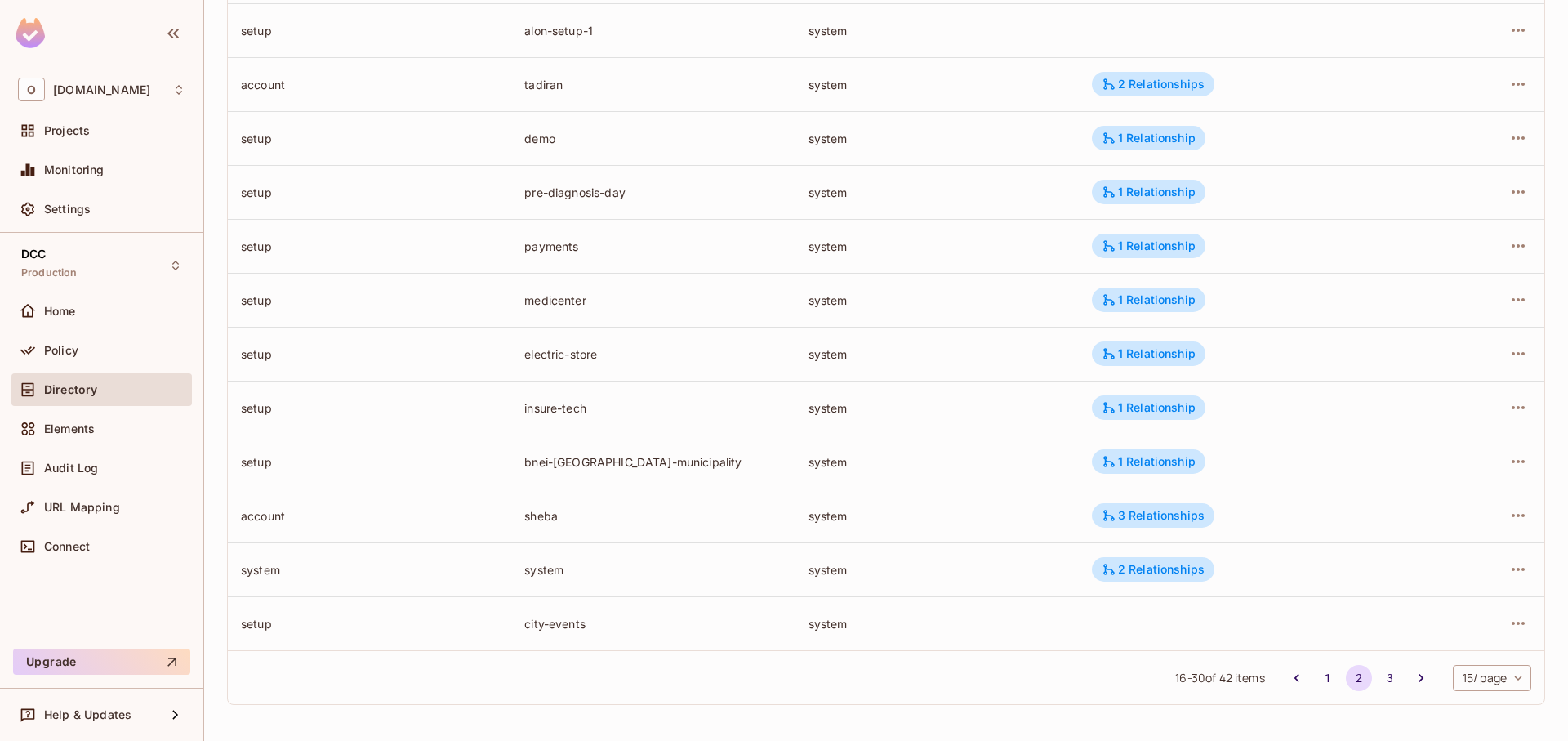
click at [1513, 570] on div "system:system is parent of organization:babcom system:system is parent of organ…" at bounding box center [784, 370] width 1568 height 741
click at [1511, 568] on icon "button" at bounding box center [1518, 569] width 20 height 20
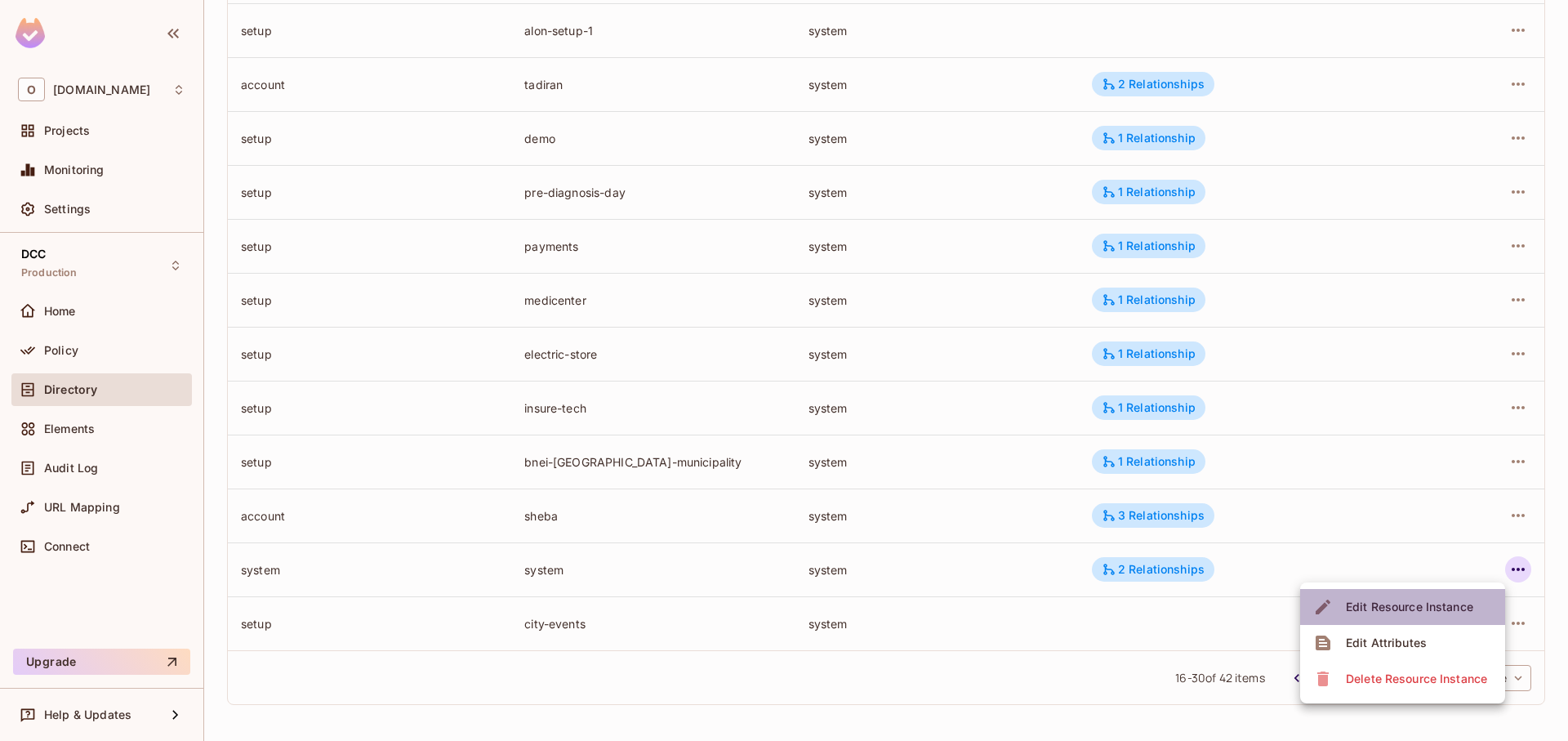
click at [1377, 617] on span "Edit Resource Instance" at bounding box center [1410, 606] width 138 height 27
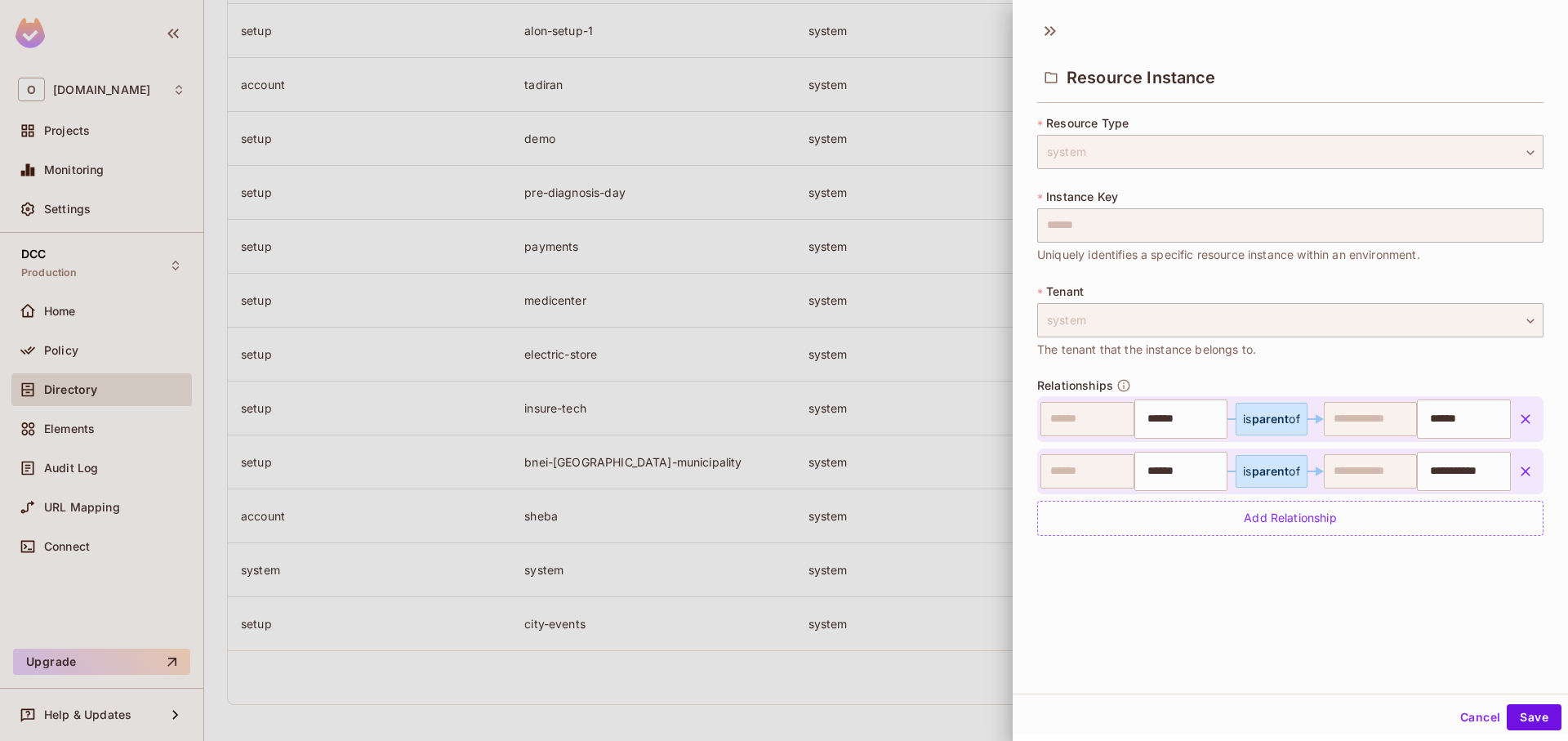
click at [956, 575] on div at bounding box center [784, 370] width 1568 height 741
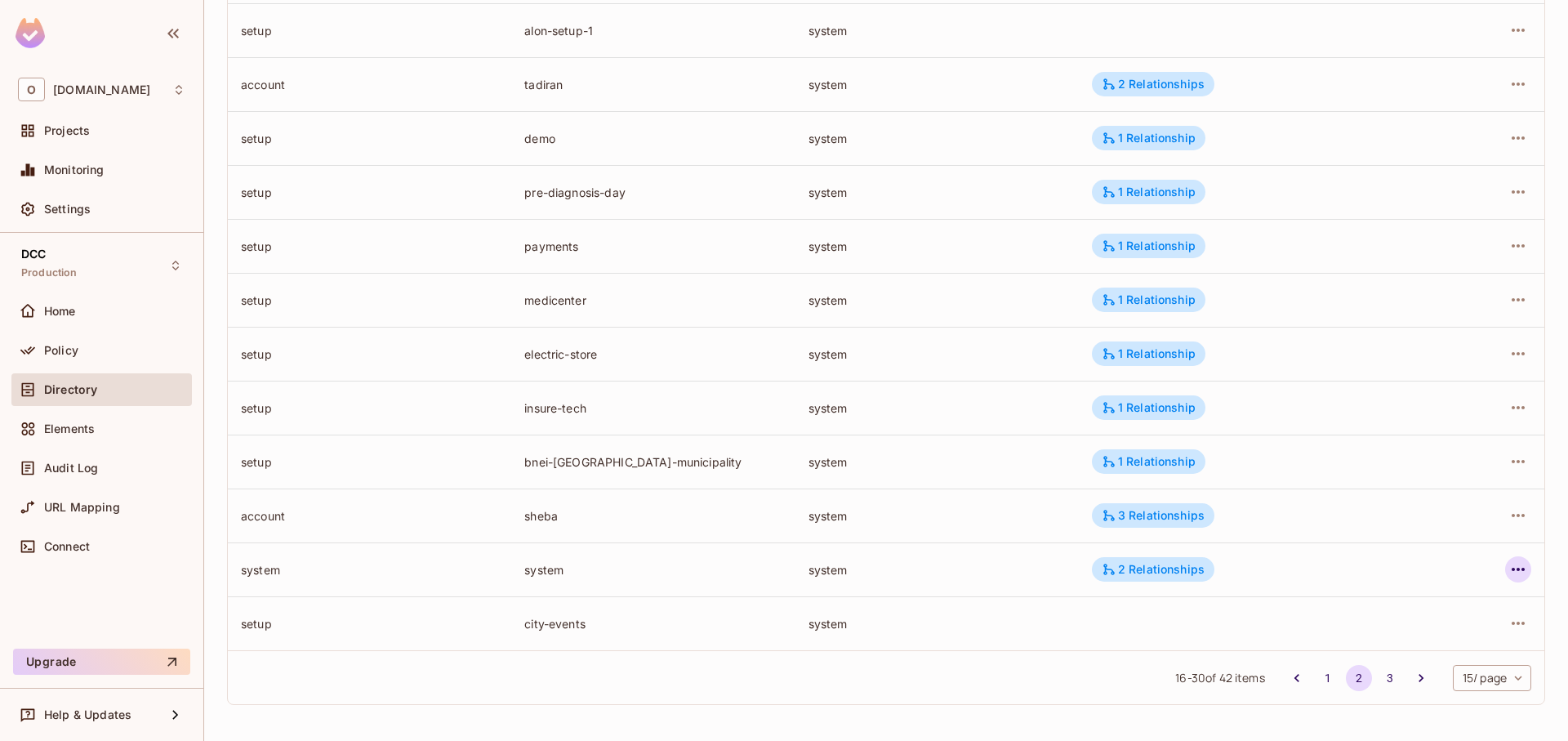
click at [1508, 579] on icon "button" at bounding box center [1518, 569] width 20 height 20
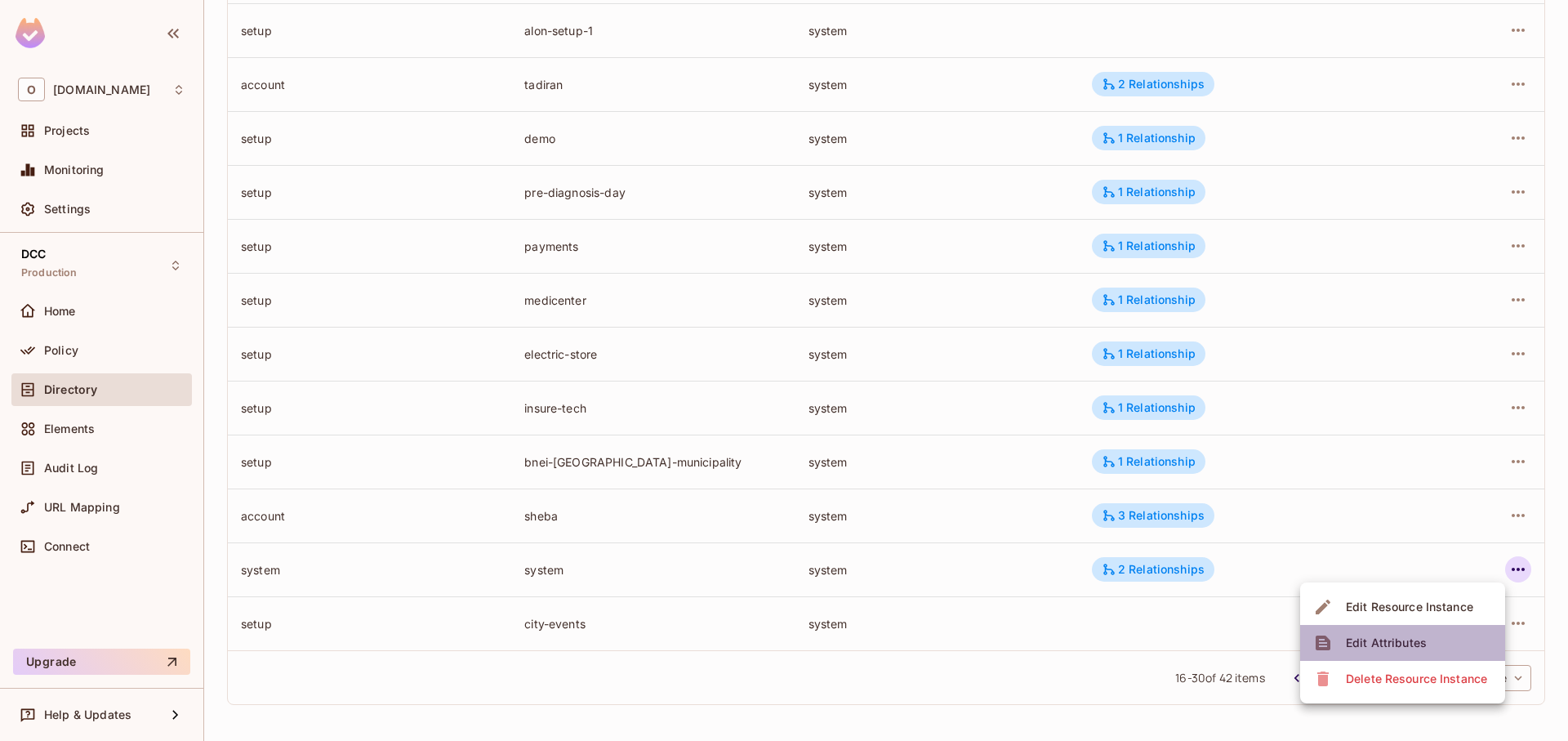
click at [1426, 641] on span "Edit Attributes" at bounding box center [1386, 643] width 90 height 27
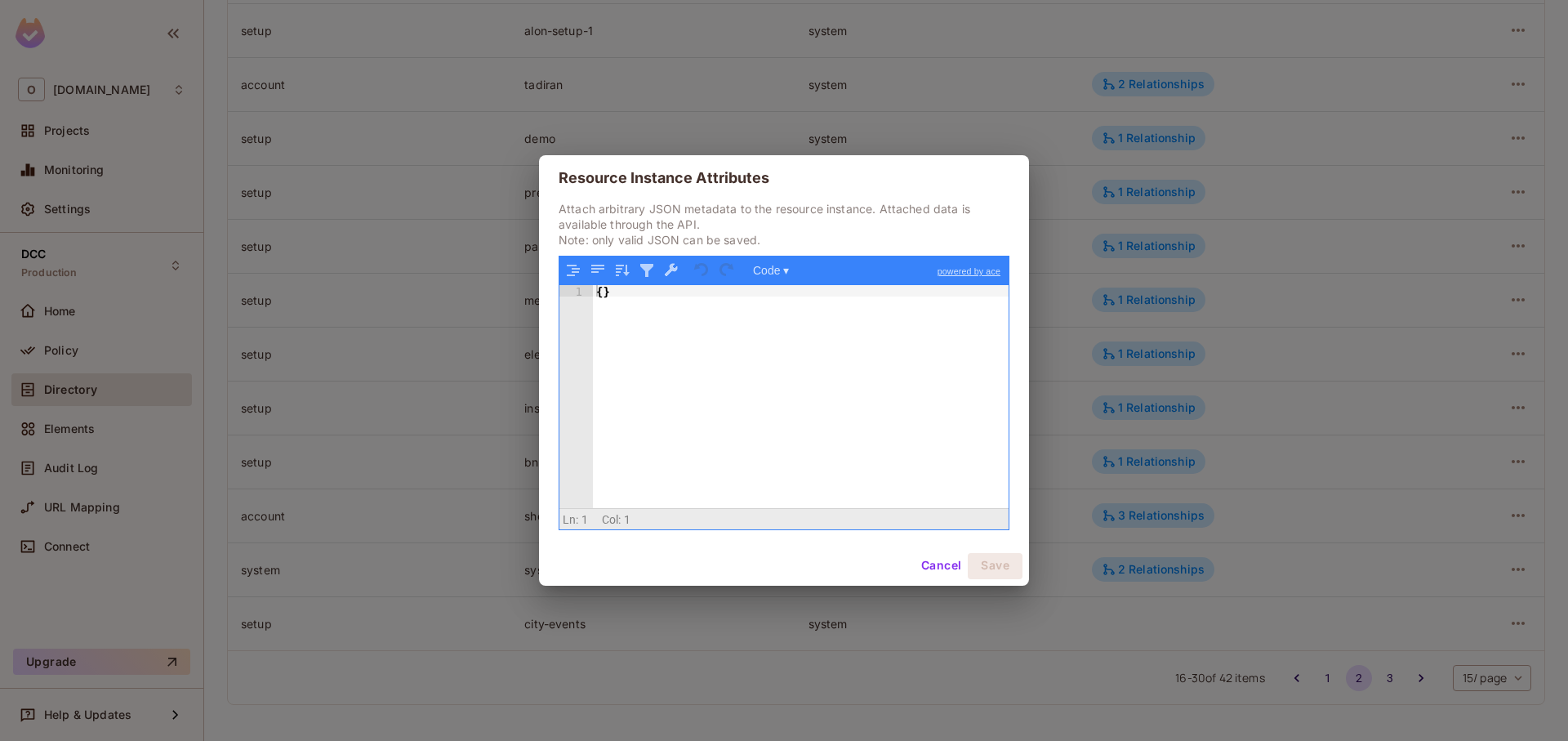
click at [1247, 579] on div "Resource Instance Attributes Attach arbitrary JSON metadata to the resource ins…" at bounding box center [784, 370] width 1568 height 741
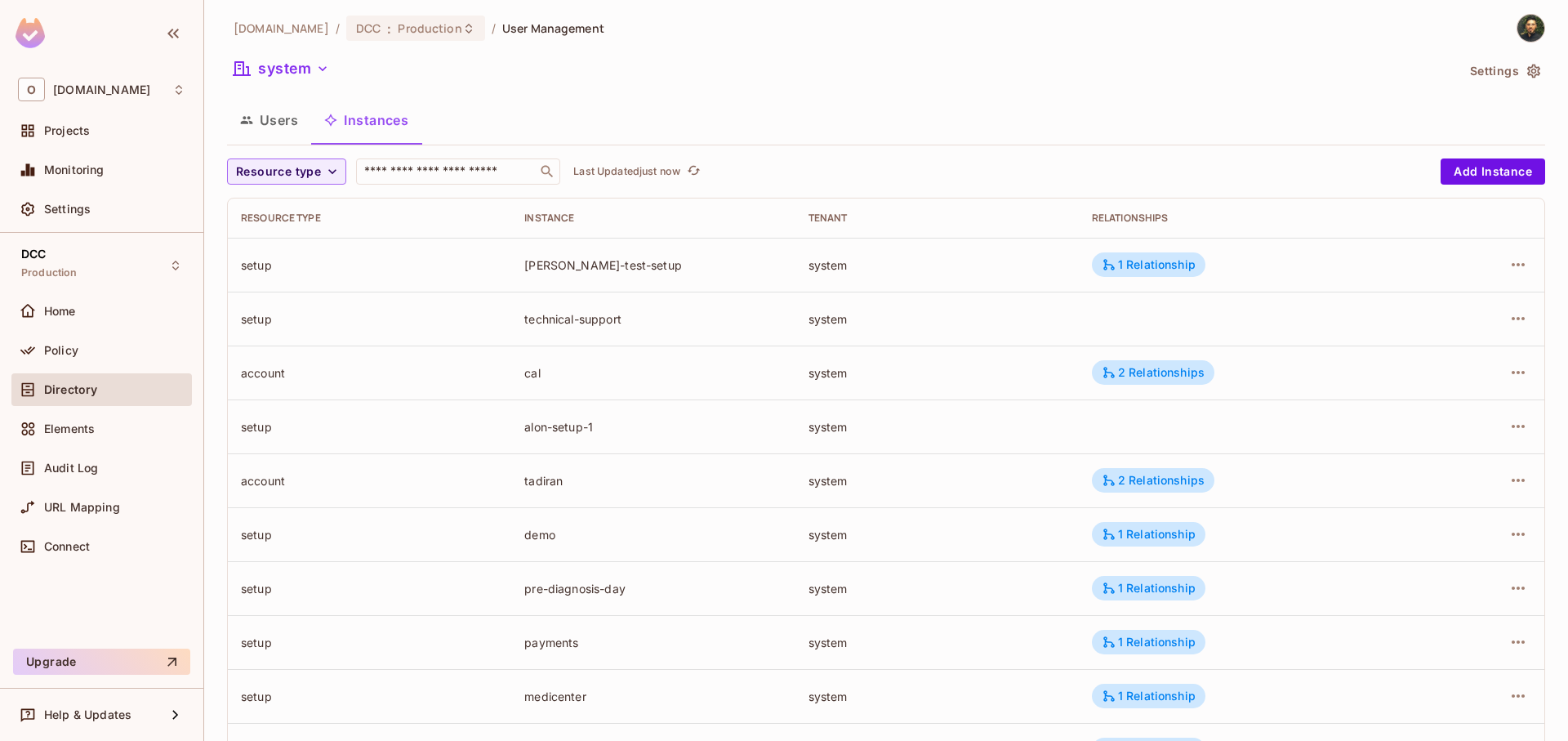
scroll to position [0, 0]
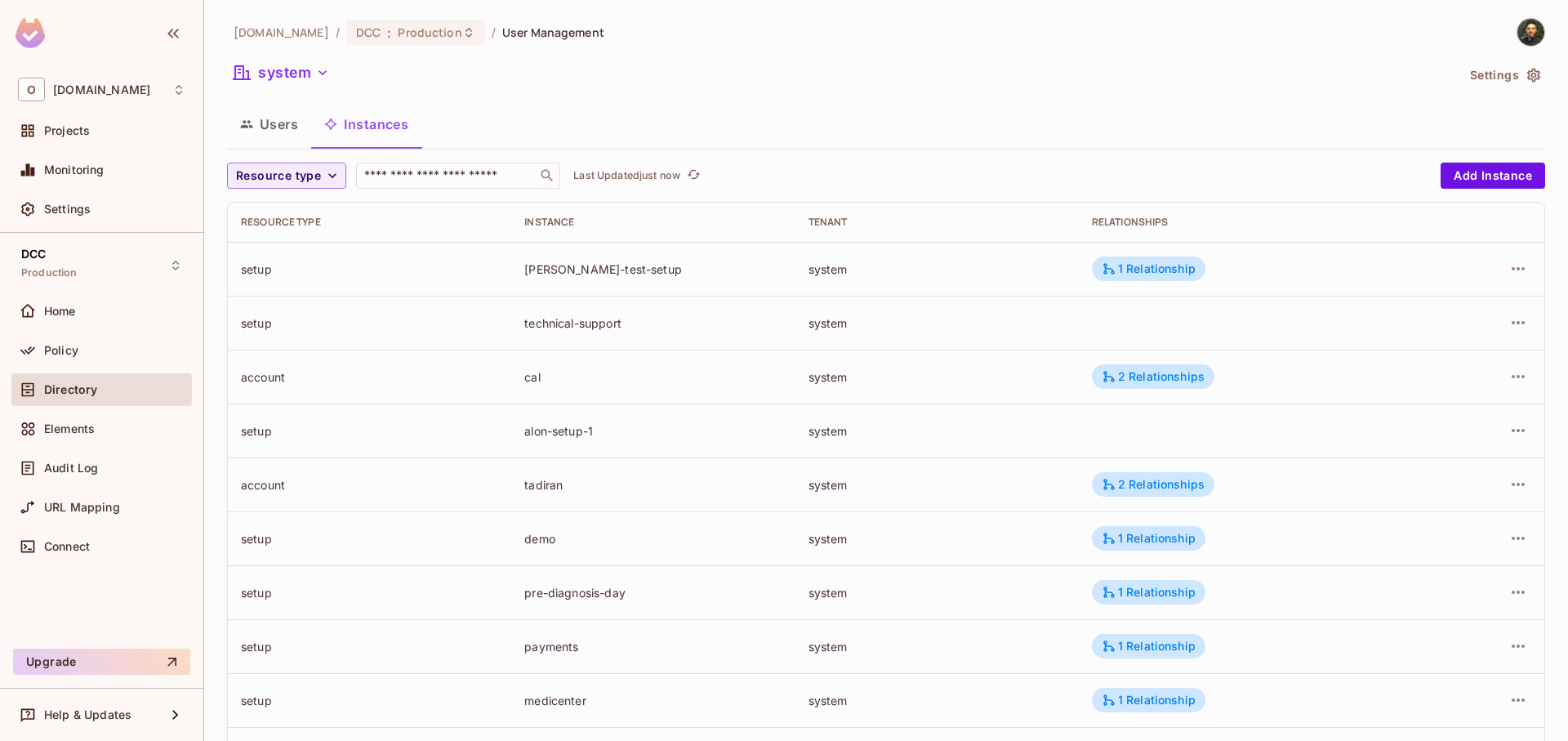
click at [294, 138] on button "Users" at bounding box center [269, 125] width 84 height 41
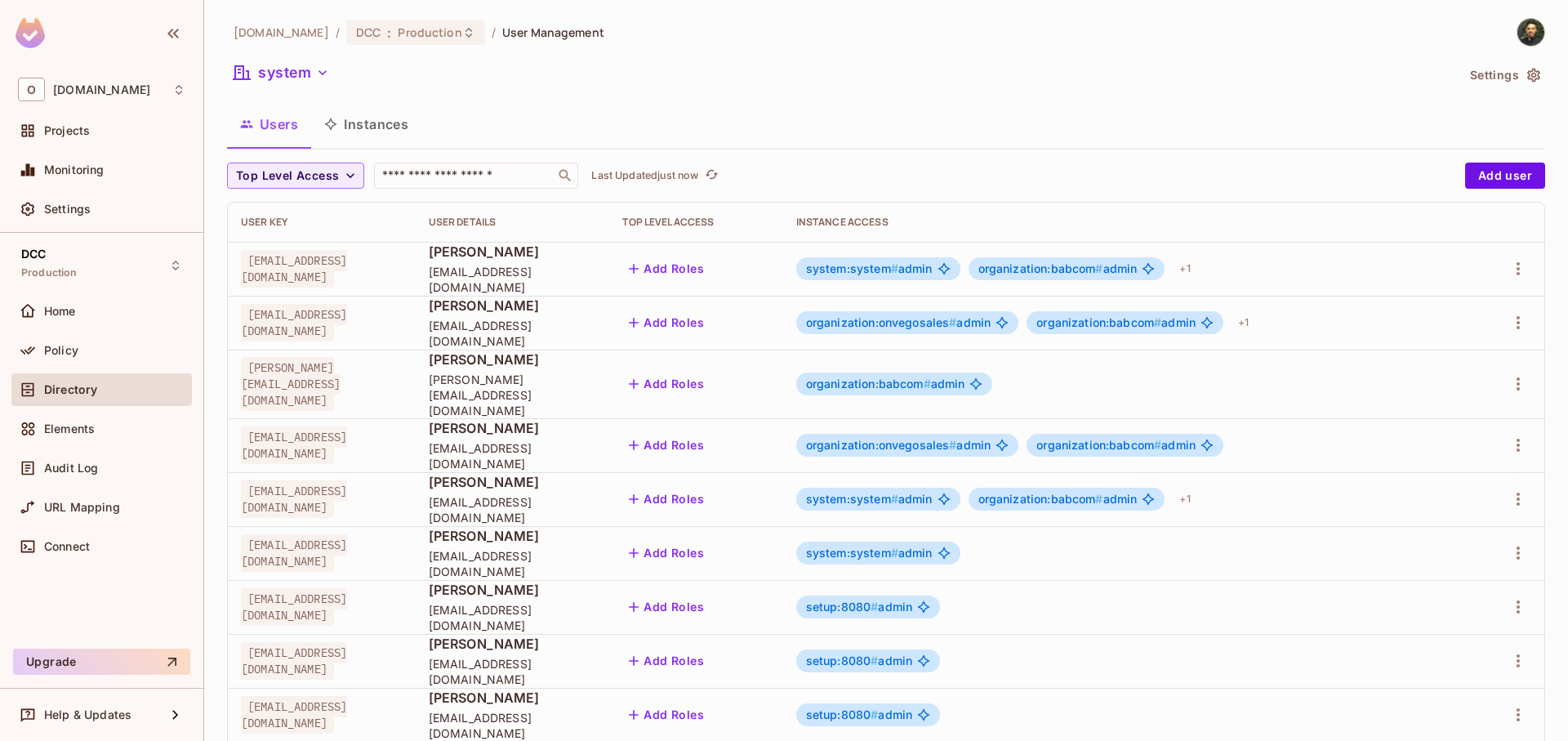
click at [961, 278] on div "system:system # admin" at bounding box center [878, 268] width 164 height 23
click at [898, 271] on span "#" at bounding box center [894, 268] width 7 height 14
drag, startPoint x: 1039, startPoint y: 271, endPoint x: 1048, endPoint y: 272, distance: 9.1
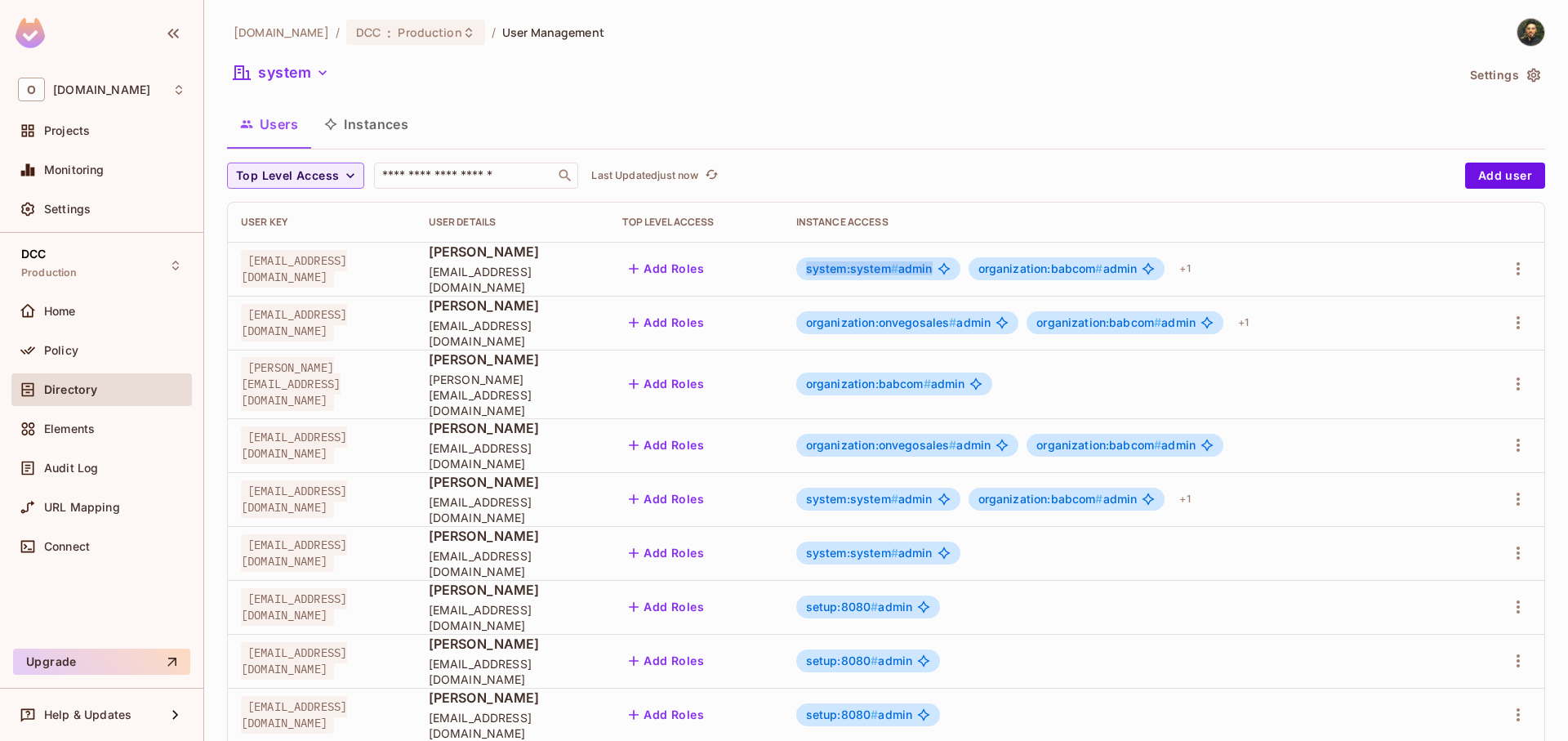
click at [898, 272] on span "#" at bounding box center [894, 268] width 7 height 14
click at [1112, 272] on div "system:system # admin organization:babcom # admin + 1" at bounding box center [1127, 268] width 661 height 27
click at [951, 272] on icon at bounding box center [943, 268] width 13 height 13
drag, startPoint x: 1252, startPoint y: 259, endPoint x: 1360, endPoint y: 261, distance: 108.0
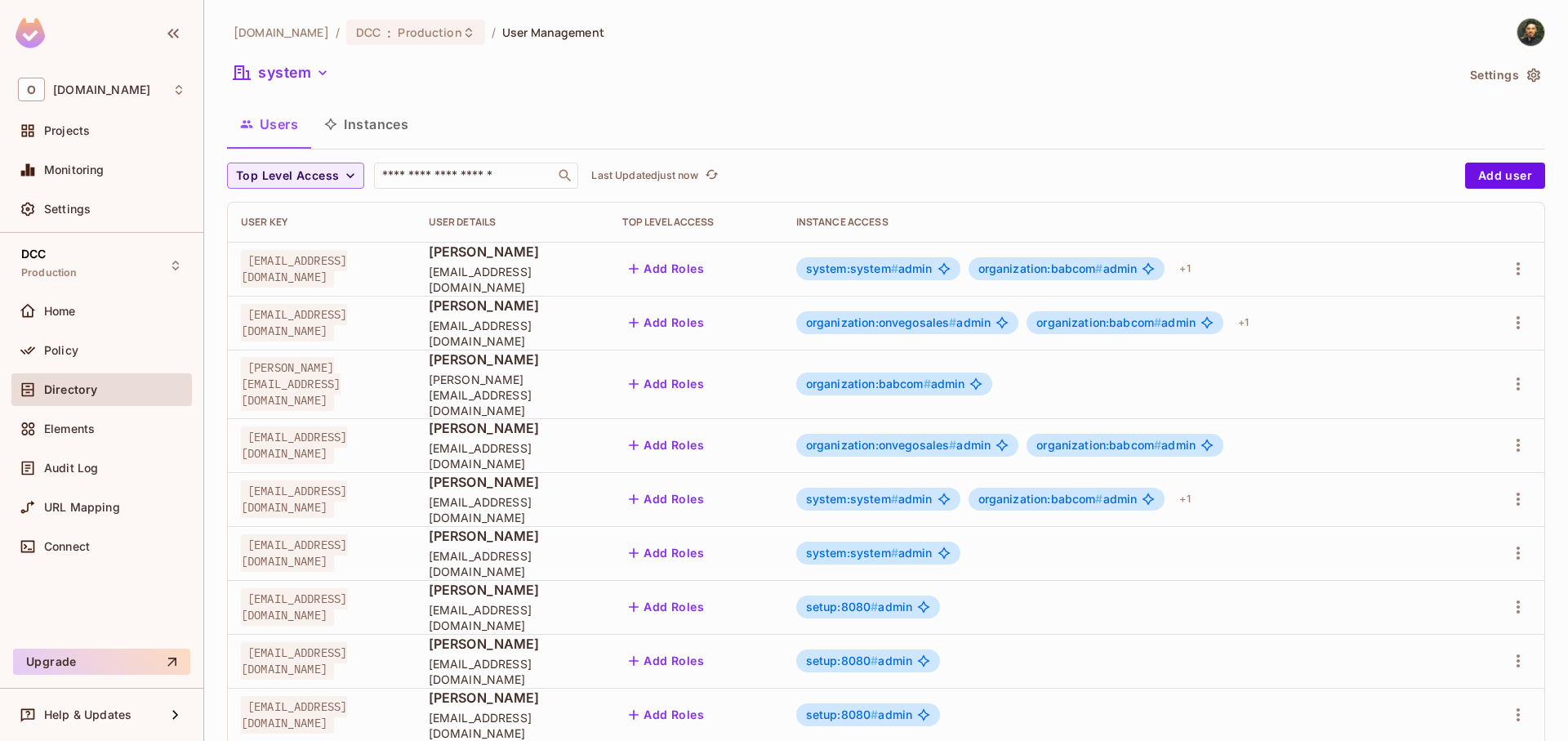
click at [1165, 259] on div "organization:babcom # admin" at bounding box center [1067, 268] width 196 height 23
click at [1399, 271] on div "system:system # admin organization:babcom # admin + 1" at bounding box center [1127, 268] width 661 height 27
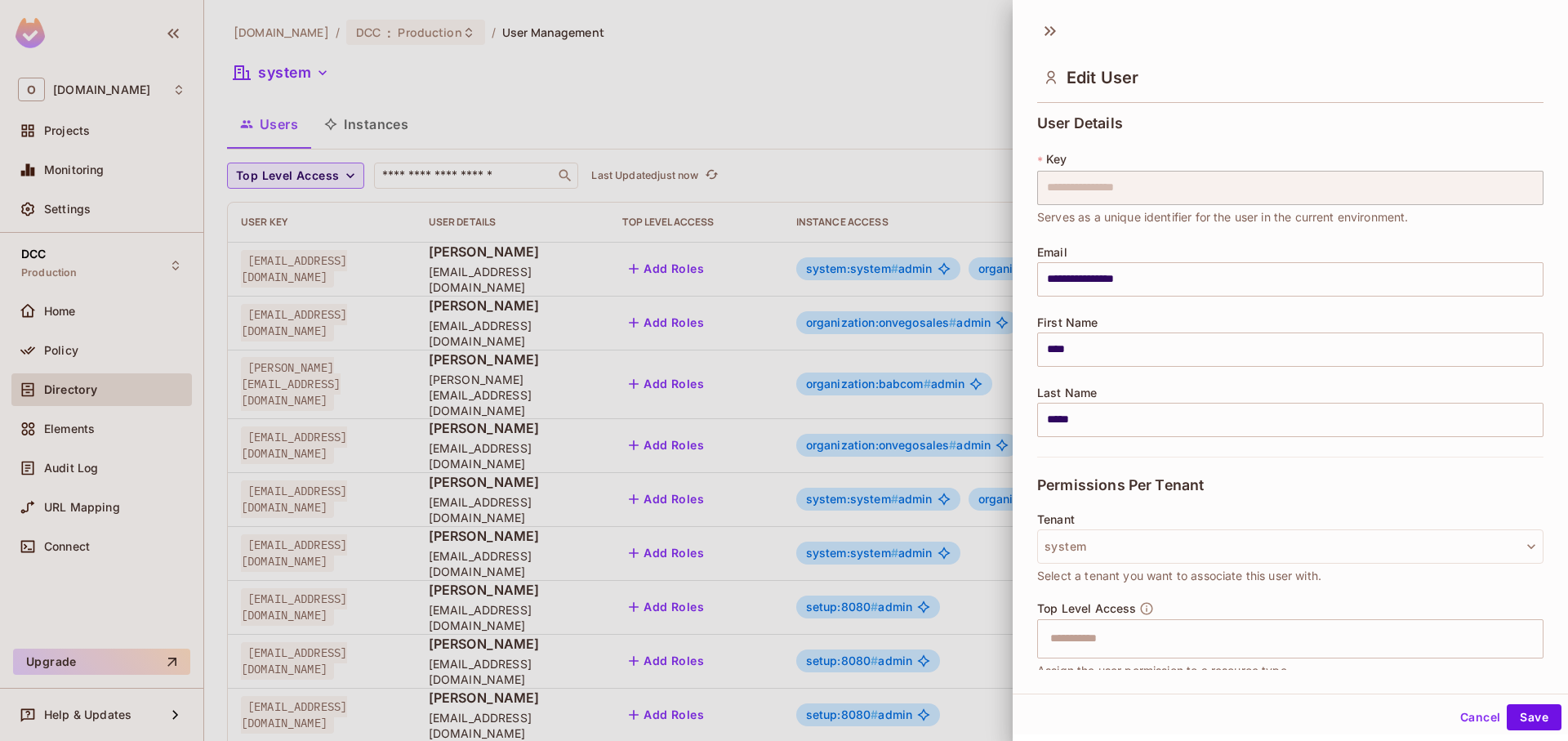
click at [1403, 302] on div "**********" at bounding box center [1290, 285] width 506 height 341
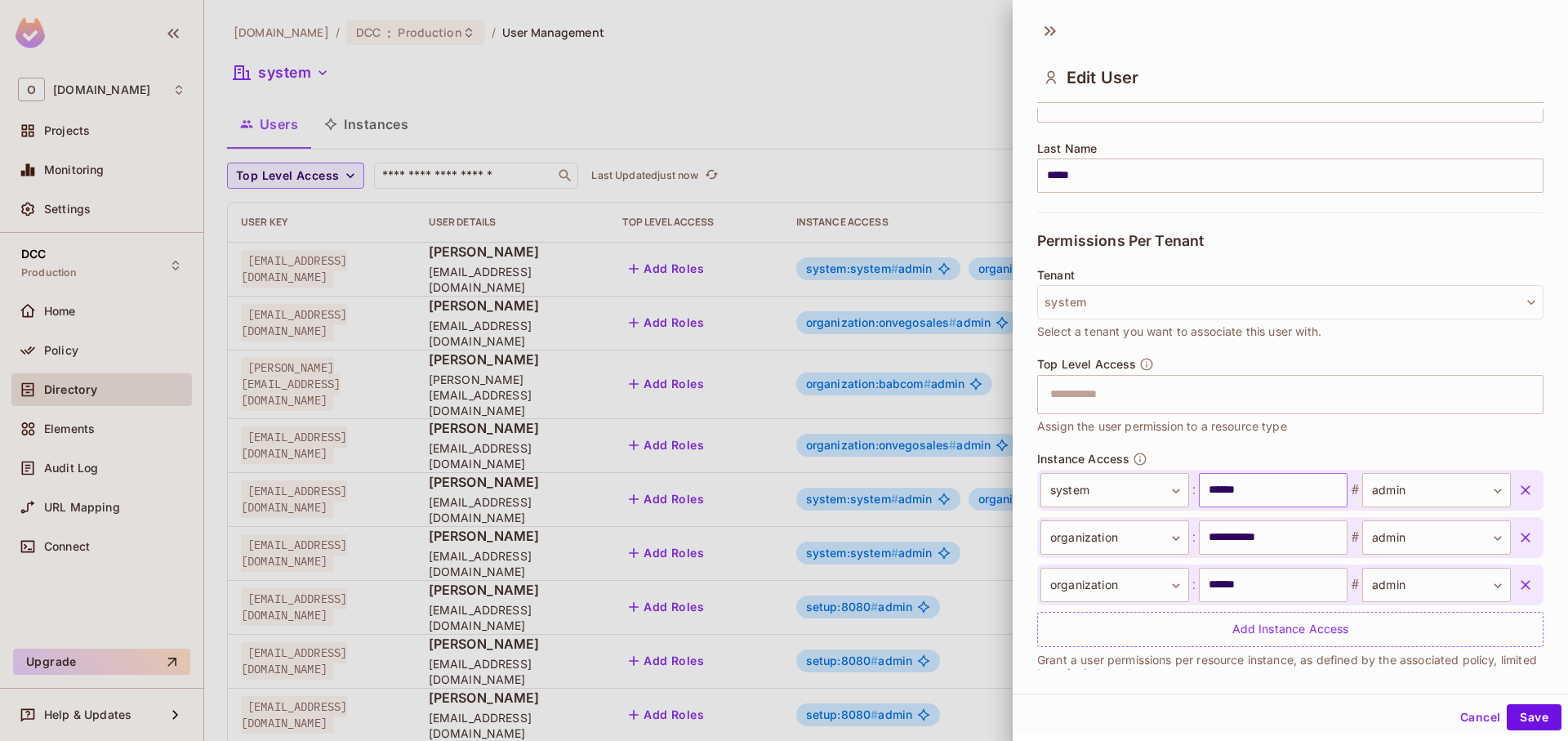
scroll to position [270, 0]
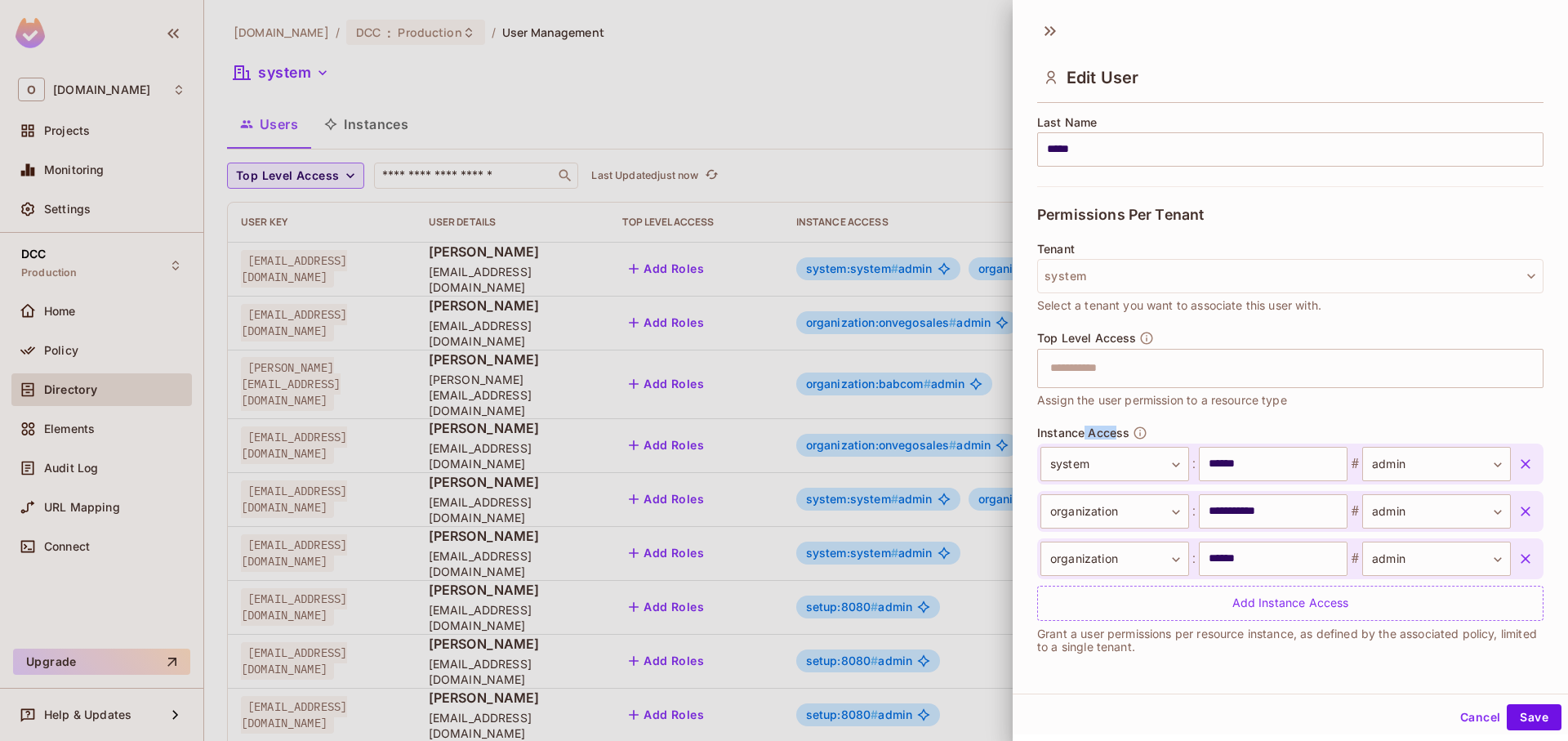
drag, startPoint x: 1085, startPoint y: 437, endPoint x: 1119, endPoint y: 437, distance: 34.0
click at [1119, 437] on span "Instance Access" at bounding box center [1084, 432] width 92 height 13
click at [914, 177] on div at bounding box center [784, 370] width 1568 height 741
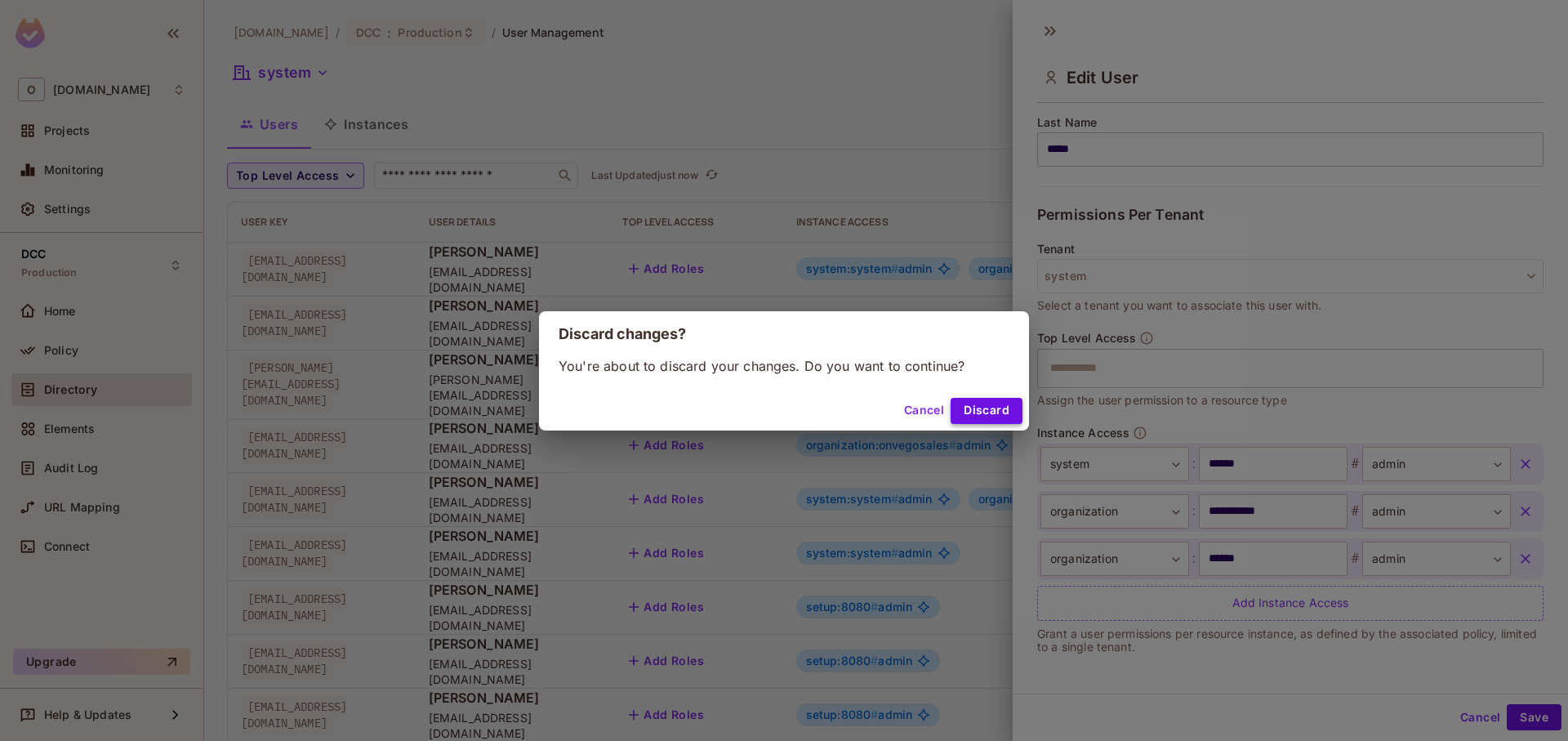
click at [969, 410] on button "Discard" at bounding box center [986, 411] width 72 height 27
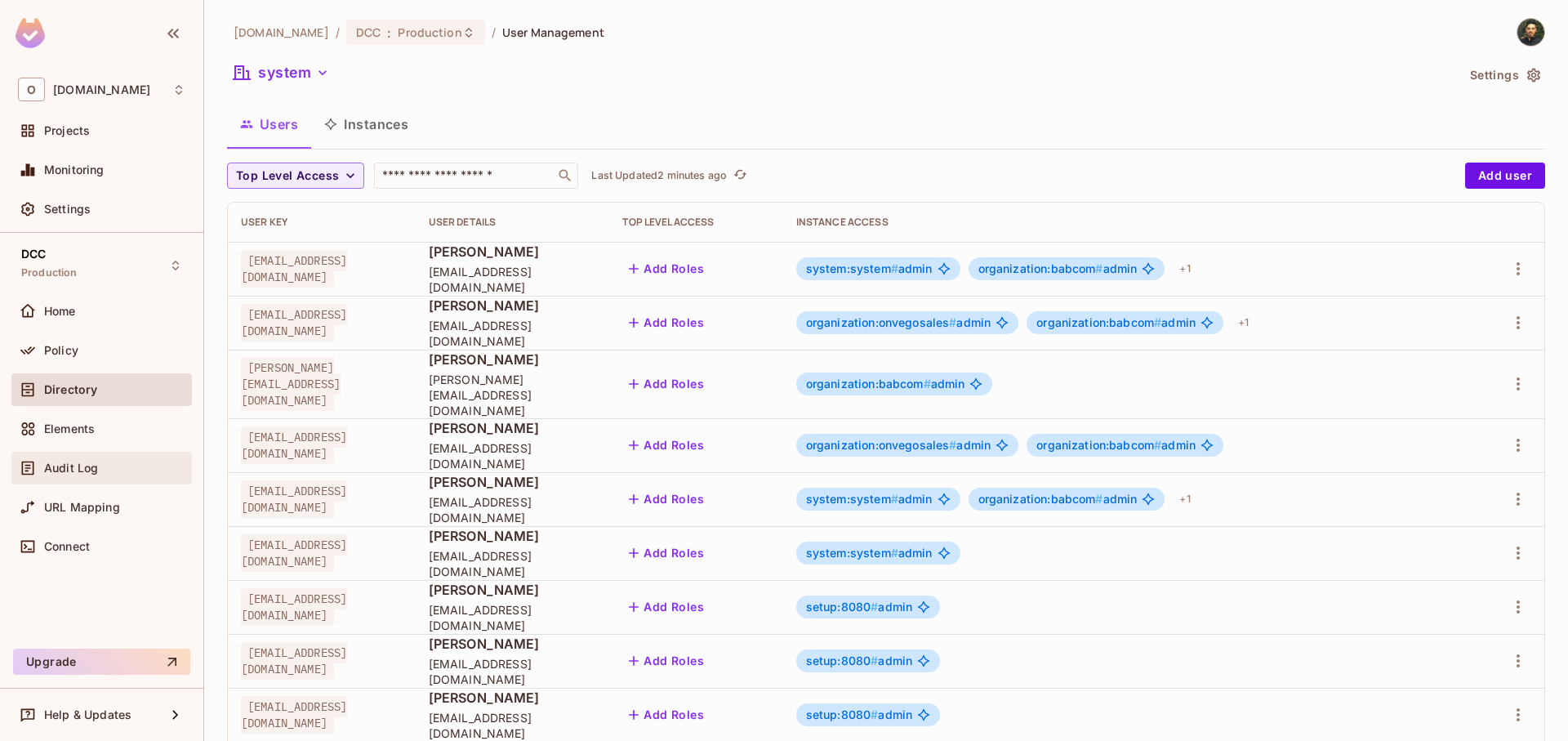
click at [75, 464] on span "Audit Log" at bounding box center [71, 468] width 54 height 13
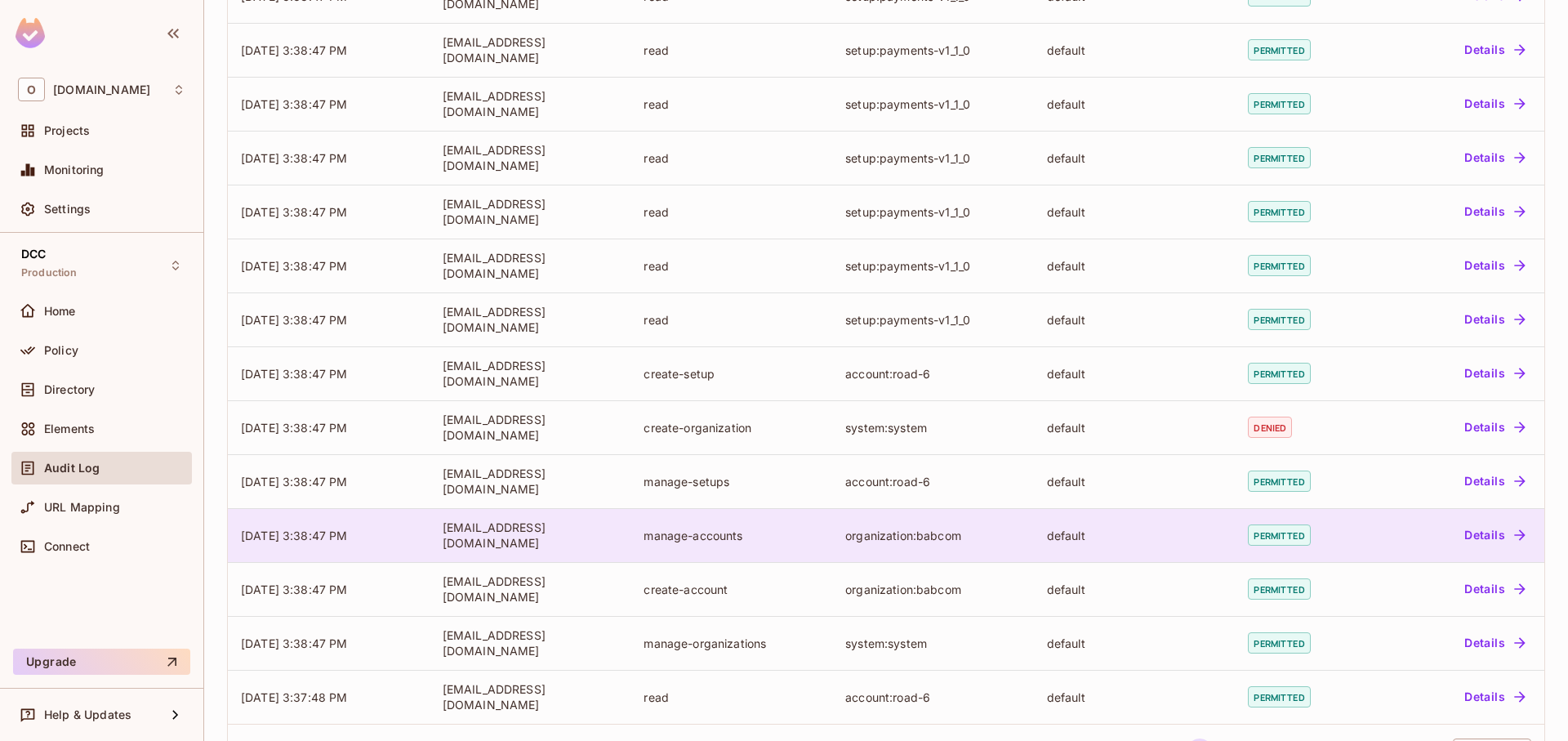
scroll to position [294, 0]
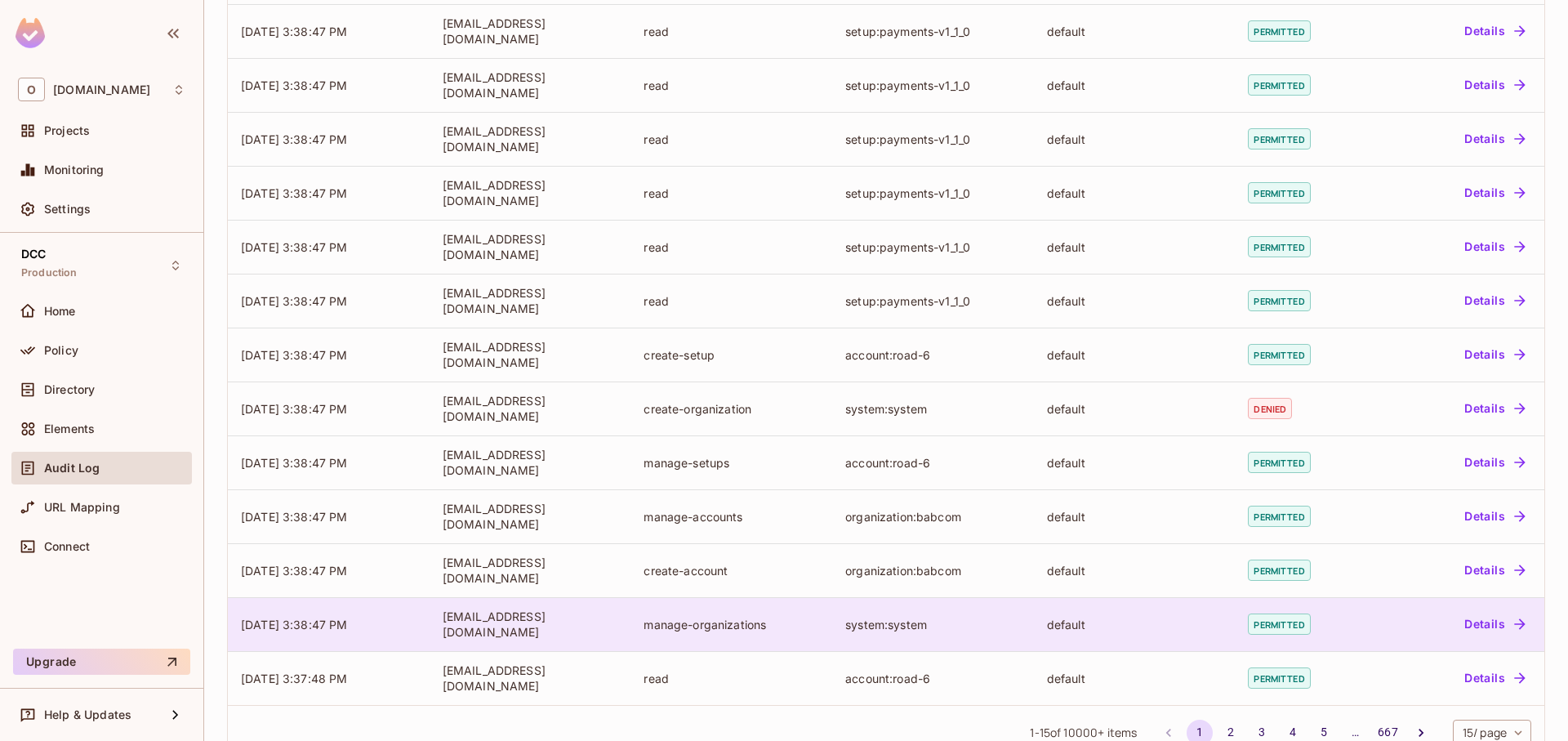
click at [1159, 624] on div "default" at bounding box center [1135, 625] width 176 height 16
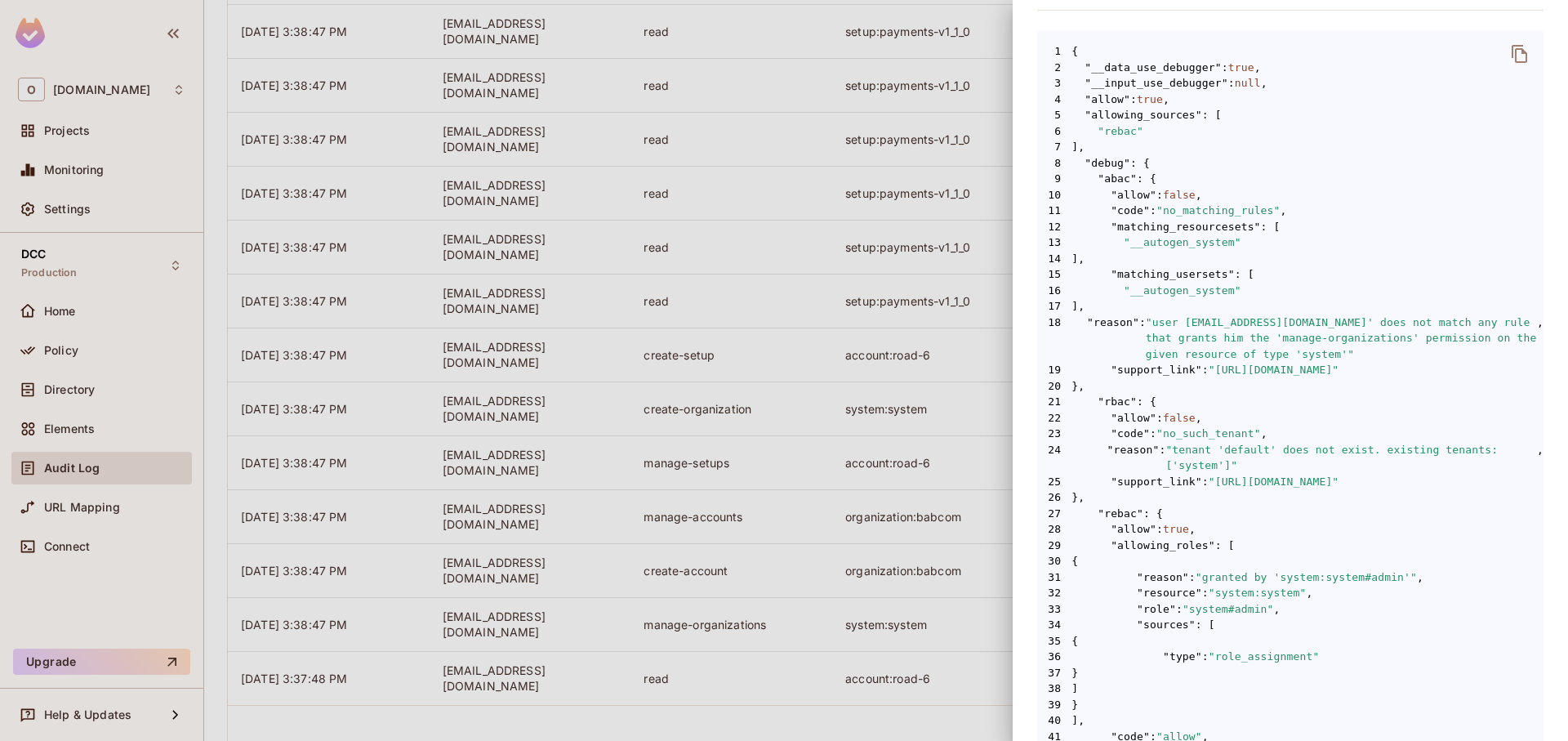
scroll to position [392, 0]
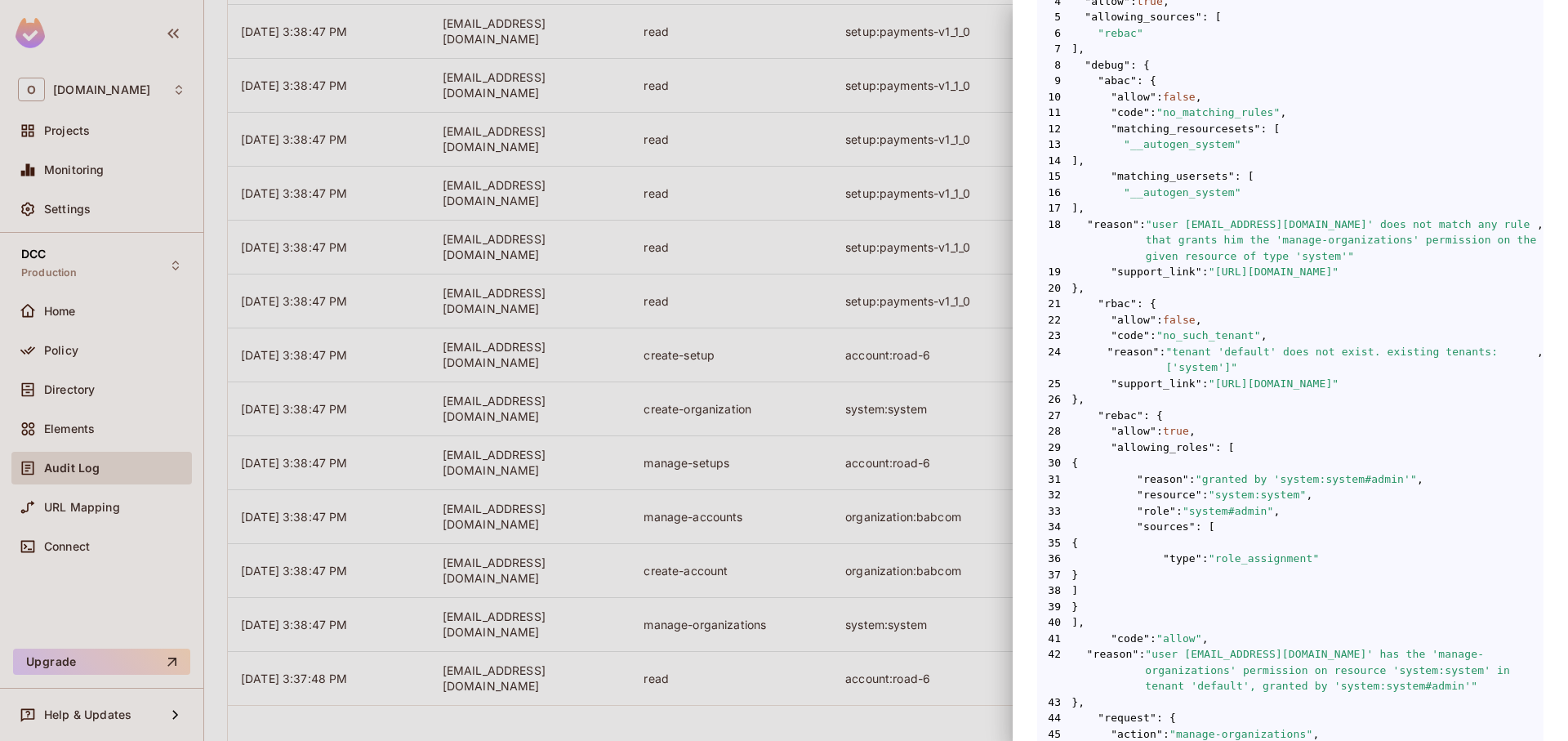
click at [522, 417] on div at bounding box center [784, 370] width 1568 height 741
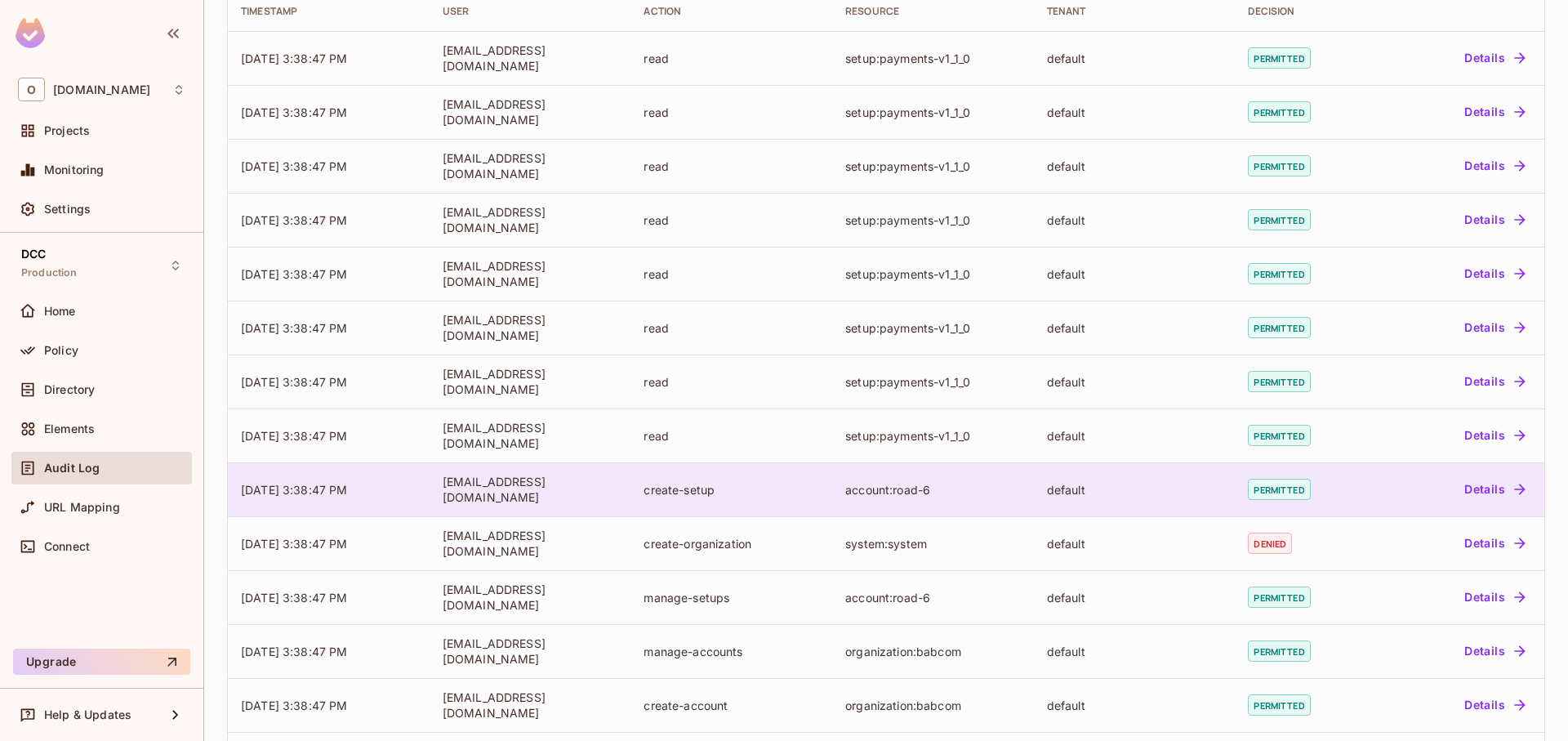
scroll to position [0, 0]
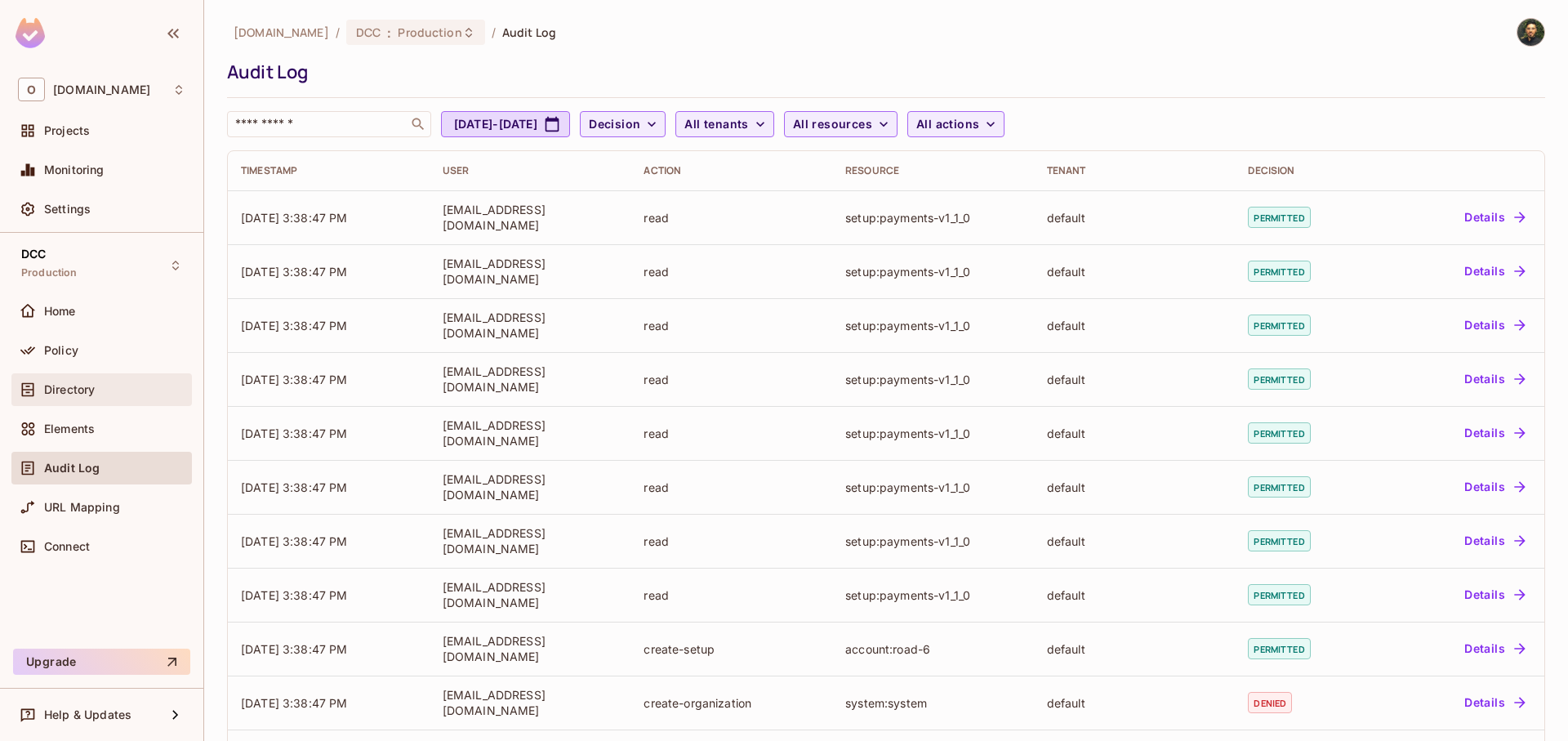
click at [96, 392] on div "Directory" at bounding box center [115, 389] width 141 height 13
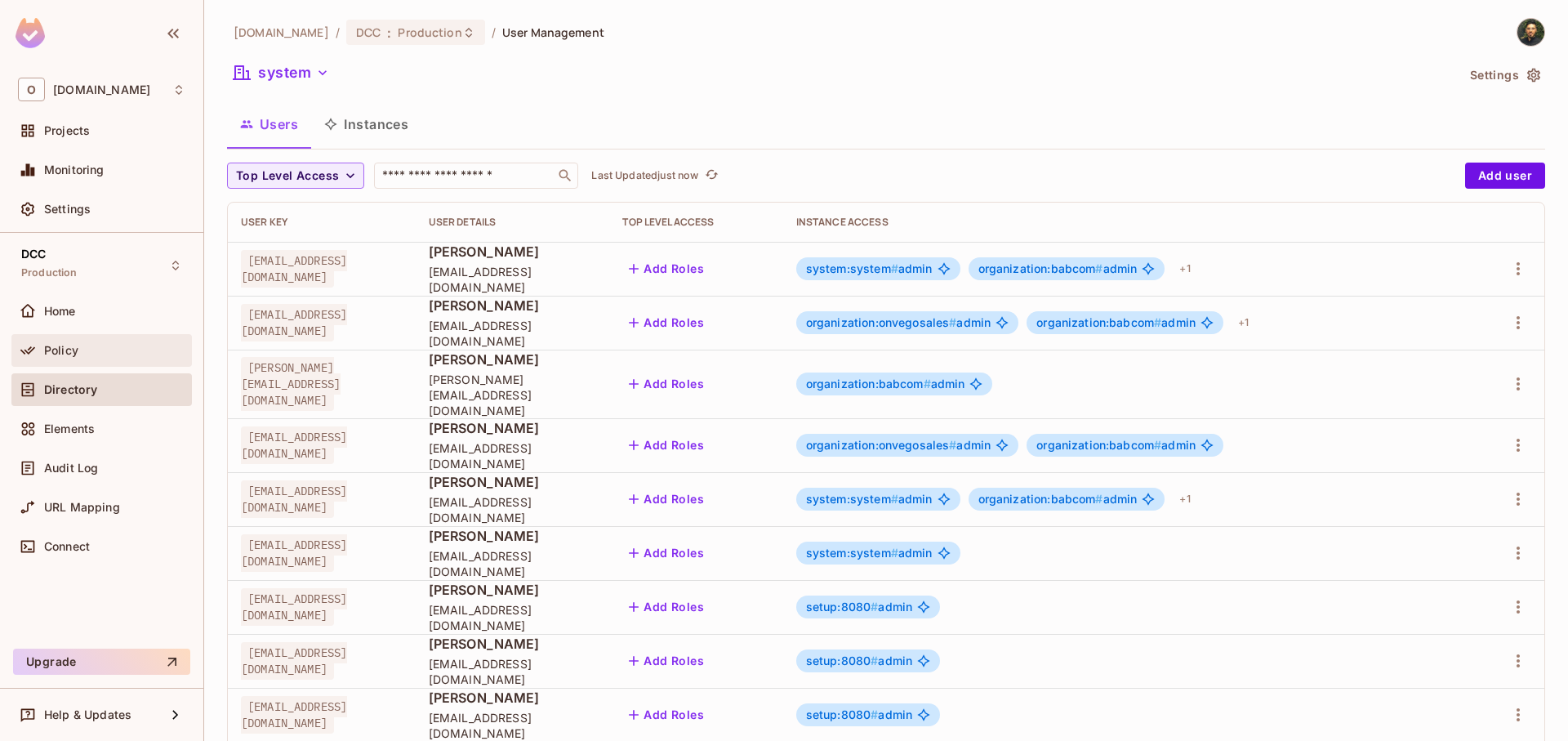
click at [99, 355] on div "Policy" at bounding box center [115, 350] width 141 height 13
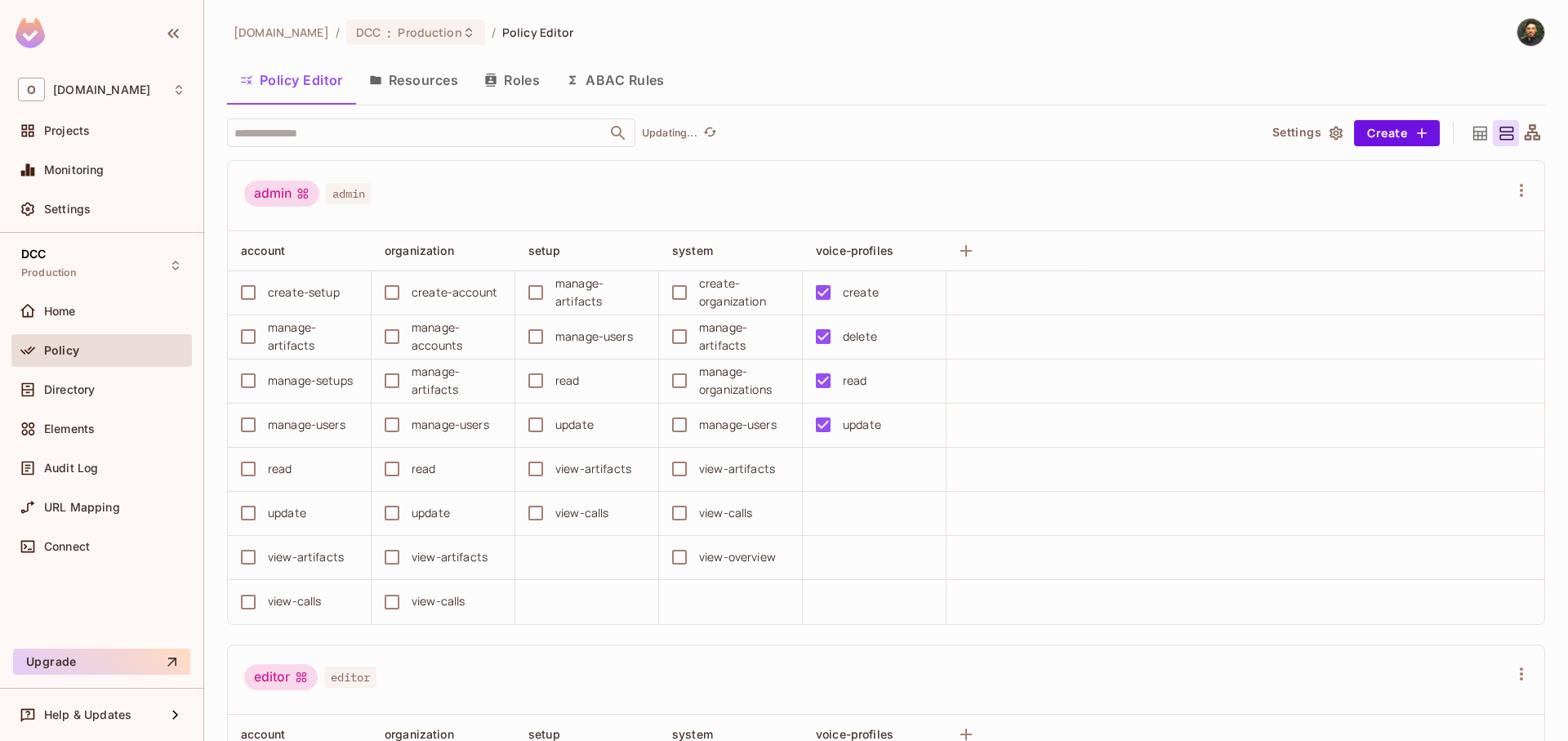
click at [428, 85] on button "Resources" at bounding box center [413, 81] width 115 height 41
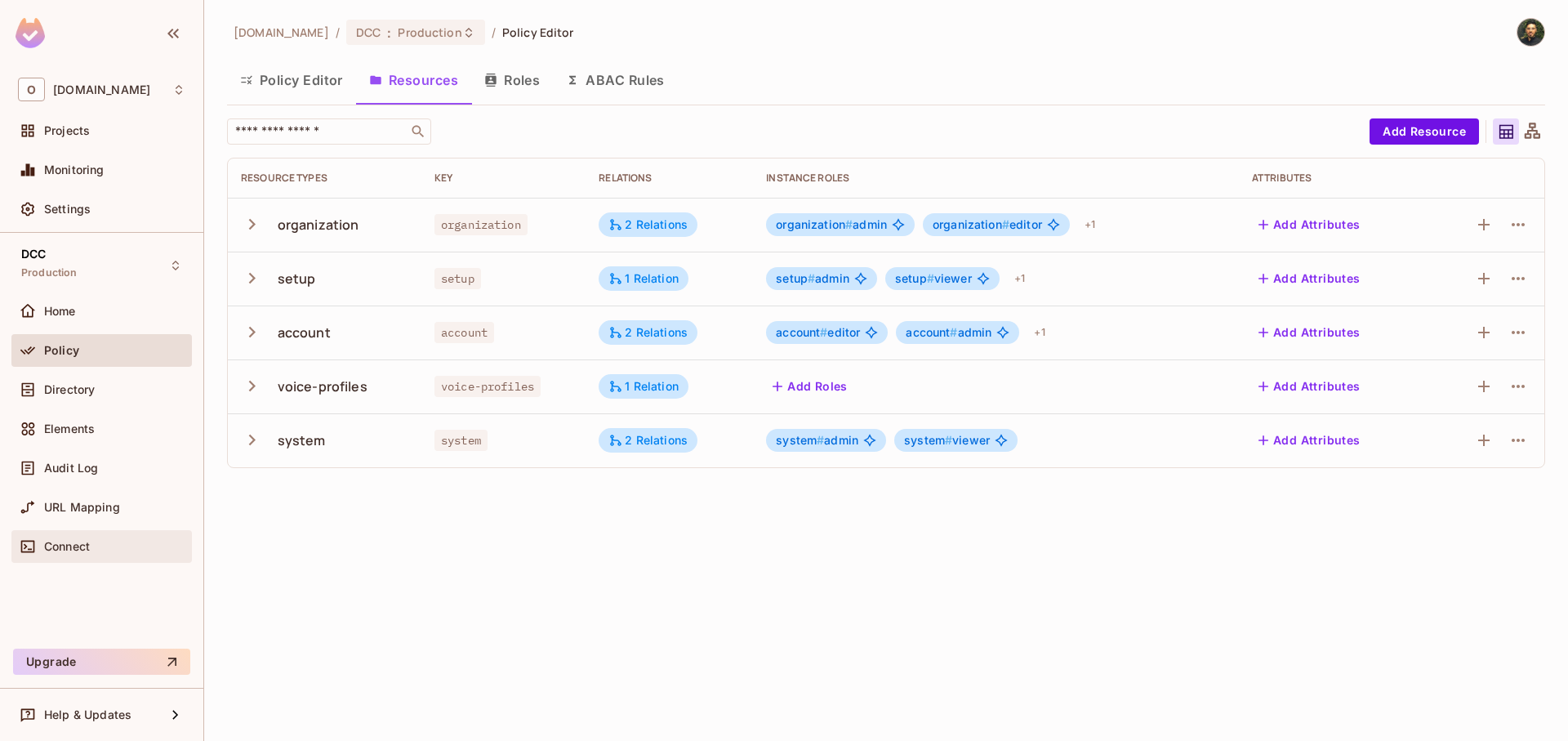
click at [85, 543] on span "Connect" at bounding box center [67, 545] width 46 height 13
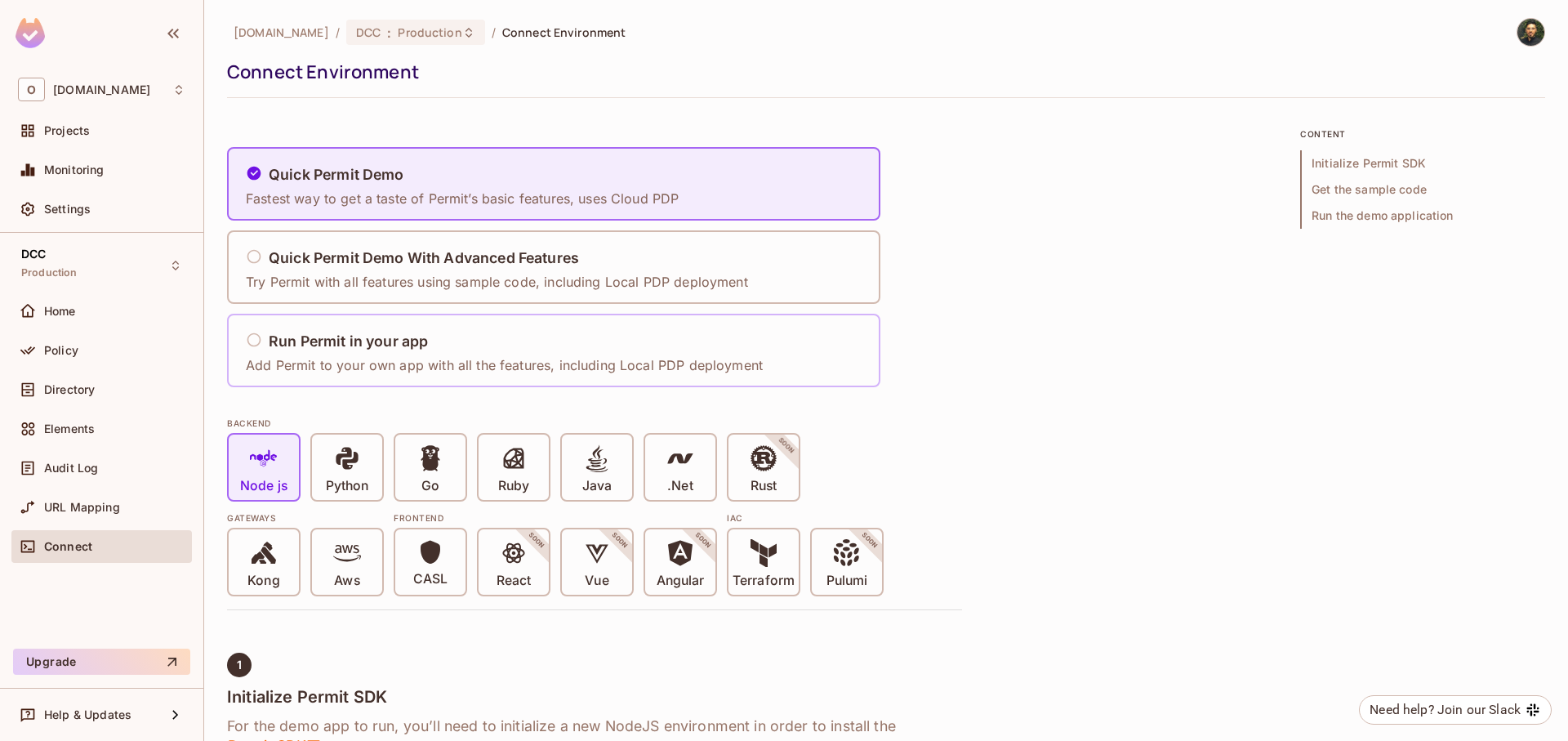
click at [474, 360] on p "Add Permit to your own app with all the features, including Local PDP deployment" at bounding box center [504, 365] width 517 height 18
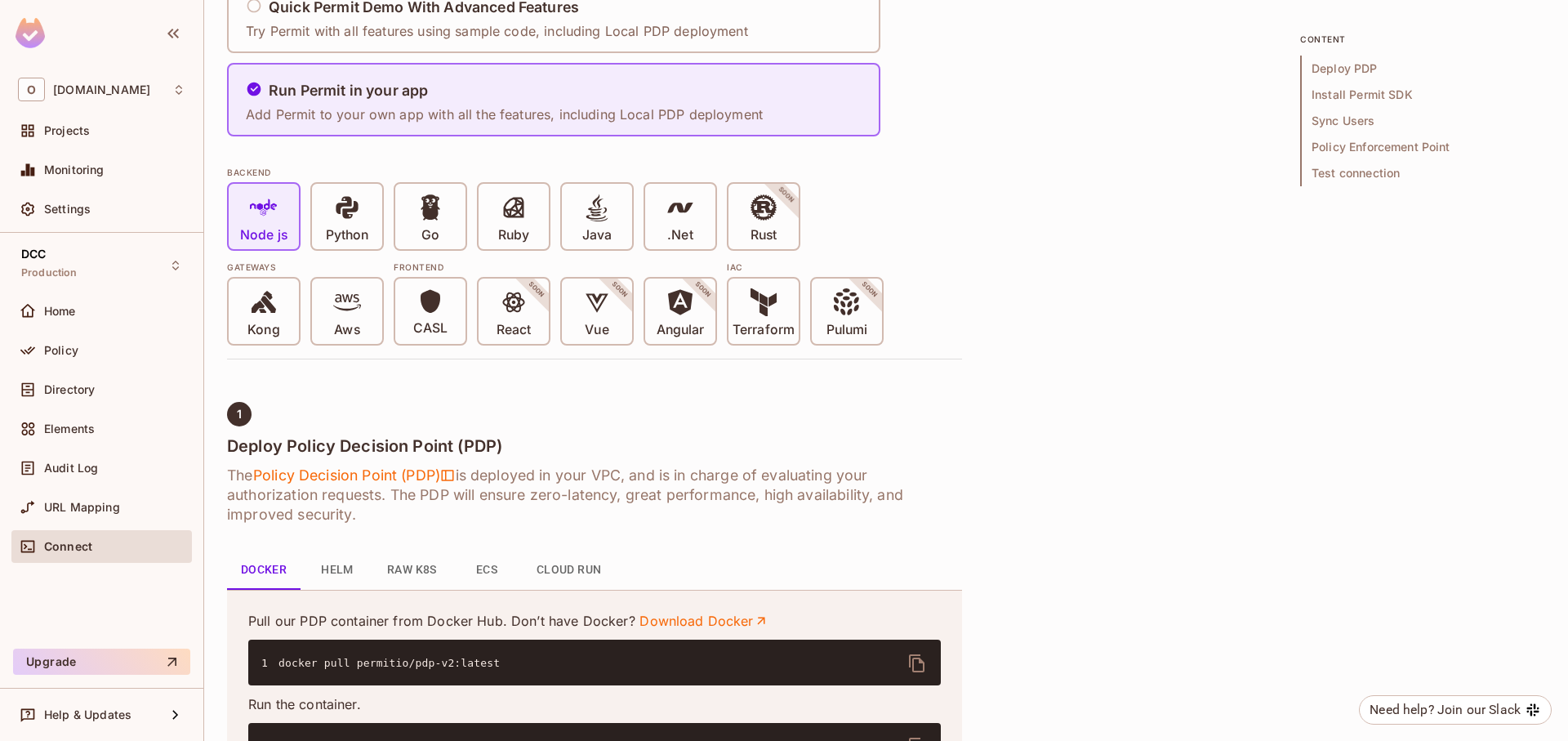
scroll to position [490, 0]
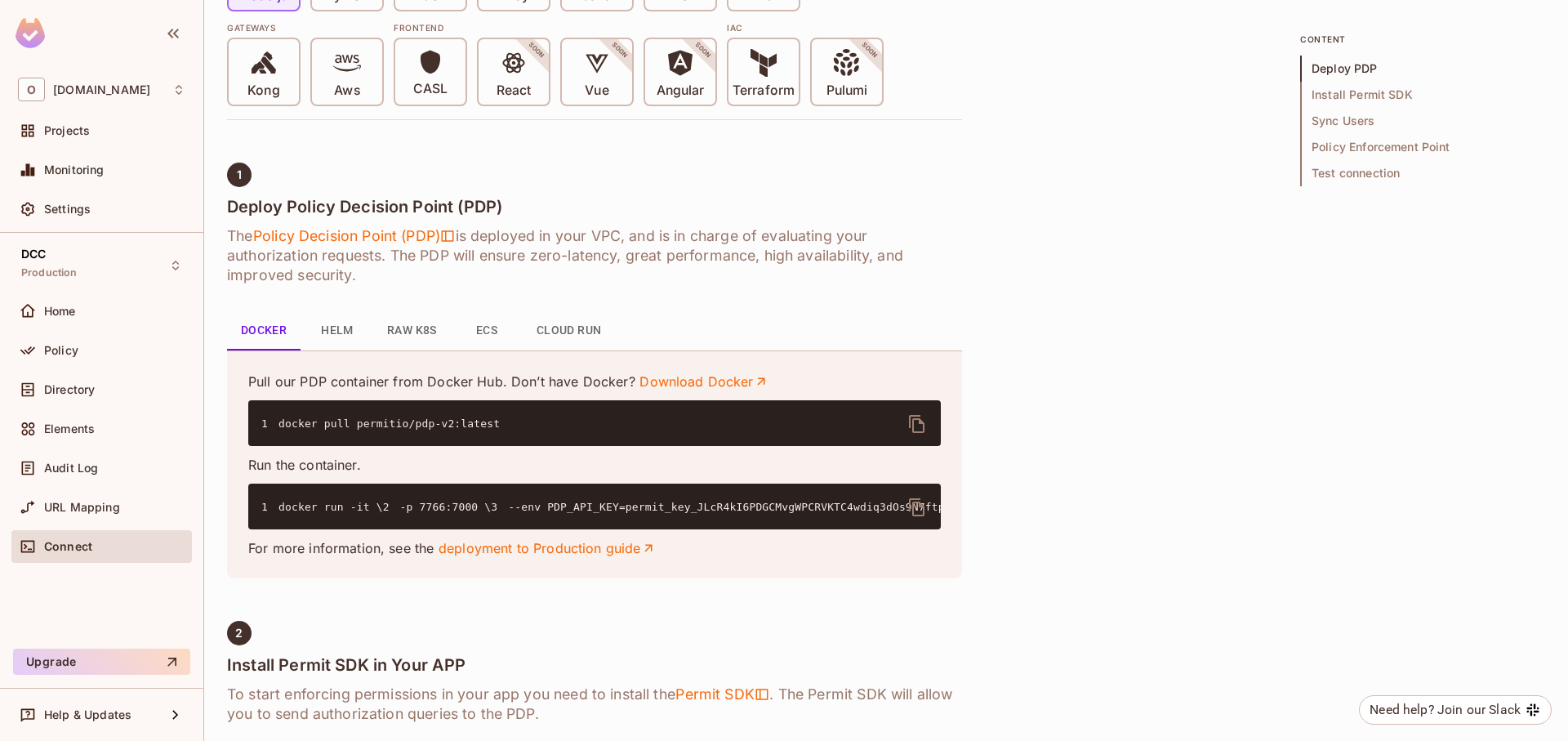
click at [602, 329] on button "Cloud Run" at bounding box center [569, 331] width 91 height 39
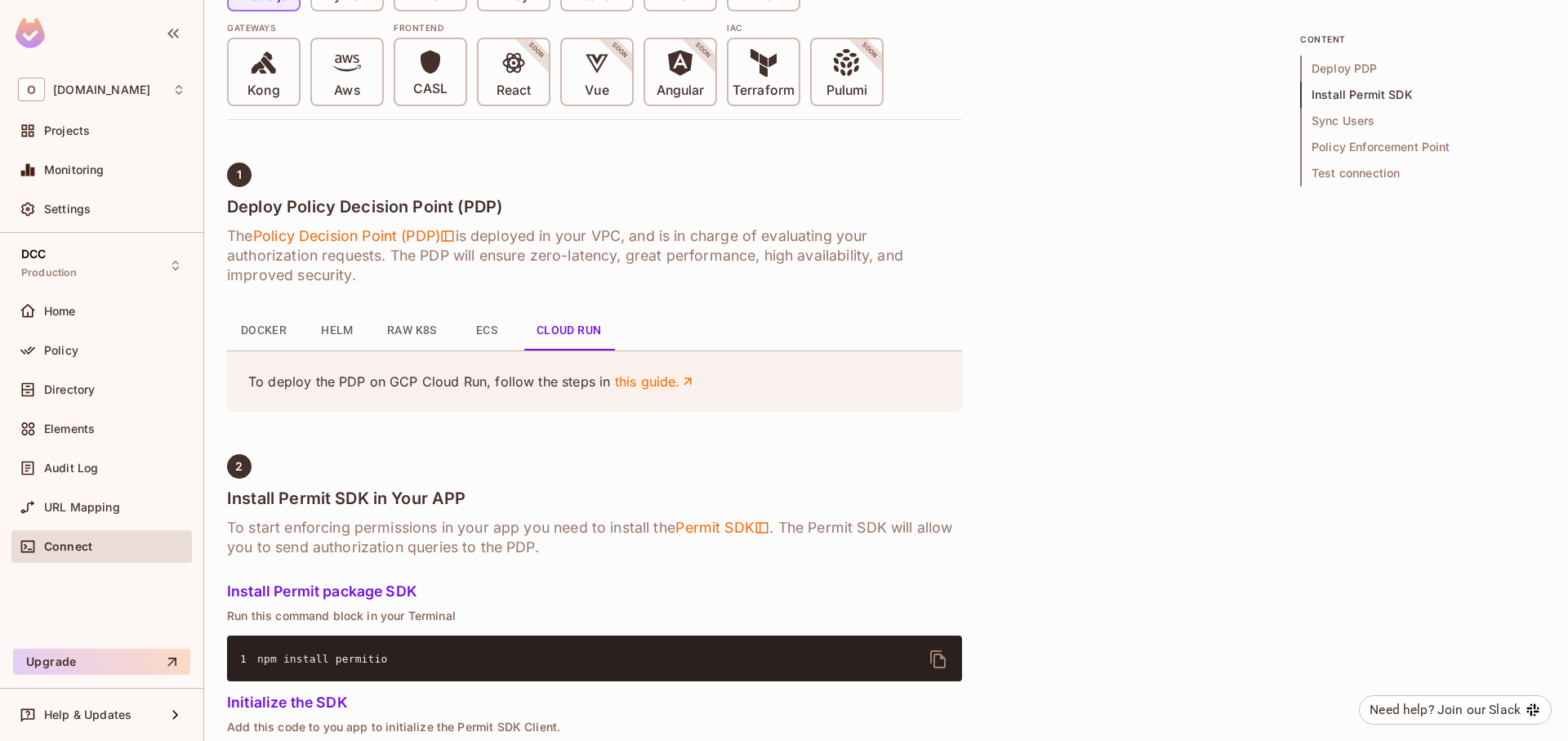
click at [635, 375] on link "this guide." at bounding box center [654, 381] width 81 height 18
click at [104, 468] on div "Audit Log" at bounding box center [115, 468] width 141 height 13
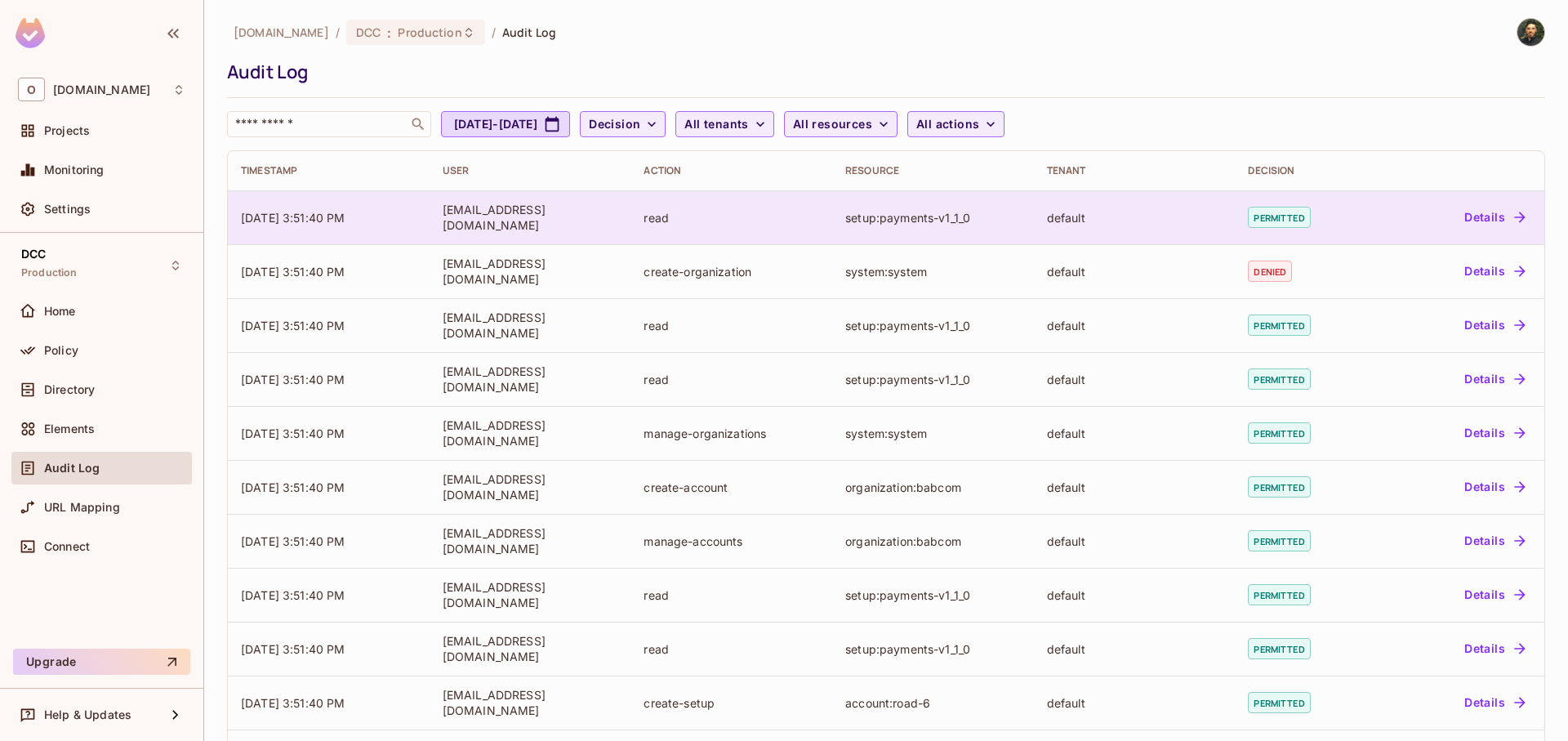
click at [1319, 228] on td "permitted" at bounding box center [1308, 217] width 145 height 54
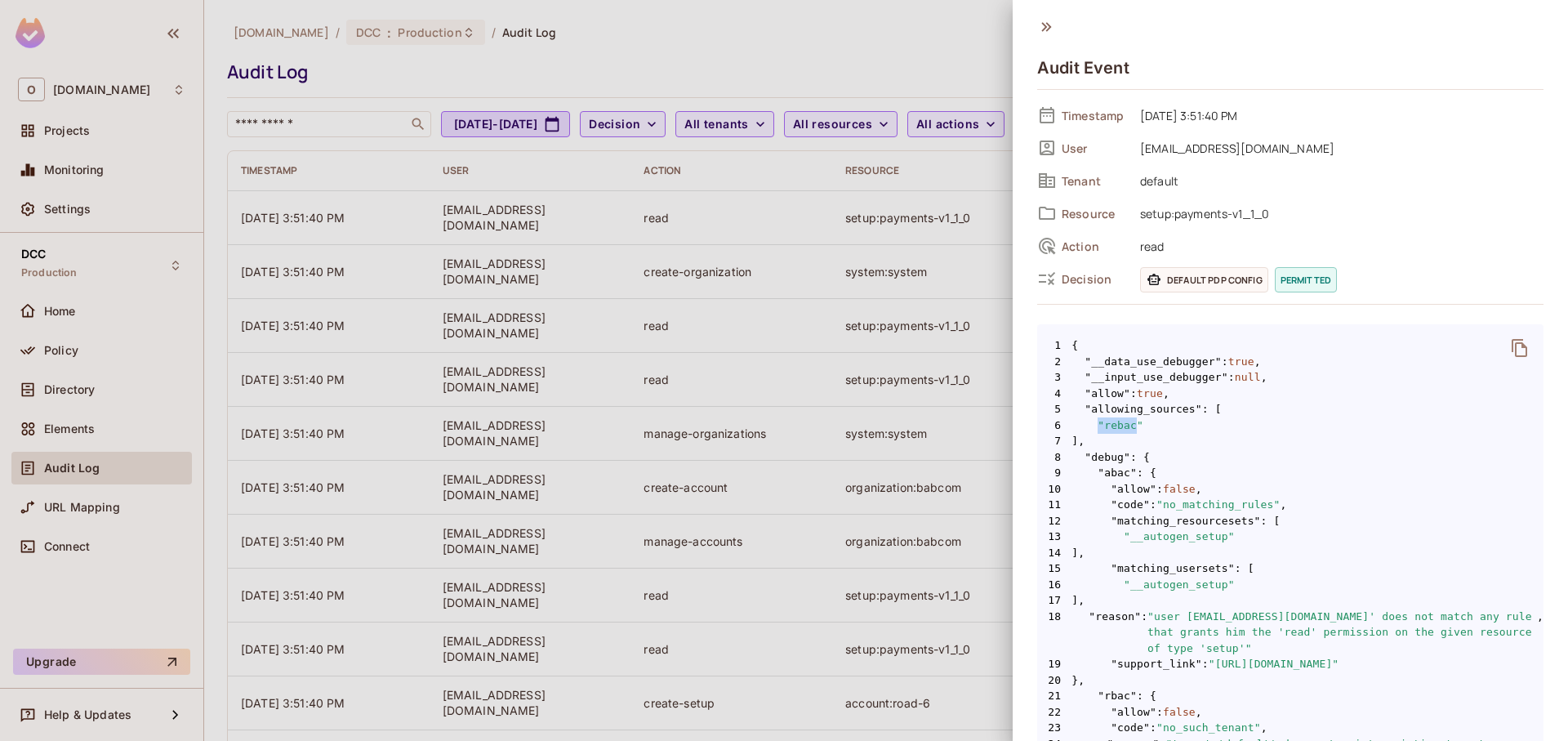
drag, startPoint x: 1096, startPoint y: 419, endPoint x: 1139, endPoint y: 419, distance: 43.0
click at [1137, 419] on span "6 "rebac"" at bounding box center [1290, 426] width 506 height 17
click at [1140, 421] on span "6 "rebac"" at bounding box center [1290, 426] width 506 height 17
click at [132, 437] on div at bounding box center [784, 370] width 1568 height 741
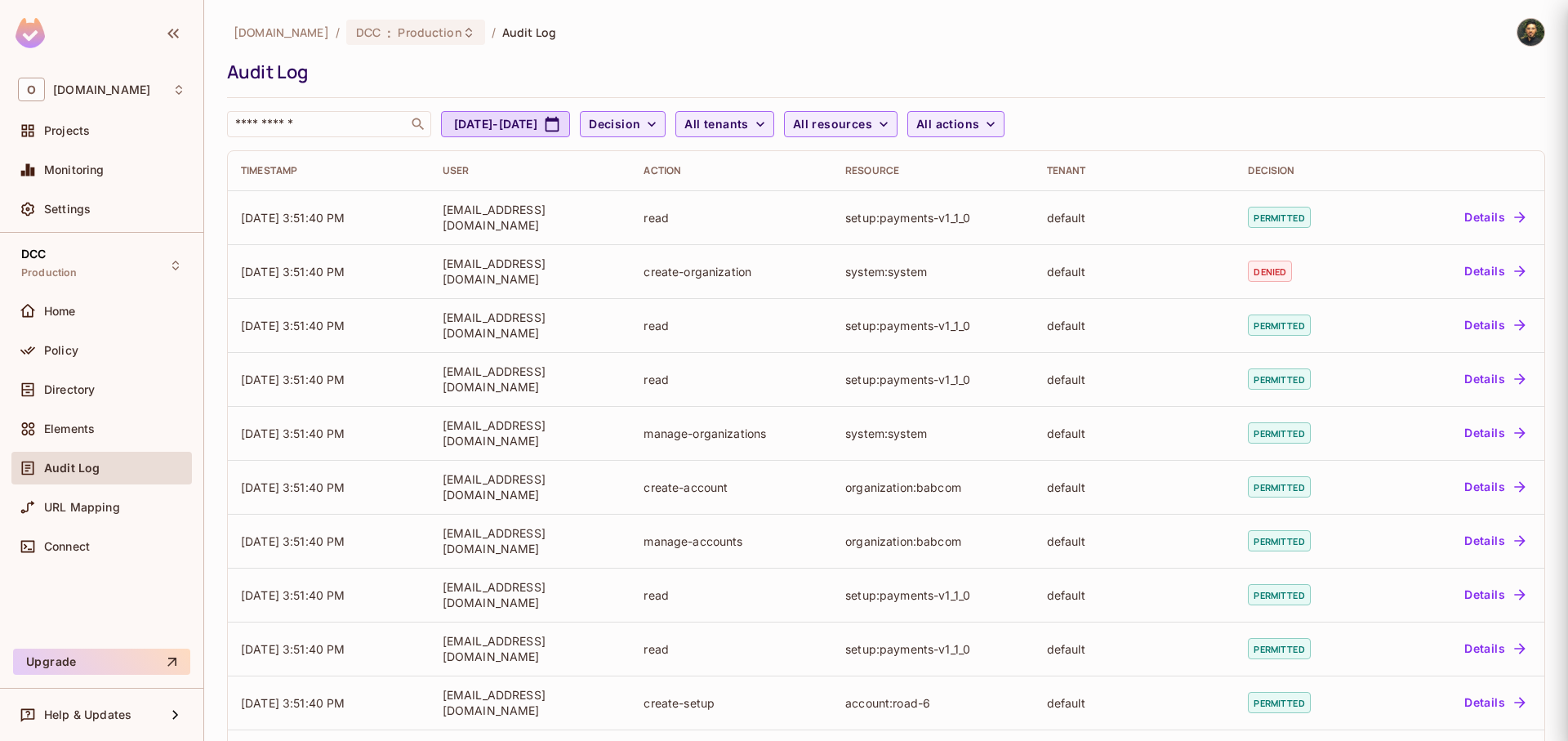
click at [83, 433] on span "Elements" at bounding box center [70, 428] width 51 height 13
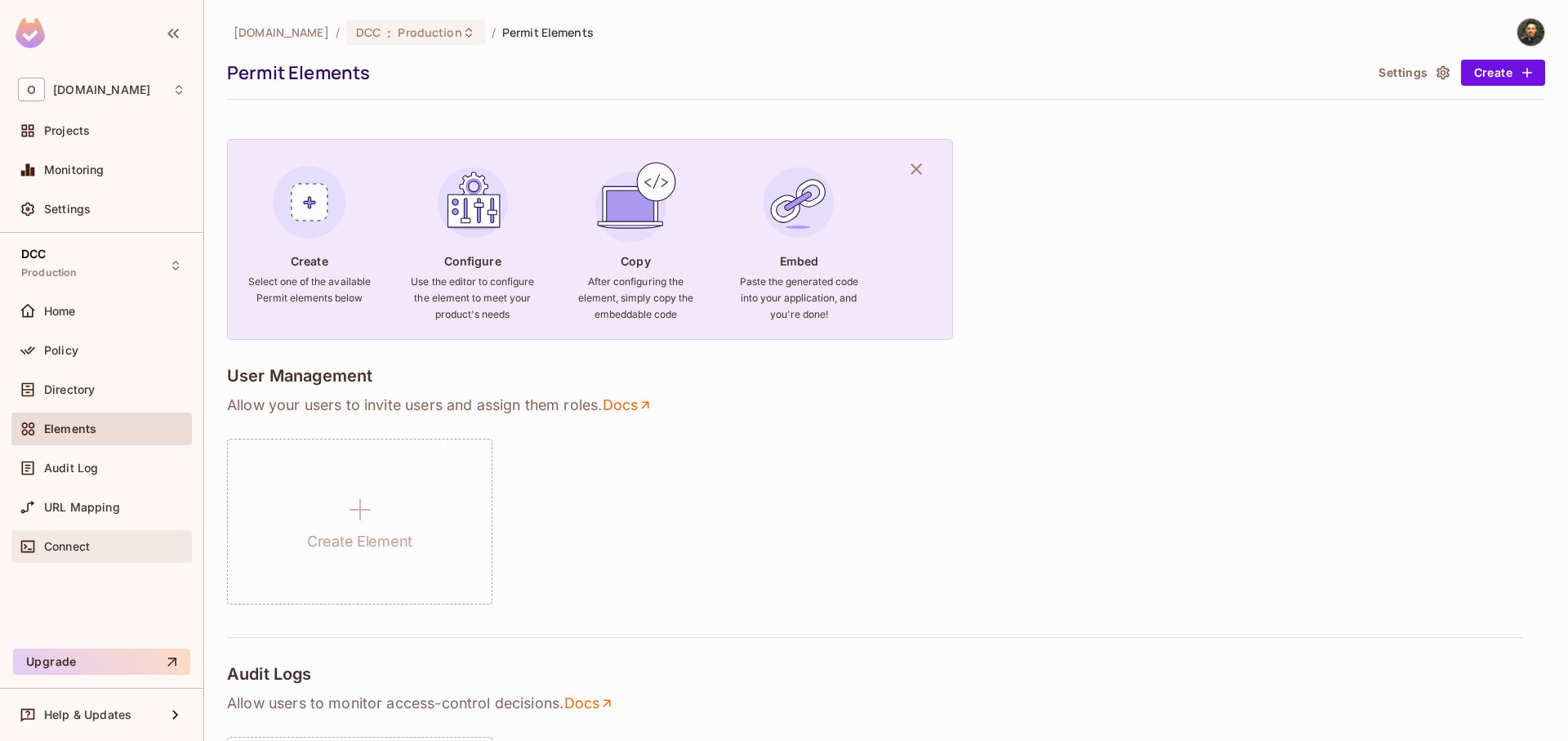
click at [77, 531] on div "Connect" at bounding box center [102, 546] width 181 height 32
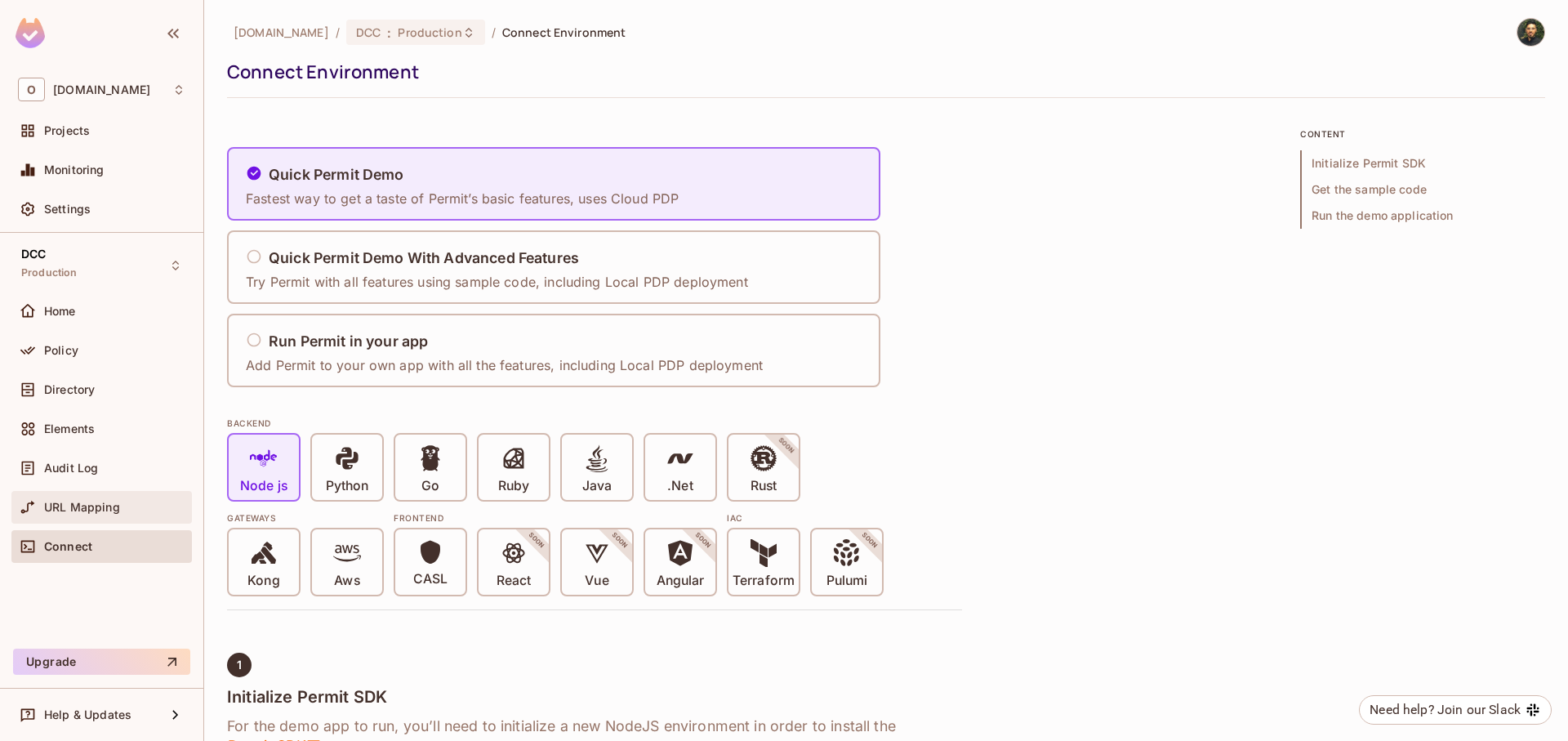
click at [84, 512] on span "URL Mapping" at bounding box center [82, 507] width 76 height 13
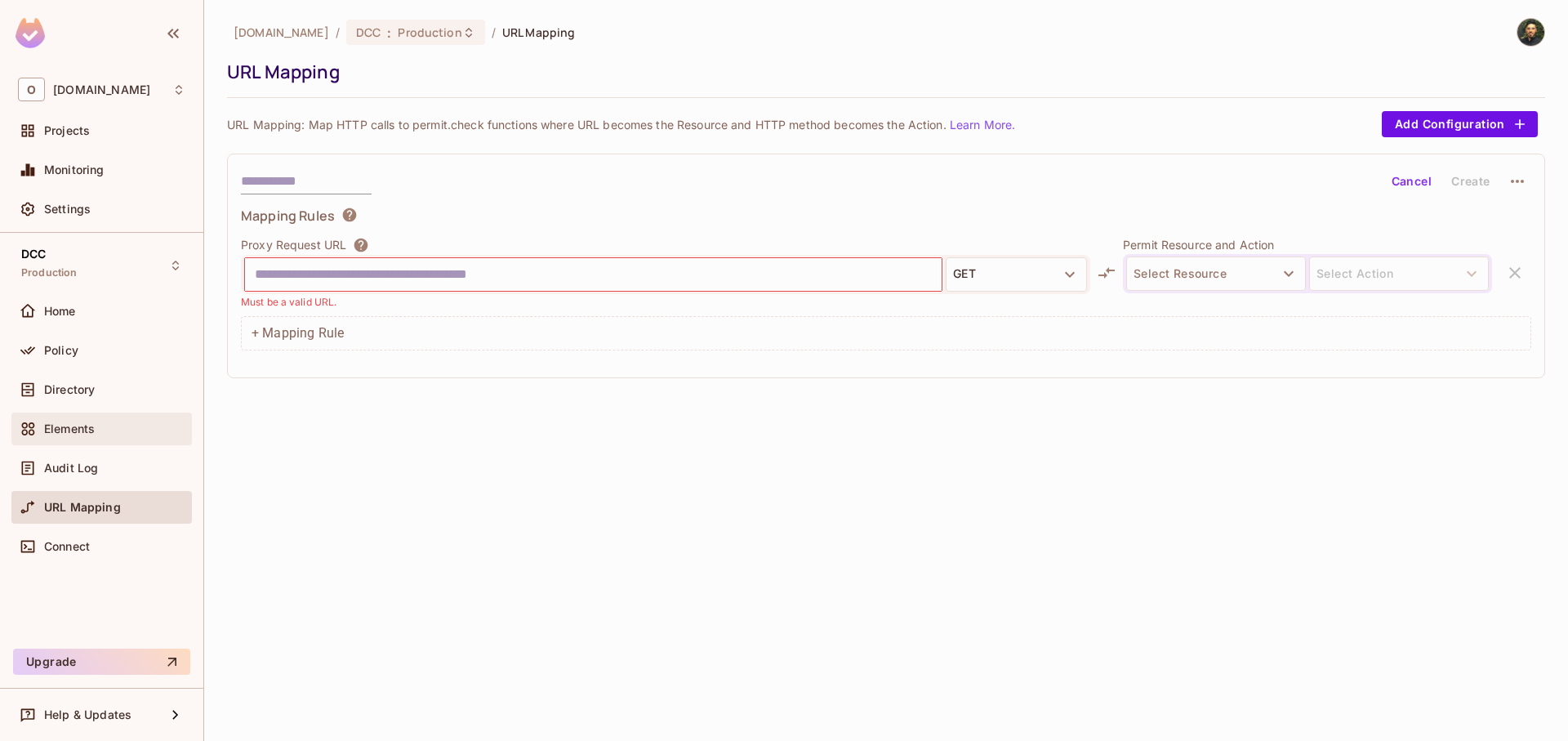
click at [109, 413] on div "Elements" at bounding box center [102, 428] width 181 height 32
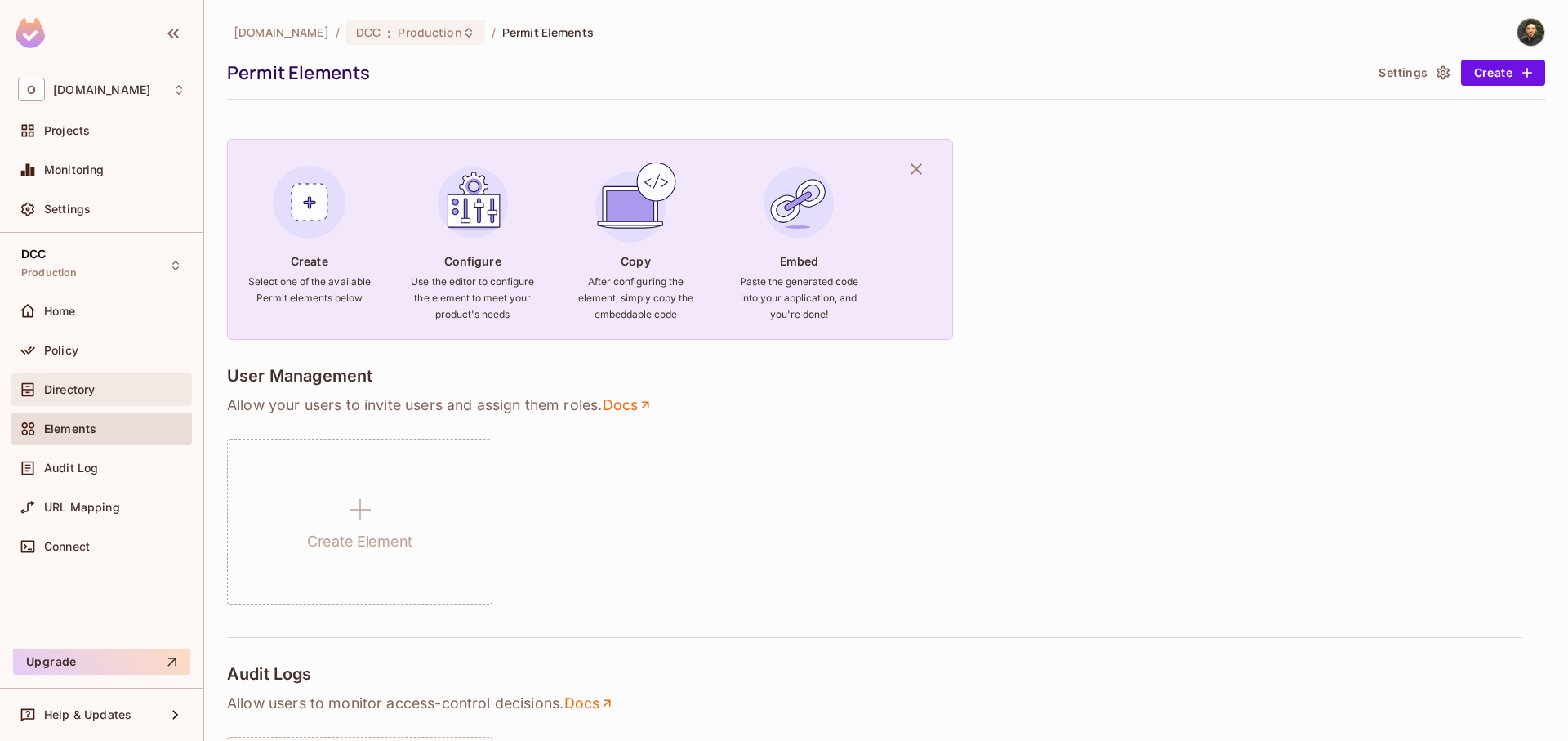
click at [109, 398] on div "Directory" at bounding box center [101, 390] width 167 height 20
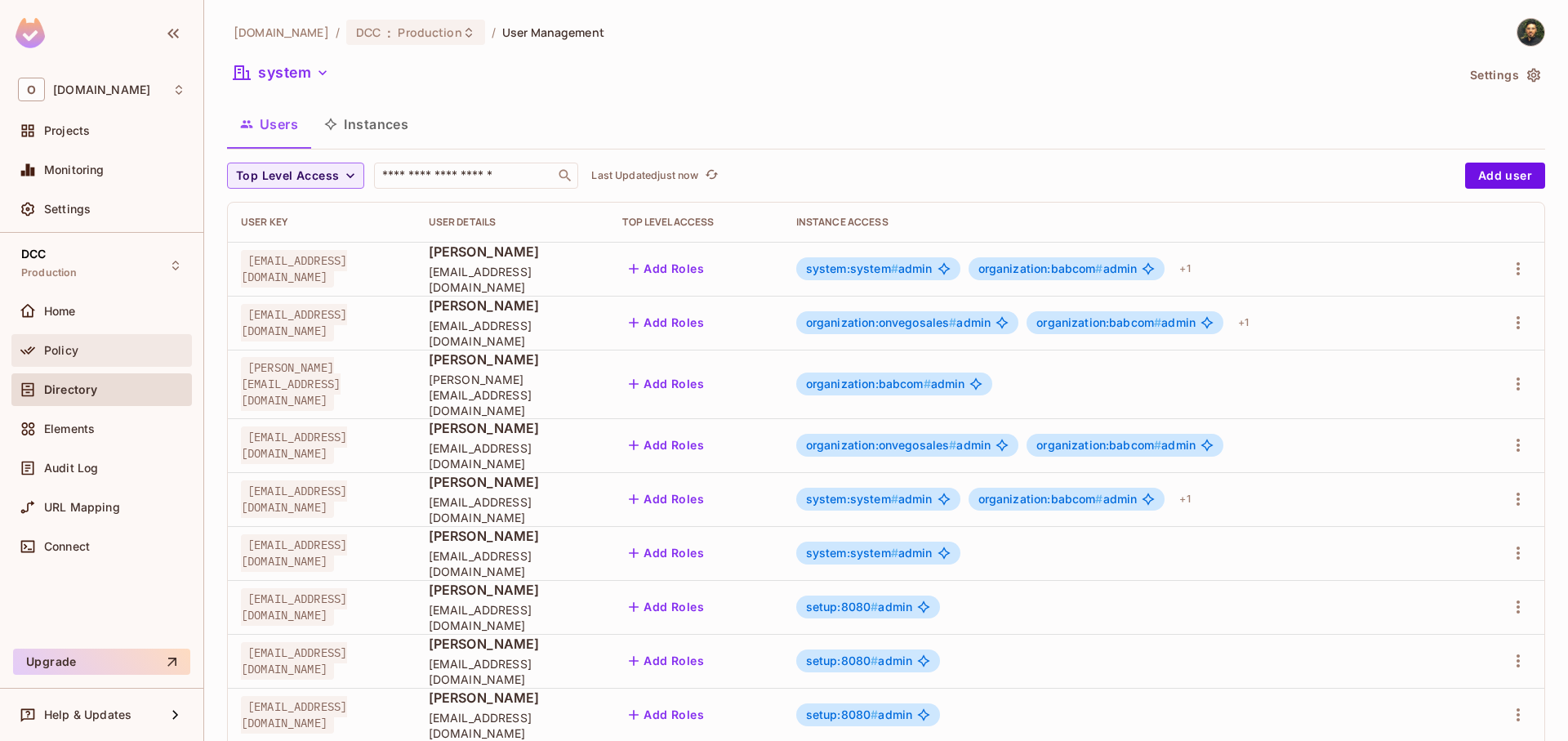
click at [87, 366] on div "Policy" at bounding box center [102, 350] width 181 height 32
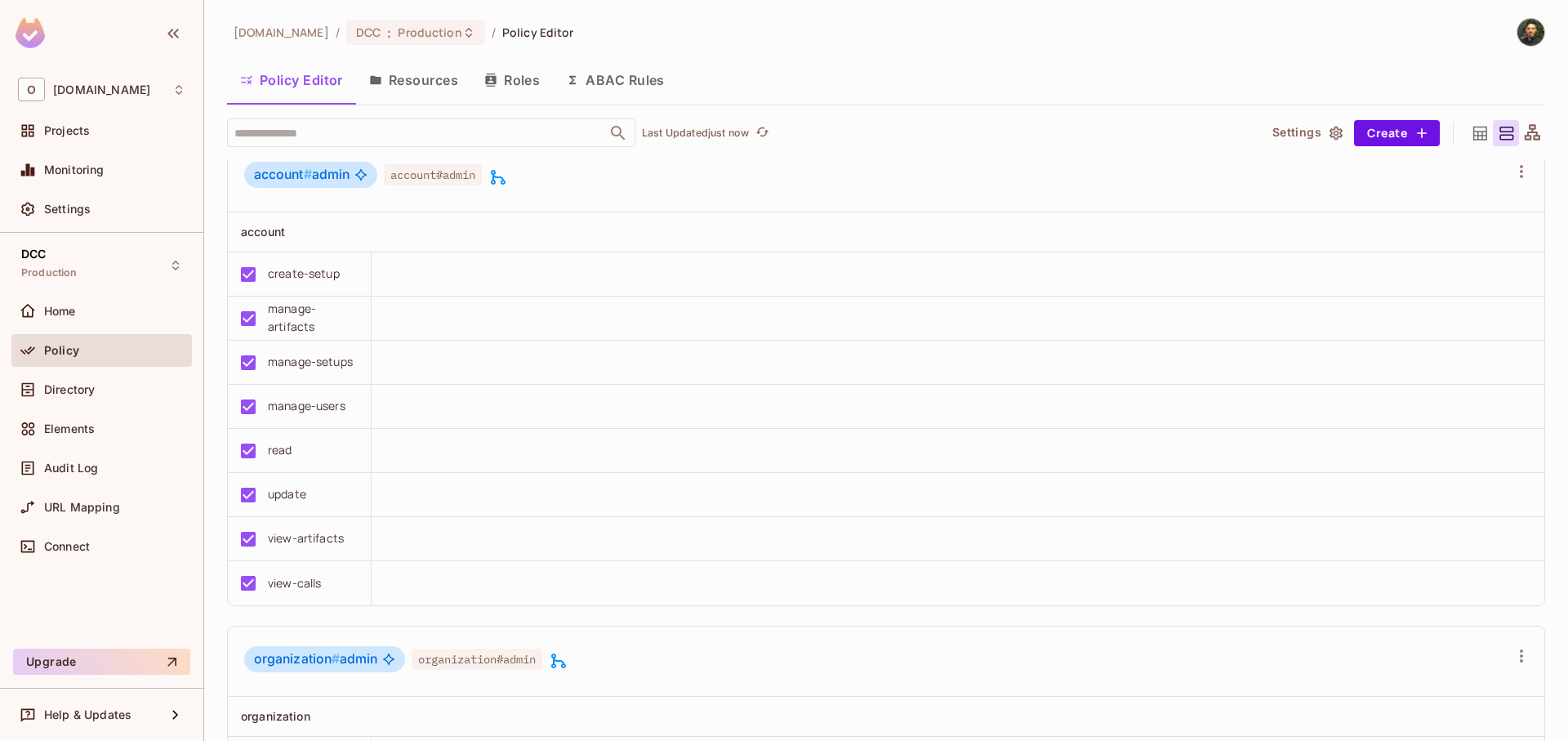
scroll to position [2157, 0]
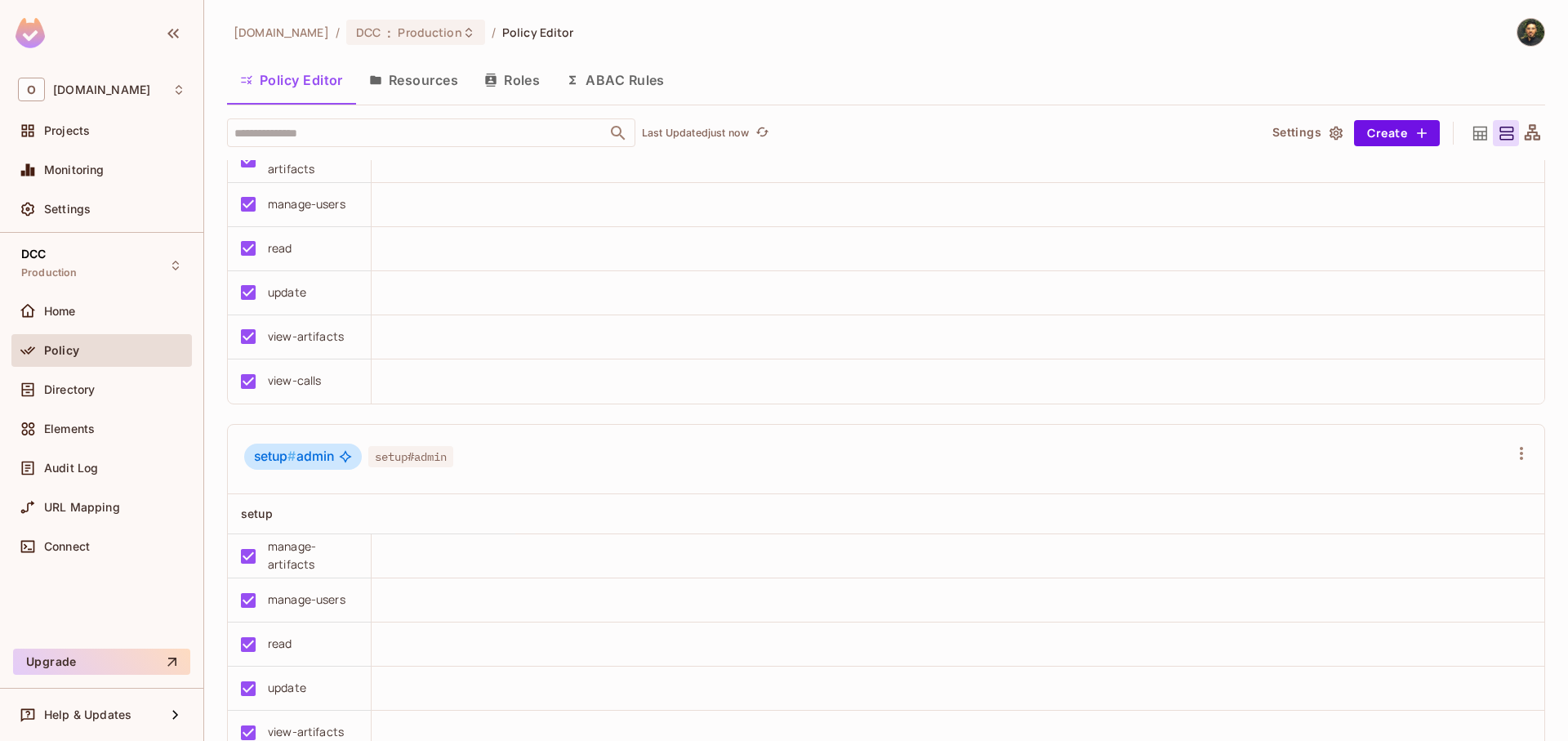
click at [607, 74] on button "ABAC Rules" at bounding box center [615, 81] width 125 height 41
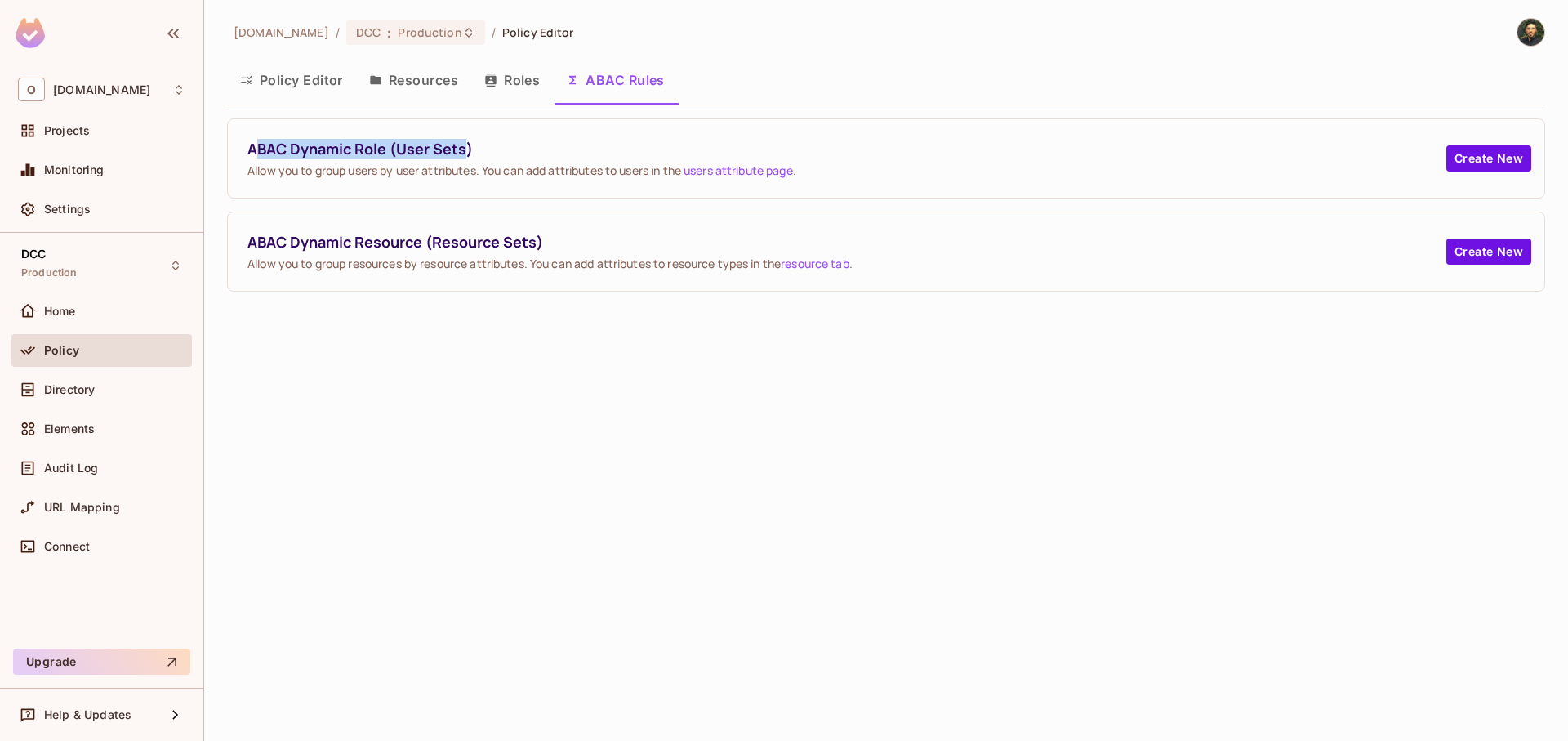
drag, startPoint x: 261, startPoint y: 153, endPoint x: 463, endPoint y: 147, distance: 202.1
click at [463, 147] on span "ABAC Dynamic Role (User Sets)" at bounding box center [847, 148] width 1199 height 21
click at [530, 99] on button "Roles" at bounding box center [512, 81] width 82 height 41
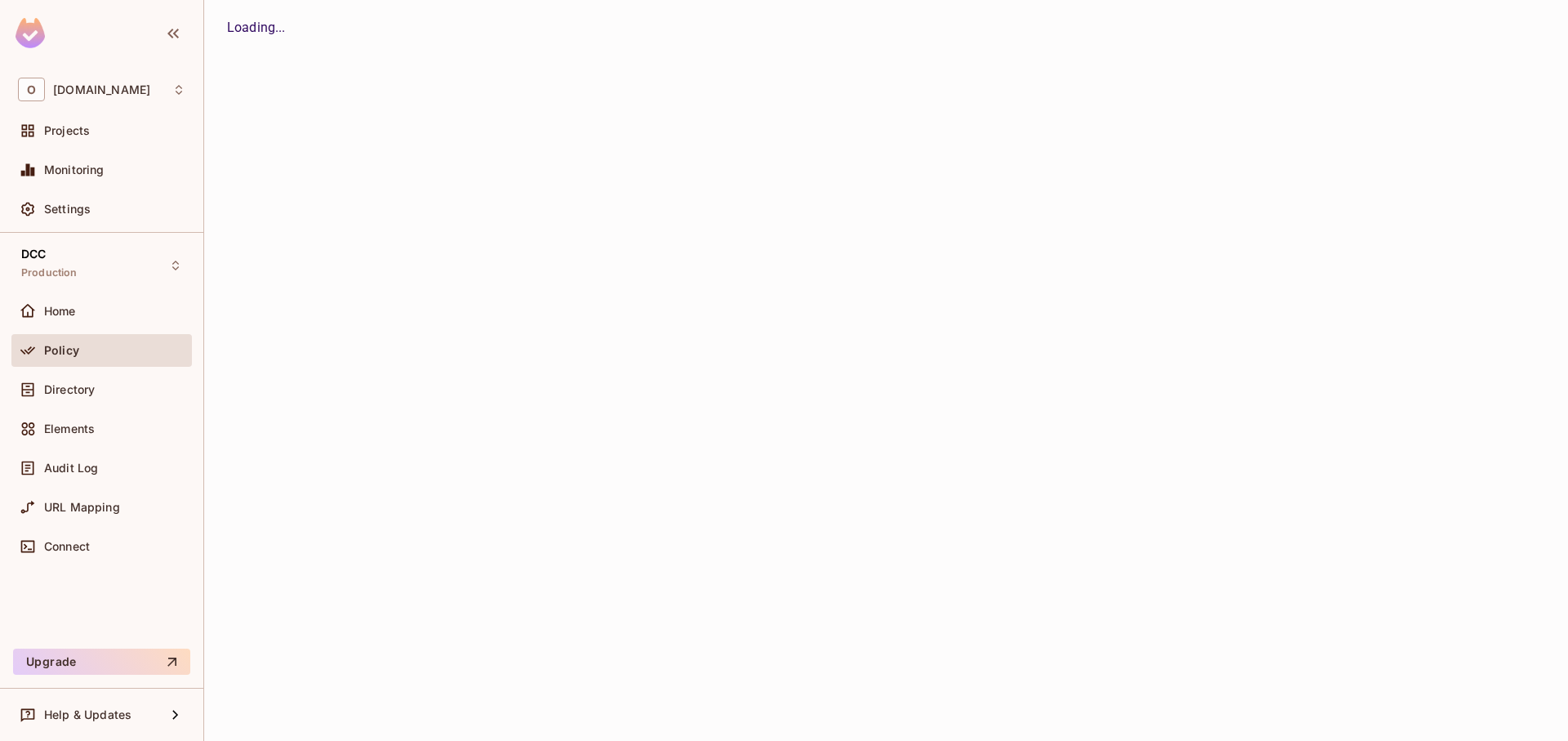
click at [0, 0] on button "Roles" at bounding box center [0, 0] width 0 height 0
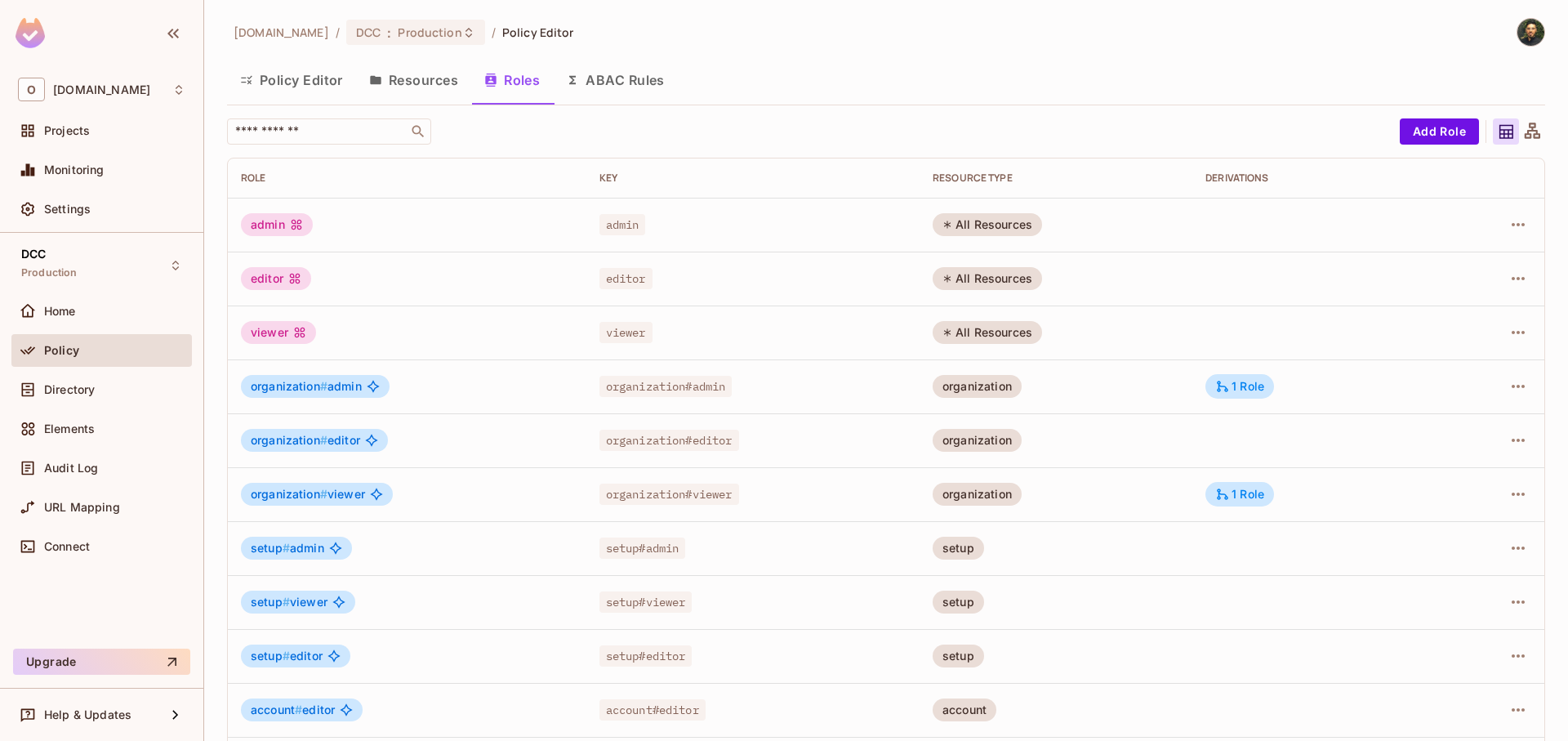
drag, startPoint x: 905, startPoint y: 328, endPoint x: 1055, endPoint y: 334, distance: 150.1
click at [1055, 334] on tr "viewer viewer All Resources" at bounding box center [886, 332] width 1316 height 54
click at [939, 176] on div "RESOURCE TYPE" at bounding box center [1055, 178] width 247 height 13
click at [936, 175] on div "RESOURCE TYPE" at bounding box center [1055, 178] width 247 height 13
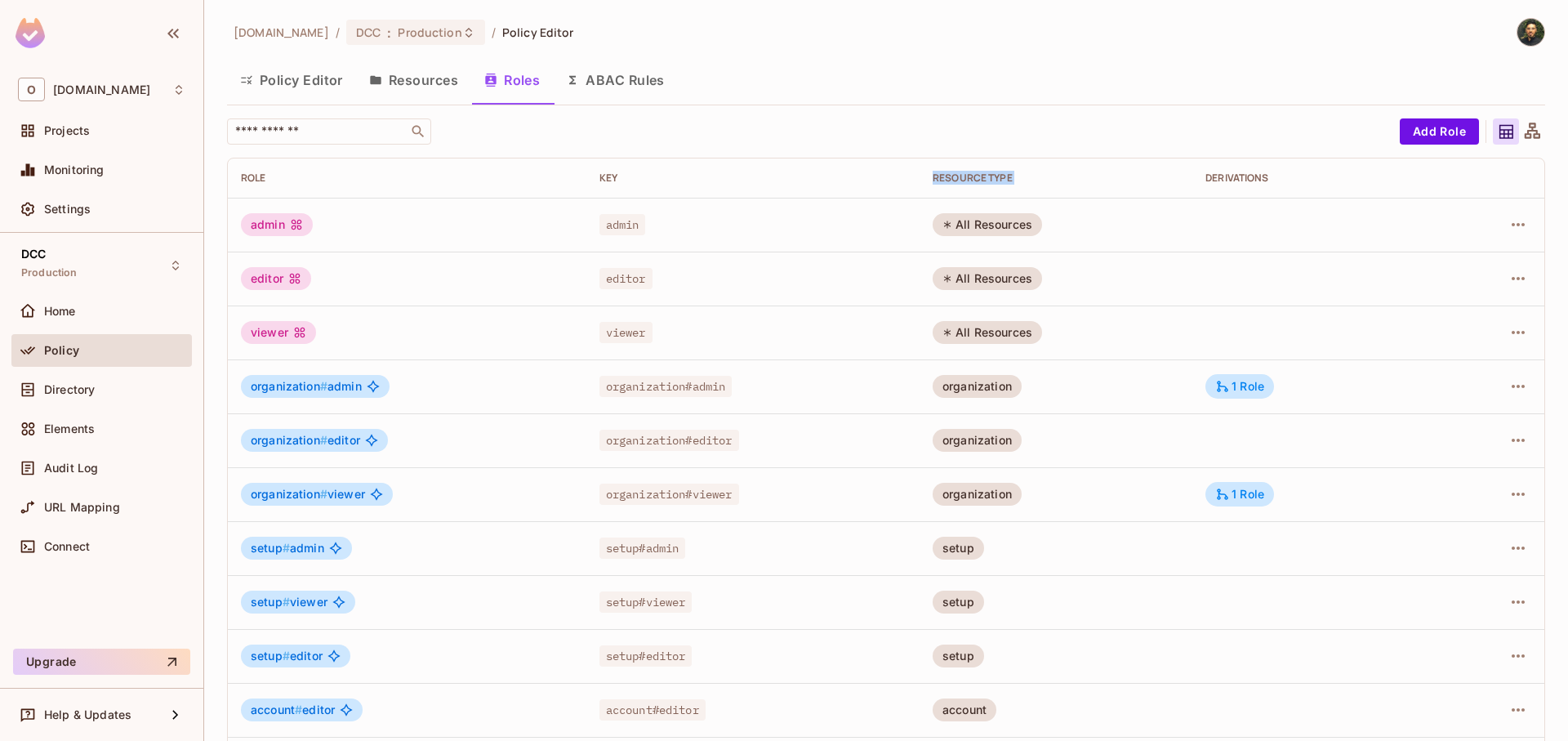
click at [936, 175] on div "RESOURCE TYPE" at bounding box center [1055, 178] width 247 height 13
click at [1264, 232] on td at bounding box center [1316, 224] width 247 height 54
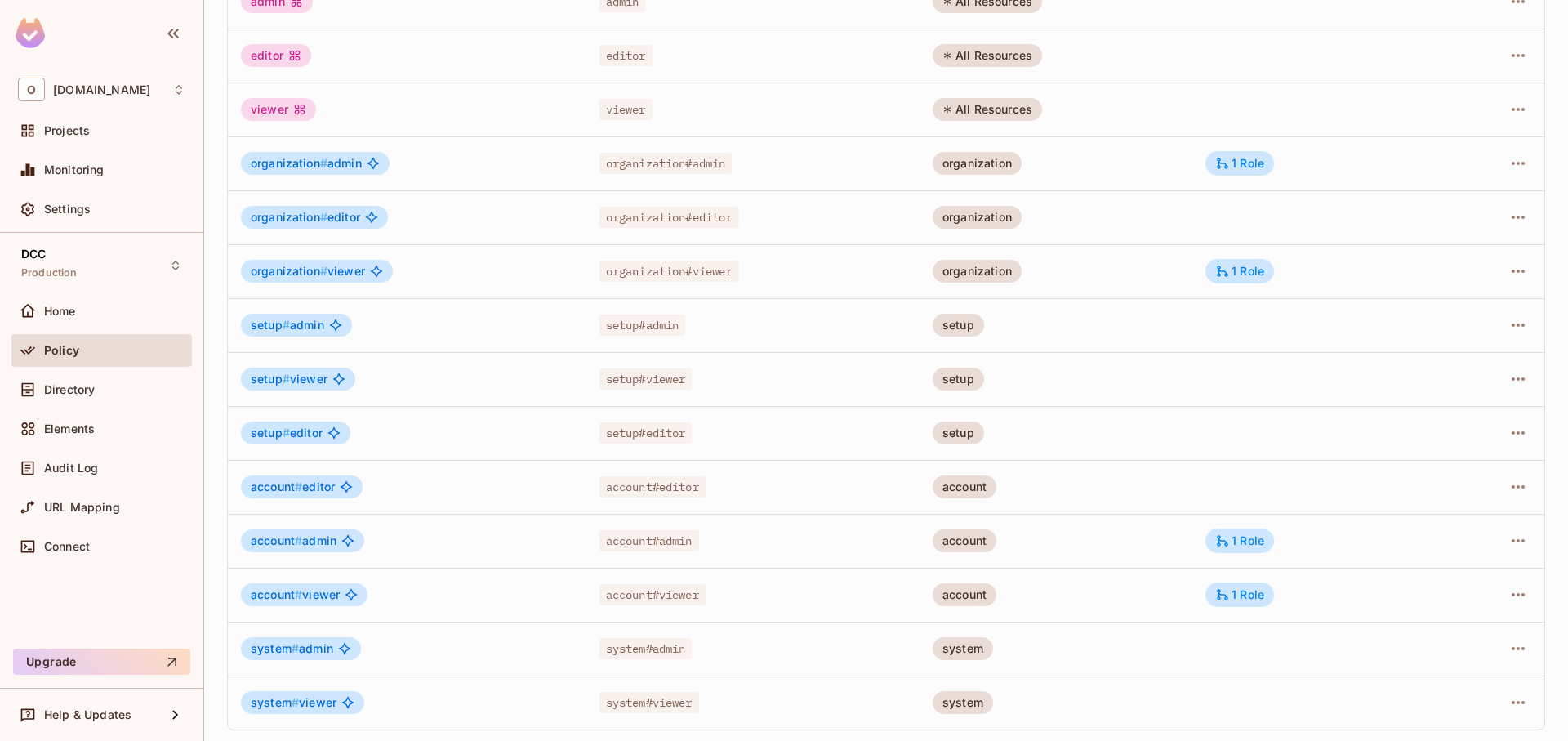
scroll to position [225, 0]
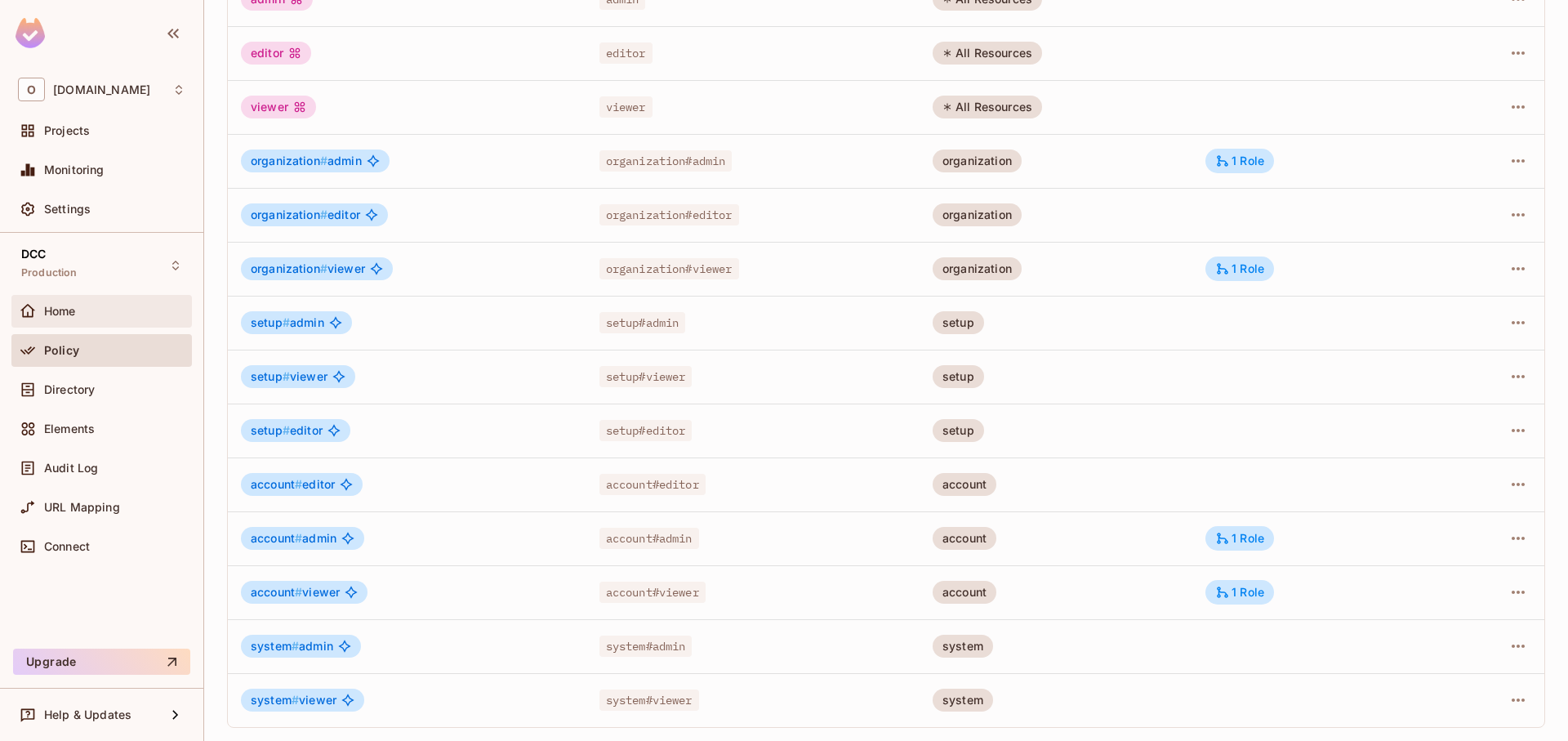
click at [119, 314] on div "Home" at bounding box center [115, 311] width 141 height 13
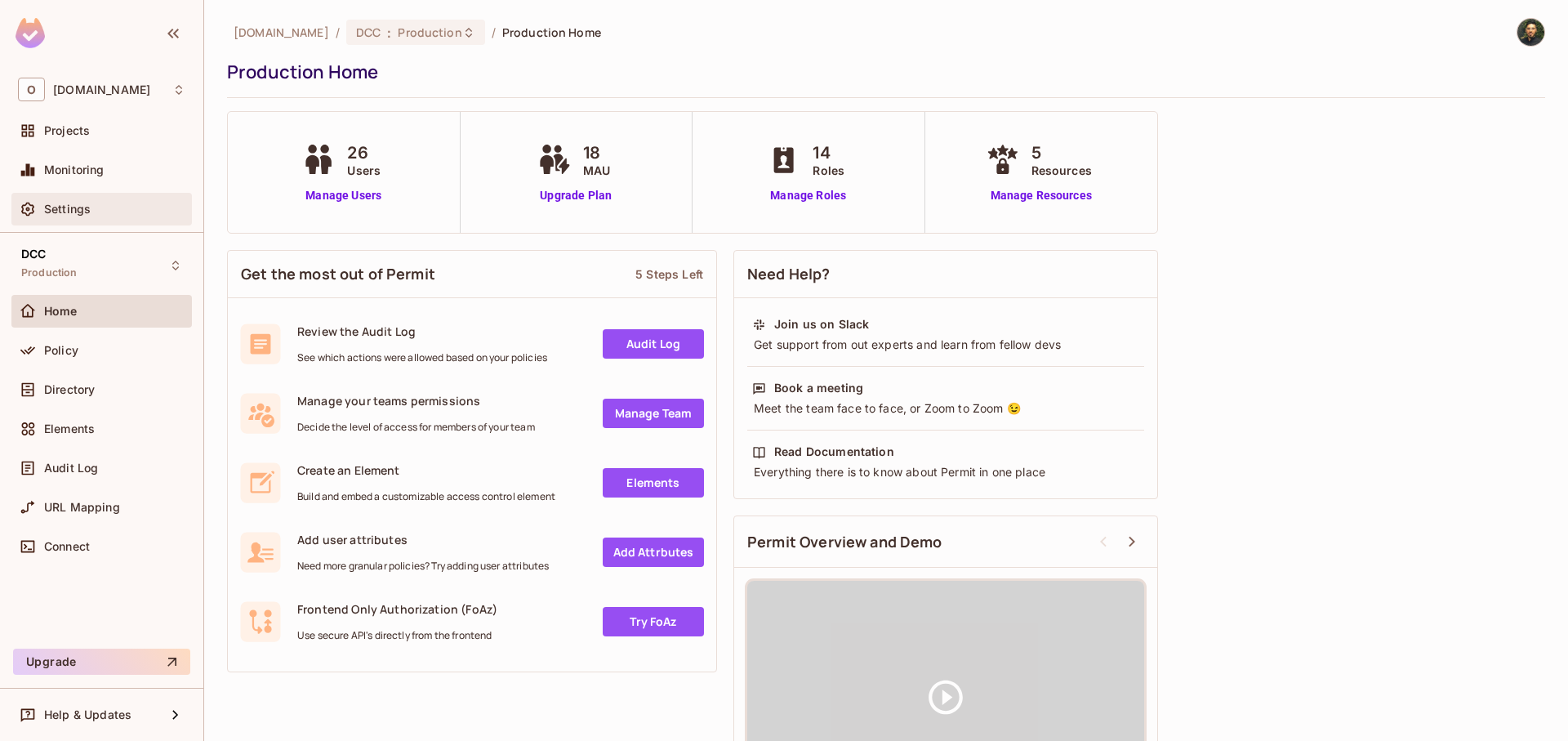
click at [117, 199] on div "Settings" at bounding box center [102, 208] width 181 height 32
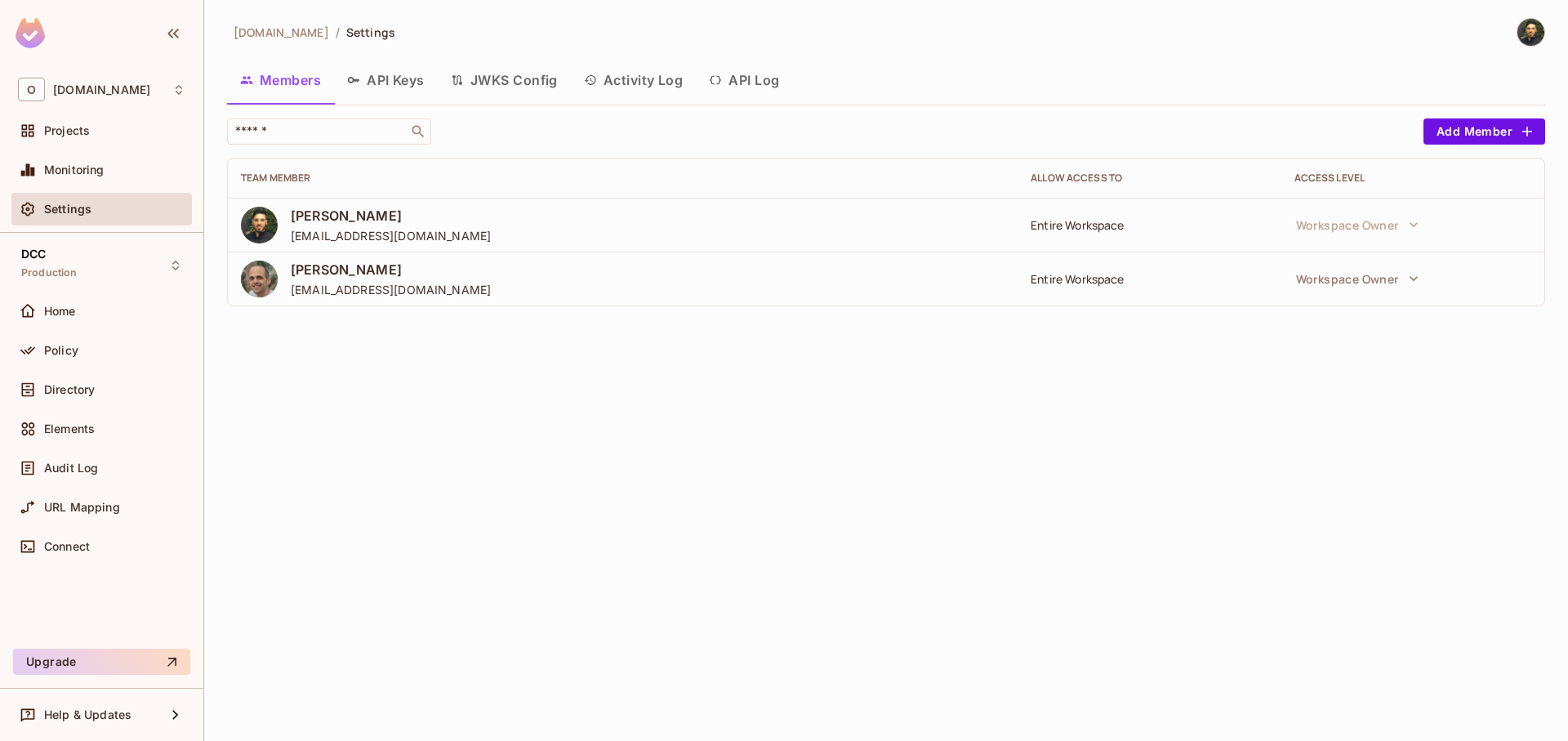
click at [391, 80] on button "API Keys" at bounding box center [386, 81] width 104 height 41
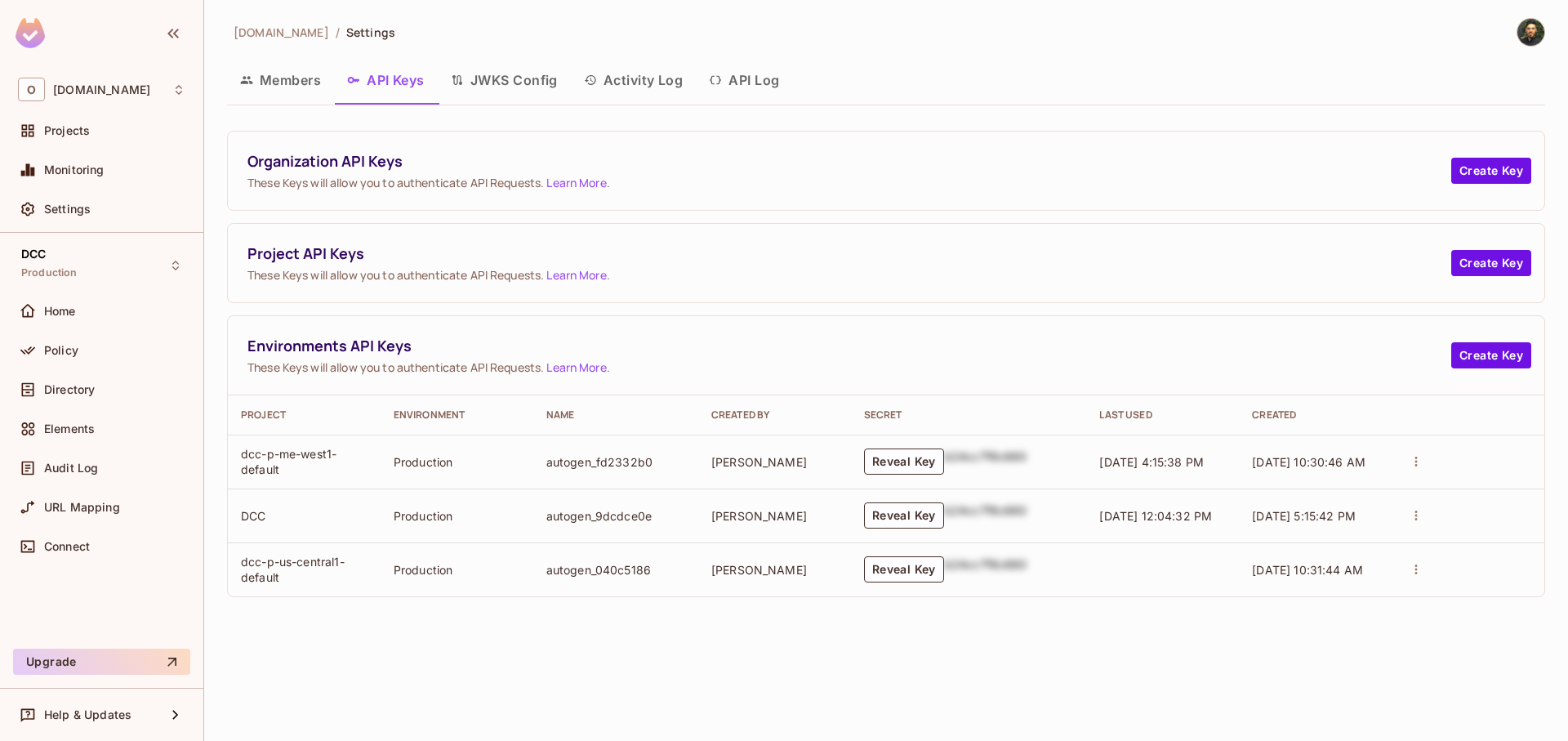
click at [484, 81] on button "JWKS Config" at bounding box center [505, 81] width 134 height 41
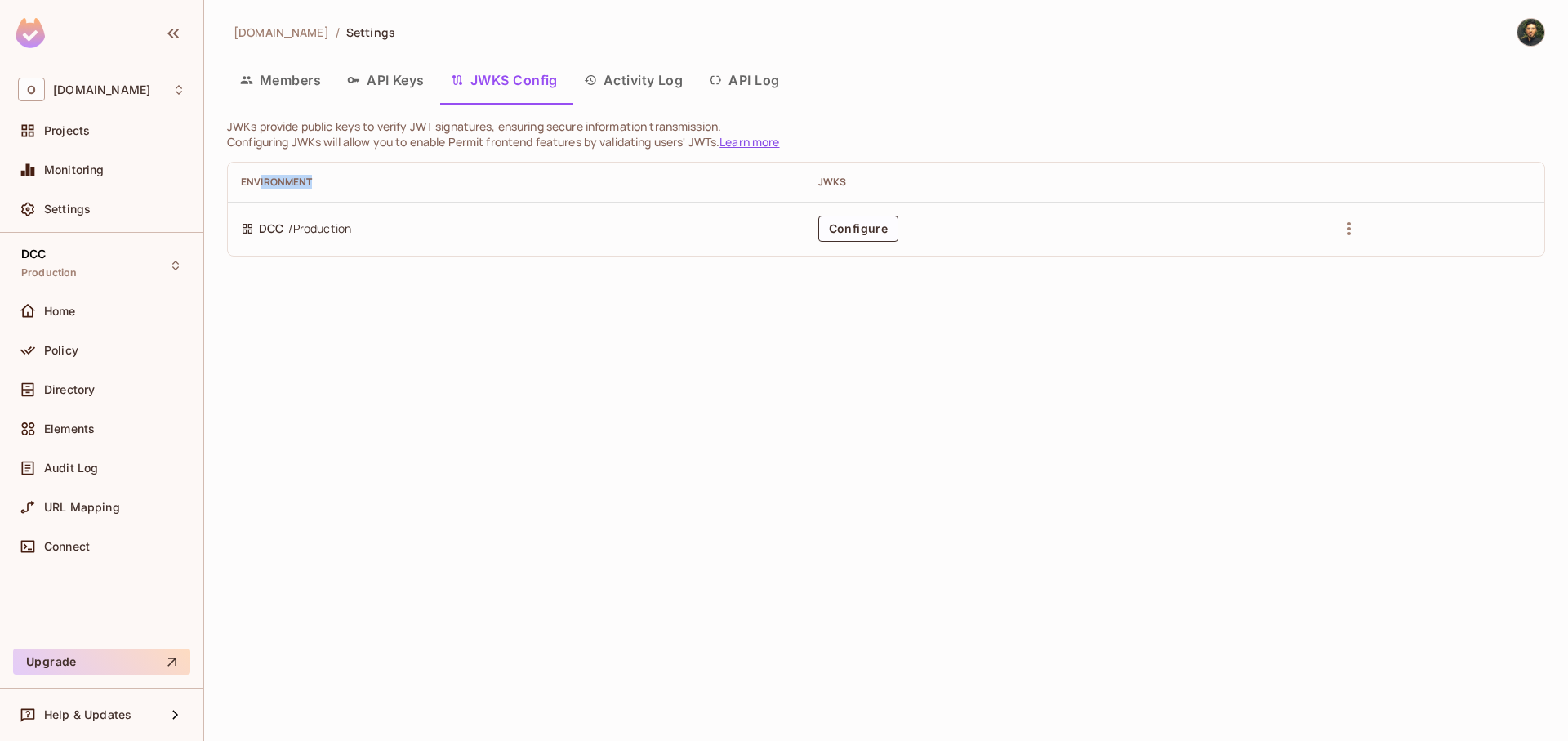
drag, startPoint x: 257, startPoint y: 186, endPoint x: 323, endPoint y: 190, distance: 66.1
click at [323, 190] on th "Environment" at bounding box center [517, 182] width 578 height 39
click at [349, 186] on div "Environment" at bounding box center [516, 182] width 551 height 13
click at [263, 229] on span "DCC" at bounding box center [271, 229] width 25 height 18
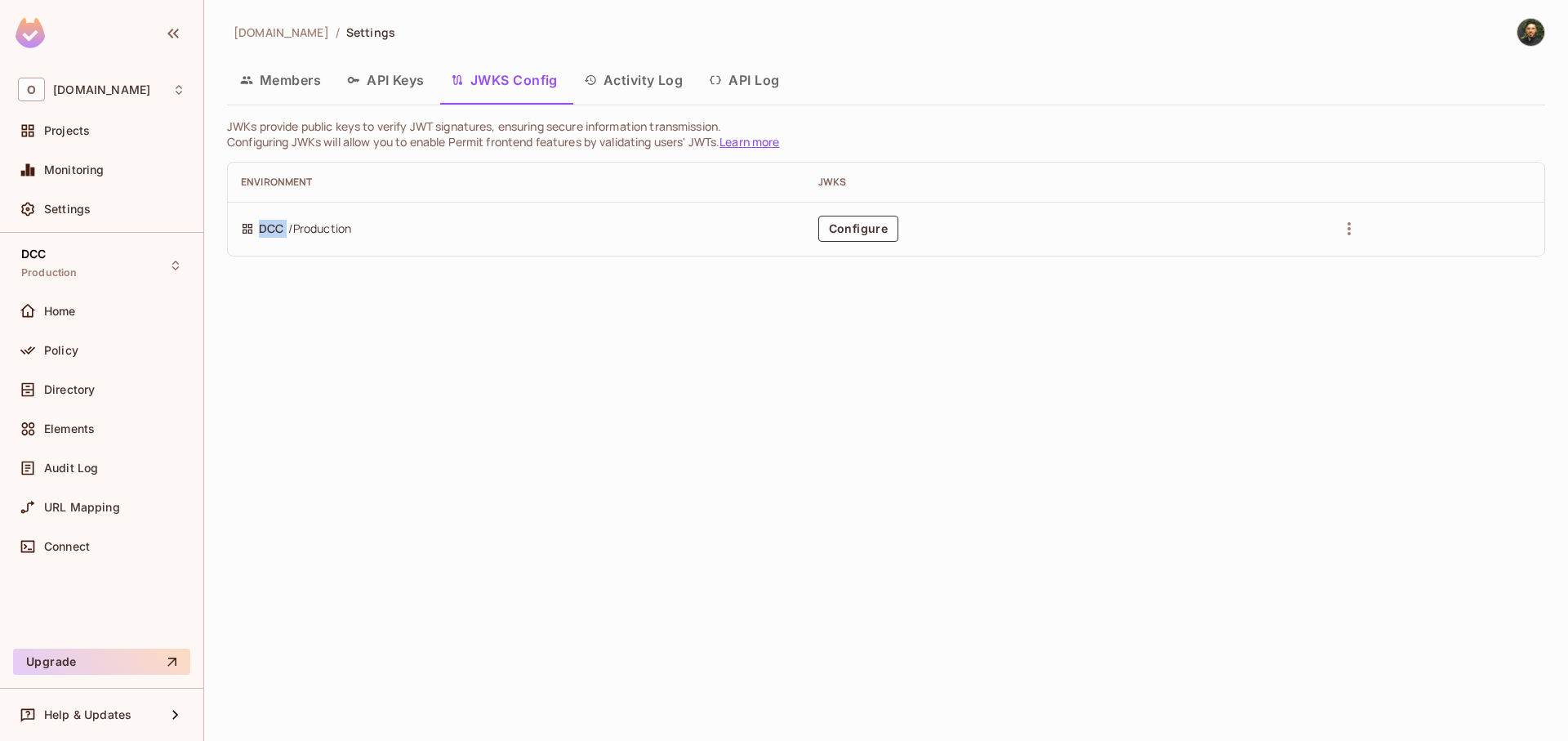
click at [263, 229] on span "DCC" at bounding box center [271, 229] width 25 height 18
click at [1363, 228] on button "button" at bounding box center [1349, 228] width 27 height 27
click at [683, 368] on div at bounding box center [784, 370] width 1568 height 741
click at [632, 88] on button "Activity Log" at bounding box center [634, 81] width 126 height 41
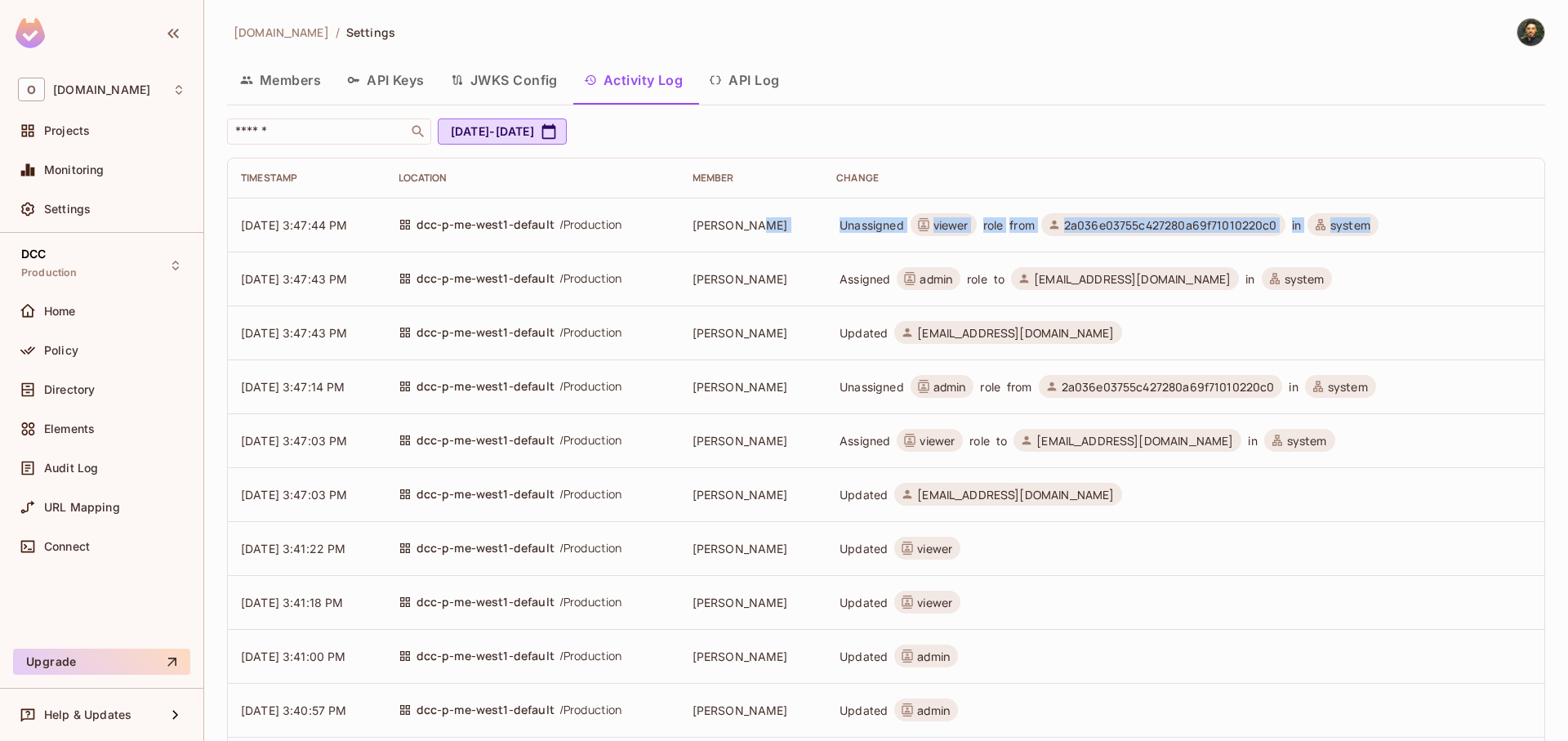
drag, startPoint x: 841, startPoint y: 233, endPoint x: 1484, endPoint y: 228, distance: 643.0
click at [1484, 228] on tr "08/14/2025 3:47:44 PM dcc-p-me-west1-default / Production kobi malka Unassigned…" at bounding box center [886, 224] width 1316 height 54
click at [1484, 228] on td "Unassigned viewer role from 2a036e03755c427280a69f71010220c0 in system" at bounding box center [1184, 224] width 721 height 54
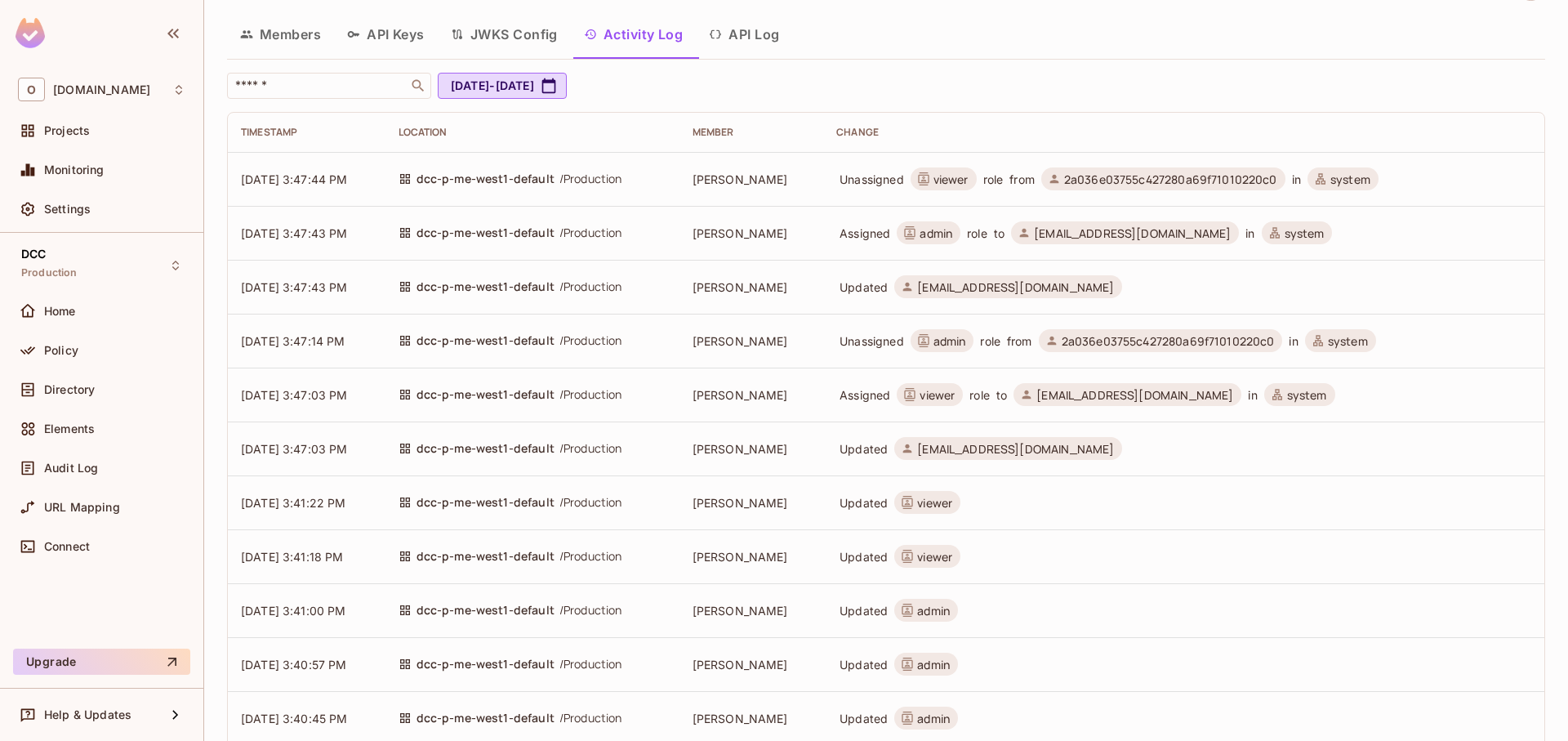
scroll to position [37, 0]
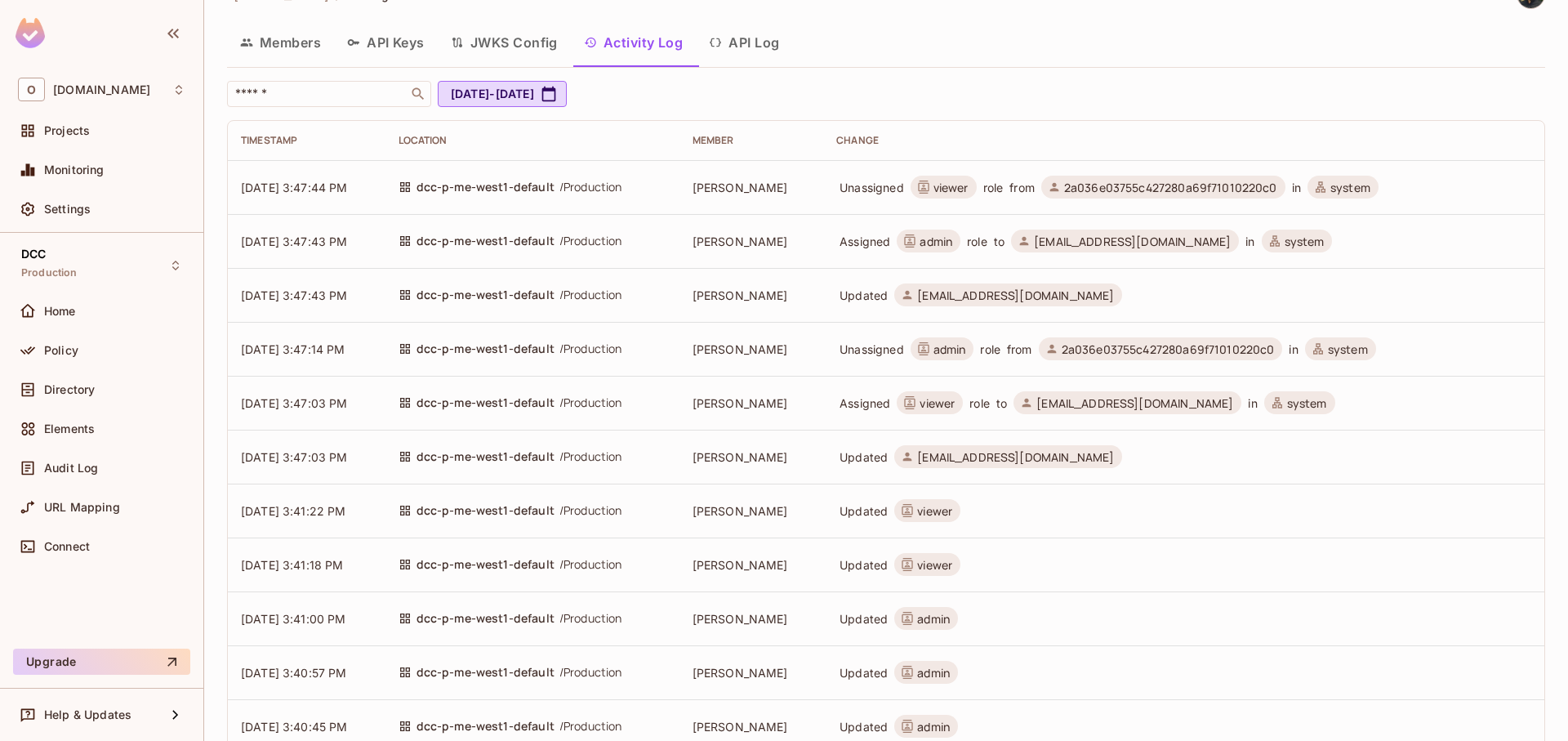
click at [738, 51] on button "API Log" at bounding box center [744, 42] width 96 height 41
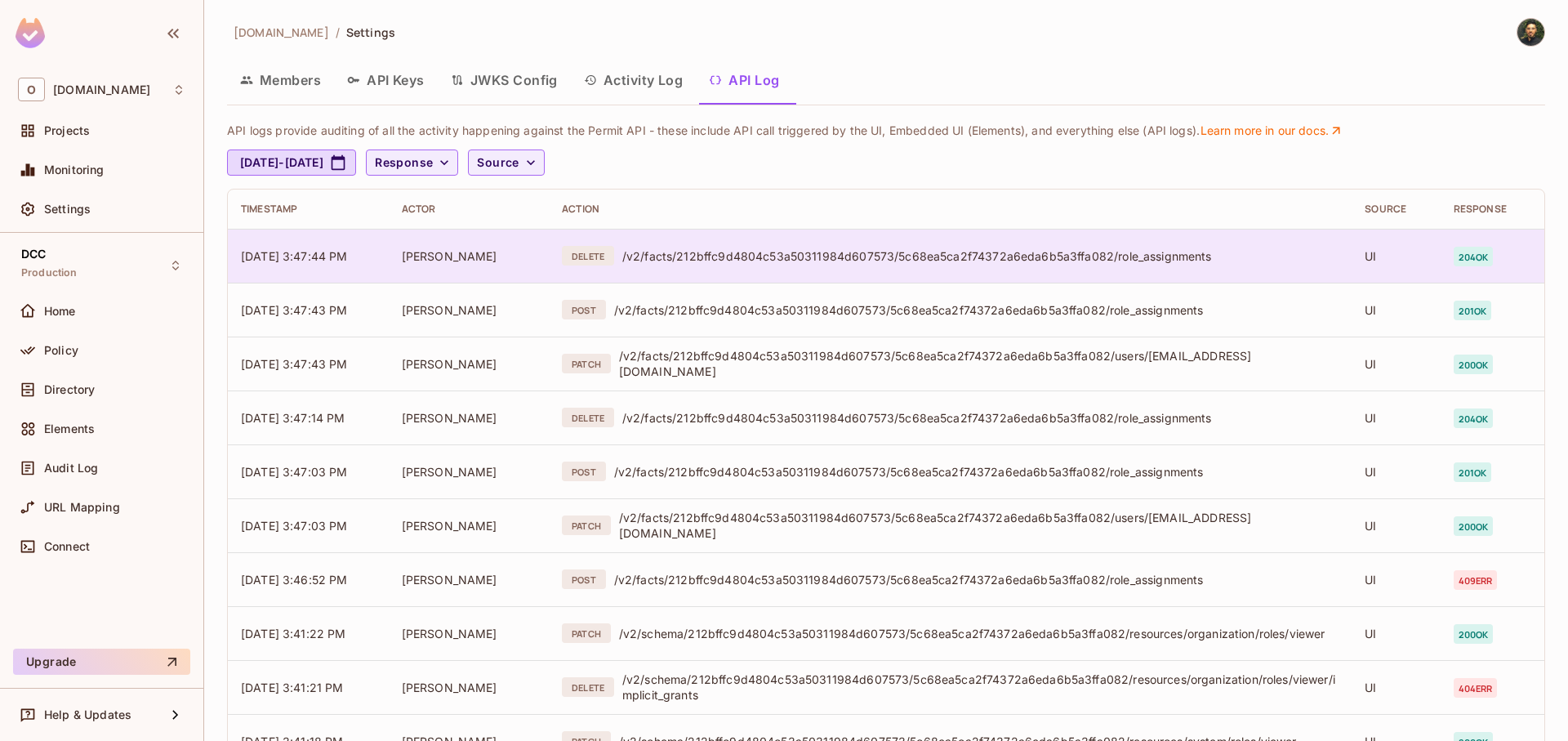
click at [855, 269] on td "DELETE /v2/facts/212bffc9d4804c53a50311984d607573/5c68ea5ca2f74372a6eda6b5a3ffa…" at bounding box center [950, 256] width 803 height 54
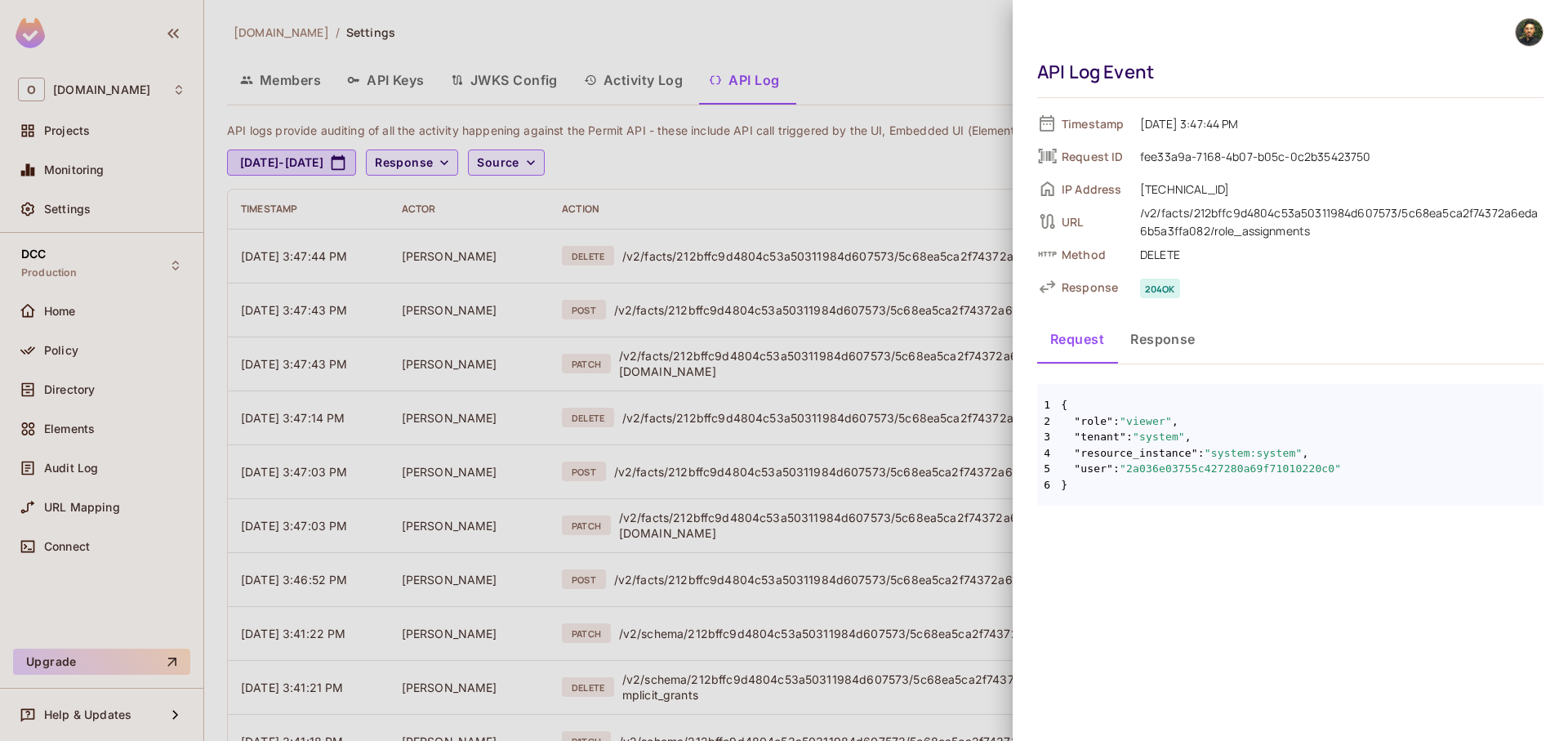
click at [830, 316] on div at bounding box center [784, 370] width 1568 height 741
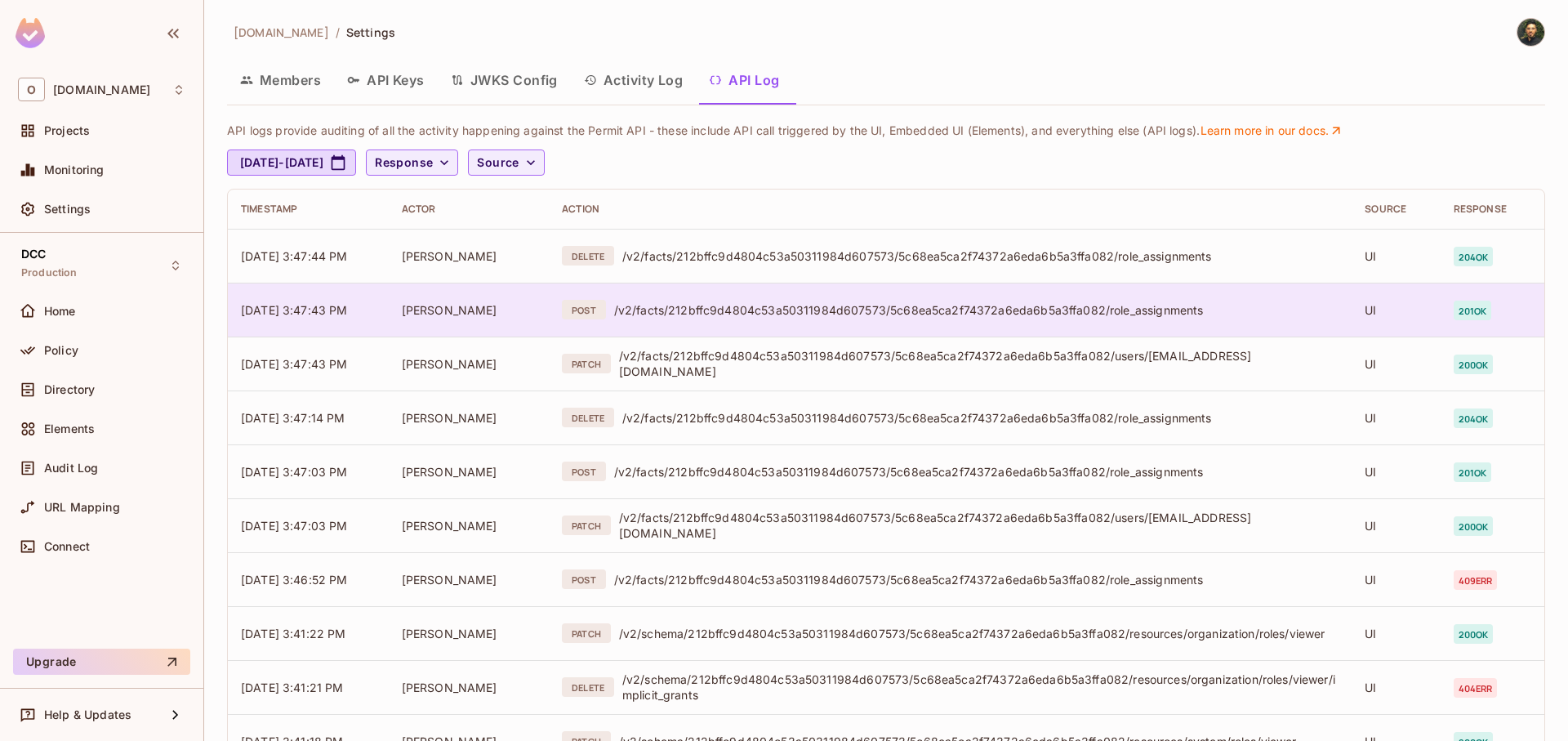
click at [830, 316] on div "/v2/facts/212bffc9d4804c53a50311984d607573/5c68ea5ca2f74372a6eda6b5a3ffa082/rol…" at bounding box center [977, 311] width 725 height 16
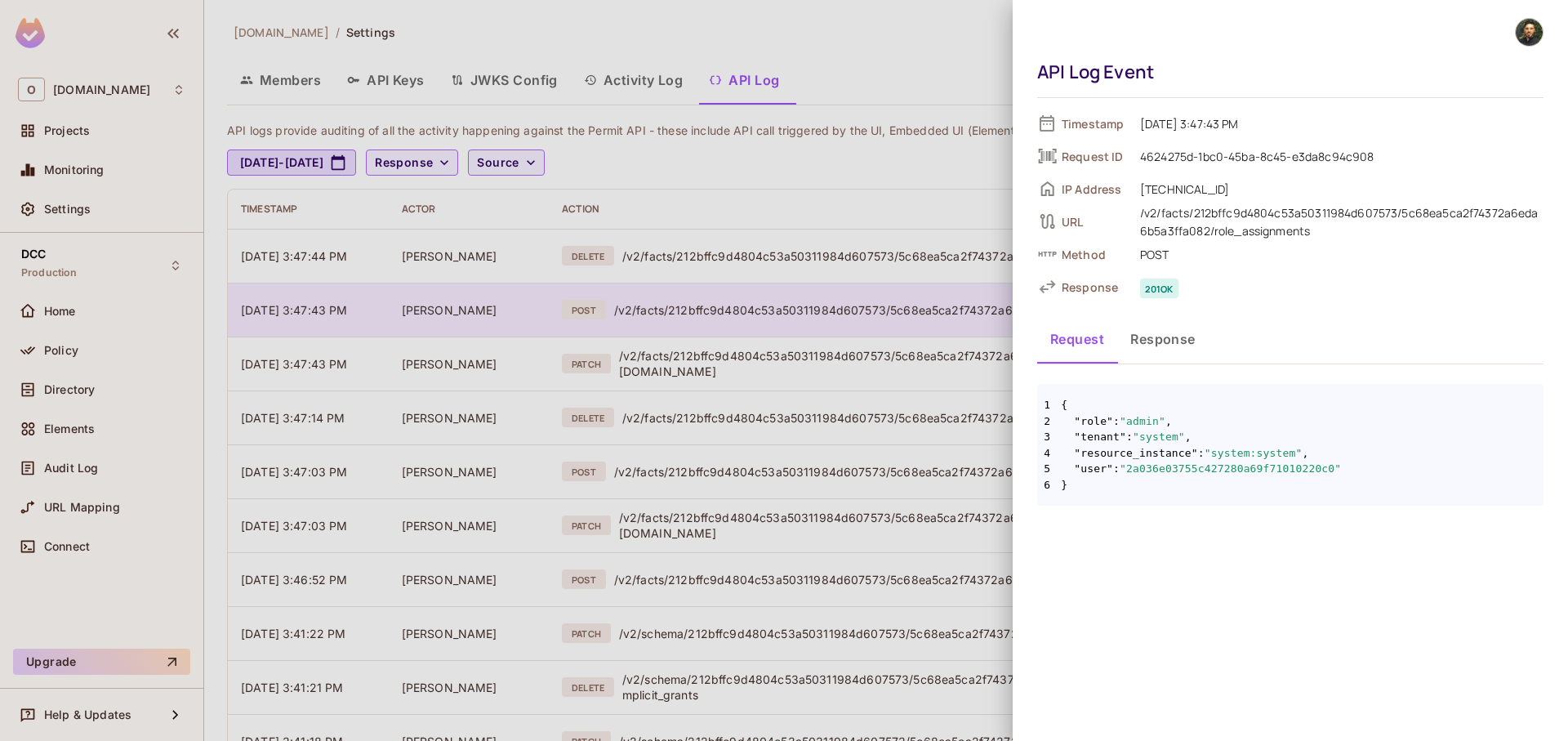
click at [830, 316] on div at bounding box center [784, 370] width 1568 height 741
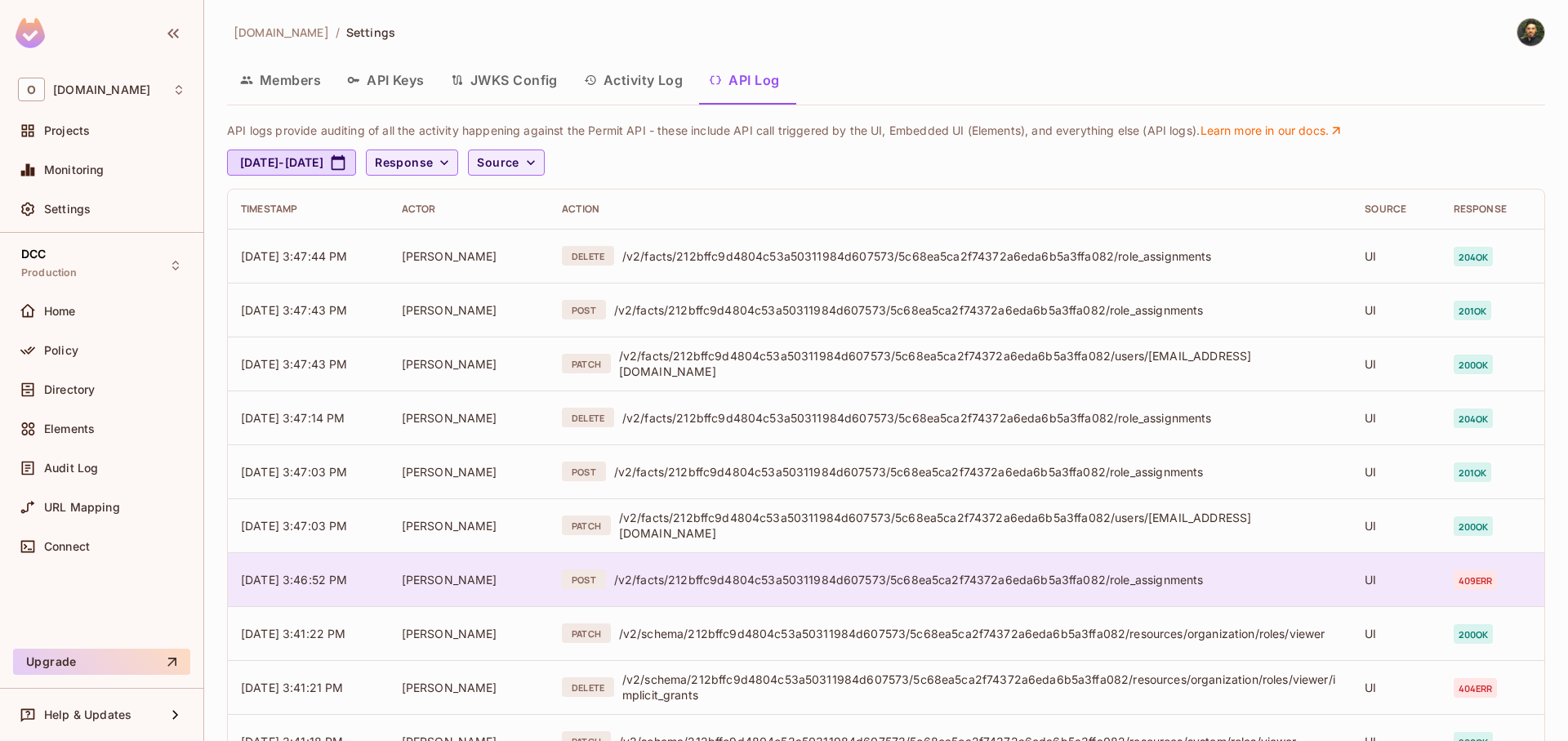
click at [926, 583] on div "/v2/facts/212bffc9d4804c53a50311984d607573/5c68ea5ca2f74372a6eda6b5a3ffa082/rol…" at bounding box center [977, 580] width 725 height 16
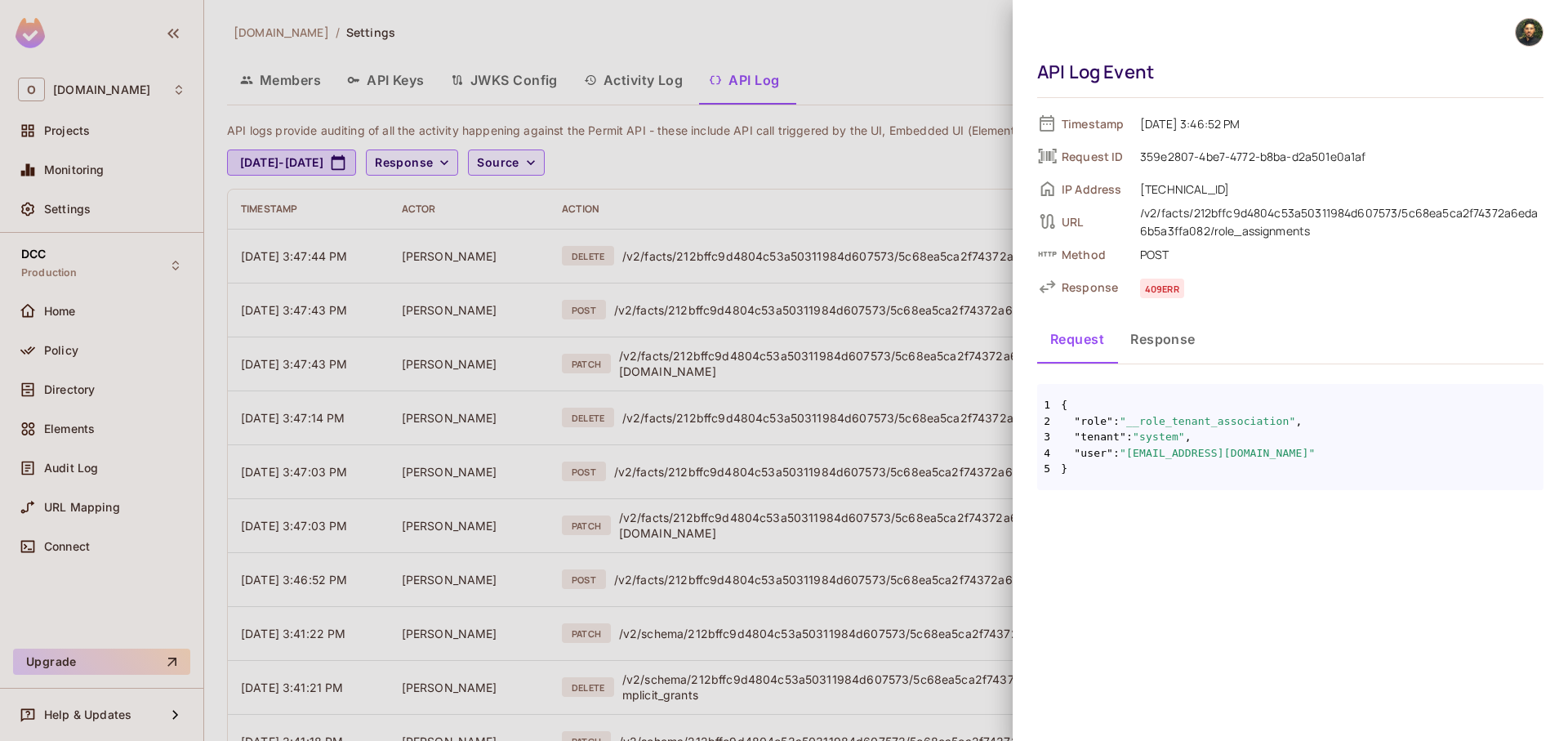
click at [908, 554] on div at bounding box center [784, 370] width 1568 height 741
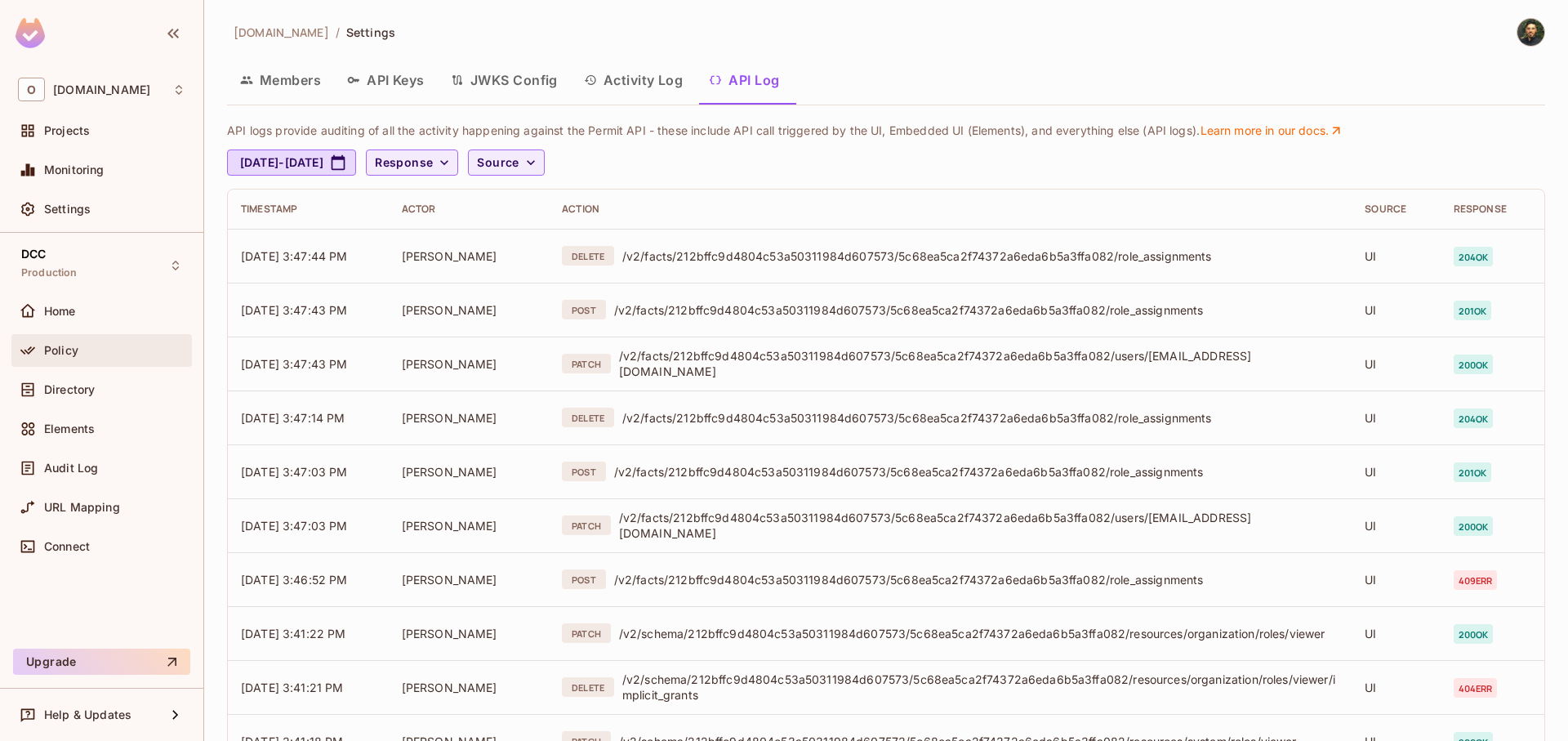
click at [84, 353] on div "Policy" at bounding box center [115, 350] width 141 height 13
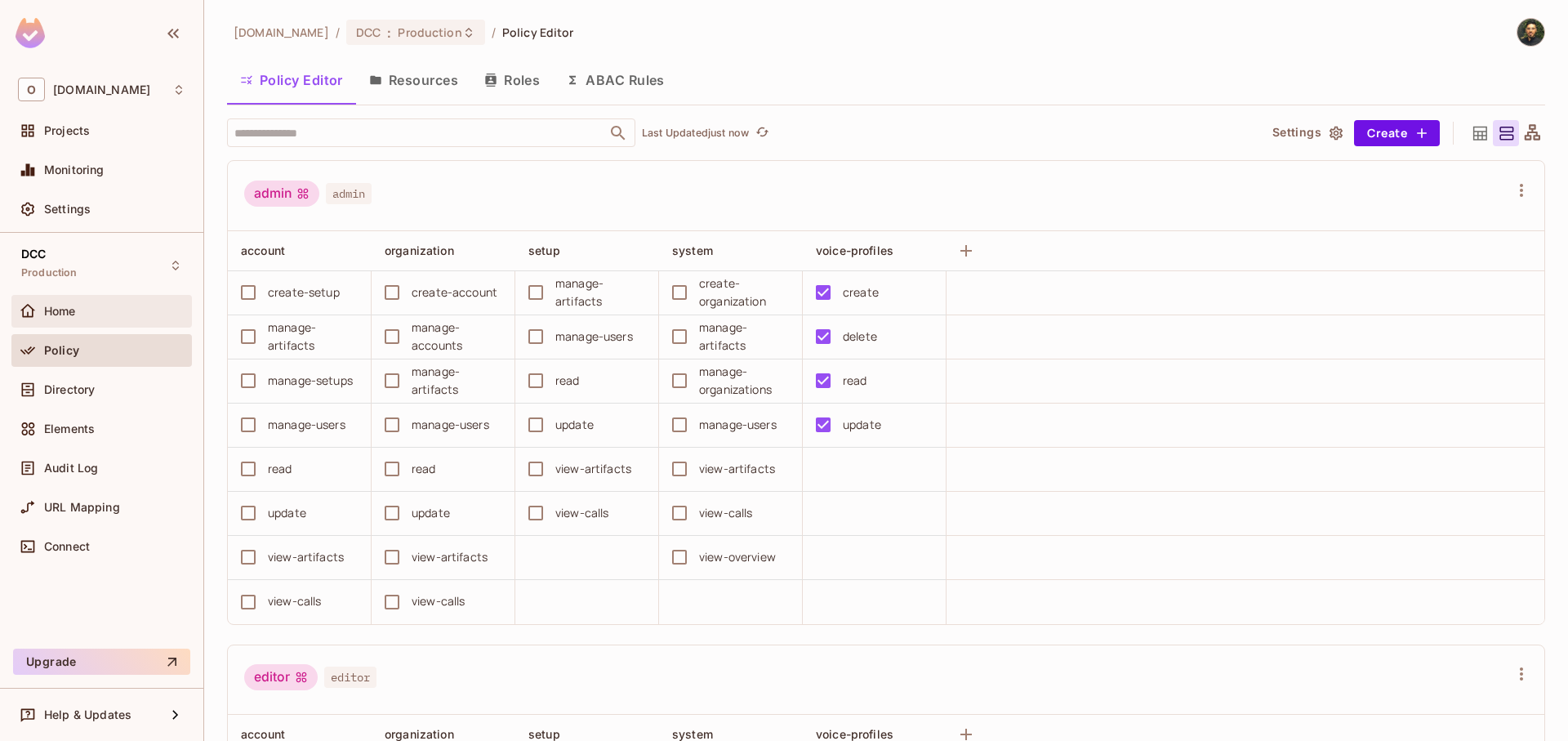
click at [109, 318] on div "Home" at bounding box center [101, 312] width 167 height 20
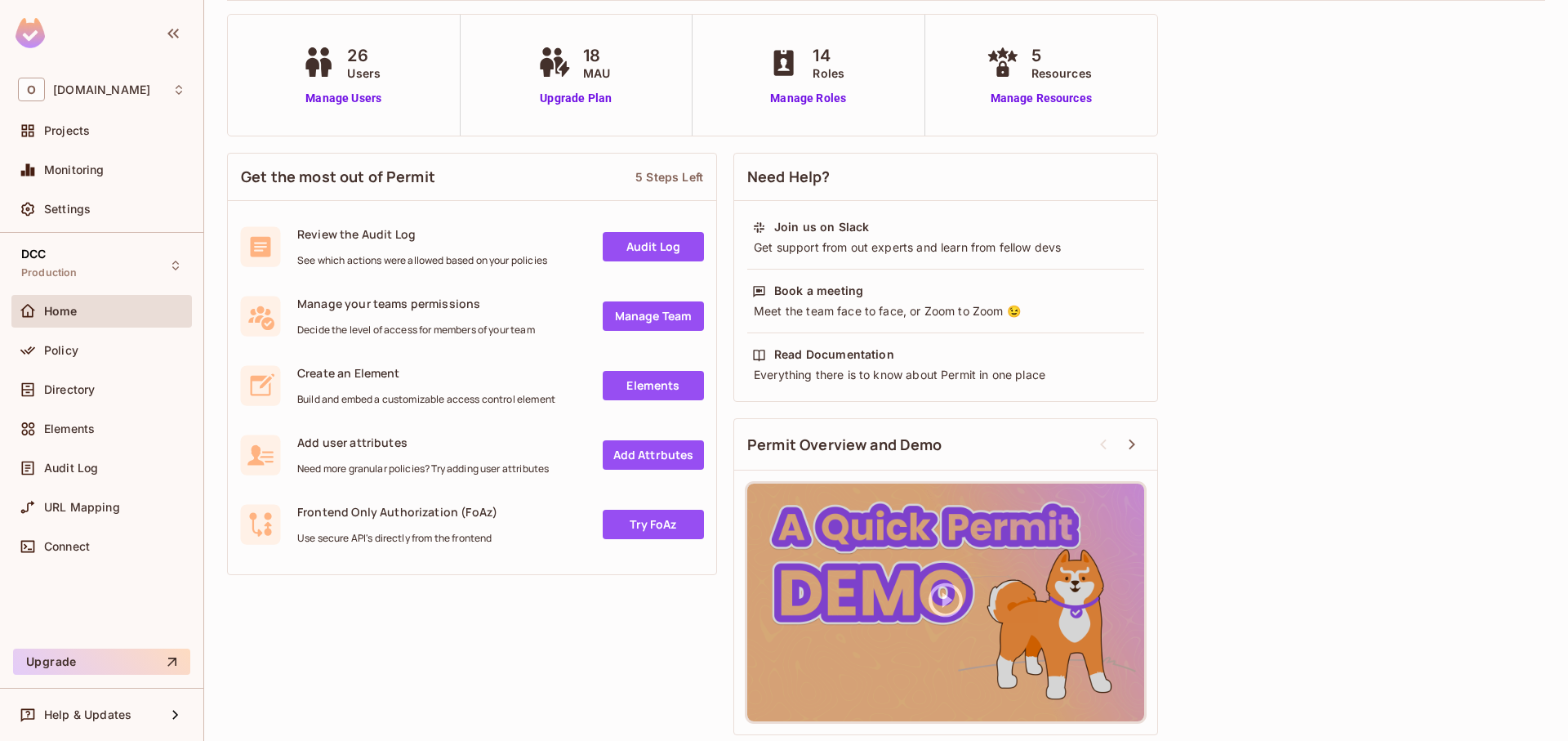
scroll to position [98, 0]
click at [61, 288] on div "DCC Production" at bounding box center [102, 265] width 181 height 45
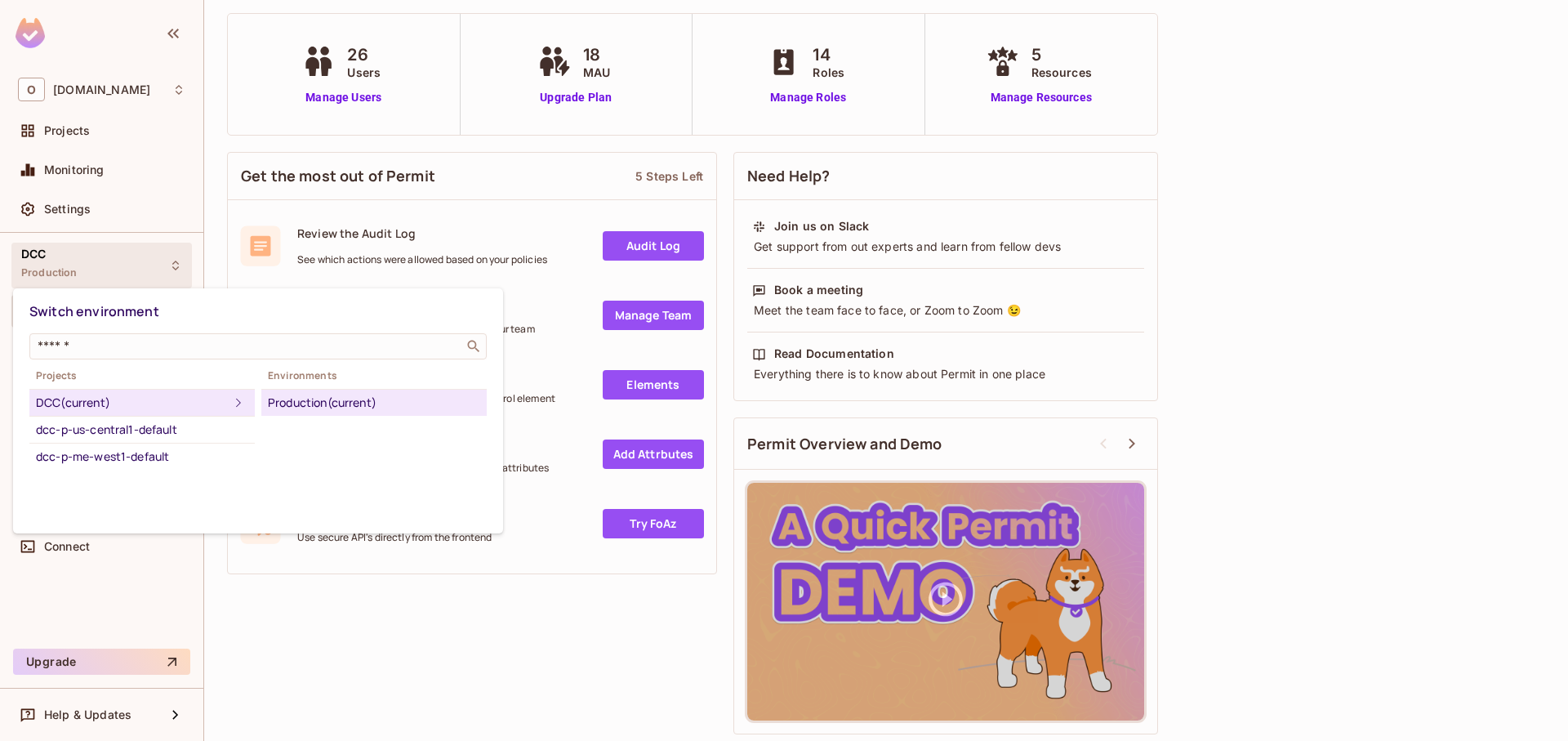
click at [79, 256] on div at bounding box center [784, 370] width 1568 height 741
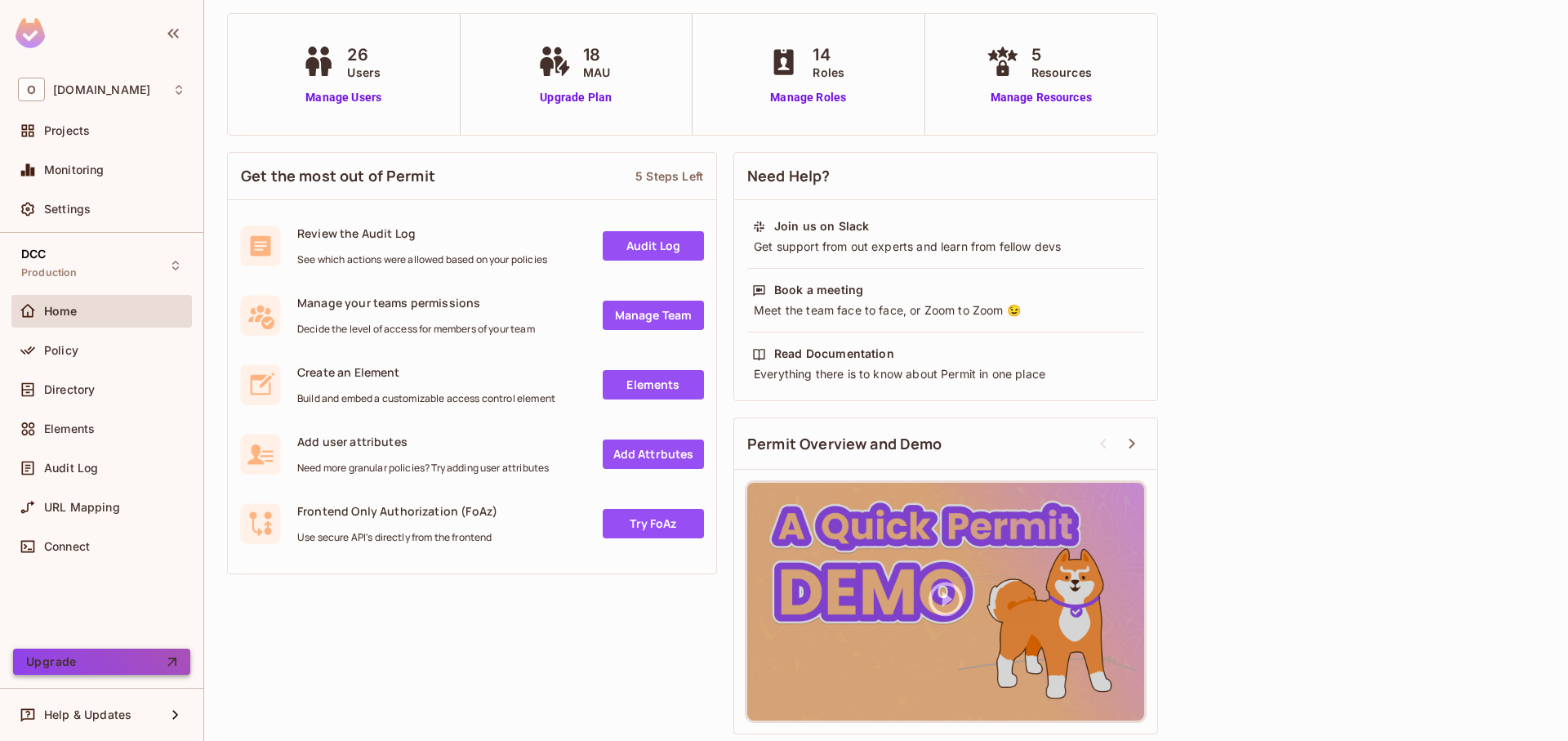
click at [137, 664] on button "Upgrade" at bounding box center [101, 661] width 177 height 27
click at [110, 408] on div "Directory" at bounding box center [102, 393] width 181 height 39
click at [104, 393] on div "Directory" at bounding box center [115, 389] width 141 height 13
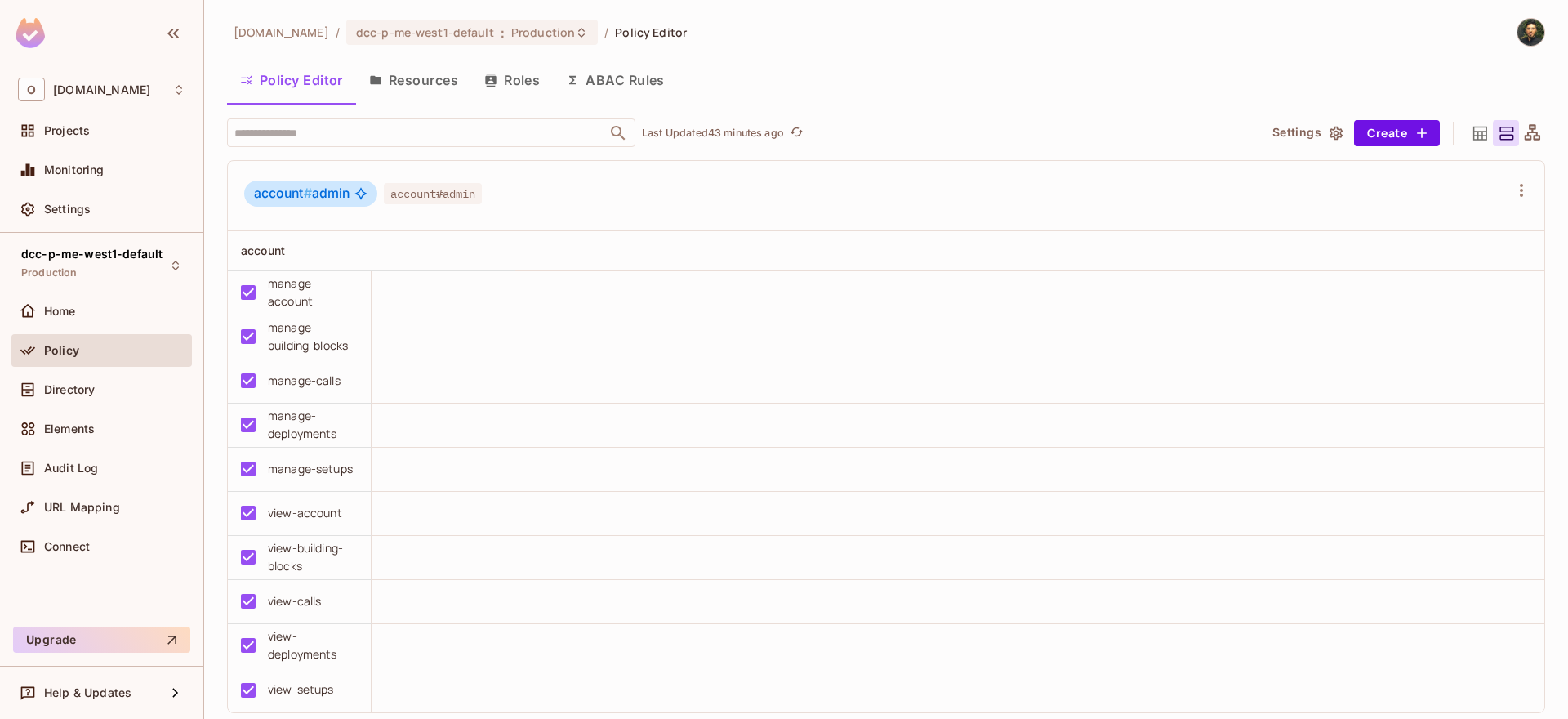
scroll to position [3773, 0]
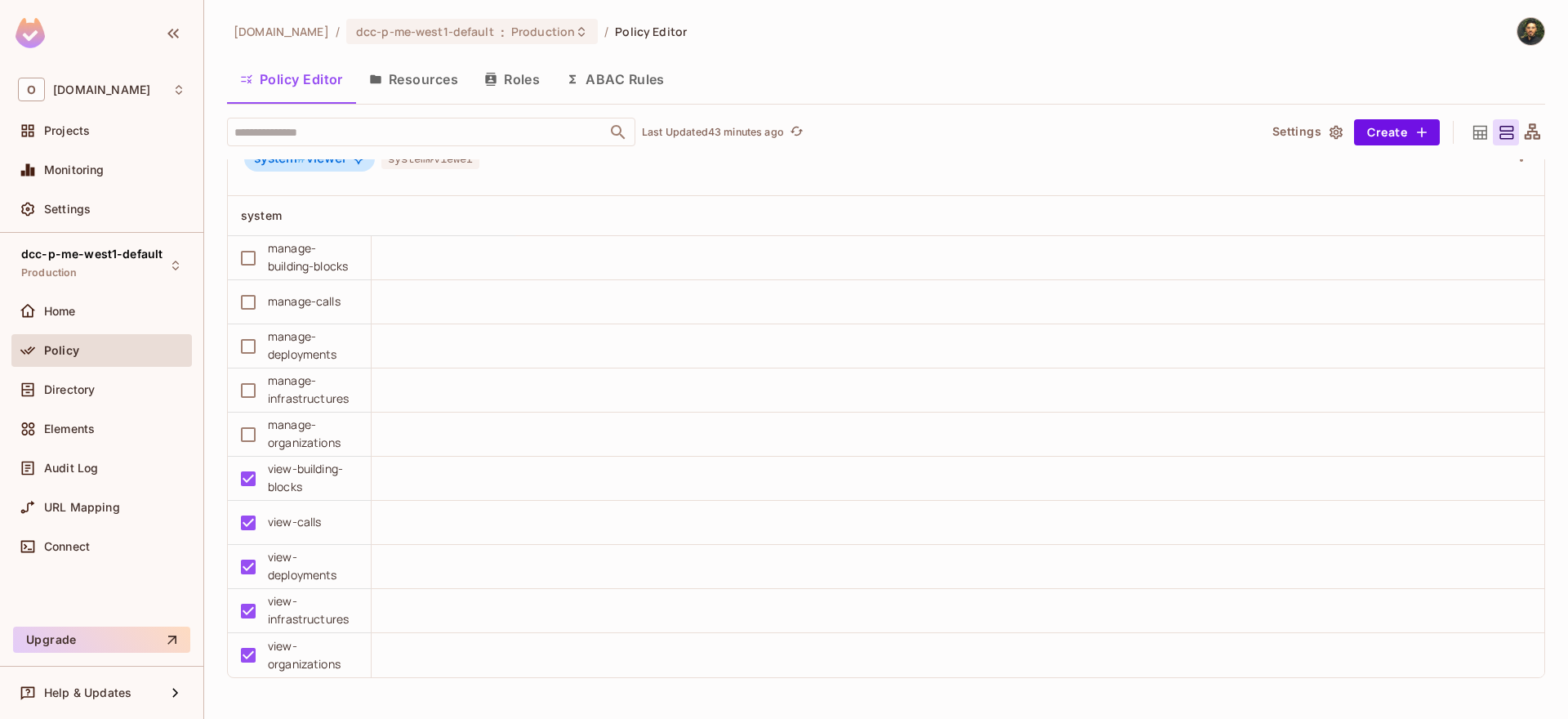
click at [433, 83] on button "Resources" at bounding box center [413, 80] width 115 height 41
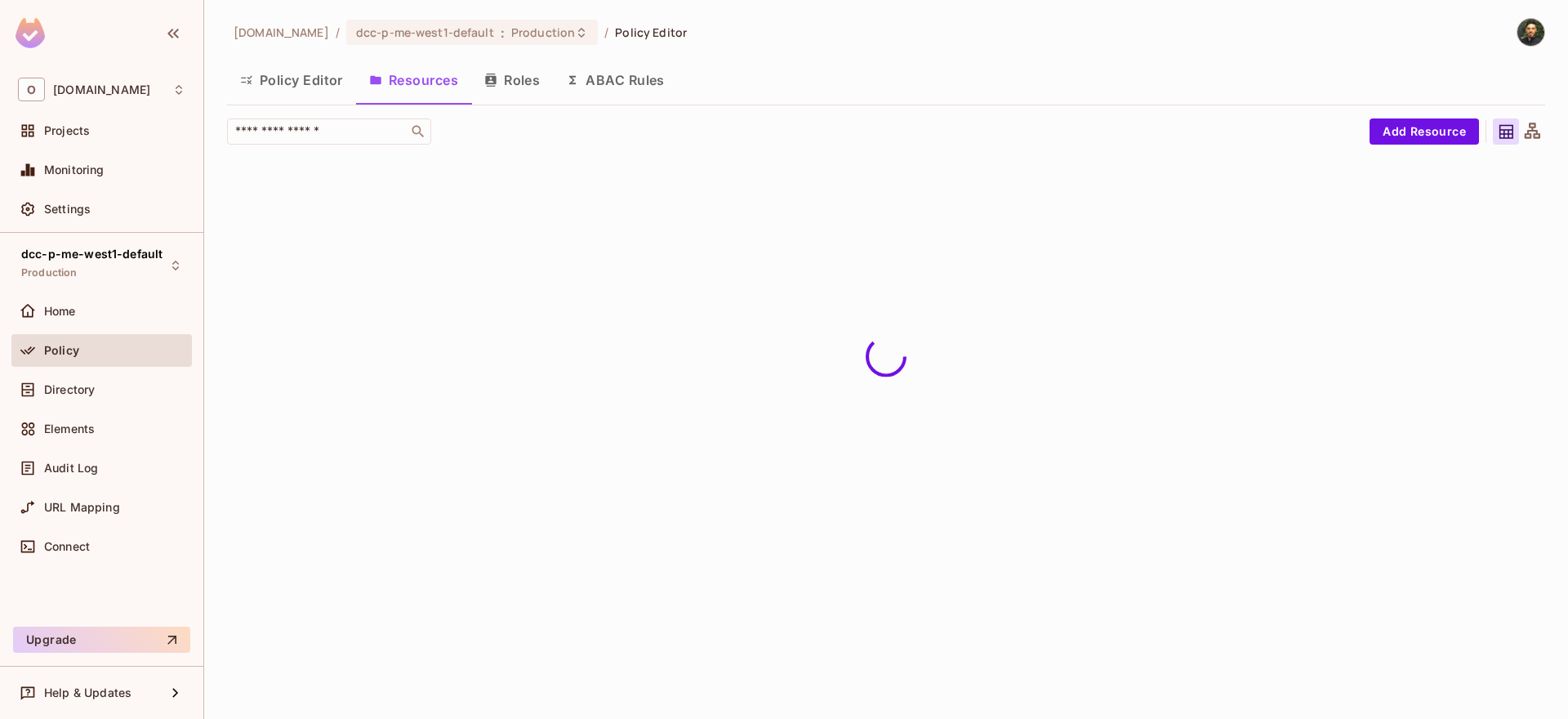
click at [513, 81] on button "Roles" at bounding box center [512, 81] width 82 height 41
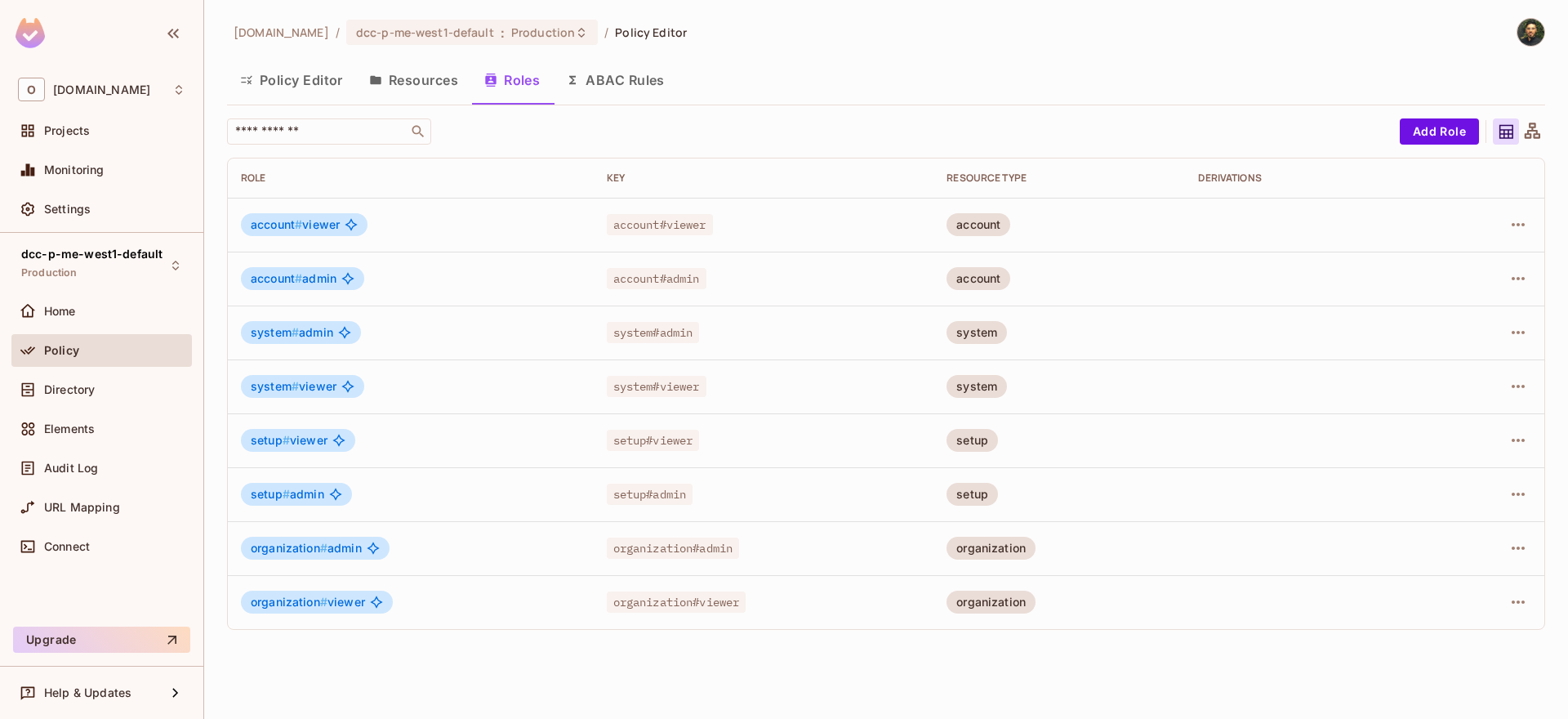
click at [1288, 549] on td at bounding box center [1311, 547] width 252 height 54
click at [1508, 548] on button "button" at bounding box center [1518, 548] width 27 height 27
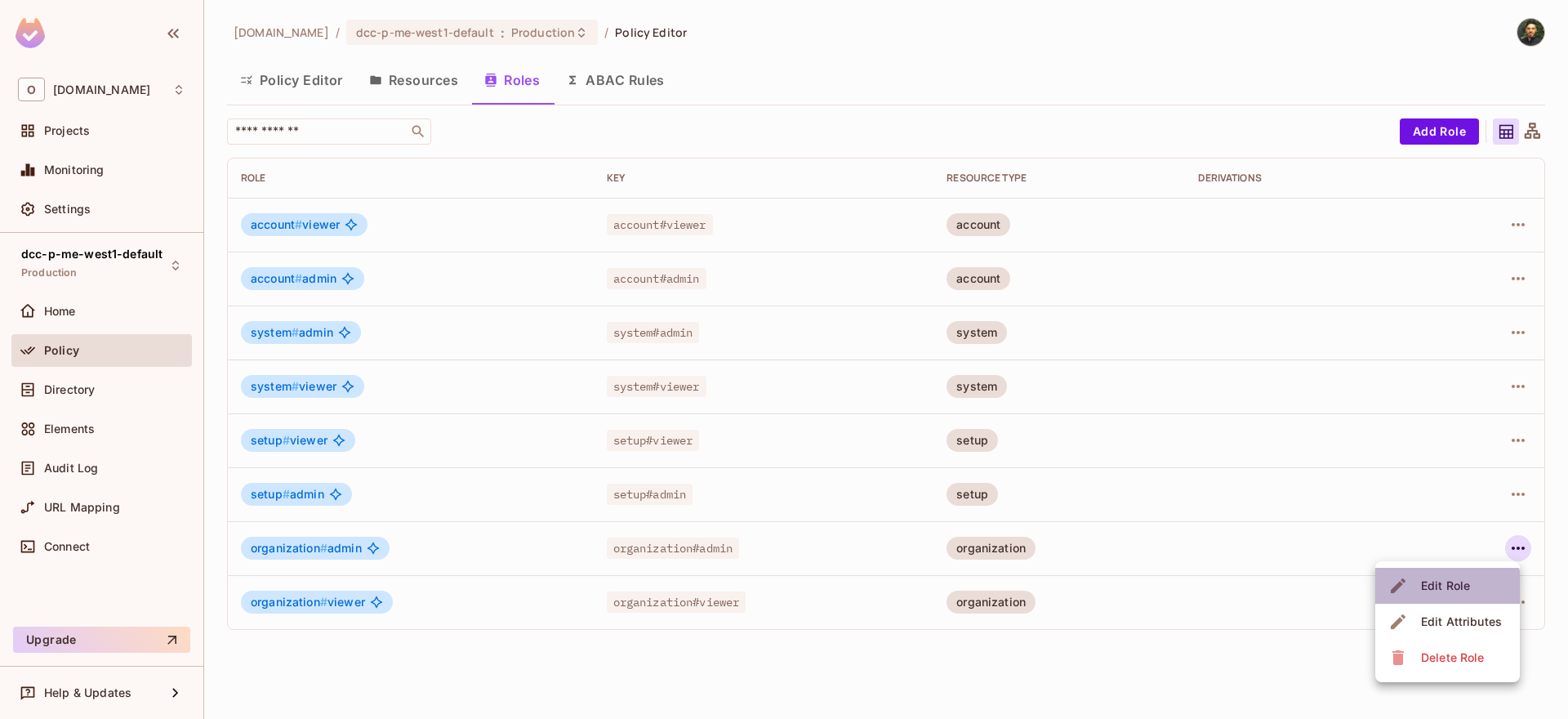
click at [1446, 589] on div "Edit Role" at bounding box center [1445, 585] width 49 height 17
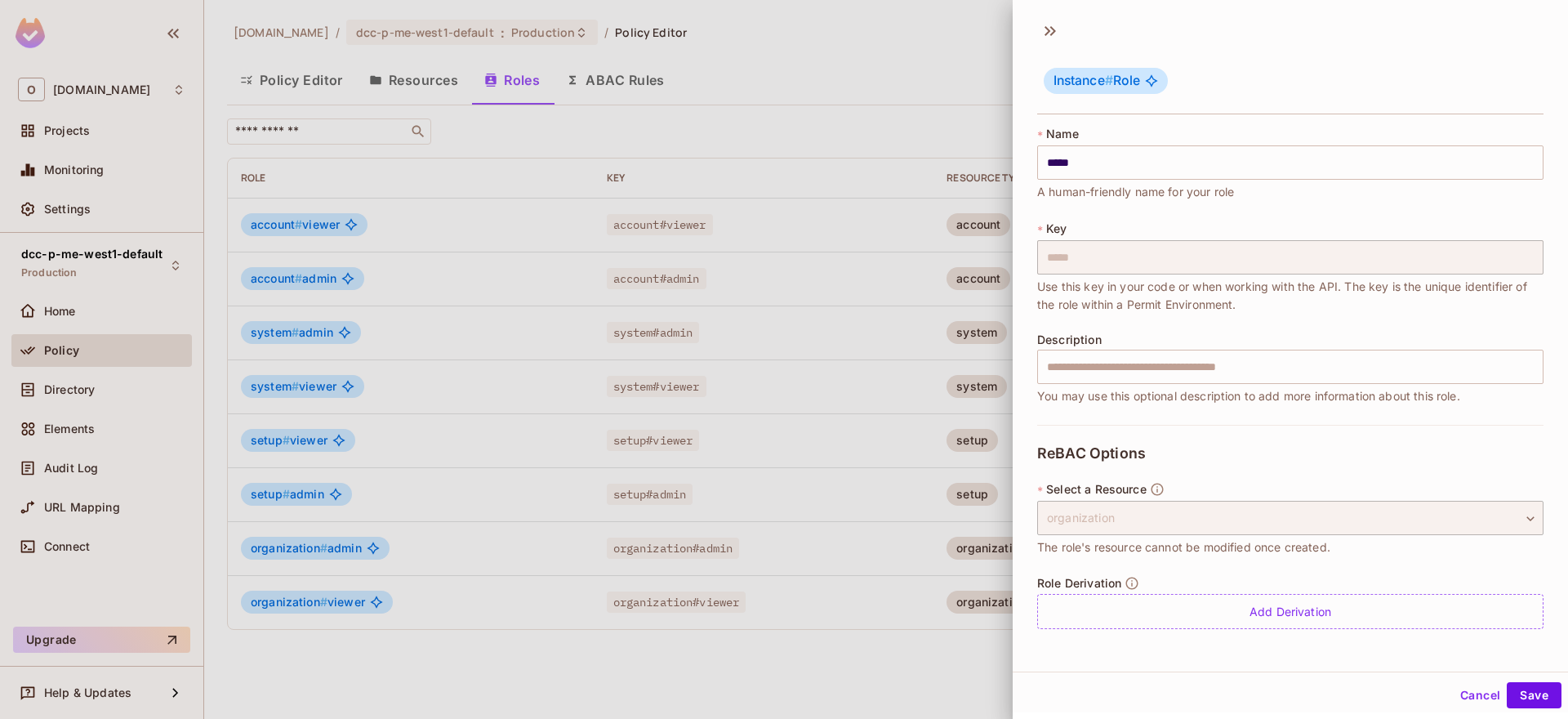
scroll to position [2, 0]
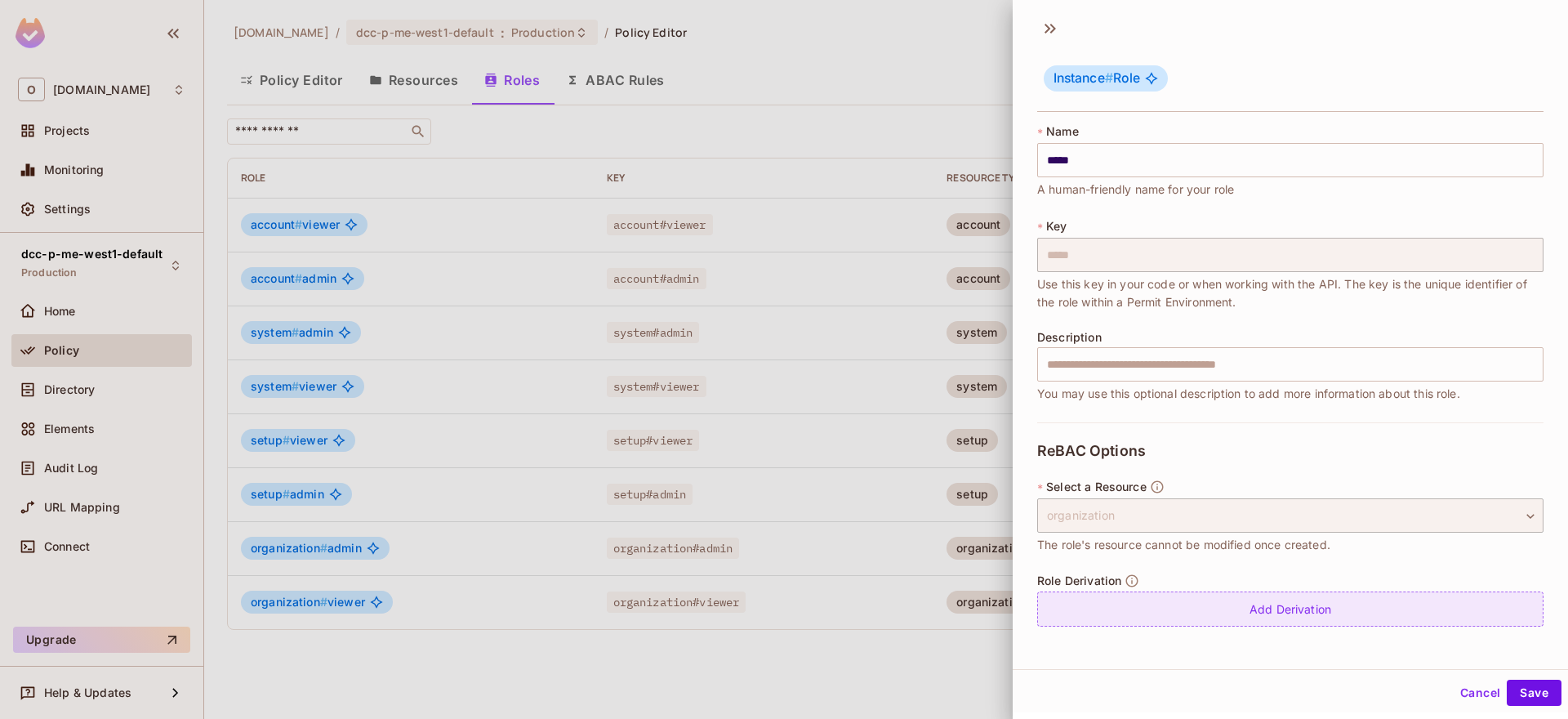
click at [1222, 607] on div "Add Derivation" at bounding box center [1290, 609] width 506 height 35
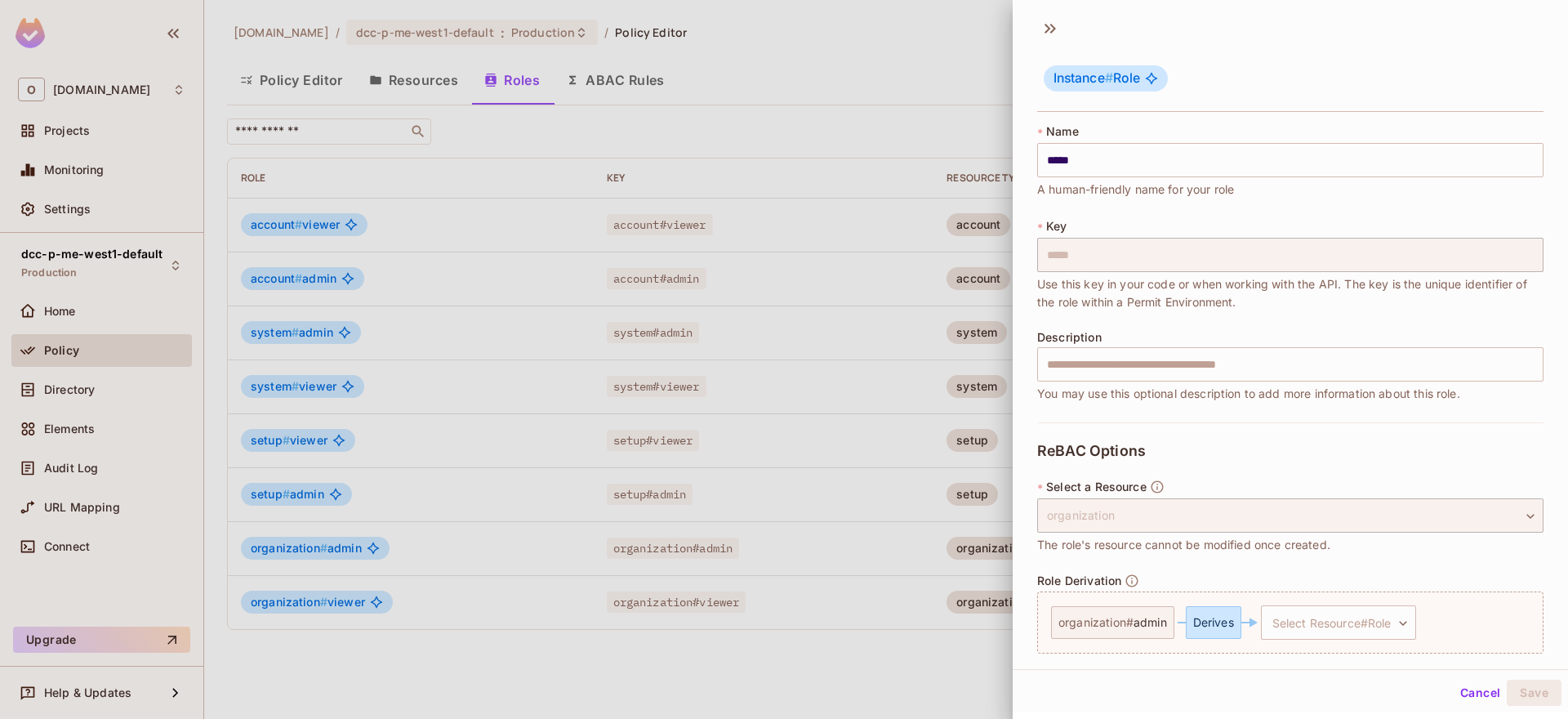
scroll to position [59, 0]
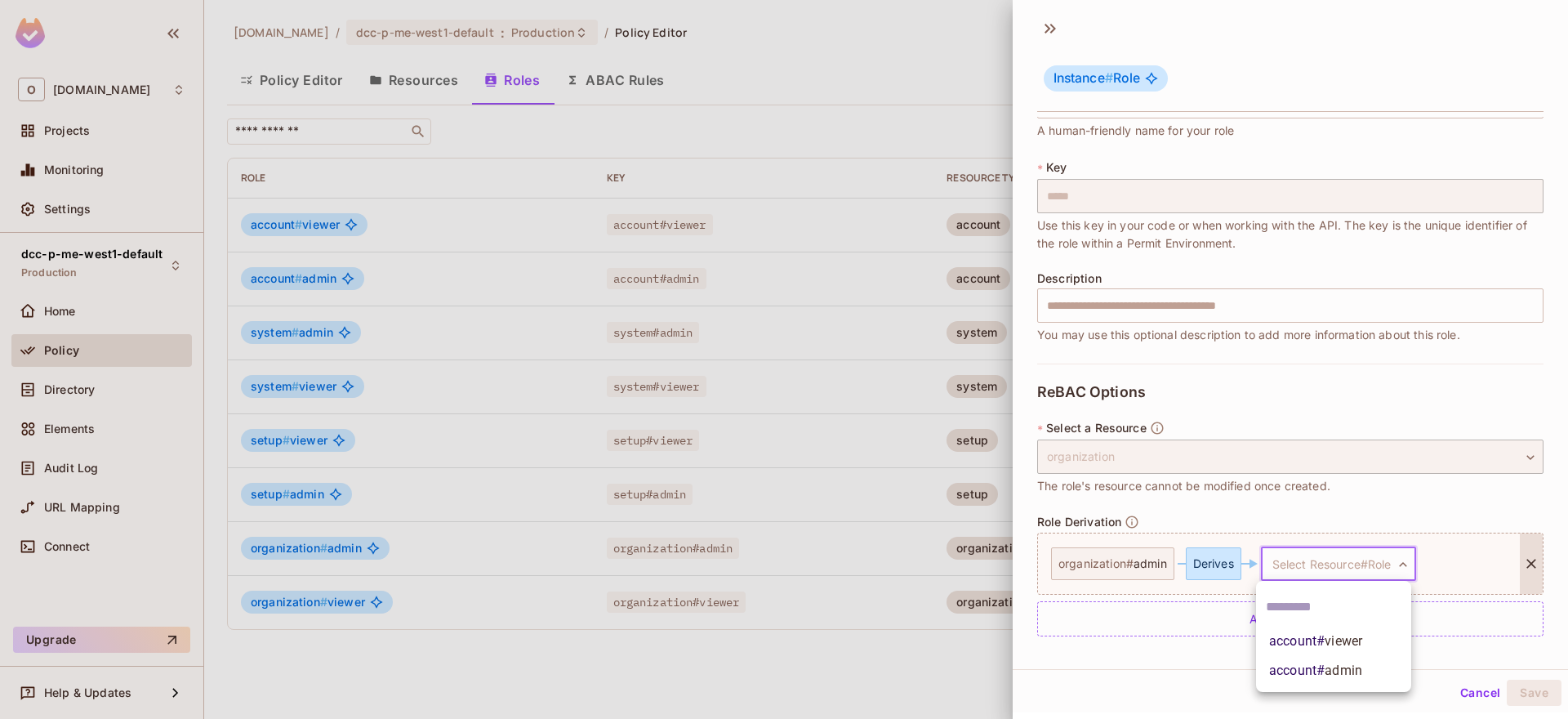
click at [1288, 566] on body "O onvego.com Projects Monitoring Settings dcc-p-me-west1-default Production Hom…" at bounding box center [784, 360] width 1568 height 719
click at [1319, 671] on span "account # admin" at bounding box center [1316, 671] width 93 height 20
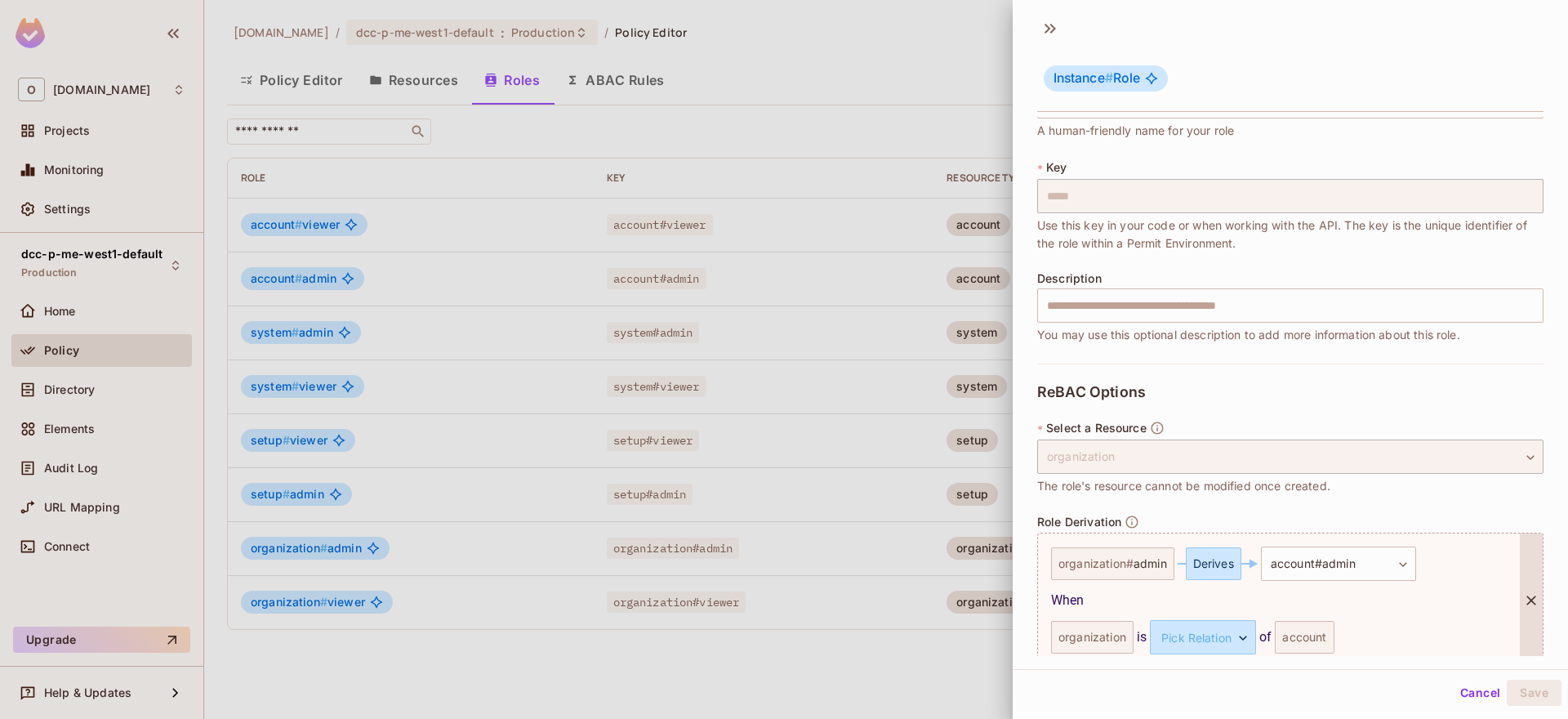
scroll to position [133, 0]
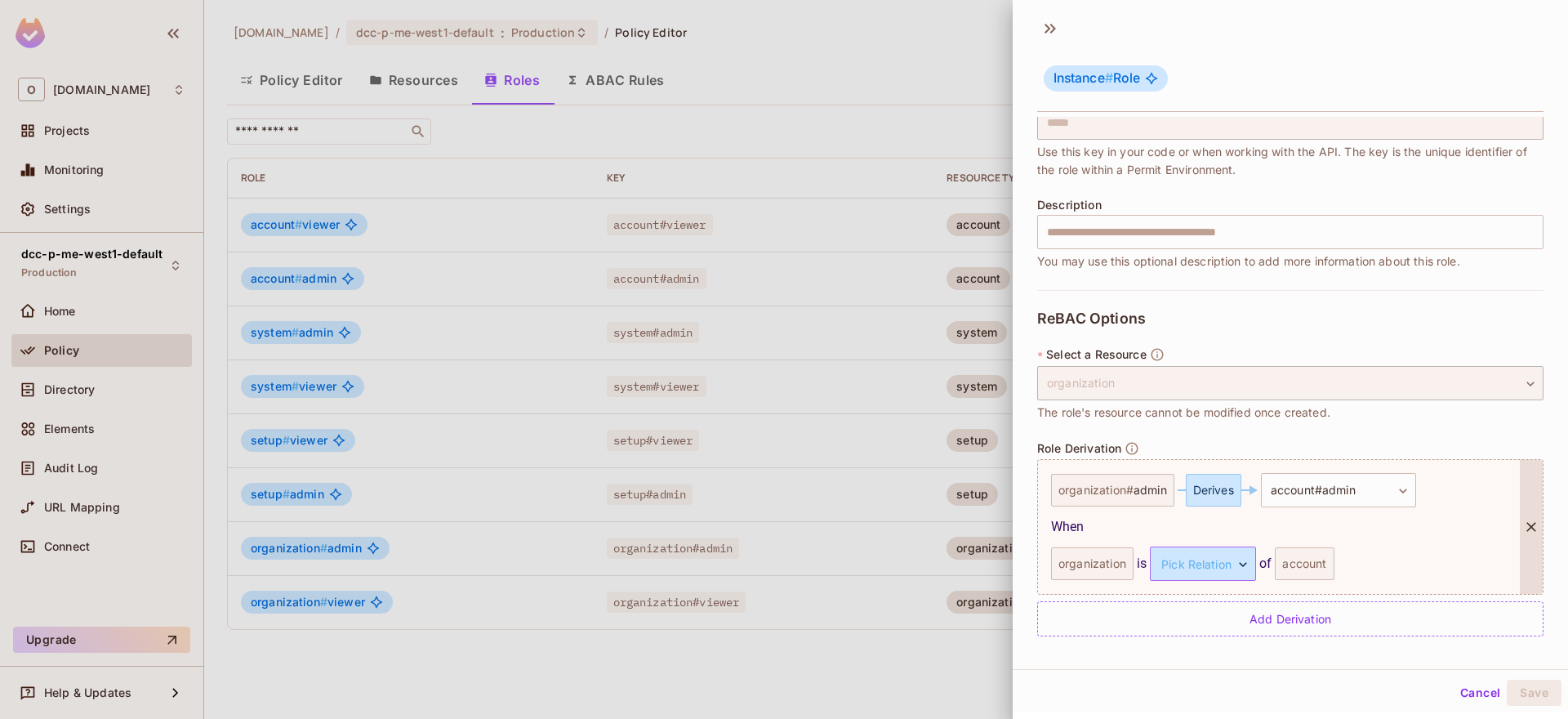
click at [1193, 566] on body "O onvego.com Projects Monitoring Settings dcc-p-me-west1-default Production Hom…" at bounding box center [784, 360] width 1568 height 719
click at [1201, 644] on li "parent" at bounding box center [1195, 641] width 150 height 29
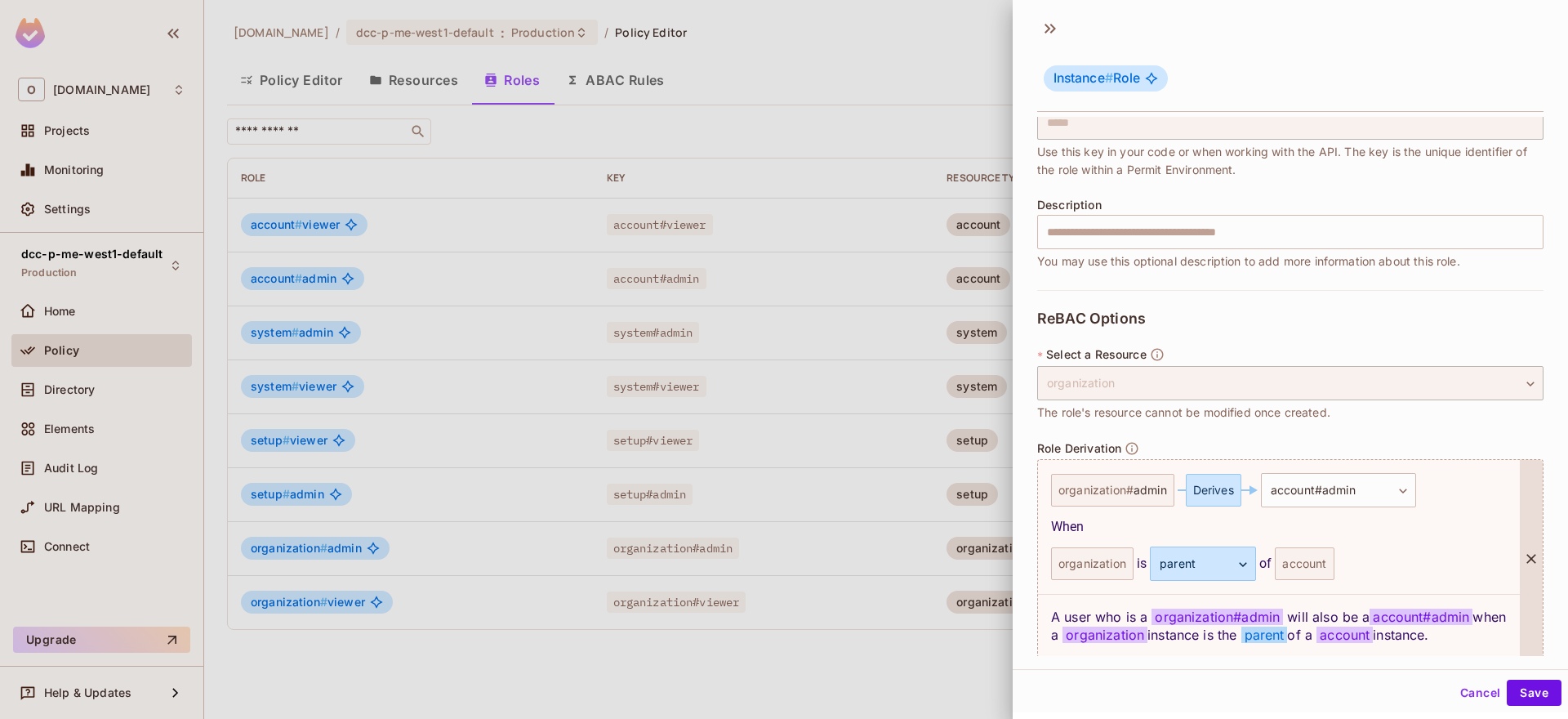
scroll to position [195, 0]
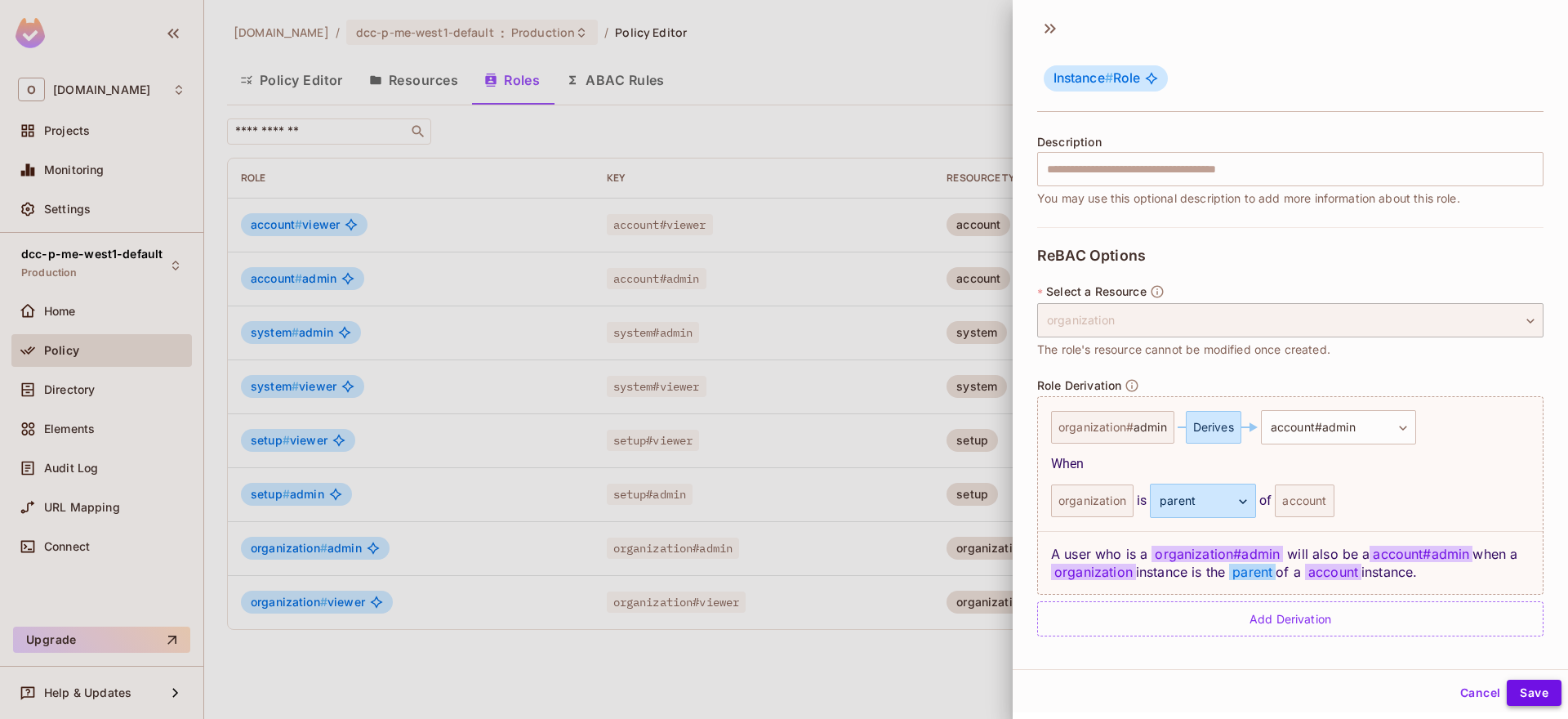
click at [1534, 695] on button "Save" at bounding box center [1535, 692] width 55 height 27
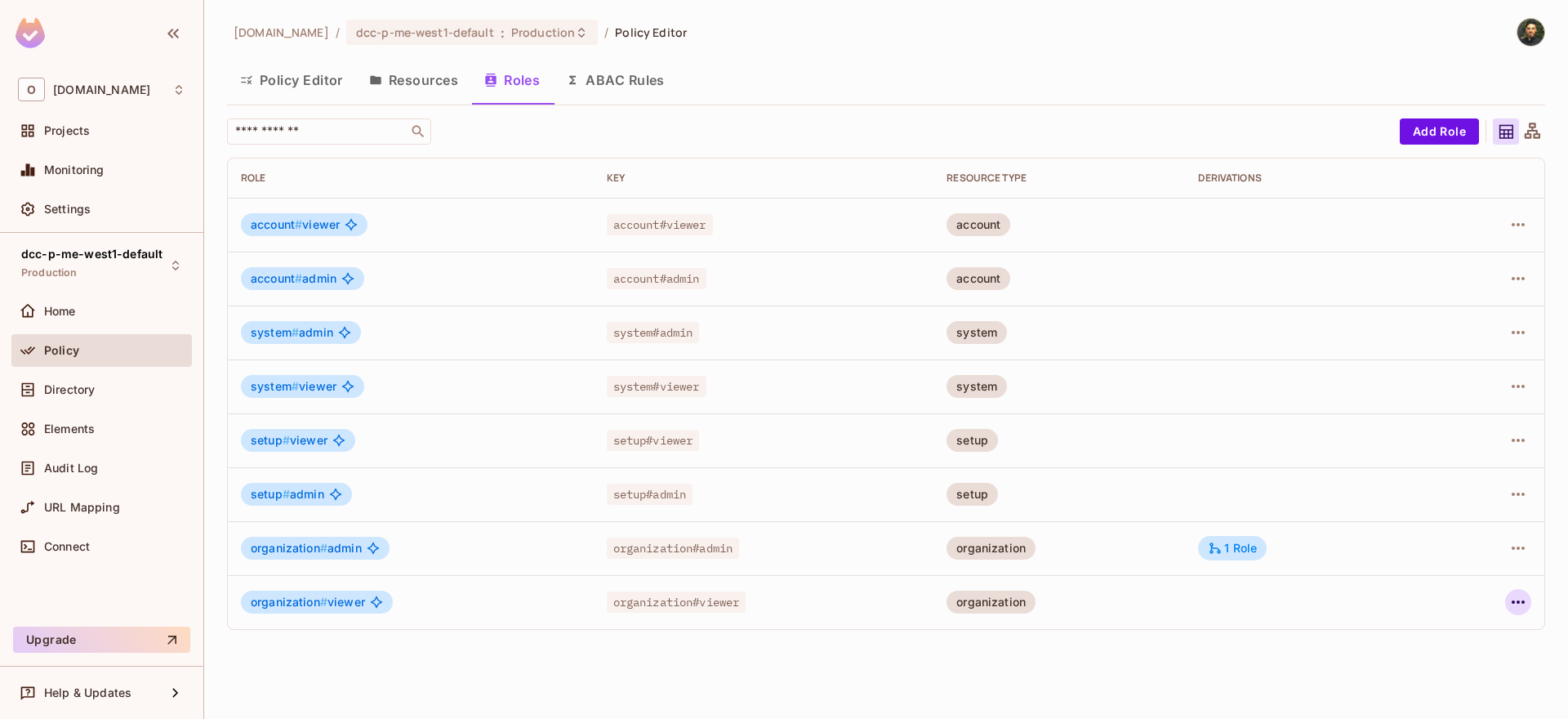
click at [1525, 604] on icon "button" at bounding box center [1518, 602] width 20 height 20
click at [1464, 618] on span "Edit Role" at bounding box center [1445, 609] width 59 height 27
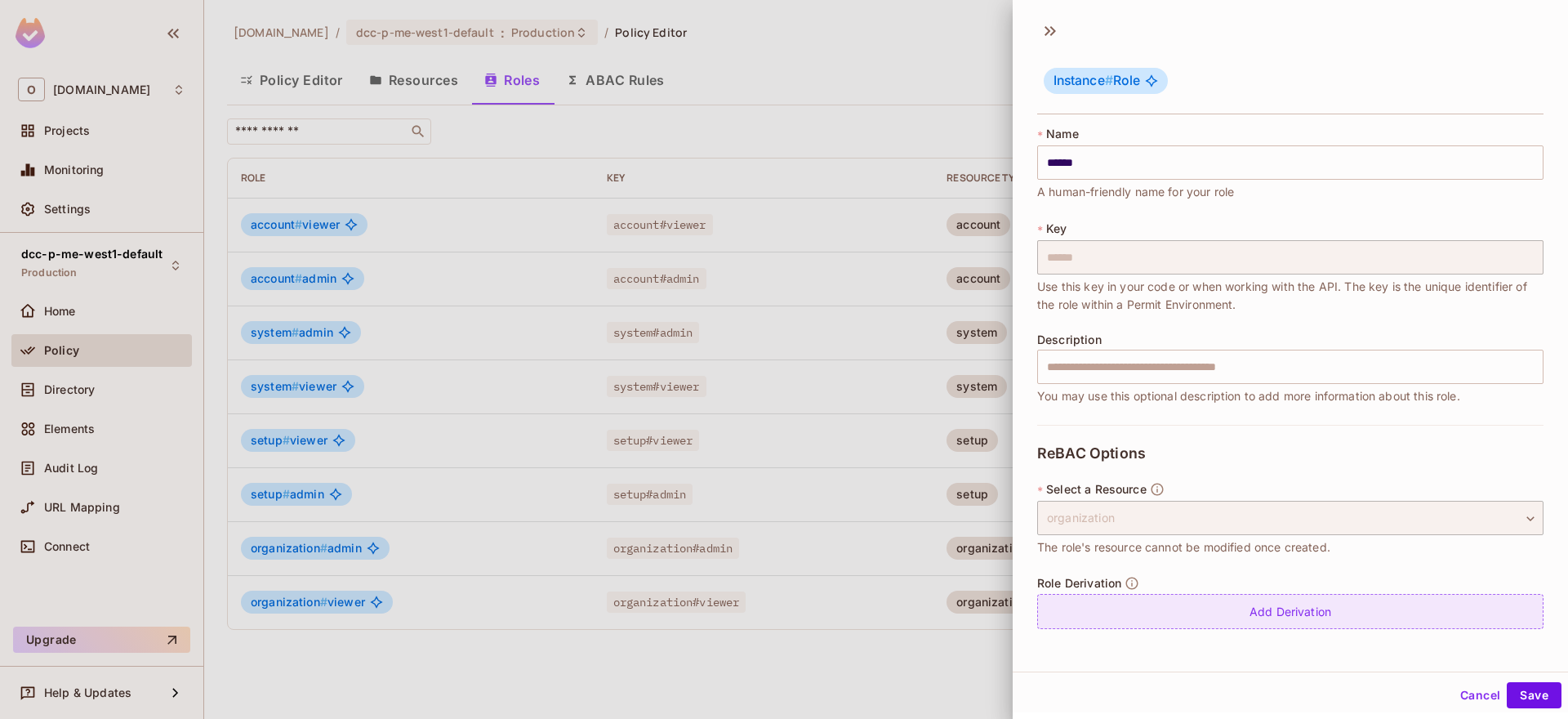
click at [1317, 619] on div "Add Derivation" at bounding box center [1290, 611] width 506 height 35
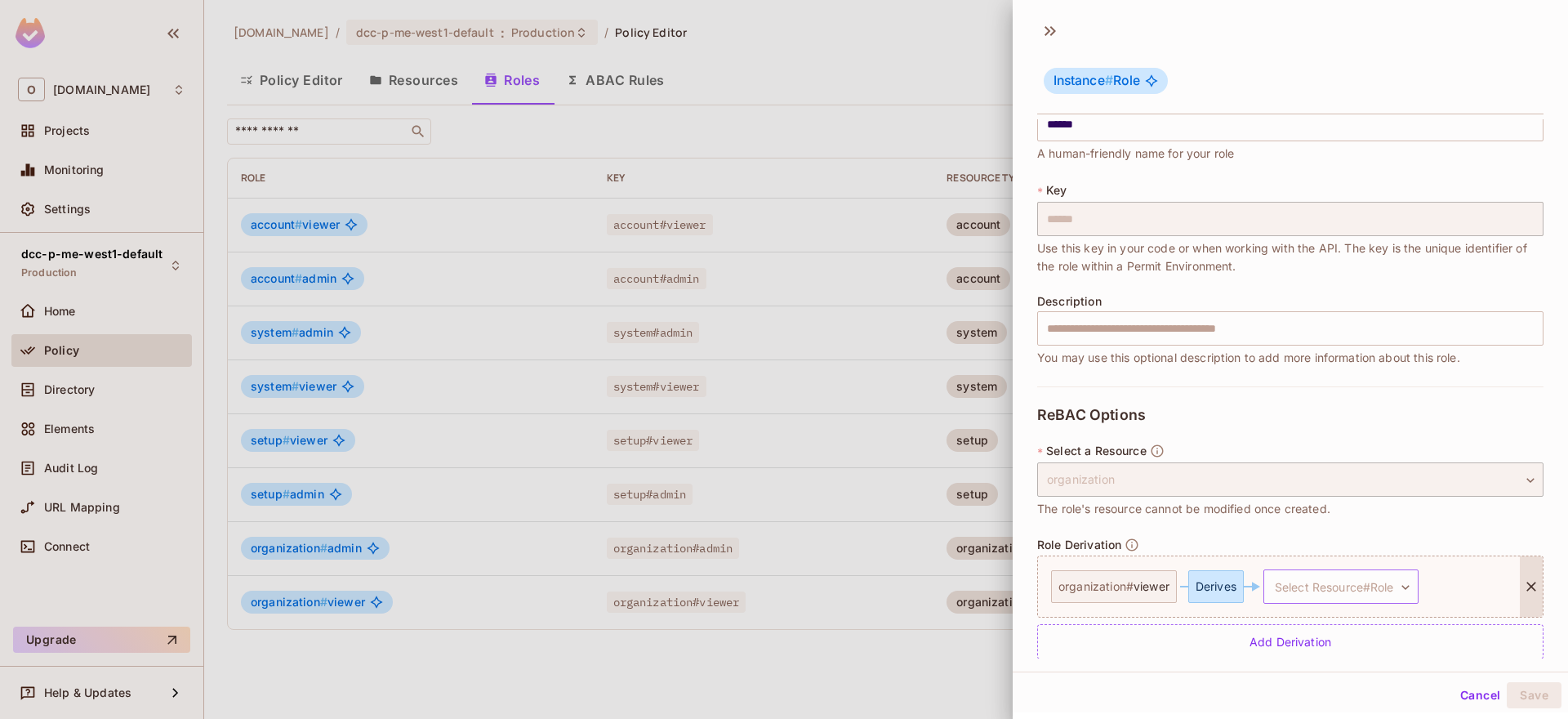
scroll to position [59, 0]
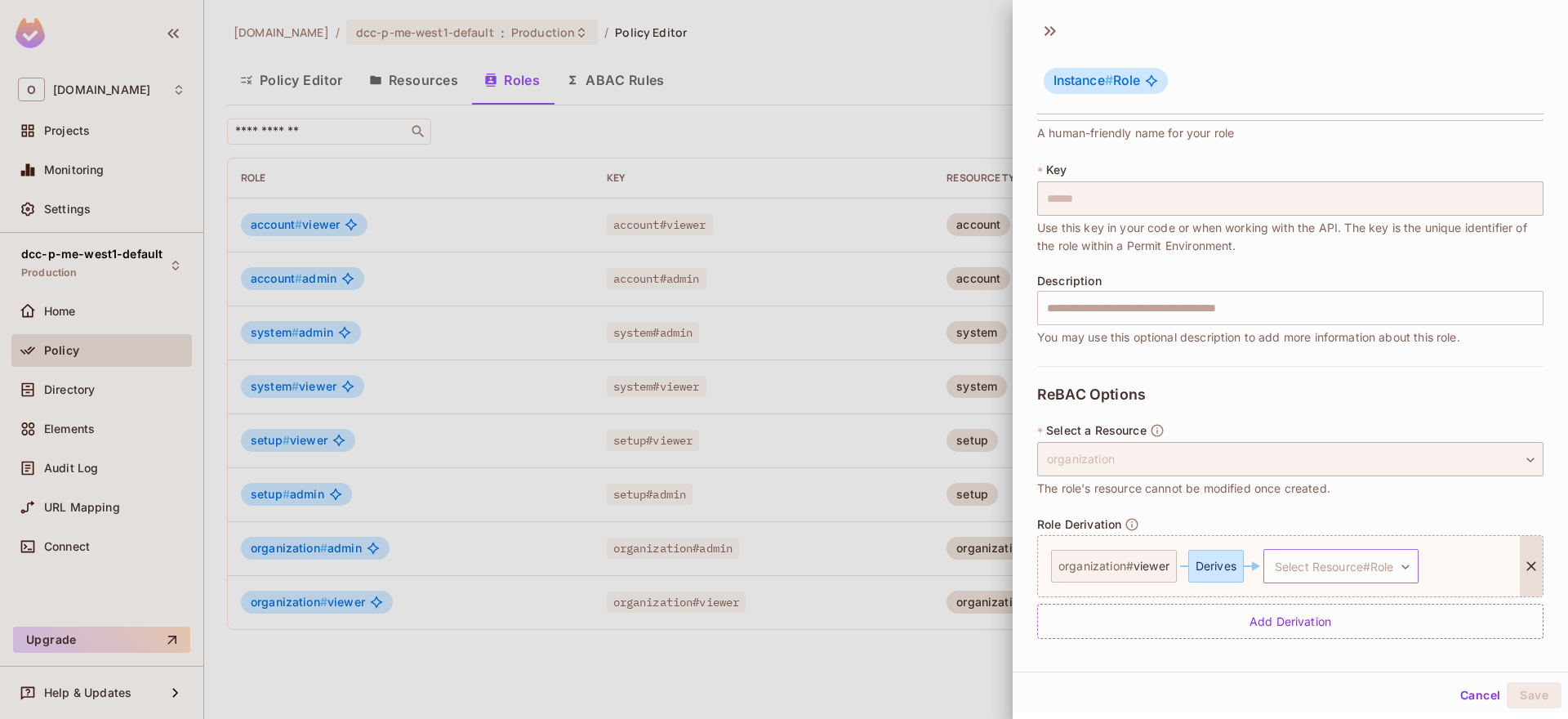
click at [1323, 571] on body "O onvego.com Projects Monitoring Settings dcc-p-me-west1-default Production Hom…" at bounding box center [784, 360] width 1568 height 719
click at [1334, 649] on span "viewer" at bounding box center [1346, 643] width 37 height 16
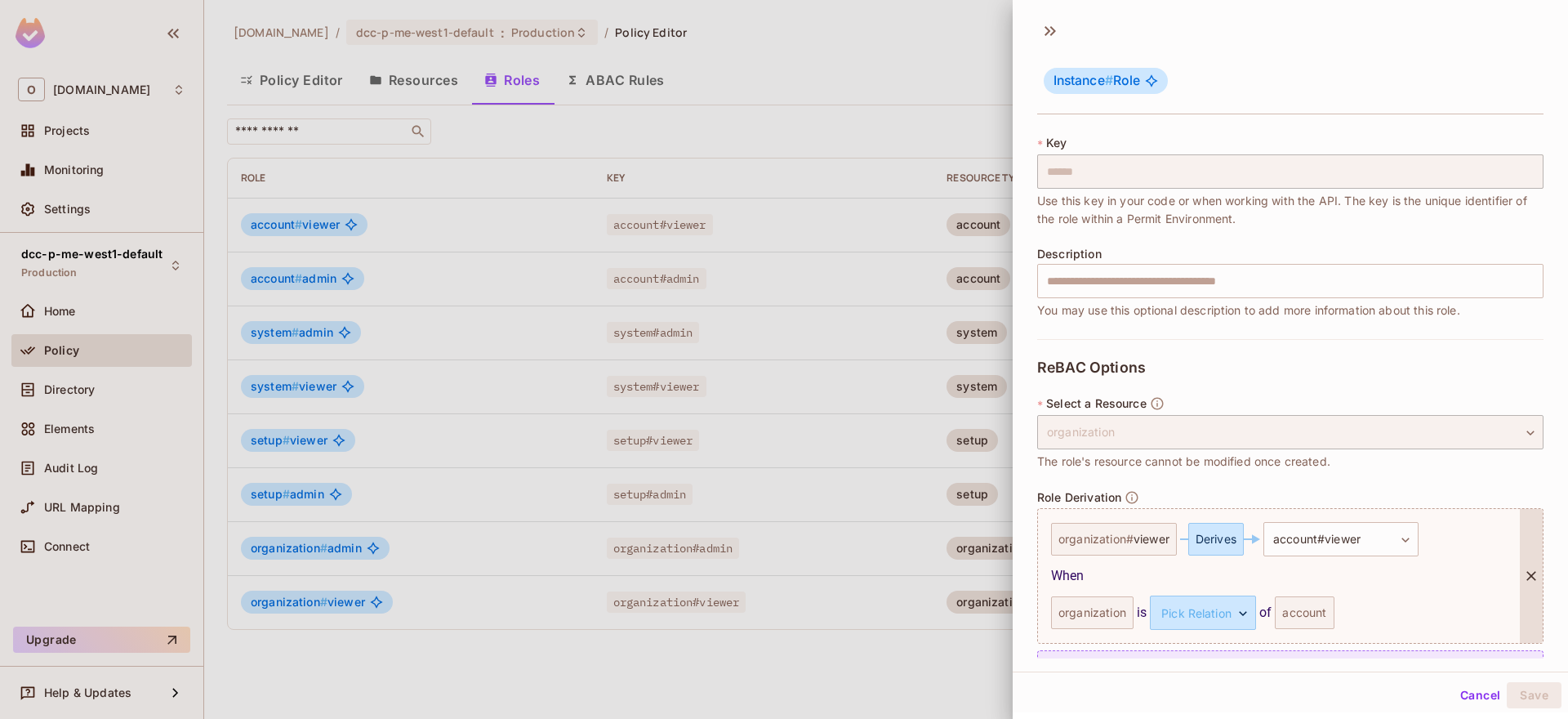
scroll to position [133, 0]
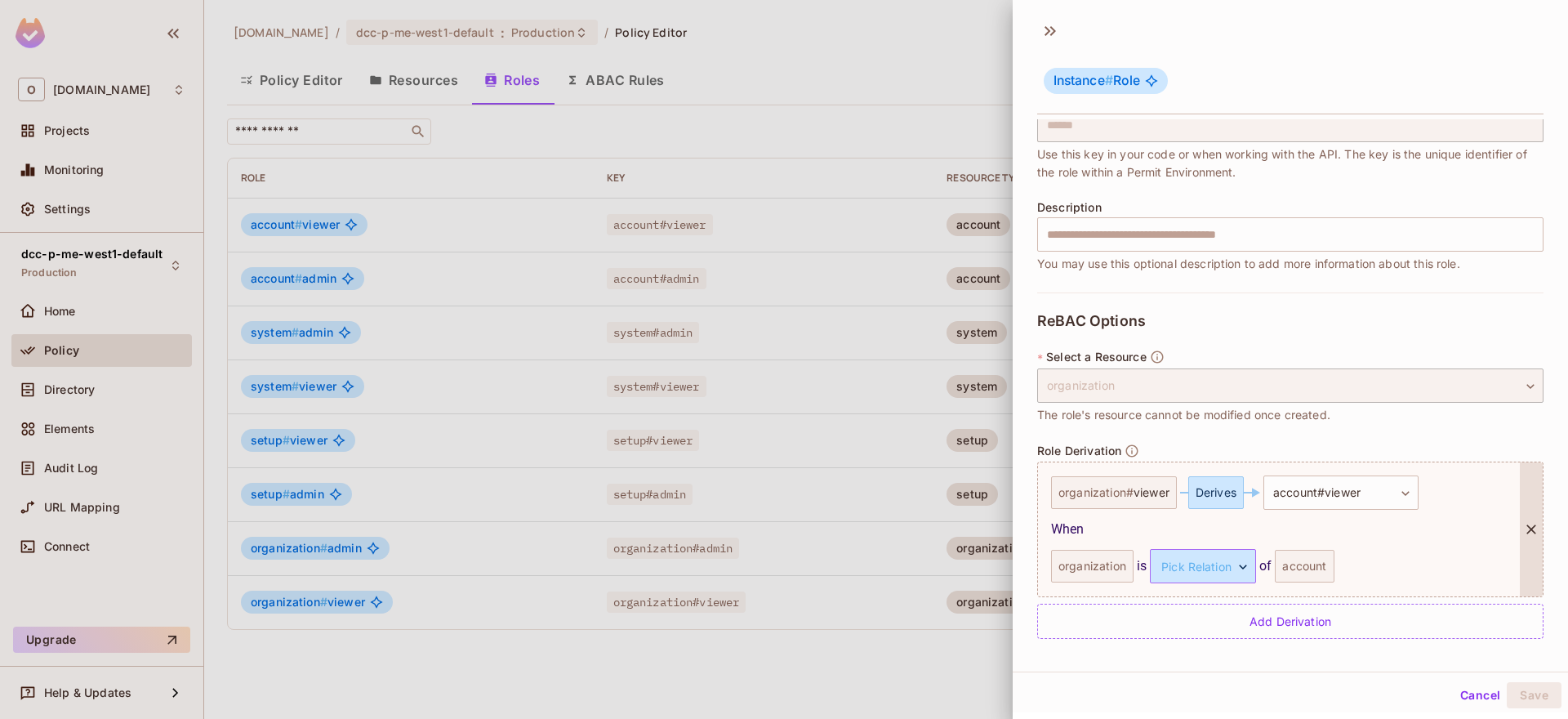
click at [1204, 577] on body "O onvego.com Projects Monitoring Settings dcc-p-me-west1-default Production Hom…" at bounding box center [784, 360] width 1568 height 719
click at [1235, 646] on li "parent" at bounding box center [1195, 643] width 150 height 29
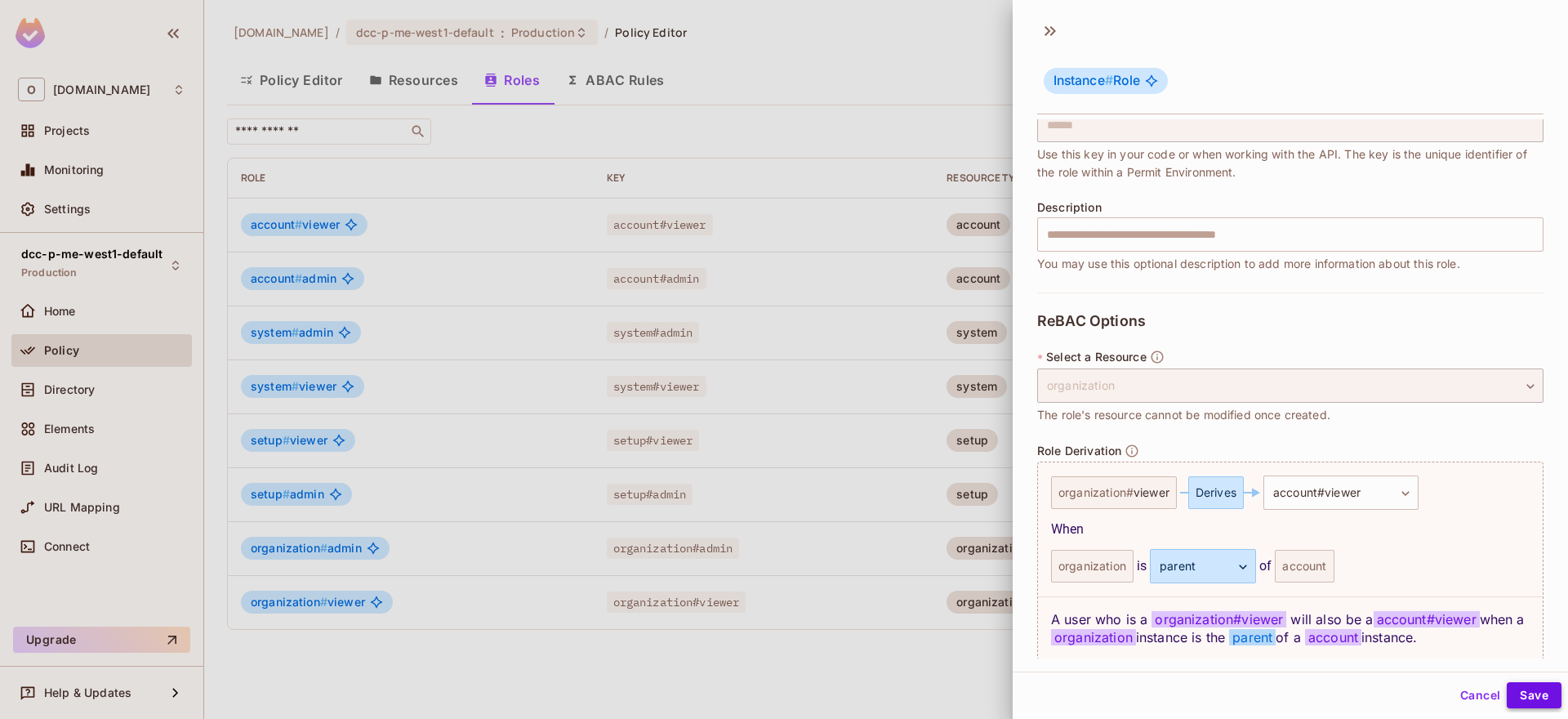
click at [1529, 693] on button "Save" at bounding box center [1535, 694] width 55 height 27
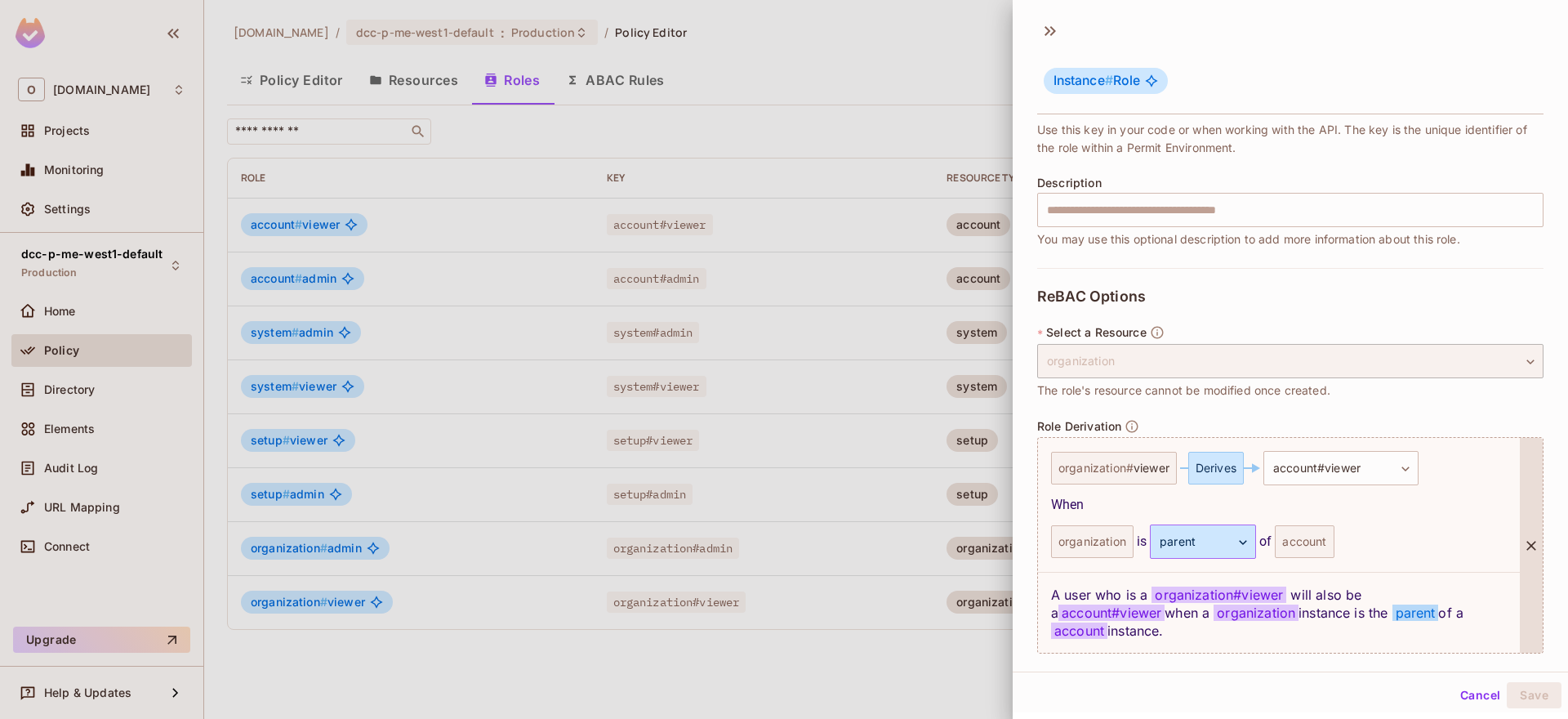
scroll to position [195, 0]
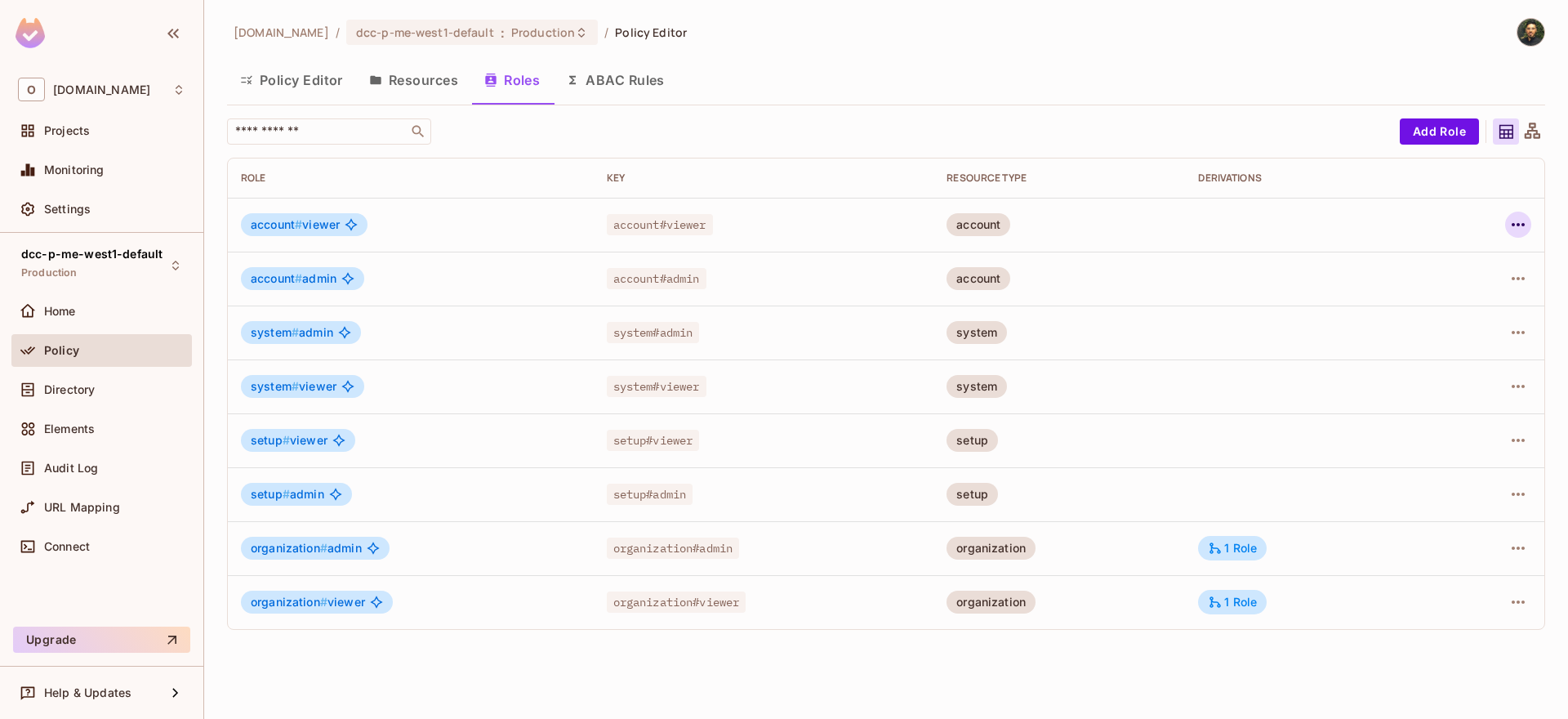
click at [1514, 237] on button "button" at bounding box center [1518, 224] width 27 height 27
click at [1397, 220] on div at bounding box center [784, 360] width 1568 height 719
click at [1511, 235] on button "button" at bounding box center [1518, 224] width 27 height 27
click at [1448, 267] on div "Edit Role" at bounding box center [1445, 262] width 49 height 17
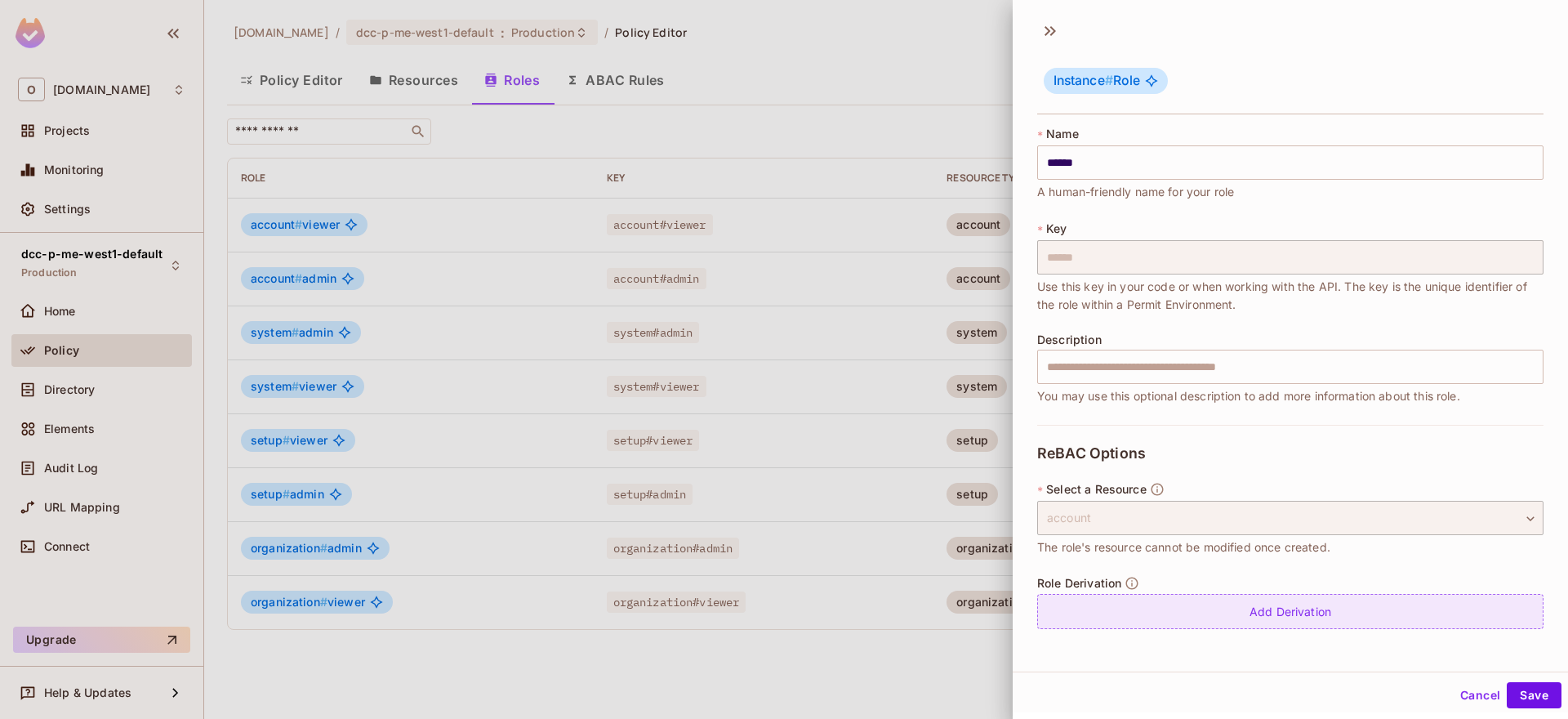
click at [1330, 621] on div "Add Derivation" at bounding box center [1290, 611] width 506 height 35
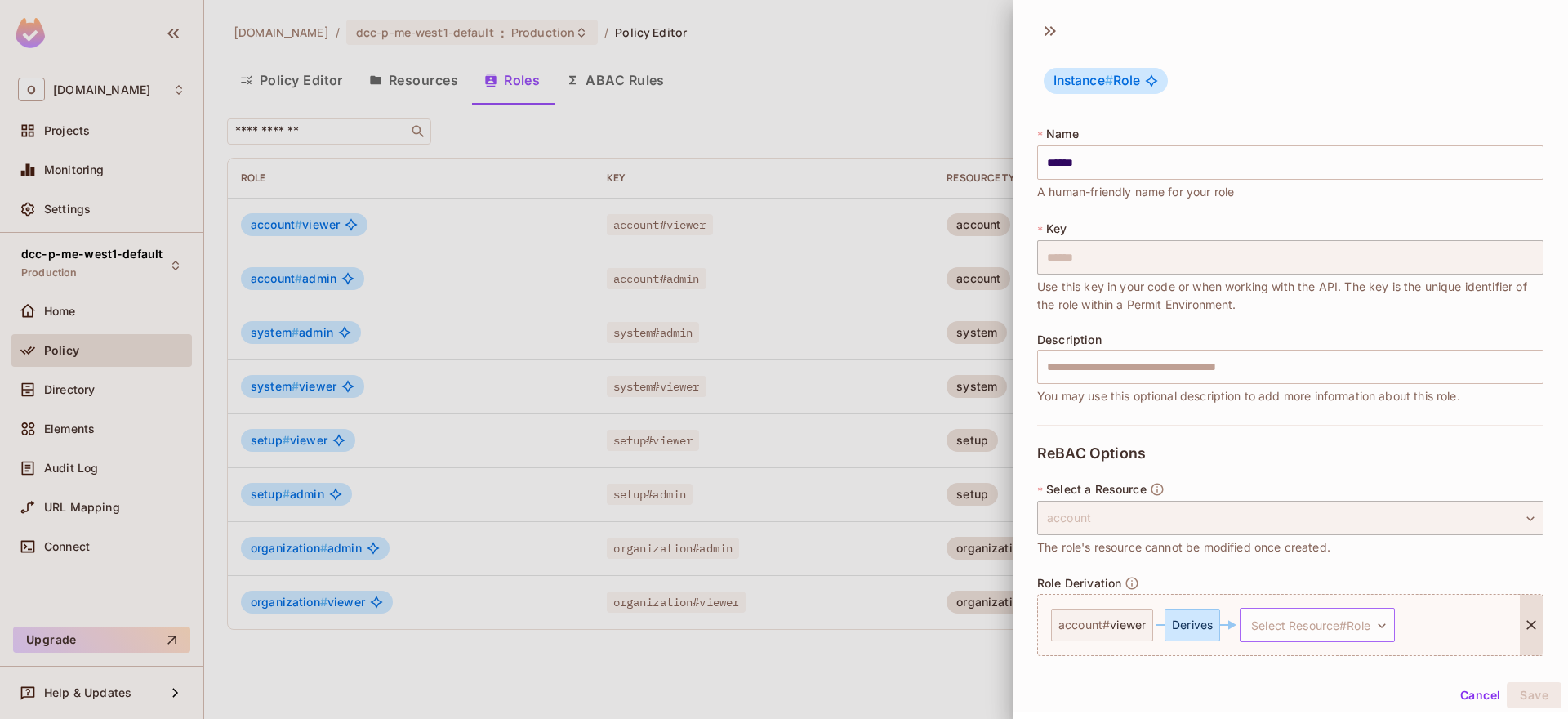
click at [1319, 623] on body "O onvego.com Projects Monitoring Settings dcc-p-me-west1-default Production Hom…" at bounding box center [784, 360] width 1568 height 719
click at [1304, 658] on span "viewer" at bounding box center [1308, 654] width 37 height 16
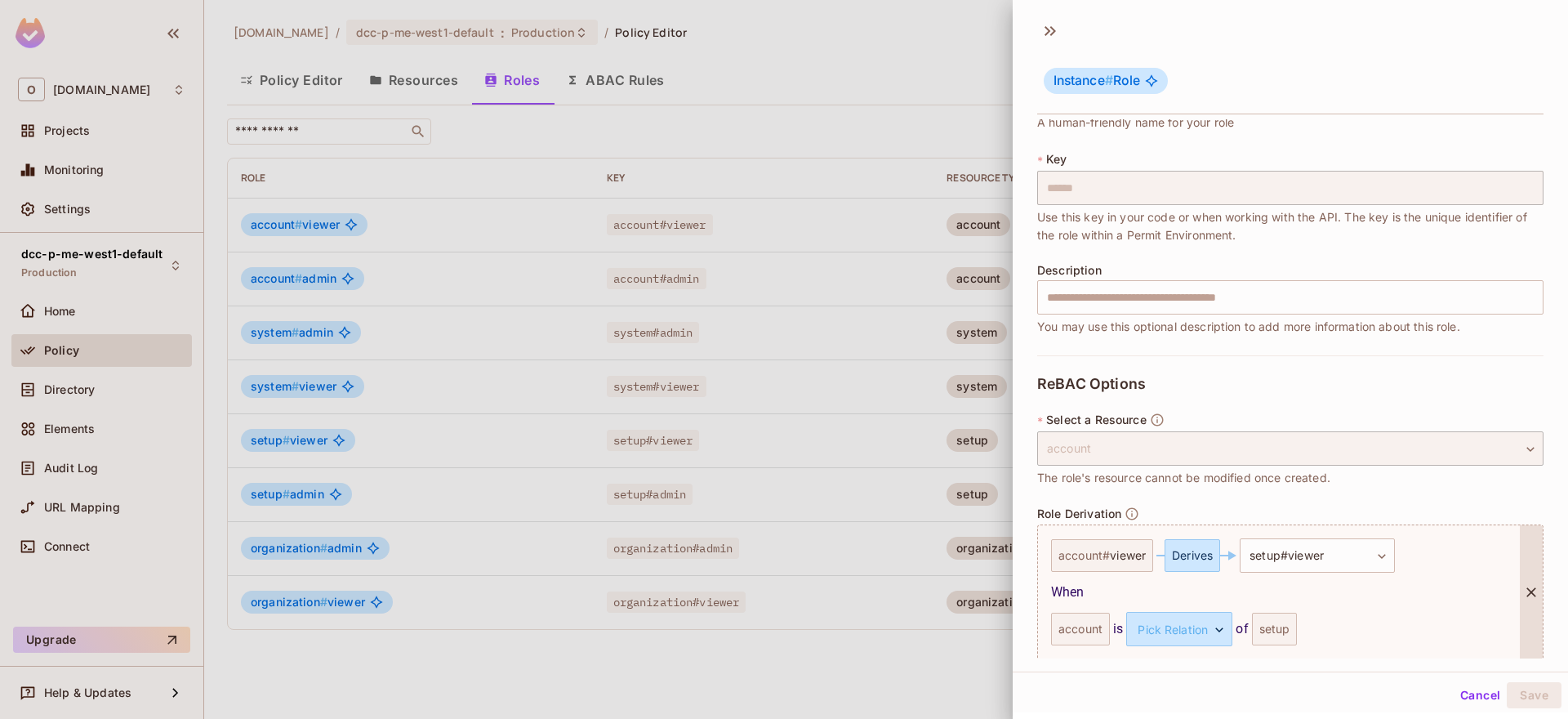
scroll to position [133, 0]
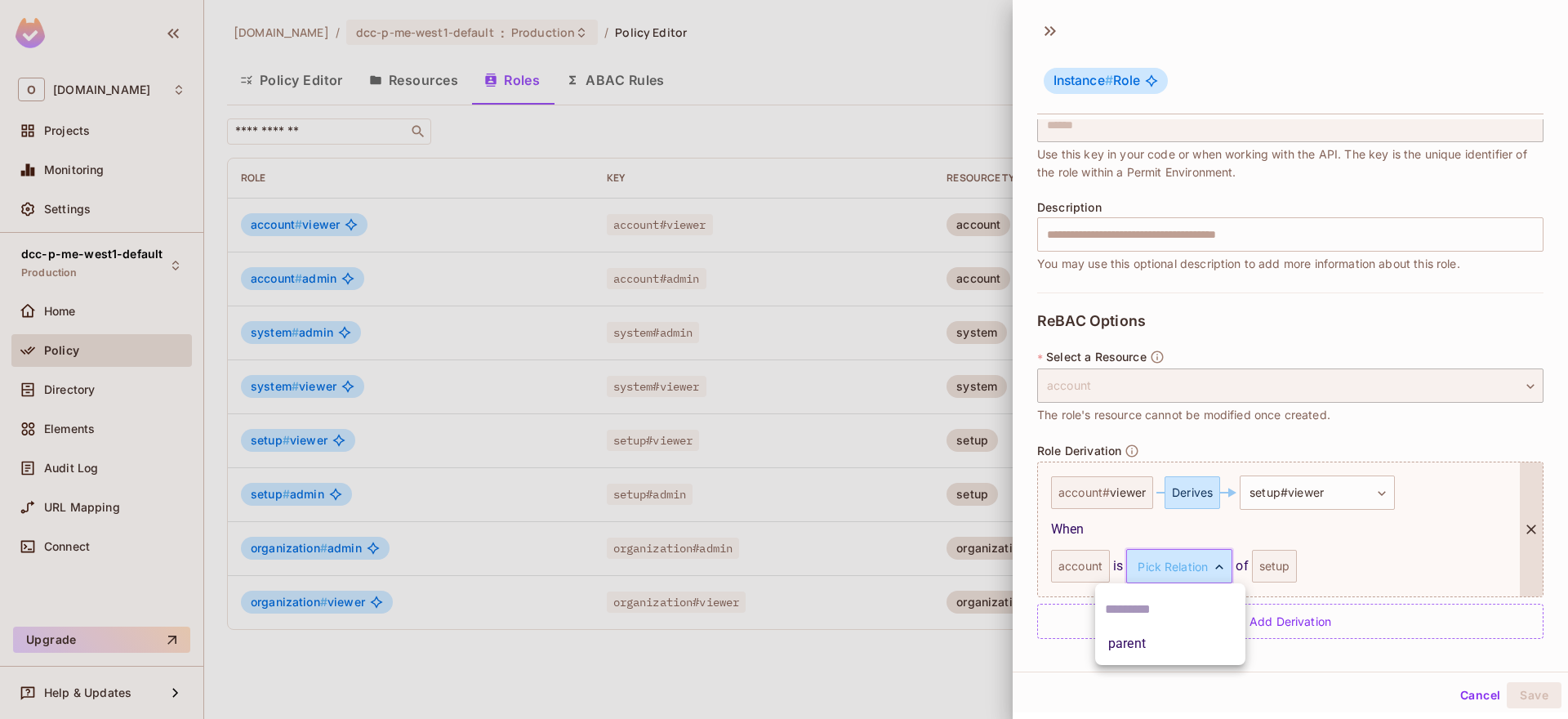
click at [1201, 573] on body "O onvego.com Projects Monitoring Settings dcc-p-me-west1-default Production Hom…" at bounding box center [784, 360] width 1568 height 719
click at [1208, 647] on li "parent" at bounding box center [1170, 643] width 150 height 29
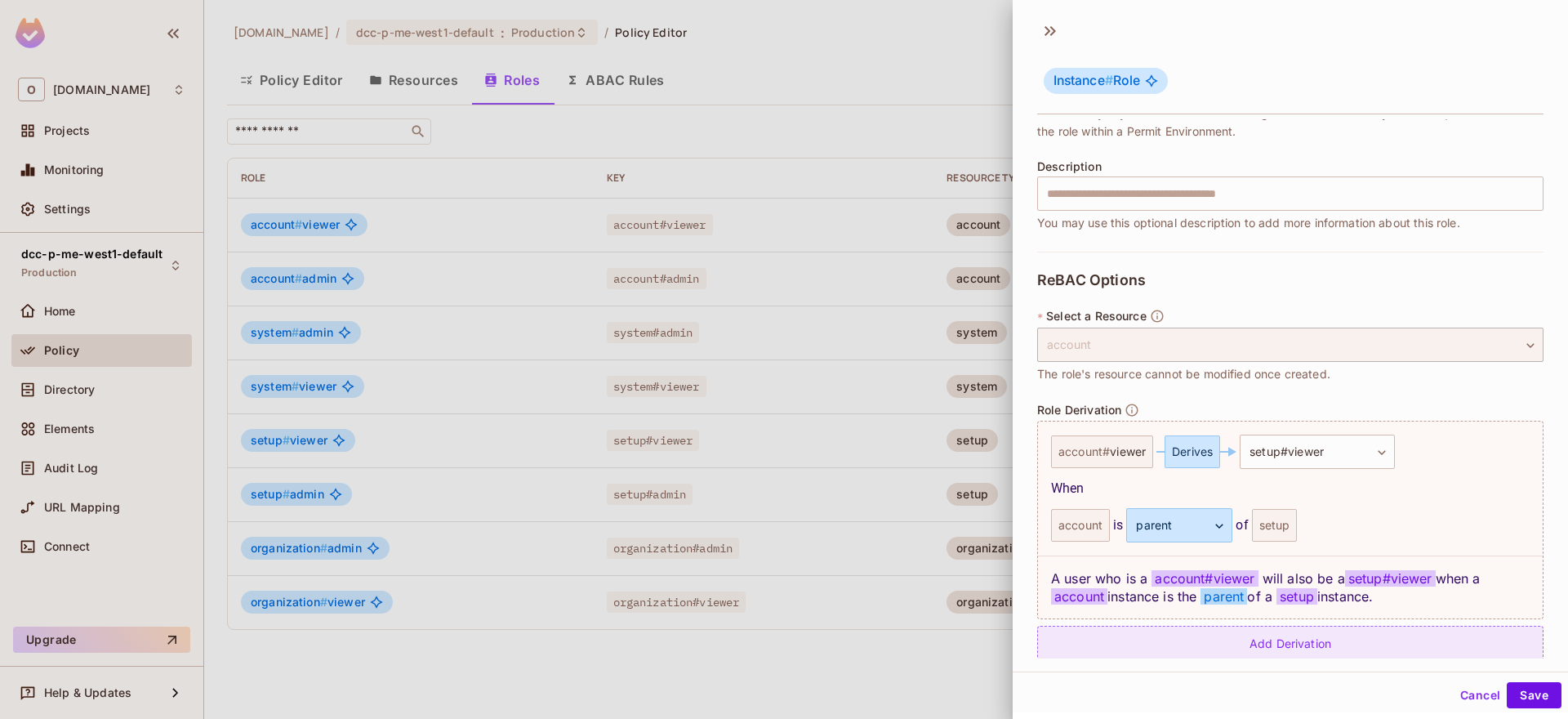
scroll to position [195, 0]
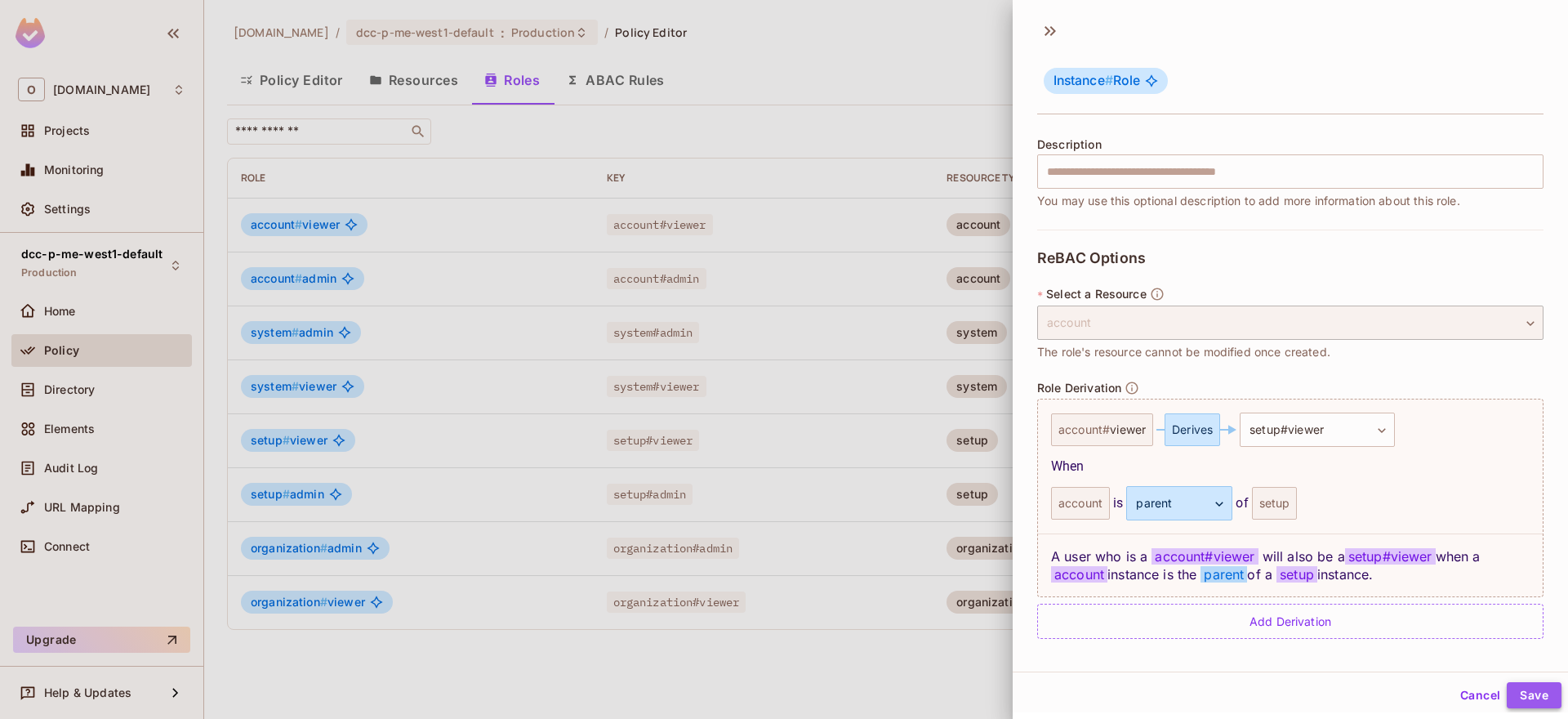
click at [1517, 692] on button "Save" at bounding box center [1535, 694] width 55 height 27
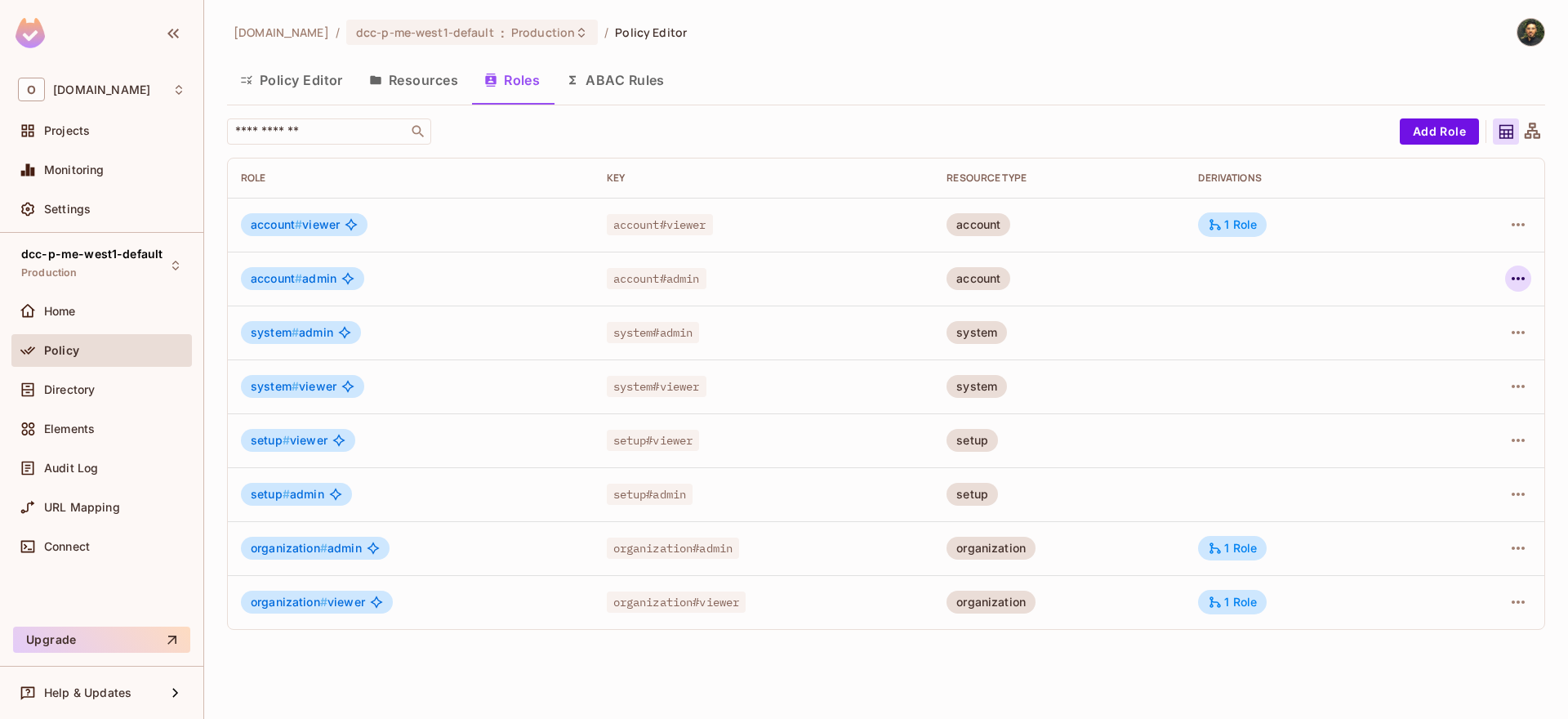
click at [1523, 276] on icon "button" at bounding box center [1518, 278] width 20 height 20
click at [1491, 309] on li "Edit Role" at bounding box center [1447, 315] width 144 height 36
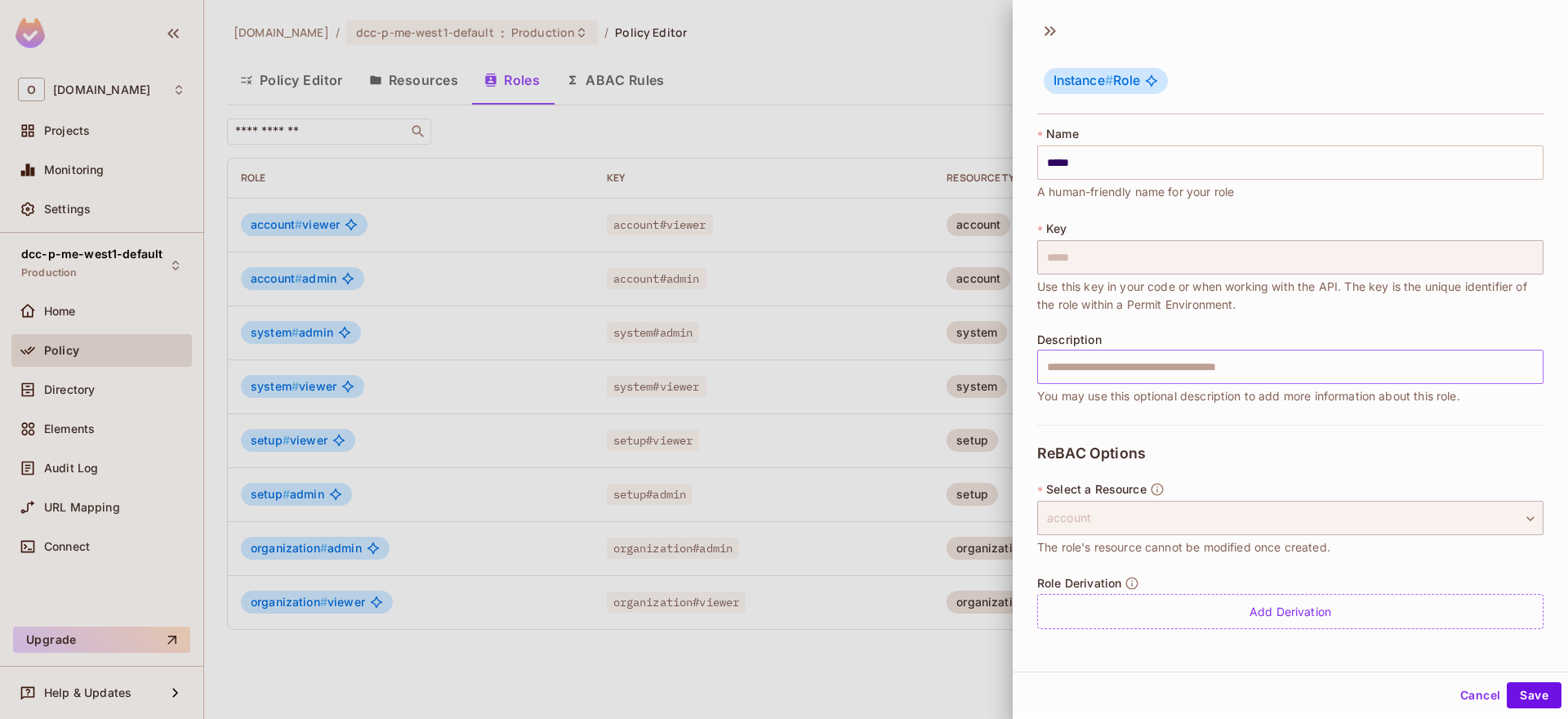
scroll to position [2, 0]
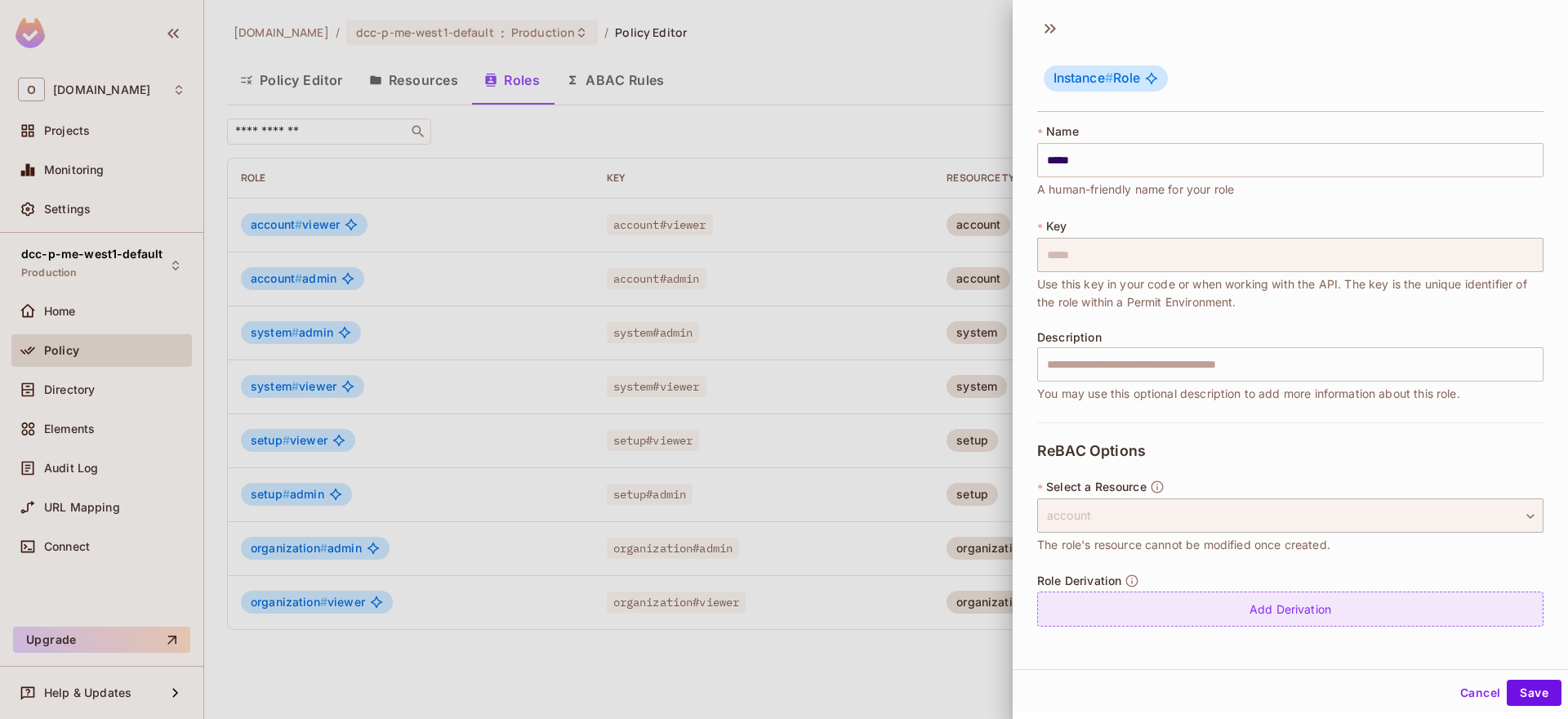
click at [1284, 610] on div "Add Derivation" at bounding box center [1290, 609] width 506 height 35
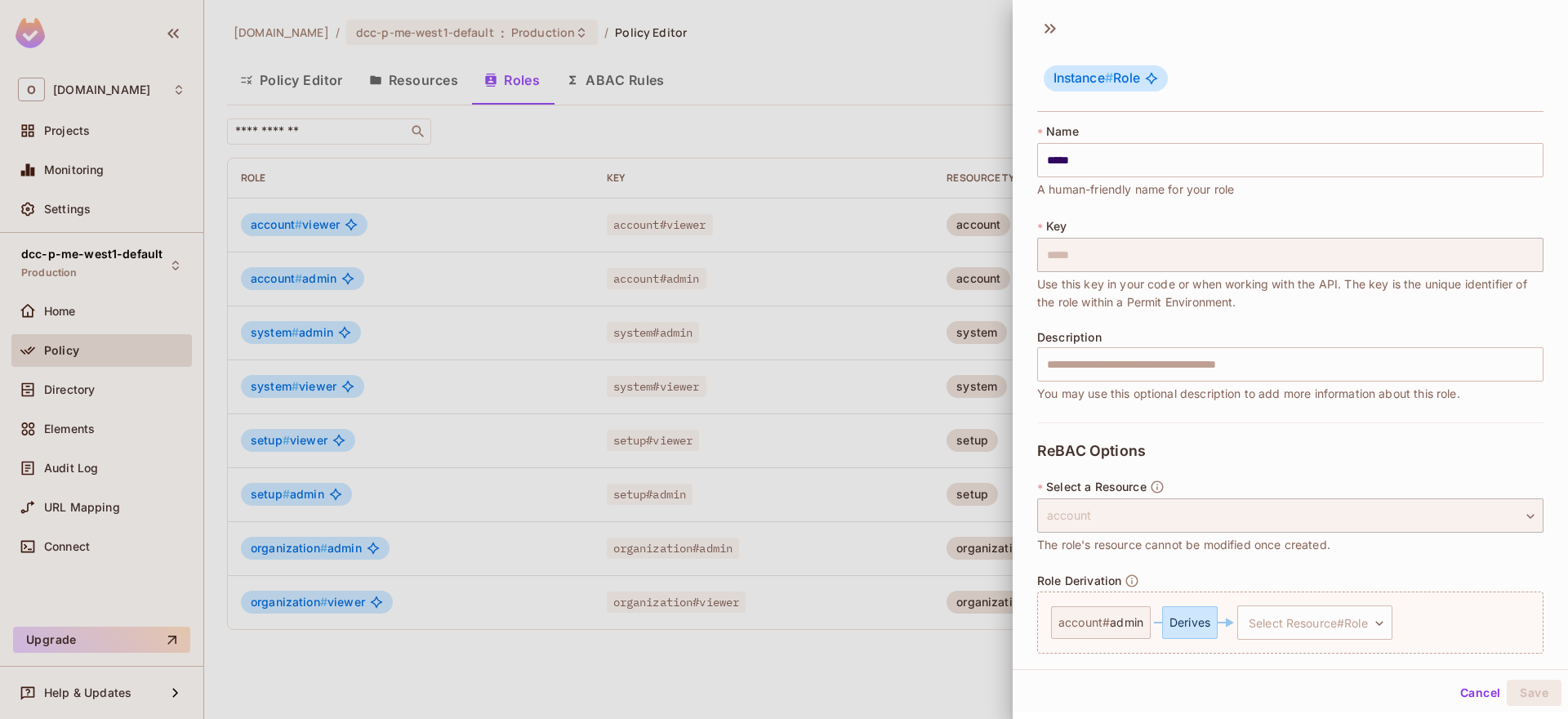
scroll to position [59, 0]
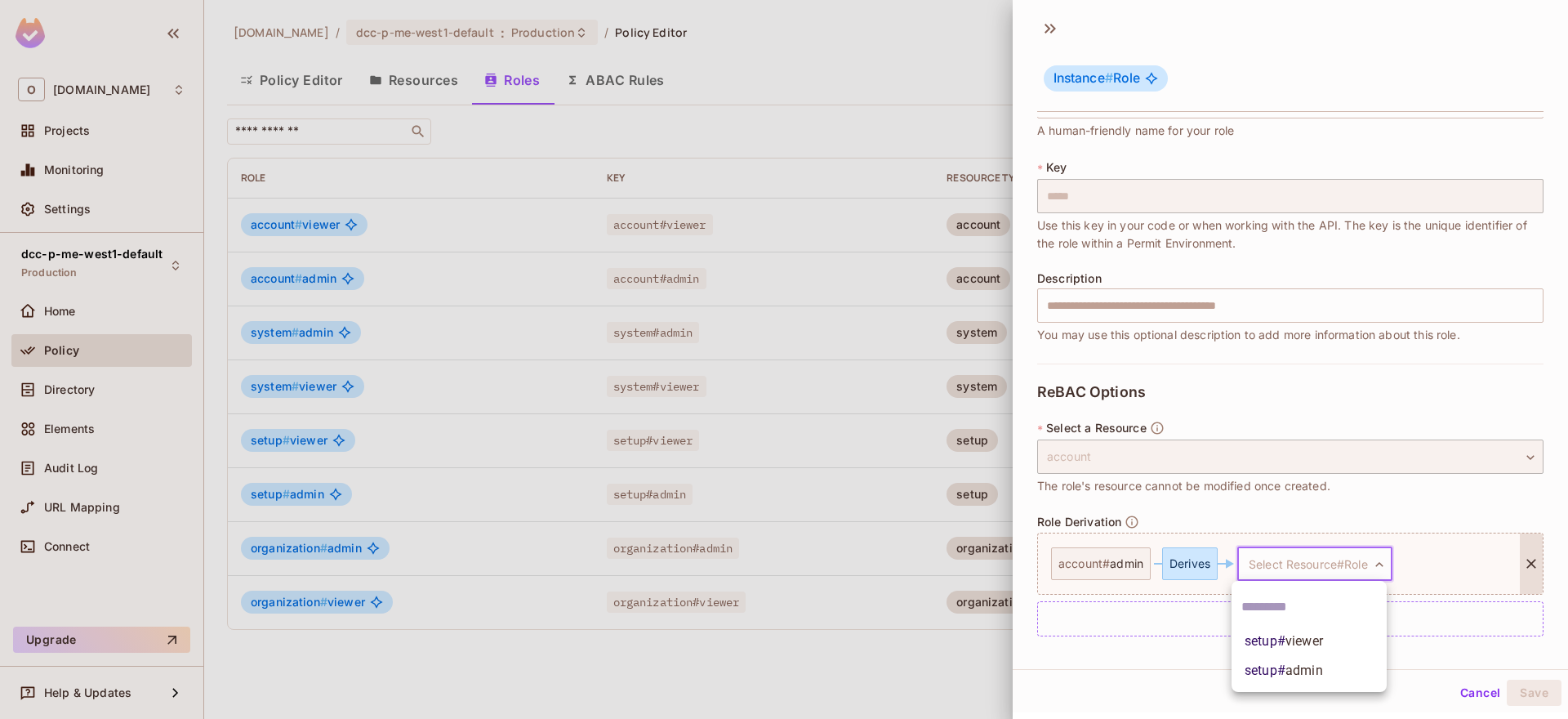
click at [1308, 569] on body "O onvego.com Projects Monitoring Settings dcc-p-me-west1-default Production Hom…" at bounding box center [784, 360] width 1568 height 719
click at [1319, 670] on span "admin" at bounding box center [1304, 670] width 37 height 16
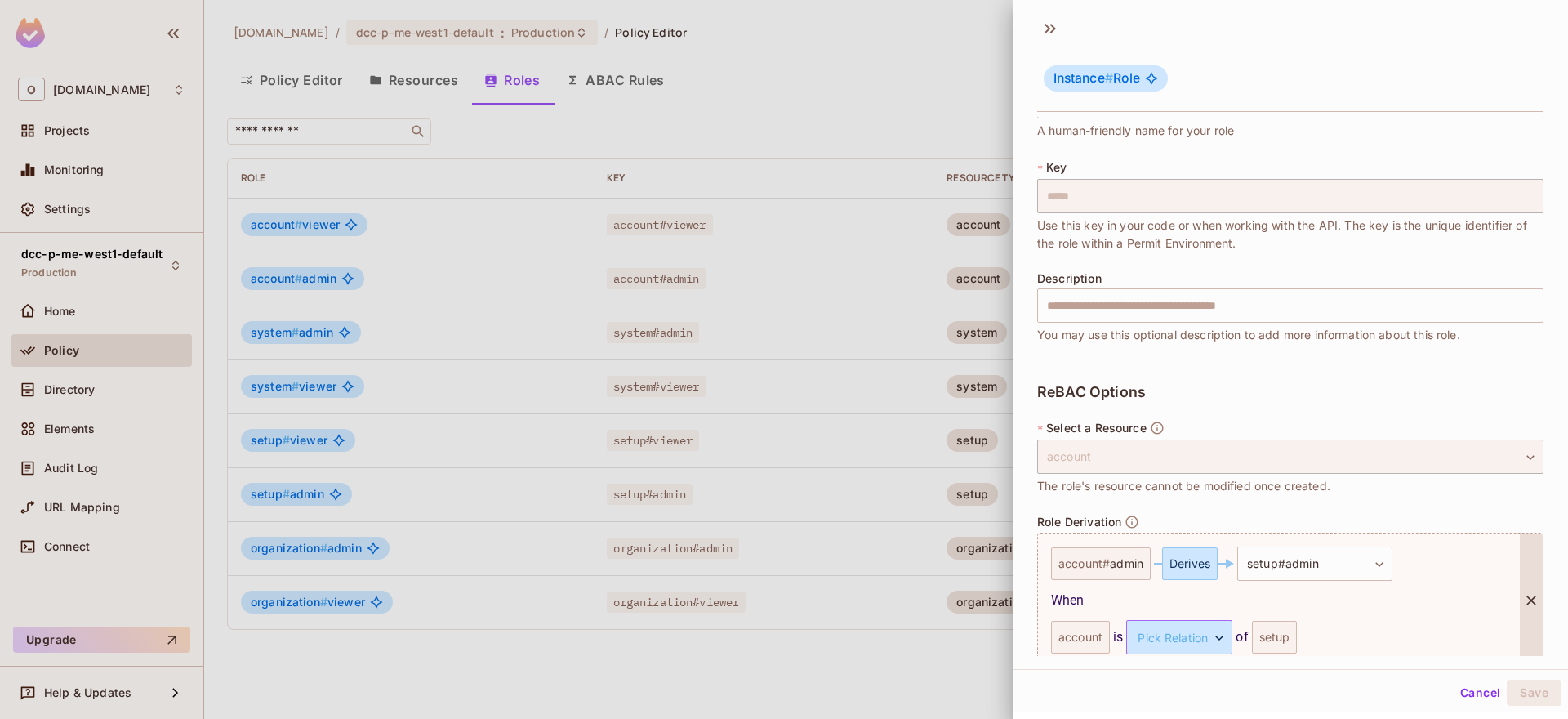
click at [1195, 638] on body "O onvego.com Projects Monitoring Settings dcc-p-me-west1-default Production Hom…" at bounding box center [784, 360] width 1568 height 719
click at [1191, 673] on li "parent" at bounding box center [1170, 685] width 150 height 29
click at [1509, 685] on button "Save" at bounding box center [1535, 692] width 55 height 27
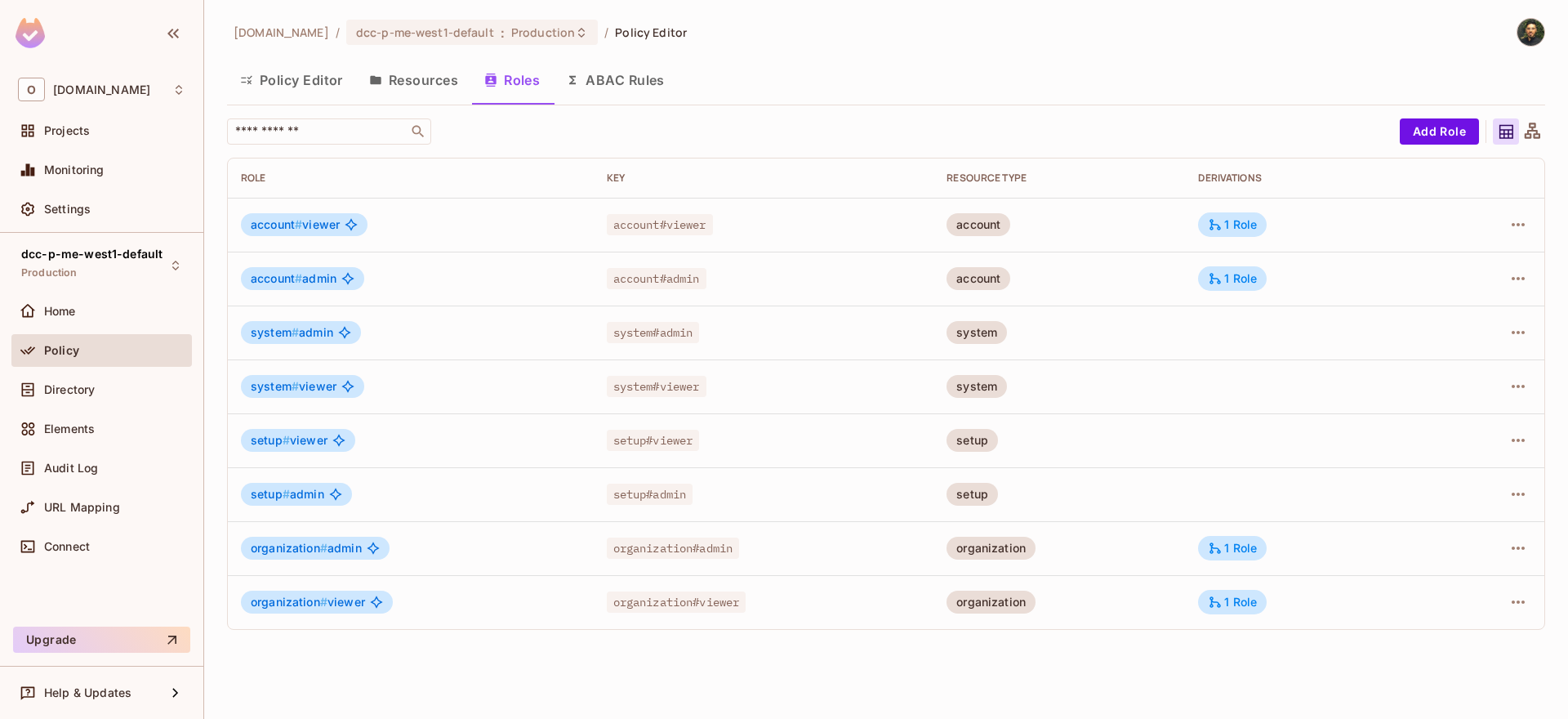
click at [1533, 339] on td at bounding box center [1491, 332] width 108 height 54
click at [1519, 336] on icon "button" at bounding box center [1518, 332] width 20 height 20
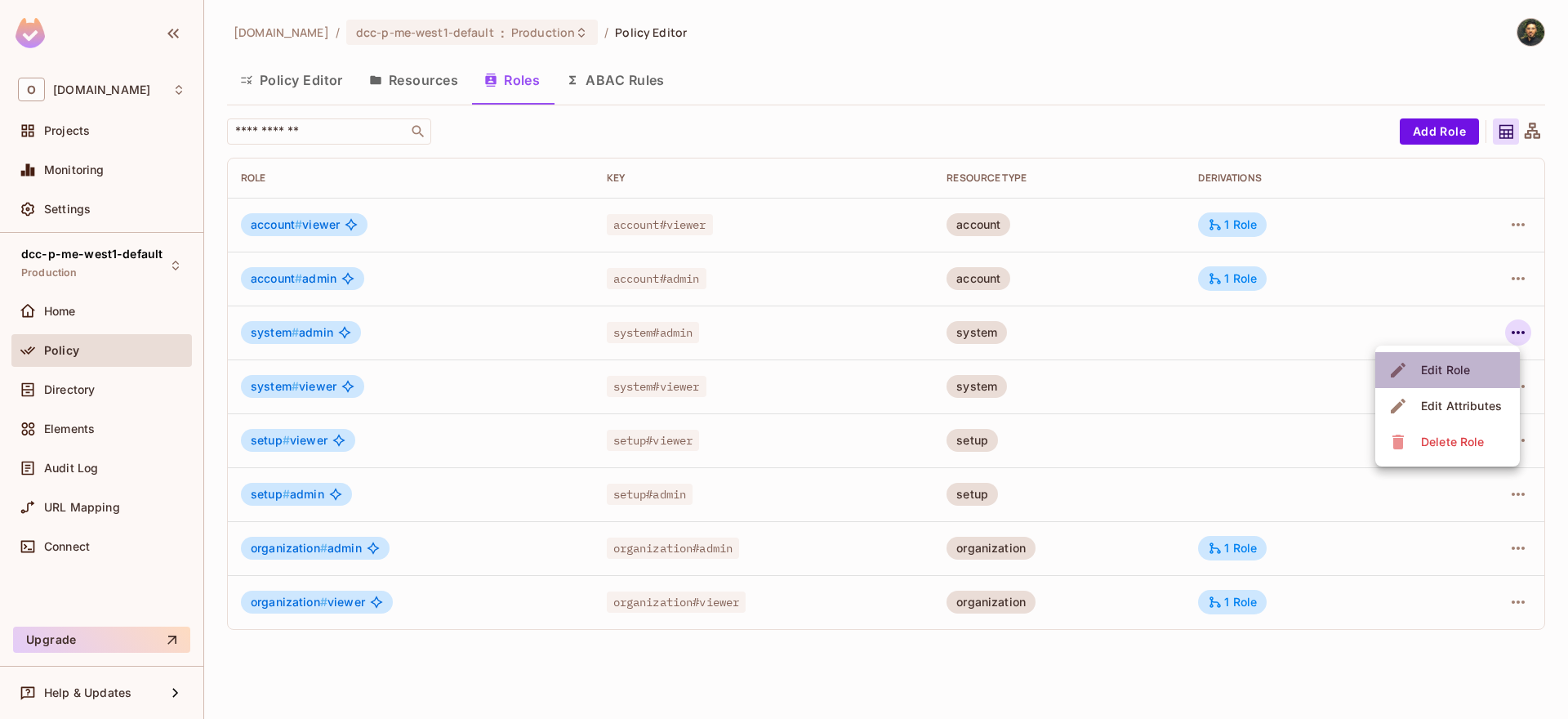
click at [1455, 373] on div "Edit Role" at bounding box center [1445, 369] width 49 height 17
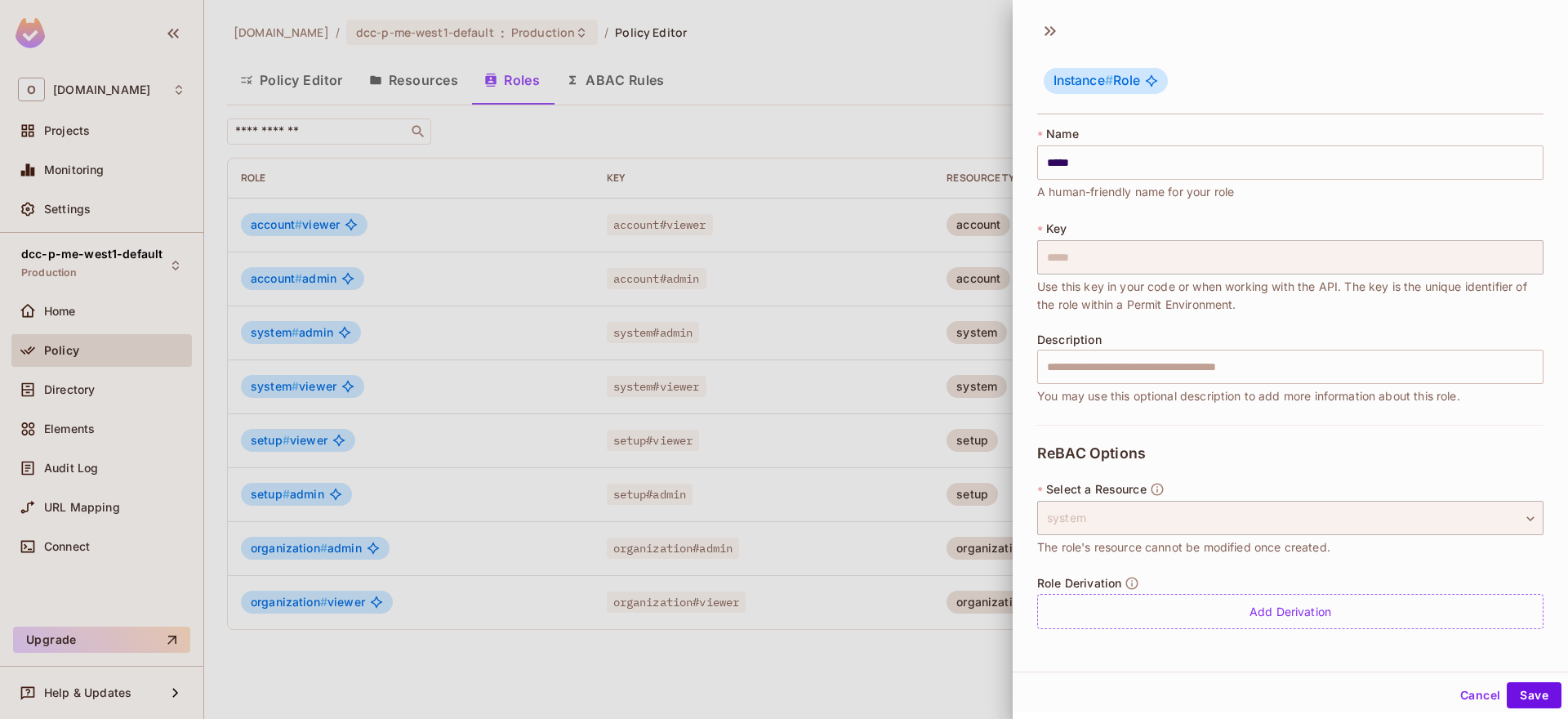
scroll to position [2, 0]
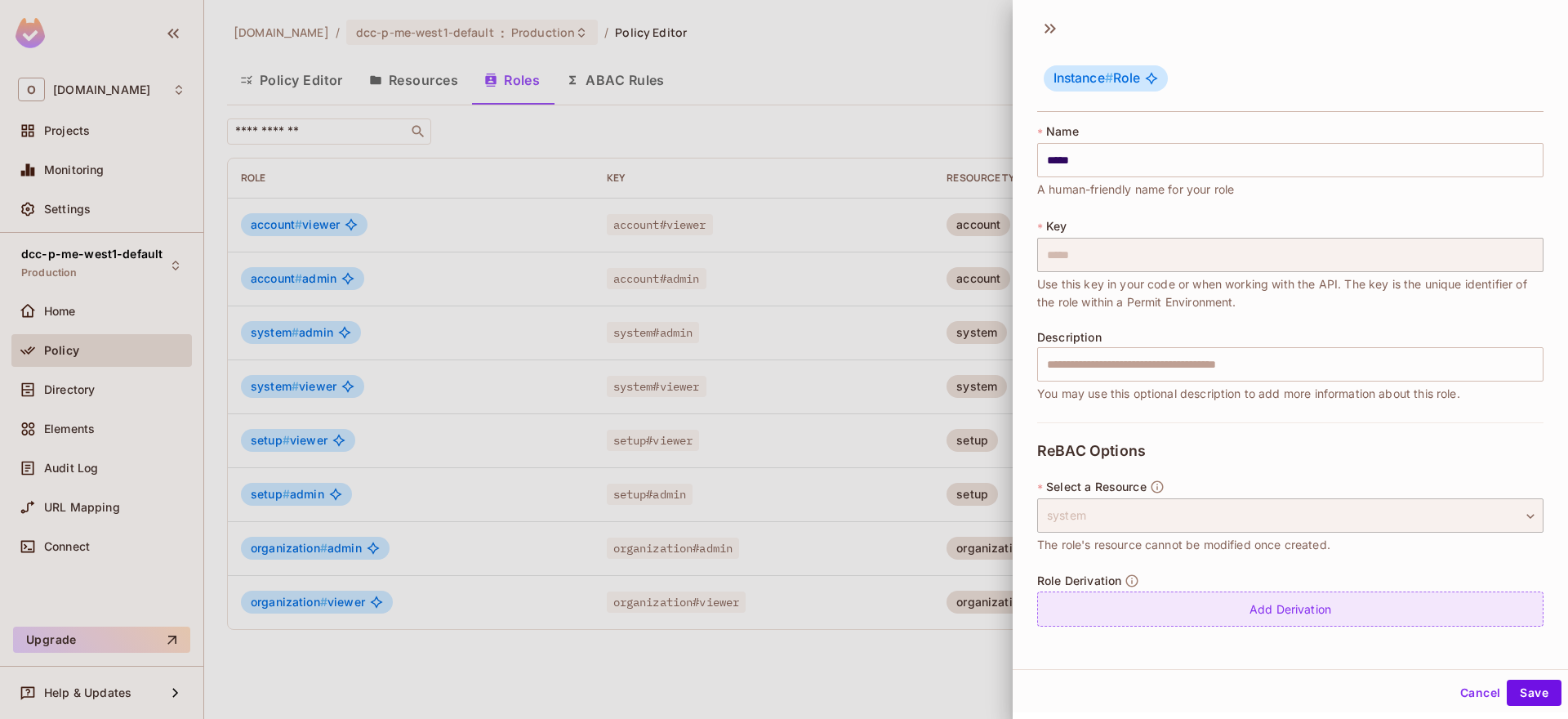
click at [1314, 614] on div "Add Derivation" at bounding box center [1290, 609] width 506 height 35
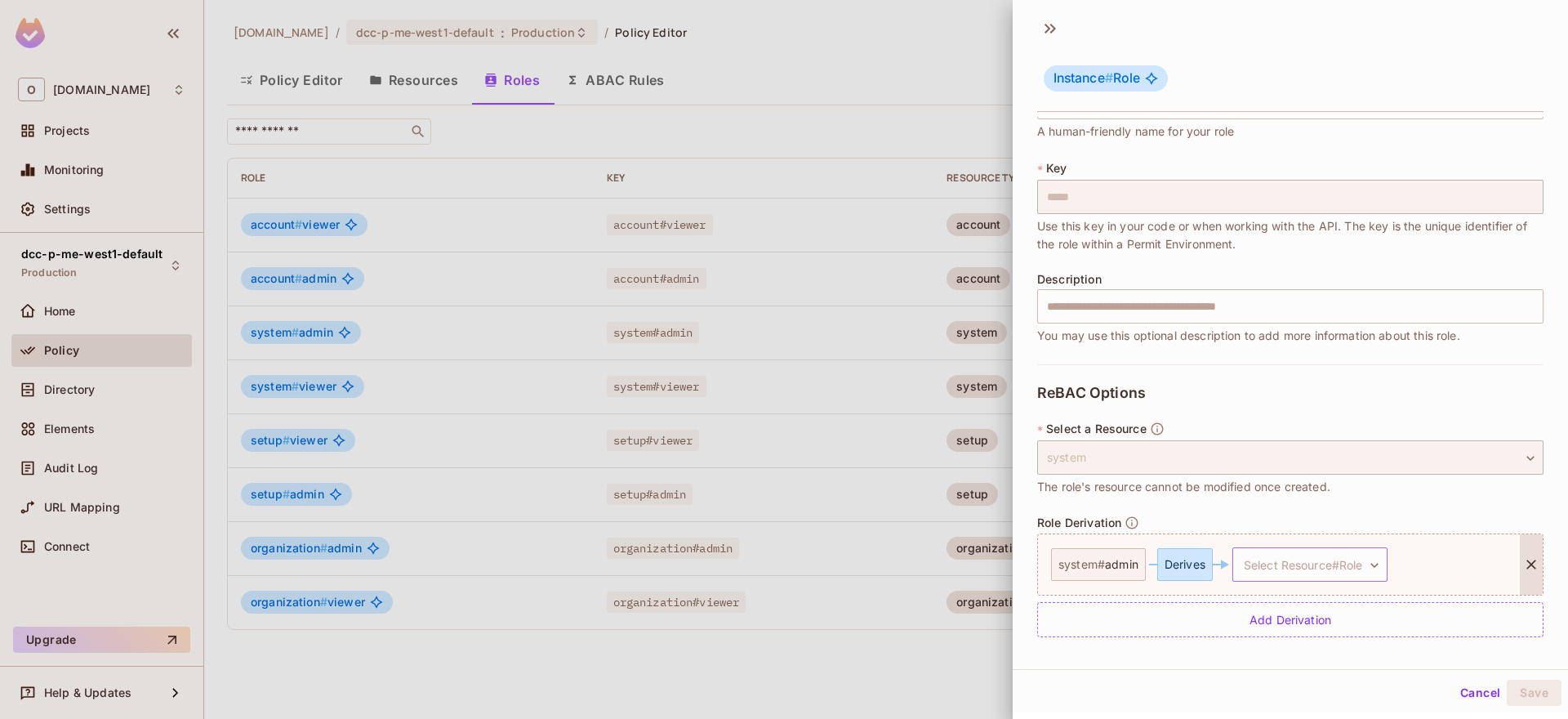
scroll to position [59, 0]
click at [1320, 570] on body "O onvego.com Projects Monitoring Settings dcc-p-me-west1-default Production Hom…" at bounding box center [784, 360] width 1568 height 719
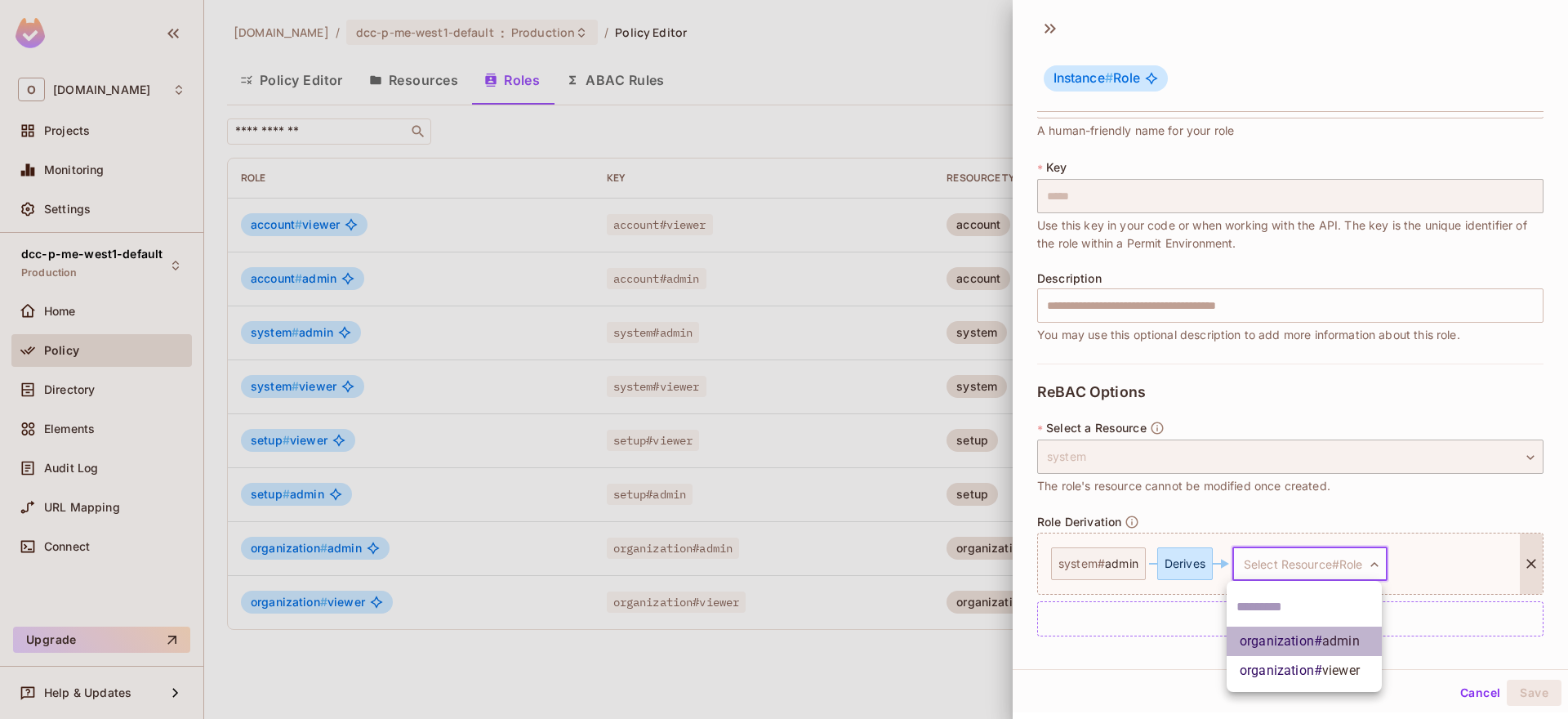
click at [1319, 640] on span "organization # admin" at bounding box center [1300, 641] width 120 height 20
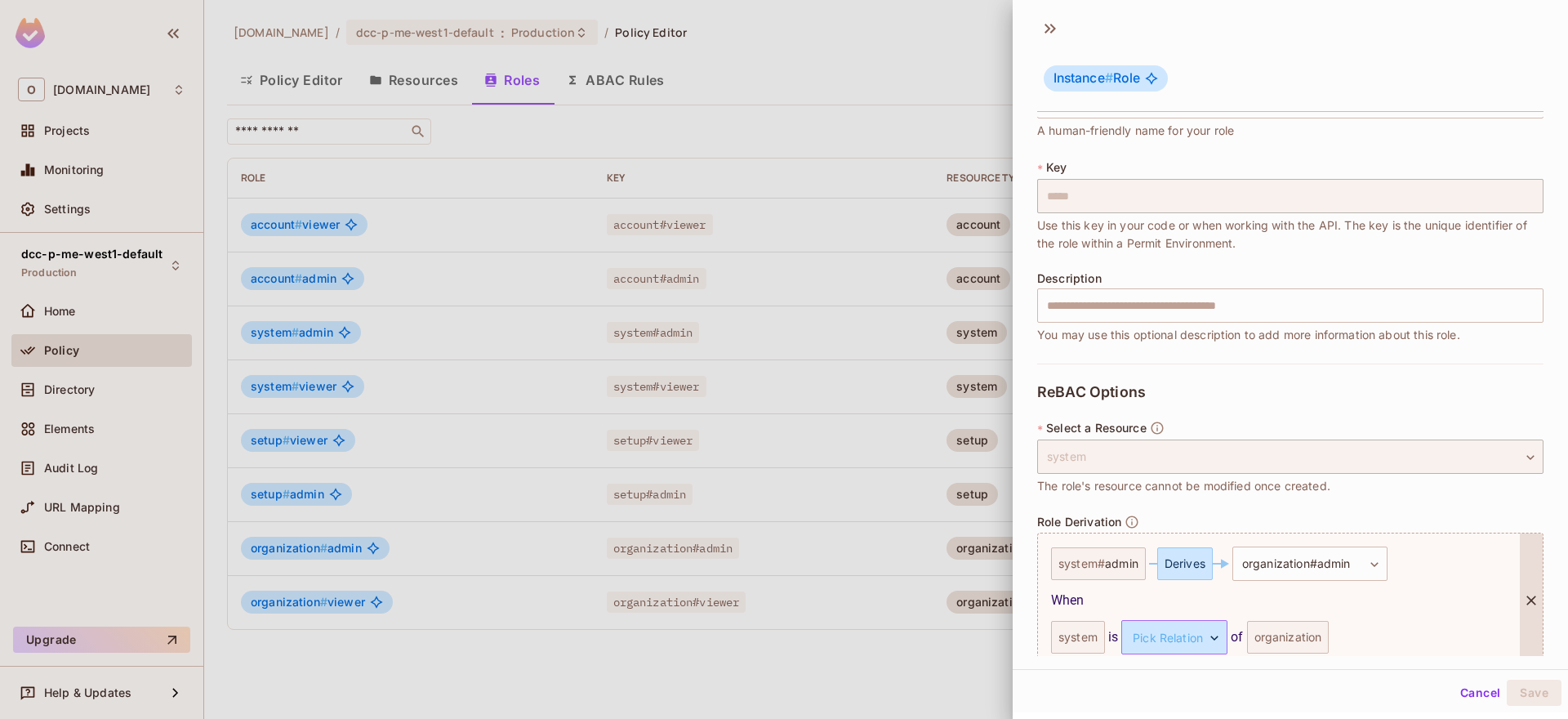
click at [1201, 649] on body "O onvego.com Projects Monitoring Settings dcc-p-me-west1-default Production Hom…" at bounding box center [784, 360] width 1568 height 719
click at [1212, 680] on li "parent" at bounding box center [1165, 685] width 150 height 29
click at [1507, 684] on button "Save" at bounding box center [1535, 692] width 55 height 27
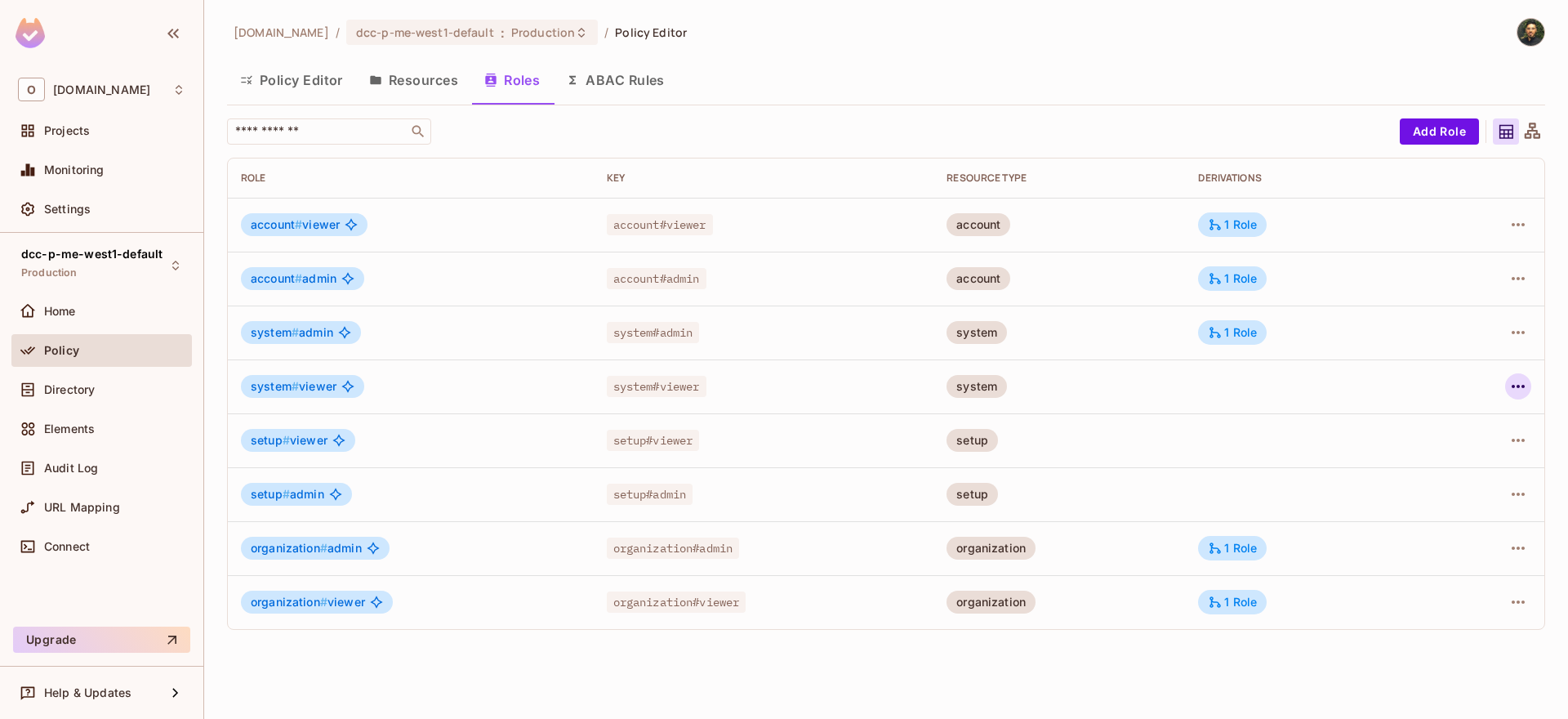
click at [1511, 394] on icon "button" at bounding box center [1518, 386] width 20 height 20
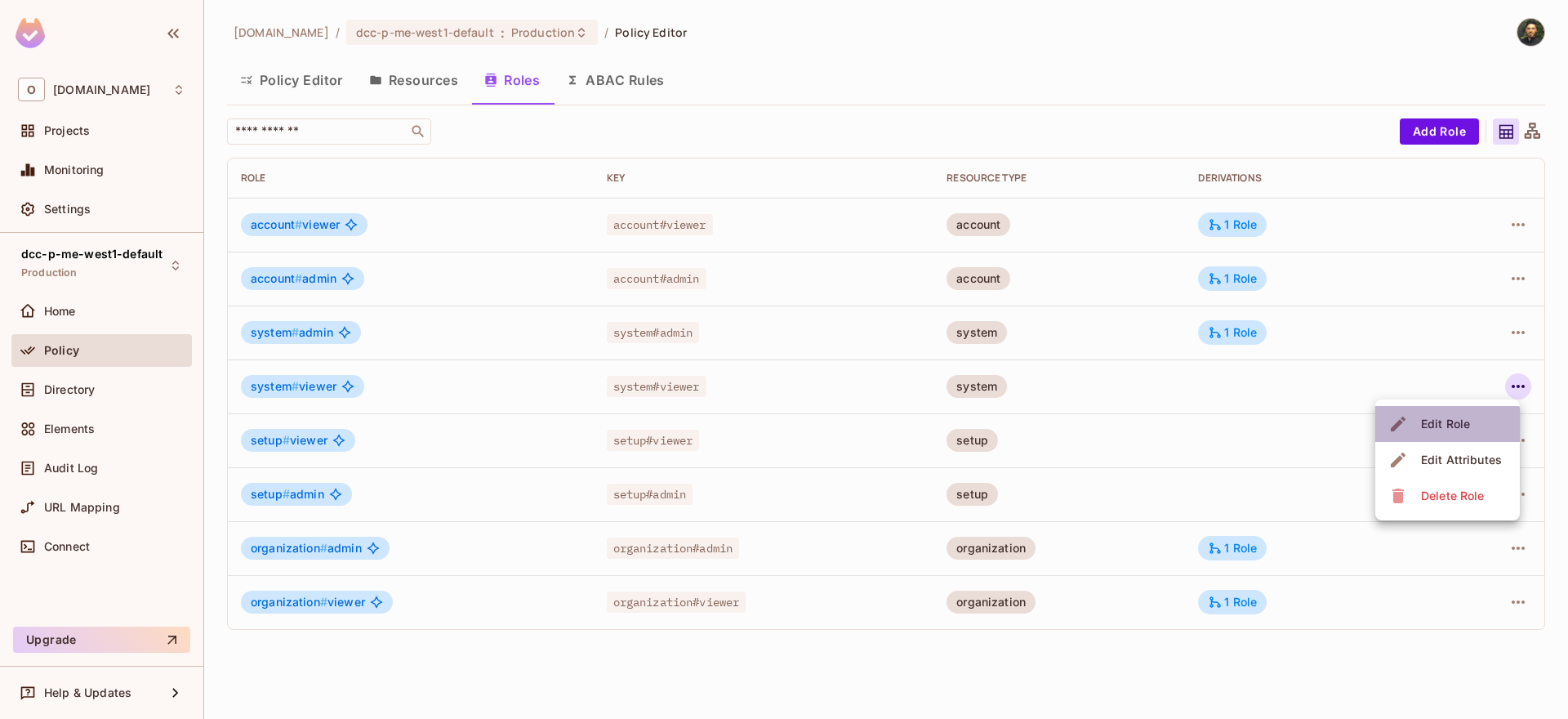
click at [1443, 435] on span "Edit Role" at bounding box center [1445, 423] width 59 height 27
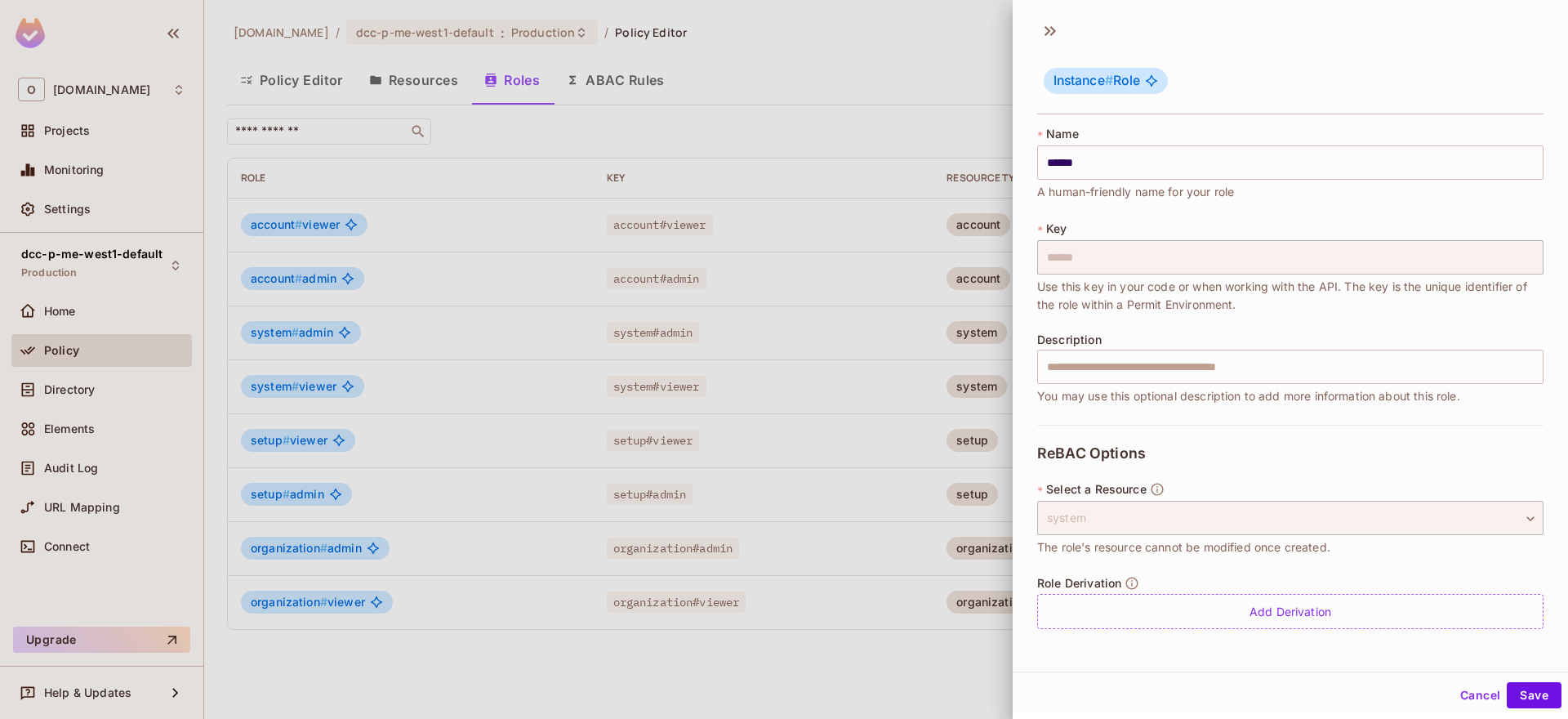
scroll to position [2, 0]
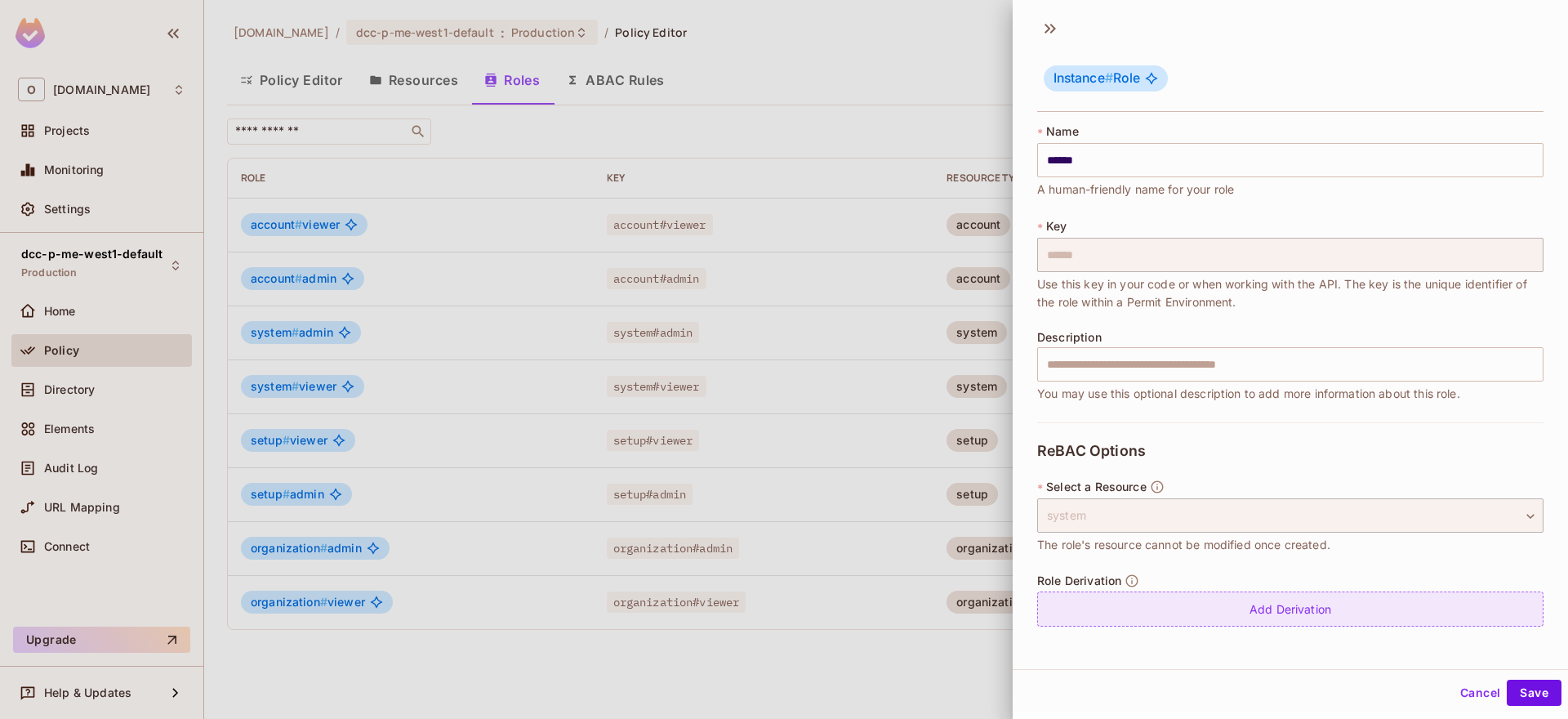
click at [1308, 613] on div "Add Derivation" at bounding box center [1290, 609] width 506 height 35
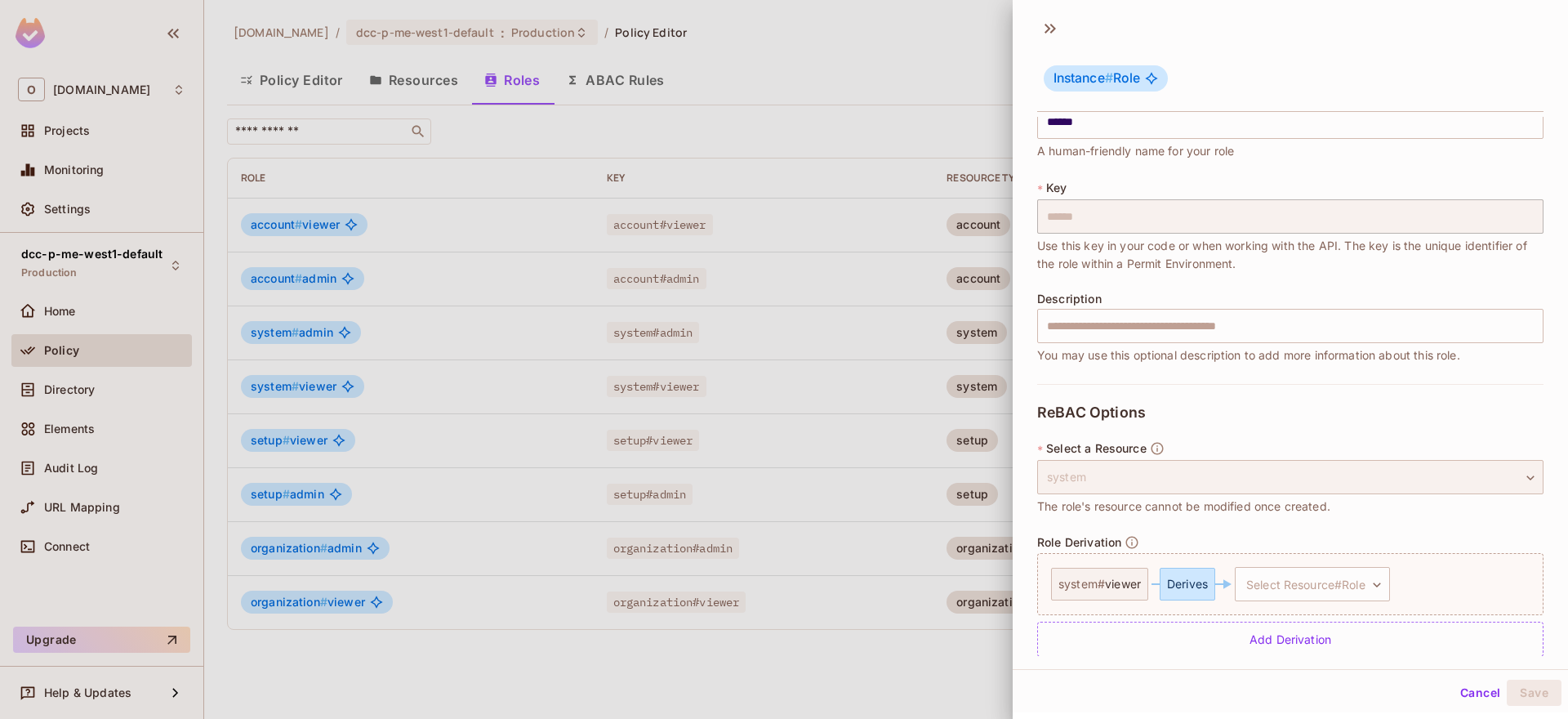
scroll to position [59, 0]
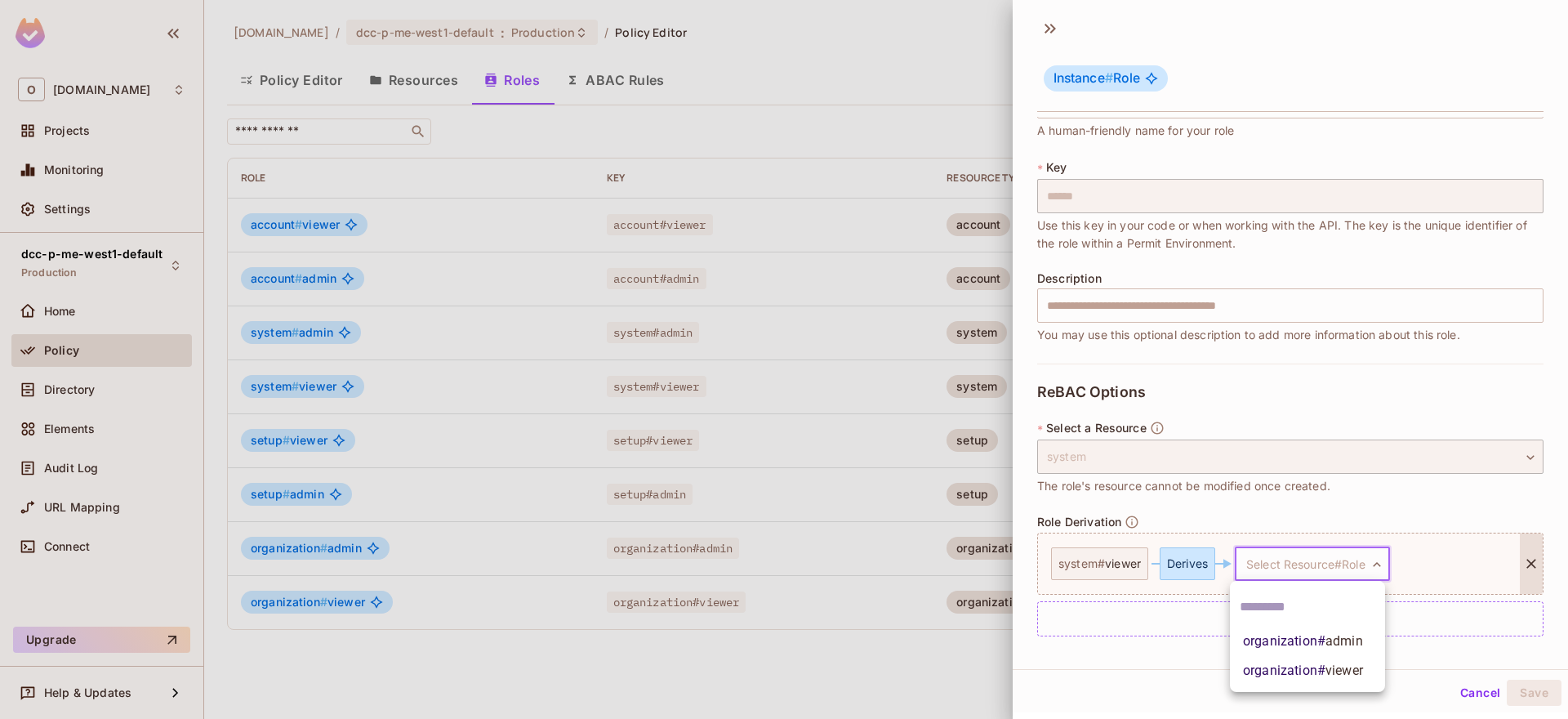
click at [1313, 560] on body "O onvego.com Projects Monitoring Settings dcc-p-me-west1-default Production Hom…" at bounding box center [784, 360] width 1568 height 719
click at [1310, 671] on span "organization # viewer" at bounding box center [1303, 671] width 120 height 20
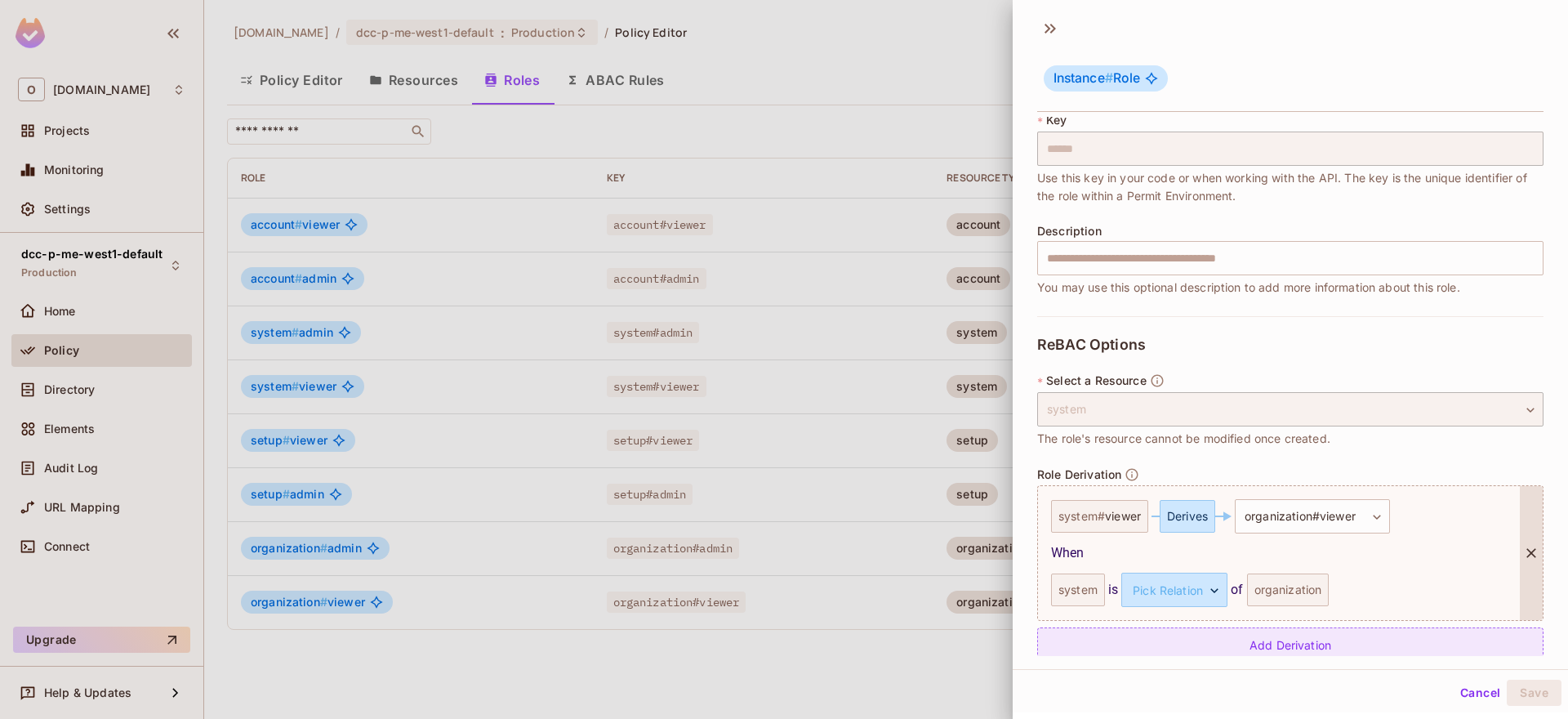
scroll to position [133, 0]
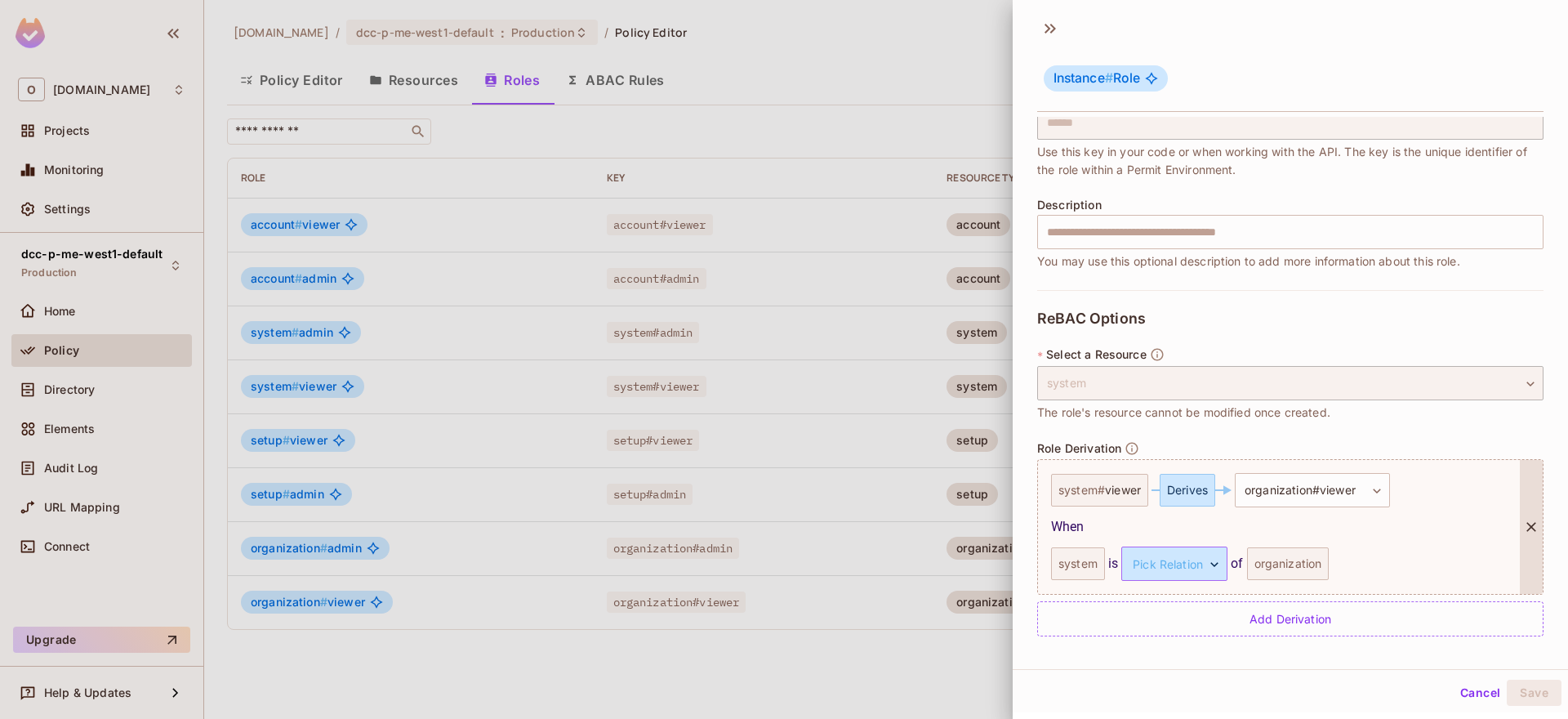
click at [1213, 570] on body "O onvego.com Projects Monitoring Settings dcc-p-me-west1-default Production Hom…" at bounding box center [784, 360] width 1568 height 719
click at [1195, 633] on li "parent" at bounding box center [1165, 641] width 150 height 29
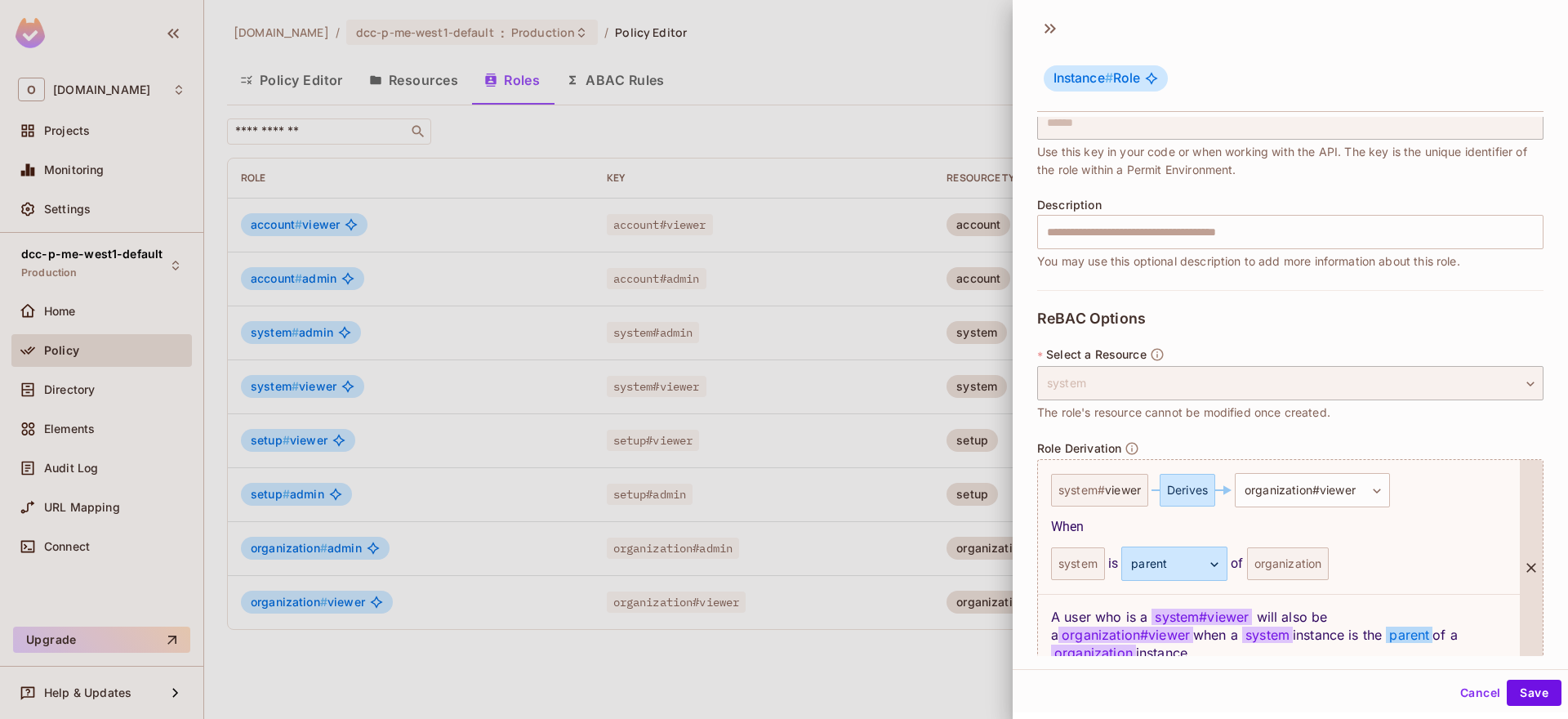
scroll to position [195, 0]
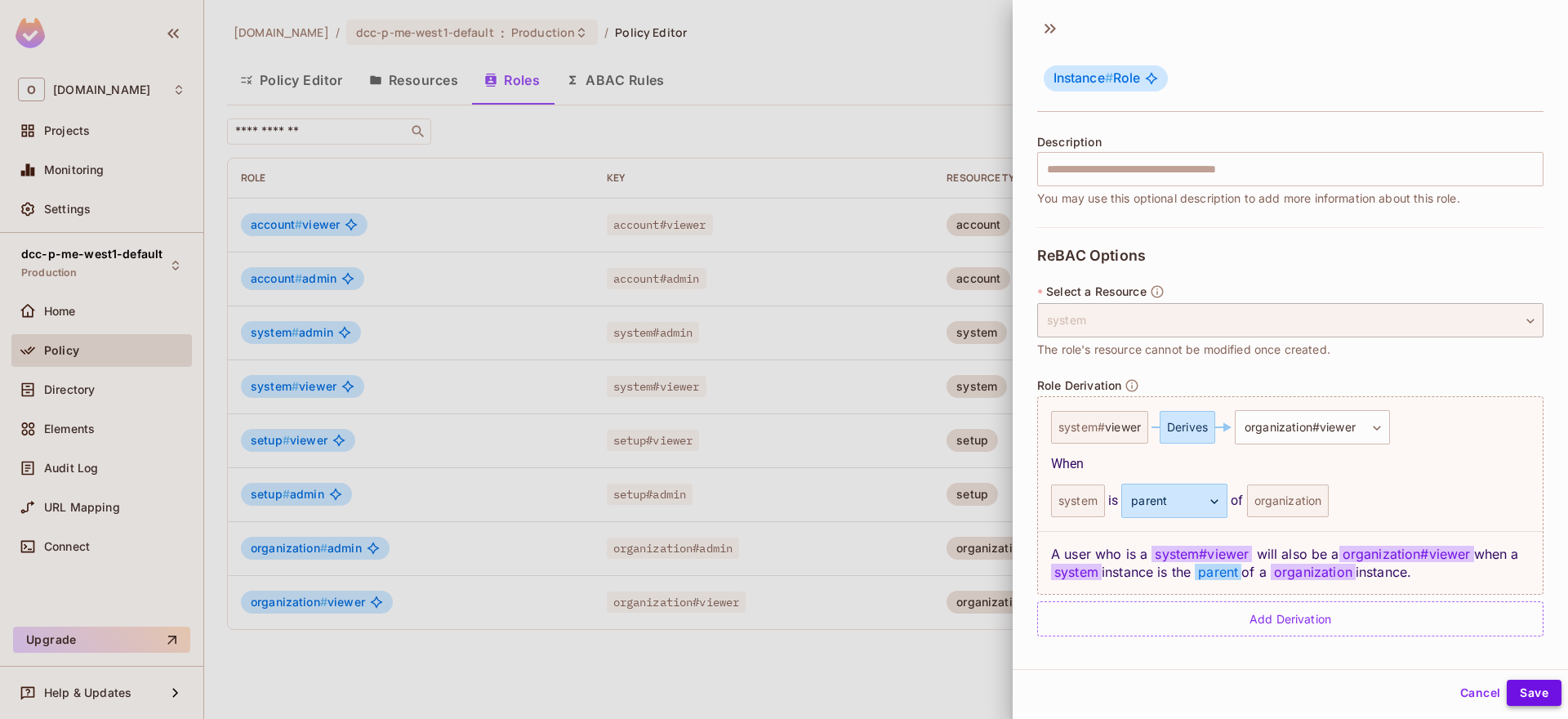
click at [1521, 690] on button "Save" at bounding box center [1535, 692] width 55 height 27
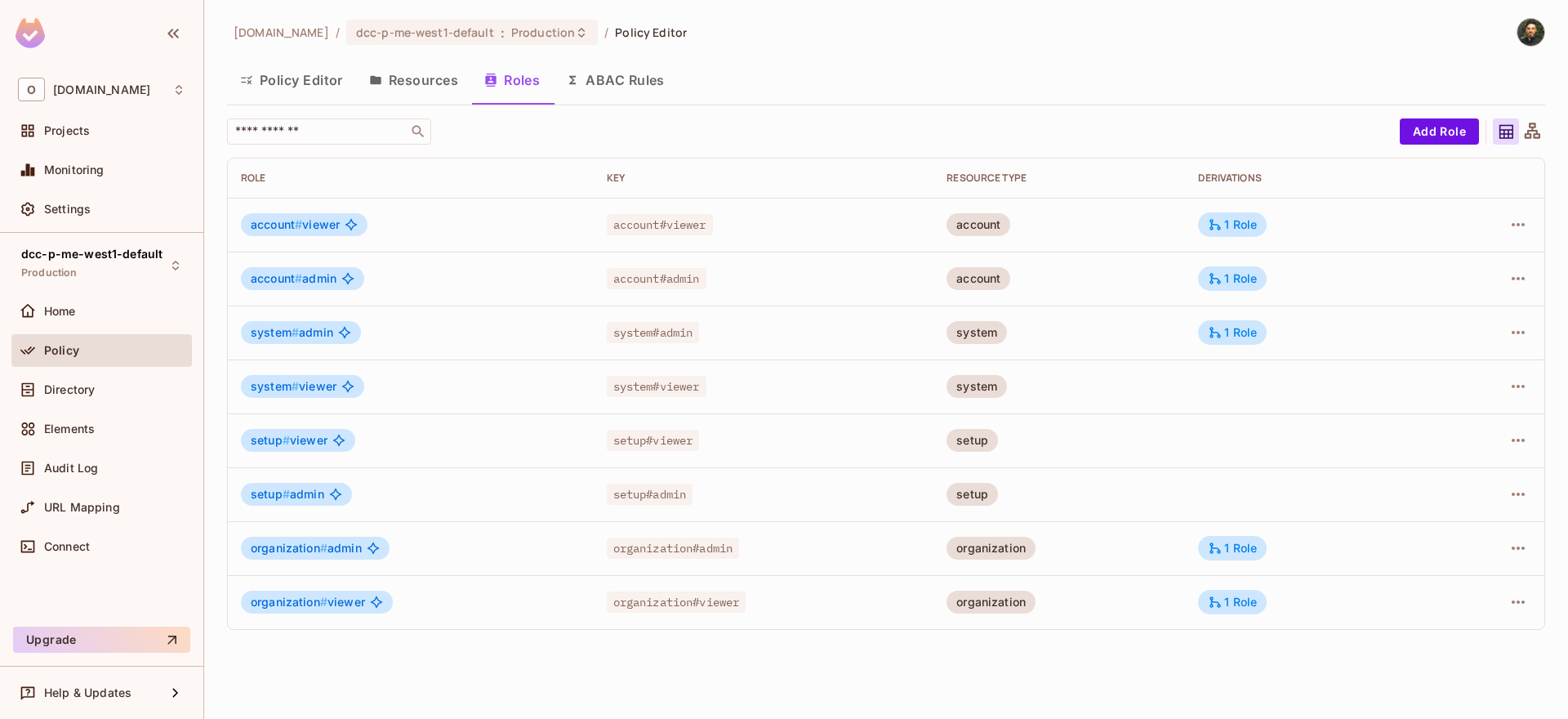
click at [1536, 135] on icon at bounding box center [1533, 131] width 16 height 16
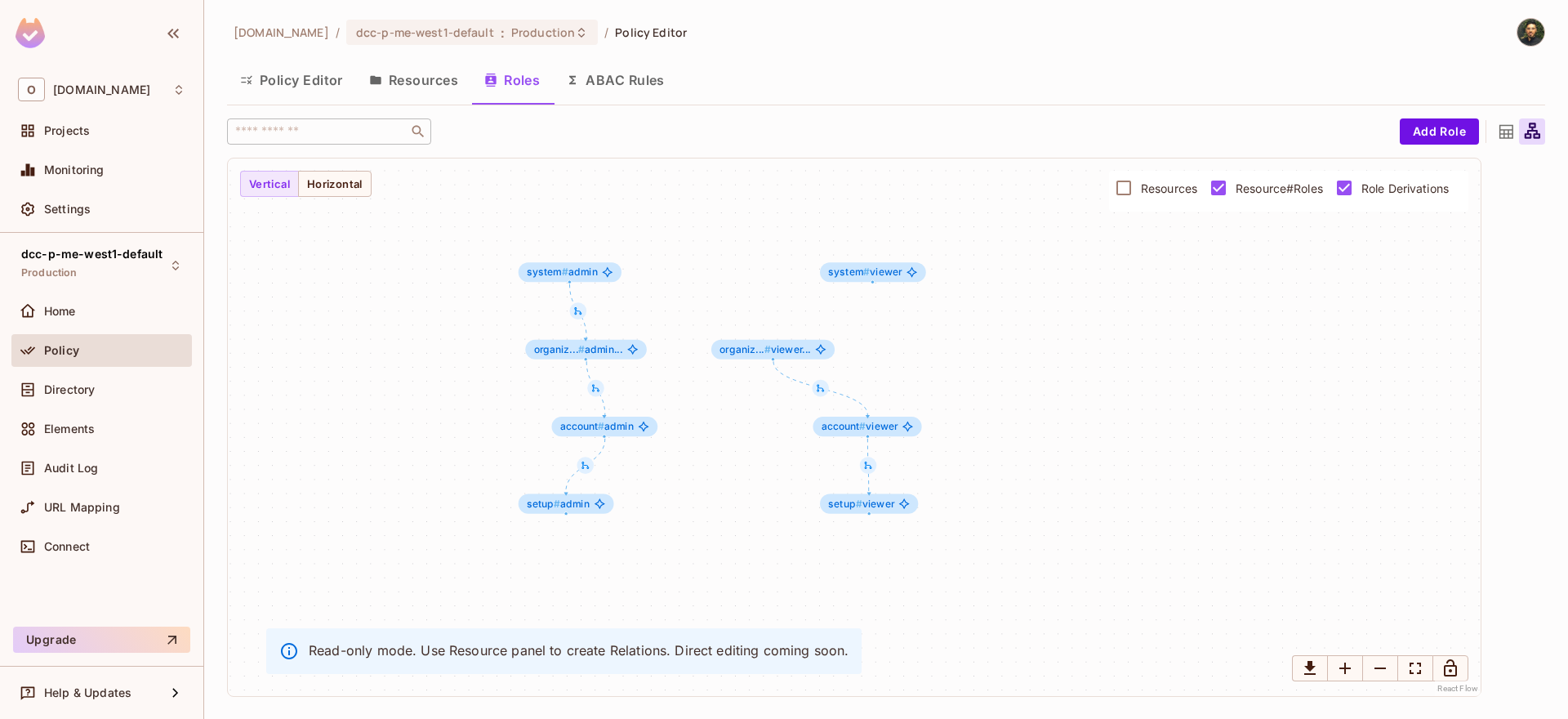
drag, startPoint x: 762, startPoint y: 501, endPoint x: 738, endPoint y: 433, distance: 72.1
click at [738, 433] on div "account # viewer account # admin system # admin system # viewer setup # viewer …" at bounding box center [854, 426] width 1253 height 537
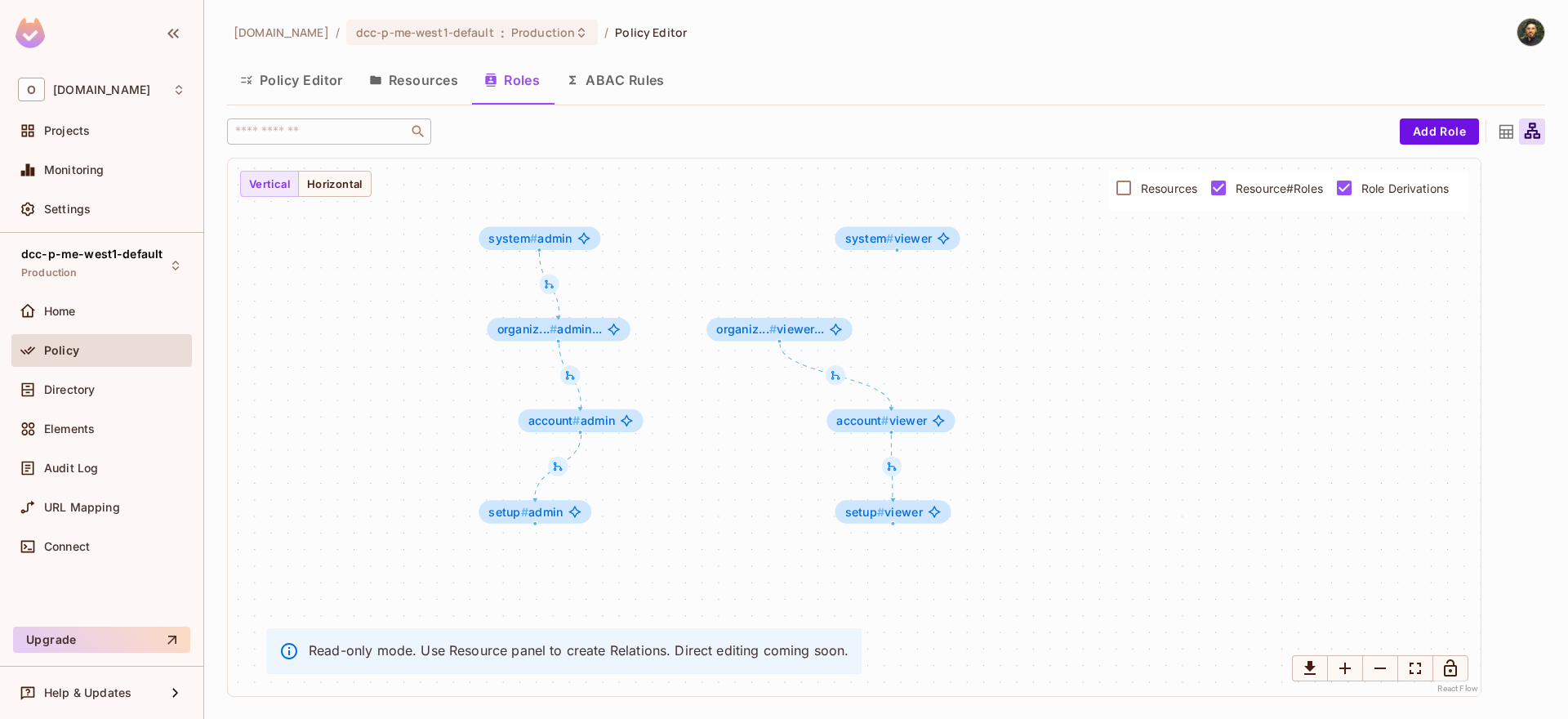
drag, startPoint x: 901, startPoint y: 249, endPoint x: 776, endPoint y: 316, distance: 141.8
click at [903, 247] on div "system # viewer" at bounding box center [897, 238] width 125 height 23
click at [898, 238] on span "system # viewer" at bounding box center [888, 238] width 86 height 13
click at [1117, 283] on div "account # viewer account # admin system # admin system # viewer setup # viewer …" at bounding box center [854, 426] width 1253 height 537
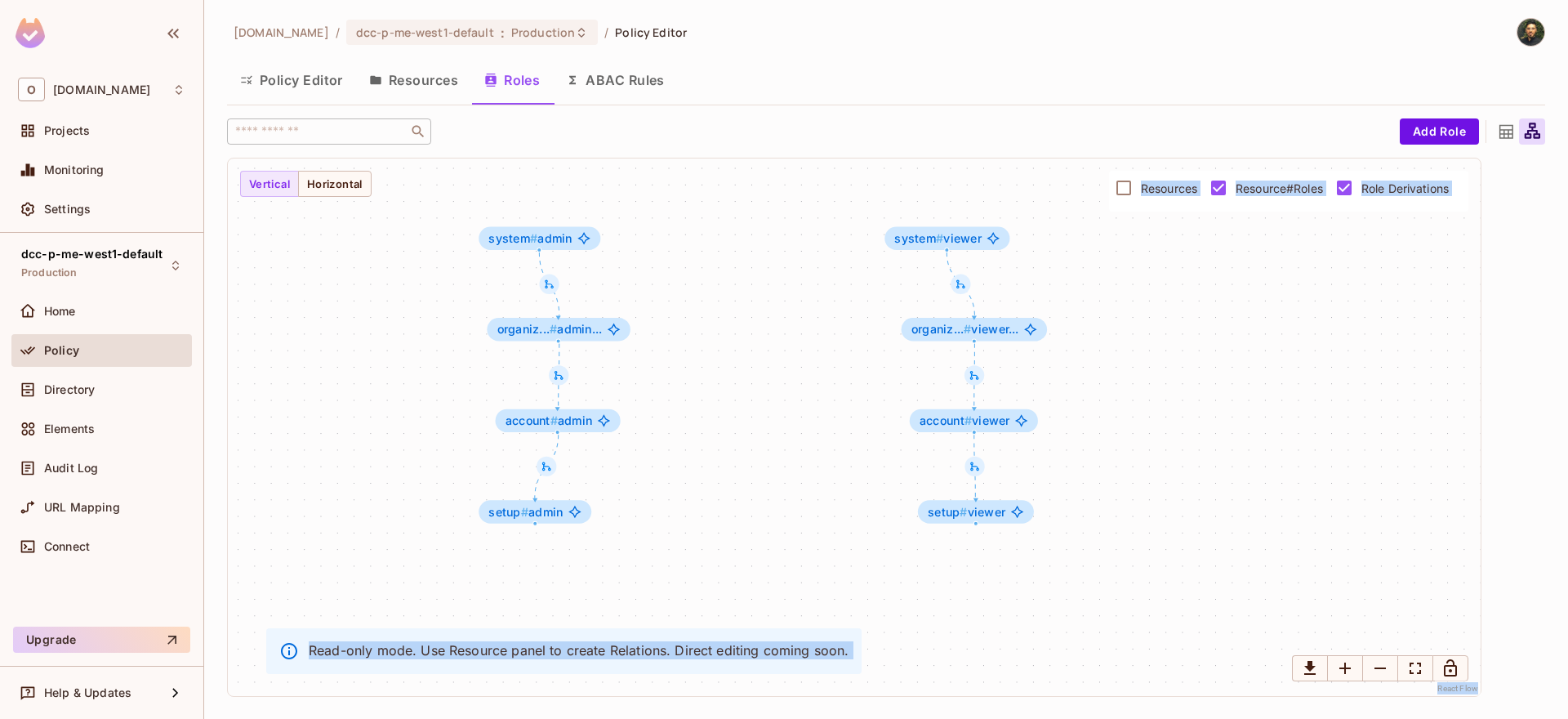
click at [1222, 257] on div "account # viewer account # admin system # admin system # viewer setup # viewer …" at bounding box center [854, 426] width 1253 height 537
click at [691, 316] on div "account # viewer account # admin system # admin system # viewer setup # viewer …" at bounding box center [854, 426] width 1253 height 537
click at [664, 646] on p "Read-only mode. Use Resource panel to create Relations. Direct editing coming s…" at bounding box center [578, 650] width 539 height 18
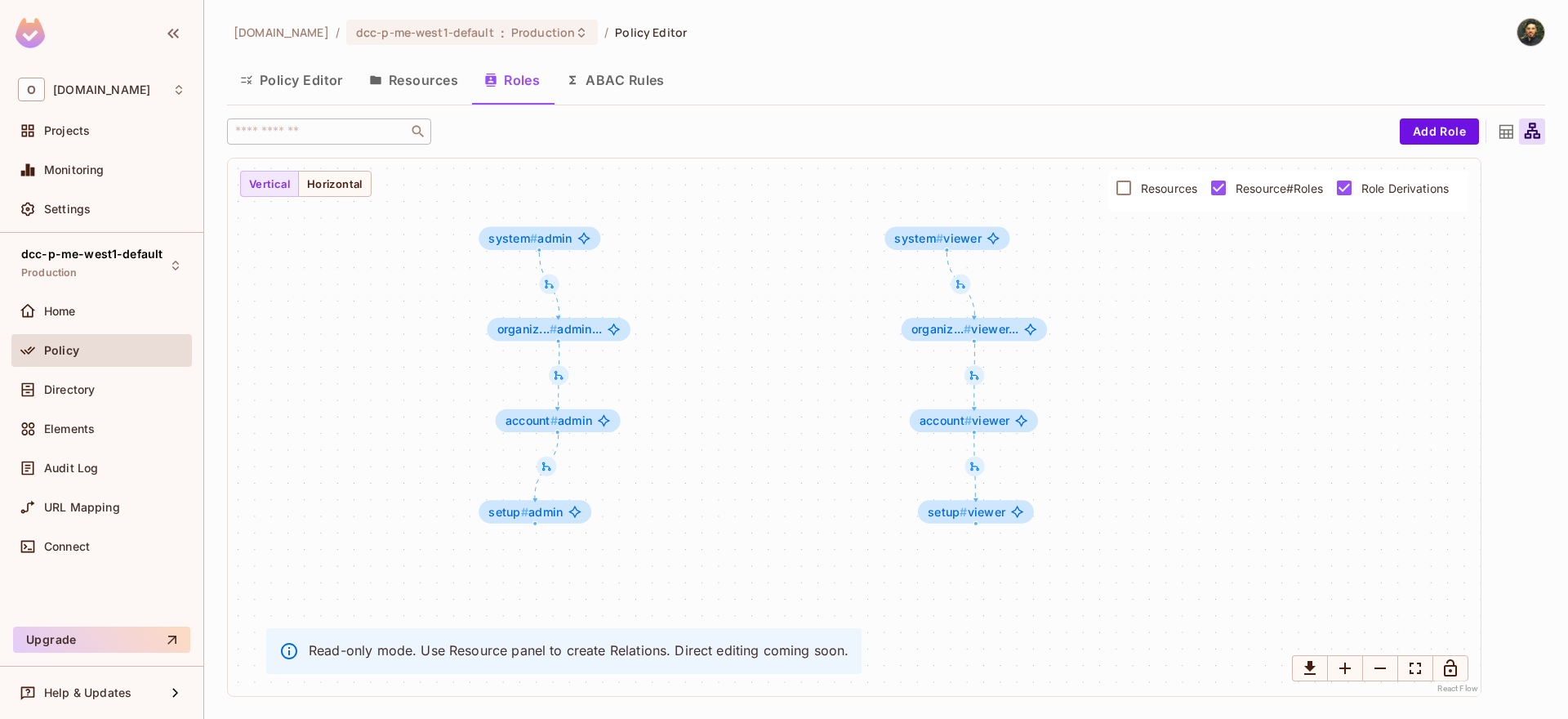
click at [1505, 129] on icon at bounding box center [1506, 132] width 21 height 21
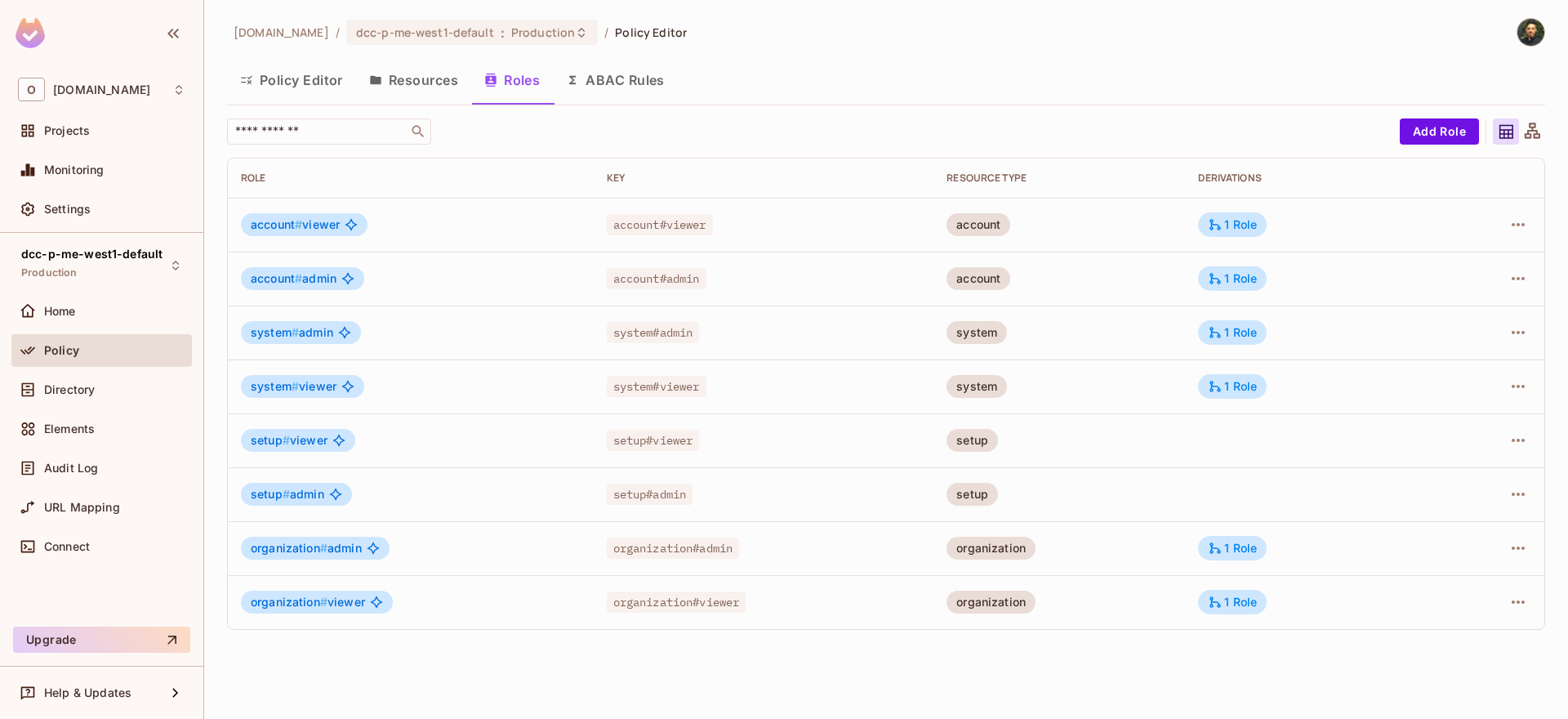
click at [439, 71] on button "Resources" at bounding box center [413, 81] width 115 height 41
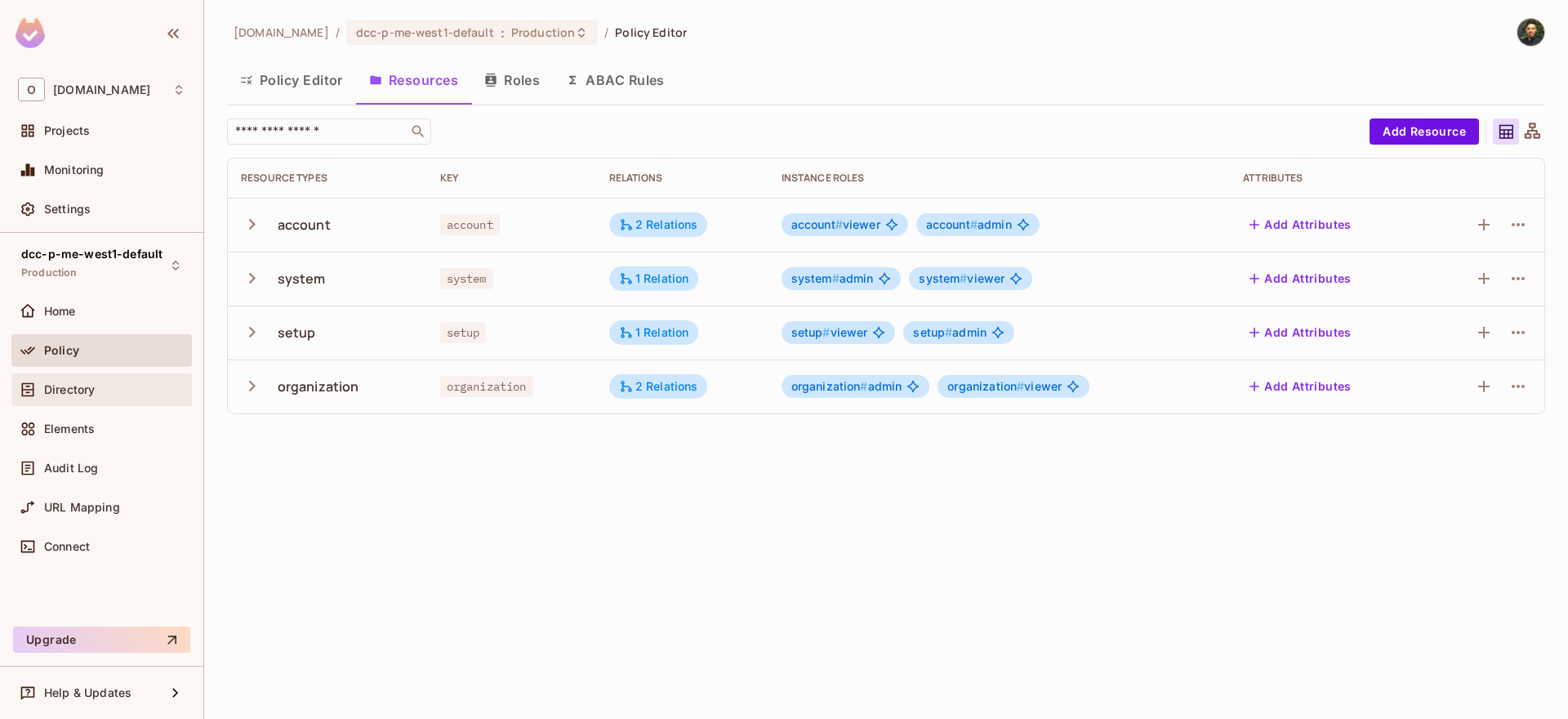
click at [34, 381] on icon at bounding box center [28, 389] width 17 height 17
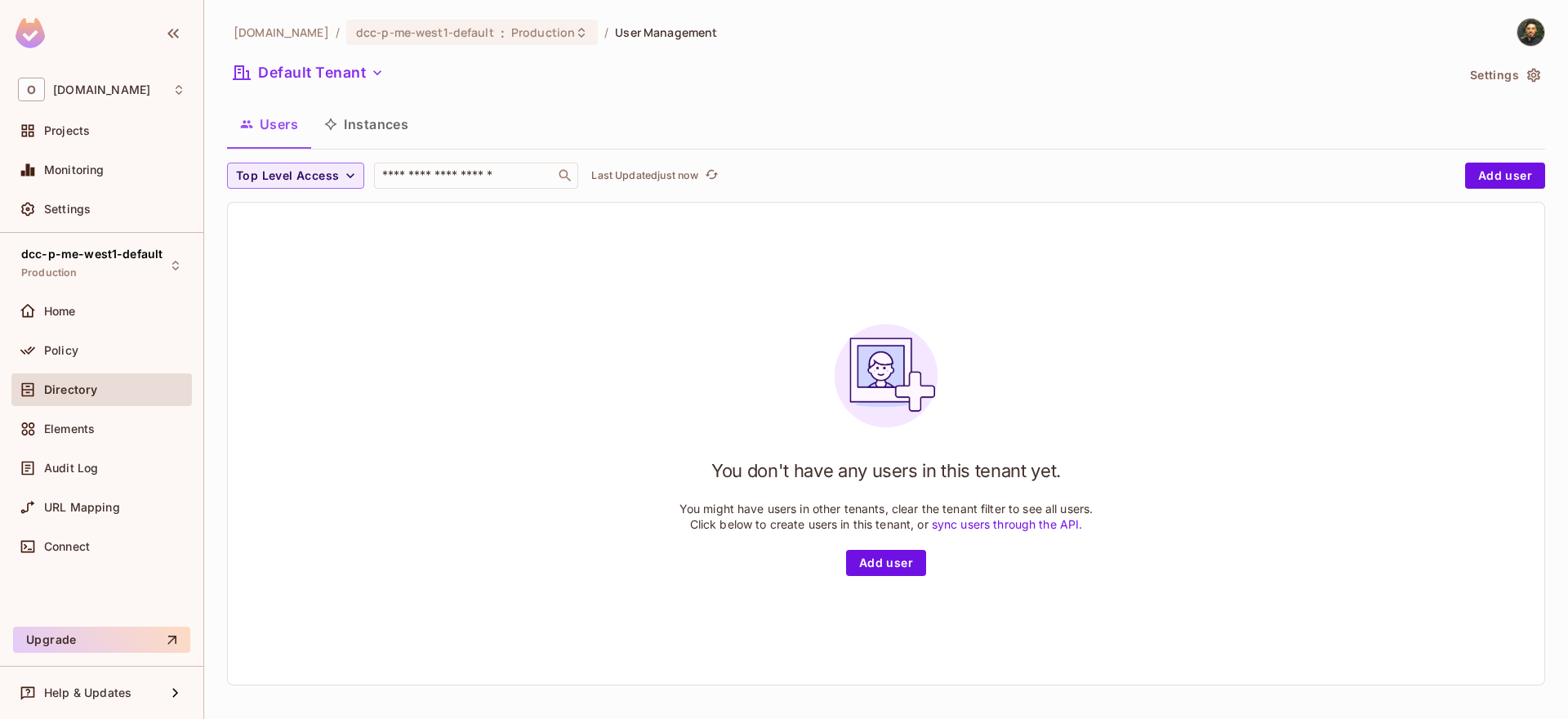
click at [359, 126] on button "Instances" at bounding box center [366, 125] width 110 height 41
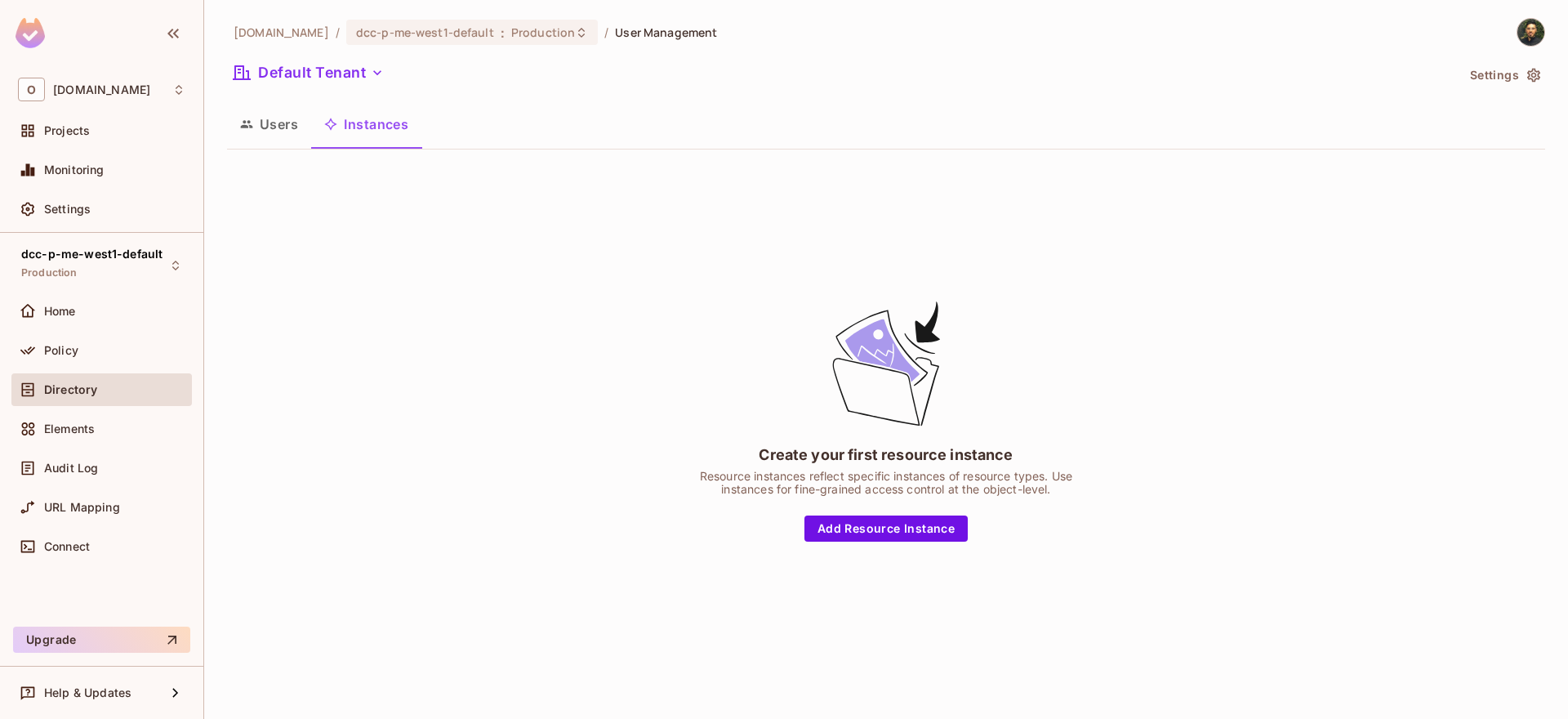
click at [274, 131] on button "Users" at bounding box center [269, 125] width 84 height 41
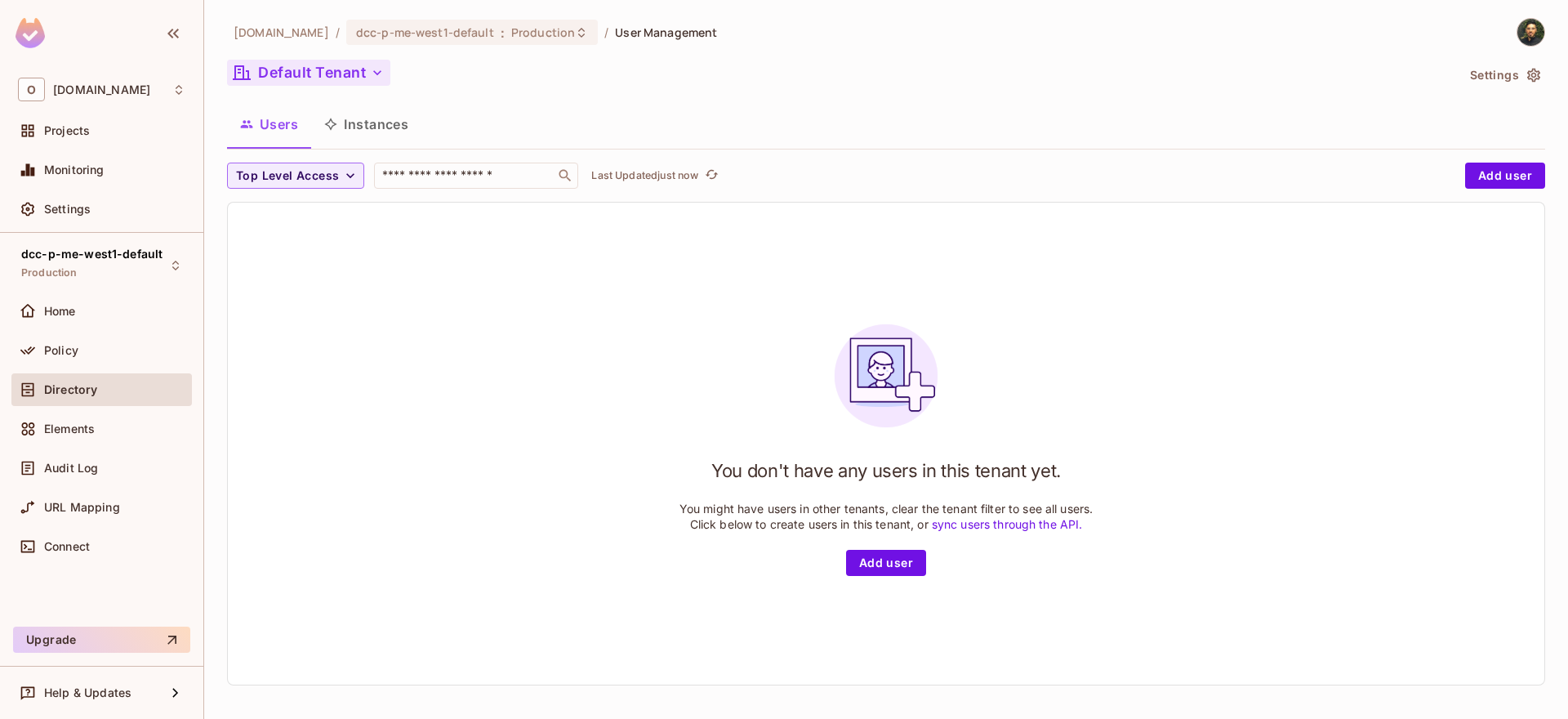
click at [330, 75] on button "Default Tenant" at bounding box center [308, 73] width 163 height 27
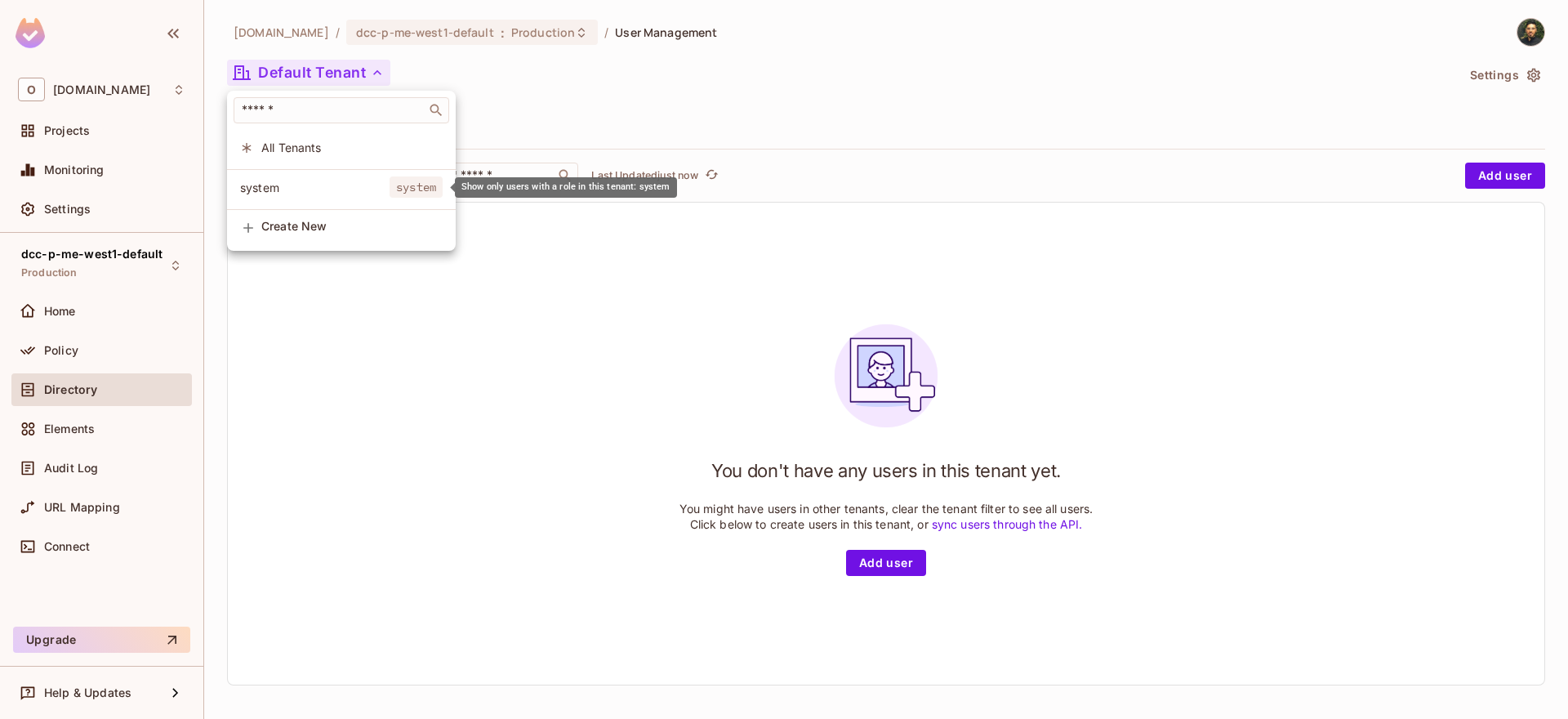
click at [356, 193] on span "system" at bounding box center [314, 188] width 149 height 16
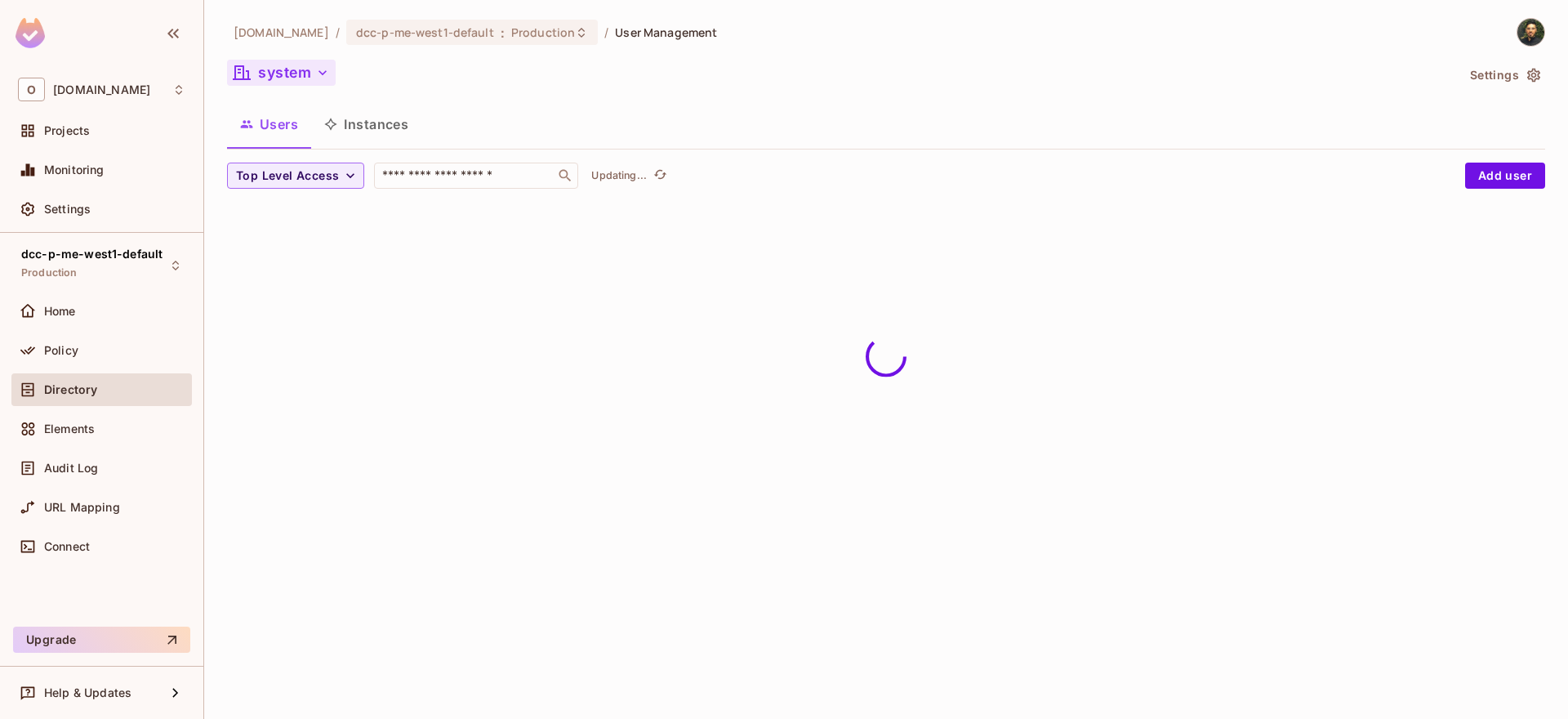
click at [317, 81] on button "system" at bounding box center [281, 73] width 109 height 27
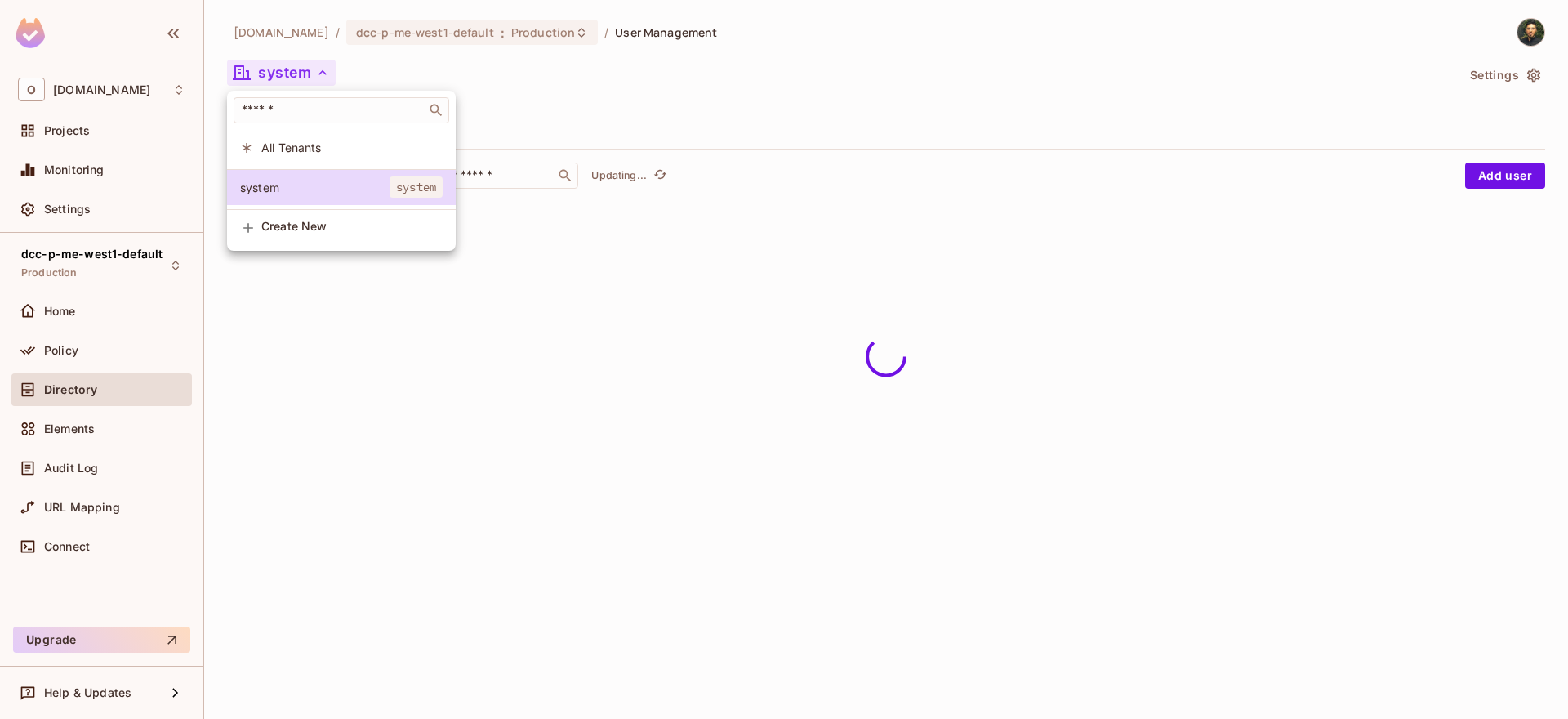
click at [578, 126] on div at bounding box center [784, 360] width 1568 height 719
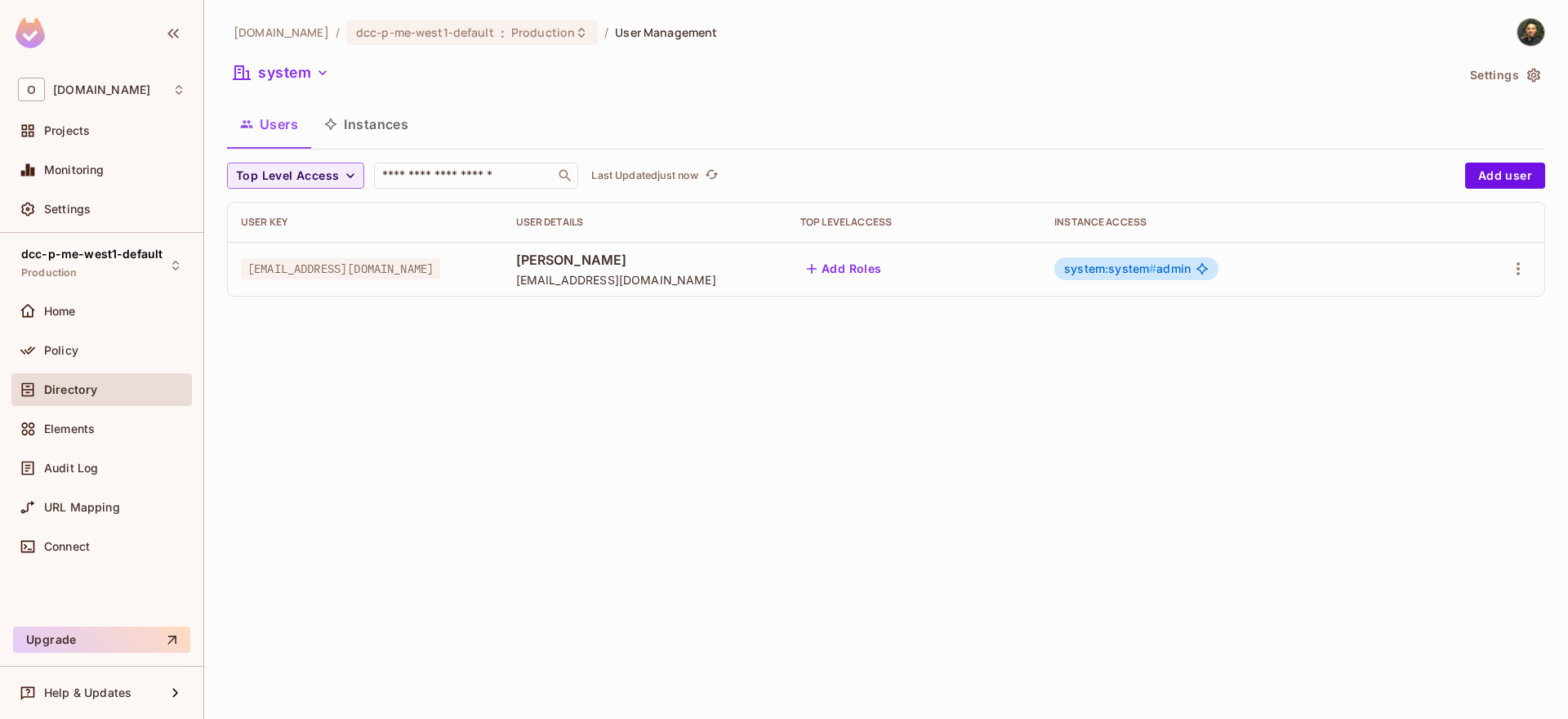
click at [1156, 270] on span "#" at bounding box center [1152, 268] width 7 height 14
drag, startPoint x: 1256, startPoint y: 269, endPoint x: 1236, endPoint y: 271, distance: 20.1
click at [1253, 270] on div "system:system # admin" at bounding box center [1238, 268] width 368 height 23
click at [1218, 269] on div "system:system # admin" at bounding box center [1136, 268] width 164 height 23
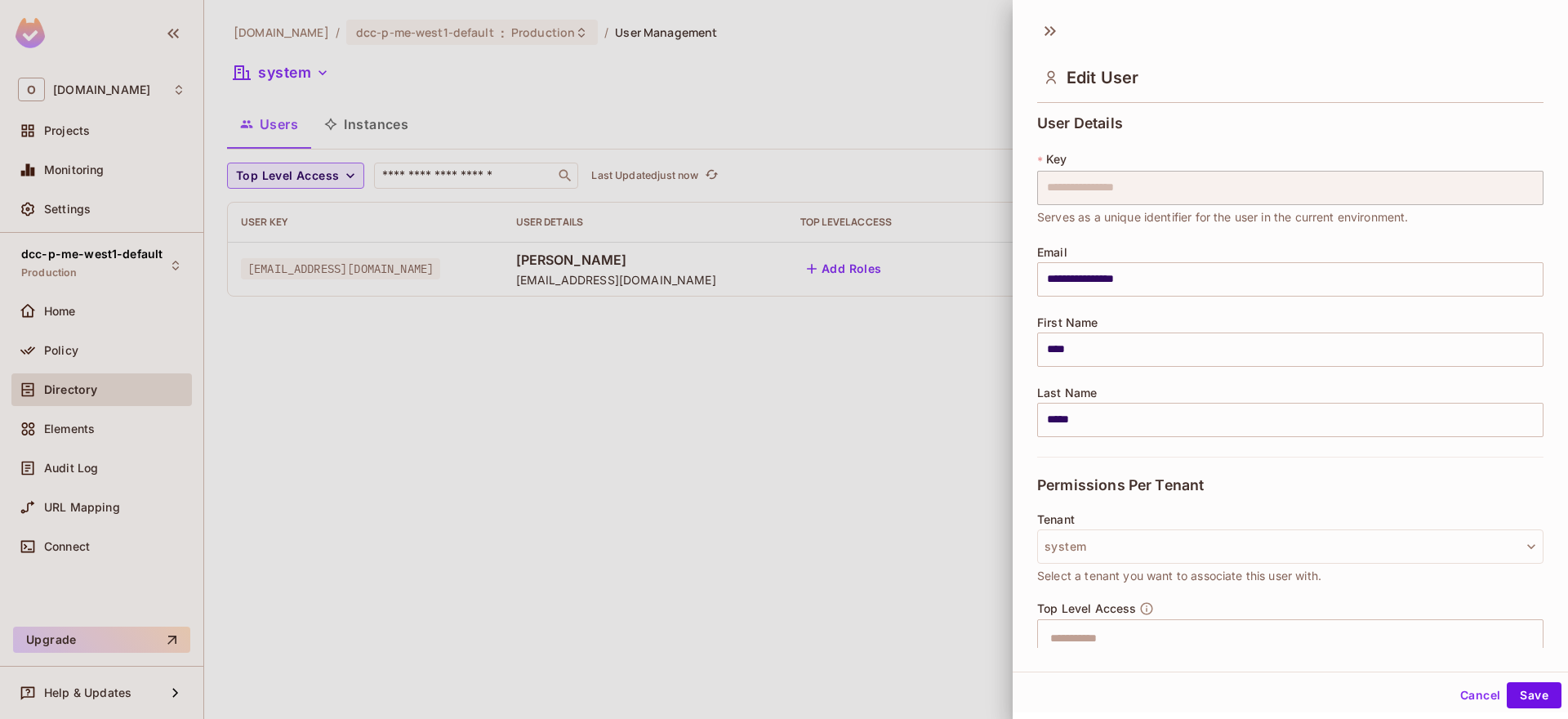
click at [1389, 318] on div "First Name **** ​" at bounding box center [1290, 342] width 506 height 51
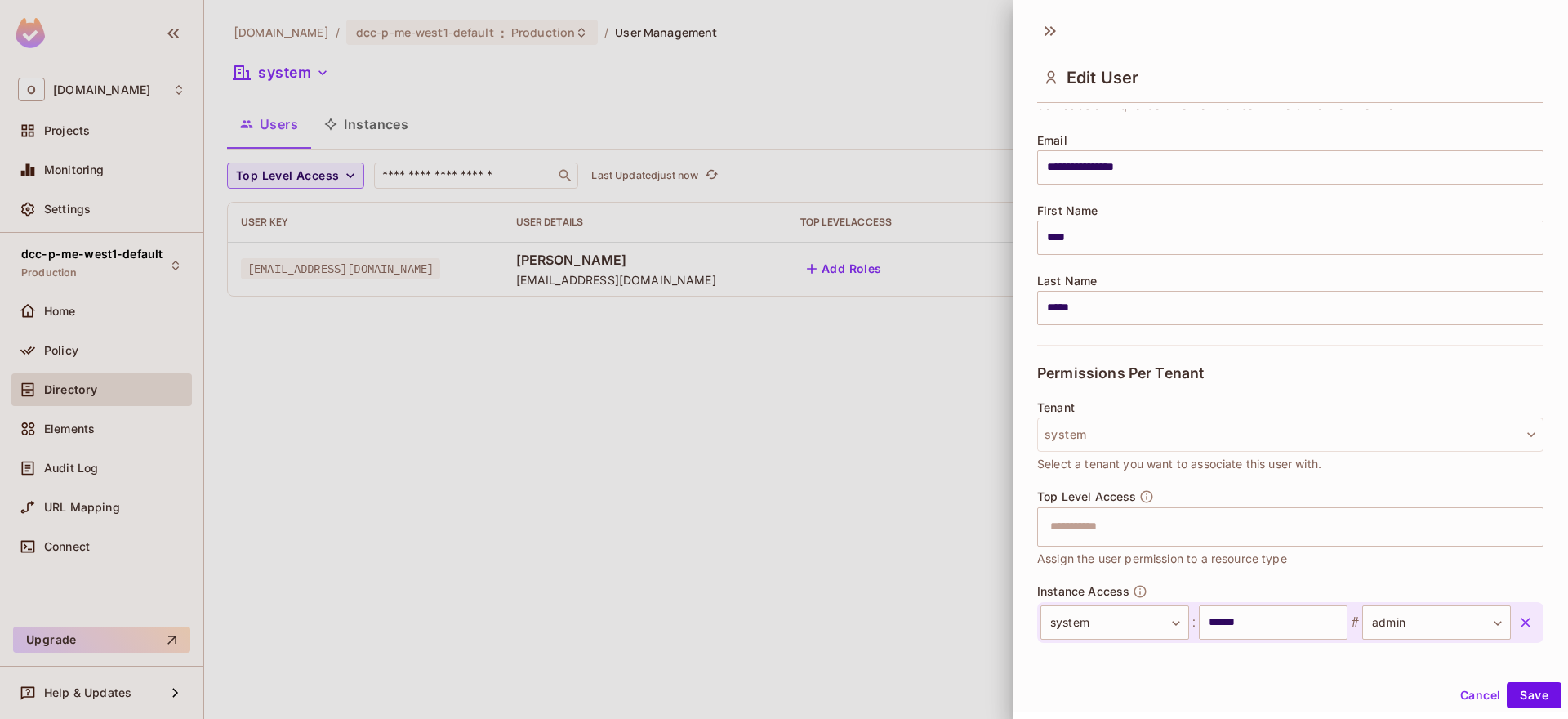
scroll to position [197, 0]
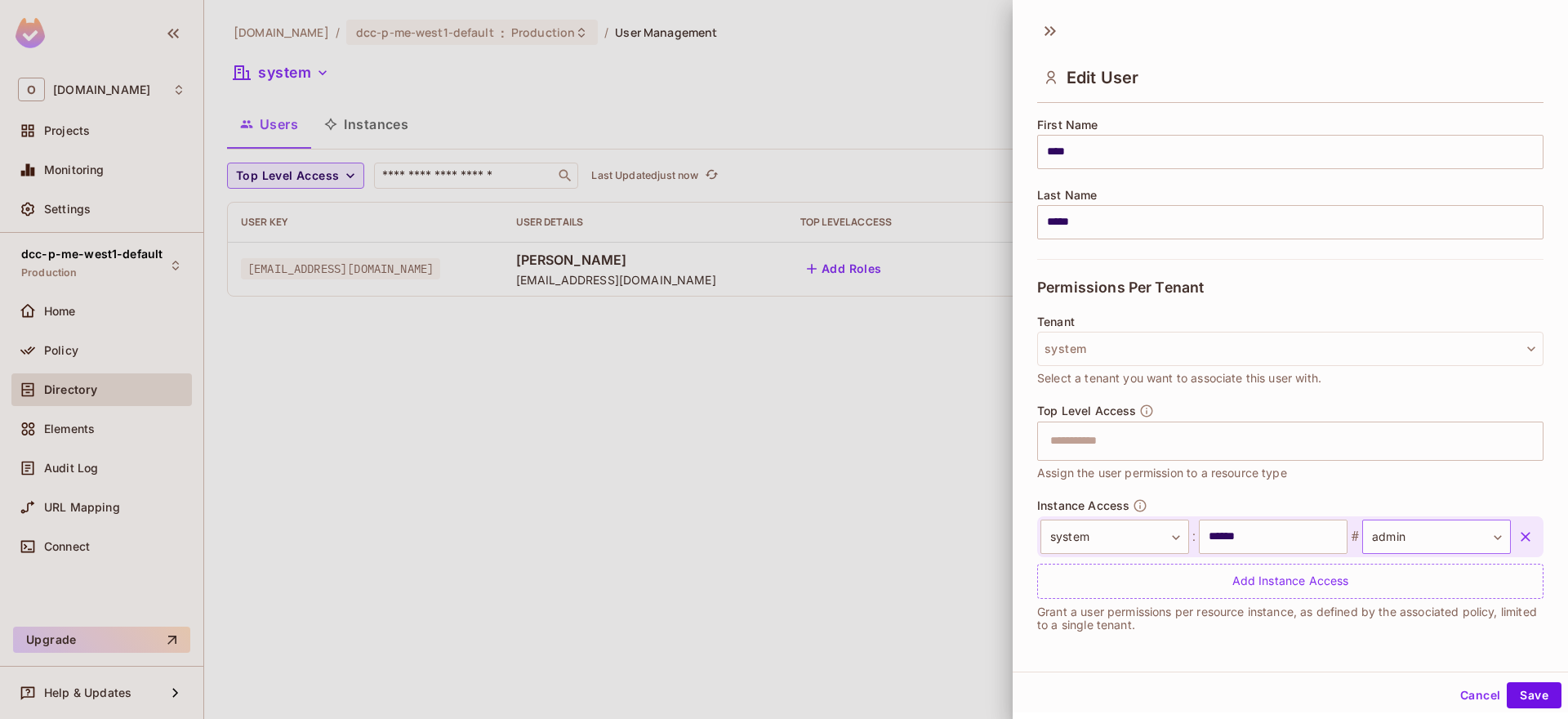
click at [1424, 545] on body "**********" at bounding box center [784, 360] width 1568 height 719
click at [1426, 545] on div at bounding box center [784, 360] width 1568 height 719
click at [1359, 506] on div "Instance Access system ****** ​ : ****** ​ # admin ***** ​ Add Instance Access" at bounding box center [1290, 548] width 506 height 100
click at [1250, 543] on input "******" at bounding box center [1272, 536] width 148 height 34
click at [1326, 502] on div "Instance Access system ****** ​ : ****** ​ # admin ***** ​ Add Instance Access" at bounding box center [1290, 548] width 506 height 100
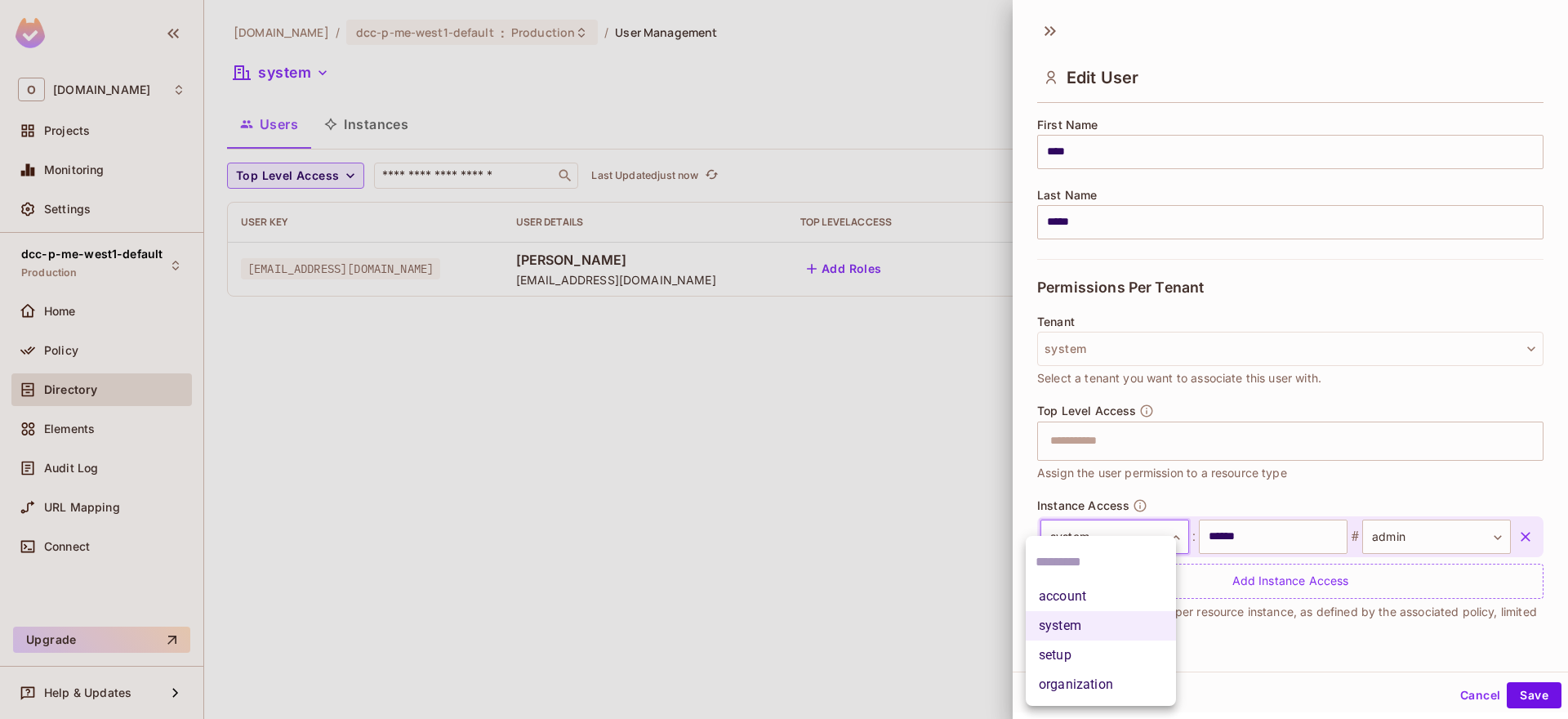
click at [1061, 546] on body "**********" at bounding box center [784, 360] width 1568 height 719
click at [1126, 511] on div at bounding box center [784, 360] width 1568 height 719
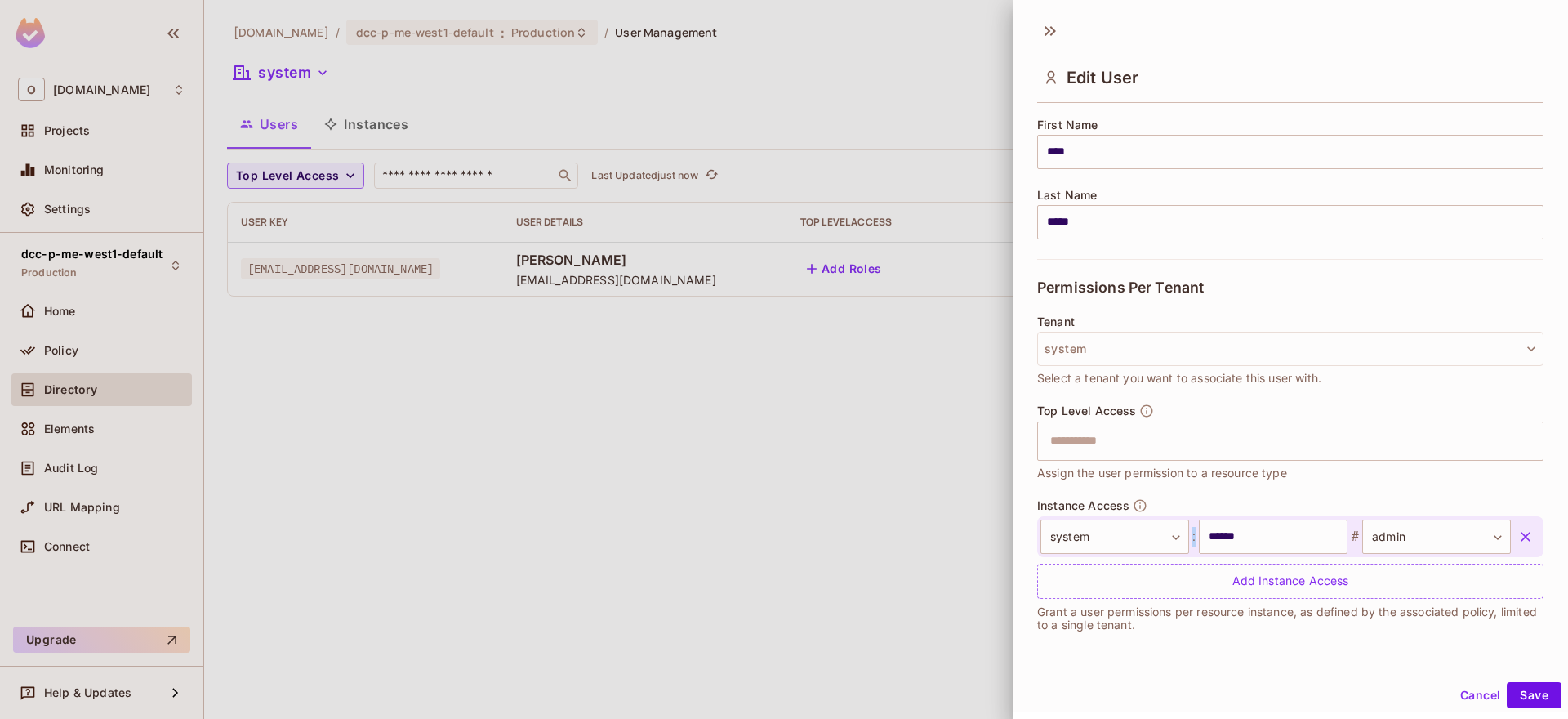
drag, startPoint x: 1038, startPoint y: 533, endPoint x: 1319, endPoint y: 511, distance: 281.9
click at [1319, 511] on div "Instance Access system ****** ​ : ****** ​ # admin ***** ​ Add Instance Access" at bounding box center [1290, 548] width 506 height 100
click at [1320, 510] on div "Instance Access system ****** ​ : ****** ​ # admin ***** ​ Add Instance Access" at bounding box center [1290, 548] width 506 height 100
click at [1126, 357] on button "system" at bounding box center [1290, 349] width 506 height 34
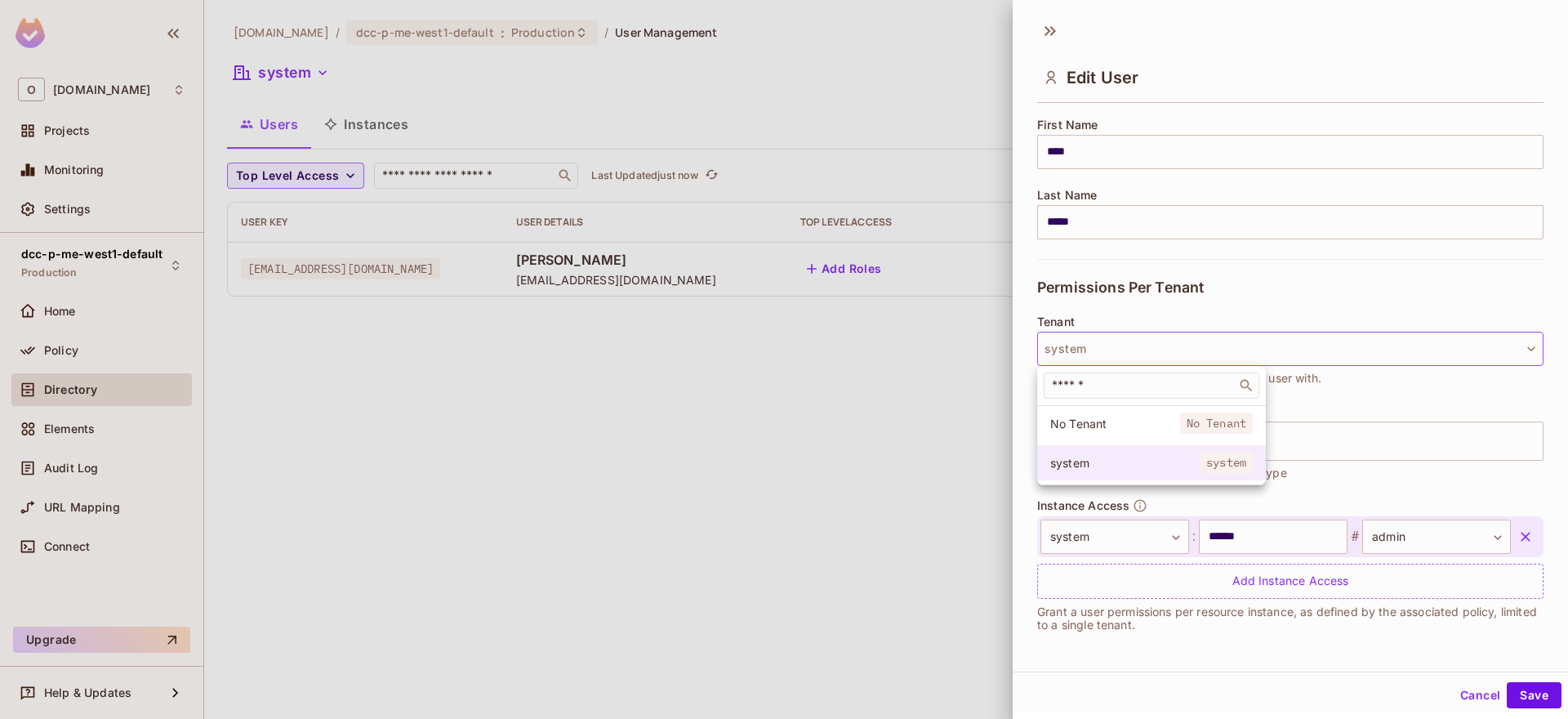
click at [1167, 466] on span "system" at bounding box center [1125, 463] width 149 height 16
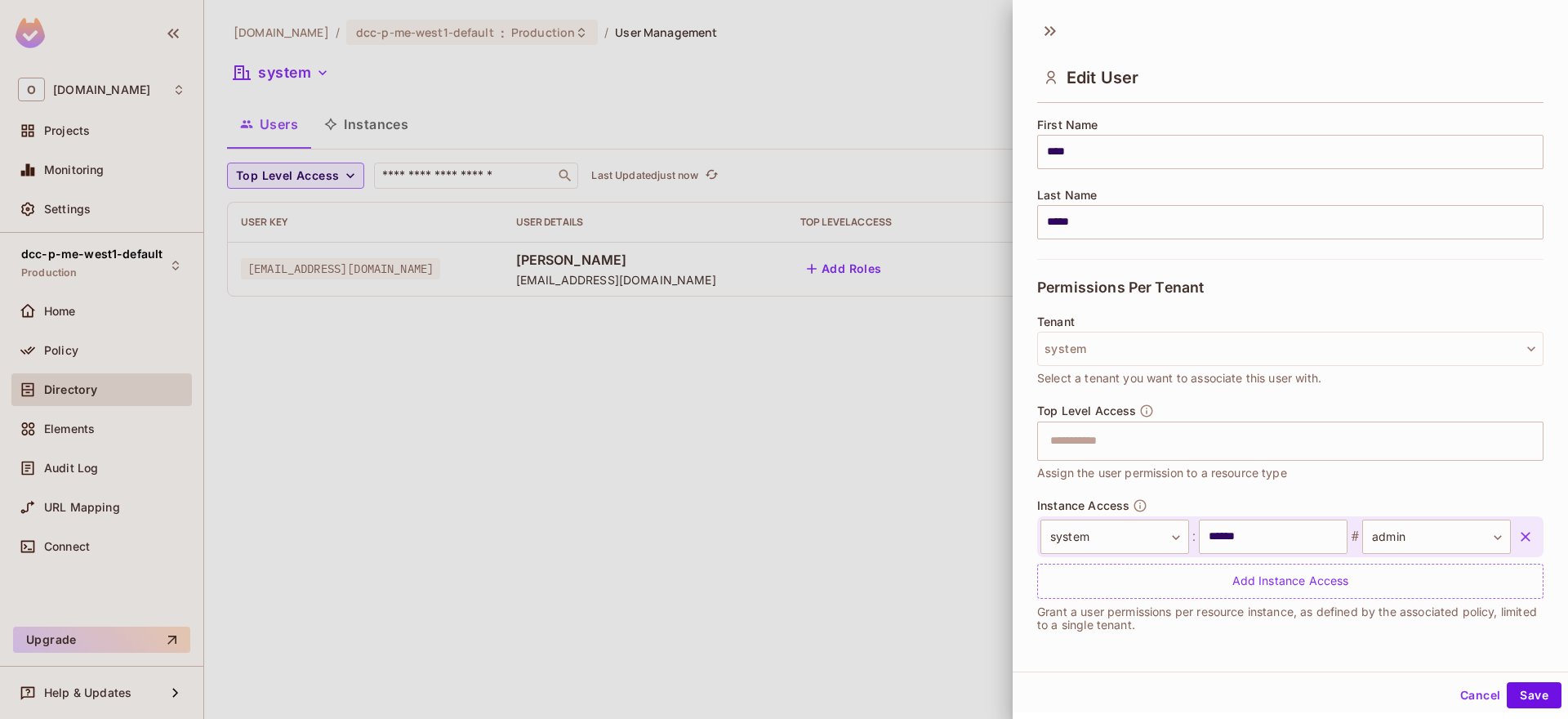
click at [1235, 399] on div "Tenant system Select a tenant you want to associate this user with." at bounding box center [1290, 360] width 506 height 88
click at [1078, 436] on input "text" at bounding box center [1276, 440] width 472 height 32
click at [1300, 383] on span "Select a tenant you want to associate this user with." at bounding box center [1179, 378] width 284 height 18
click at [1527, 691] on button "Save" at bounding box center [1535, 692] width 55 height 27
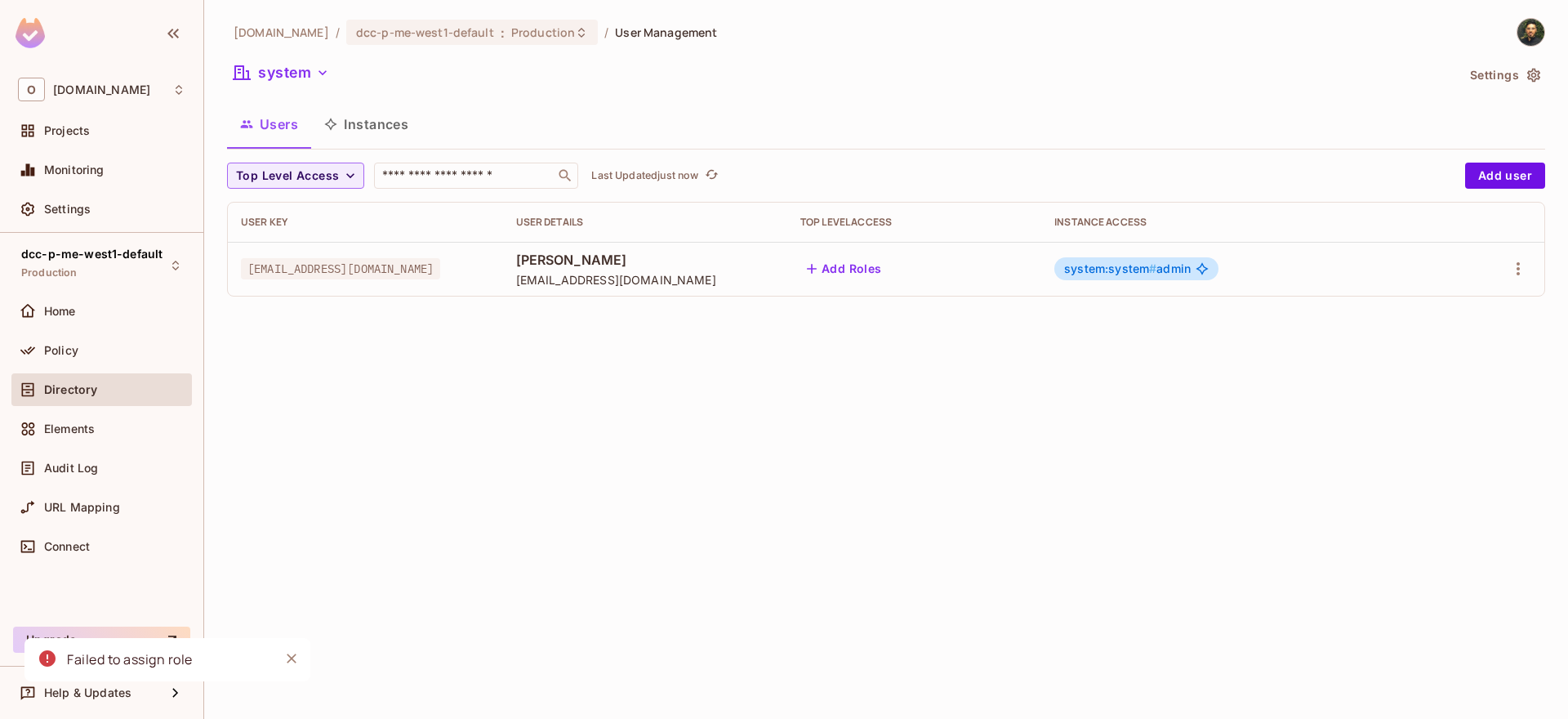
click at [174, 643] on div "Failed to assign role" at bounding box center [130, 659] width 126 height 33
click at [1022, 276] on div "Add Roles" at bounding box center [915, 268] width 228 height 27
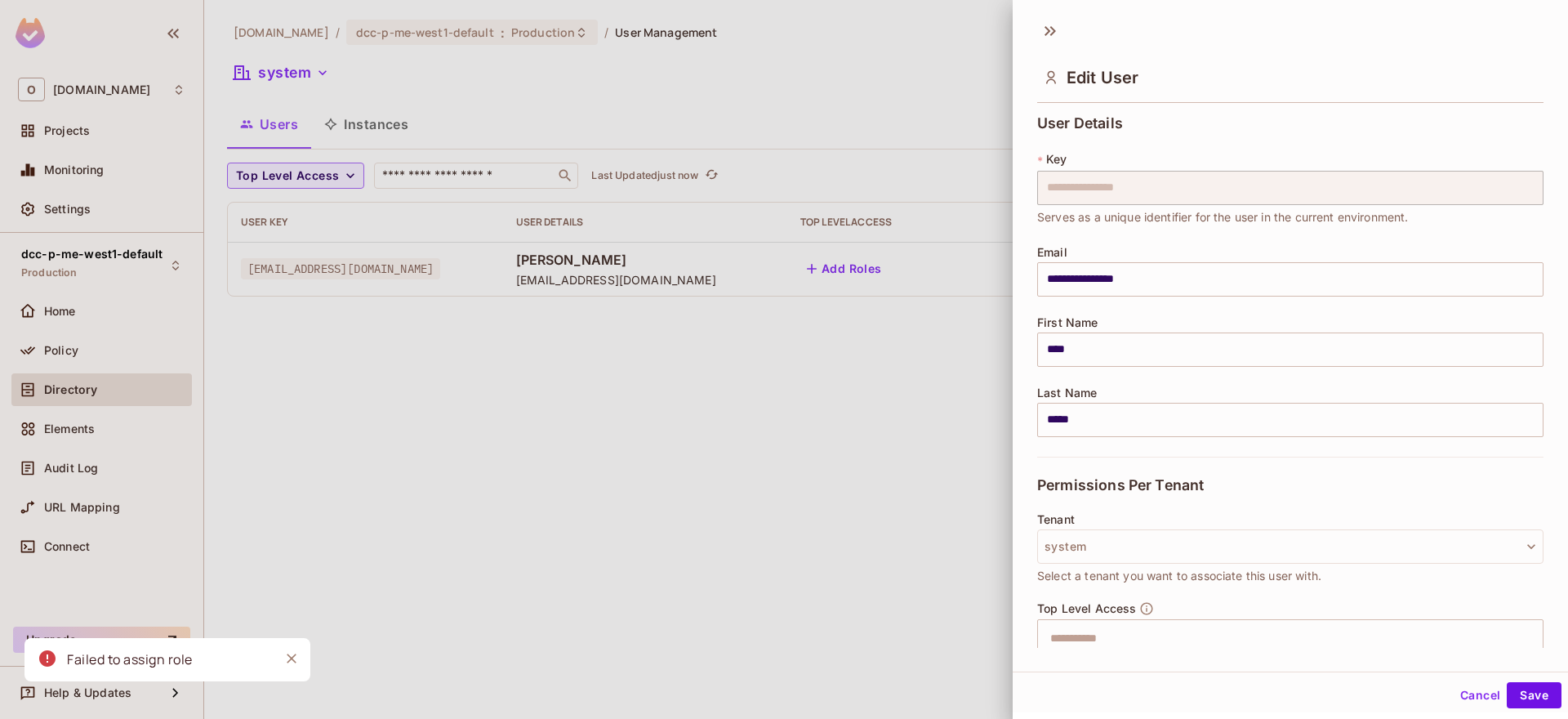
click at [1022, 276] on div "**********" at bounding box center [1290, 378] width 555 height 539
click at [956, 385] on div at bounding box center [784, 360] width 1568 height 719
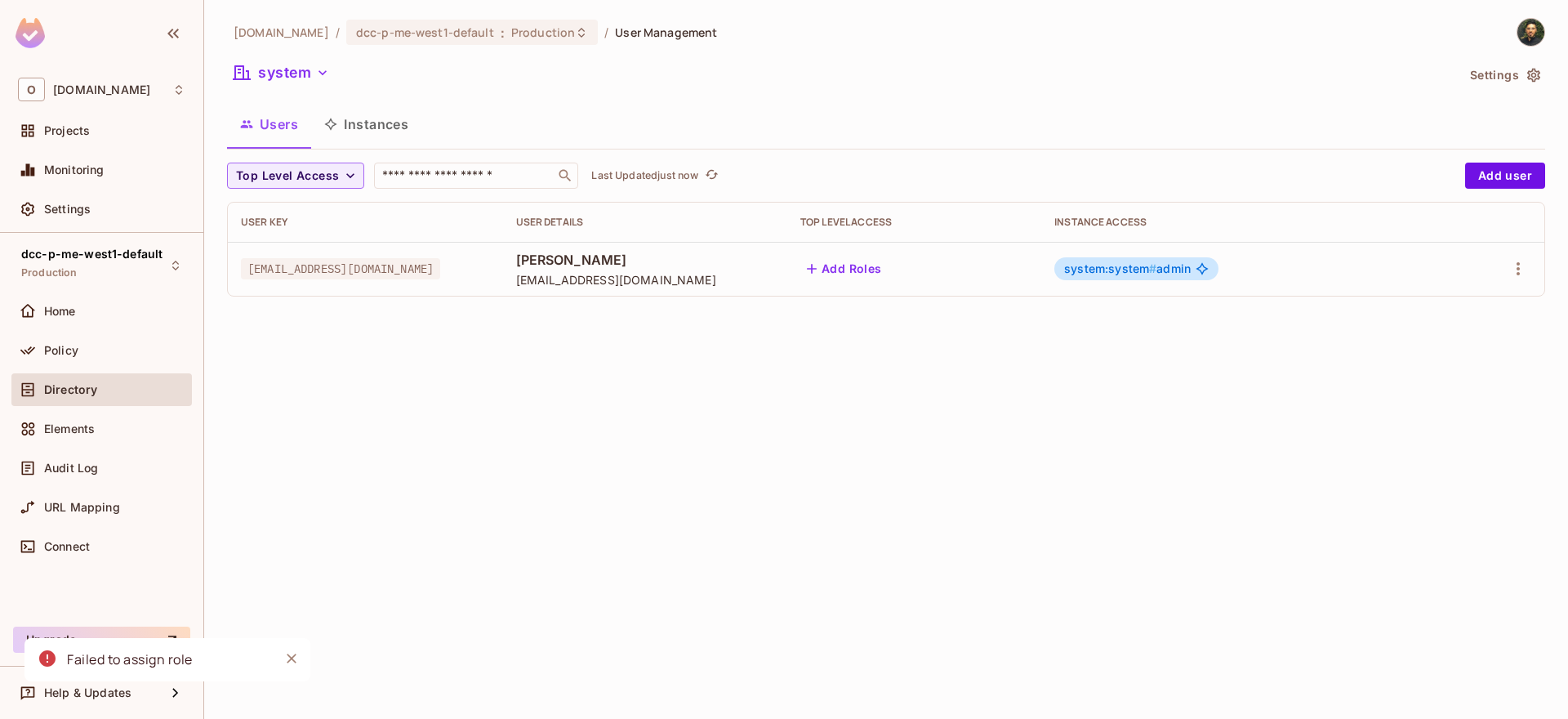
click at [1308, 269] on div "system:system # admin" at bounding box center [1238, 268] width 368 height 23
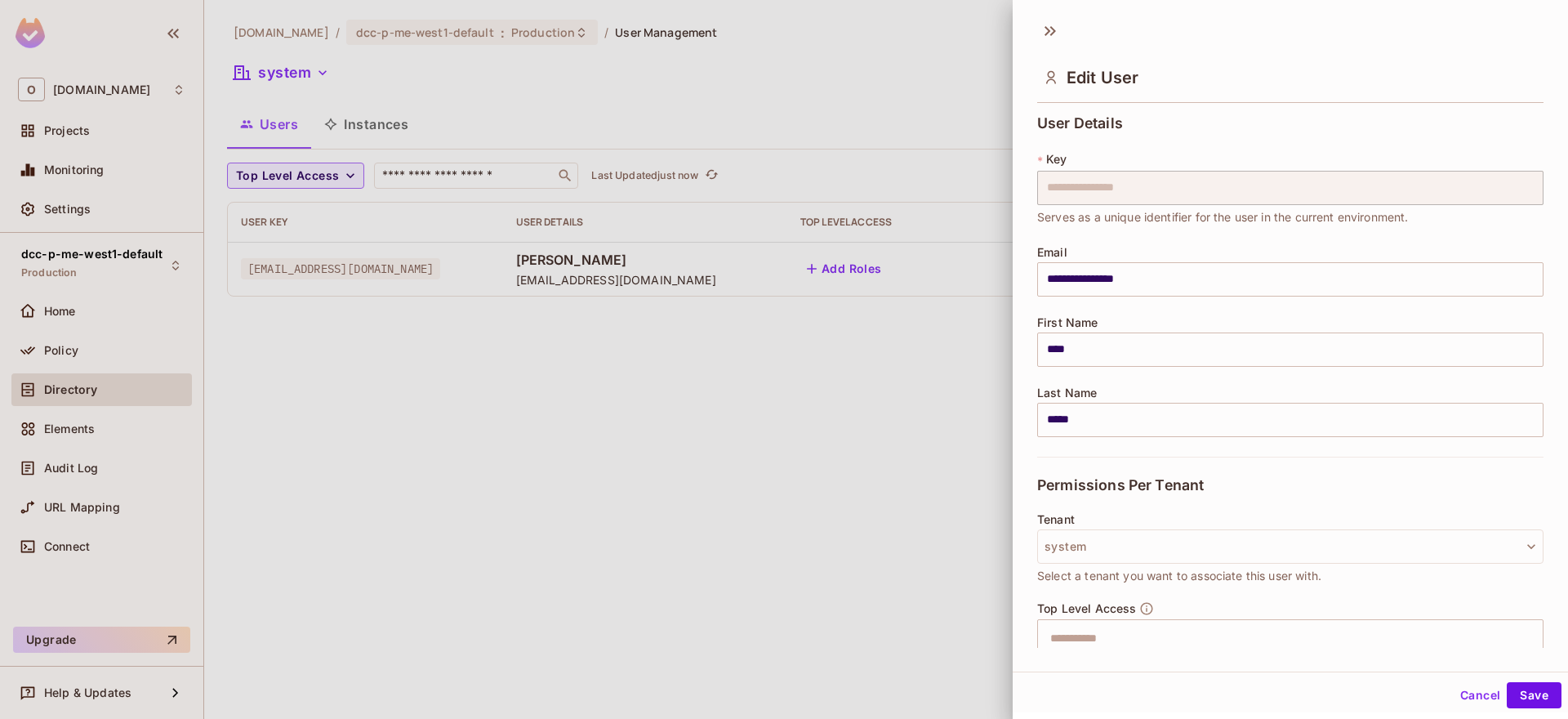
click at [1308, 269] on input "**********" at bounding box center [1290, 279] width 506 height 34
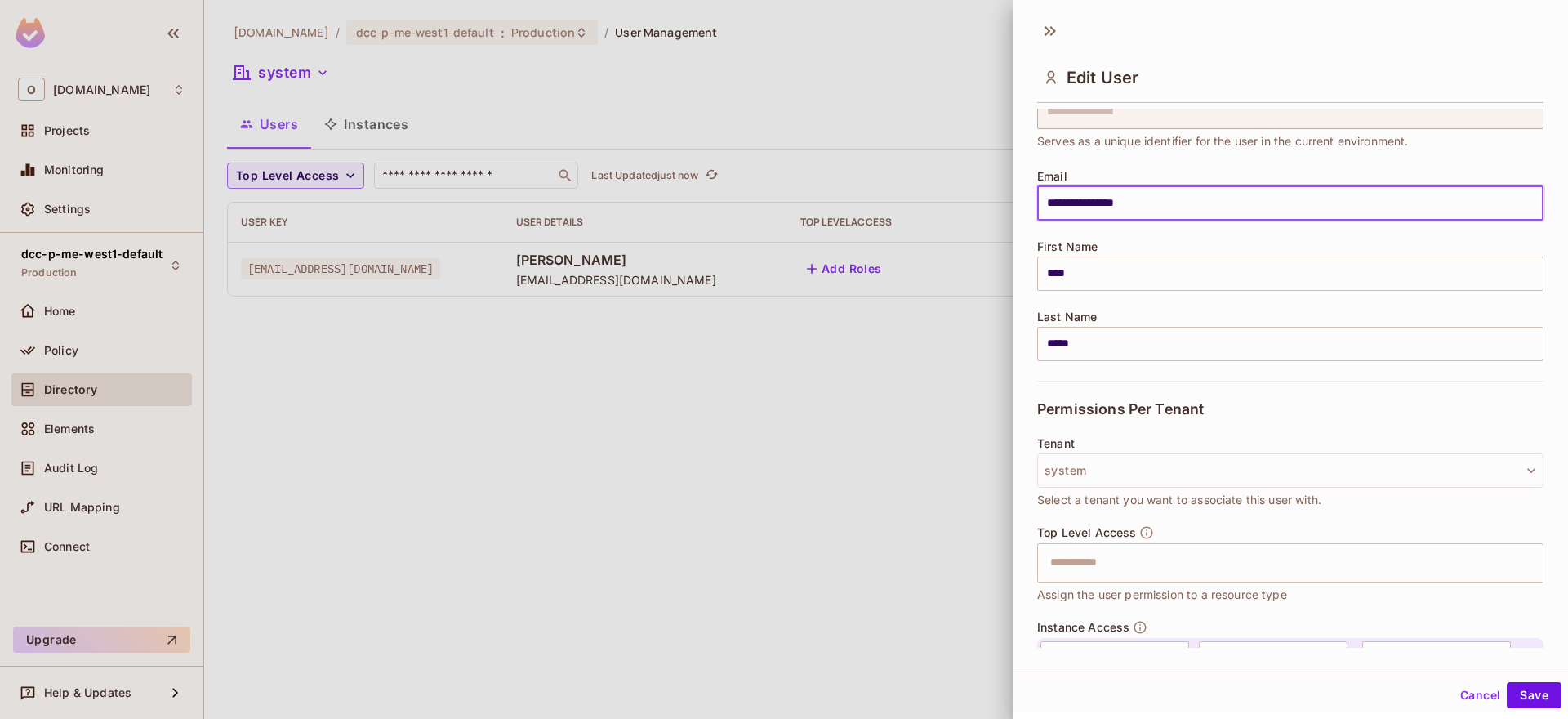
scroll to position [197, 0]
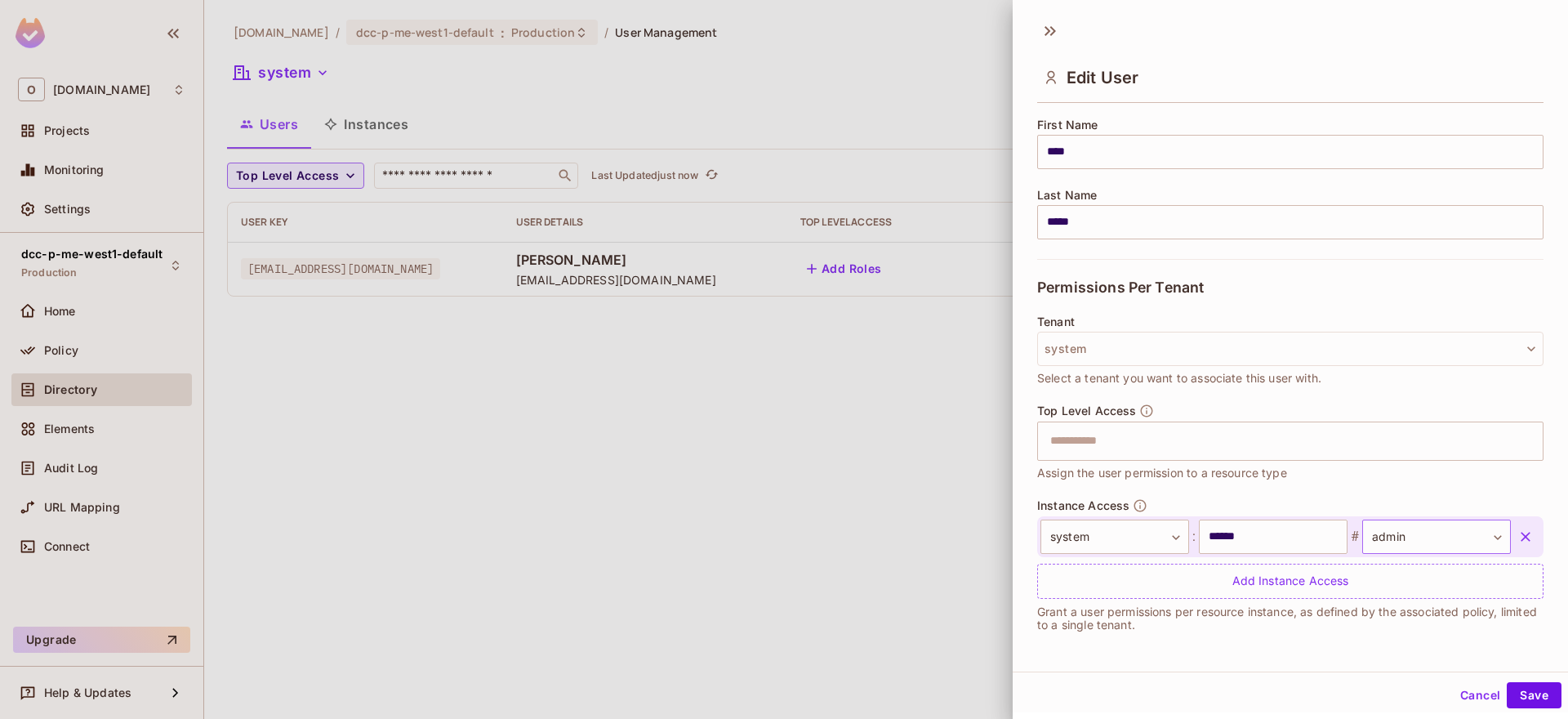
click at [1425, 537] on body "**********" at bounding box center [784, 360] width 1568 height 719
click at [1384, 638] on li "viewer" at bounding box center [1407, 643] width 150 height 29
type input "******"
click at [1512, 689] on button "Save" at bounding box center [1535, 694] width 55 height 27
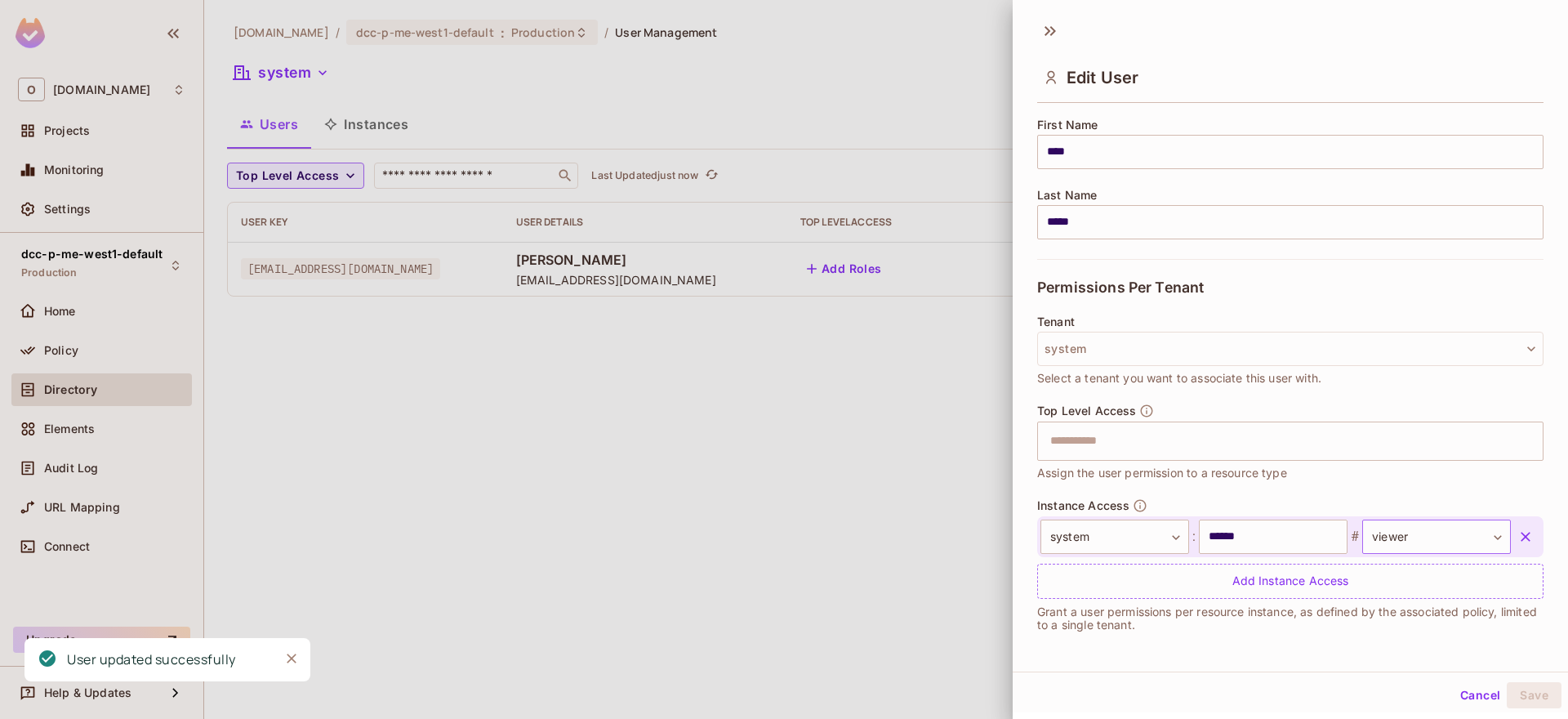
click at [1416, 541] on body "**********" at bounding box center [784, 360] width 1568 height 719
click at [1404, 612] on li "admin" at bounding box center [1407, 614] width 150 height 29
type input "*****"
click at [1052, 28] on icon at bounding box center [1053, 31] width 6 height 10
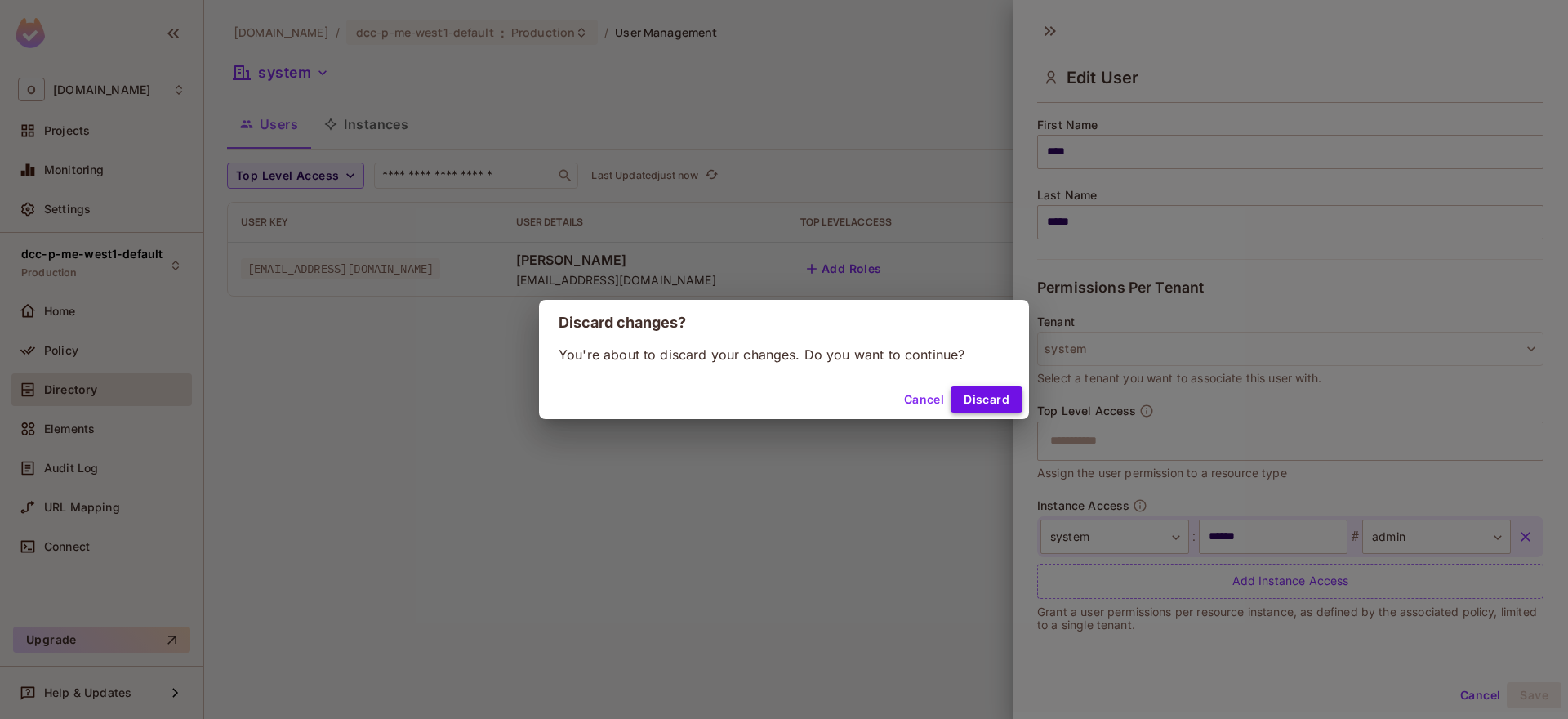
click at [992, 403] on button "Discard" at bounding box center [986, 399] width 72 height 27
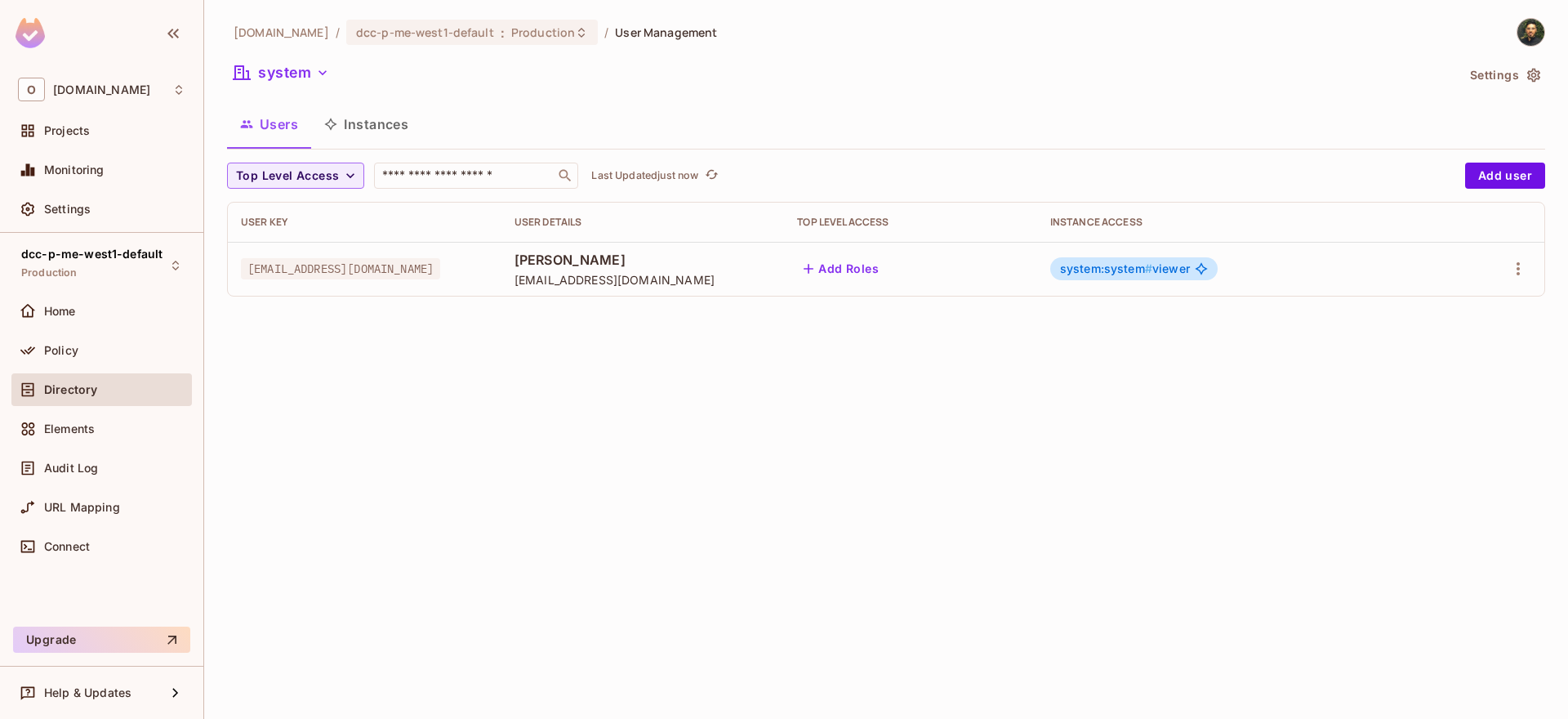
click at [1171, 269] on span "system:system # viewer" at bounding box center [1125, 268] width 130 height 13
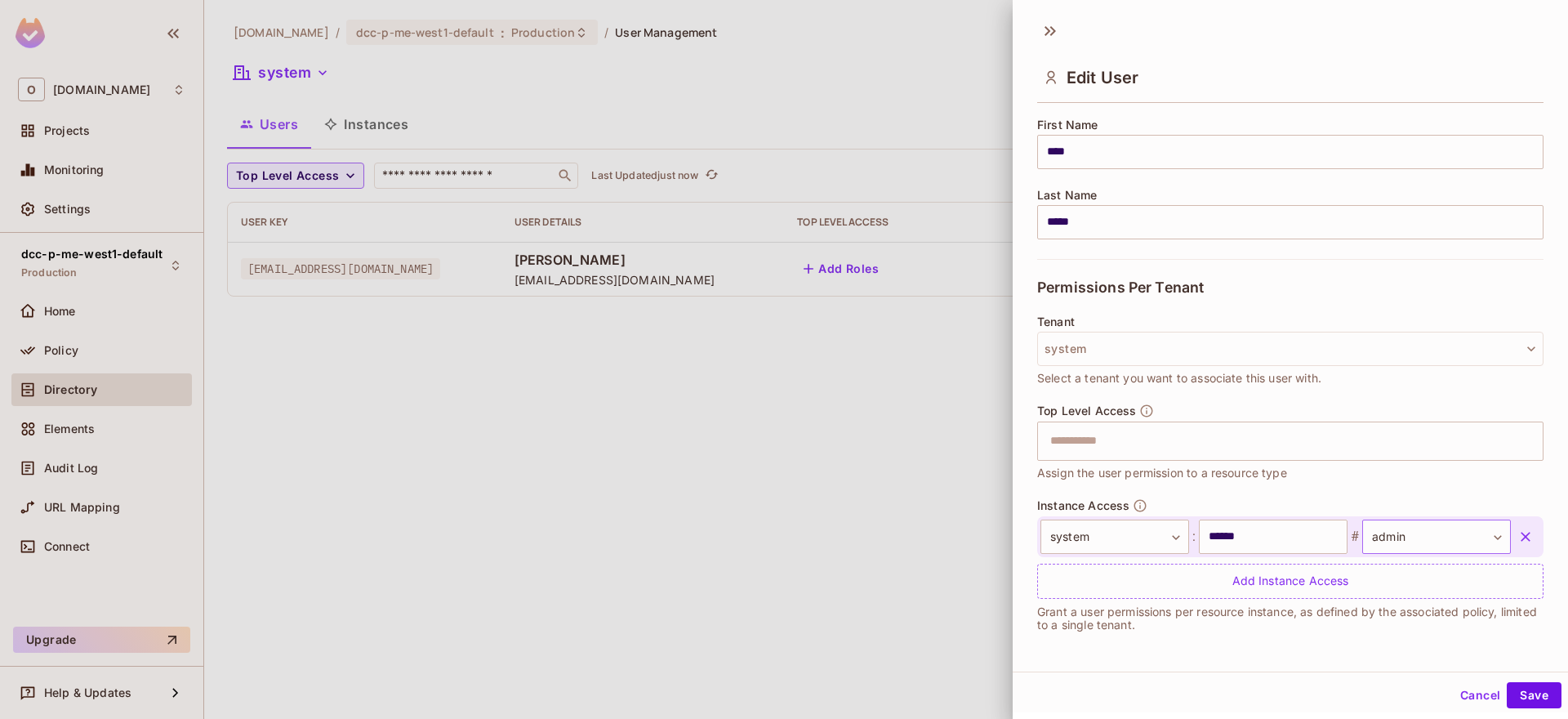
click at [1474, 542] on body "**********" at bounding box center [784, 360] width 1568 height 719
click at [794, 427] on div at bounding box center [784, 360] width 1568 height 719
click at [915, 408] on div at bounding box center [784, 360] width 1568 height 719
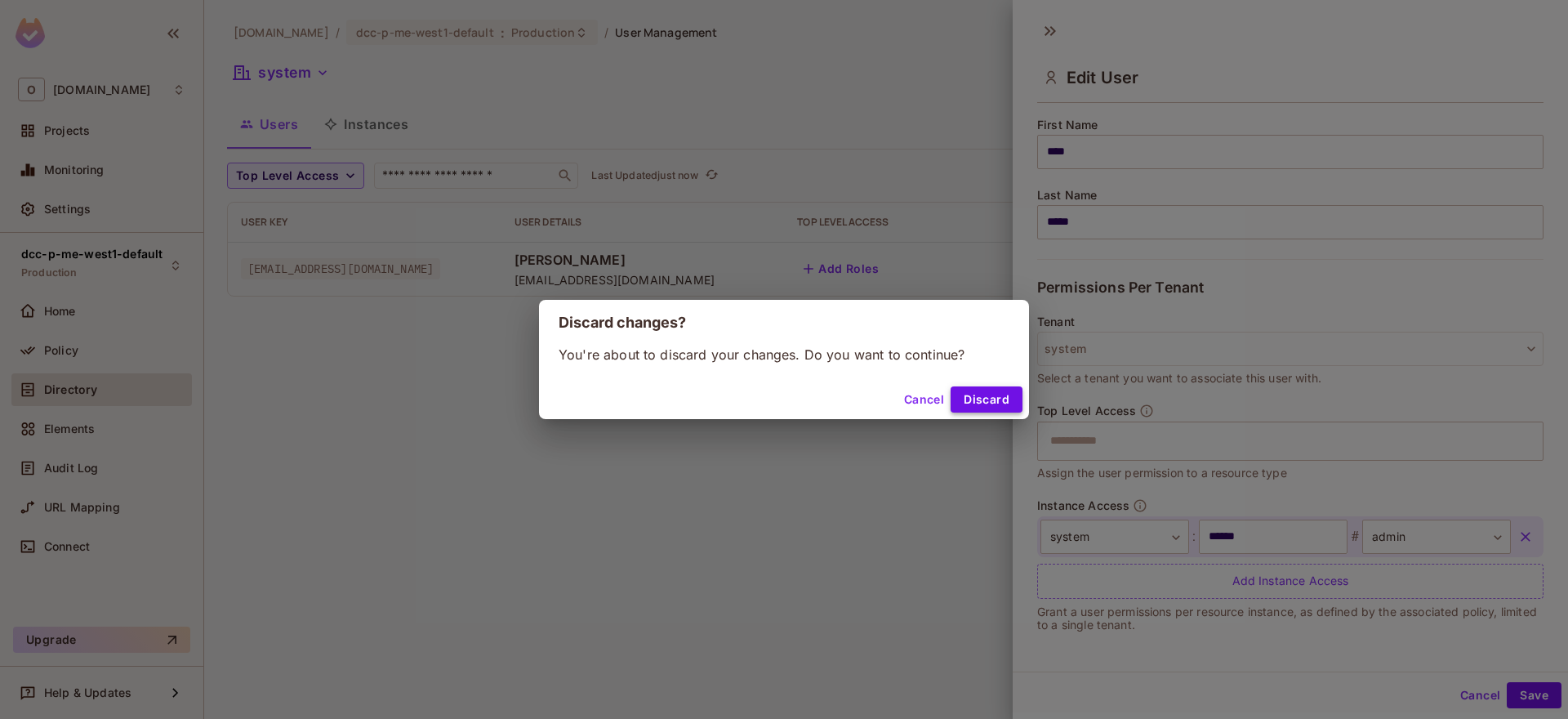
click at [990, 404] on button "Discard" at bounding box center [986, 399] width 72 height 27
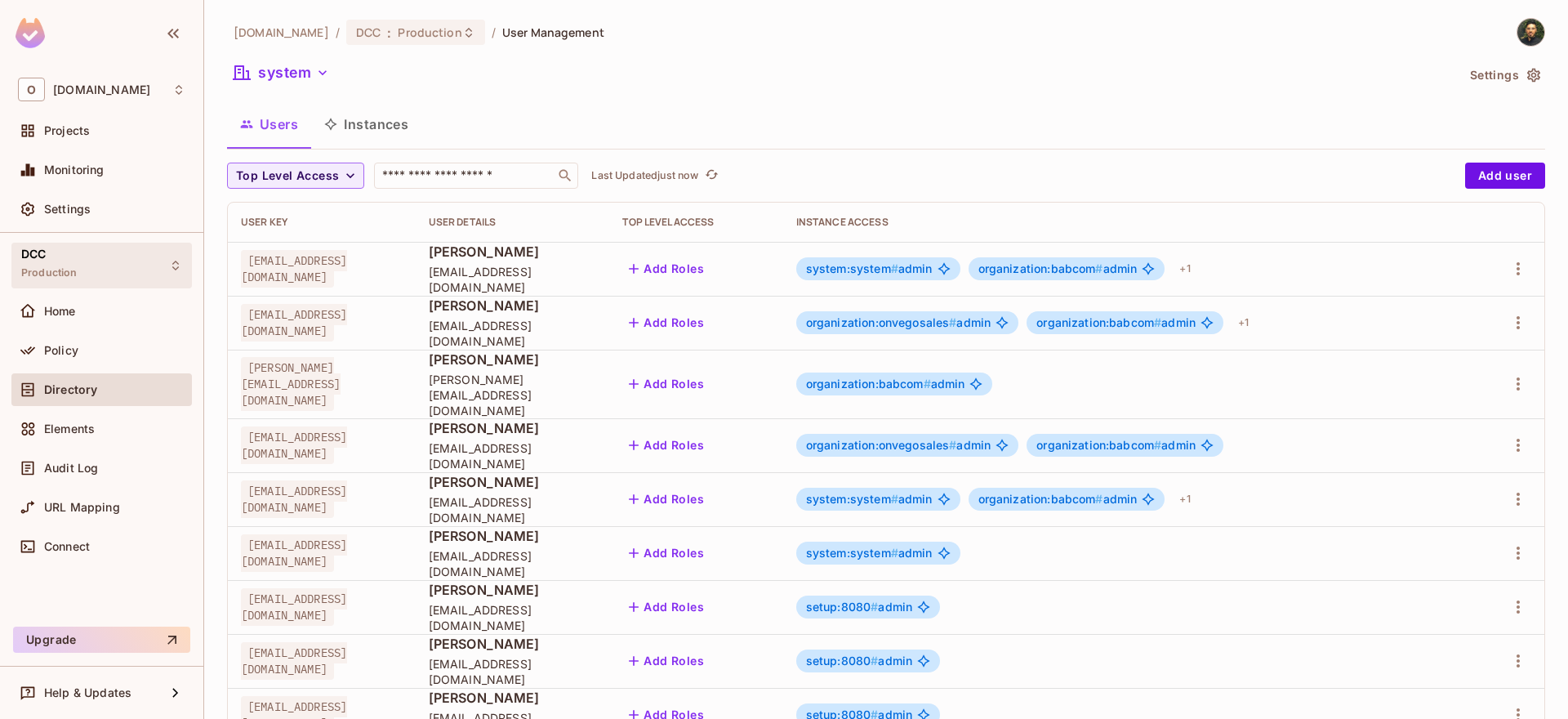
click at [94, 264] on div "DCC Production" at bounding box center [102, 265] width 181 height 45
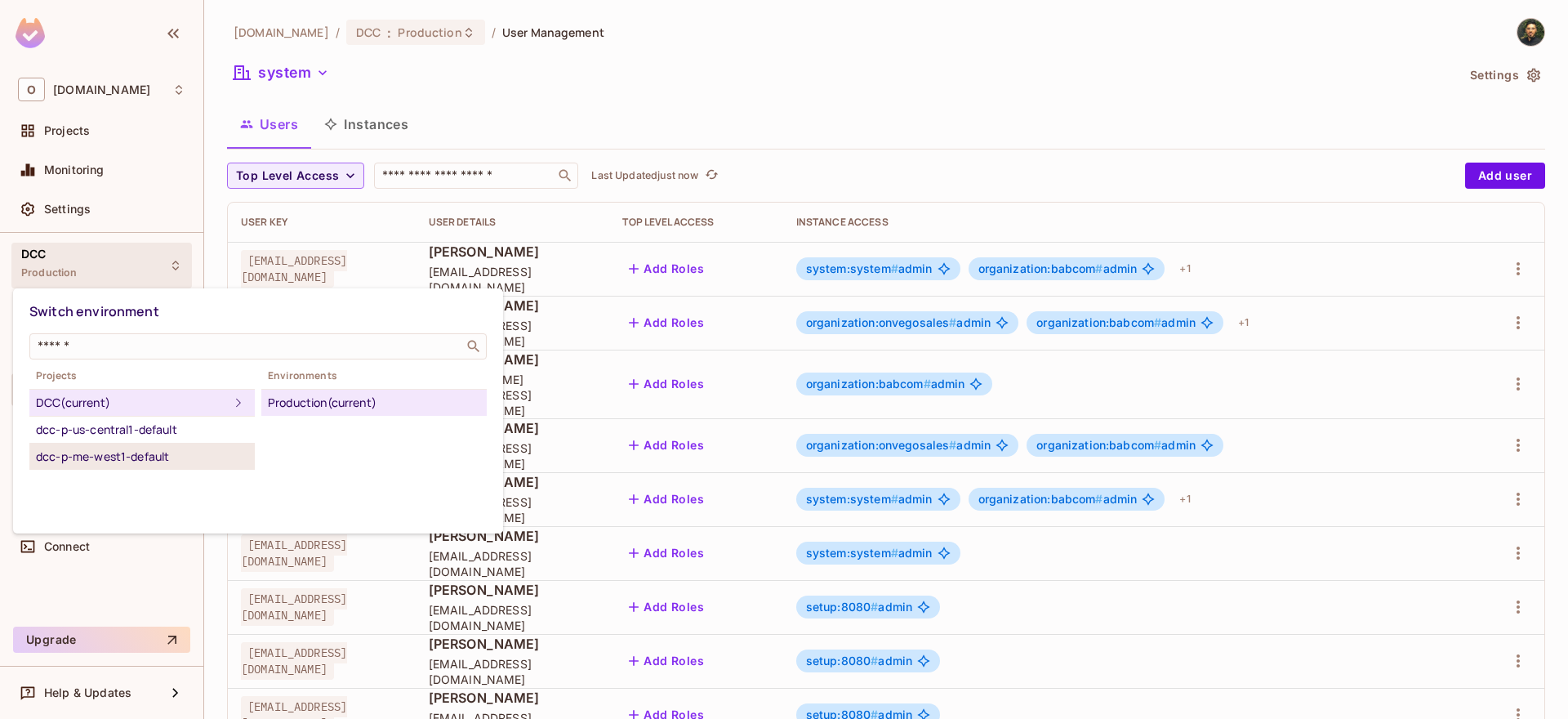
click at [137, 457] on div "dcc-p-me-west1-default" at bounding box center [142, 457] width 212 height 20
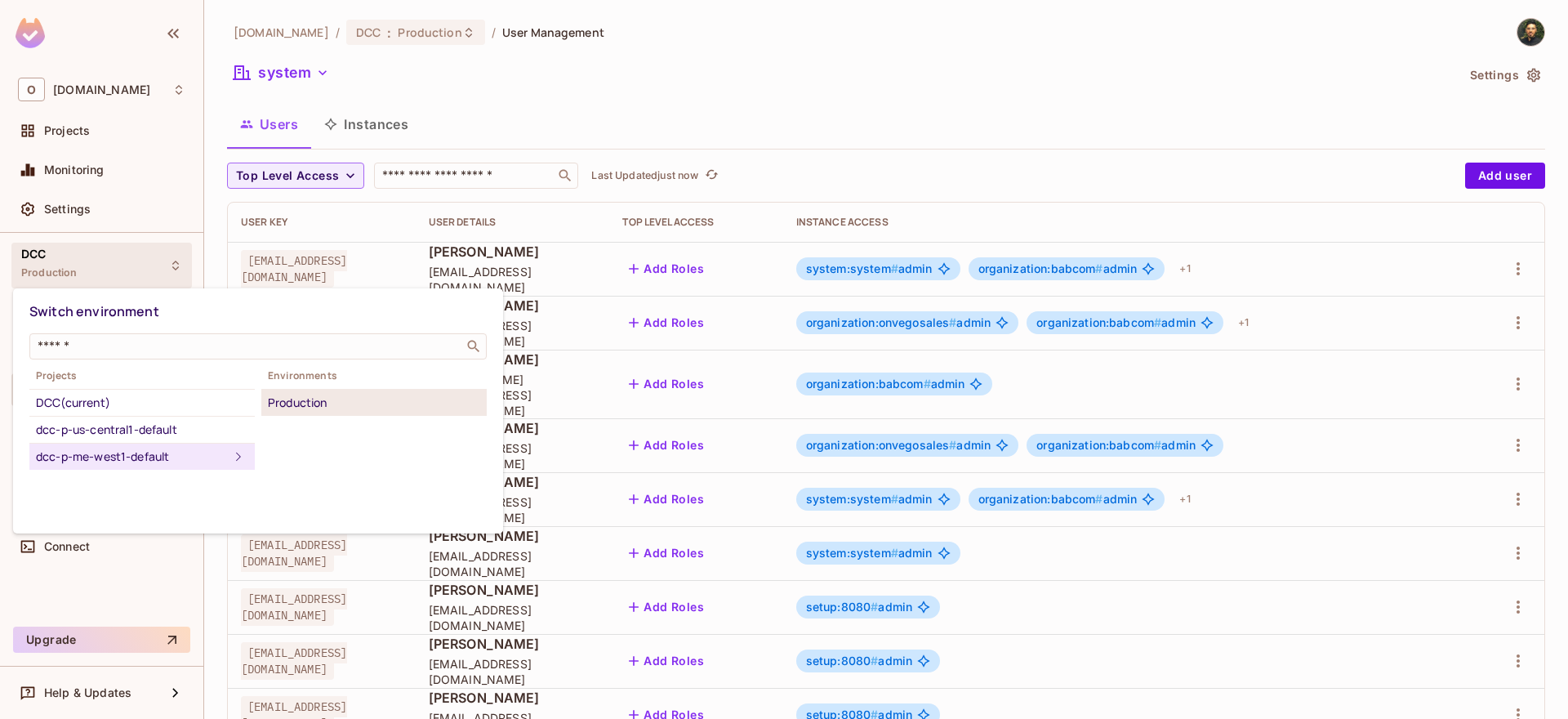
click at [312, 395] on div "Production" at bounding box center [374, 403] width 212 height 20
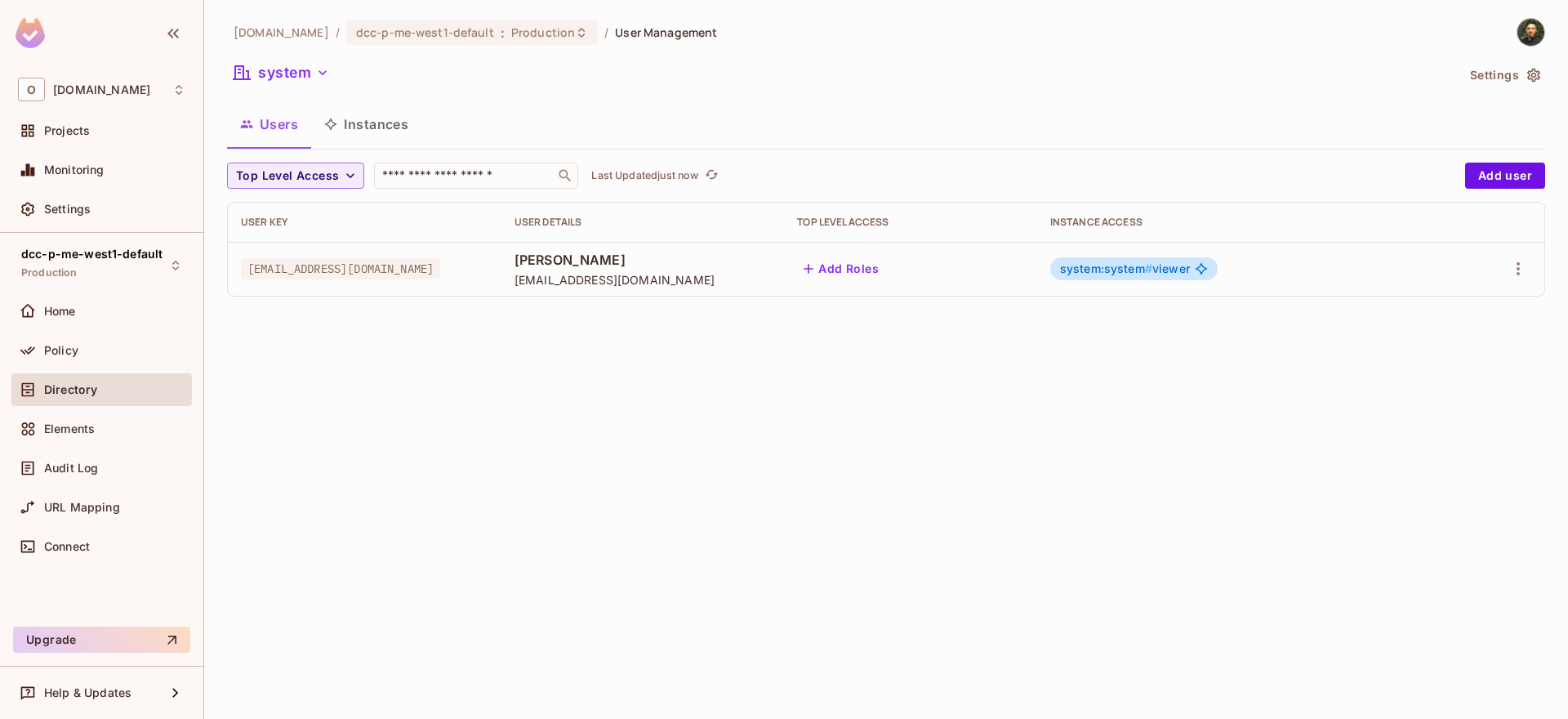
click at [1205, 259] on div "system:system # viewer" at bounding box center [1134, 268] width 167 height 23
click at [1207, 267] on icon at bounding box center [1201, 269] width 12 height 12
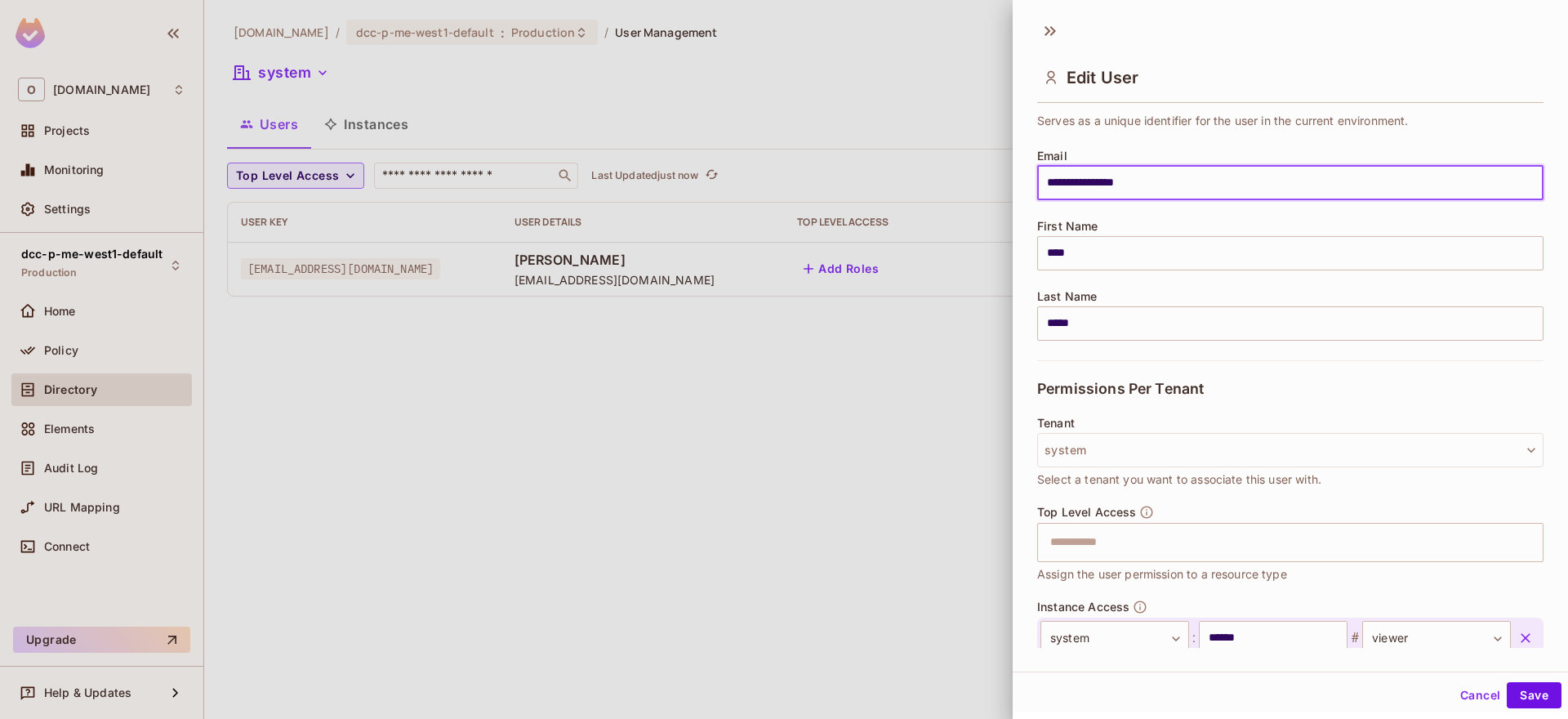
scroll to position [197, 0]
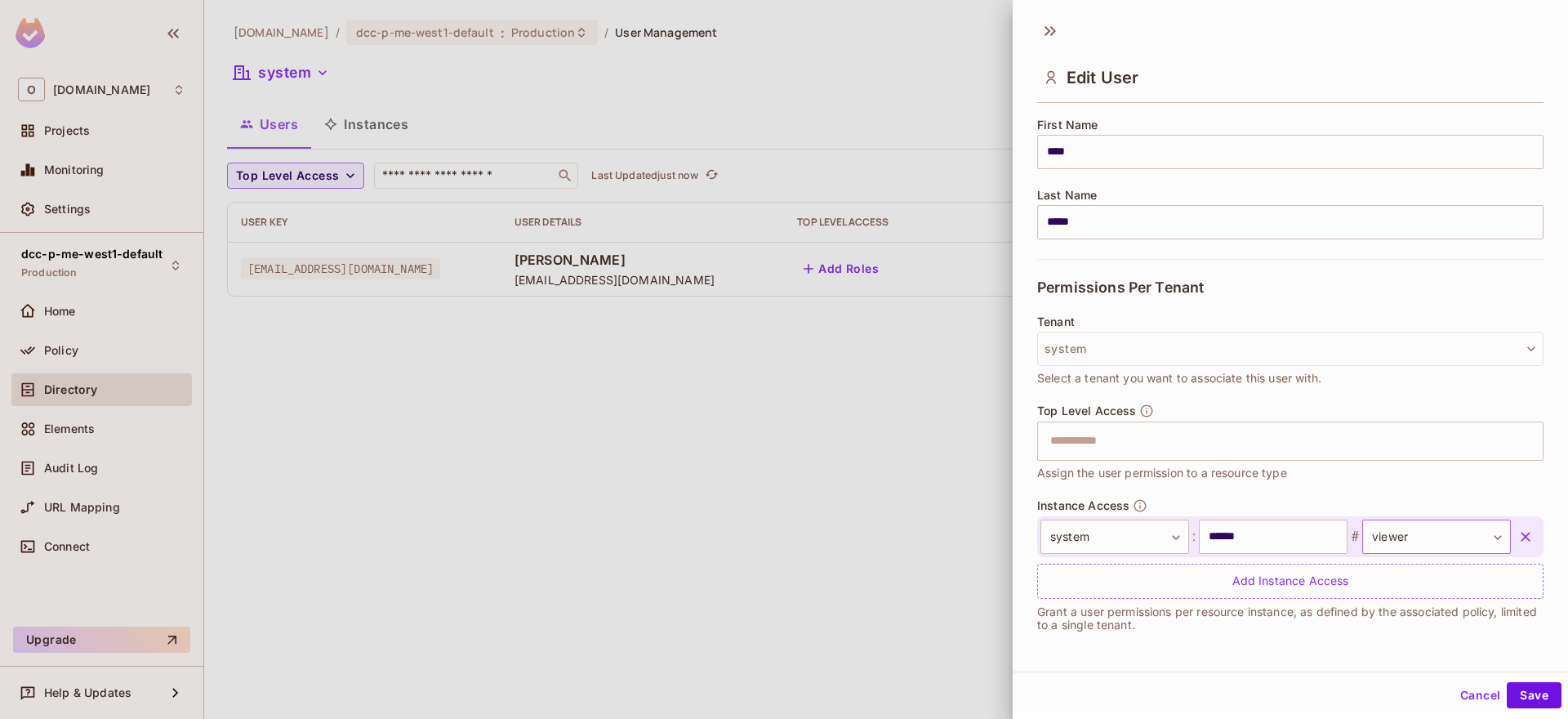
click at [1425, 537] on body "**********" at bounding box center [784, 360] width 1568 height 719
click at [1397, 610] on li "admin" at bounding box center [1407, 614] width 150 height 29
type input "*****"
click at [1527, 691] on button "Save" at bounding box center [1535, 694] width 55 height 27
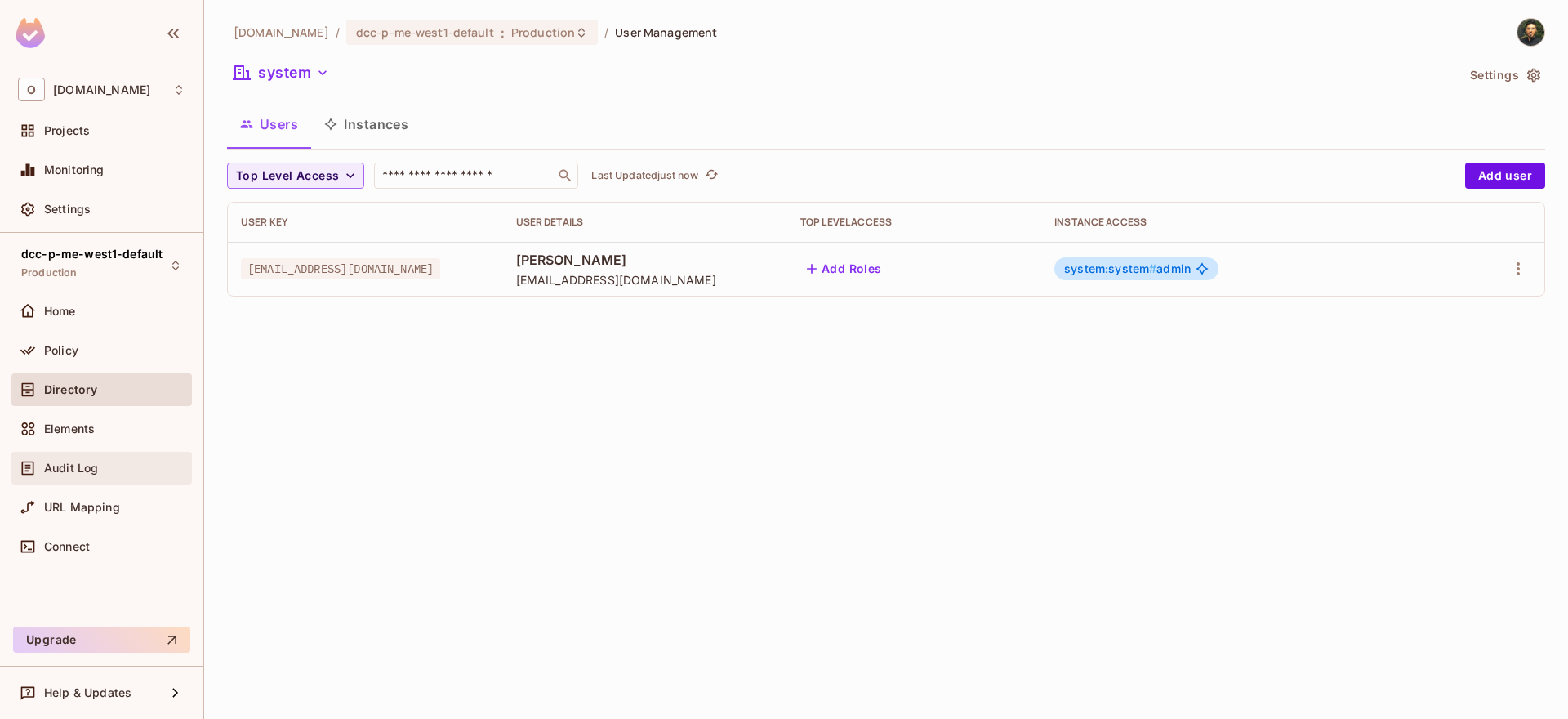
click at [100, 461] on div "Audit Log" at bounding box center [101, 468] width 167 height 20
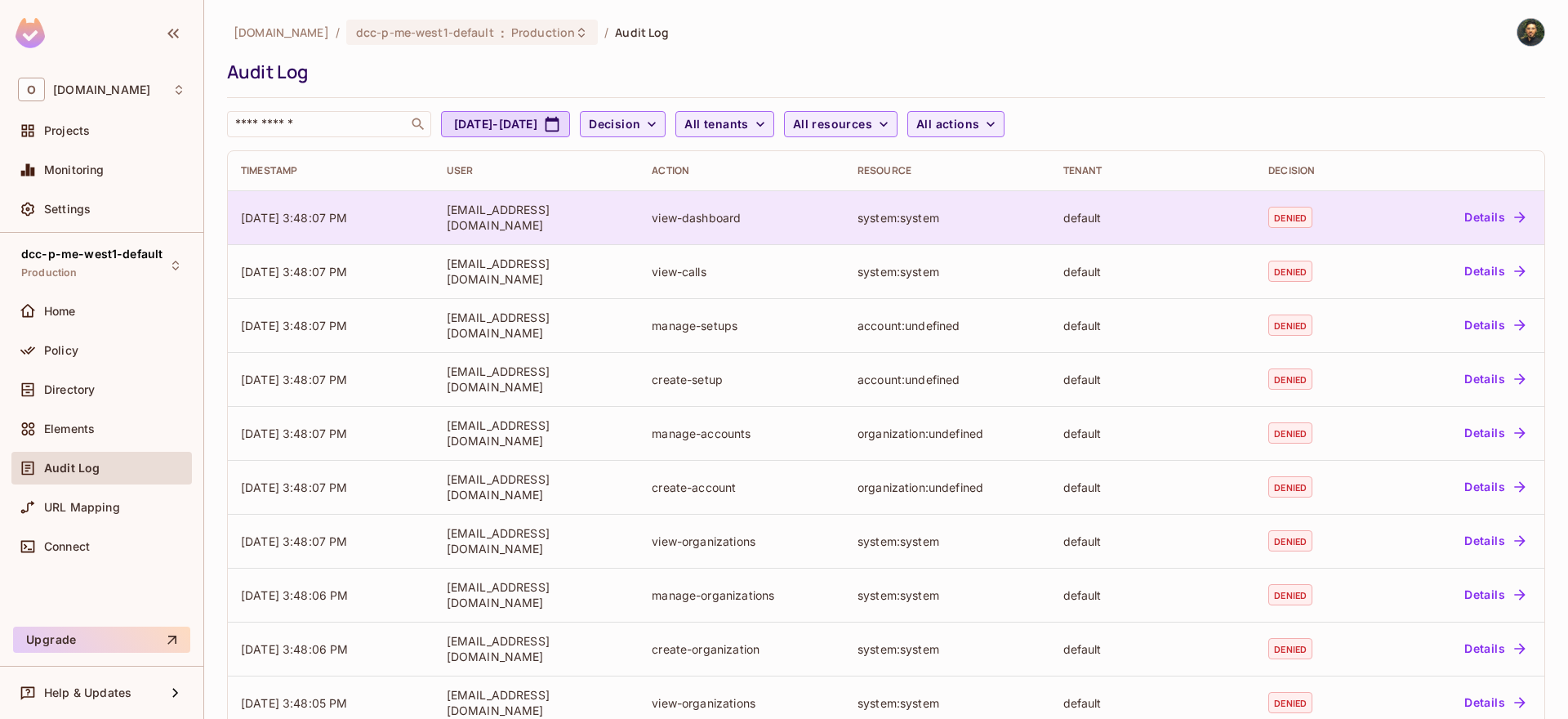
click at [1479, 215] on button "Details" at bounding box center [1494, 217] width 74 height 27
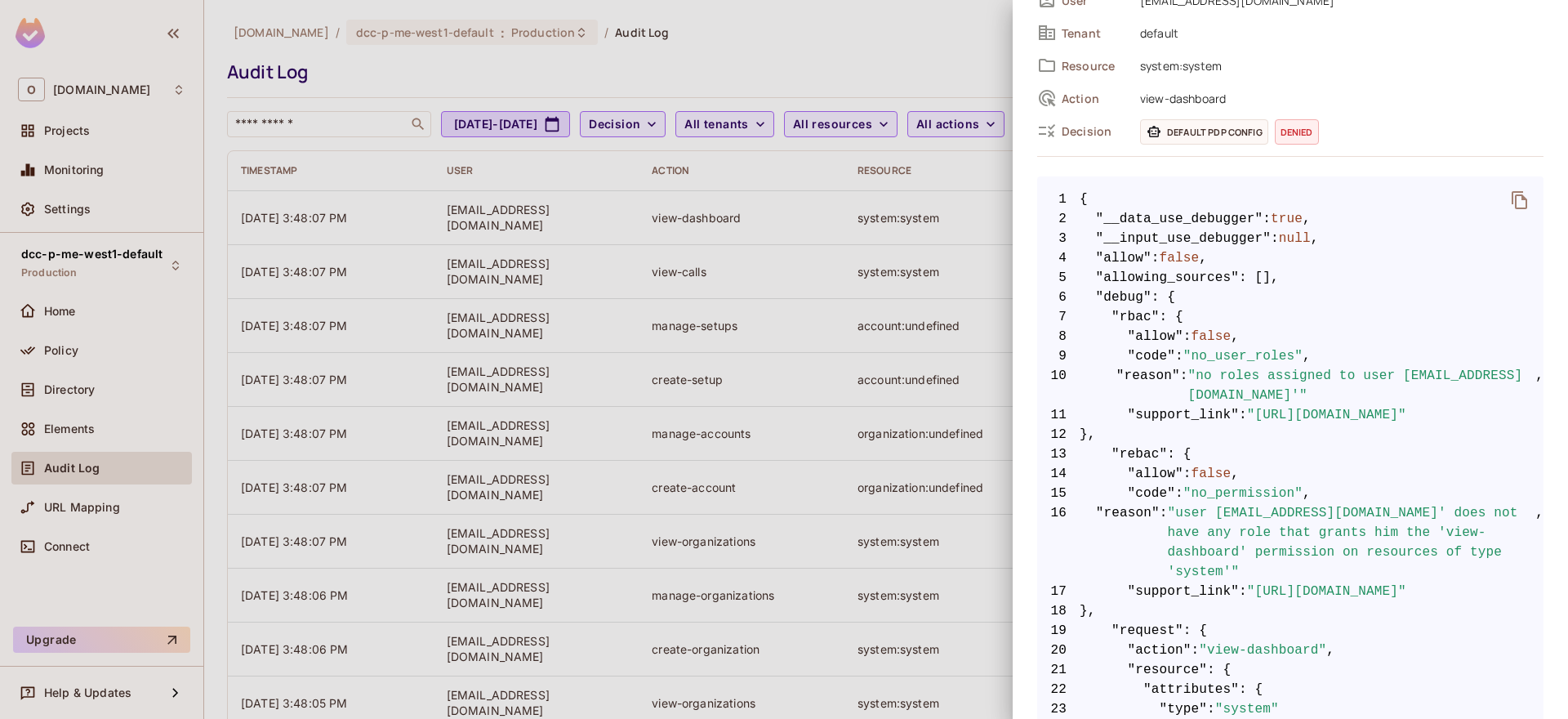
scroll to position [196, 0]
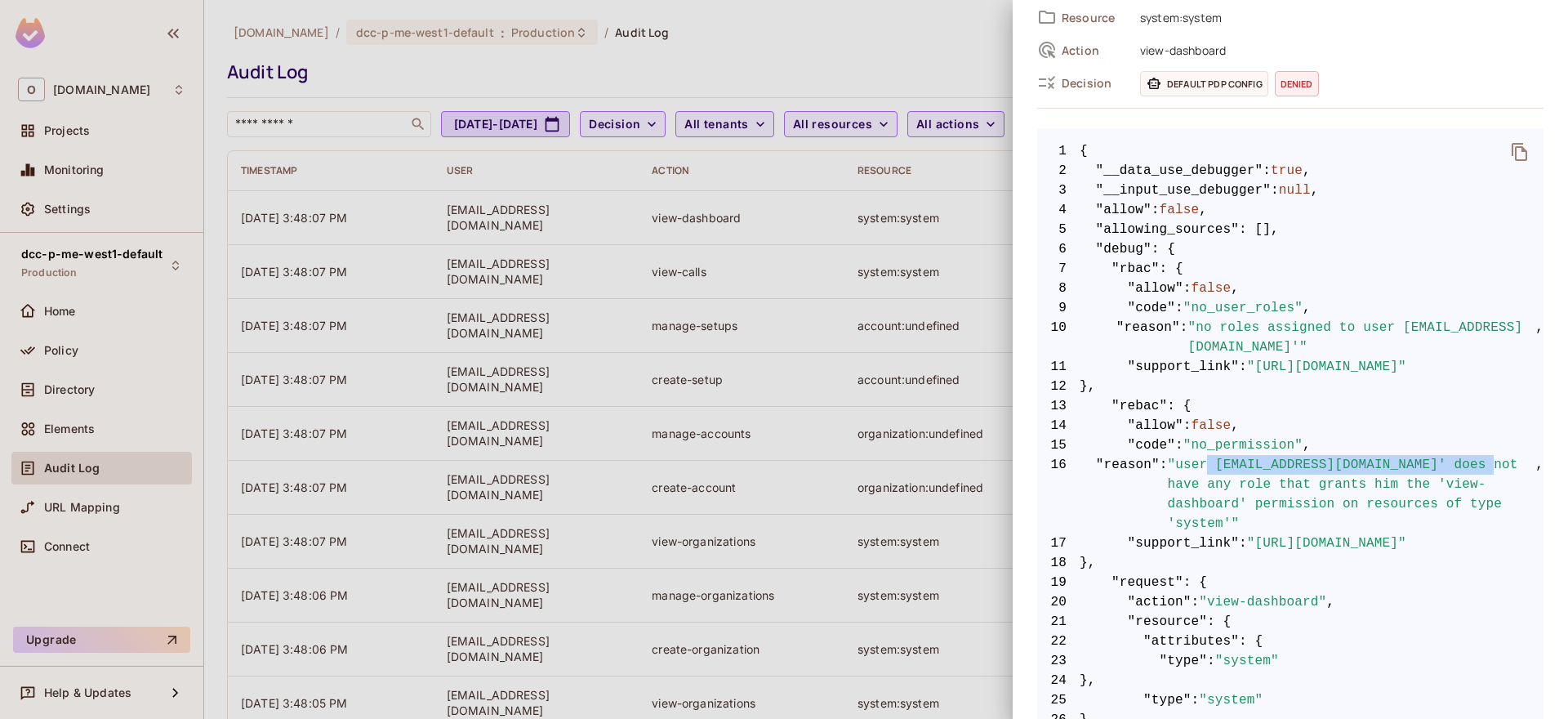
drag, startPoint x: 1210, startPoint y: 468, endPoint x: 1492, endPoint y: 464, distance: 282.0
click at [1492, 464] on span ""user 'kobim@onvego.com' does not have any role that grants him the 'view-dashb…" at bounding box center [1352, 494] width 368 height 79
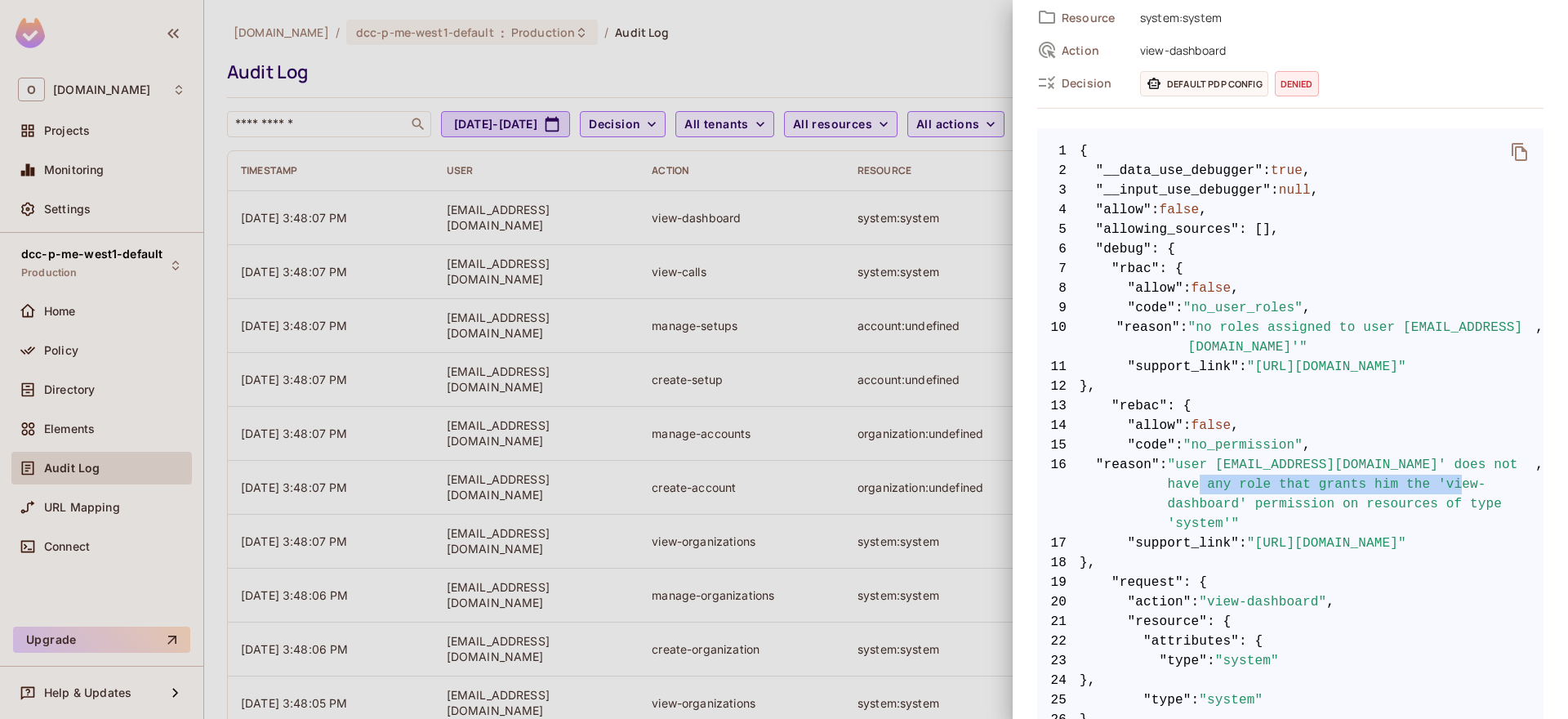
drag, startPoint x: 1216, startPoint y: 486, endPoint x: 1482, endPoint y: 488, distance: 266.0
click at [1482, 488] on span ""user 'kobim@onvego.com' does not have any role that grants him the 'view-dashb…" at bounding box center [1352, 494] width 368 height 79
drag, startPoint x: 1195, startPoint y: 506, endPoint x: 1478, endPoint y: 506, distance: 283.0
click at [1478, 506] on span ""user 'kobim@onvego.com' does not have any role that grants him the 'view-dashb…" at bounding box center [1352, 494] width 368 height 79
drag, startPoint x: 1256, startPoint y: 351, endPoint x: 1334, endPoint y: 356, distance: 78.2
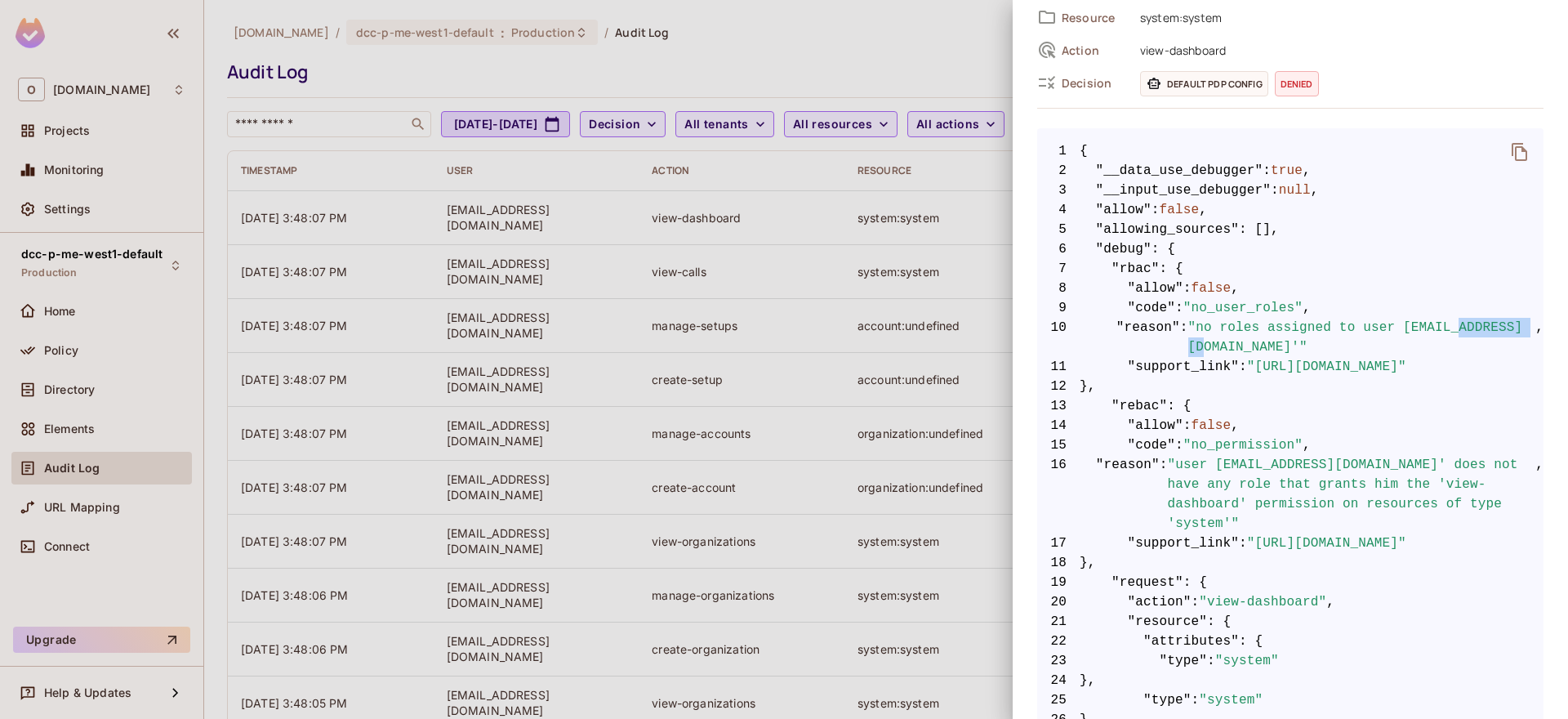
click at [1334, 356] on span ""no roles assigned to user [EMAIL_ADDRESS][DOMAIN_NAME]'"" at bounding box center [1363, 337] width 348 height 39
click at [1343, 354] on span ""no roles assigned to user [EMAIL_ADDRESS][DOMAIN_NAME]'"" at bounding box center [1363, 337] width 348 height 39
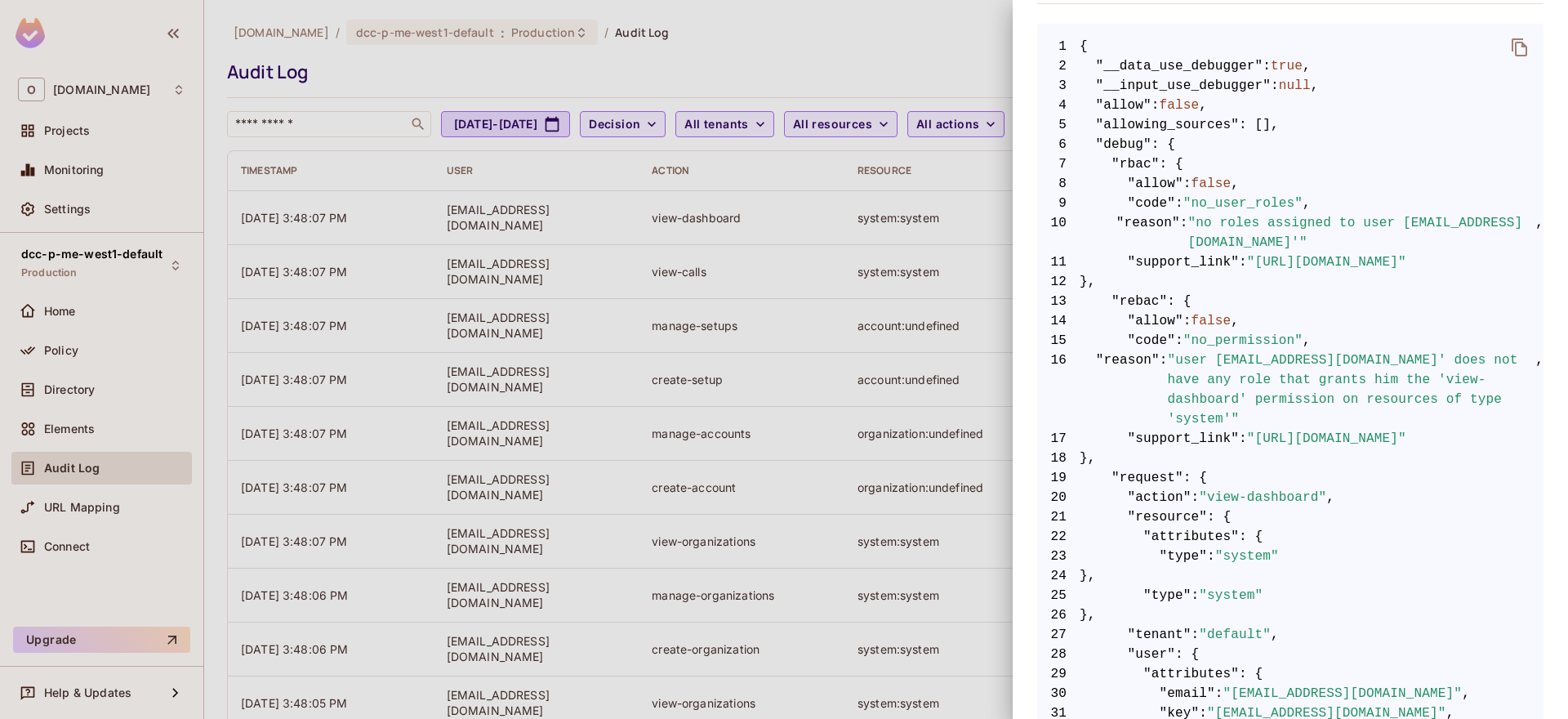
scroll to position [31, 0]
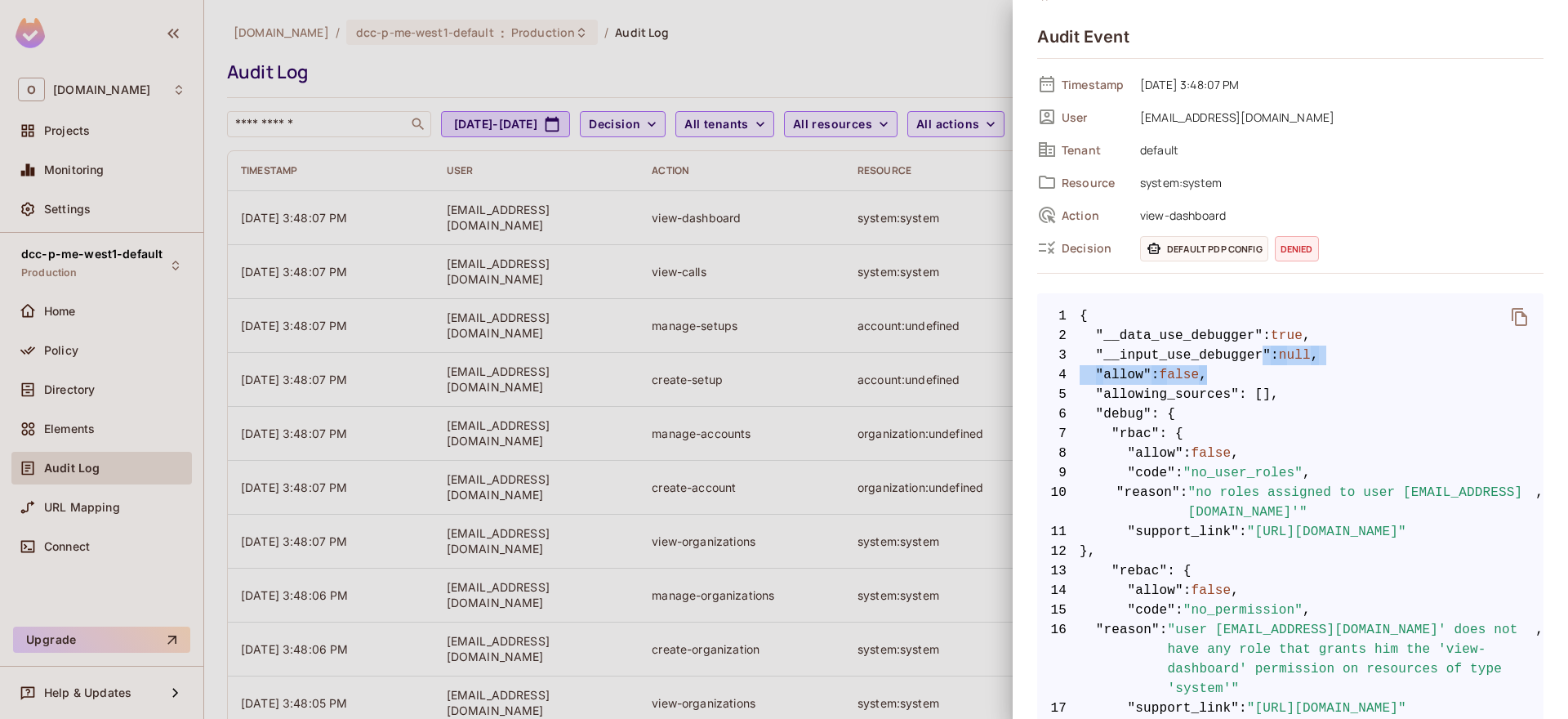
drag, startPoint x: 1262, startPoint y: 361, endPoint x: 1272, endPoint y: 372, distance: 14.9
click at [1449, 356] on span "3 "__input_use_debugger" : null ," at bounding box center [1290, 356] width 506 height 20
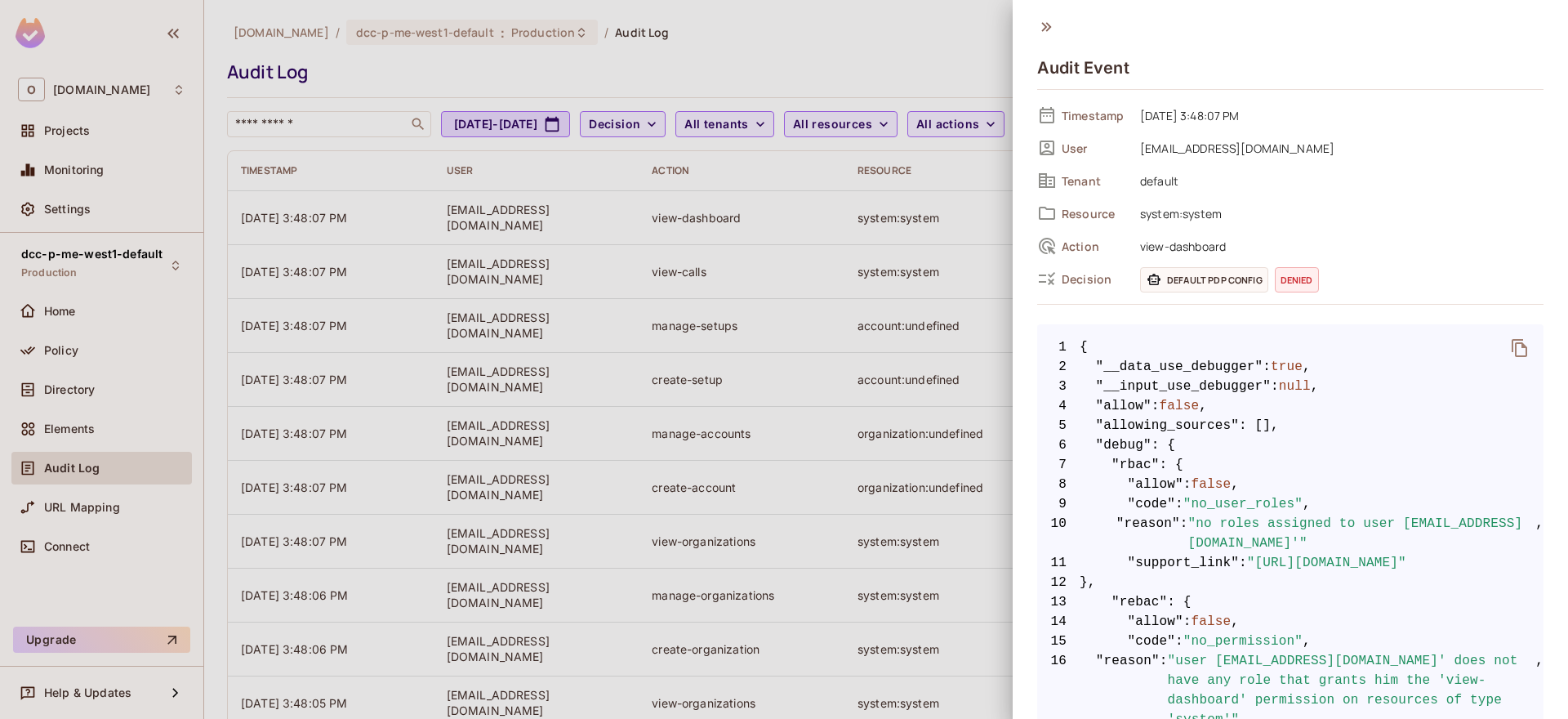
scroll to position [98, 0]
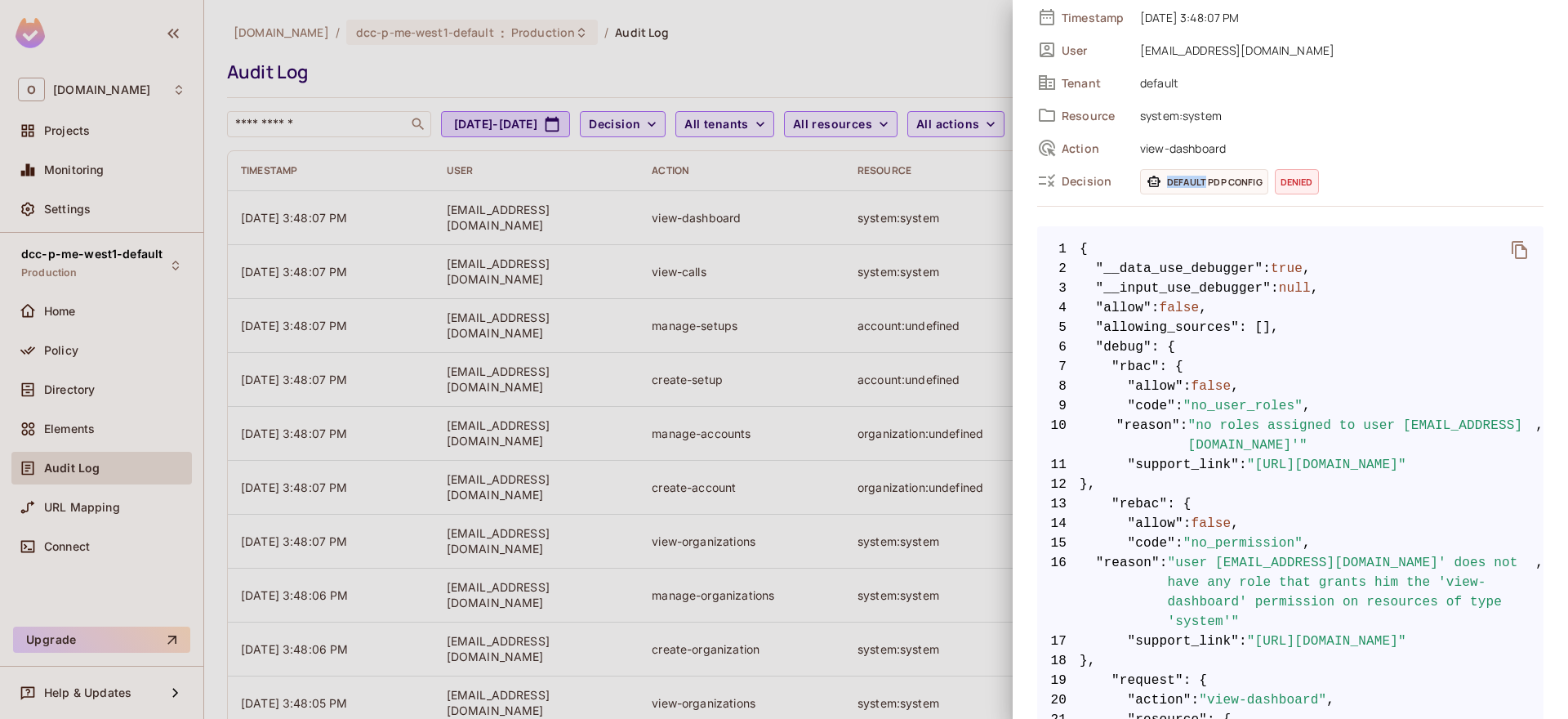
drag, startPoint x: 1204, startPoint y: 180, endPoint x: 1237, endPoint y: 189, distance: 34.2
click at [1237, 189] on span "Default PDP config" at bounding box center [1204, 182] width 129 height 26
click at [1322, 194] on div "Timestamp 08/14/2025 3:48:07 PM User kobim@onvego.com Tenant default Resource s…" at bounding box center [1290, 105] width 506 height 201
drag, startPoint x: 1212, startPoint y: 179, endPoint x: 1268, endPoint y: 186, distance: 56.4
click at [1268, 186] on div "Default PDP config denied" at bounding box center [1342, 182] width 404 height 26
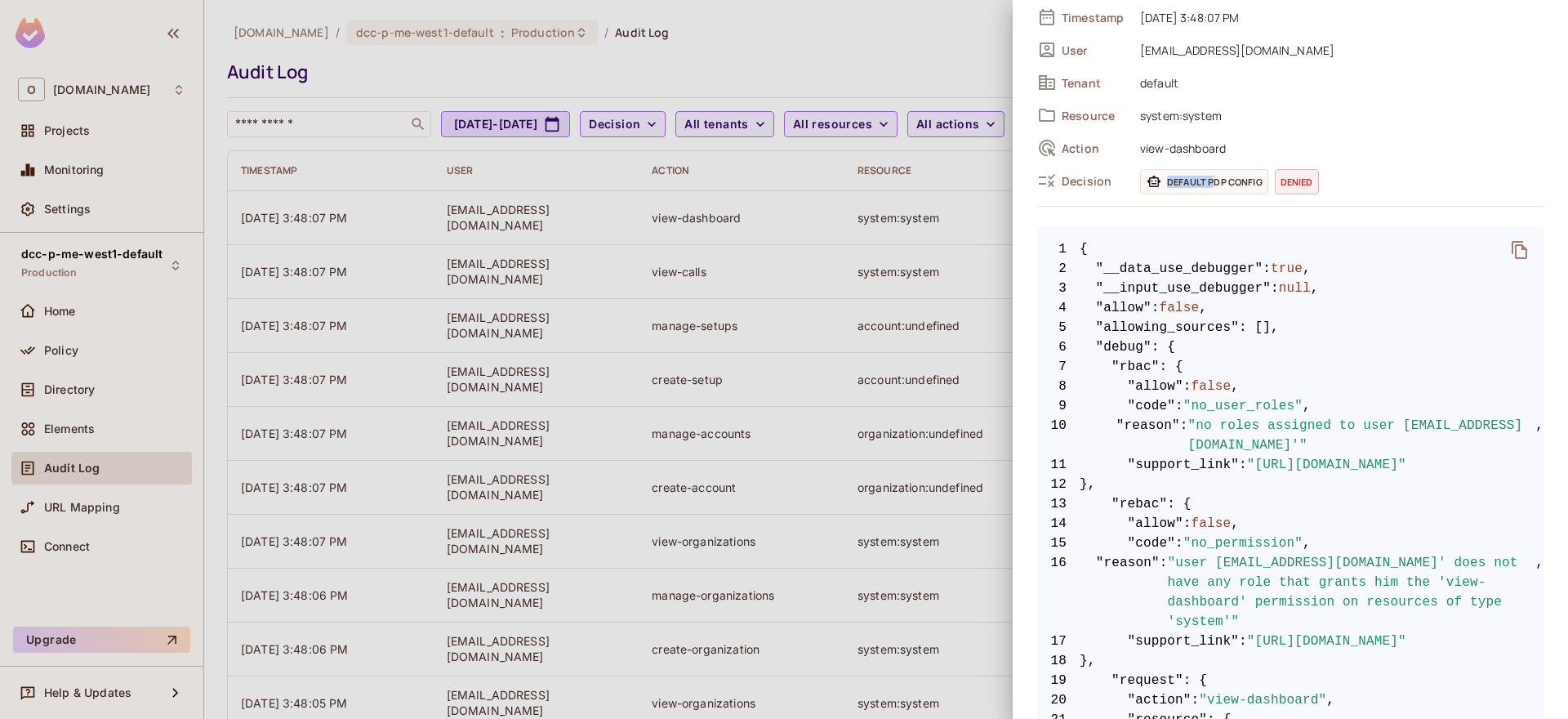
click at [1257, 185] on span "Default PDP config" at bounding box center [1204, 182] width 129 height 26
click at [1250, 171] on span "Default PDP config" at bounding box center [1204, 182] width 129 height 26
click at [1275, 153] on span "view-dashboard" at bounding box center [1337, 147] width 412 height 20
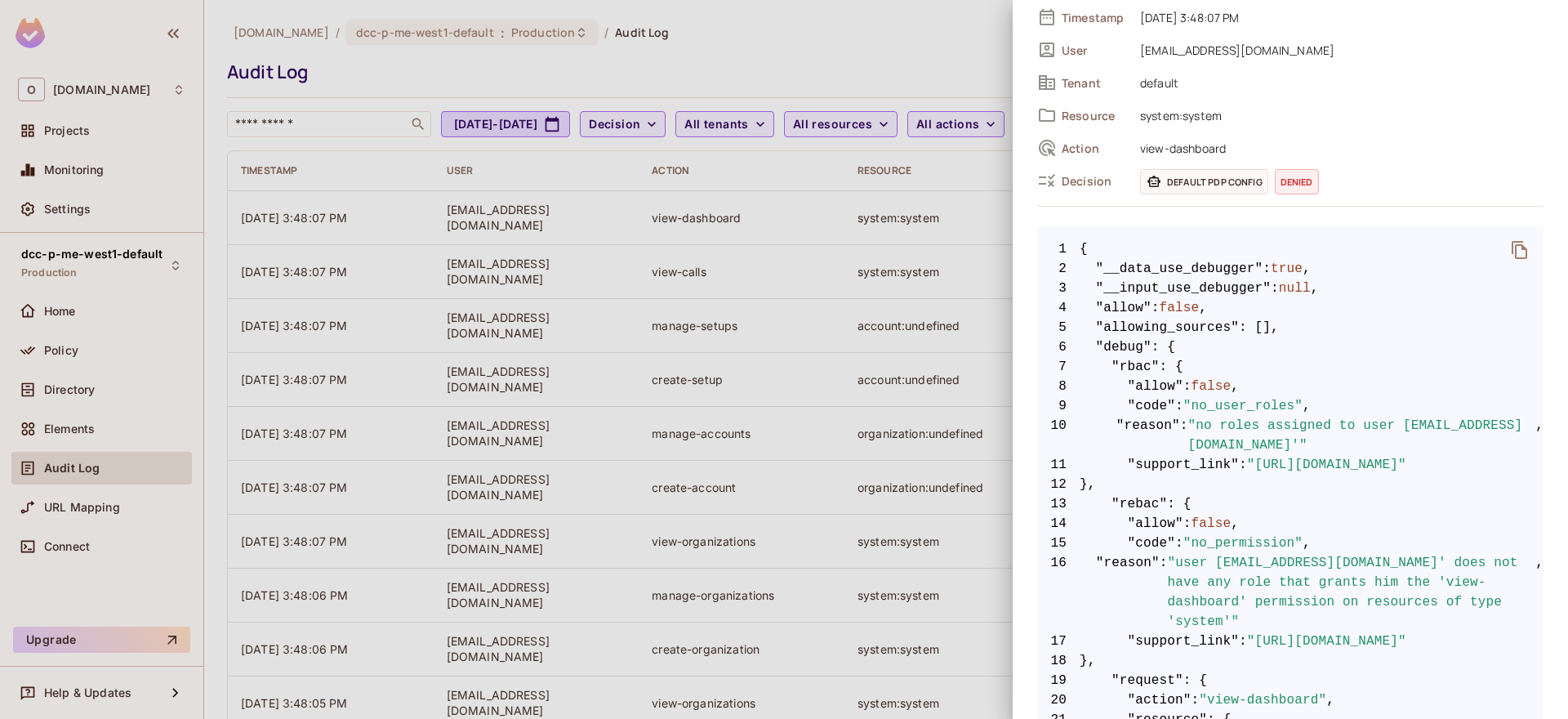
click at [1310, 188] on span "denied" at bounding box center [1297, 182] width 44 height 26
click at [1354, 188] on div "Default PDP config denied" at bounding box center [1342, 182] width 404 height 26
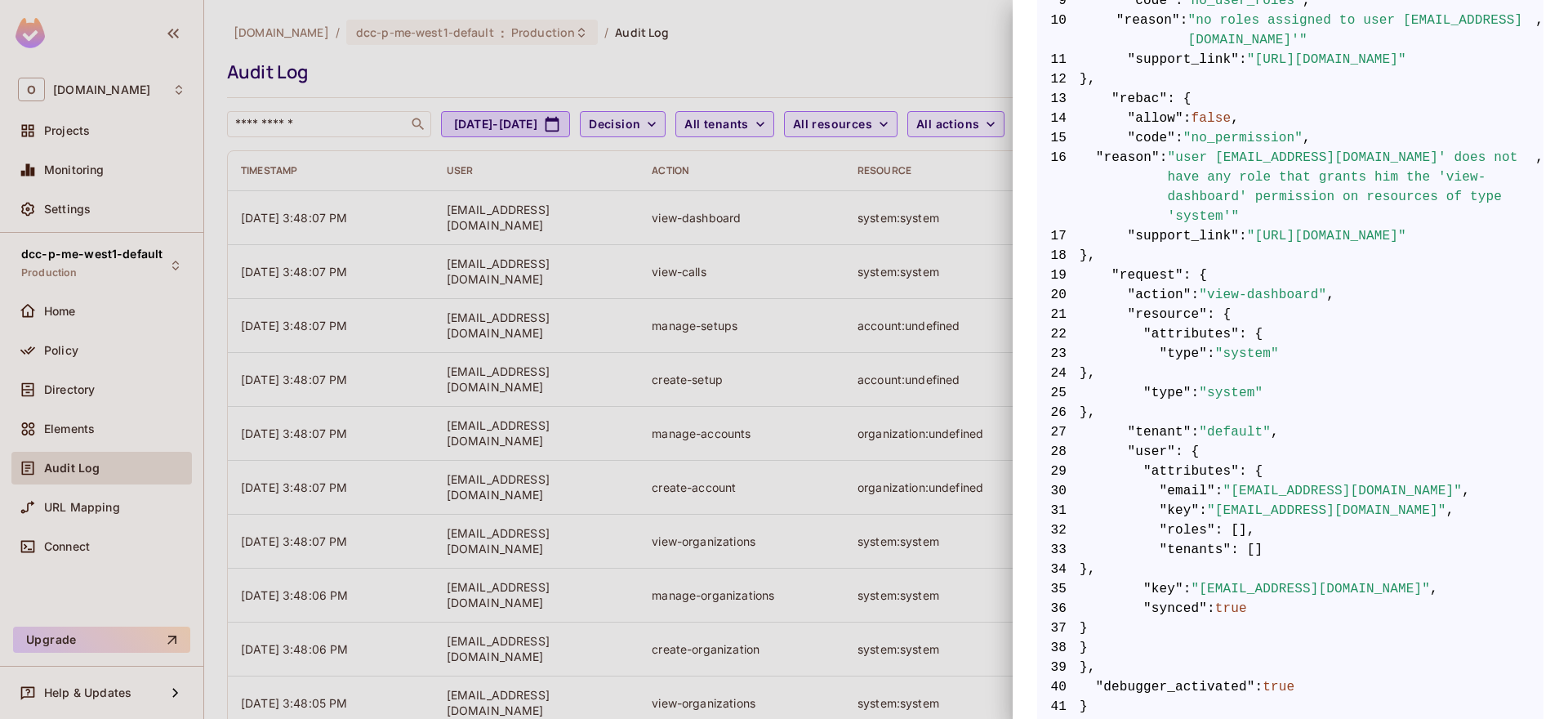
scroll to position [521, 0]
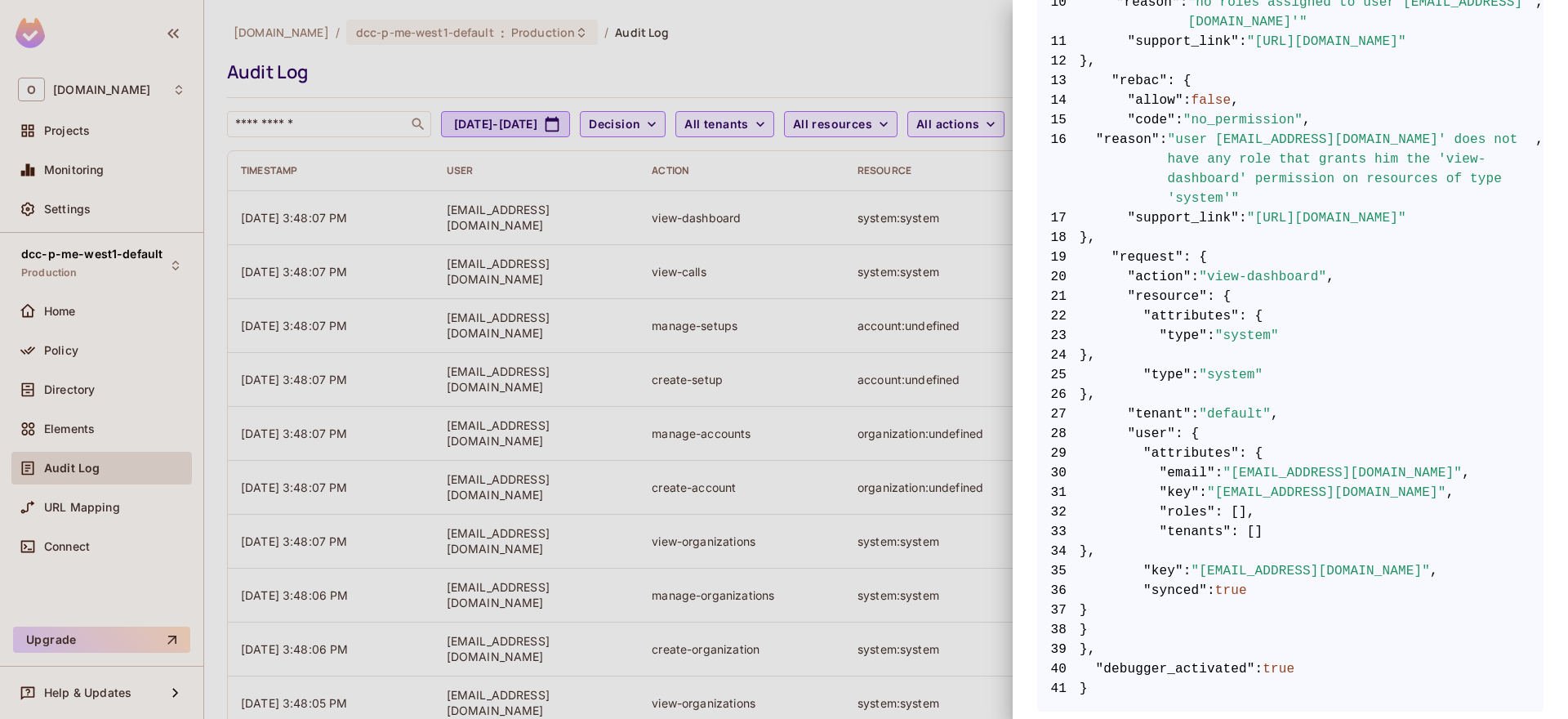
click at [1324, 346] on span "24 }," at bounding box center [1290, 356] width 506 height 20
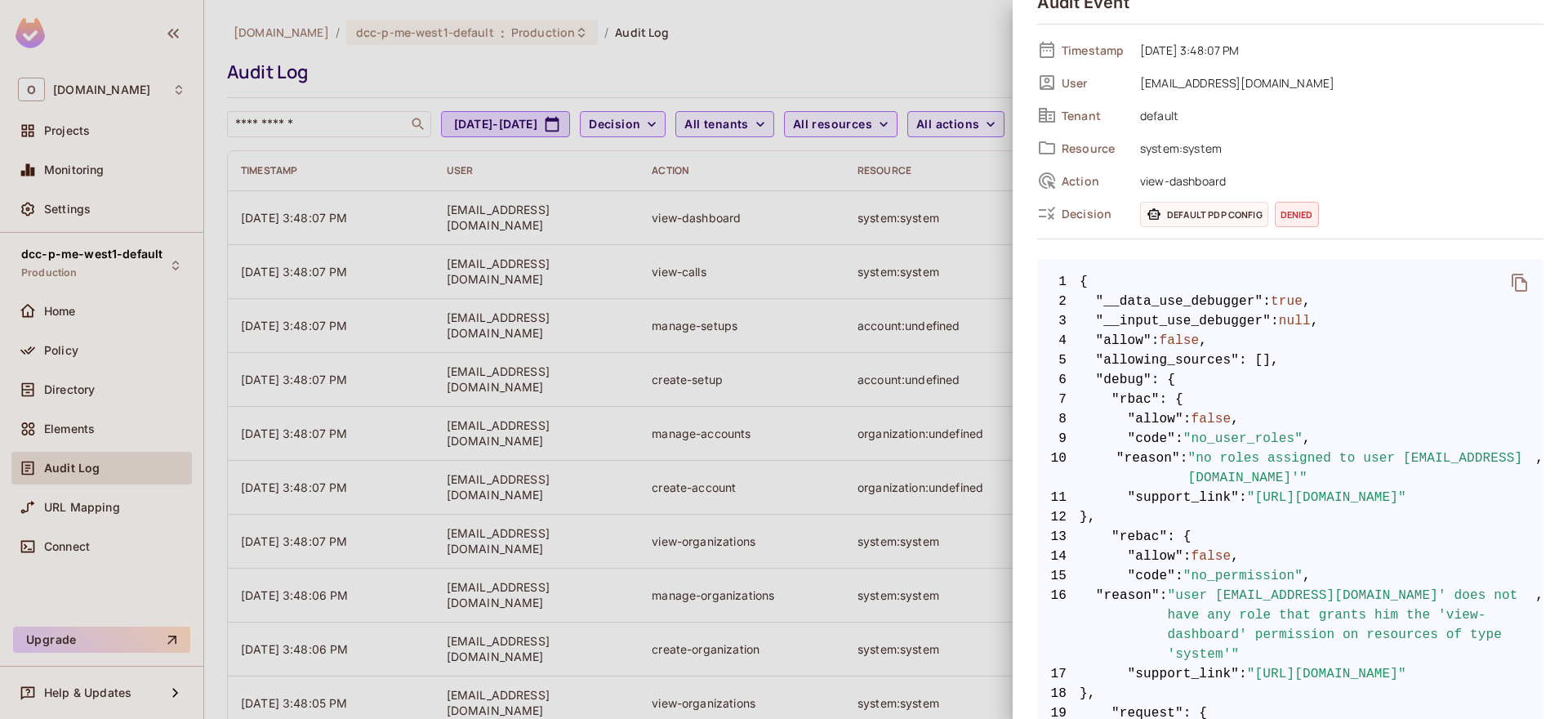
scroll to position [0, 0]
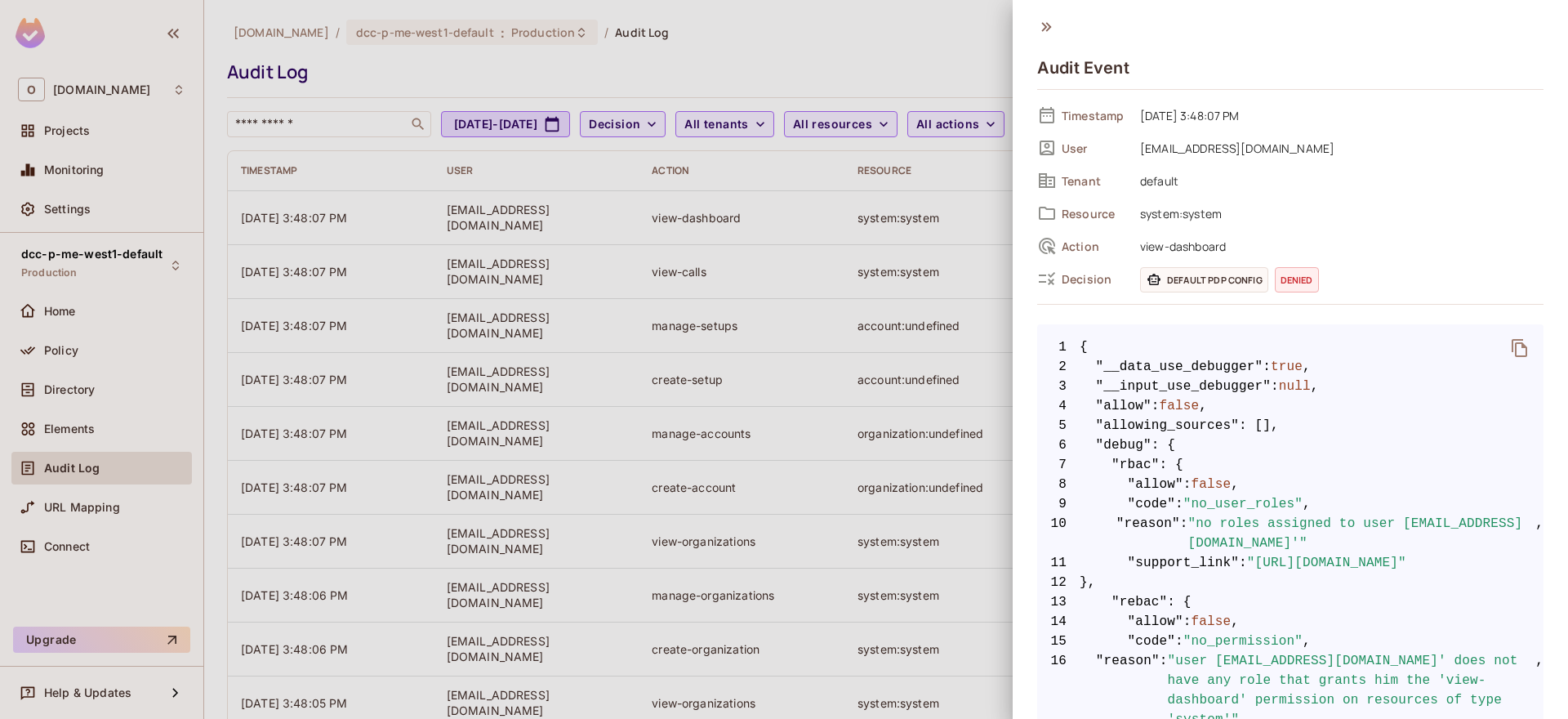
click at [1512, 346] on icon "delete" at bounding box center [1520, 348] width 16 height 18
drag, startPoint x: 1143, startPoint y: 240, endPoint x: 1290, endPoint y: 262, distance: 148.6
click at [1290, 262] on div "Timestamp 08/14/2025 3:48:07 PM User kobim@onvego.com Tenant default Resource s…" at bounding box center [1290, 196] width 506 height 188
click at [1271, 250] on span "view-dashboard" at bounding box center [1337, 246] width 412 height 20
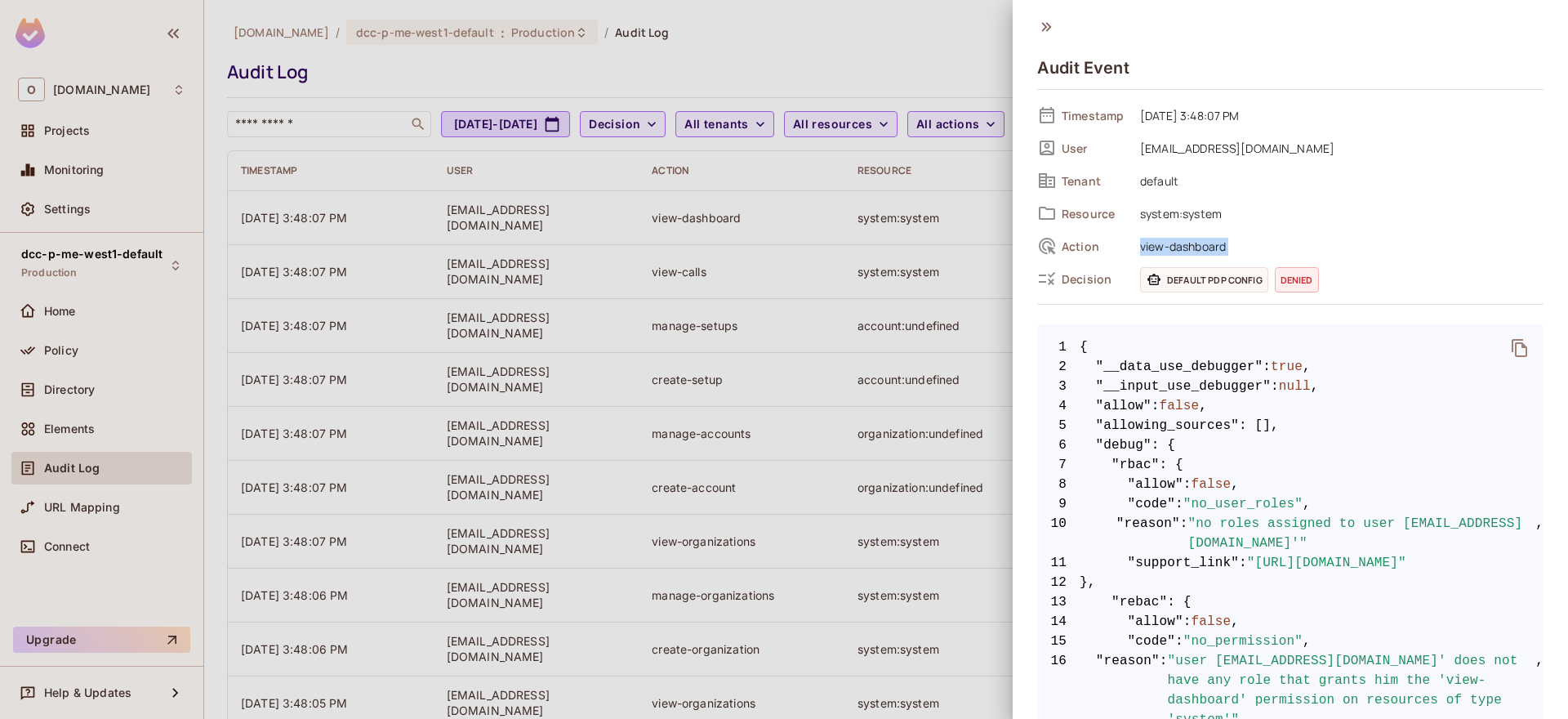
click at [1271, 250] on span "view-dashboard" at bounding box center [1337, 246] width 412 height 20
click at [1256, 221] on span "system:system" at bounding box center [1337, 213] width 412 height 20
drag, startPoint x: 1142, startPoint y: 215, endPoint x: 1239, endPoint y: 219, distance: 97.1
click at [1239, 219] on span "system:system" at bounding box center [1337, 213] width 412 height 20
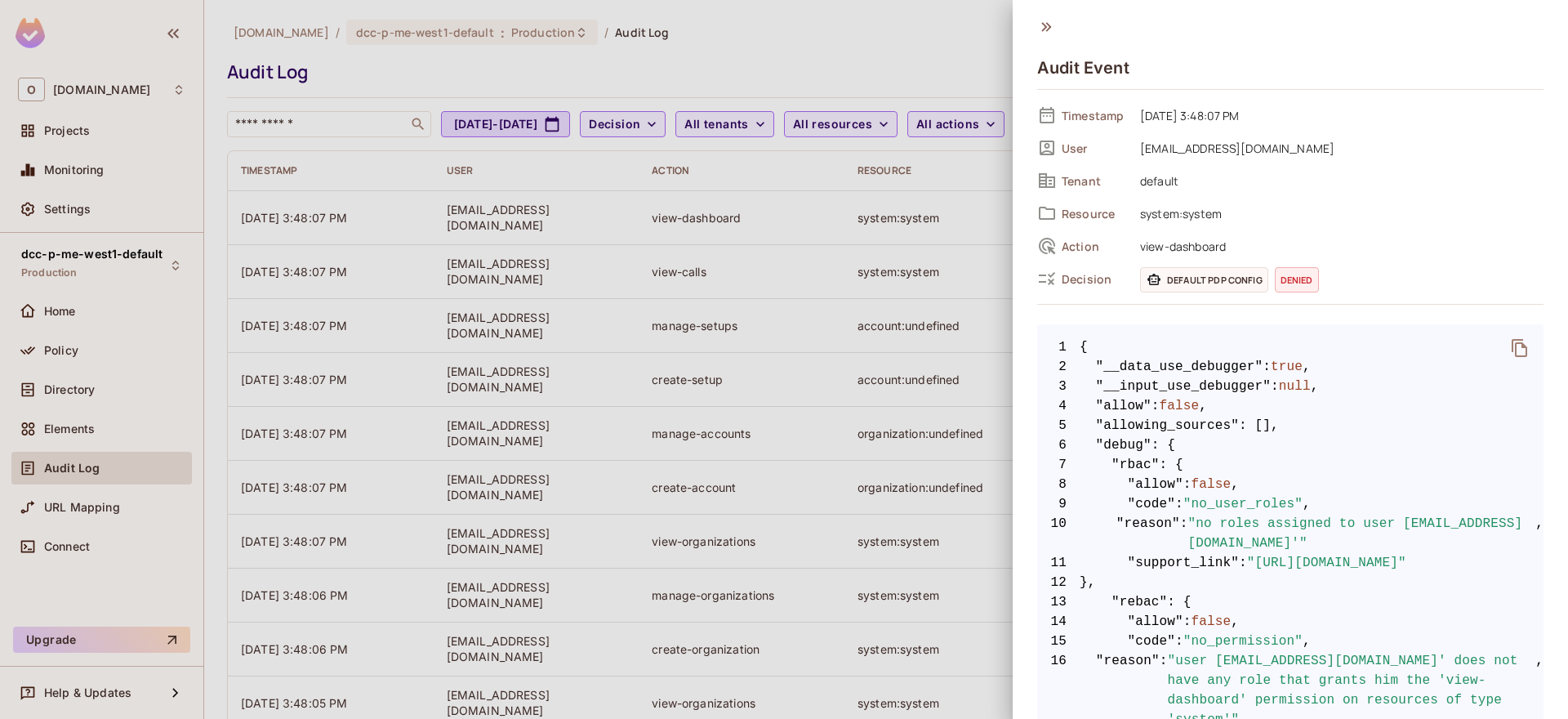
drag, startPoint x: 1137, startPoint y: 192, endPoint x: 1183, endPoint y: 192, distance: 46.0
click at [1183, 192] on div "Tenant default" at bounding box center [1290, 180] width 506 height 25
click at [735, 286] on div at bounding box center [784, 360] width 1568 height 719
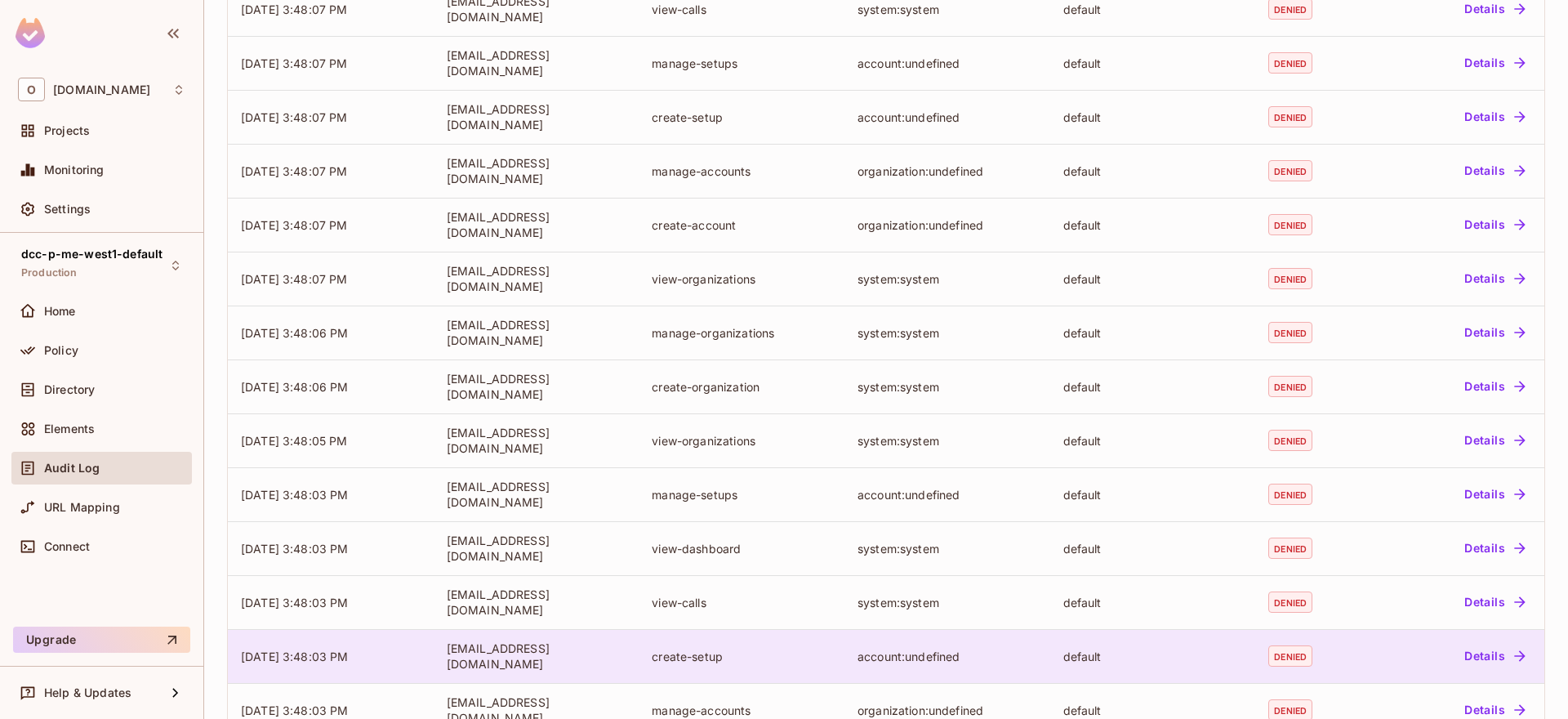
scroll to position [358, 0]
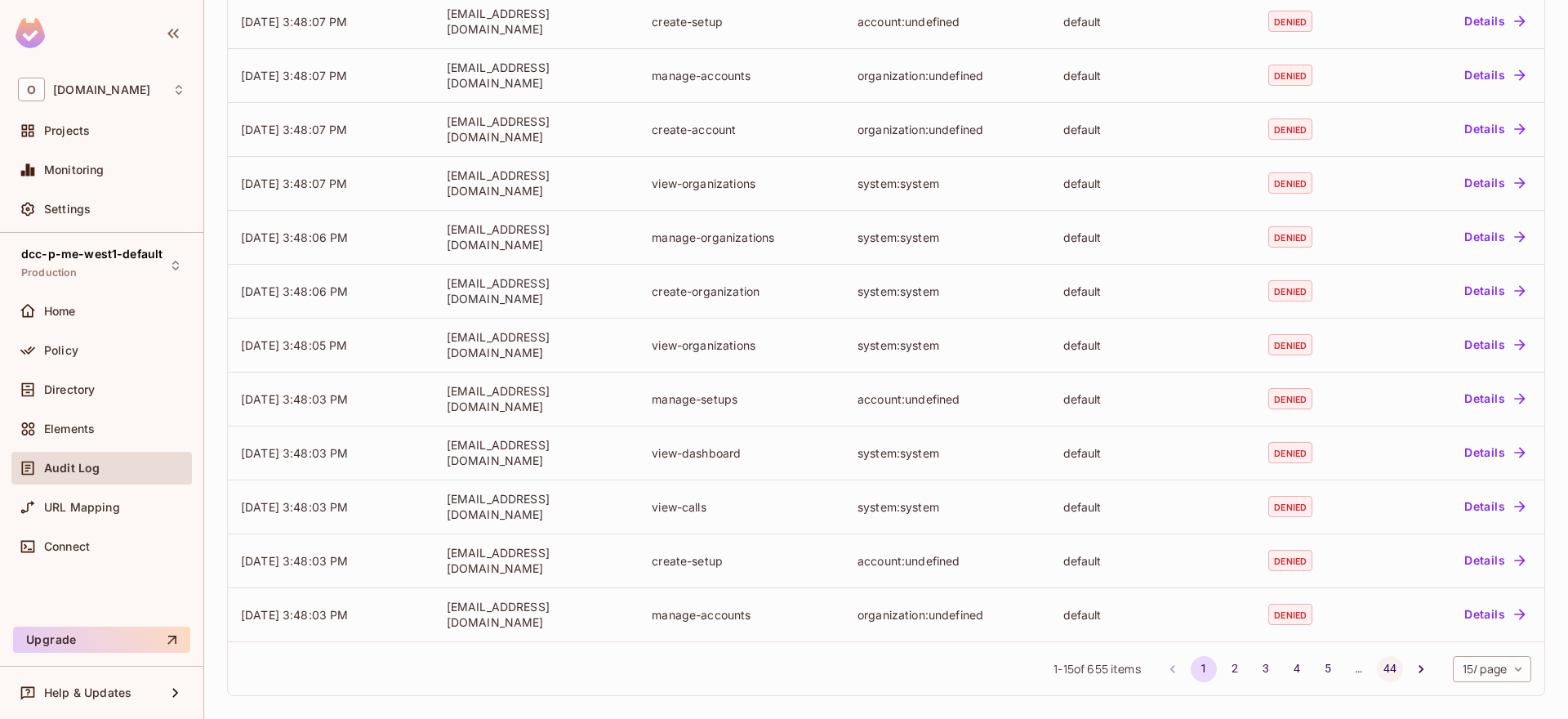
click at [1381, 666] on button "44" at bounding box center [1390, 669] width 27 height 27
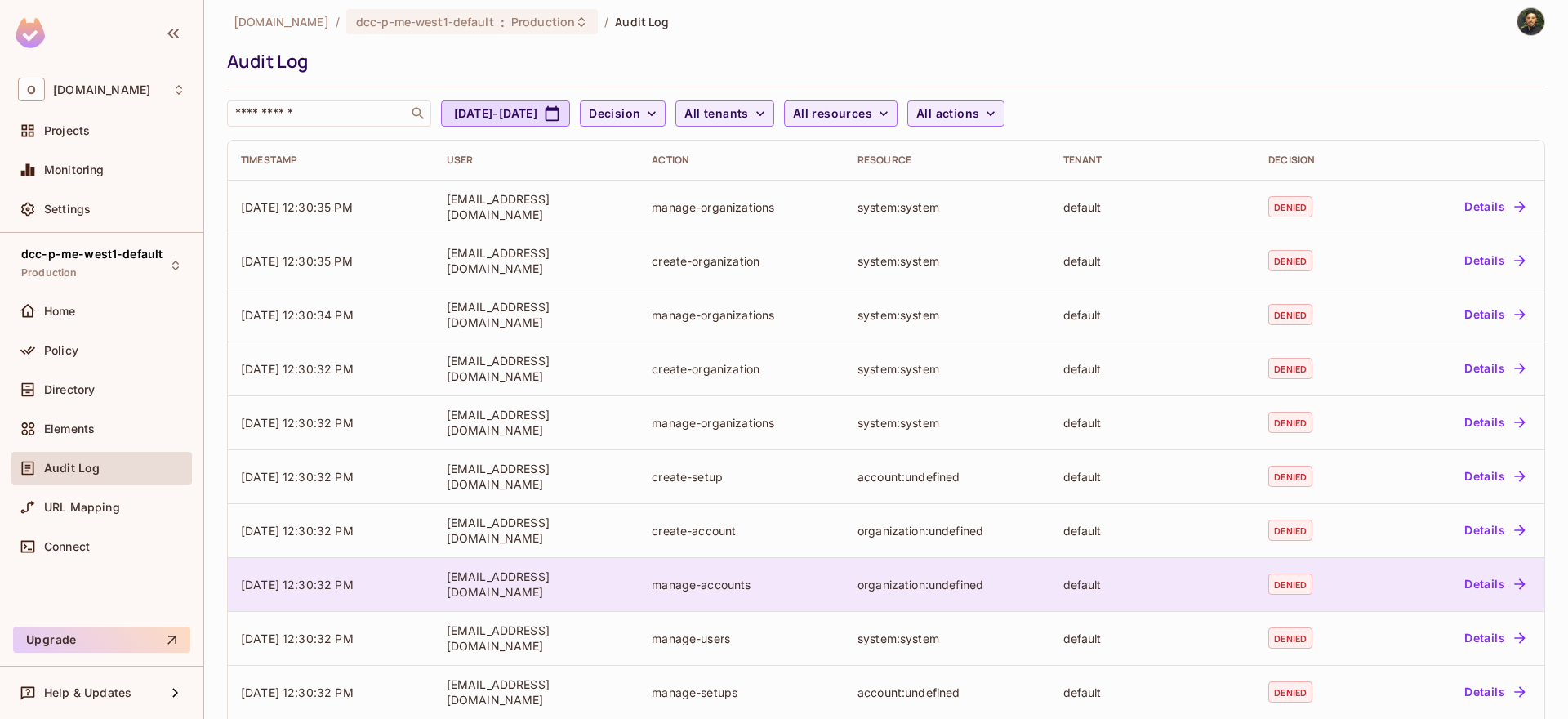
scroll to position [0, 0]
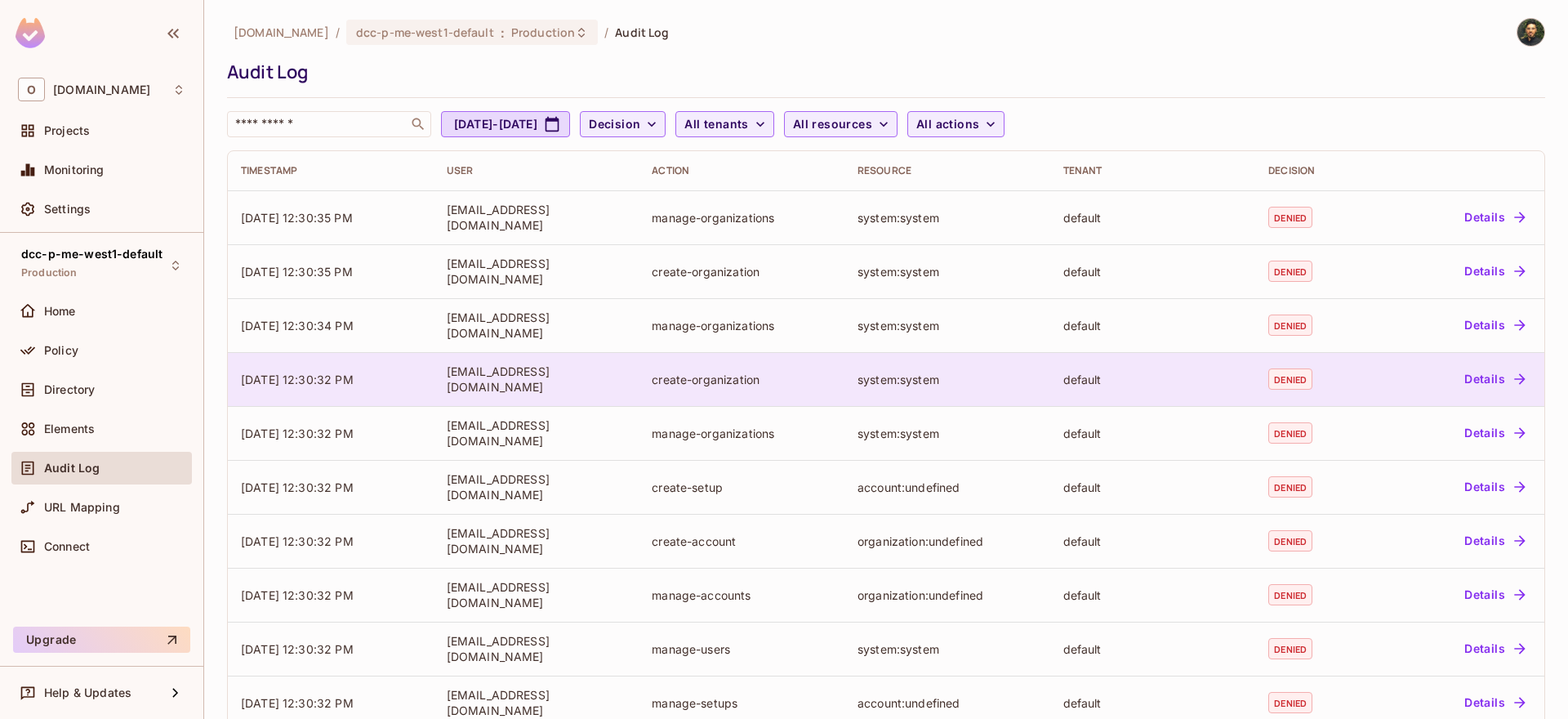
click at [1300, 404] on td "denied" at bounding box center [1316, 378] width 122 height 54
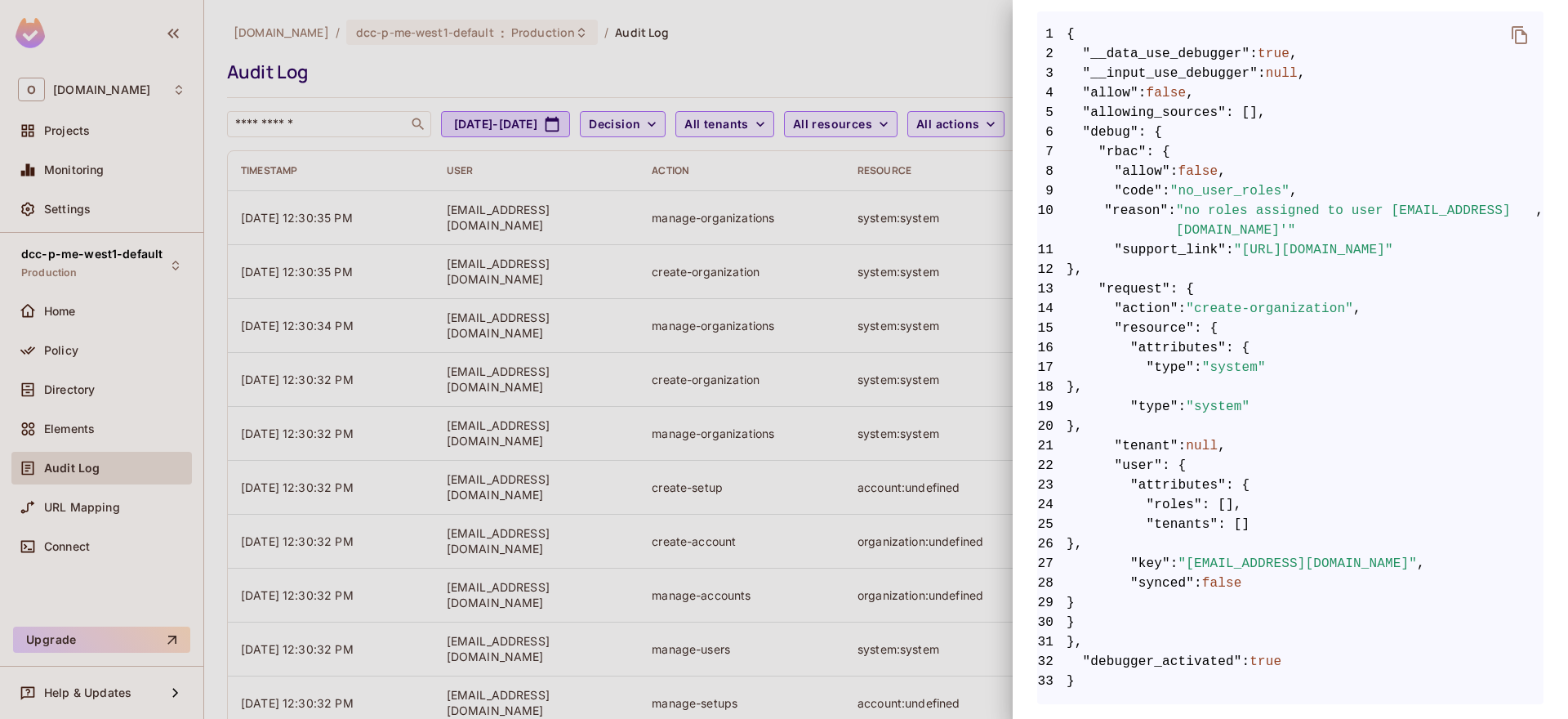
scroll to position [325, 0]
click at [910, 443] on div at bounding box center [784, 360] width 1568 height 719
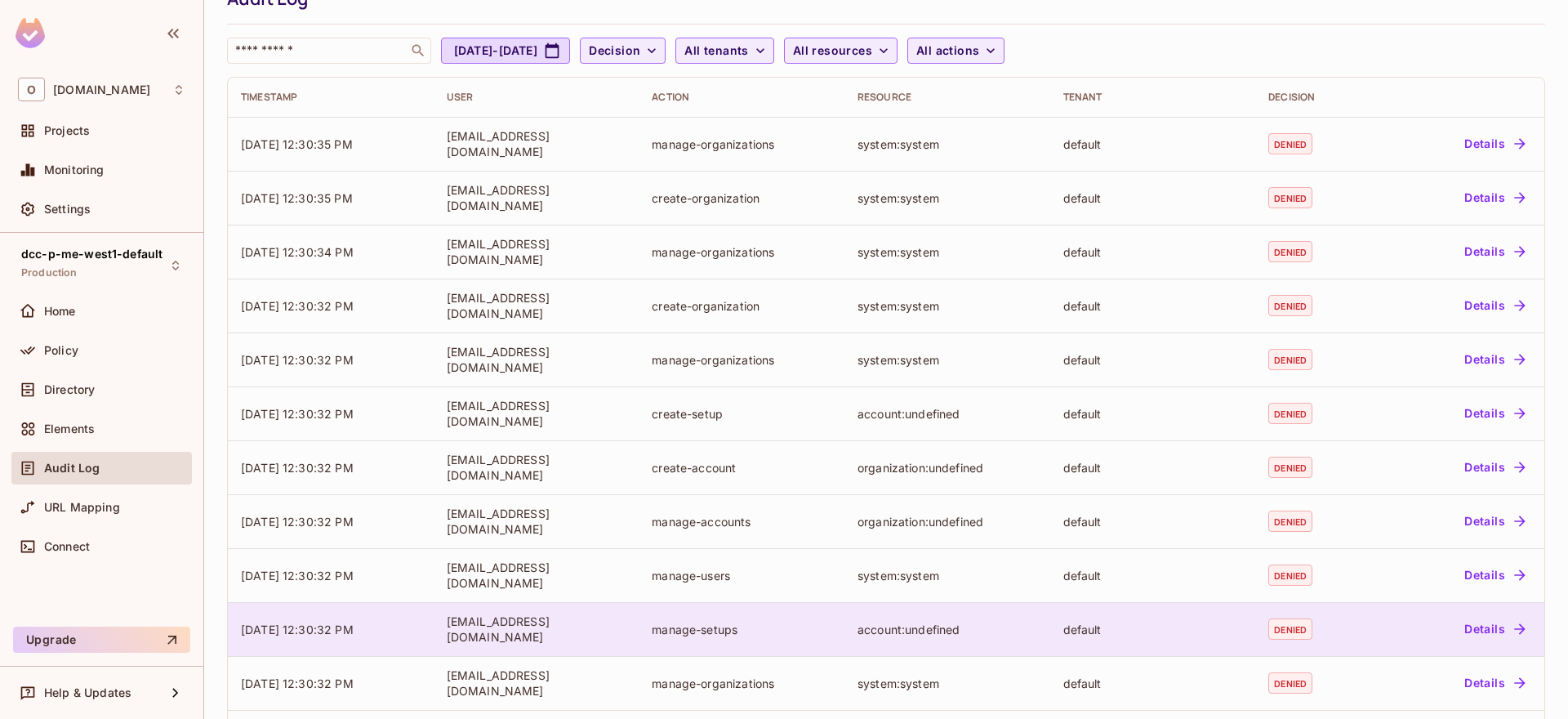
scroll to position [142, 0]
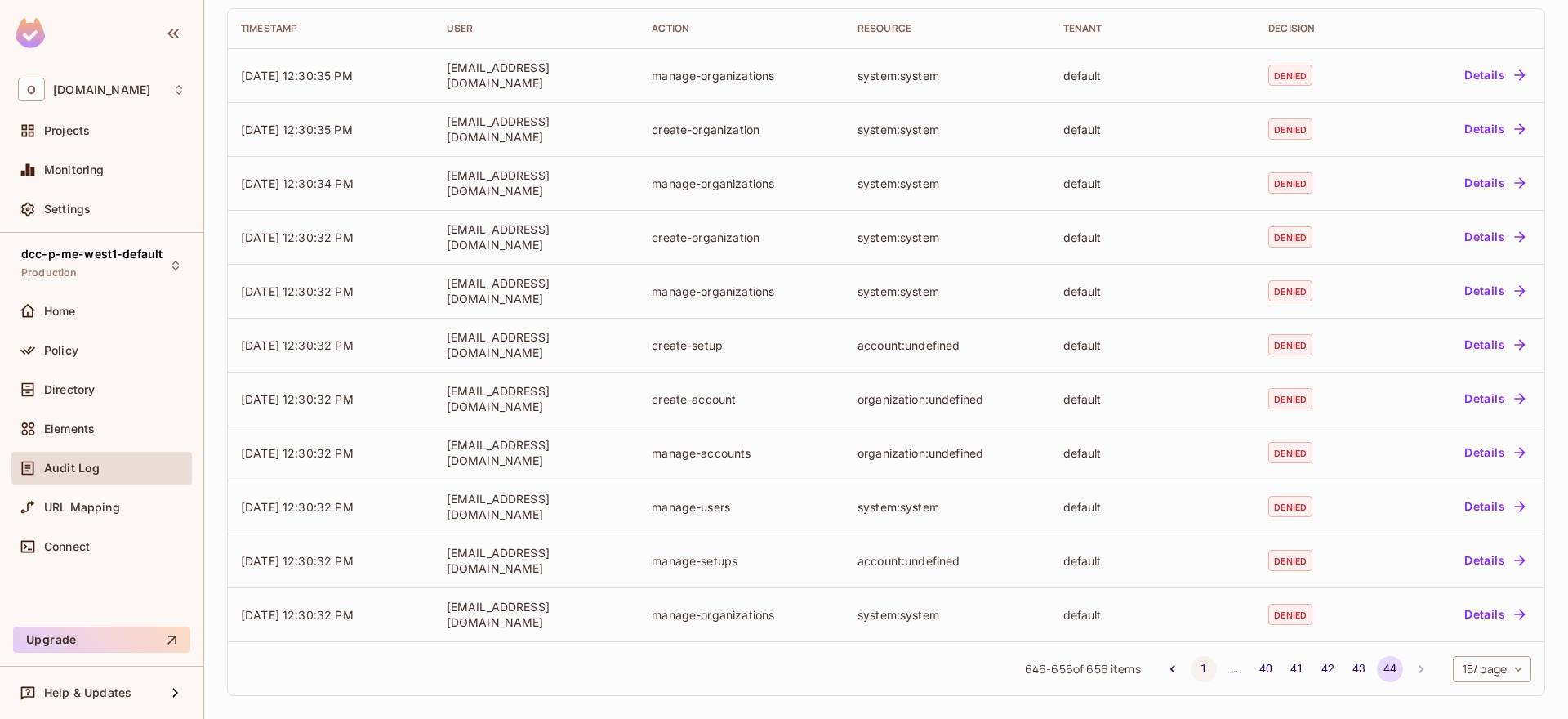
click at [1191, 663] on button "1" at bounding box center [1204, 669] width 27 height 27
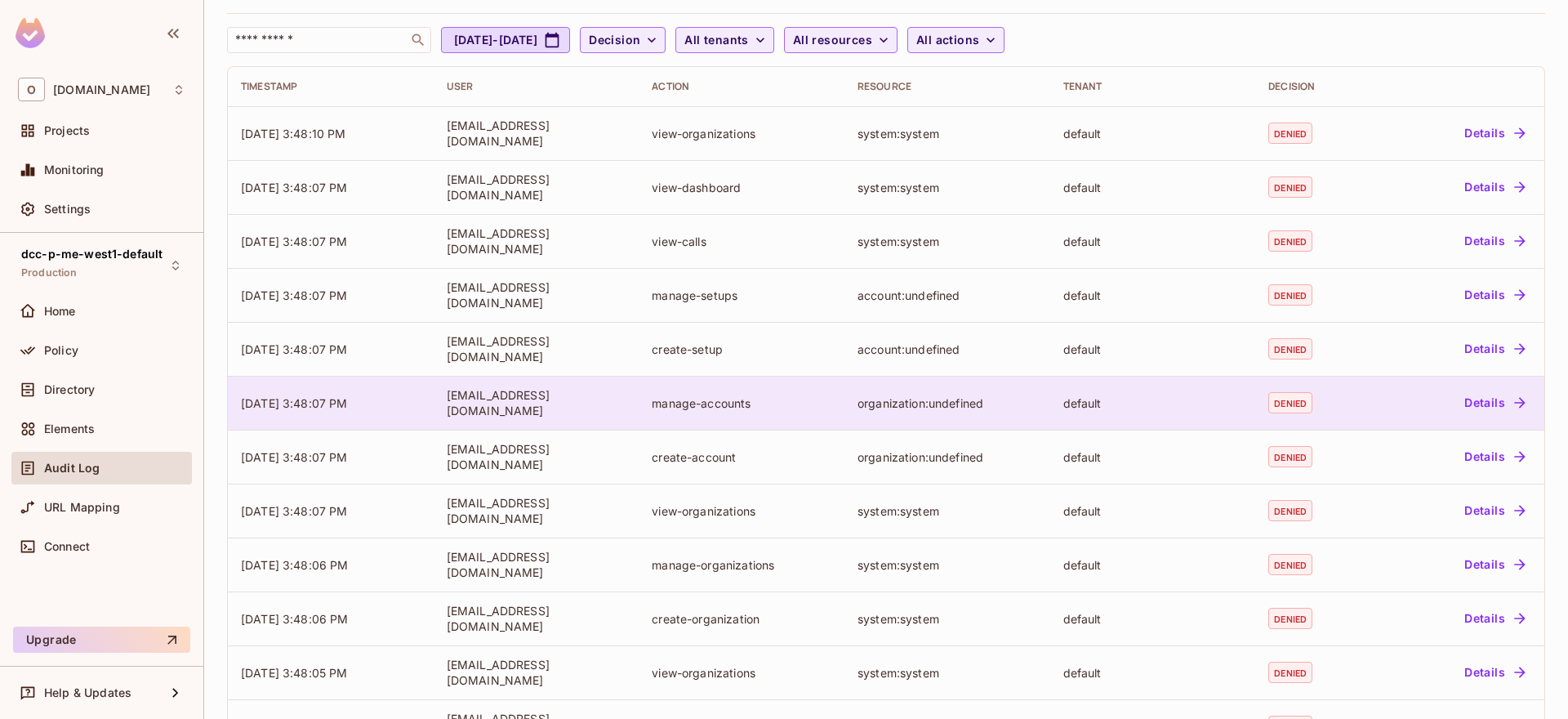
scroll to position [0, 0]
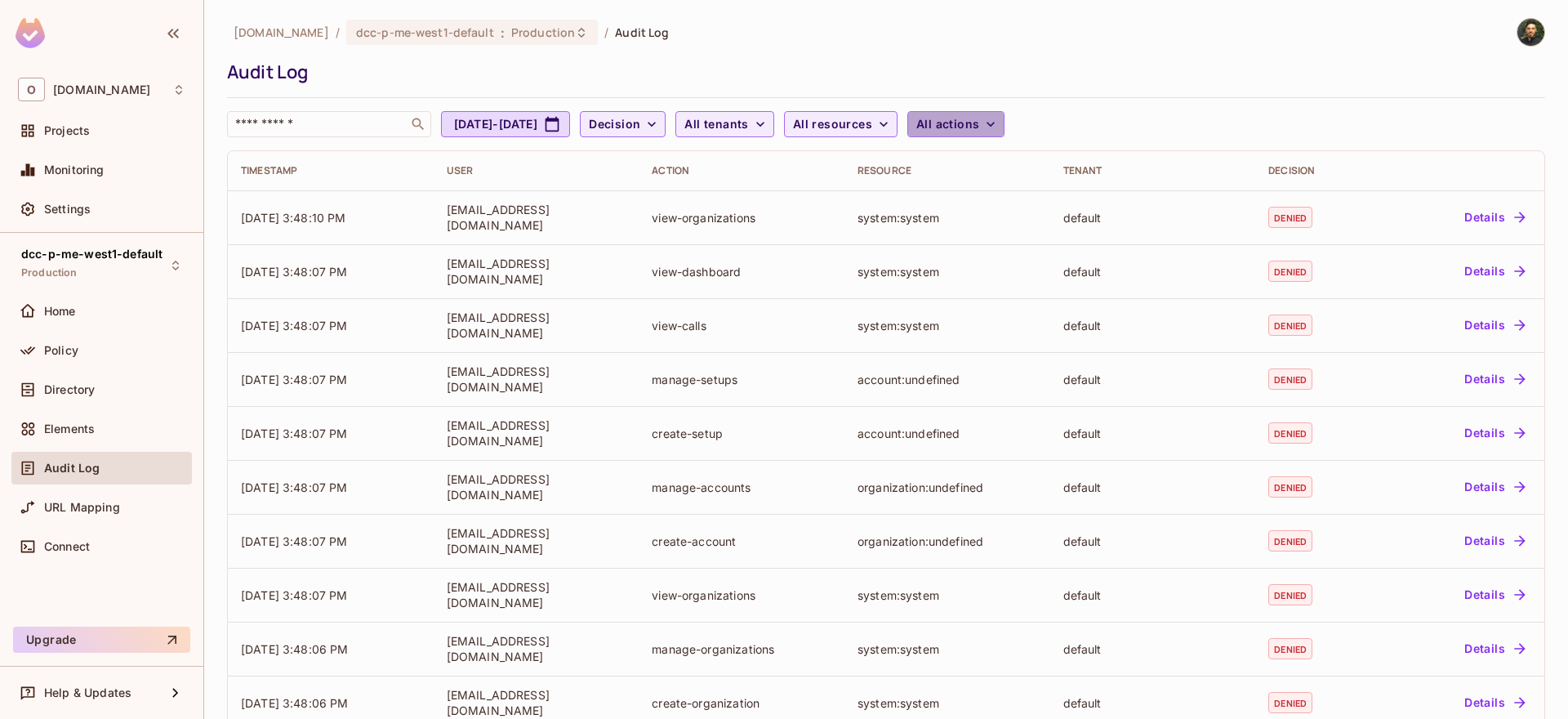
click at [980, 127] on span "All actions" at bounding box center [948, 124] width 63 height 21
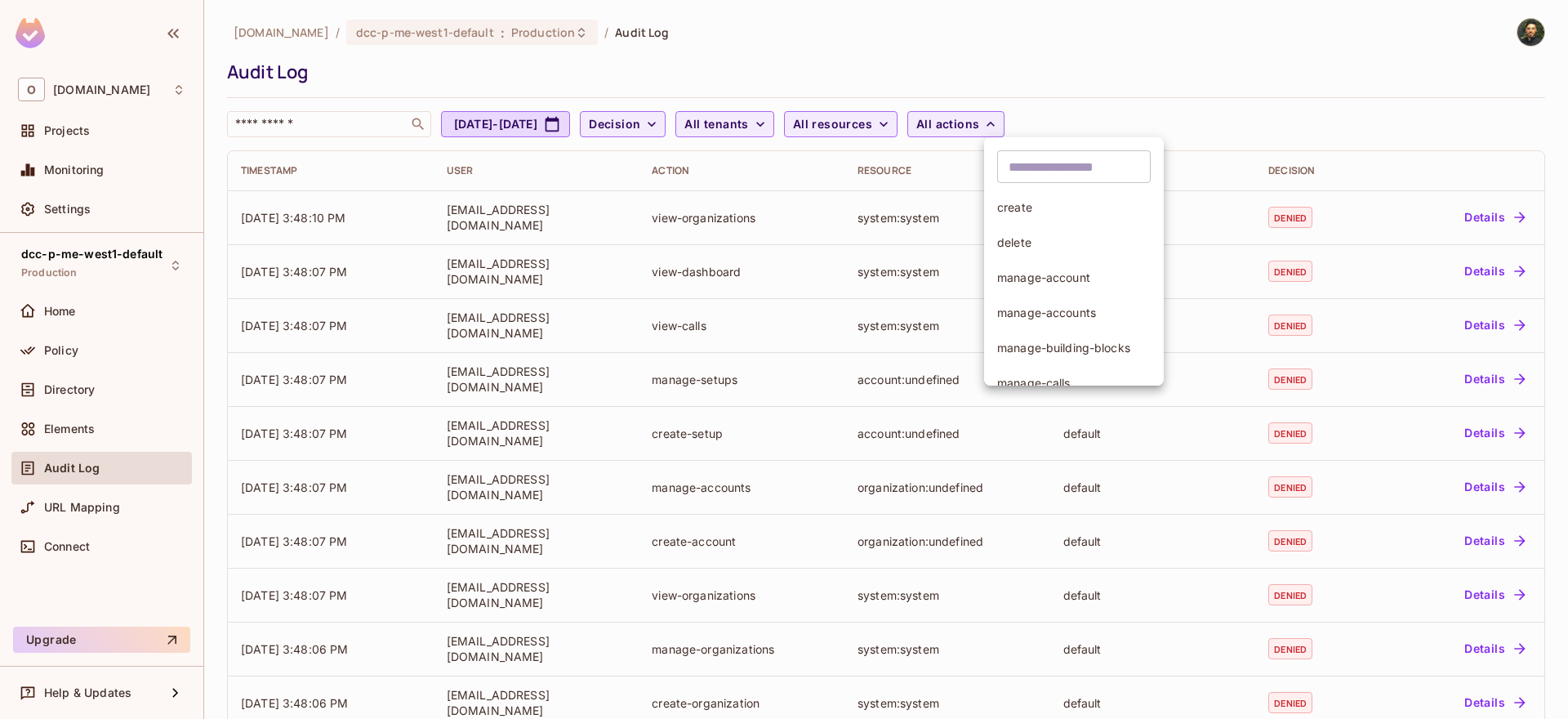
click at [906, 113] on div at bounding box center [784, 360] width 1568 height 719
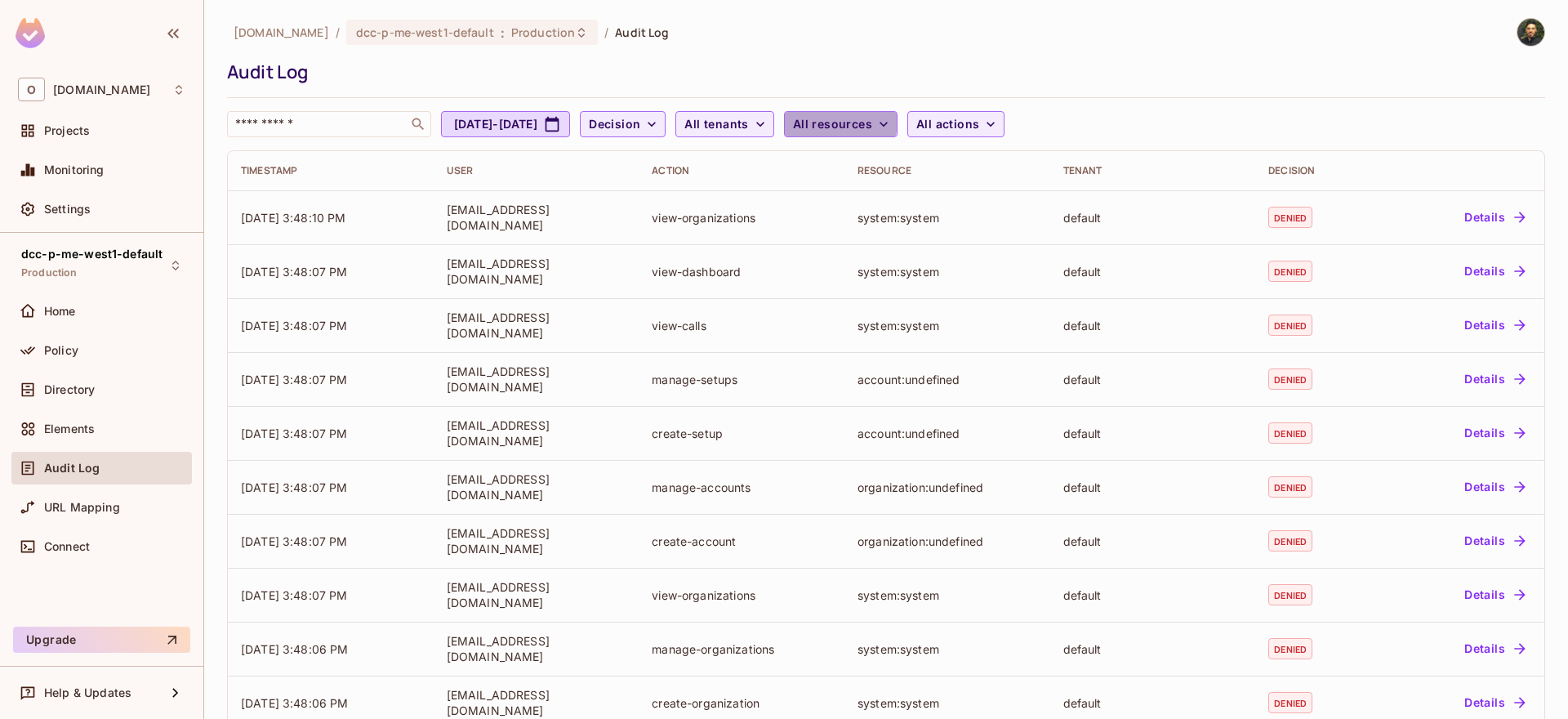
click at [872, 121] on span "All resources" at bounding box center [832, 124] width 80 height 21
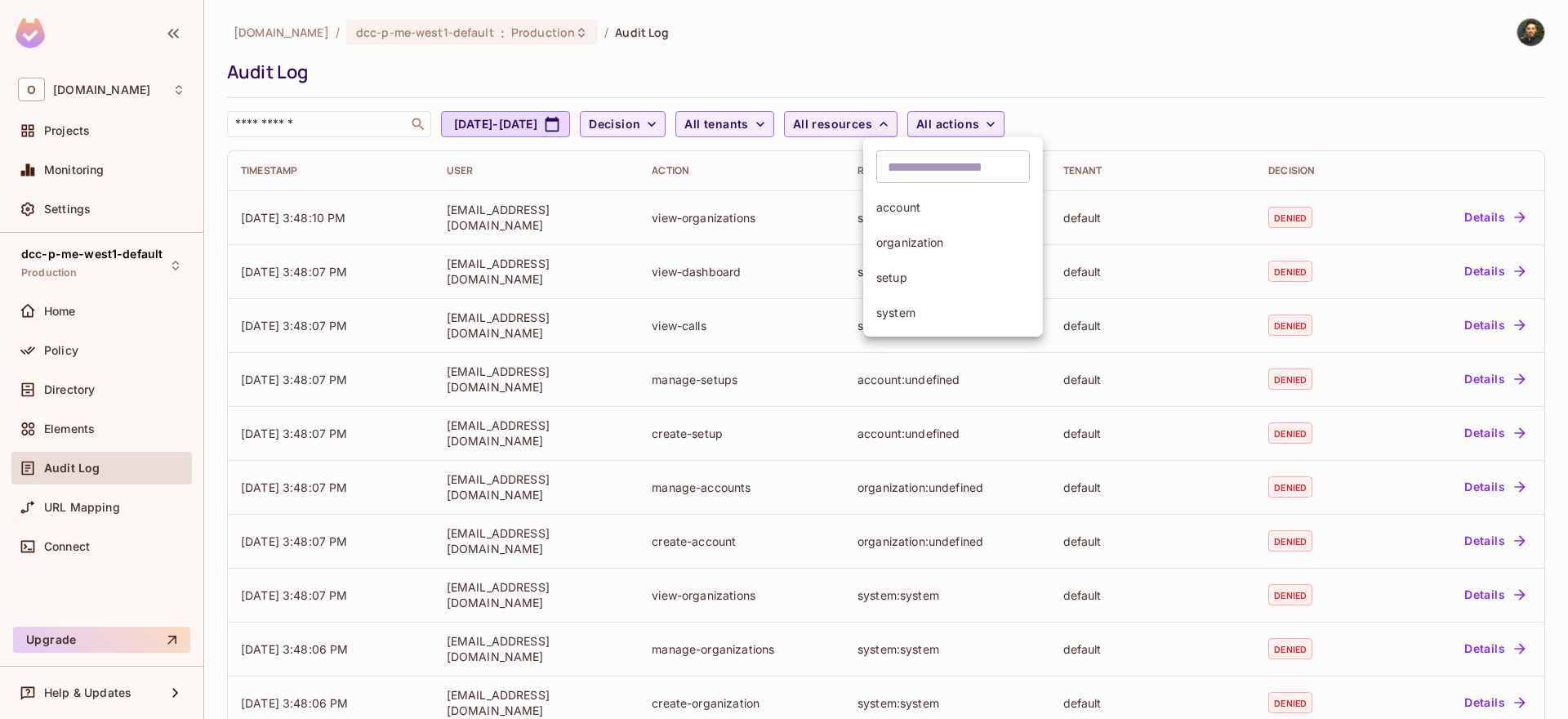
click at [805, 132] on div at bounding box center [784, 360] width 1568 height 719
click at [748, 132] on span "All tenants" at bounding box center [716, 124] width 64 height 21
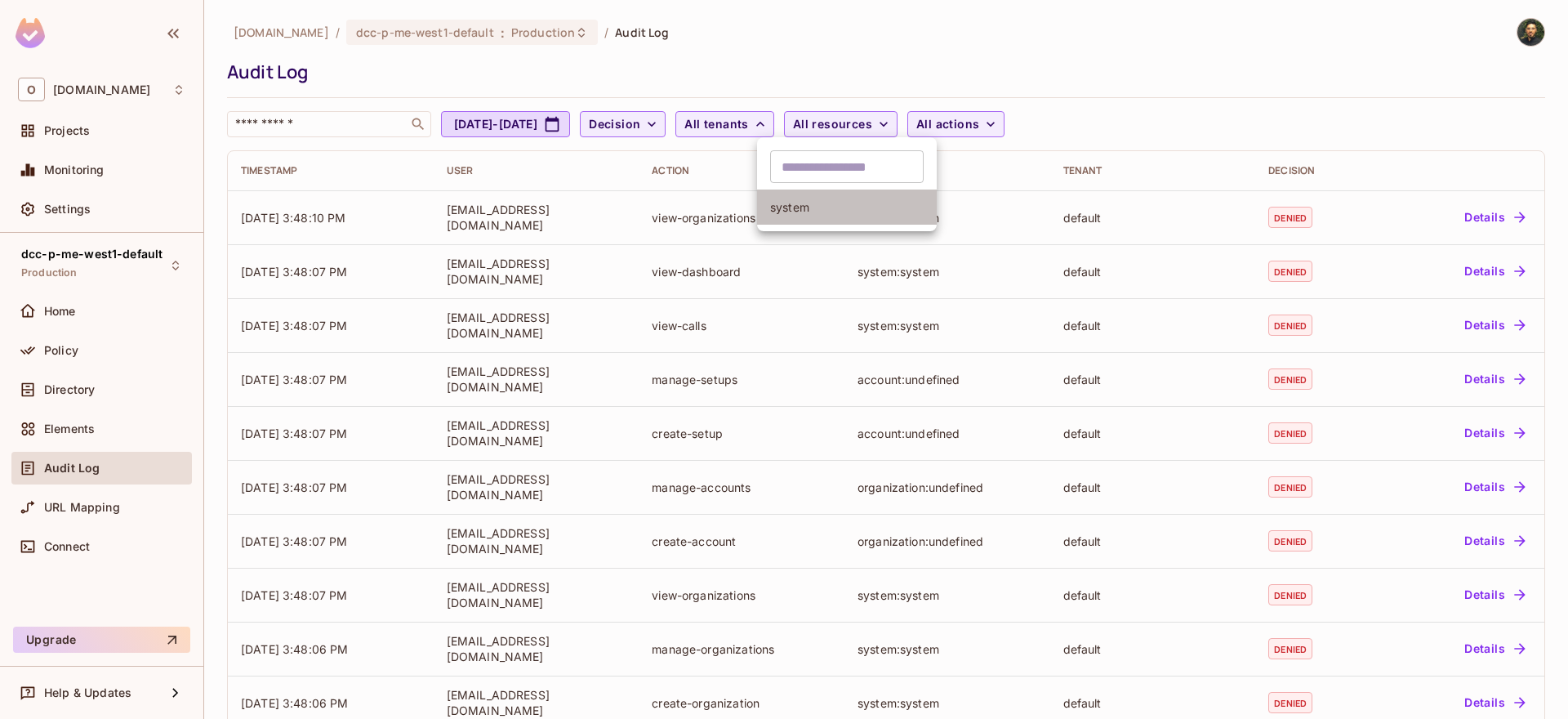
click at [822, 211] on span "system" at bounding box center [847, 207] width 153 height 16
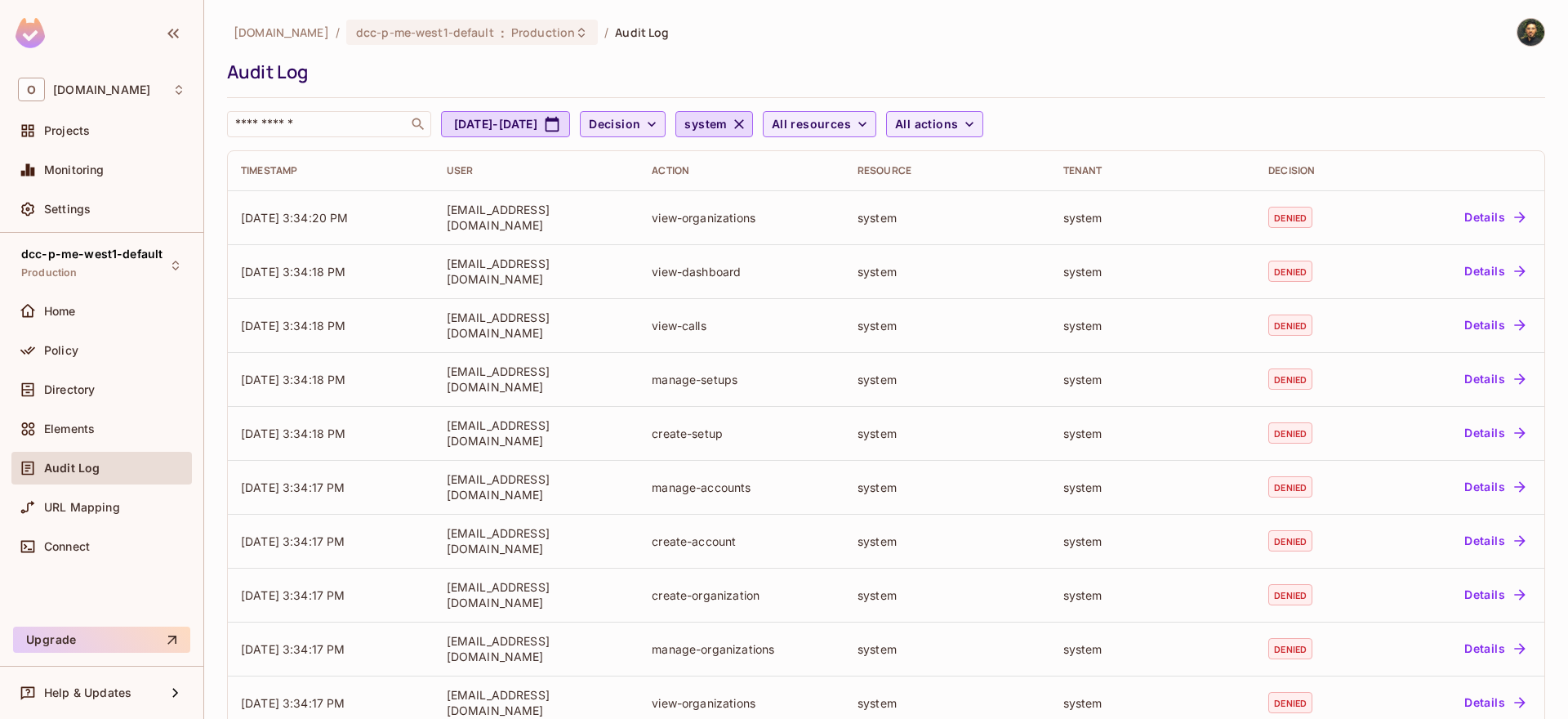
click at [641, 129] on span "Decision" at bounding box center [614, 124] width 51 height 21
click at [705, 164] on span "Permitted" at bounding box center [702, 161] width 56 height 16
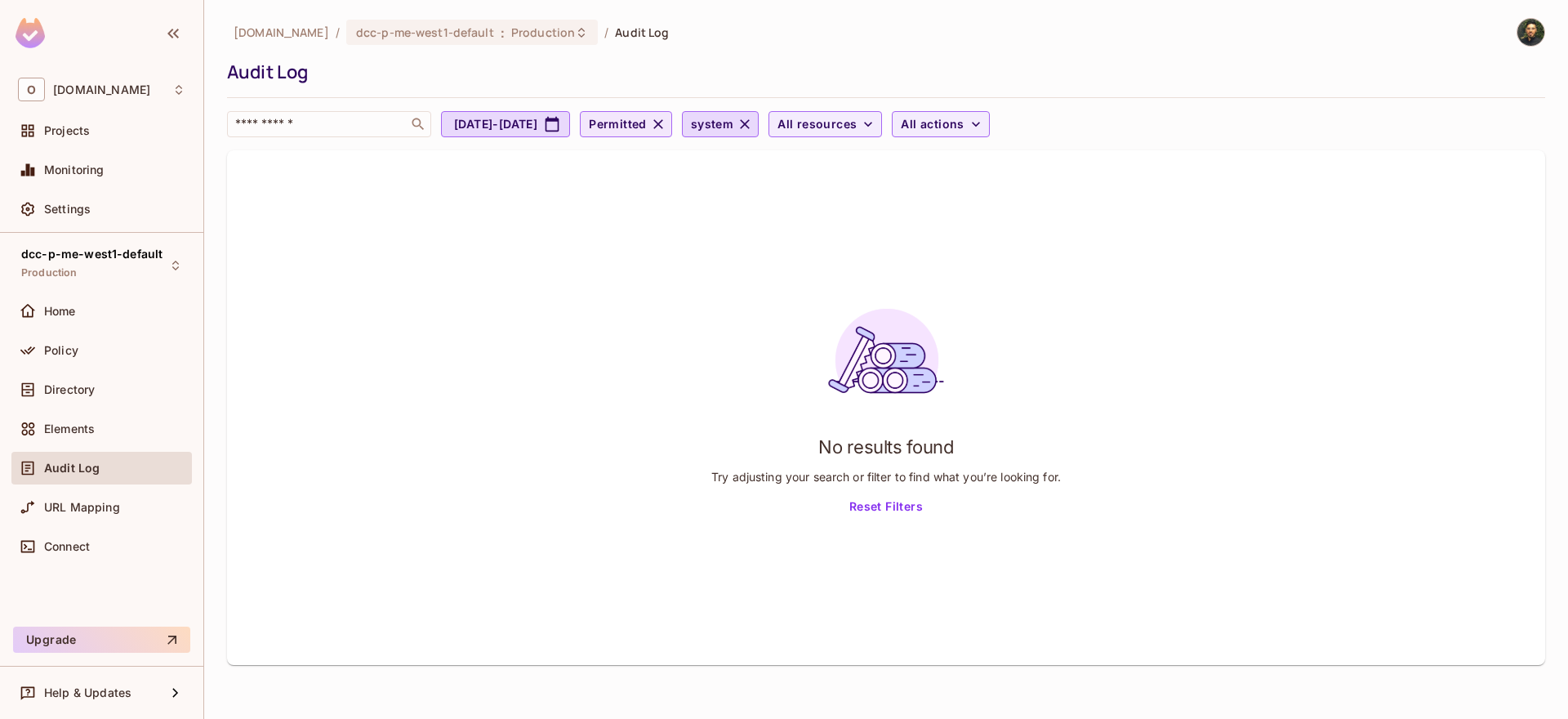
click at [646, 130] on span "Permitted" at bounding box center [617, 124] width 58 height 21
click at [725, 205] on span "Denied" at bounding box center [716, 200] width 83 height 16
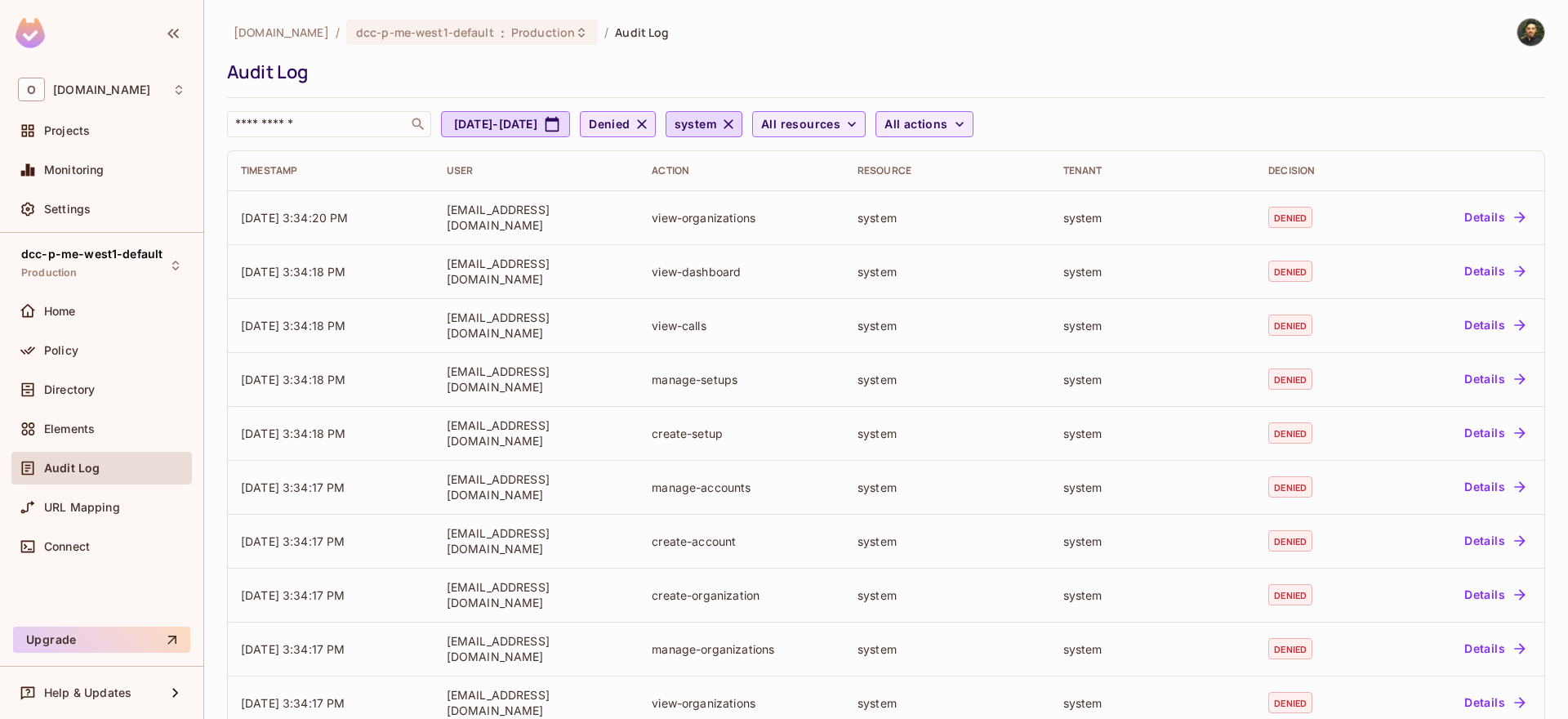
click at [646, 125] on icon "button" at bounding box center [642, 124] width 10 height 10
click at [666, 129] on button "Decision" at bounding box center [622, 124] width 85 height 27
click at [722, 191] on span "Denied" at bounding box center [702, 196] width 56 height 16
click at [630, 131] on span "Denied" at bounding box center [609, 124] width 41 height 21
click at [714, 162] on span "Permitted" at bounding box center [708, 161] width 68 height 16
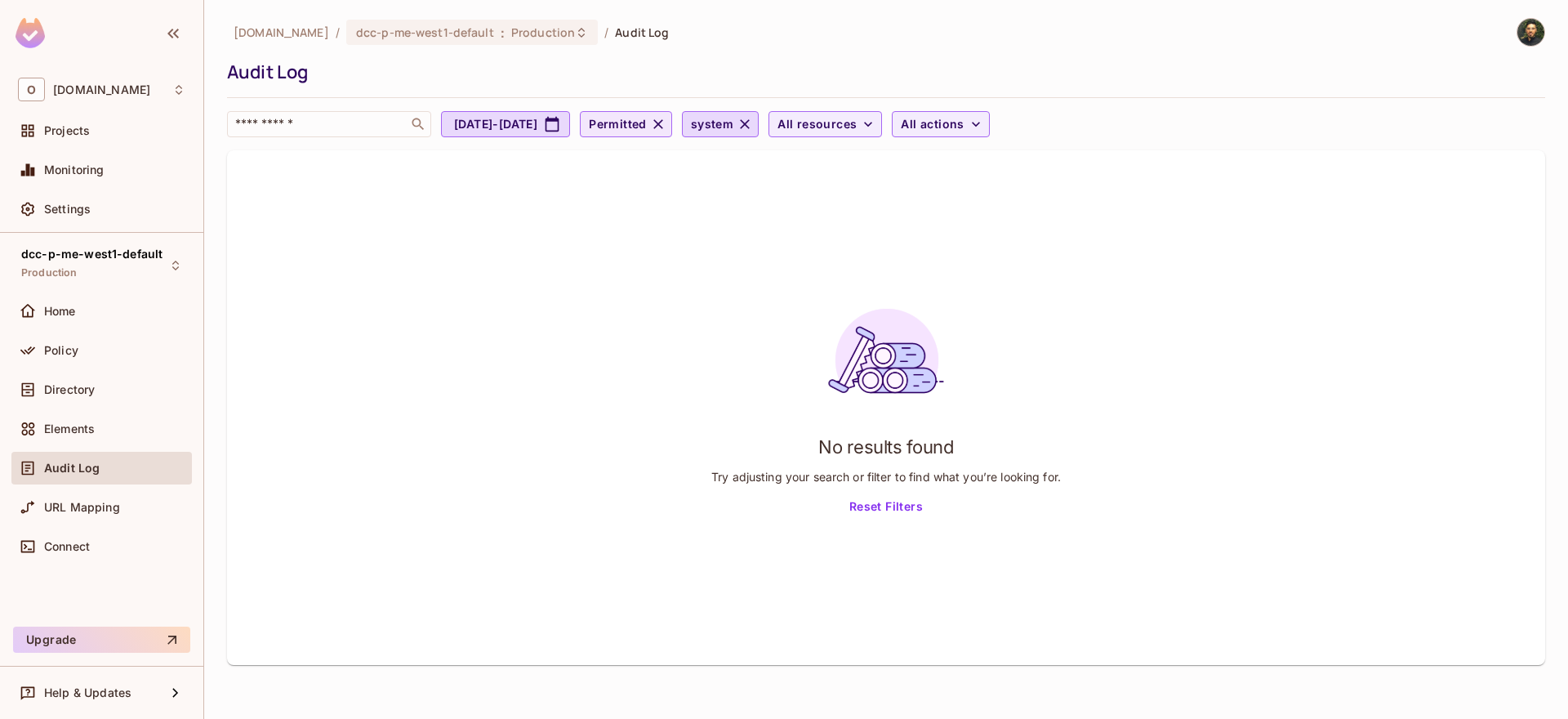
click at [646, 133] on span "Permitted" at bounding box center [617, 124] width 58 height 21
click at [756, 164] on icon at bounding box center [747, 163] width 20 height 20
click at [672, 114] on button "Permitted" at bounding box center [626, 124] width 92 height 27
click at [738, 126] on div at bounding box center [784, 360] width 1568 height 719
click at [666, 125] on icon "button" at bounding box center [658, 124] width 17 height 17
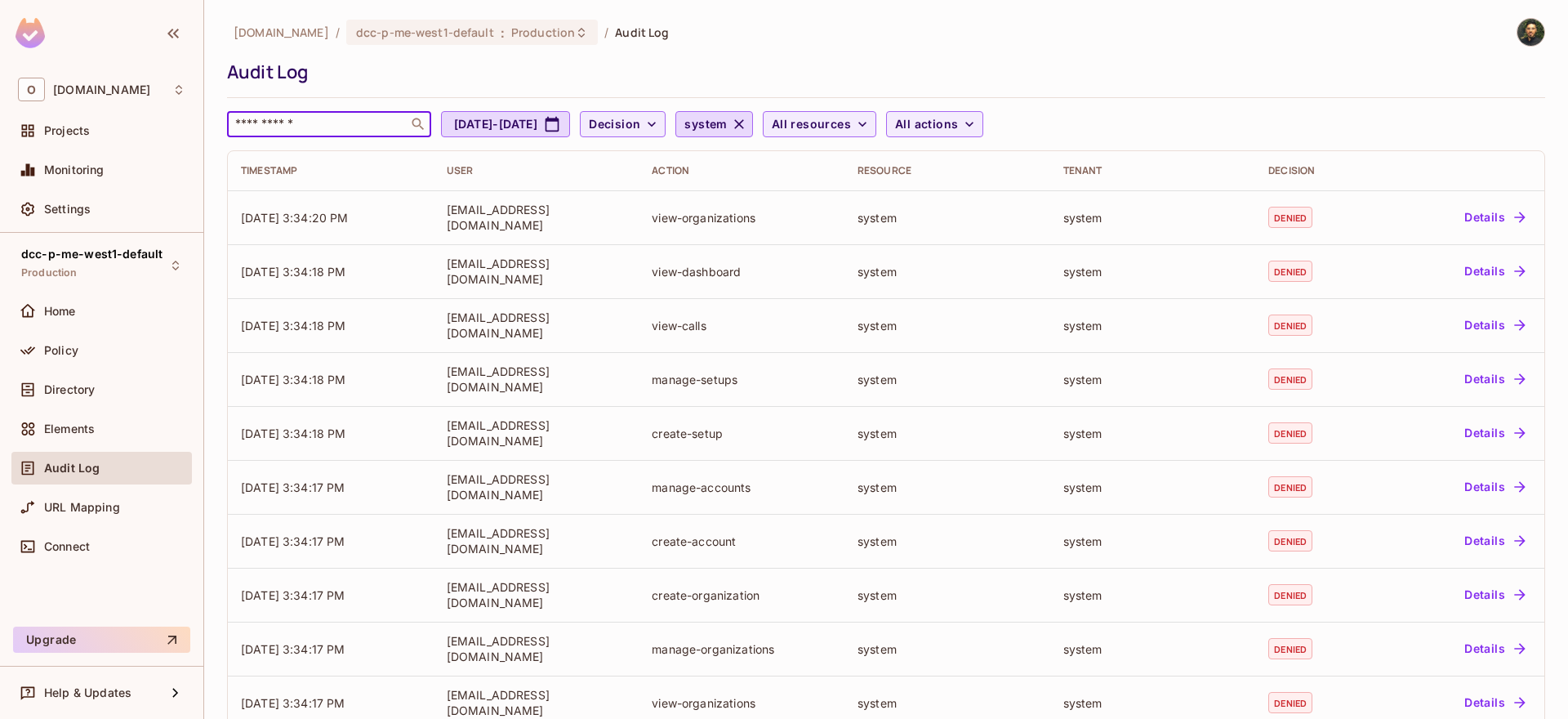
click at [311, 128] on input "text" at bounding box center [317, 124] width 172 height 17
click at [326, 99] on div "onvego.com / dcc-p-me-west1-default : Production / Audit Log Audit Log ​ Jul 14…" at bounding box center [886, 77] width 1318 height 119
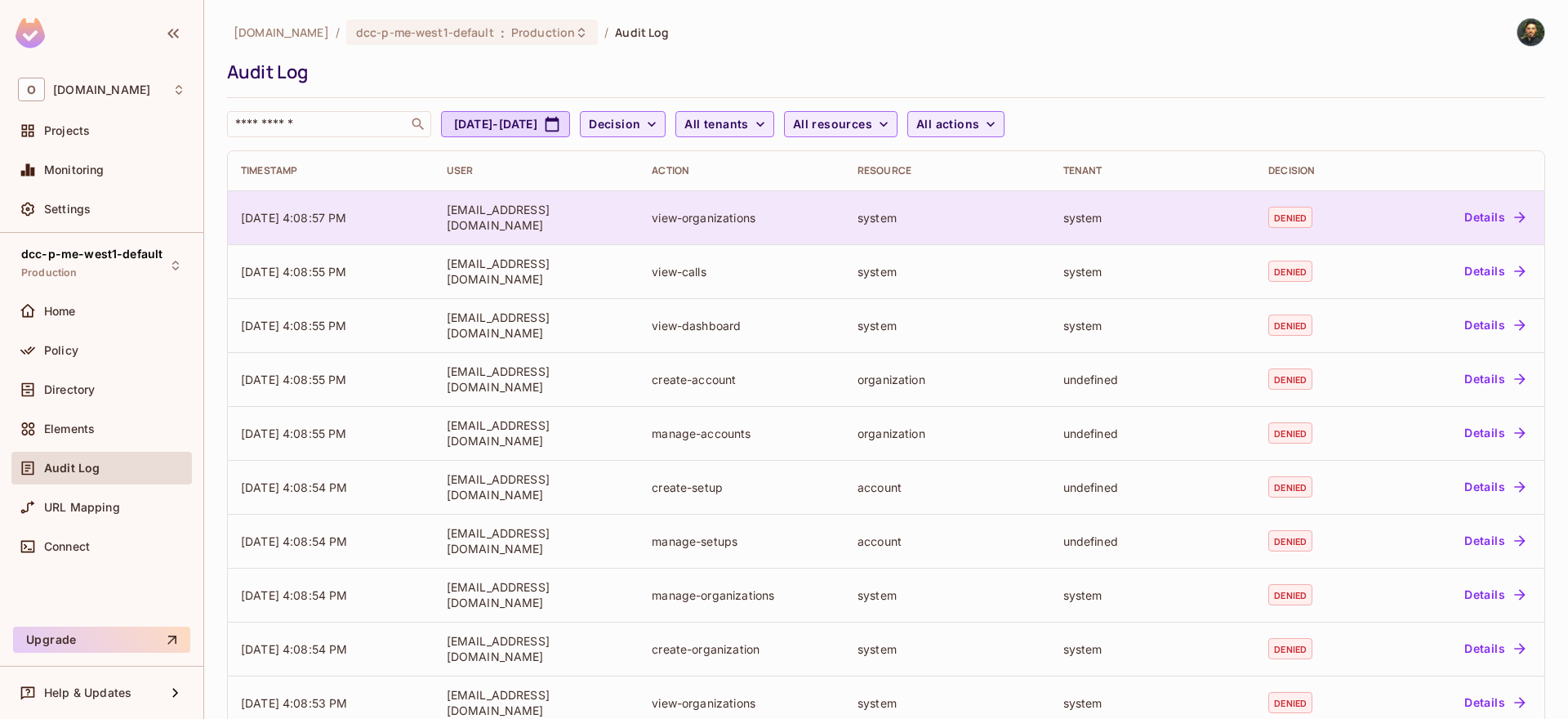
click at [1460, 217] on button "Details" at bounding box center [1494, 217] width 74 height 27
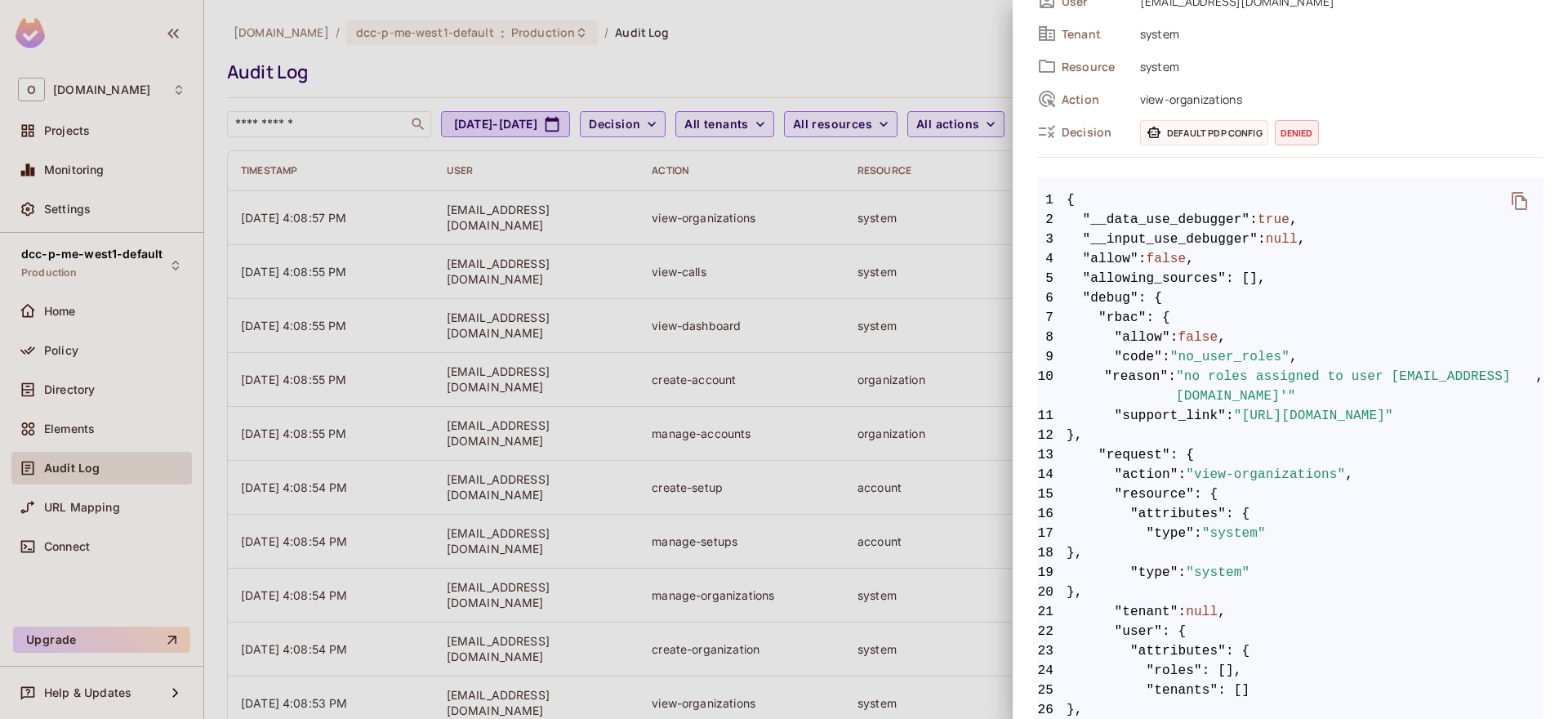
scroll to position [129, 0]
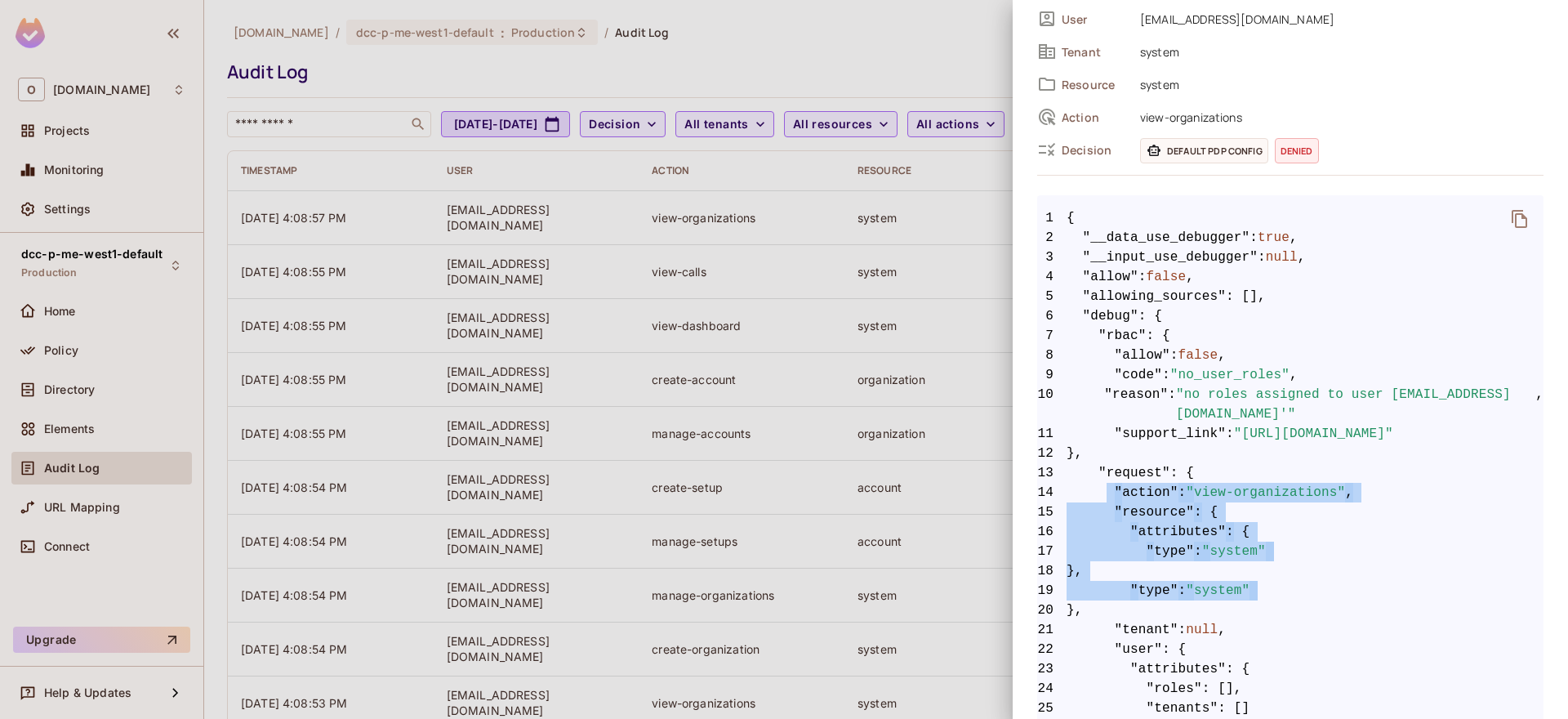
drag, startPoint x: 1103, startPoint y: 485, endPoint x: 1160, endPoint y: 609, distance: 136.5
click at [1160, 609] on code "1 { 2 "__data_use_debugger" : true , 3 "__input_use_debugger" : null , 4 "allow…" at bounding box center [1290, 541] width 506 height 666
click at [1160, 609] on span "20 }," at bounding box center [1290, 610] width 506 height 20
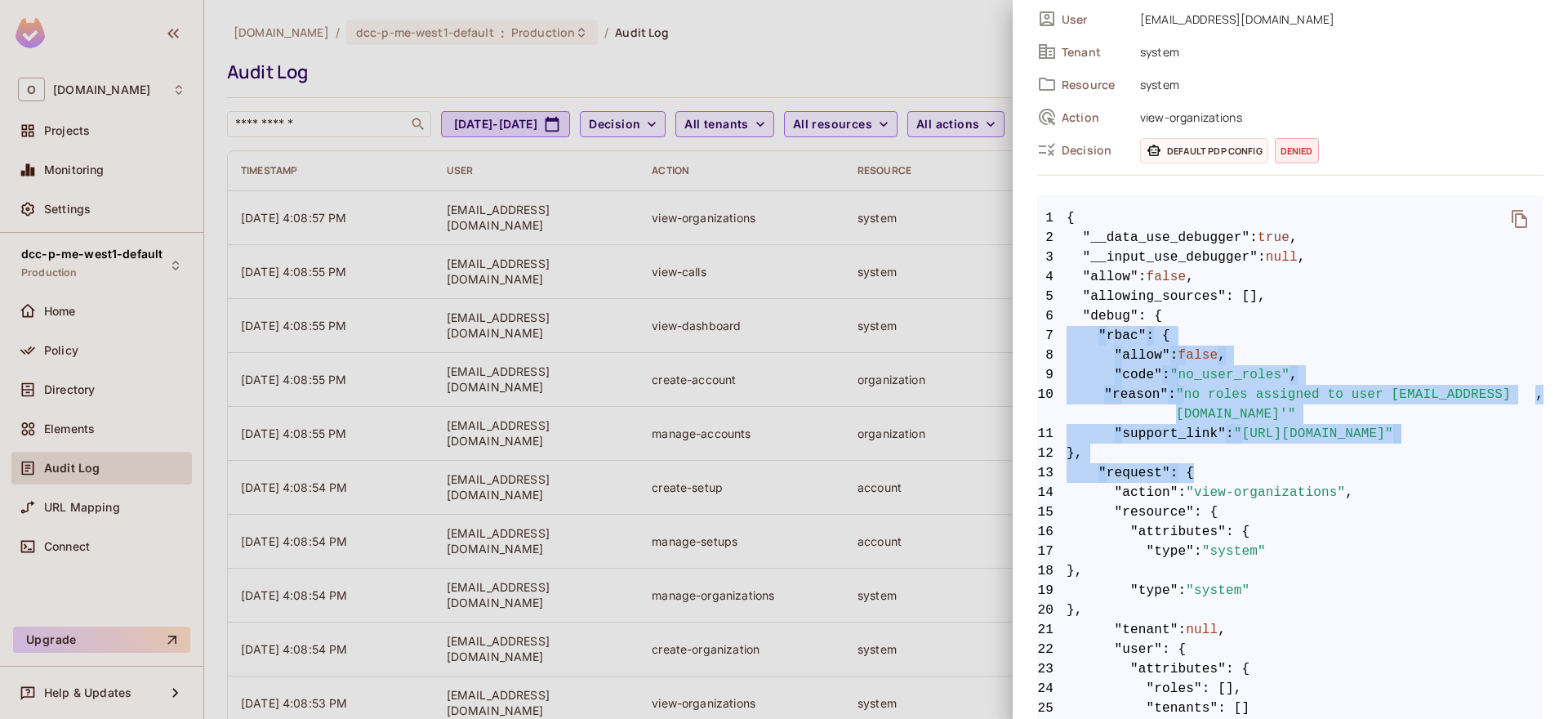
drag, startPoint x: 1194, startPoint y: 472, endPoint x: 1227, endPoint y: 261, distance: 213.6
click at [1228, 264] on code "1 { 2 "__data_use_debugger" : true , 3 "__input_use_debugger" : null , 4 "allow…" at bounding box center [1290, 541] width 506 height 666
click at [1223, 282] on span "4 "allow" : false ," at bounding box center [1290, 277] width 506 height 20
click at [1225, 300] on span ""allowing_sources"" at bounding box center [1154, 297] width 143 height 20
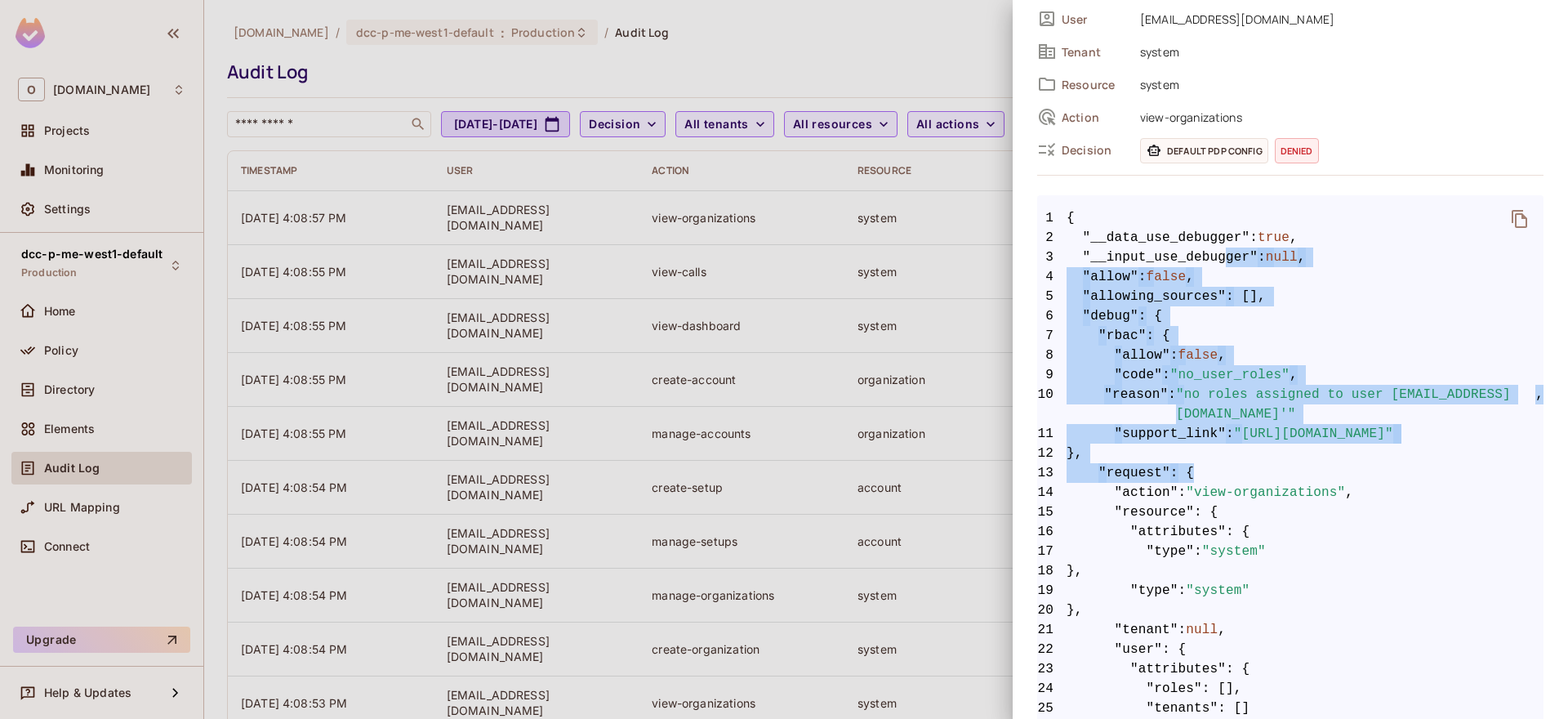
click at [1199, 376] on span ""no_user_roles"" at bounding box center [1229, 375] width 119 height 20
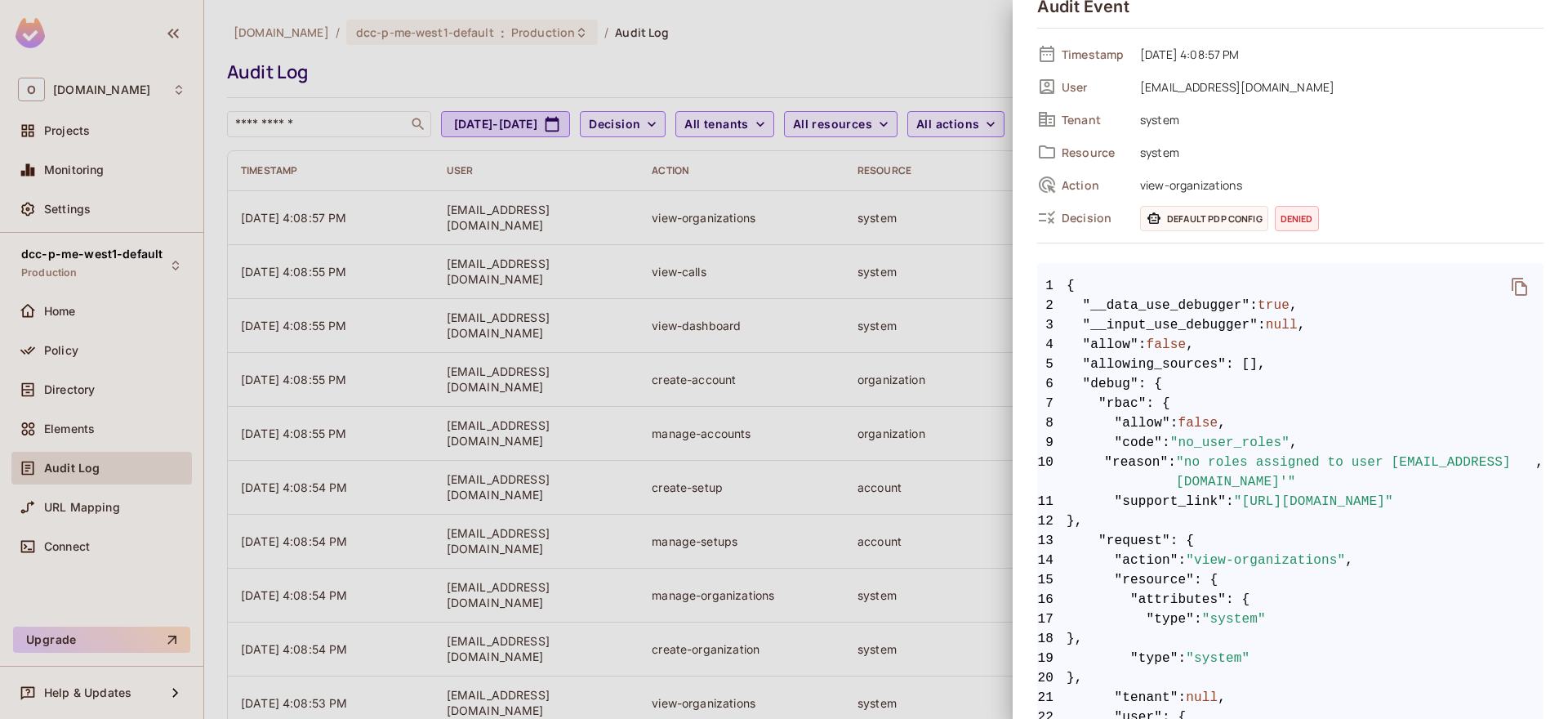
scroll to position [0, 0]
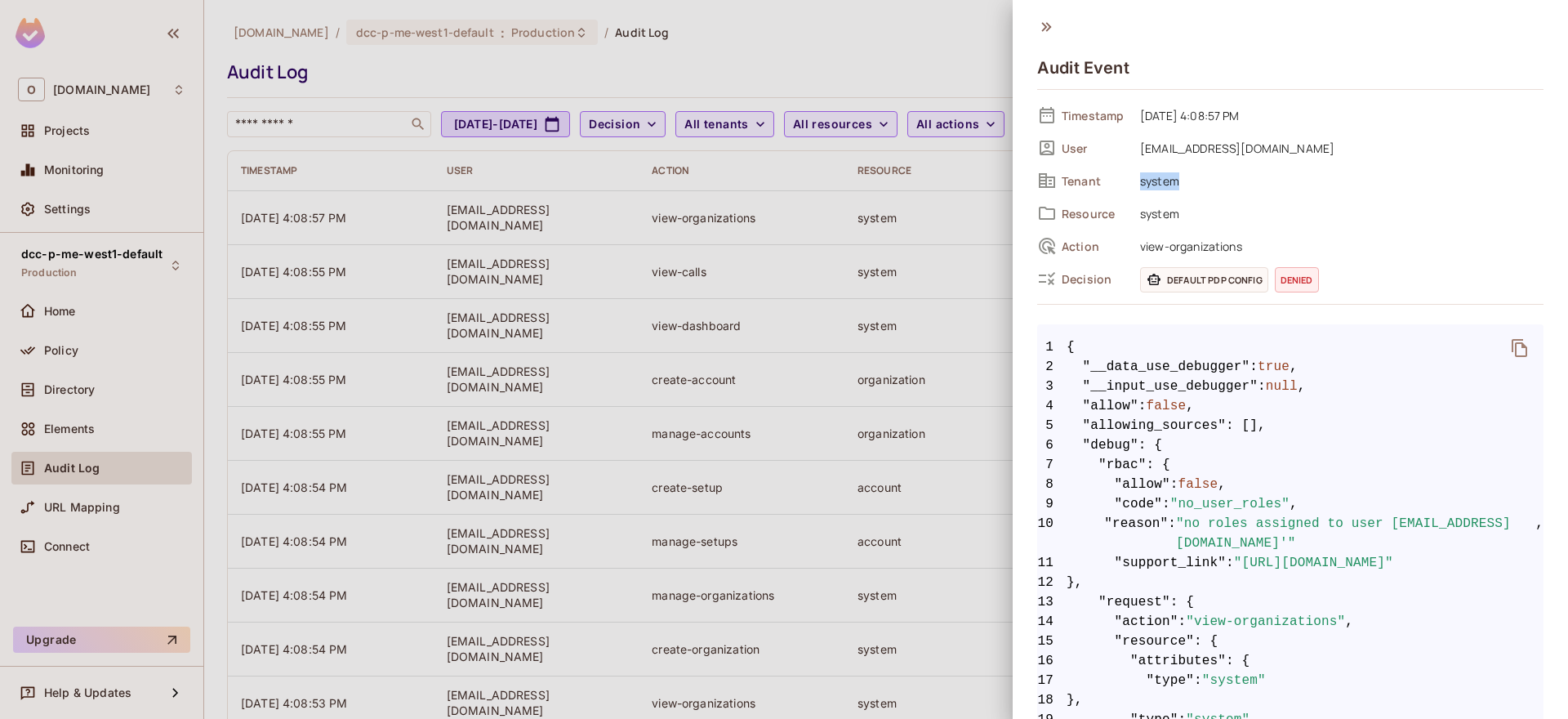
drag, startPoint x: 1134, startPoint y: 182, endPoint x: 1184, endPoint y: 188, distance: 50.4
click at [1184, 188] on div "Tenant system" at bounding box center [1290, 180] width 506 height 25
drag, startPoint x: 1135, startPoint y: 216, endPoint x: 1204, endPoint y: 219, distance: 69.1
click at [1204, 219] on span "system" at bounding box center [1337, 213] width 412 height 20
click at [1166, 219] on span "system" at bounding box center [1337, 213] width 412 height 20
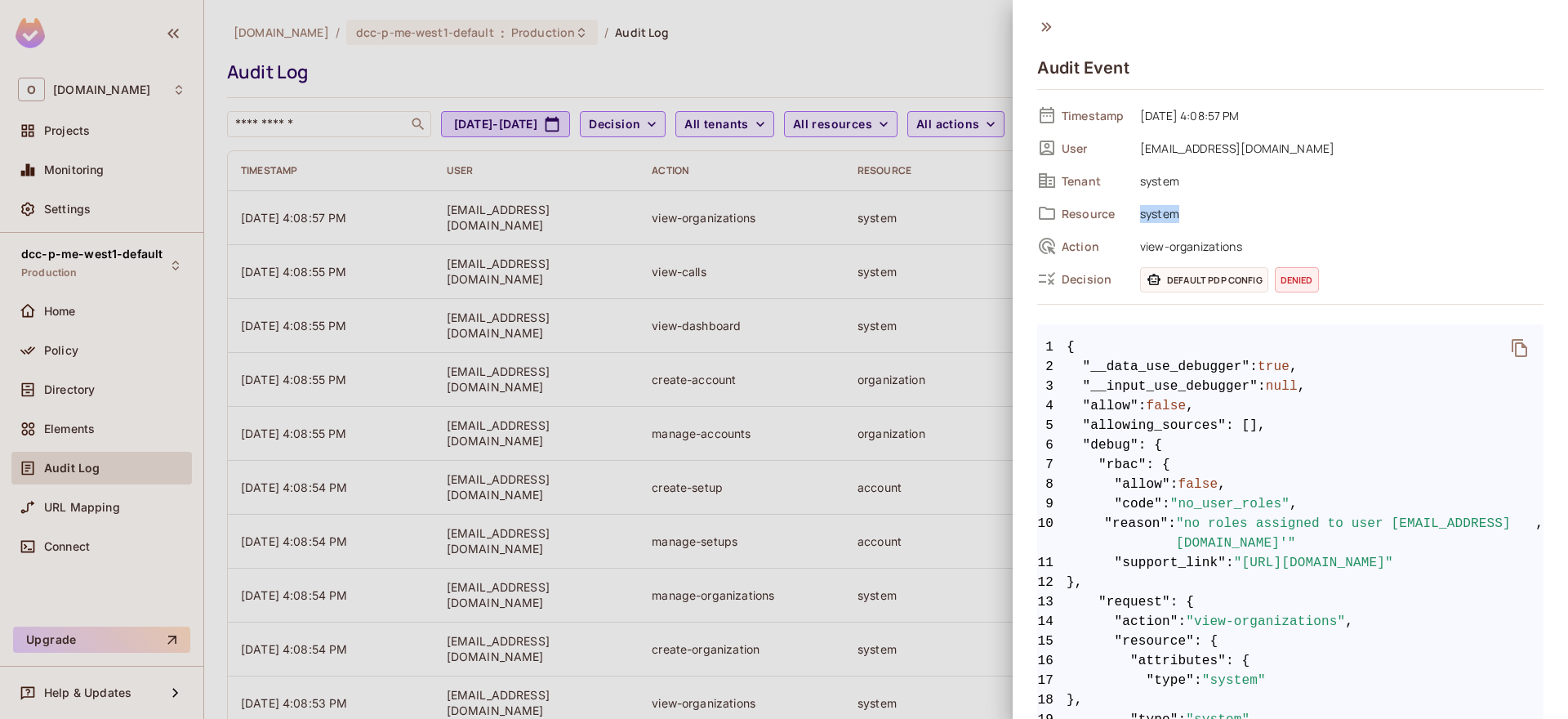
click at [1166, 219] on span "system" at bounding box center [1337, 213] width 412 height 20
drag, startPoint x: 1184, startPoint y: 188, endPoint x: 1129, endPoint y: 182, distance: 55.3
click at [1139, 186] on span "system" at bounding box center [1337, 181] width 412 height 20
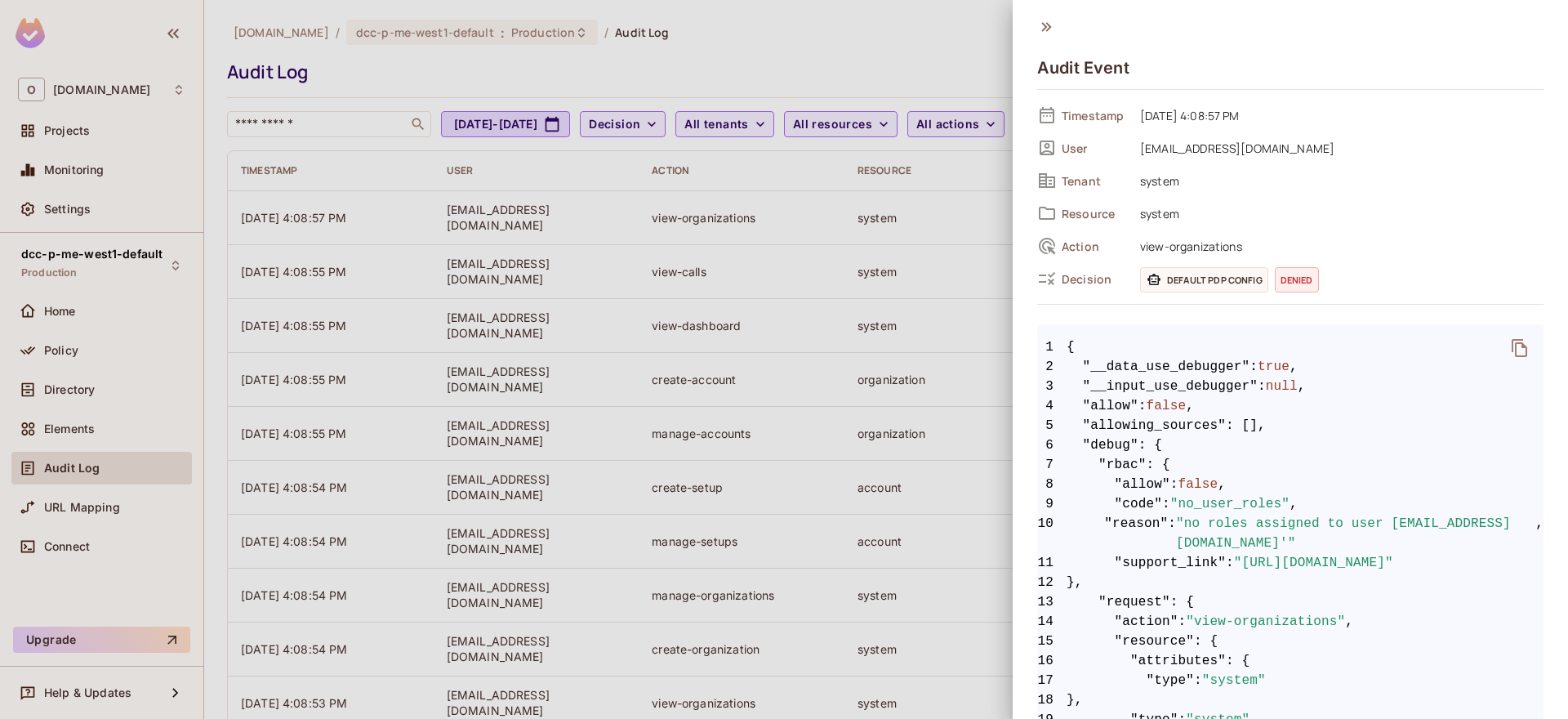
click at [1128, 182] on div "Tenant system" at bounding box center [1290, 180] width 506 height 25
click at [1149, 226] on div "Timestamp [DATE] 4:08:57 PM User [EMAIL_ADDRESS][DOMAIN_NAME] Tenant system Res…" at bounding box center [1290, 196] width 506 height 188
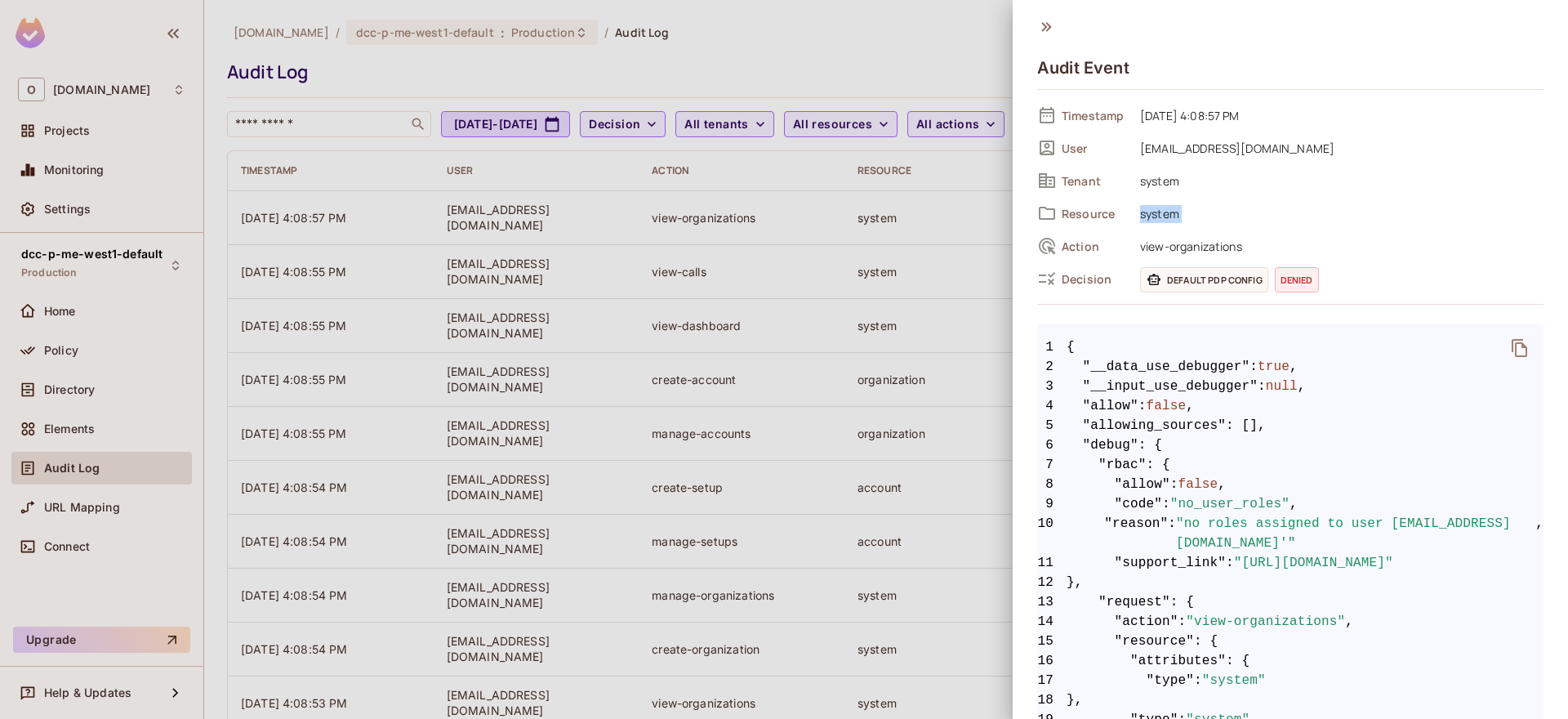
click at [1149, 226] on div "Timestamp [DATE] 4:08:57 PM User [EMAIL_ADDRESS][DOMAIN_NAME] Tenant system Res…" at bounding box center [1290, 196] width 506 height 188
click at [1092, 219] on span "Resource" at bounding box center [1094, 213] width 66 height 16
click at [1077, 167] on div "Timestamp [DATE] 4:08:57 PM User [EMAIL_ADDRESS][DOMAIN_NAME] Tenant system Res…" at bounding box center [1290, 196] width 506 height 188
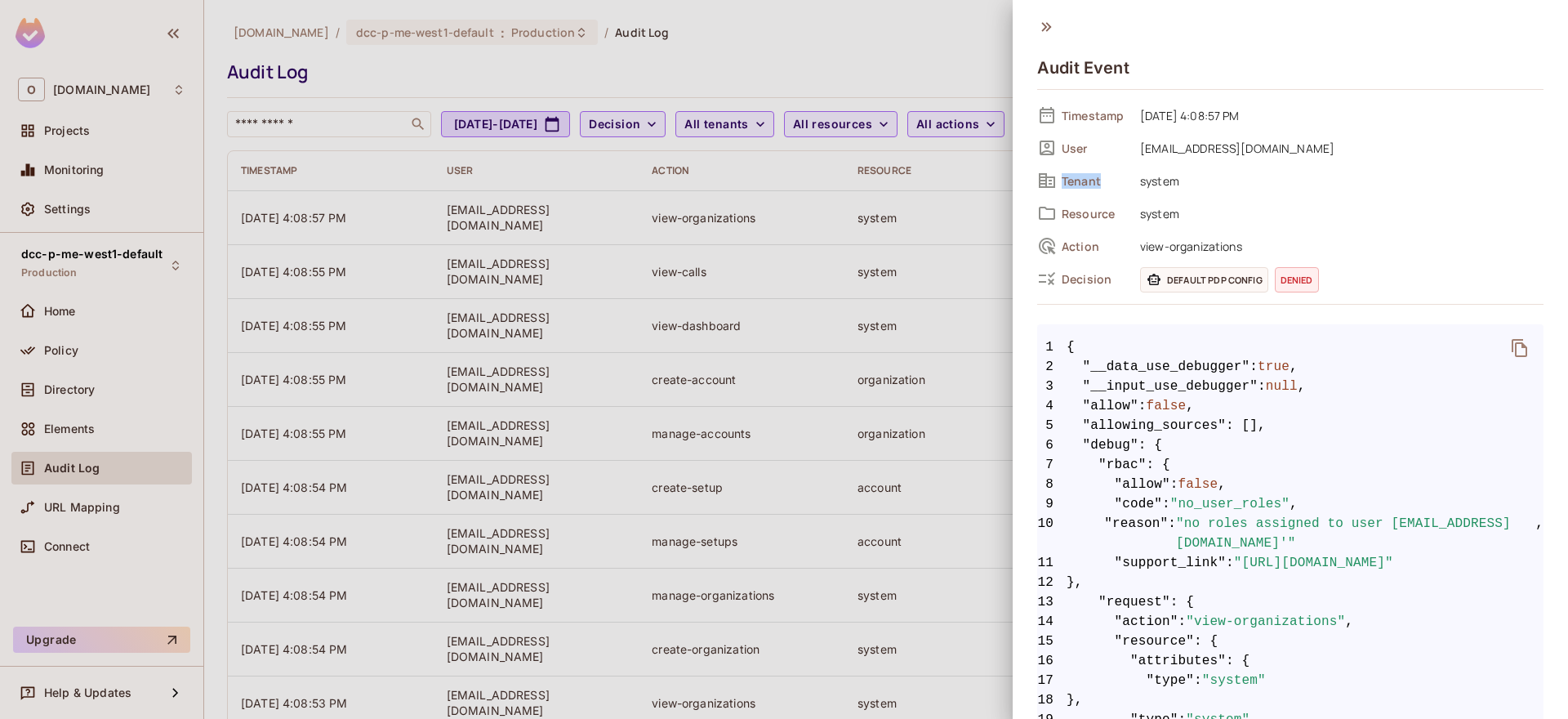
click at [1077, 167] on div "Timestamp [DATE] 4:08:57 PM User [EMAIL_ADDRESS][DOMAIN_NAME] Tenant system Res…" at bounding box center [1290, 196] width 506 height 188
click at [1072, 147] on span "User" at bounding box center [1094, 148] width 66 height 16
click at [1072, 111] on span "Timestamp" at bounding box center [1094, 116] width 66 height 16
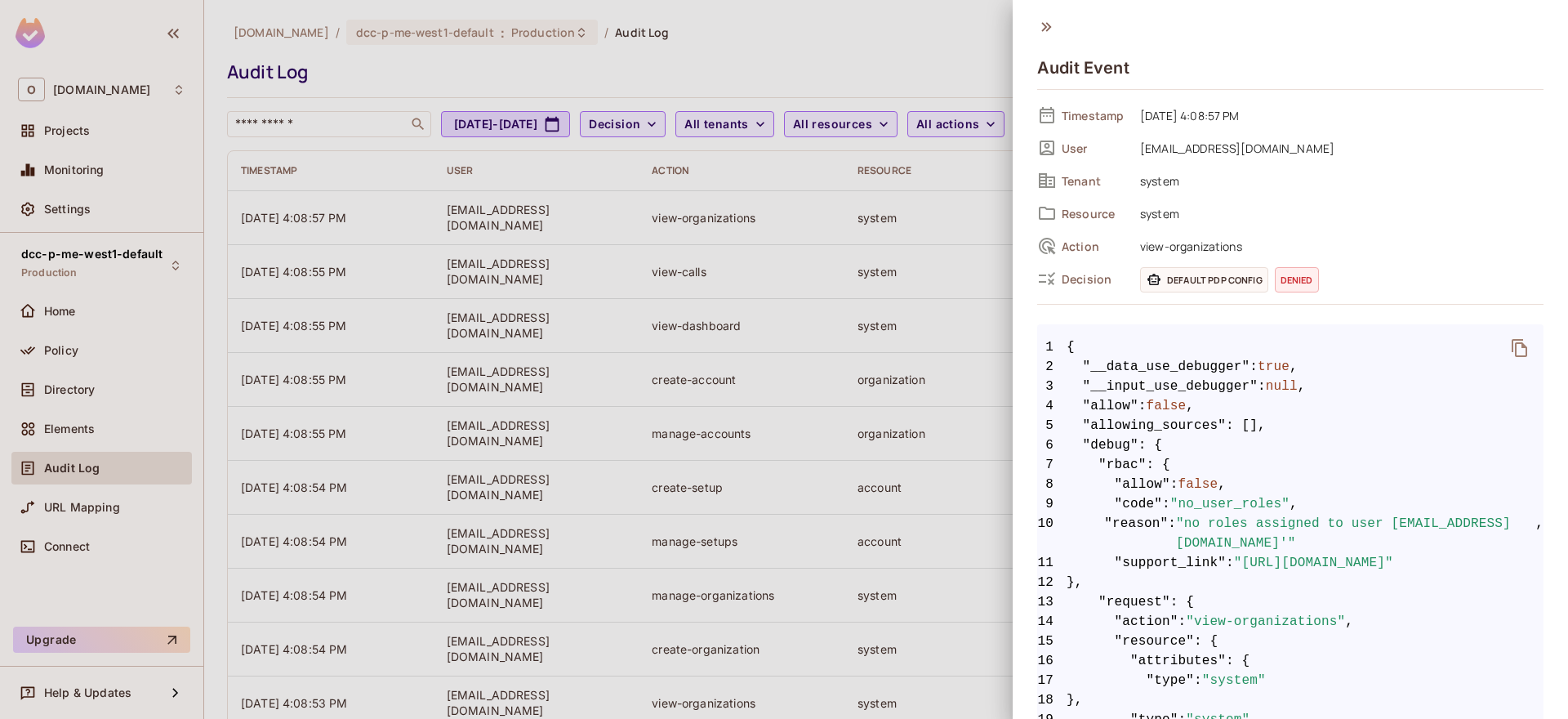
click at [1080, 143] on span "User" at bounding box center [1094, 148] width 66 height 16
click at [1086, 186] on span "Tenant" at bounding box center [1094, 181] width 66 height 16
click at [1077, 232] on div "Timestamp [DATE] 4:08:57 PM User [EMAIL_ADDRESS][DOMAIN_NAME] Tenant system Res…" at bounding box center [1290, 196] width 506 height 188
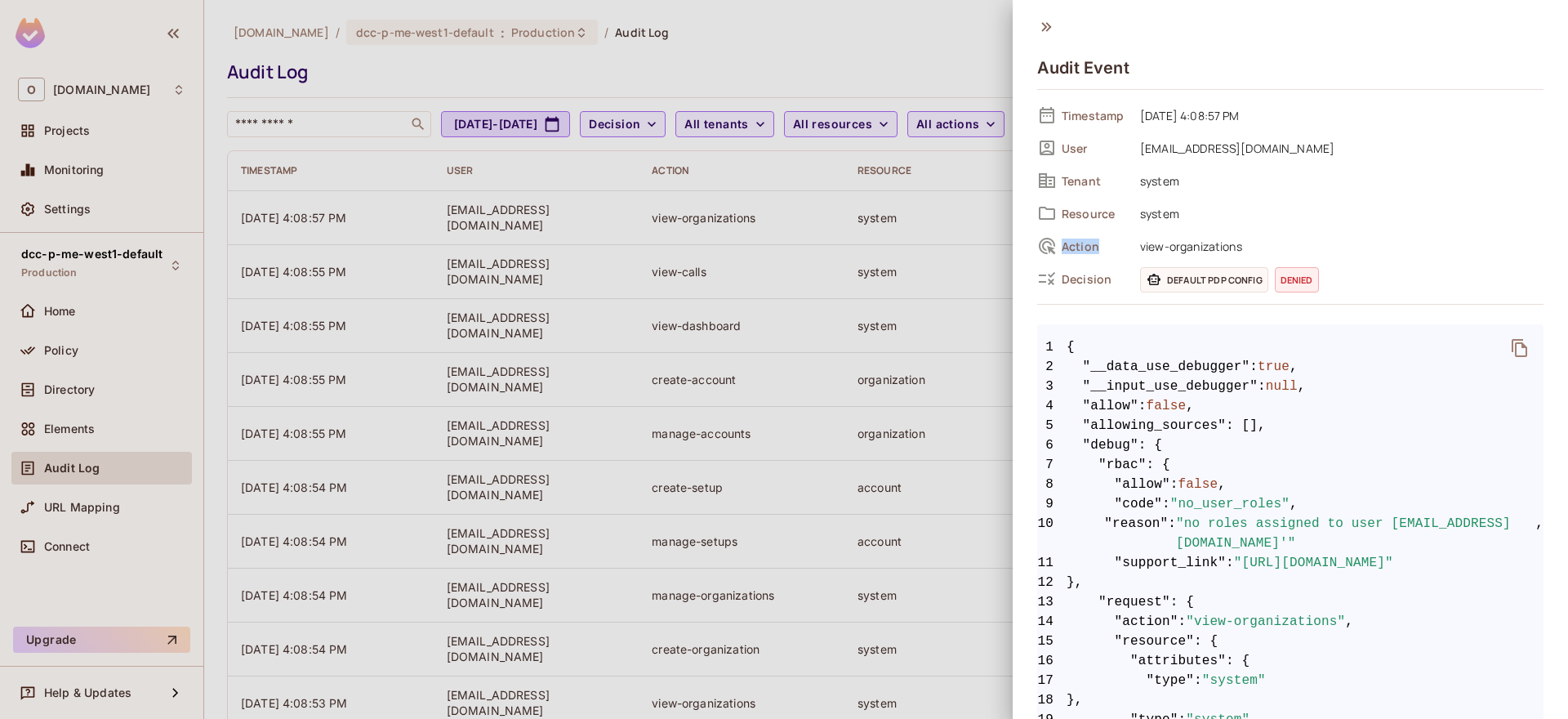
click at [1077, 232] on div "Timestamp [DATE] 4:08:57 PM User [EMAIL_ADDRESS][DOMAIN_NAME] Tenant system Res…" at bounding box center [1290, 196] width 506 height 188
click at [1085, 273] on span "Decision" at bounding box center [1094, 279] width 66 height 16
click at [1085, 259] on div "Timestamp [DATE] 4:08:57 PM User [EMAIL_ADDRESS][DOMAIN_NAME] Tenant system Res…" at bounding box center [1290, 196] width 506 height 188
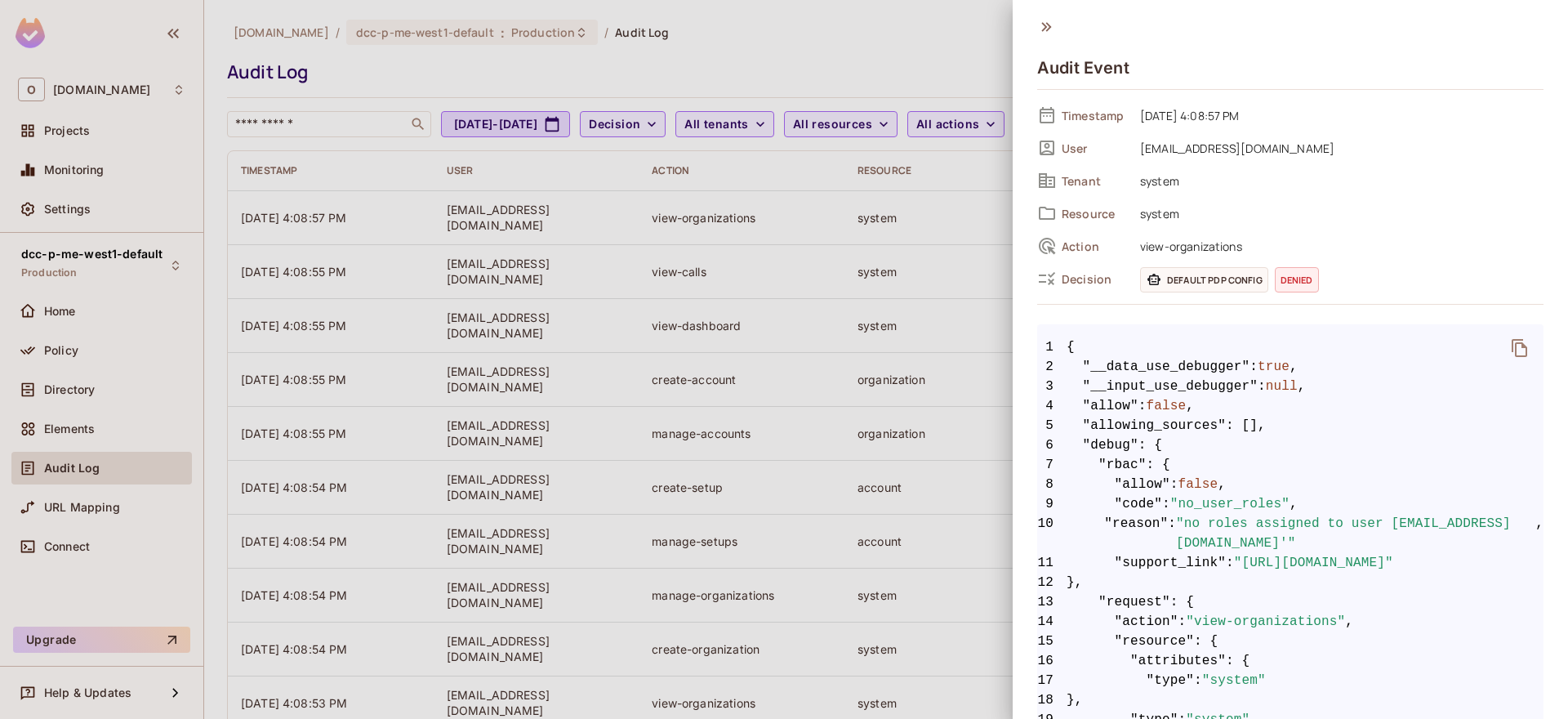
click at [1086, 257] on div "Action view-organizations" at bounding box center [1290, 246] width 506 height 25
drag, startPoint x: 1072, startPoint y: 248, endPoint x: 1039, endPoint y: 248, distance: 33.0
click at [1039, 248] on div "Action view-organizations" at bounding box center [1290, 246] width 506 height 25
click at [1055, 247] on icon at bounding box center [1047, 246] width 20 height 20
click at [1067, 247] on span "Action" at bounding box center [1094, 247] width 66 height 16
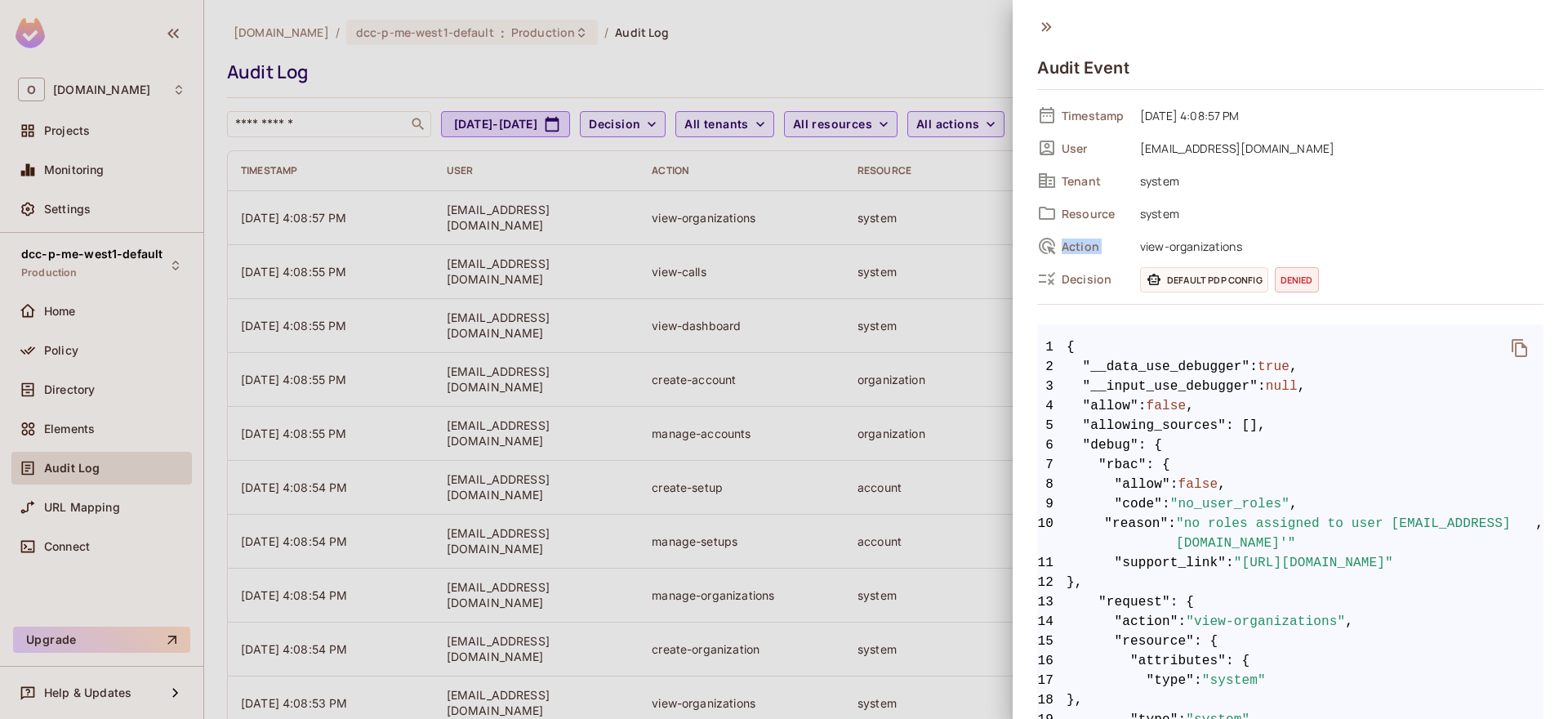
drag, startPoint x: 1074, startPoint y: 247, endPoint x: 1100, endPoint y: 246, distance: 26.0
click at [1100, 246] on span "Action" at bounding box center [1094, 247] width 66 height 16
click at [747, 58] on div at bounding box center [784, 360] width 1568 height 719
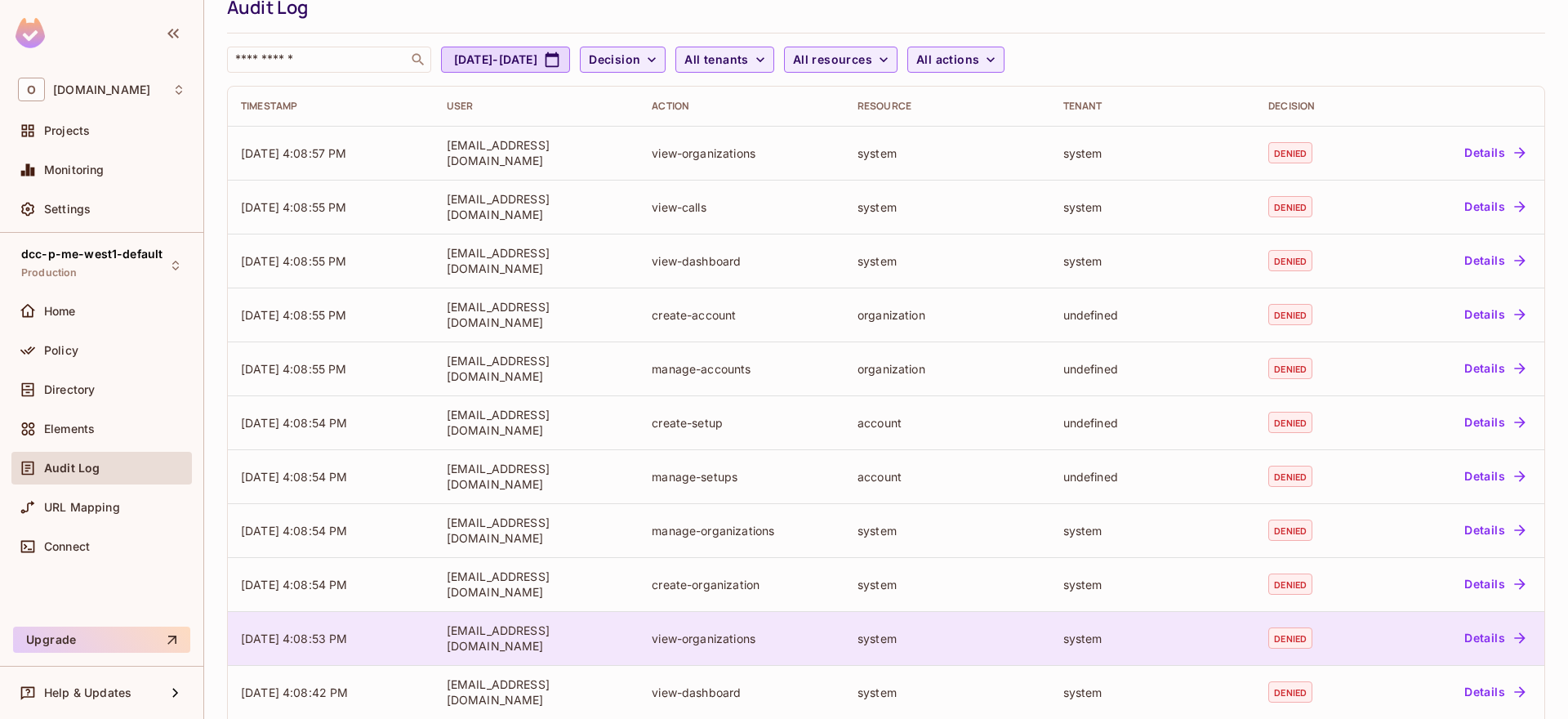
scroll to position [64, 0]
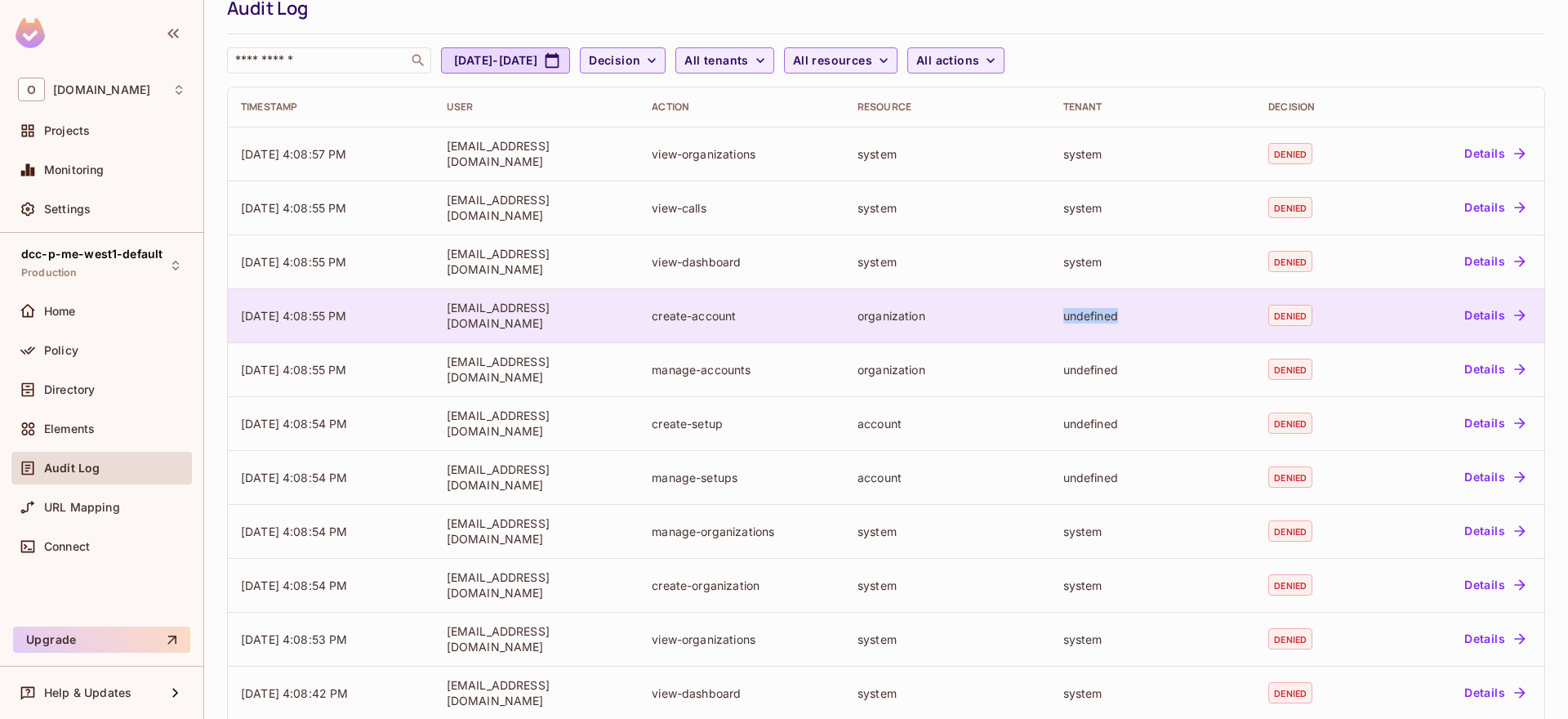
drag, startPoint x: 1041, startPoint y: 320, endPoint x: 1127, endPoint y: 321, distance: 86.0
click at [1127, 321] on tr "[DATE] 4:08:55 PM [EMAIL_ADDRESS][DOMAIN_NAME] create-account organization unde…" at bounding box center [886, 314] width 1316 height 54
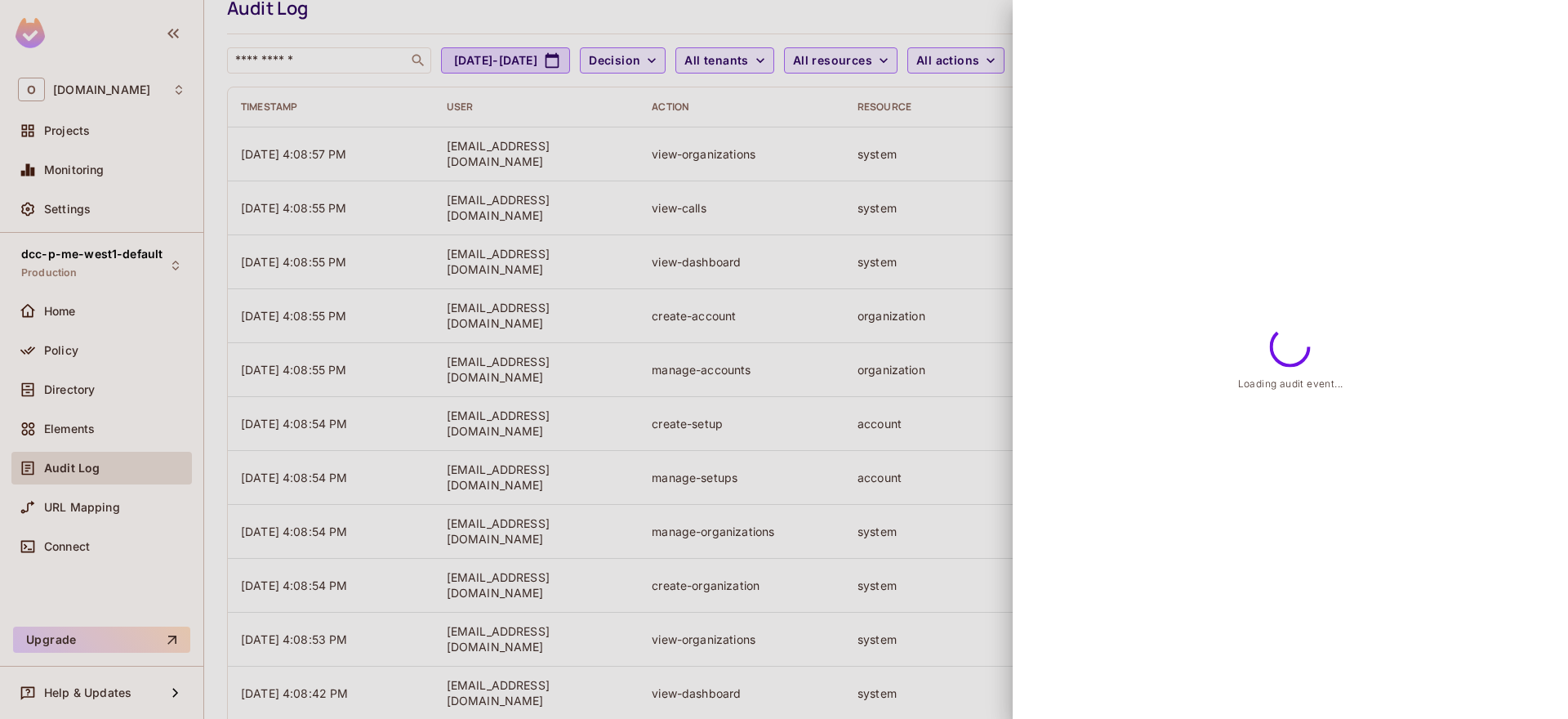
click at [934, 415] on div at bounding box center [784, 360] width 1568 height 719
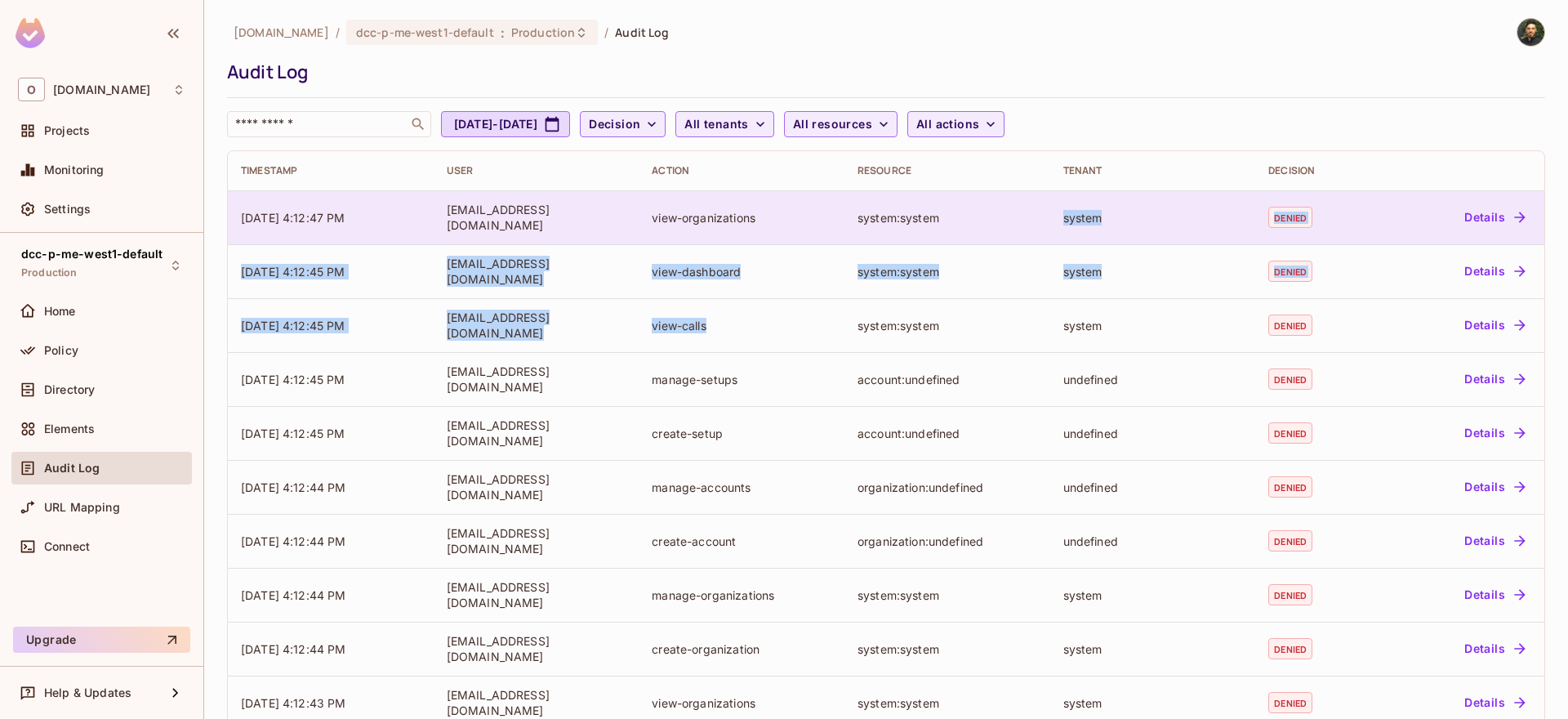
drag, startPoint x: 835, startPoint y: 336, endPoint x: 1155, endPoint y: 202, distance: 346.9
click at [1155, 202] on tbody "[DATE] 4:12:47 PM [EMAIL_ADDRESS][DOMAIN_NAME] view-organizations system:system…" at bounding box center [886, 594] width 1316 height 808
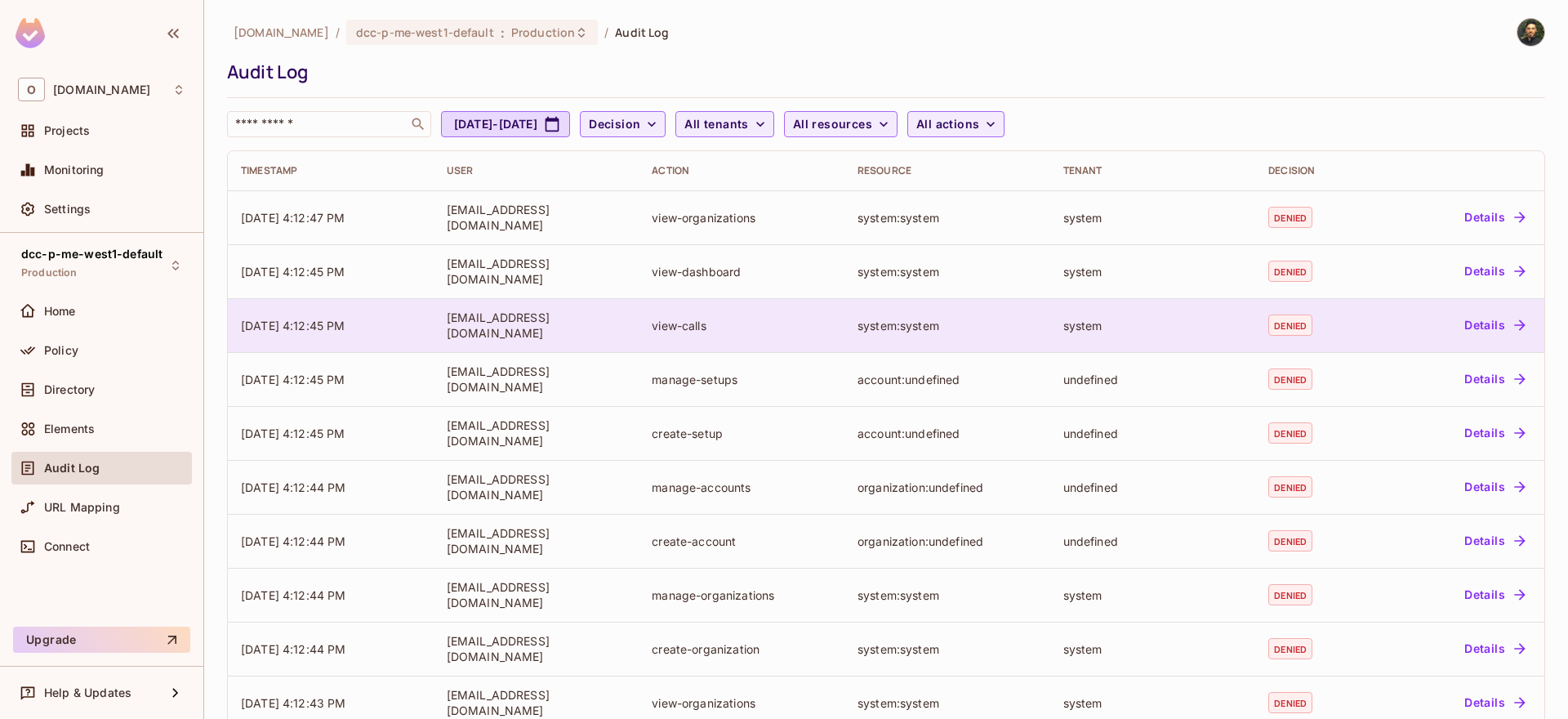
click at [1106, 306] on td "system" at bounding box center [1152, 324] width 205 height 54
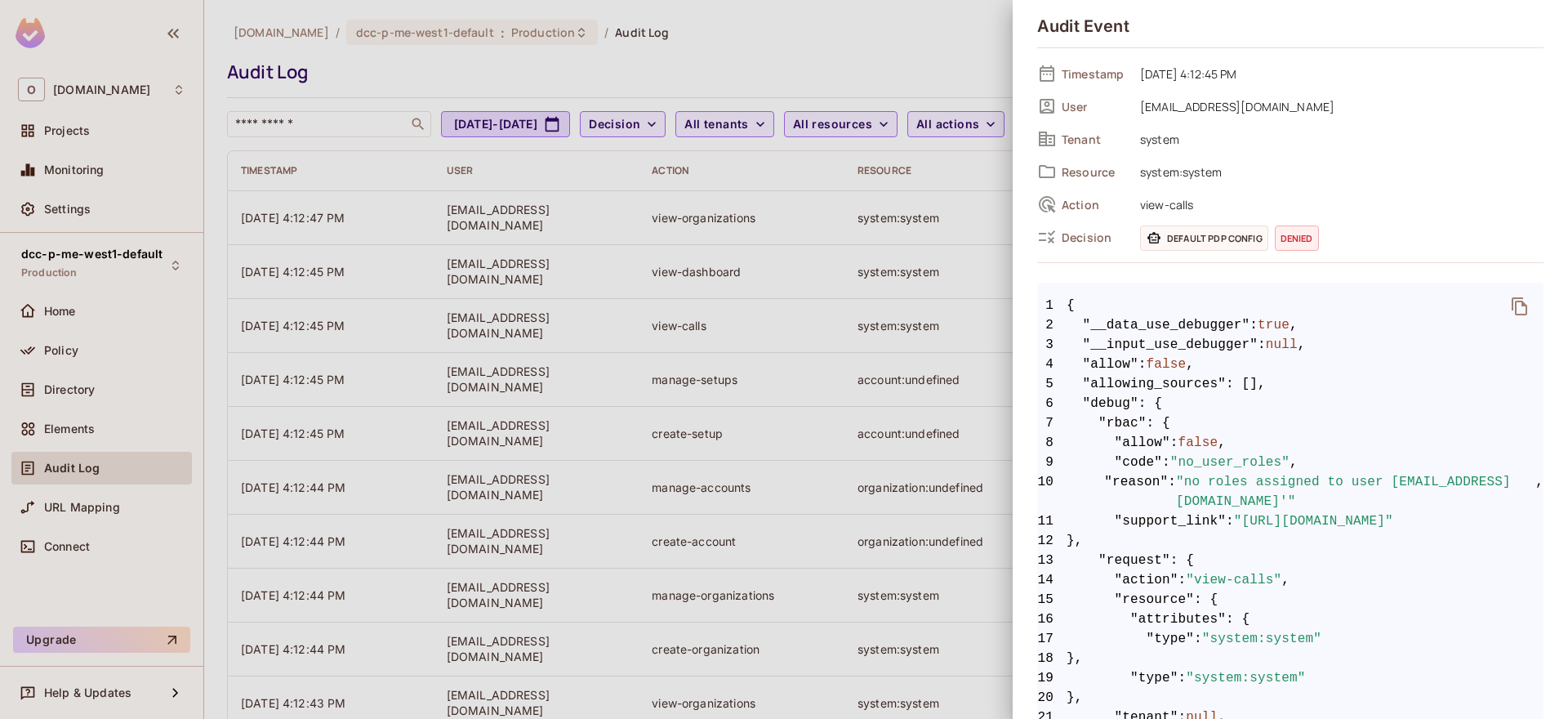
scroll to position [31, 0]
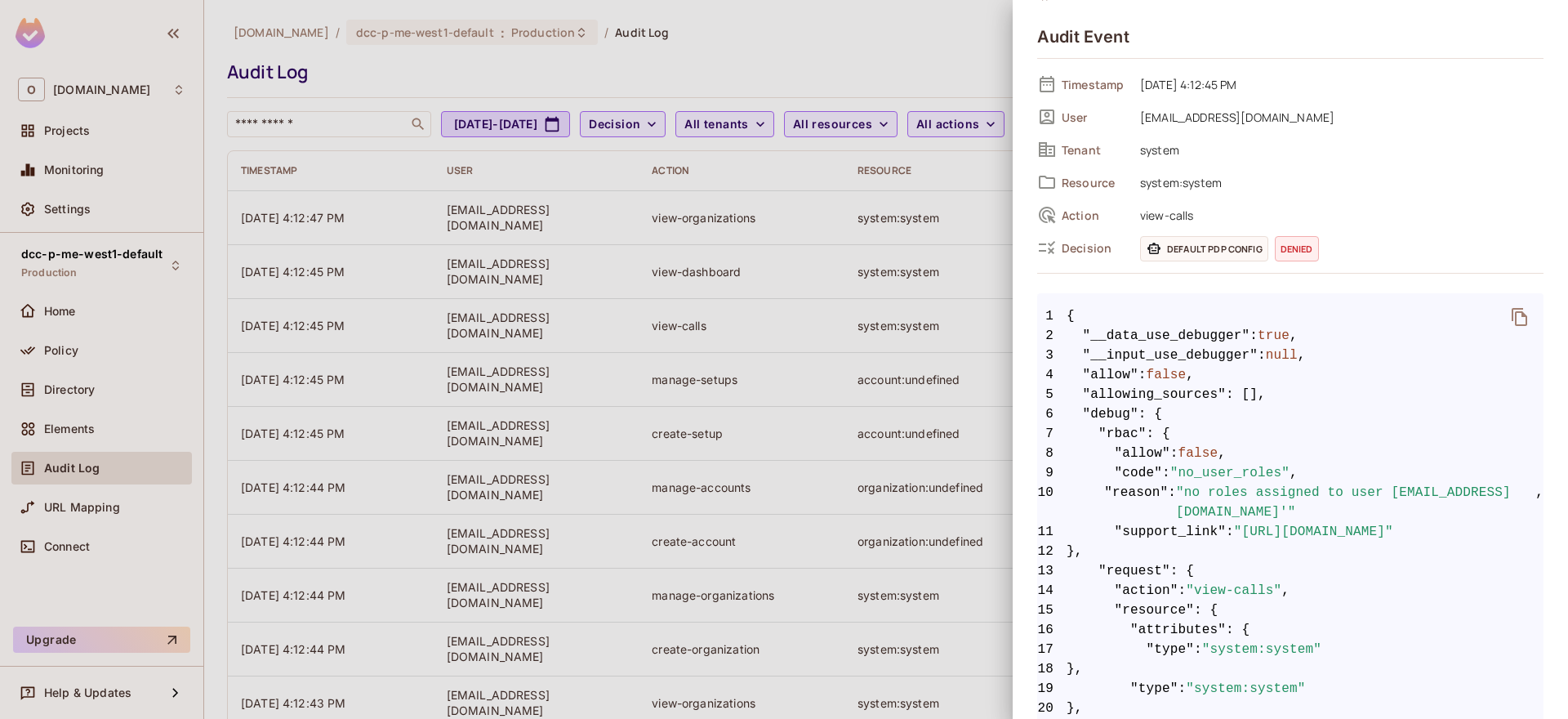
click at [946, 379] on div at bounding box center [784, 360] width 1568 height 719
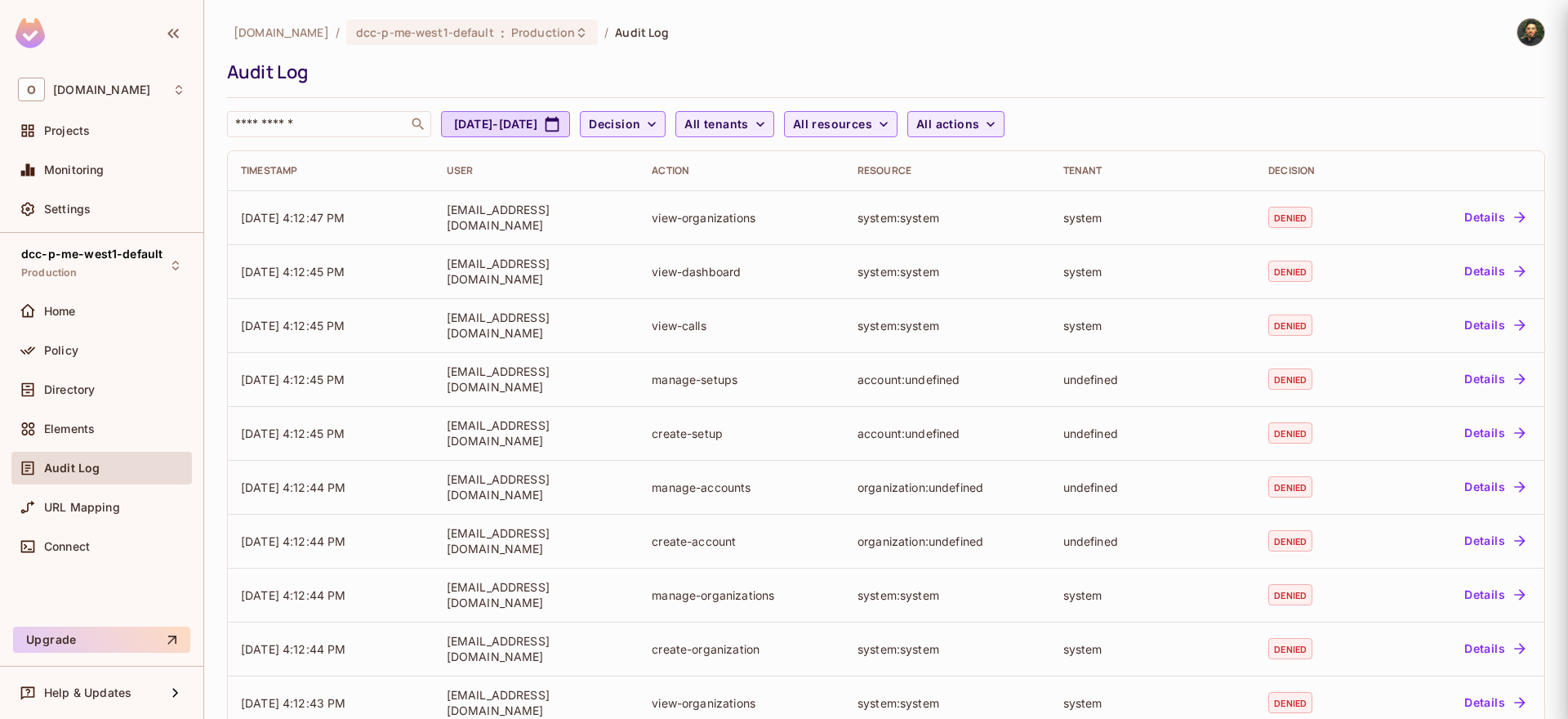
scroll to position [0, 0]
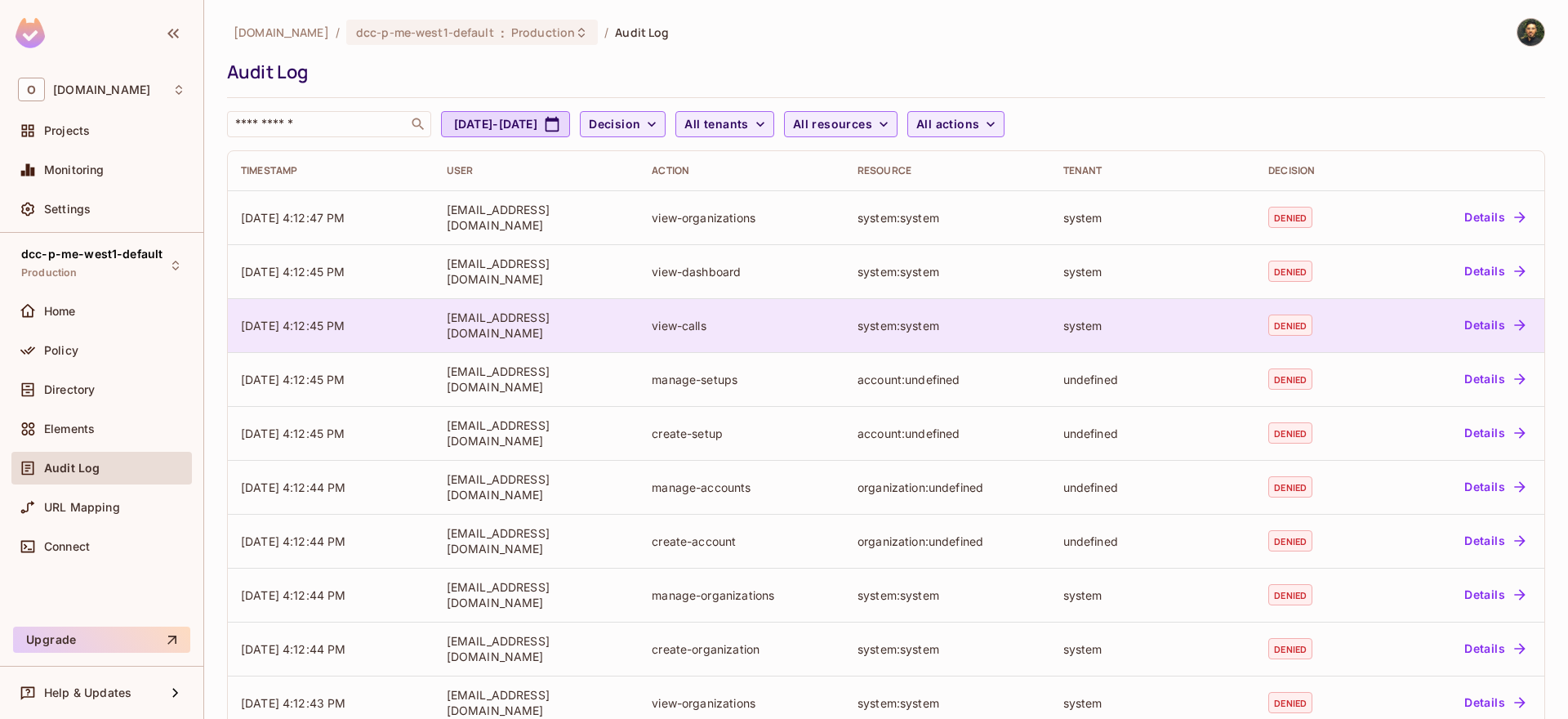
click at [958, 335] on td "system:system" at bounding box center [947, 324] width 205 height 54
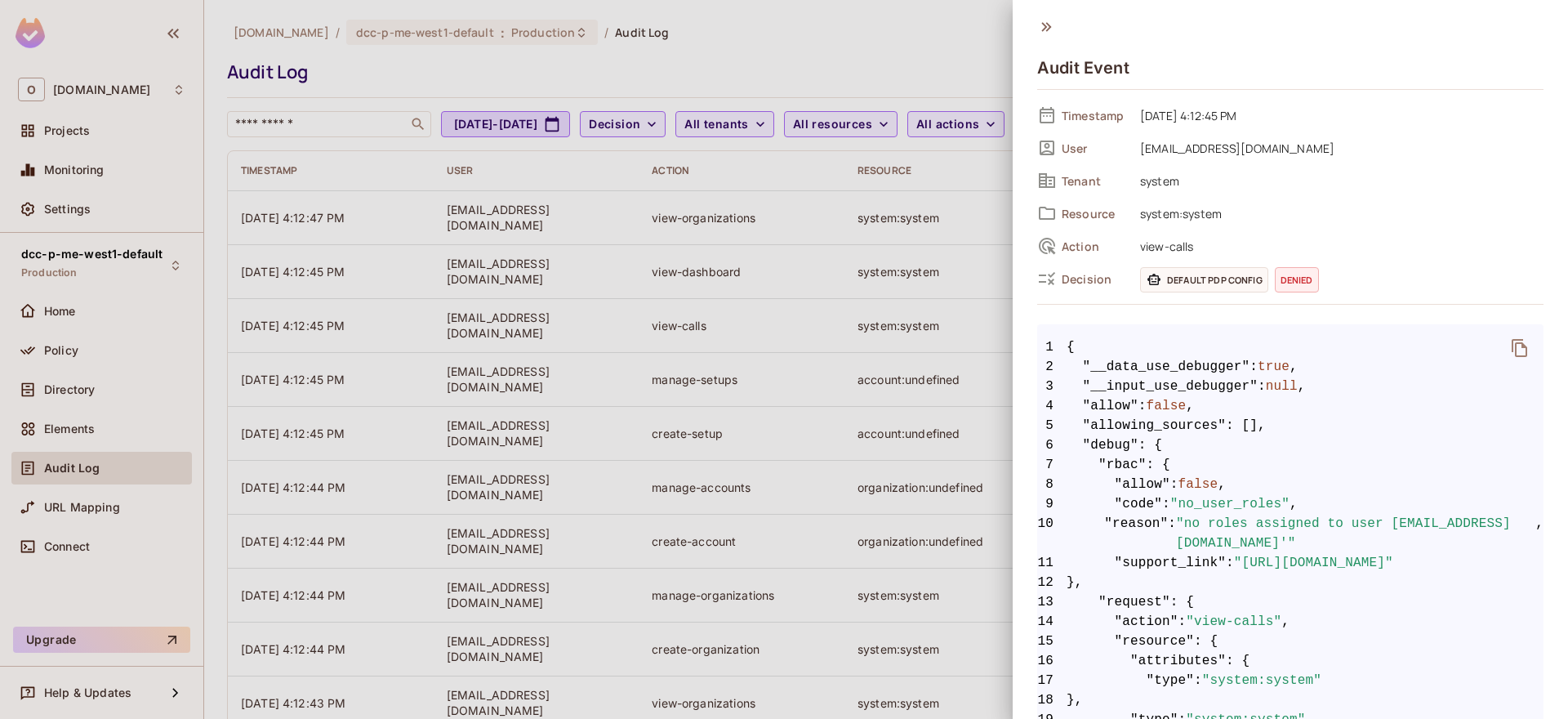
click at [964, 269] on div at bounding box center [784, 360] width 1568 height 719
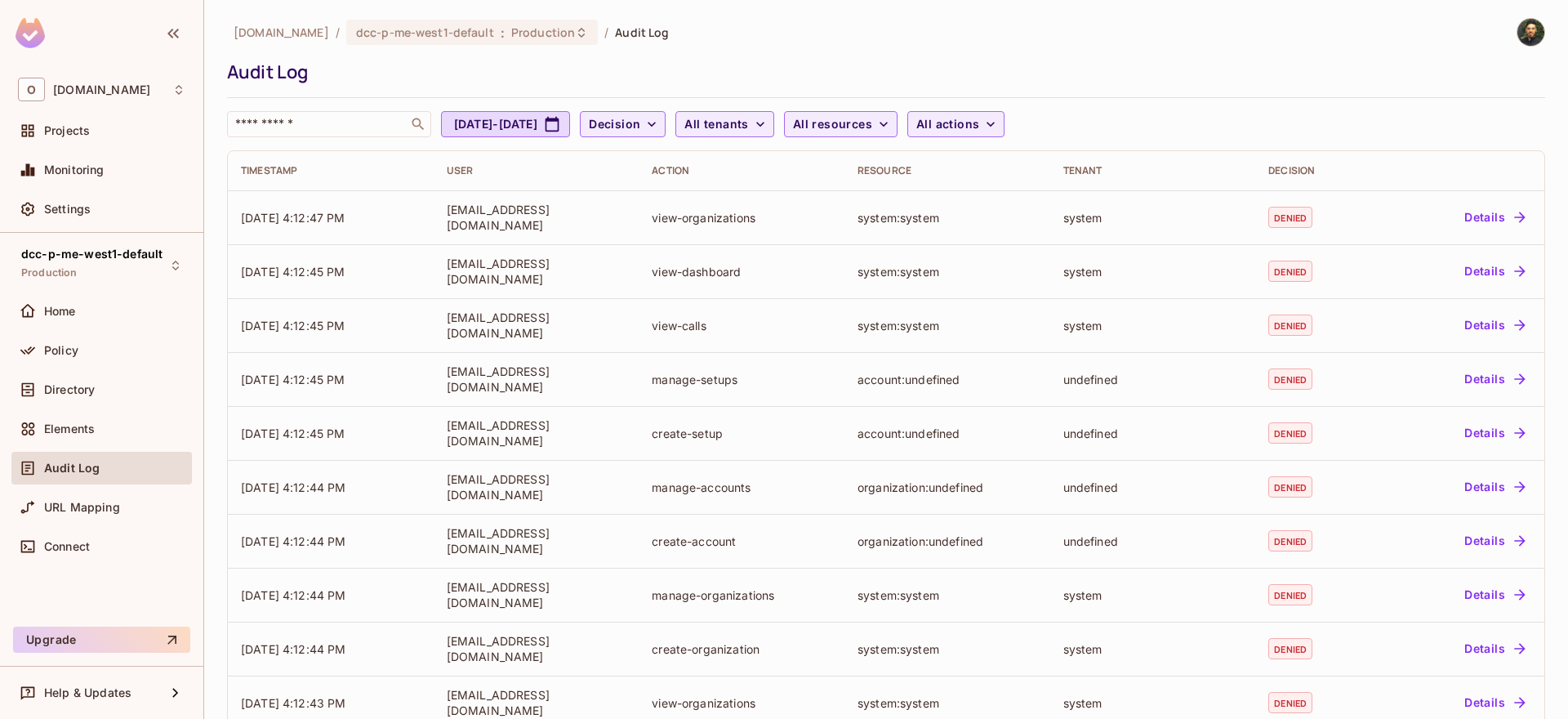
click at [964, 269] on div "system:system" at bounding box center [947, 272] width 180 height 16
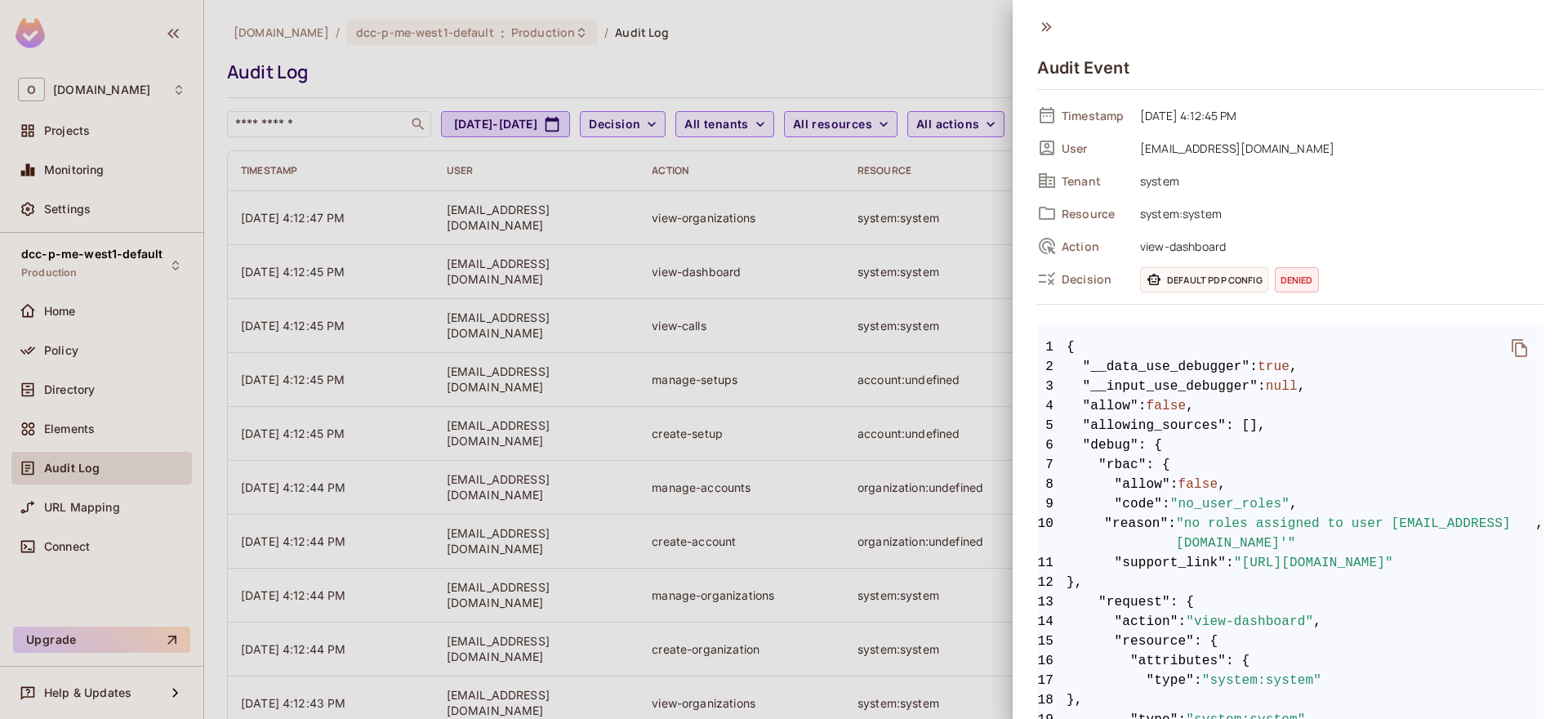
drag, startPoint x: 1144, startPoint y: 192, endPoint x: 1194, endPoint y: 192, distance: 50.0
click at [1194, 192] on div "Tenant system" at bounding box center [1290, 180] width 506 height 25
click at [1147, 187] on span "system" at bounding box center [1337, 181] width 412 height 20
click at [1154, 211] on span "system:system" at bounding box center [1337, 213] width 412 height 20
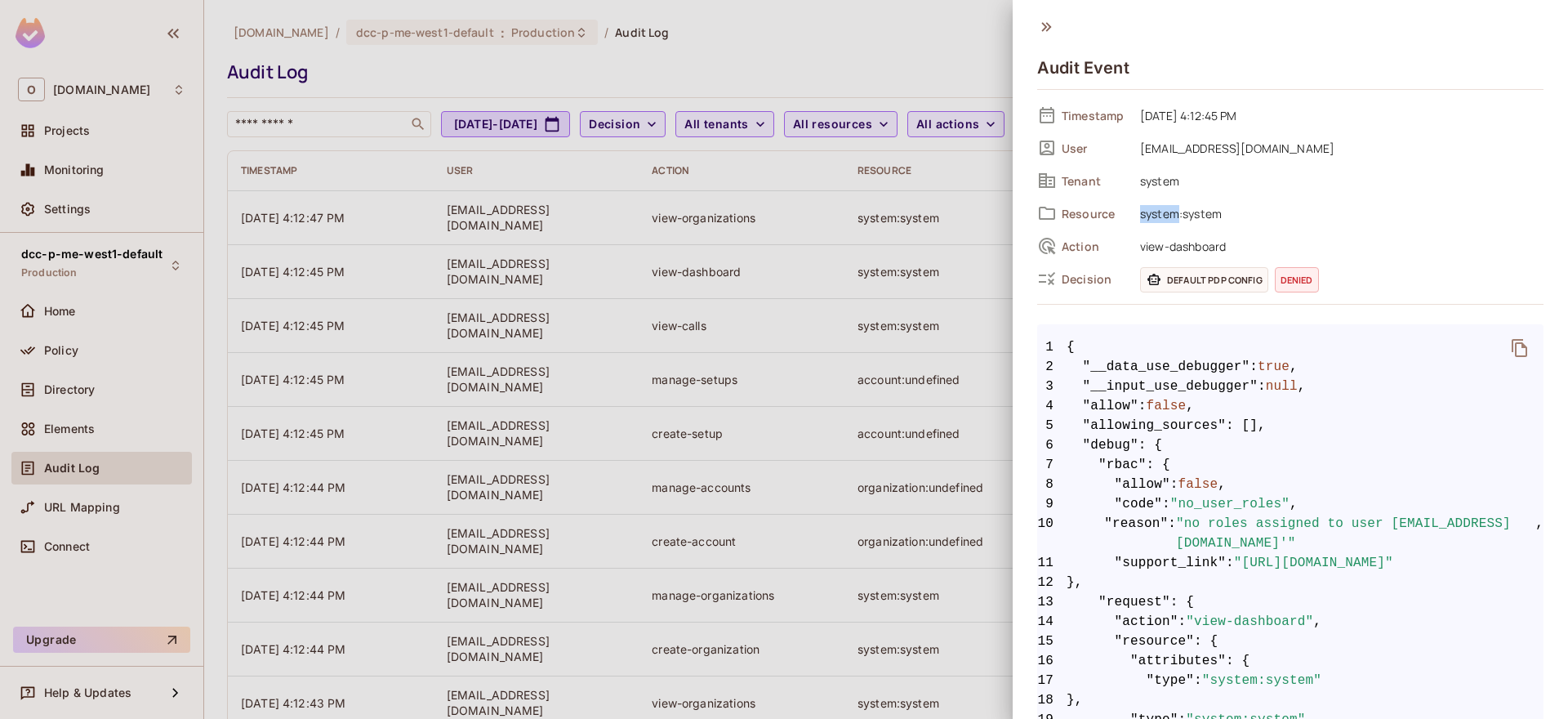
click at [1154, 211] on span "system:system" at bounding box center [1337, 213] width 412 height 20
click at [1154, 196] on div "Timestamp [DATE] 4:12:45 PM User [EMAIL_ADDRESS][DOMAIN_NAME] Tenant system Res…" at bounding box center [1290, 196] width 506 height 188
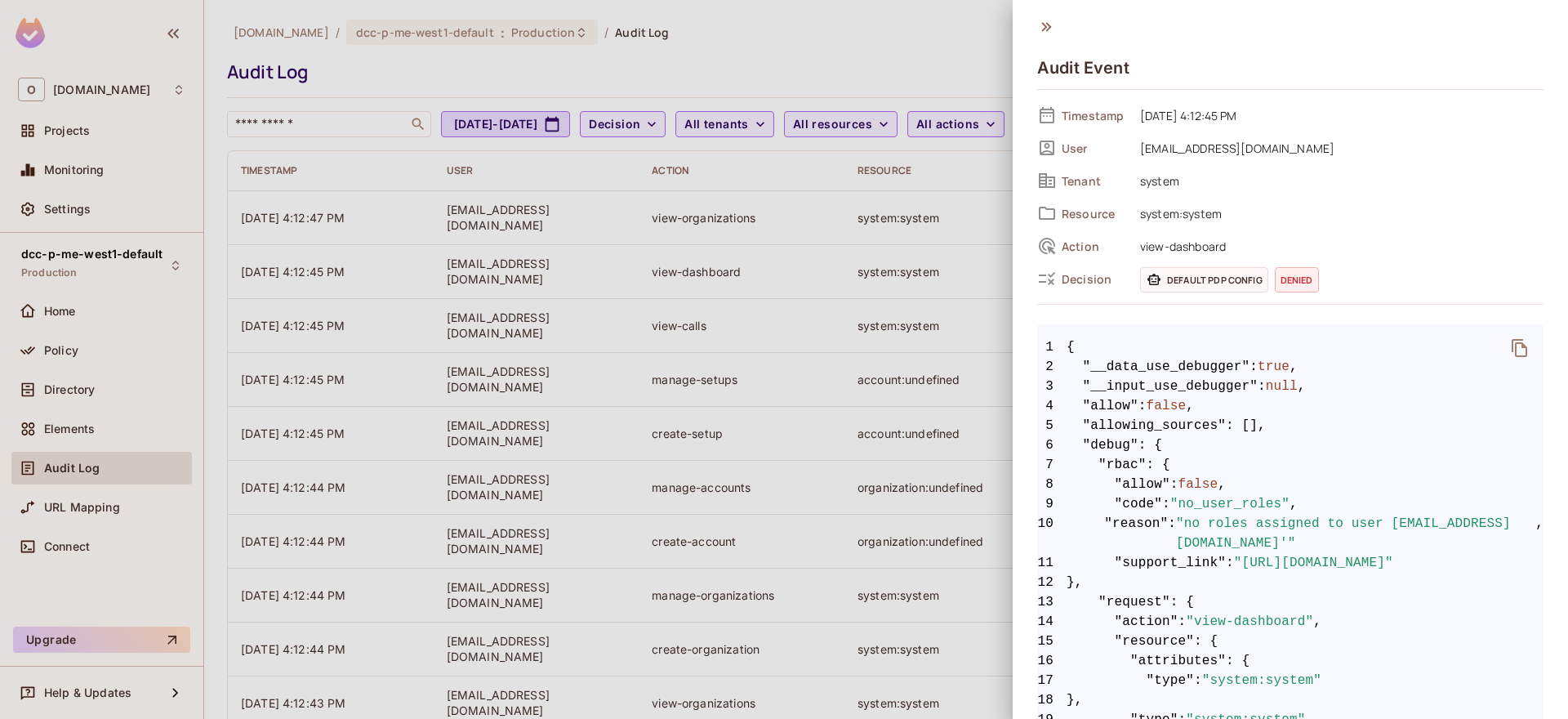
click at [1153, 186] on span "system" at bounding box center [1337, 181] width 412 height 20
click at [1149, 215] on span "system:system" at bounding box center [1337, 213] width 412 height 20
click at [898, 280] on div at bounding box center [784, 360] width 1568 height 719
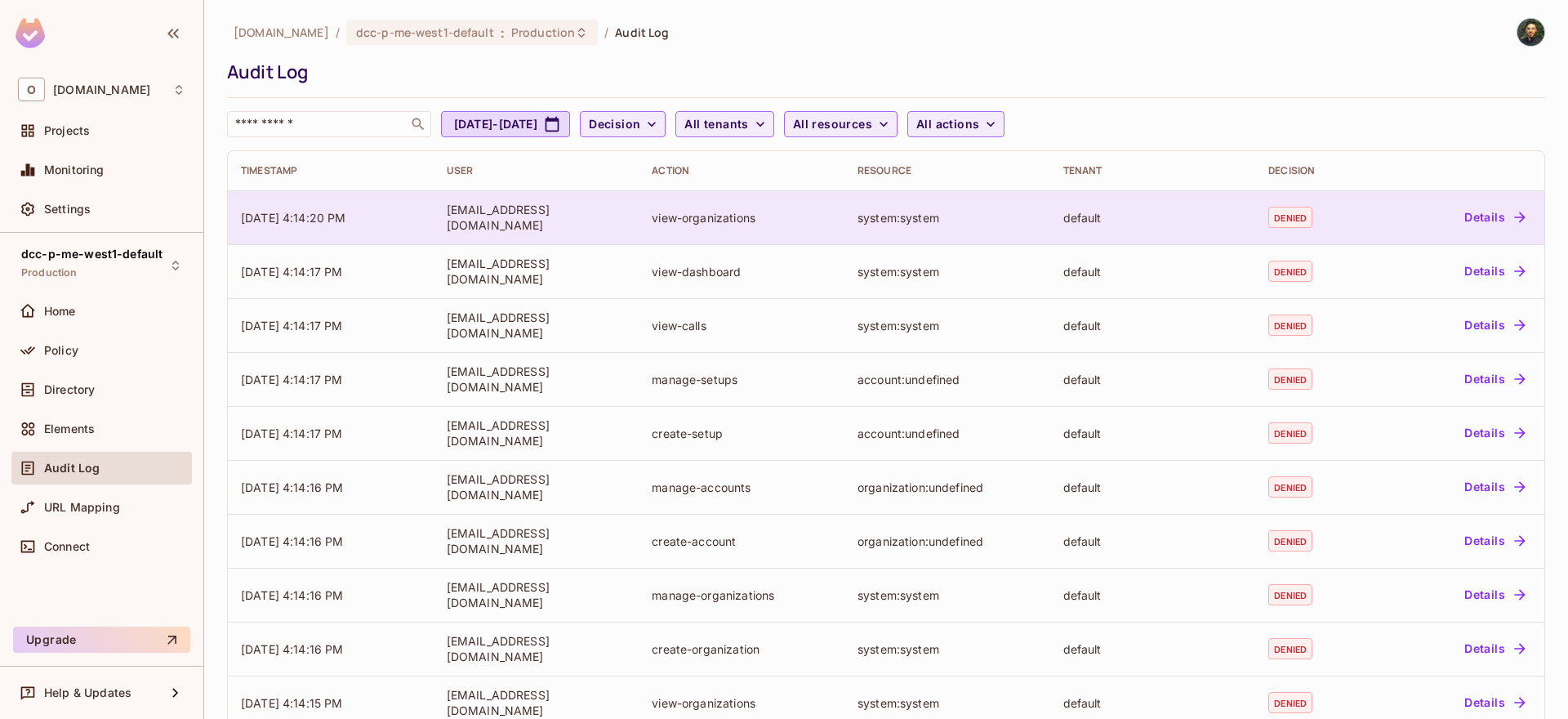
click at [913, 238] on td "system:system" at bounding box center [947, 217] width 205 height 54
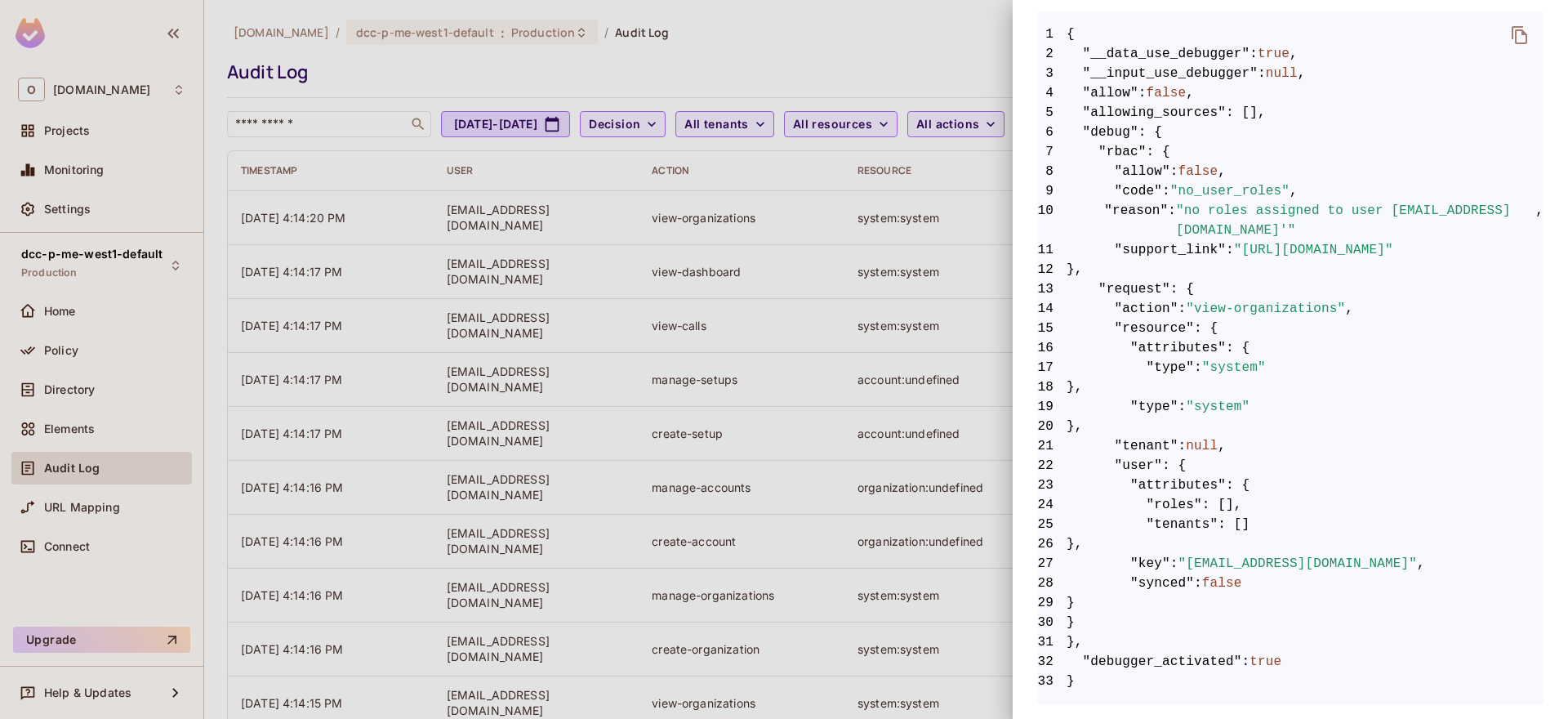
scroll to position [325, 0]
click at [1175, 299] on span ""action"" at bounding box center [1147, 308] width 64 height 20
click at [946, 83] on div at bounding box center [784, 360] width 1568 height 719
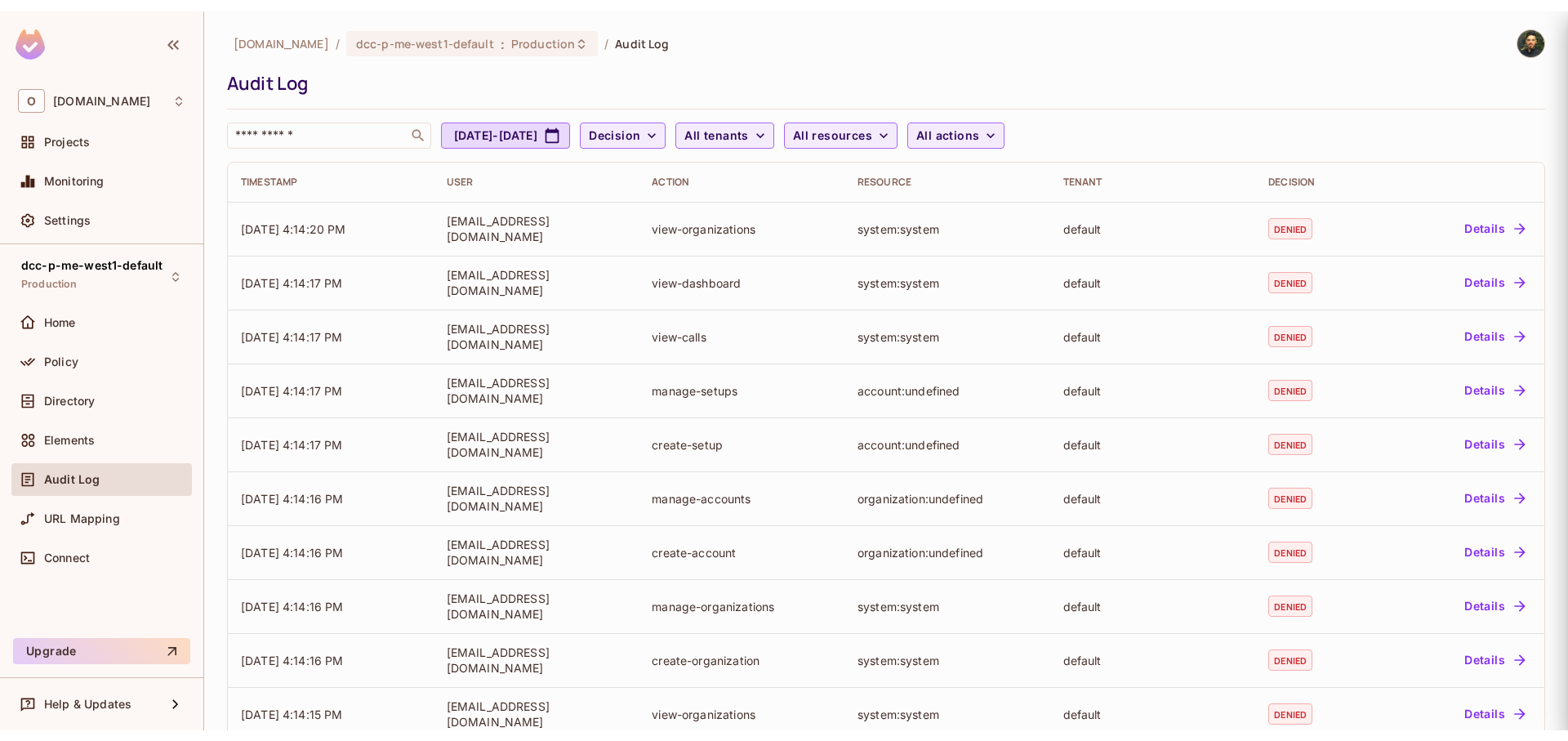
scroll to position [0, 0]
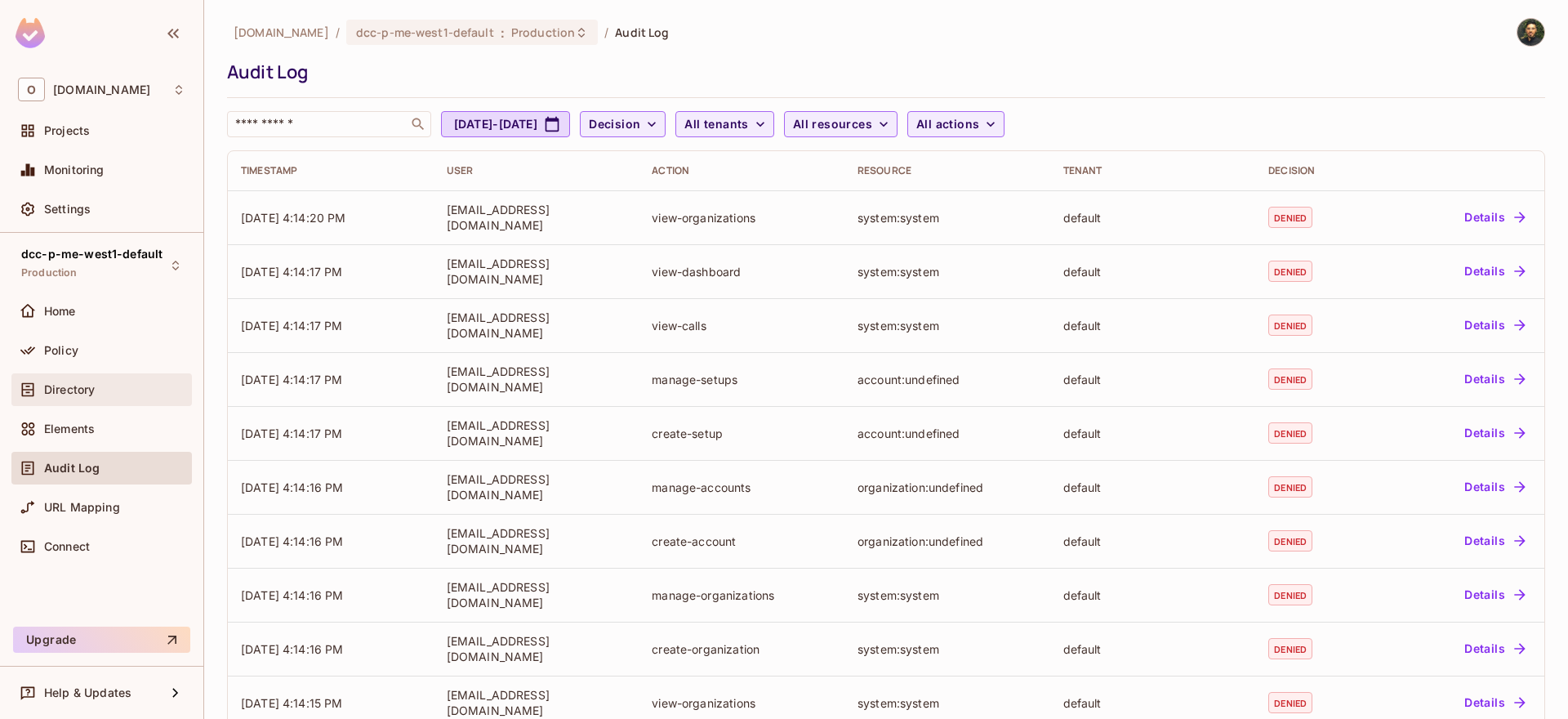
click at [96, 401] on div "Directory" at bounding box center [102, 389] width 181 height 32
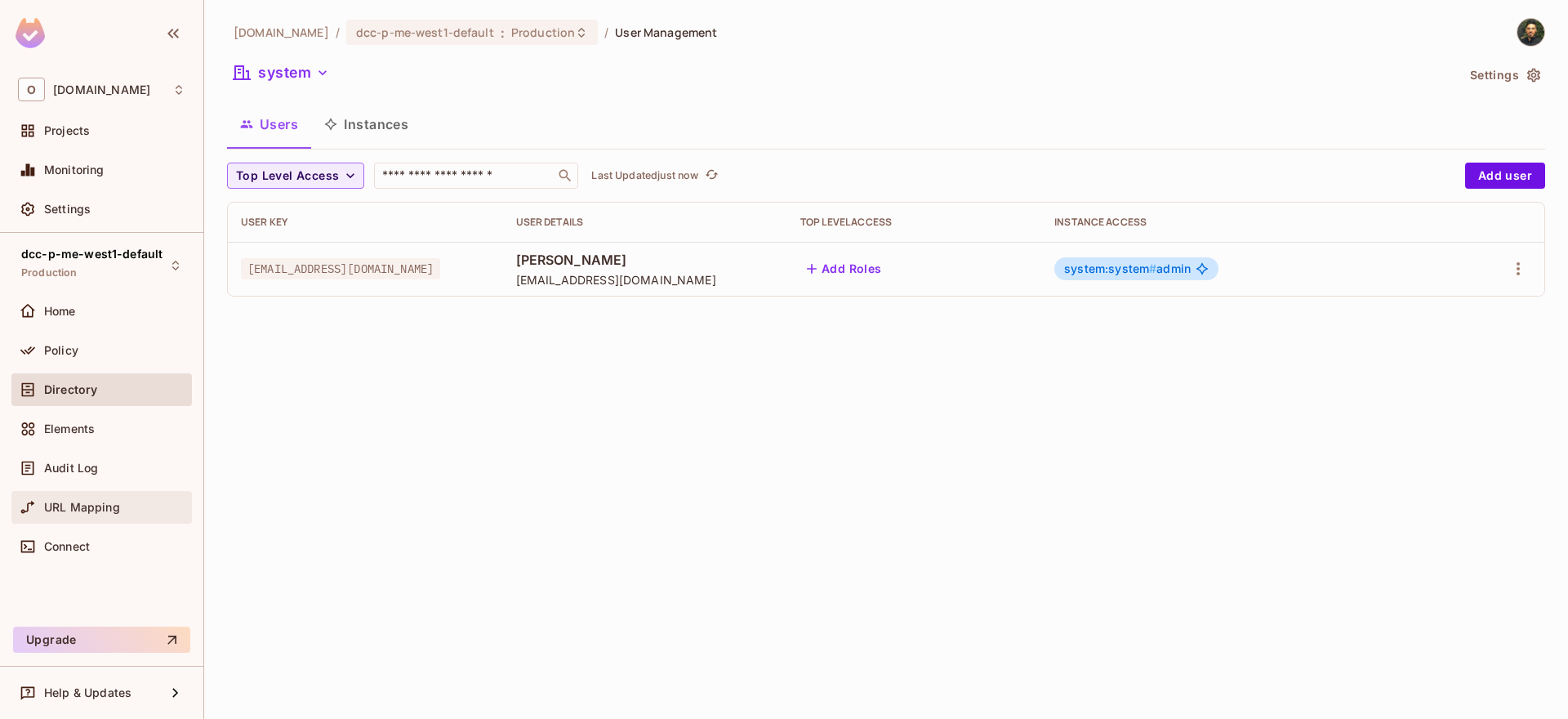
click at [105, 505] on span "URL Mapping" at bounding box center [82, 507] width 76 height 13
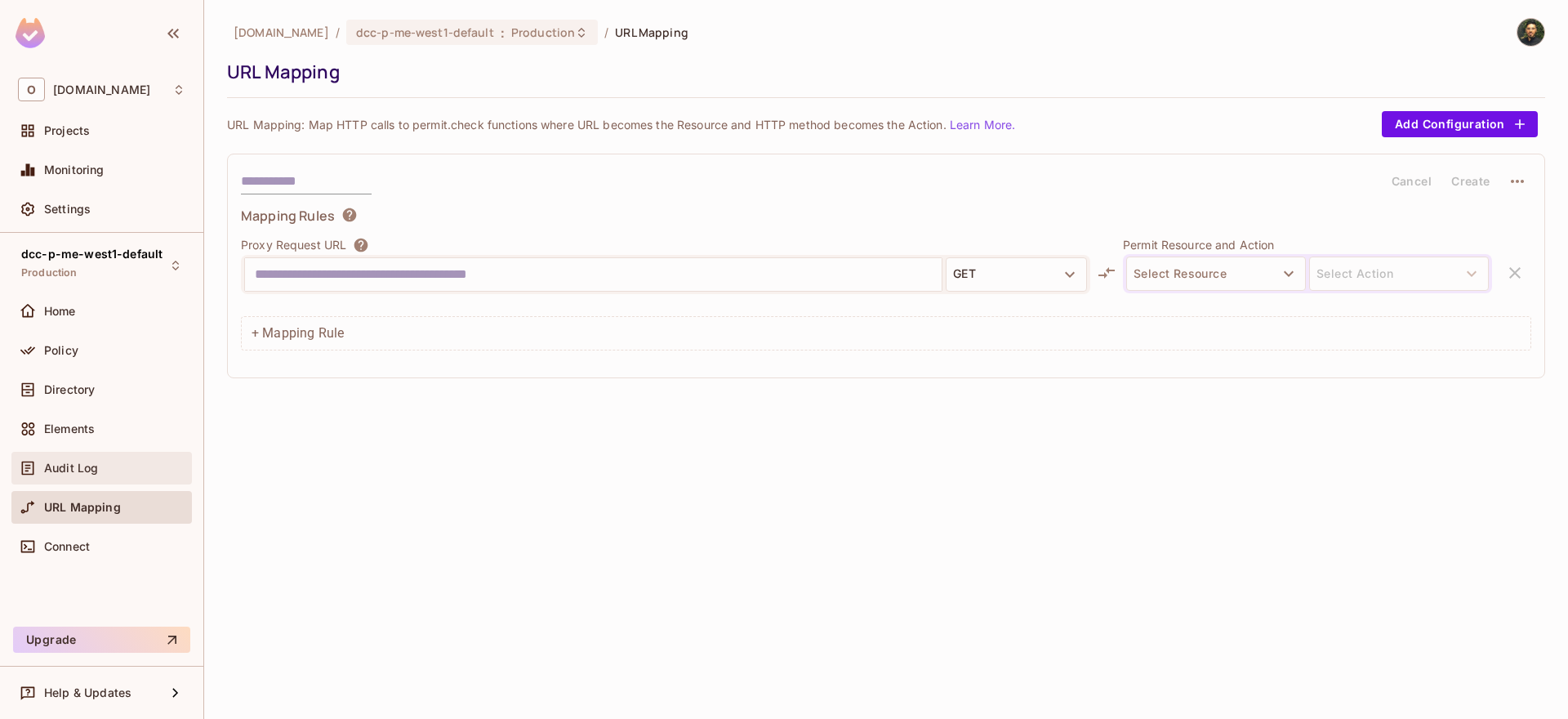
click at [66, 459] on div "Audit Log" at bounding box center [101, 468] width 167 height 20
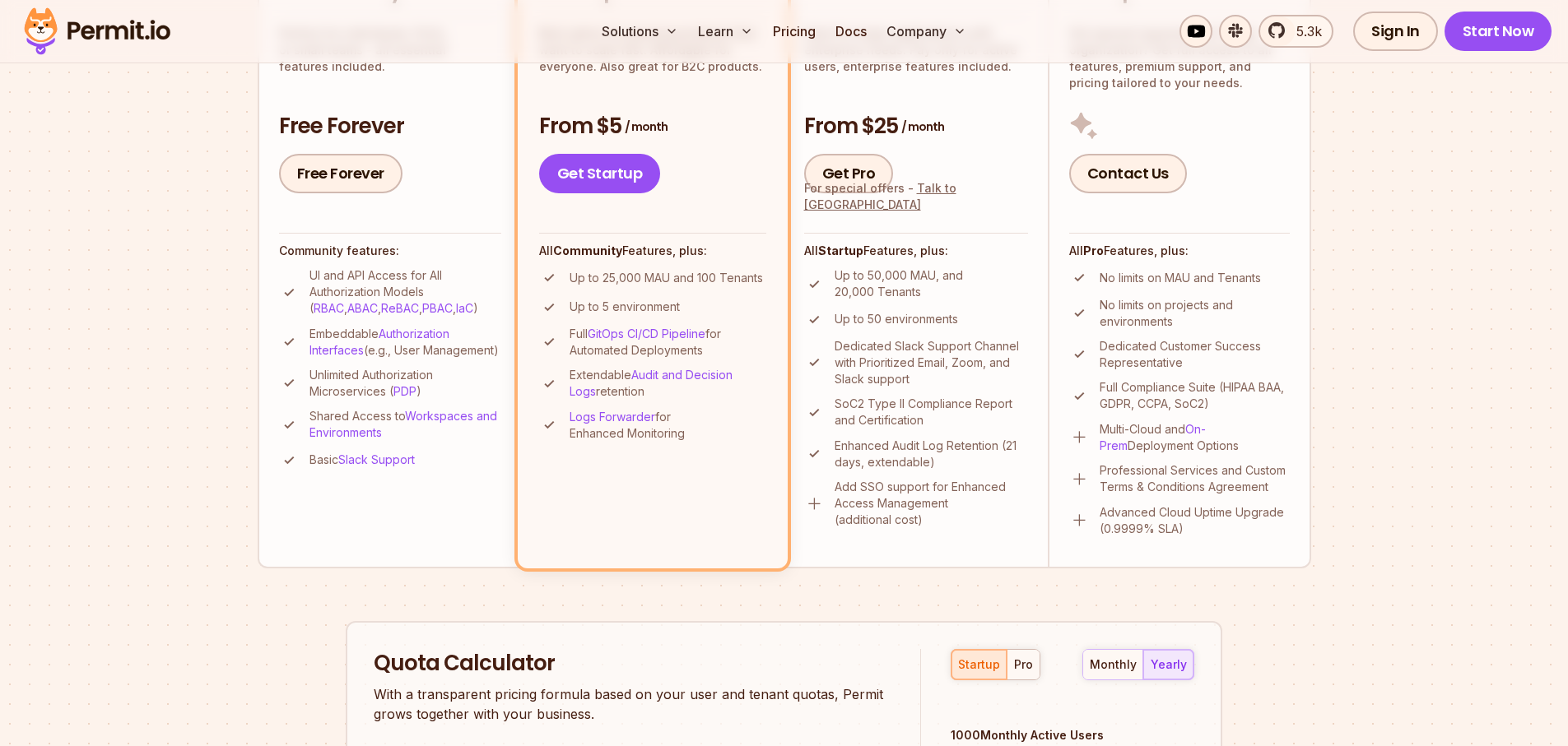
click at [728, 528] on li "Startup Best option for growing products that want to scale fast. Affordable fo…" at bounding box center [652, 255] width 270 height 622
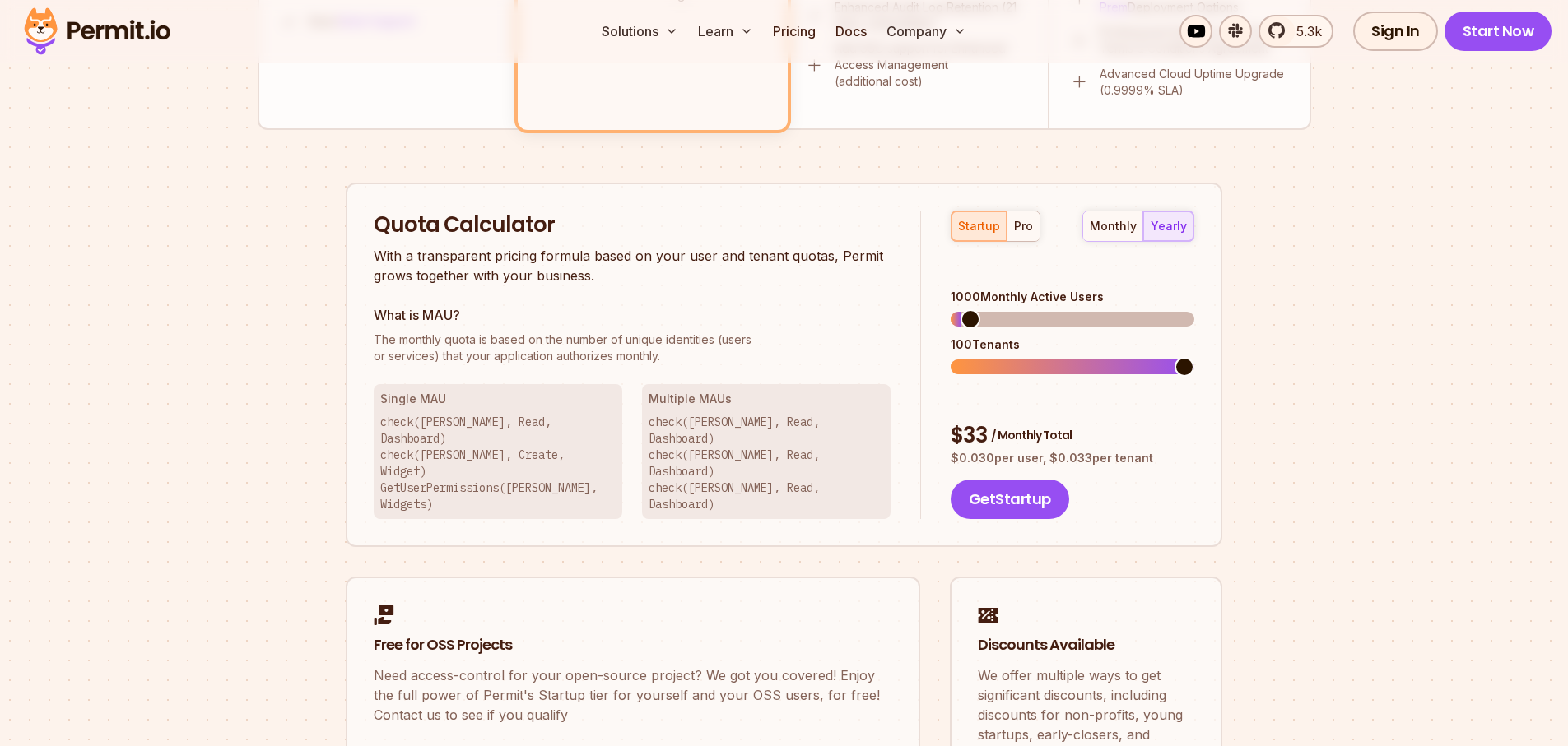
scroll to position [987, 0]
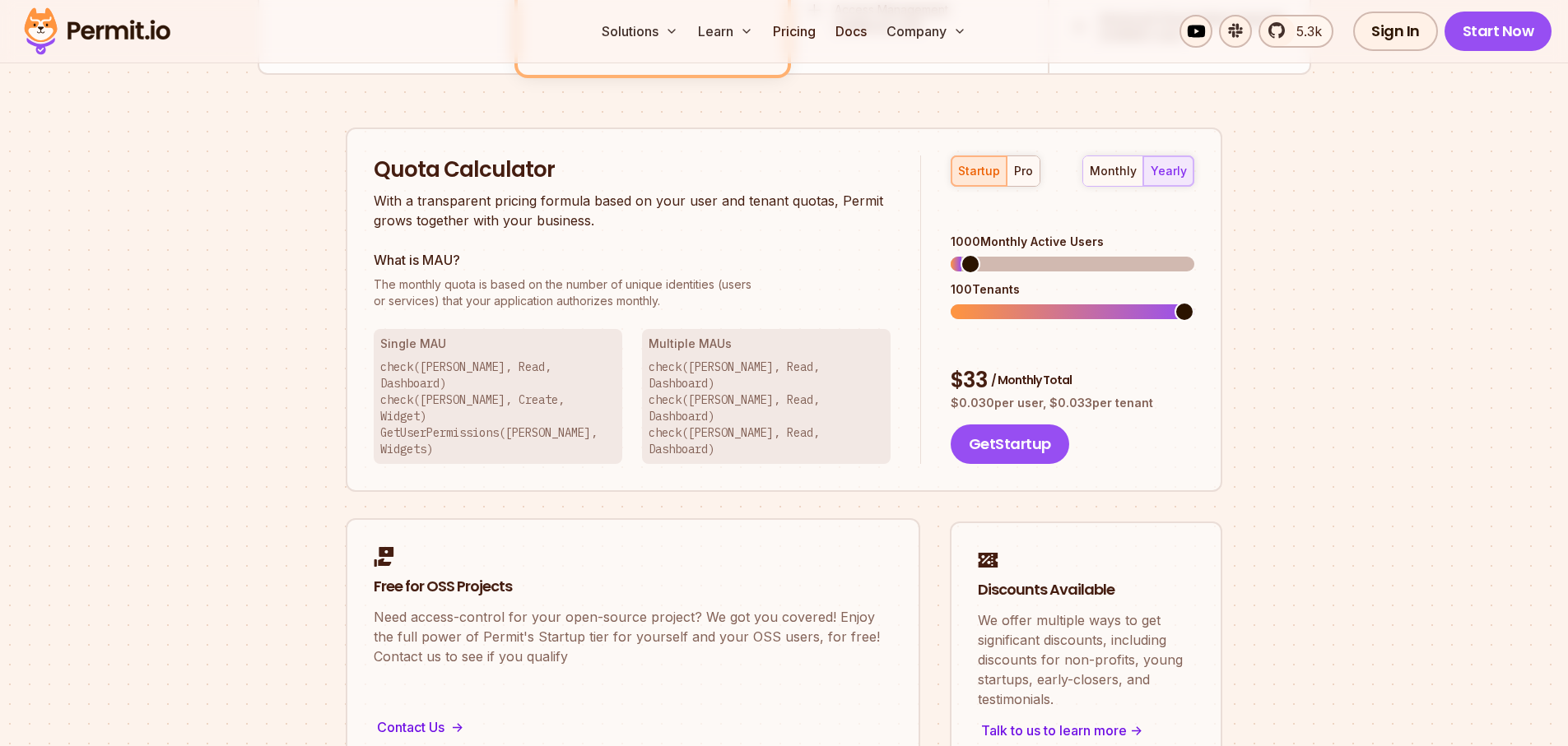
click at [718, 546] on div "Free for OSS Projects Need access-control for your open-source project? We got …" at bounding box center [633, 606] width 519 height 120
